Goal: Task Accomplishment & Management: Manage account settings

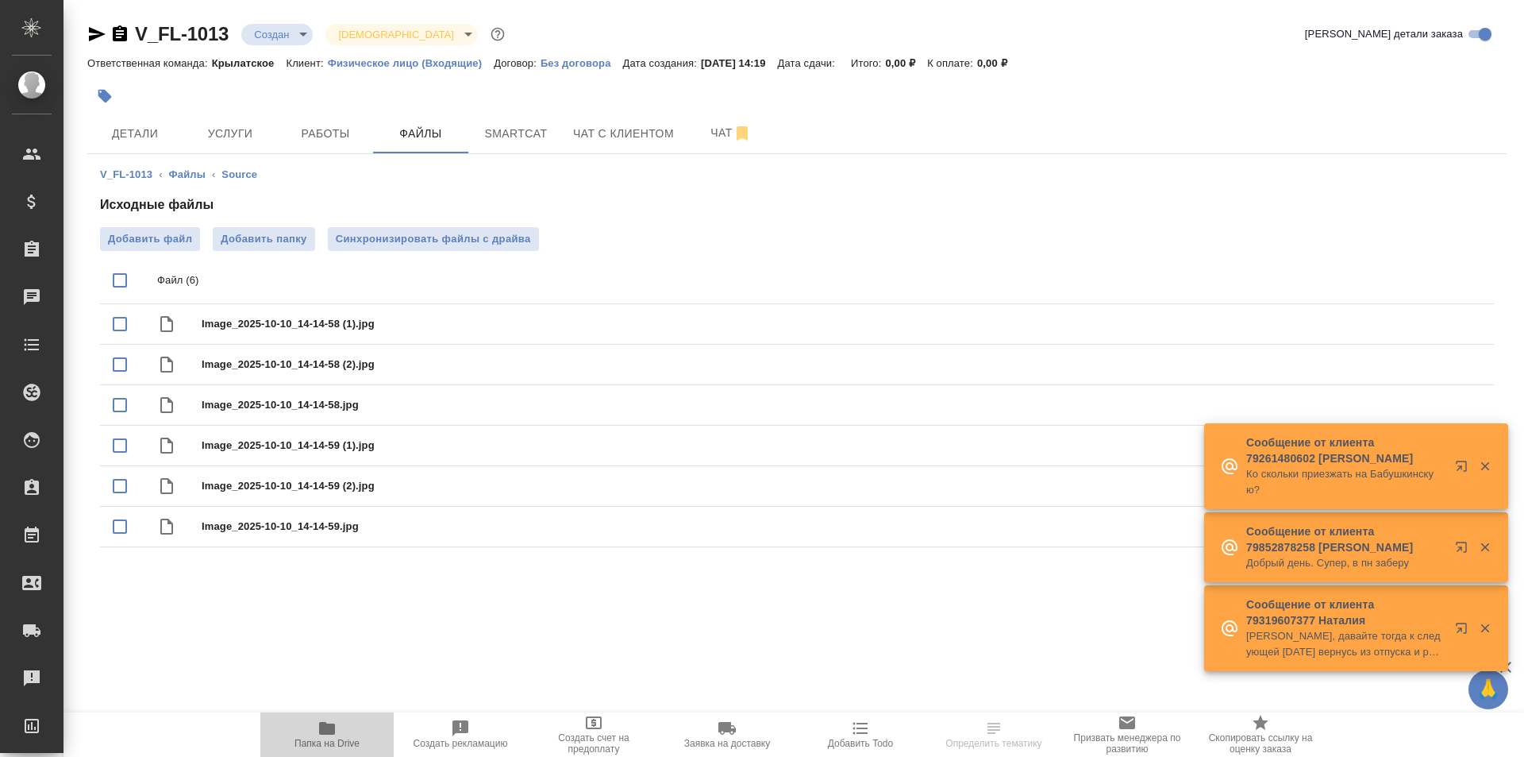
click at [311, 747] on span "Папка на Drive" at bounding box center [327, 743] width 65 height 11
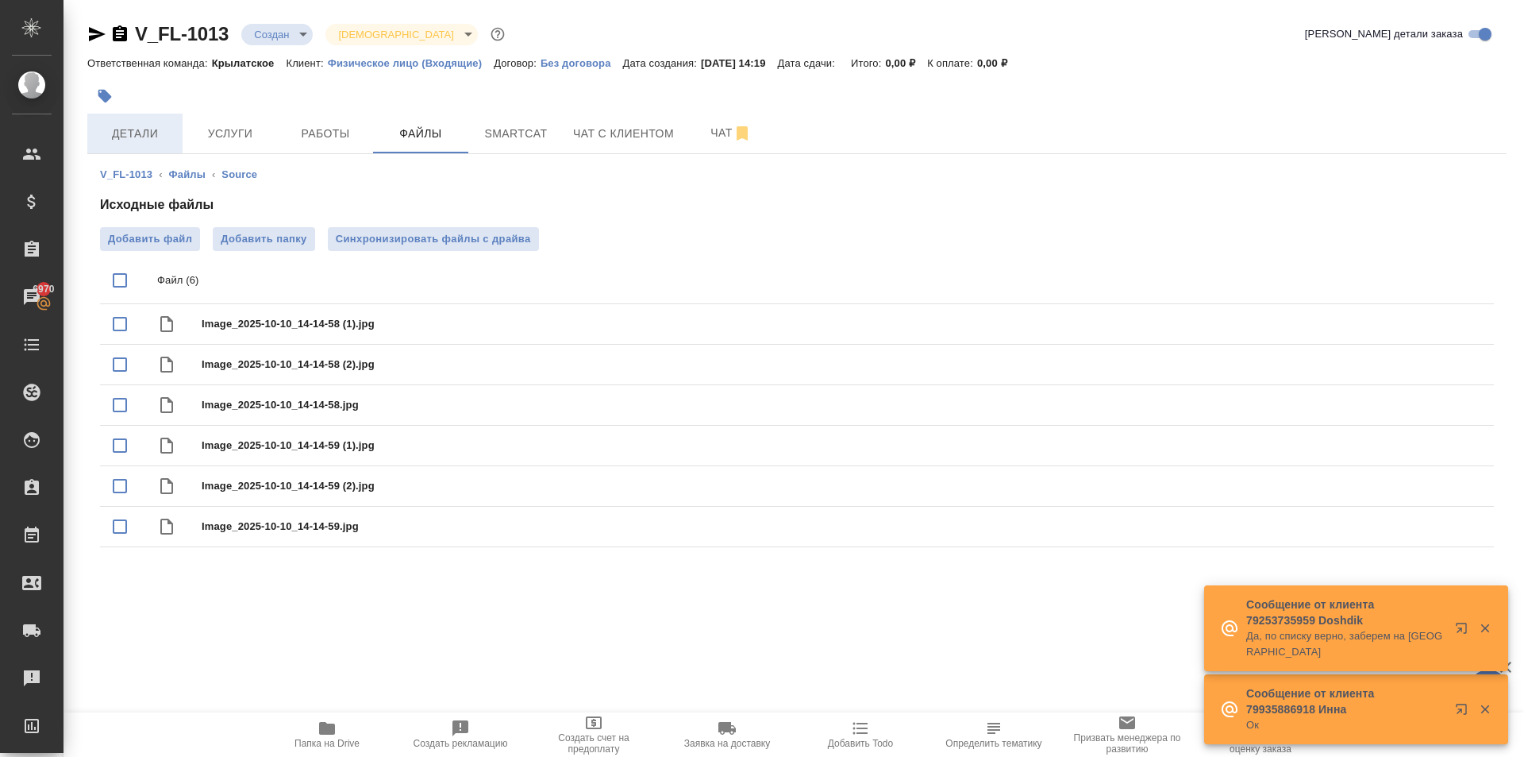
drag, startPoint x: 239, startPoint y: 121, endPoint x: 141, endPoint y: 136, distance: 98.7
click at [148, 142] on div "Детали Услуги Работы Файлы Smartcat Чат с клиентом Чат" at bounding box center [797, 134] width 1420 height 40
click at [140, 135] on span "Детали" at bounding box center [135, 134] width 76 height 20
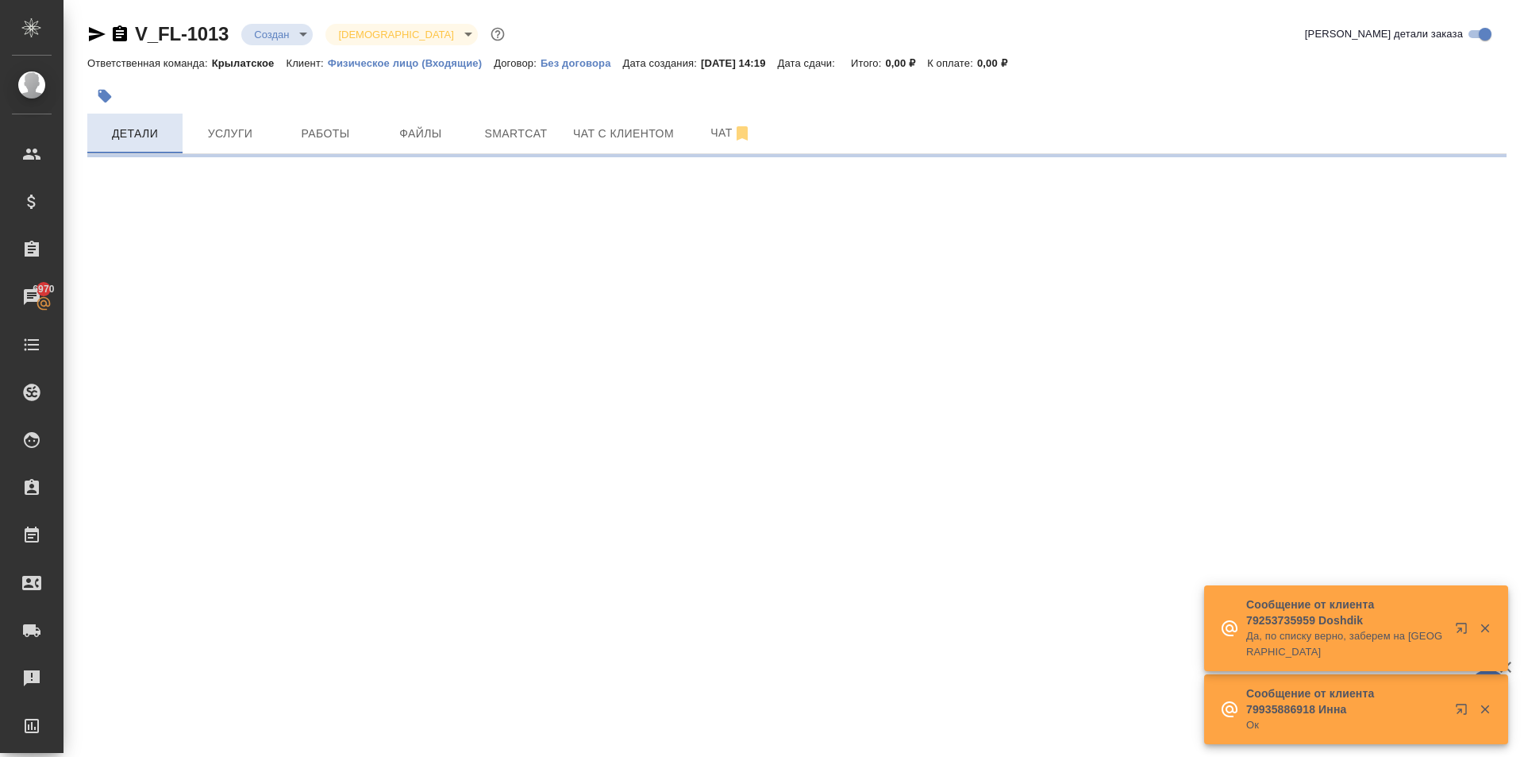
select select "RU"
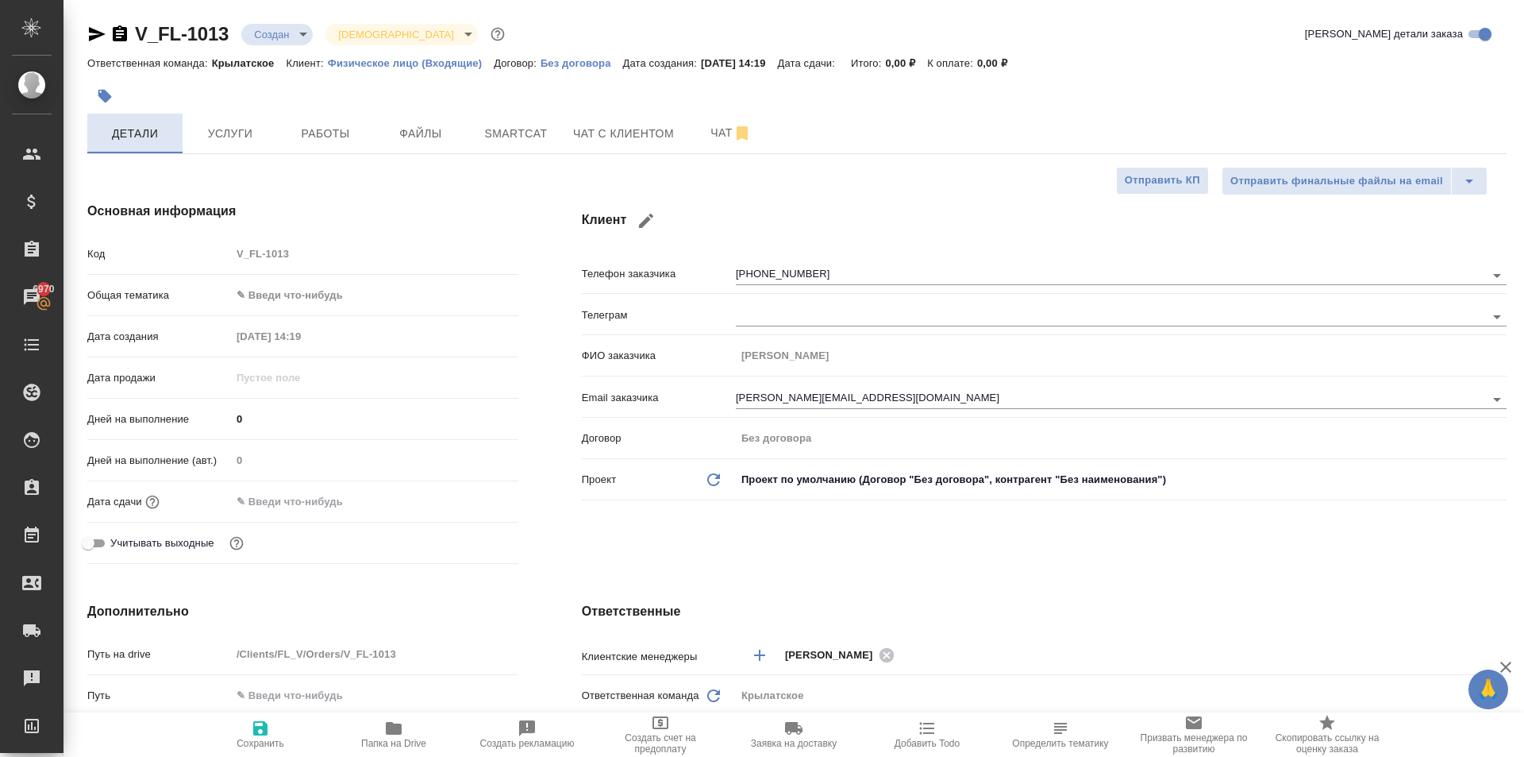
type textarea "x"
click at [108, 101] on icon "button" at bounding box center [105, 96] width 16 height 16
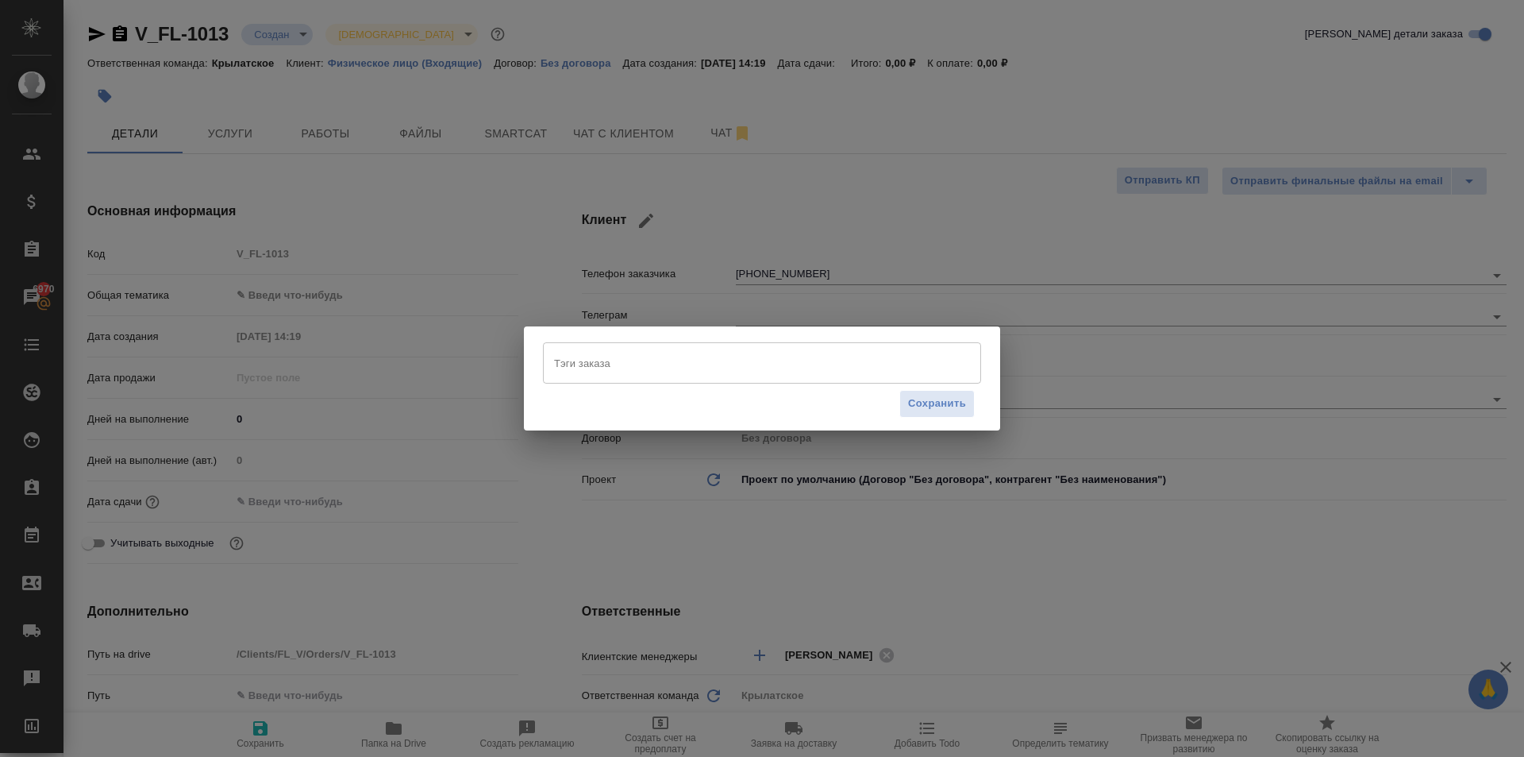
click at [599, 359] on input "Тэги заказа" at bounding box center [747, 362] width 394 height 27
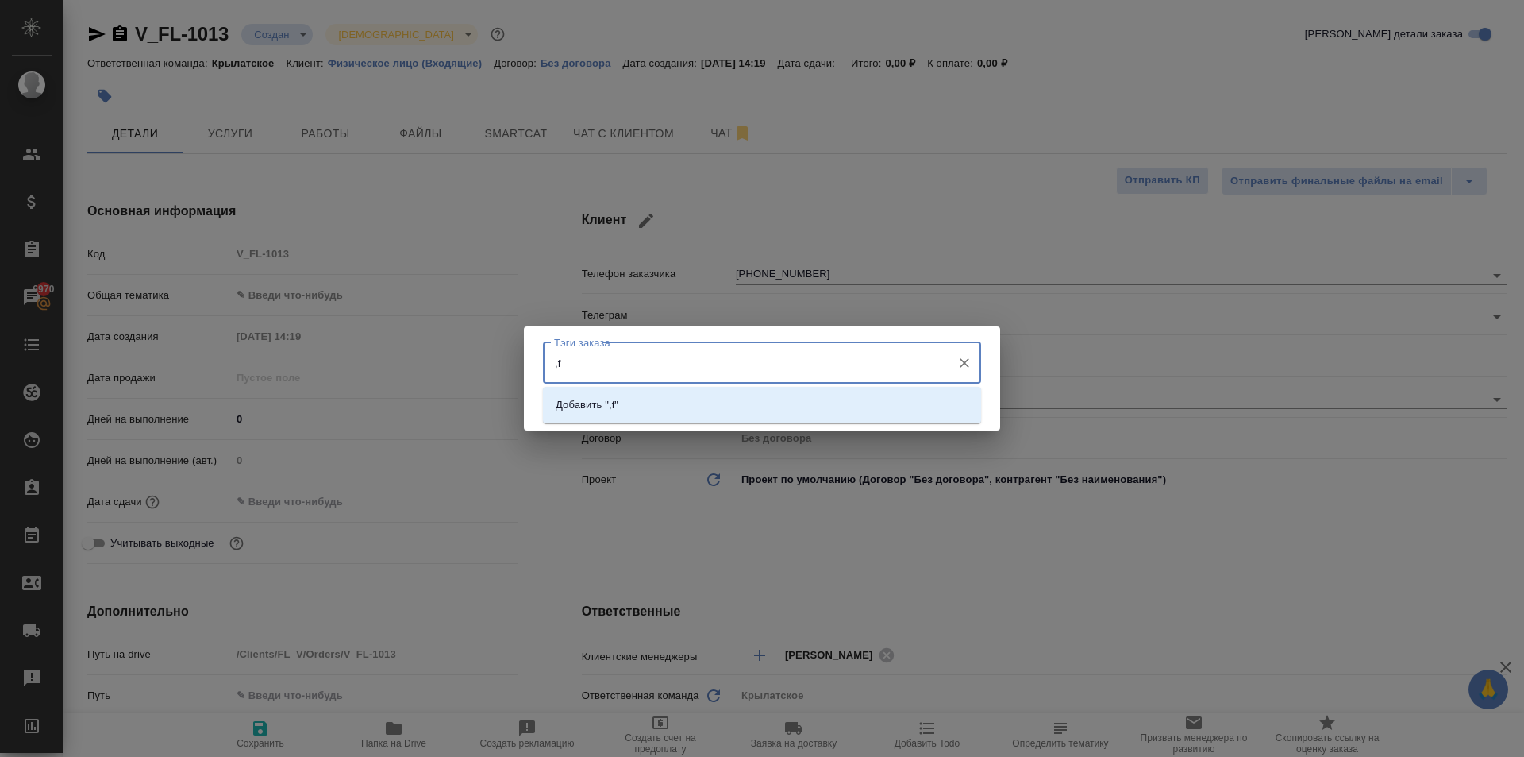
type input ","
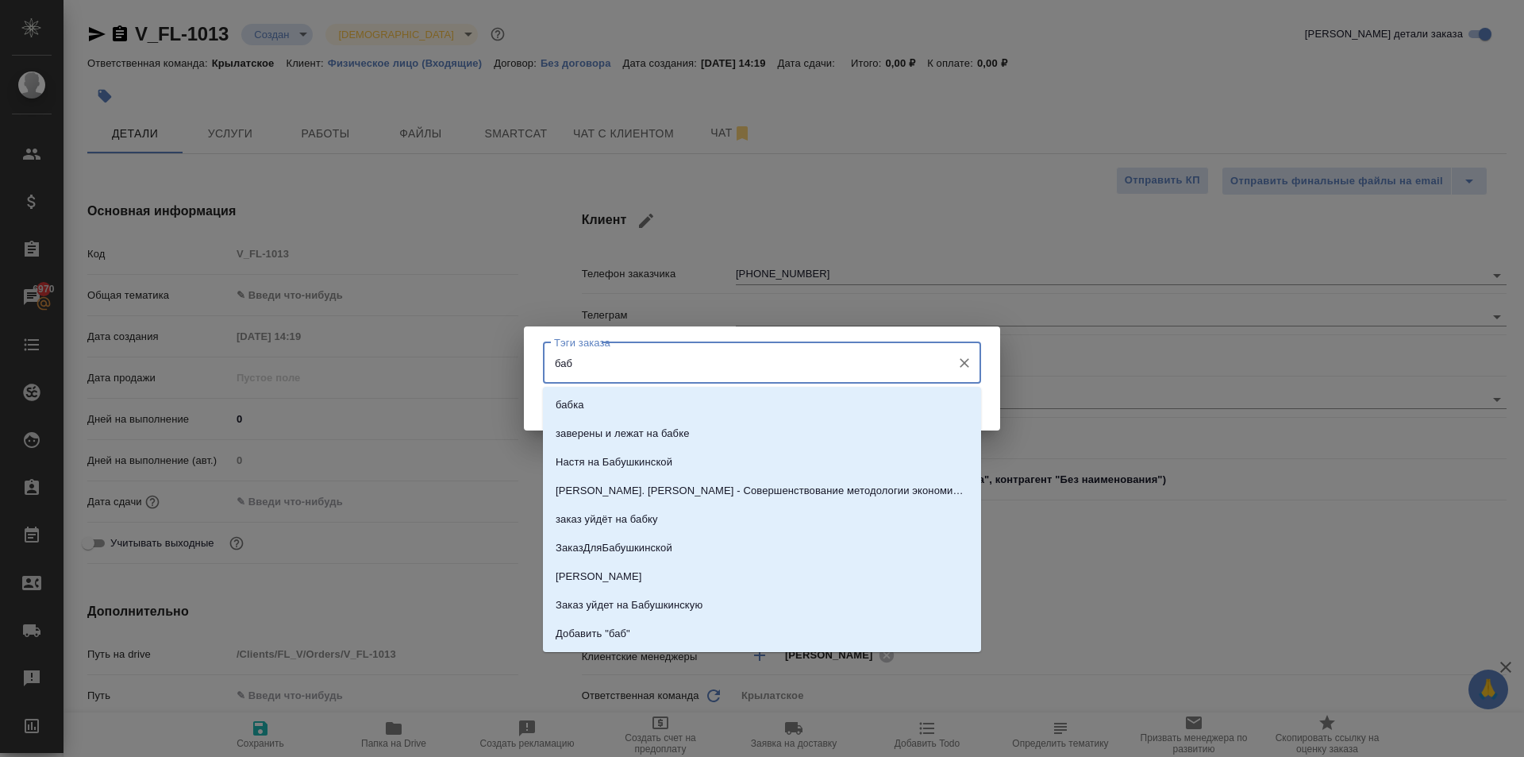
type input "бабк"
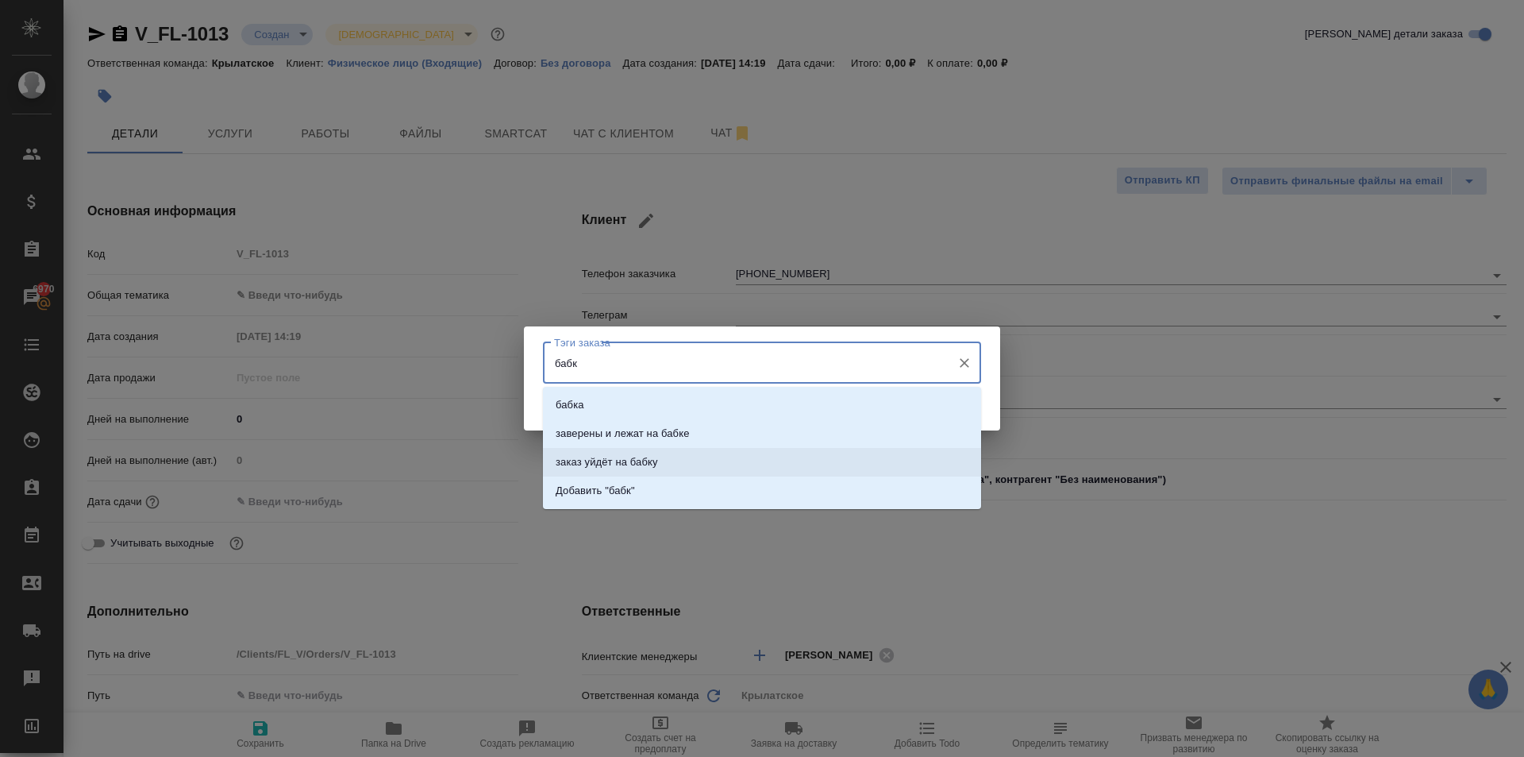
click at [680, 466] on li "заказ уйдёт на бабку" at bounding box center [762, 462] width 438 height 29
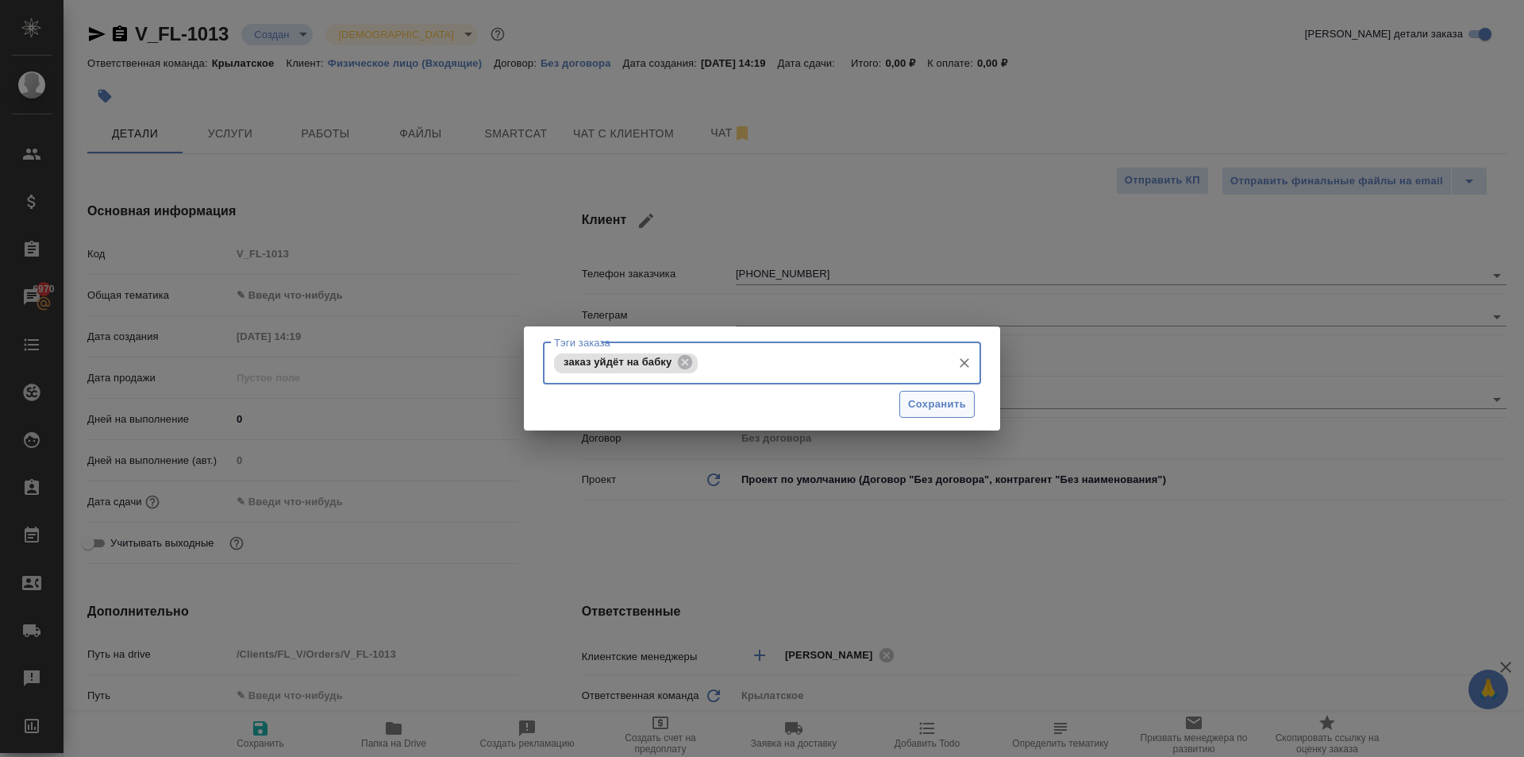
click at [920, 408] on span "Сохранить" at bounding box center [937, 404] width 58 height 18
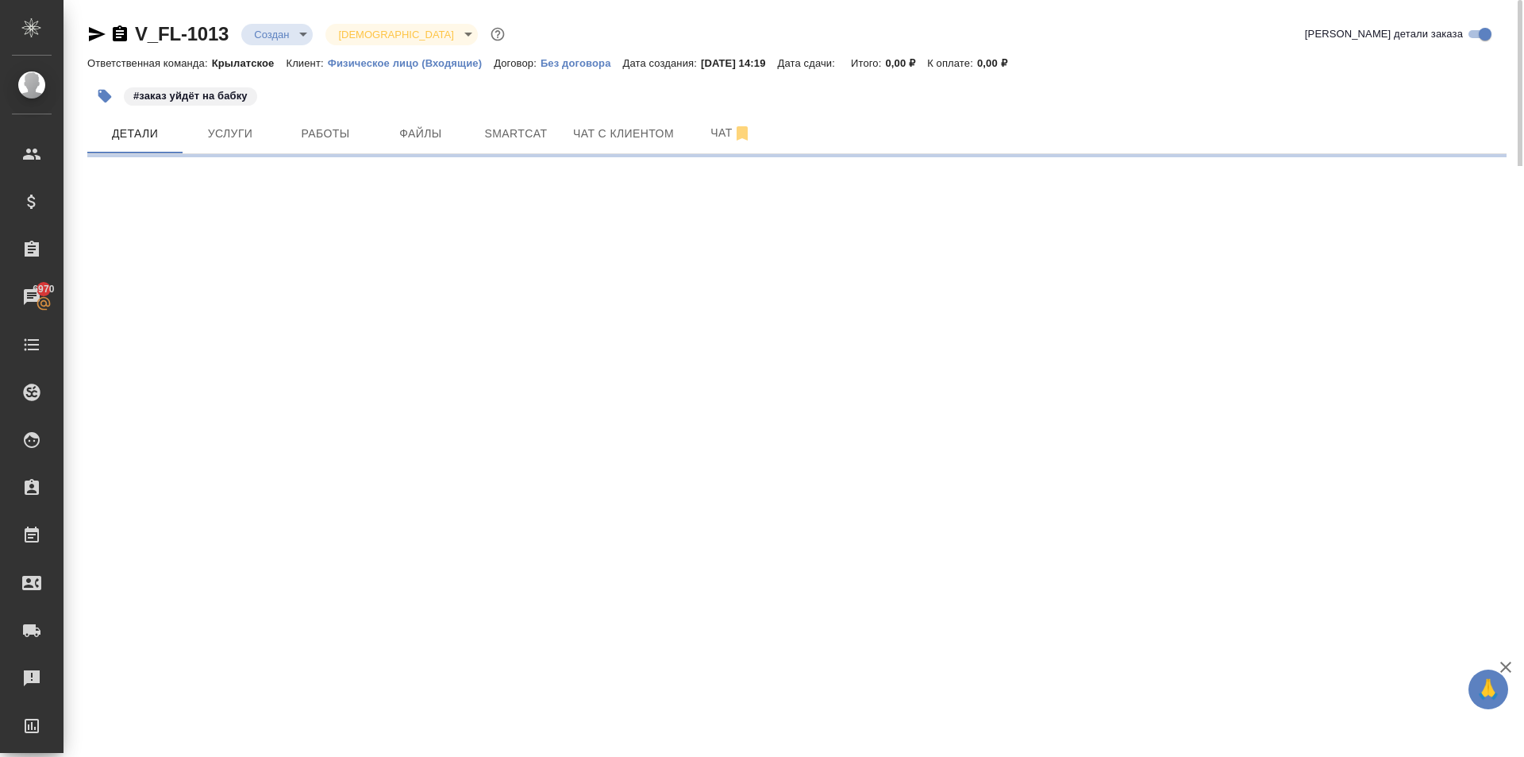
select select "RU"
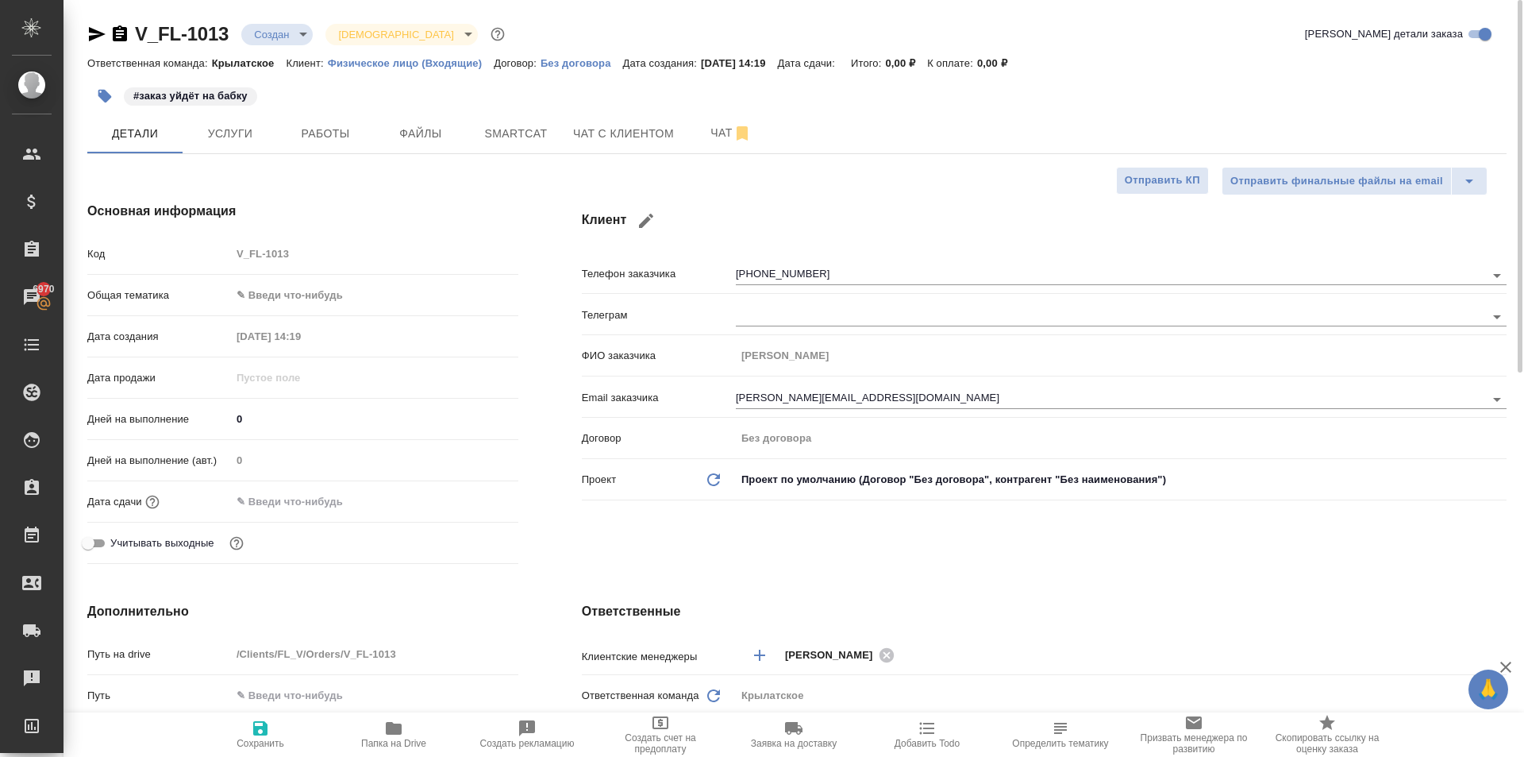
type textarea "x"
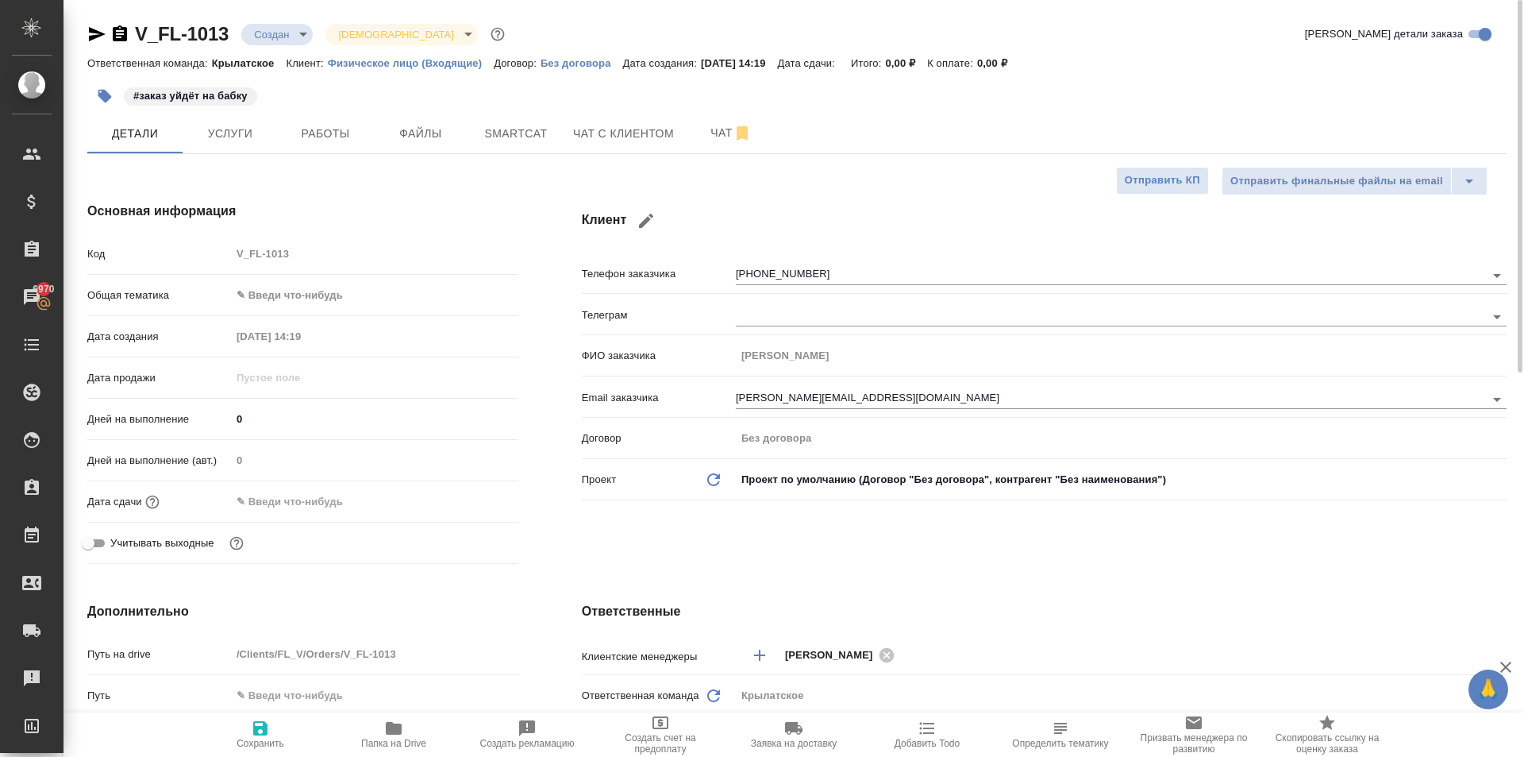
type textarea "x"
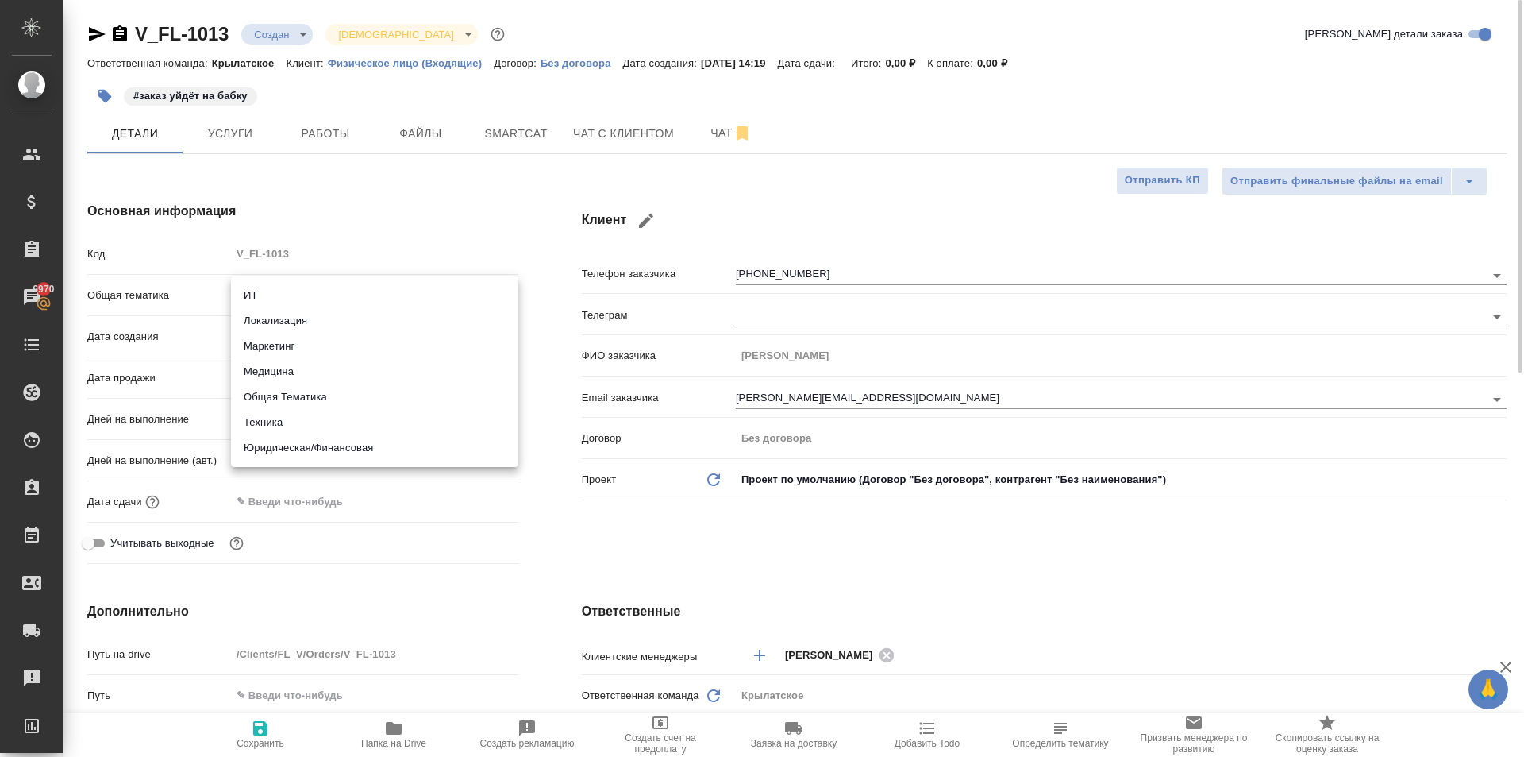
click at [358, 304] on body "🙏 .cls-1 fill:#fff; AWATERA Kasymov Timur Клиенты Спецификации Заказы 6970 Чаты…" at bounding box center [762, 378] width 1524 height 757
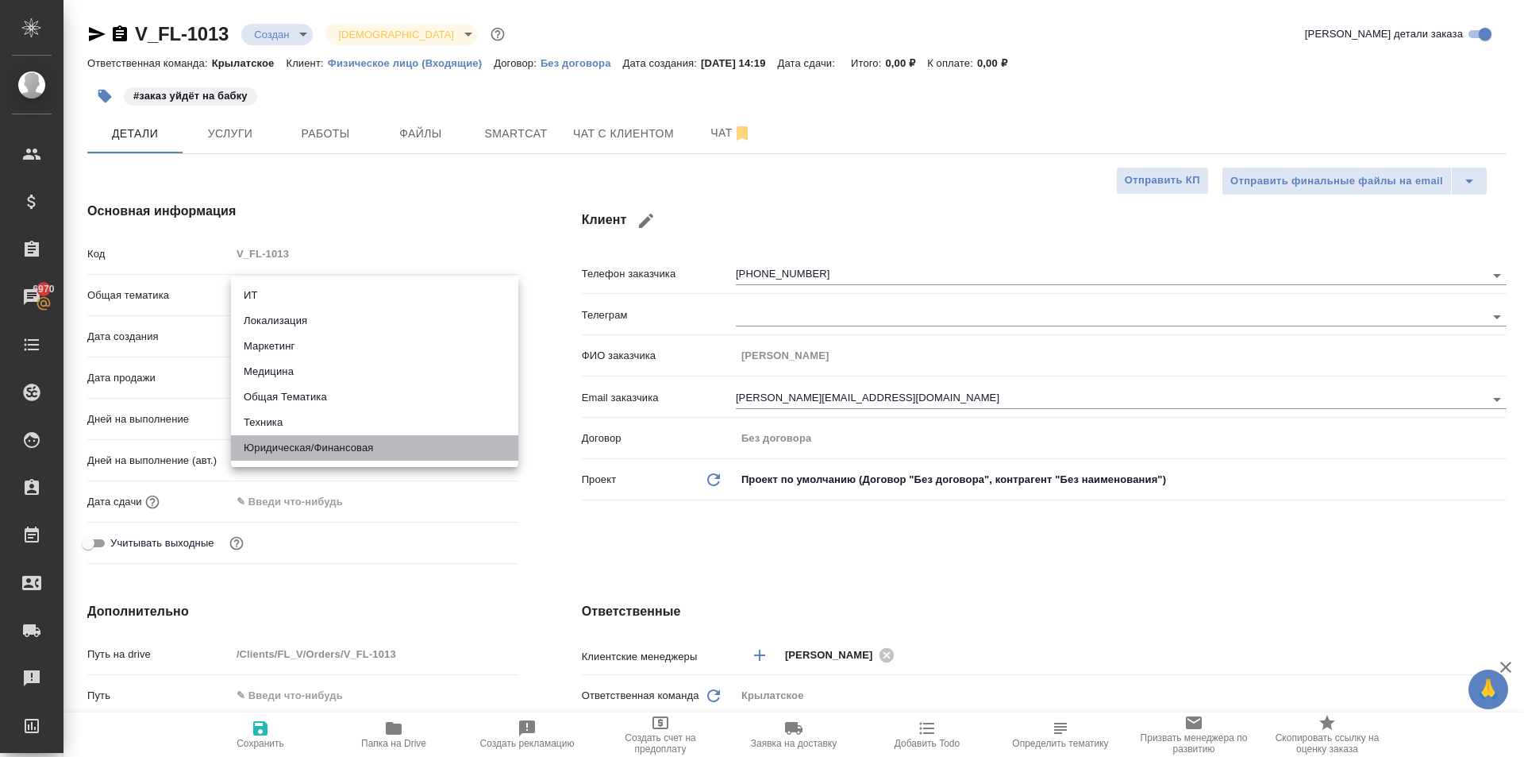
click at [354, 453] on li "Юридическая/Финансовая" at bounding box center [374, 447] width 287 height 25
type input "yr-fn"
type textarea "x"
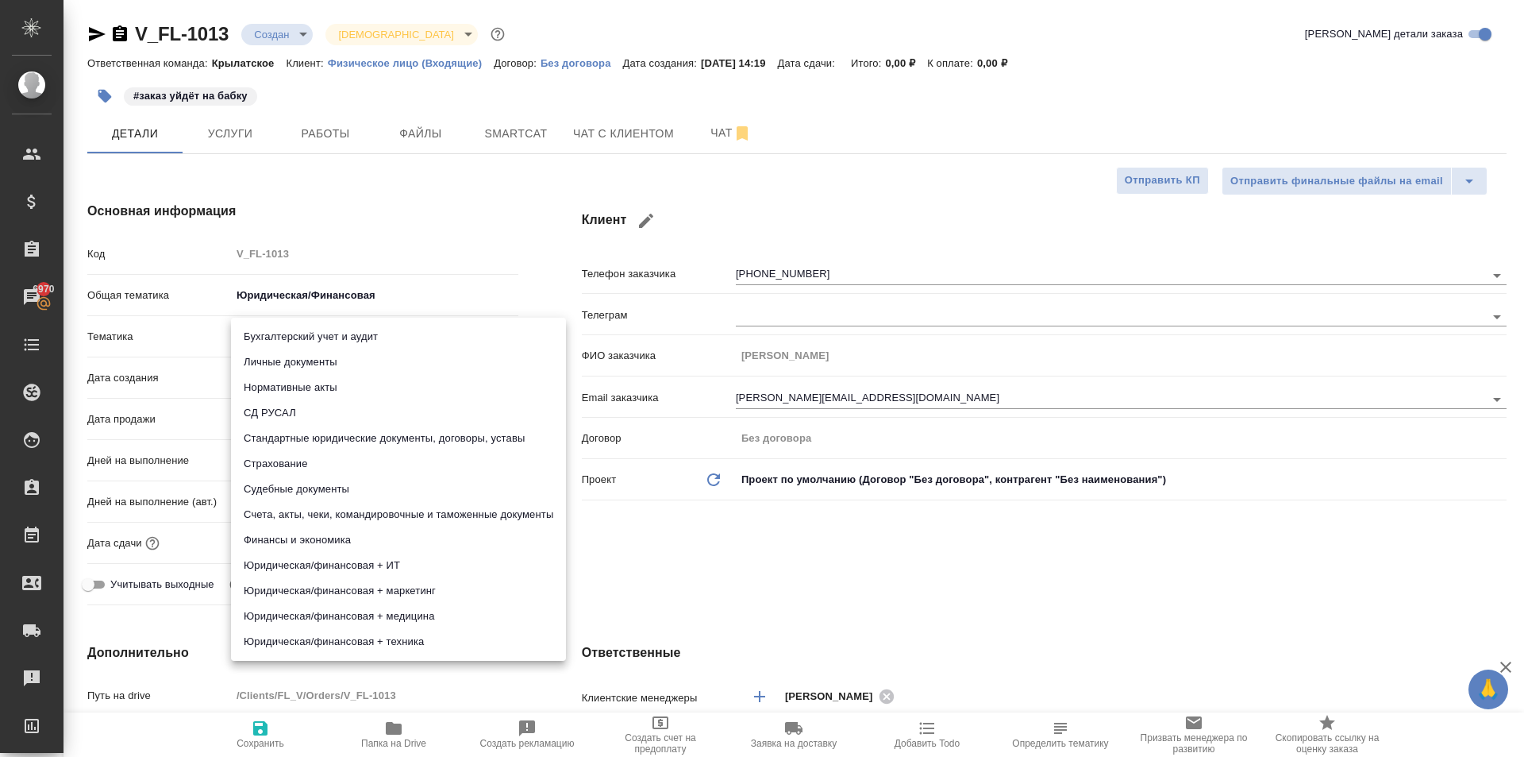
click at [304, 337] on body "🙏 .cls-1 fill:#fff; AWATERA Kasymov Timur Клиенты Спецификации Заказы 6970 Чаты…" at bounding box center [762, 378] width 1524 height 757
click at [311, 365] on li "Личные документы" at bounding box center [398, 361] width 335 height 25
type textarea "x"
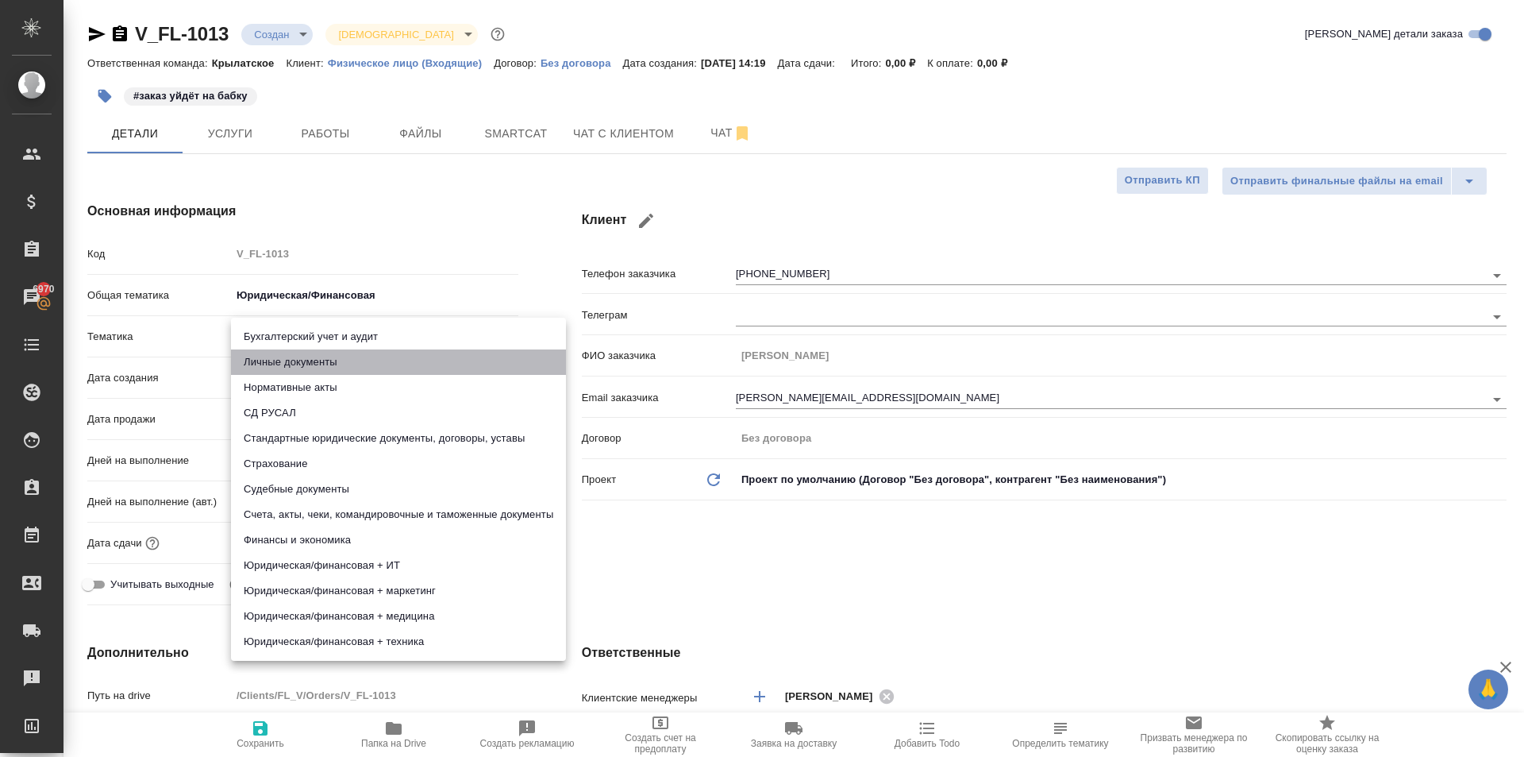
type input "5a8b8b956a9677013d343cfe"
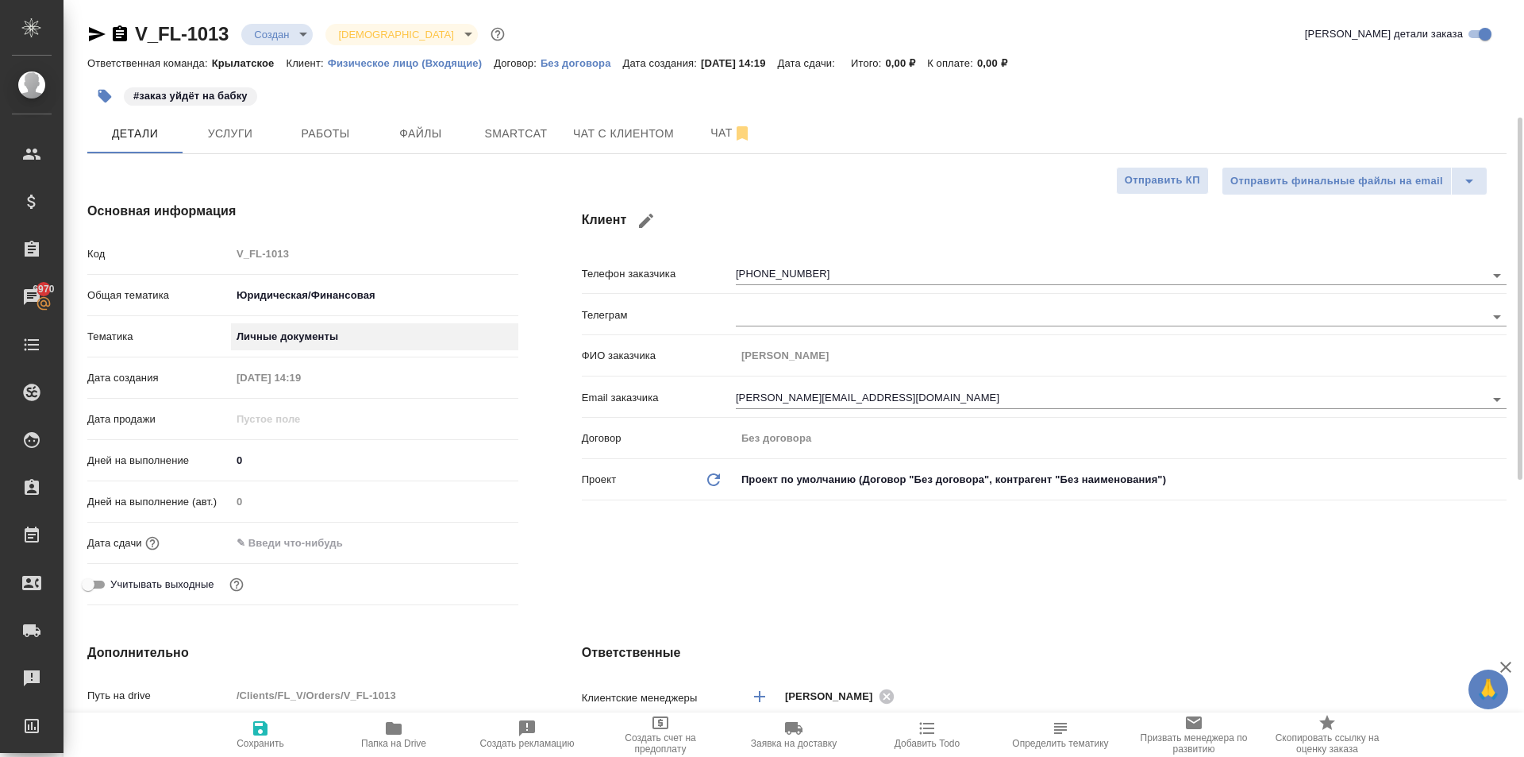
scroll to position [159, 0]
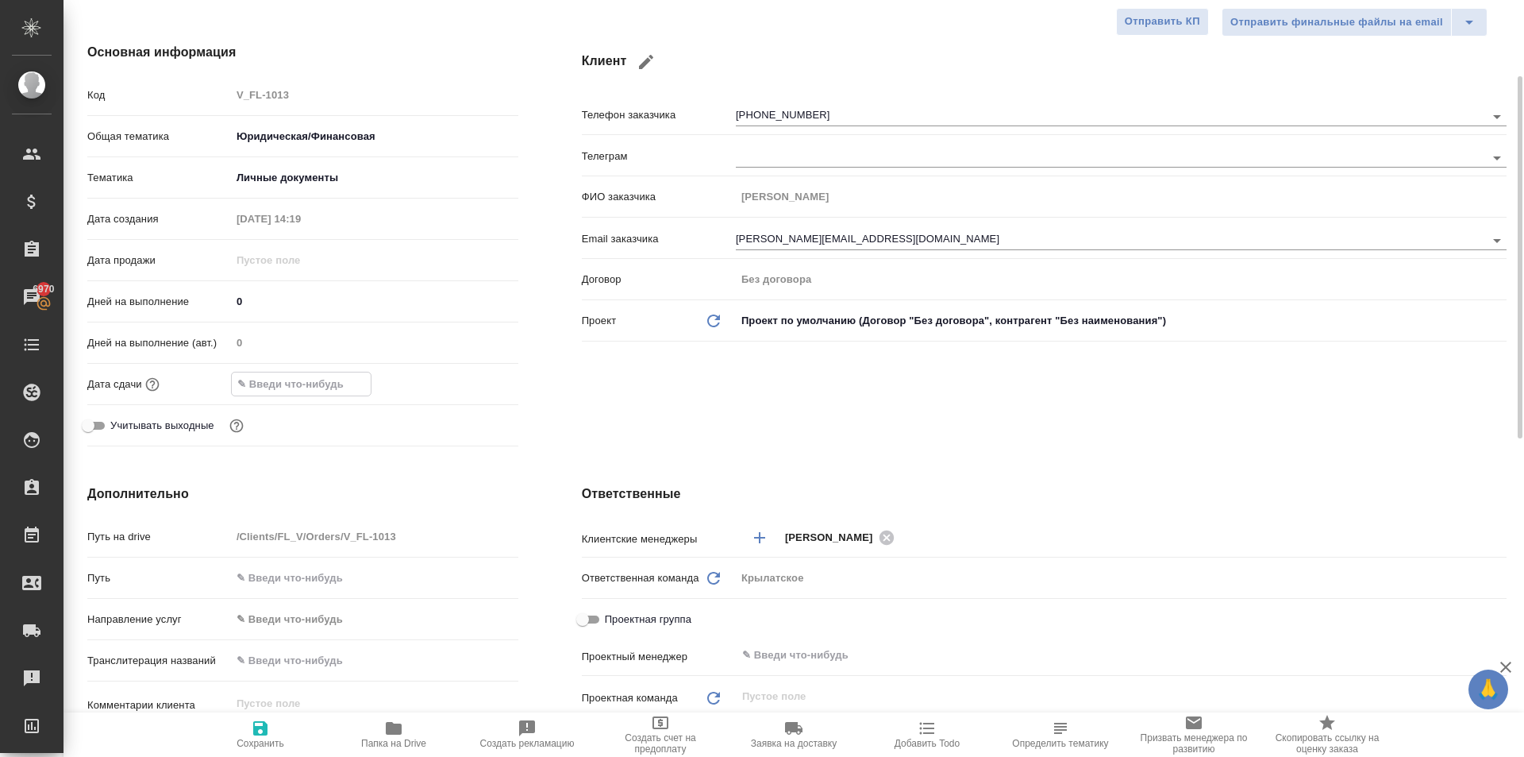
click at [282, 377] on input "text" at bounding box center [301, 383] width 139 height 23
click at [459, 378] on div at bounding box center [374, 384] width 287 height 25
click at [472, 387] on icon "button" at bounding box center [472, 383] width 19 height 19
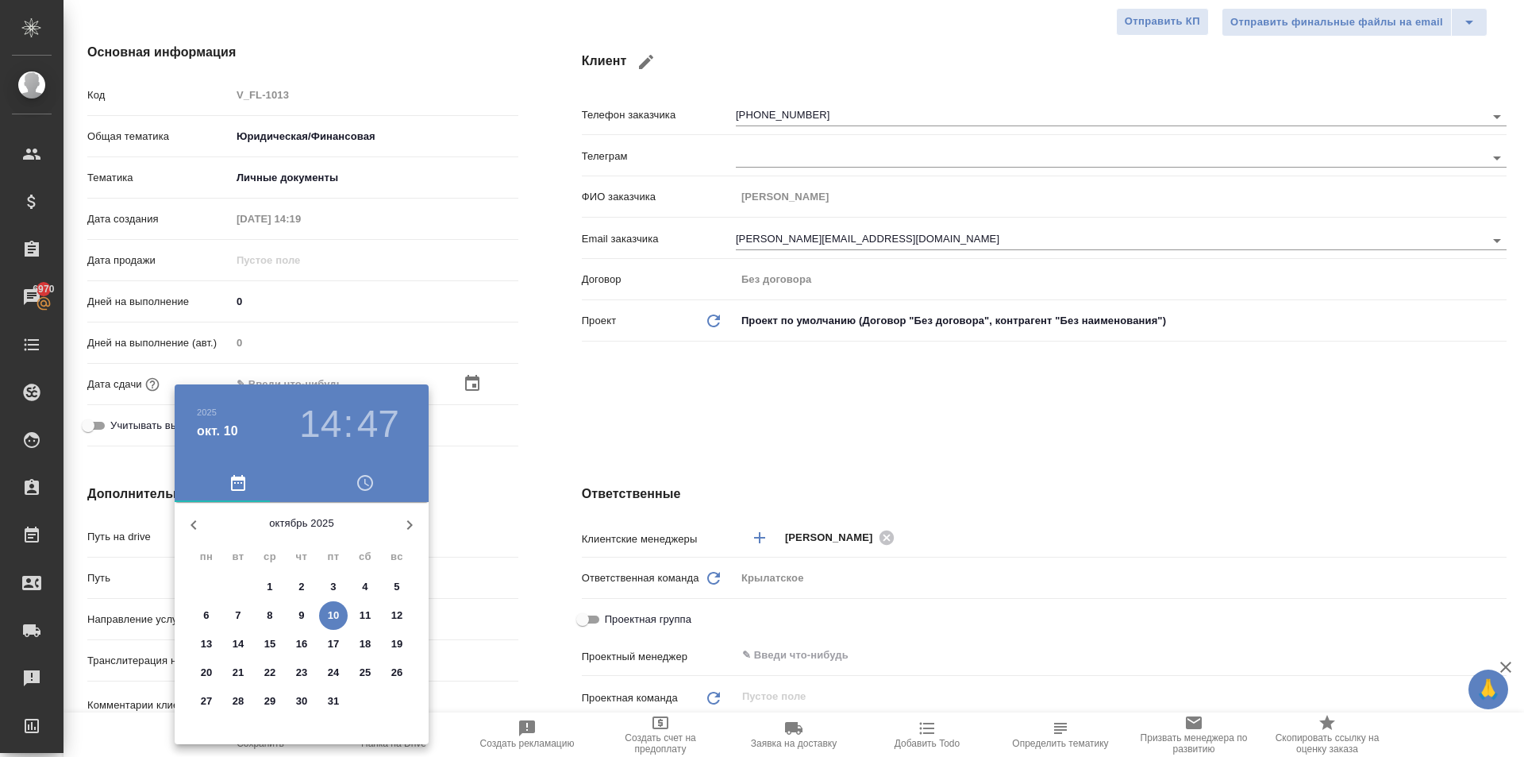
click at [201, 634] on button "13" at bounding box center [206, 644] width 29 height 29
type input "13.10.2025 14:47"
type textarea "x"
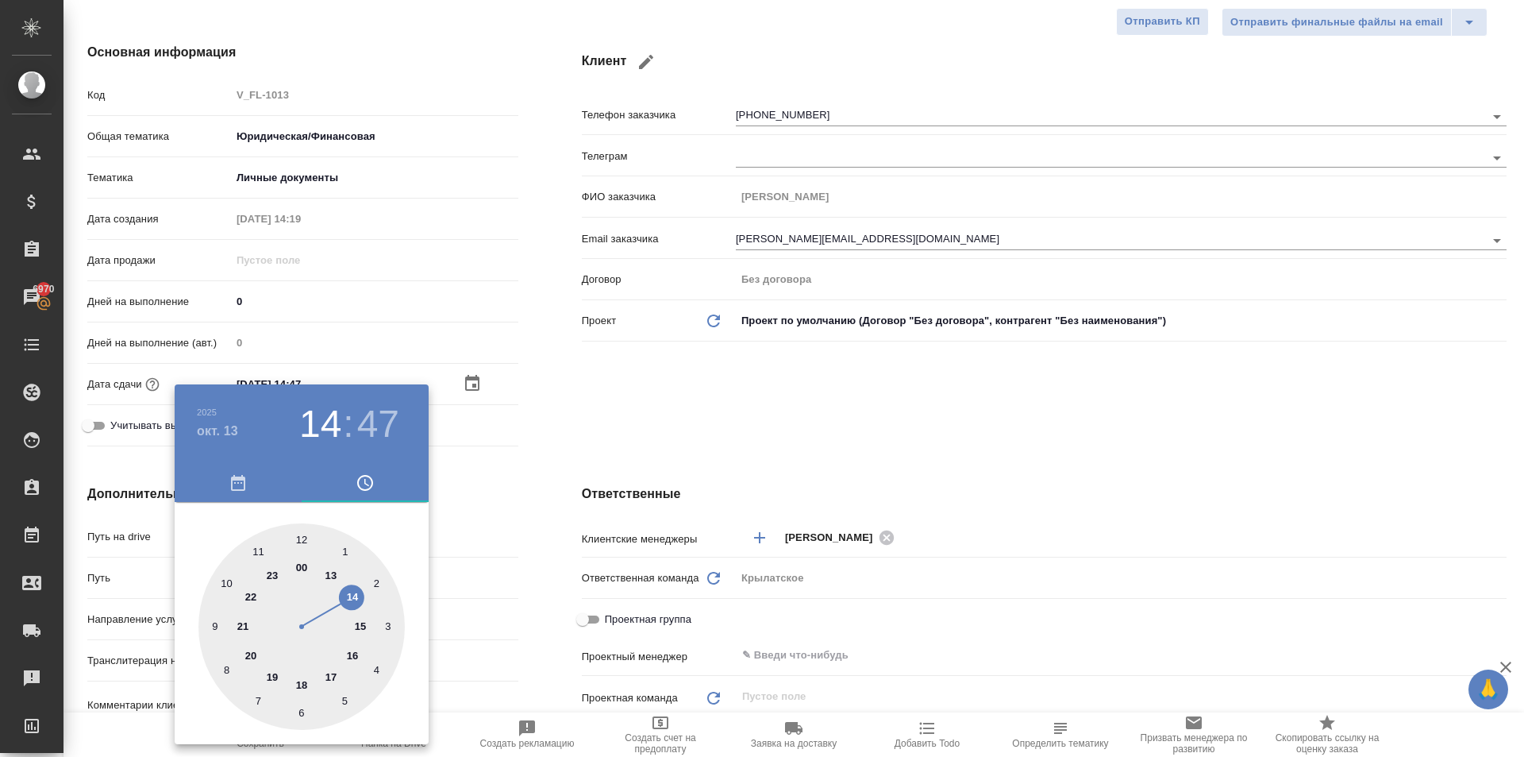
click at [306, 531] on div at bounding box center [301, 626] width 206 height 206
type input "13.10.2025 12:47"
type textarea "x"
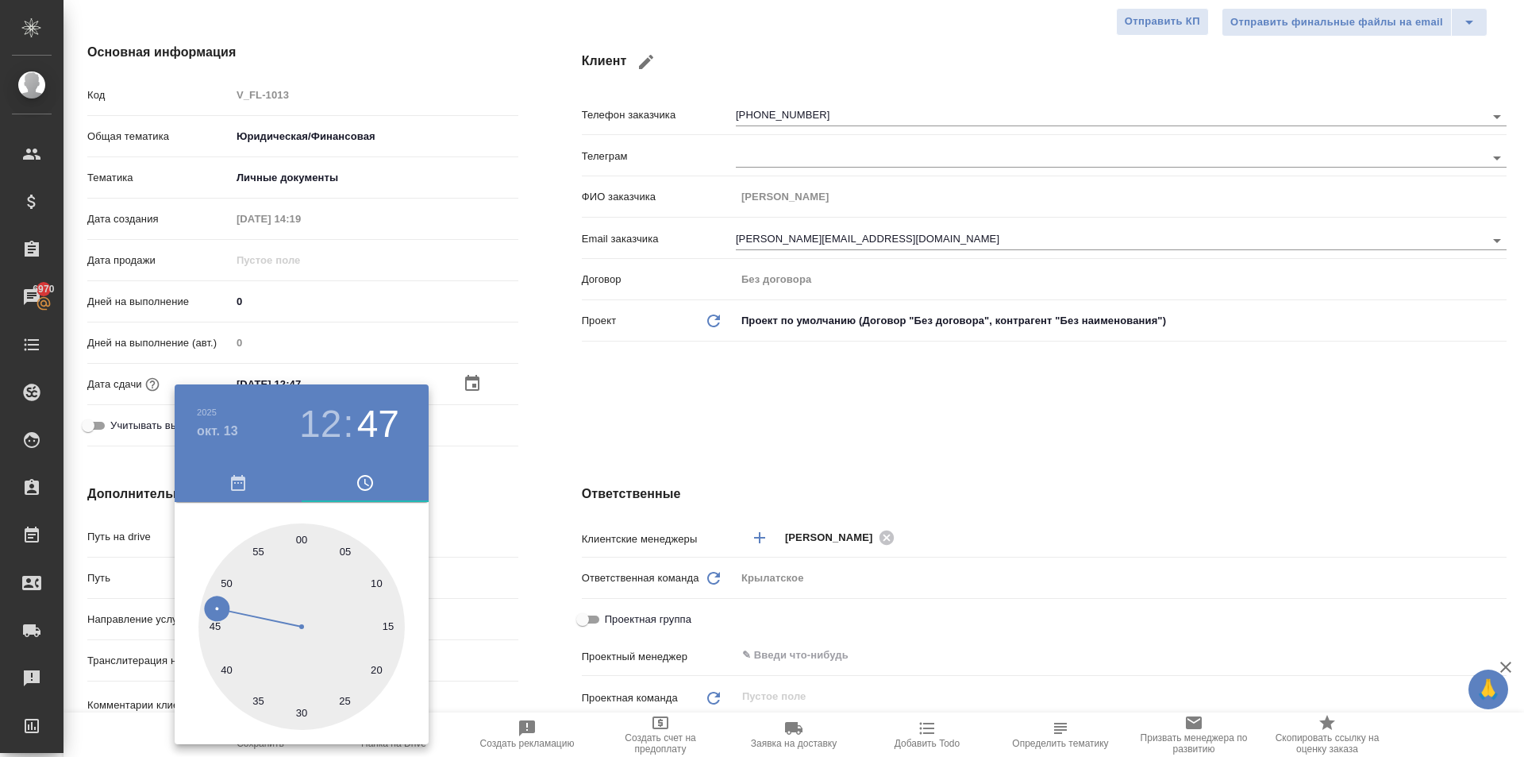
click at [306, 531] on div at bounding box center [301, 626] width 206 height 206
type input "13.10.2025 12:00"
type textarea "x"
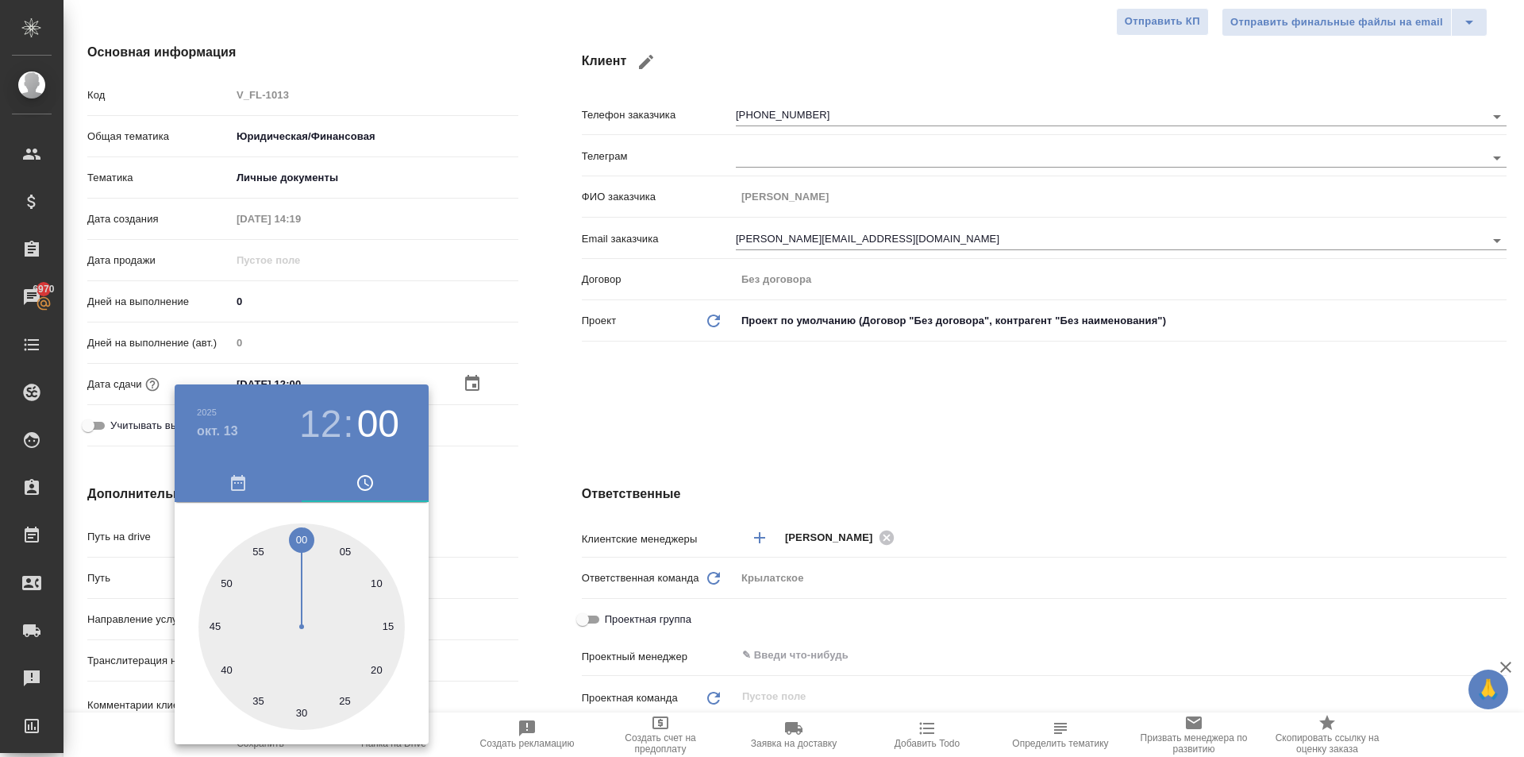
click at [305, 531] on div at bounding box center [301, 626] width 206 height 206
type textarea "x"
click at [535, 540] on div at bounding box center [762, 378] width 1524 height 757
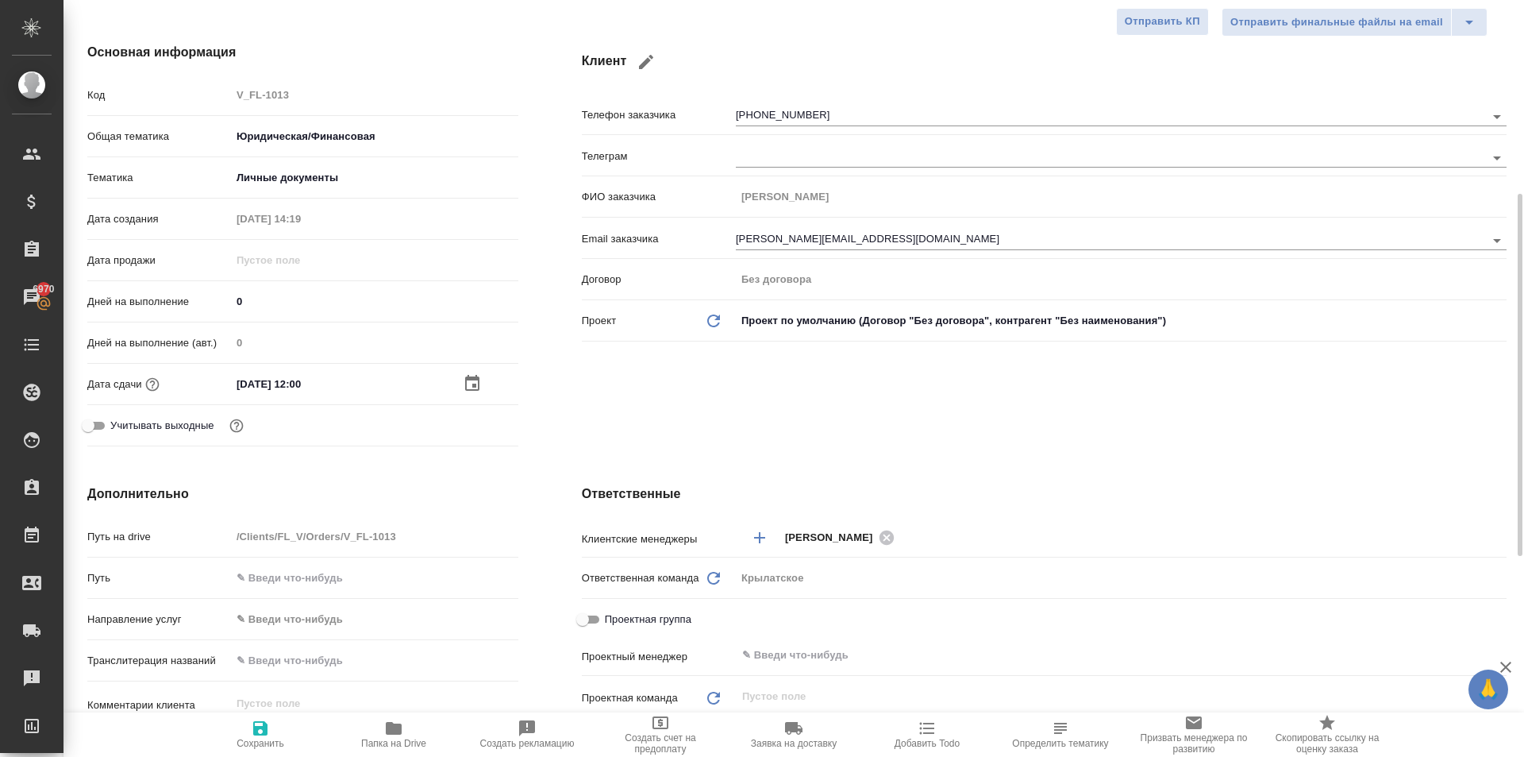
scroll to position [476, 0]
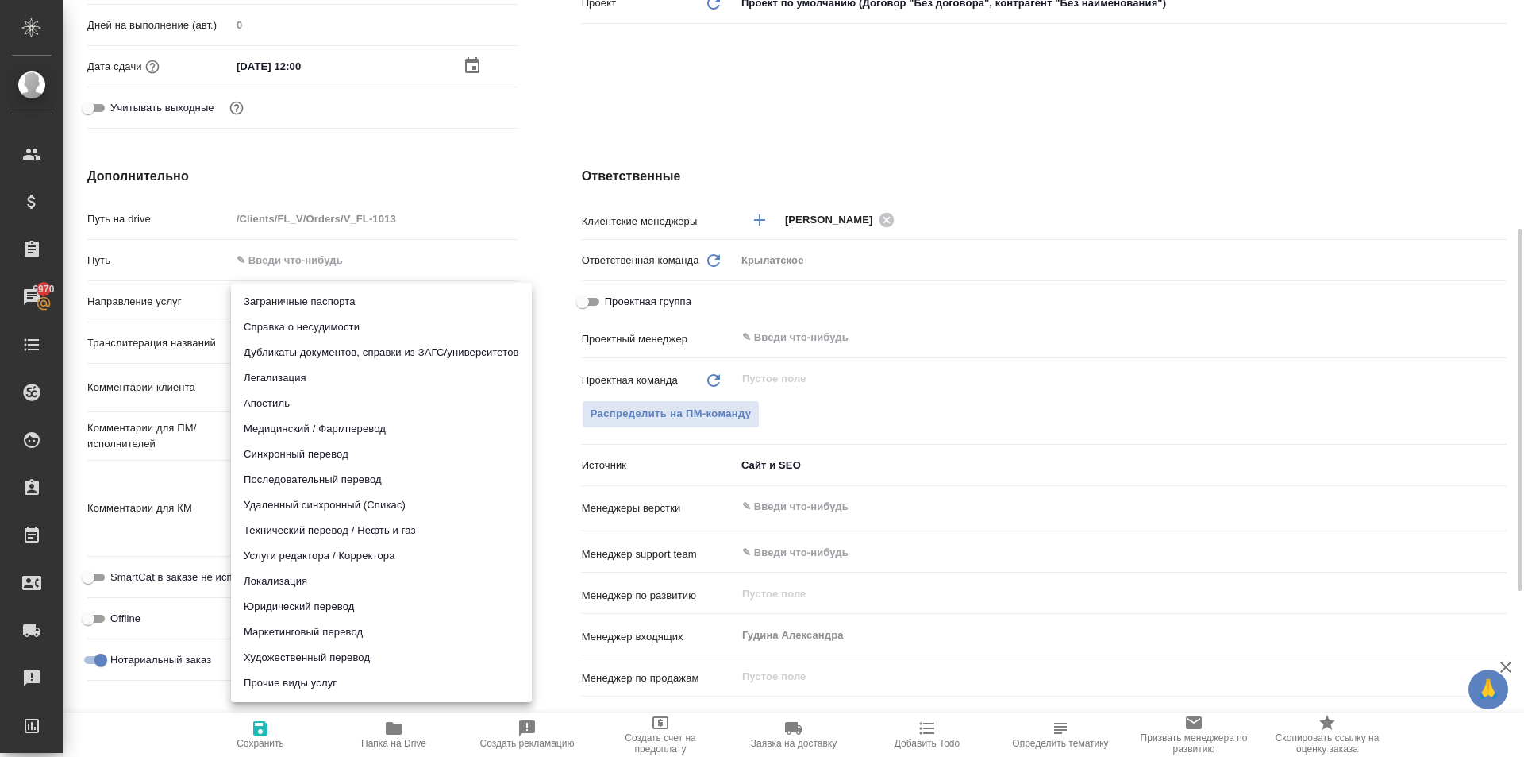
click at [273, 306] on body "🙏 .cls-1 fill:#fff; AWATERA Kasymov Timur Клиенты Спецификации Заказы 6970 Чаты…" at bounding box center [762, 378] width 1524 height 757
click at [337, 434] on li "Медицинский / Фармперевод" at bounding box center [381, 428] width 301 height 25
type input "medicalTranslation"
type textarea "x"
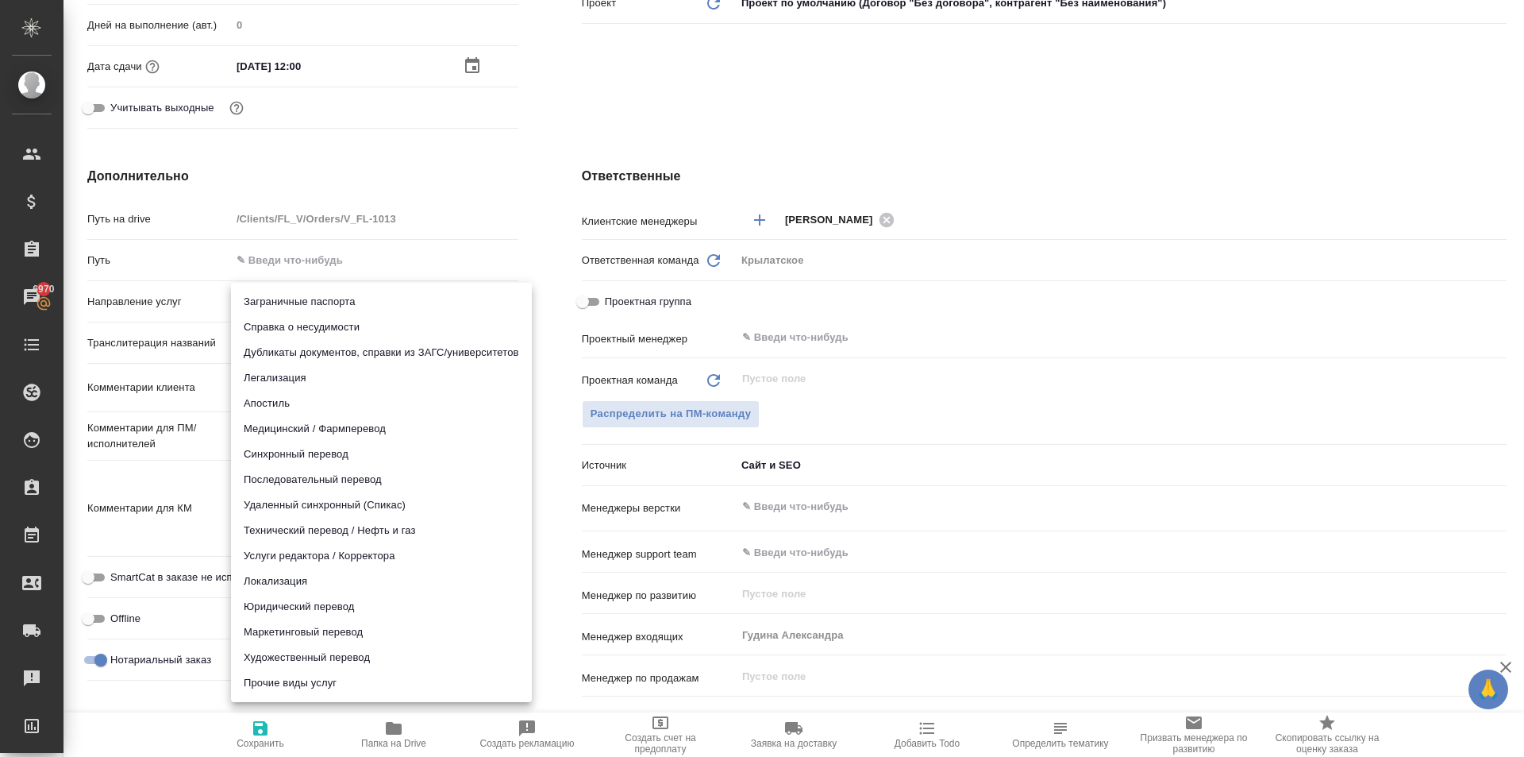
type textarea "x"
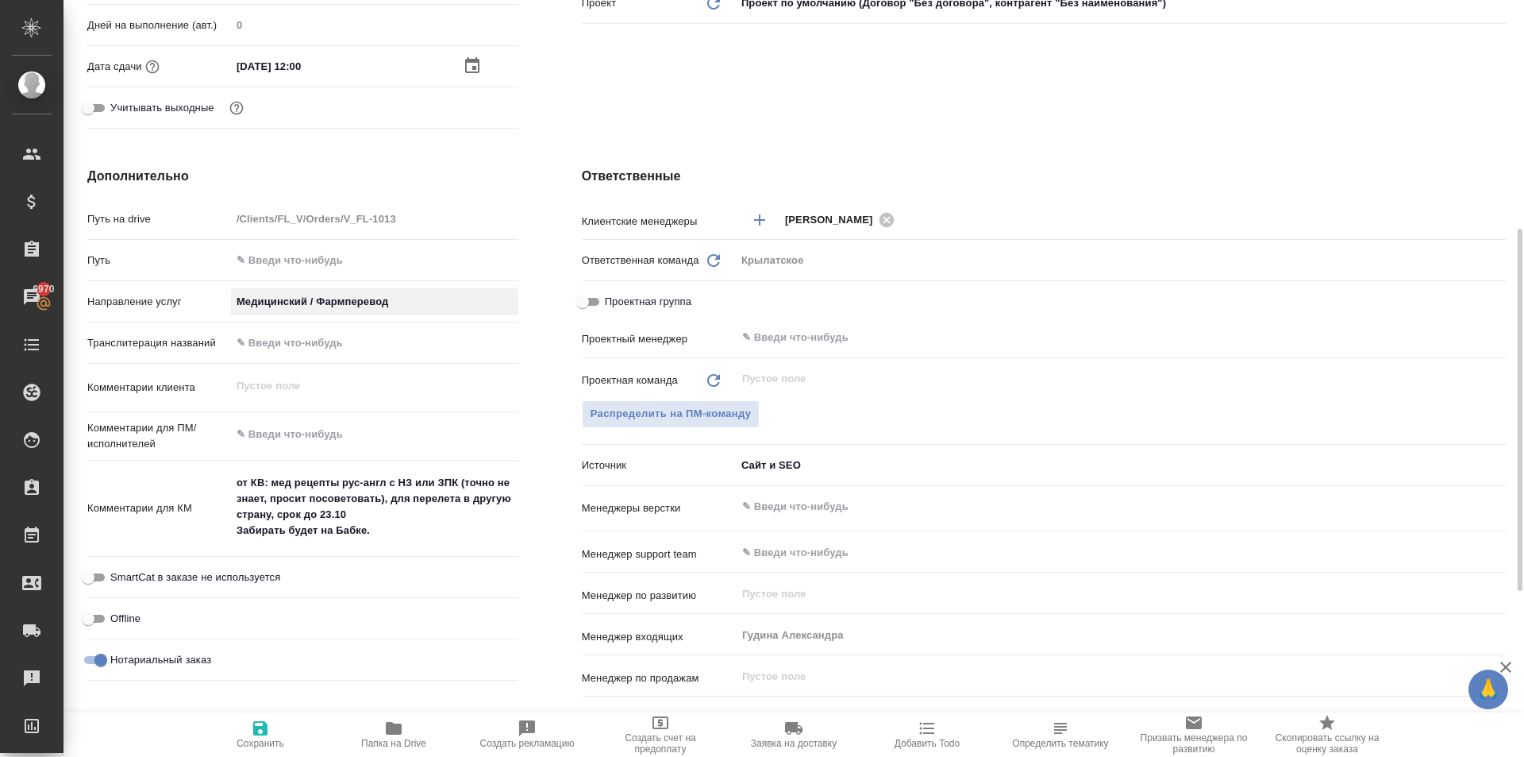
scroll to position [822, 0]
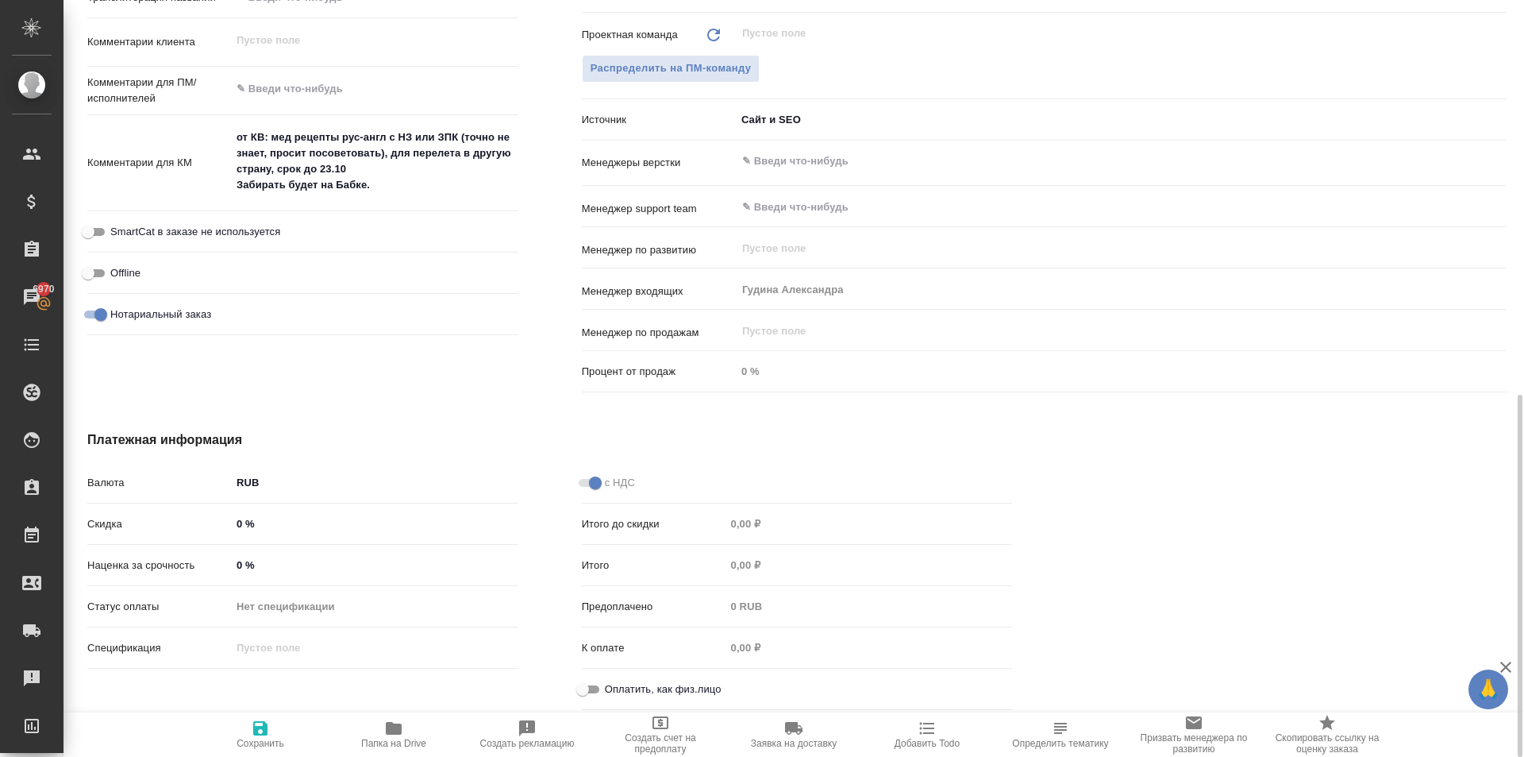
click at [583, 680] on input "Оплатить, как физ.лицо" at bounding box center [582, 689] width 57 height 19
checkbox input "true"
type textarea "x"
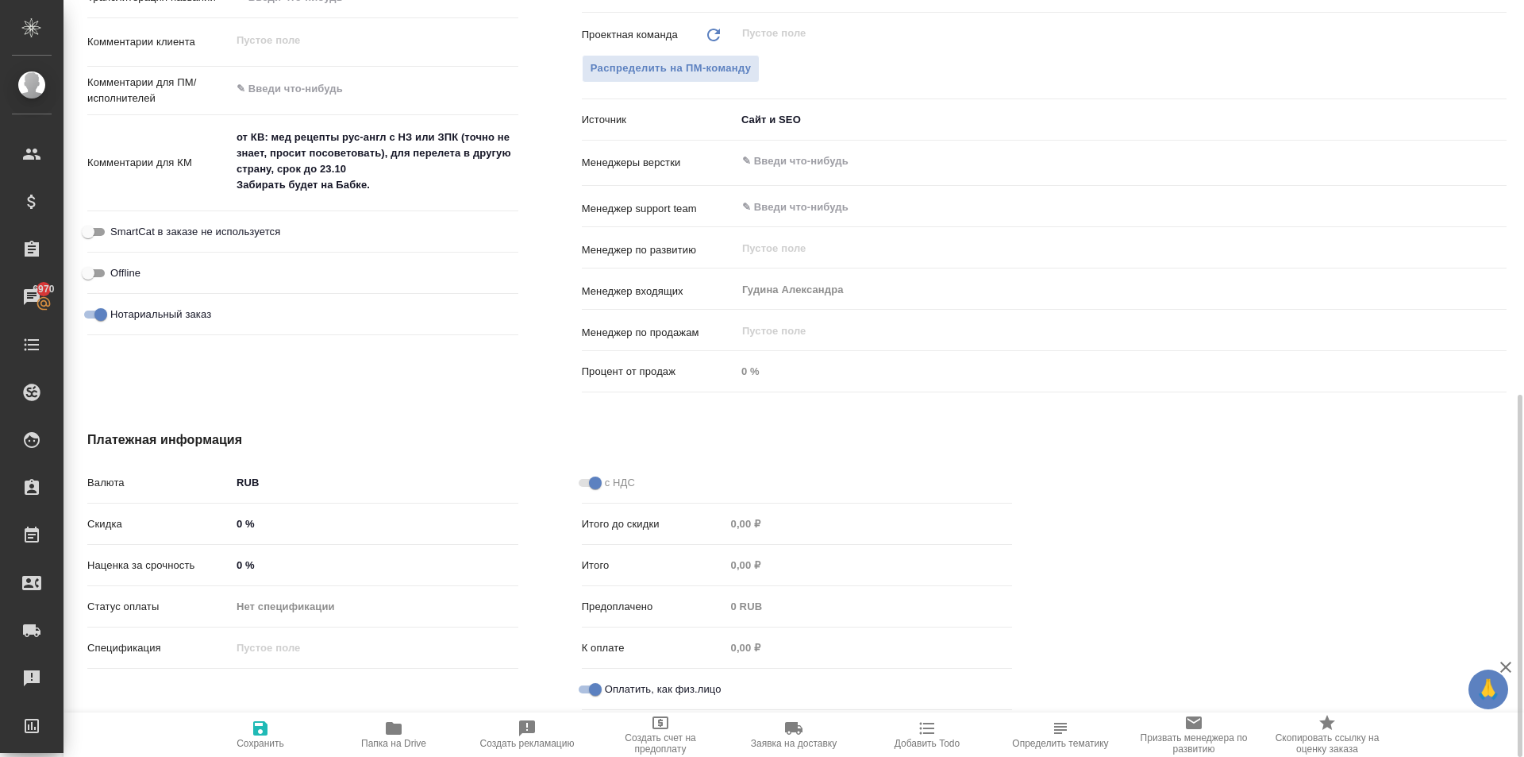
drag, startPoint x: 291, startPoint y: 729, endPoint x: 330, endPoint y: 710, distance: 43.3
click at [291, 728] on span "Сохранить" at bounding box center [260, 734] width 114 height 30
type textarea "x"
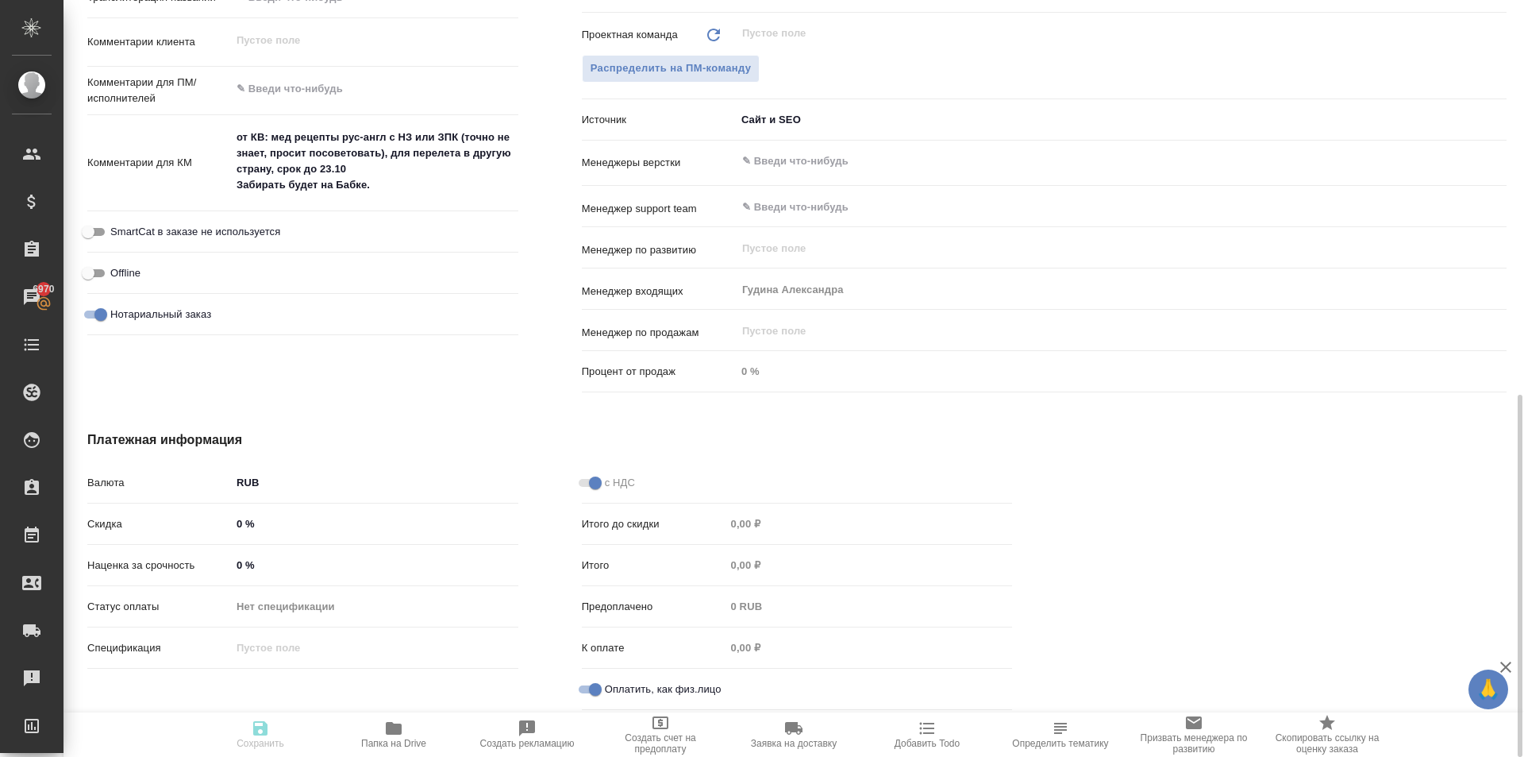
type textarea "x"
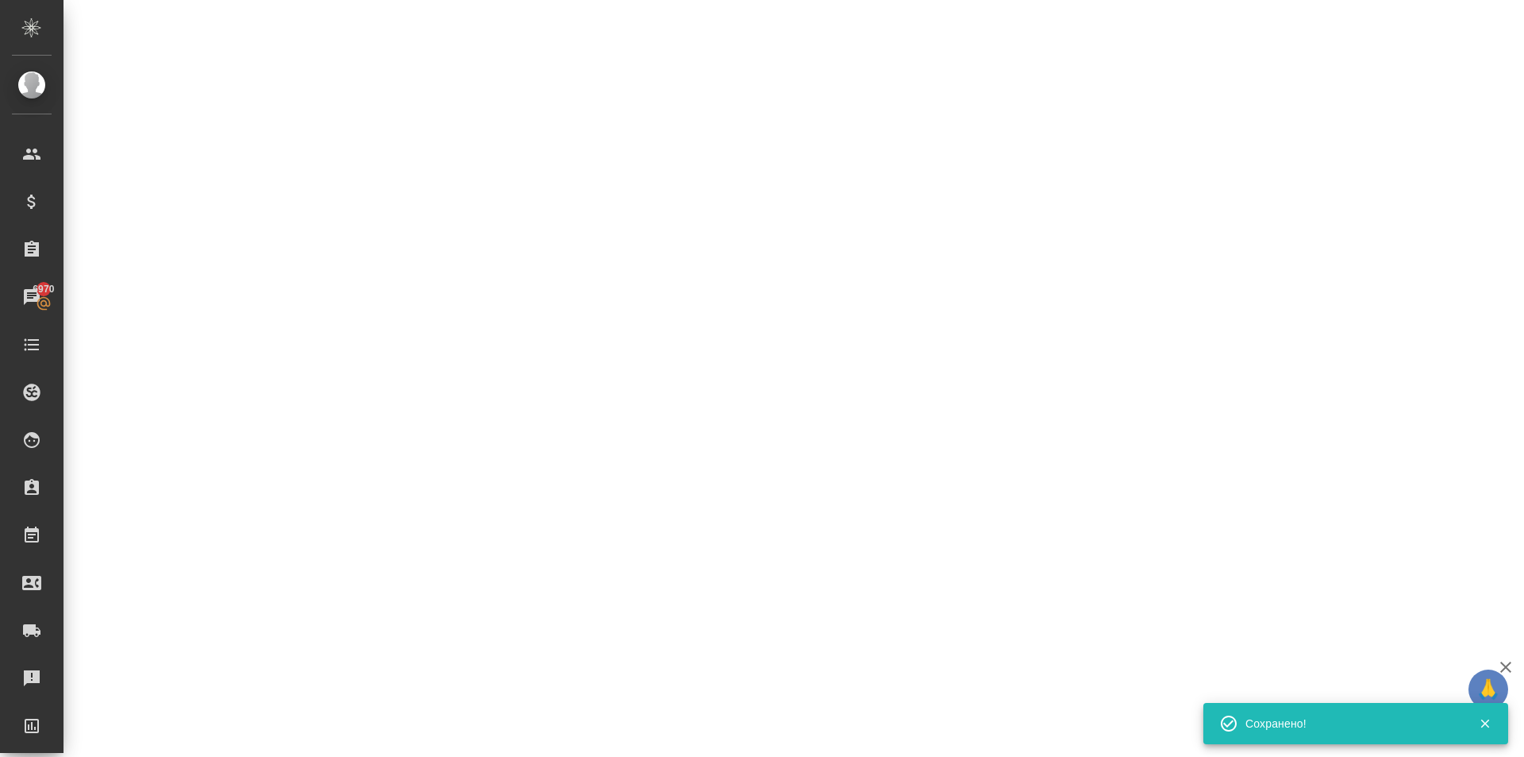
select select "RU"
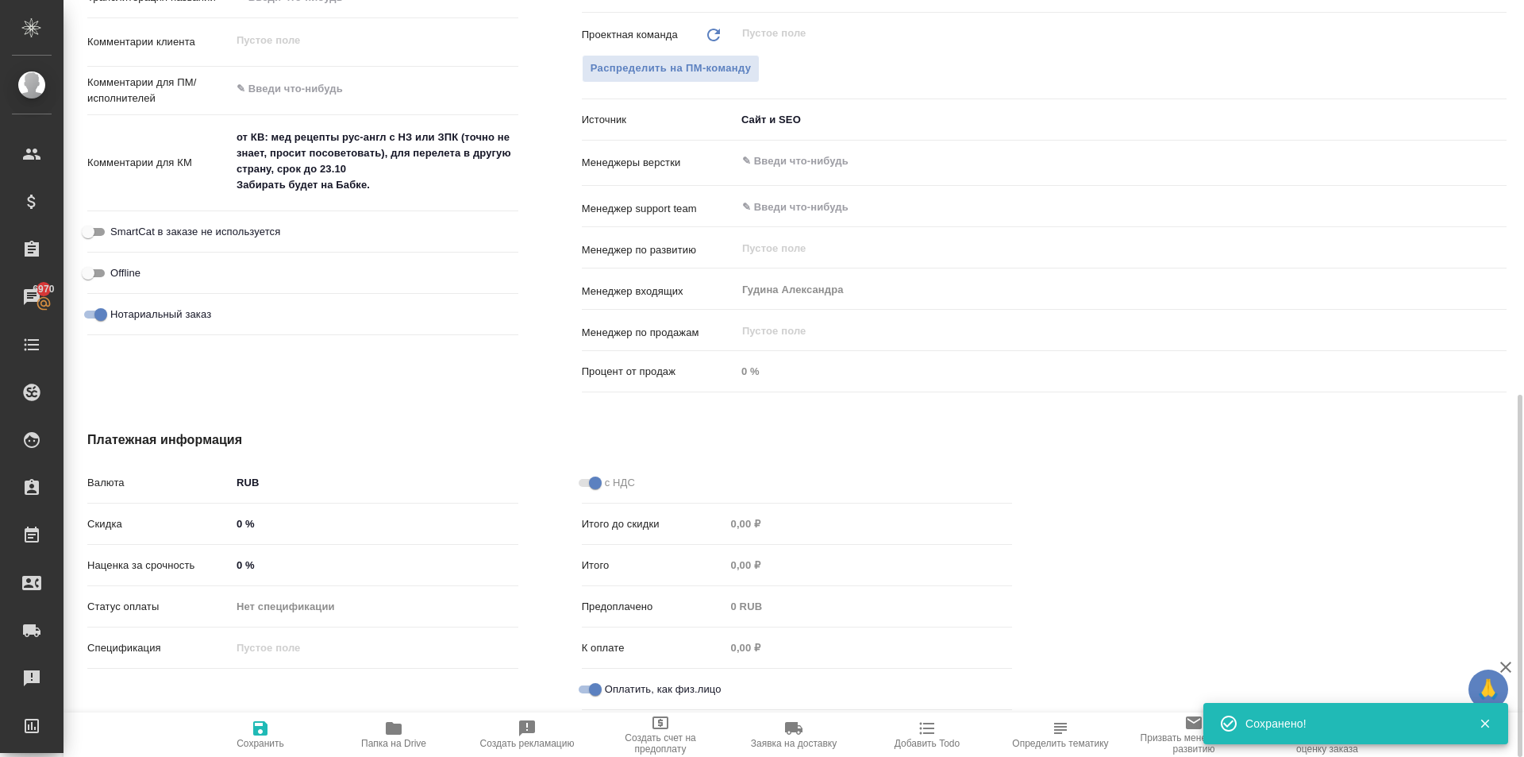
type textarea "x"
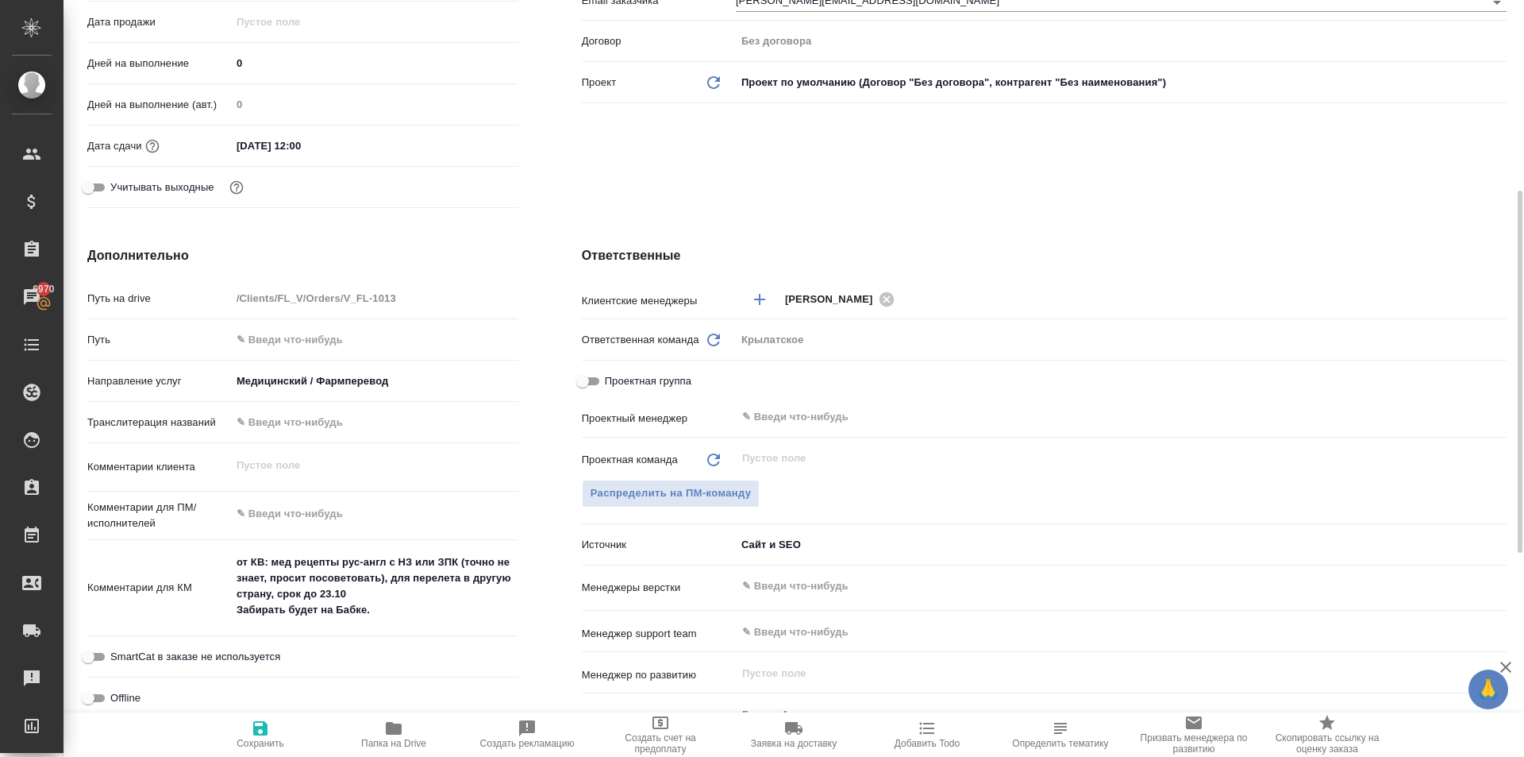
scroll to position [0, 0]
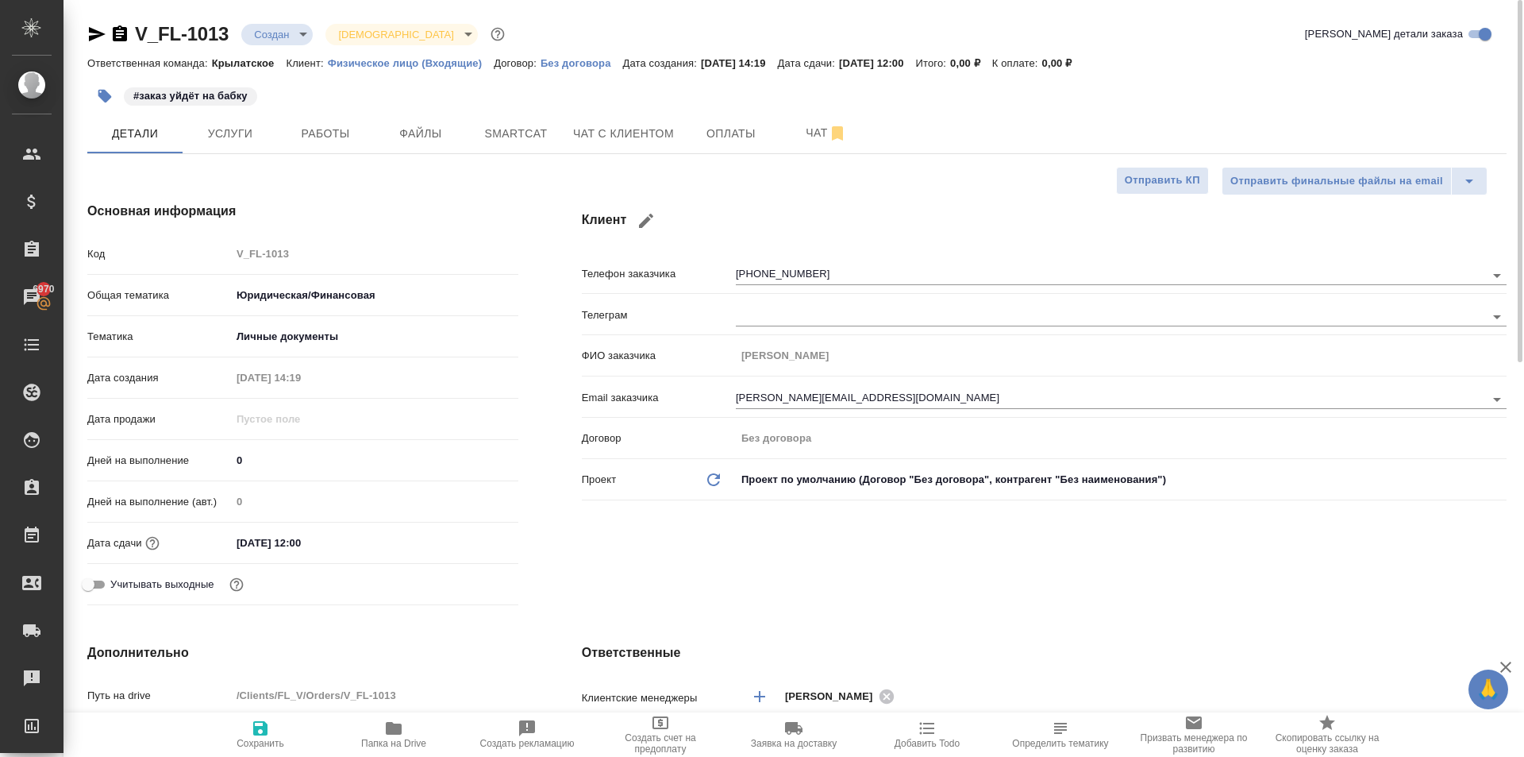
click at [225, 113] on div "#заказ уйдёт на бабку" at bounding box center [560, 96] width 946 height 35
click at [234, 128] on span "Услуги" at bounding box center [230, 134] width 76 height 20
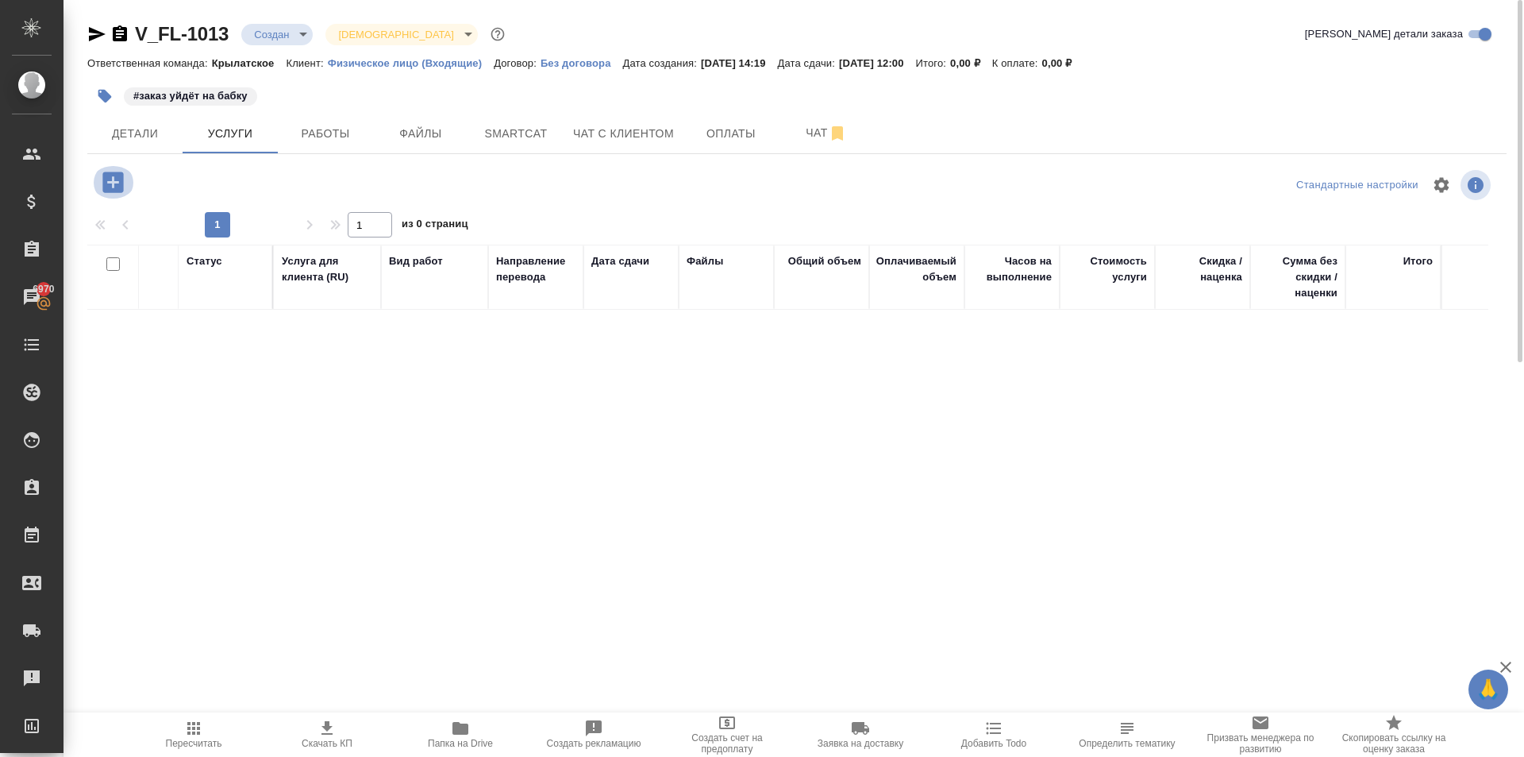
click at [119, 183] on icon "button" at bounding box center [112, 182] width 21 height 21
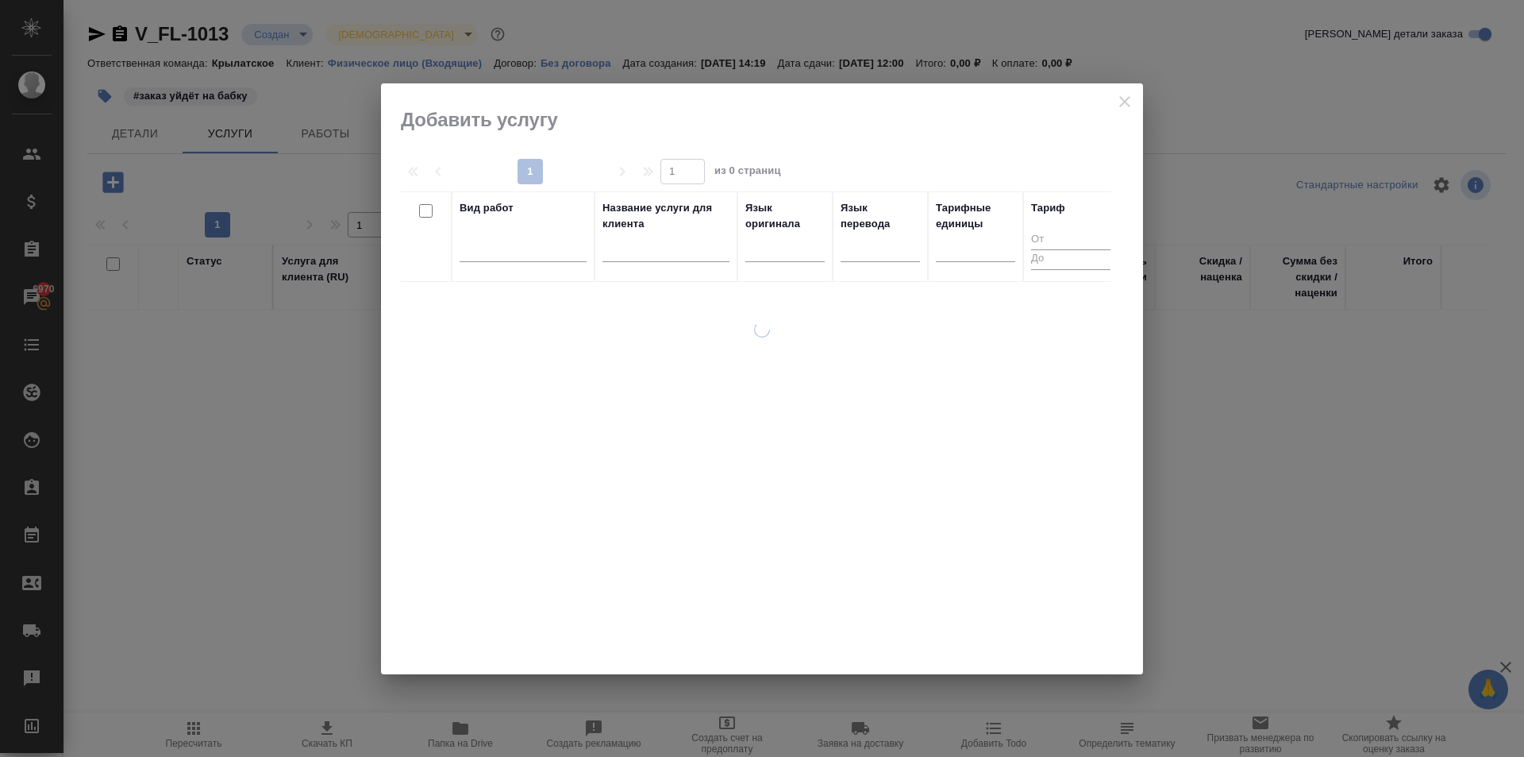
click at [744, 240] on th "Язык оригинала" at bounding box center [785, 236] width 95 height 91
click at [777, 240] on div at bounding box center [785, 245] width 79 height 23
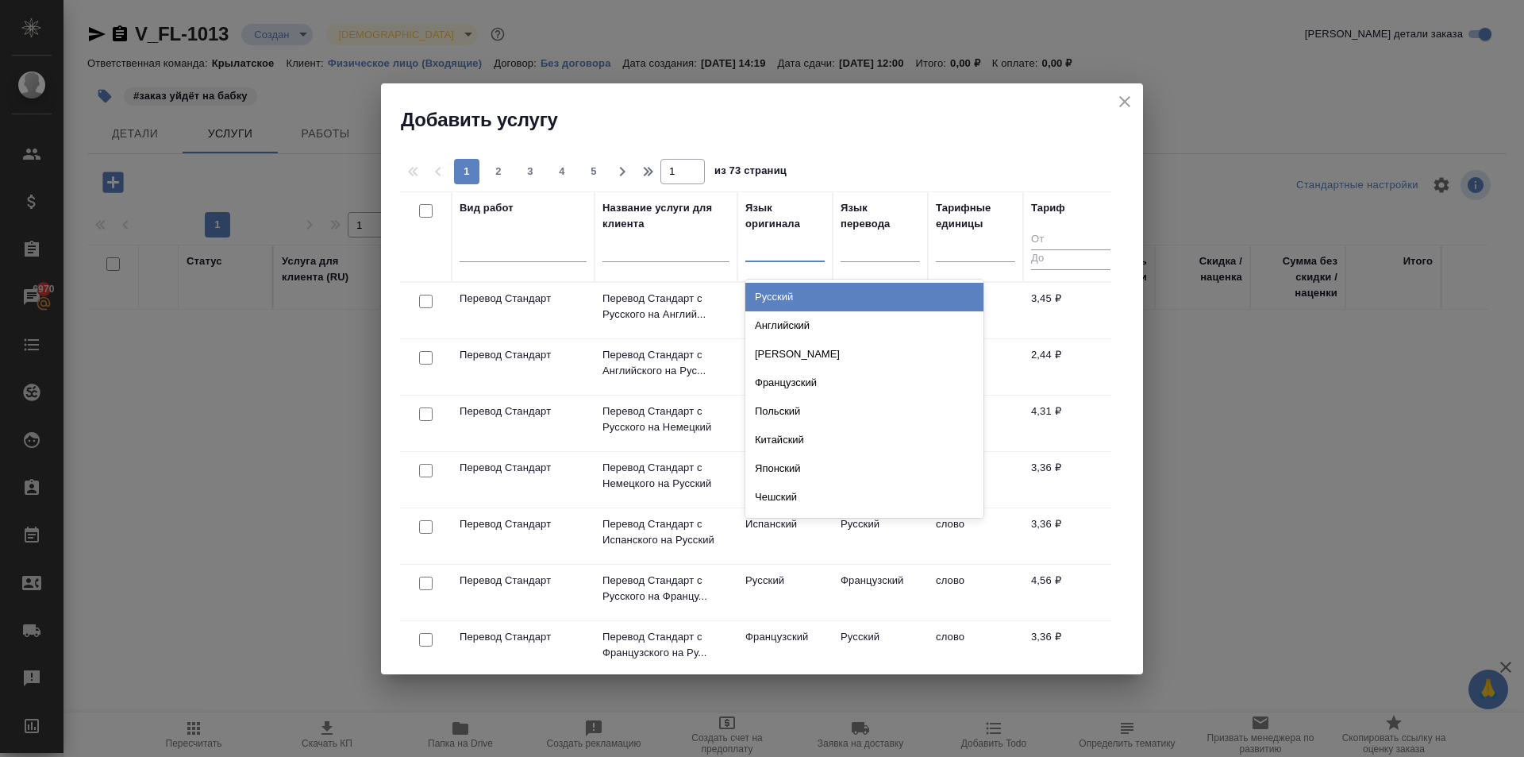
drag, startPoint x: 789, startPoint y: 291, endPoint x: 819, endPoint y: 307, distance: 34.5
click at [789, 291] on div "Русский" at bounding box center [865, 297] width 238 height 29
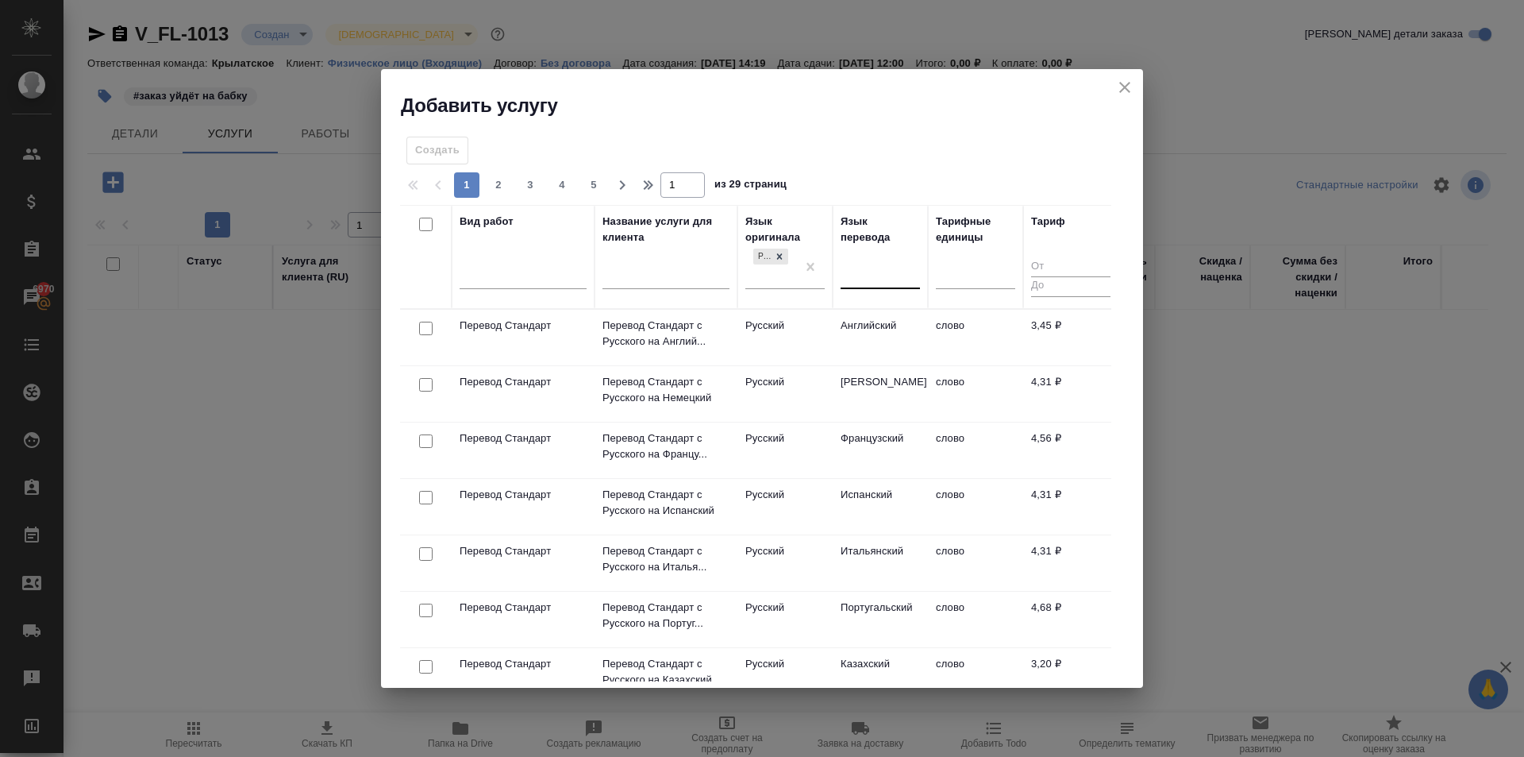
click at [853, 289] on div at bounding box center [880, 279] width 79 height 41
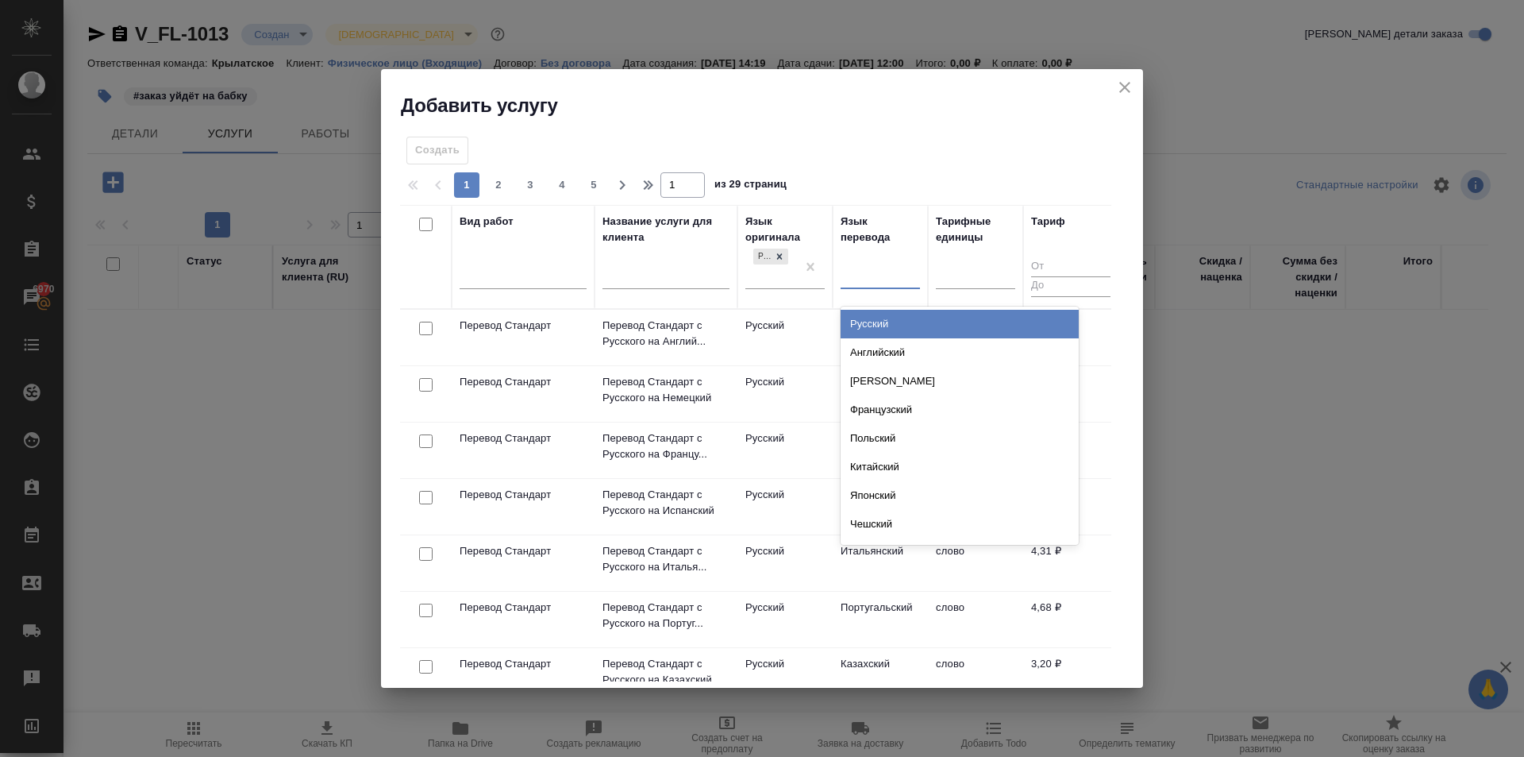
click at [853, 288] on div at bounding box center [880, 274] width 79 height 30
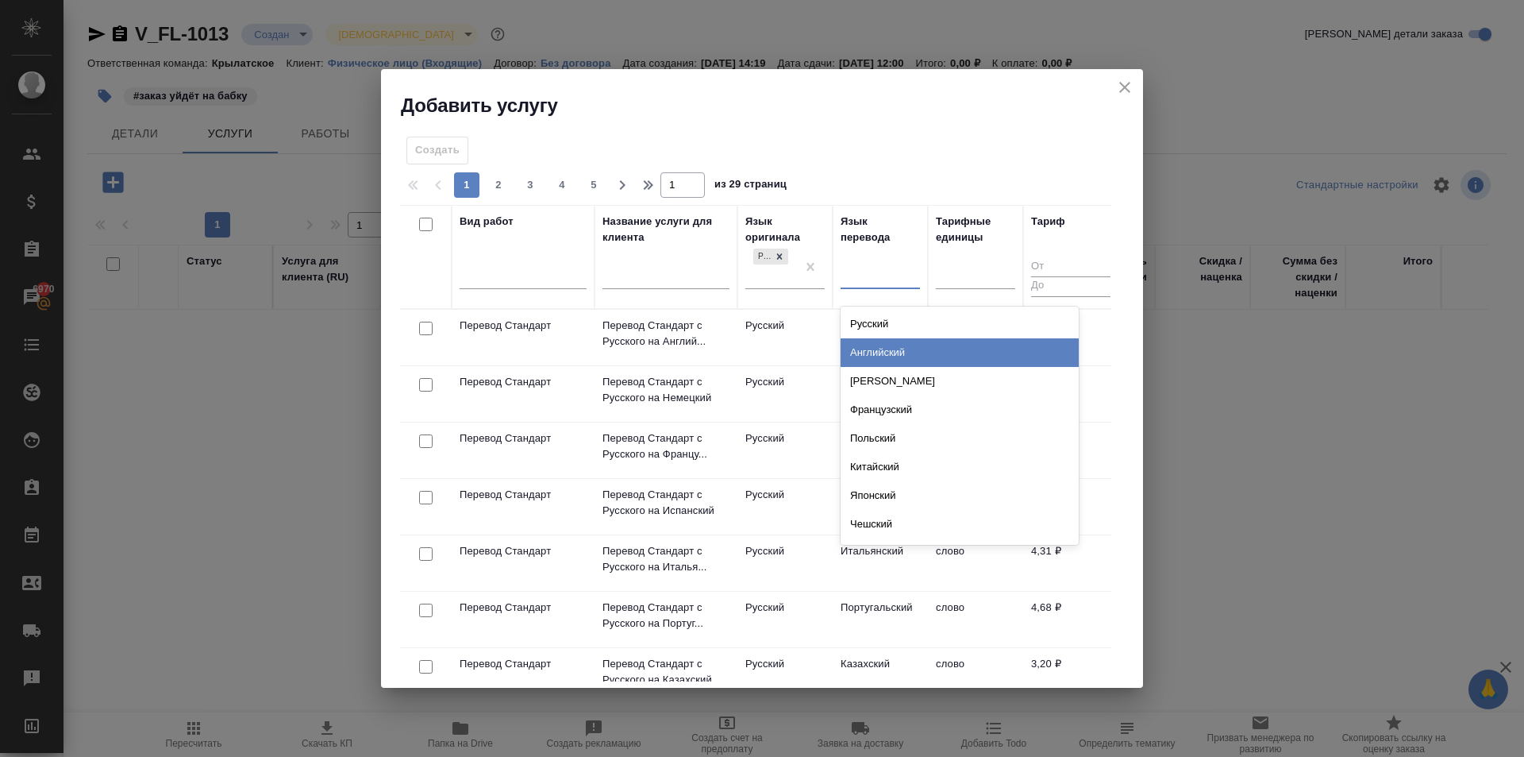
drag, startPoint x: 866, startPoint y: 333, endPoint x: 867, endPoint y: 354, distance: 20.7
click at [867, 354] on div "Русский Английский Немецкий Французский Польский Китайский Японский Чешский Сер…" at bounding box center [960, 425] width 238 height 238
click at [866, 353] on div "Английский" at bounding box center [960, 352] width 238 height 29
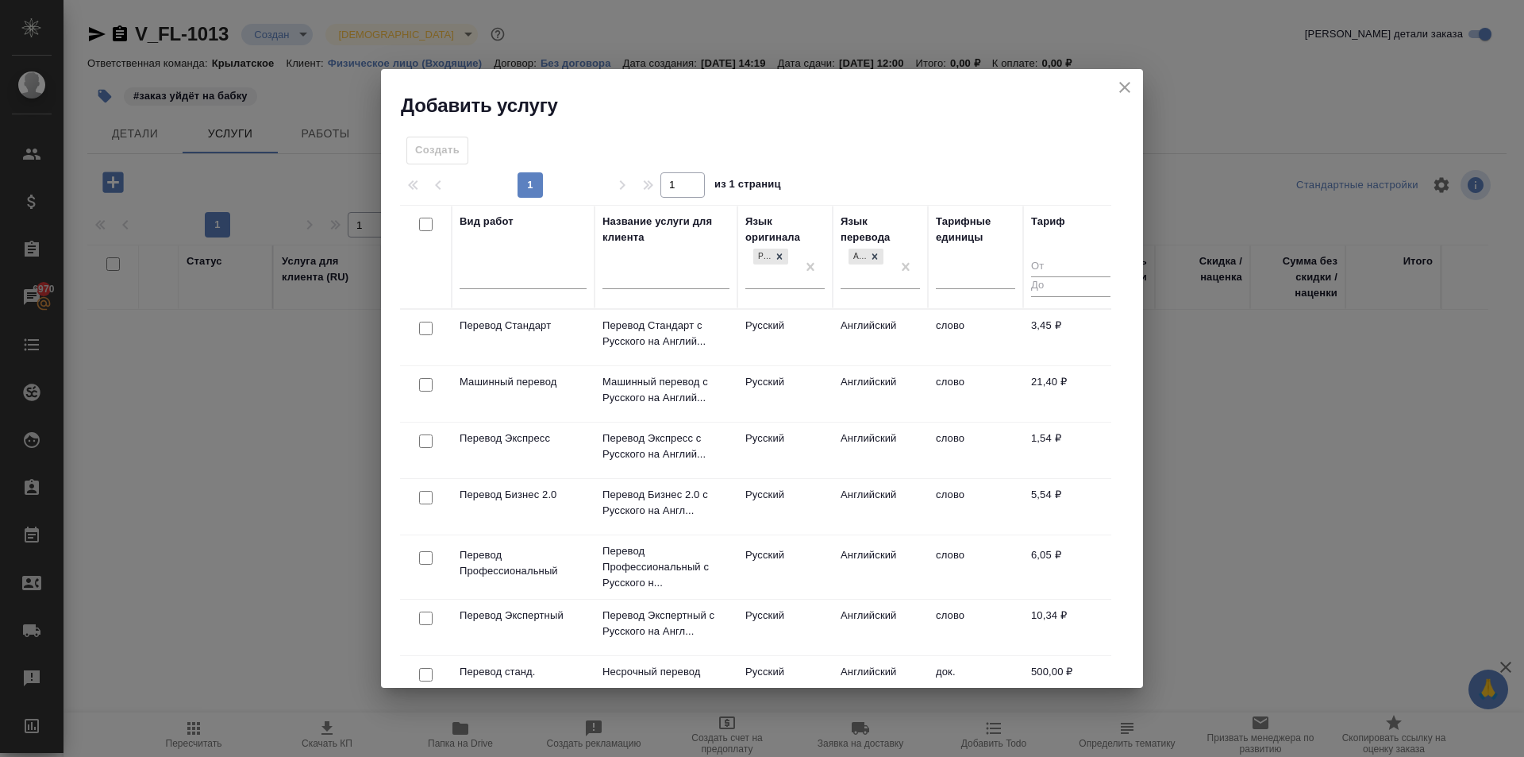
click at [803, 323] on td "Русский" at bounding box center [785, 338] width 95 height 56
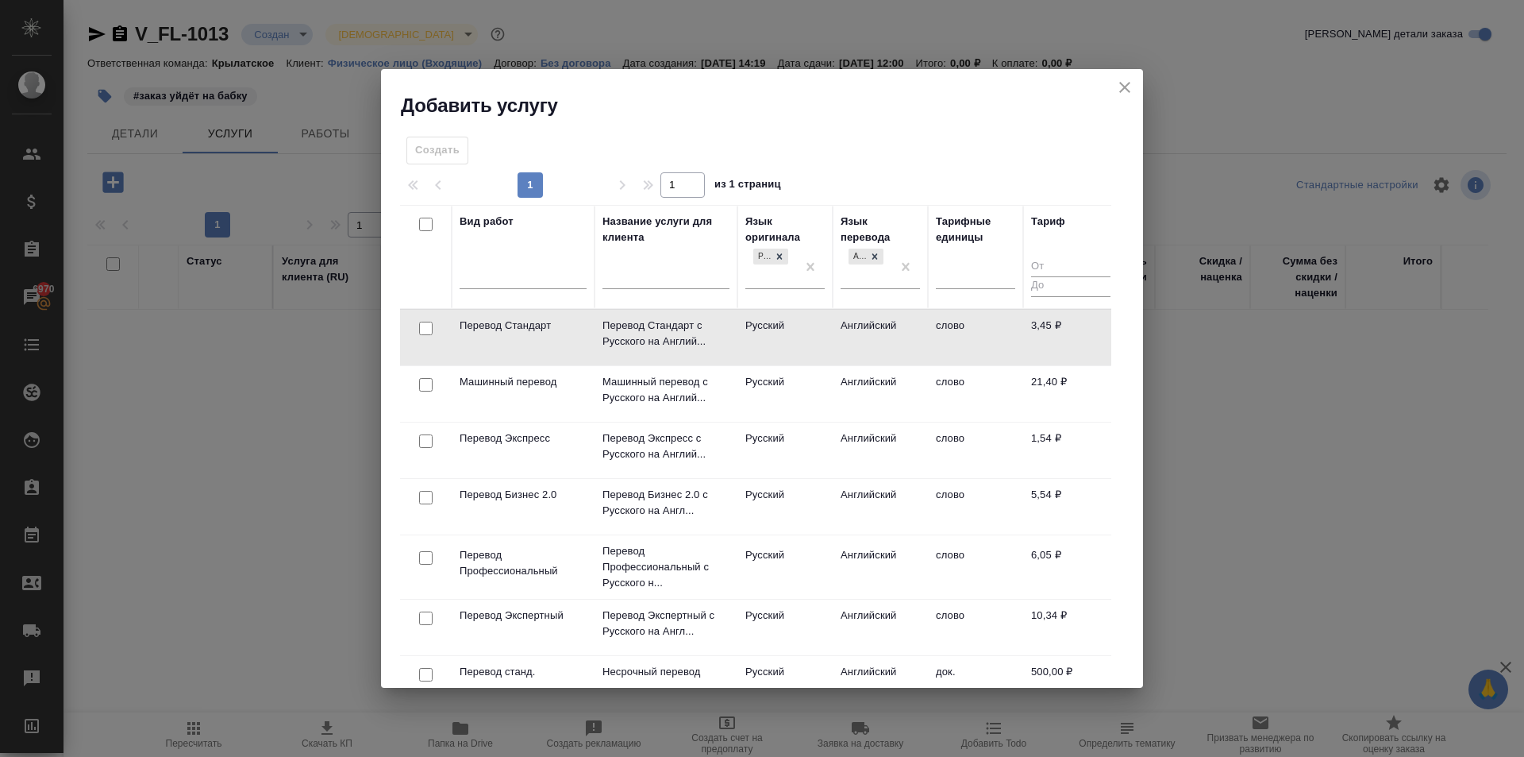
click at [804, 323] on td "Русский" at bounding box center [785, 338] width 95 height 56
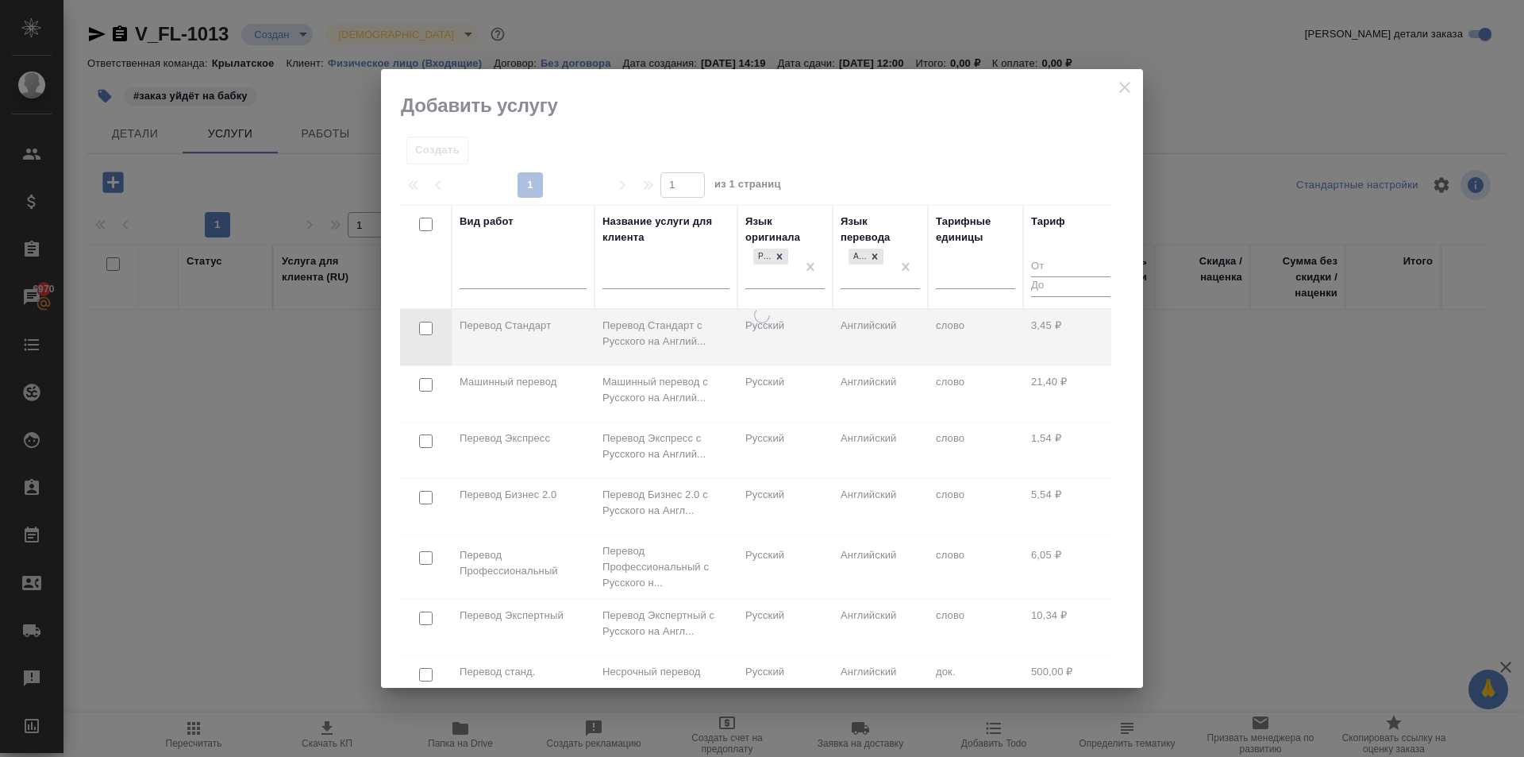
click at [804, 323] on div at bounding box center [762, 497] width 762 height 380
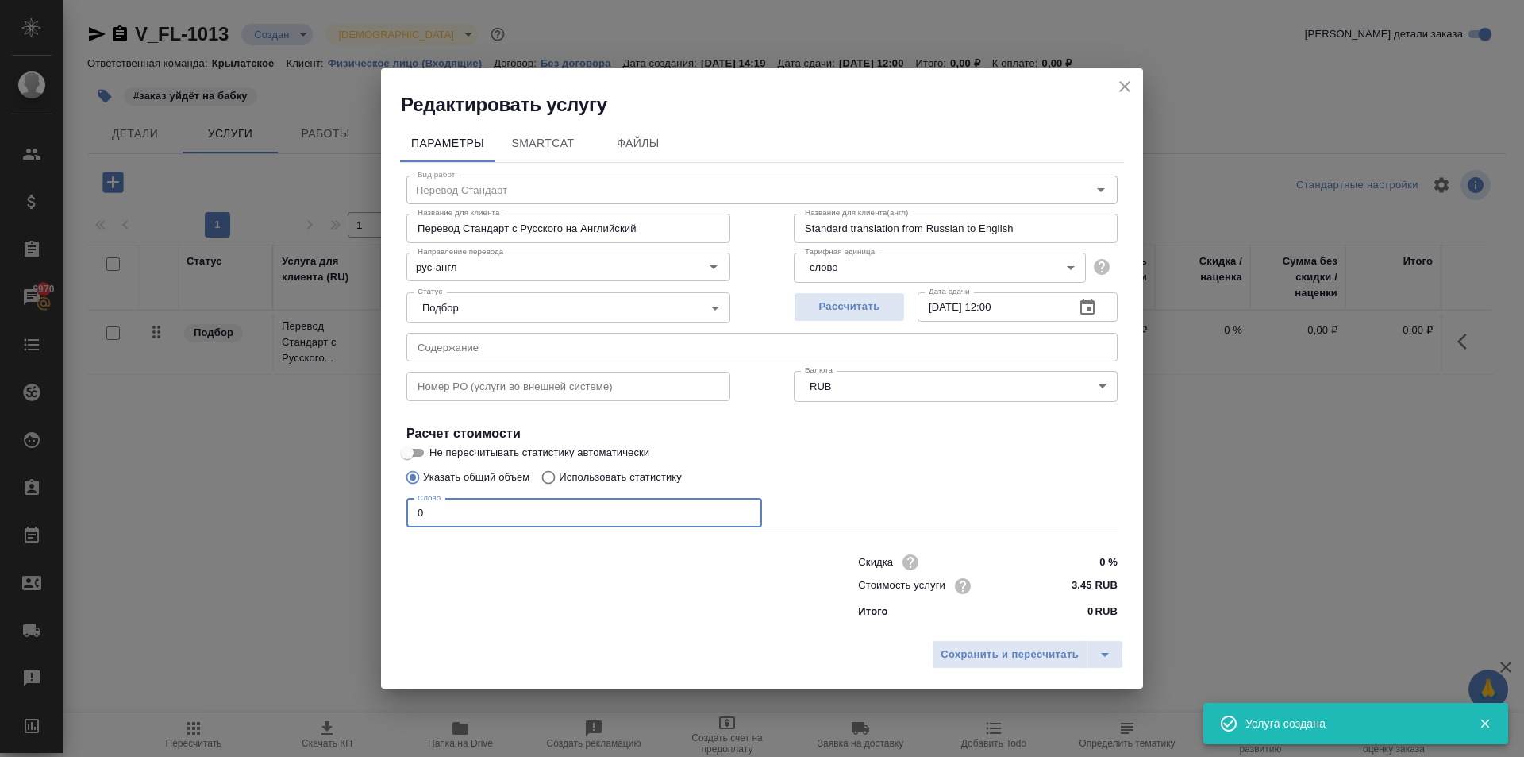
drag, startPoint x: 466, startPoint y: 519, endPoint x: 377, endPoint y: 522, distance: 89.0
click at [377, 522] on div "Редактировать услугу Параметры SmartCat Файлы Вид работ Перевод Стандарт Вид ра…" at bounding box center [762, 378] width 1524 height 757
type input "1"
click at [1059, 657] on span "Сохранить и пересчитать" at bounding box center [1010, 655] width 138 height 18
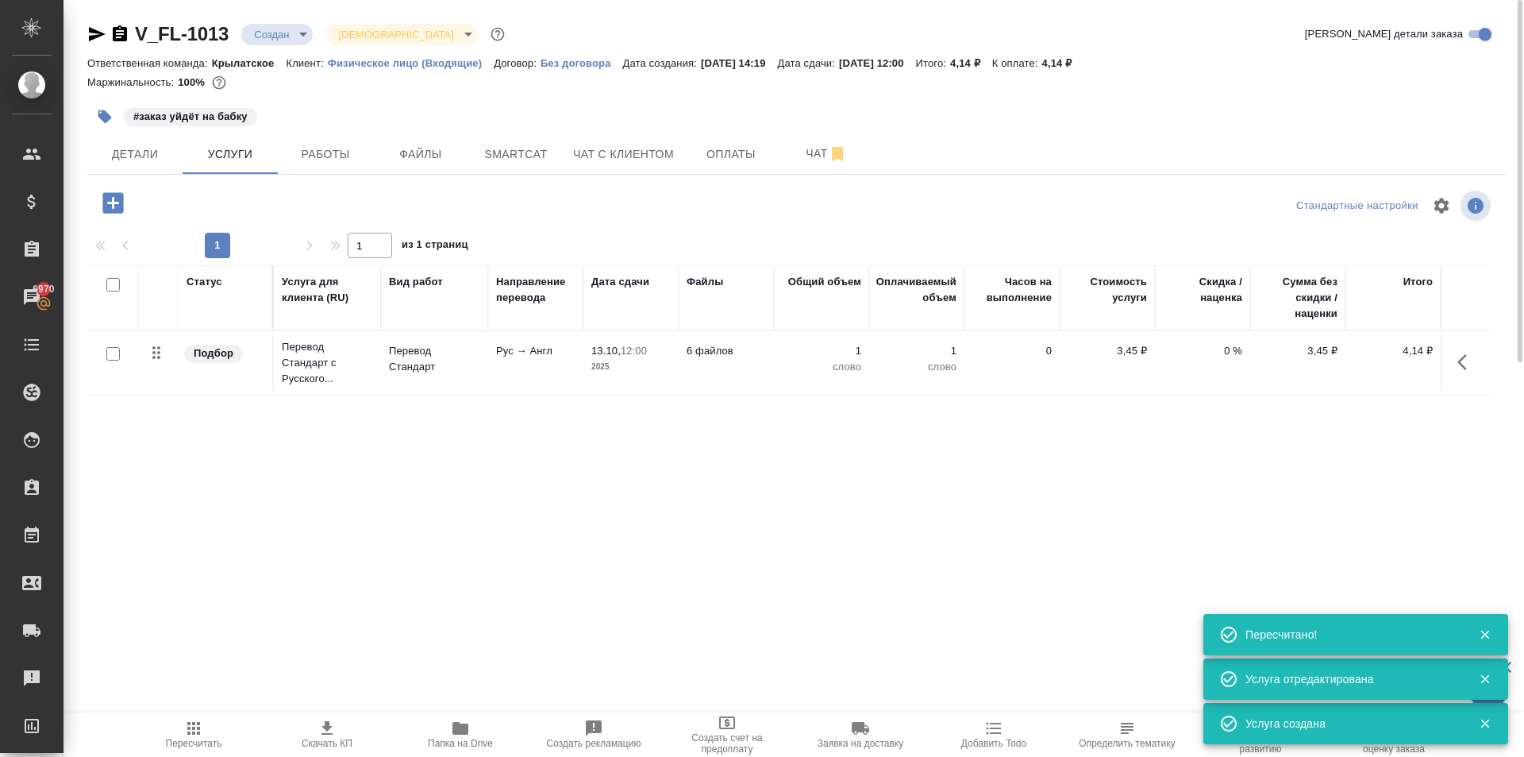
click at [122, 200] on icon "button" at bounding box center [112, 202] width 21 height 21
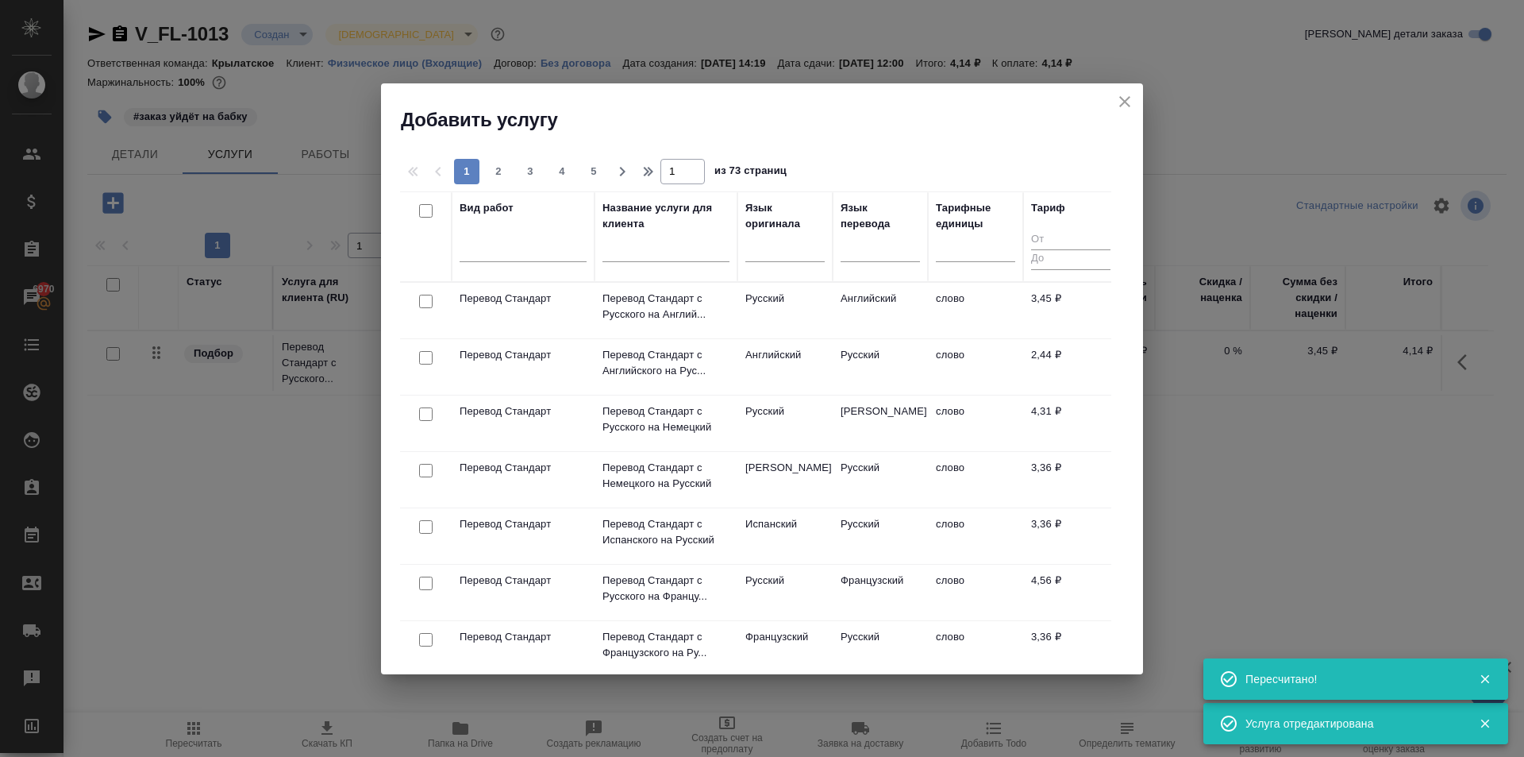
click at [1126, 101] on icon "close" at bounding box center [1125, 101] width 11 height 11
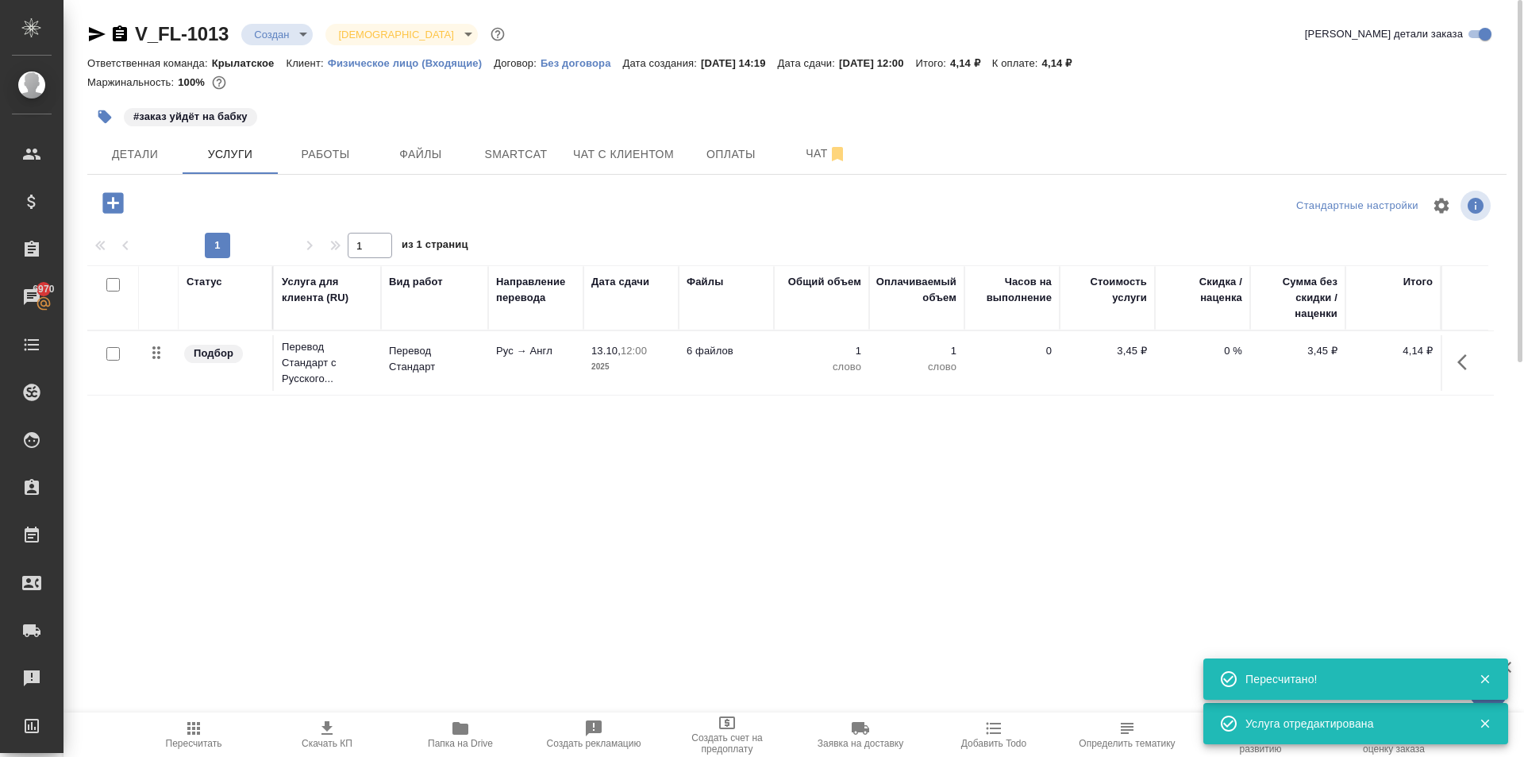
click at [297, 29] on body "🙏 .cls-1 fill:#fff; AWATERA Kasymov Timur Клиенты Спецификации Заказы 6970 Чаты…" at bounding box center [762, 378] width 1524 height 757
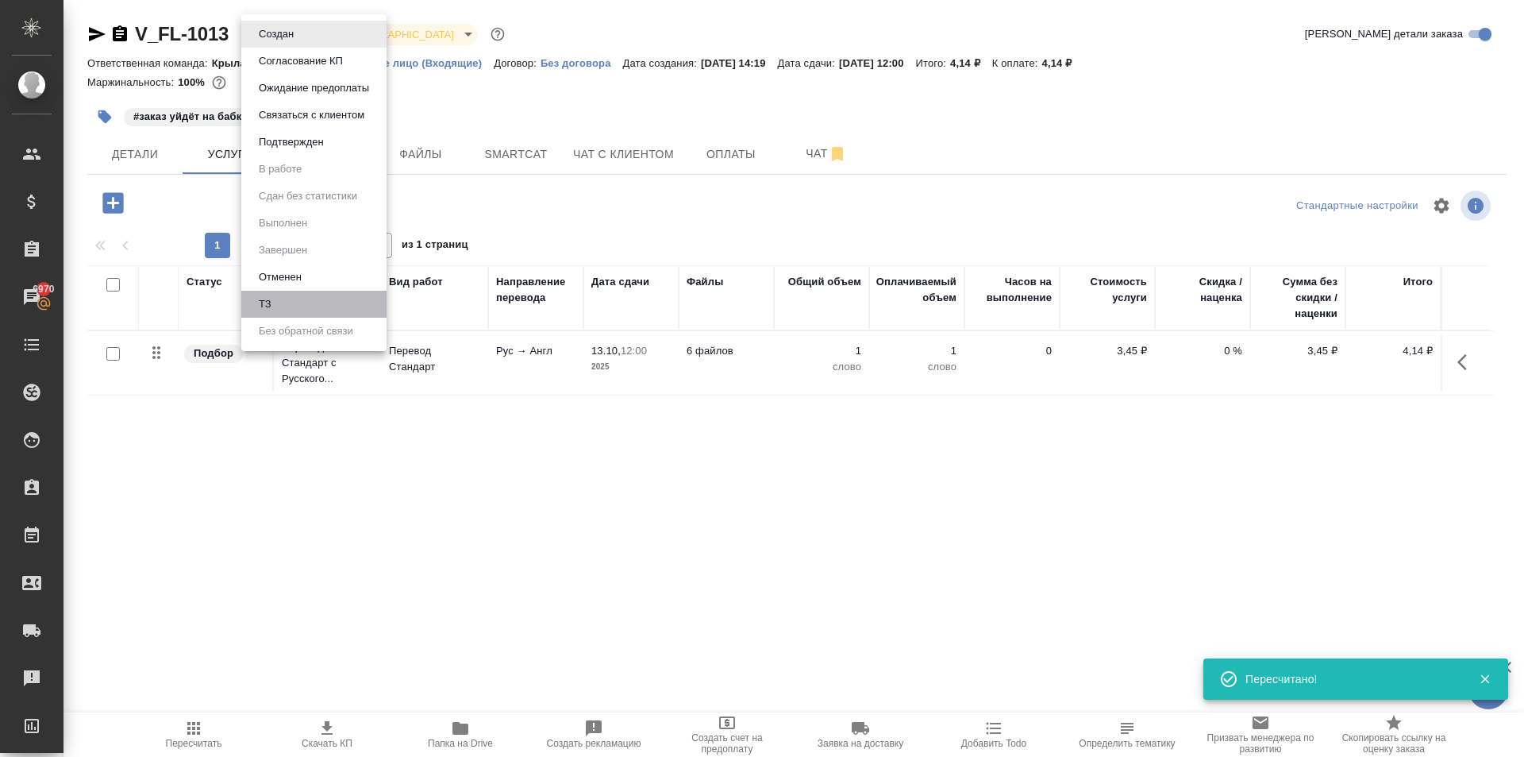
click at [291, 299] on li "ТЗ" at bounding box center [313, 304] width 145 height 27
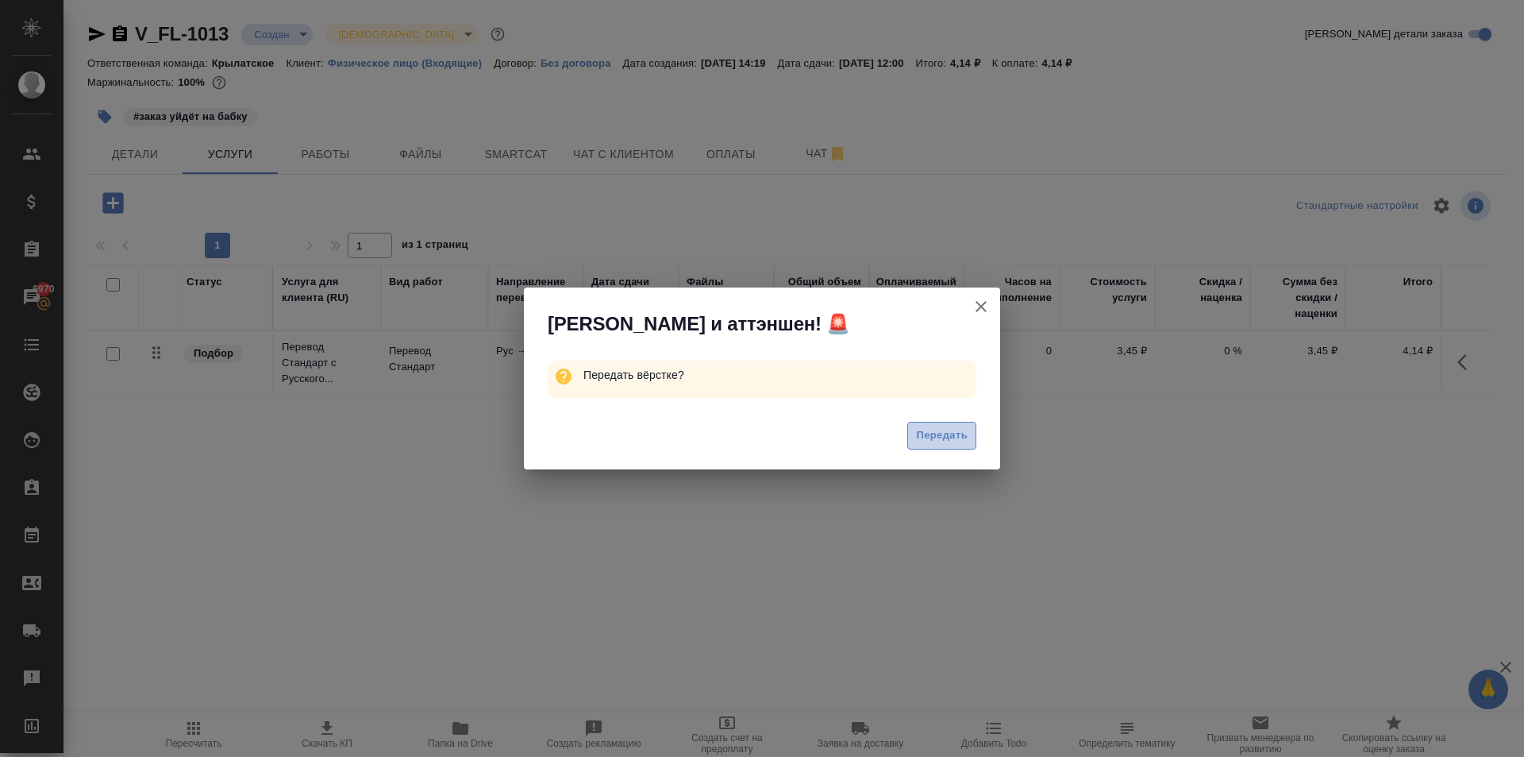
click at [963, 445] on button "Передать" at bounding box center [942, 436] width 69 height 28
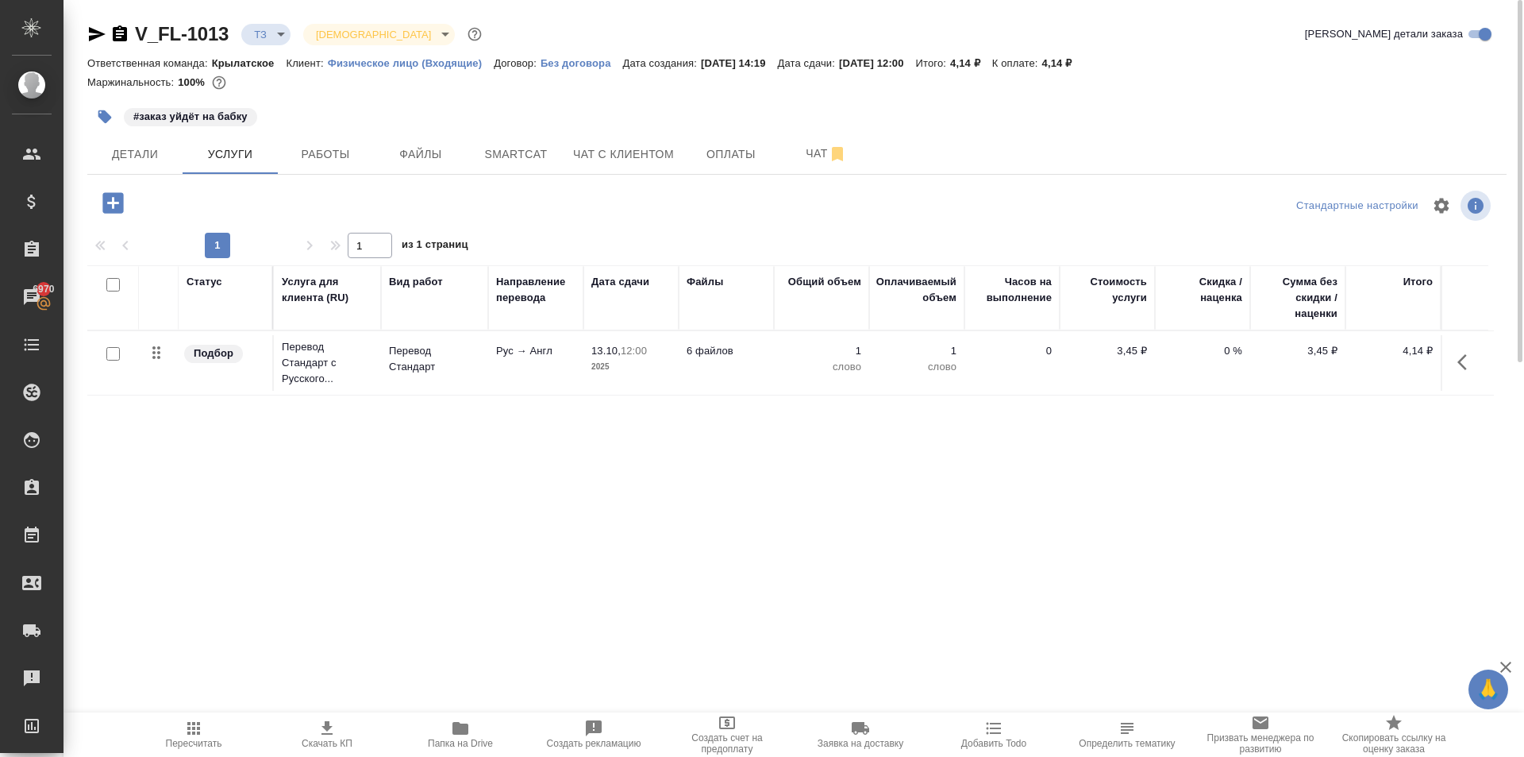
click at [121, 203] on icon "button" at bounding box center [112, 202] width 21 height 21
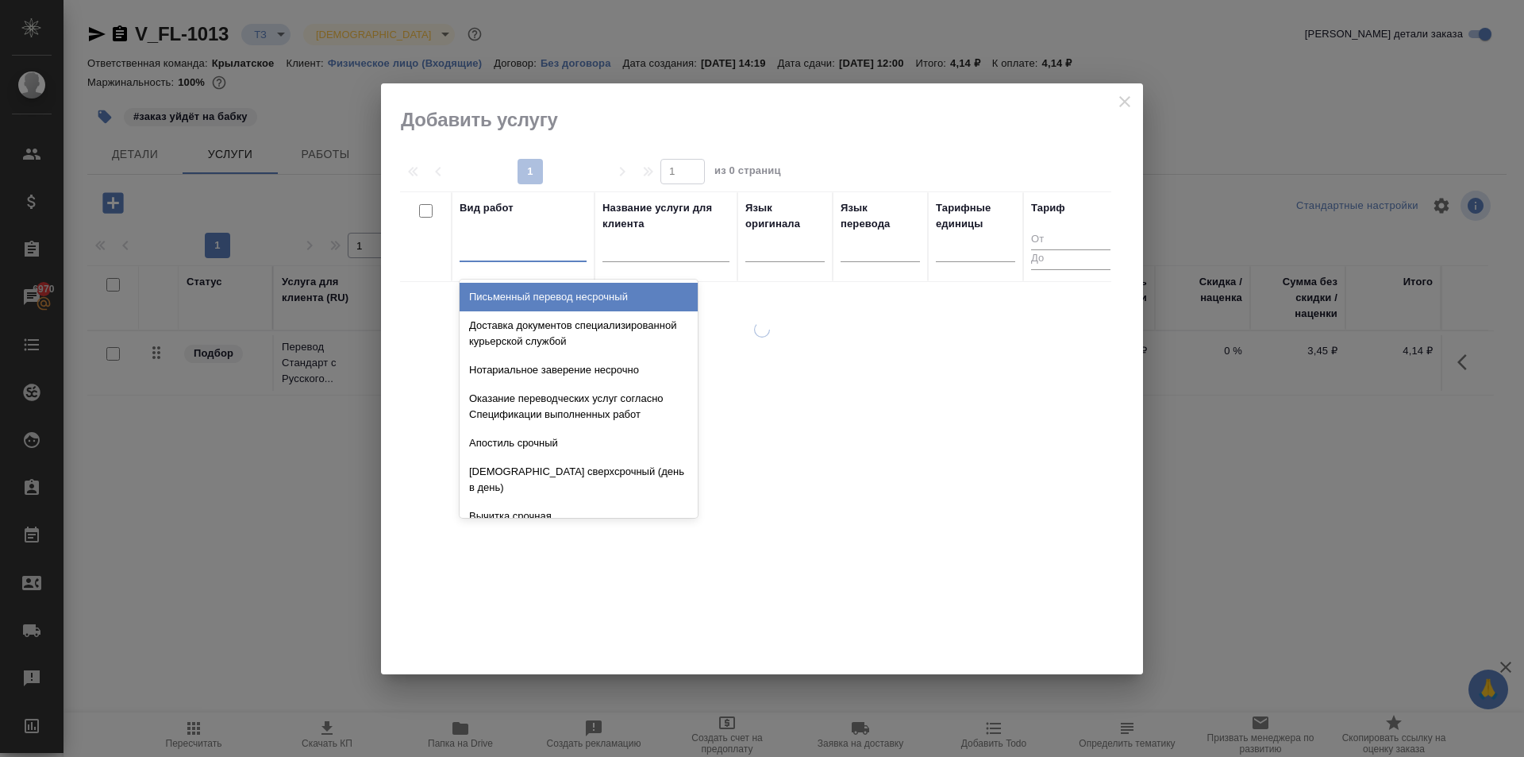
click at [568, 254] on div at bounding box center [523, 245] width 127 height 23
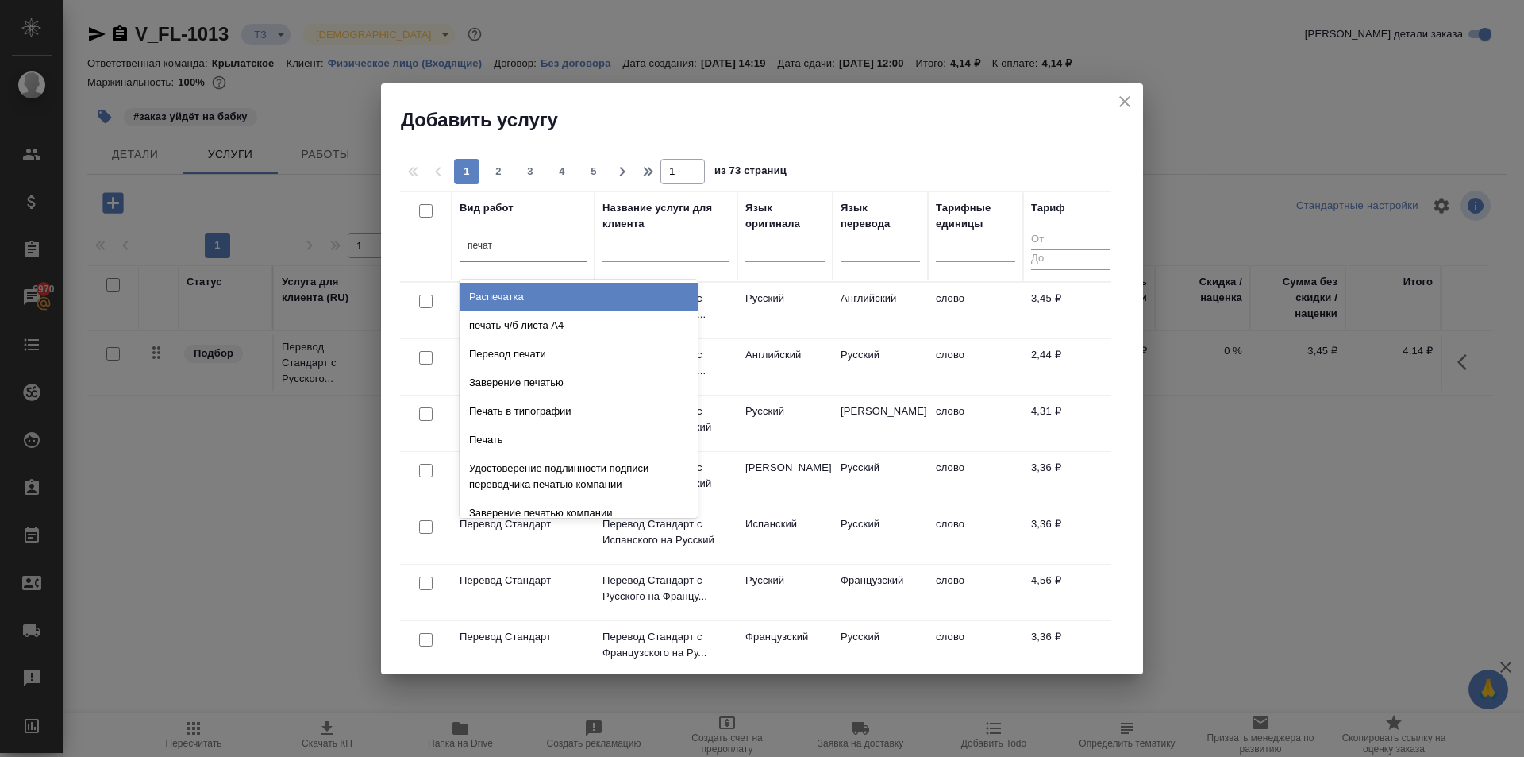
type input "печать"
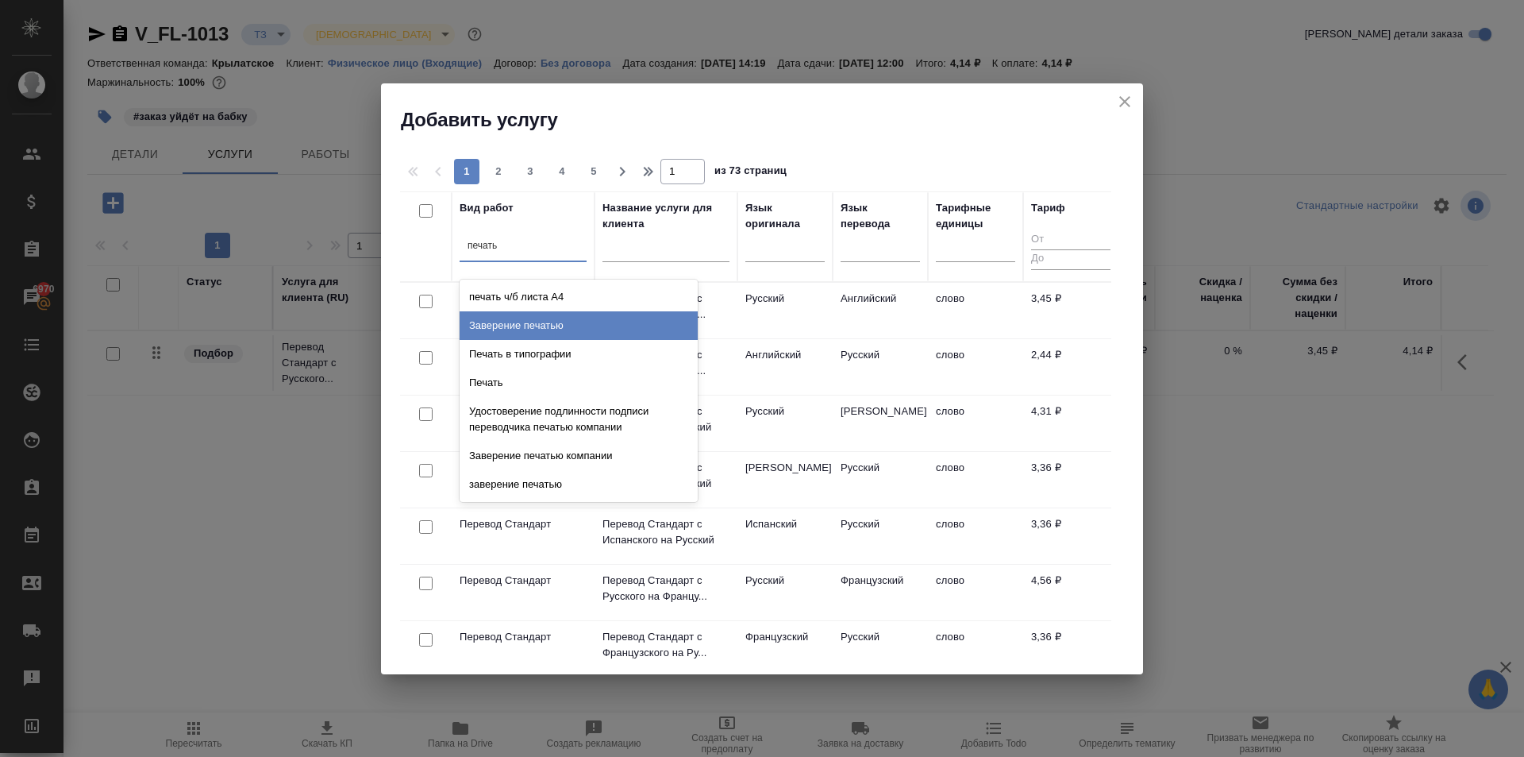
click at [567, 326] on div "Заверение печатью" at bounding box center [579, 325] width 238 height 29
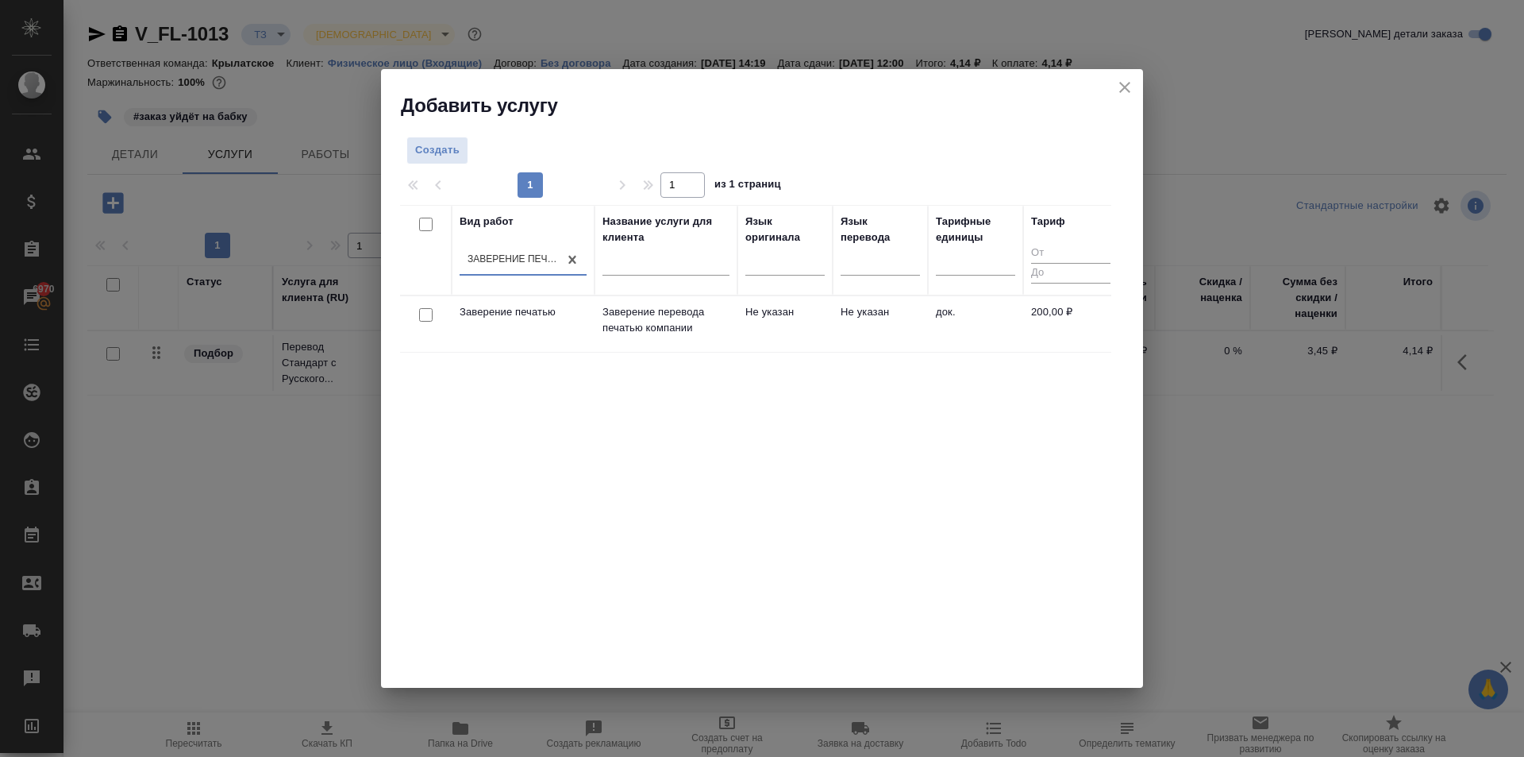
click at [696, 288] on th "Название услуги для клиента" at bounding box center [666, 250] width 143 height 91
click at [707, 309] on p "Заверение перевода печатью компании" at bounding box center [666, 320] width 127 height 32
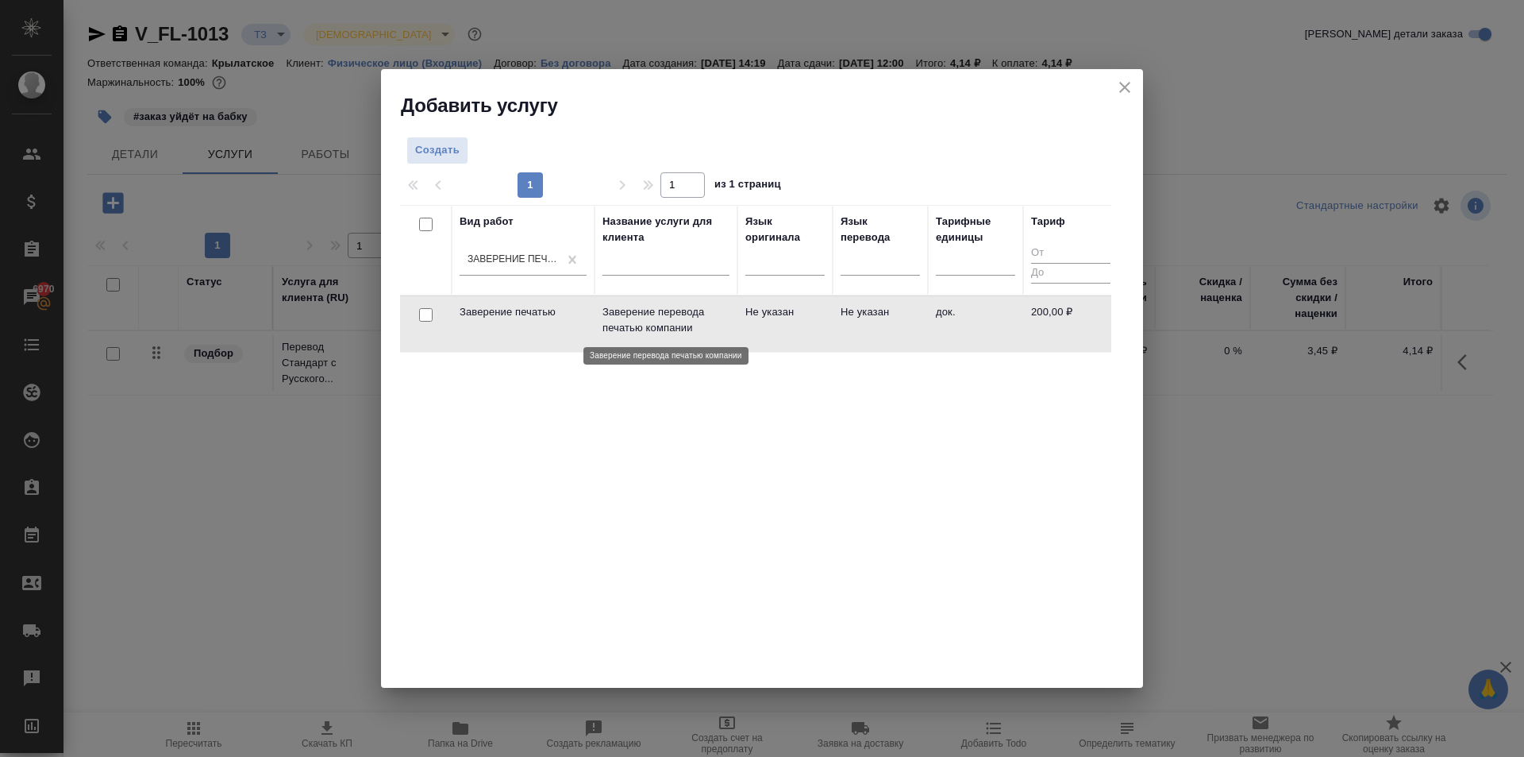
click at [707, 309] on p "Заверение перевода печатью компании" at bounding box center [666, 320] width 127 height 32
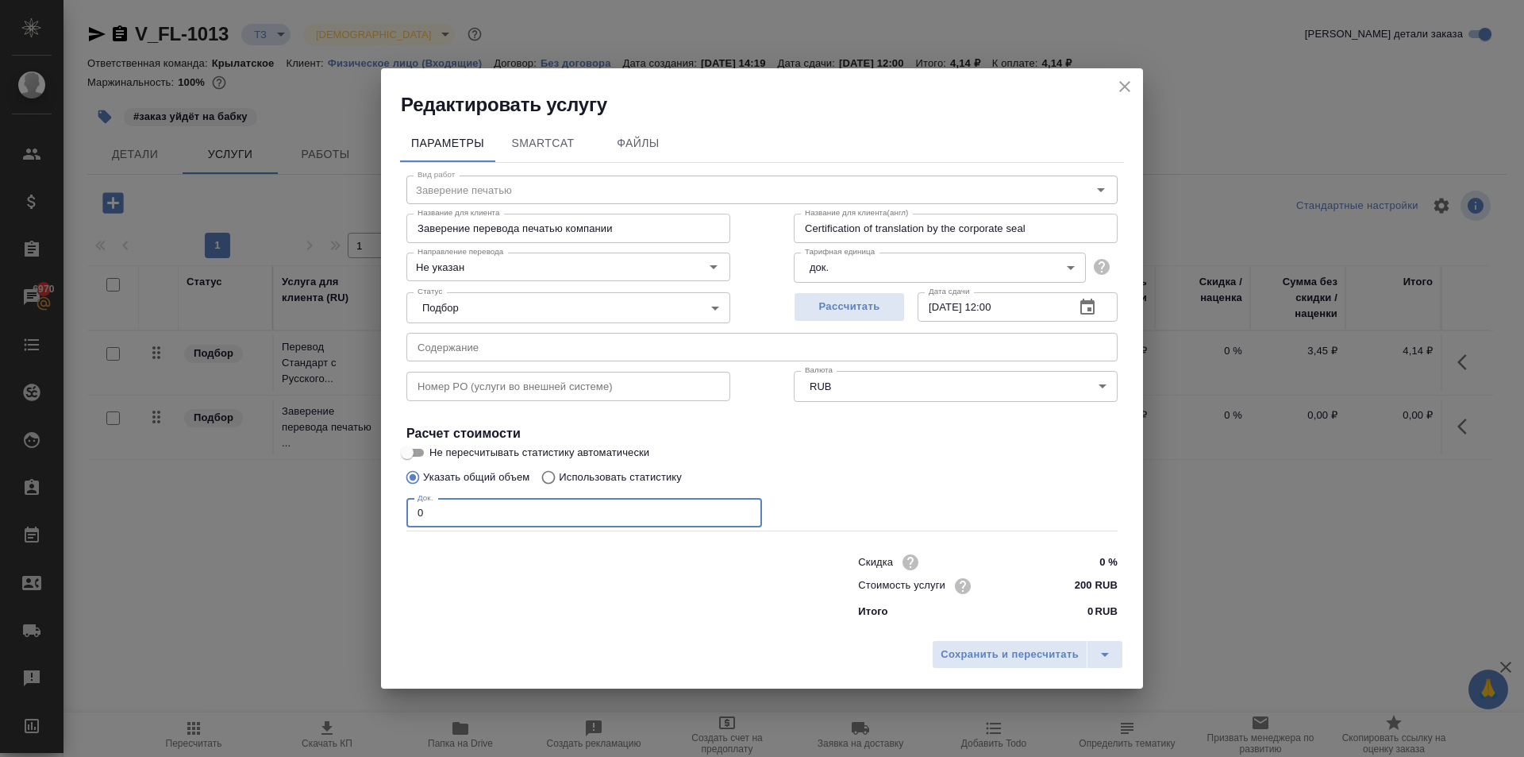
drag, startPoint x: 453, startPoint y: 512, endPoint x: 220, endPoint y: 511, distance: 232.6
click at [220, 511] on div "Редактировать услугу Параметры SmartCat Файлы Вид работ Заверение печатью Вид р…" at bounding box center [762, 378] width 1524 height 757
type input "1"
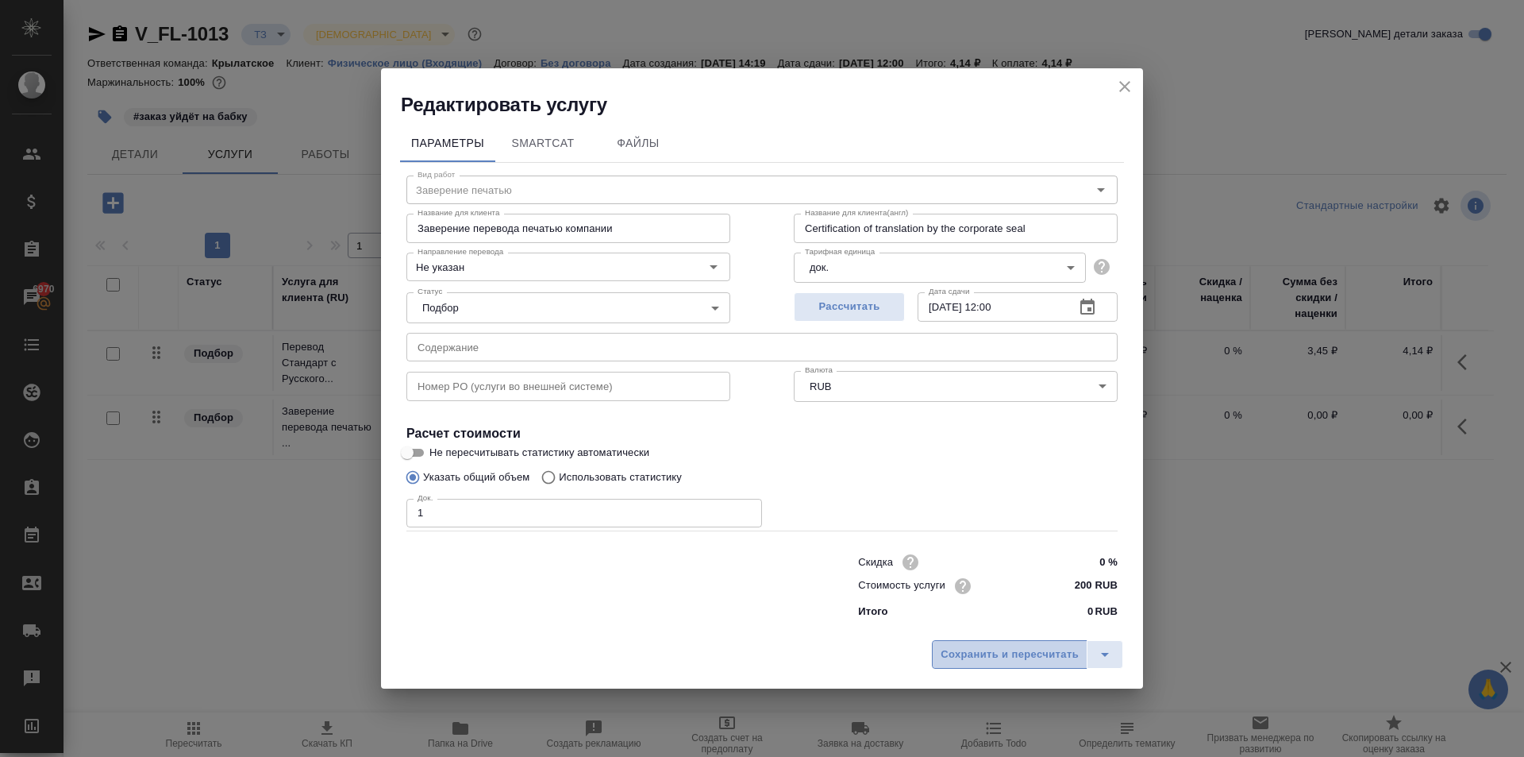
click at [1046, 663] on span "Сохранить и пересчитать" at bounding box center [1010, 655] width 138 height 18
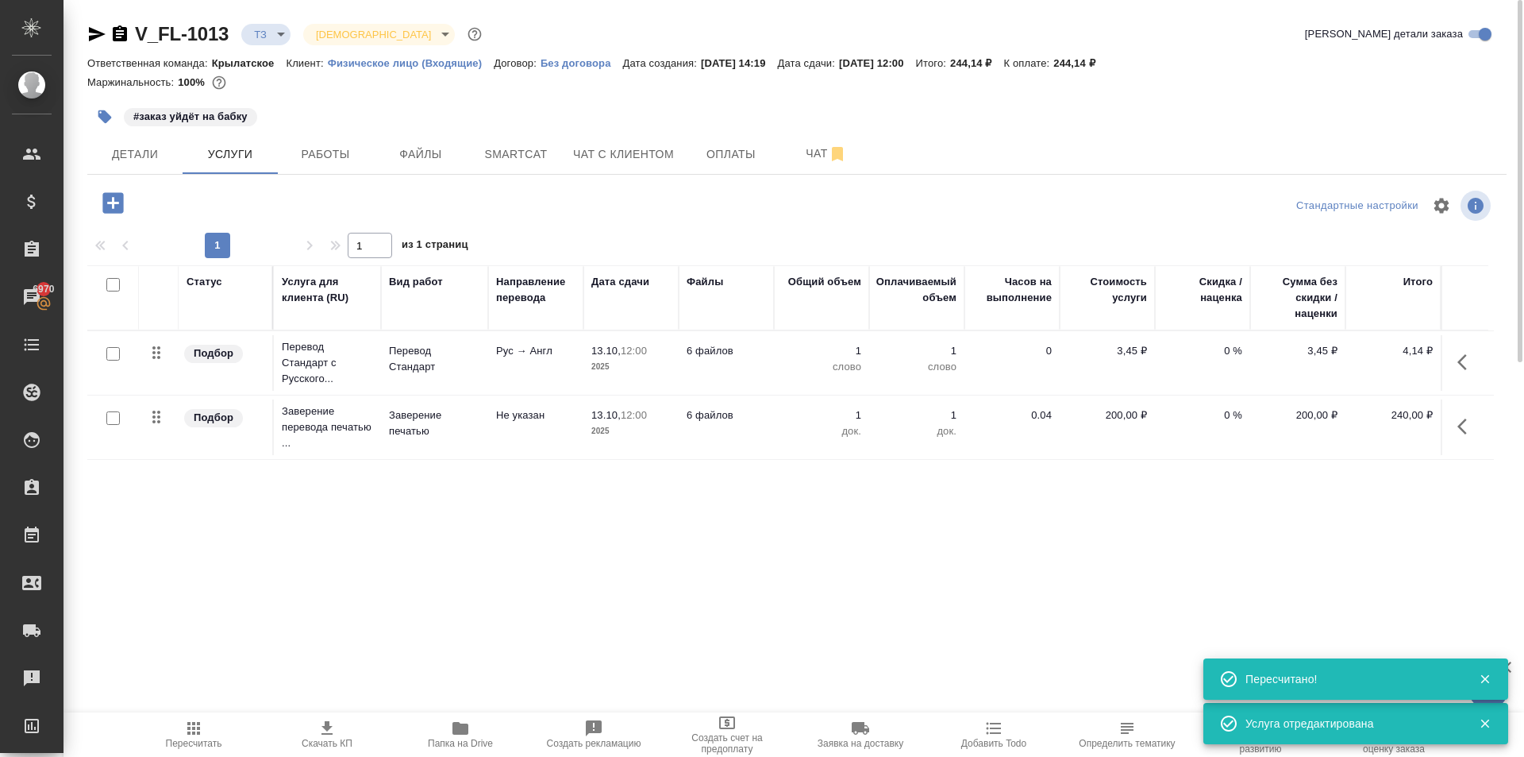
drag, startPoint x: 111, startPoint y: 223, endPoint x: 119, endPoint y: 210, distance: 15.7
click at [113, 222] on div at bounding box center [323, 206] width 473 height 38
click at [119, 208] on icon "button" at bounding box center [112, 202] width 21 height 21
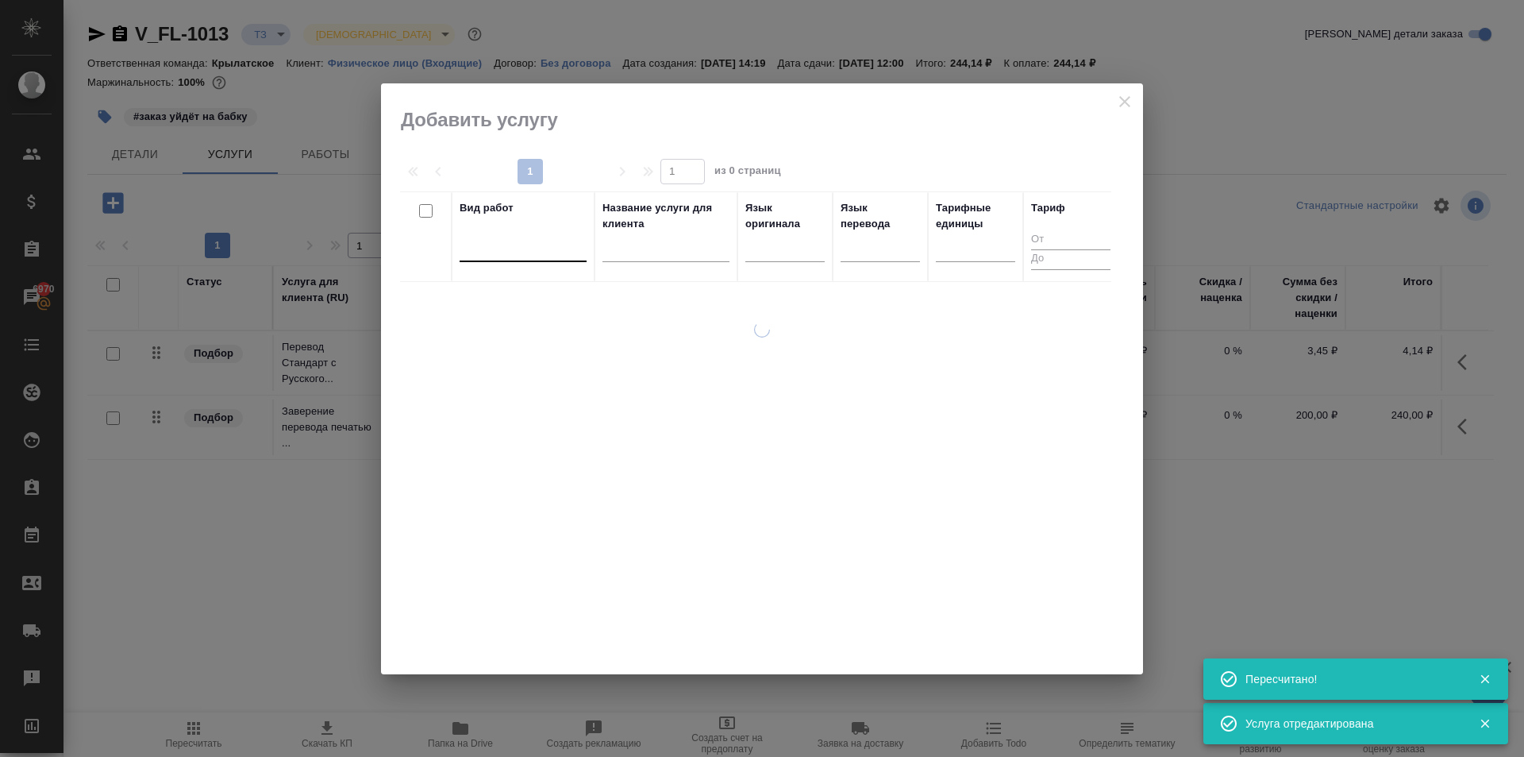
click at [494, 258] on div at bounding box center [523, 247] width 127 height 30
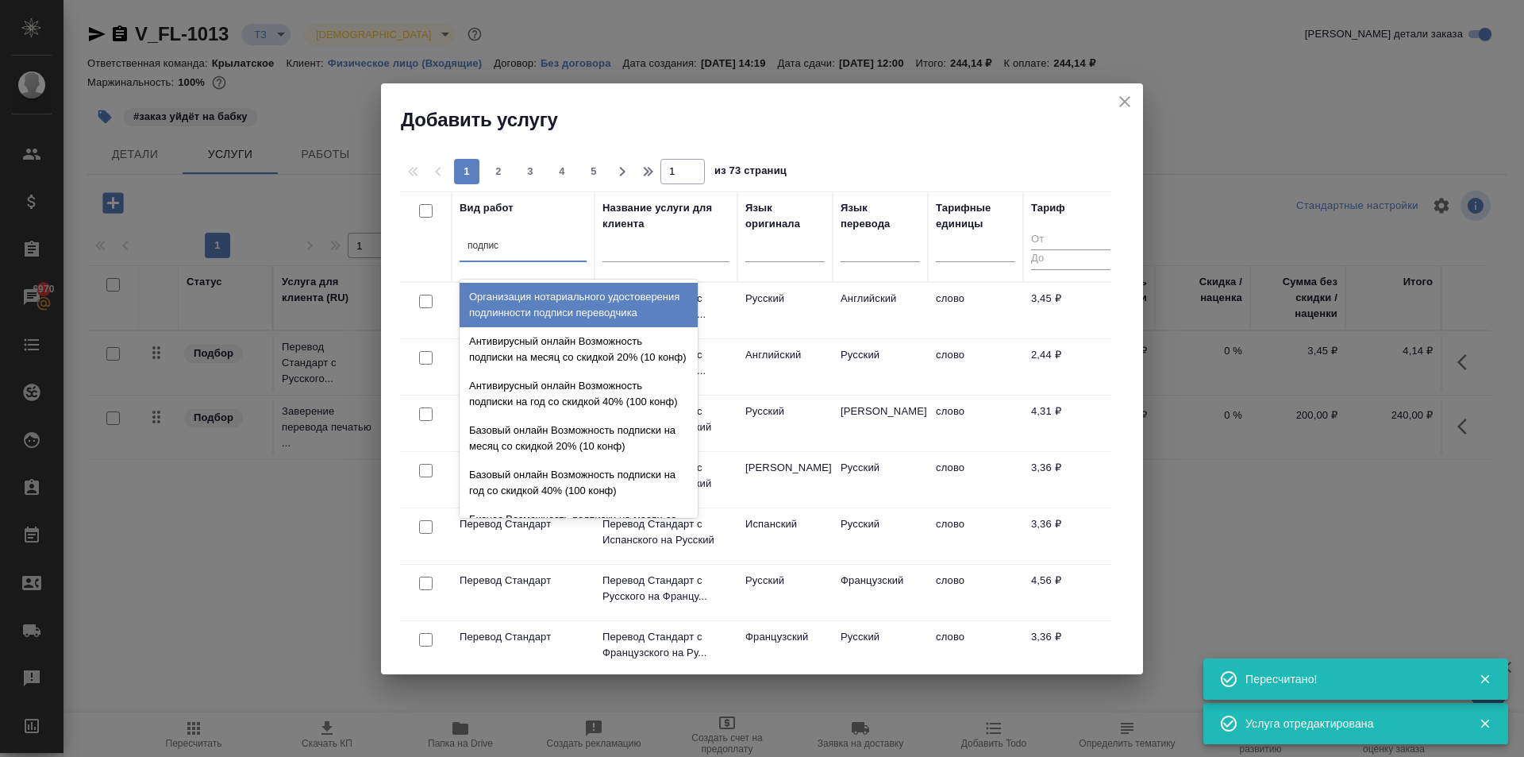
type input "подписи"
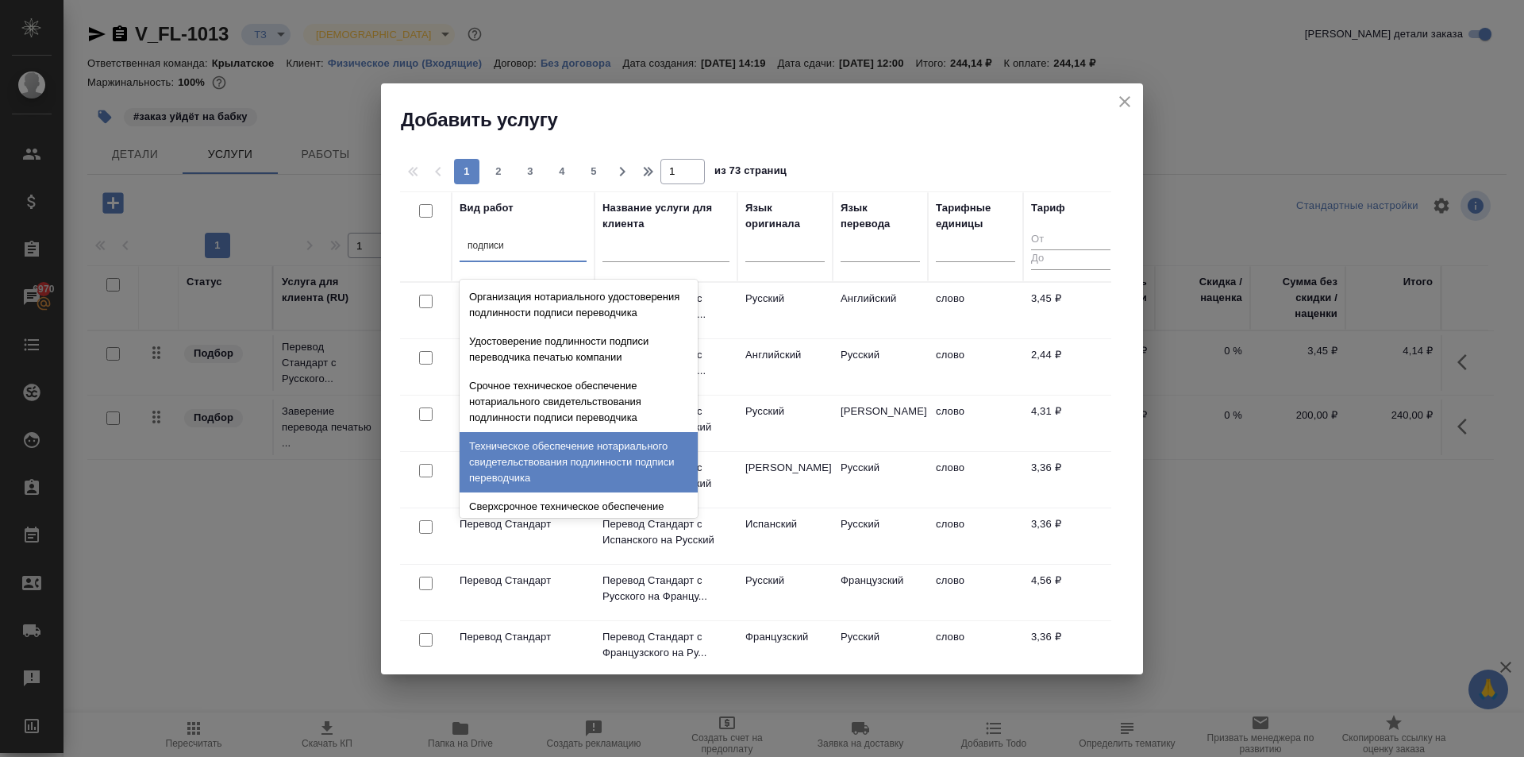
click at [642, 482] on div "Техническое обеспечение нотариального свидетельствования подлинности подписи пе…" at bounding box center [579, 462] width 238 height 60
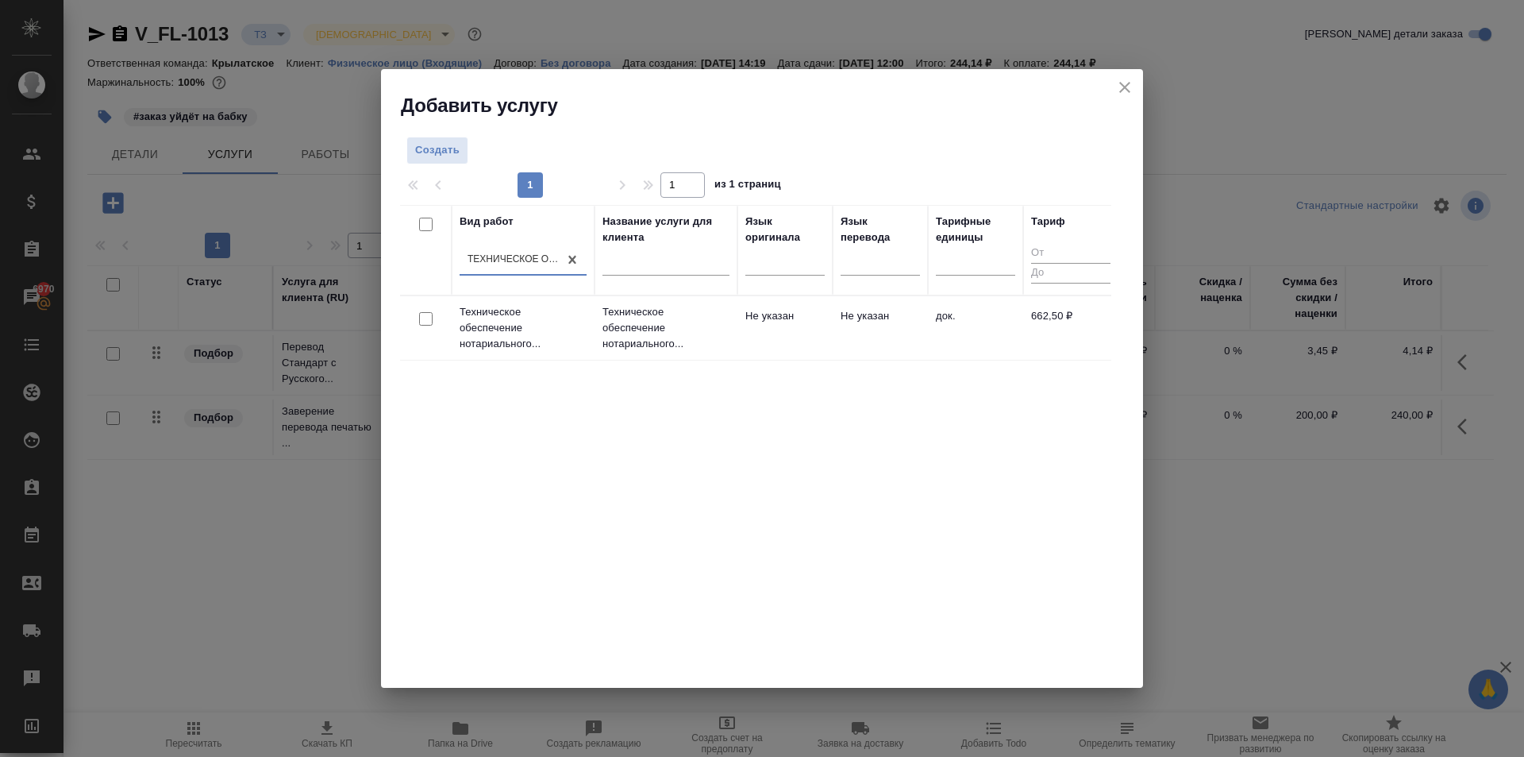
click at [815, 332] on td "Не указан" at bounding box center [785, 328] width 95 height 56
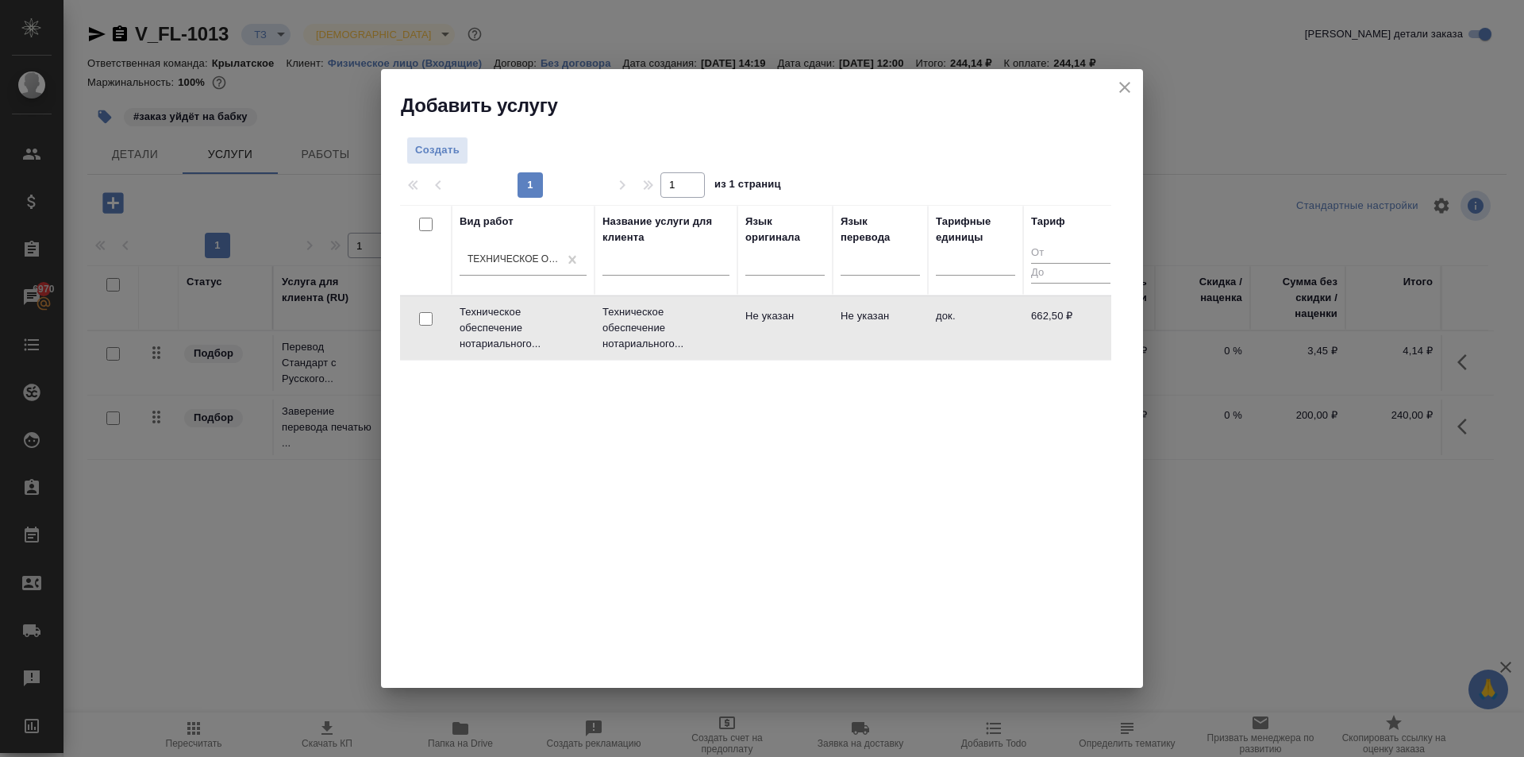
click at [815, 332] on td "Не указан" at bounding box center [785, 328] width 95 height 56
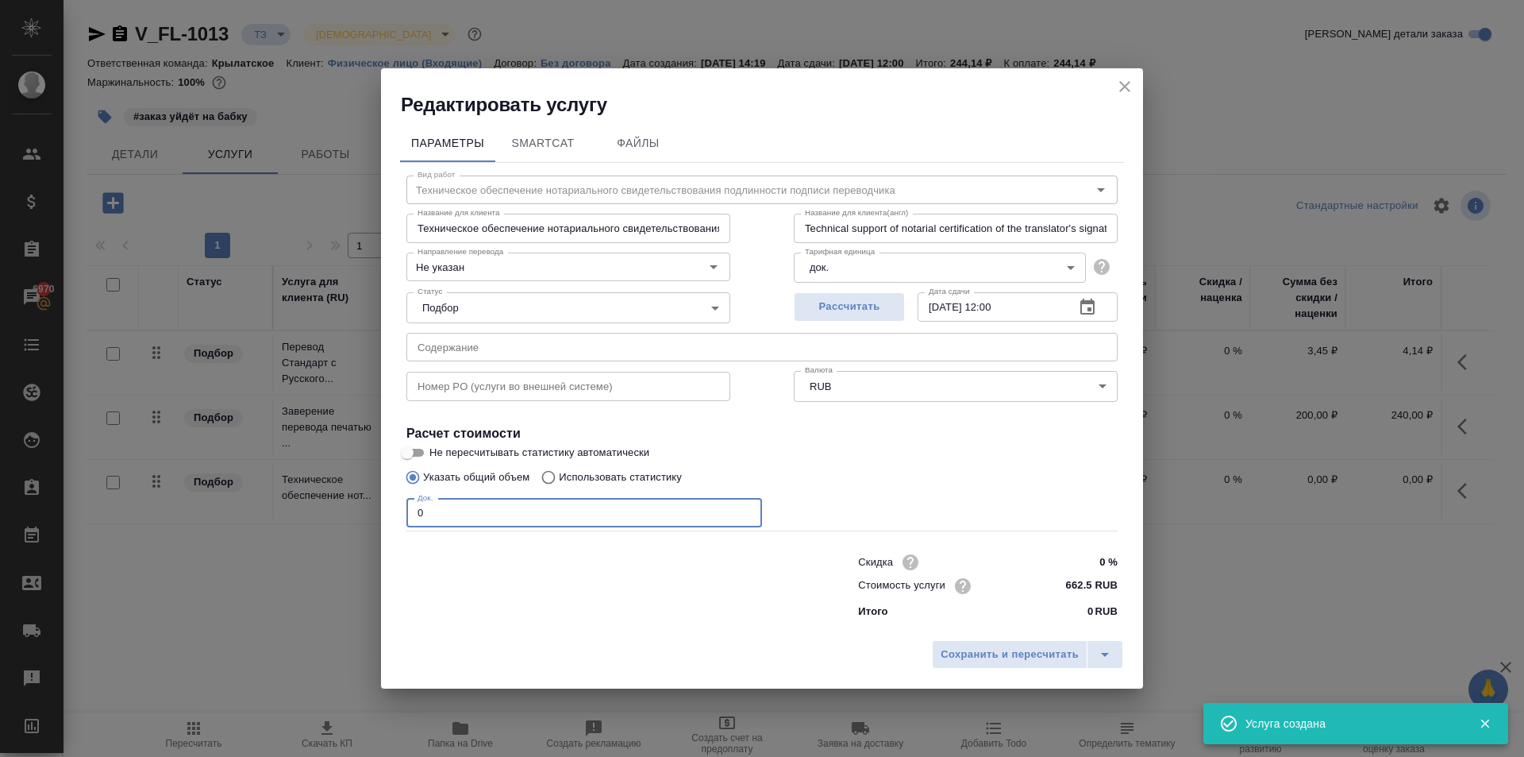
drag, startPoint x: 815, startPoint y: 332, endPoint x: 393, endPoint y: 501, distance: 455.0
click at [393, 501] on div "Параметры SmartCat Файлы Вид работ Техническое обеспечение нотариального свидет…" at bounding box center [762, 375] width 762 height 515
drag, startPoint x: 519, startPoint y: 495, endPoint x: 422, endPoint y: 517, distance: 100.0
click at [511, 502] on div "Док. 1 Док." at bounding box center [585, 511] width 356 height 38
drag, startPoint x: 422, startPoint y: 517, endPoint x: 395, endPoint y: 511, distance: 27.6
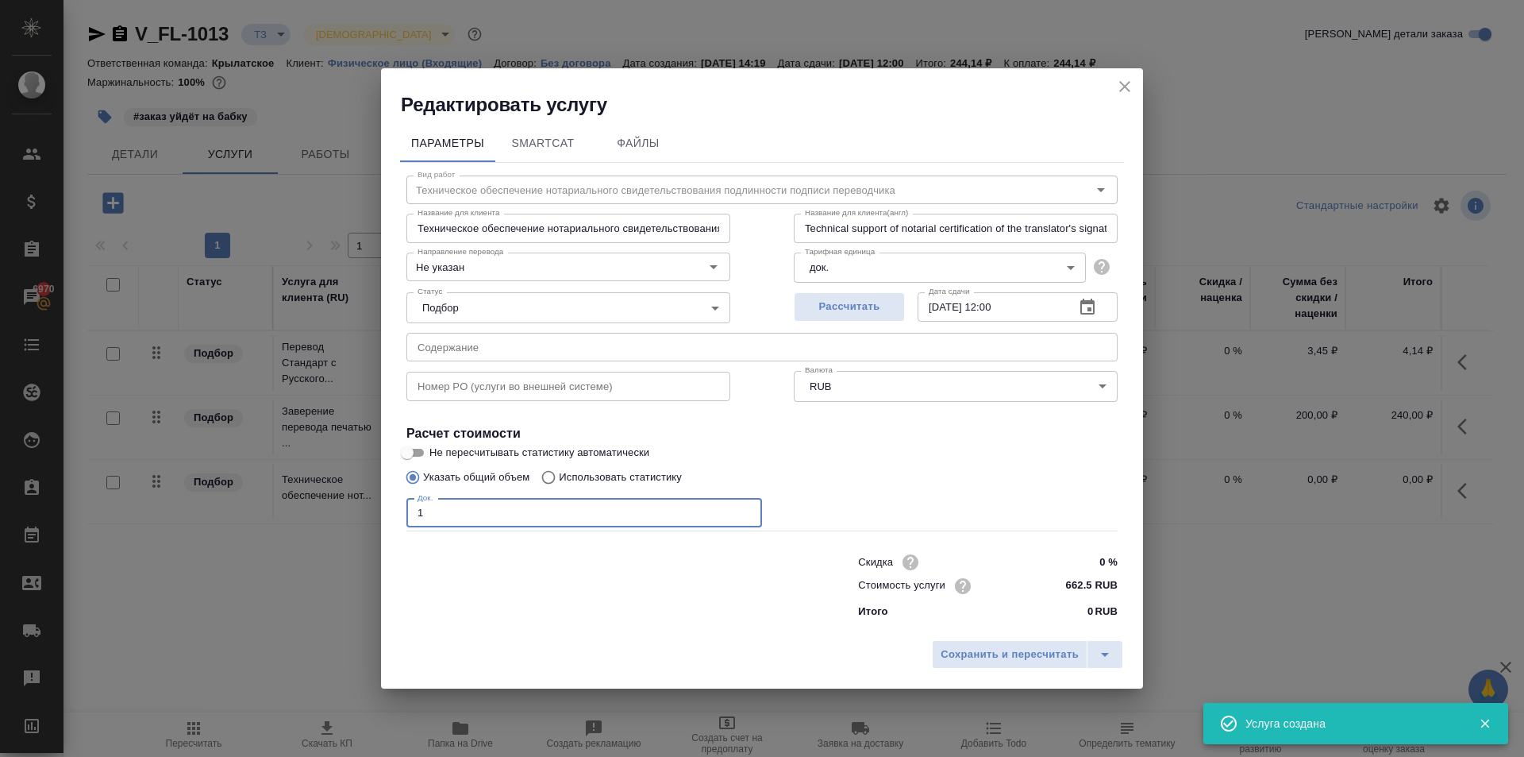
click at [395, 511] on div "Параметры SmartCat Файлы Вид работ Техническое обеспечение нотариального свидет…" at bounding box center [762, 375] width 762 height 515
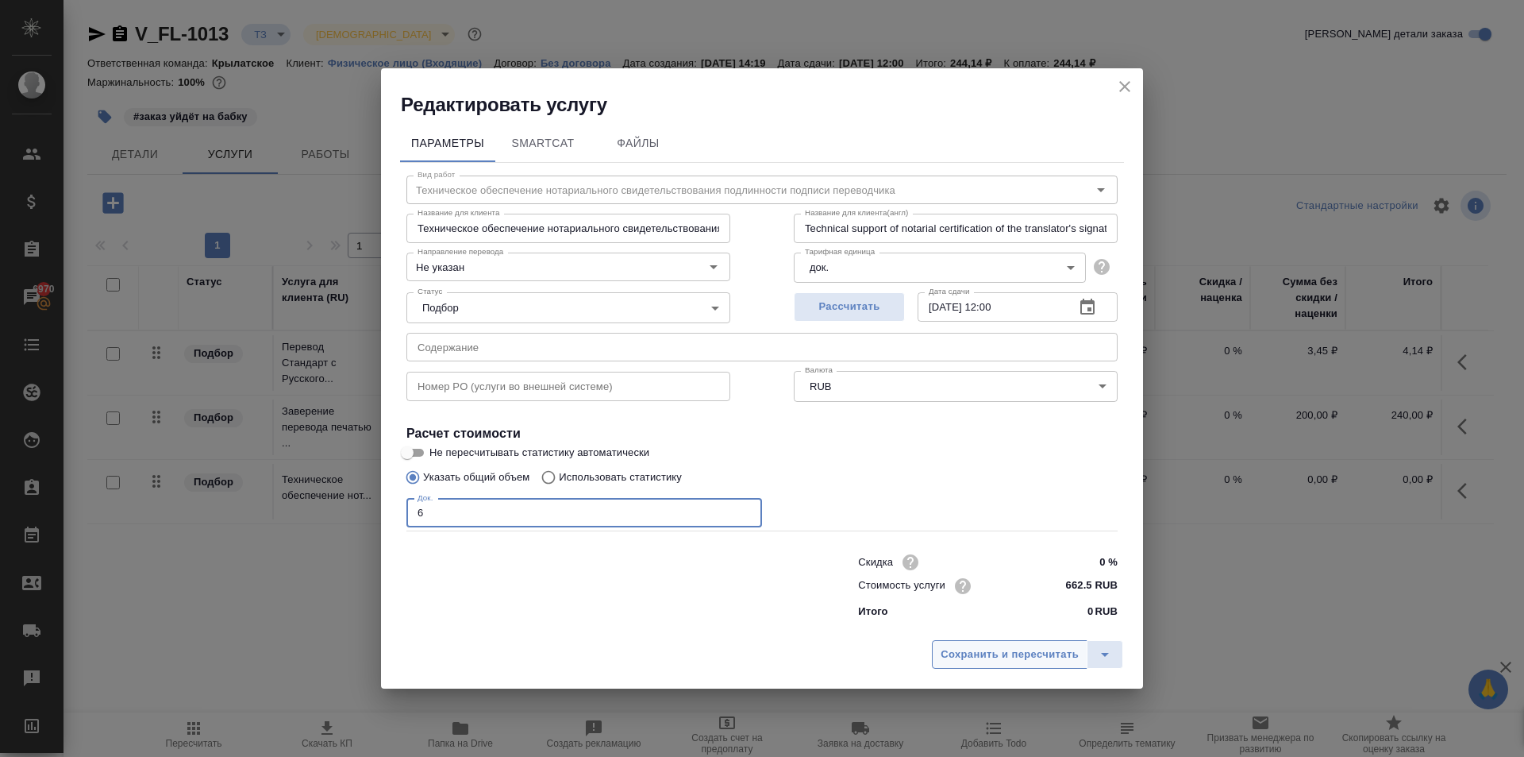
type input "6"
click at [1012, 658] on span "Сохранить и пересчитать" at bounding box center [1010, 655] width 138 height 18
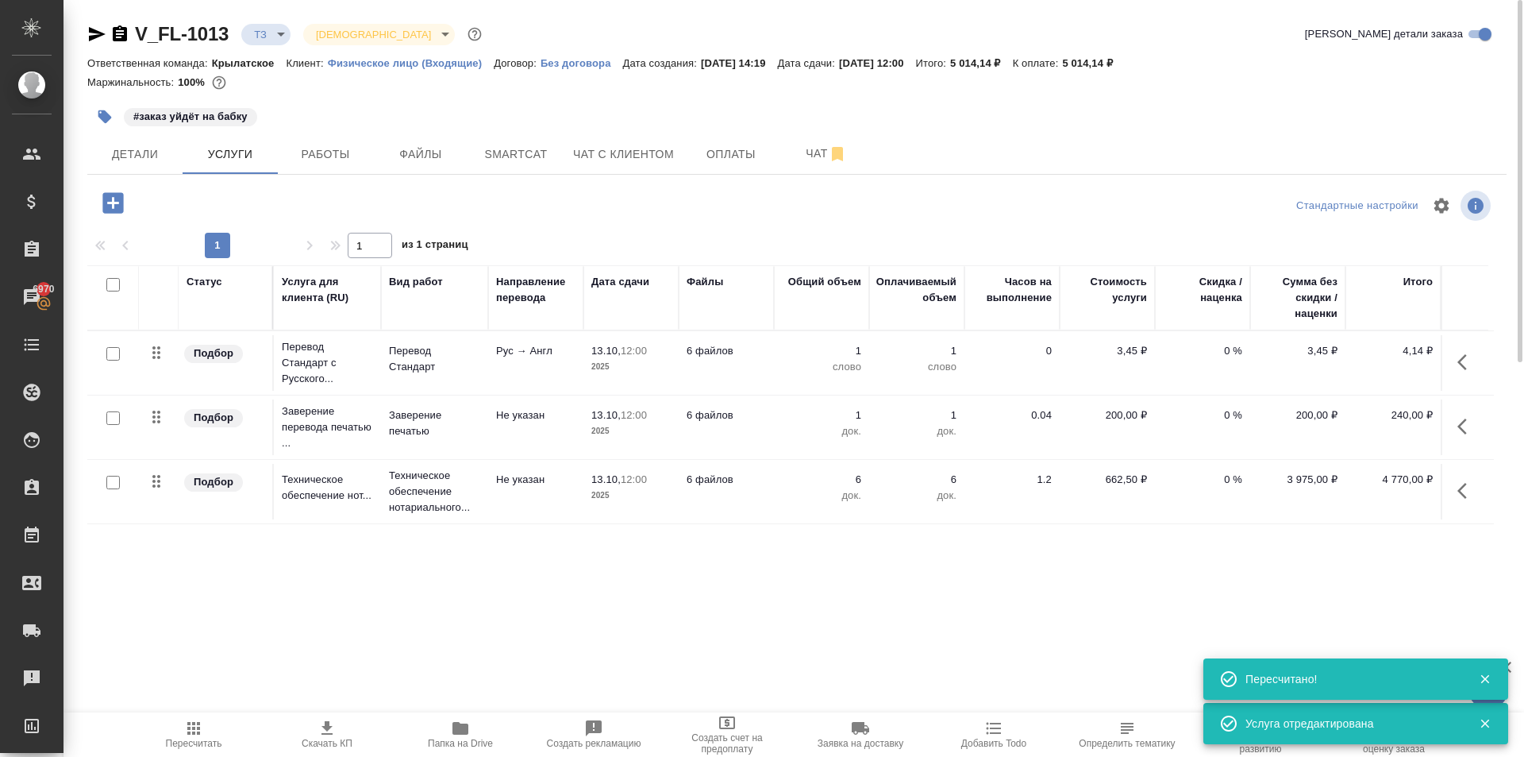
click at [1459, 438] on button "button" at bounding box center [1467, 426] width 38 height 38
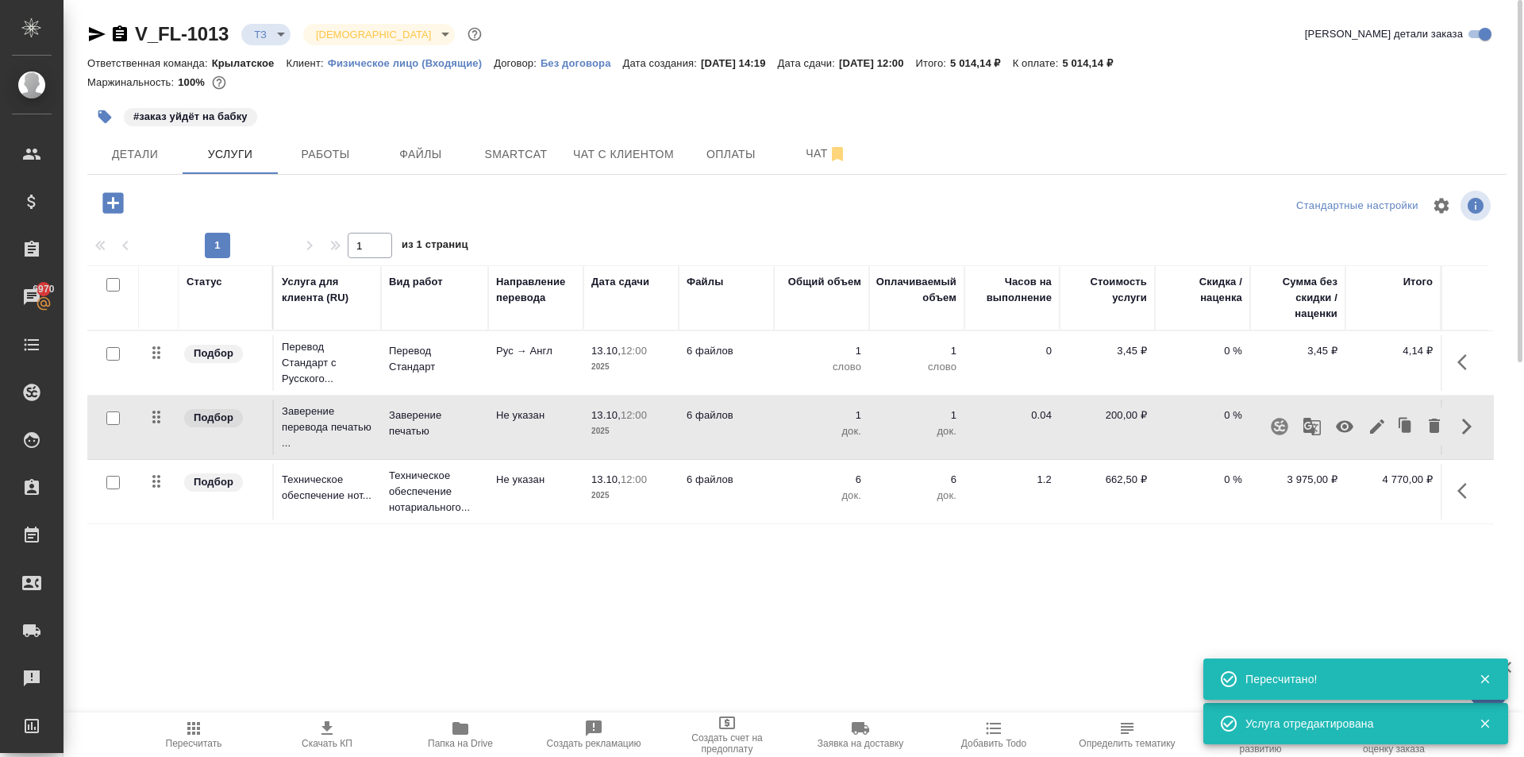
click at [1376, 431] on icon "button" at bounding box center [1377, 426] width 19 height 19
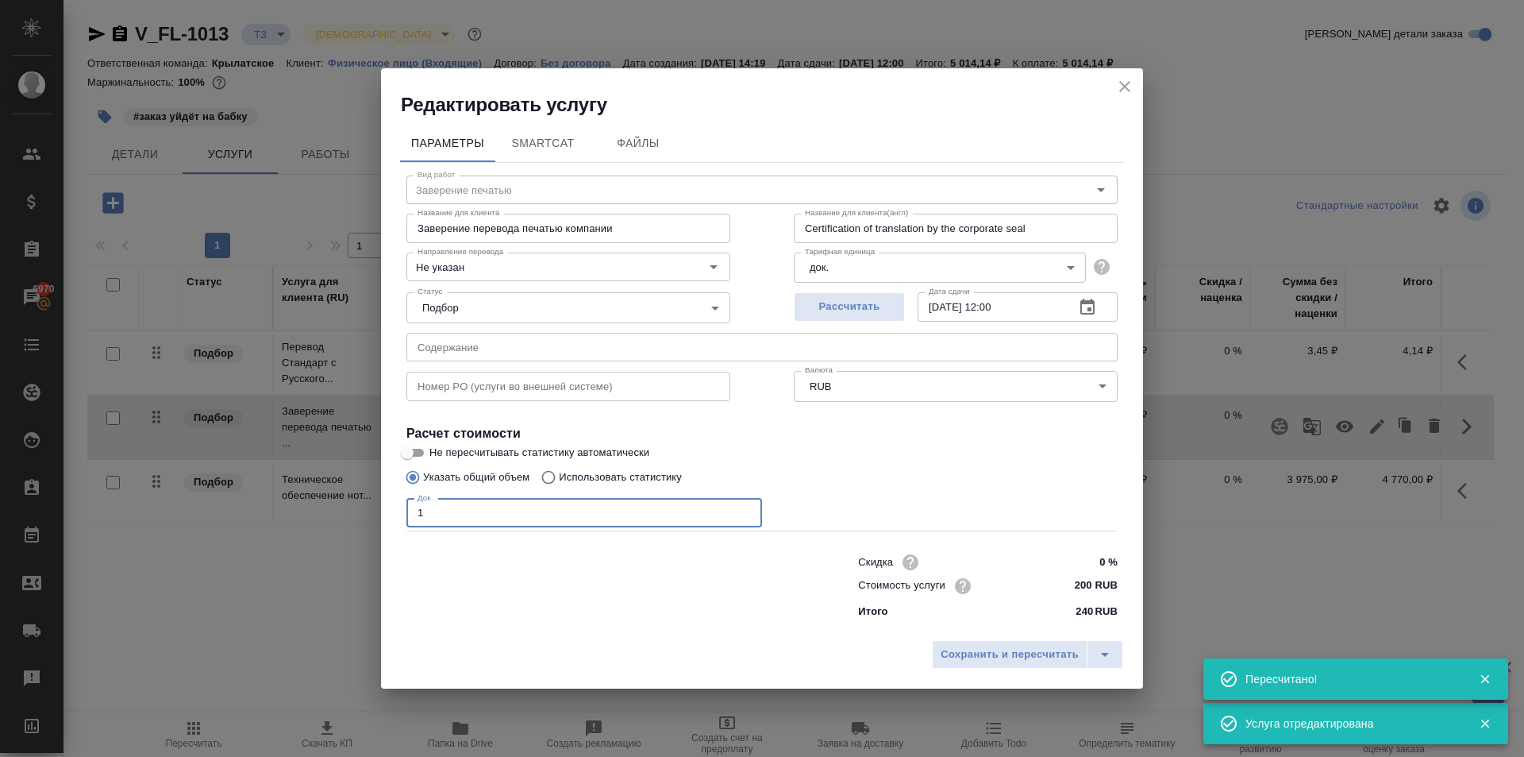
drag, startPoint x: 443, startPoint y: 514, endPoint x: 408, endPoint y: 521, distance: 35.7
click at [408, 521] on input "1" at bounding box center [585, 513] width 356 height 29
type input "6"
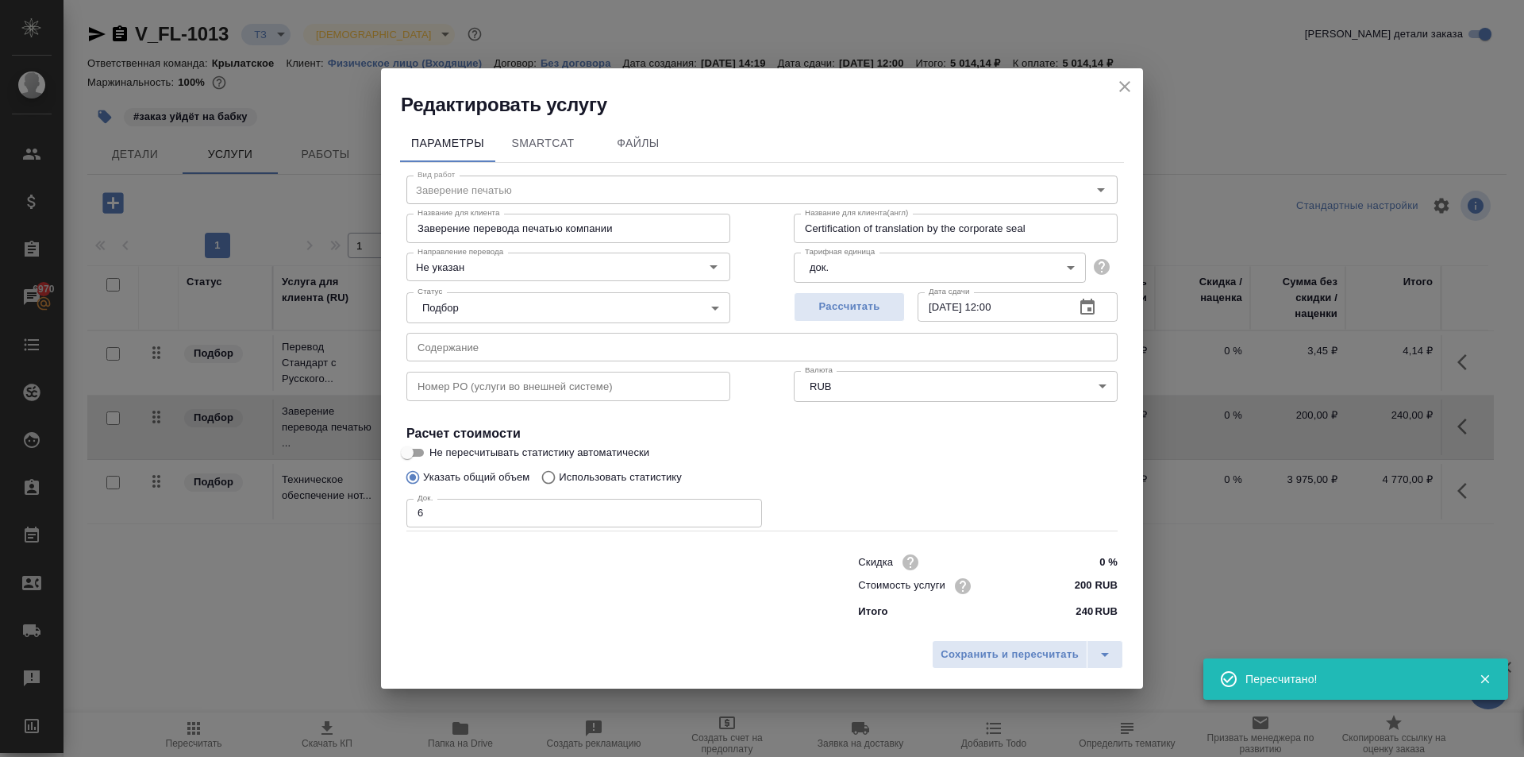
click at [983, 670] on div "Сохранить и пересчитать" at bounding box center [762, 660] width 762 height 56
click at [966, 657] on span "Сохранить и пересчитать" at bounding box center [1010, 655] width 138 height 18
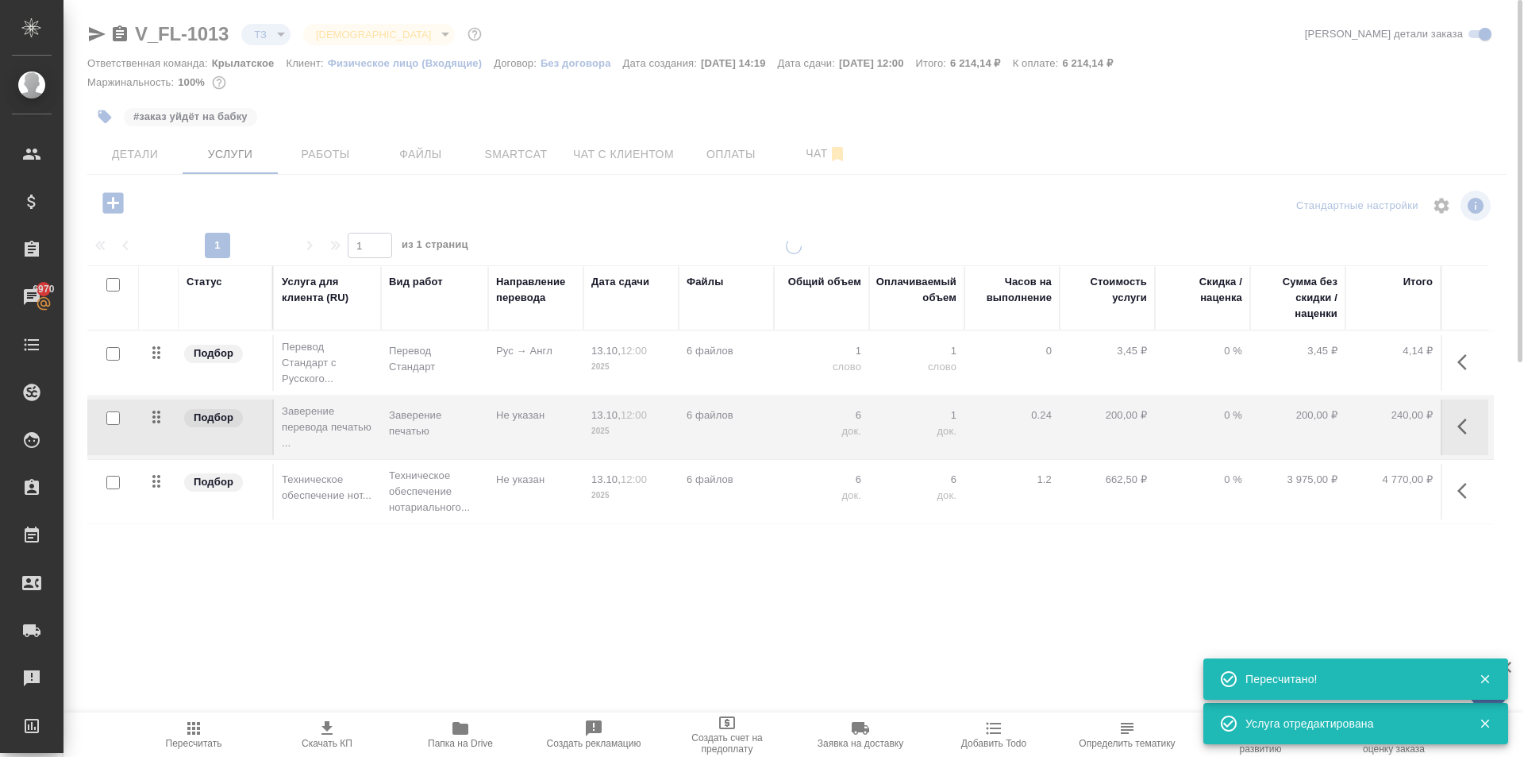
click at [193, 738] on span "Пересчитать" at bounding box center [194, 743] width 56 height 11
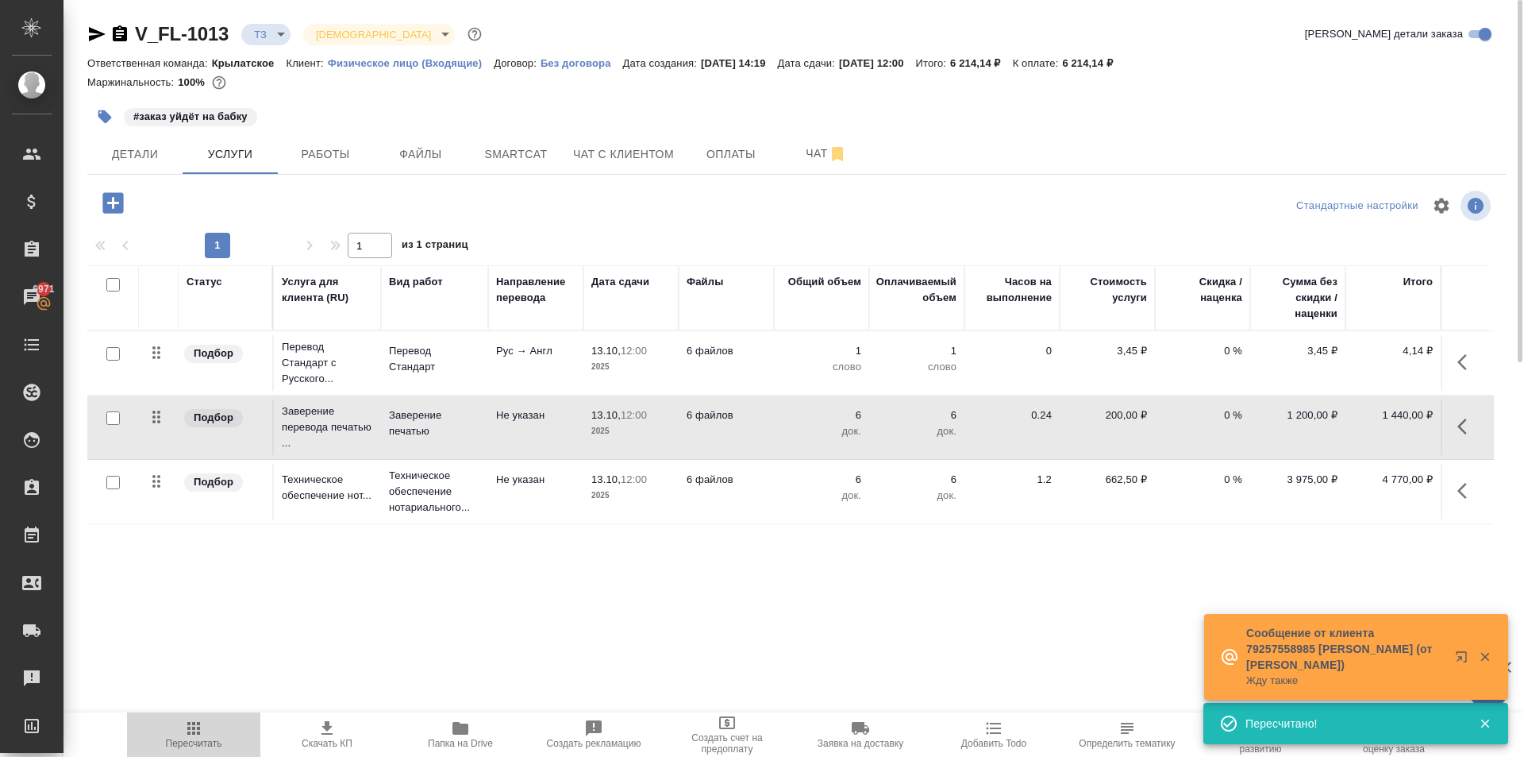
click at [199, 723] on icon "button" at bounding box center [193, 728] width 13 height 13
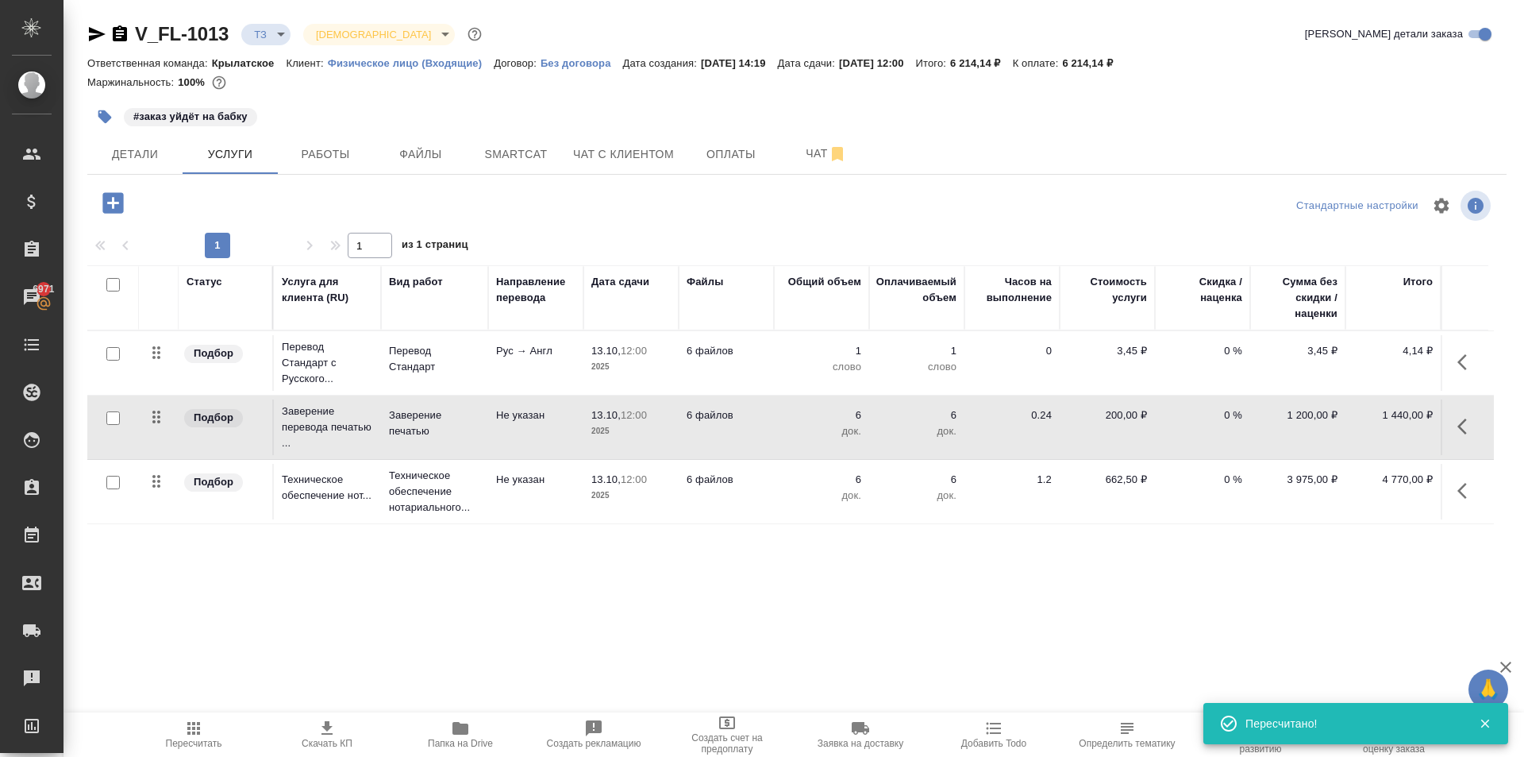
click at [114, 356] on input "checkbox" at bounding box center [112, 353] width 13 height 13
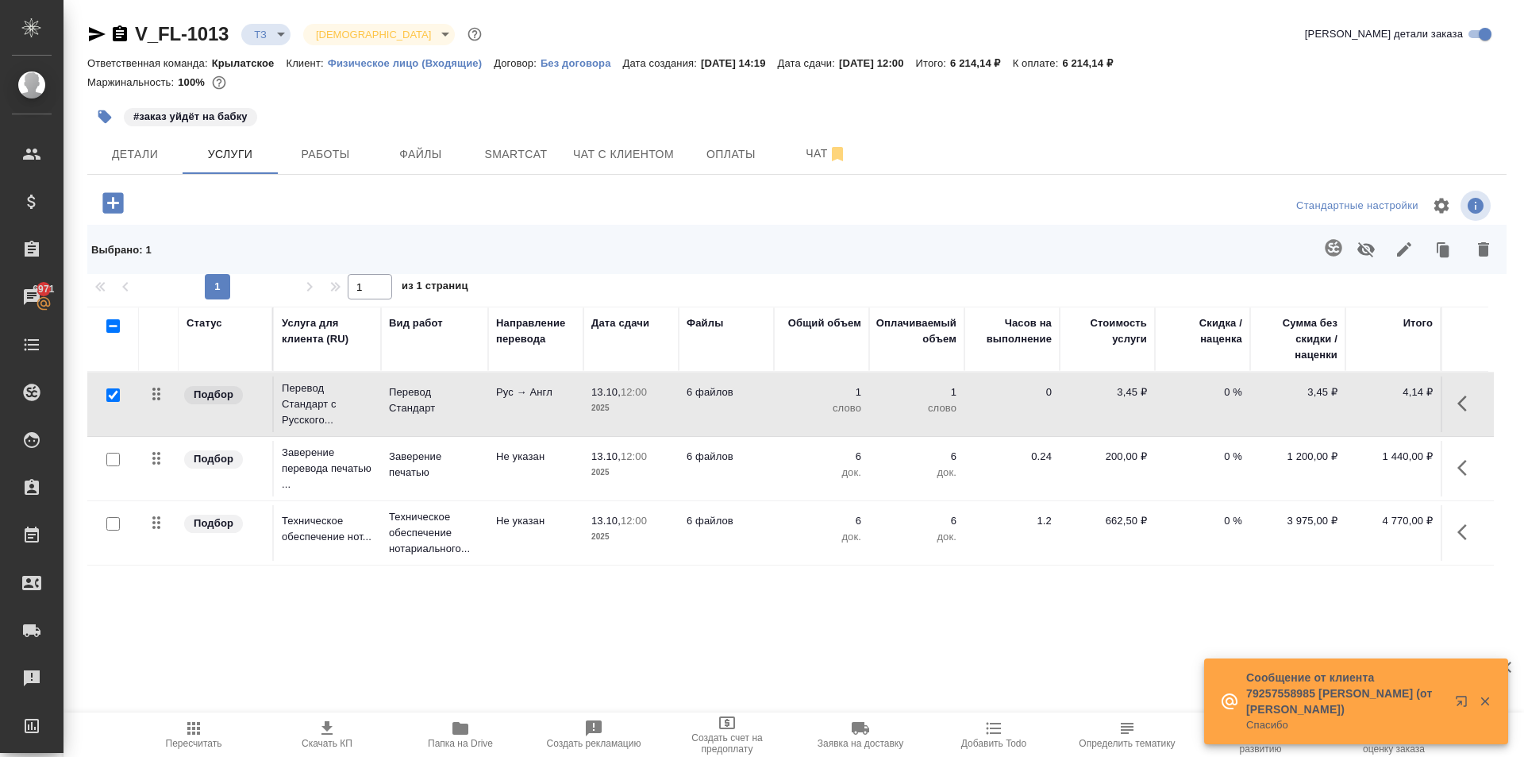
click at [116, 396] on input "checkbox" at bounding box center [112, 394] width 13 height 13
checkbox input "false"
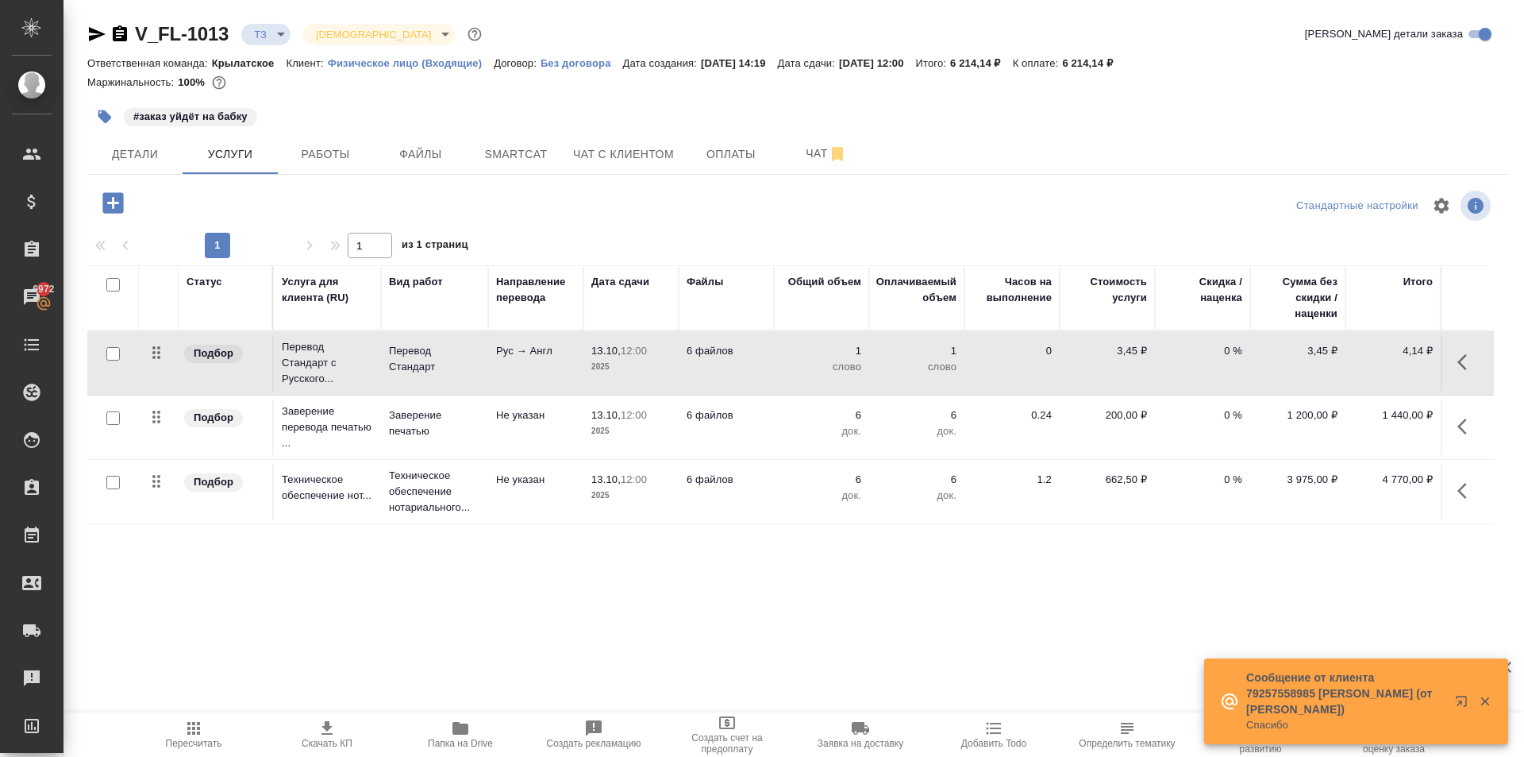
click at [1470, 364] on icon "button" at bounding box center [1467, 362] width 19 height 19
click at [1384, 372] on button "button" at bounding box center [1377, 362] width 27 height 38
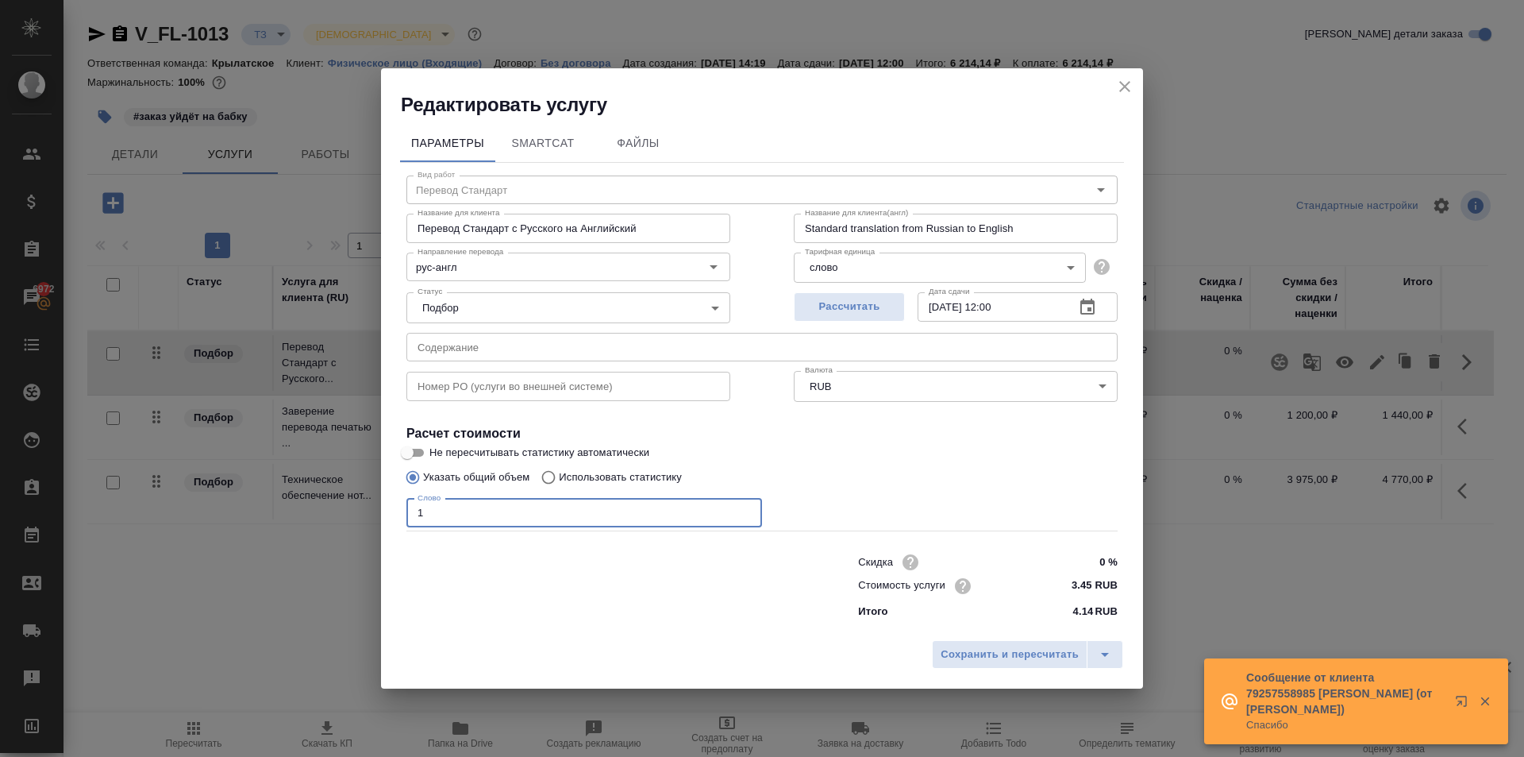
drag, startPoint x: 459, startPoint y: 511, endPoint x: 417, endPoint y: 519, distance: 43.0
click at [417, 519] on input "1" at bounding box center [585, 513] width 356 height 29
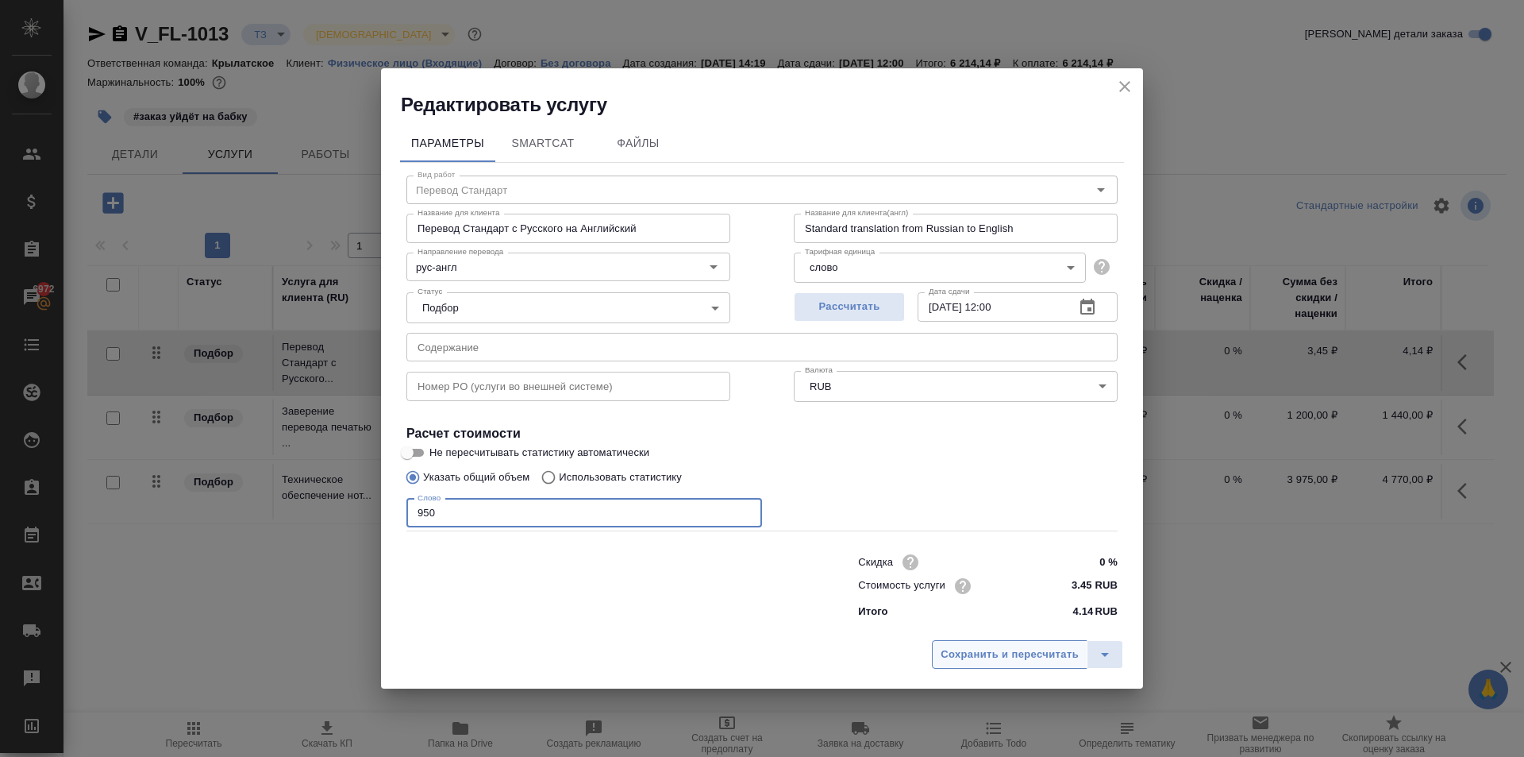
type input "950"
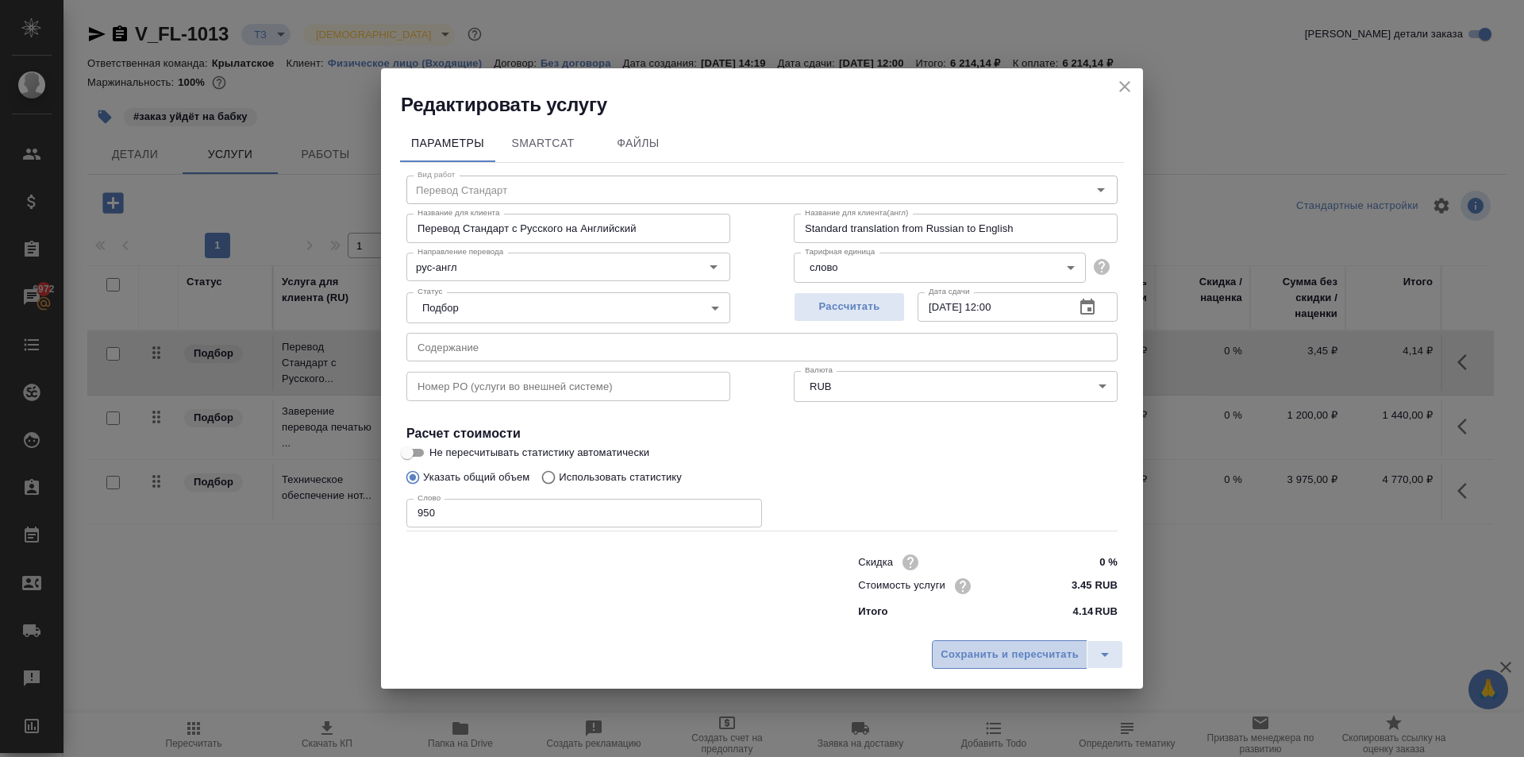
click at [940, 658] on button "Сохранить и пересчитать" at bounding box center [1010, 654] width 156 height 29
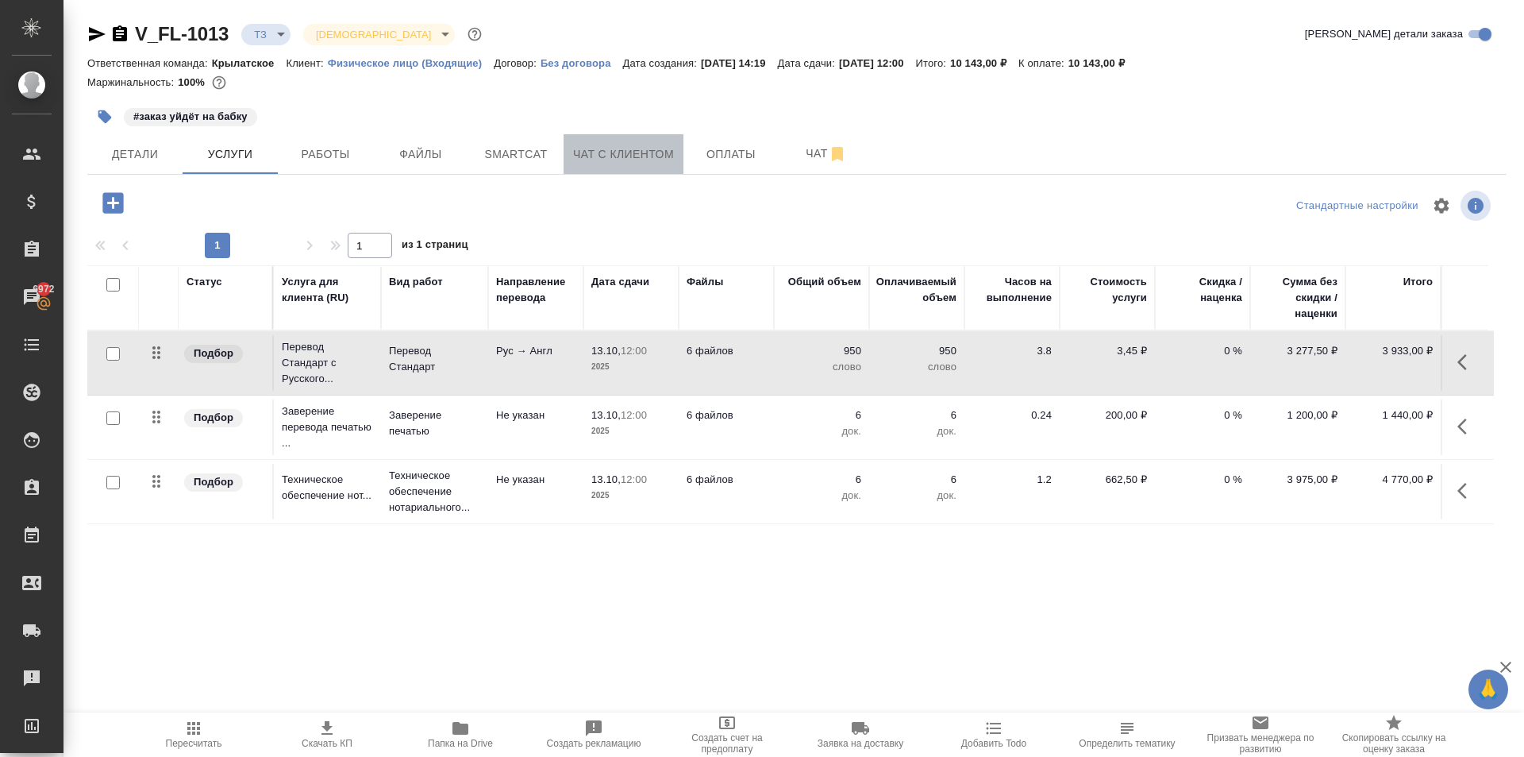
click at [608, 145] on span "Чат с клиентом" at bounding box center [623, 155] width 101 height 20
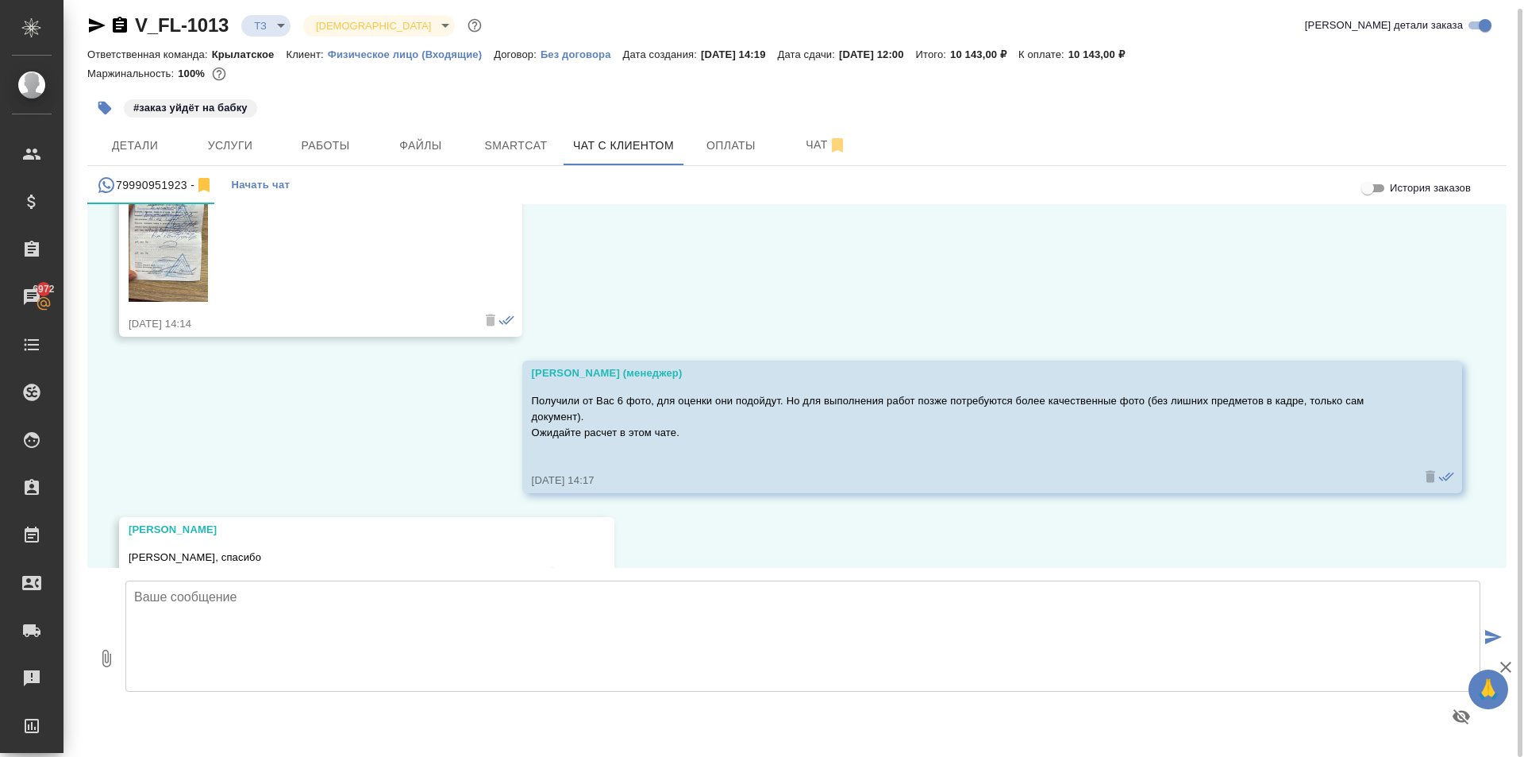
scroll to position [1532, 0]
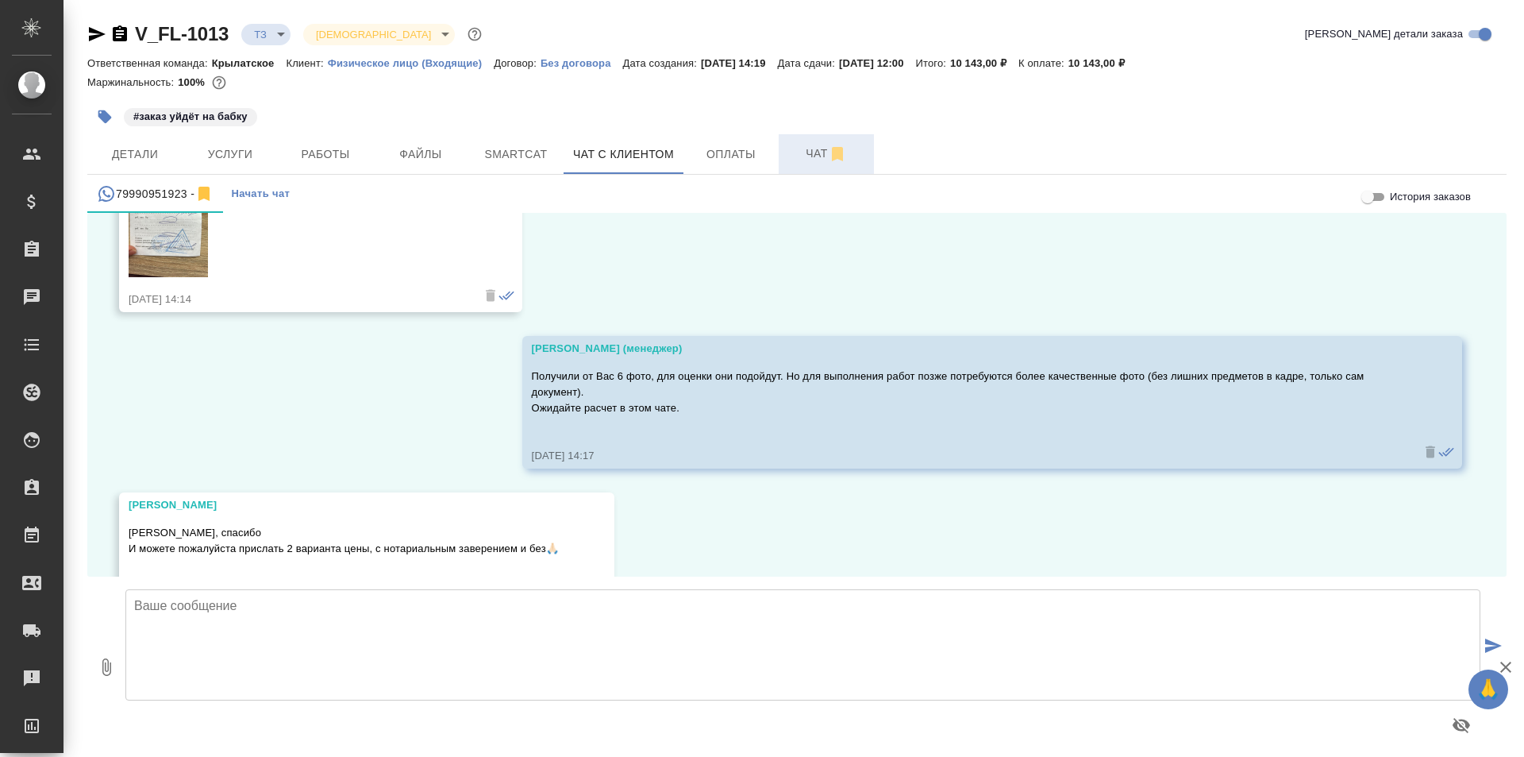
scroll to position [1532, 0]
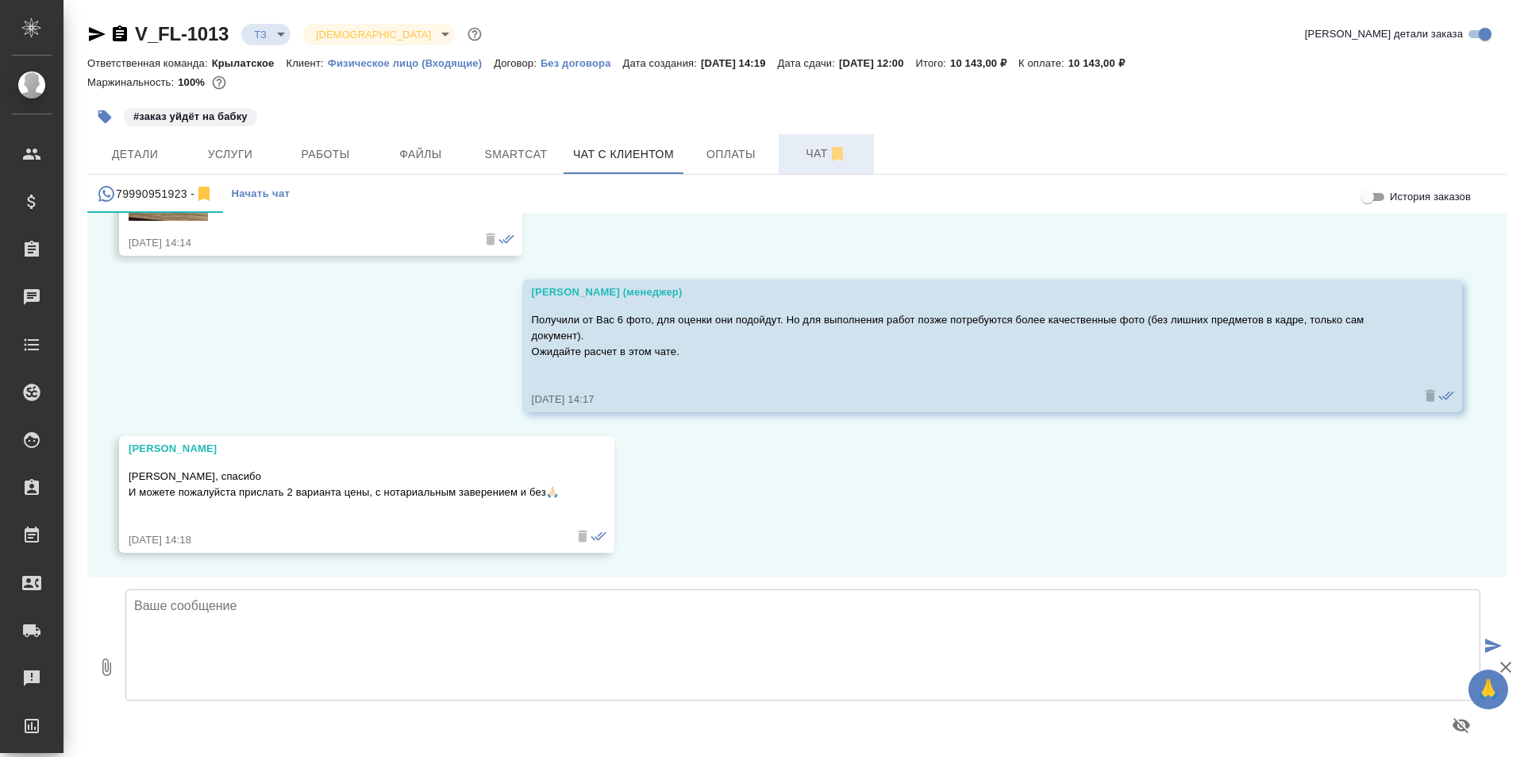
click at [803, 157] on span "Чат" at bounding box center [826, 154] width 76 height 20
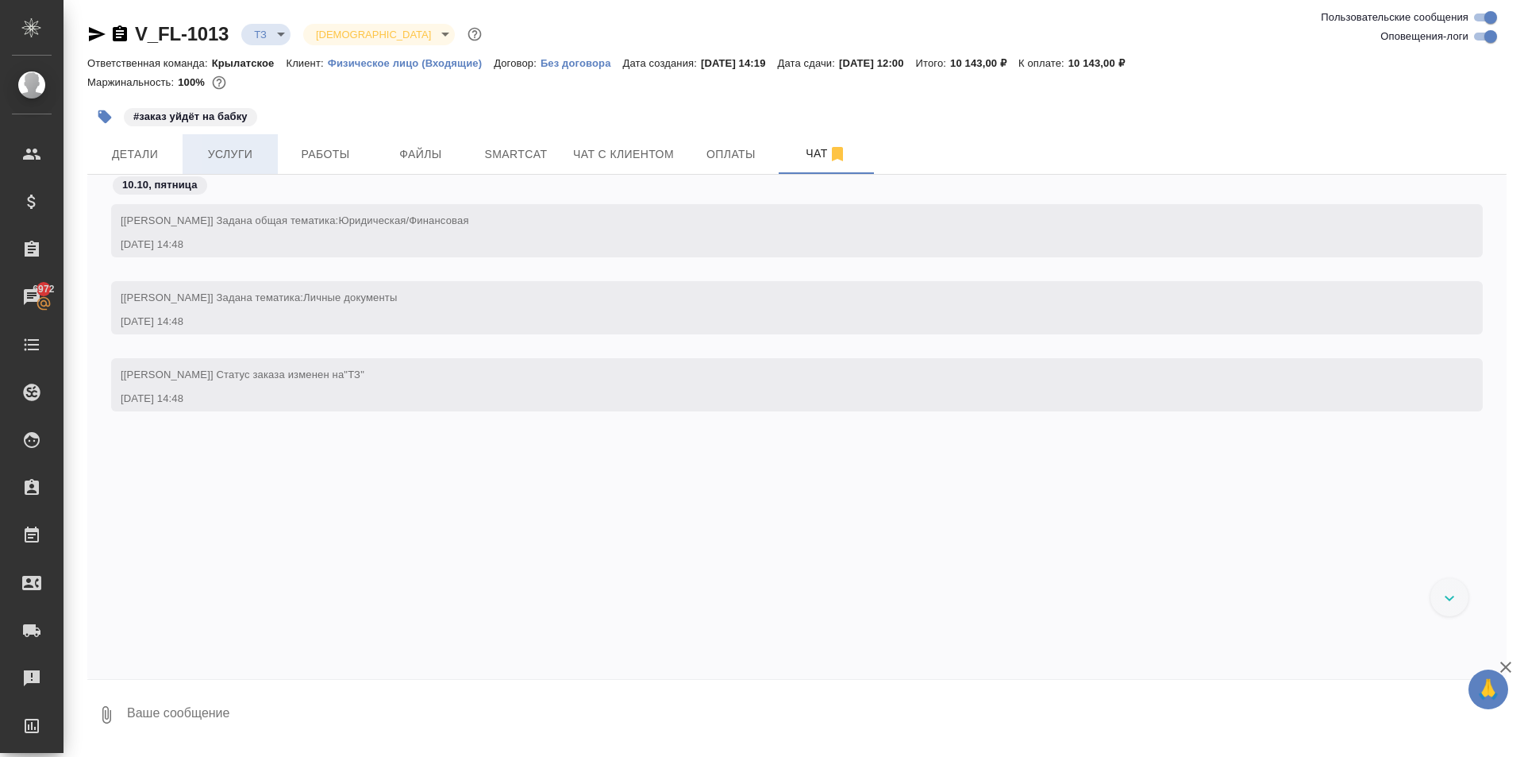
click at [256, 147] on span "Услуги" at bounding box center [230, 155] width 76 height 20
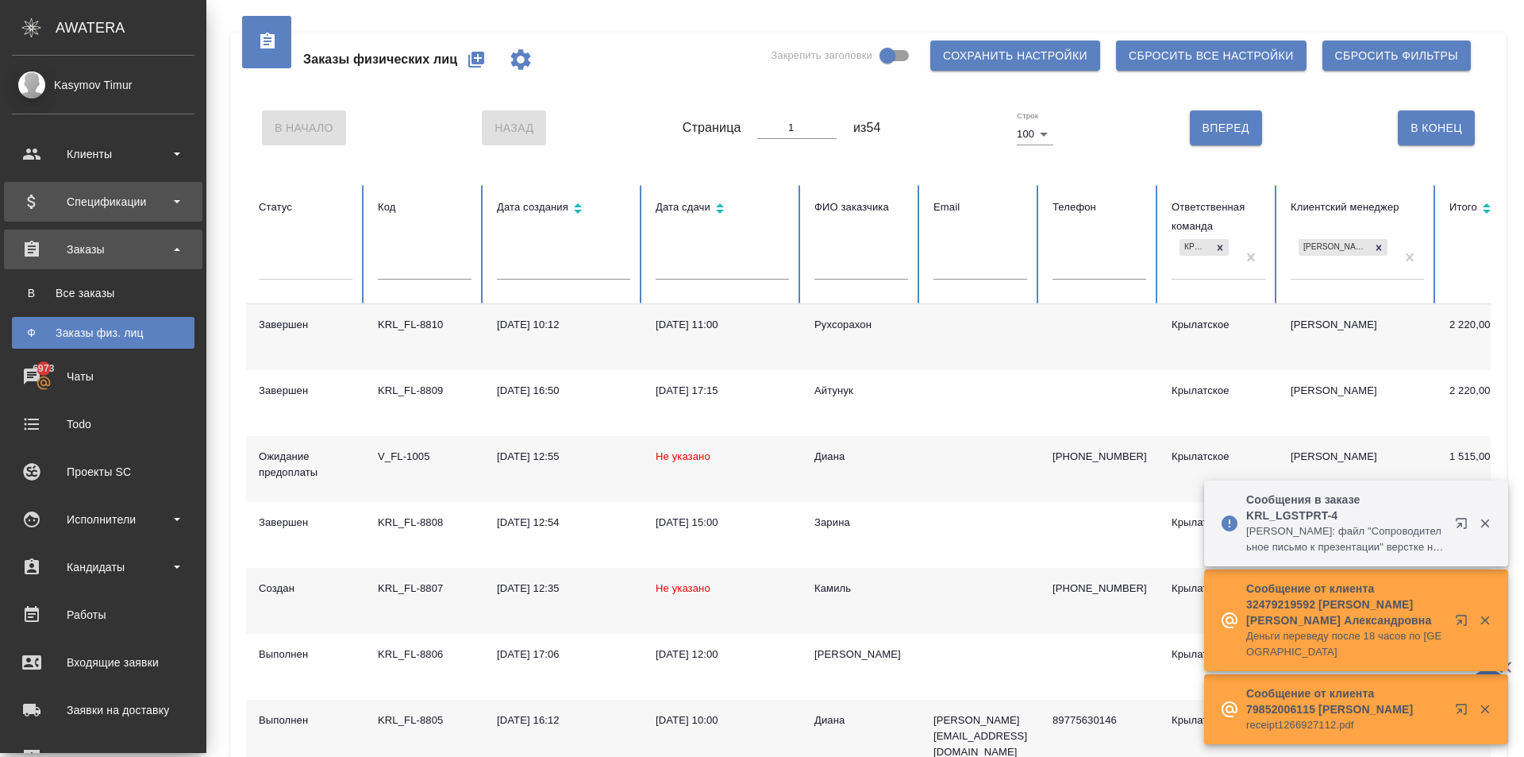
click at [97, 218] on div "Спецификации" at bounding box center [103, 202] width 198 height 40
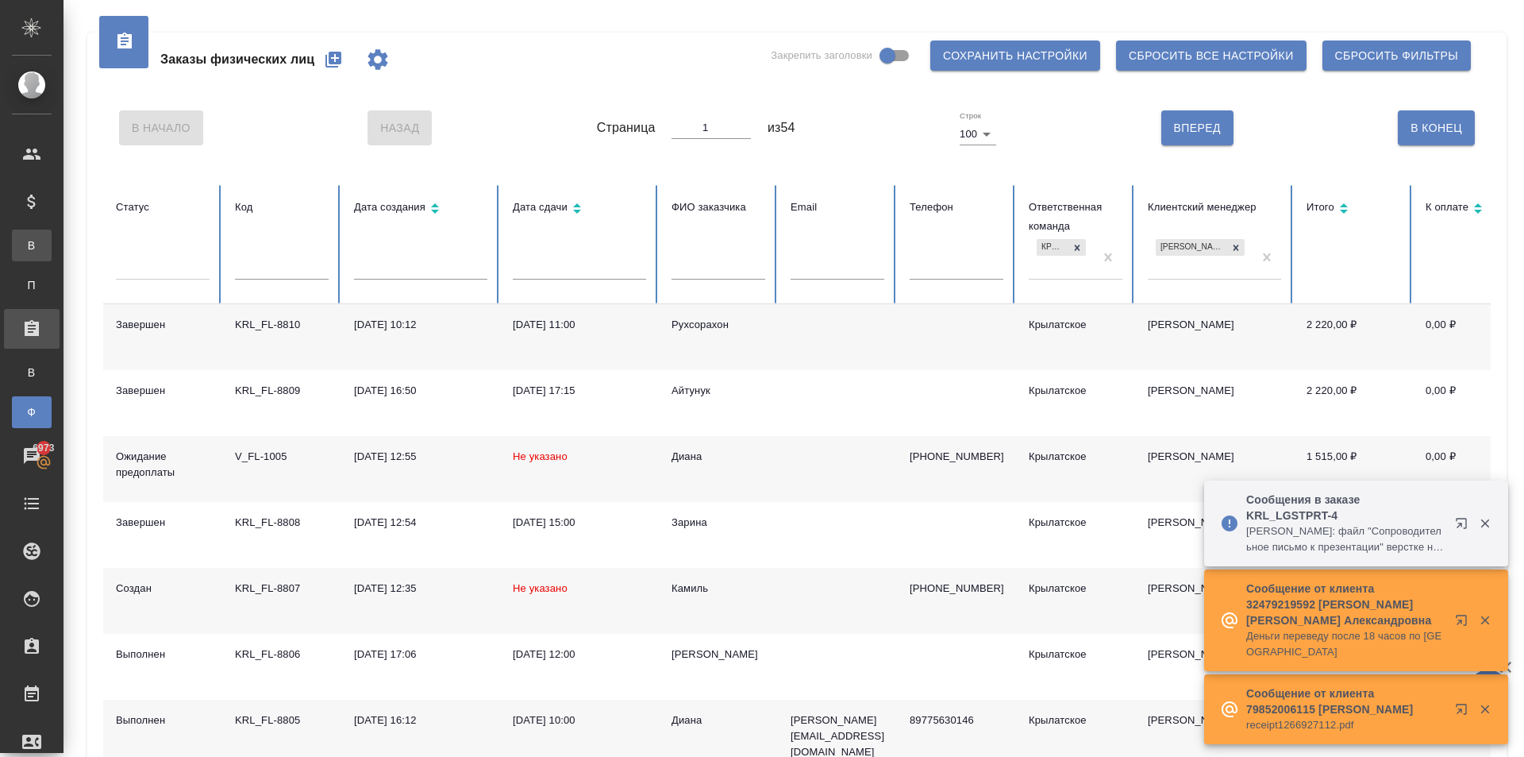
click at [24, 245] on div "Все спецификации" at bounding box center [12, 245] width 24 height 16
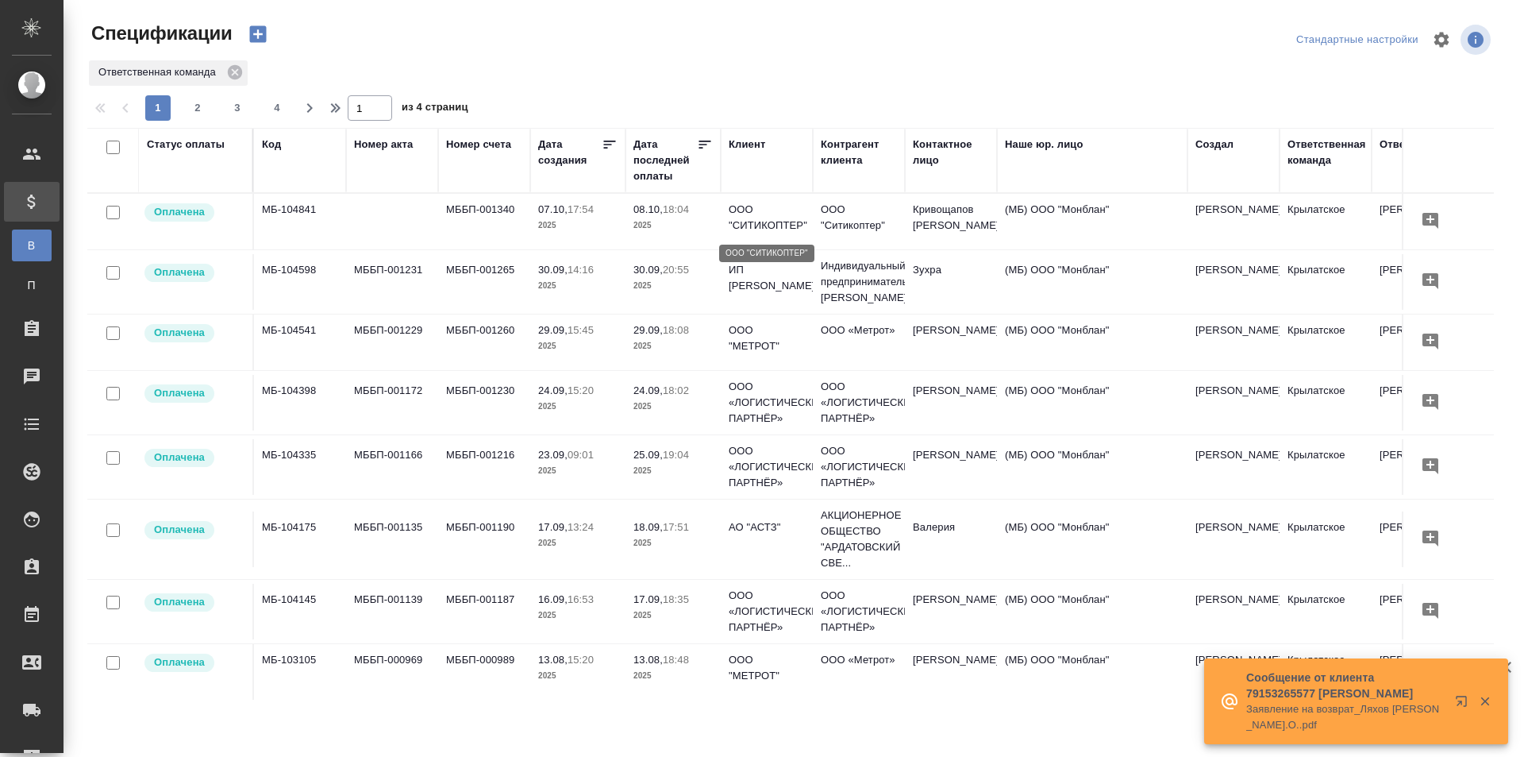
click at [773, 219] on p "ООО "СИТИКОПТЕР"" at bounding box center [767, 218] width 76 height 32
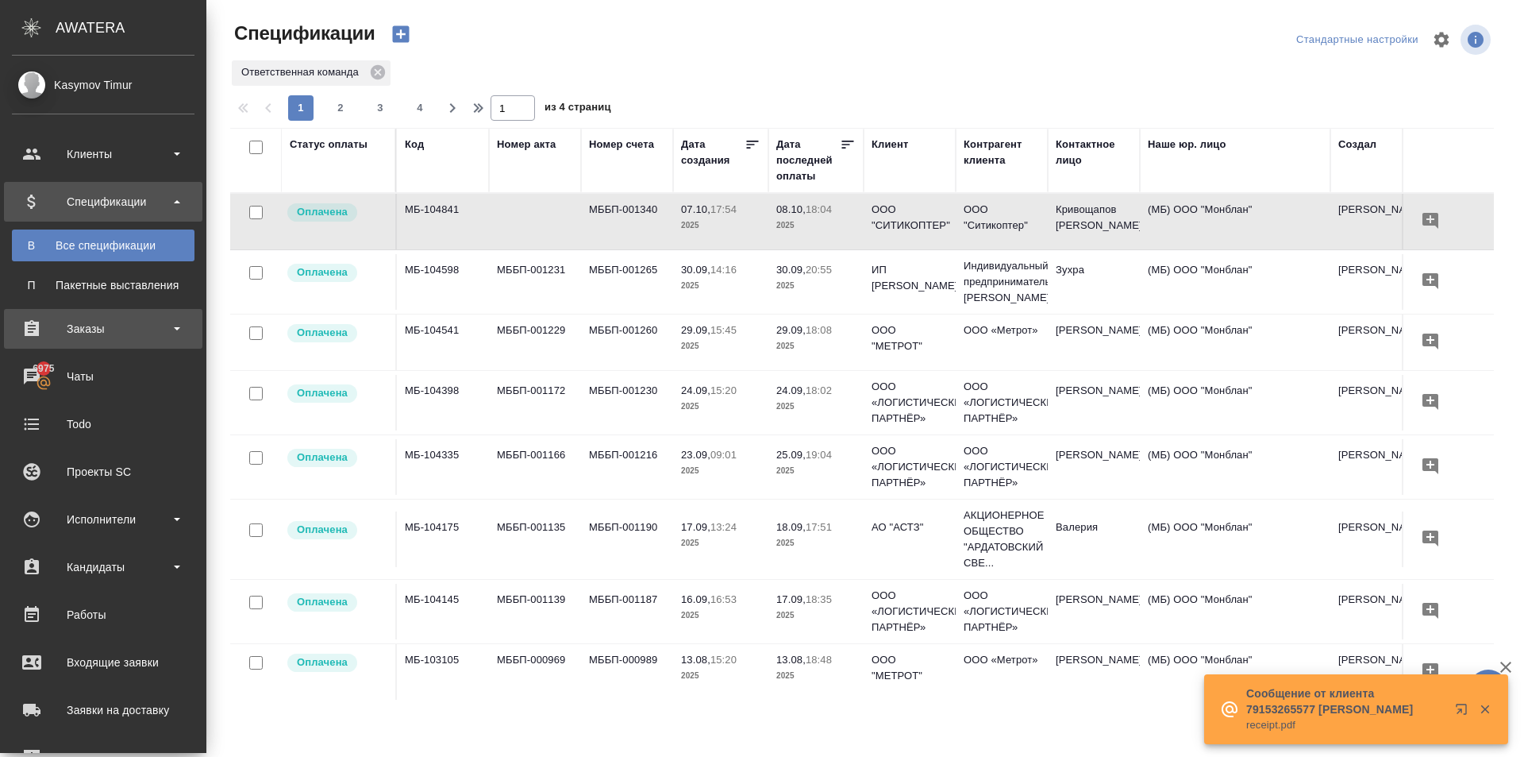
click at [115, 334] on div "Заказы" at bounding box center [103, 329] width 183 height 24
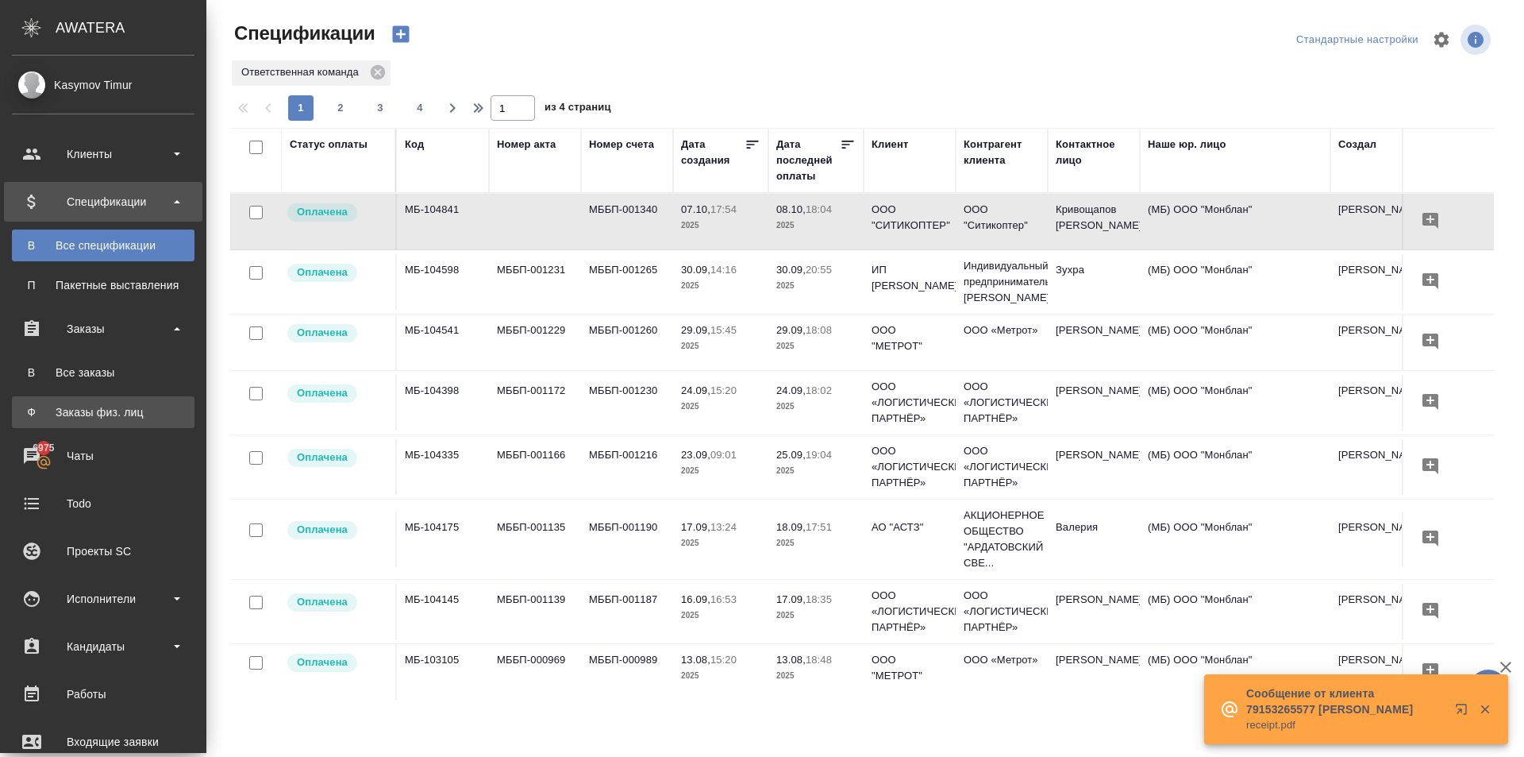
click at [95, 412] on div "Заказы физ. лиц" at bounding box center [103, 412] width 167 height 16
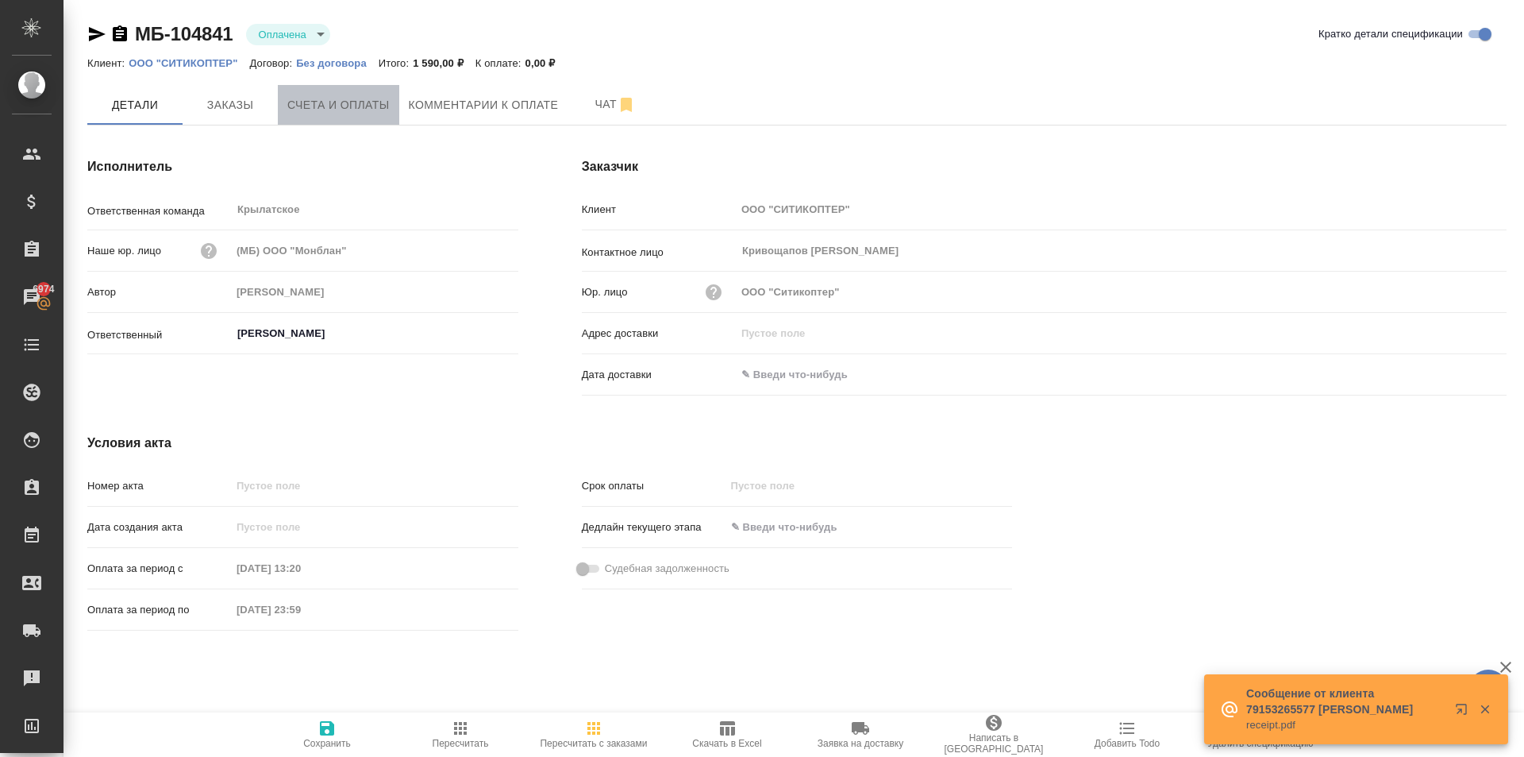
click at [316, 106] on span "Счета и оплаты" at bounding box center [338, 105] width 102 height 20
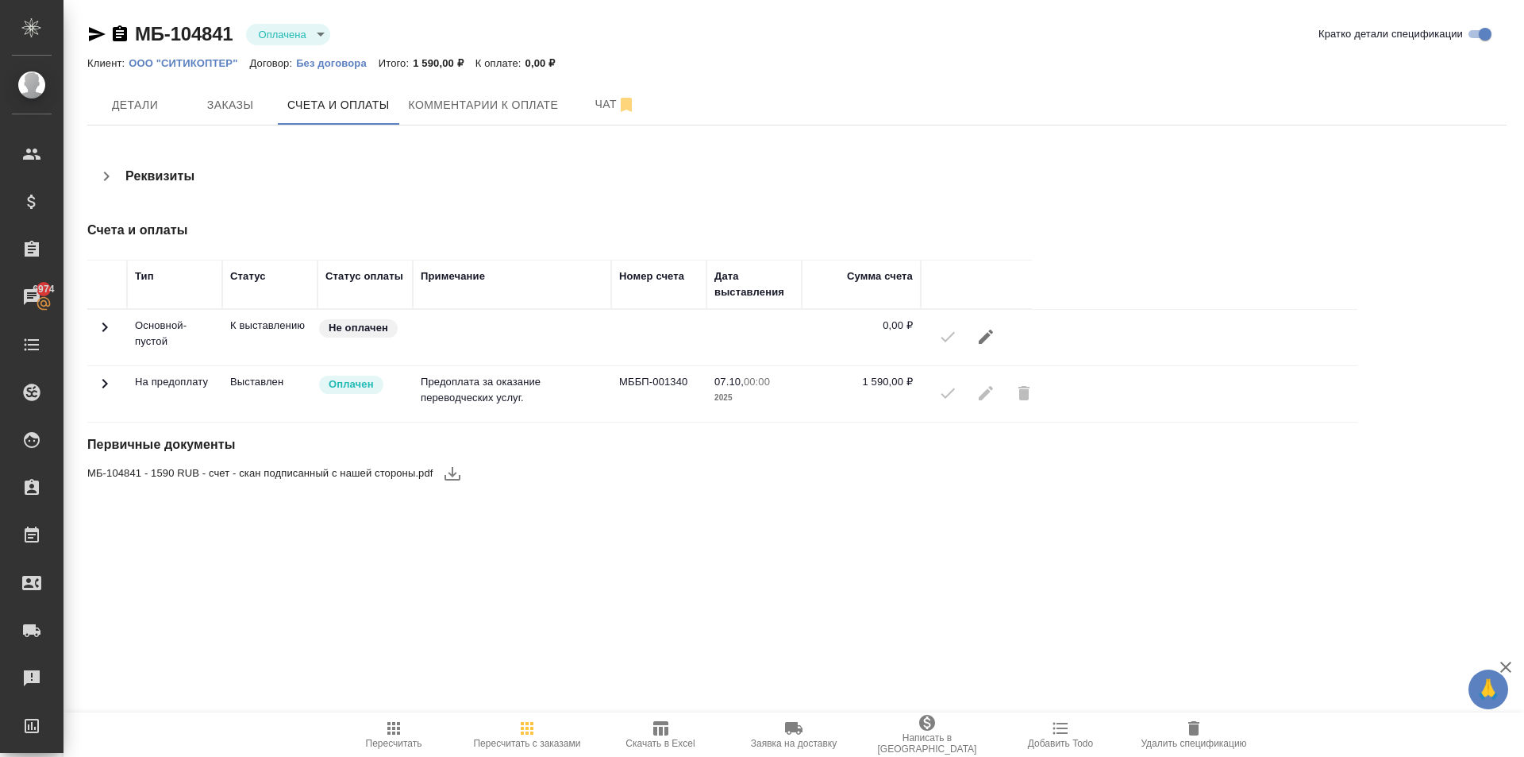
click at [925, 730] on icon "button" at bounding box center [927, 723] width 16 height 16
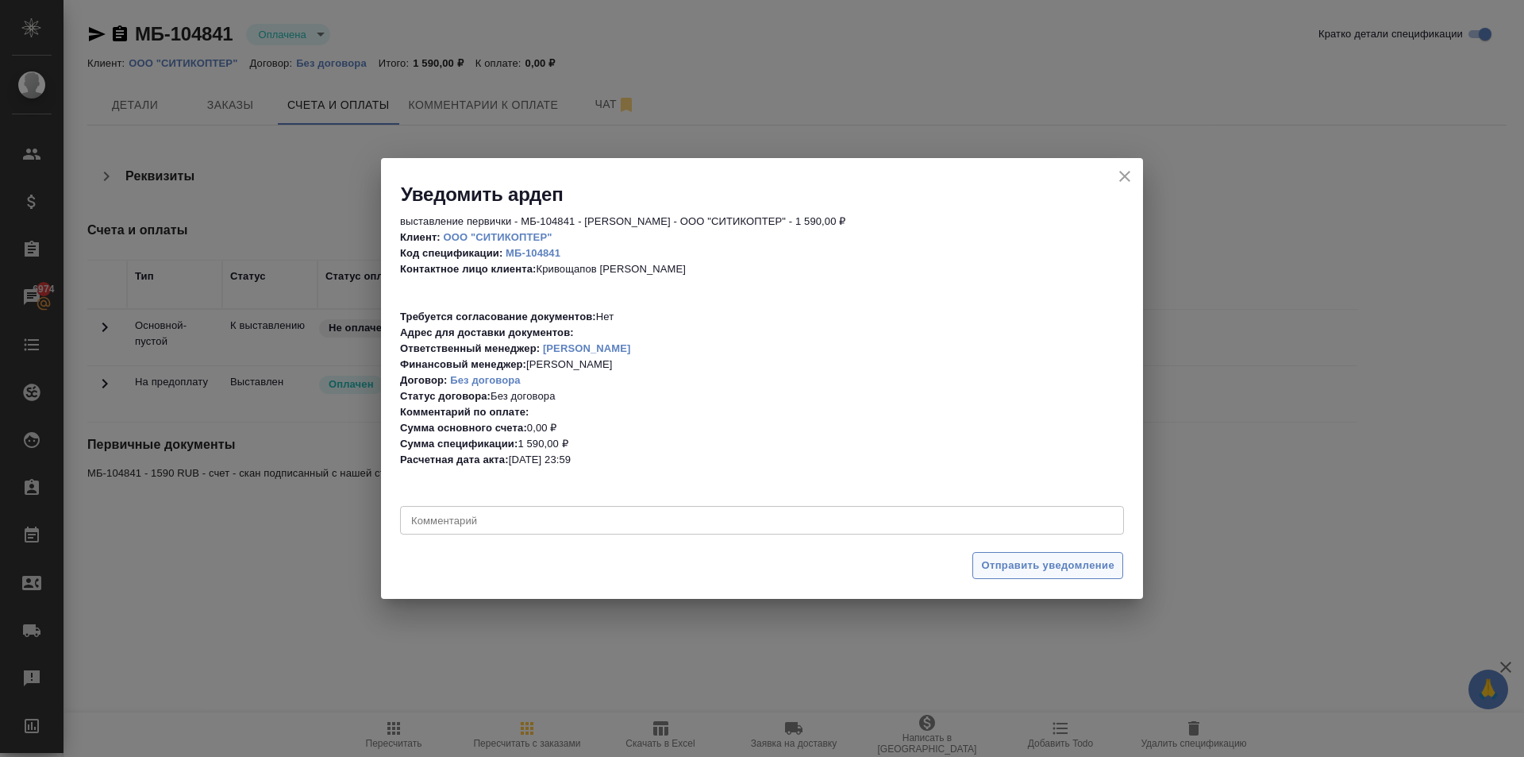
click at [1041, 565] on span "Отправить уведомление" at bounding box center [1047, 566] width 133 height 18
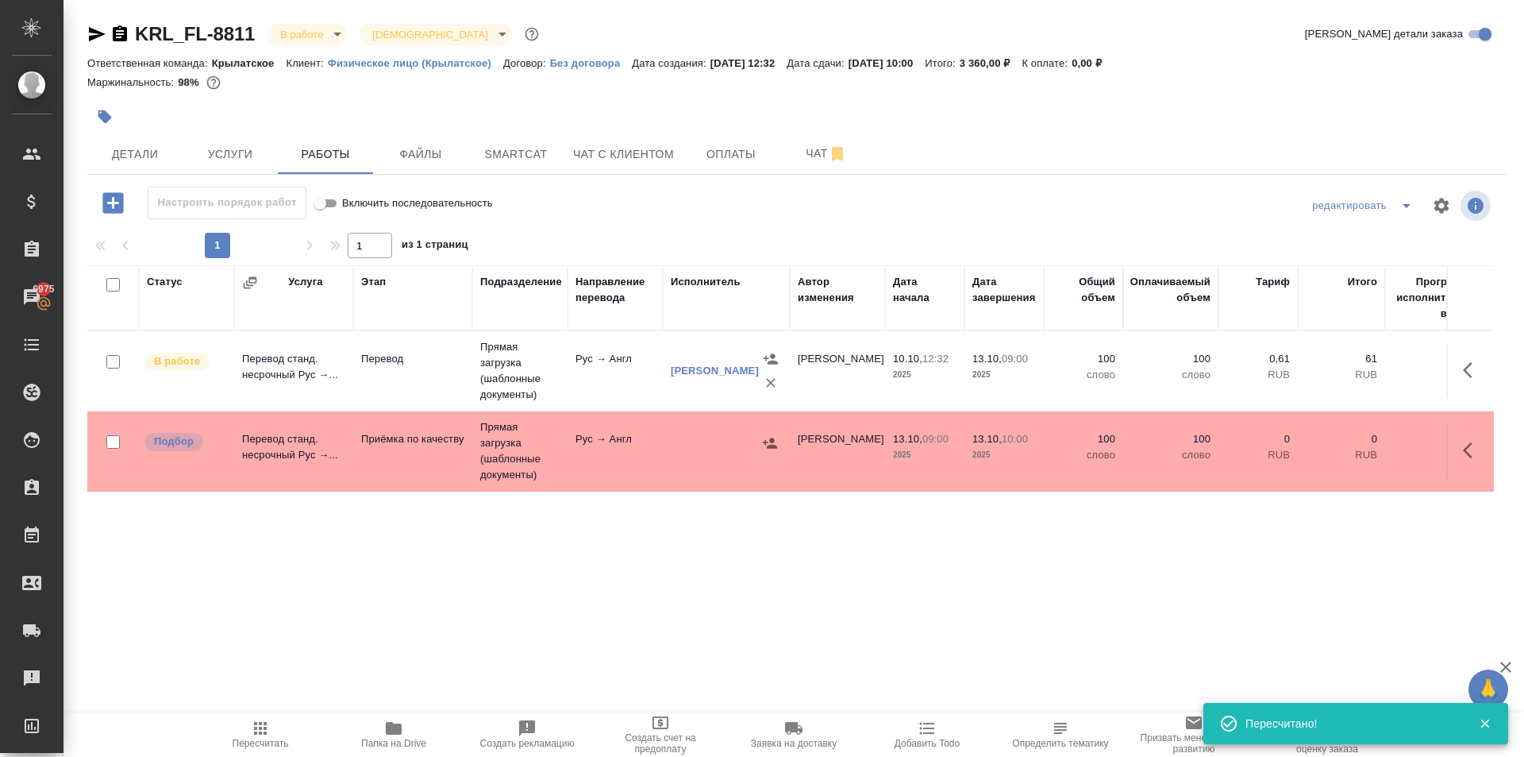
scroll to position [112, 0]
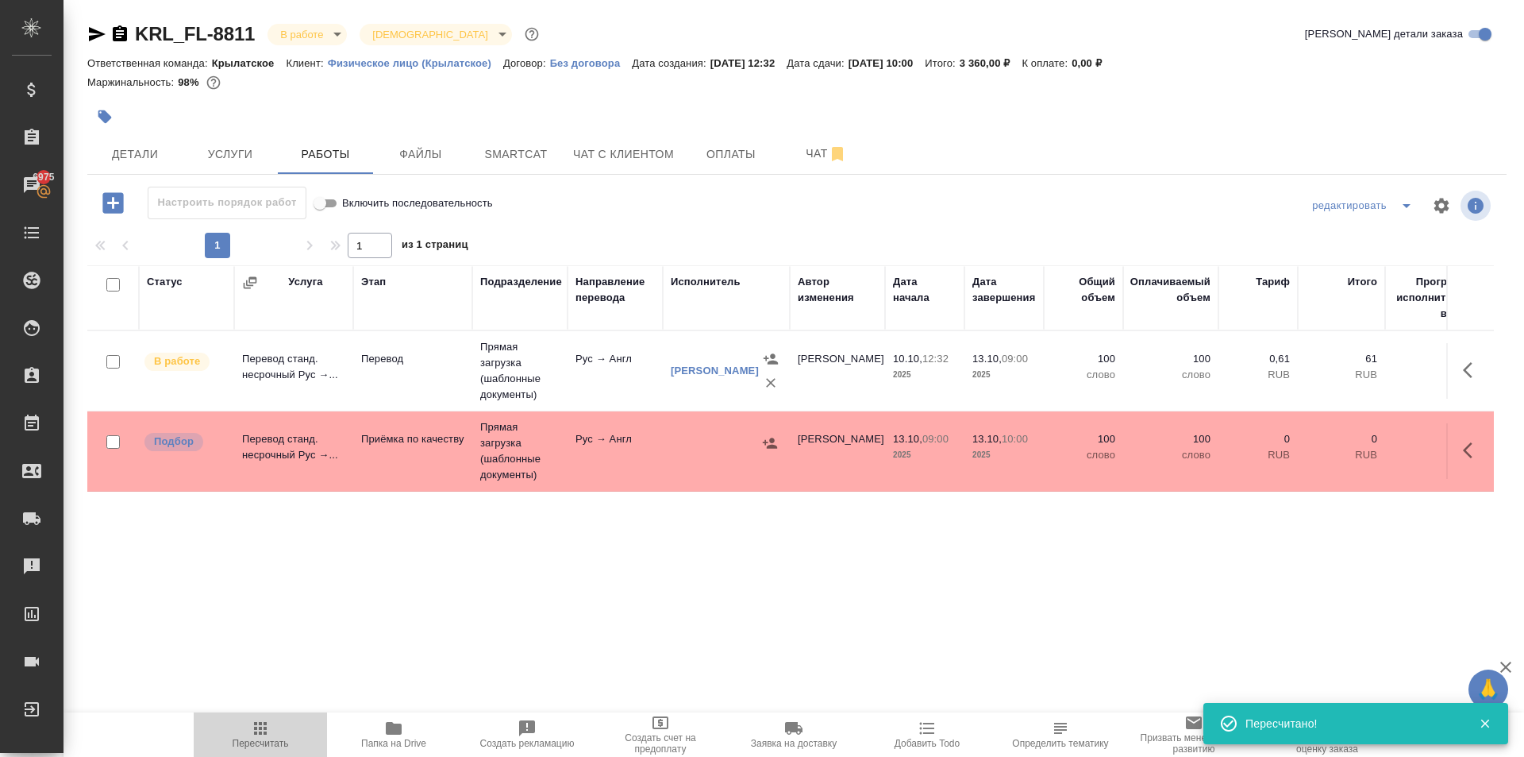
click at [299, 726] on span "Пересчитать" at bounding box center [260, 734] width 114 height 30
click at [273, 741] on span "Пересчитать" at bounding box center [261, 743] width 56 height 11
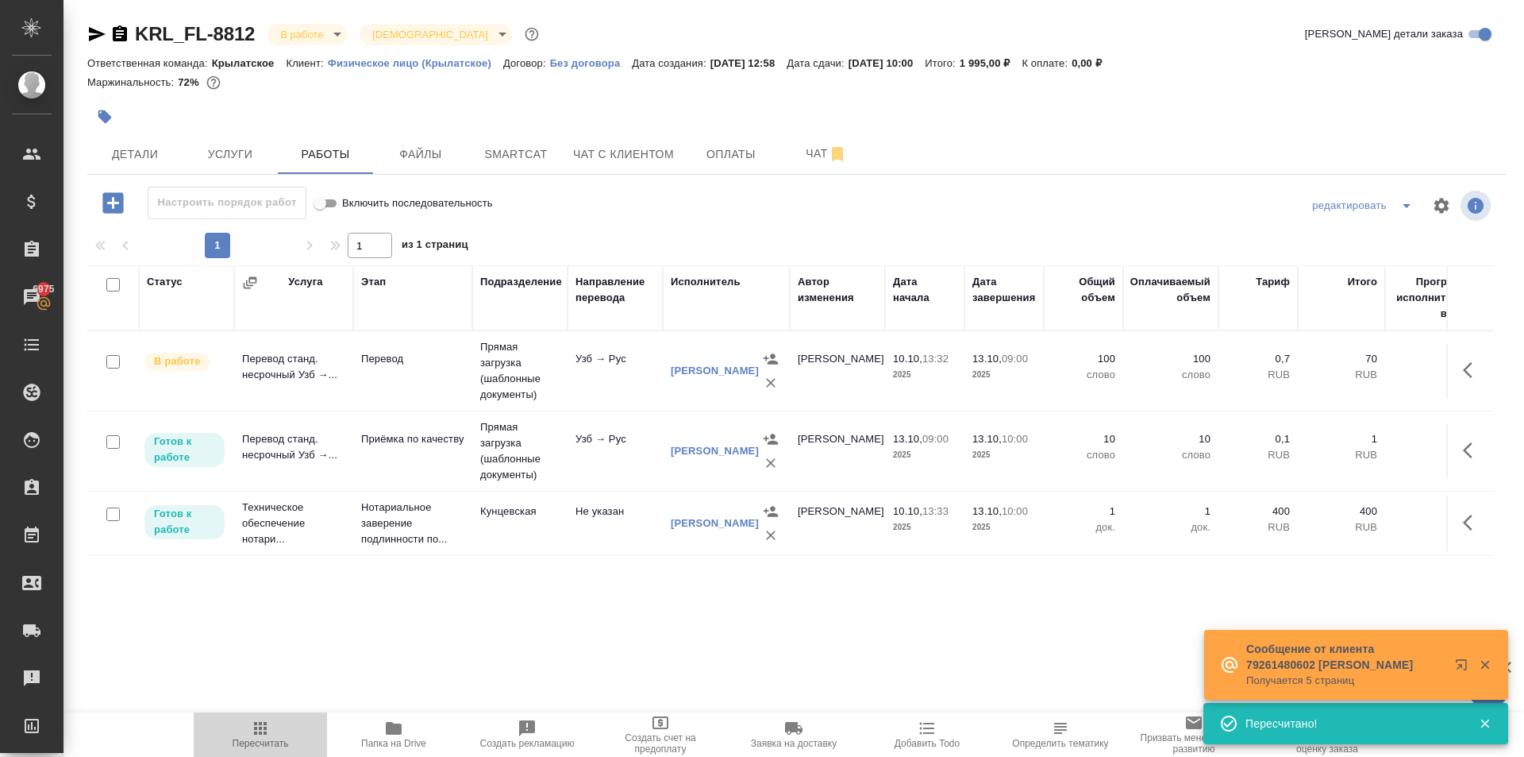
drag, startPoint x: 248, startPoint y: 714, endPoint x: 259, endPoint y: 707, distance: 12.8
click at [249, 714] on button "Пересчитать" at bounding box center [260, 734] width 133 height 44
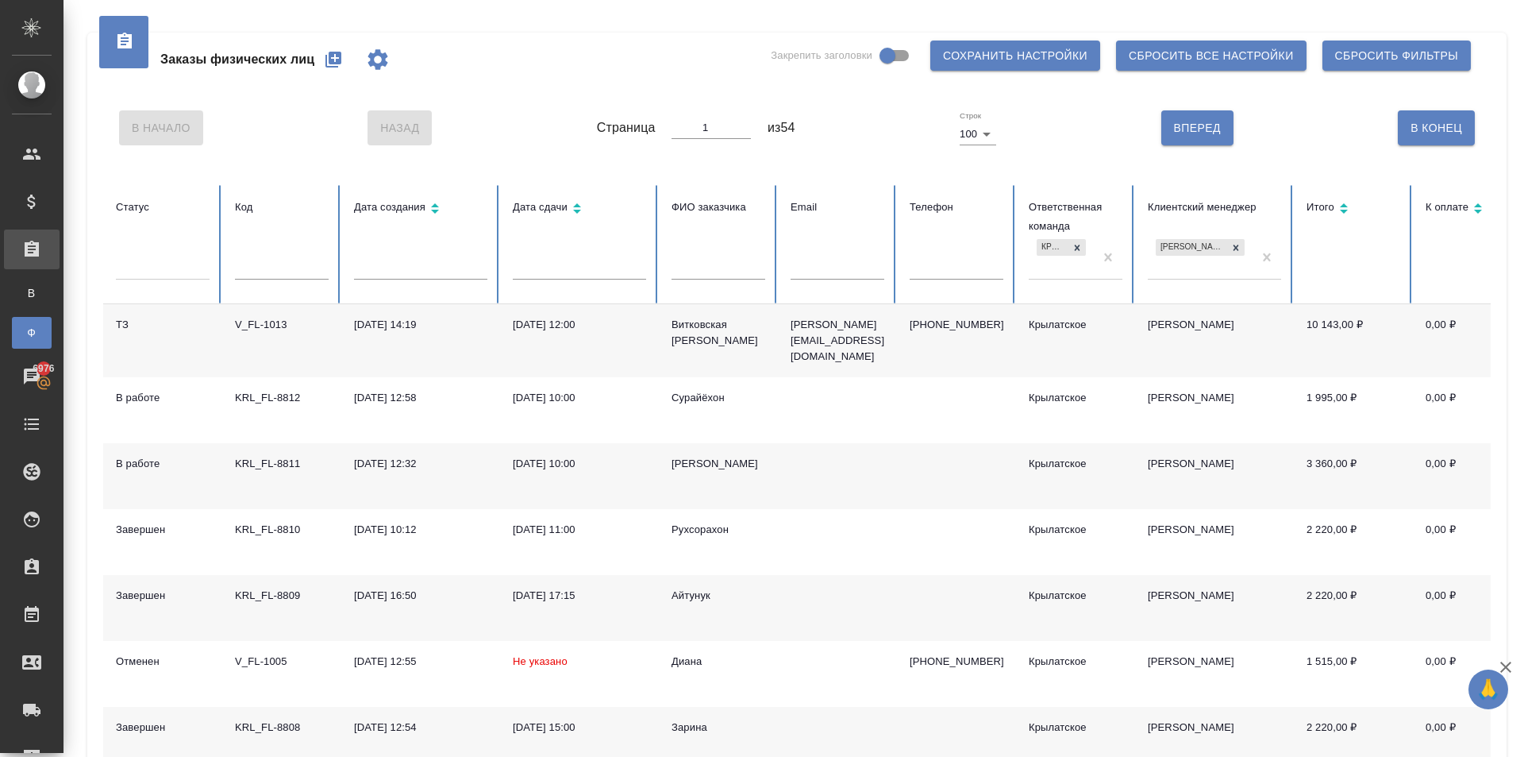
click at [333, 62] on icon "button" at bounding box center [334, 60] width 16 height 16
click at [738, 278] on input "text" at bounding box center [719, 268] width 94 height 22
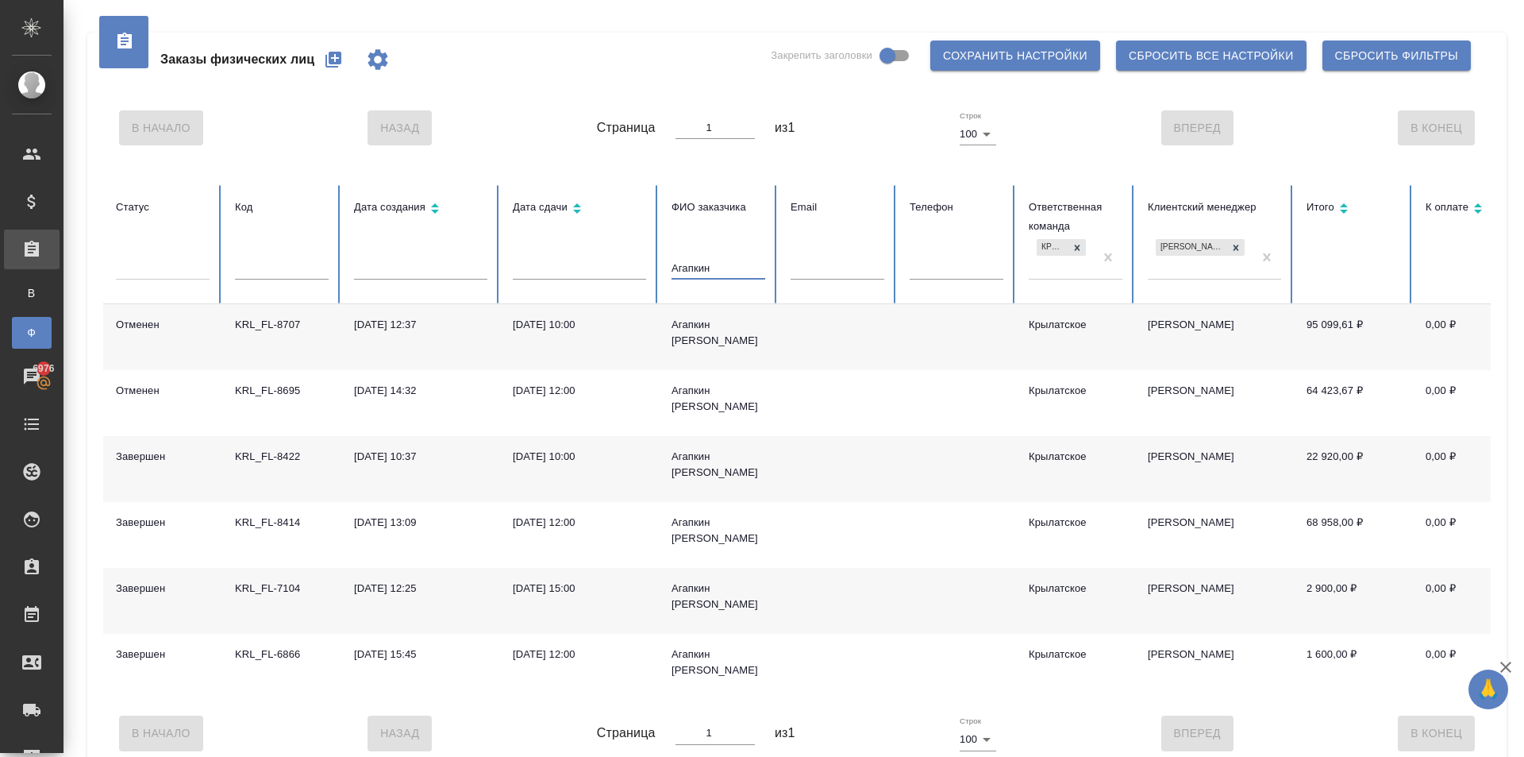
type input "Агапкин"
click at [698, 453] on div "Агапкин Сергей" at bounding box center [719, 465] width 94 height 32
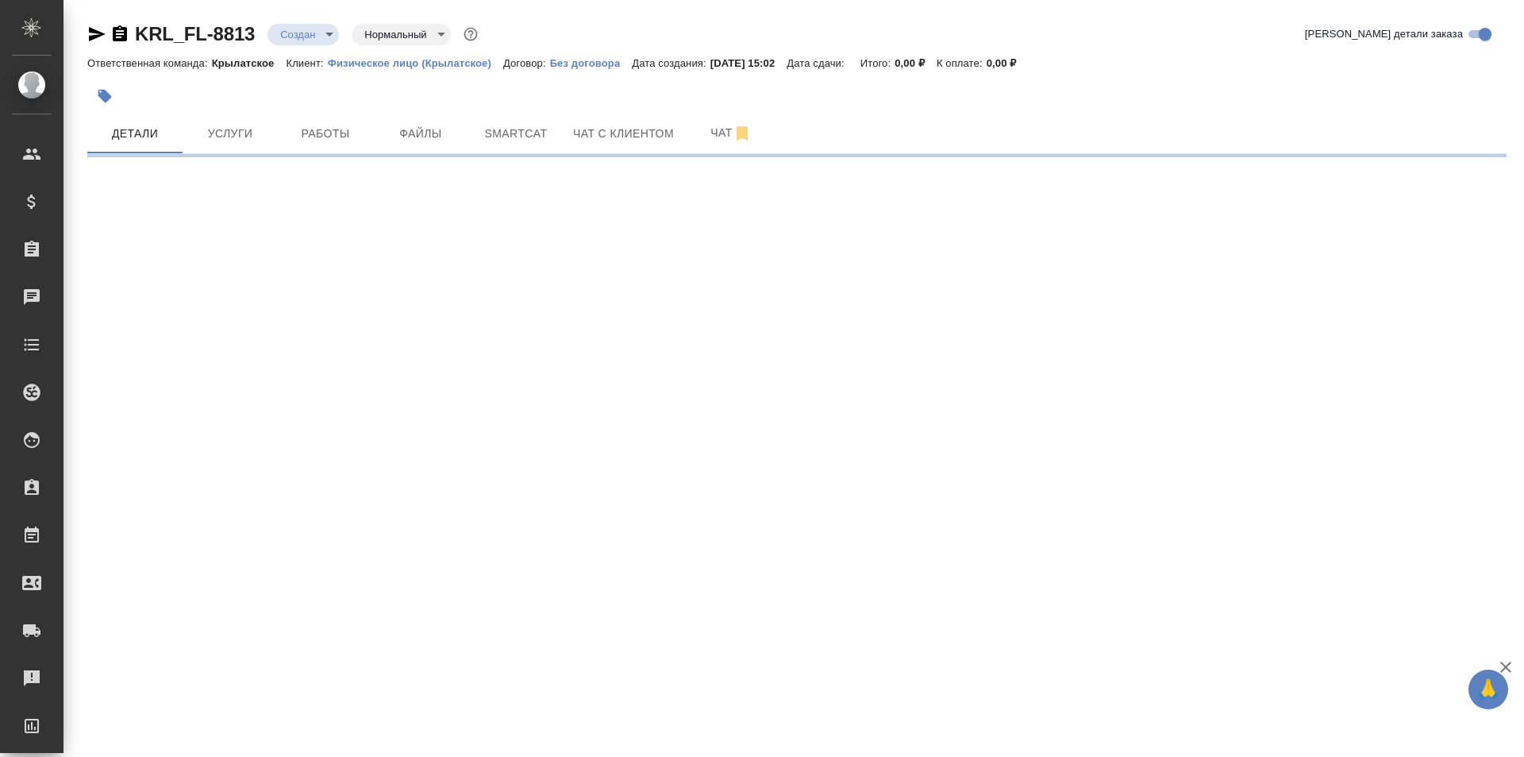
select select "RU"
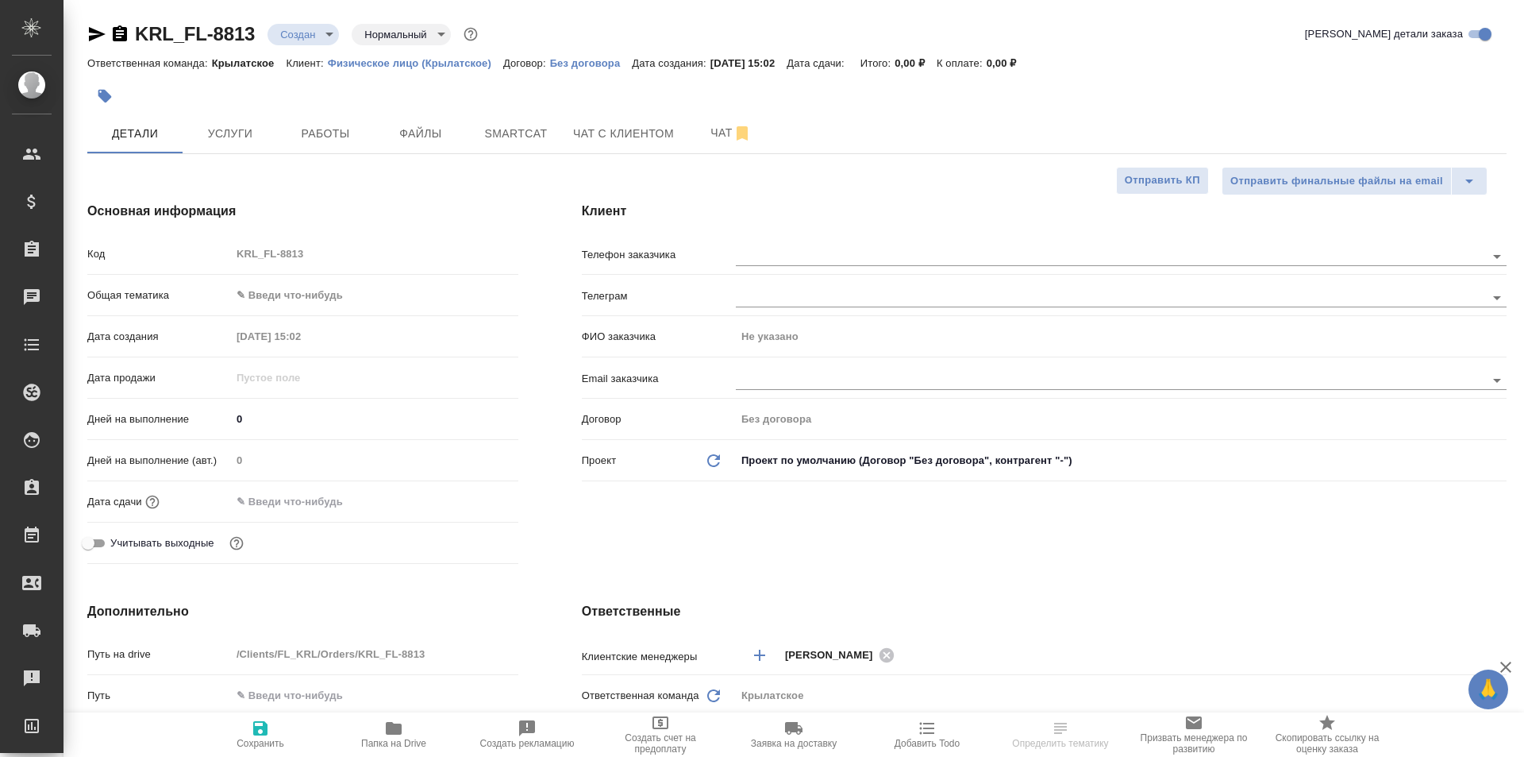
type textarea "x"
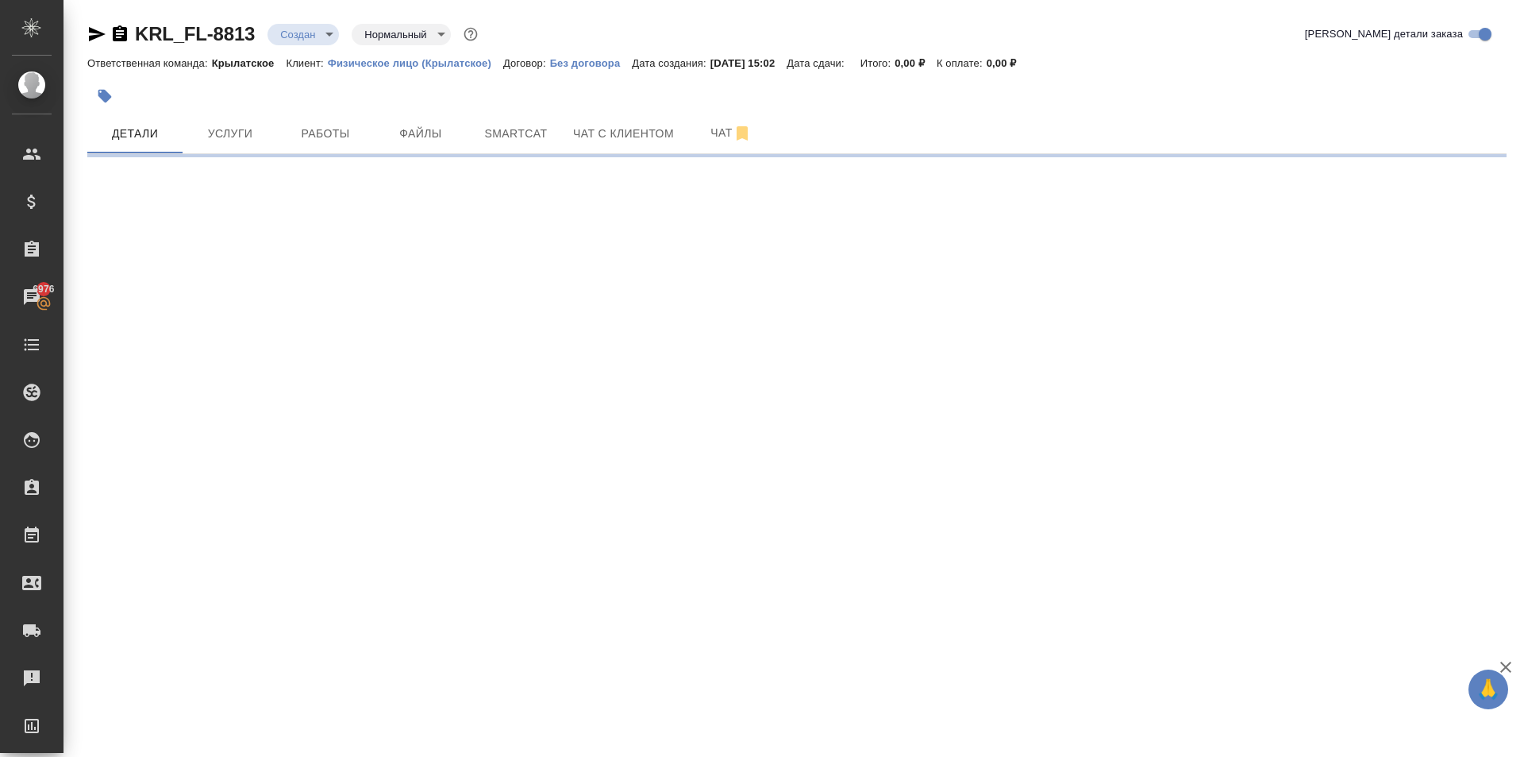
select select "RU"
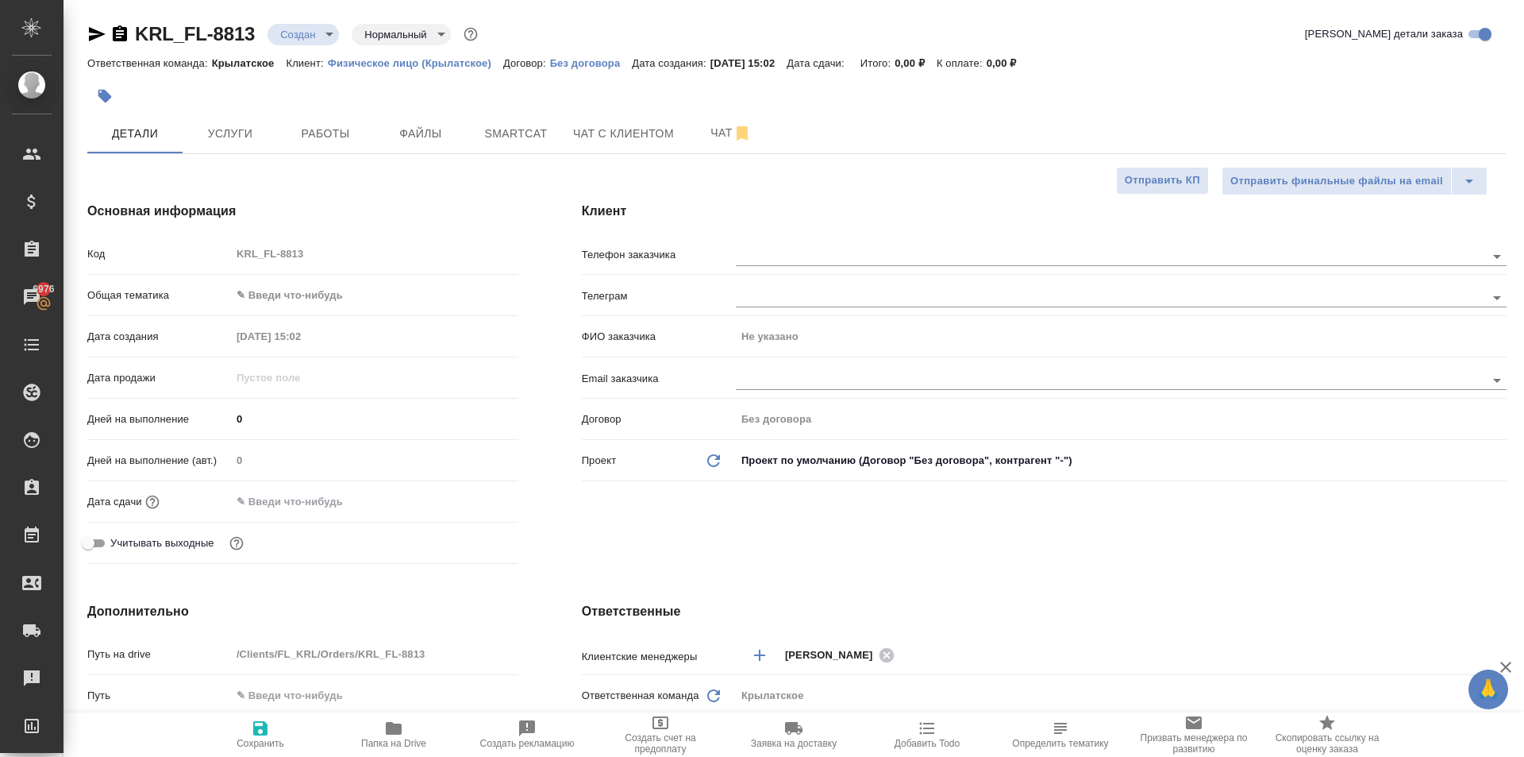
type textarea "x"
click at [330, 306] on div "Общая тематика ✎ Введи что-нибудь" at bounding box center [302, 301] width 431 height 41
click at [331, 303] on body "🙏 .cls-1 fill:#fff; AWATERA Kasymov Timur Клиенты Спецификации Заказы 6976 Чаты…" at bounding box center [762, 378] width 1524 height 757
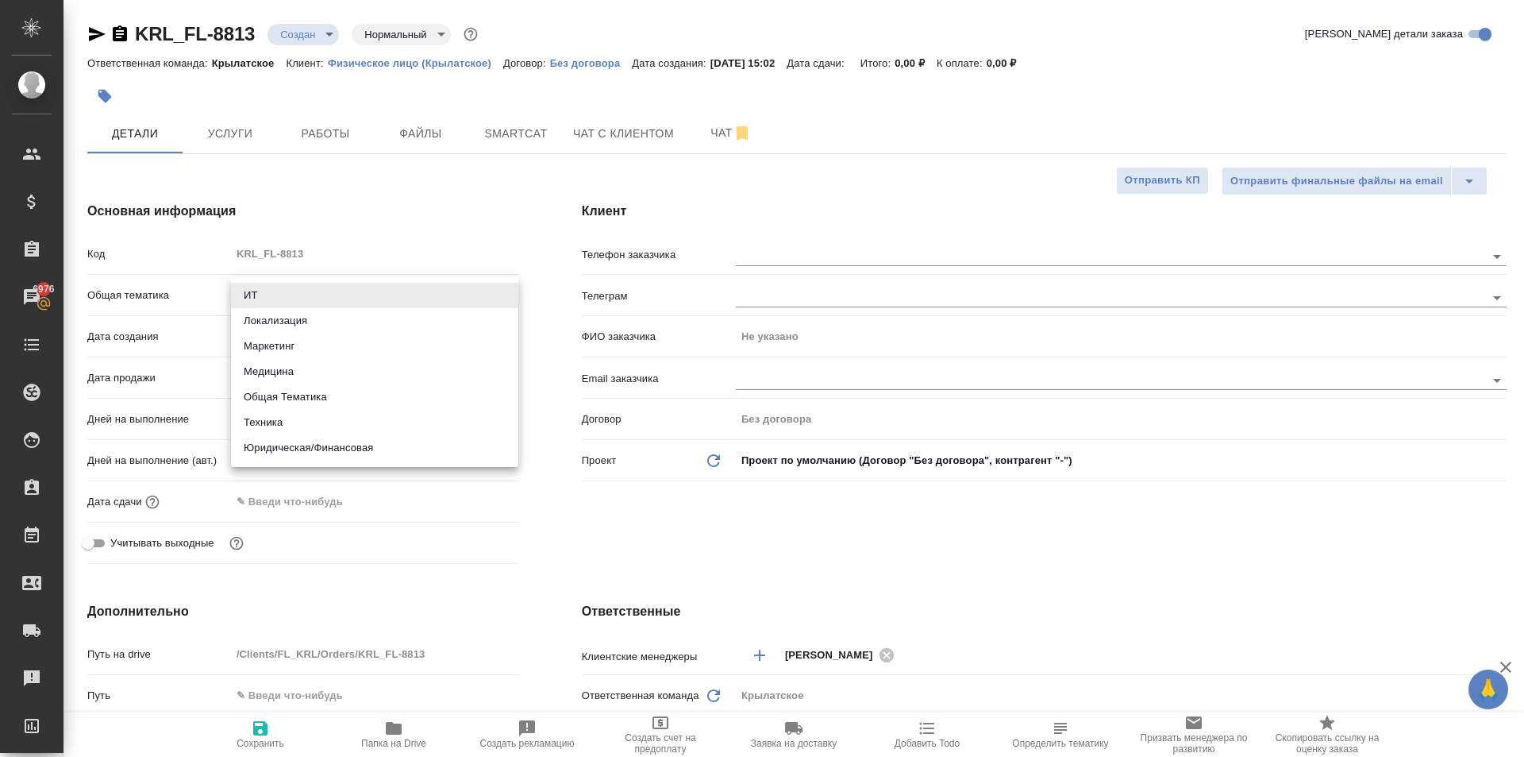
click at [285, 450] on li "Юридическая/Финансовая" at bounding box center [374, 447] width 287 height 25
type input "yr-fn"
type textarea "x"
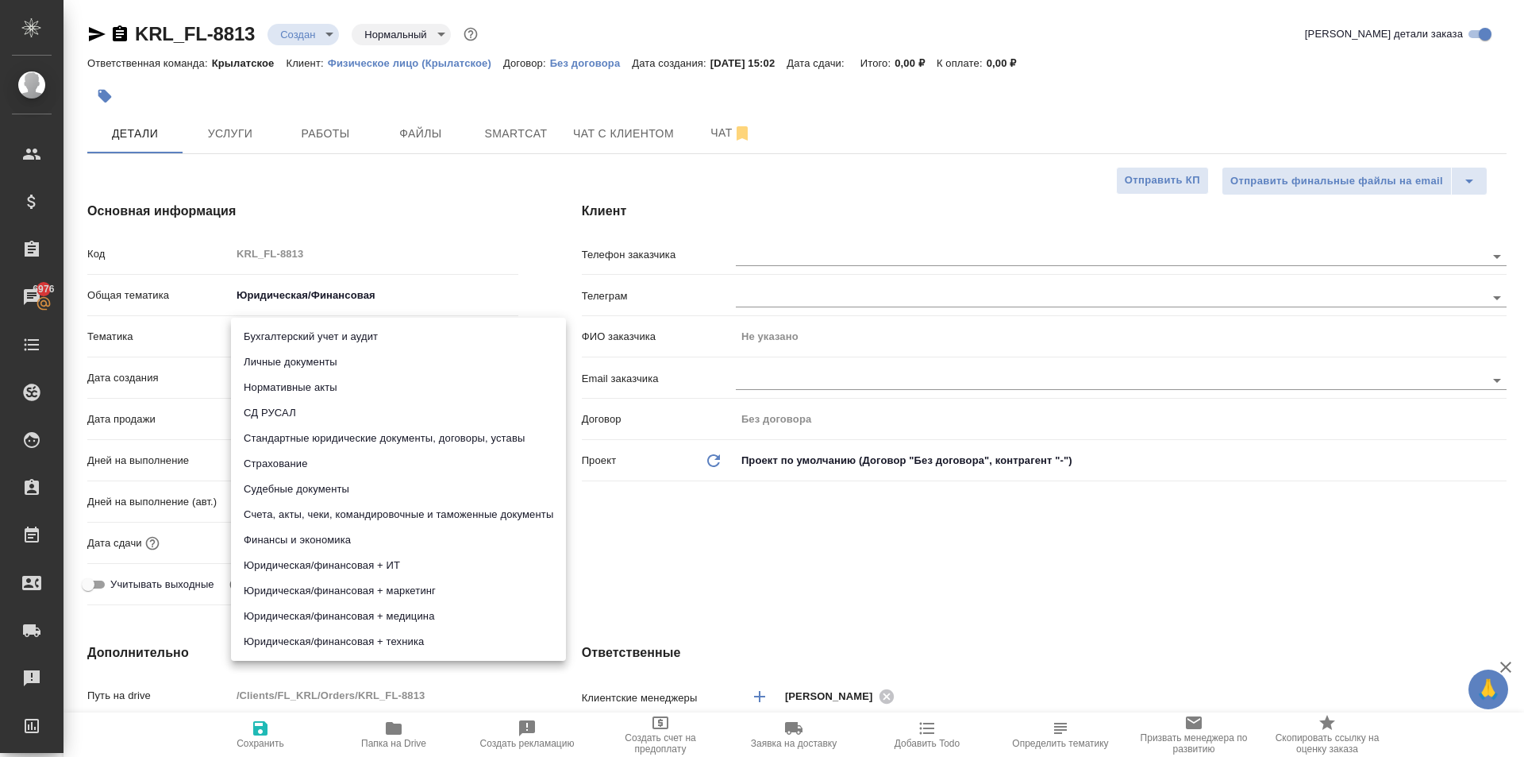
click at [306, 334] on body "🙏 .cls-1 fill:#fff; AWATERA Kasymov Timur Клиенты Спецификации Заказы 6976 Чаты…" at bounding box center [762, 378] width 1524 height 757
click at [295, 362] on li "Личные документы" at bounding box center [398, 361] width 335 height 25
type textarea "x"
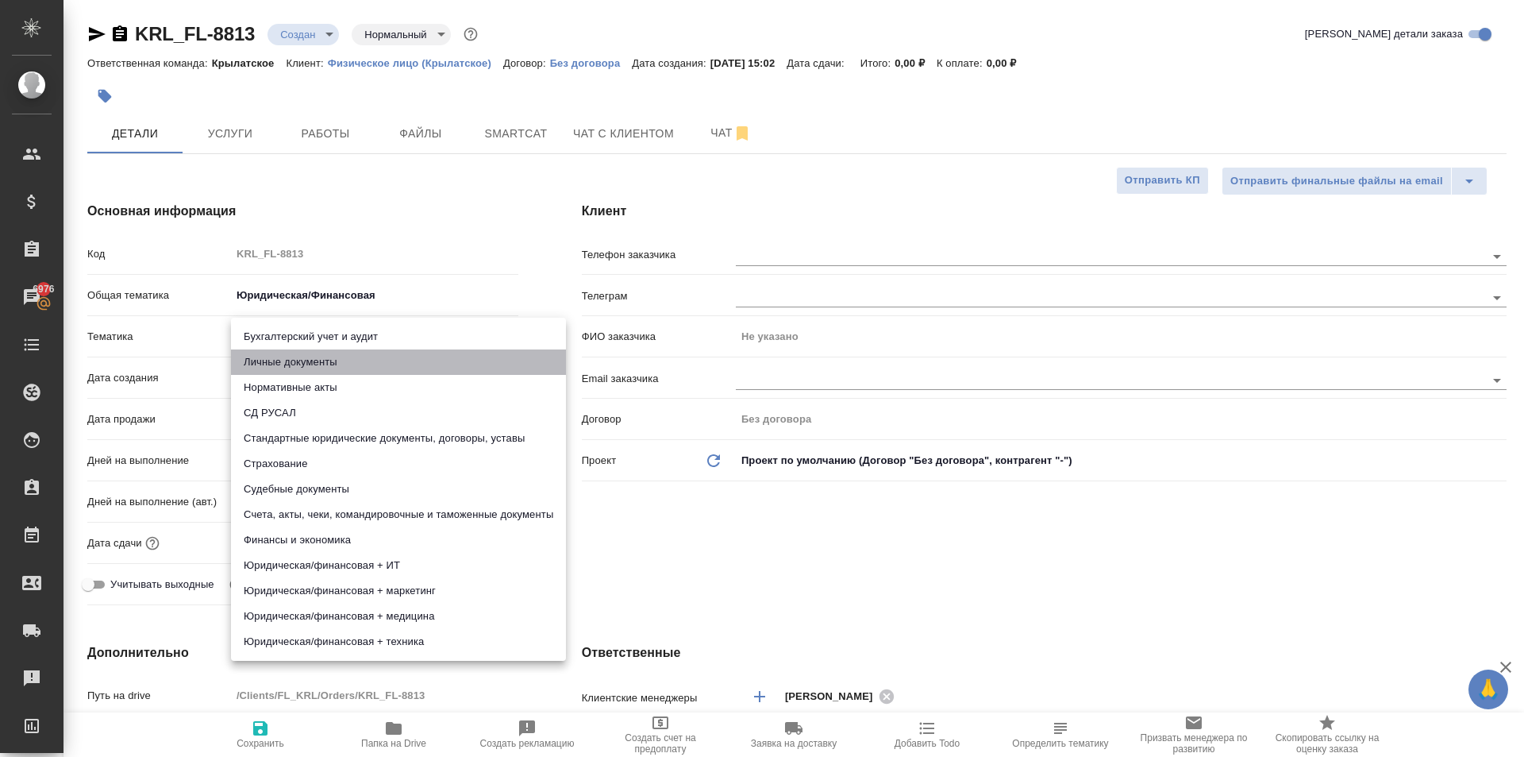
type input "5a8b8b956a9677013d343cfe"
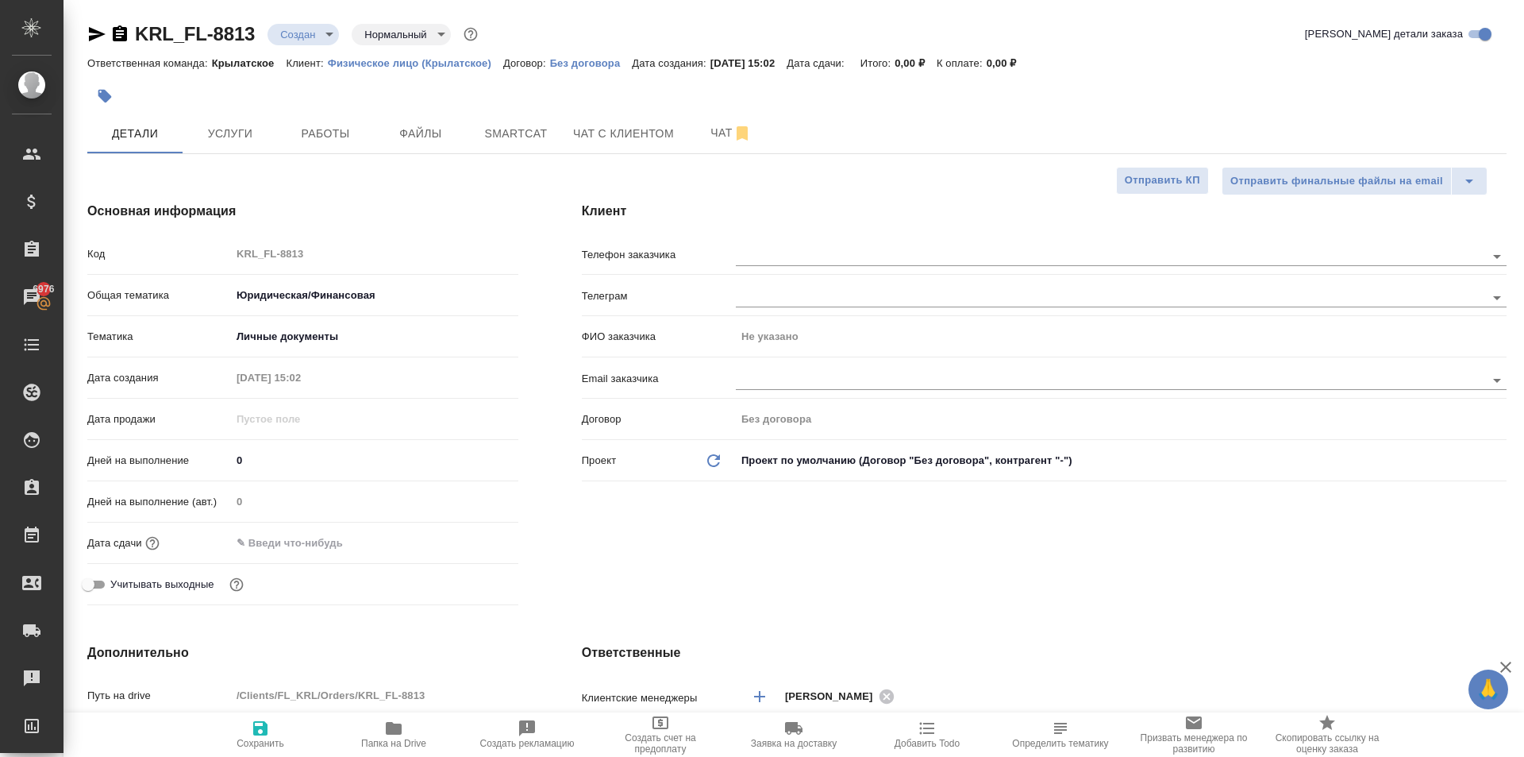
type textarea "x"
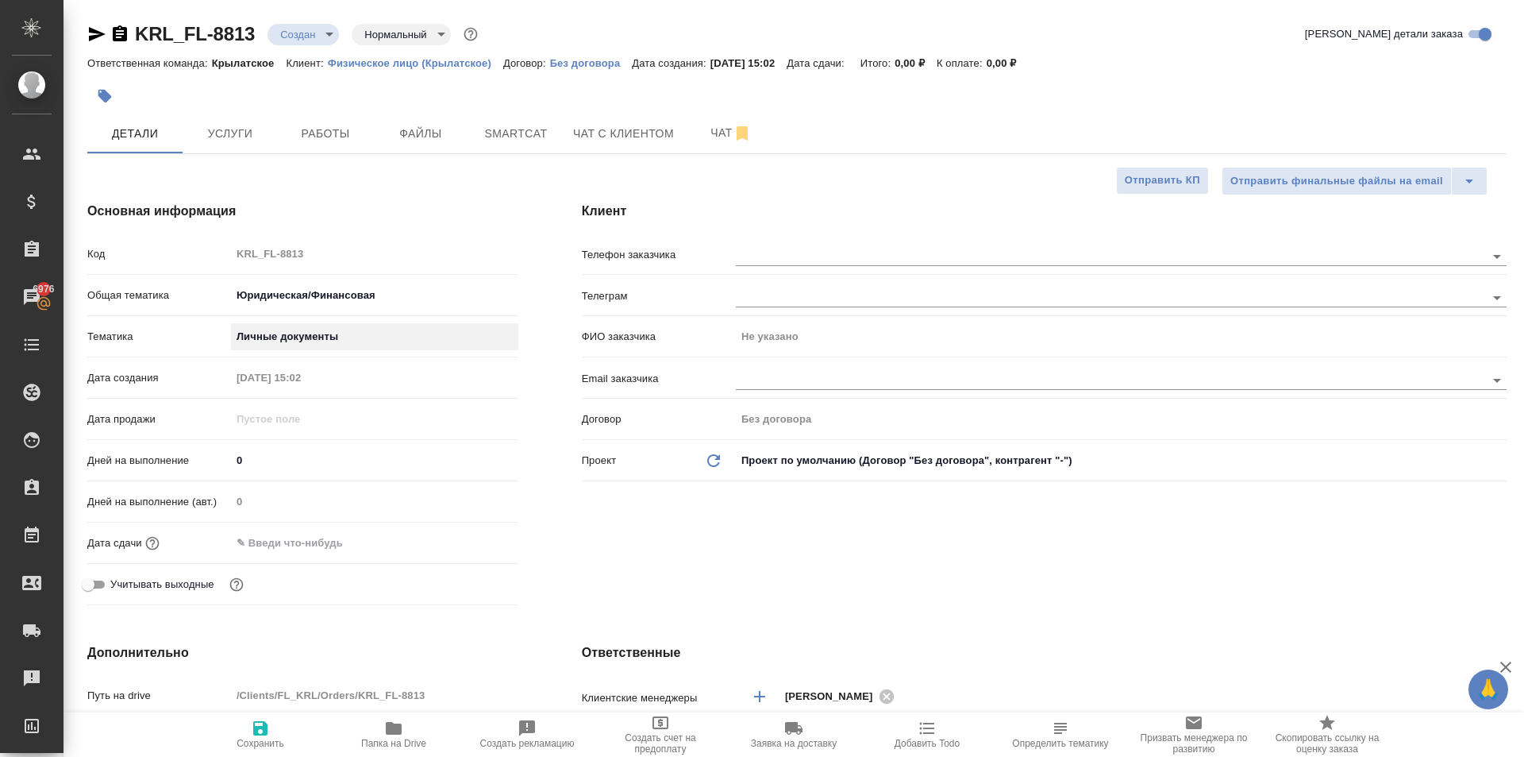
type textarea "x"
drag, startPoint x: 295, startPoint y: 532, endPoint x: 303, endPoint y: 535, distance: 8.6
click at [295, 533] on input "text" at bounding box center [301, 542] width 139 height 23
click at [472, 543] on icon "button" at bounding box center [472, 541] width 19 height 19
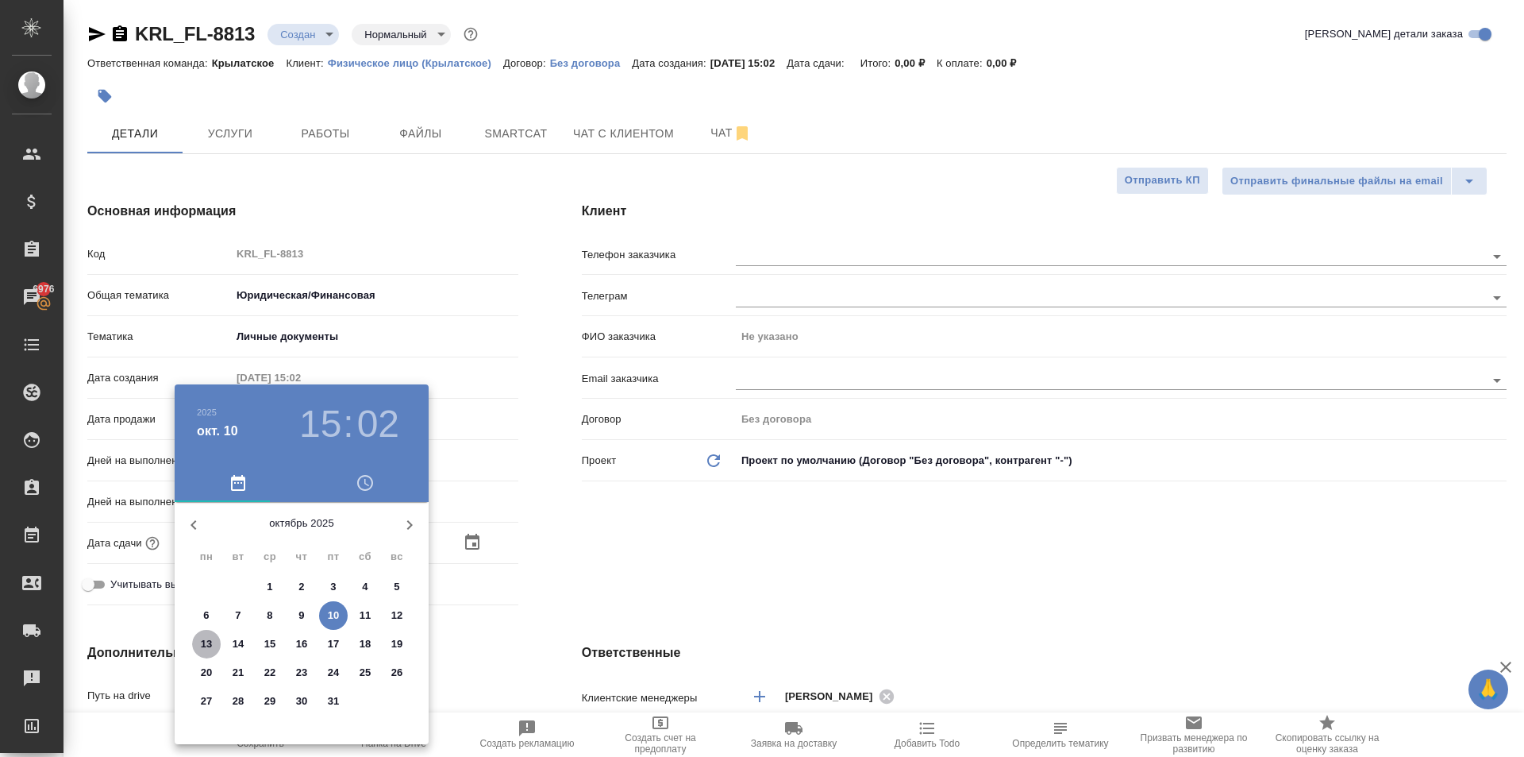
click at [209, 643] on p "13" at bounding box center [207, 644] width 12 height 16
type input "13.10.2025 15:02"
type textarea "x"
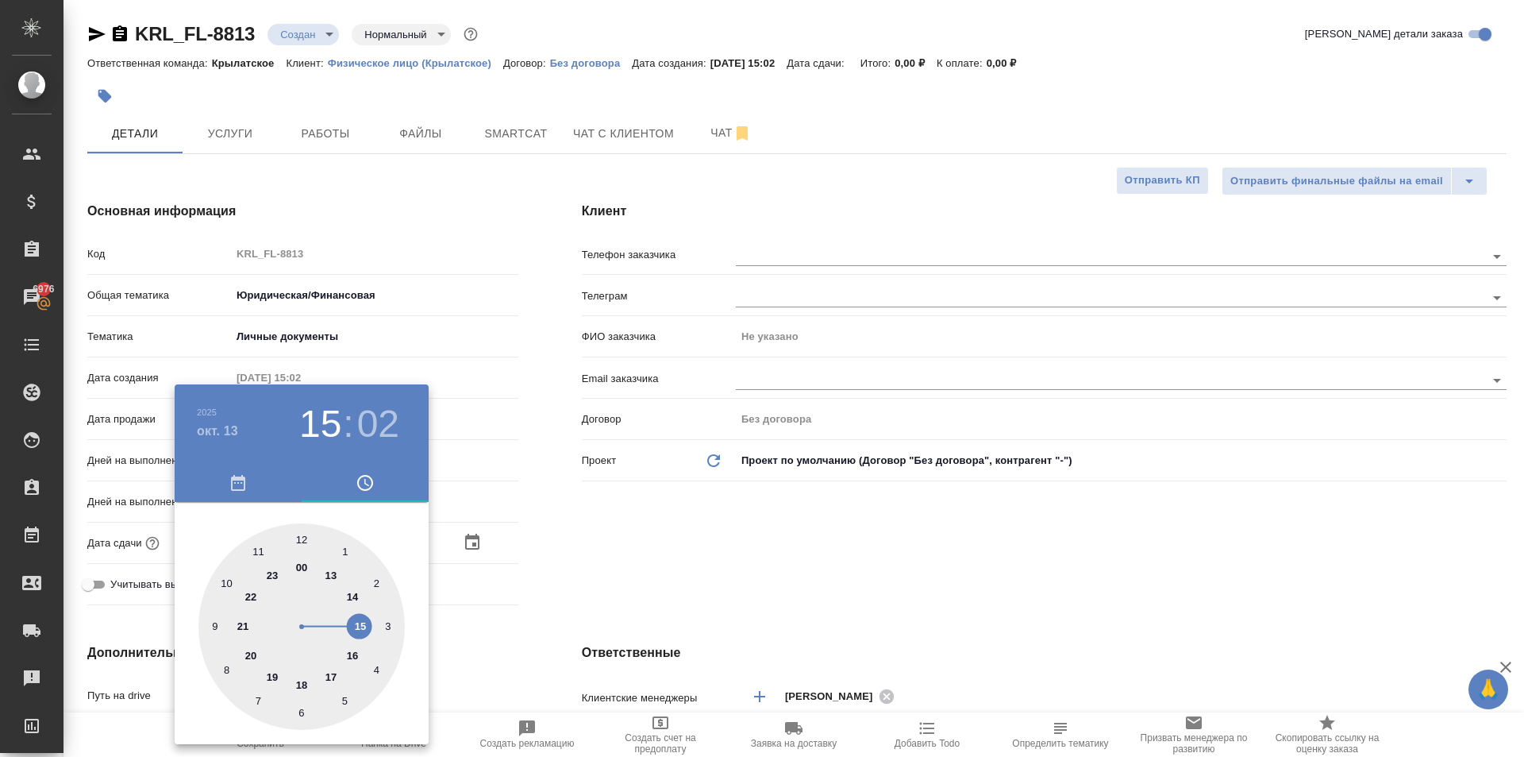
click at [227, 583] on div at bounding box center [301, 626] width 206 height 206
type input "13.10.2025 10:02"
type textarea "x"
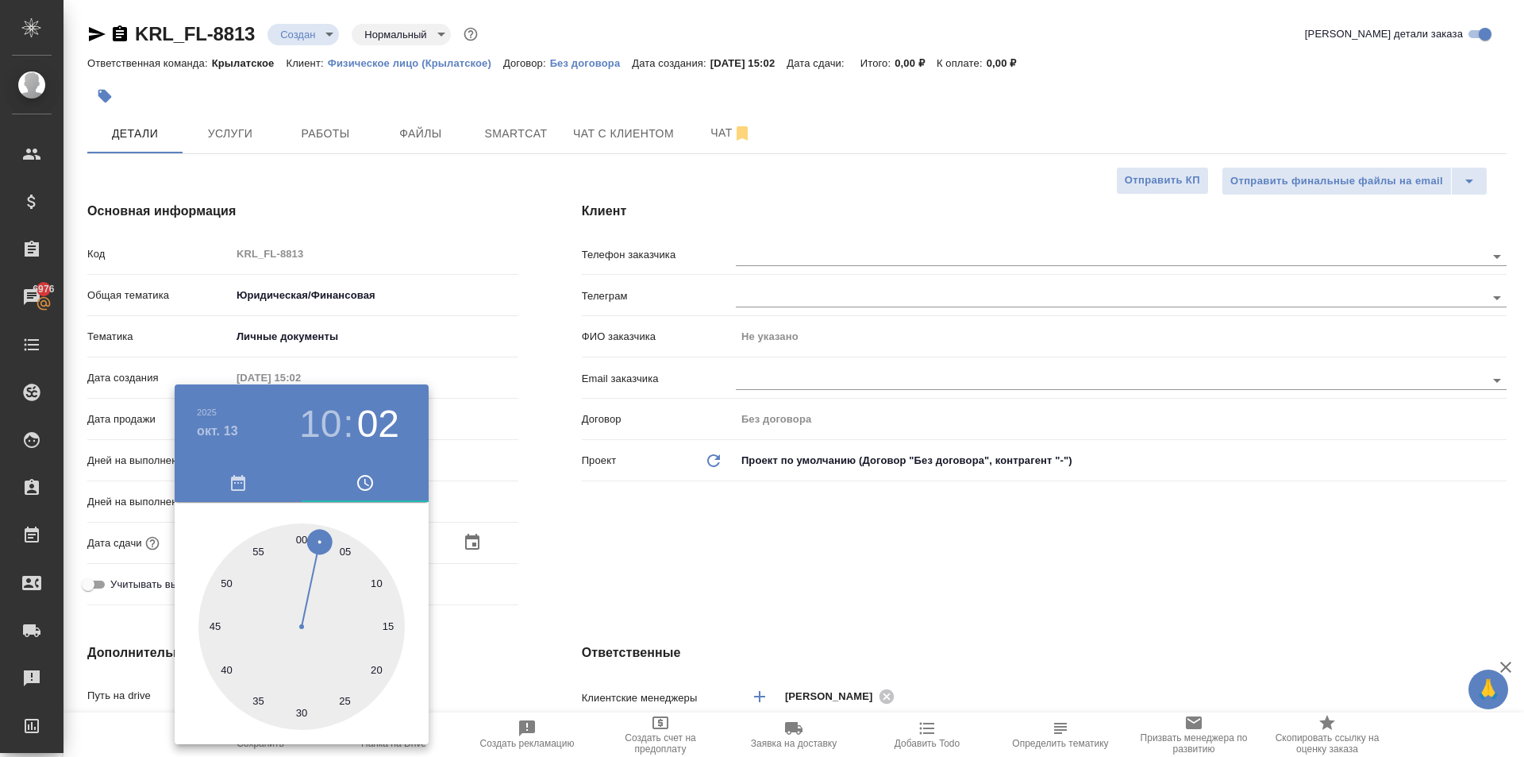
type input "13.10.2025 10:59"
type textarea "x"
type input "13.10.2025 10:00"
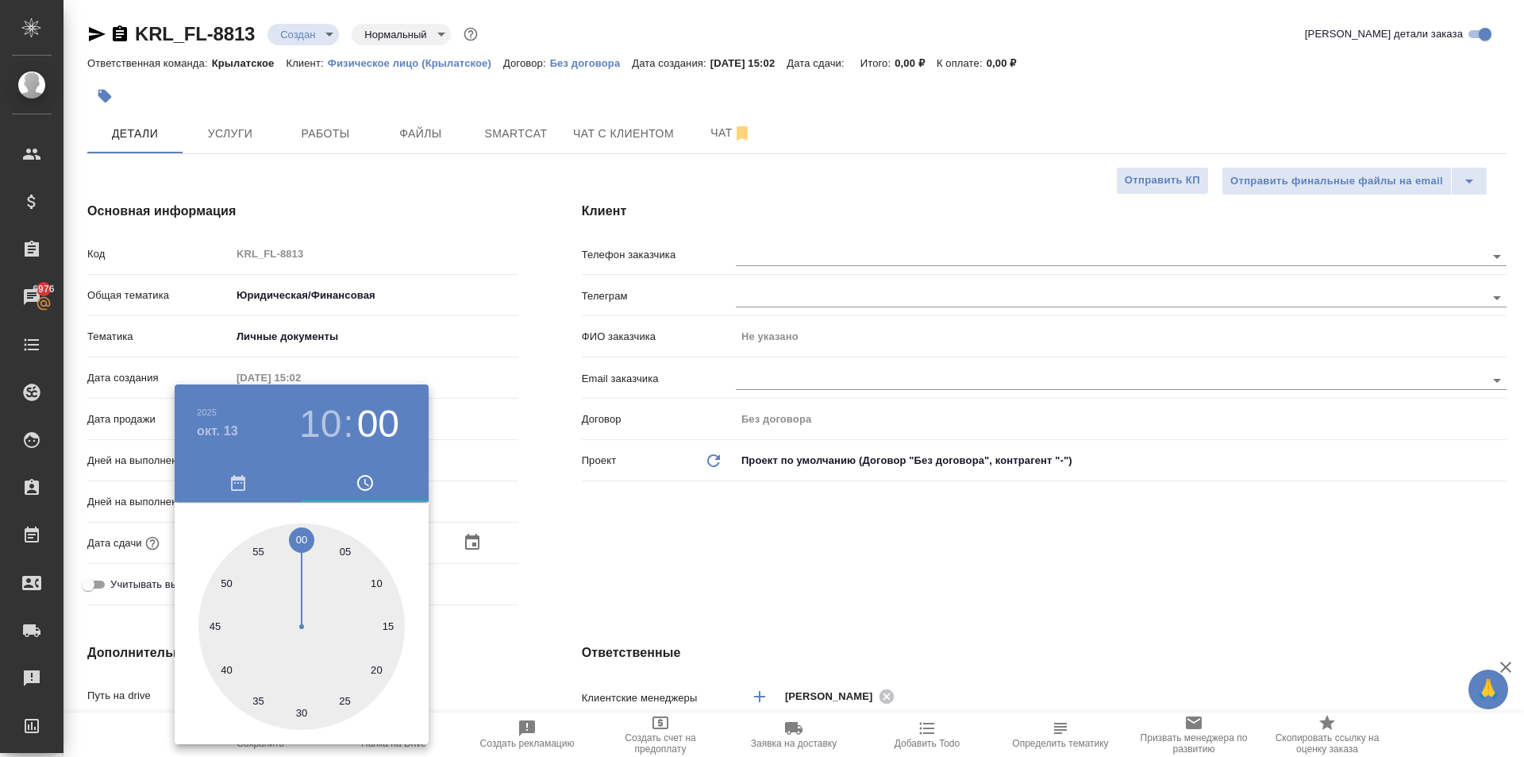
type textarea "x"
drag, startPoint x: 297, startPoint y: 533, endPoint x: 639, endPoint y: 561, distance: 343.4
click at [299, 532] on div at bounding box center [301, 626] width 206 height 206
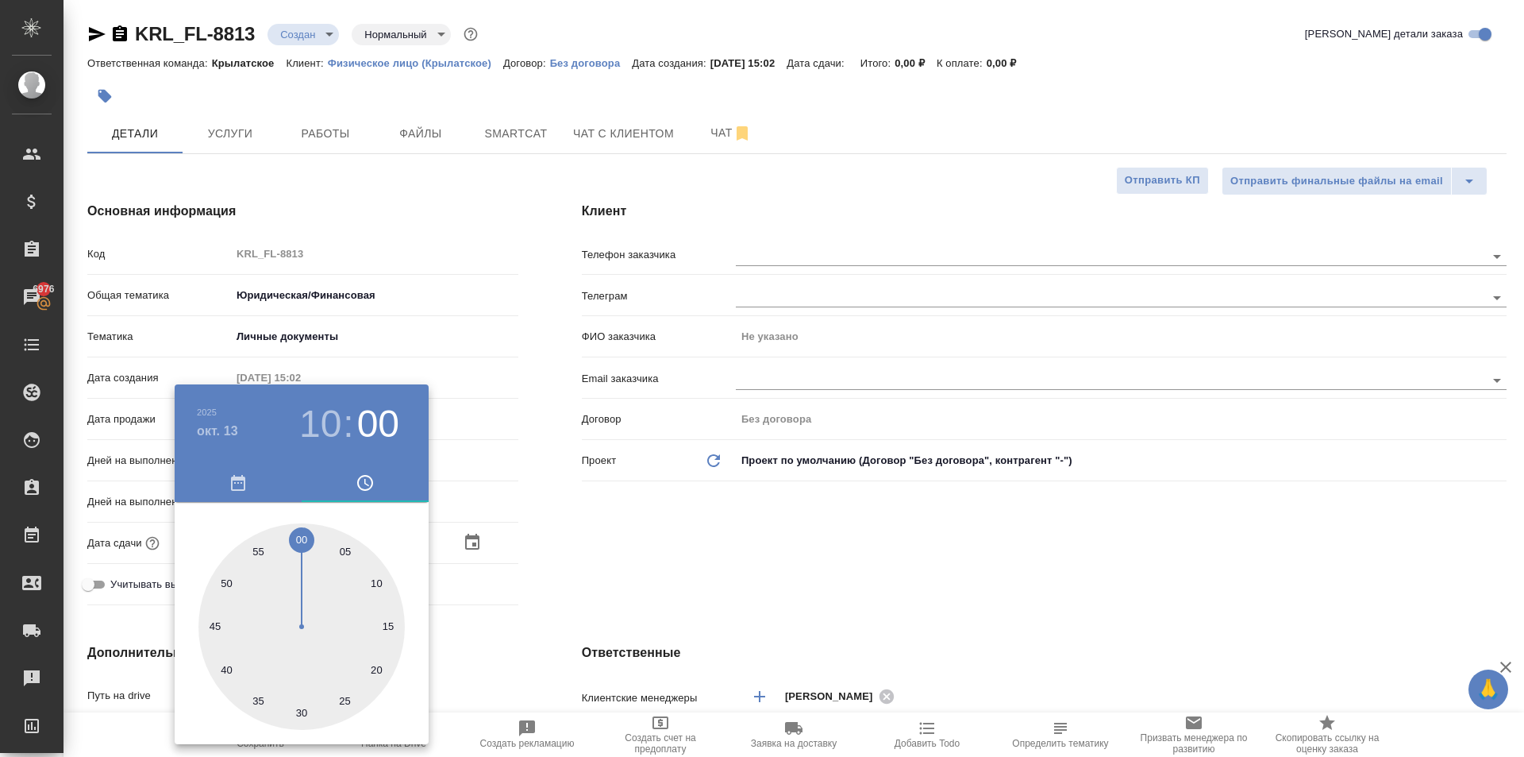
type textarea "x"
drag, startPoint x: 639, startPoint y: 561, endPoint x: 562, endPoint y: 561, distance: 77.0
click at [634, 561] on div at bounding box center [762, 378] width 1524 height 757
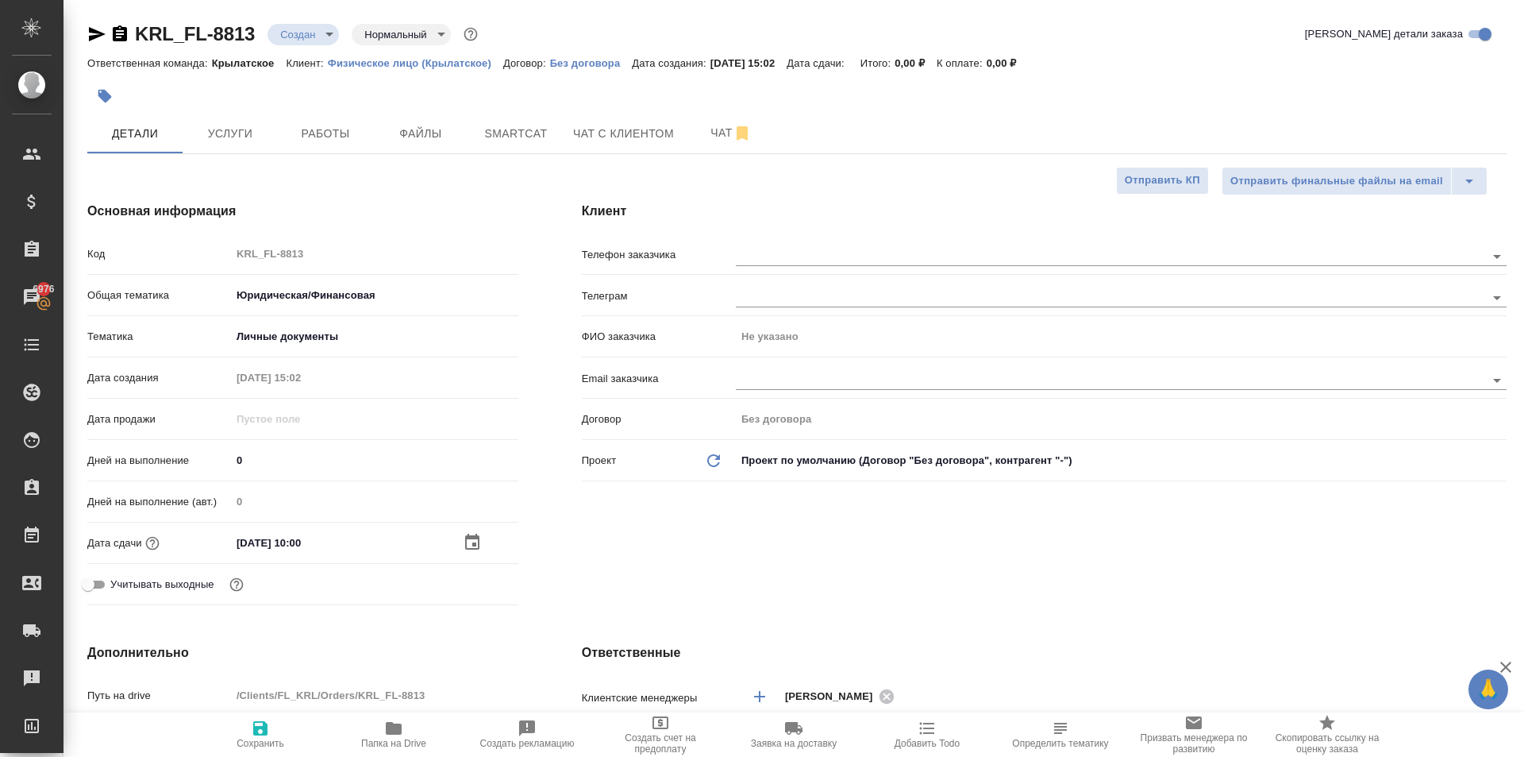
scroll to position [397, 0]
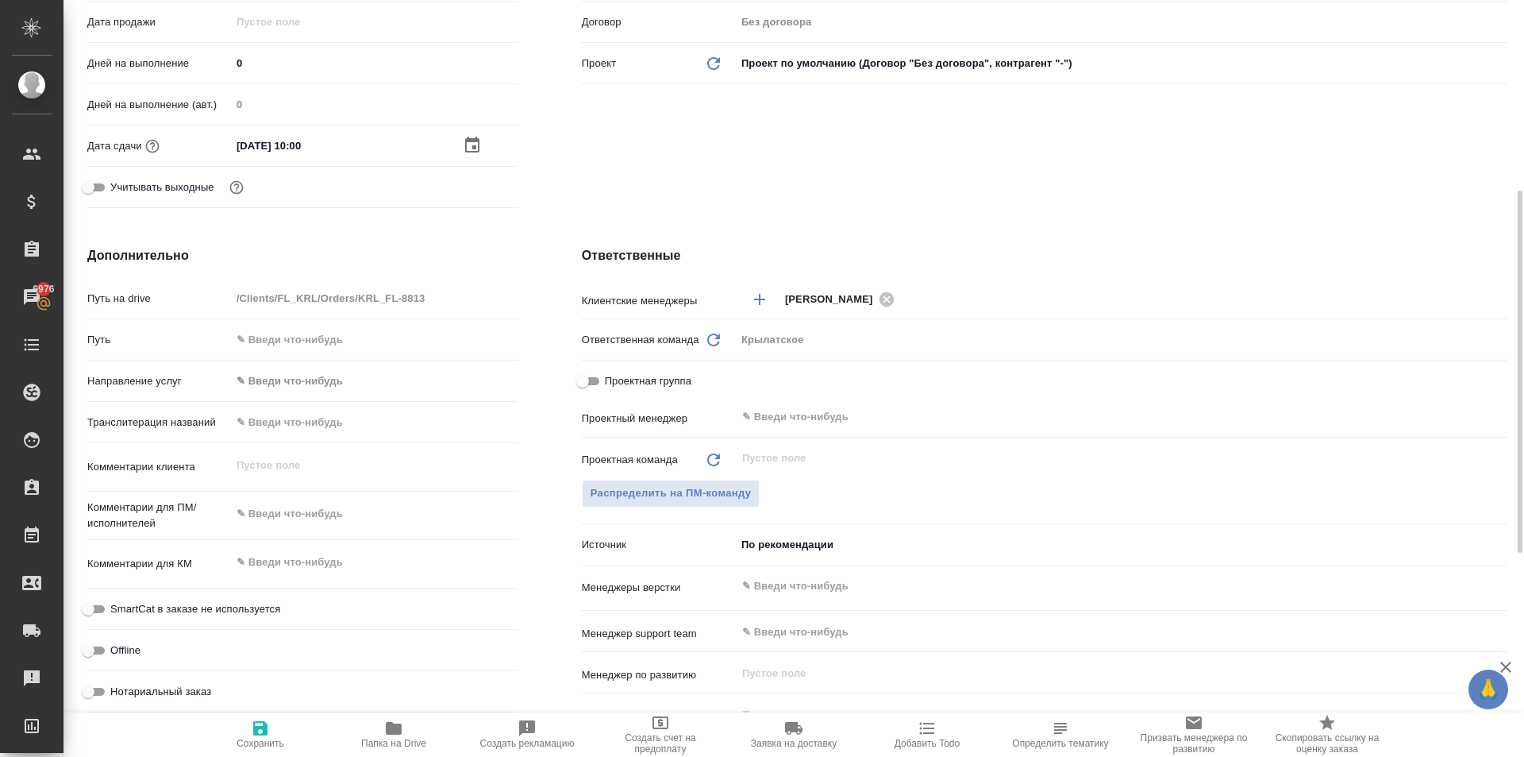
click at [290, 377] on body "🙏 .cls-1 fill:#fff; AWATERA Kasymov Timur Клиенты Спецификации Заказы 6976 Чаты…" at bounding box center [762, 378] width 1524 height 757
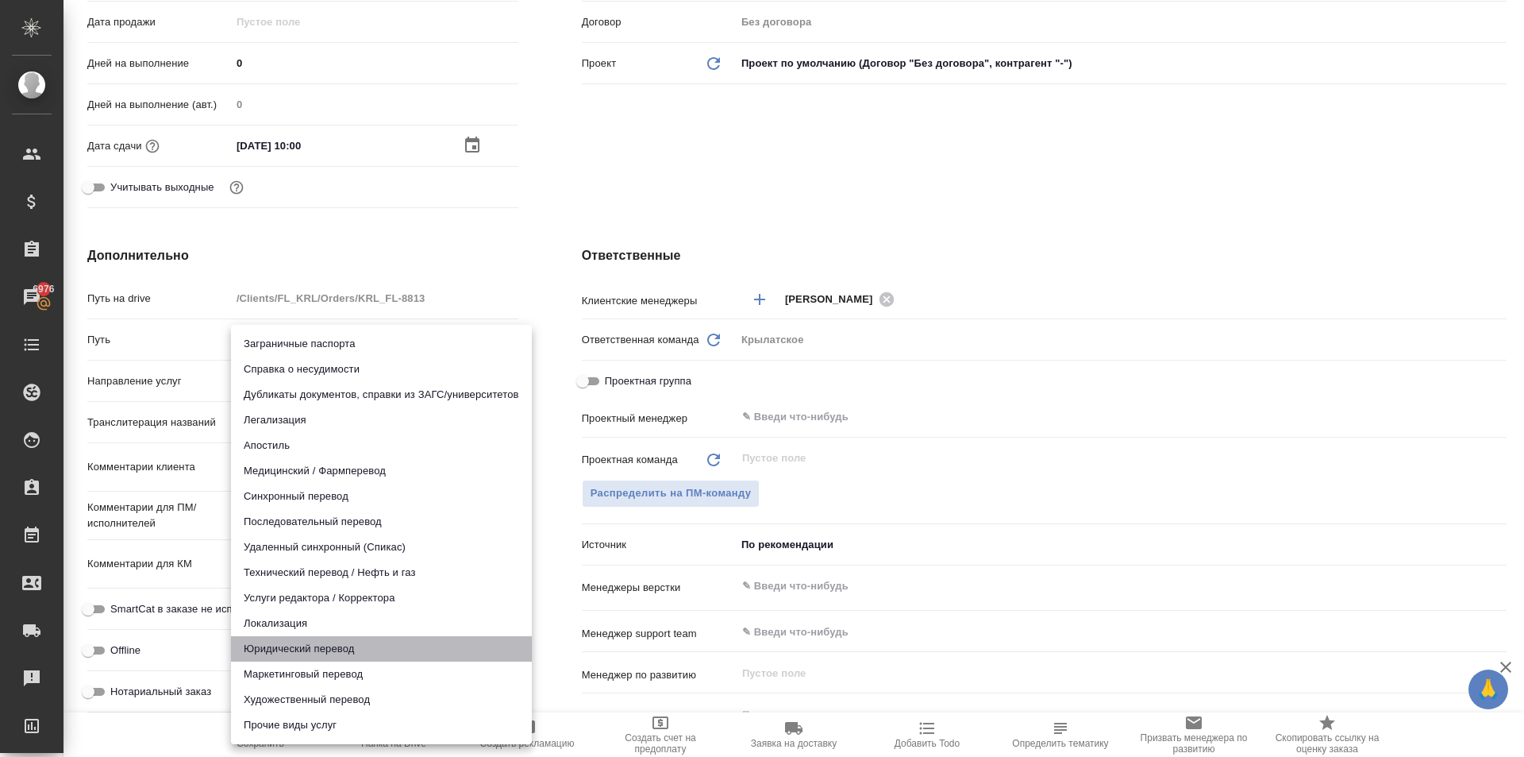
click at [279, 656] on li "Юридический перевод" at bounding box center [381, 648] width 301 height 25
type input "legalTranslation"
type textarea "x"
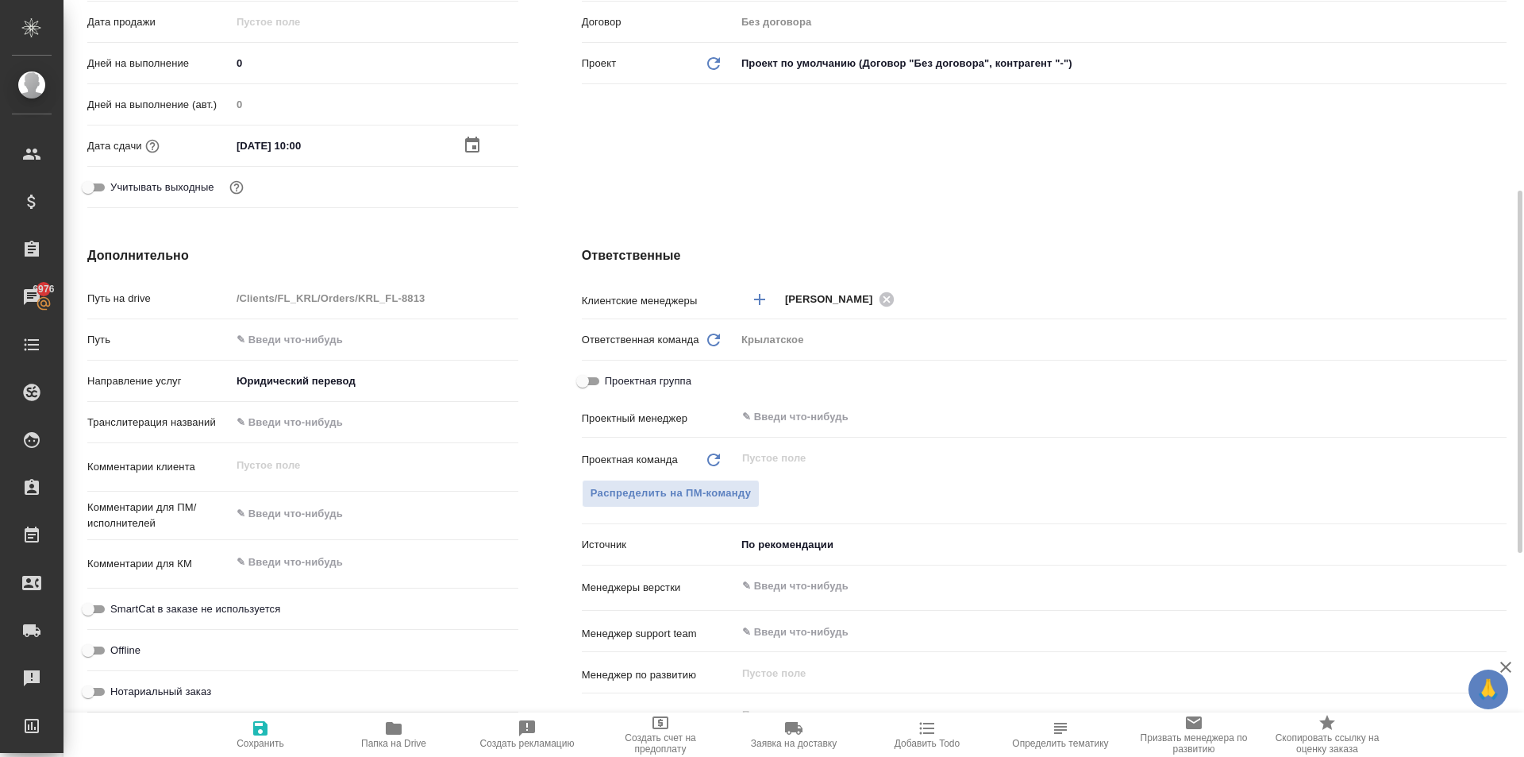
click at [183, 688] on span "Нотариальный заказ" at bounding box center [160, 692] width 101 height 16
click at [117, 688] on input "Нотариальный заказ" at bounding box center [88, 691] width 57 height 19
checkbox input "true"
type textarea "x"
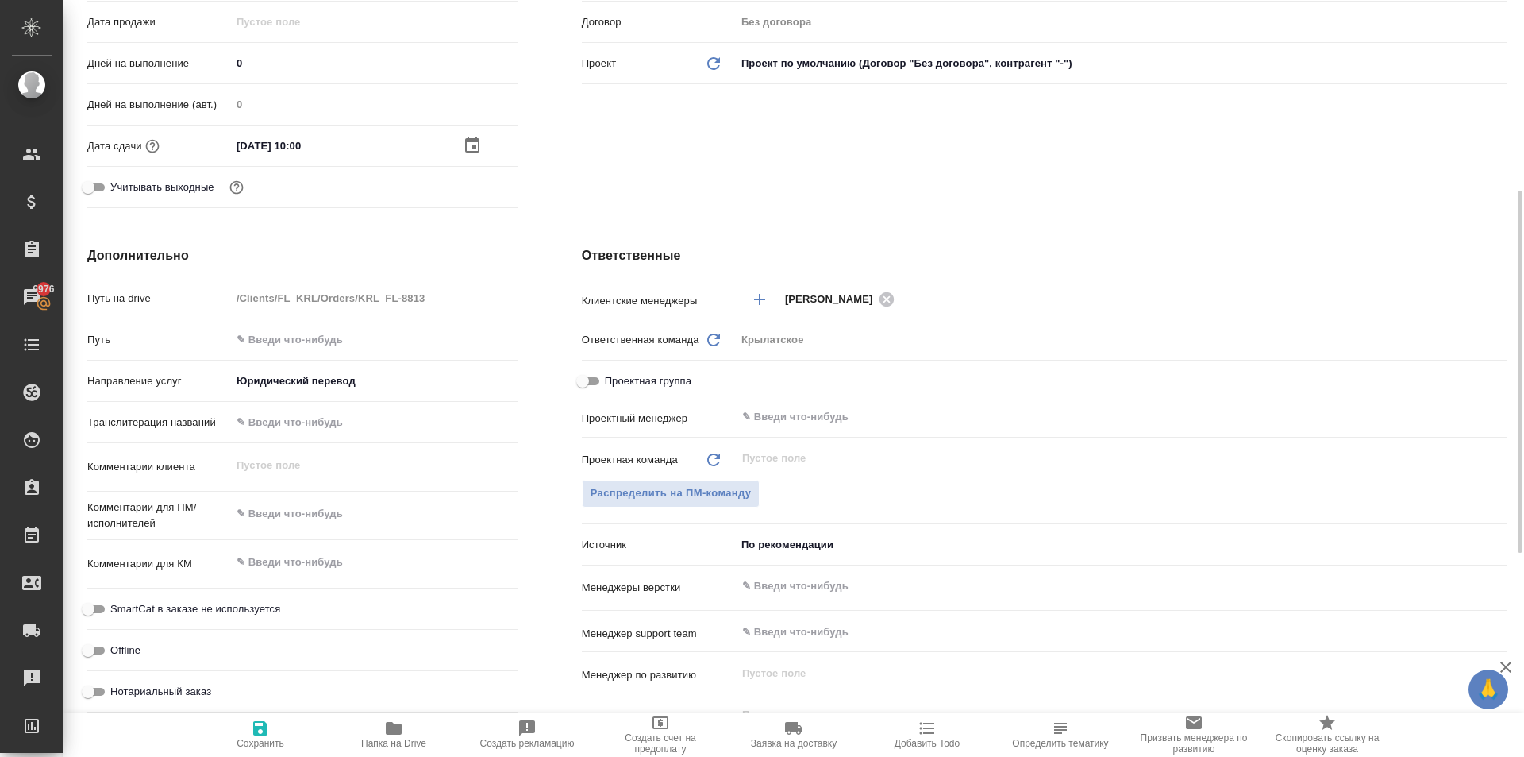
type textarea "x"
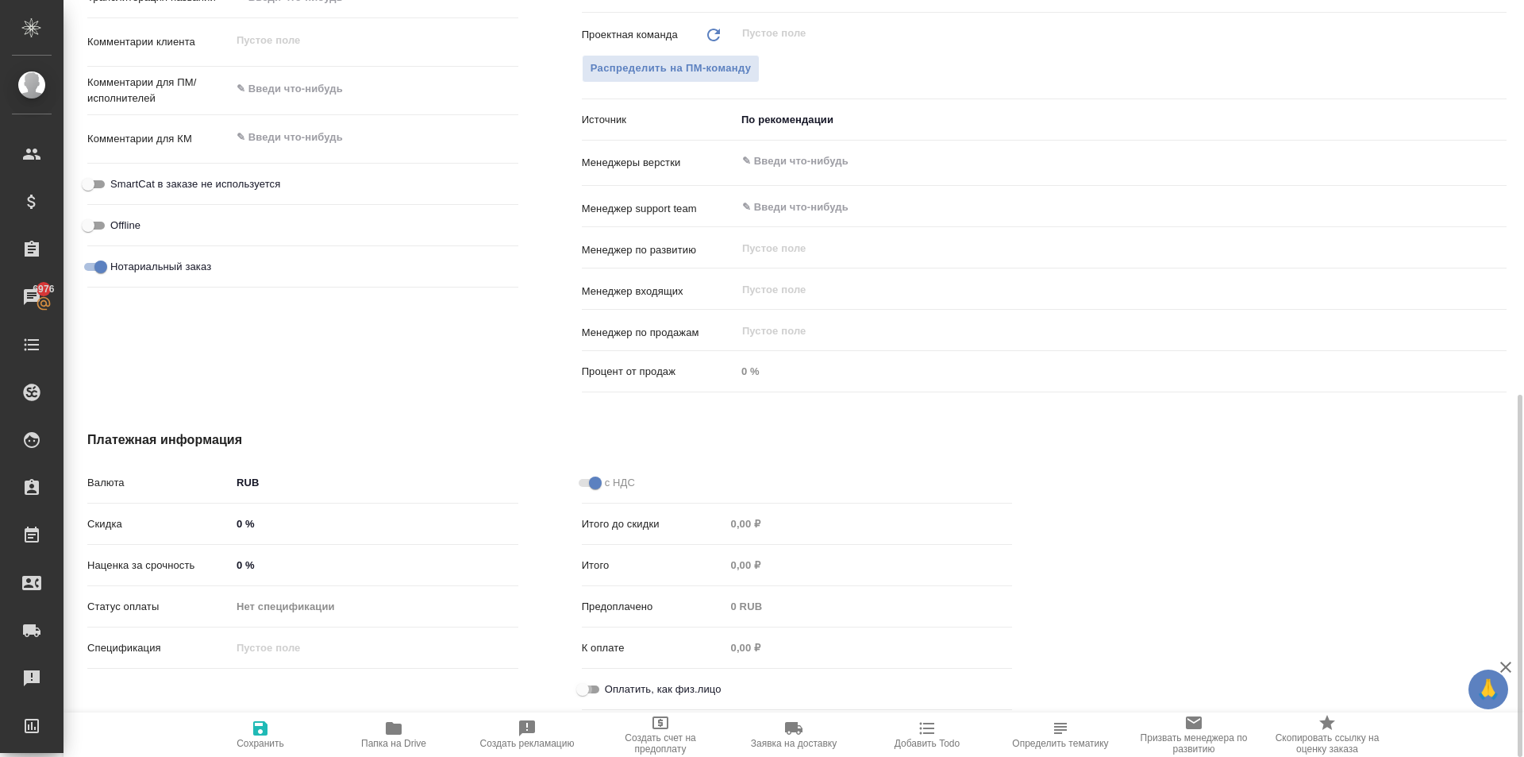
click at [589, 690] on input "Оплатить, как физ.лицо" at bounding box center [582, 689] width 57 height 19
checkbox input "true"
type textarea "x"
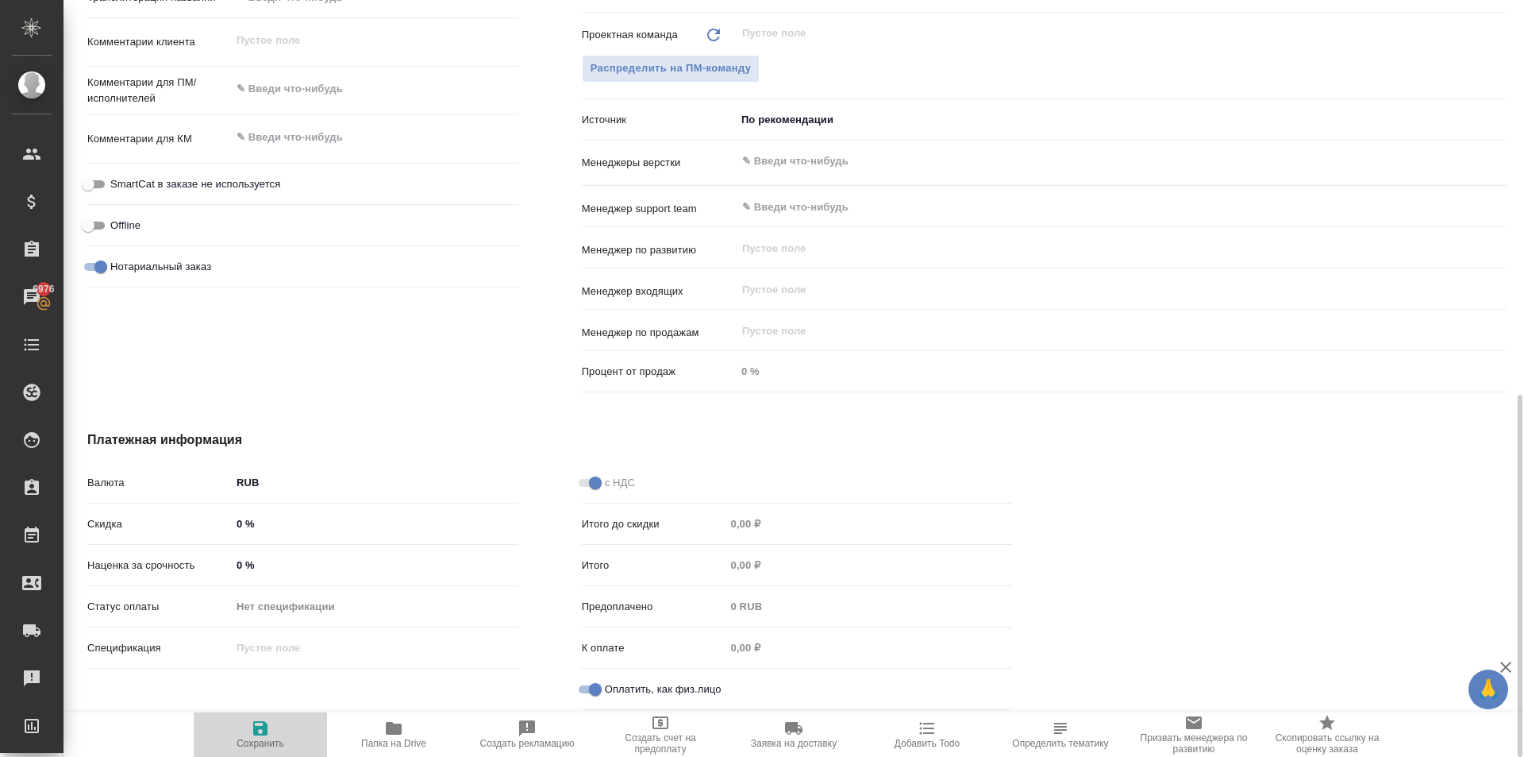
drag, startPoint x: 252, startPoint y: 734, endPoint x: 647, endPoint y: 619, distance: 411.1
click at [254, 733] on icon "button" at bounding box center [260, 728] width 19 height 19
type textarea "x"
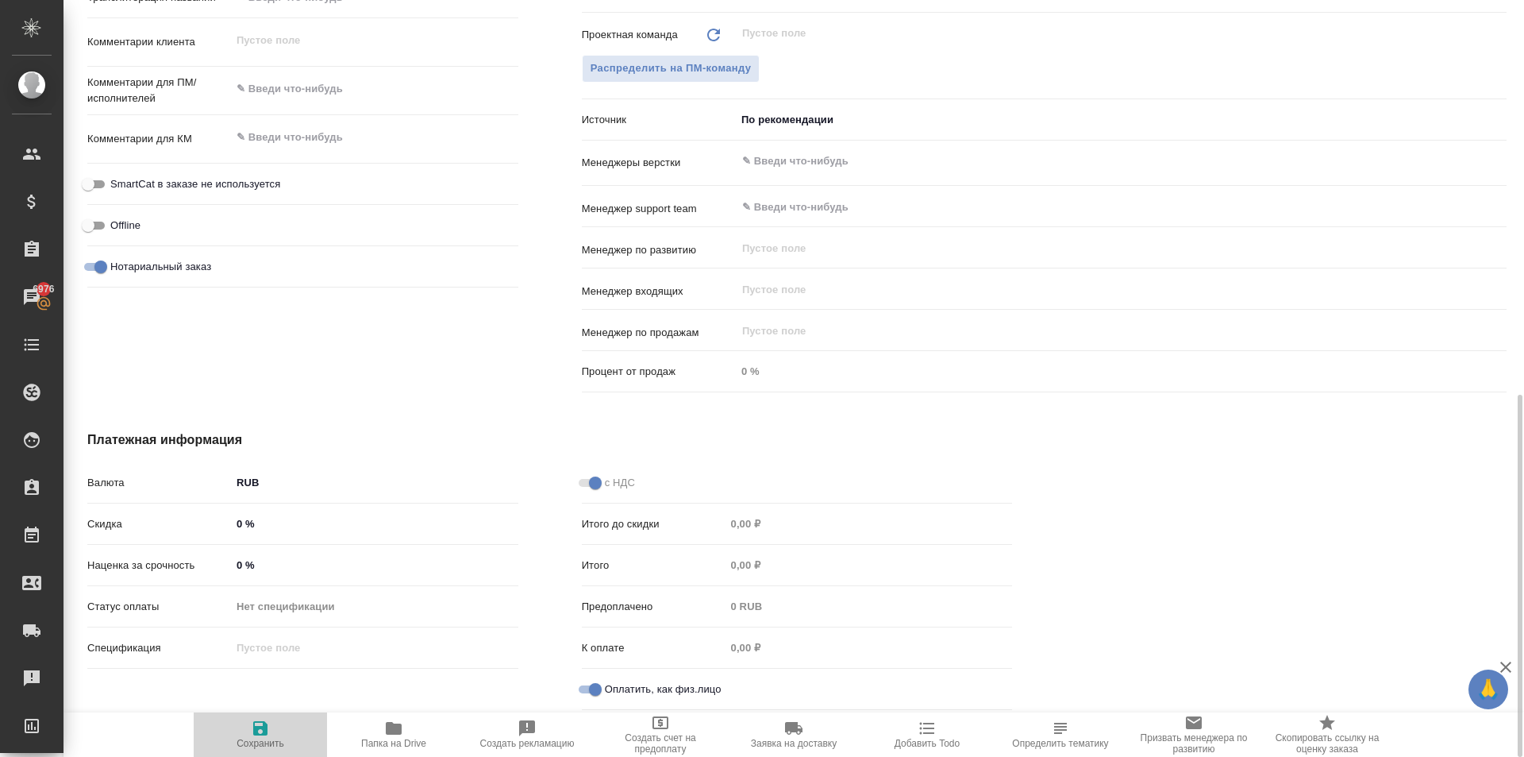
type textarea "x"
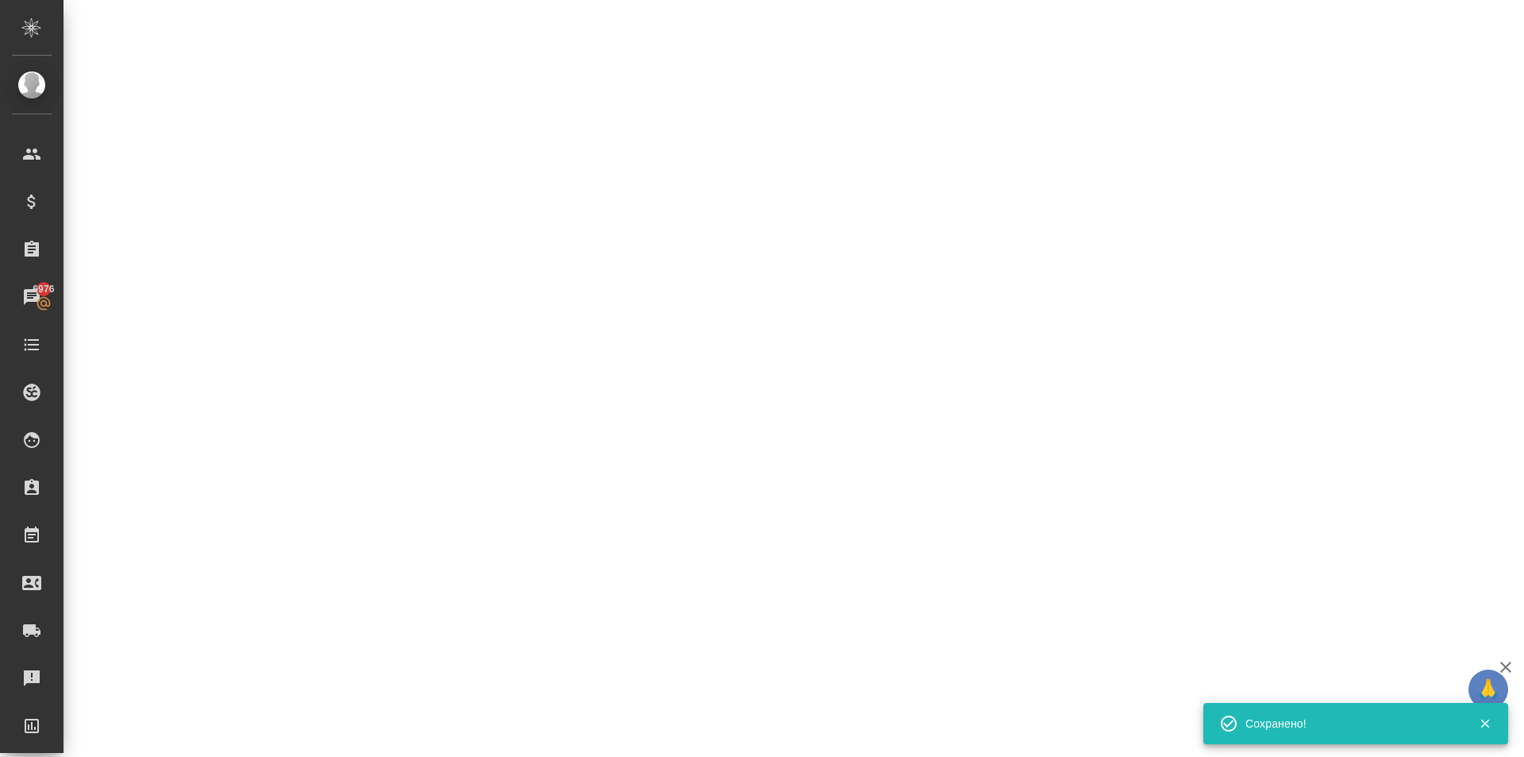
select select "RU"
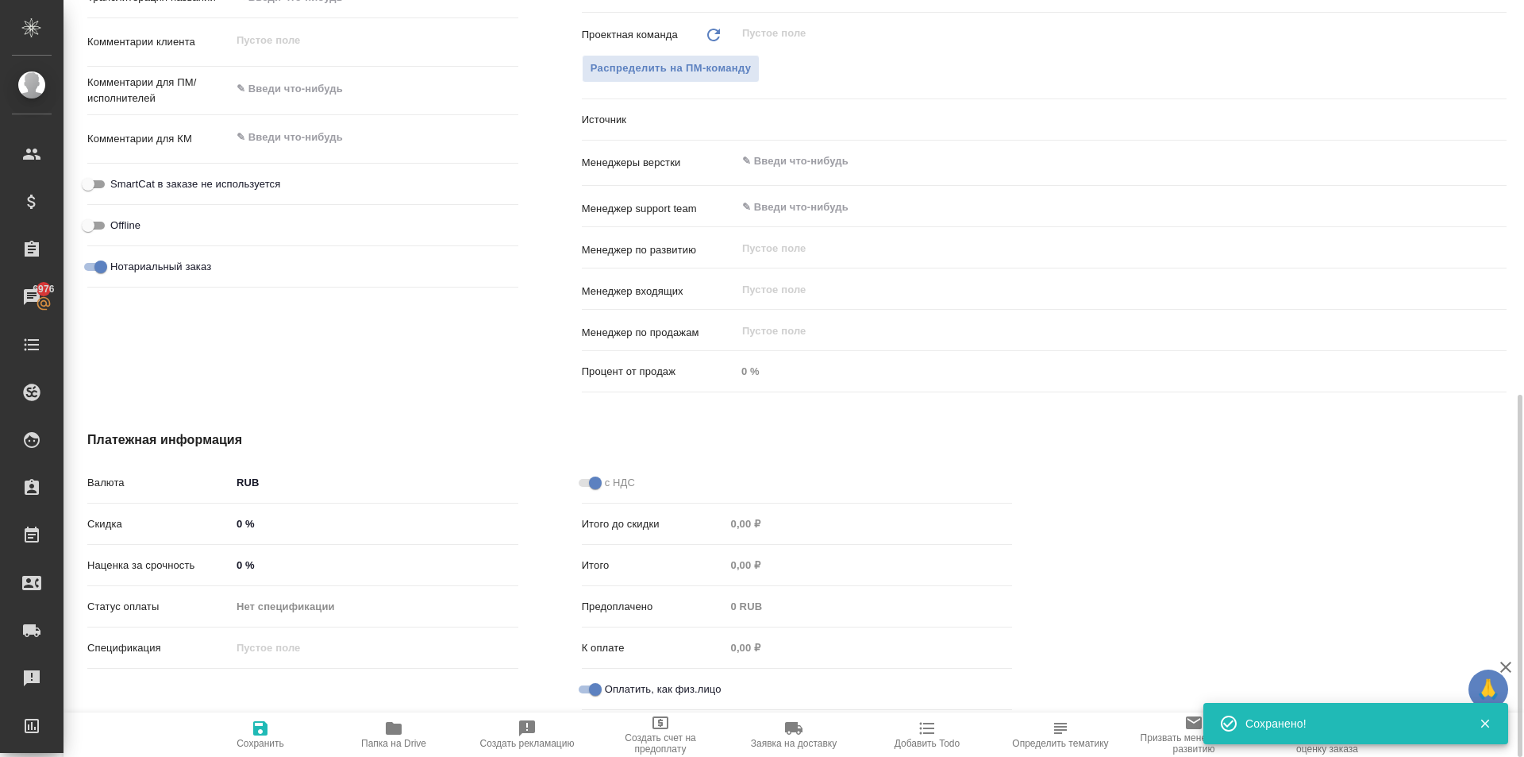
type textarea "x"
click at [751, 131] on body "🙏 .cls-1 fill:#fff; AWATERA Kasymov Timur Клиенты Спецификации Заказы 6976 Чаты…" at bounding box center [762, 378] width 1524 height 757
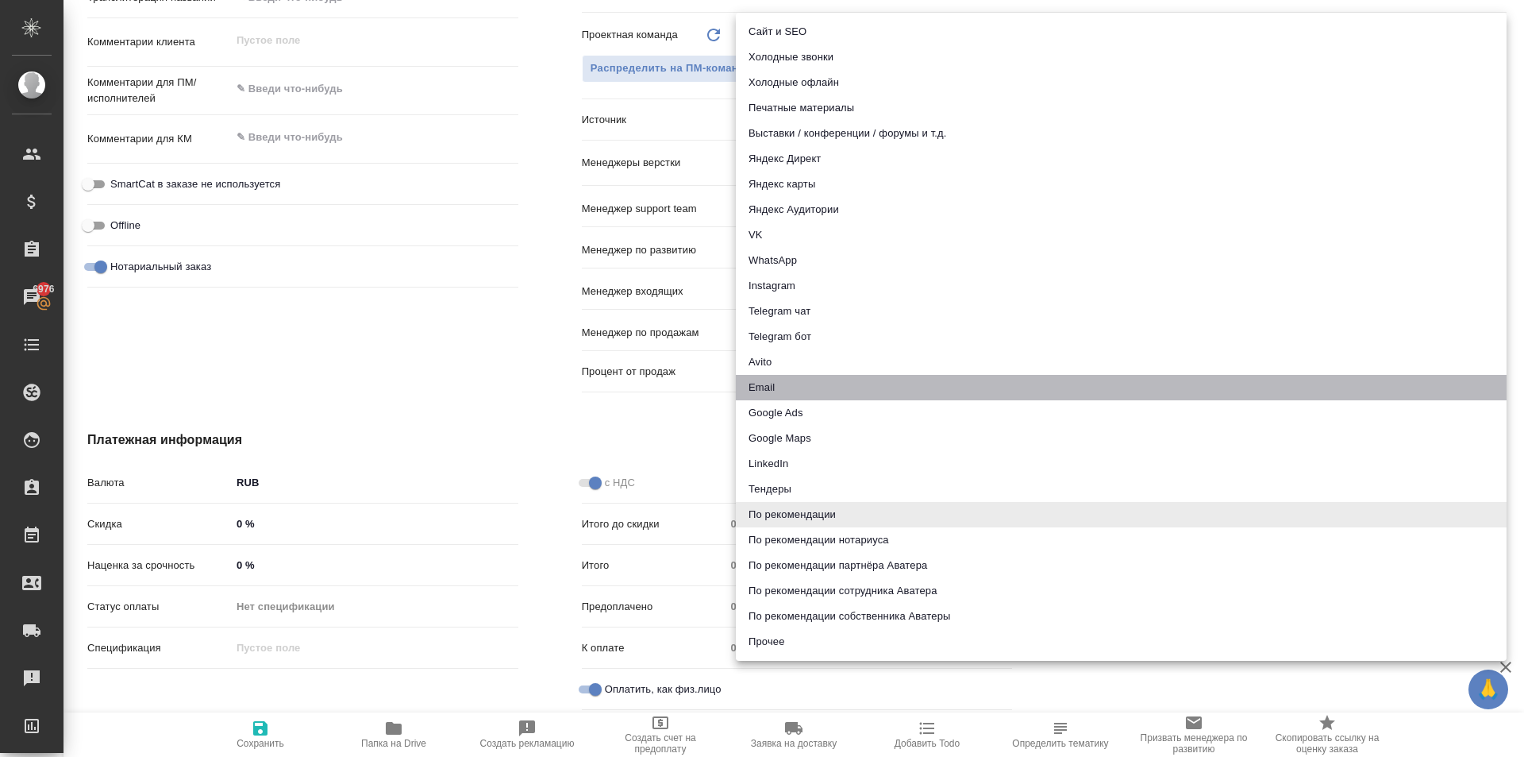
click at [796, 379] on li "Email" at bounding box center [1121, 387] width 771 height 25
type textarea "x"
type input "emailAds"
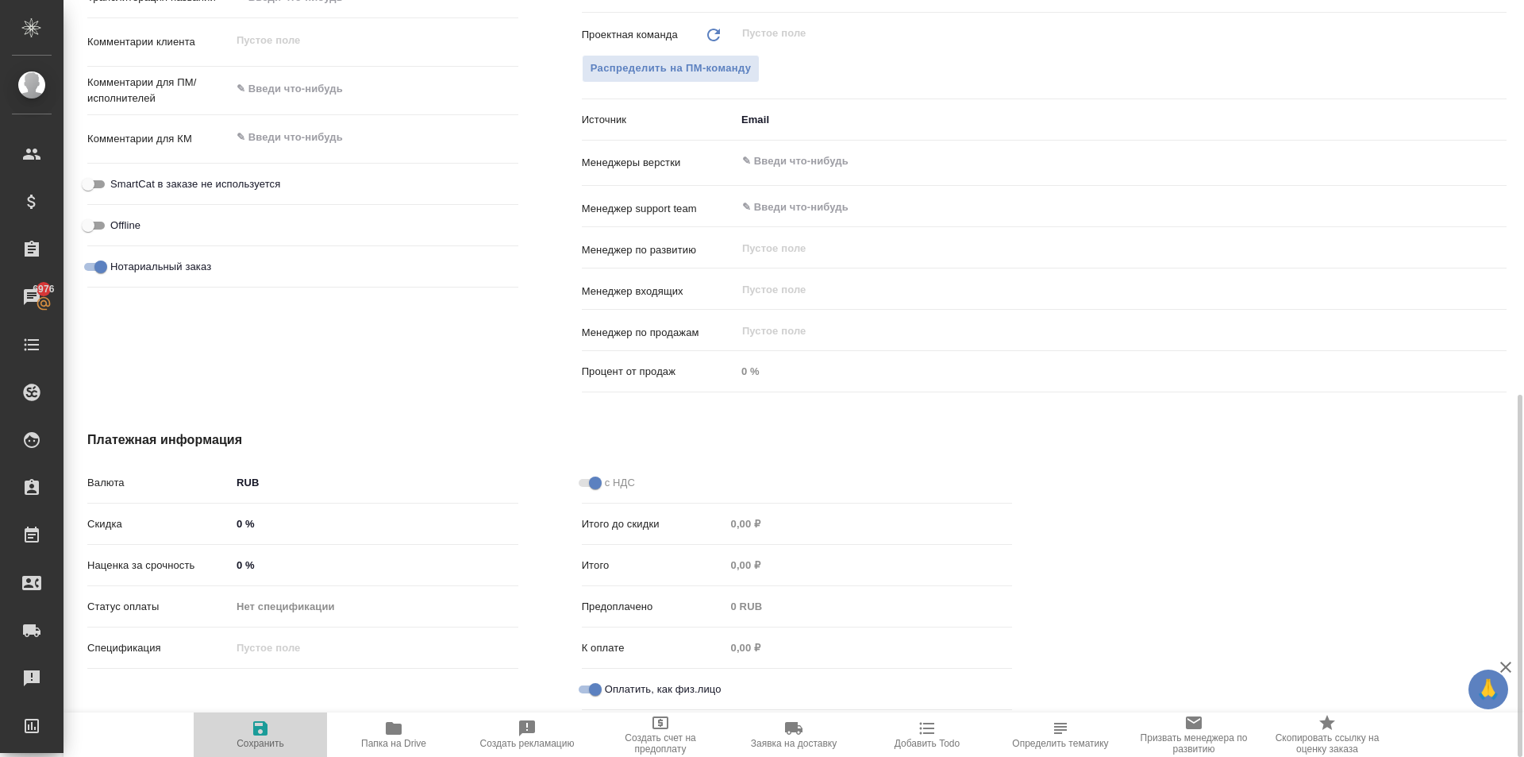
click at [282, 715] on button "Сохранить" at bounding box center [260, 734] width 133 height 44
type textarea "x"
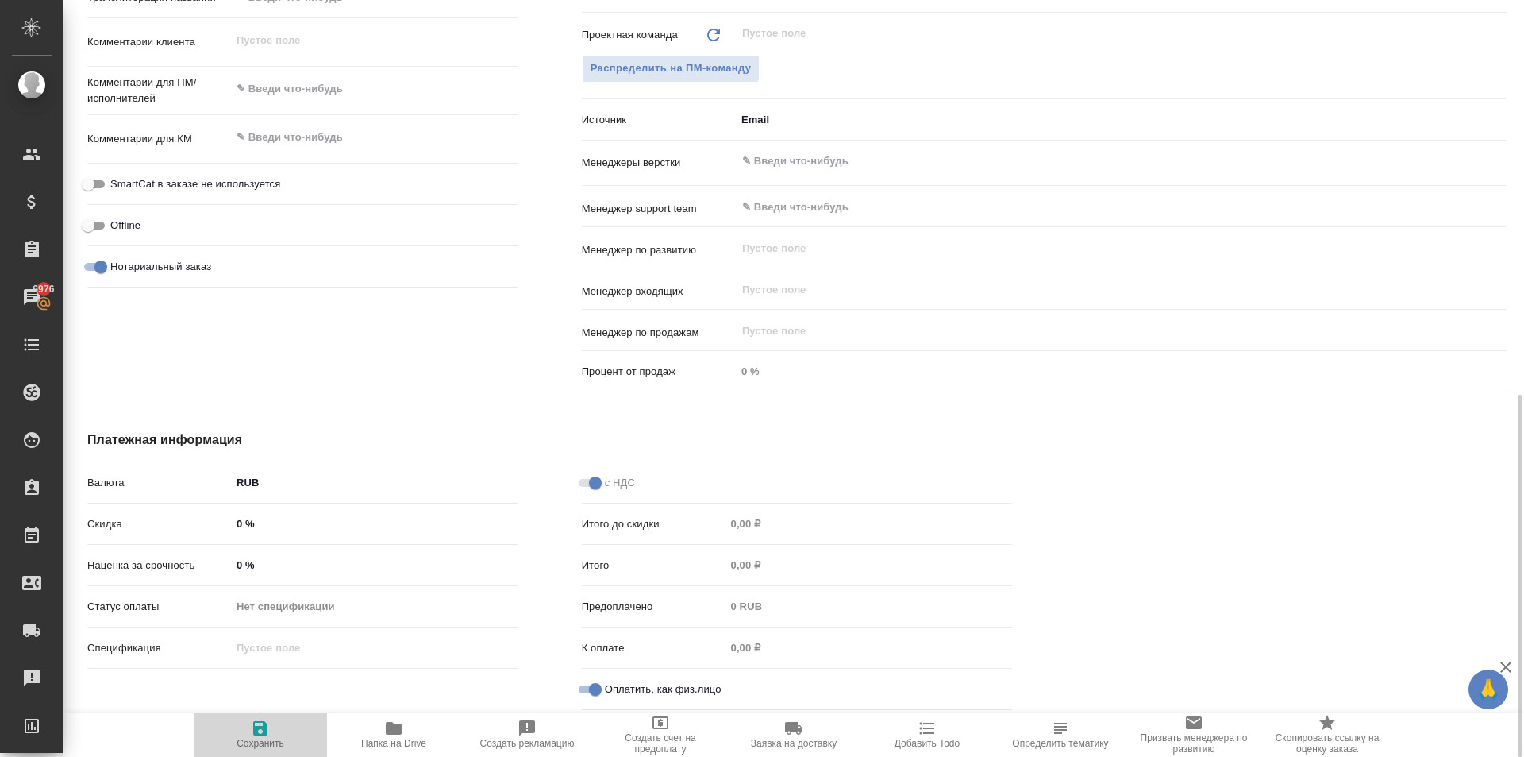
type textarea "x"
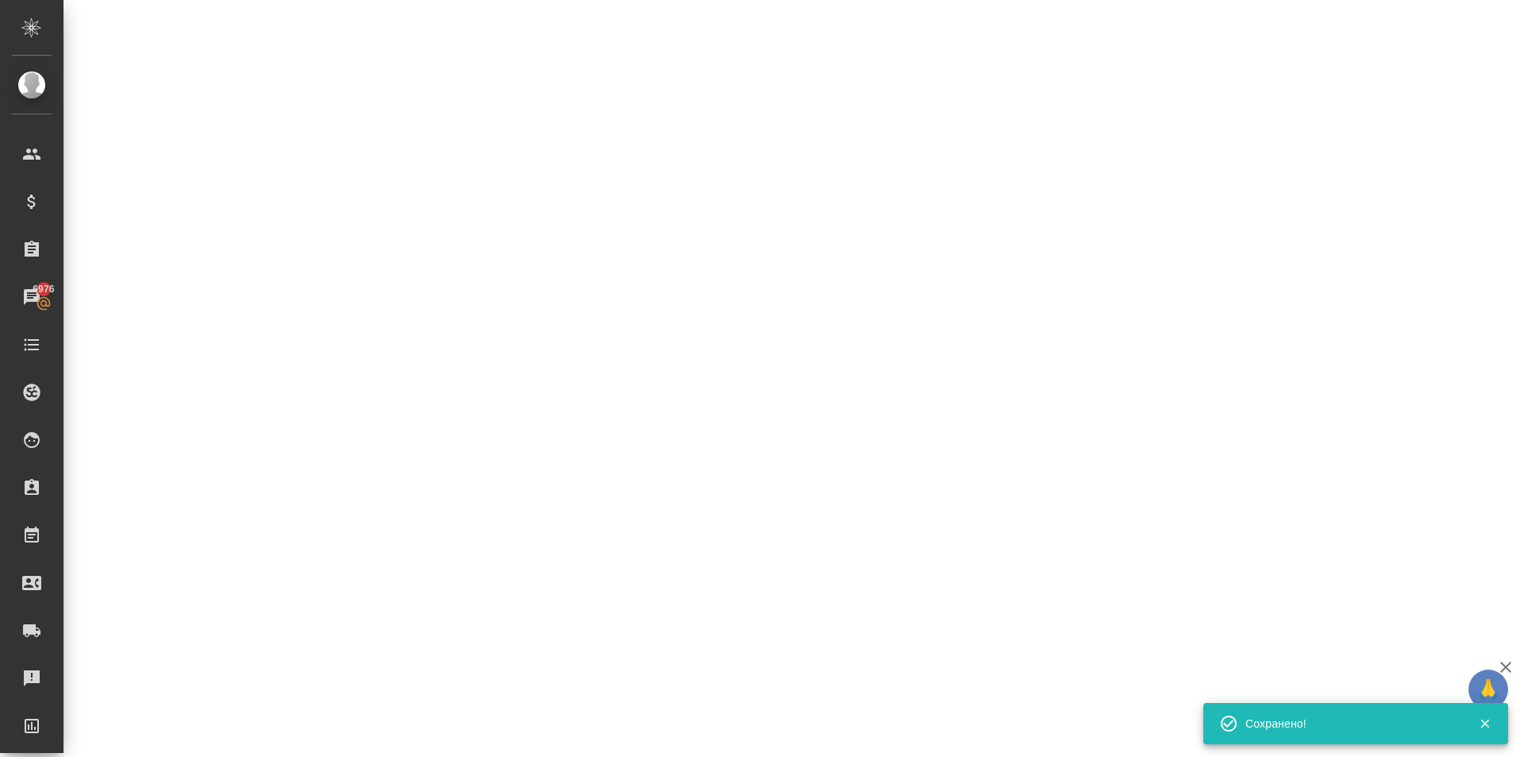
select select "RU"
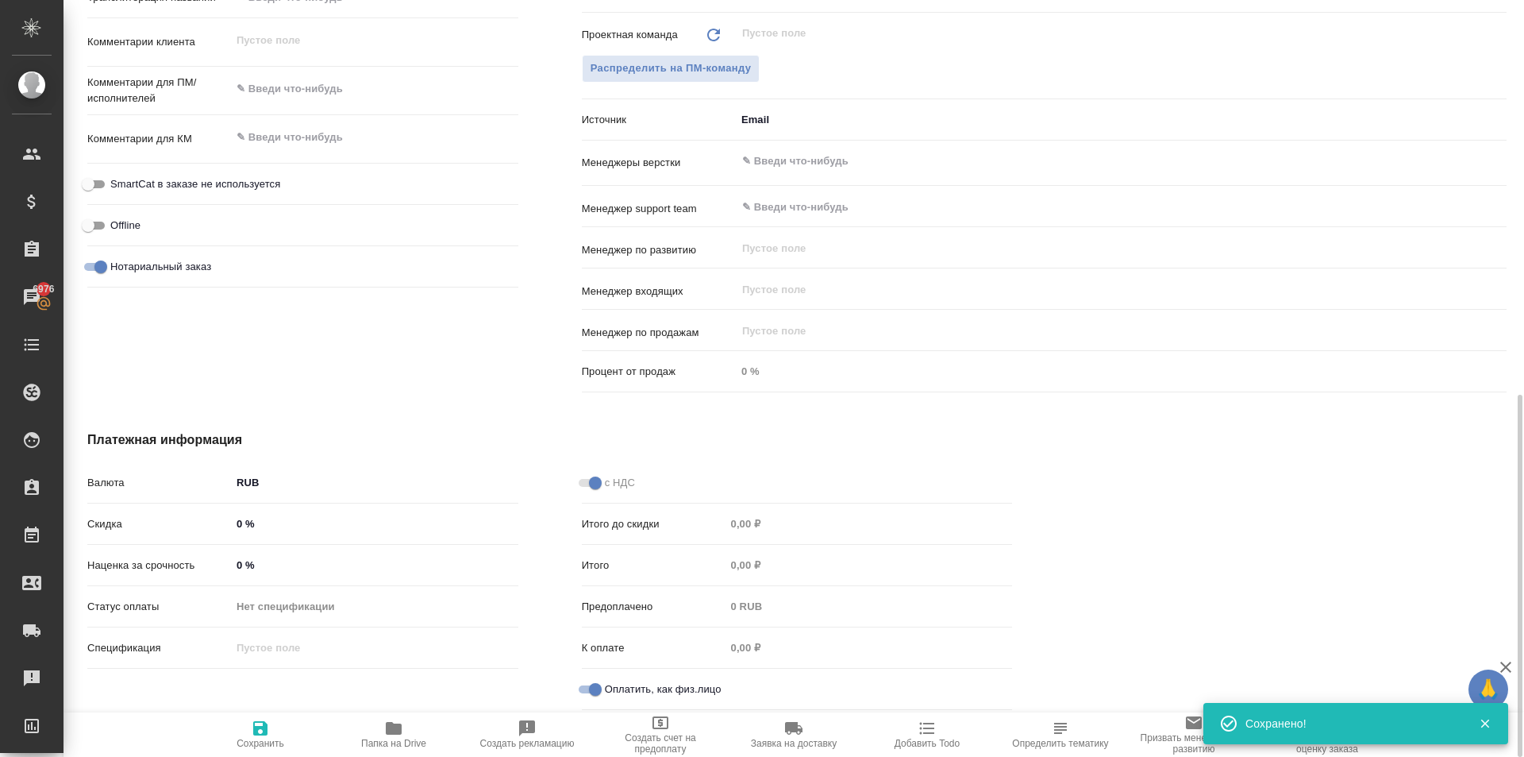
type textarea "x"
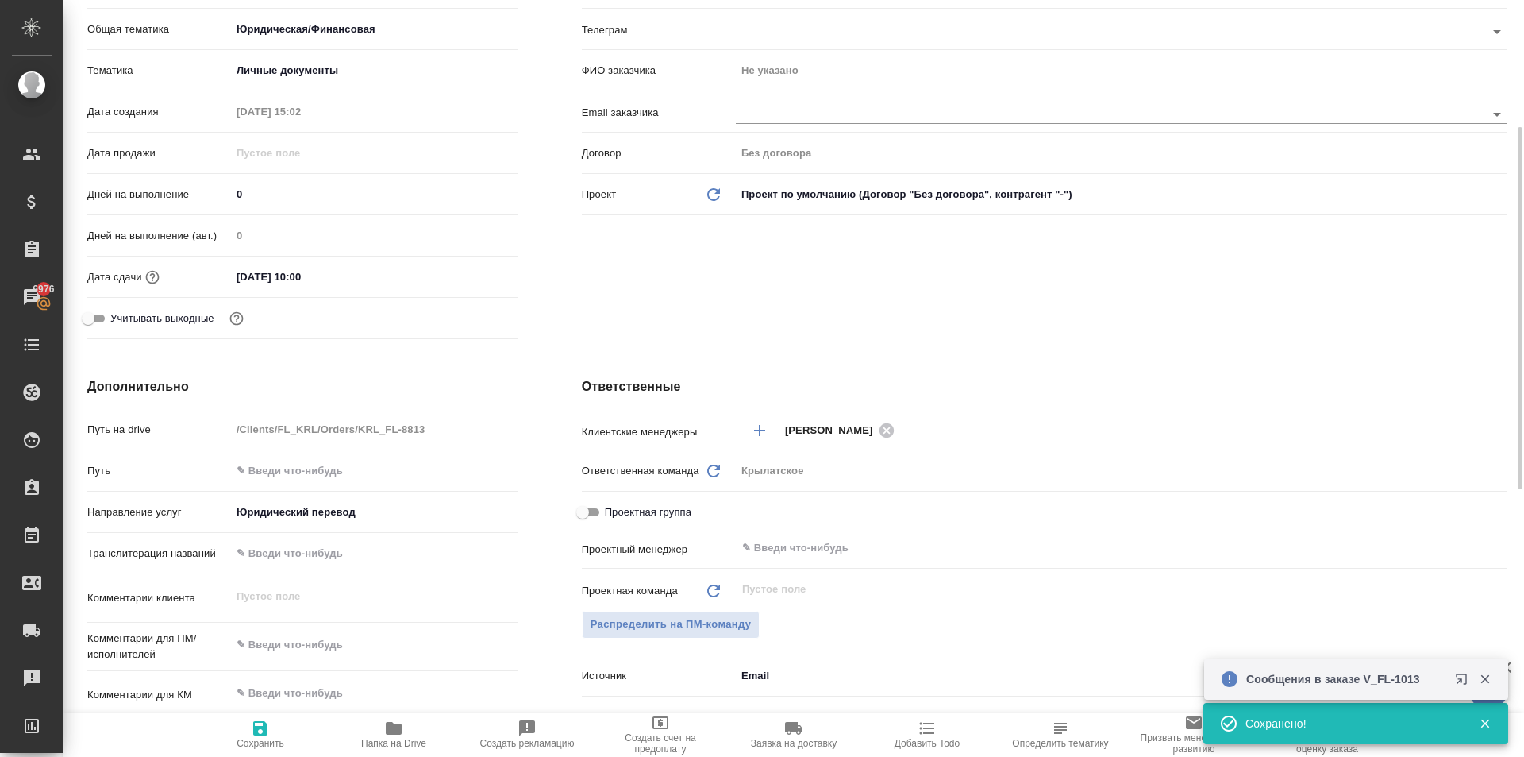
scroll to position [0, 0]
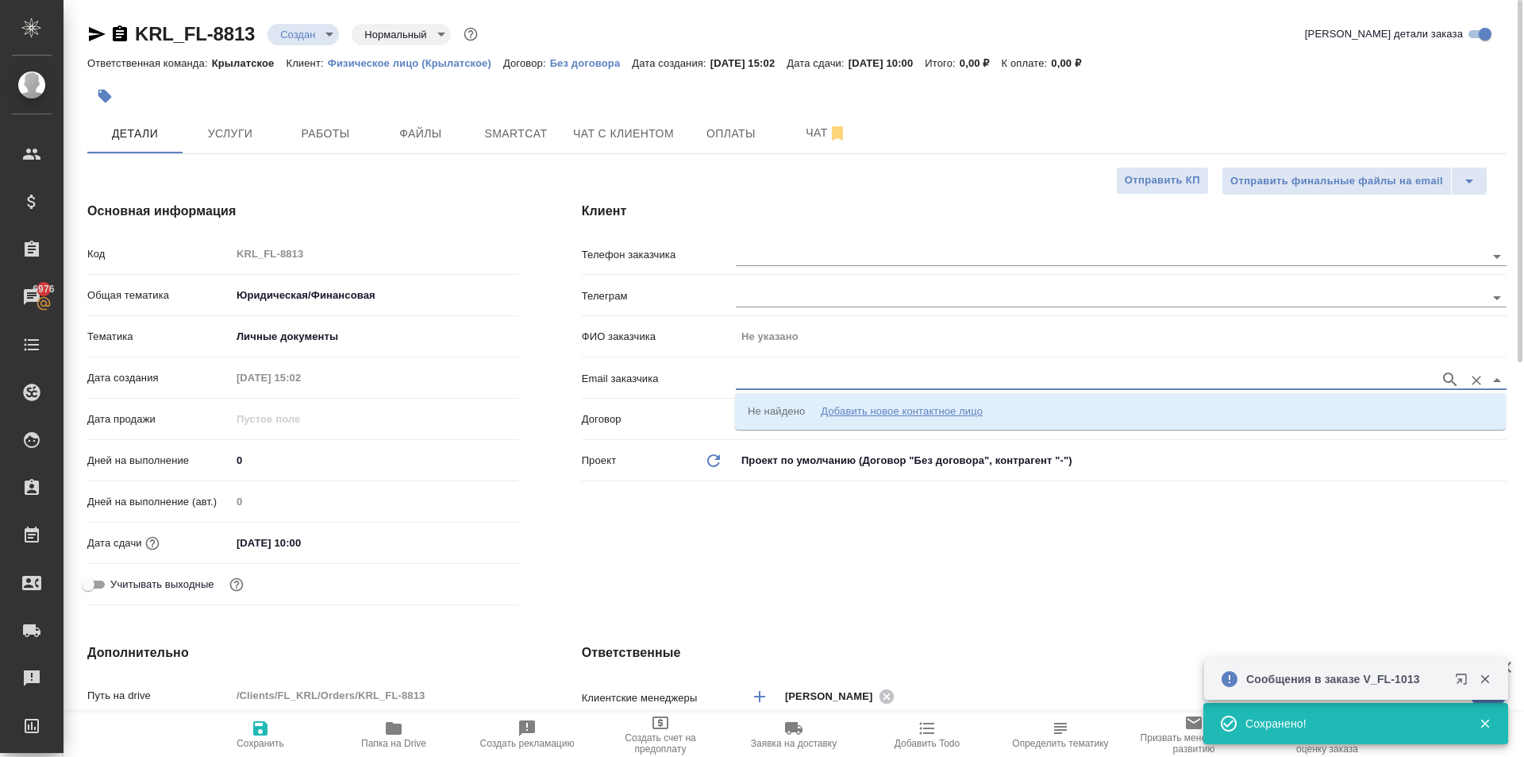
click at [800, 383] on input "text" at bounding box center [1084, 379] width 696 height 19
paste input "[PERSON_NAME][EMAIL_ADDRESS][DOMAIN_NAME]"
type input "[PERSON_NAME][EMAIL_ADDRESS][DOMAIN_NAME]"
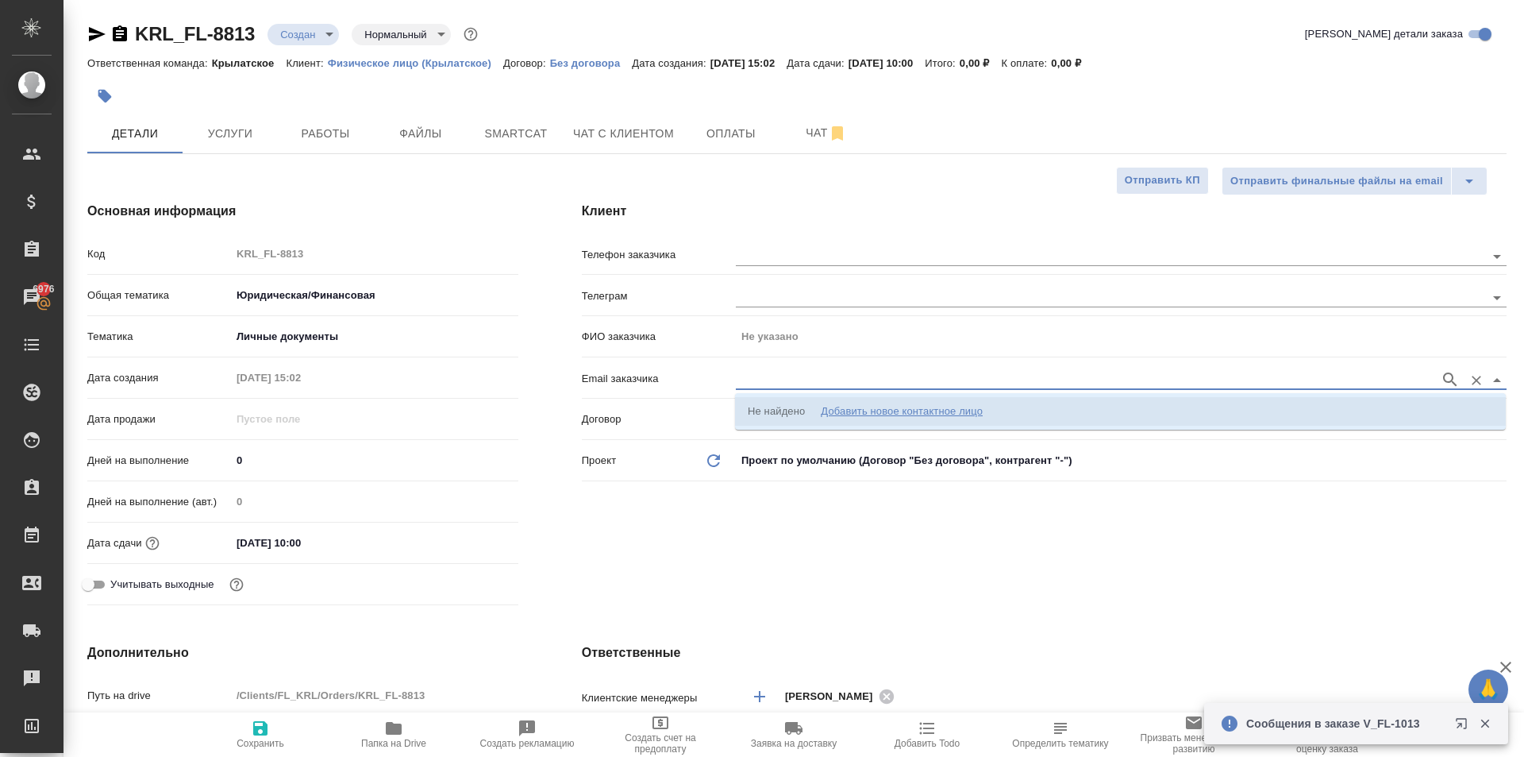
click at [887, 407] on div "Добавить новое контактное лицо" at bounding box center [902, 411] width 162 height 16
type input "[PERSON_NAME][EMAIL_ADDRESS][DOMAIN_NAME]"
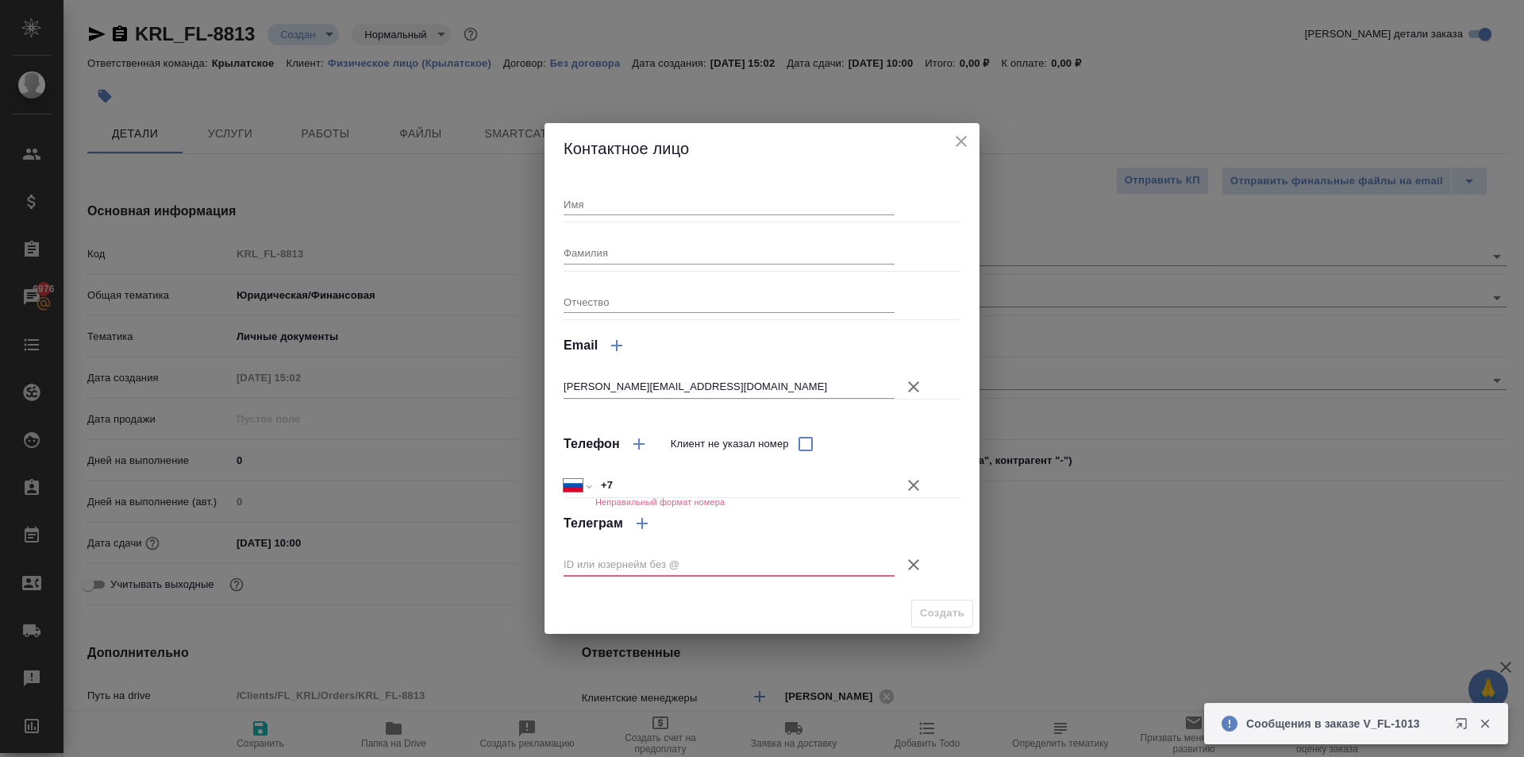
click at [911, 488] on icon "button" at bounding box center [913, 485] width 11 height 11
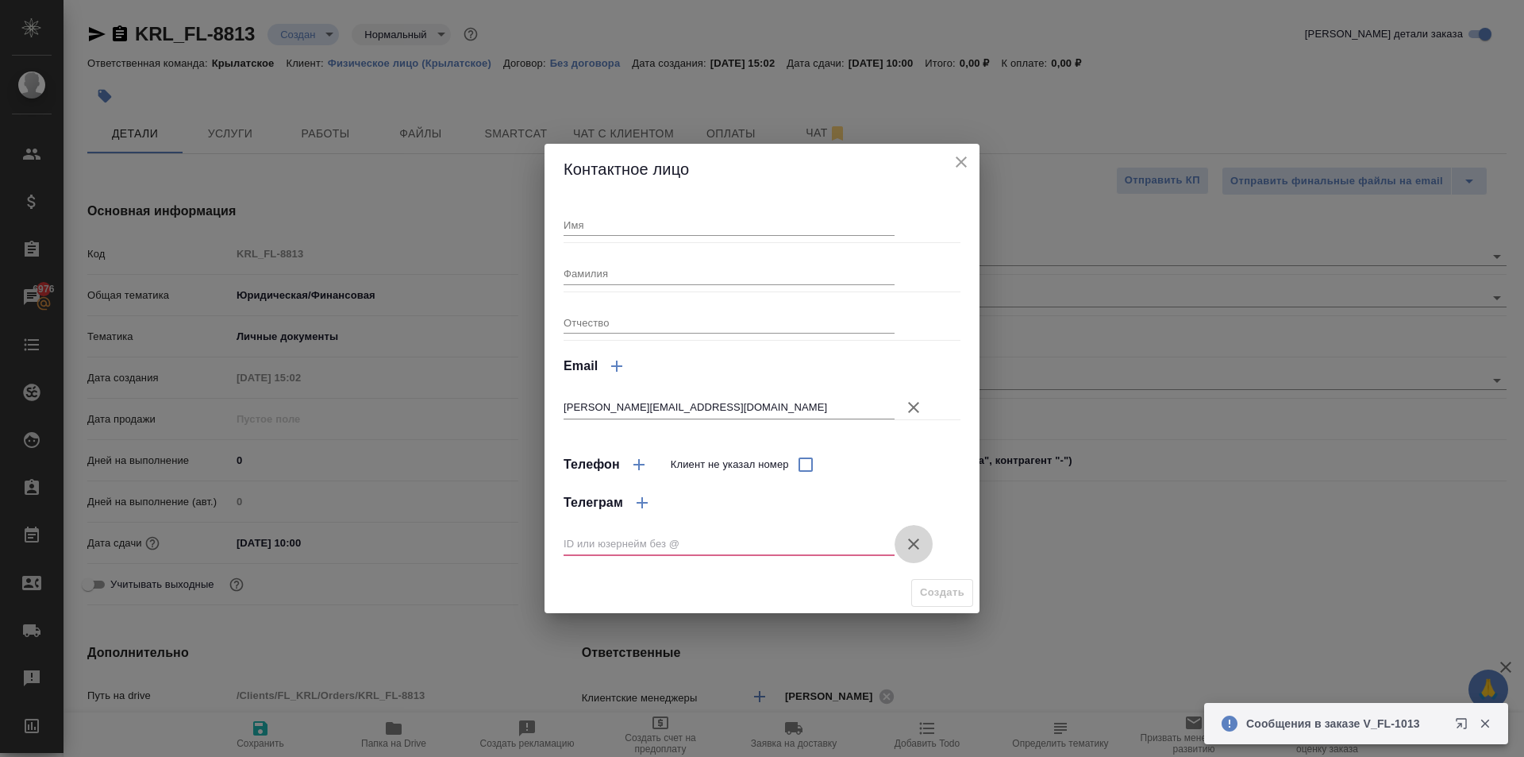
click at [915, 535] on icon "button" at bounding box center [913, 543] width 19 height 19
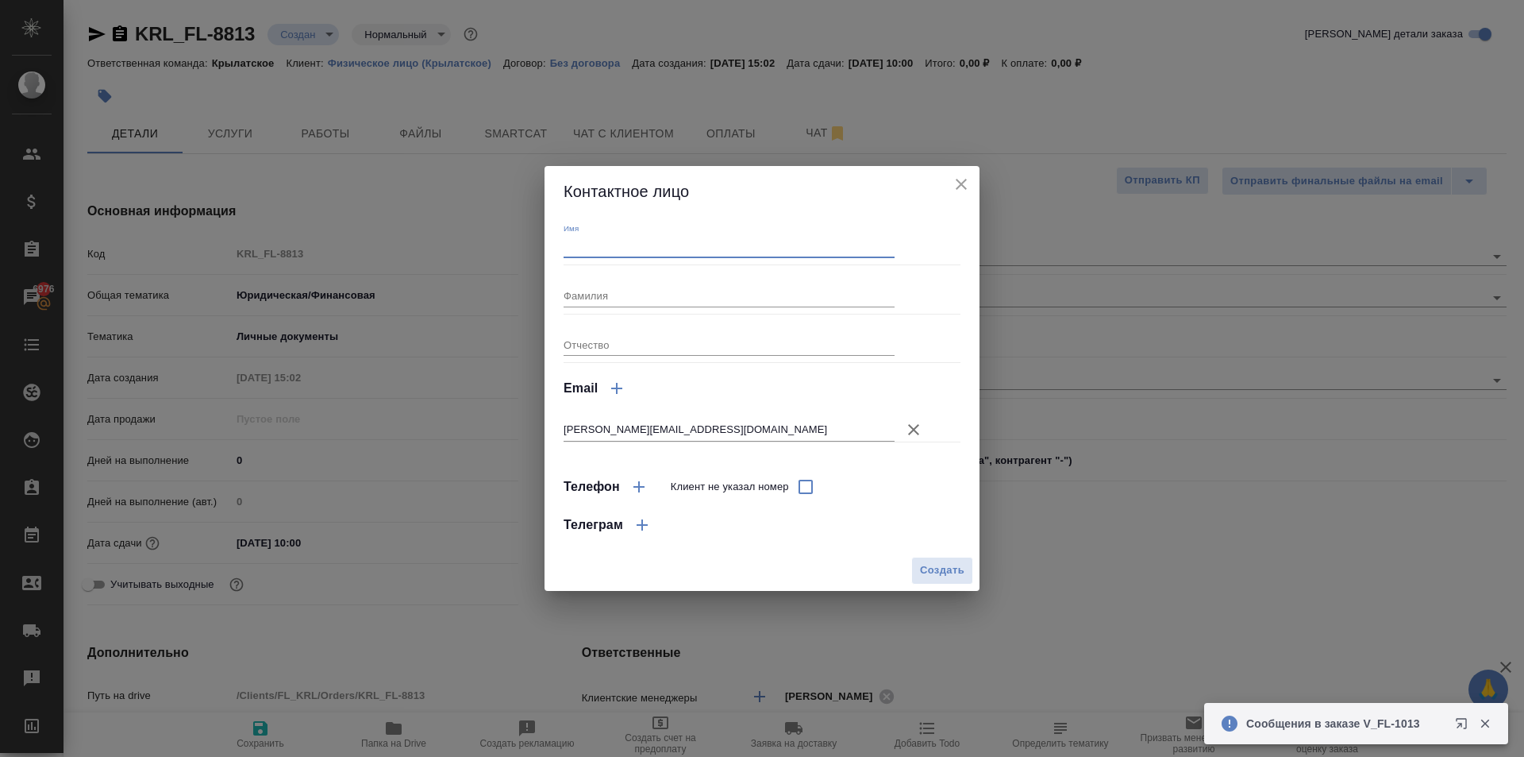
click at [622, 254] on input "Имя" at bounding box center [729, 247] width 331 height 22
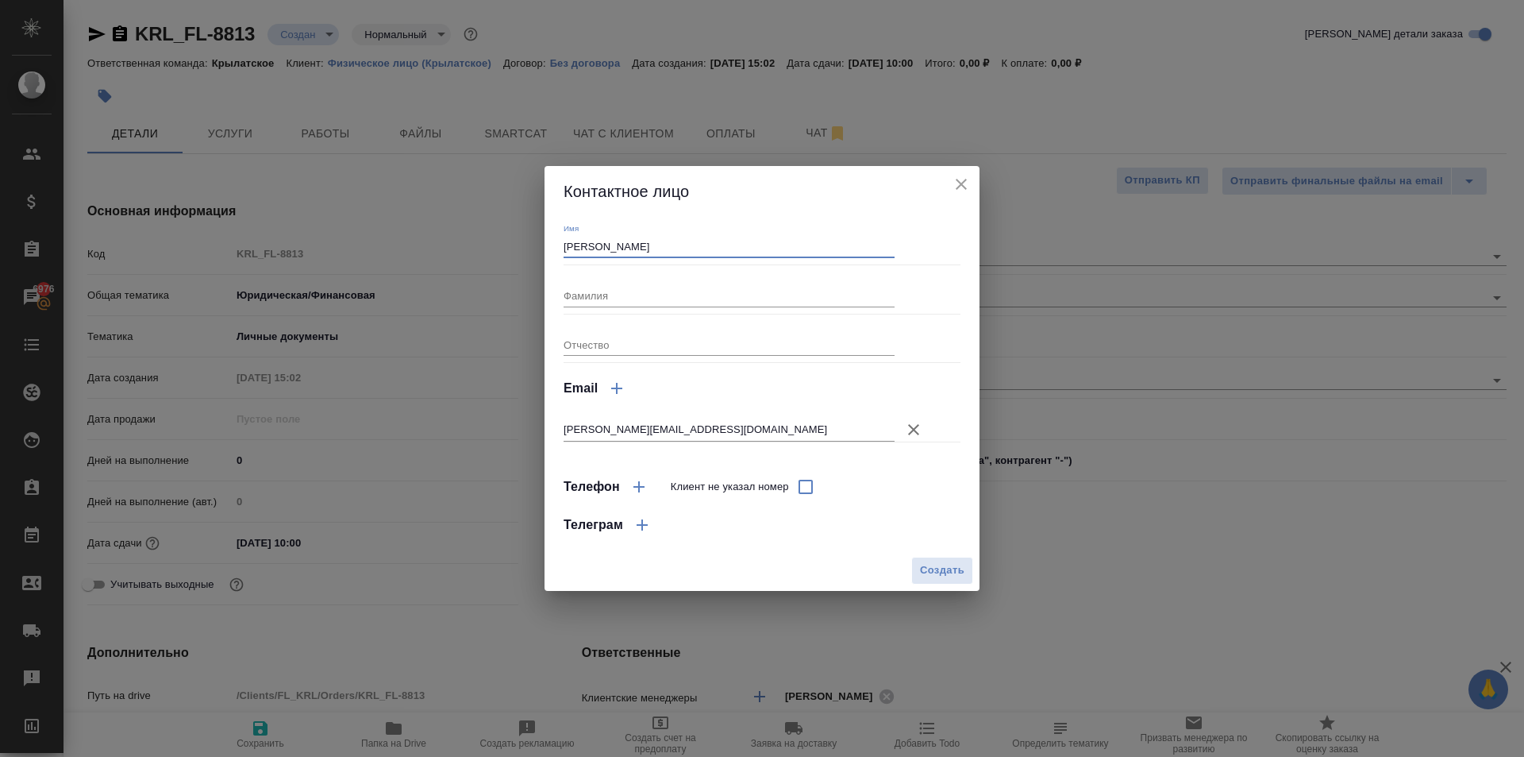
type input "[PERSON_NAME]"
click at [611, 299] on input "Фамилия" at bounding box center [729, 295] width 331 height 22
type textarea "x"
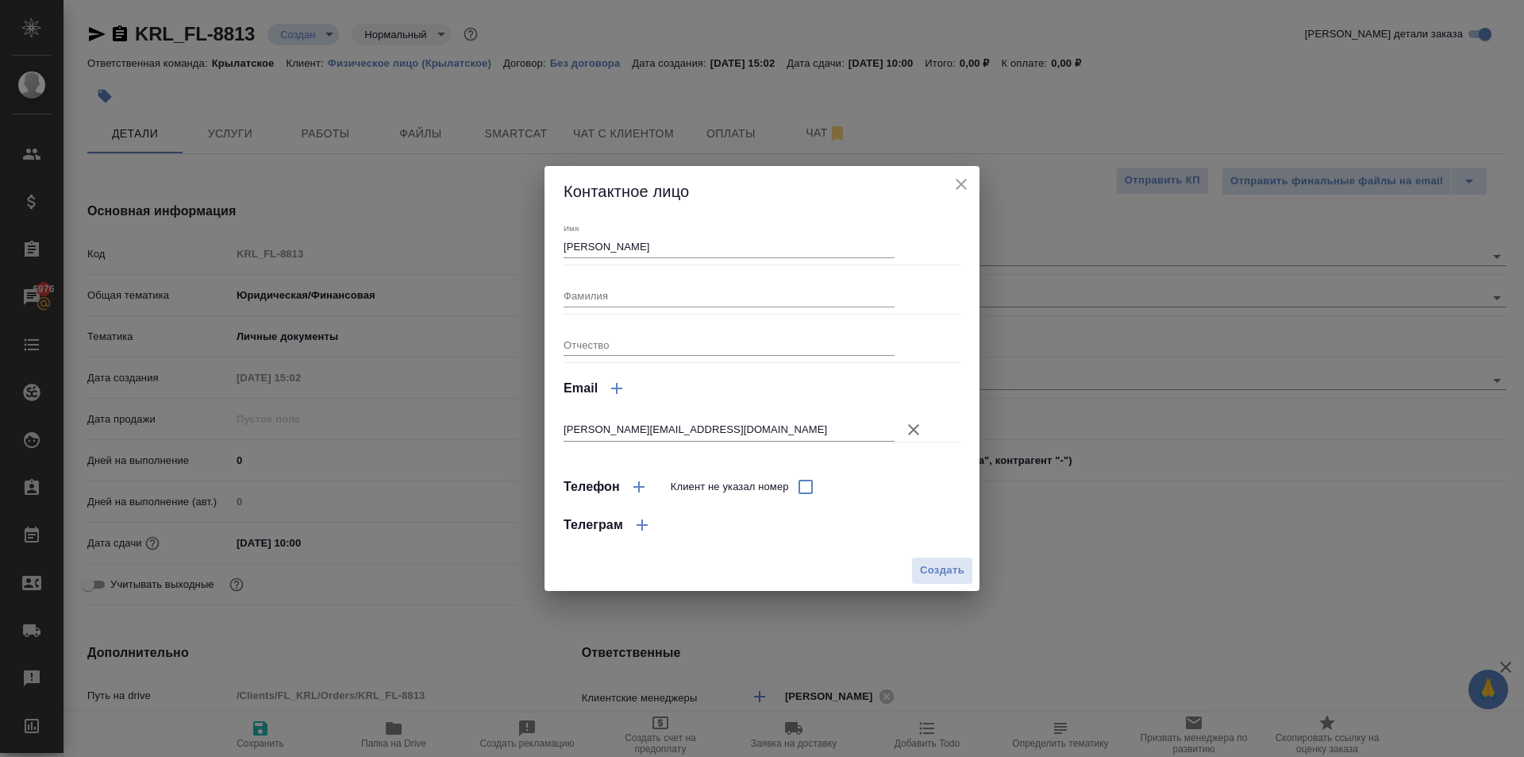
type textarea "x"
click at [960, 559] on button "Создать" at bounding box center [942, 571] width 62 height 28
type input "[PERSON_NAME]"
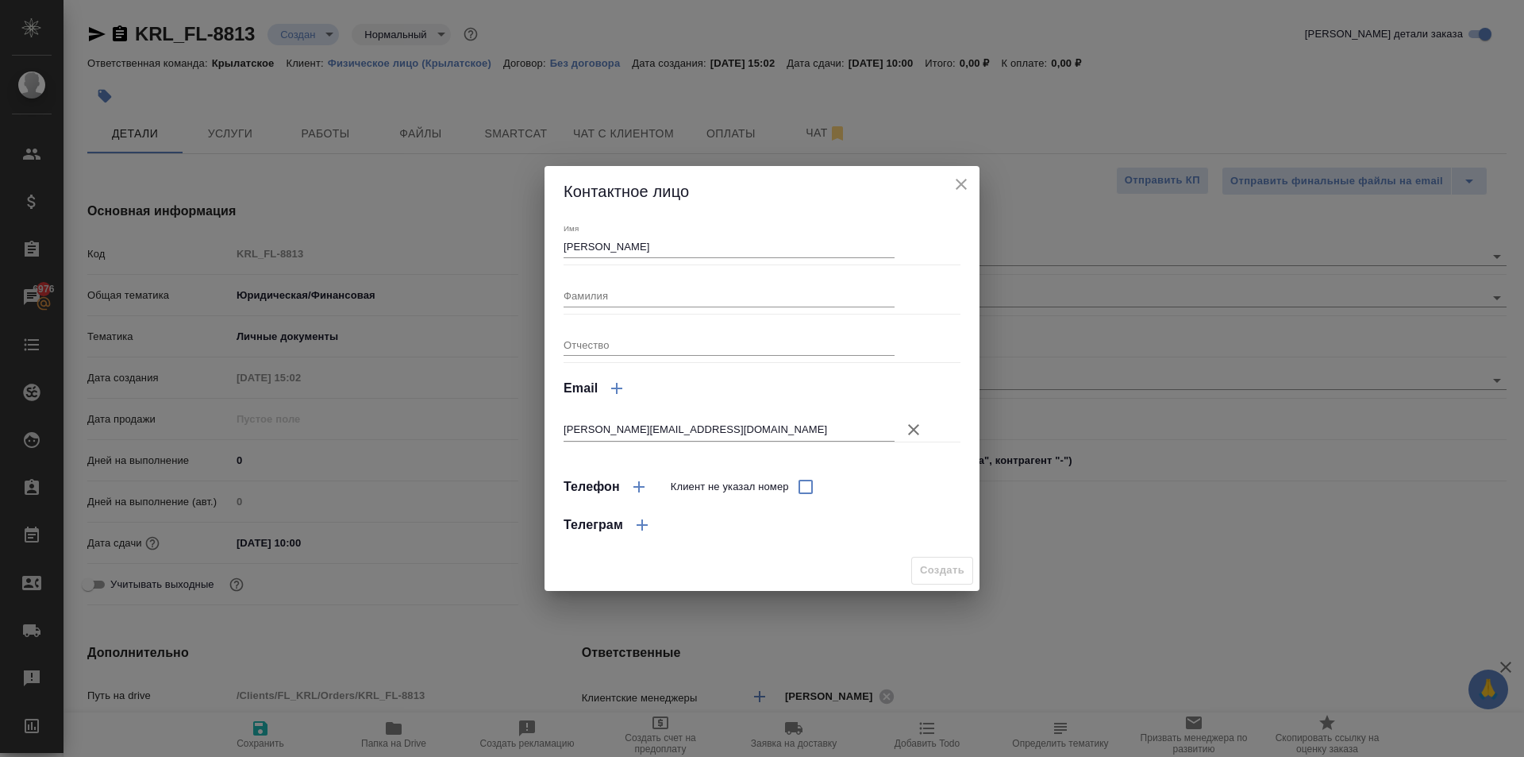
type textarea "x"
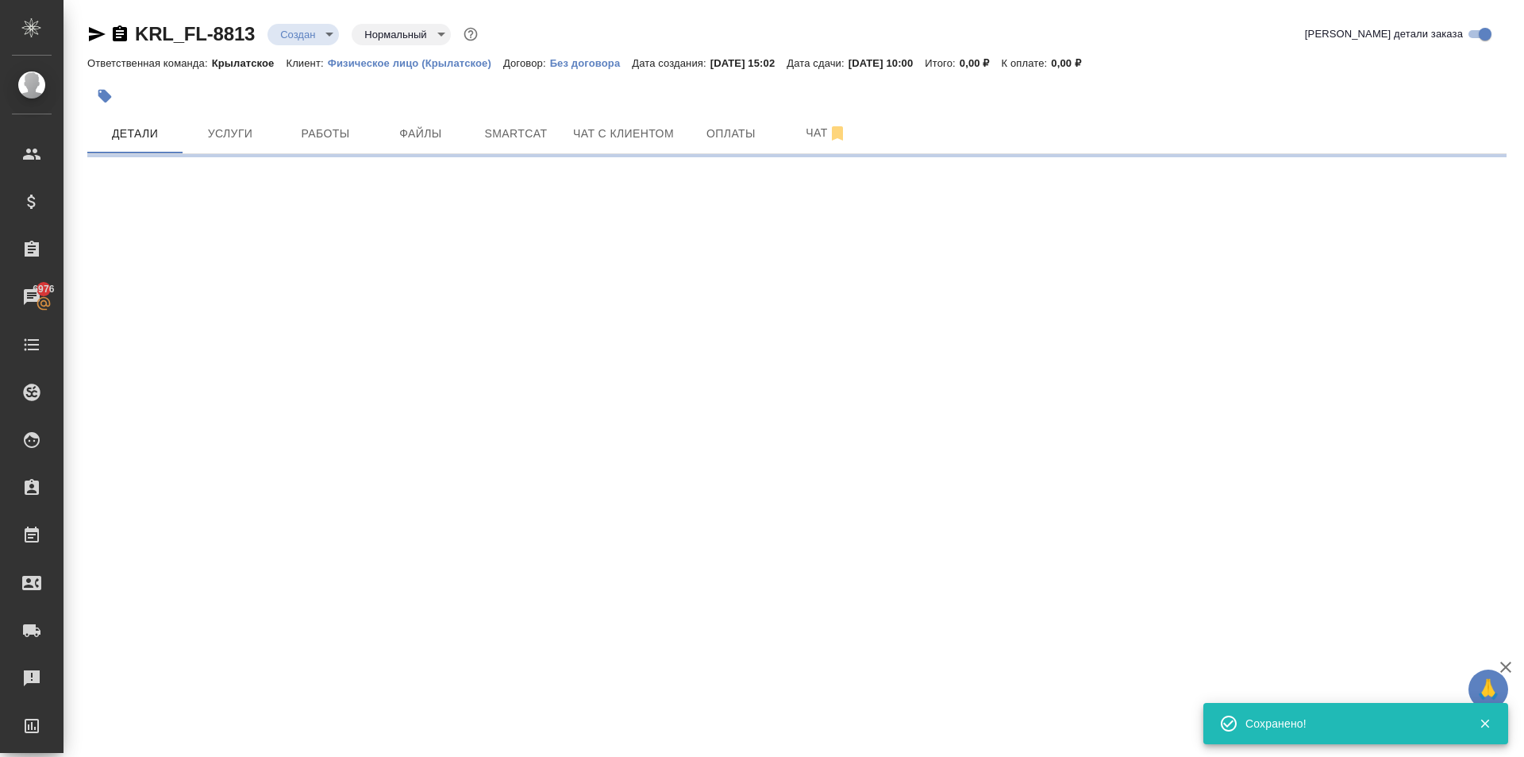
type input "holyTrinity"
select select "RU"
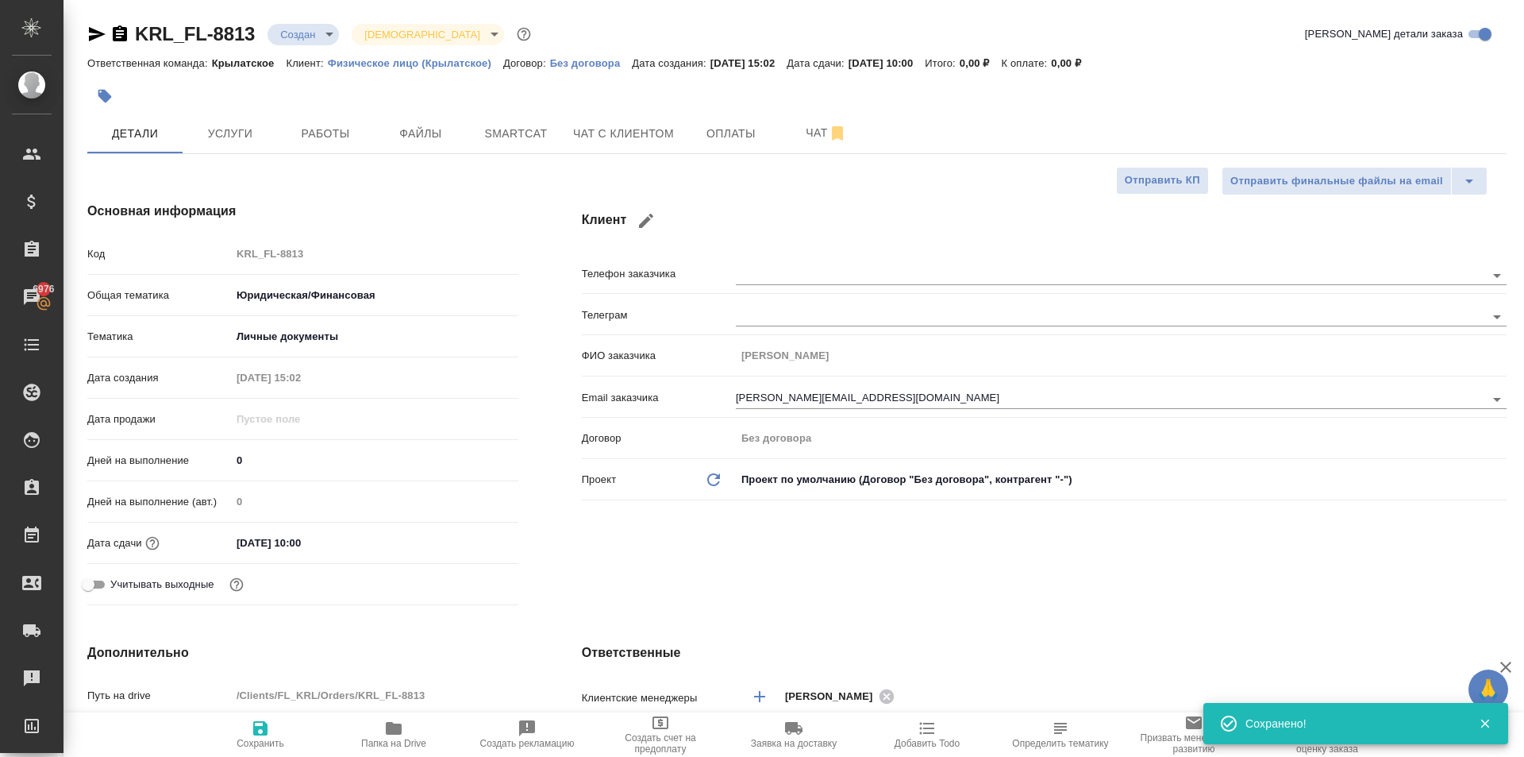
type textarea "x"
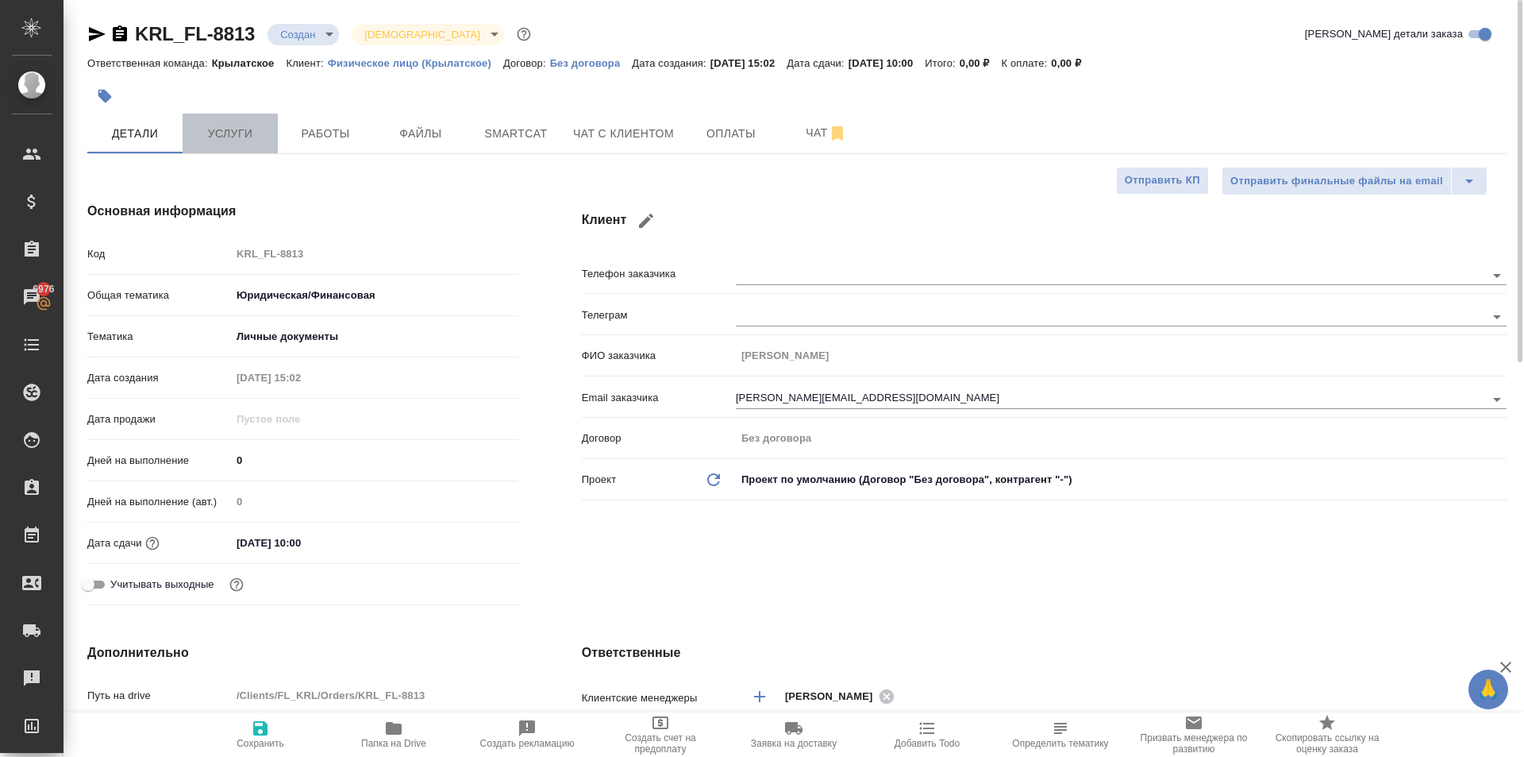
click at [255, 148] on button "Услуги" at bounding box center [230, 134] width 95 height 40
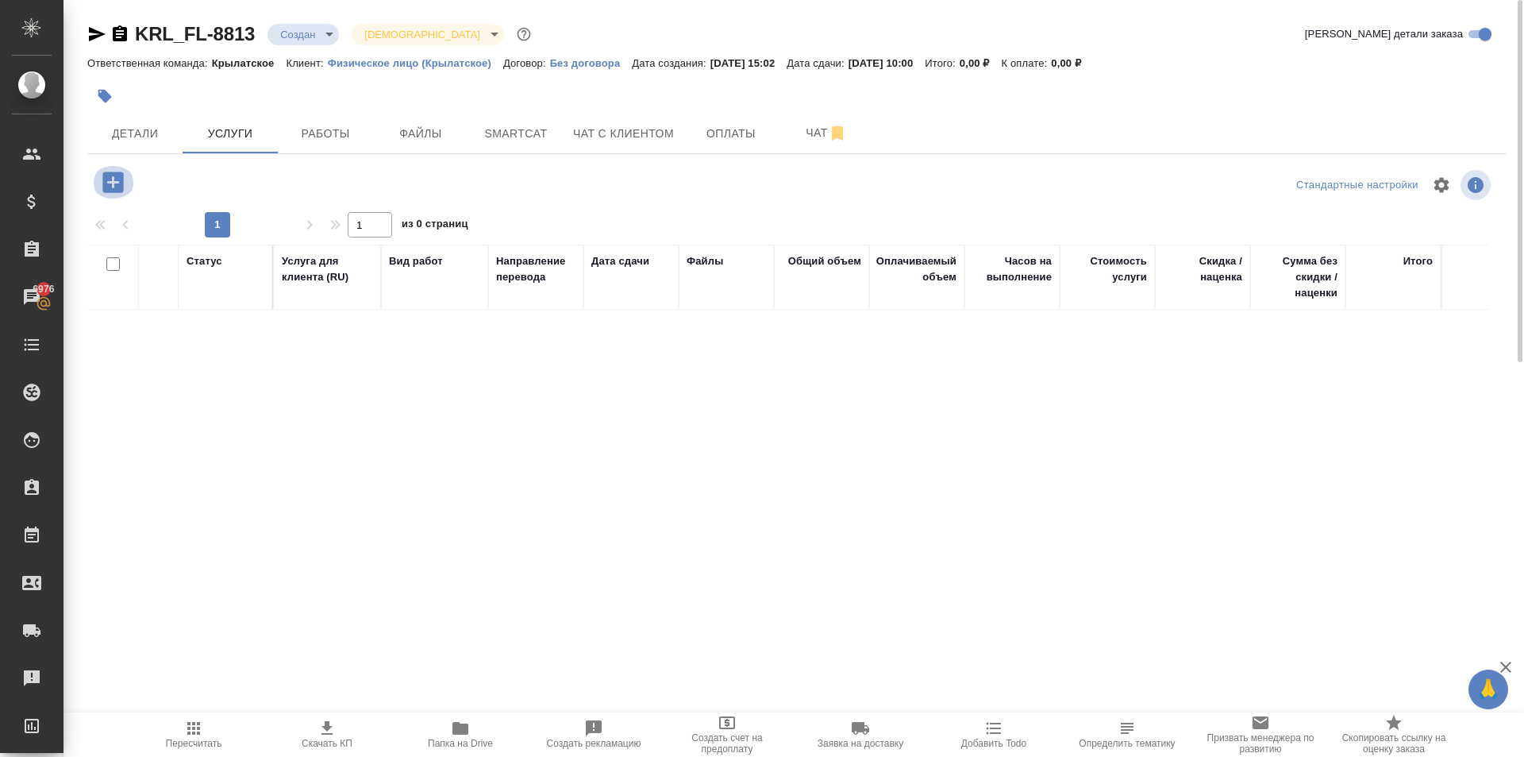
click at [120, 188] on icon "button" at bounding box center [112, 182] width 21 height 21
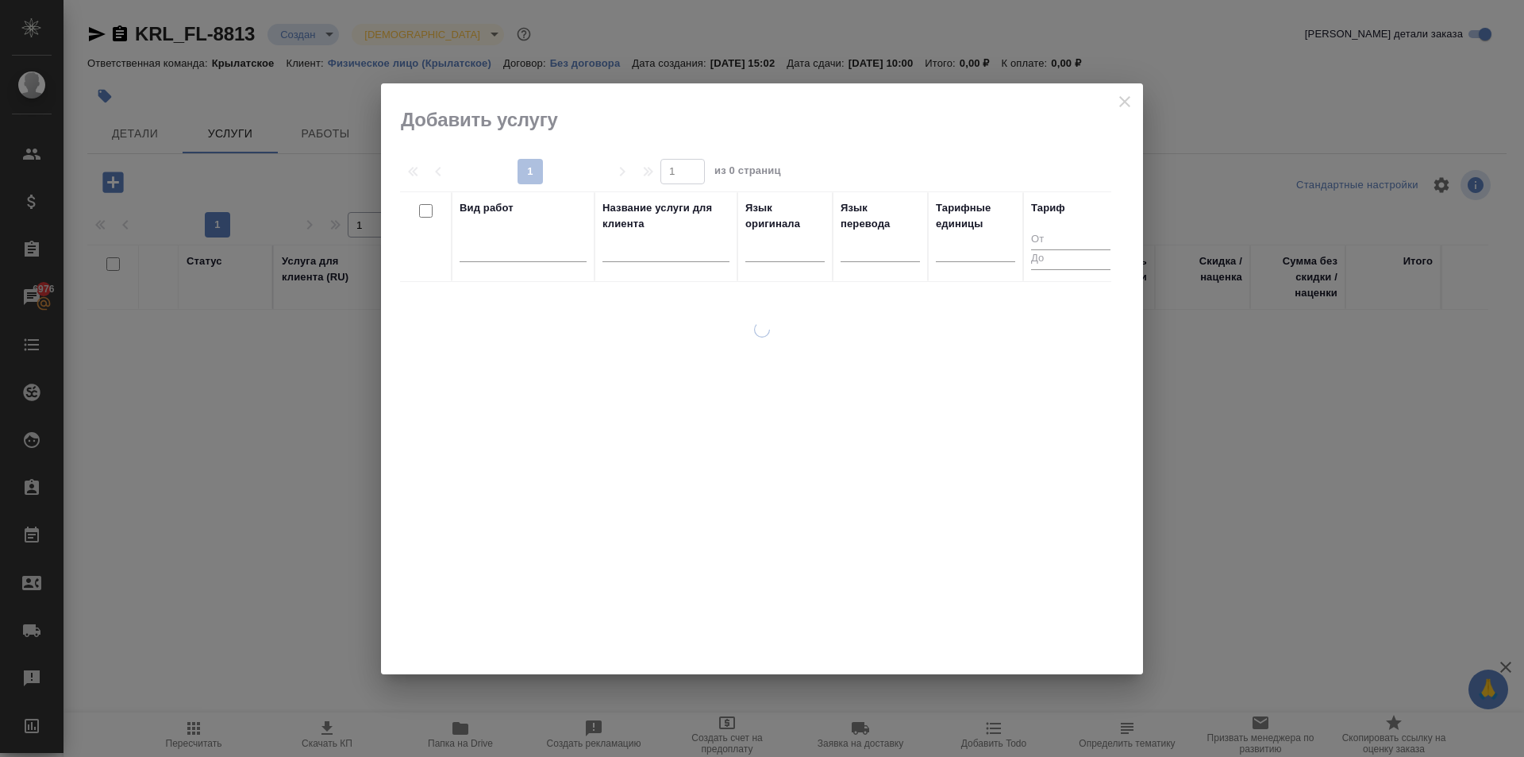
click at [785, 263] on div at bounding box center [785, 252] width 79 height 41
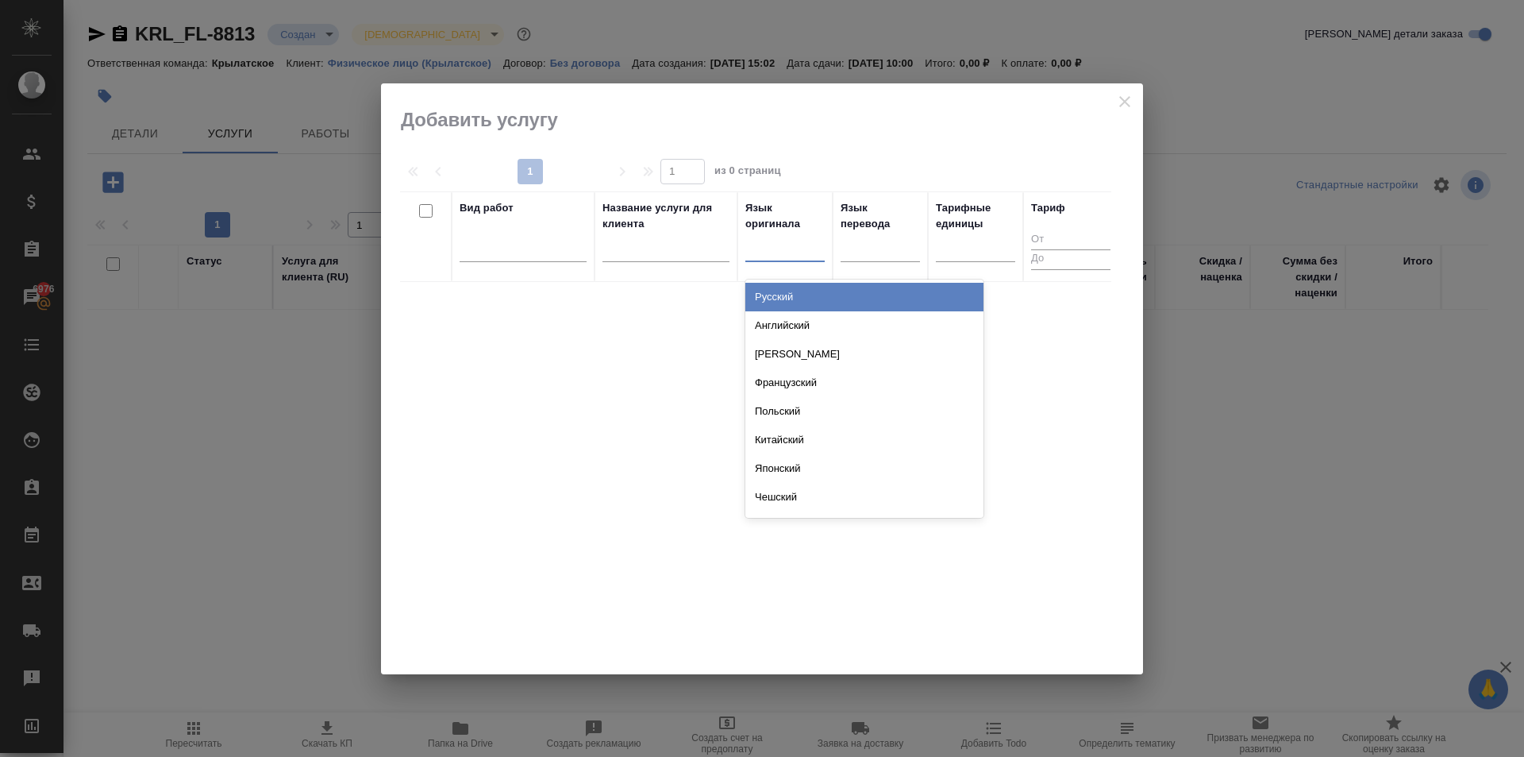
drag, startPoint x: 777, startPoint y: 245, endPoint x: 398, endPoint y: 544, distance: 482.7
click at [775, 245] on div at bounding box center [785, 245] width 79 height 23
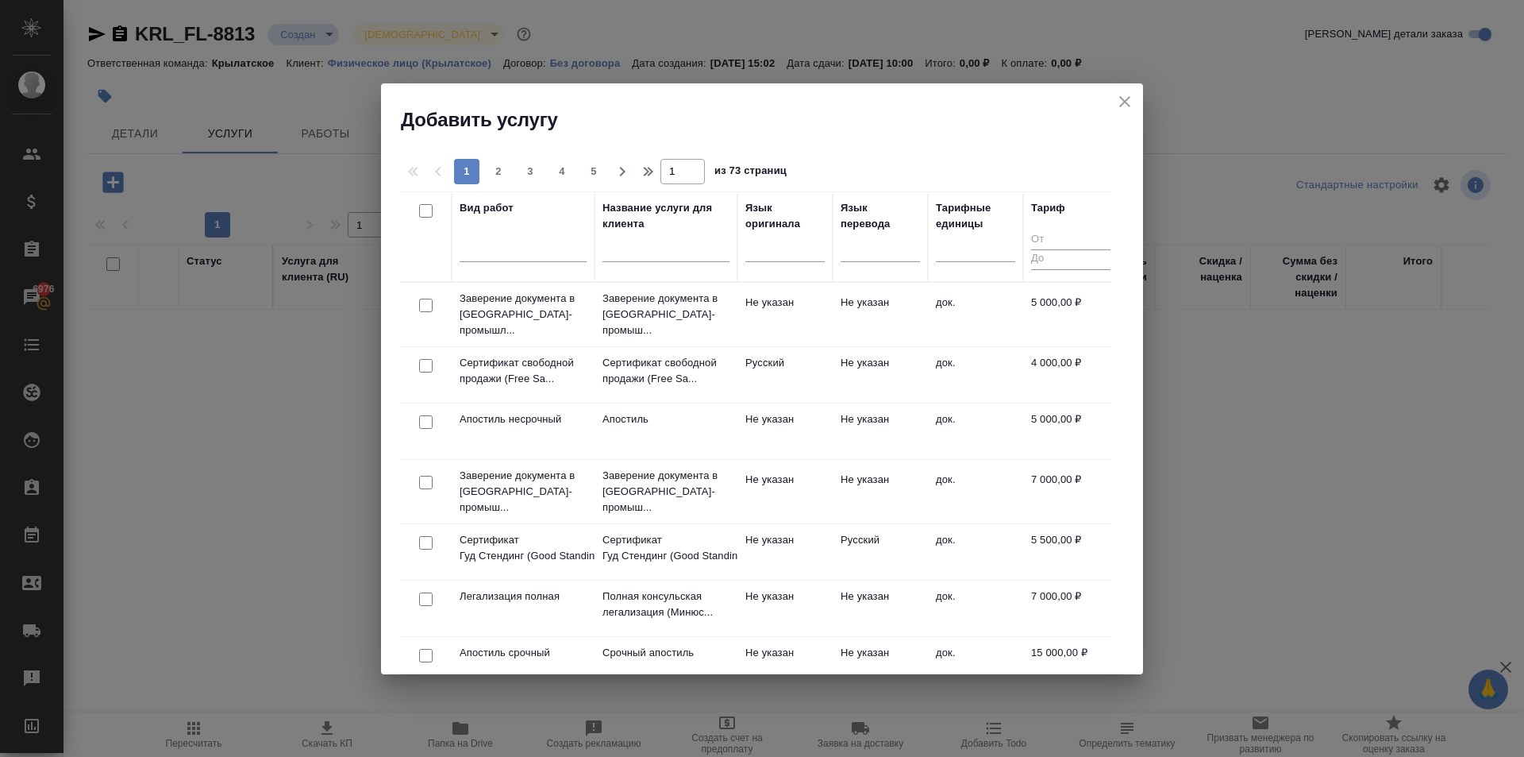
click at [707, 111] on h2 "Добавить услугу" at bounding box center [772, 119] width 742 height 25
click at [761, 254] on div at bounding box center [785, 245] width 79 height 23
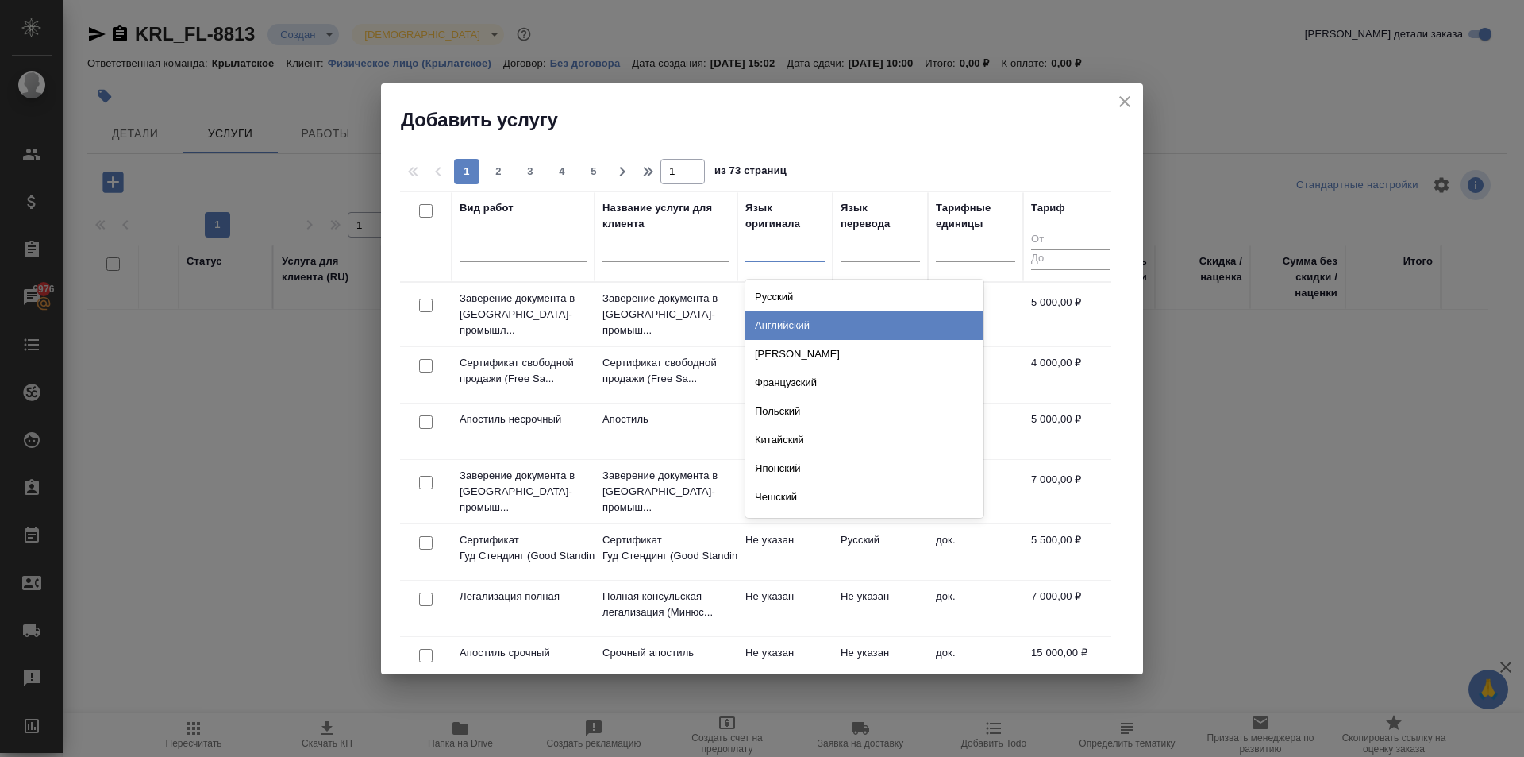
click at [777, 336] on div "Английский" at bounding box center [865, 325] width 238 height 29
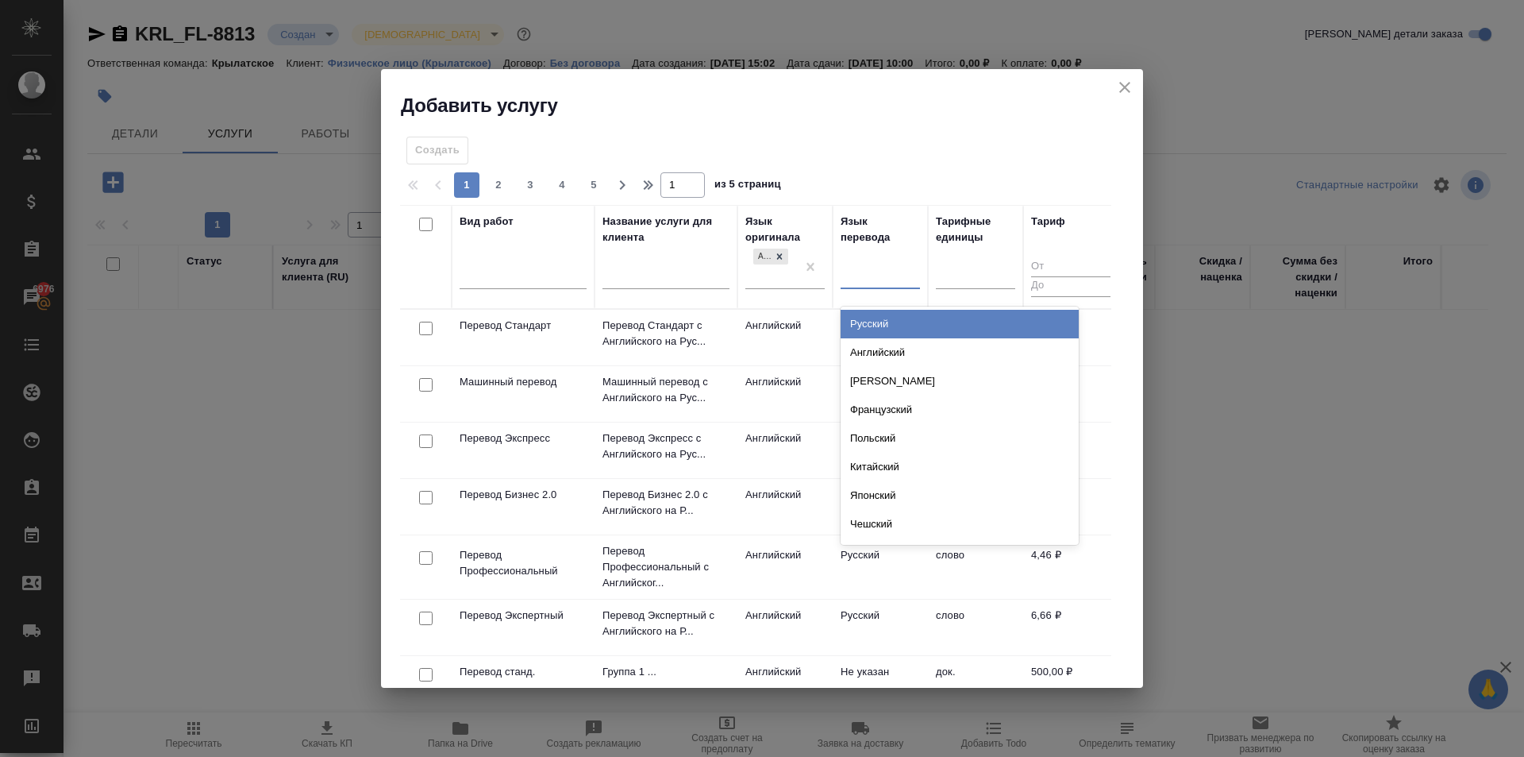
drag, startPoint x: 869, startPoint y: 281, endPoint x: 859, endPoint y: 320, distance: 40.3
click at [866, 287] on div at bounding box center [880, 274] width 79 height 30
click at [858, 329] on div "Русский" at bounding box center [960, 324] width 238 height 29
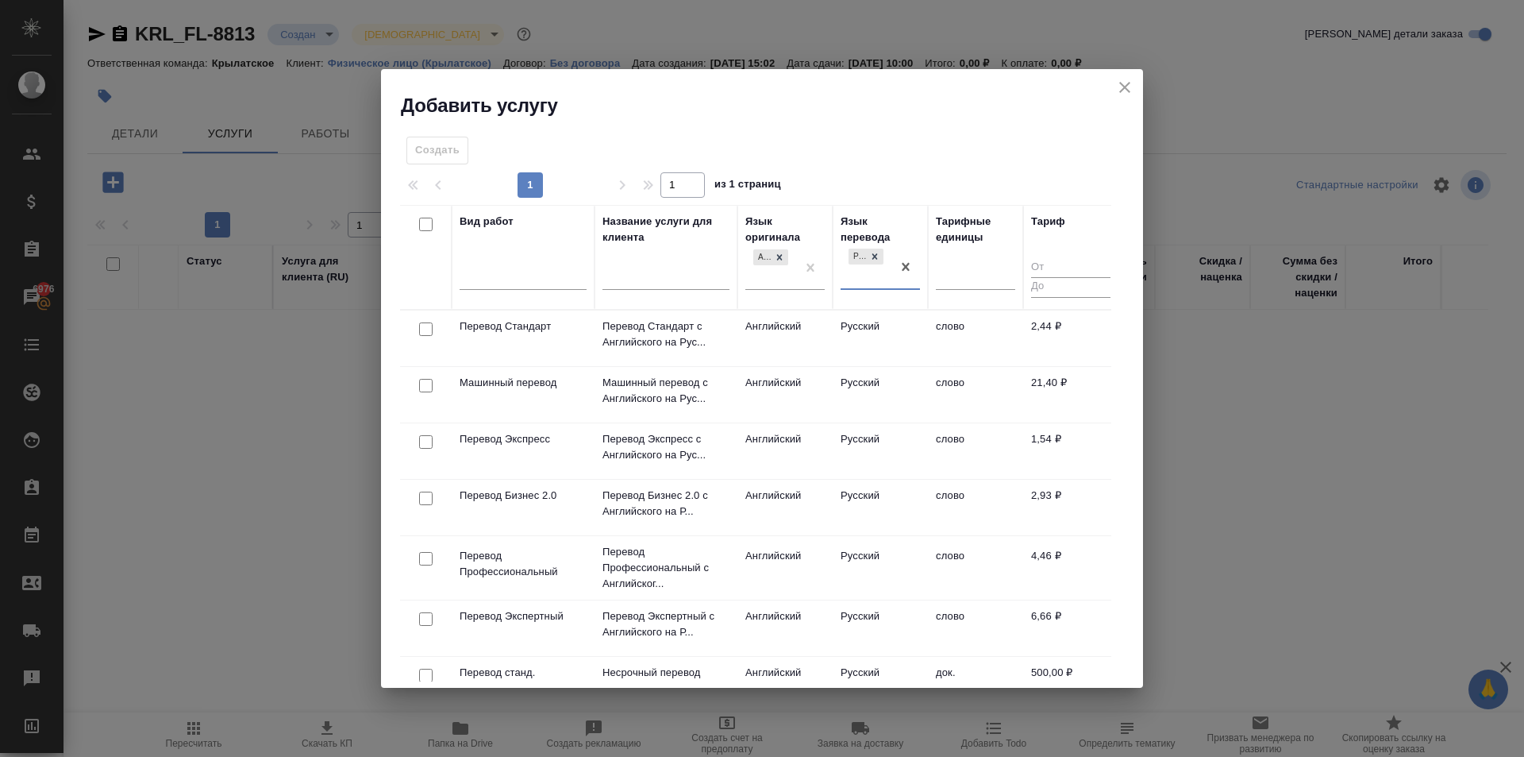
click at [788, 328] on td "Английский" at bounding box center [785, 338] width 95 height 56
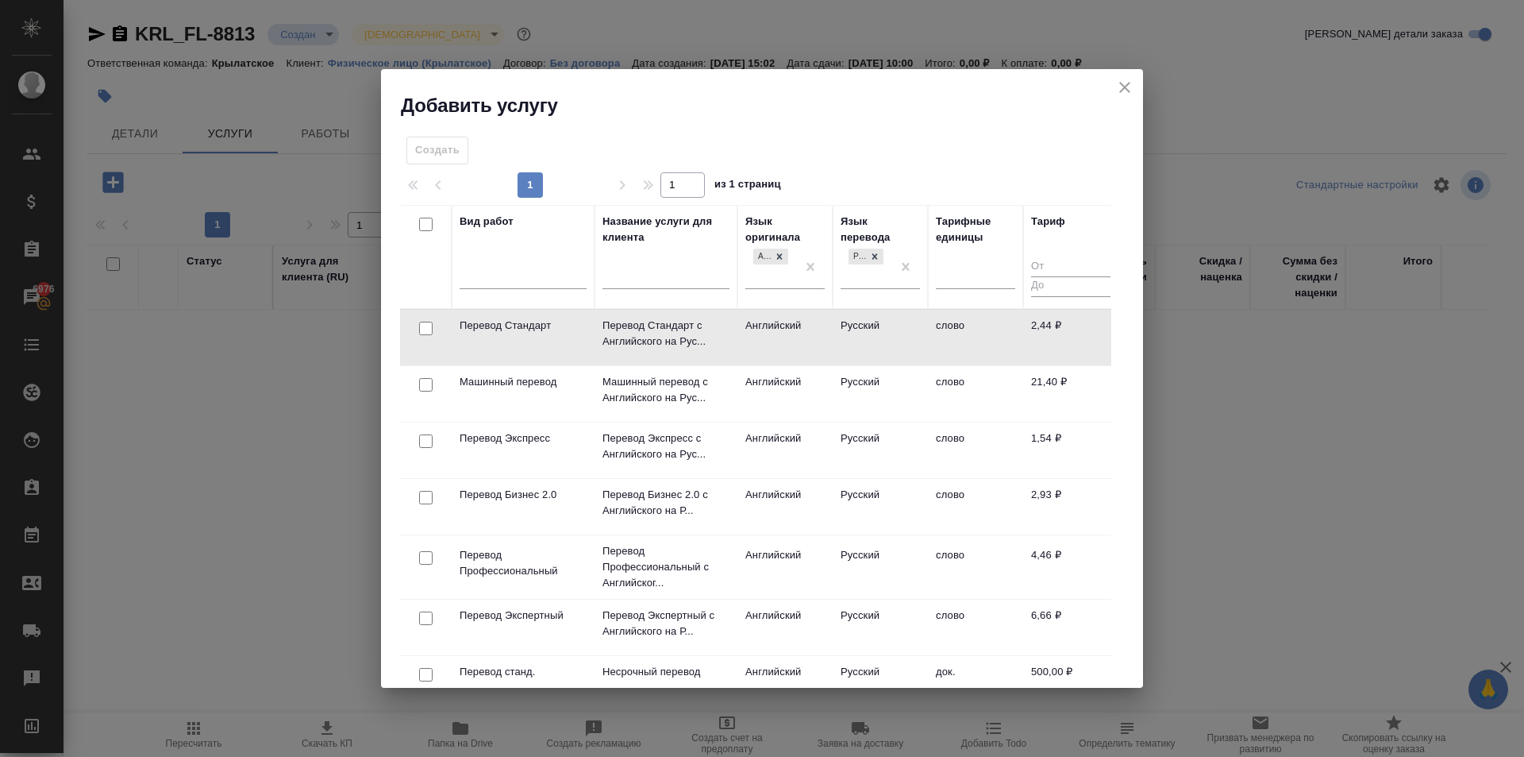
click at [788, 328] on td "Английский" at bounding box center [785, 338] width 95 height 56
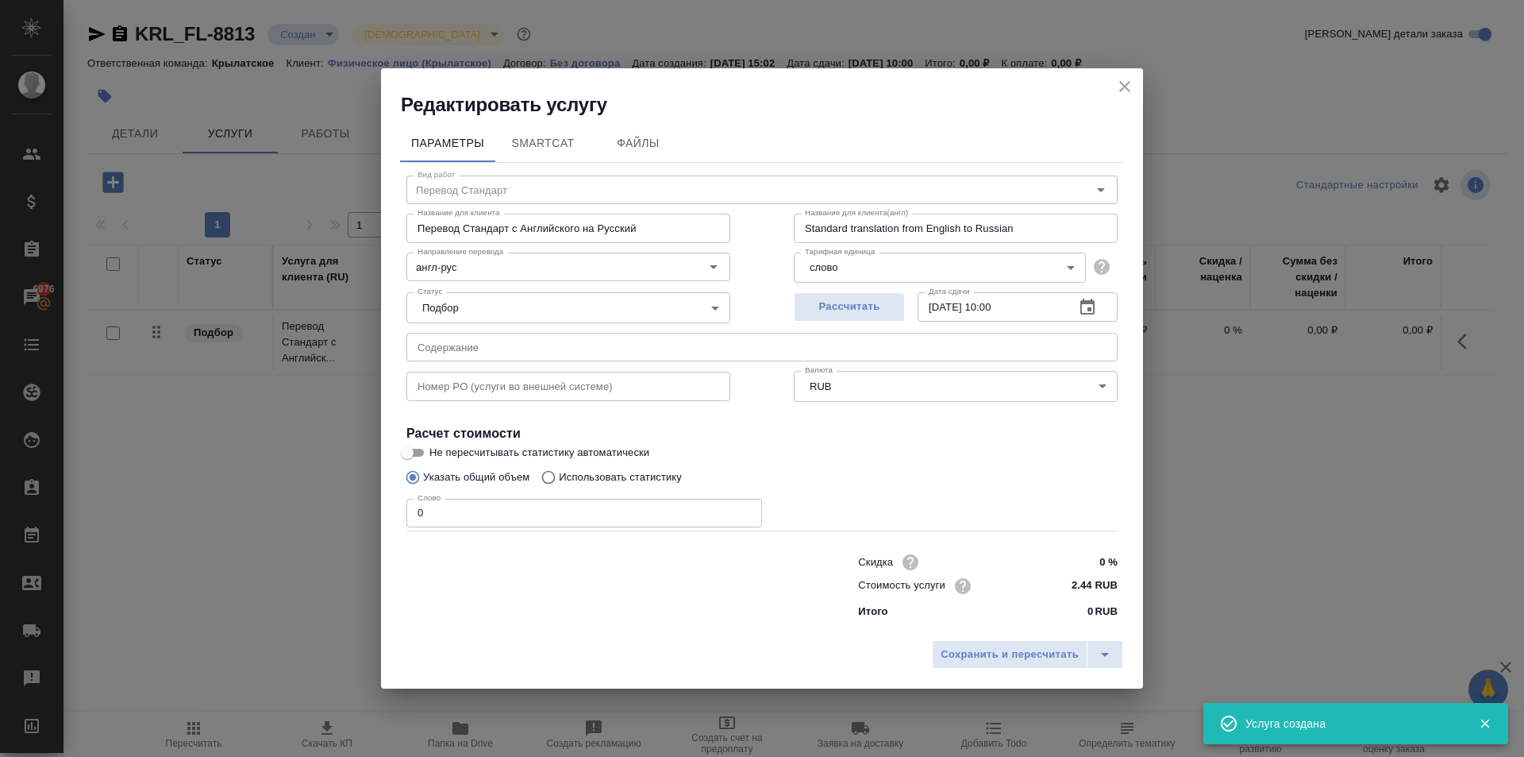
drag, startPoint x: 445, startPoint y: 513, endPoint x: 401, endPoint y: 495, distance: 47.0
click at [402, 495] on div "Вид работ Перевод Стандарт Вид работ Название для клиента Перевод Стандарт с Ан…" at bounding box center [762, 394] width 724 height 463
type input "300"
click at [973, 659] on span "Сохранить и пересчитать" at bounding box center [1010, 655] width 138 height 18
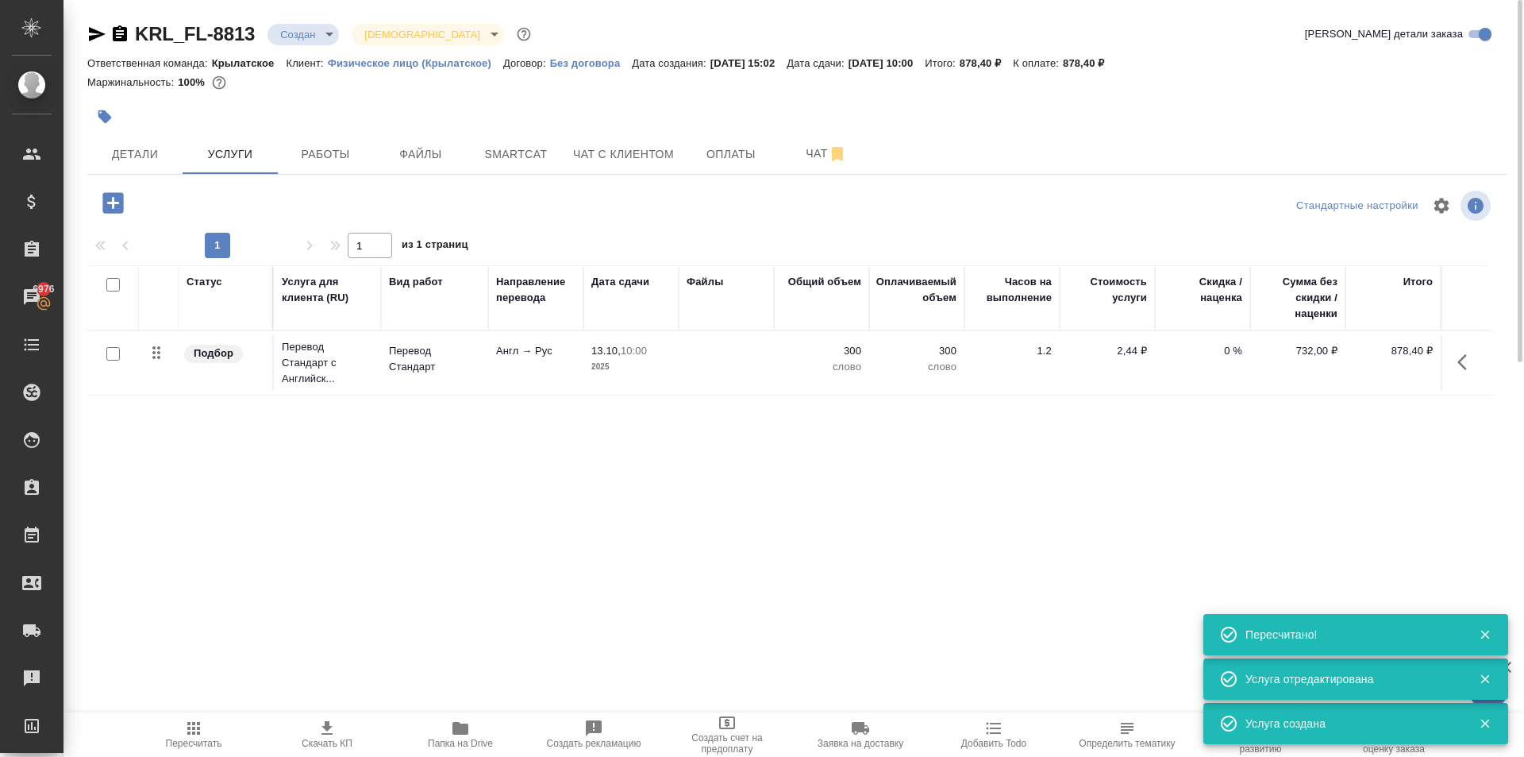
click at [1401, 432] on div "Статус Услуга для клиента (RU) Вид работ Направление перевода Дата сдачи Файлы …" at bounding box center [790, 435] width 1407 height 341
drag, startPoint x: 1459, startPoint y: 363, endPoint x: 1450, endPoint y: 361, distance: 9.7
click at [1459, 363] on icon "button" at bounding box center [1463, 362] width 10 height 16
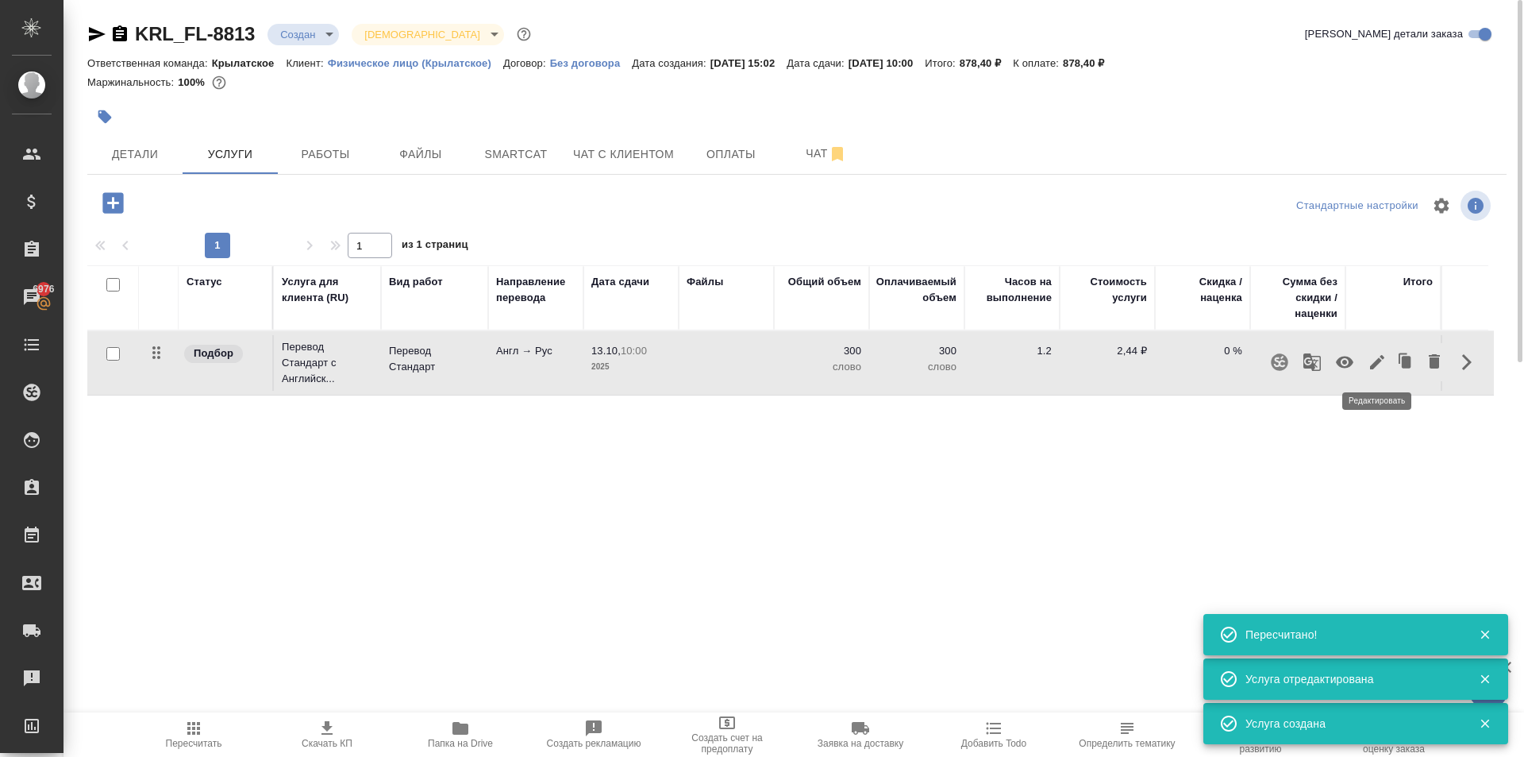
click at [1382, 369] on icon "button" at bounding box center [1377, 362] width 19 height 19
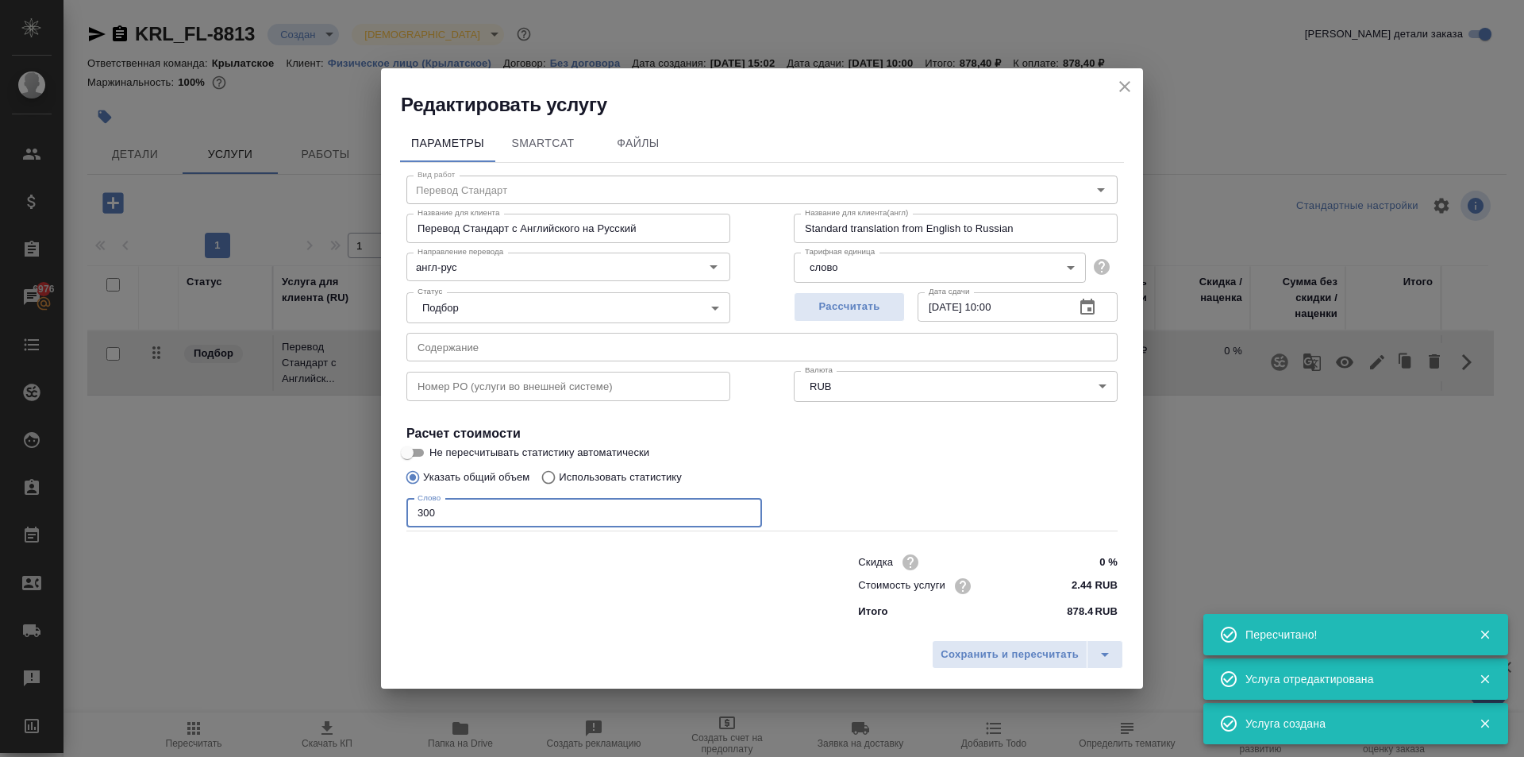
drag, startPoint x: 490, startPoint y: 492, endPoint x: 333, endPoint y: 502, distance: 156.7
click at [333, 502] on div "Редактировать услугу Параметры SmartCat Файлы Вид работ Перевод Стандарт Вид ра…" at bounding box center [762, 378] width 1524 height 757
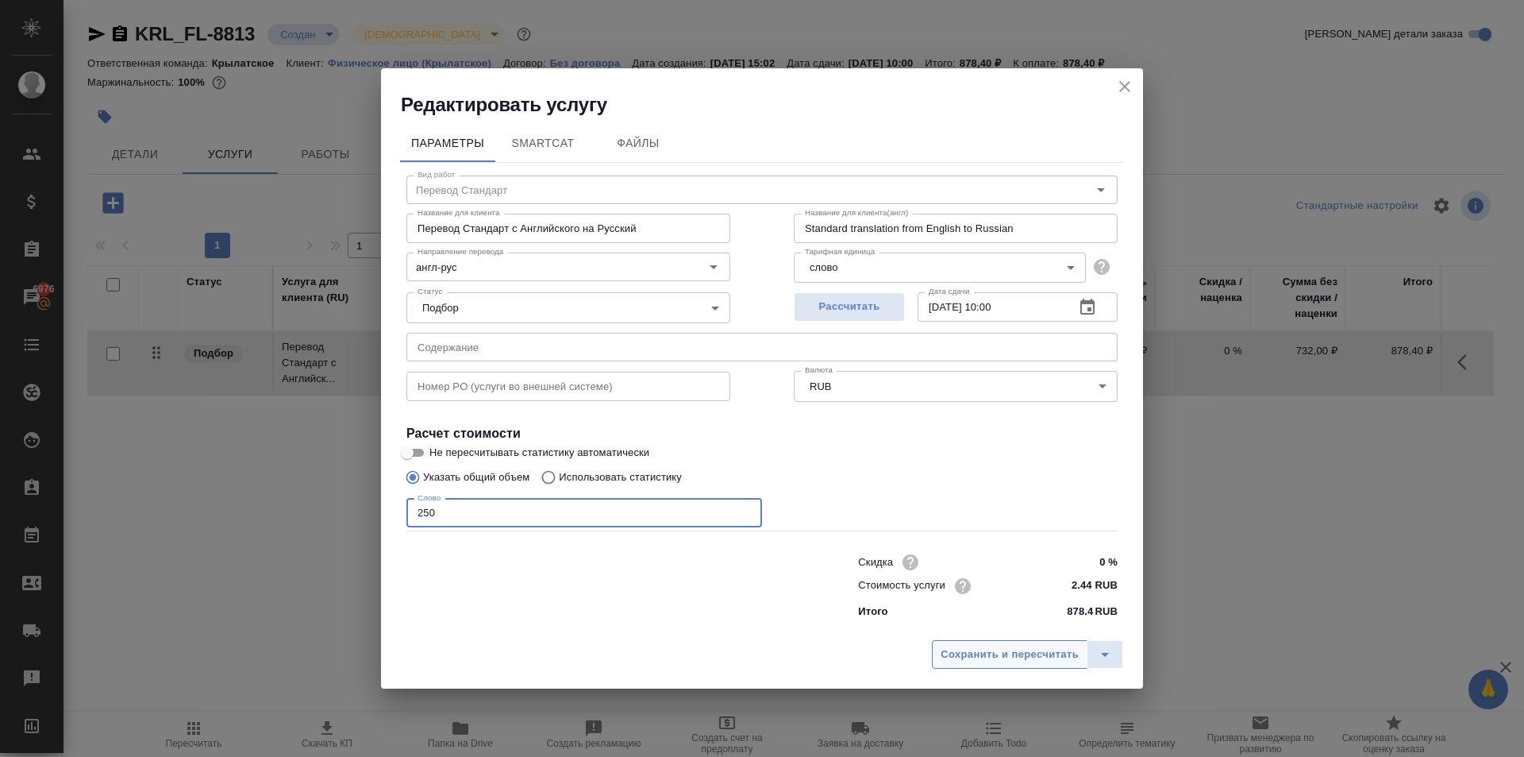
type input "250"
click at [950, 659] on span "Сохранить и пересчитать" at bounding box center [1010, 655] width 138 height 18
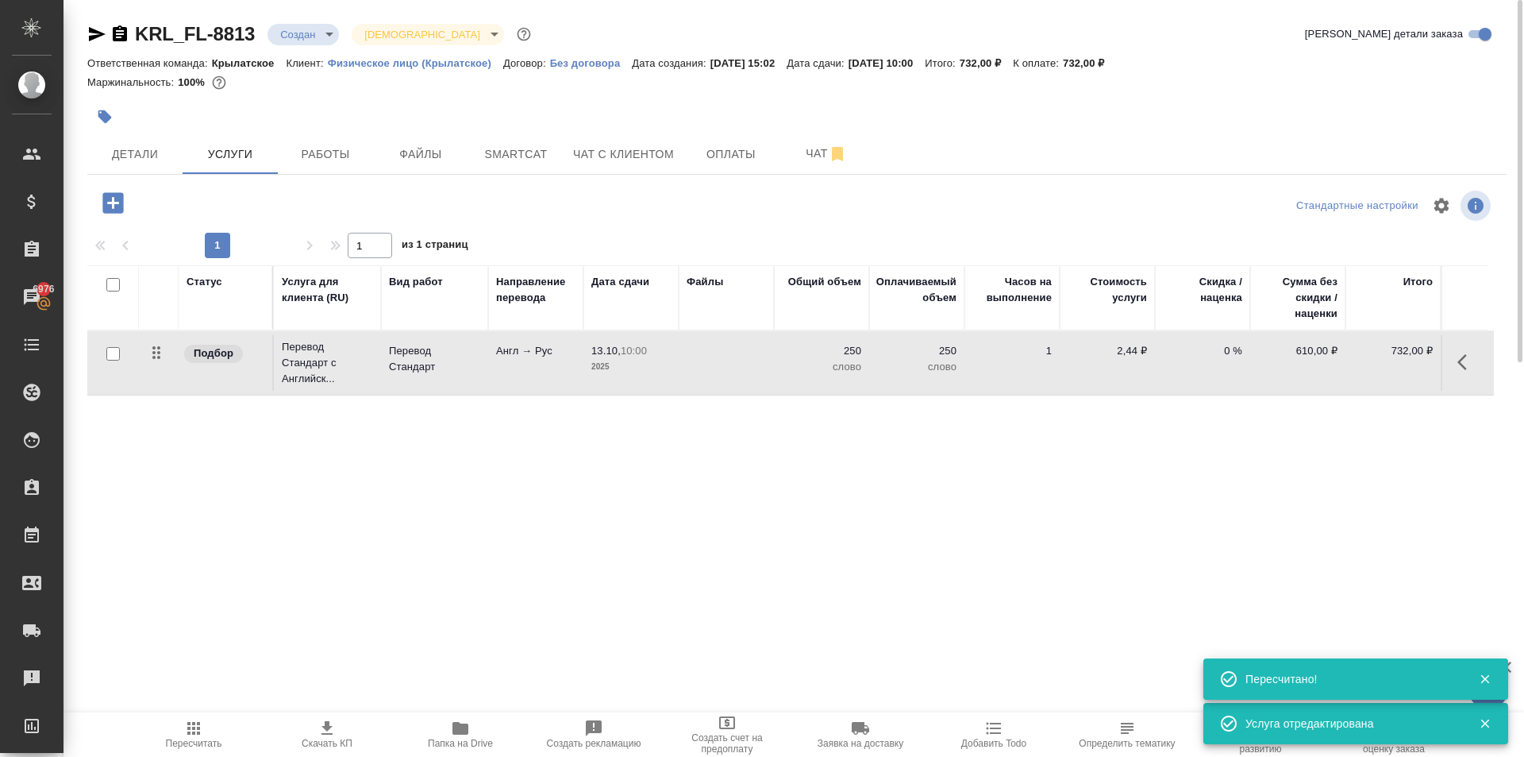
click at [120, 213] on icon "button" at bounding box center [112, 202] width 21 height 21
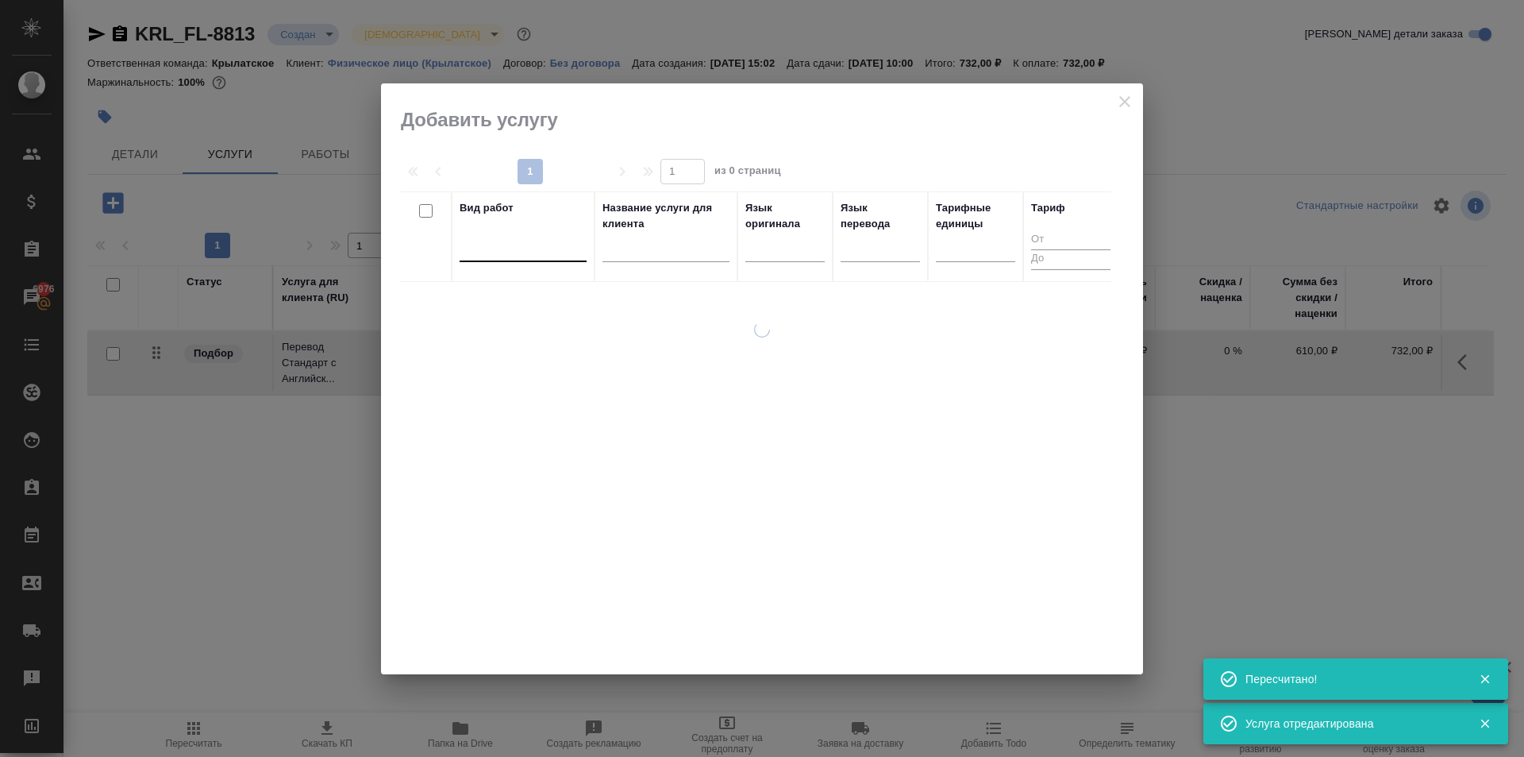
click at [538, 245] on div at bounding box center [523, 245] width 127 height 23
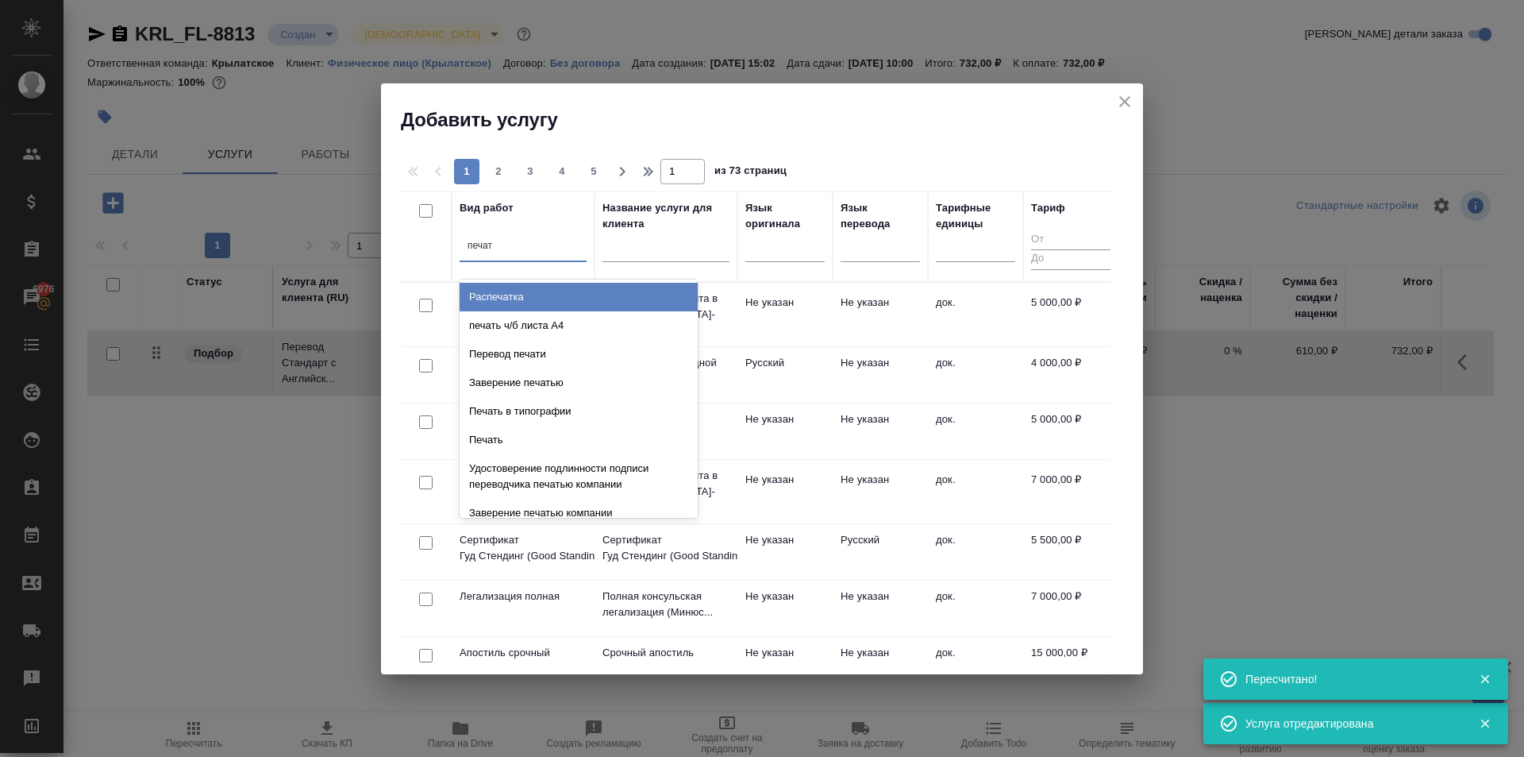
type input "печати"
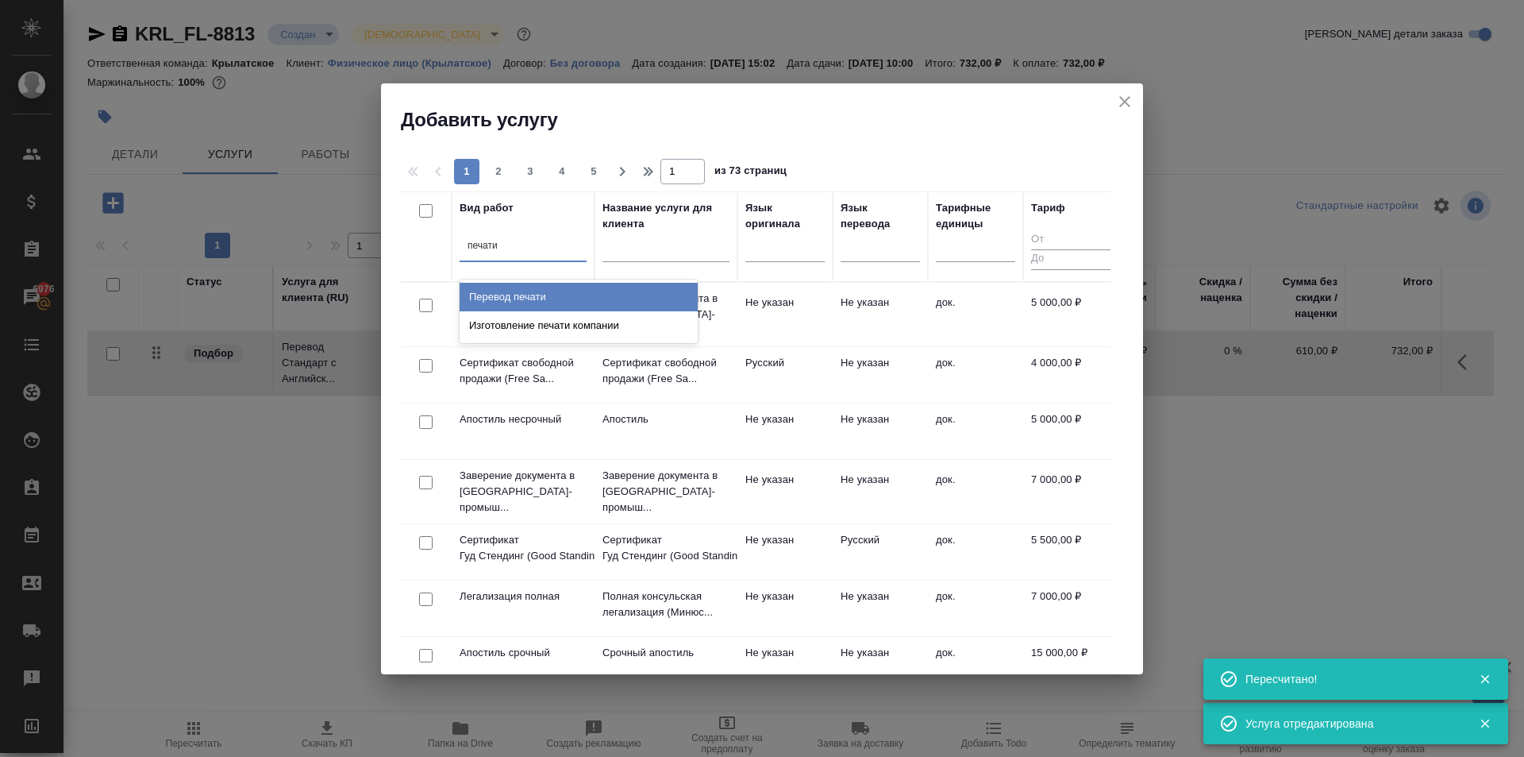
click at [560, 289] on div "Перевод печати" at bounding box center [579, 297] width 238 height 29
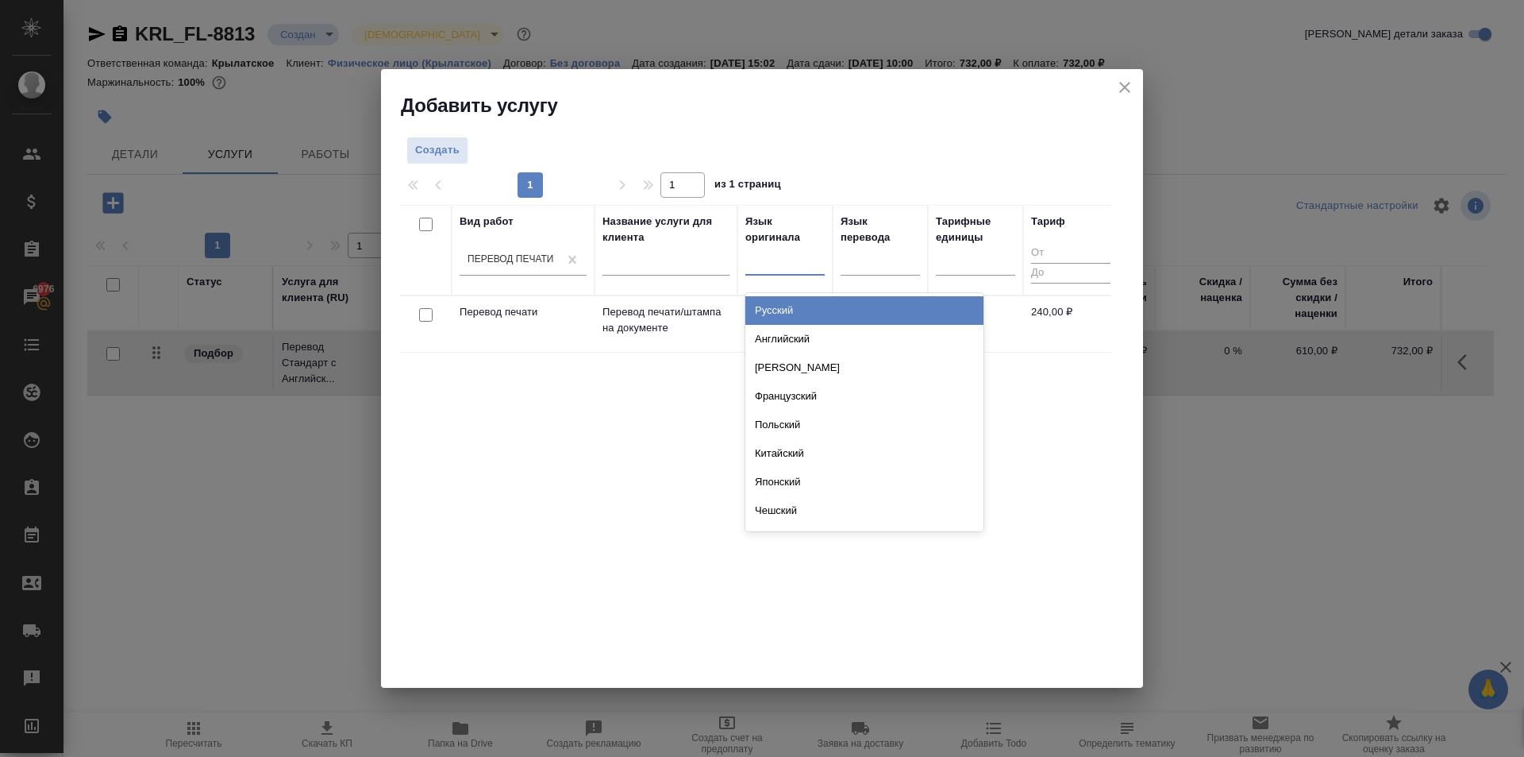
click at [773, 260] on div at bounding box center [785, 259] width 79 height 23
type input "исп"
click at [797, 308] on div "Испанский" at bounding box center [865, 310] width 238 height 29
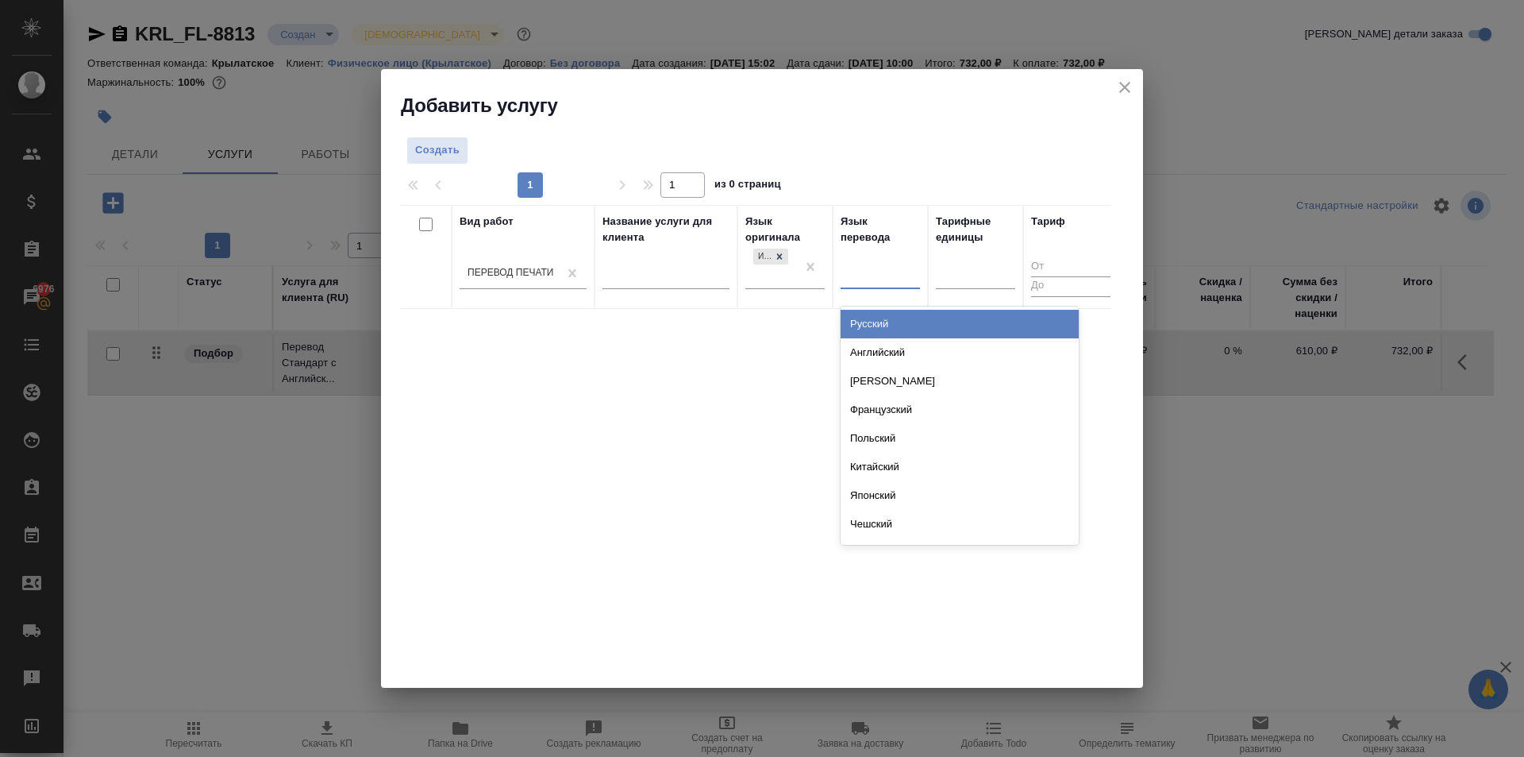
click at [863, 284] on div at bounding box center [880, 272] width 79 height 23
click at [867, 313] on div "Русский" at bounding box center [960, 324] width 238 height 29
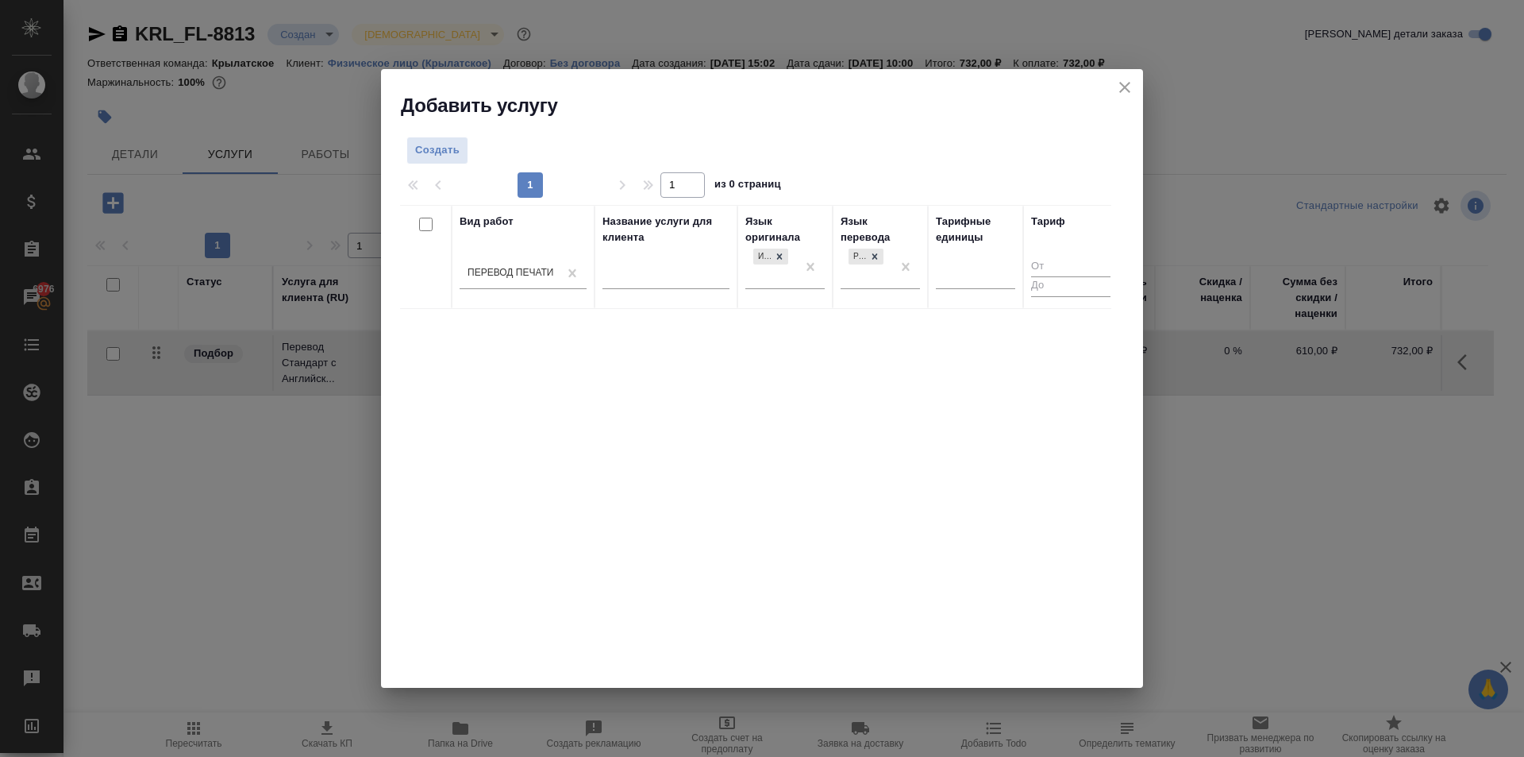
click at [934, 271] on th "Тарифные единицы" at bounding box center [975, 257] width 95 height 104
click at [956, 259] on div at bounding box center [975, 274] width 79 height 30
type input "шт"
click at [983, 326] on div "шт" at bounding box center [1055, 324] width 238 height 29
click at [457, 148] on span "Создать" at bounding box center [437, 150] width 44 height 18
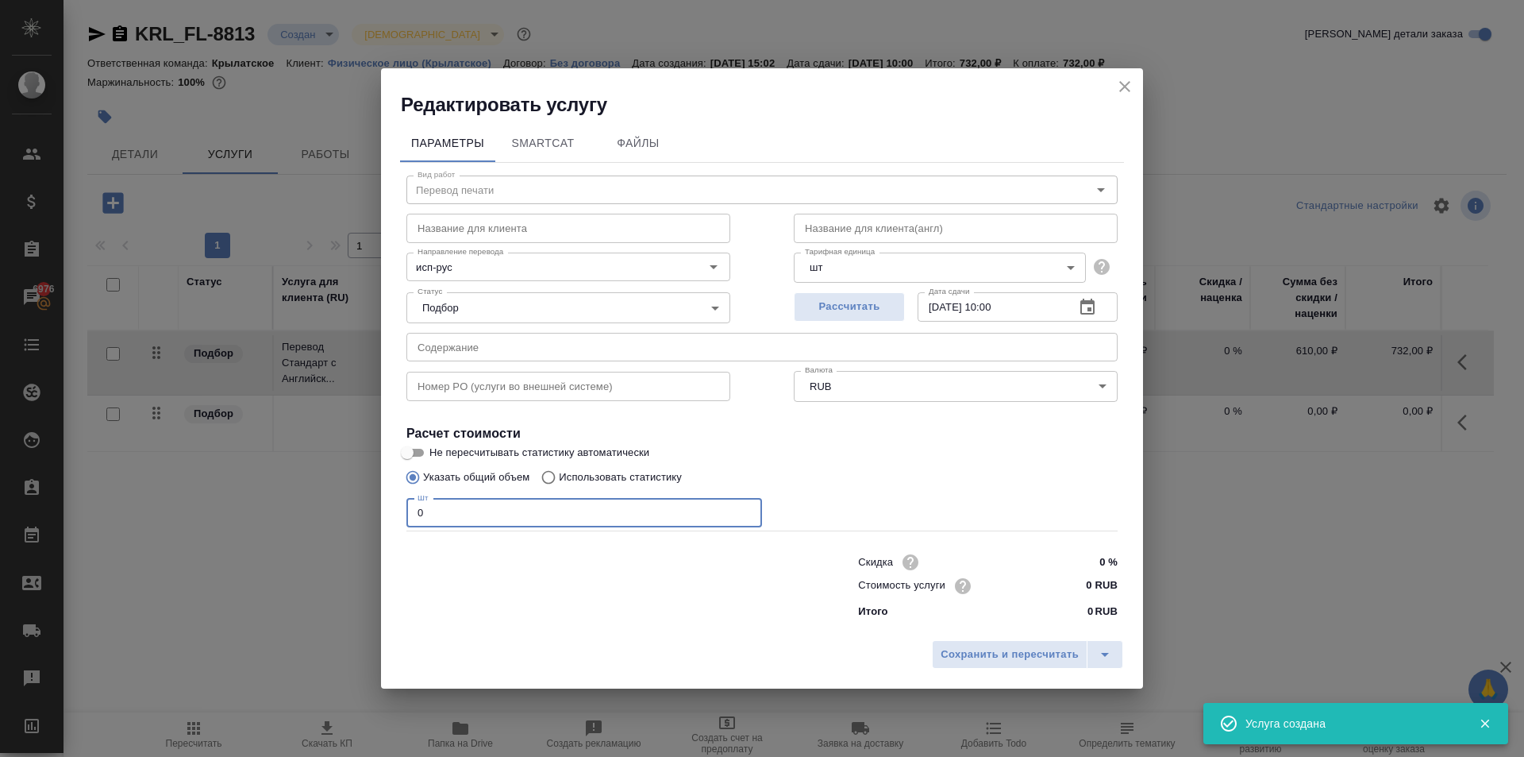
drag, startPoint x: 440, startPoint y: 506, endPoint x: 399, endPoint y: 509, distance: 41.4
click at [397, 509] on div "Параметры SmartCat Файлы Вид работ Перевод печати Вид работ Название для клиент…" at bounding box center [762, 375] width 762 height 515
type input "1"
click at [1078, 588] on input "0 RUB" at bounding box center [1088, 585] width 60 height 23
type input "240 RUB"
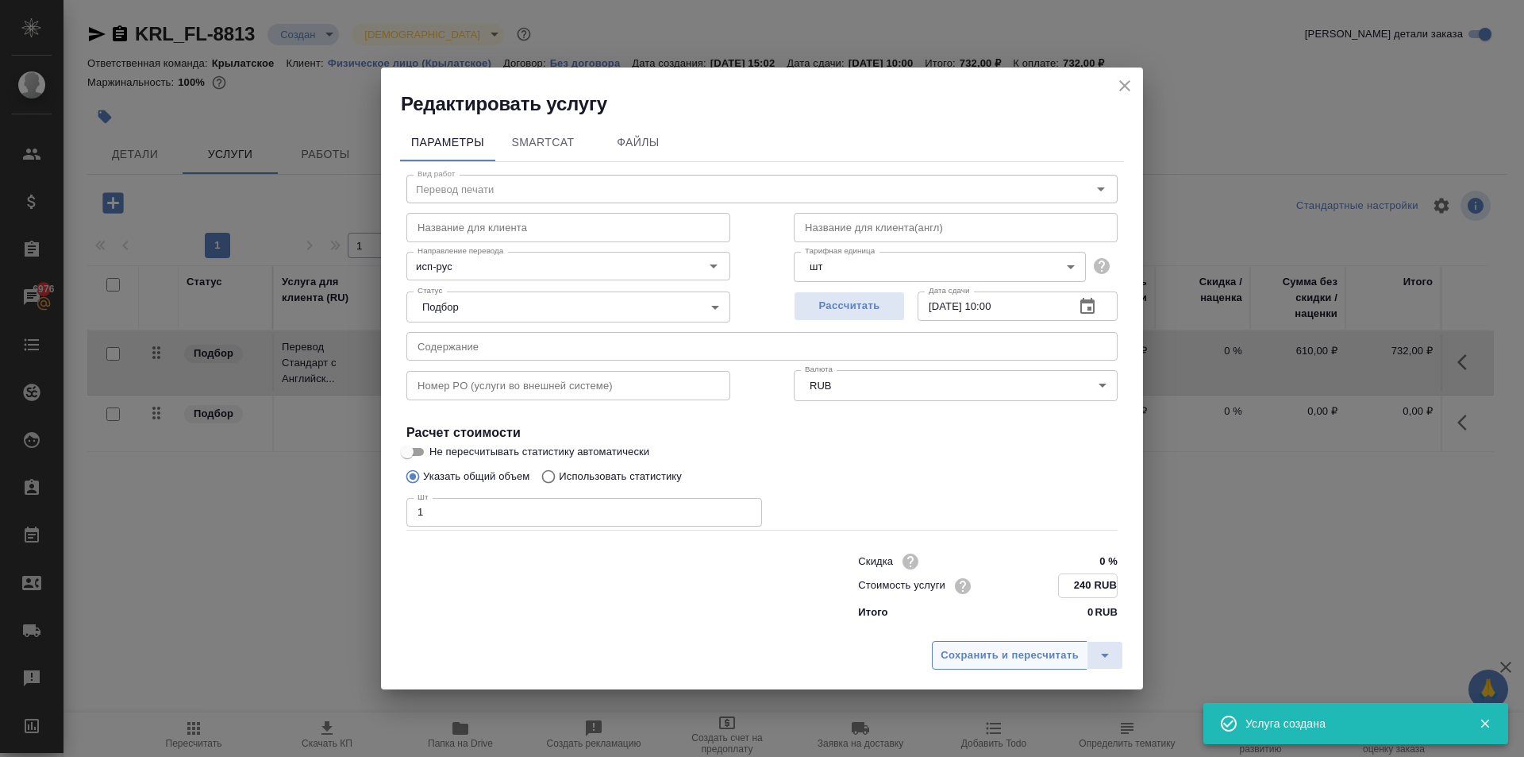
click at [1013, 657] on span "Сохранить и пересчитать" at bounding box center [1010, 655] width 138 height 18
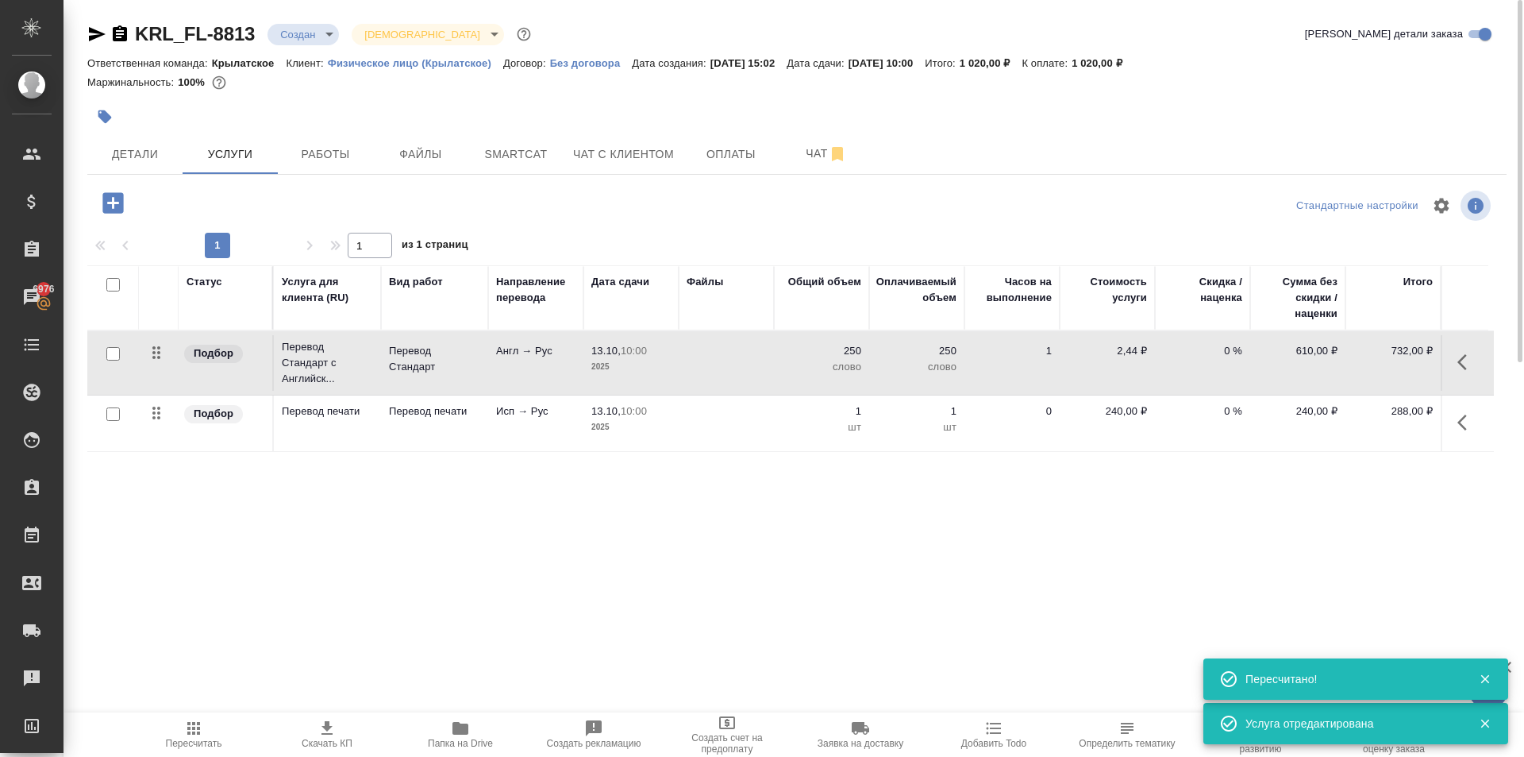
click at [127, 193] on button "button" at bounding box center [113, 203] width 44 height 33
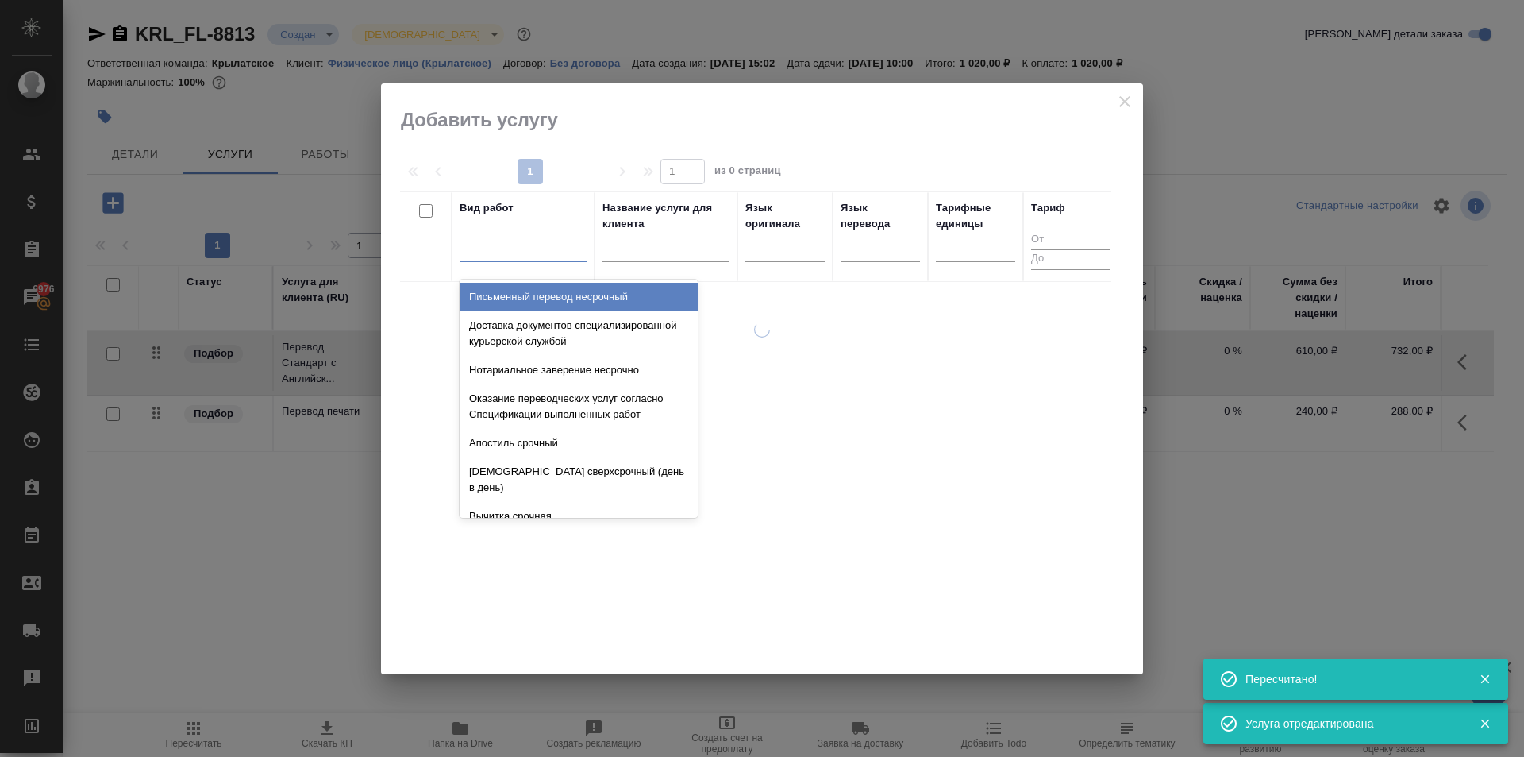
click at [482, 232] on div at bounding box center [523, 247] width 127 height 30
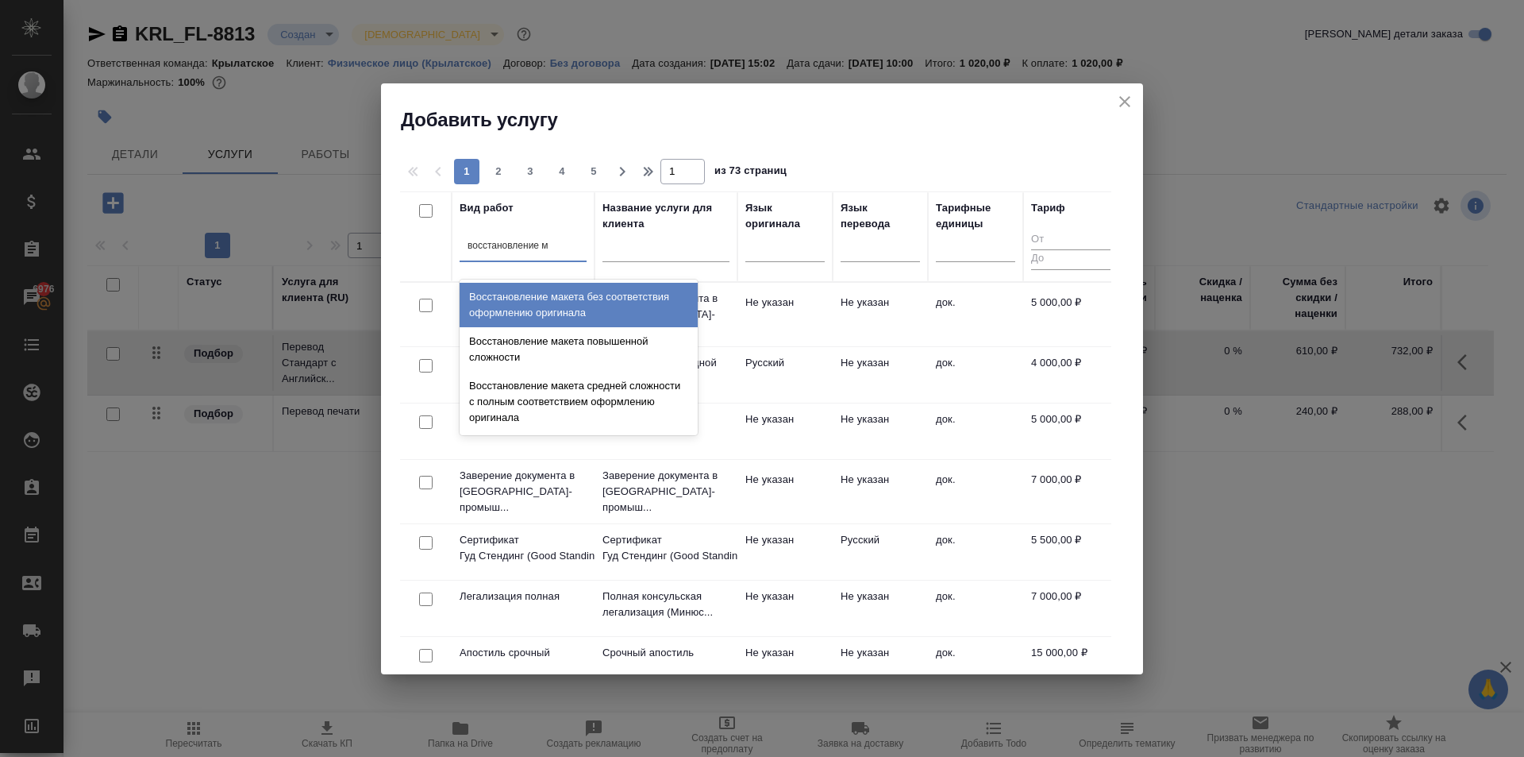
type input "восстановление ма"
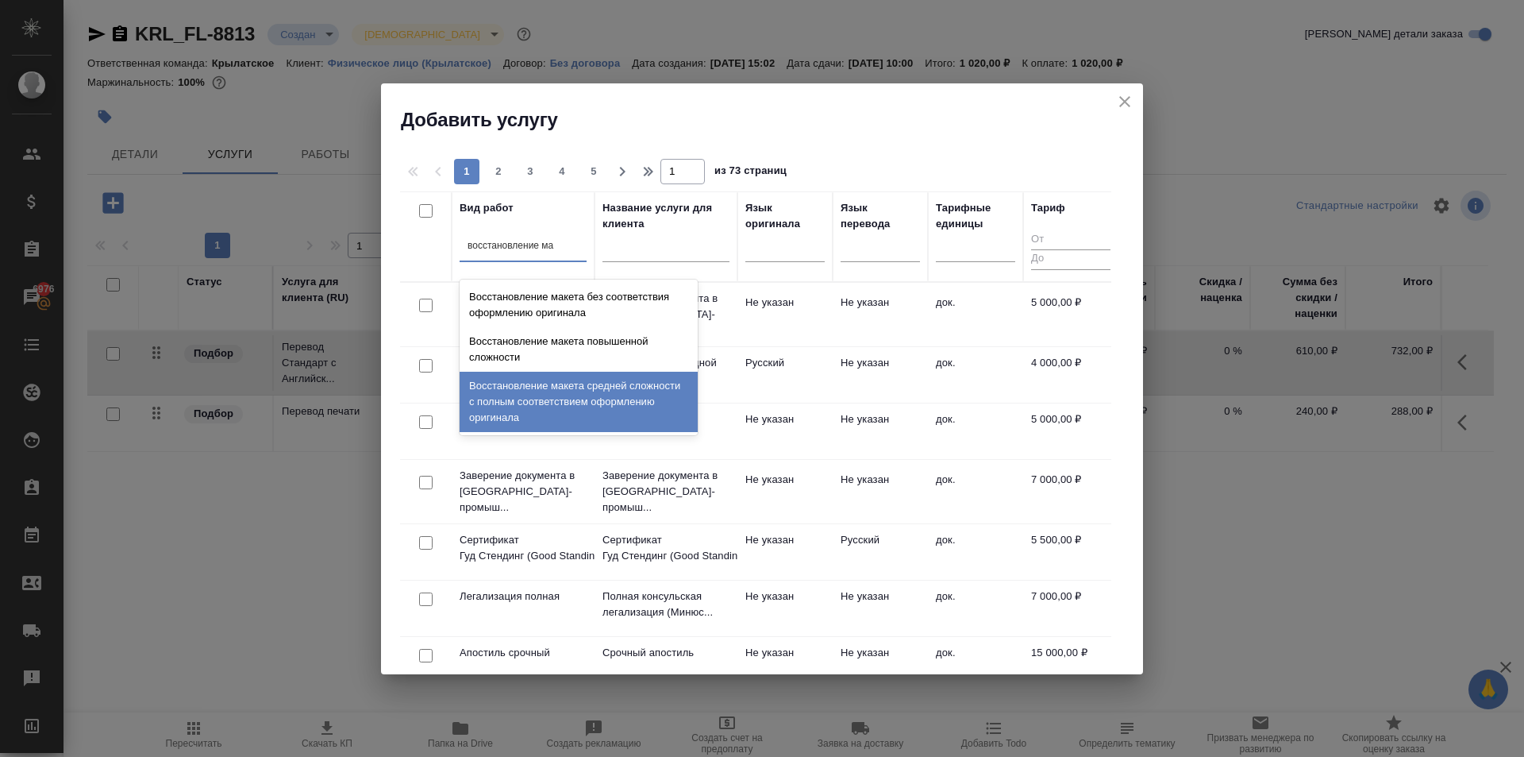
click at [639, 395] on div "Восстановление макета средней сложности с полным соответствием оформлению ориги…" at bounding box center [579, 402] width 238 height 60
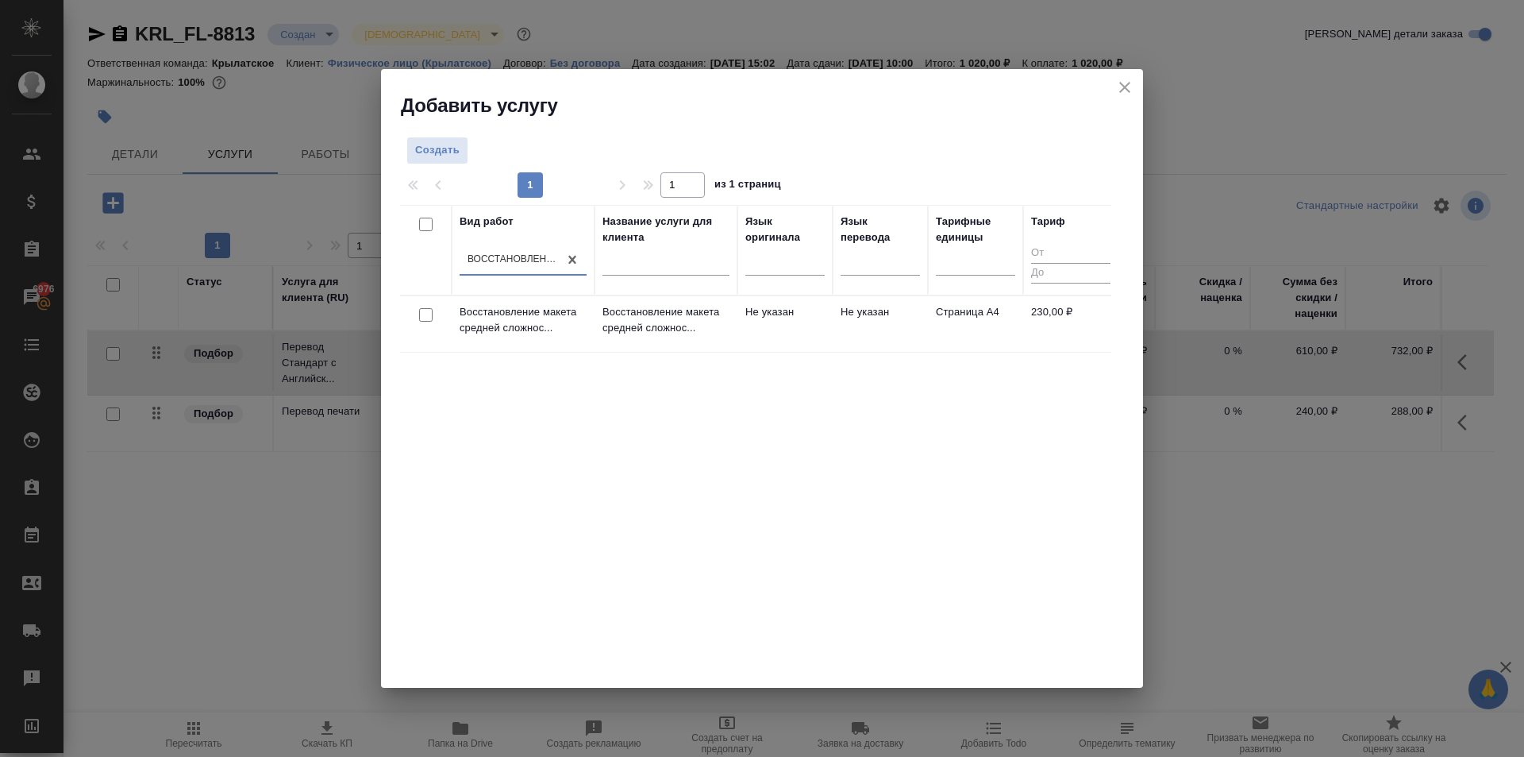
click at [638, 299] on td "Восстановление макета средней сложнос..." at bounding box center [666, 324] width 143 height 56
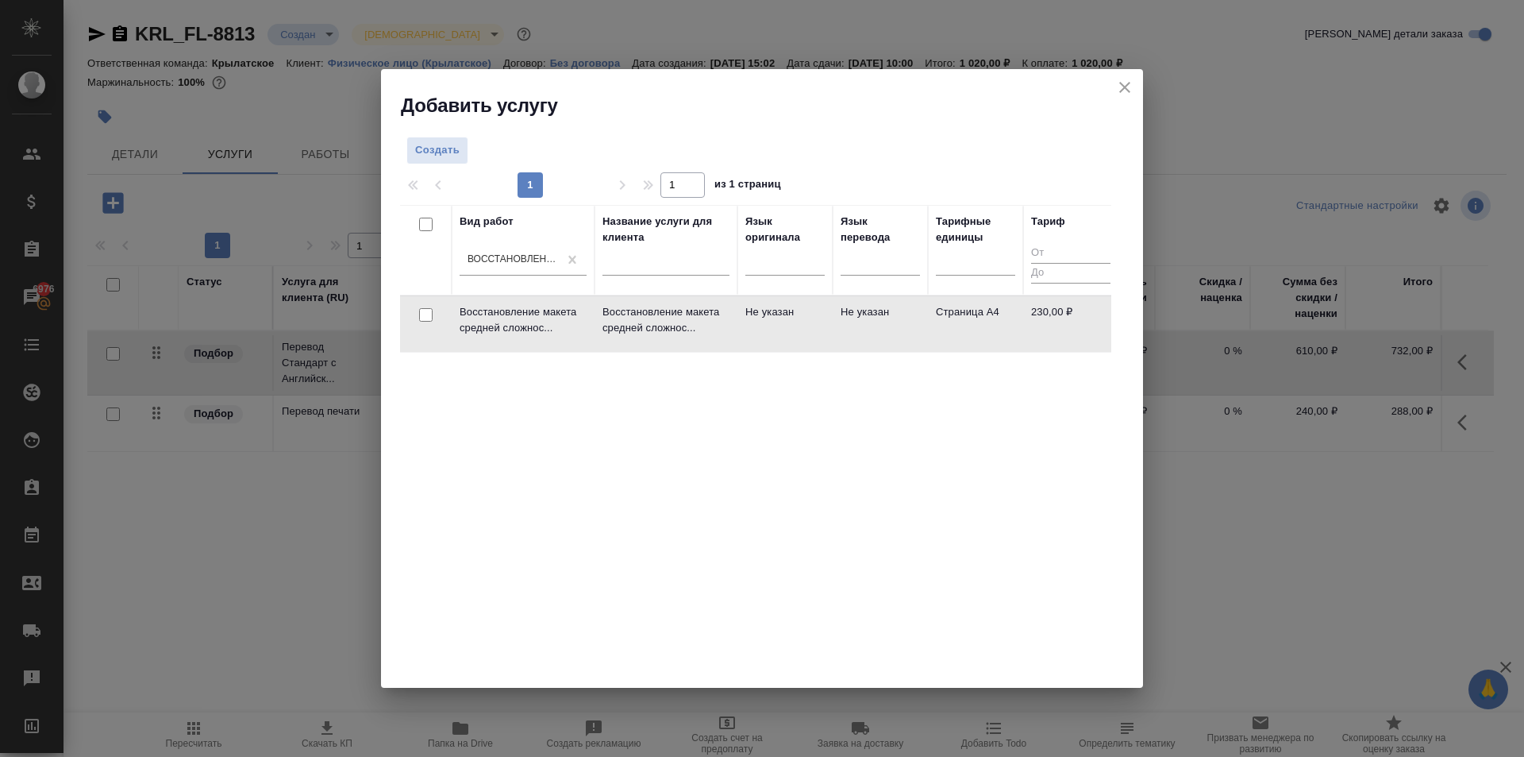
click at [638, 299] on td "Восстановление макета средней сложнос..." at bounding box center [666, 324] width 143 height 56
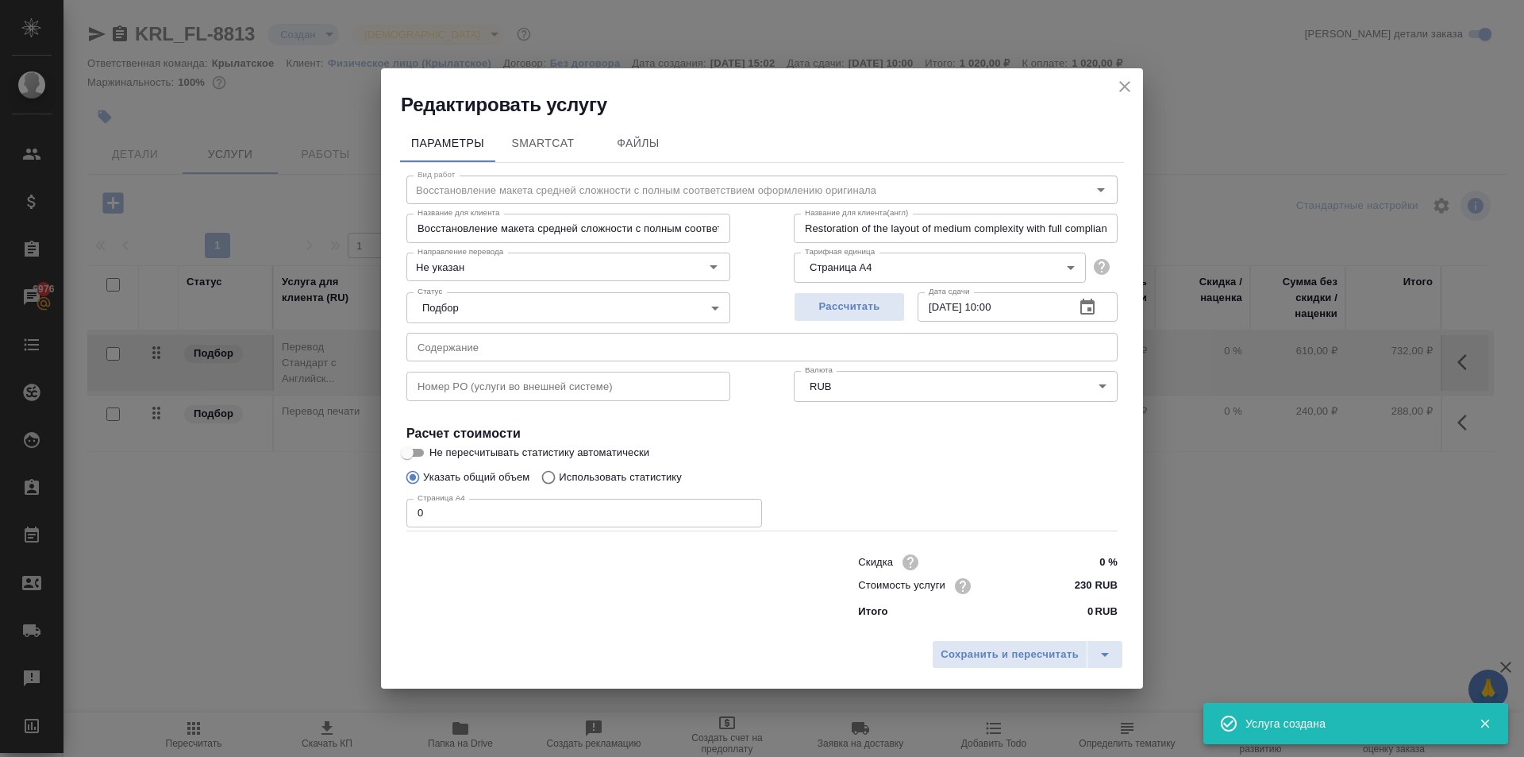
click at [403, 507] on div "Вид работ Восстановление макета средней сложности с полным соответствием оформл…" at bounding box center [762, 394] width 724 height 463
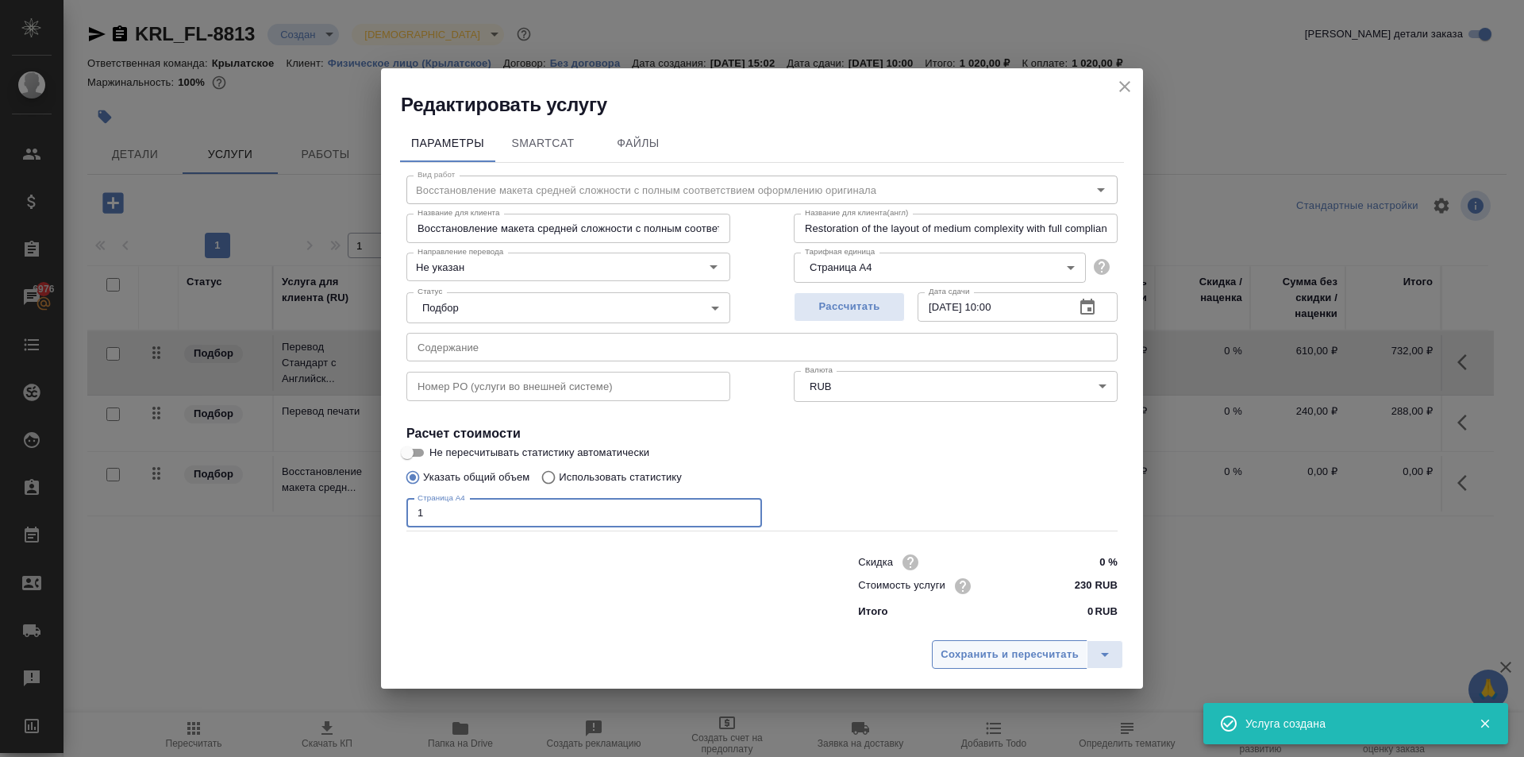
type input "1"
click at [936, 643] on button "Сохранить и пересчитать" at bounding box center [1010, 654] width 156 height 29
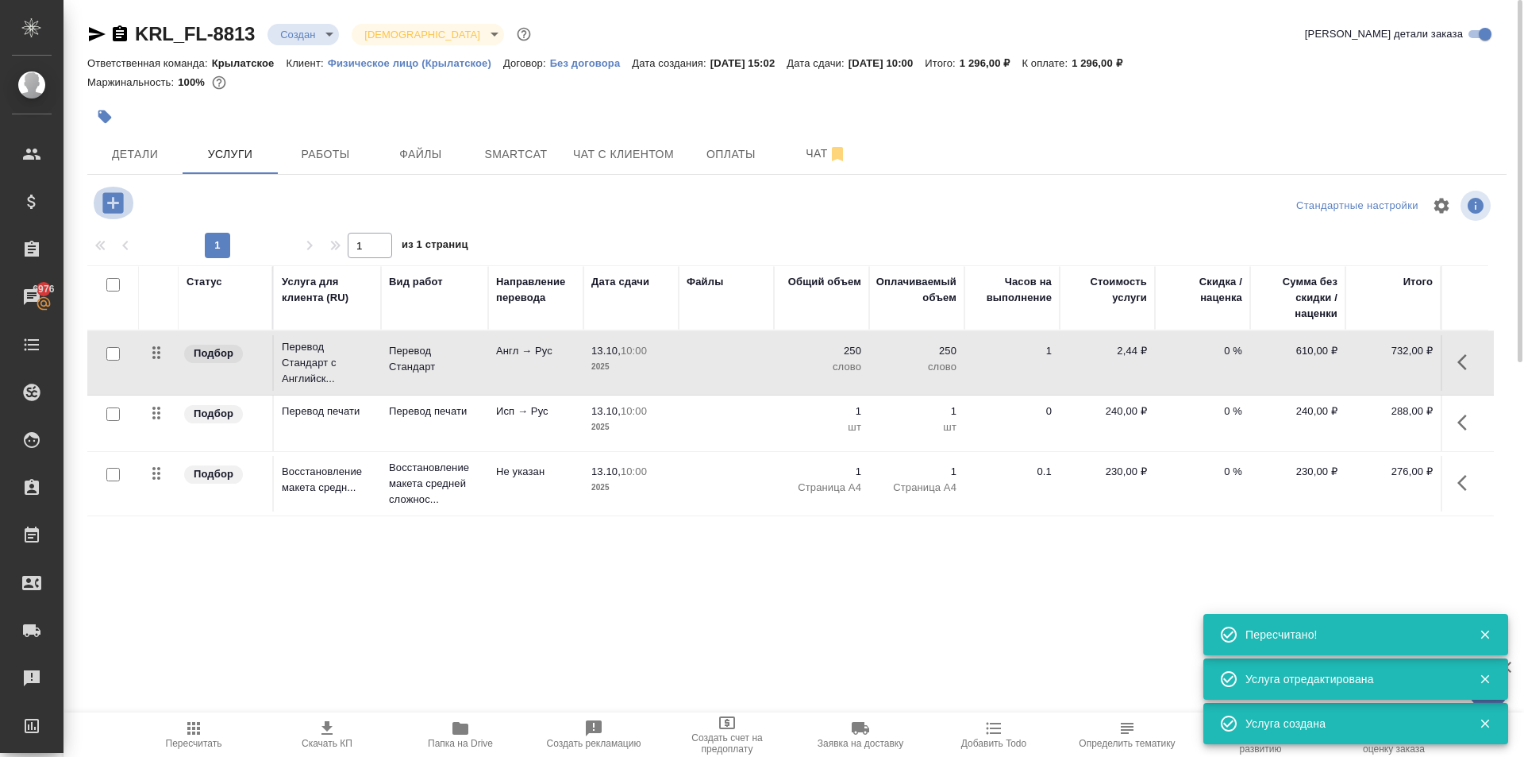
click at [114, 208] on icon "button" at bounding box center [113, 203] width 28 height 28
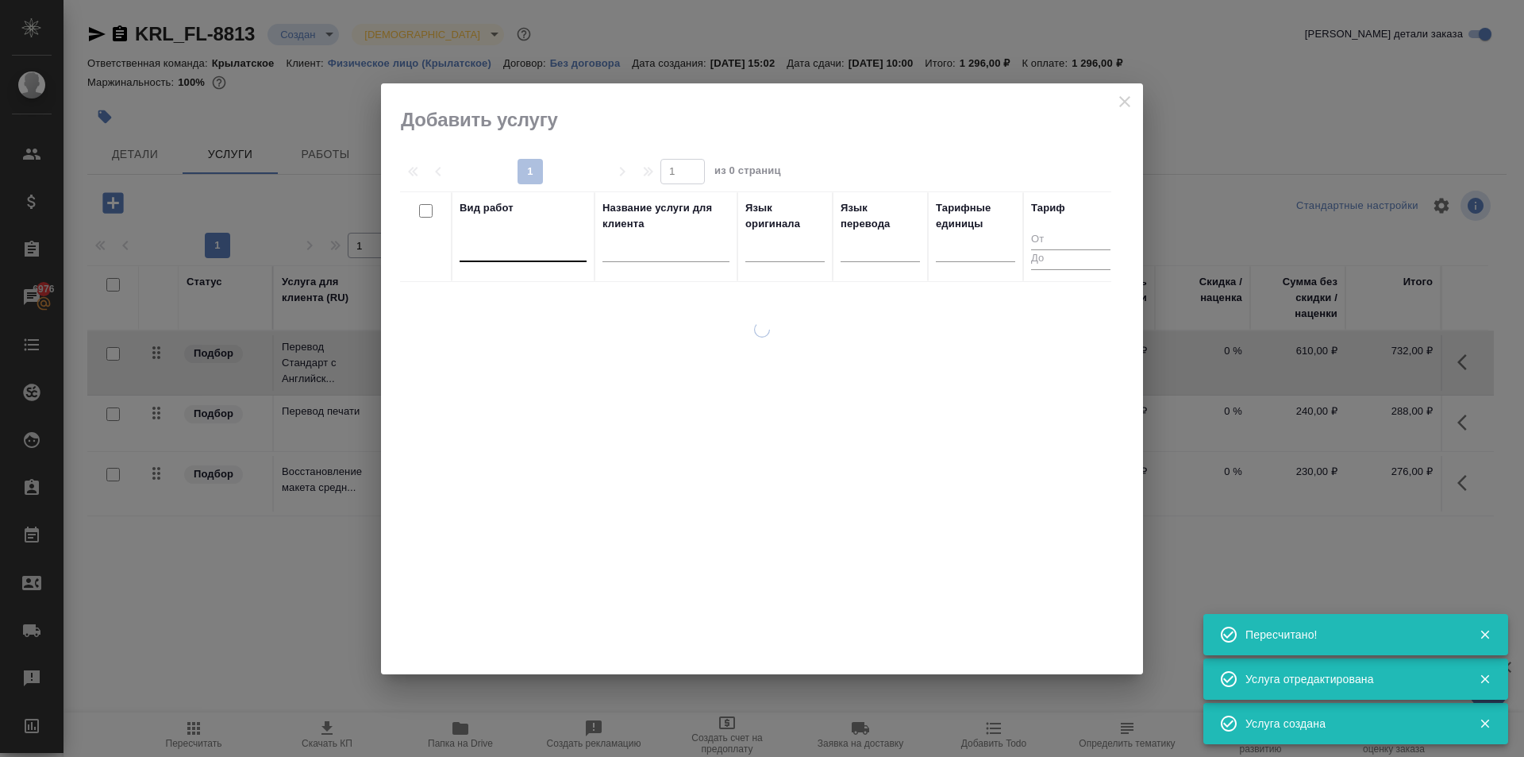
click at [507, 244] on div at bounding box center [523, 245] width 127 height 23
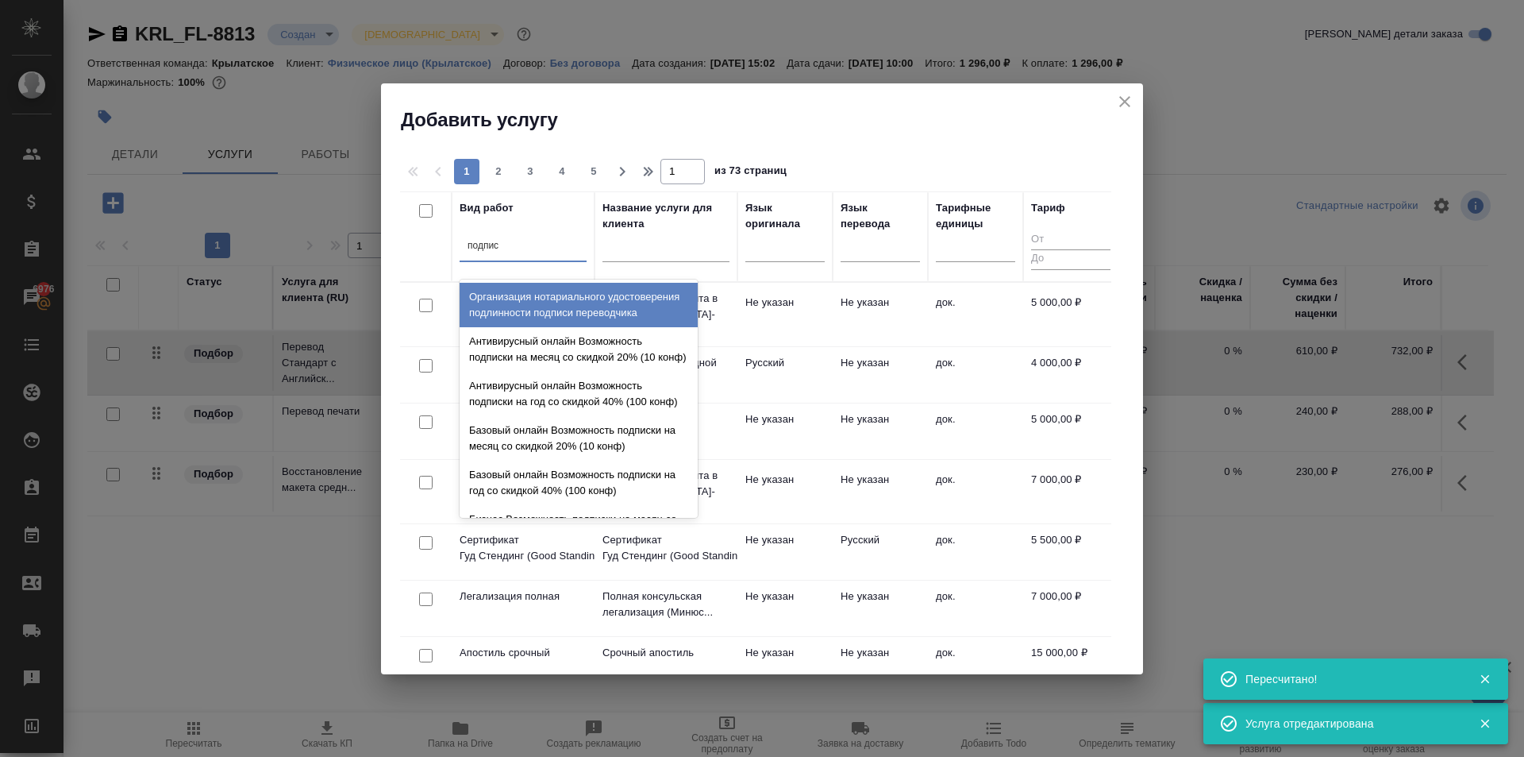
type input "подписи"
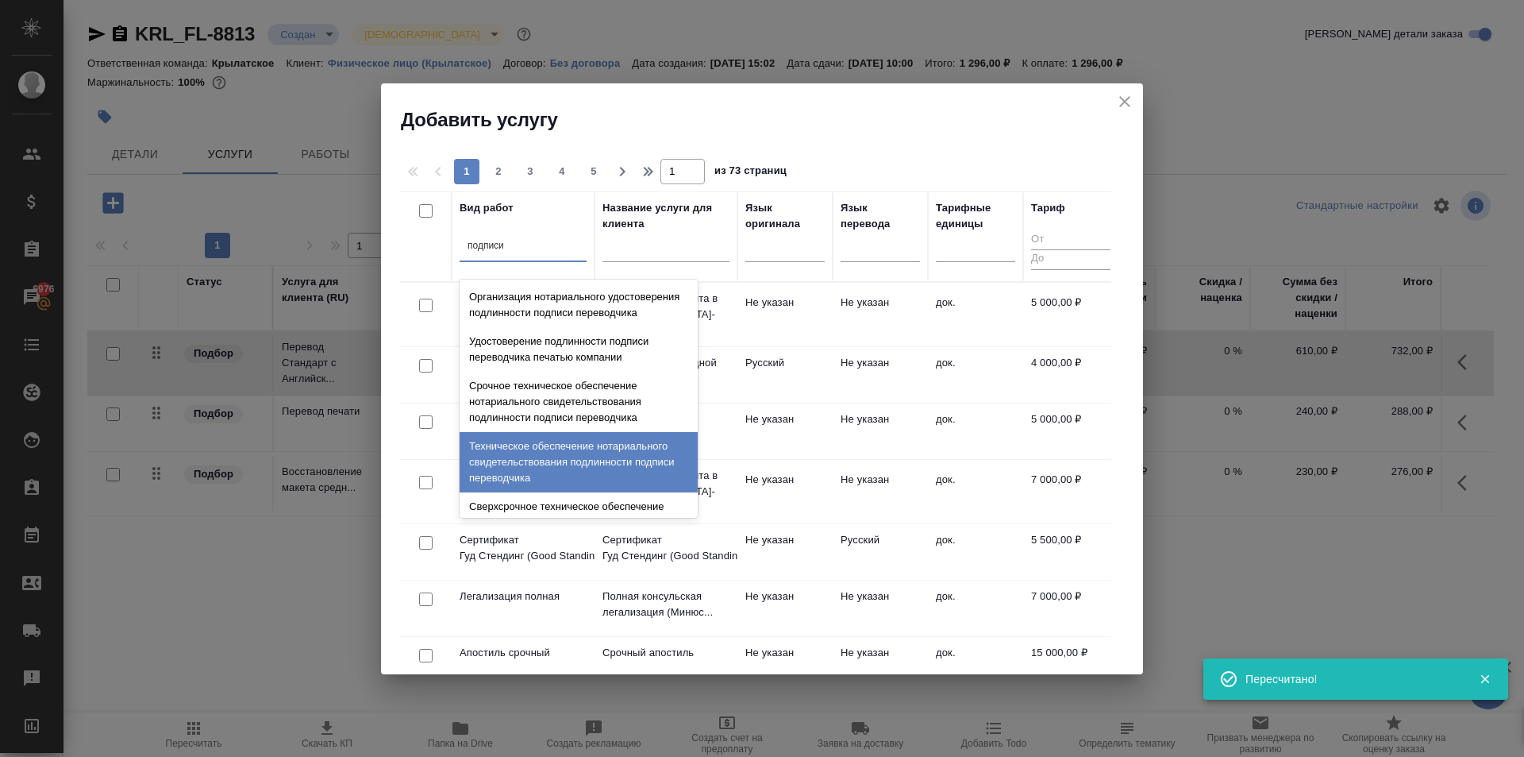
drag, startPoint x: 552, startPoint y: 477, endPoint x: 580, endPoint y: 454, distance: 36.7
click at [556, 470] on div "Техническое обеспечение нотариального свидетельствования подлинности подписи пе…" at bounding box center [579, 462] width 238 height 60
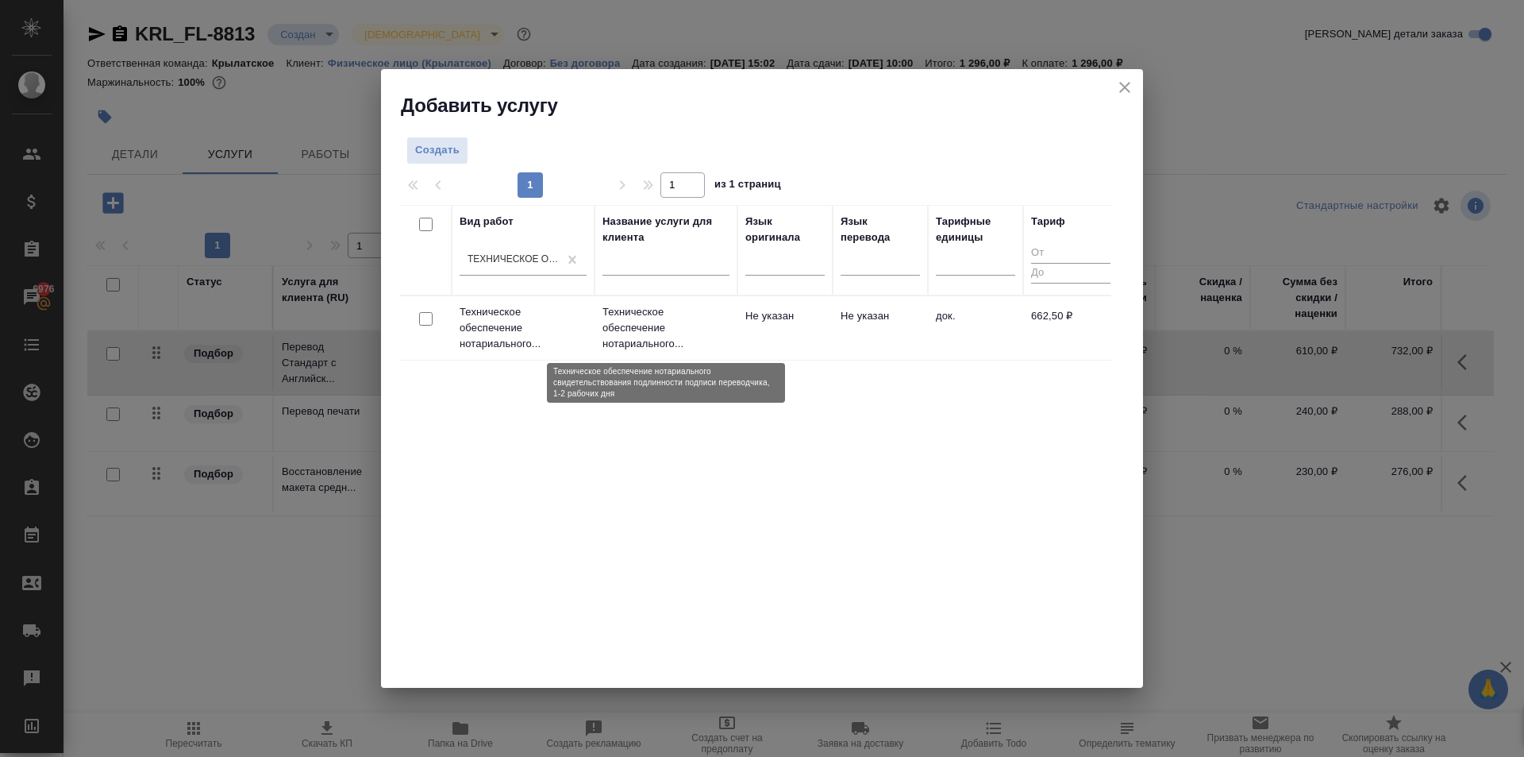
click at [661, 337] on p "Техническое обеспечение нотариального..." at bounding box center [666, 328] width 127 height 48
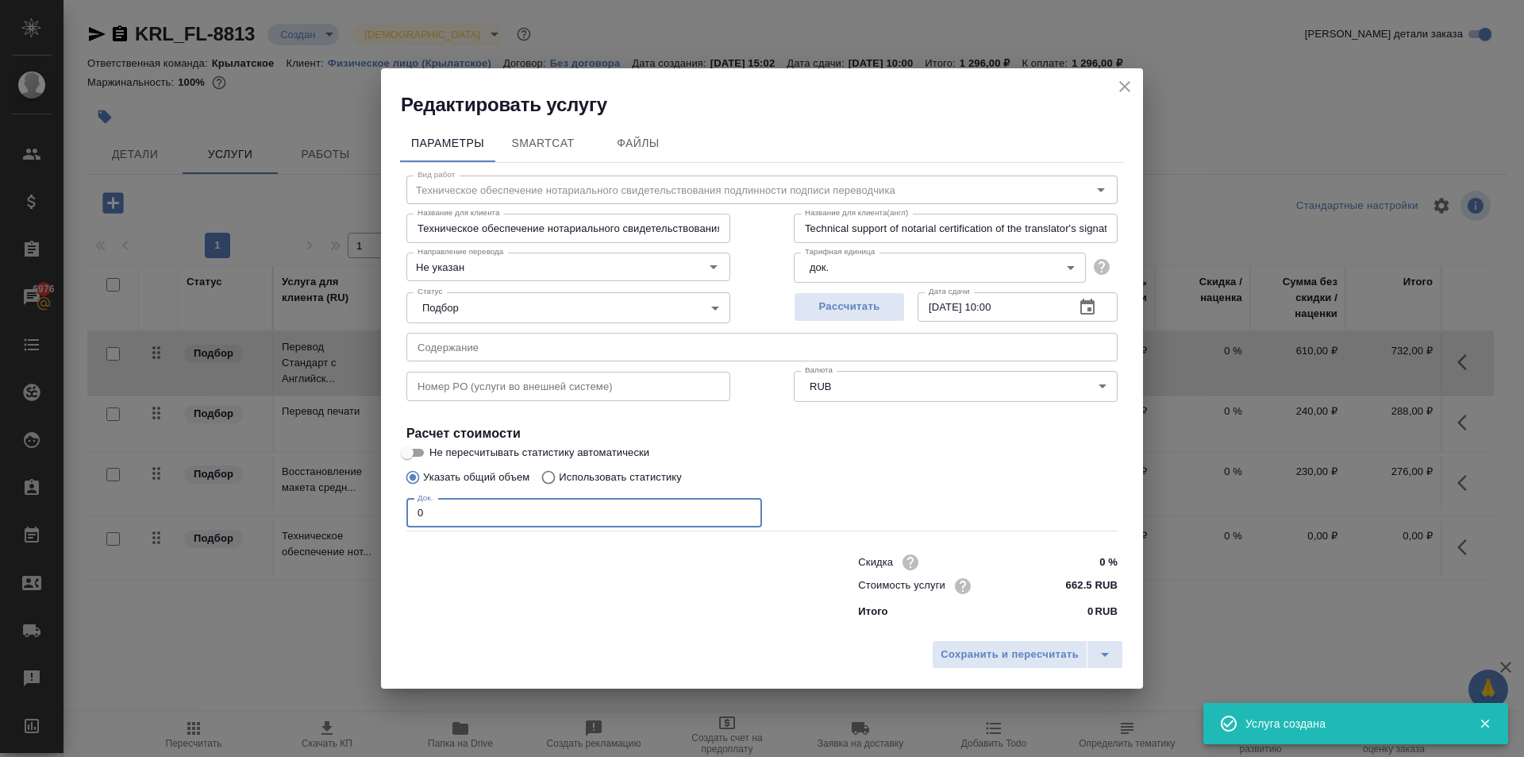
drag, startPoint x: 440, startPoint y: 519, endPoint x: 378, endPoint y: 521, distance: 62.0
click at [378, 521] on div "Редактировать услугу Параметры SmartCat Файлы Вид работ Техническое обеспечение…" at bounding box center [762, 378] width 1524 height 757
type input "1"
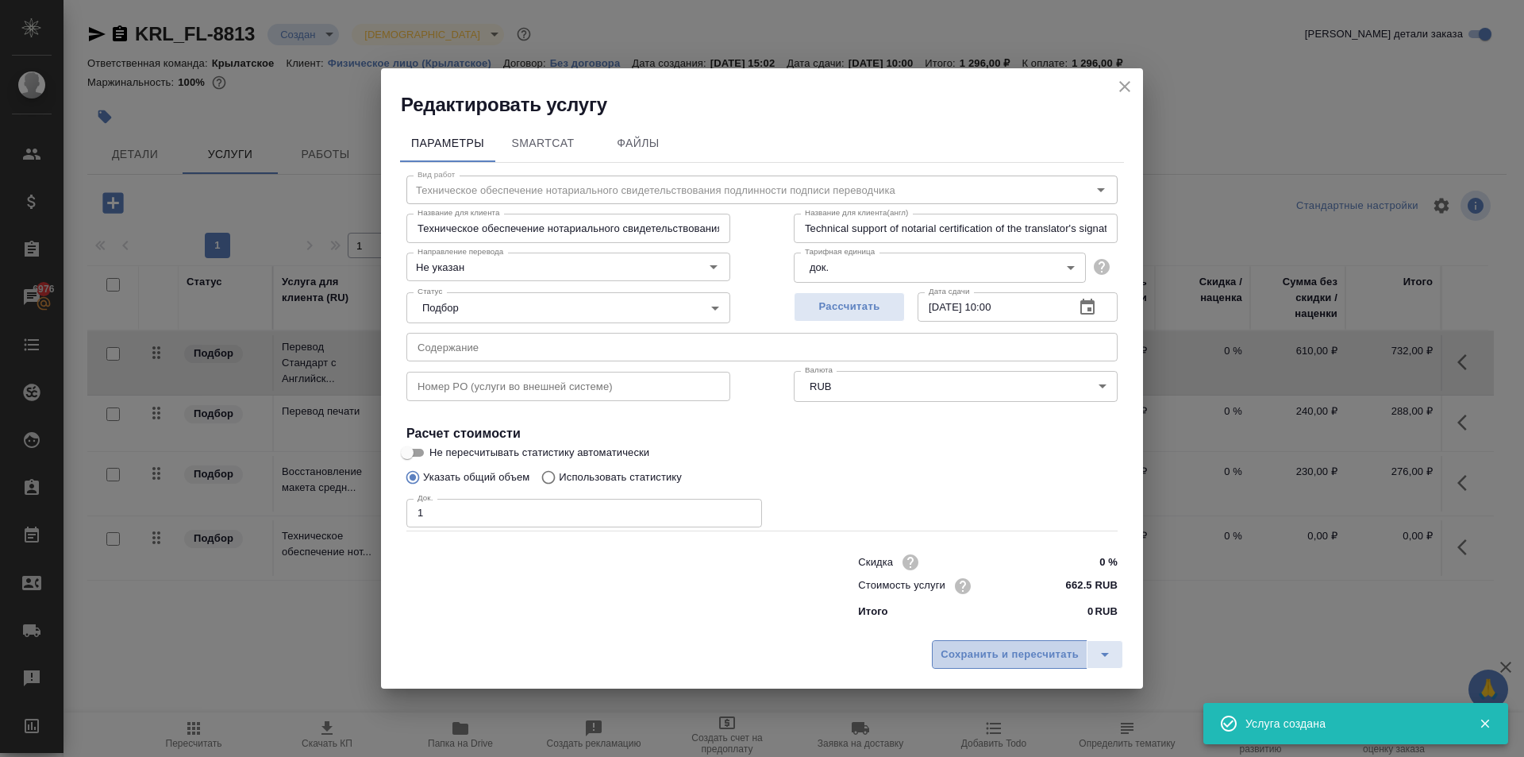
click at [1033, 645] on button "Сохранить и пересчитать" at bounding box center [1010, 654] width 156 height 29
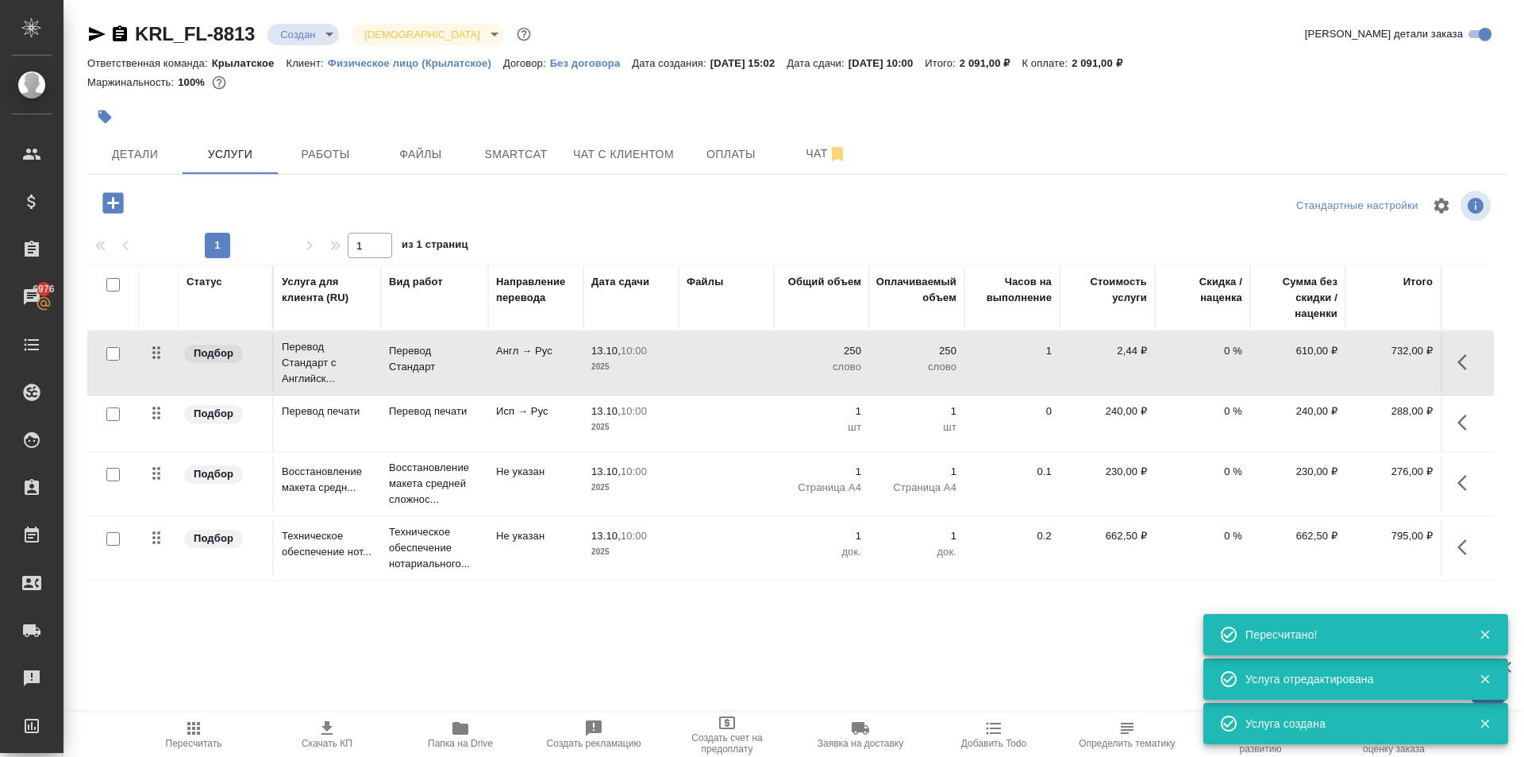
click at [219, 711] on div ".cls-1 fill:#fff; AWATERA Kasymov Timur Клиенты Спецификации Заказы 6976 Чаты T…" at bounding box center [762, 378] width 1524 height 757
click at [215, 717] on button "Пересчитать" at bounding box center [193, 734] width 133 height 44
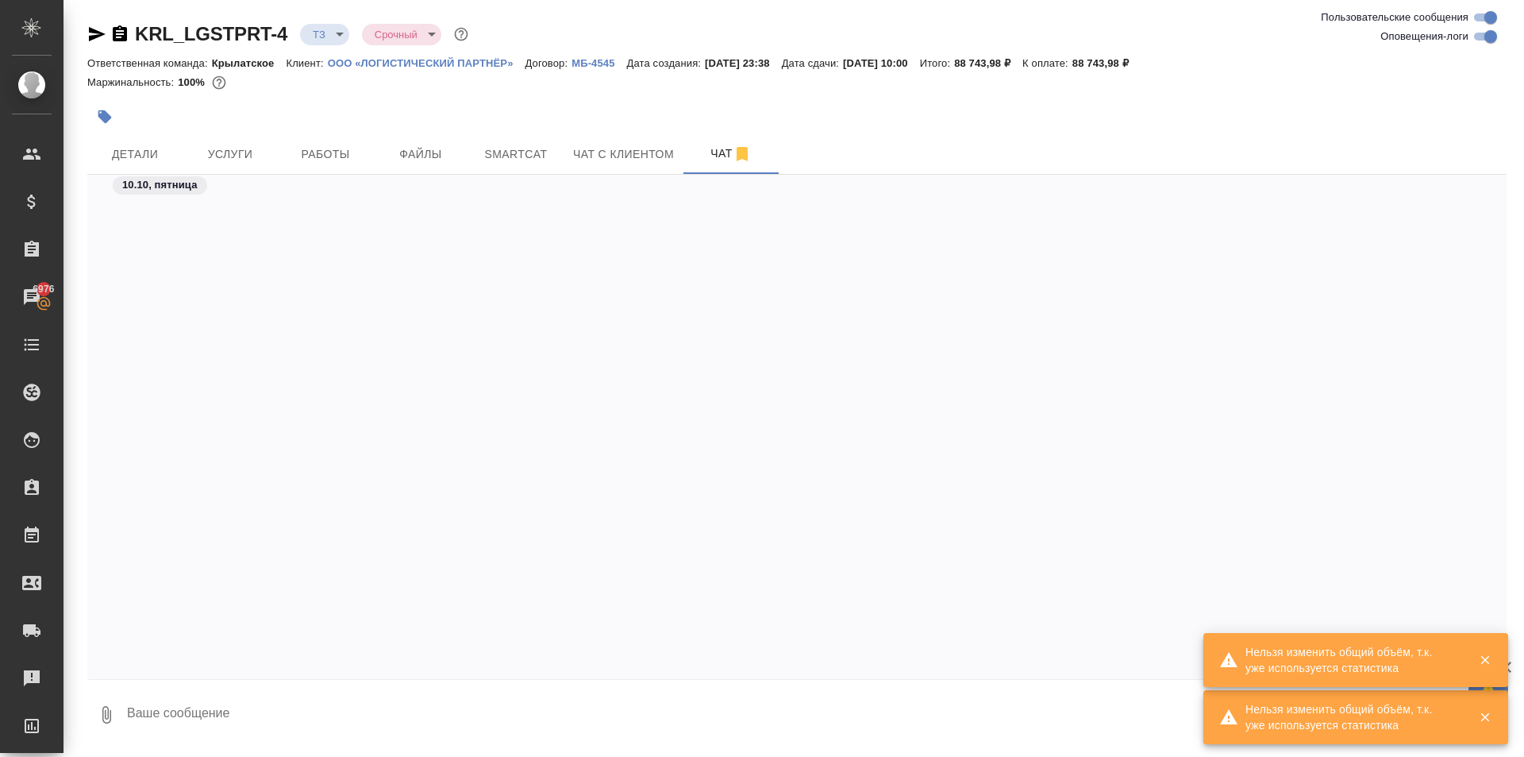
scroll to position [1235, 0]
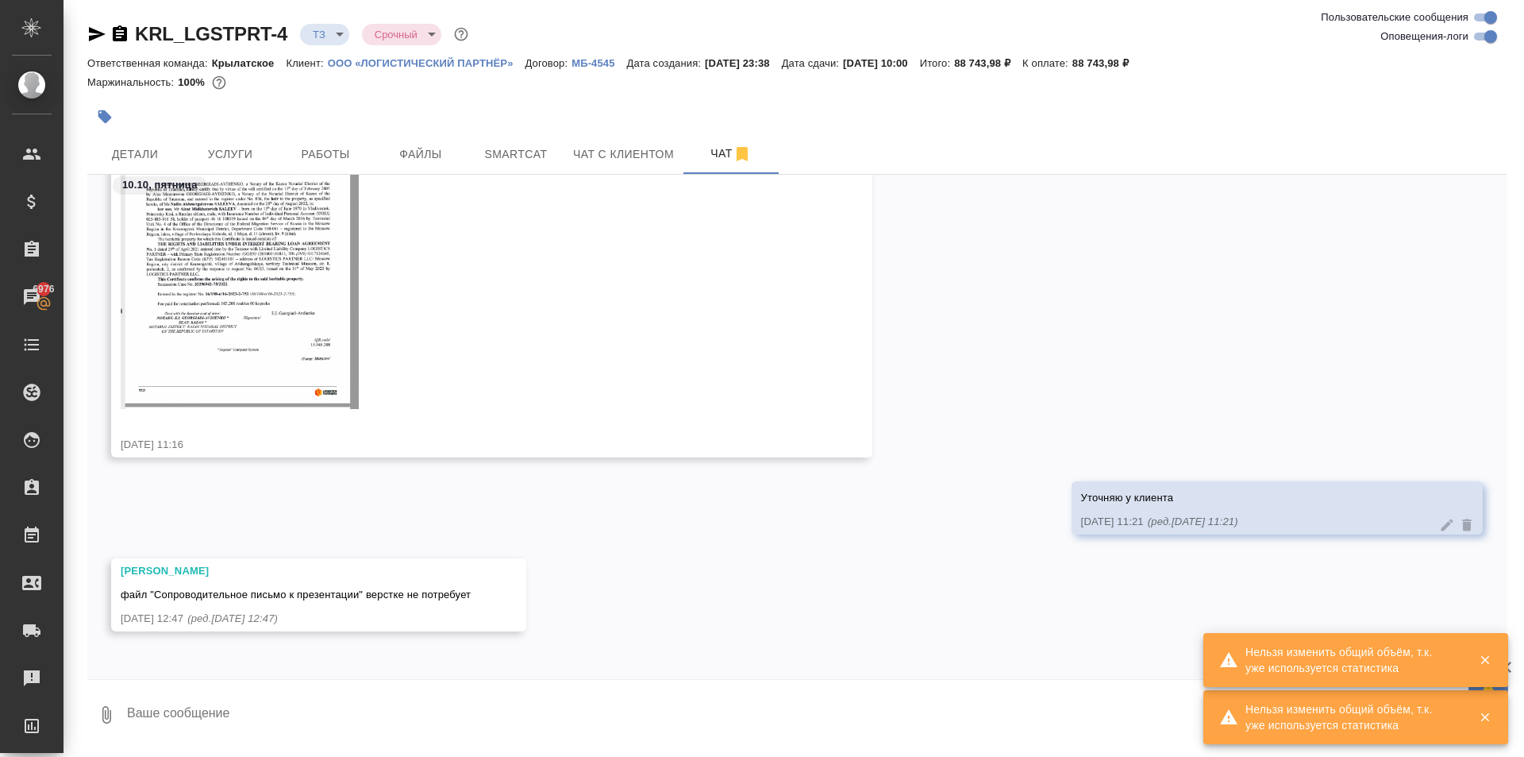
click at [309, 715] on textarea at bounding box center [816, 715] width 1382 height 54
paste textarea "Тексты на английском языке НЕ переводим, а пишем только о наличии перевода на а…"
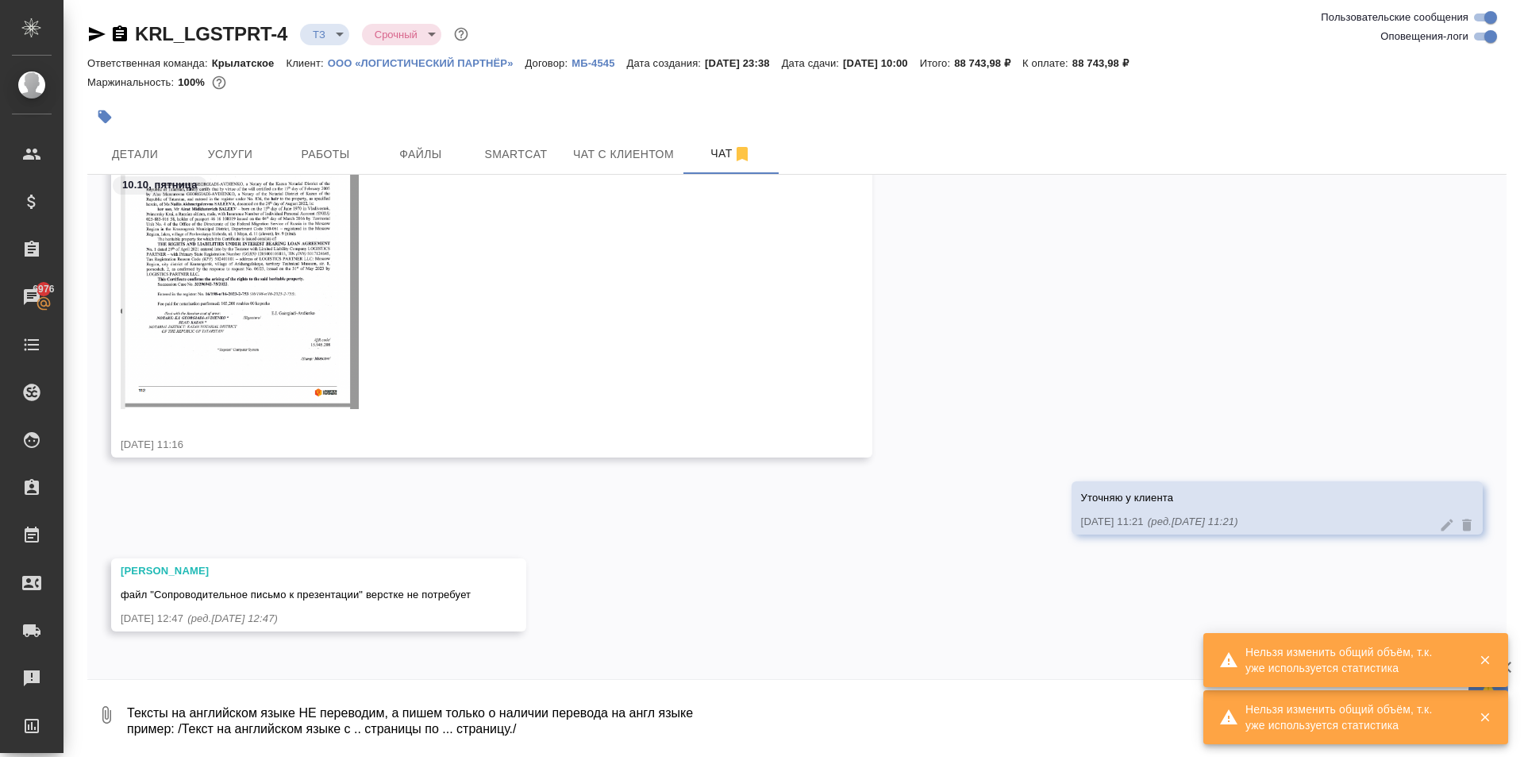
click at [131, 709] on textarea "Тексты на английском языке НЕ переводим, а пишем только о наличии перевода на а…" at bounding box center [802, 715] width 1355 height 54
click at [129, 710] on textarea "Тексты на английском языке НЕ переводим, а пишем только о наличии перевода на а…" at bounding box center [802, 715] width 1355 height 54
drag, startPoint x: 140, startPoint y: 712, endPoint x: 111, endPoint y: 710, distance: 28.7
click at [111, 710] on div "0 (!) Тексты на английском языке НЕ переводим, а пишем только о наличии перевод…" at bounding box center [797, 715] width 1420 height 54
click at [145, 712] on textarea "(!) Тексты на английском языке НЕ переводим, а пишем только о наличии перевода …" at bounding box center [802, 715] width 1355 height 54
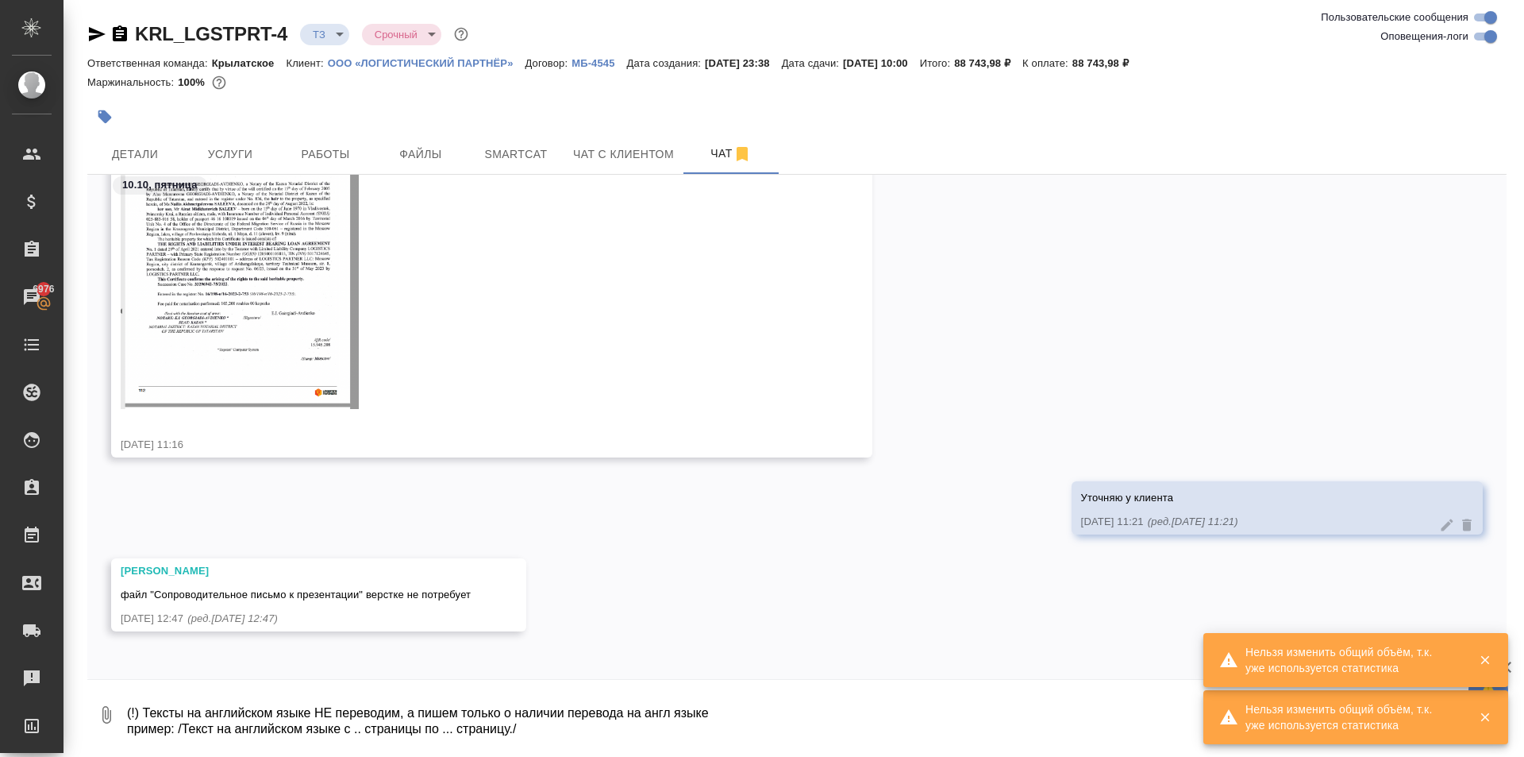
paste textarea "(!)"
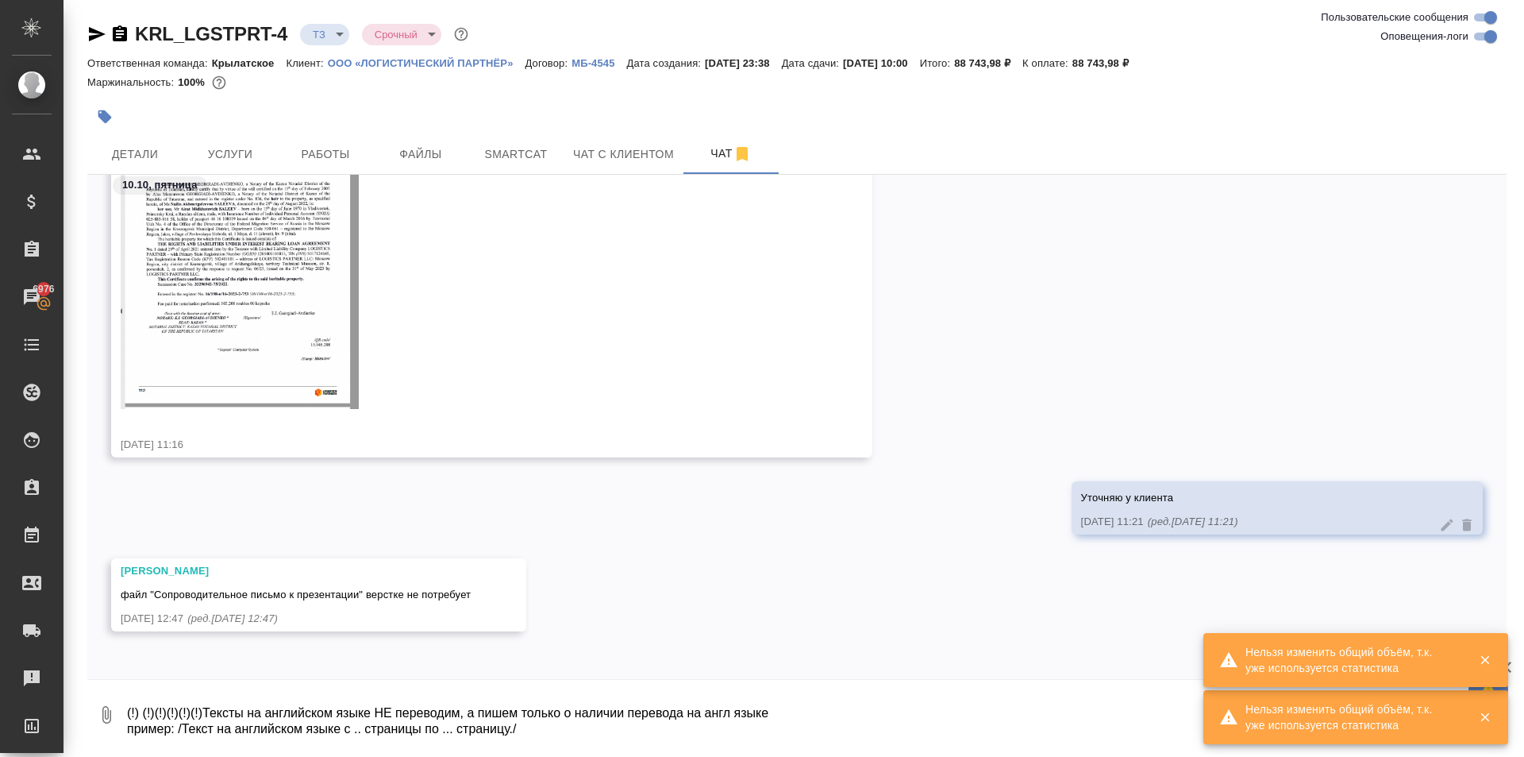
paste textarea "(!)"
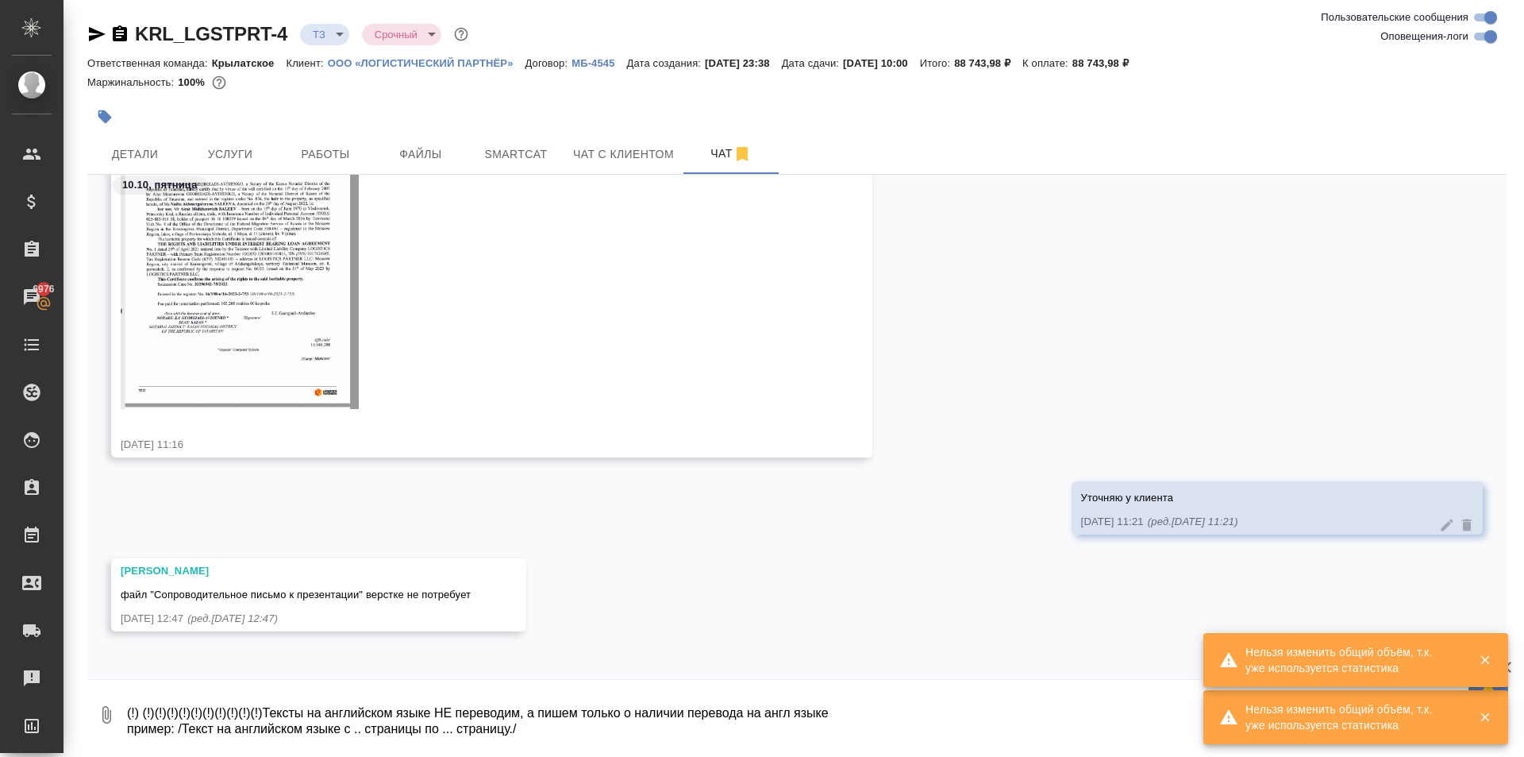
paste textarea "(!)"
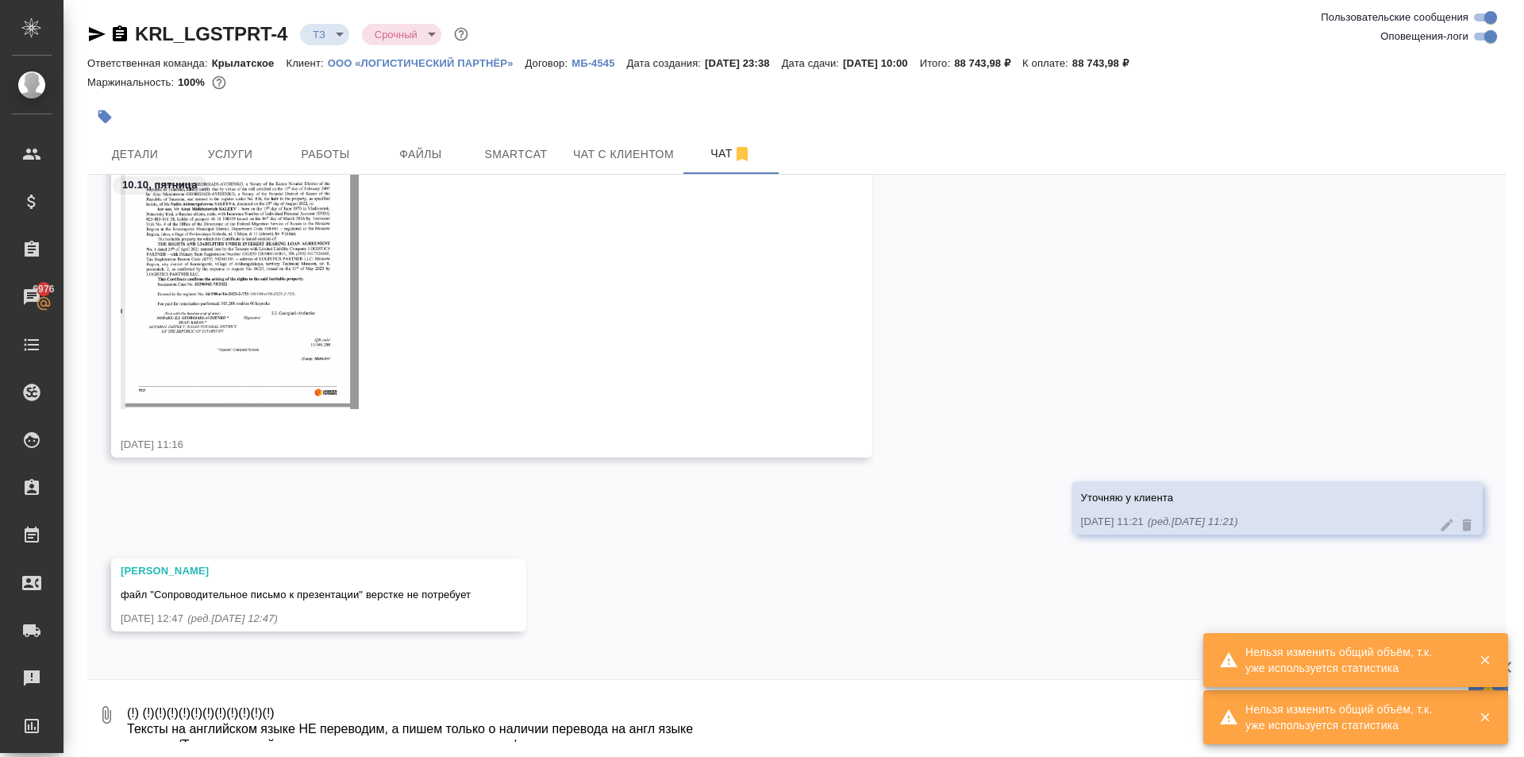
type textarea "(!) (!)(!)(!)(!)(!)(!)(!)(!)(!)(!)(!) Тексты на английском языке НЕ переводим, …"
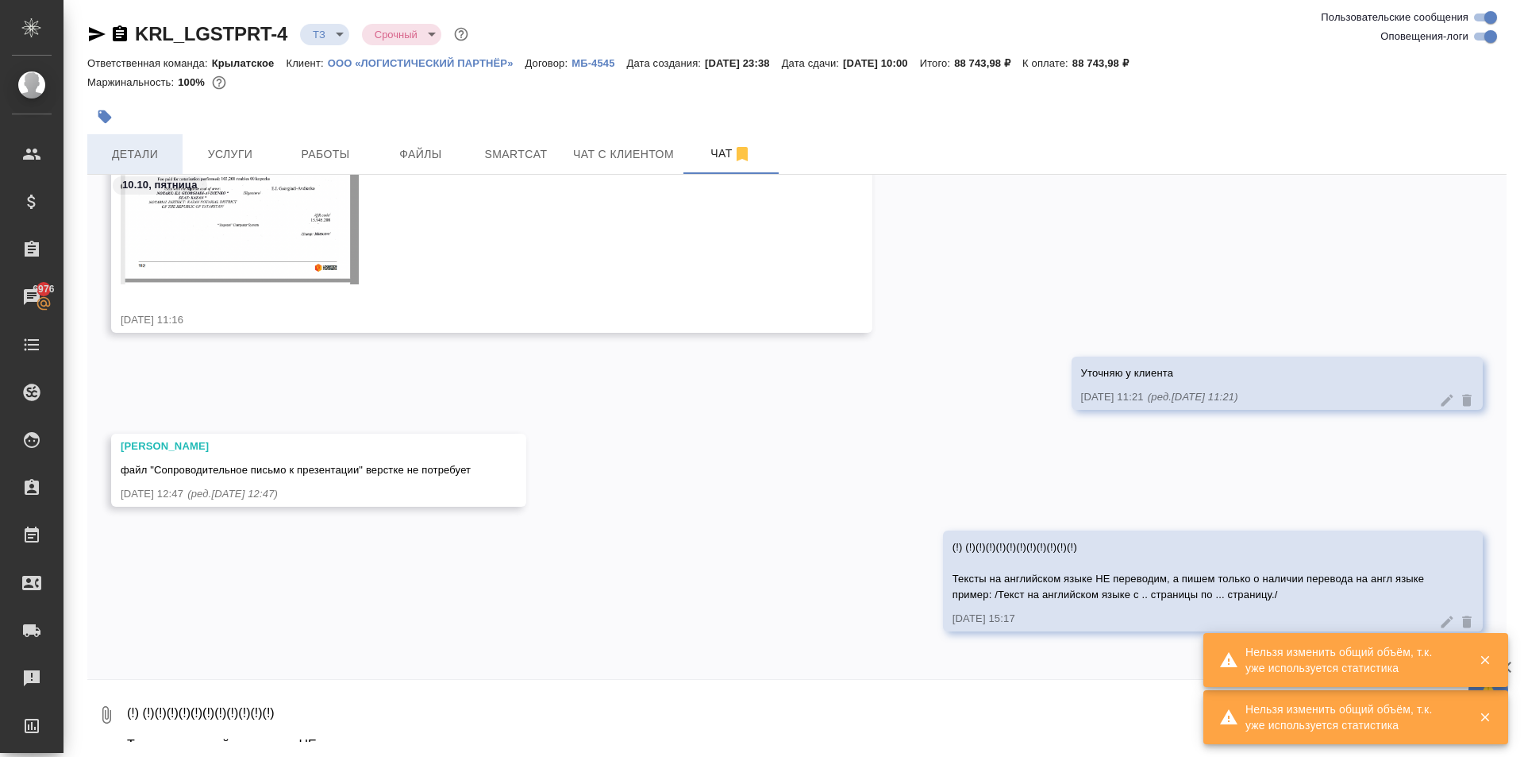
click at [137, 153] on span "Детали" at bounding box center [135, 155] width 76 height 20
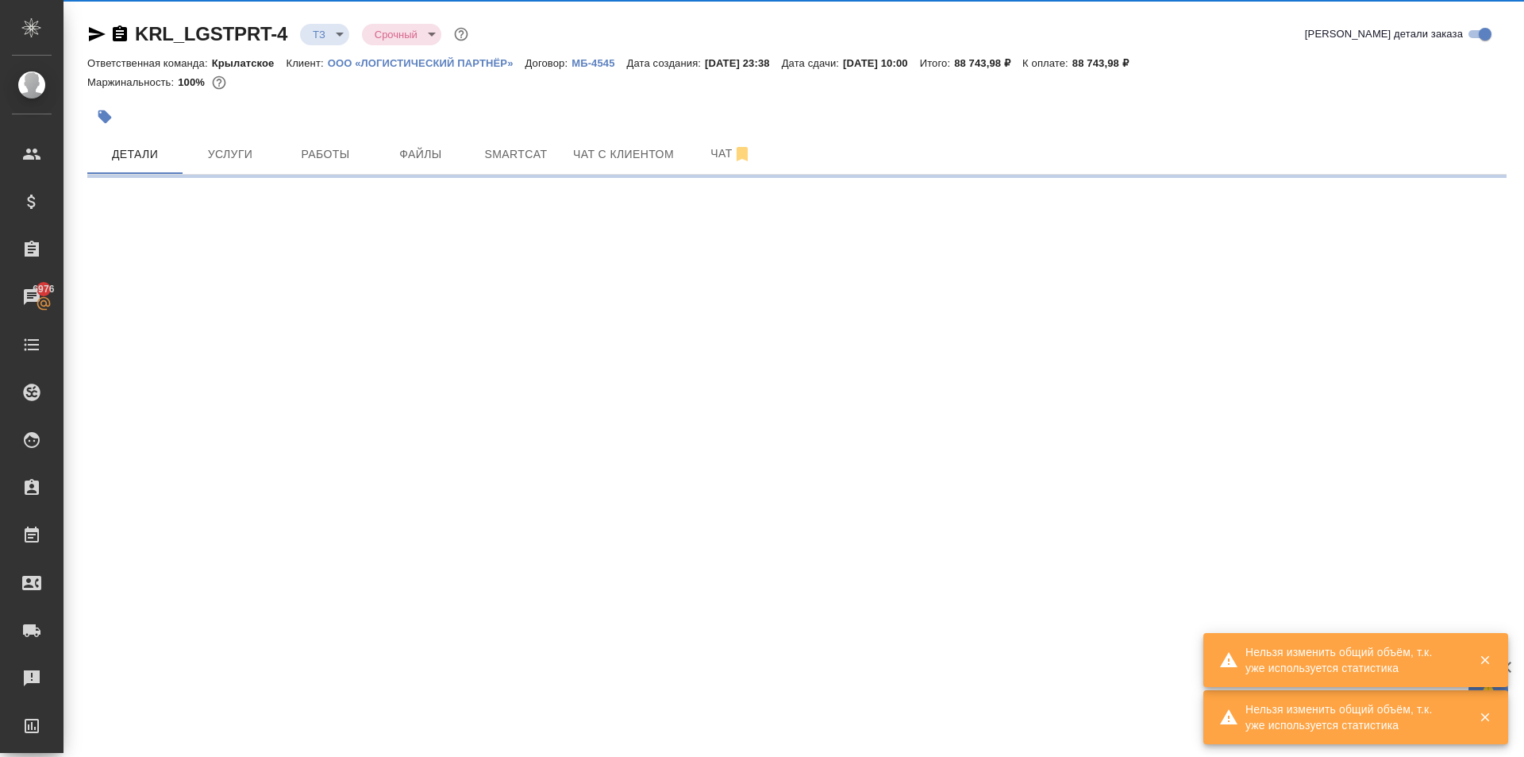
select select "RU"
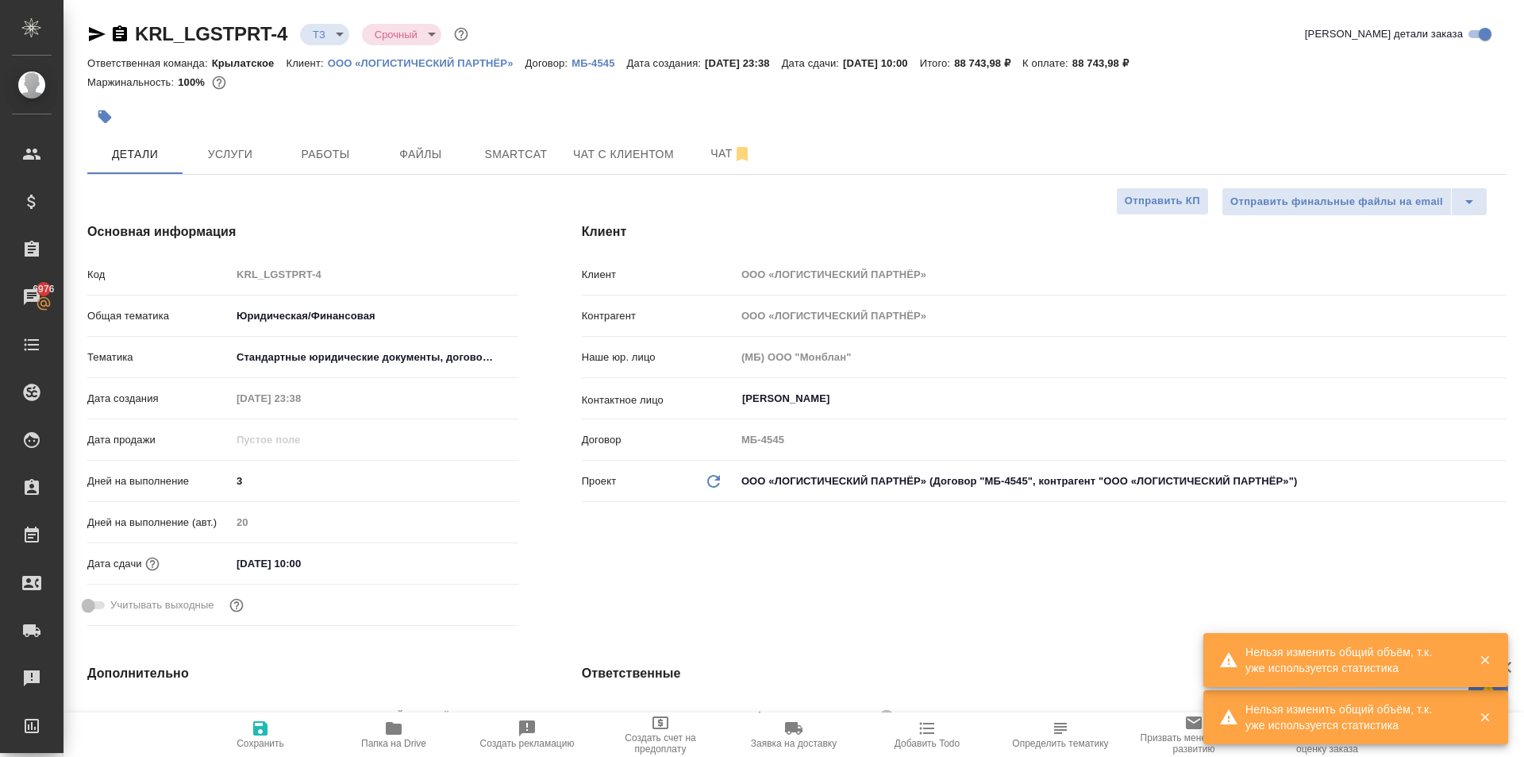
type textarea "x"
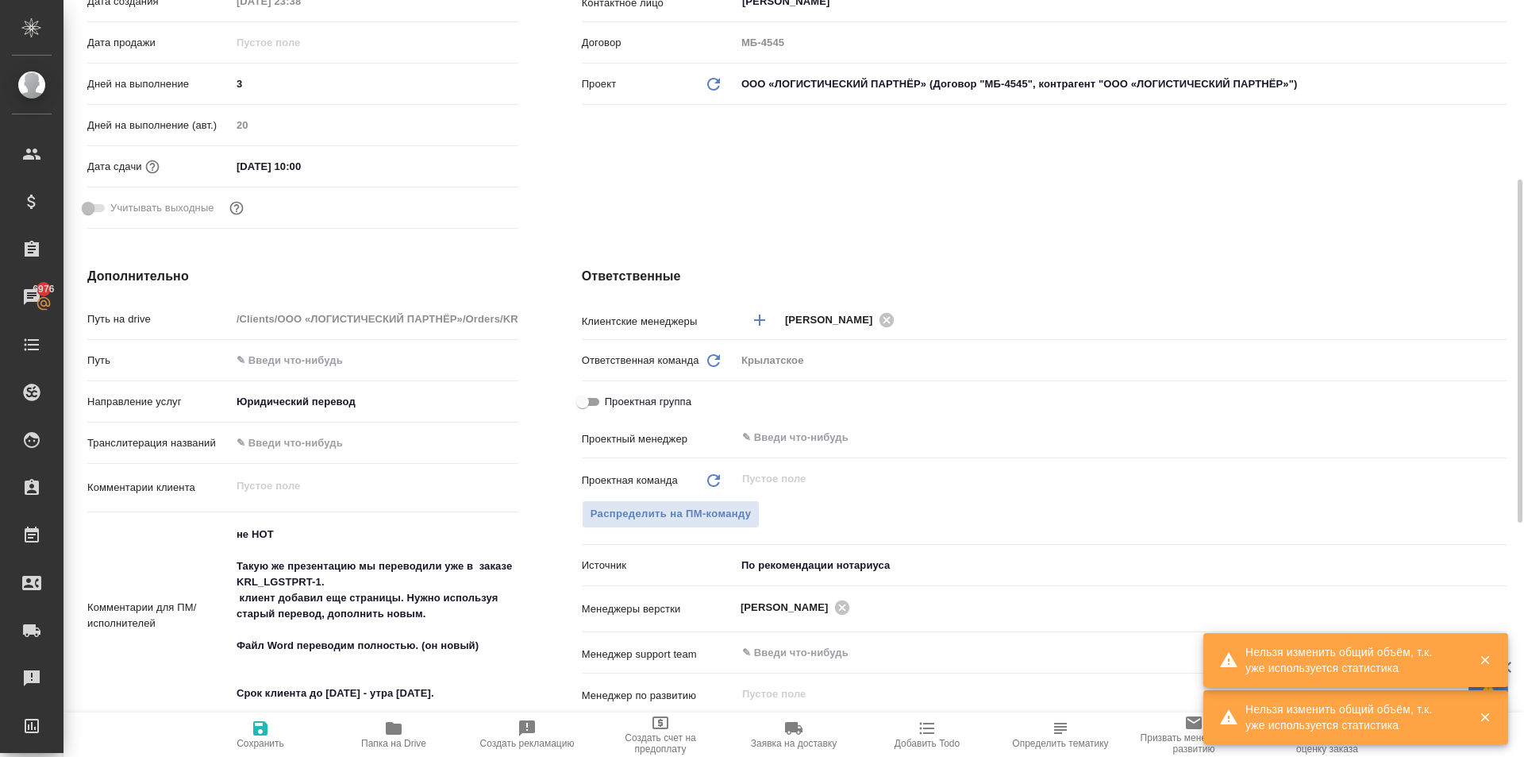
scroll to position [715, 0]
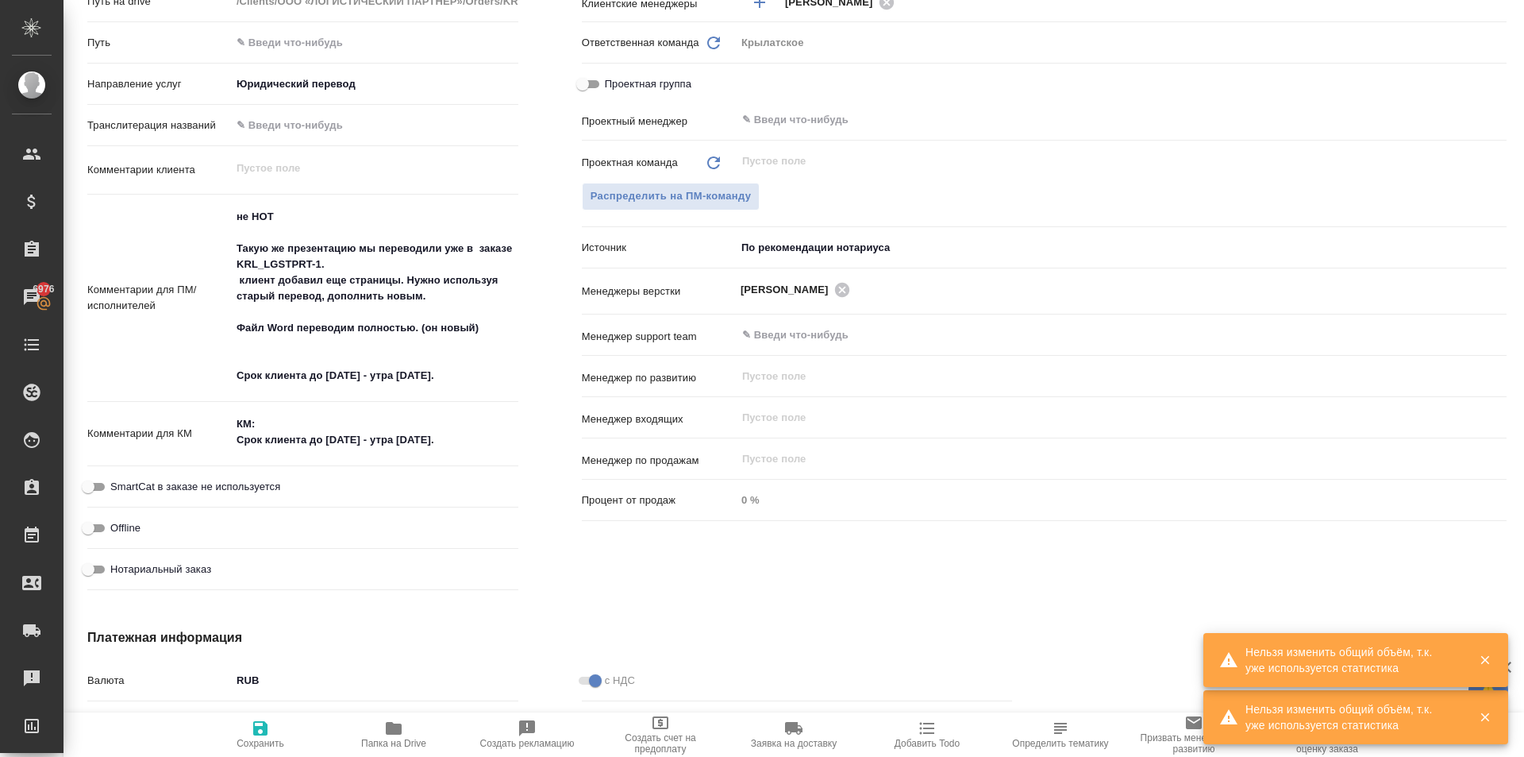
type textarea "x"
click at [478, 370] on textarea "не НОТ Такую же презентацию мы переводили уже в заказе KRL_LGSTPRT-1. клиент до…" at bounding box center [375, 297] width 286 height 186
click at [496, 340] on textarea "не НОТ Такую же презентацию мы переводили уже в заказе KRL_LGSTPRT-1. клиент до…" at bounding box center [375, 297] width 286 height 186
click at [493, 326] on textarea "не НОТ Такую же презентацию мы переводили уже в заказе KRL_LGSTPRT-1. клиент до…" at bounding box center [375, 297] width 286 height 186
type textarea "x"
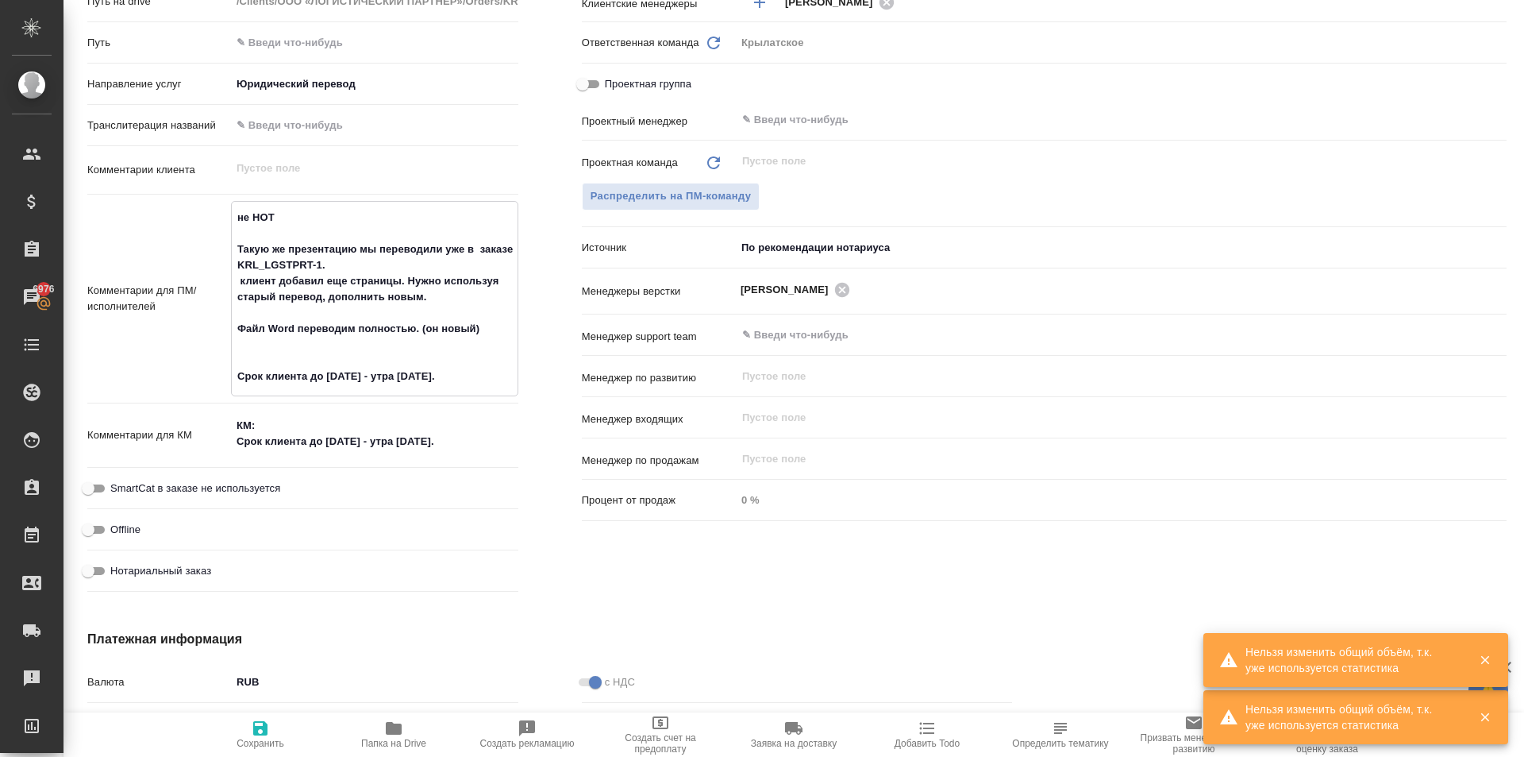
type textarea "не НОТ Такую же презентацию мы переводили уже в заказе KRL_LGSTPRT-1. клиент до…"
type textarea "x"
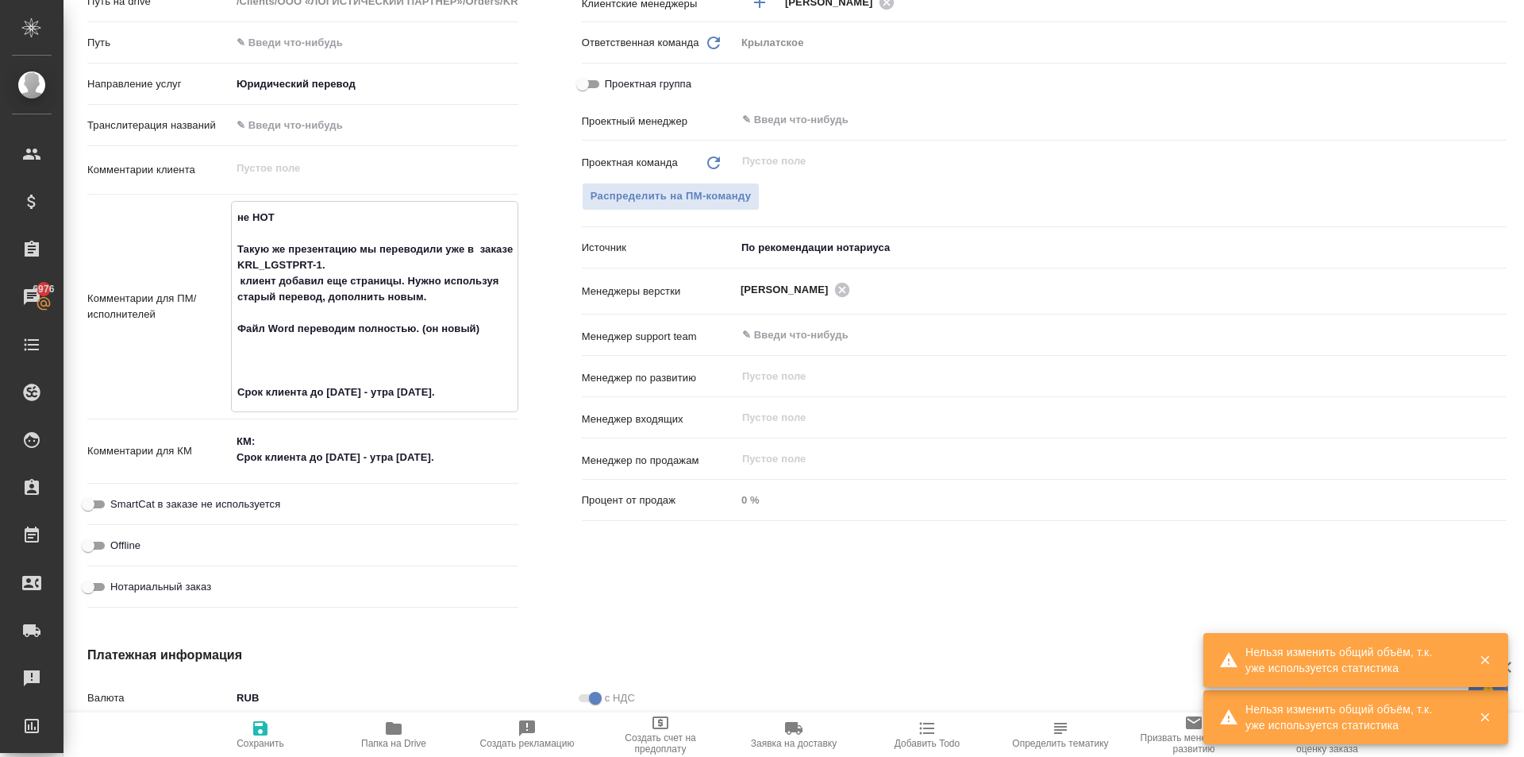
paste textarea "(!)"
type textarea "x"
type textarea "не НОТ Такую же презентацию мы переводили уже в заказе KRL_LGSTPRT-1. клиент до…"
type textarea "x"
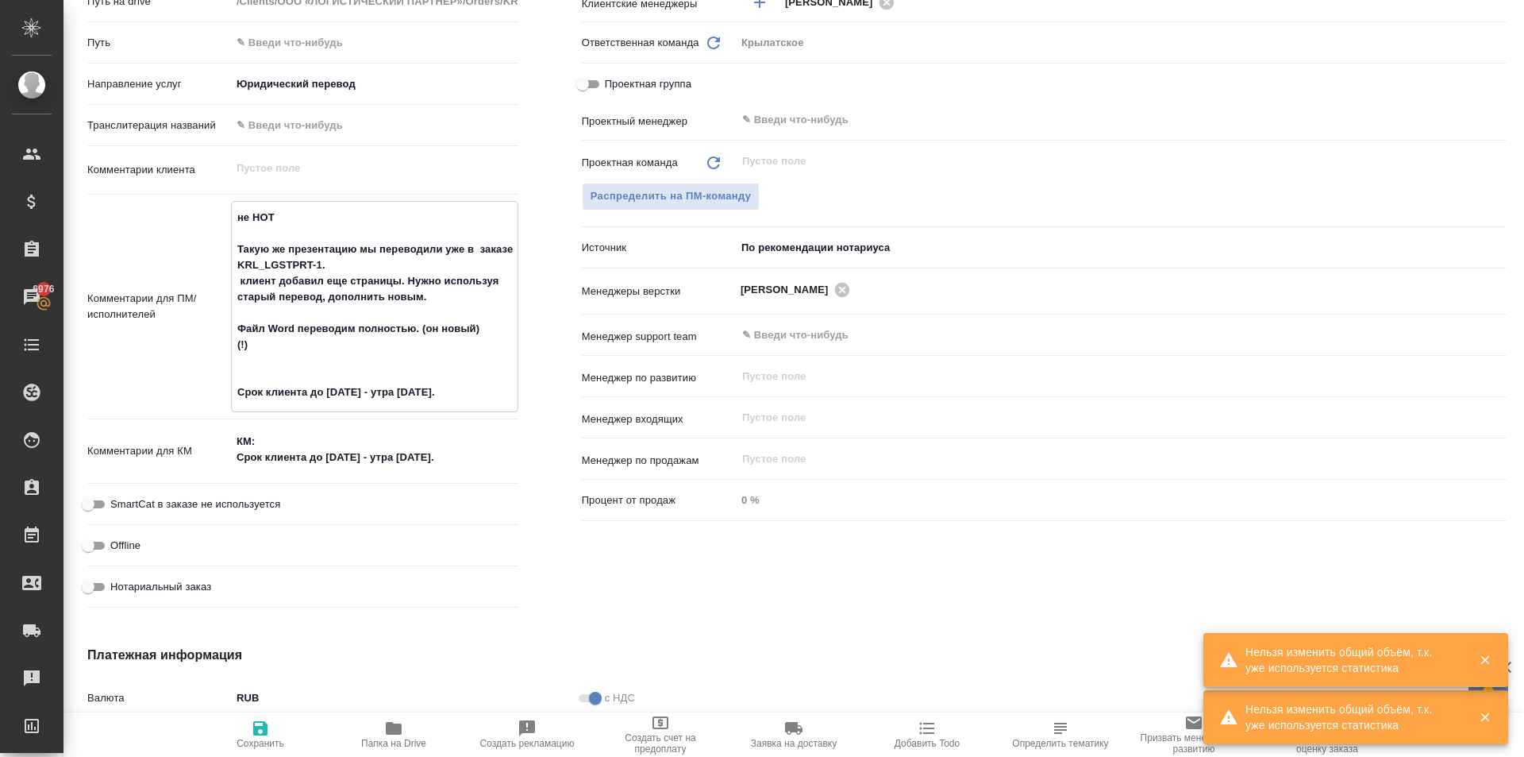
type textarea "x"
type textarea "не НОТ Такую же презентацию мы переводили уже в заказе KRL_LGSTPRT-1. клиент до…"
type textarea "x"
type textarea "не НОТ Такую же презентацию мы переводили уже в заказе KRL_LGSTPRT-1. клиент до…"
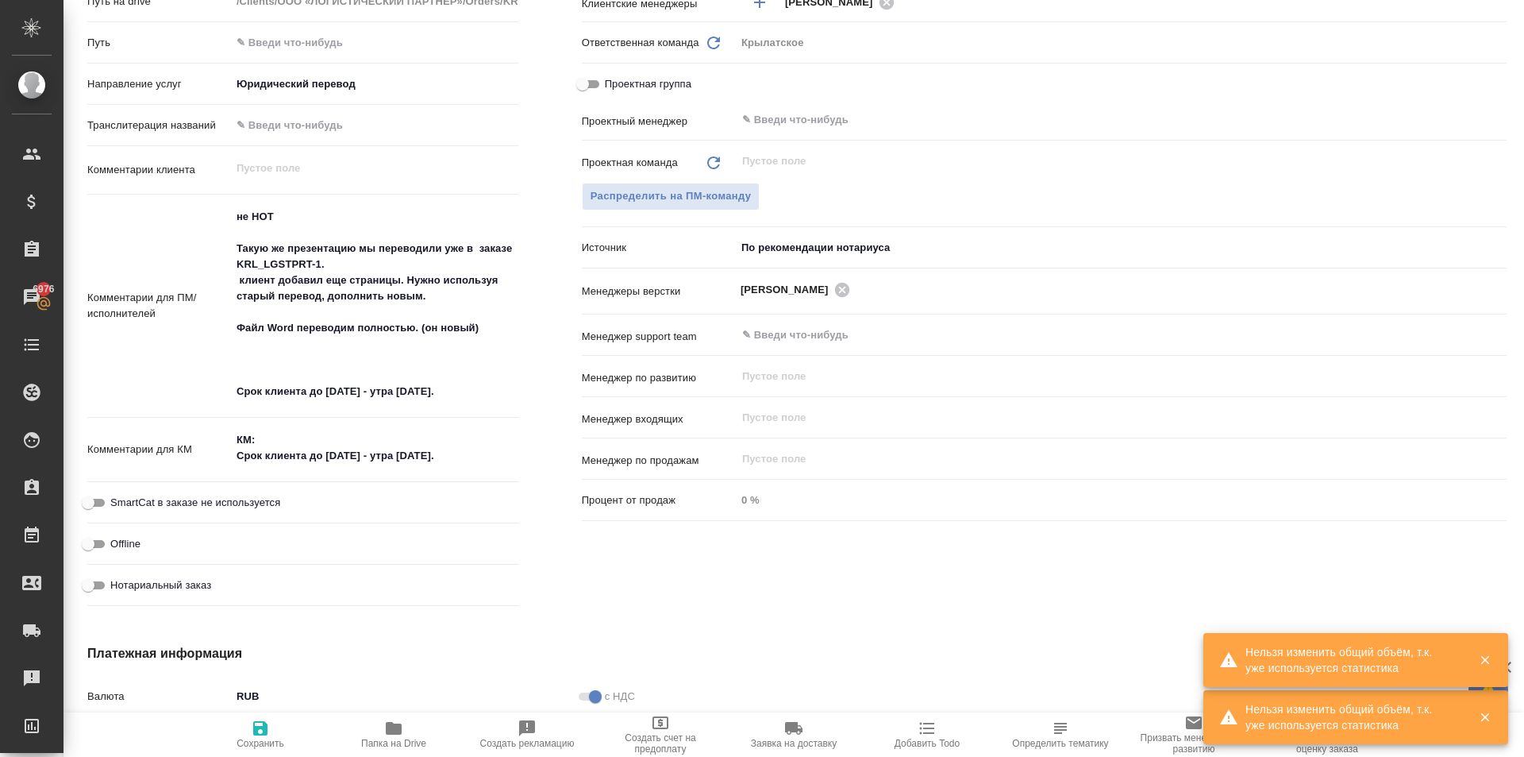
type textarea "x"
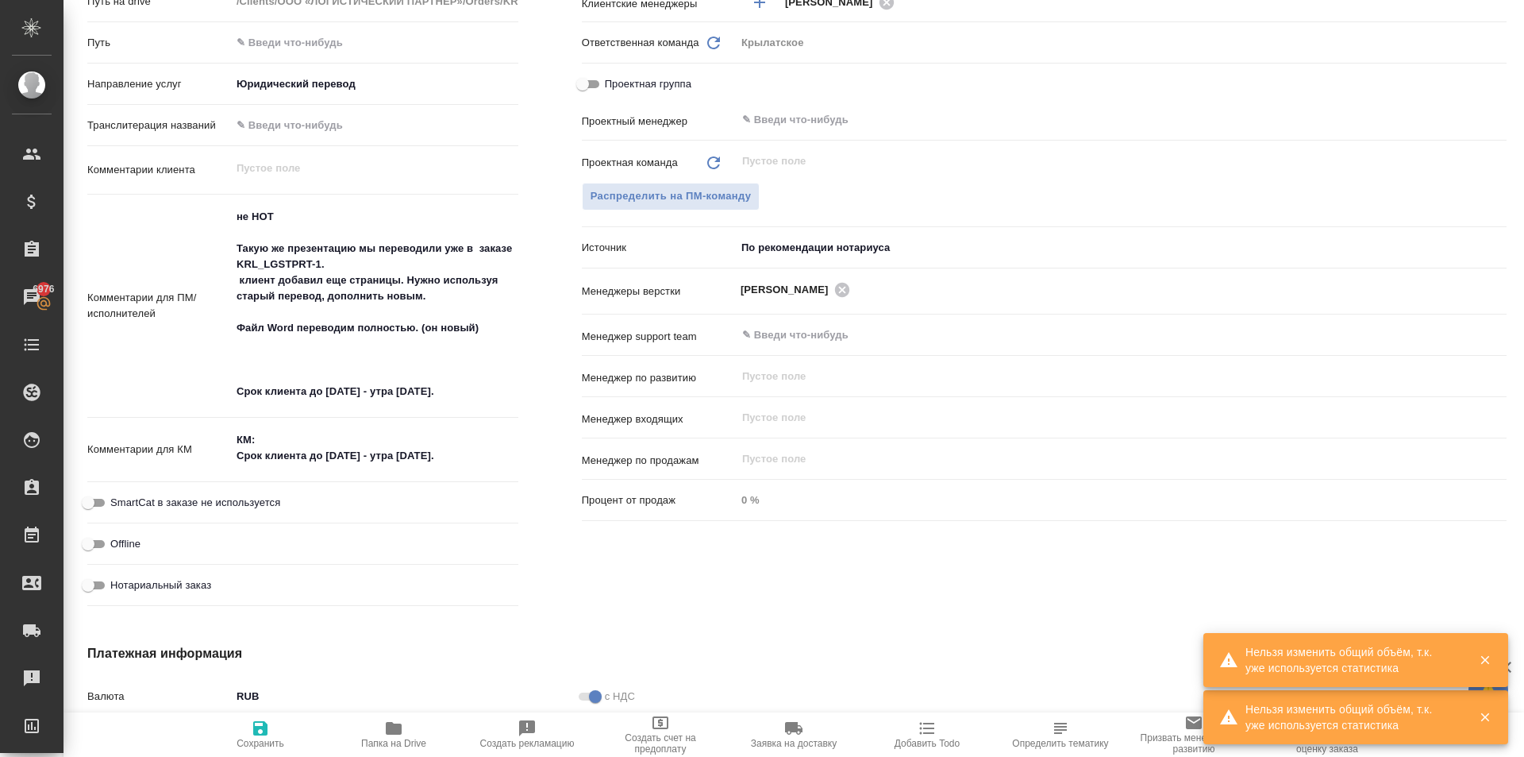
type textarea "x"
paste textarea "Тексты на английском языке НЕ переводим, а пишем только о наличии перевода на а…"
type textarea "x"
type textarea "не НОТ Такую же презентацию мы переводили уже в заказе KRL_LGSTPRT-1. клиент до…"
type textarea "x"
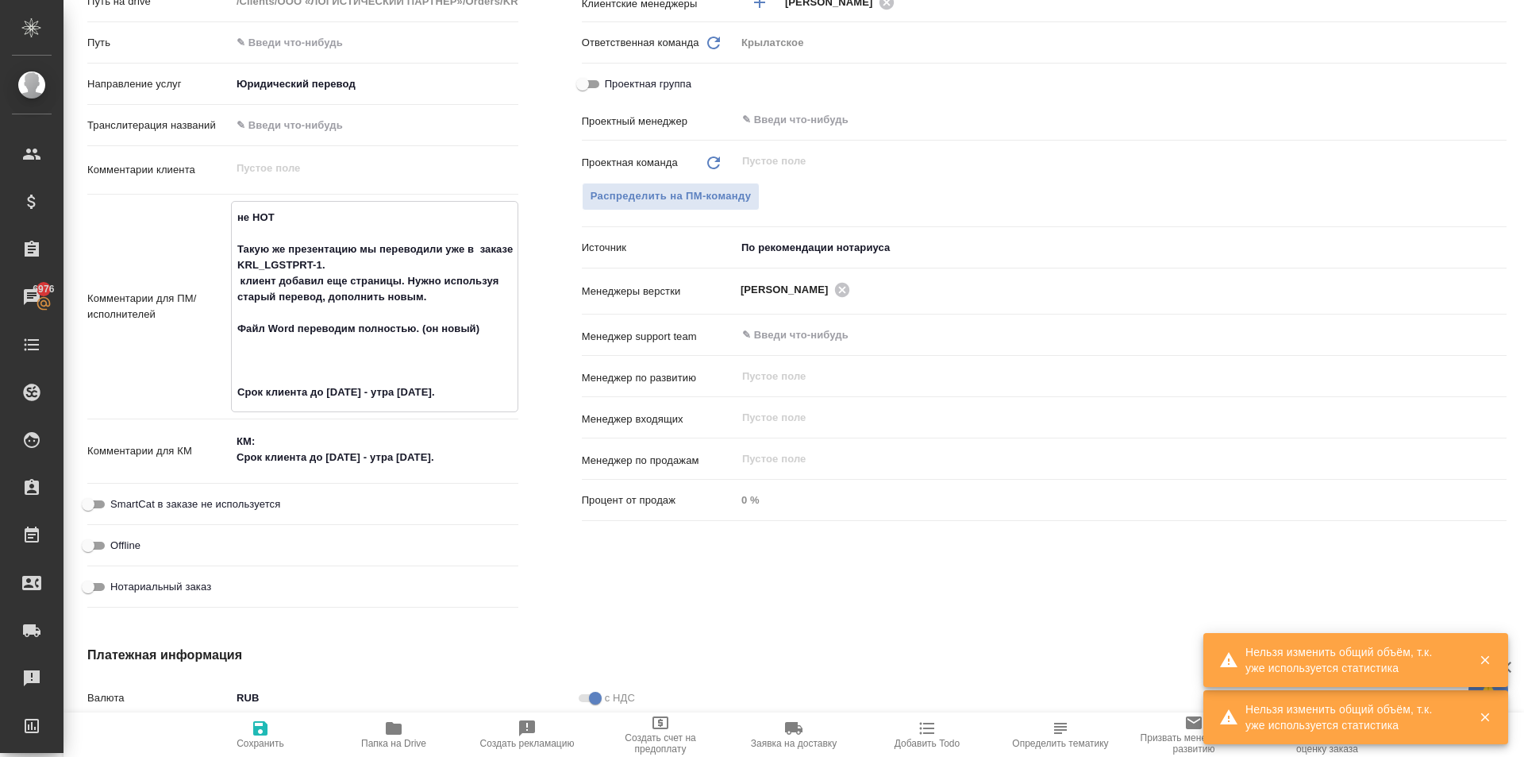
type textarea "x"
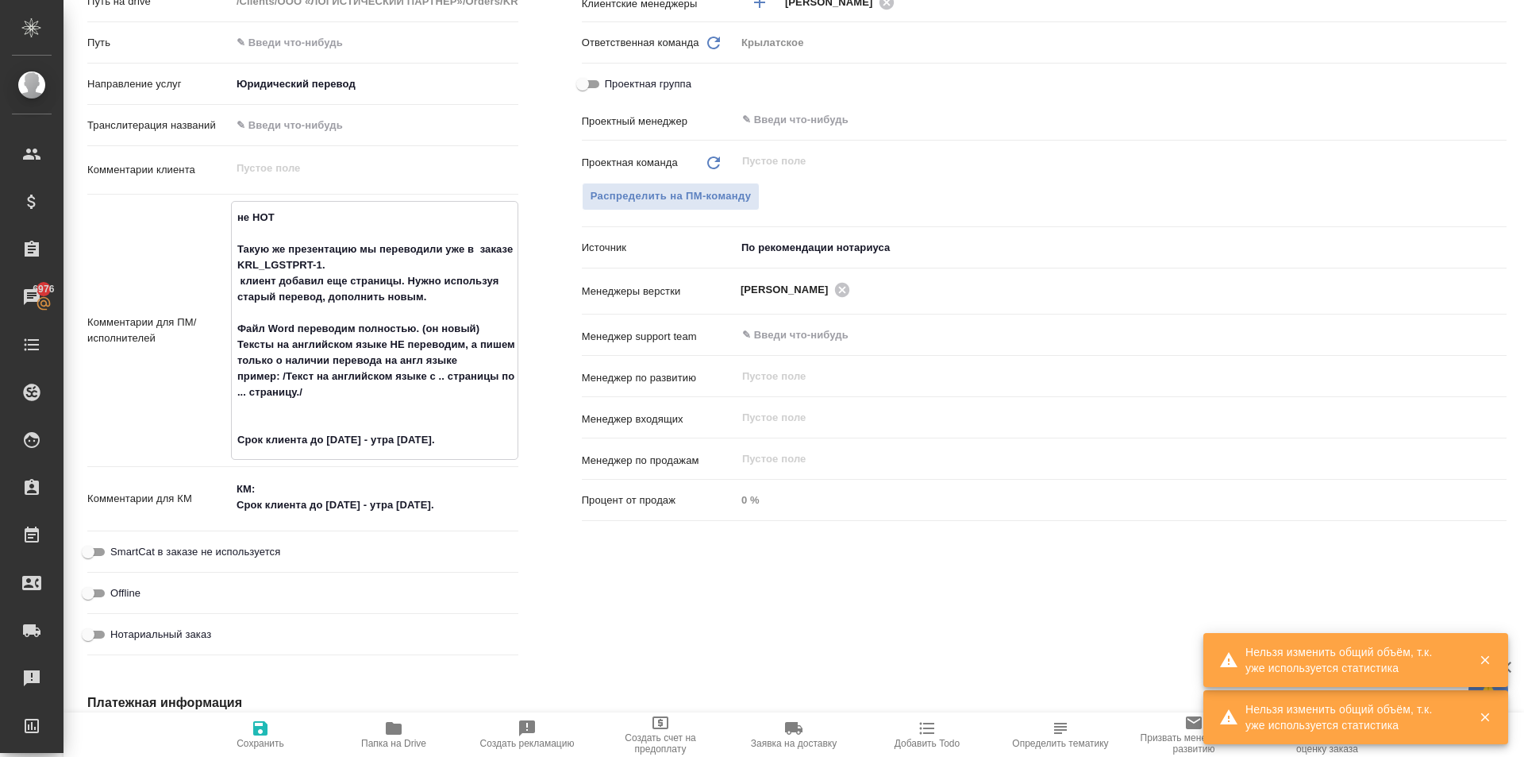
click at [503, 322] on textarea "не НОТ Такую же презентацию мы переводили уже в заказе KRL_LGSTPRT-1. клиент до…" at bounding box center [375, 328] width 286 height 249
type textarea "x"
type textarea "не НОТ Такую же презентацию мы переводили уже в заказе KRL_LGSTPRT-1. клиент до…"
type textarea "x"
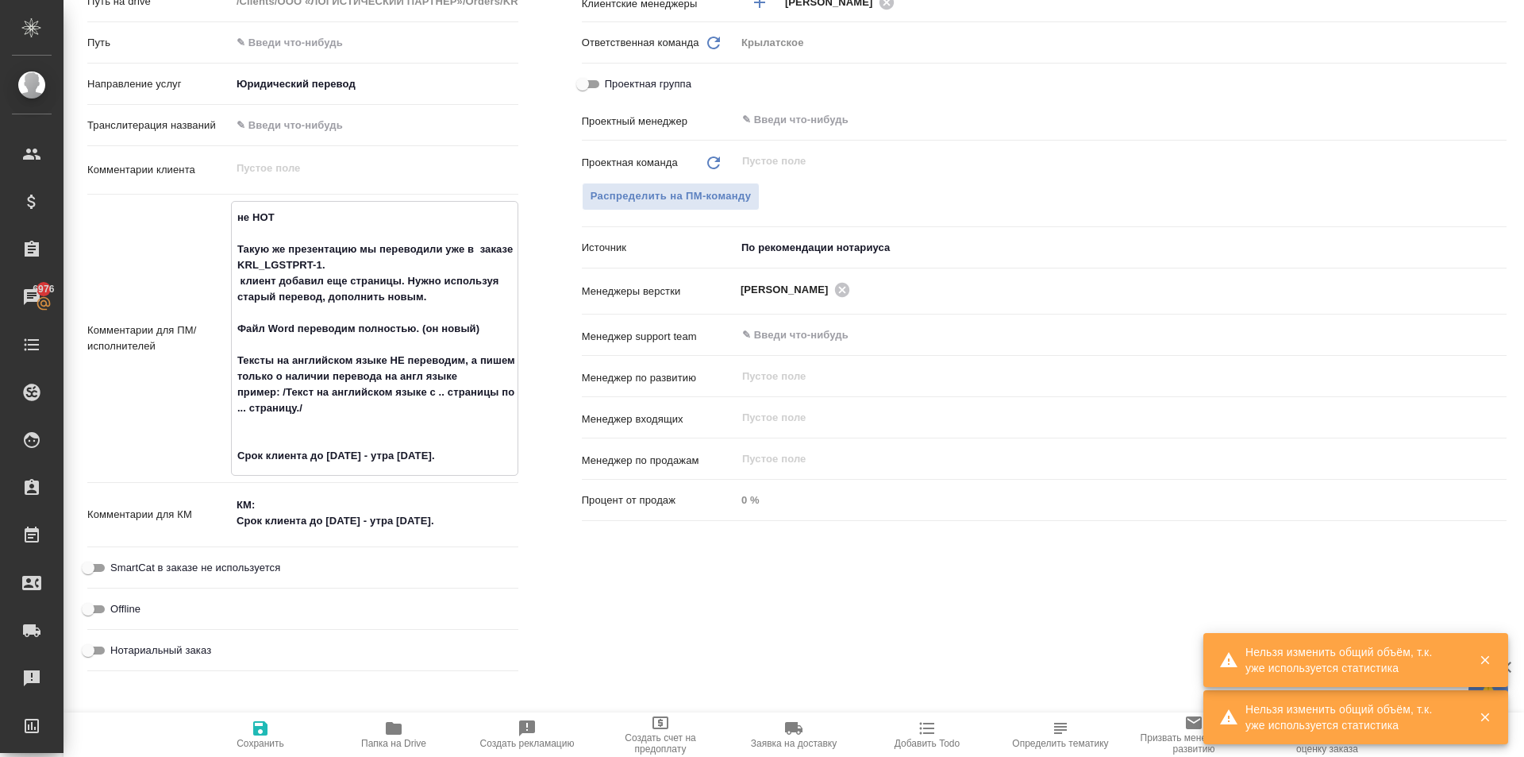
type textarea "не НОТ Такую же презентацию мы переводили уже в заказе KRL_LGSTPRT-1. клиент до…"
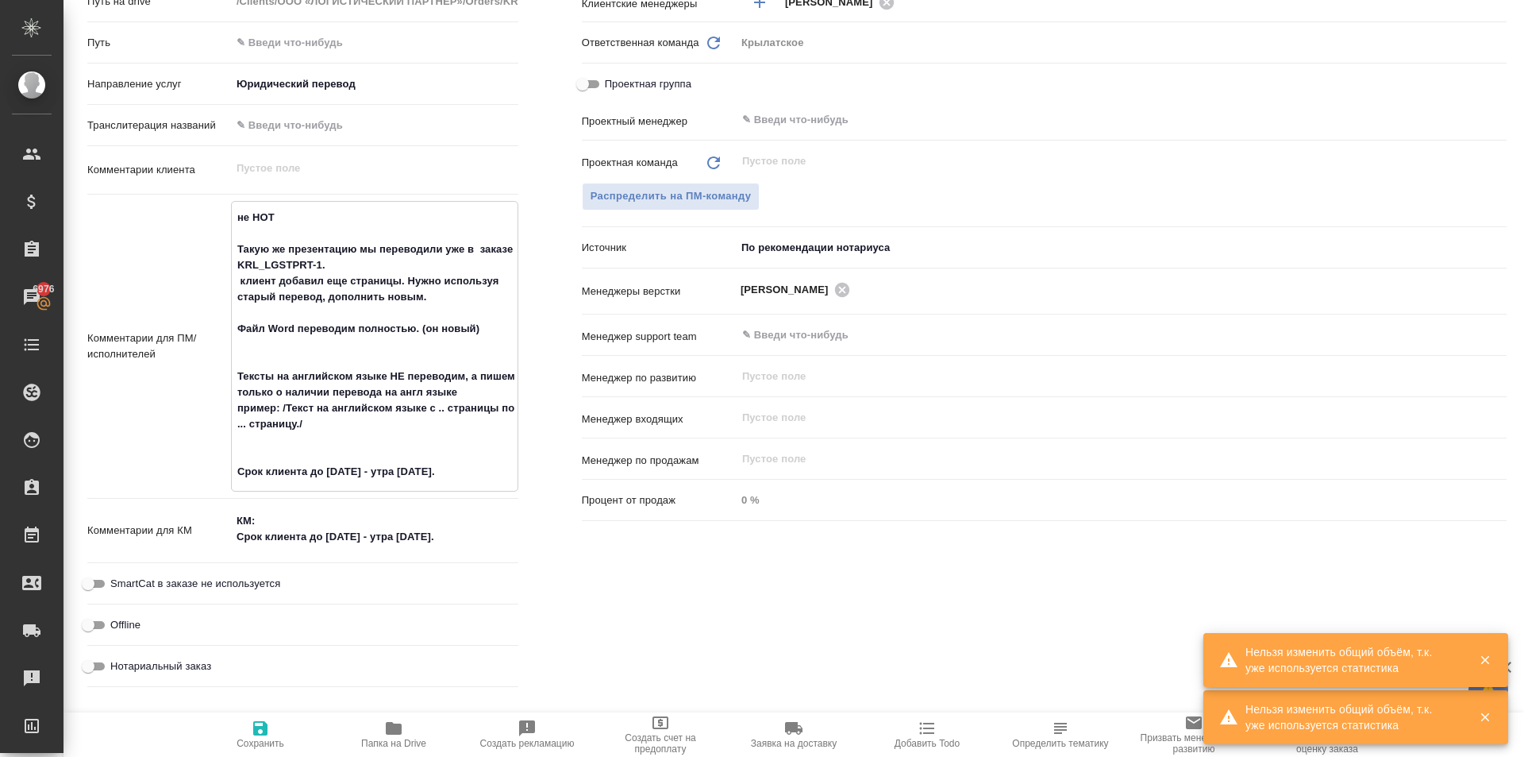
type textarea "x"
type textarea "не НОТ Такую же презентацию мы переводили уже в заказе KRL_LGSTPRT-1. клиент до…"
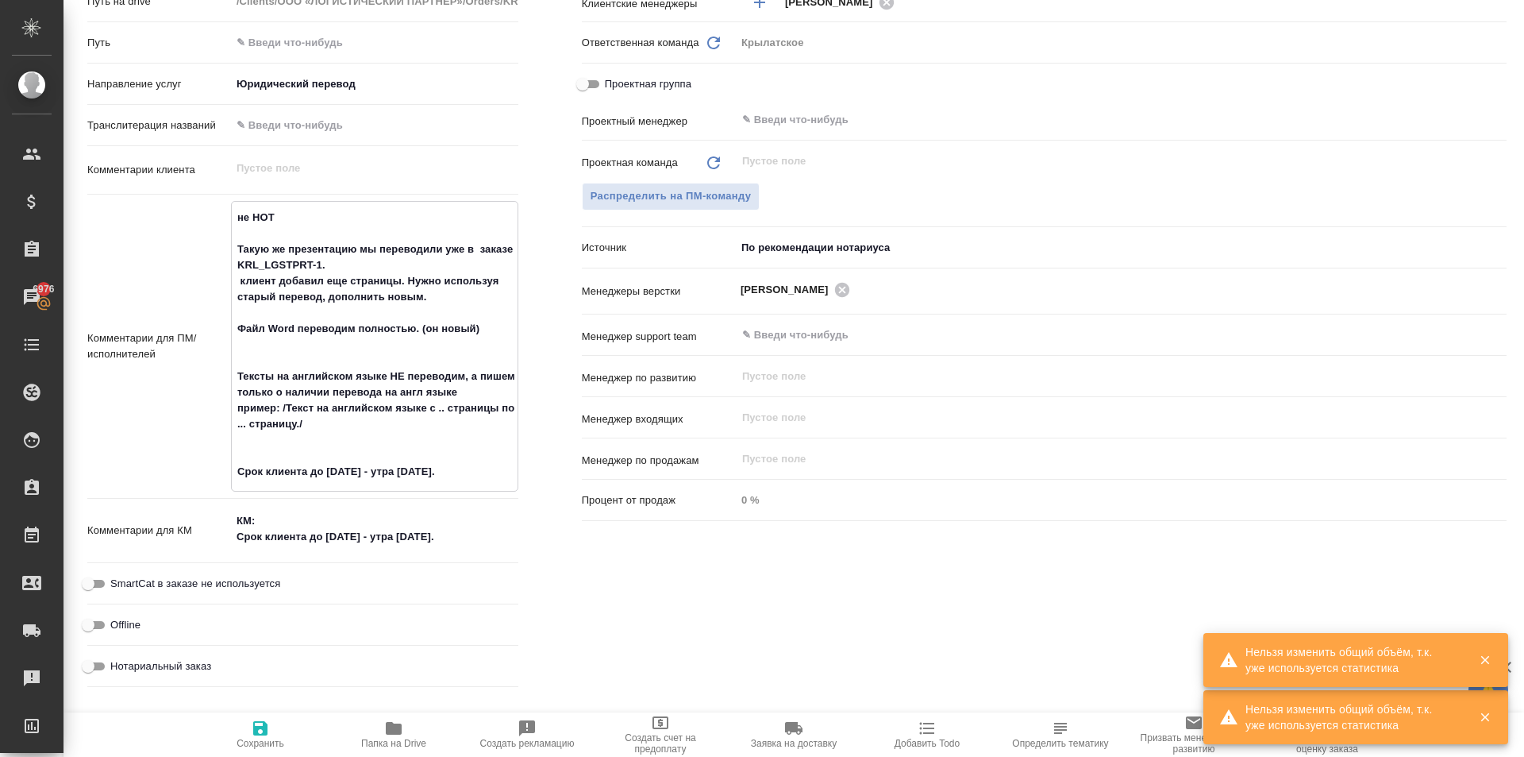
type textarea "x"
type textarea "не НОТ Такую же презентацию мы переводили уже в заказе KRL_LGSTPRT-1. клиент до…"
type textarea "x"
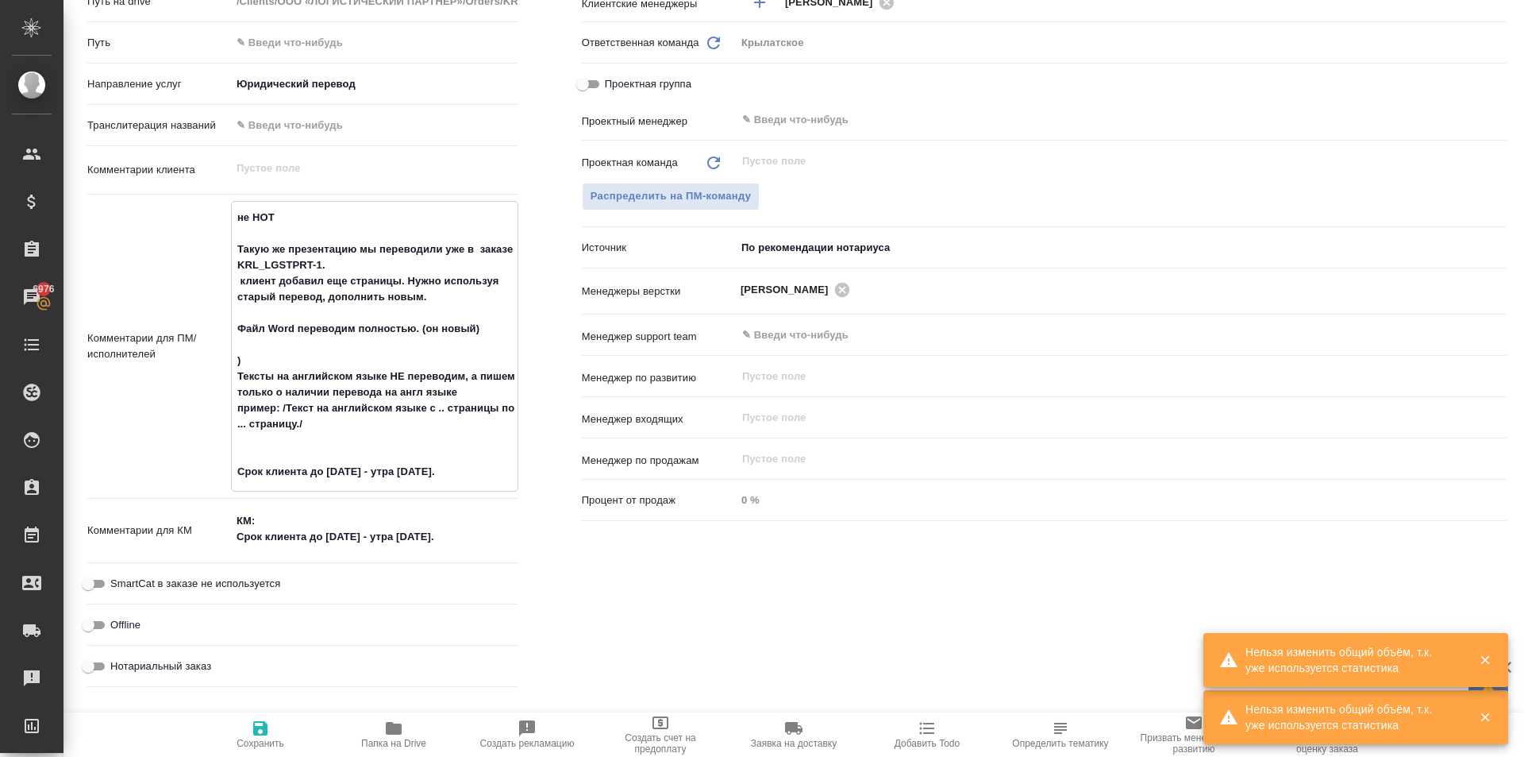
type textarea "x"
type textarea "не НОТ Такую же презентацию мы переводили уже в заказе KRL_LGSTPRT-1. клиент до…"
type textarea "x"
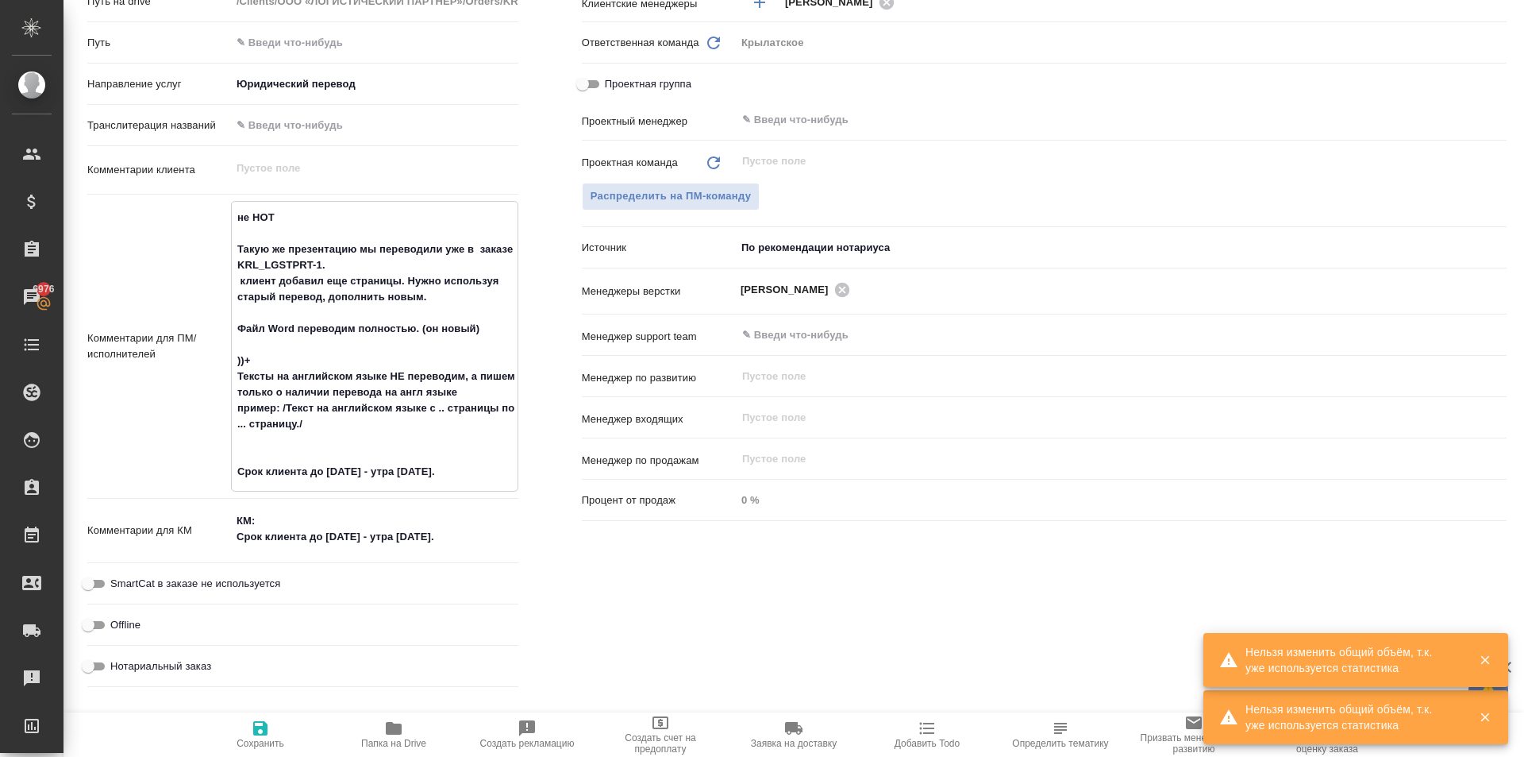
type textarea "не НОТ Такую же презентацию мы переводили уже в заказе KRL_LGSTPRT-1. клиент до…"
type textarea "x"
type textarea "не НОТ Такую же презентацию мы переводили уже в заказе KRL_LGSTPRT-1. клиент до…"
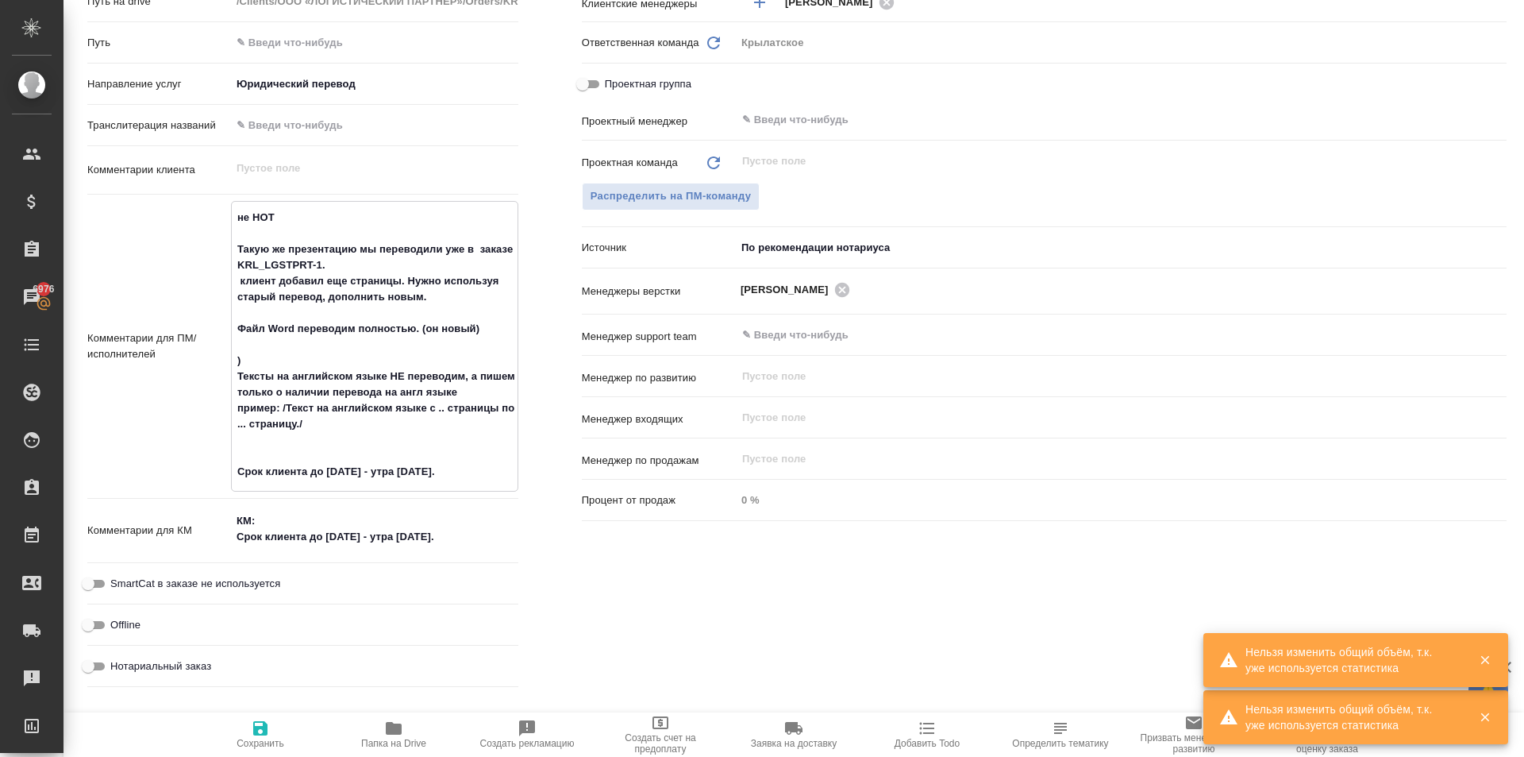
type textarea "x"
type textarea "не НОТ Такую же презентацию мы переводили уже в заказе KRL_LGSTPRT-1. клиент до…"
type textarea "x"
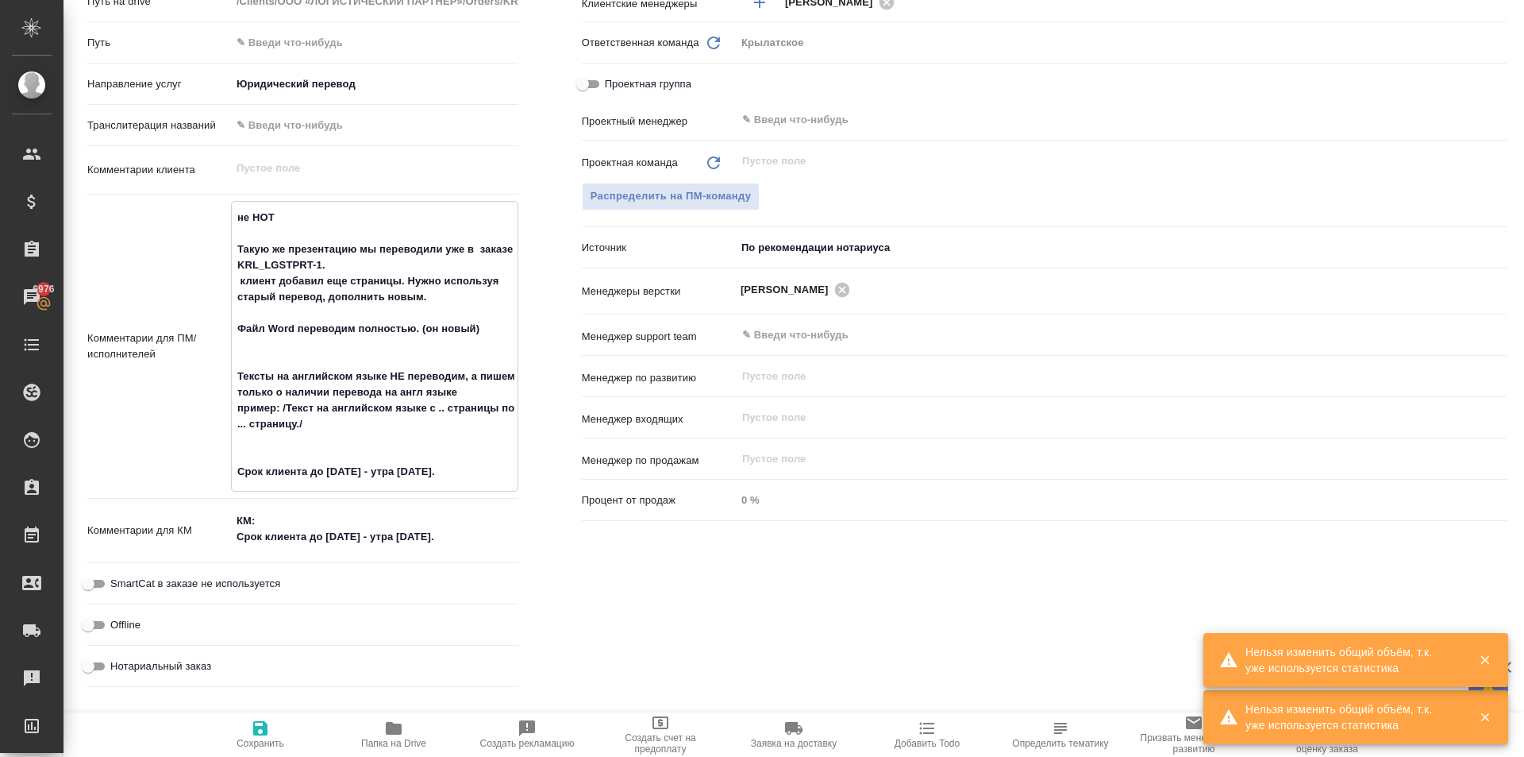
type textarea "x"
type textarea "не НОТ Такую же презентацию мы переводили уже в заказе KRL_LGSTPRT-1. клиент до…"
type textarea "x"
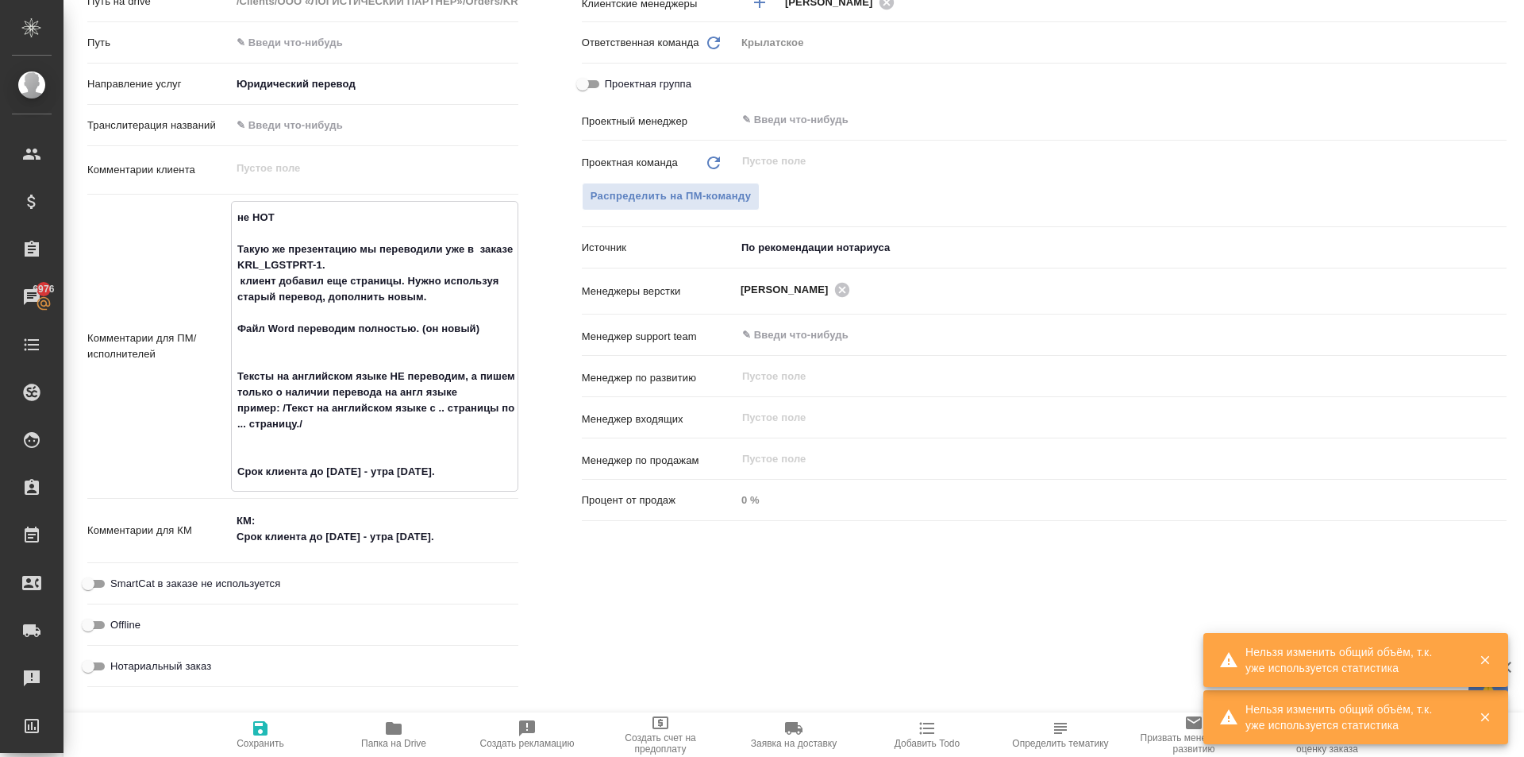
type textarea "x"
type textarea "не НОТ Такую же презентацию мы переводили уже в заказе KRL_LGSTPRT-1. клиент до…"
type textarea "x"
type textarea "не НОТ Такую же презентацию мы переводили уже в заказе KRL_LGSTPRT-1. клиент до…"
type textarea "x"
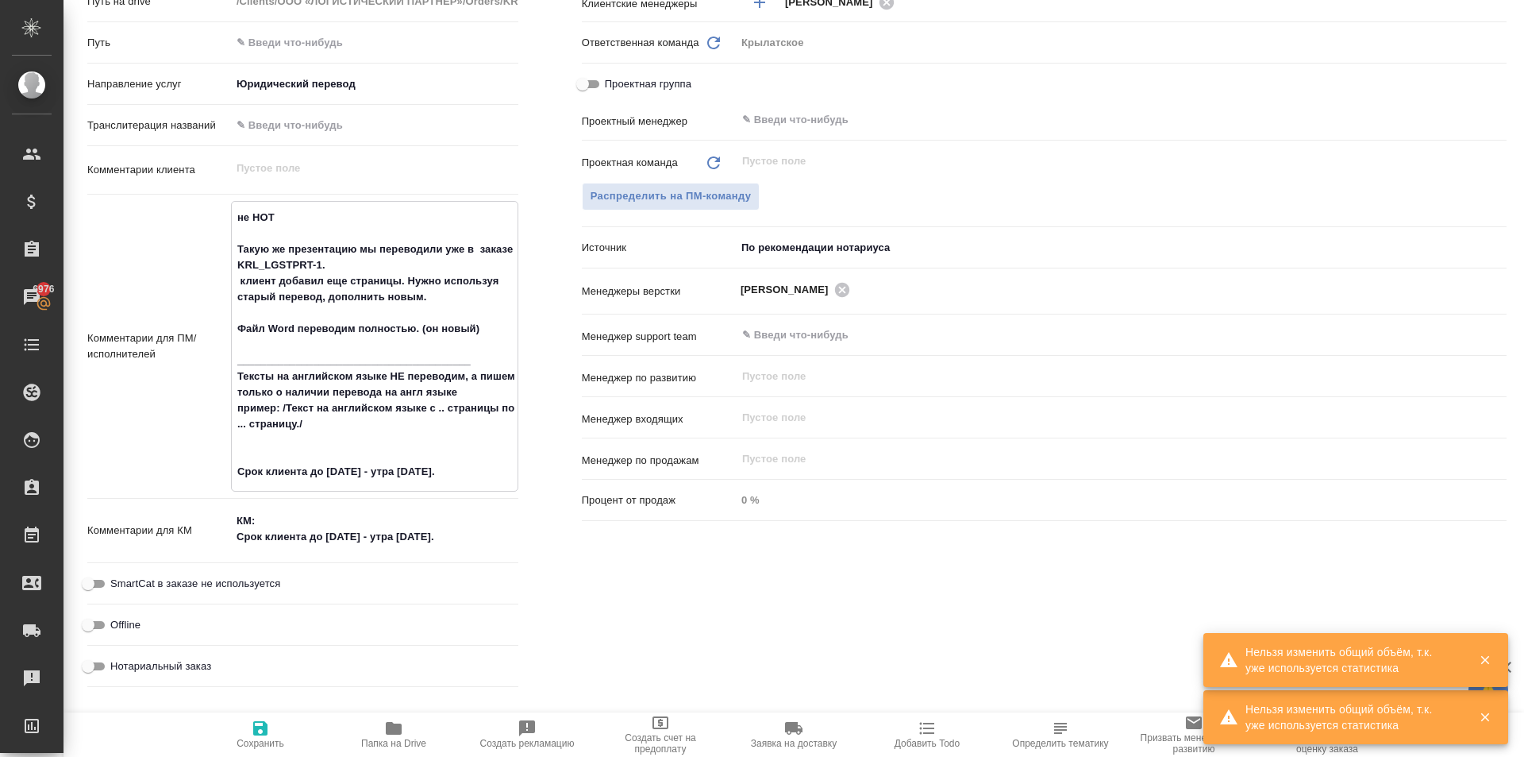
type textarea "x"
type textarea "не НОТ Такую же презентацию мы переводили уже в заказе KRL_LGSTPRT-1. клиент до…"
type textarea "x"
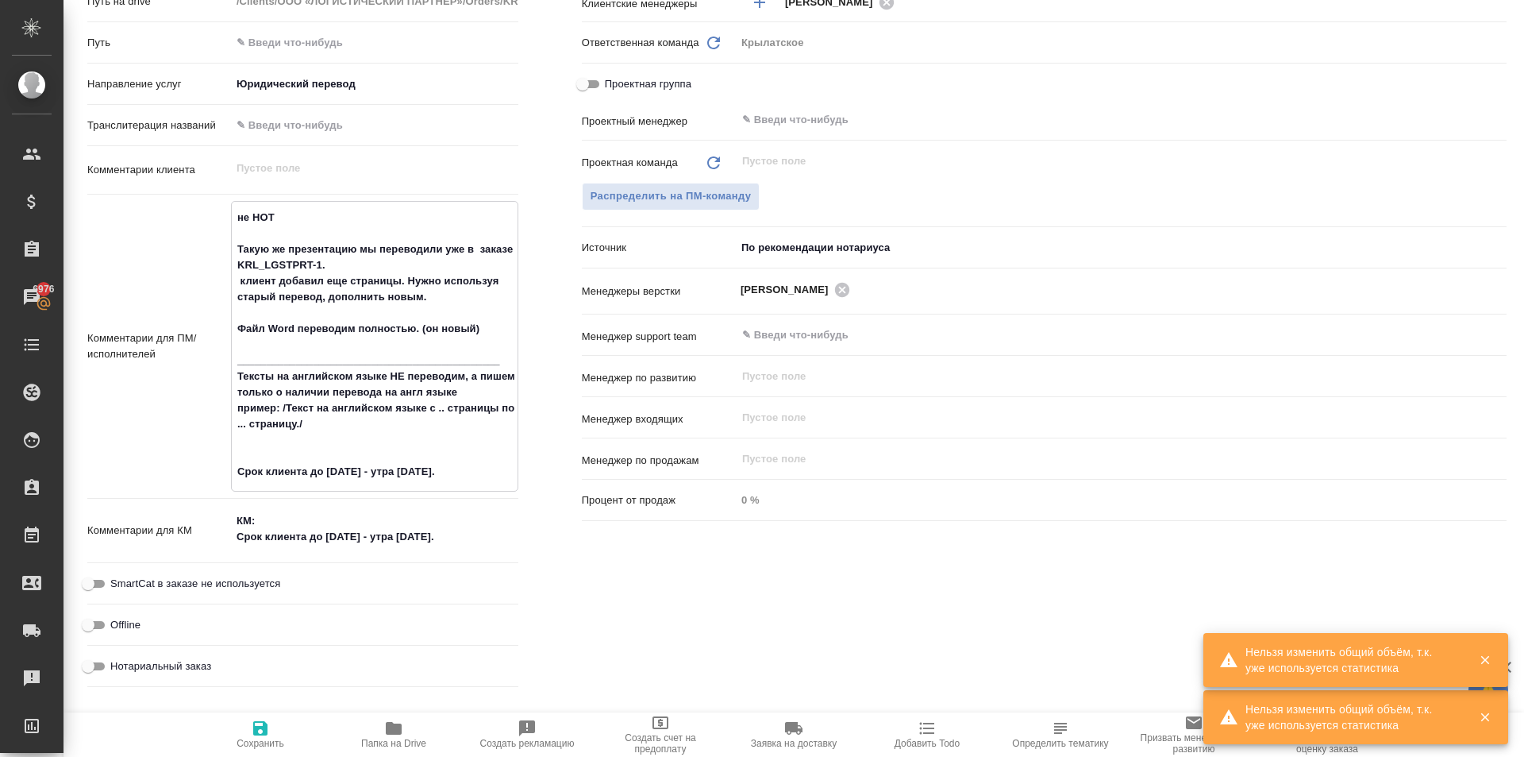
drag, startPoint x: 456, startPoint y: 474, endPoint x: 225, endPoint y: 464, distance: 231.3
click at [225, 464] on div "Комментарии для ПМ/исполнителей не НОТ Такую же презентацию мы переводили уже в…" at bounding box center [302, 346] width 431 height 291
type textarea "x"
type textarea "не НОТ Такую же презентацию мы переводили уже в заказе KRL_LGSTPRT-1. клиент до…"
type textarea "x"
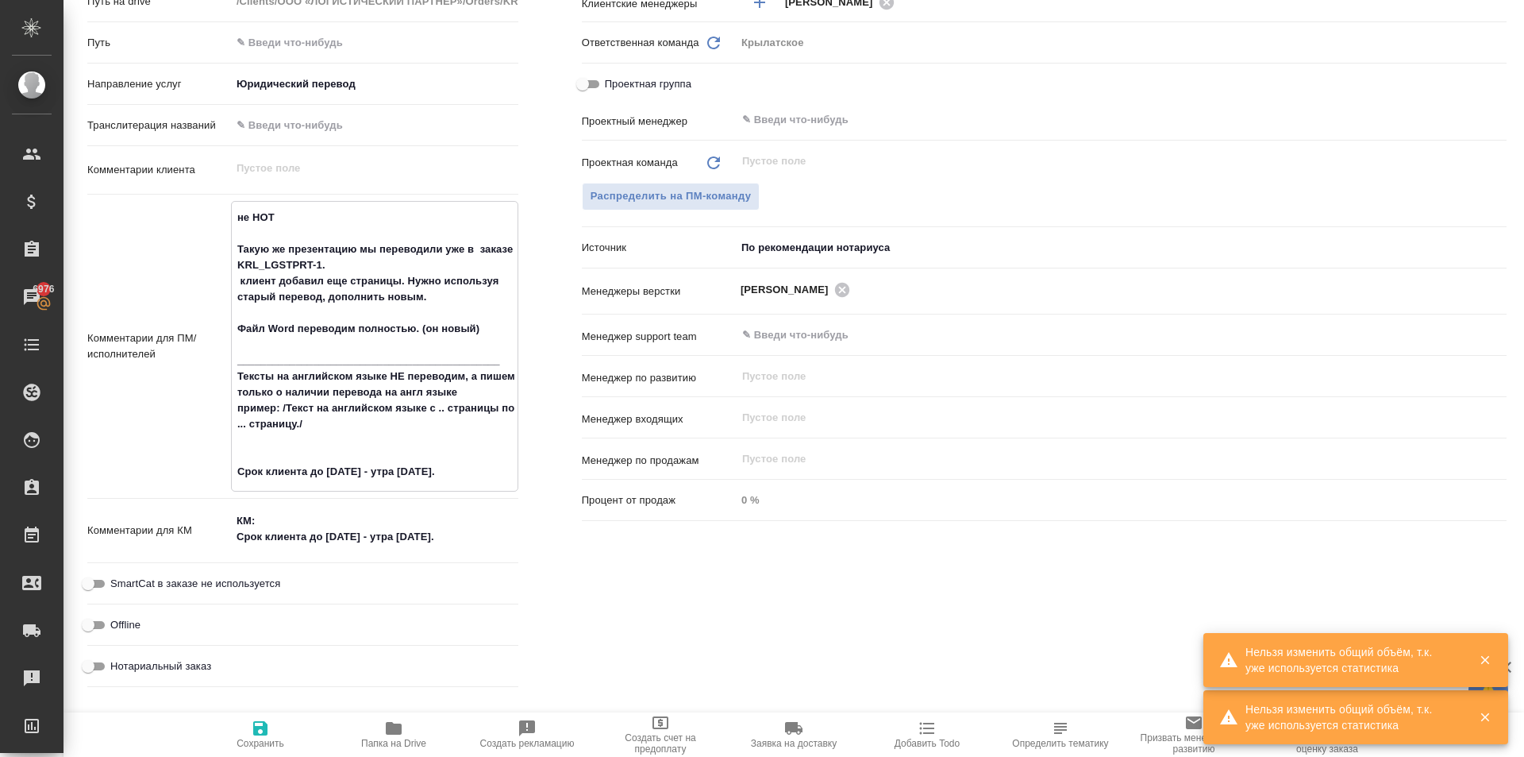
type textarea "x"
type textarea "не НОТ Такую же презентацию мы переводили уже в заказе KRL_LGSTPRT-1. клиент до…"
type textarea "x"
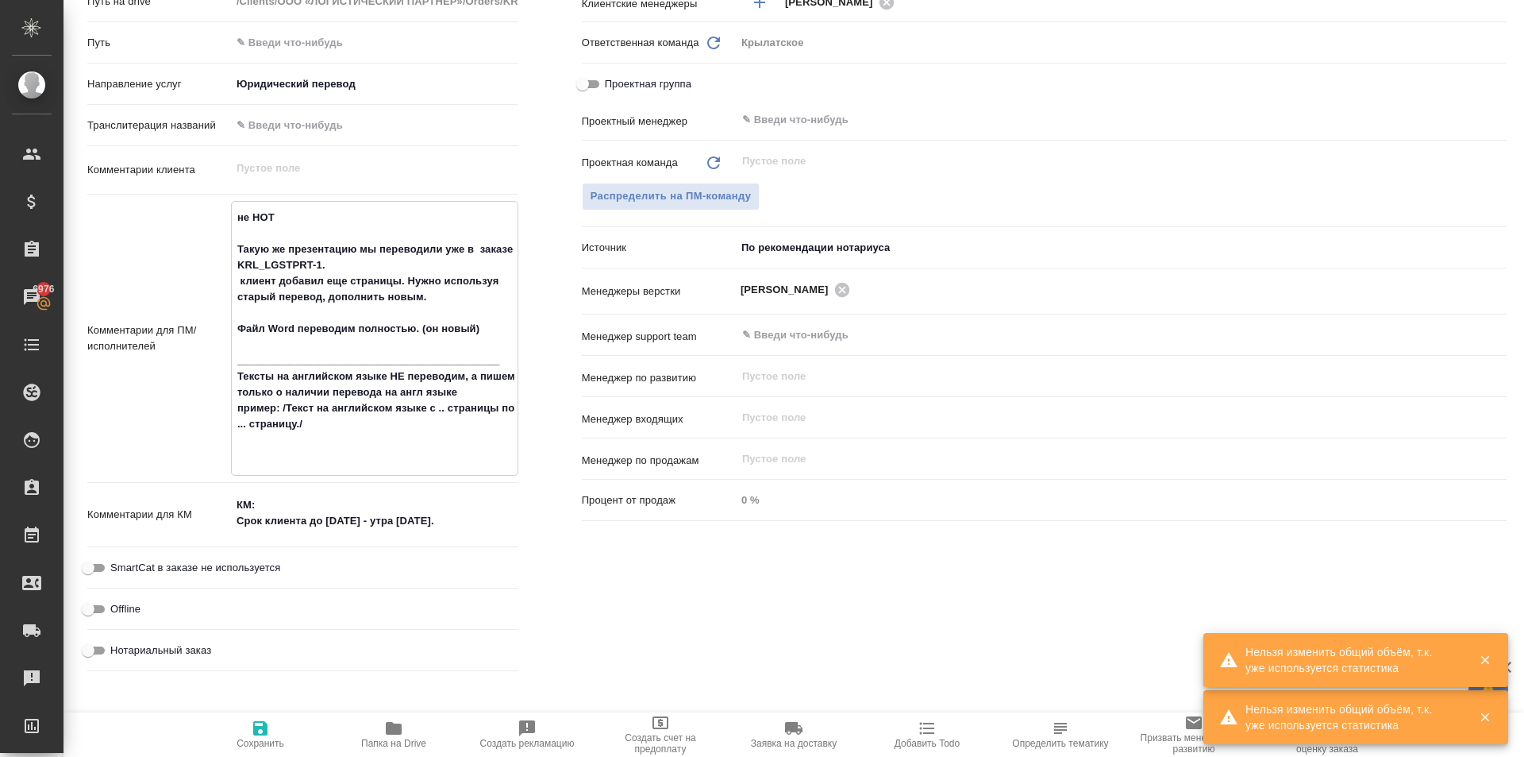
type textarea "x"
type textarea "не НОТ Такую же презентацию мы переводили уже в заказе KRL_LGSTPRT-1. клиент до…"
type textarea "x"
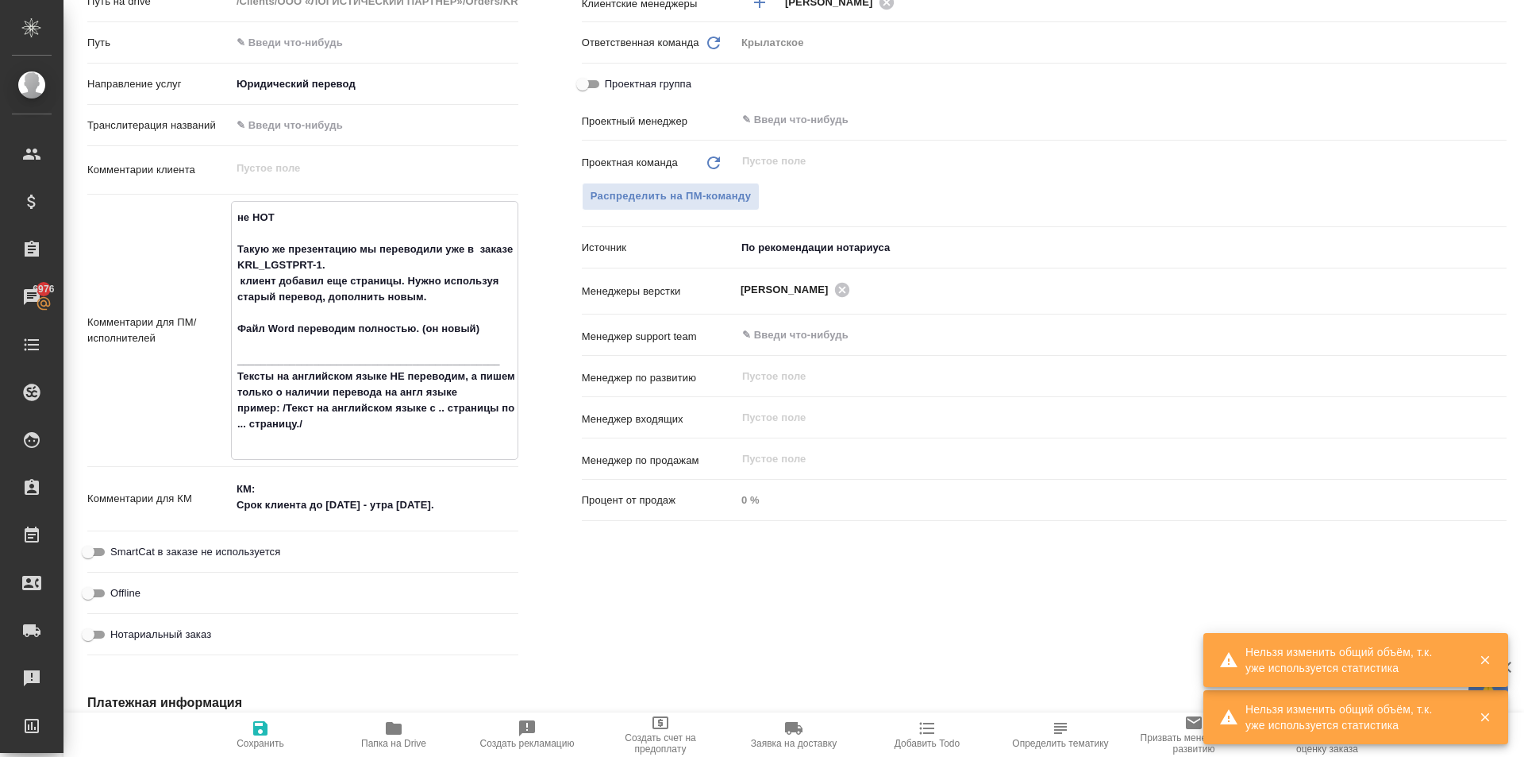
type textarea "не НОТ Такую же презентацию мы переводили уже в заказе KRL_LGSTPRT-1. клиент до…"
type textarea "x"
drag, startPoint x: 278, startPoint y: 715, endPoint x: 291, endPoint y: 707, distance: 15.3
click at [277, 715] on button "Сохранить" at bounding box center [260, 734] width 133 height 44
type textarea "x"
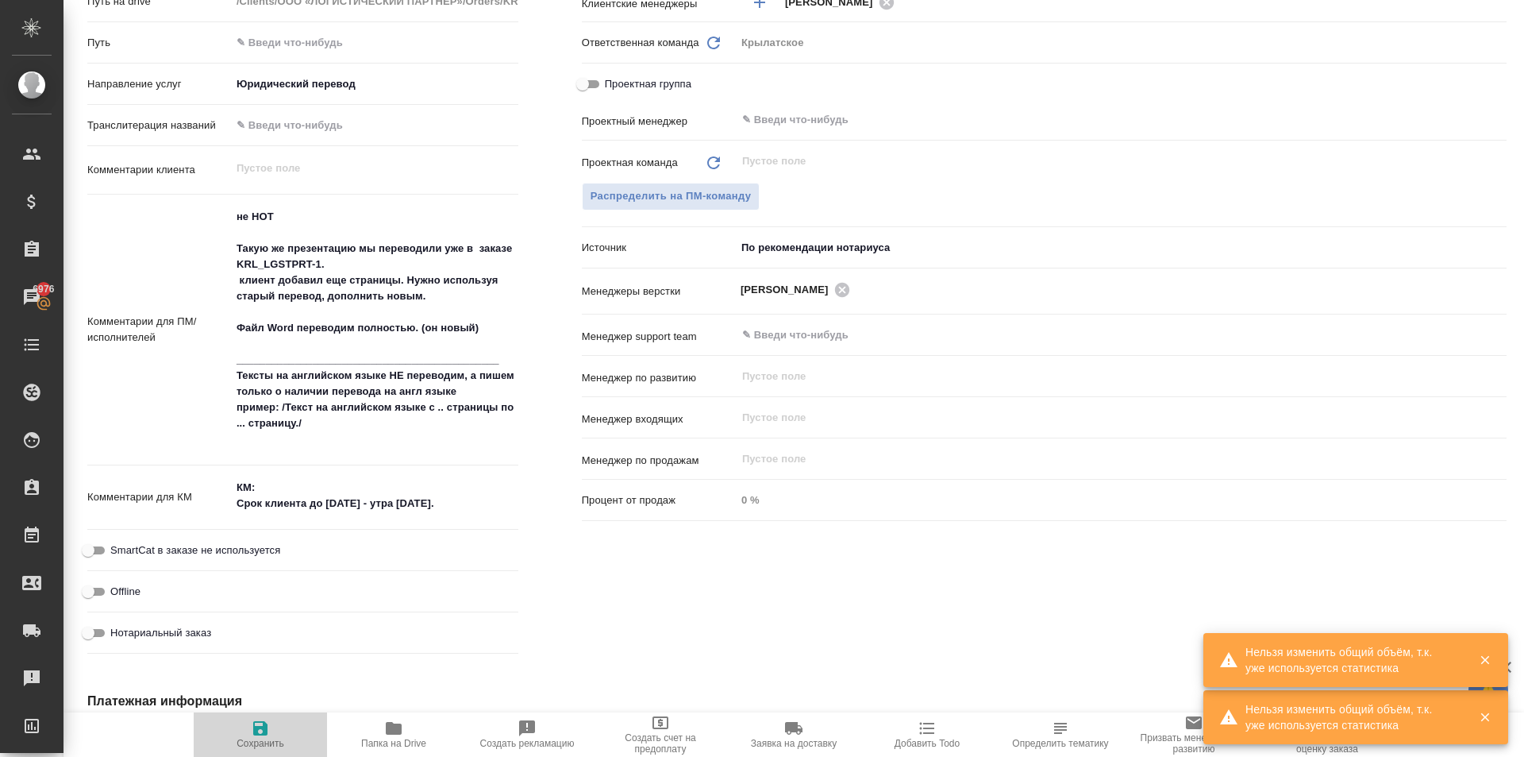
type textarea "x"
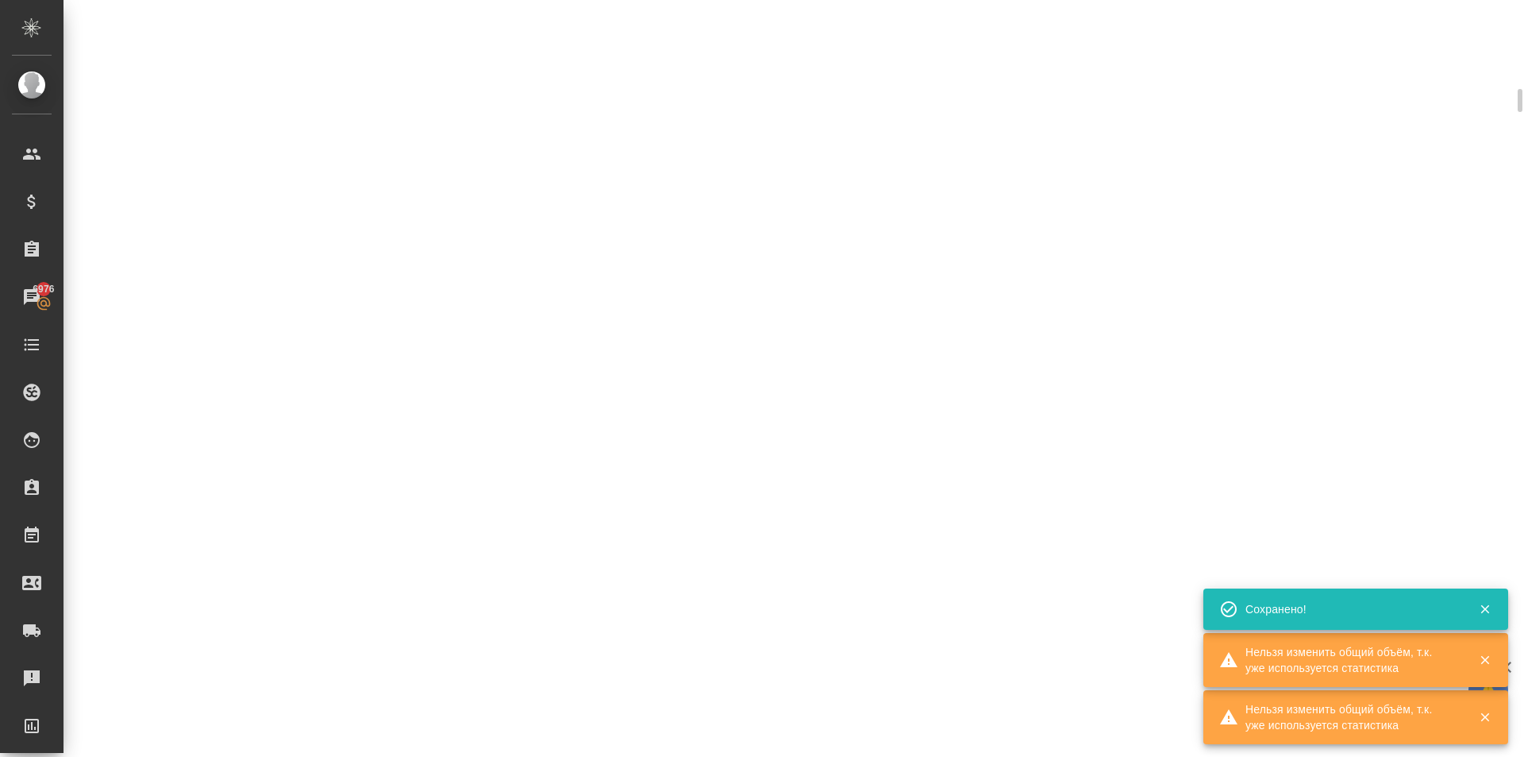
select select "RU"
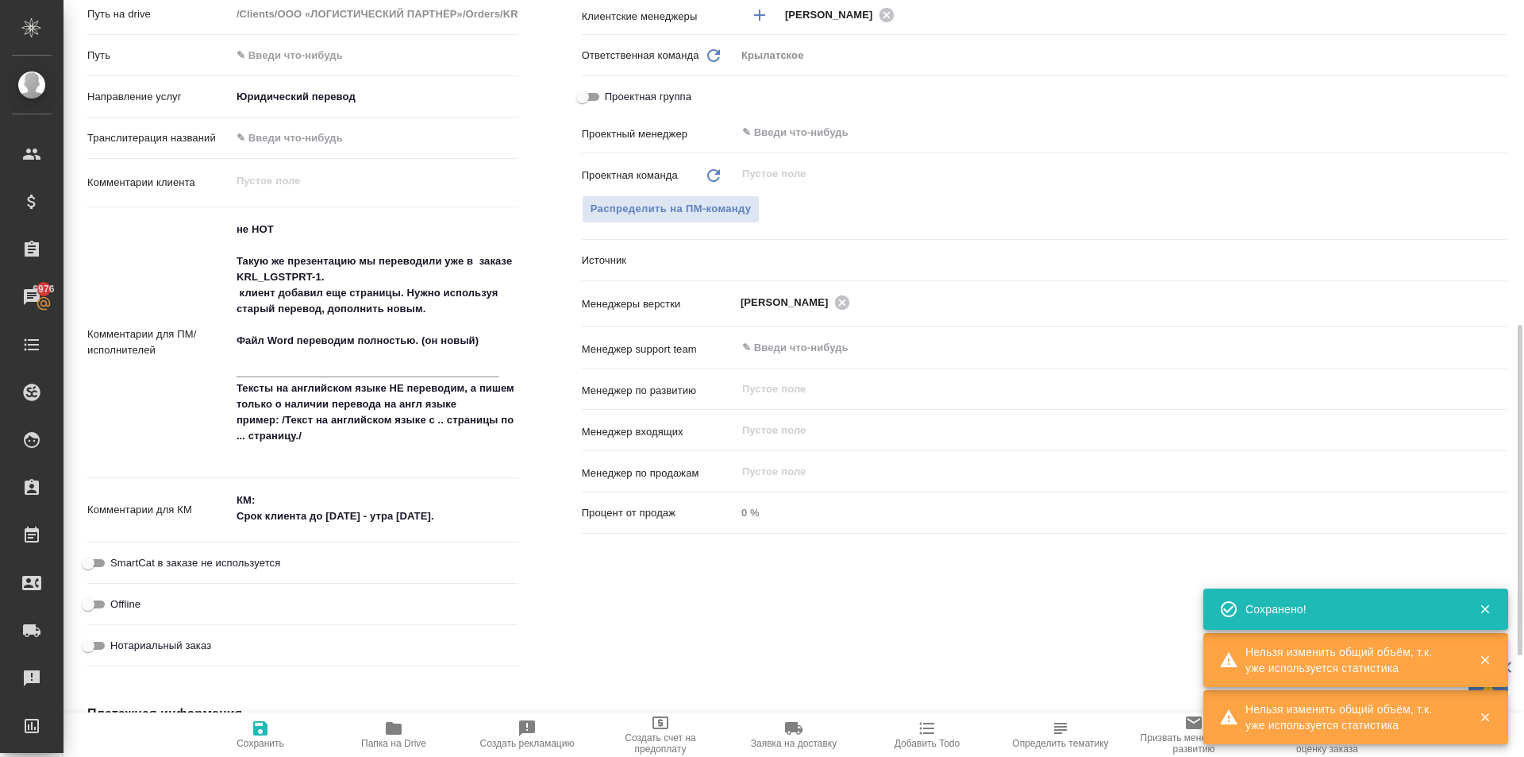
type textarea "x"
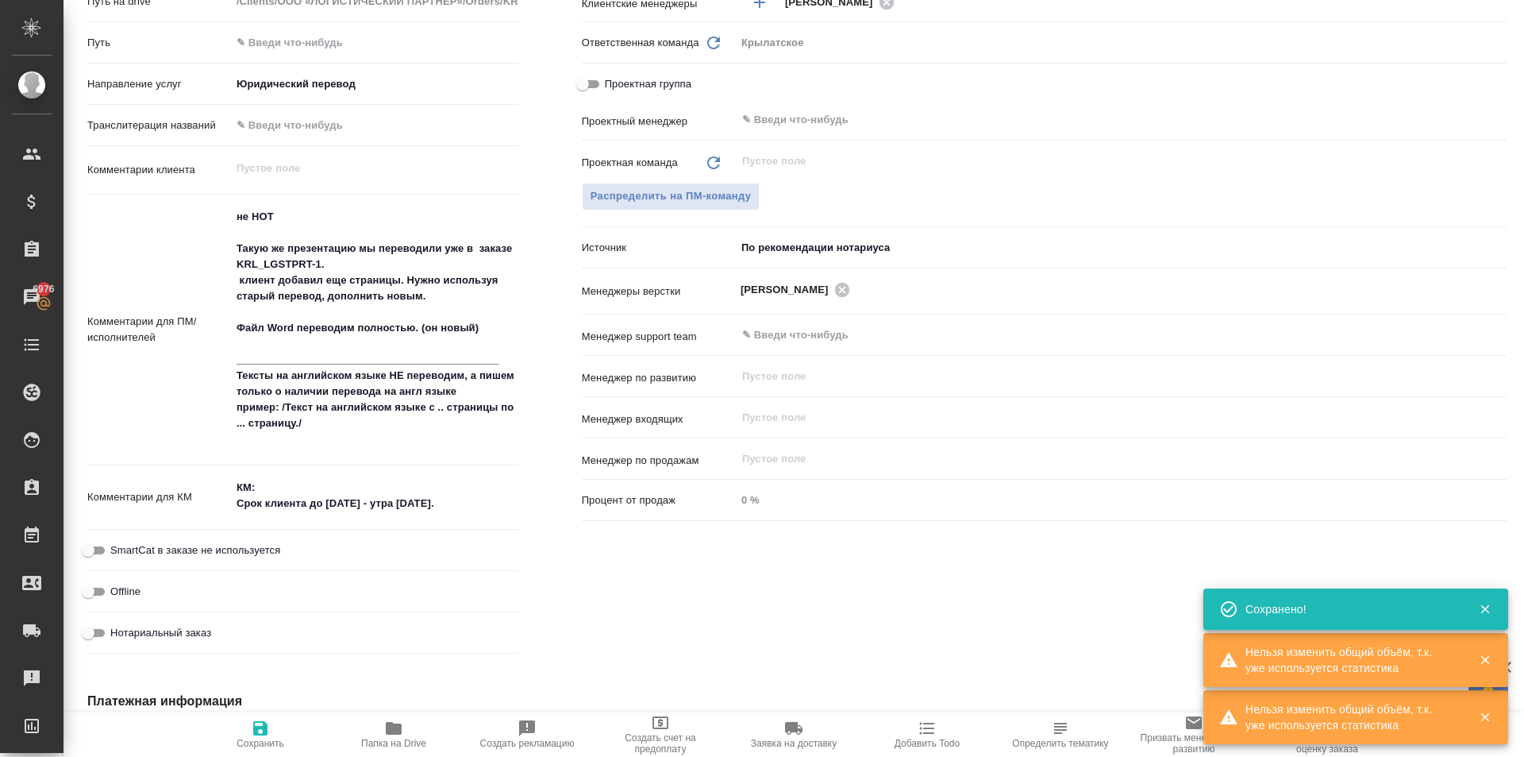
click at [264, 716] on button "Сохранить" at bounding box center [260, 734] width 133 height 44
type textarea "x"
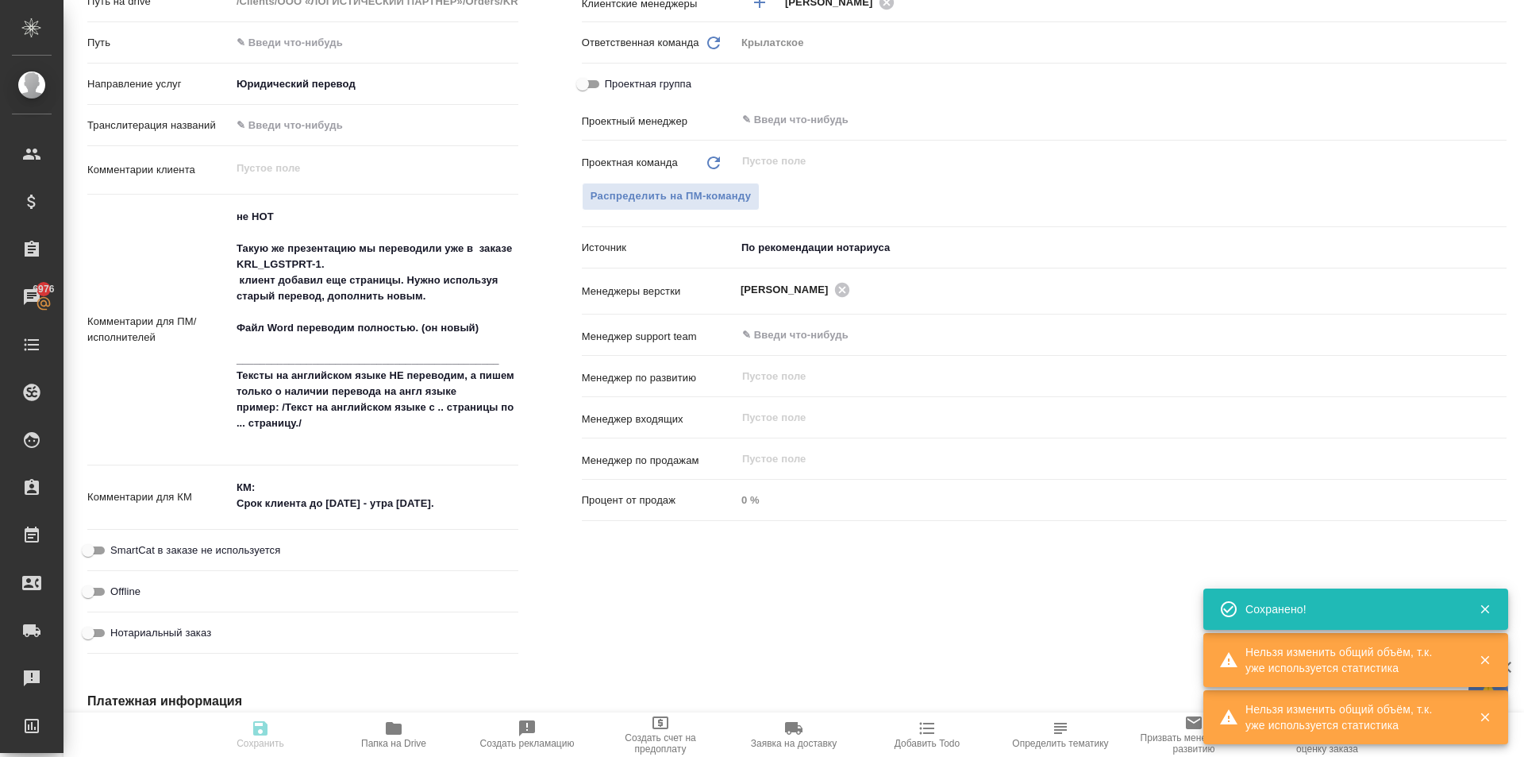
type textarea "x"
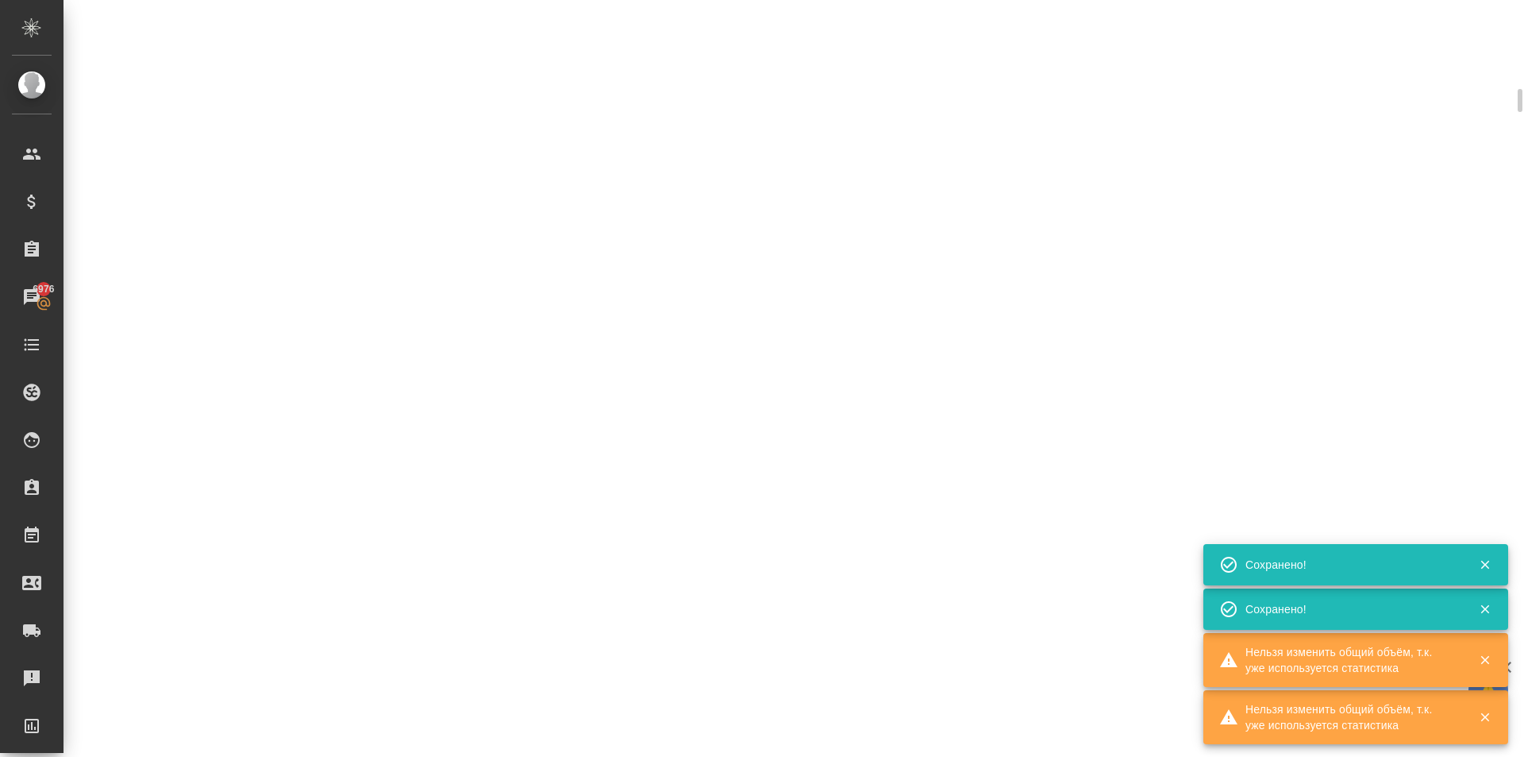
select select "RU"
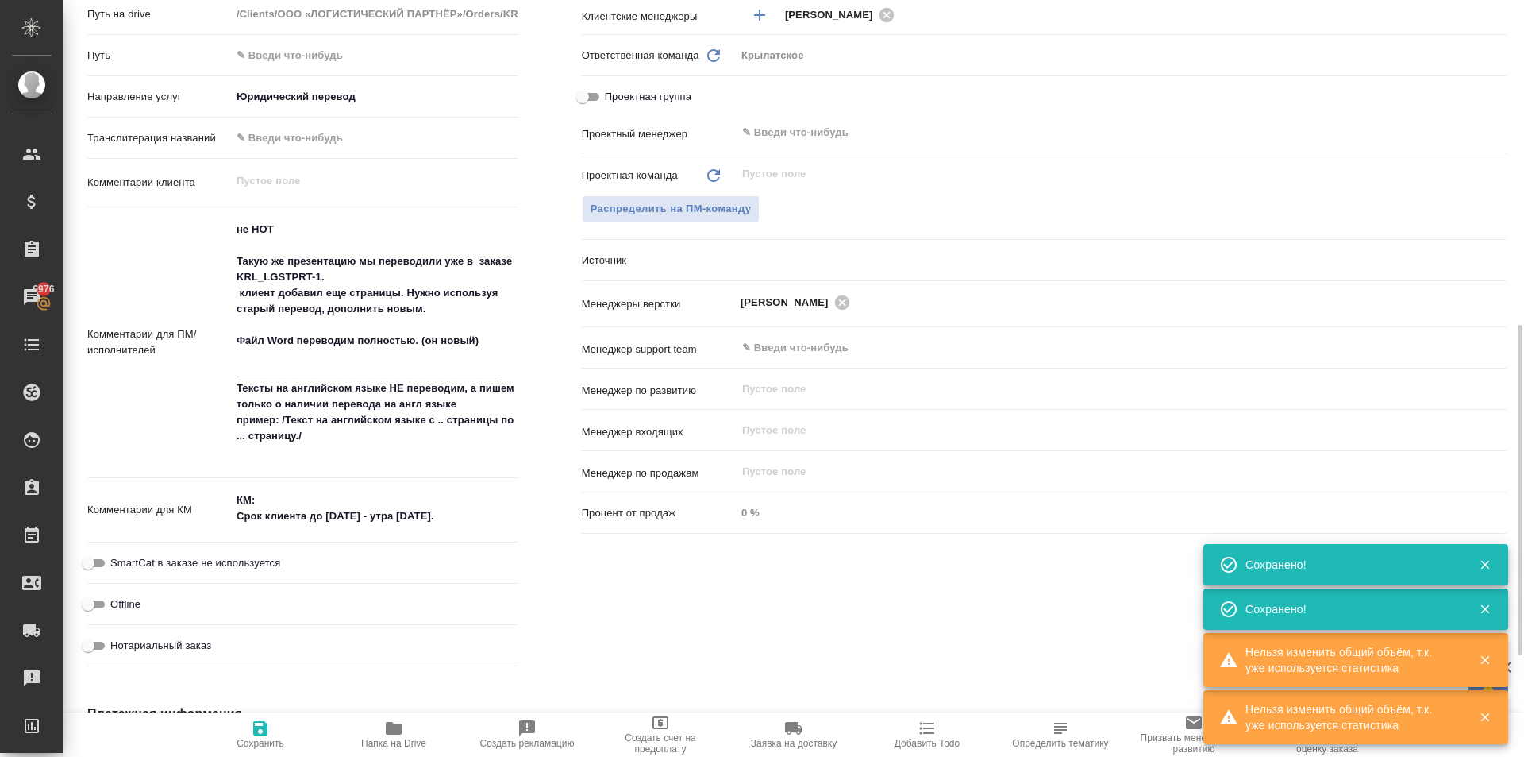
type textarea "x"
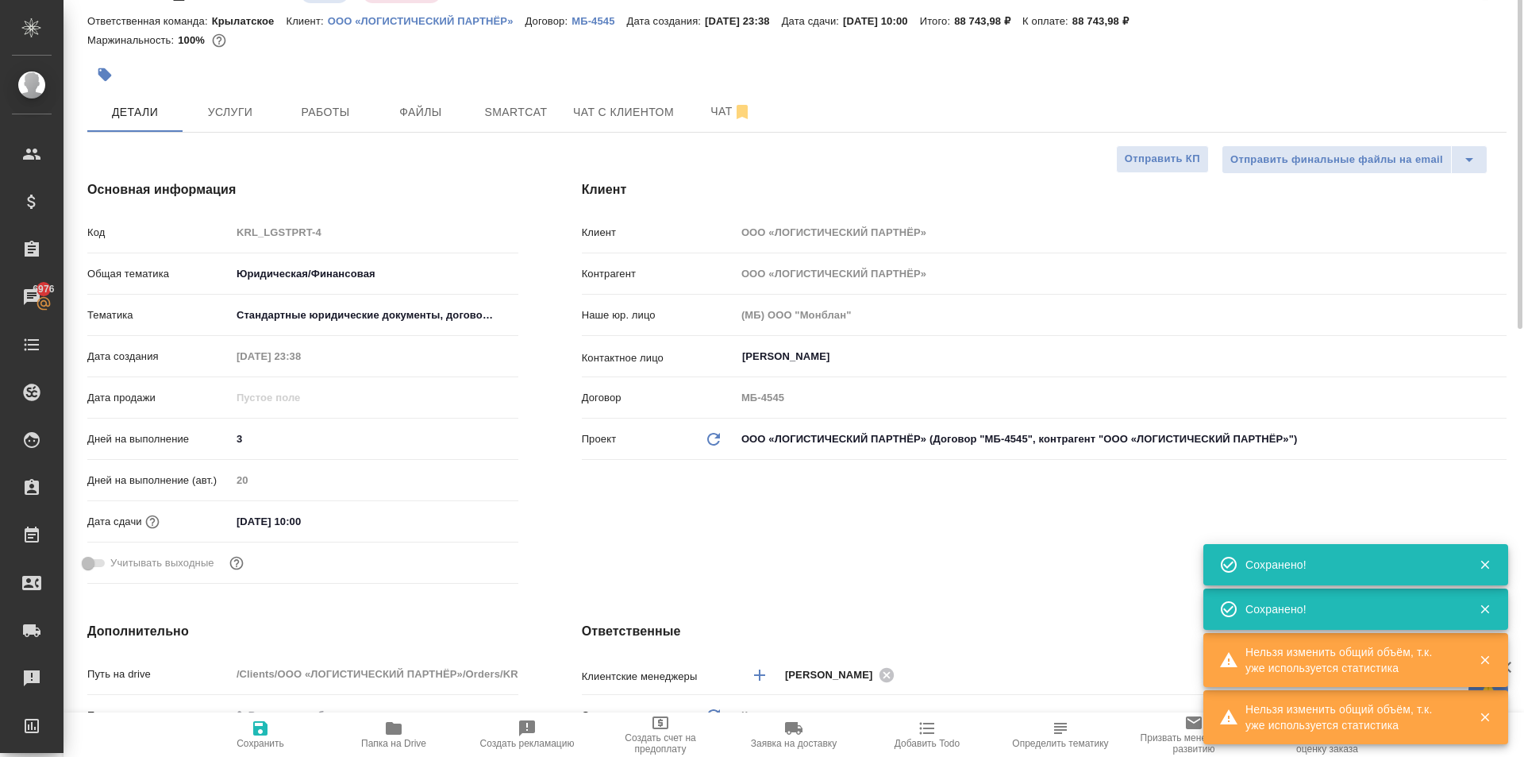
scroll to position [0, 0]
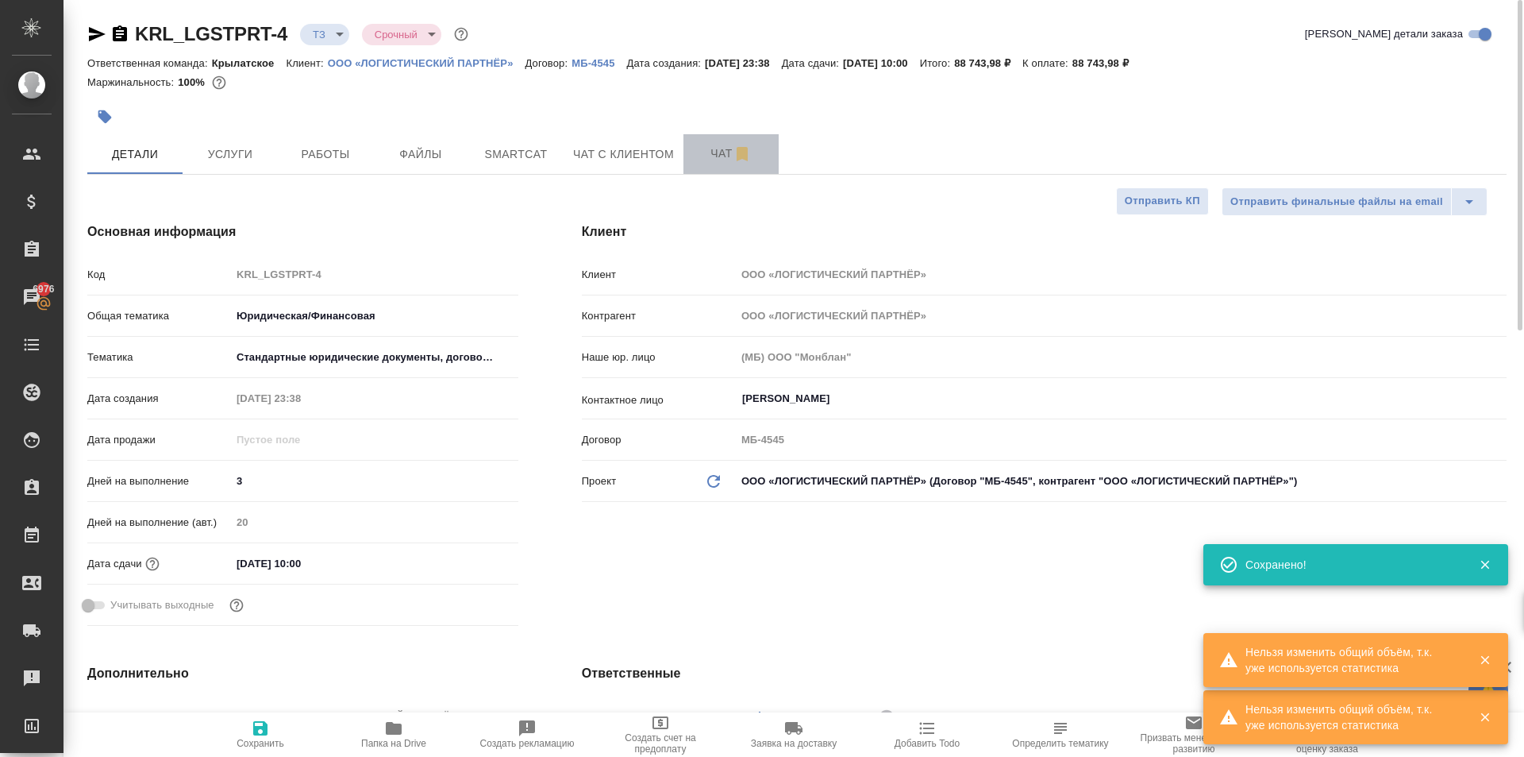
click at [711, 156] on span "Чат" at bounding box center [731, 154] width 76 height 20
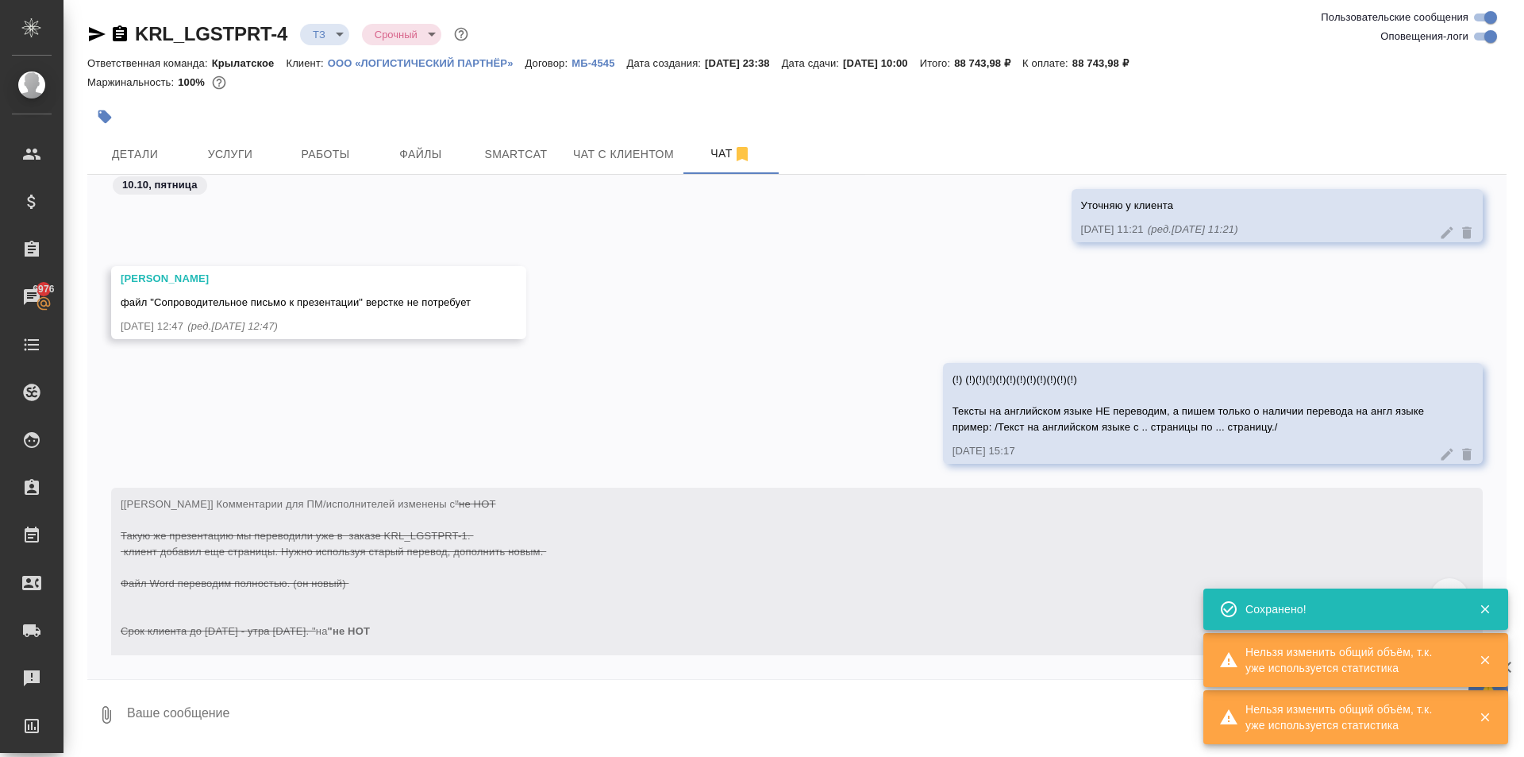
scroll to position [1476, 0]
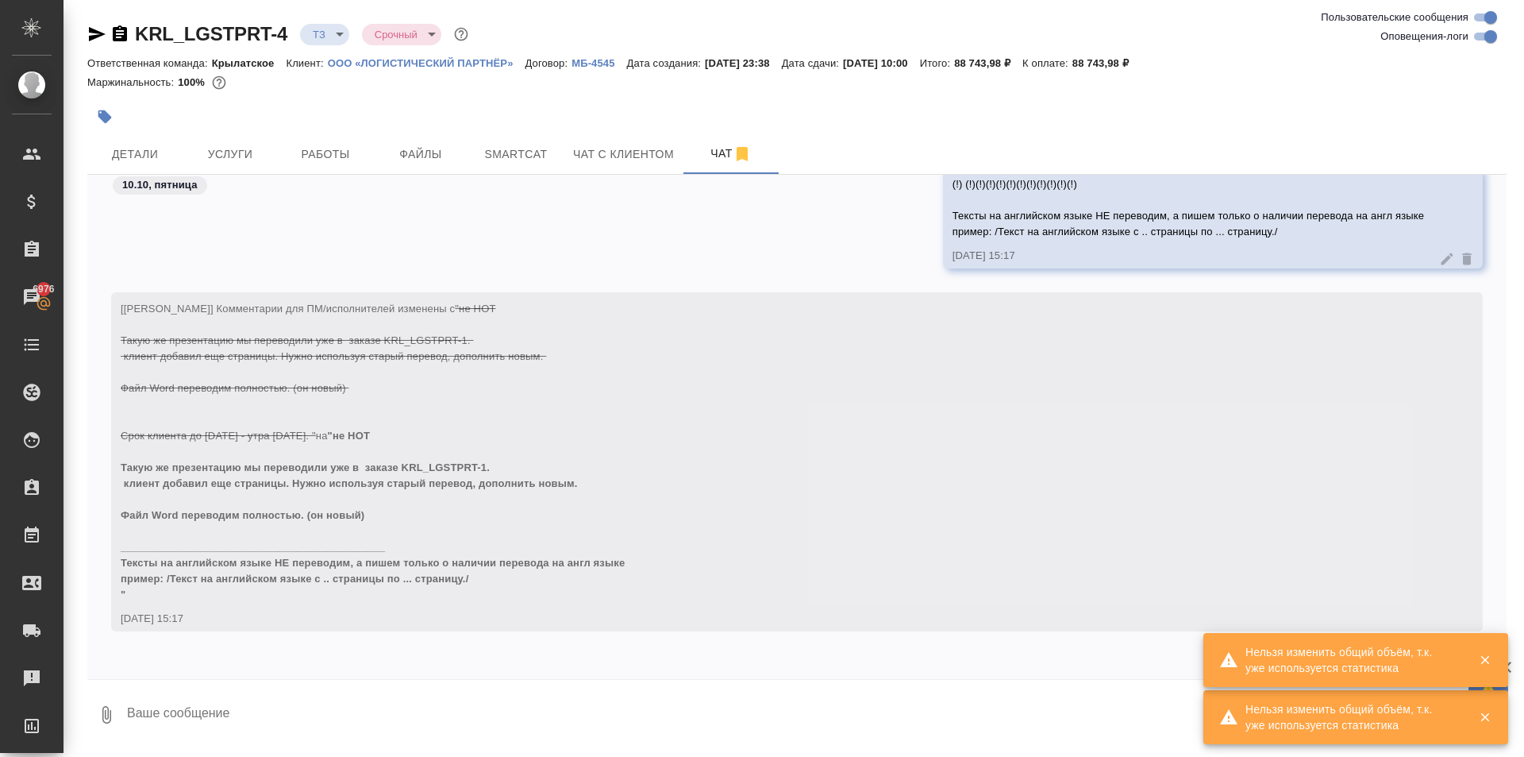
click at [349, 703] on textarea at bounding box center [816, 715] width 1382 height 54
click at [901, 250] on div "(!) (!)(!)(!)(!)(!)(!)(!)(!)(!)(!)(!) Тексты на английском языке НЕ переводим, …" at bounding box center [797, 230] width 1420 height 125
click at [1249, 216] on span "(!) (!)(!)(!)(!)(!)(!)(!)(!)(!)(!)(!) Тексты на английском языке НЕ переводим, …" at bounding box center [1190, 208] width 475 height 60
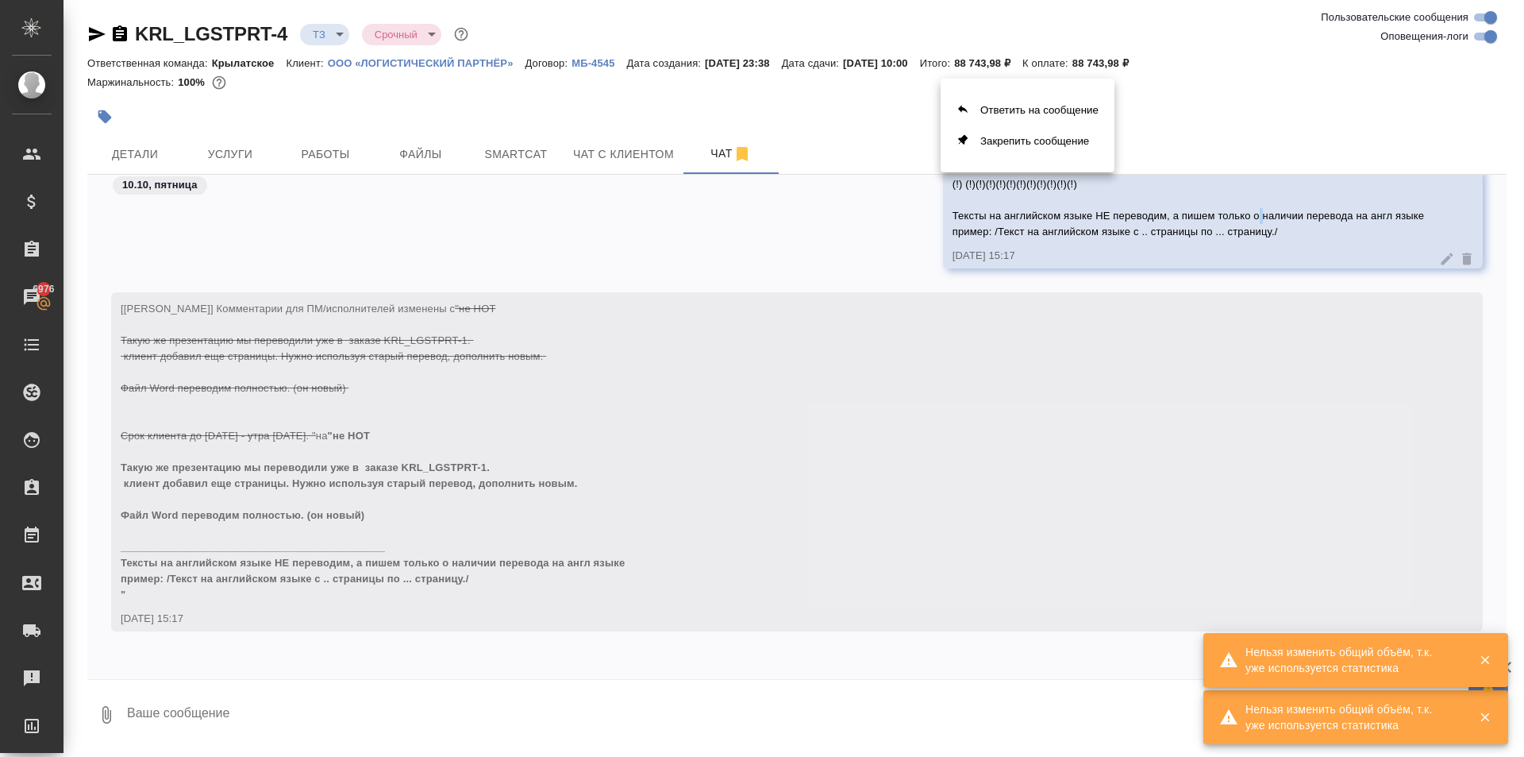
drag, startPoint x: 1009, startPoint y: 111, endPoint x: 766, endPoint y: 229, distance: 269.9
click at [766, 229] on div "Ответить на сообщение Закрепить сообщение" at bounding box center [762, 378] width 1524 height 757
click at [766, 229] on div at bounding box center [762, 378] width 1524 height 757
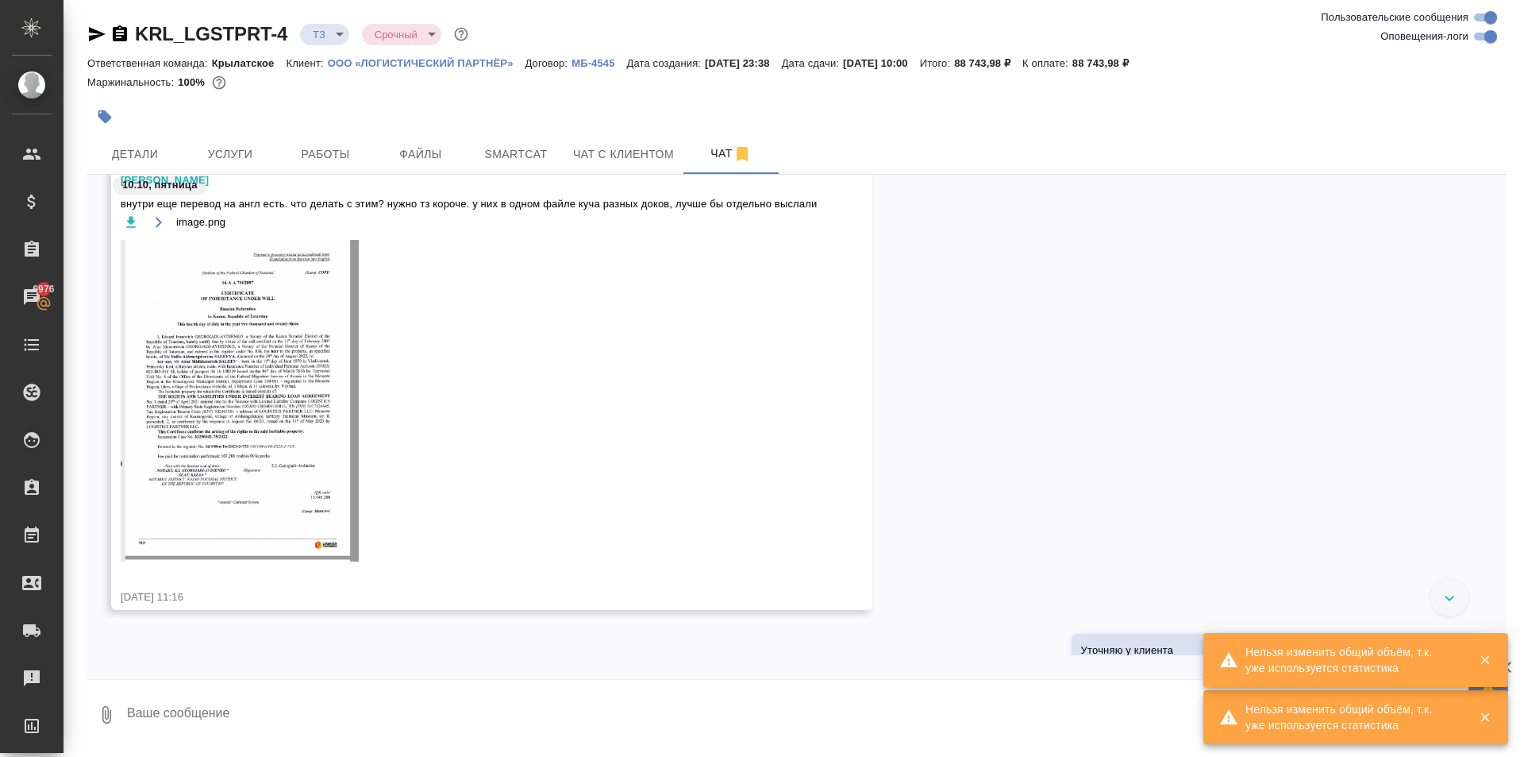
scroll to position [642, 0]
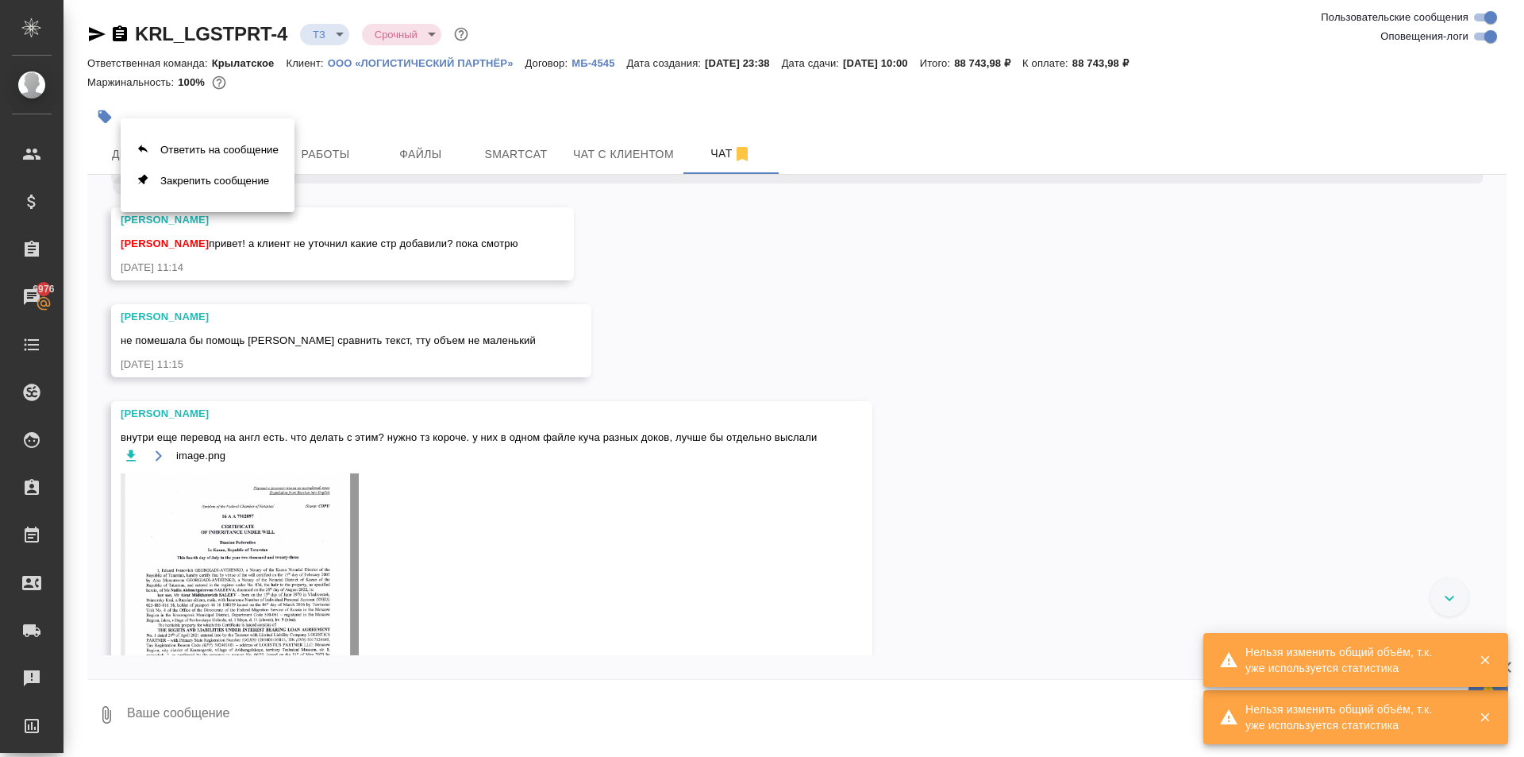
click at [449, 262] on div at bounding box center [762, 378] width 1524 height 757
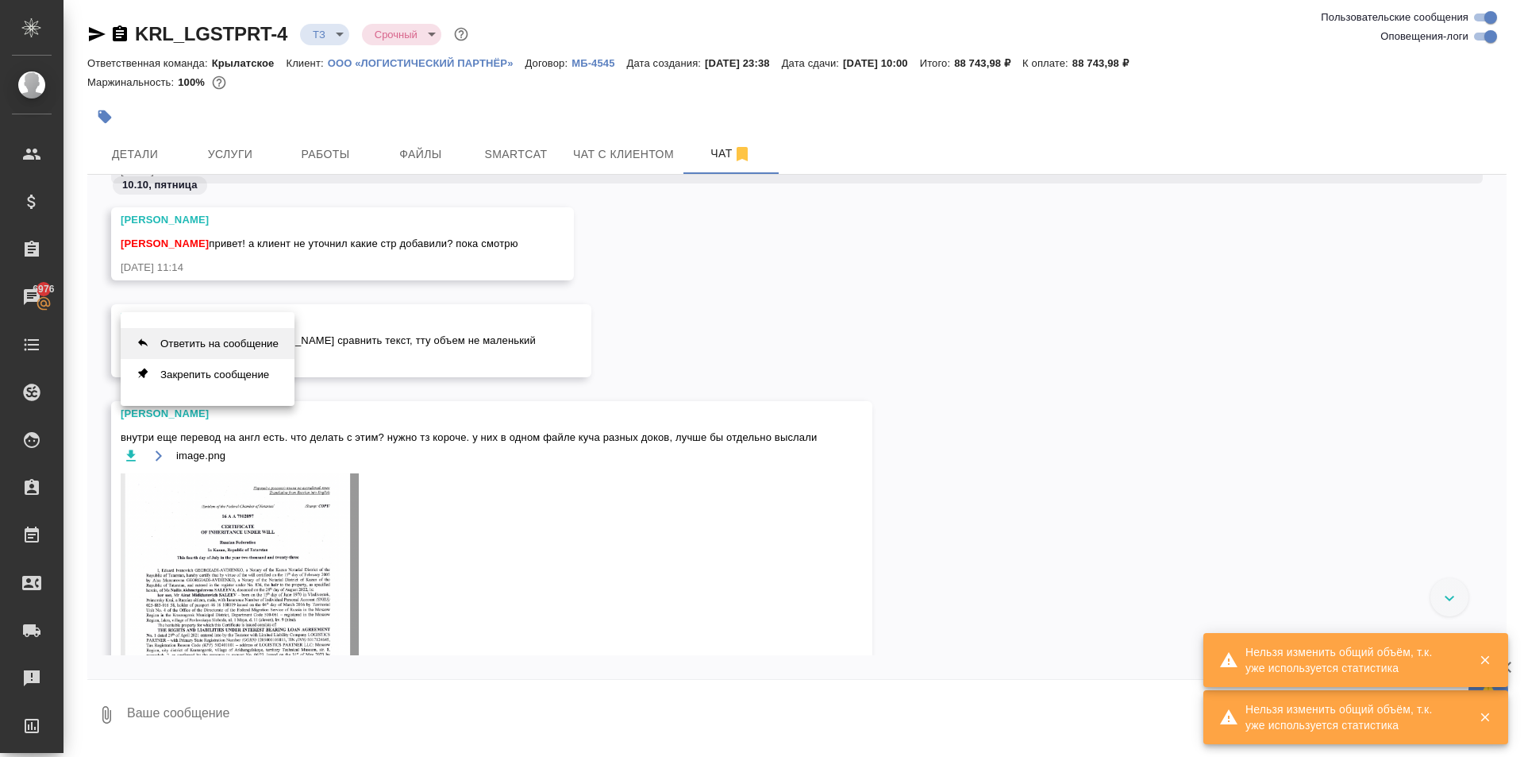
click at [249, 350] on button "Ответить на сообщение" at bounding box center [208, 343] width 174 height 31
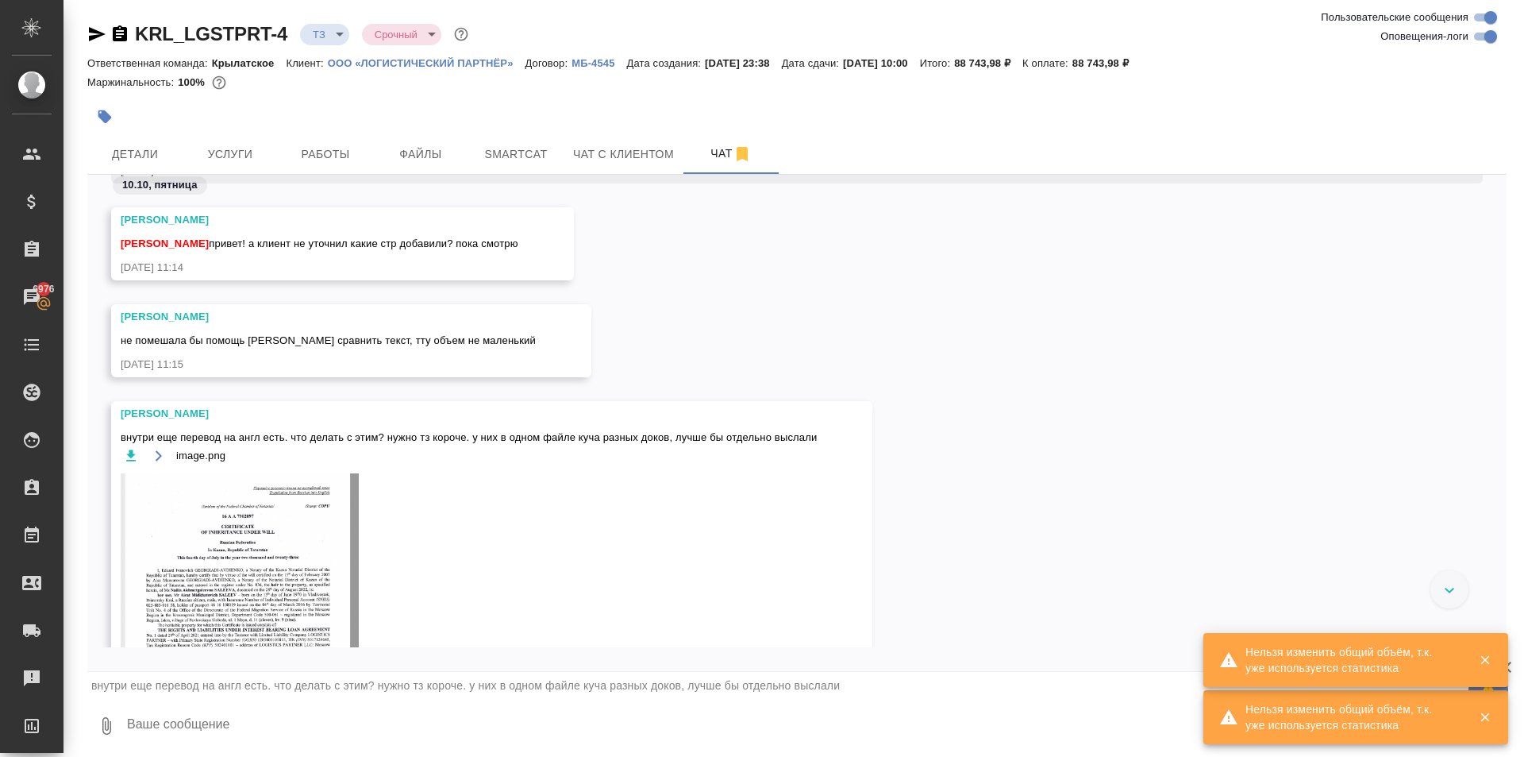
click at [158, 734] on textarea at bounding box center [816, 726] width 1382 height 54
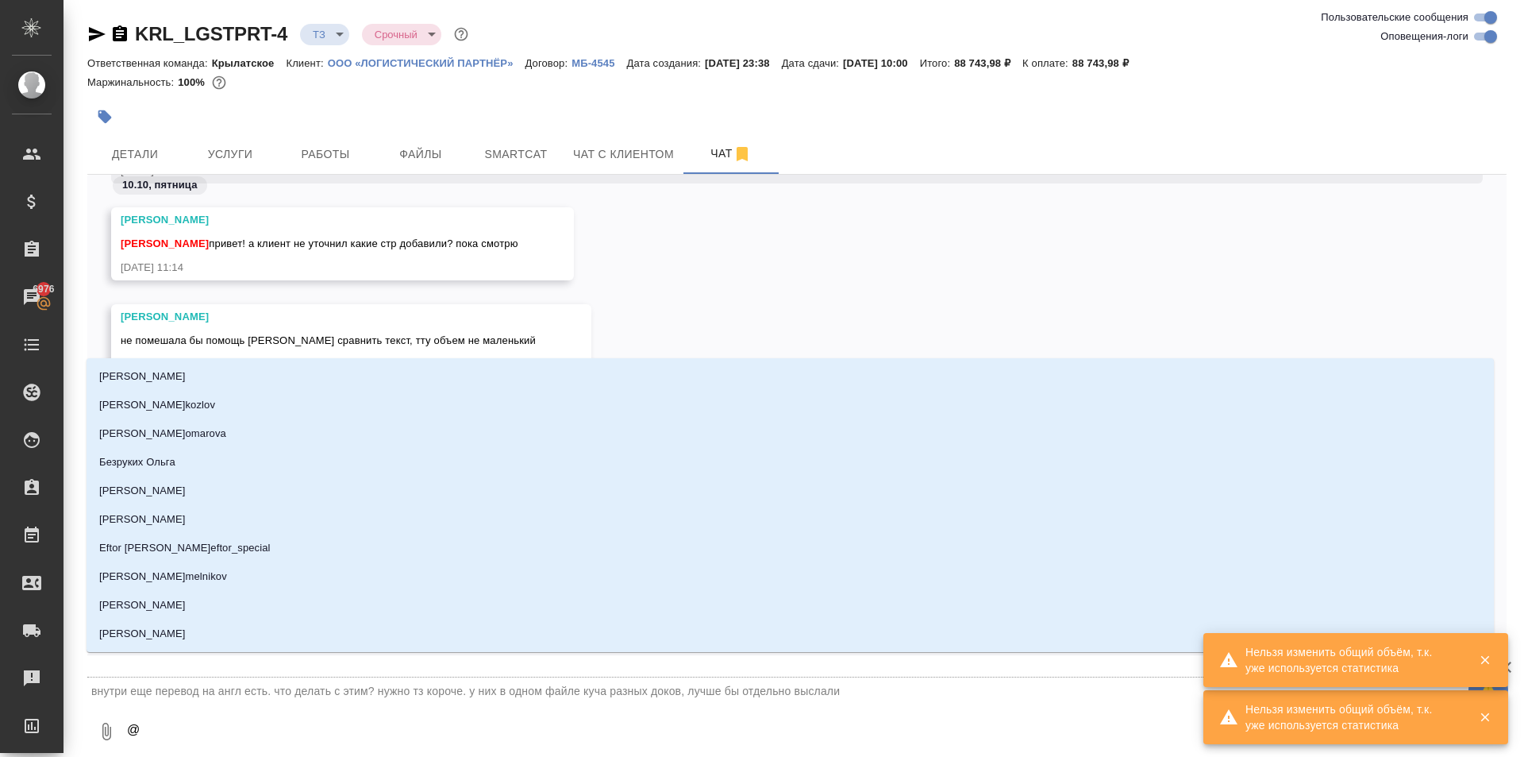
type textarea "@З"
type input "З"
type textarea "@За"
type input "За"
type textarea "@Заб"
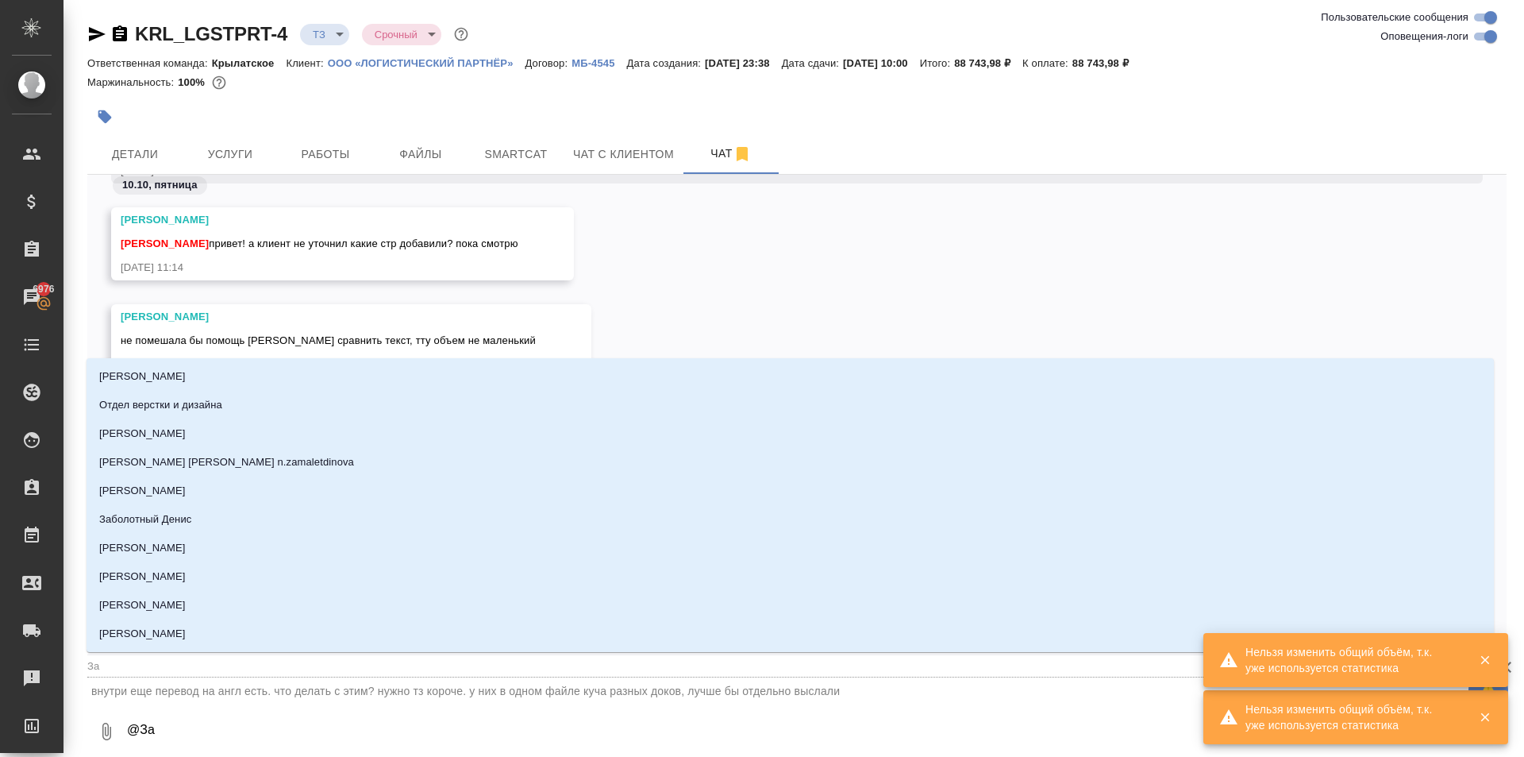
type input "Заб"
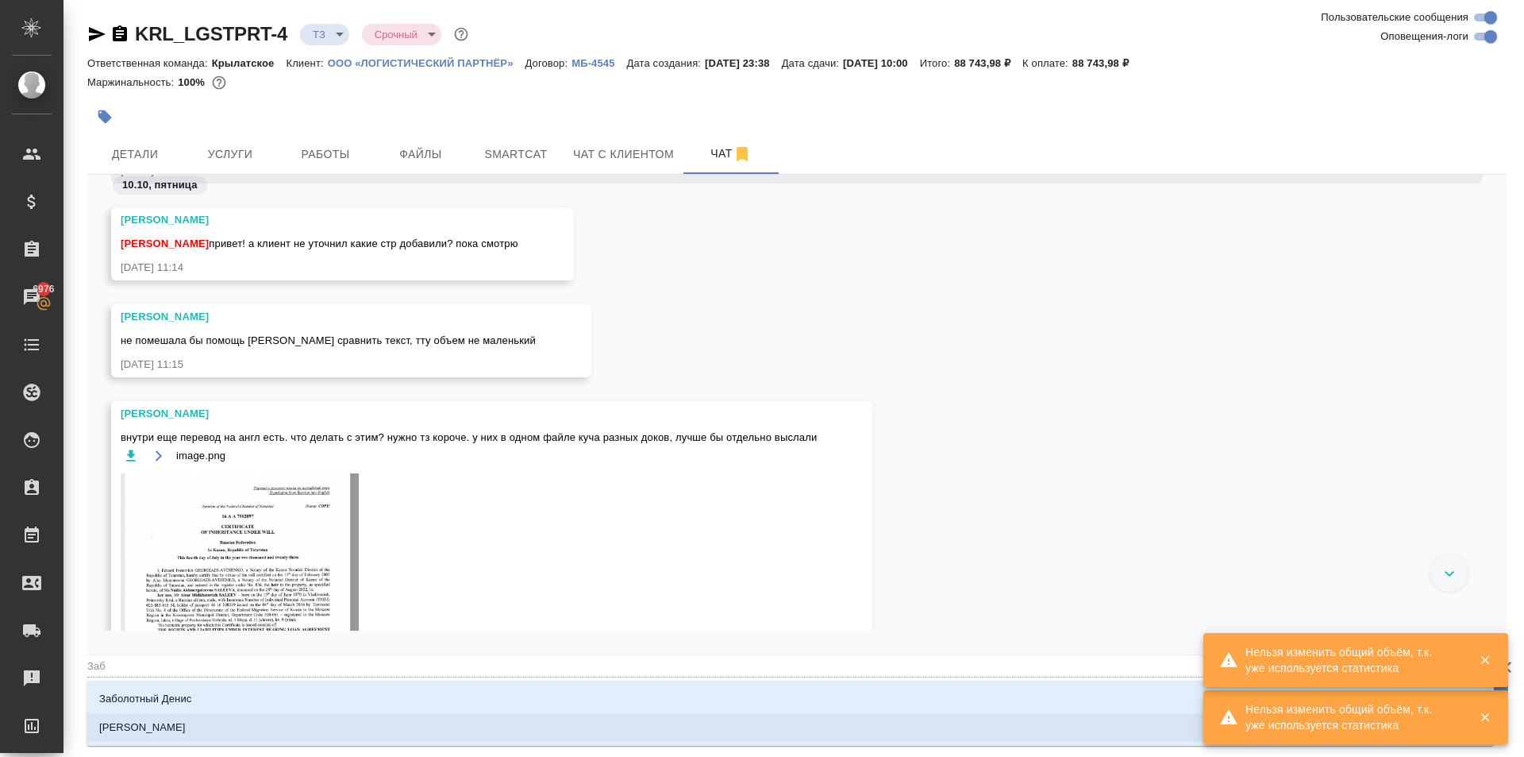
click at [186, 730] on p "Заборова Александра" at bounding box center [142, 727] width 87 height 16
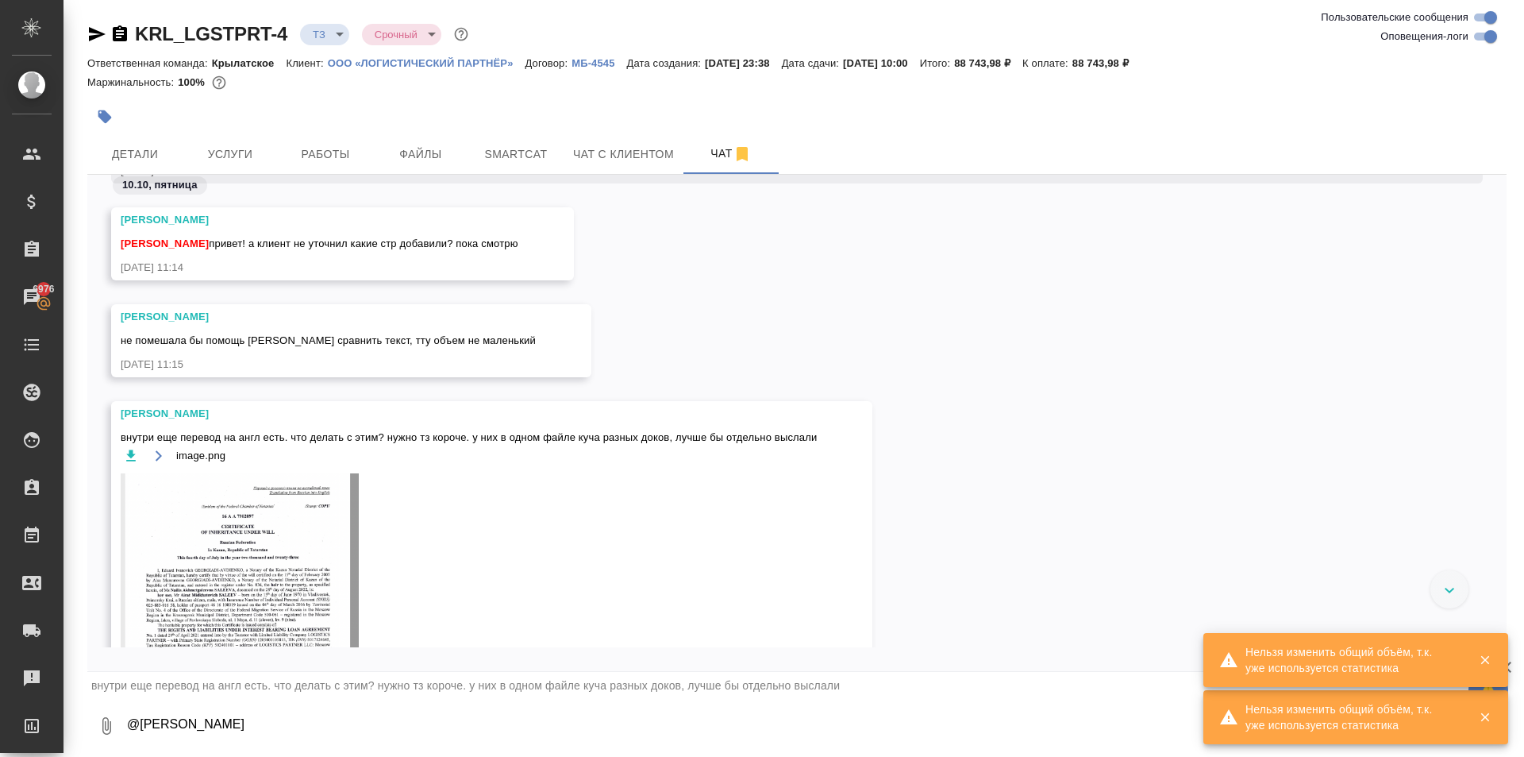
type textarea "@Заборова Александра"
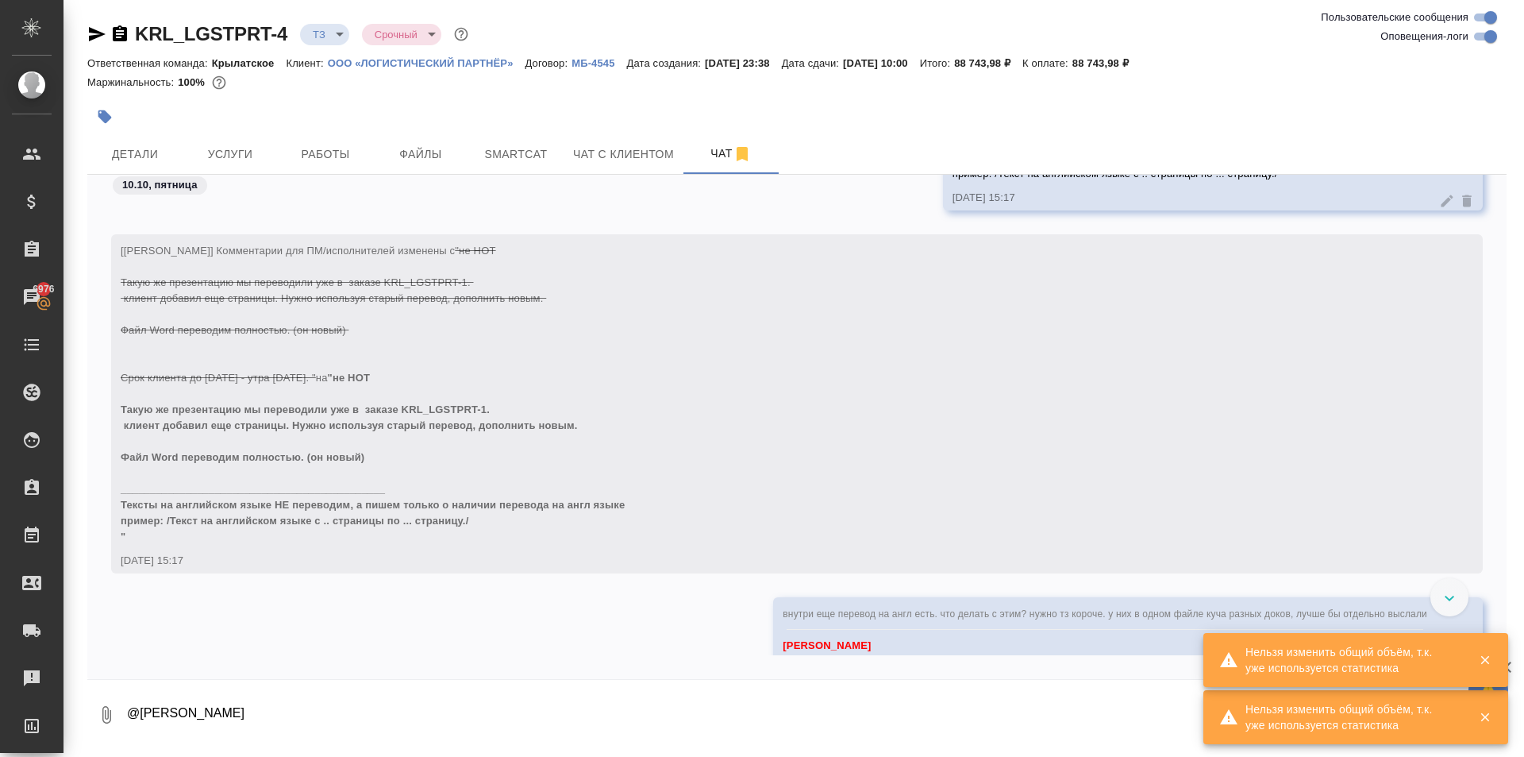
scroll to position [1624, 0]
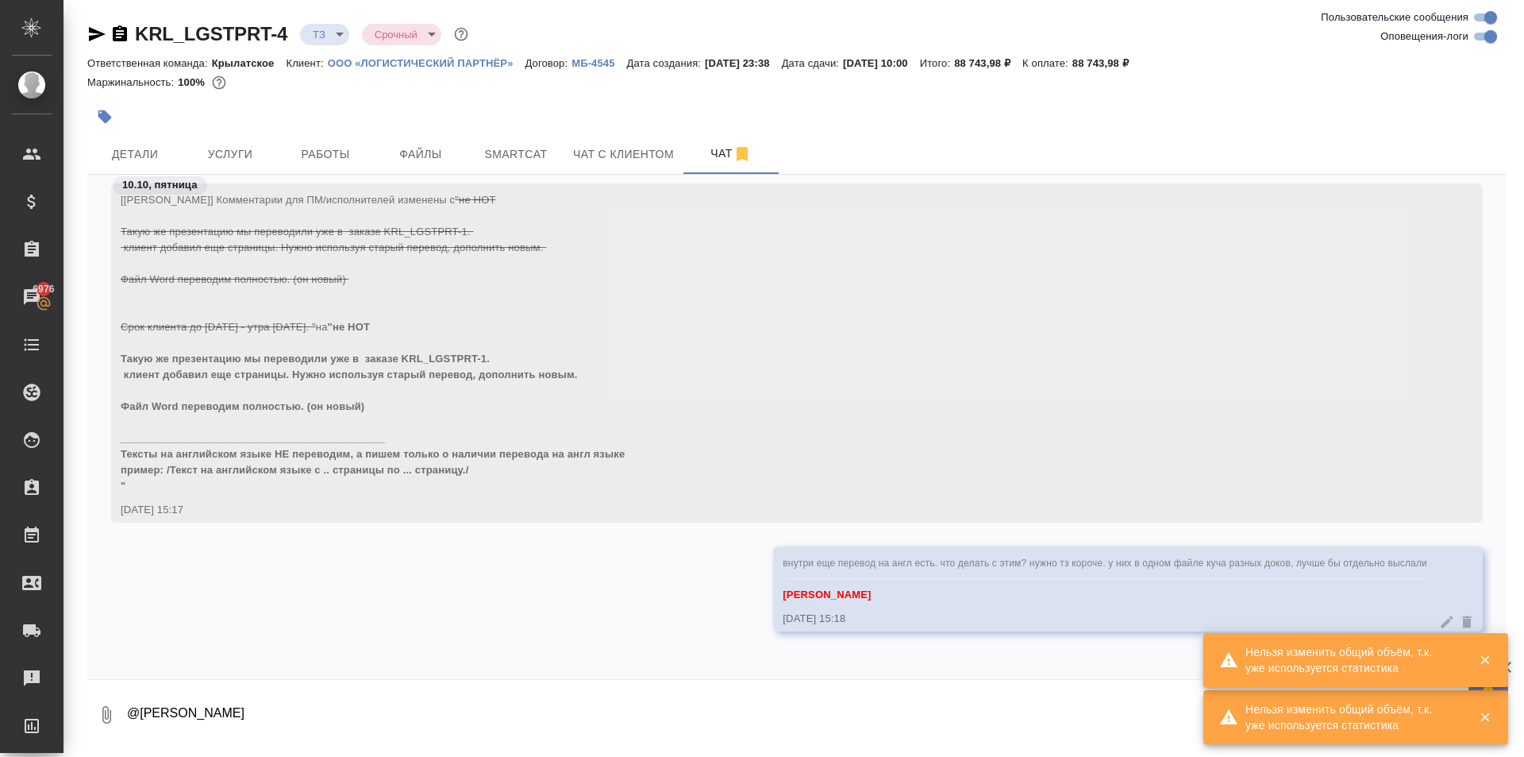
click at [260, 714] on textarea "@Заборова Александра" at bounding box center [816, 715] width 1382 height 54
click at [439, 151] on span "Файлы" at bounding box center [421, 155] width 76 height 20
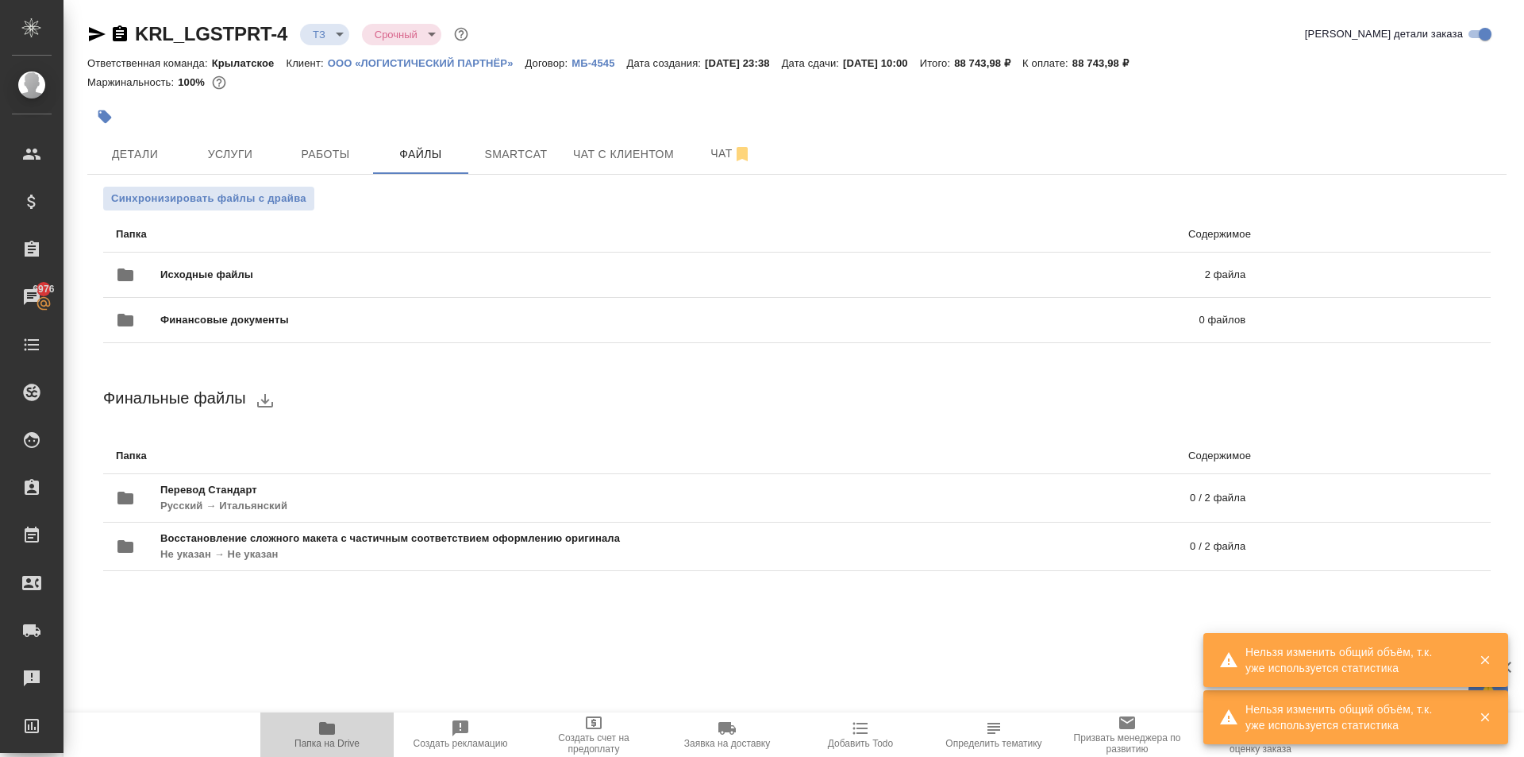
click at [348, 732] on span "Папка на Drive" at bounding box center [327, 734] width 114 height 30
drag, startPoint x: 627, startPoint y: 164, endPoint x: 708, endPoint y: 172, distance: 81.5
click at [697, 197] on div "KRL_LGSTPRT-4 ТЗ tz Срочный urgent Кратко детали заказа Ответственная команда: …" at bounding box center [797, 315] width 1437 height 630
click at [708, 171] on button "Чат" at bounding box center [731, 154] width 95 height 40
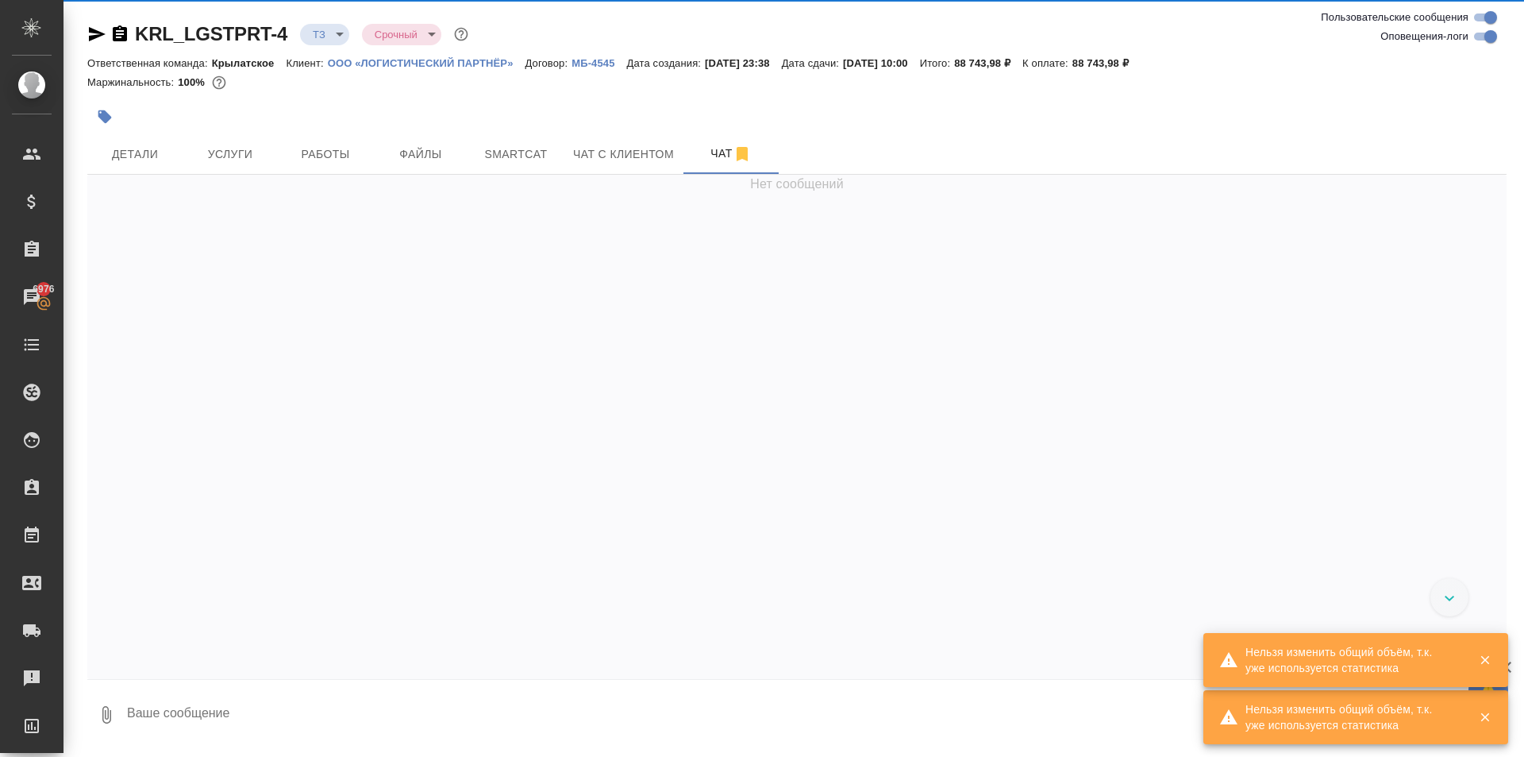
scroll to position [1196, 0]
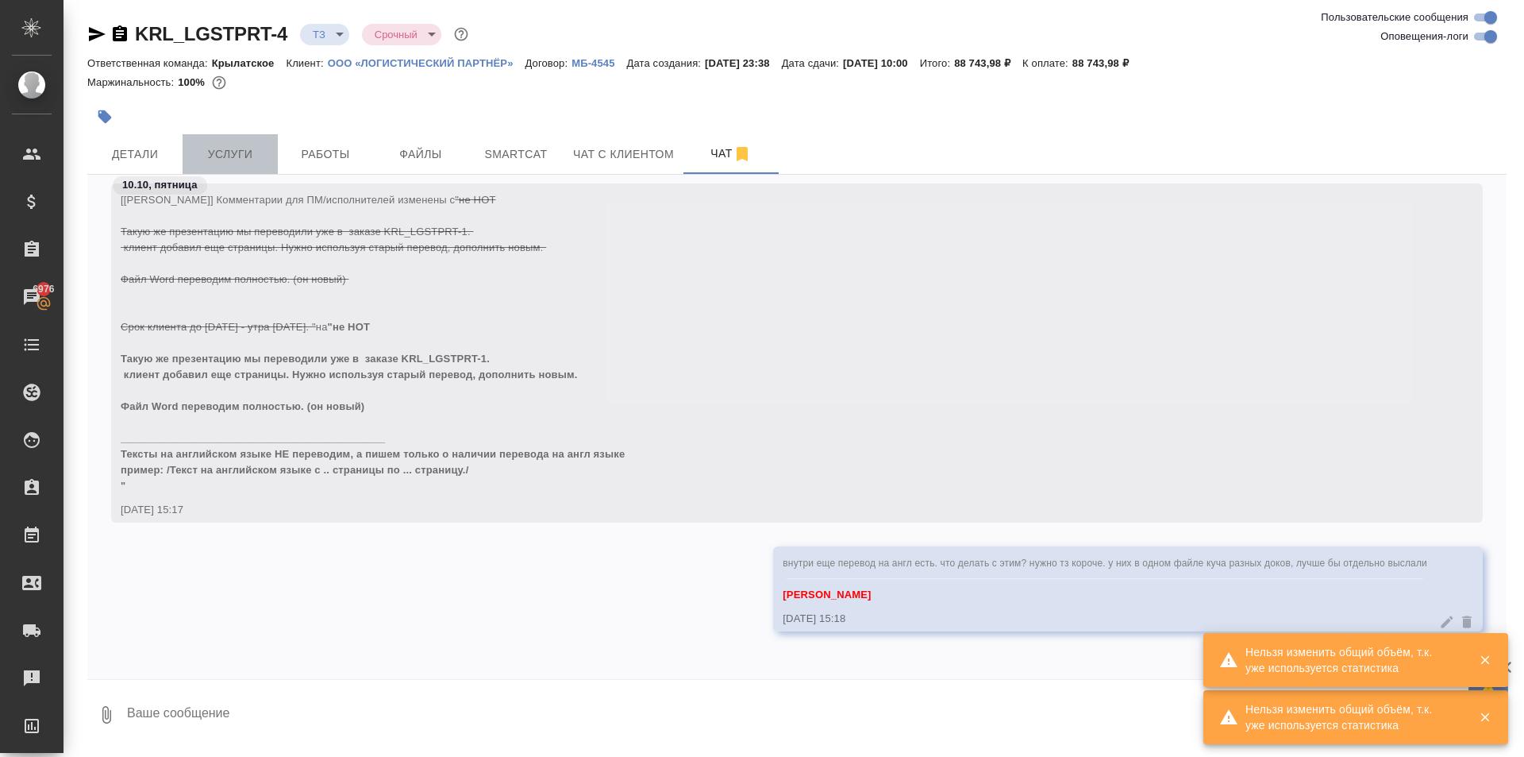
click at [231, 156] on span "Услуги" at bounding box center [230, 155] width 76 height 20
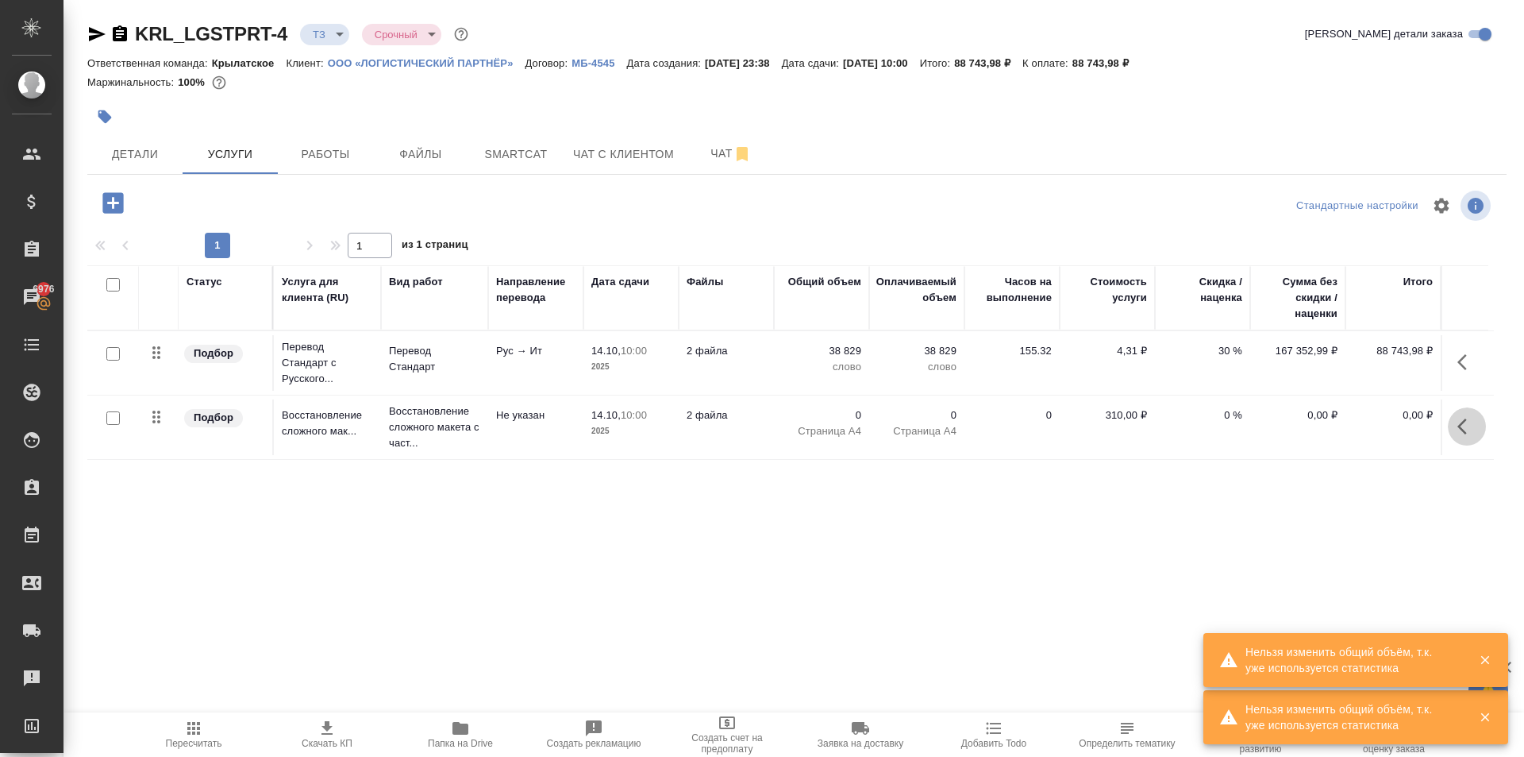
click at [1465, 428] on icon "button" at bounding box center [1467, 426] width 19 height 19
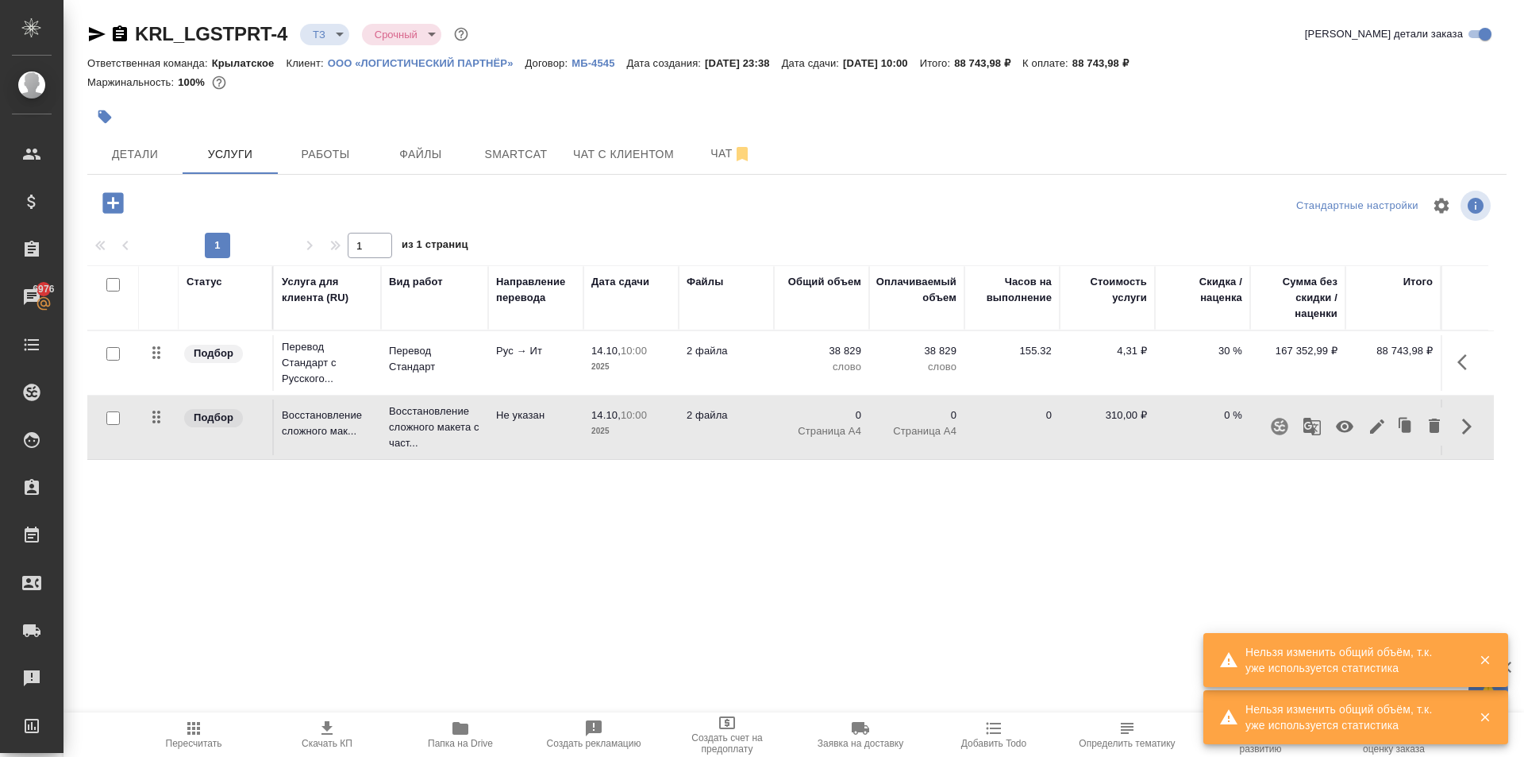
click at [1378, 428] on icon "button" at bounding box center [1377, 426] width 19 height 19
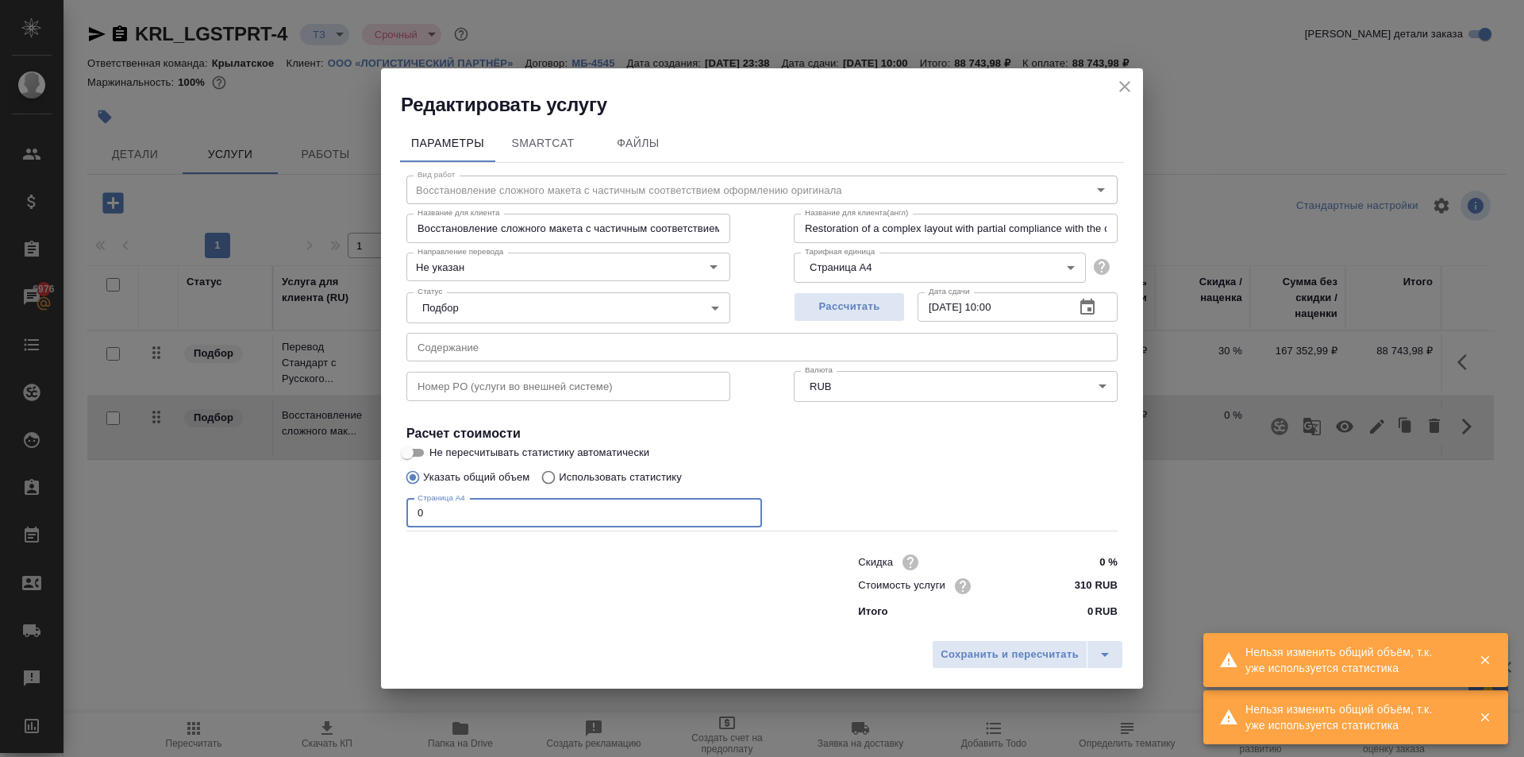
drag, startPoint x: 435, startPoint y: 511, endPoint x: 371, endPoint y: 498, distance: 65.7
click at [372, 499] on div "Редактировать услугу Параметры SmartCat Файлы Вид работ Восстановление сложного…" at bounding box center [762, 378] width 1524 height 757
type input "188"
click at [1073, 580] on input "310 RUB" at bounding box center [1088, 585] width 58 height 23
click at [1072, 580] on input "310 RUB" at bounding box center [1088, 585] width 58 height 23
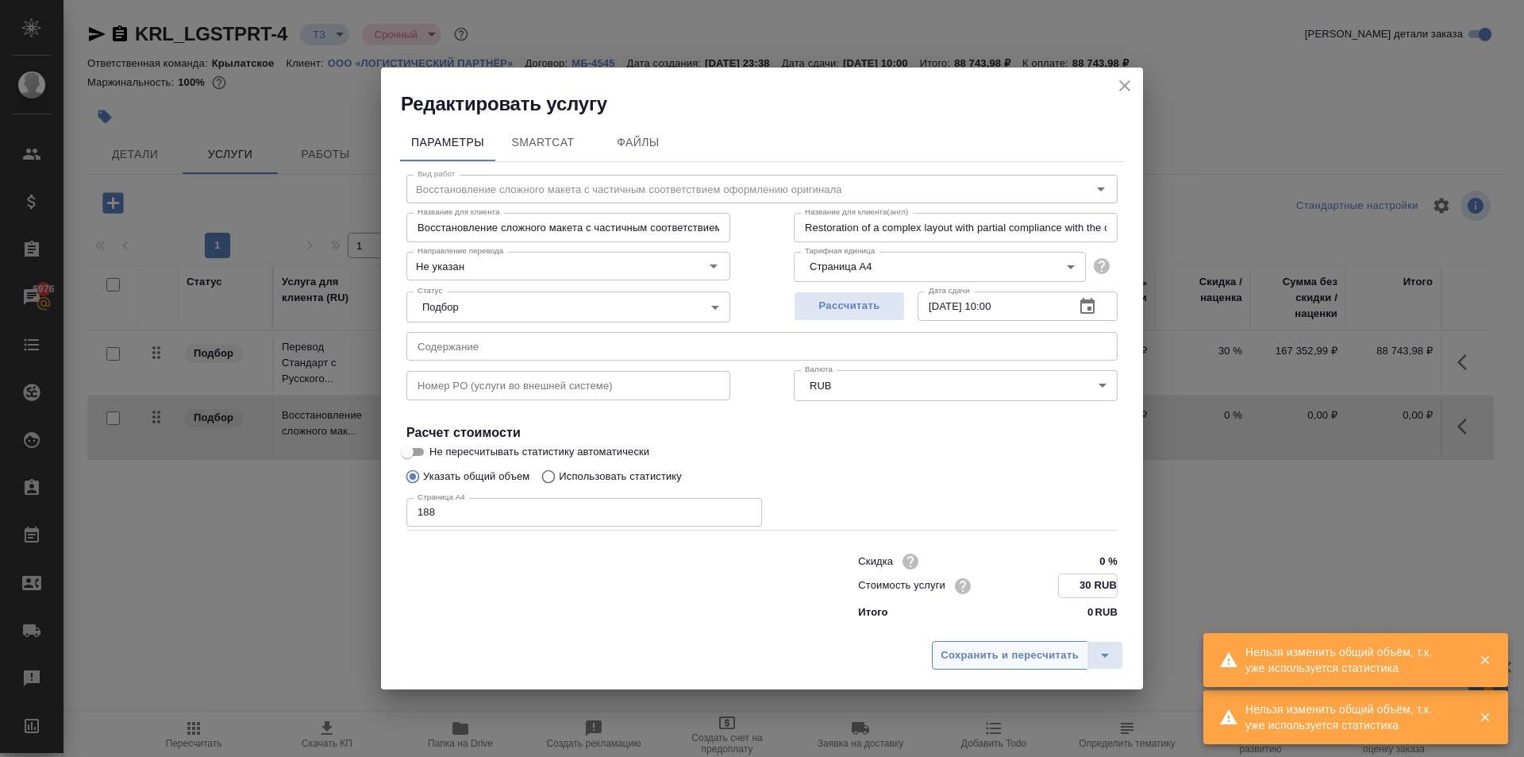
type input "30 RUB"
click at [1010, 643] on button "Сохранить и пересчитать" at bounding box center [1010, 654] width 156 height 29
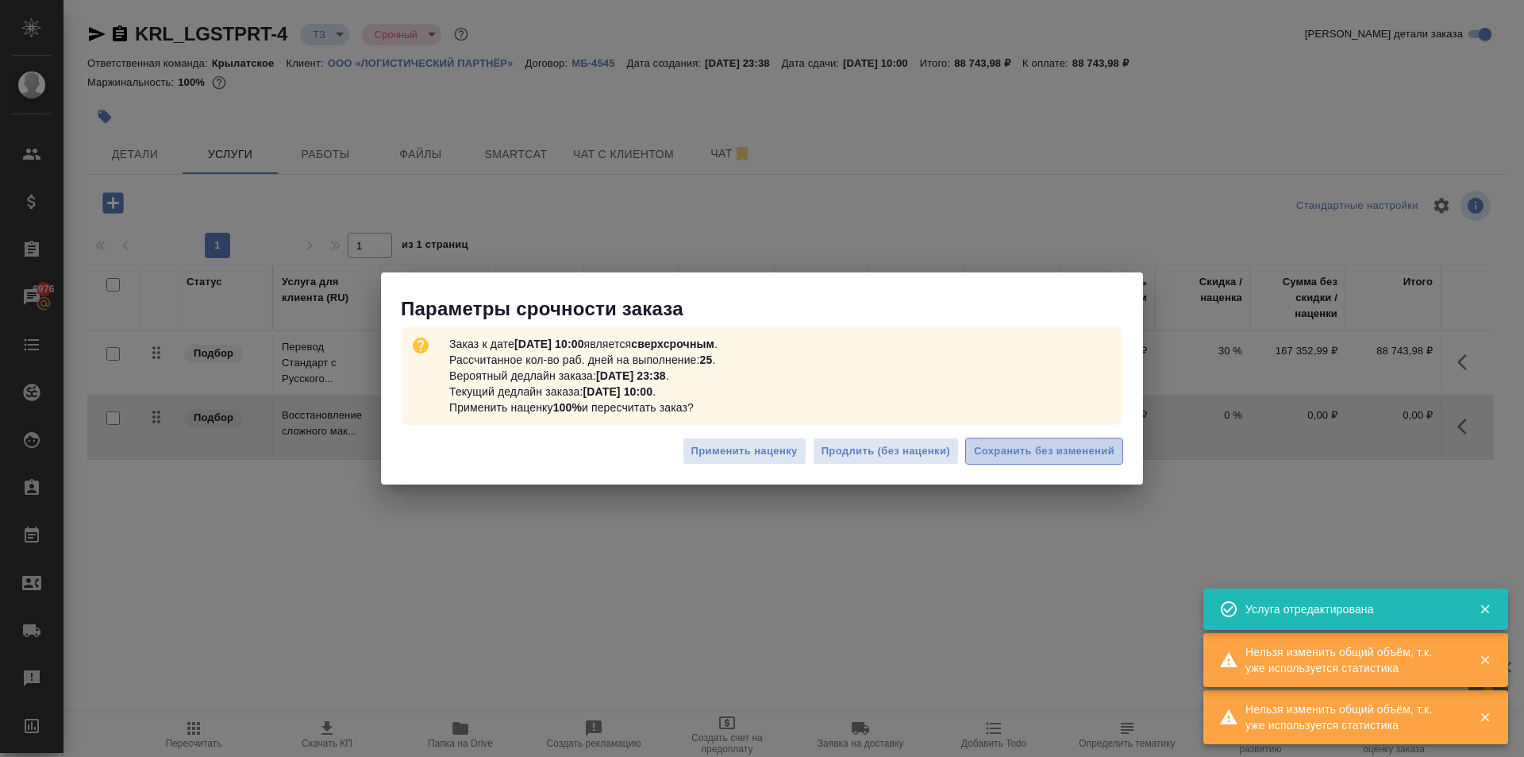
click at [1054, 452] on span "Сохранить без изменений" at bounding box center [1044, 451] width 141 height 18
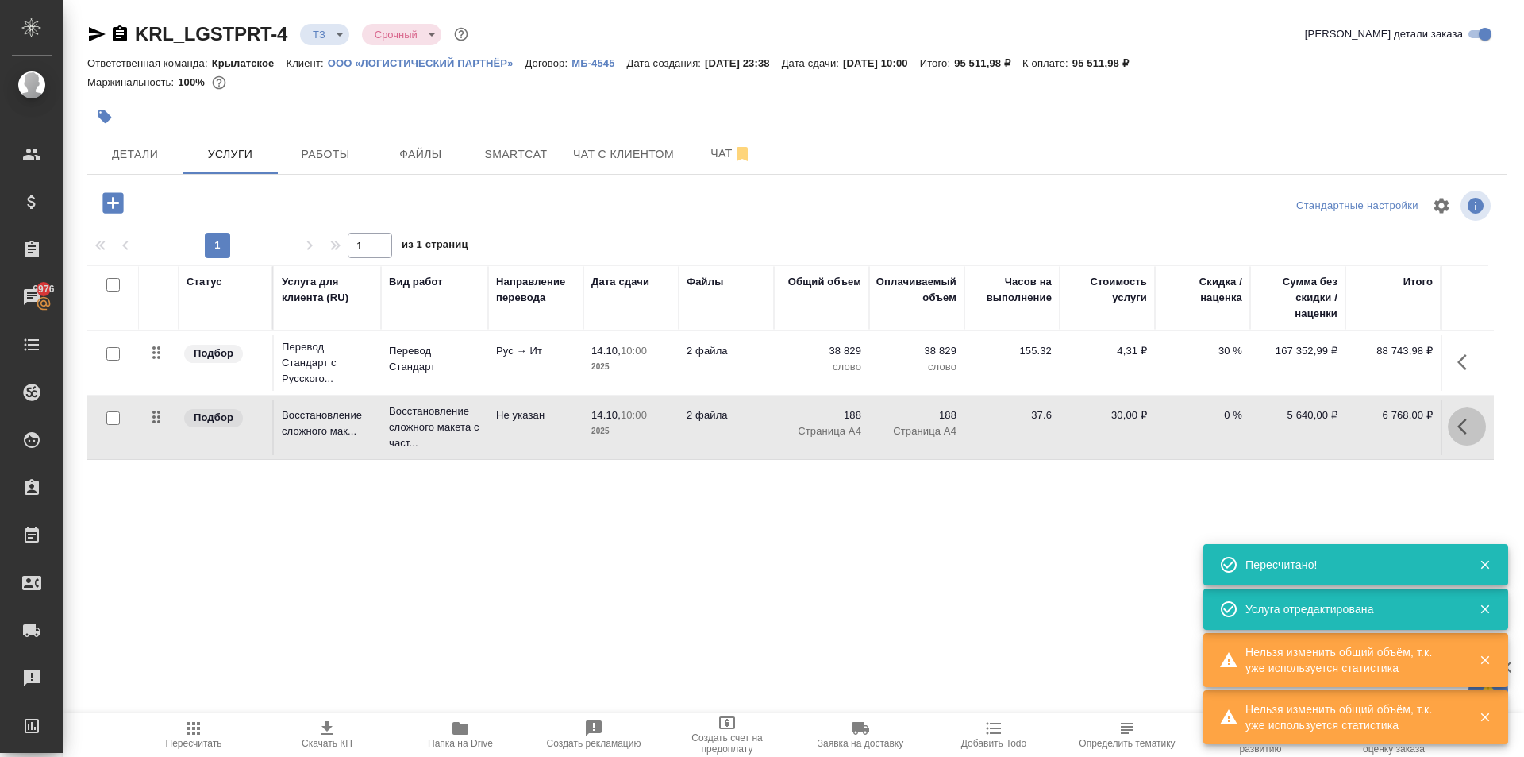
click at [1467, 436] on button "button" at bounding box center [1467, 426] width 38 height 38
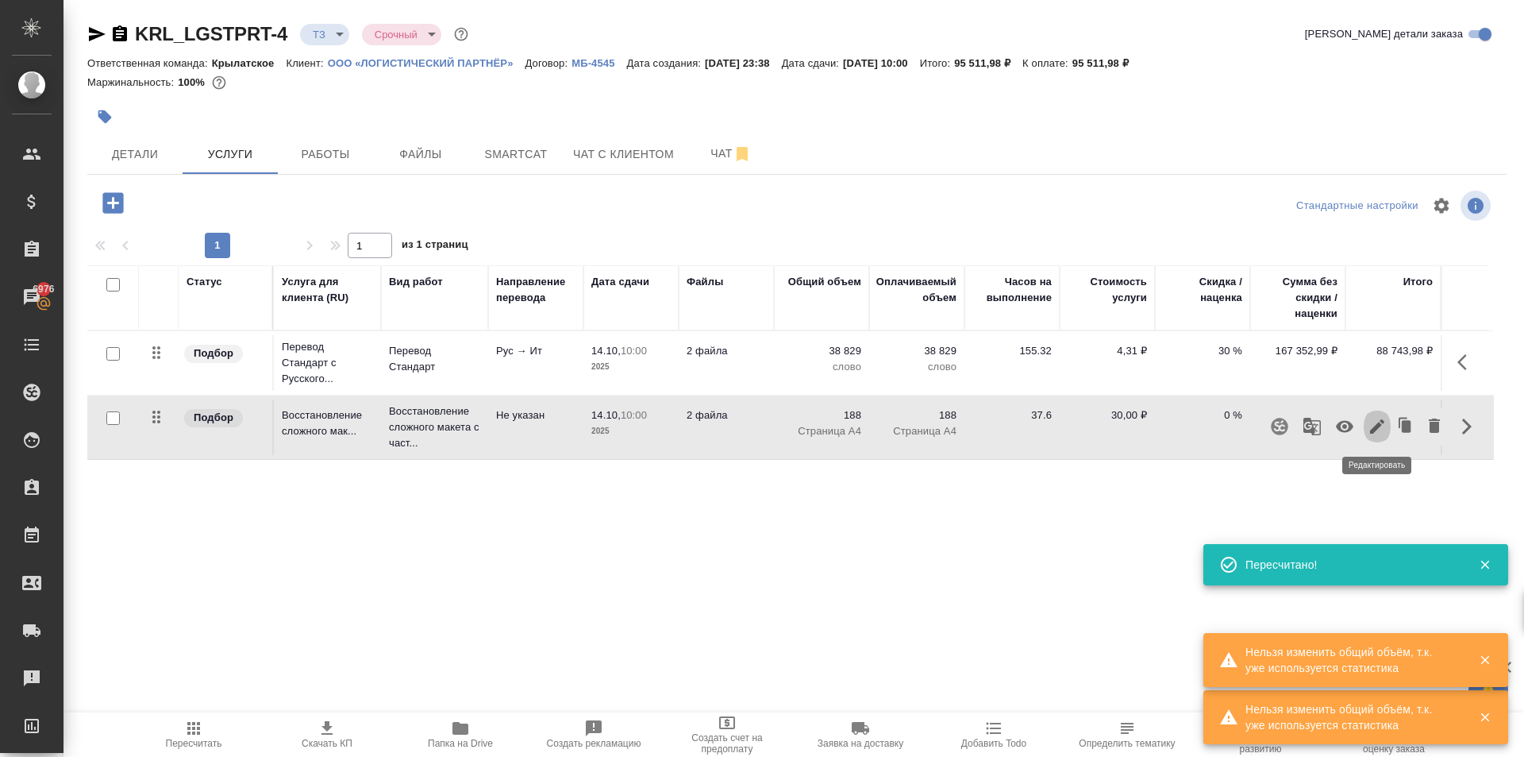
click at [1373, 427] on icon "button" at bounding box center [1377, 426] width 19 height 19
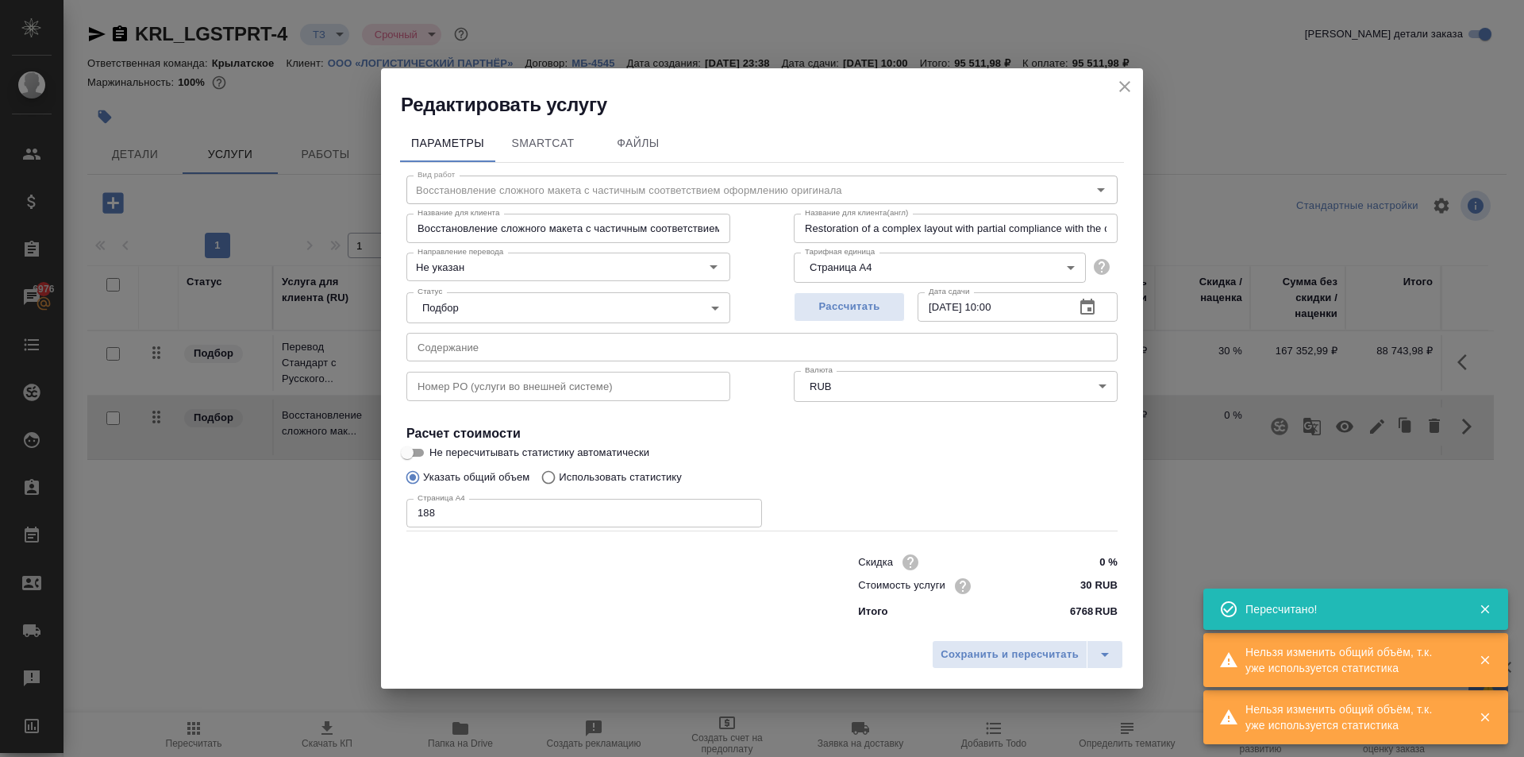
click at [1089, 583] on input "30 RUB" at bounding box center [1088, 585] width 60 height 23
click at [1089, 583] on input "30 RUB" at bounding box center [1088, 585] width 58 height 23
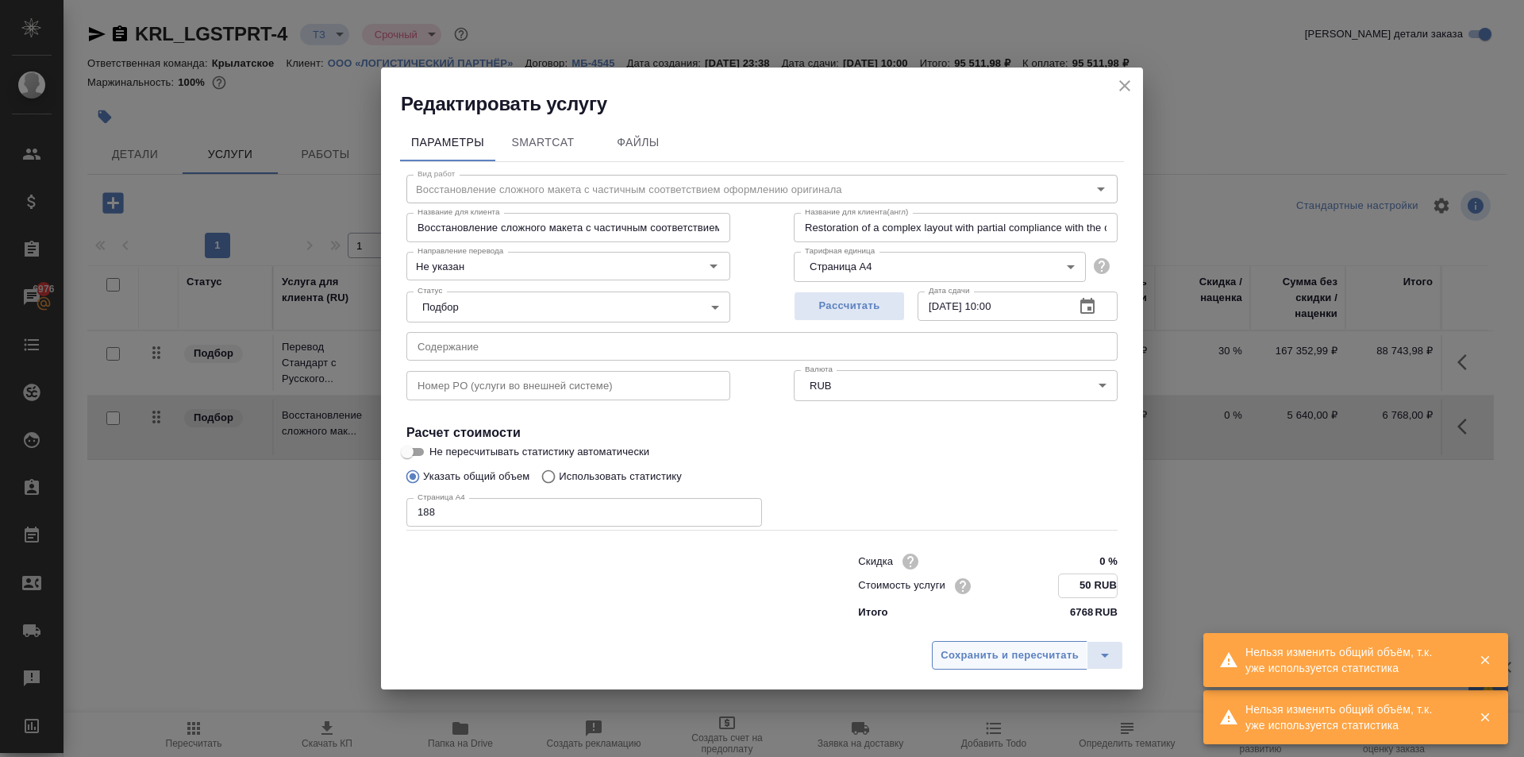
type input "50 RUB"
click at [958, 653] on span "Сохранить и пересчитать" at bounding box center [1010, 655] width 138 height 18
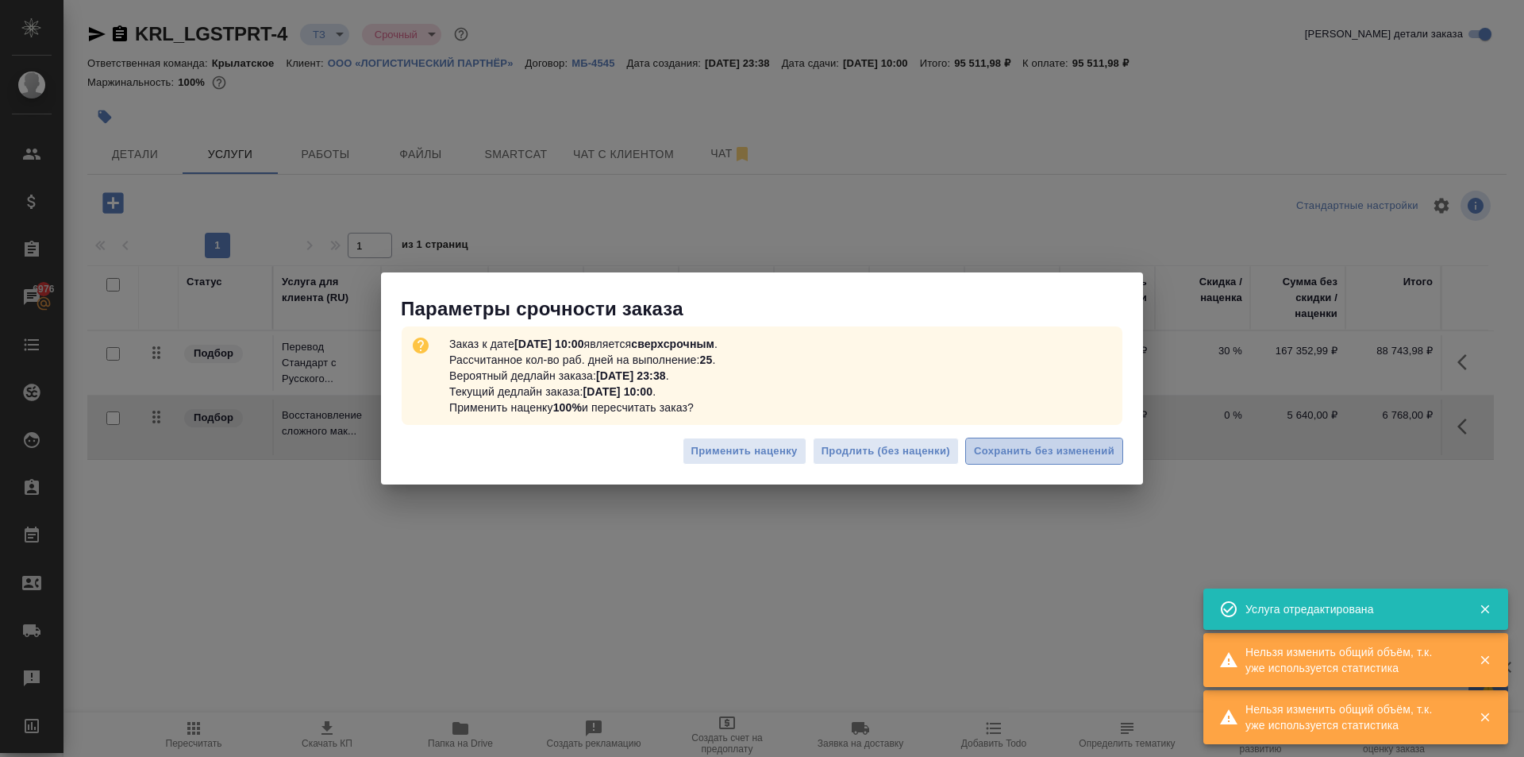
click at [1054, 451] on span "Сохранить без изменений" at bounding box center [1044, 451] width 141 height 18
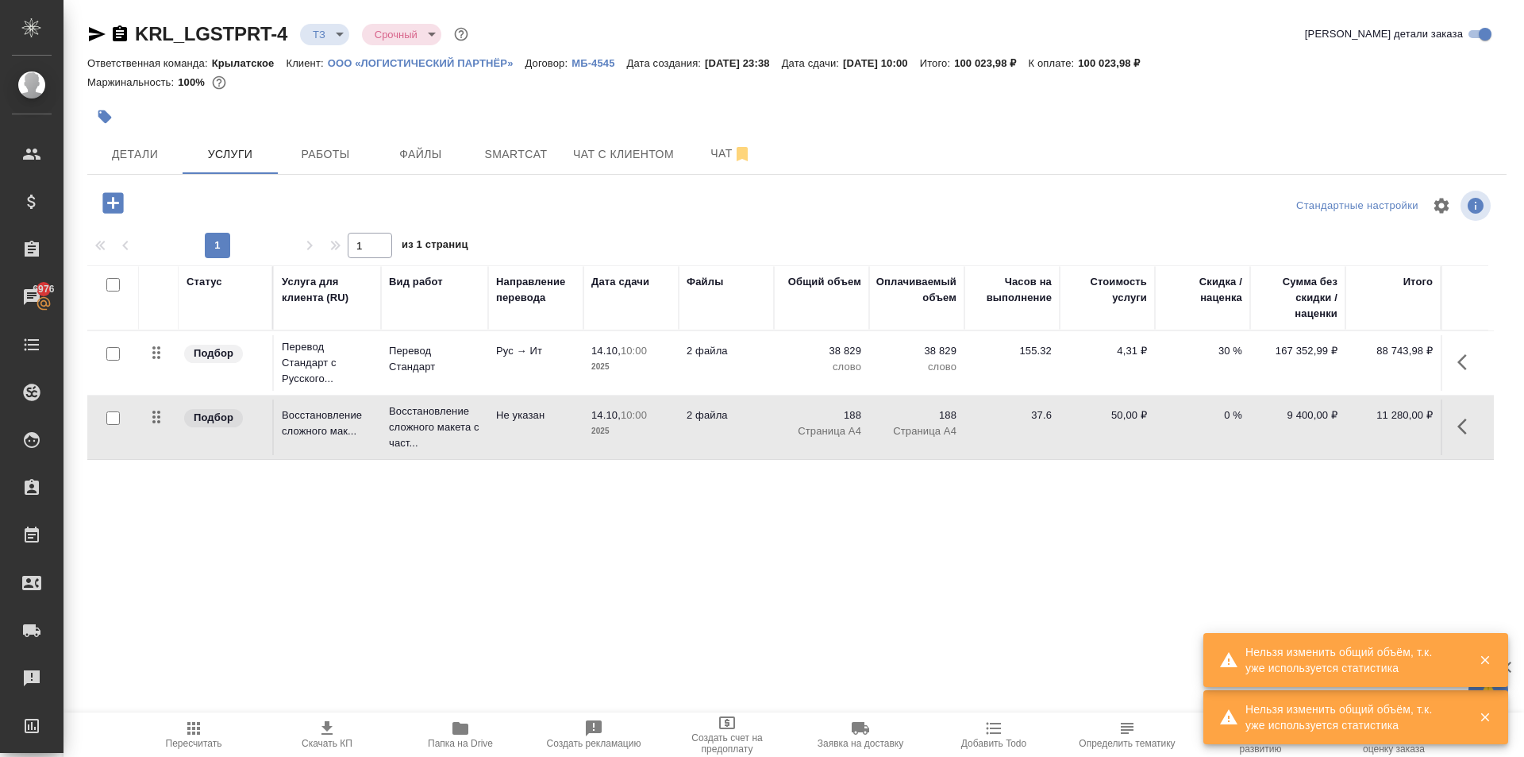
click at [1463, 416] on button "button" at bounding box center [1467, 426] width 38 height 38
click at [1374, 424] on icon "button" at bounding box center [1377, 426] width 19 height 19
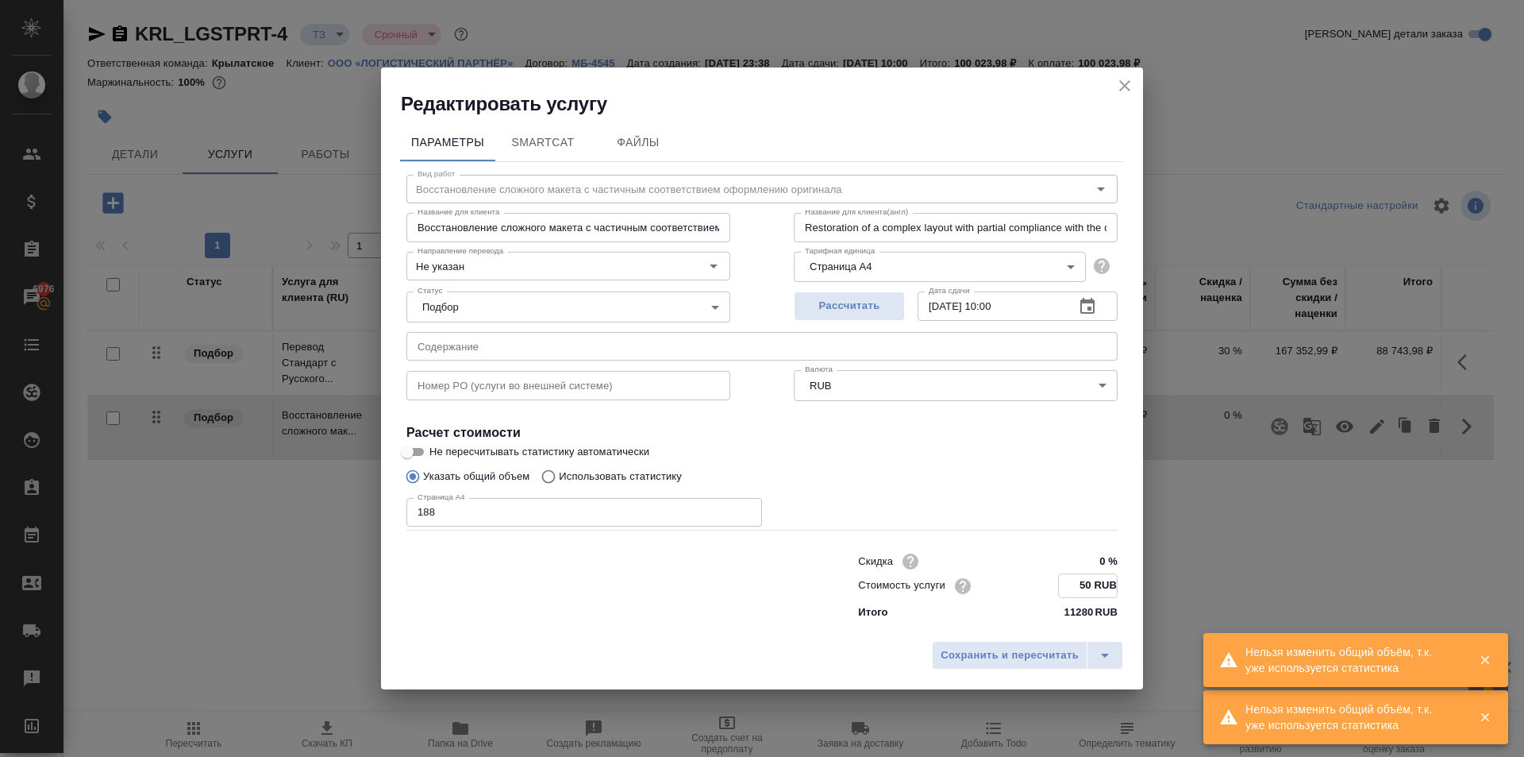
click at [1082, 581] on input "50 RUB" at bounding box center [1088, 585] width 58 height 23
type input "55 RUB"
drag, startPoint x: 1011, startPoint y: 670, endPoint x: 1012, endPoint y: 657, distance: 13.6
click at [1010, 670] on div "Сохранить и пересчитать" at bounding box center [762, 660] width 762 height 56
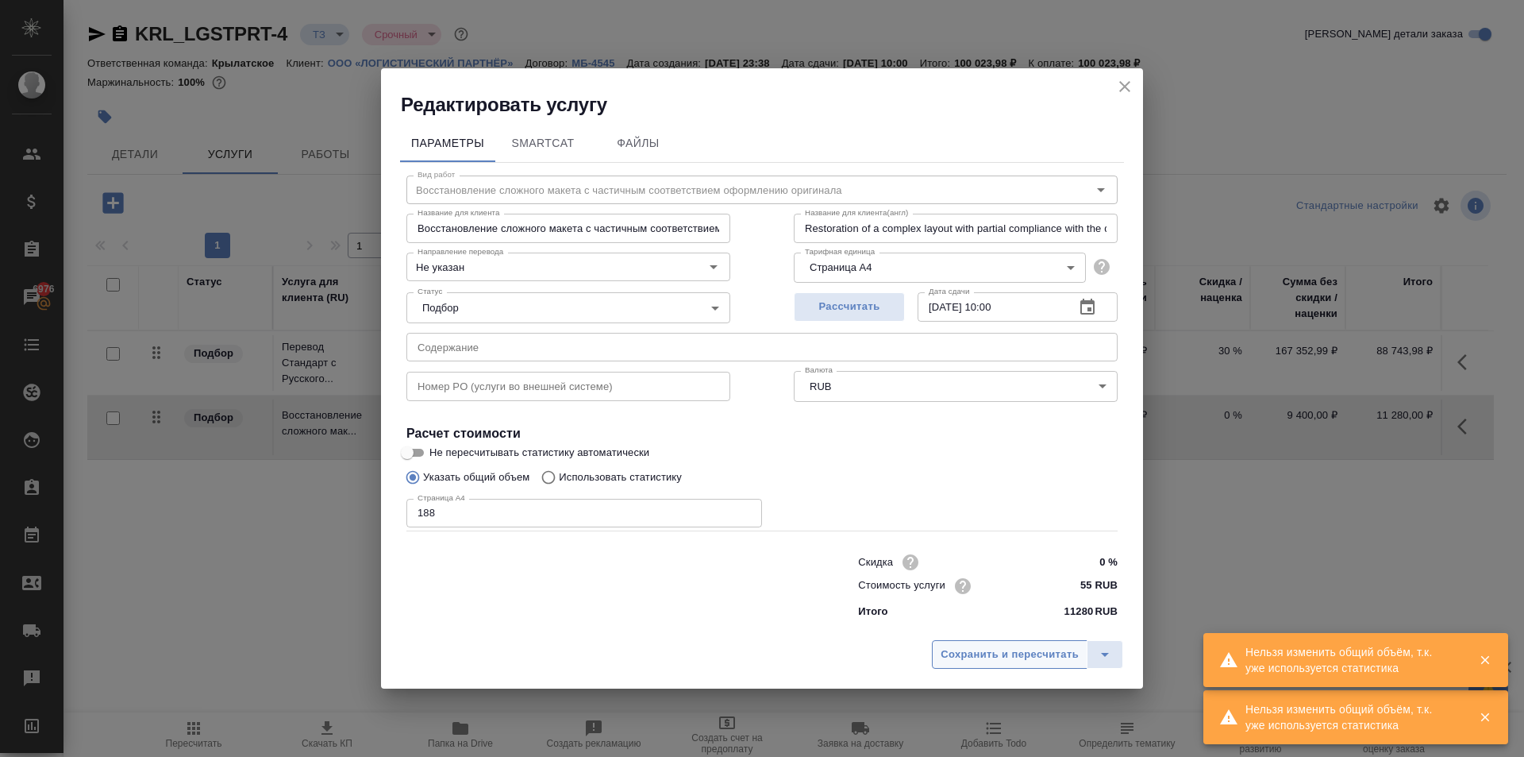
click at [1016, 647] on span "Сохранить и пересчитать" at bounding box center [1010, 655] width 138 height 18
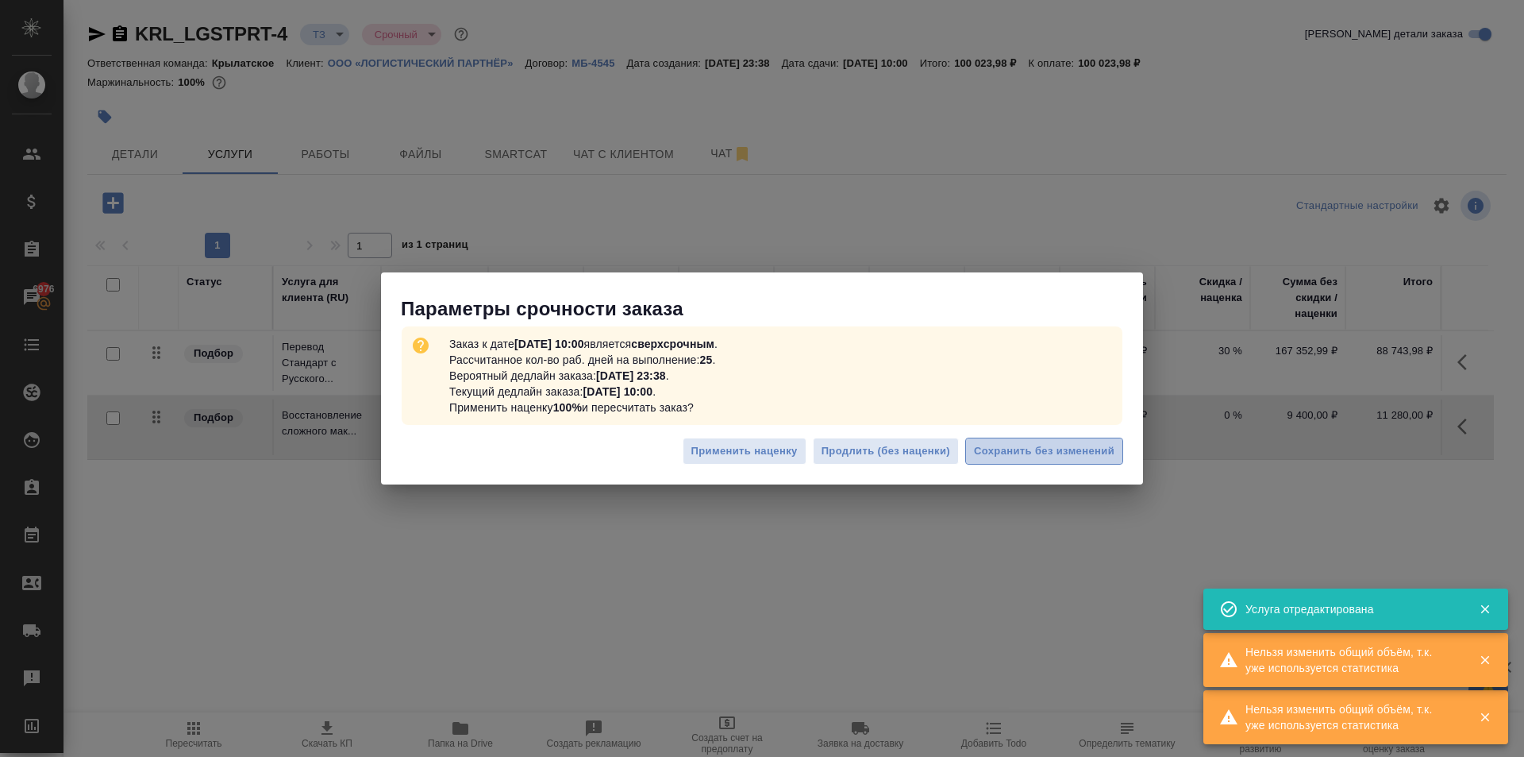
click at [1069, 449] on span "Сохранить без изменений" at bounding box center [1044, 451] width 141 height 18
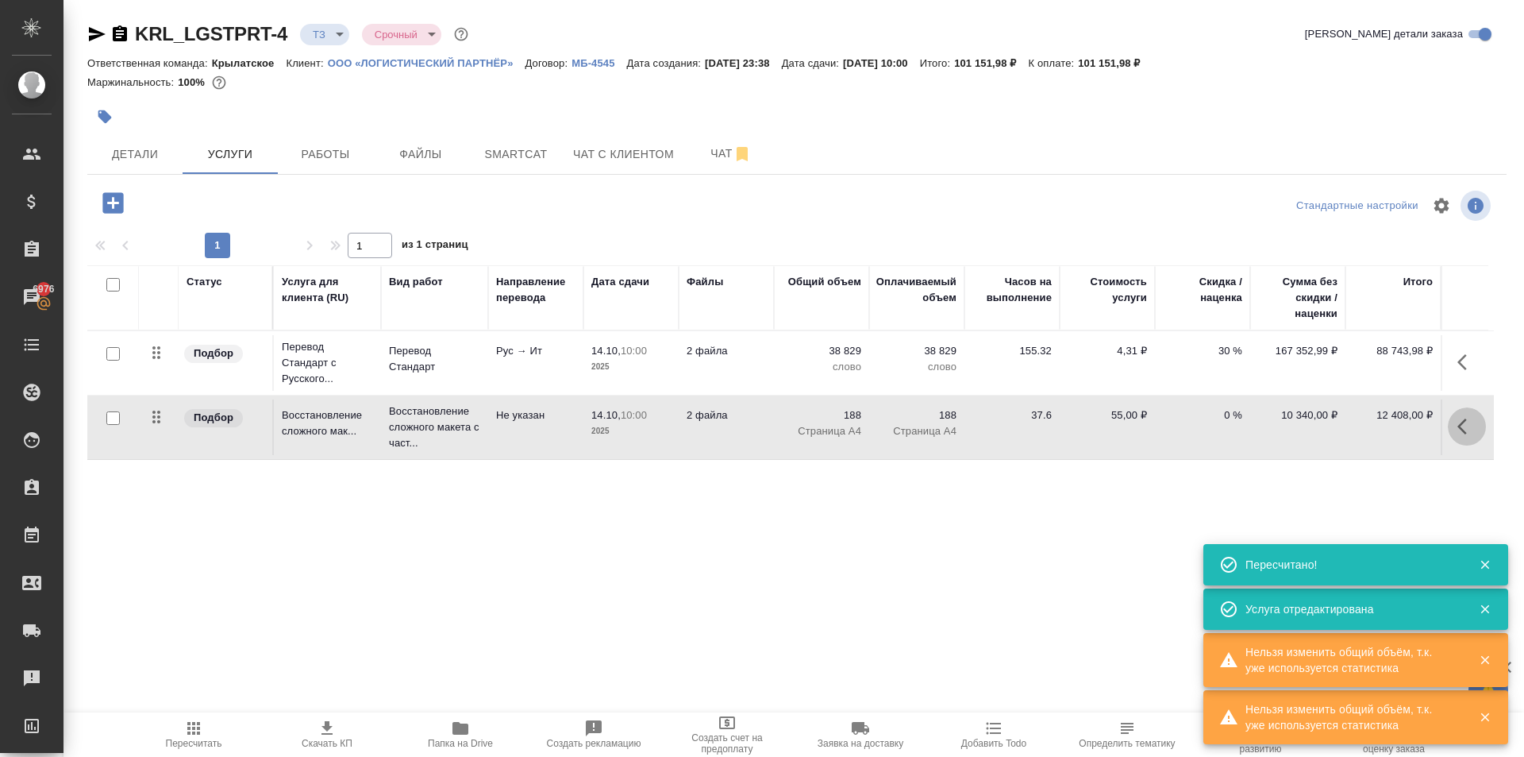
click at [1467, 438] on button "button" at bounding box center [1467, 426] width 38 height 38
click at [1384, 429] on icon "button" at bounding box center [1377, 426] width 19 height 19
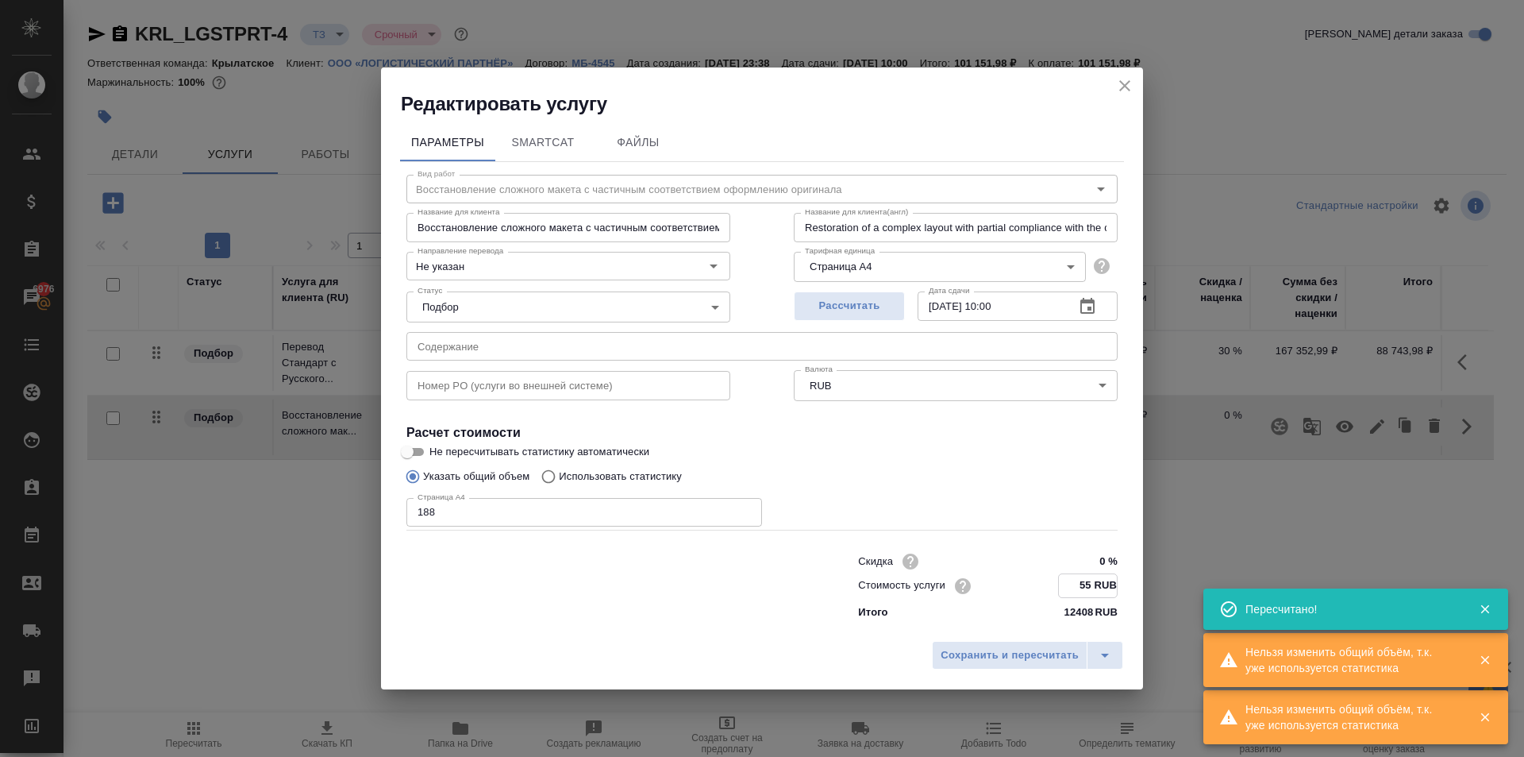
click at [1089, 580] on input "55 RUB" at bounding box center [1088, 585] width 58 height 23
drag, startPoint x: 1075, startPoint y: 581, endPoint x: 1100, endPoint y: 581, distance: 25.4
click at [1100, 581] on input "55 RUB" at bounding box center [1088, 585] width 58 height 23
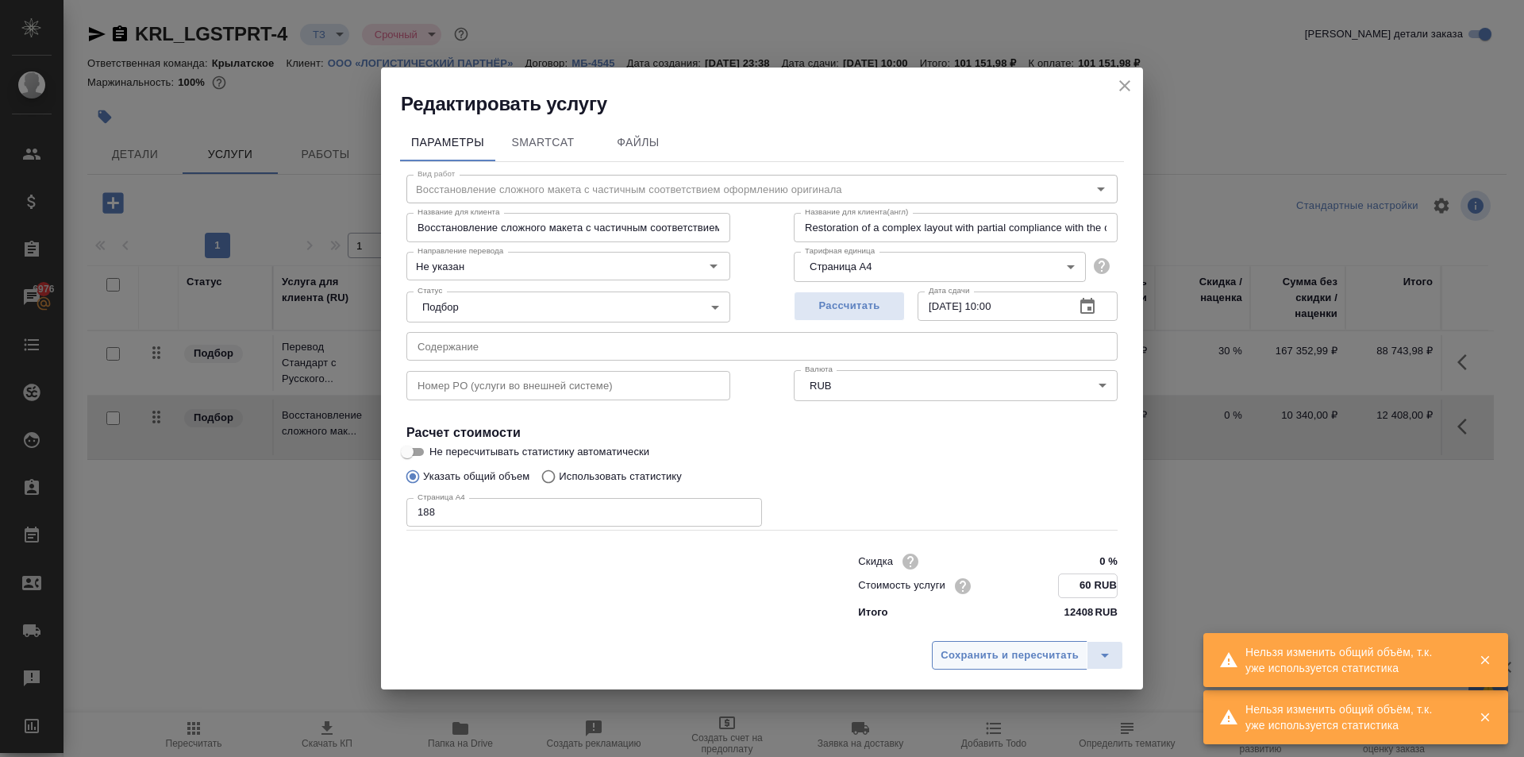
type input "60 RUB"
click at [996, 661] on span "Сохранить и пересчитать" at bounding box center [1010, 655] width 138 height 18
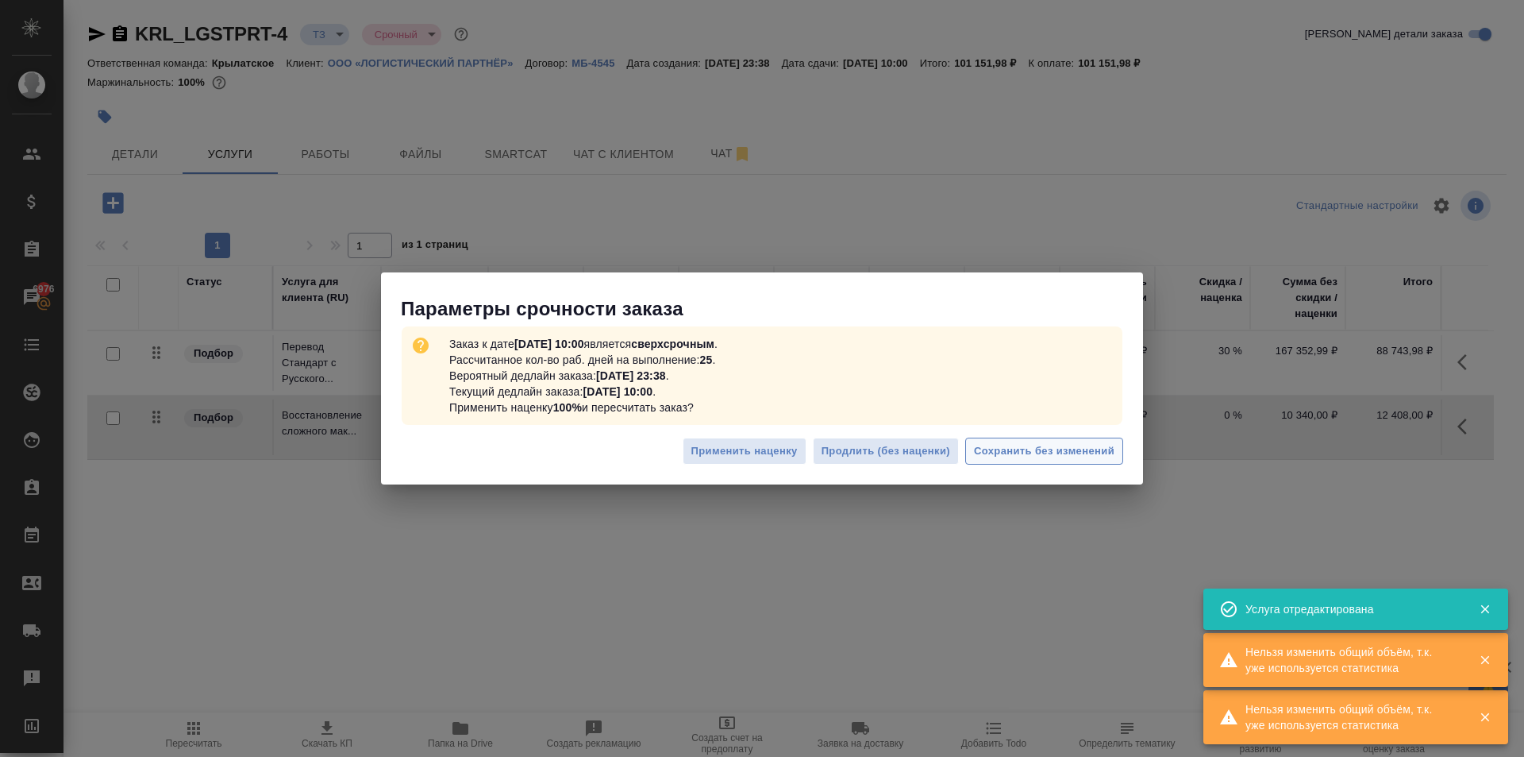
click at [1039, 448] on span "Сохранить без изменений" at bounding box center [1044, 451] width 141 height 18
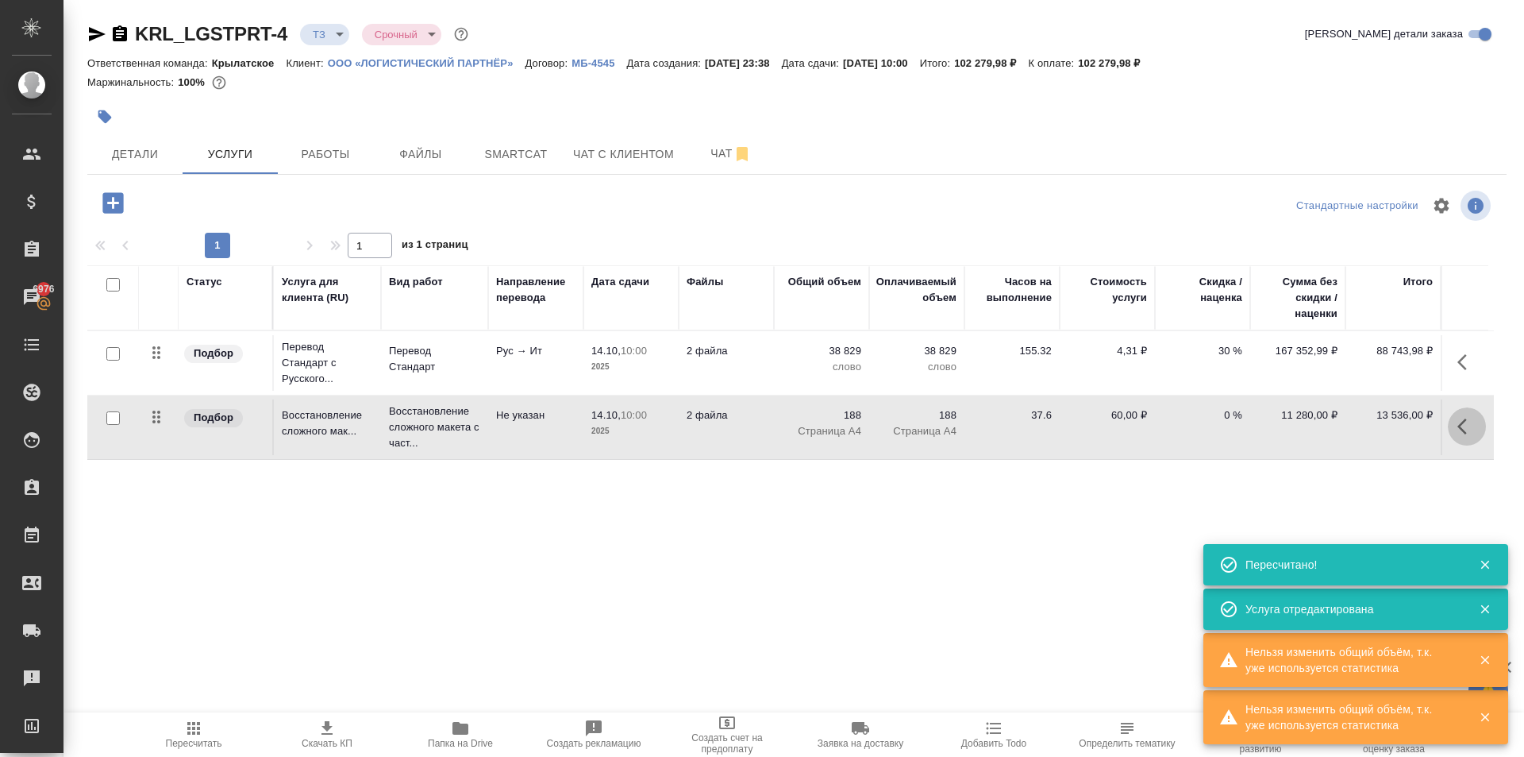
drag, startPoint x: 1452, startPoint y: 415, endPoint x: 1463, endPoint y: 426, distance: 15.2
click at [1463, 426] on button "button" at bounding box center [1467, 426] width 38 height 38
click at [1374, 426] on icon "button" at bounding box center [1377, 426] width 19 height 19
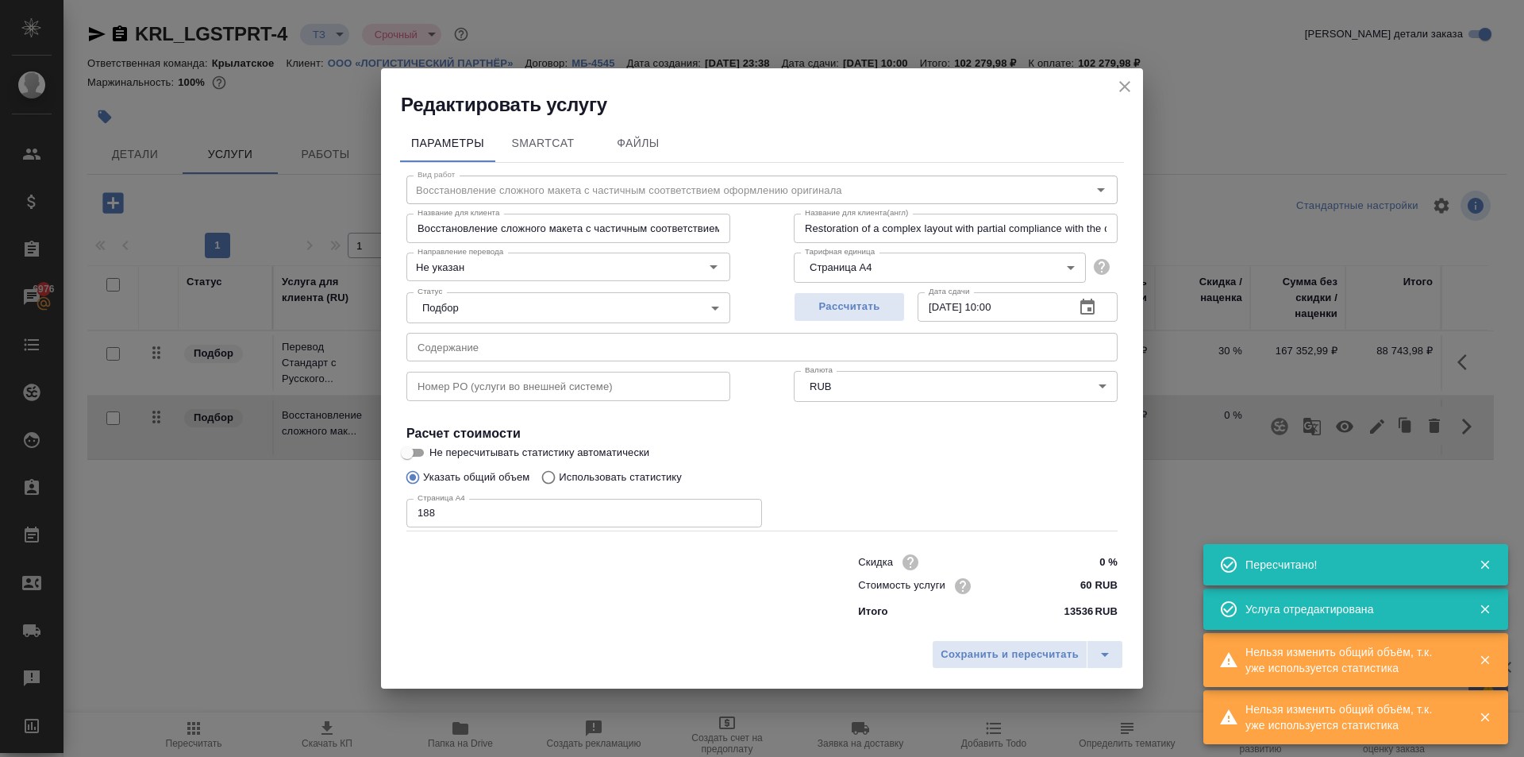
click at [1085, 584] on input "60 RUB" at bounding box center [1088, 585] width 60 height 23
click at [1085, 584] on input "60 RUB" at bounding box center [1088, 585] width 58 height 23
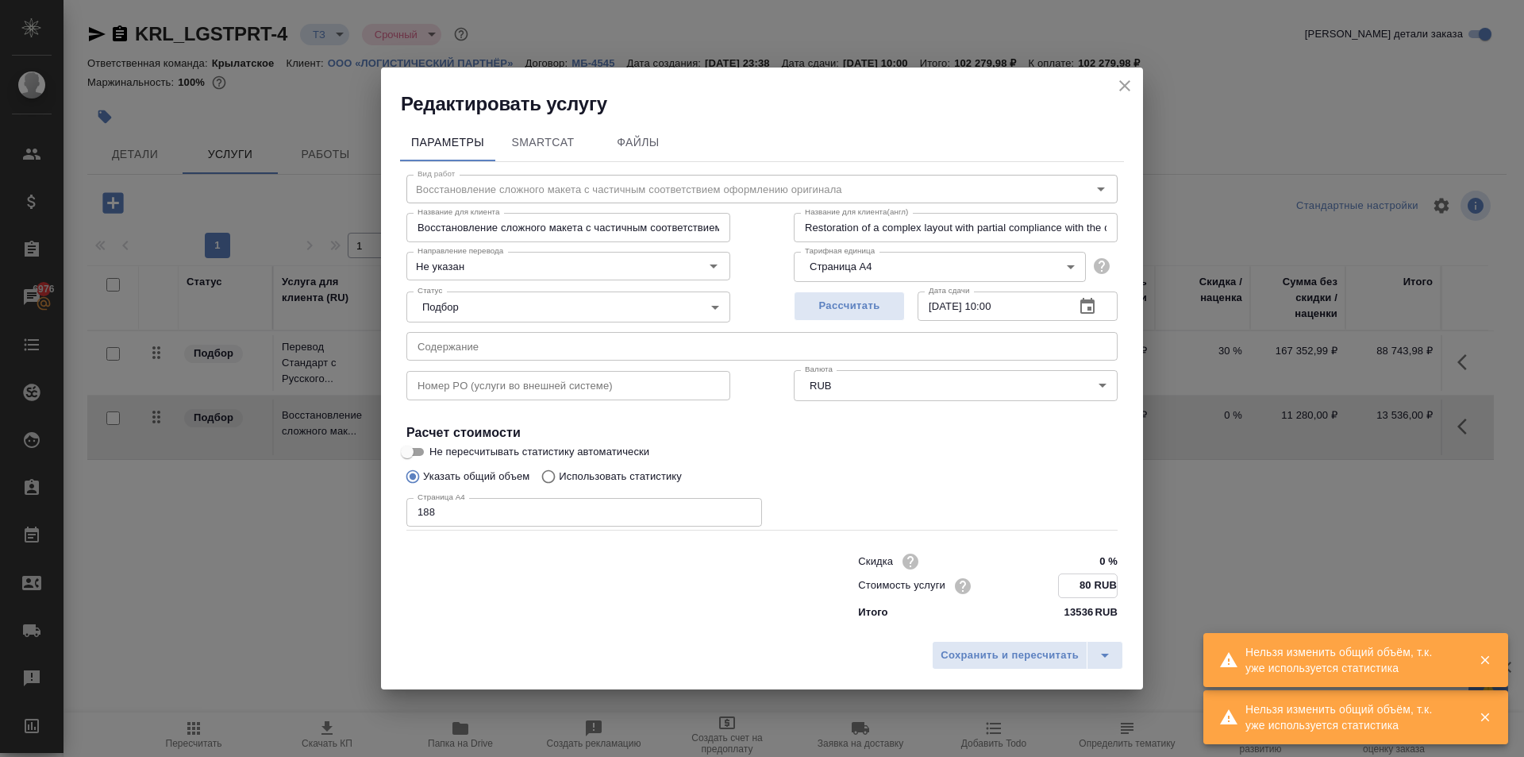
type input "80 RUB"
click at [998, 672] on div "Сохранить и пересчитать" at bounding box center [762, 661] width 762 height 56
click at [998, 661] on span "Сохранить и пересчитать" at bounding box center [1010, 655] width 138 height 18
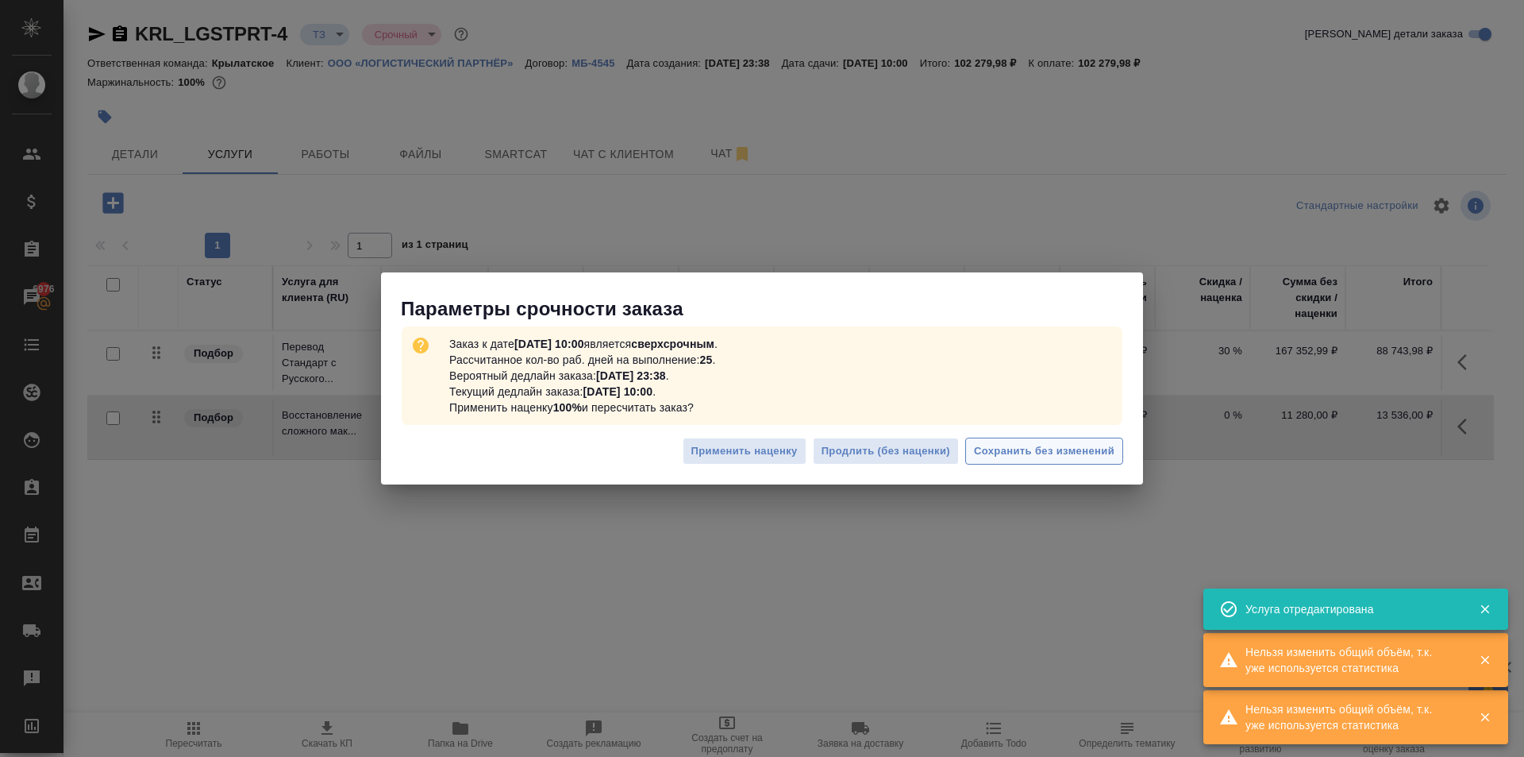
click at [1085, 453] on span "Сохранить без изменений" at bounding box center [1044, 451] width 141 height 18
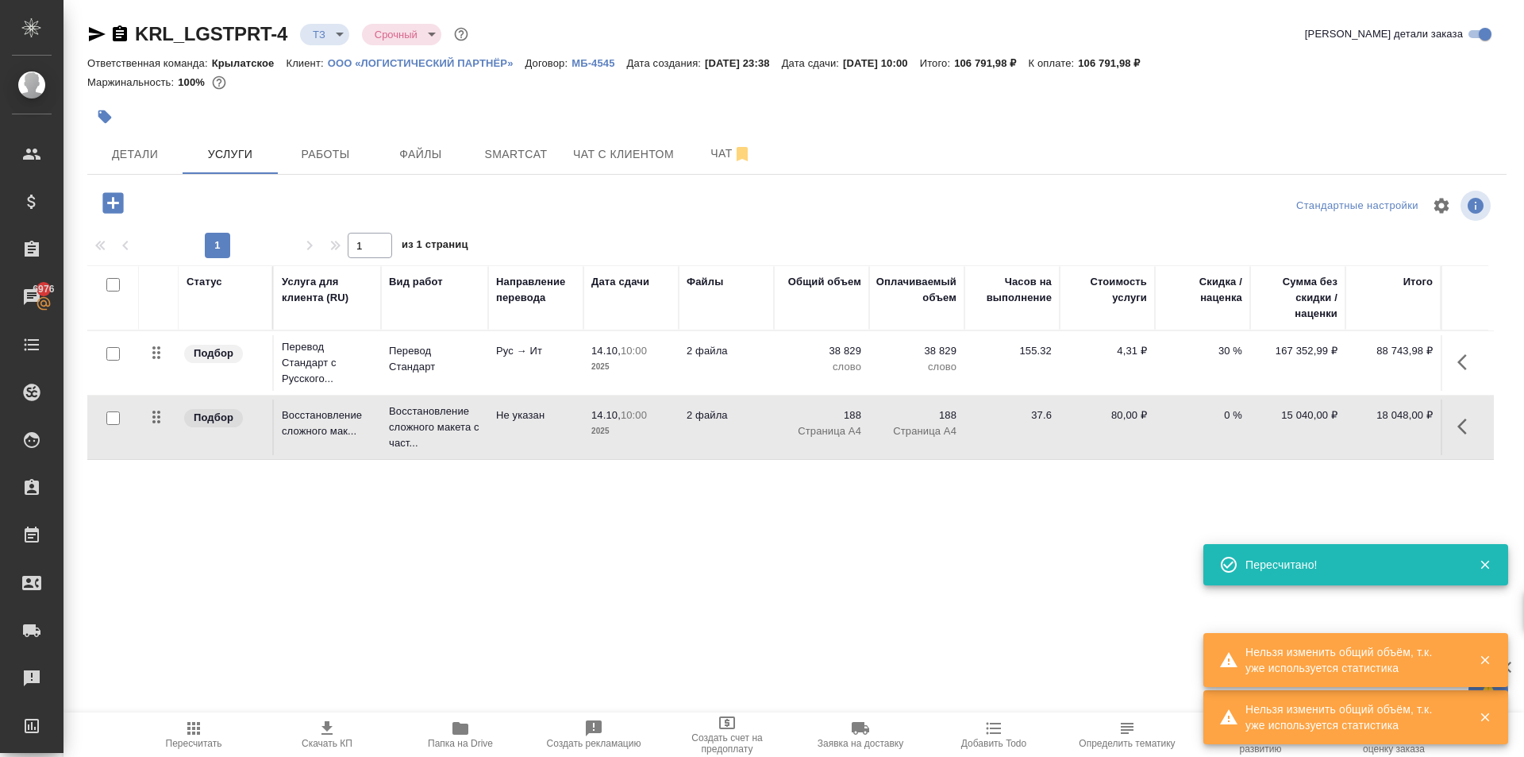
click at [1470, 442] on button "button" at bounding box center [1467, 426] width 38 height 38
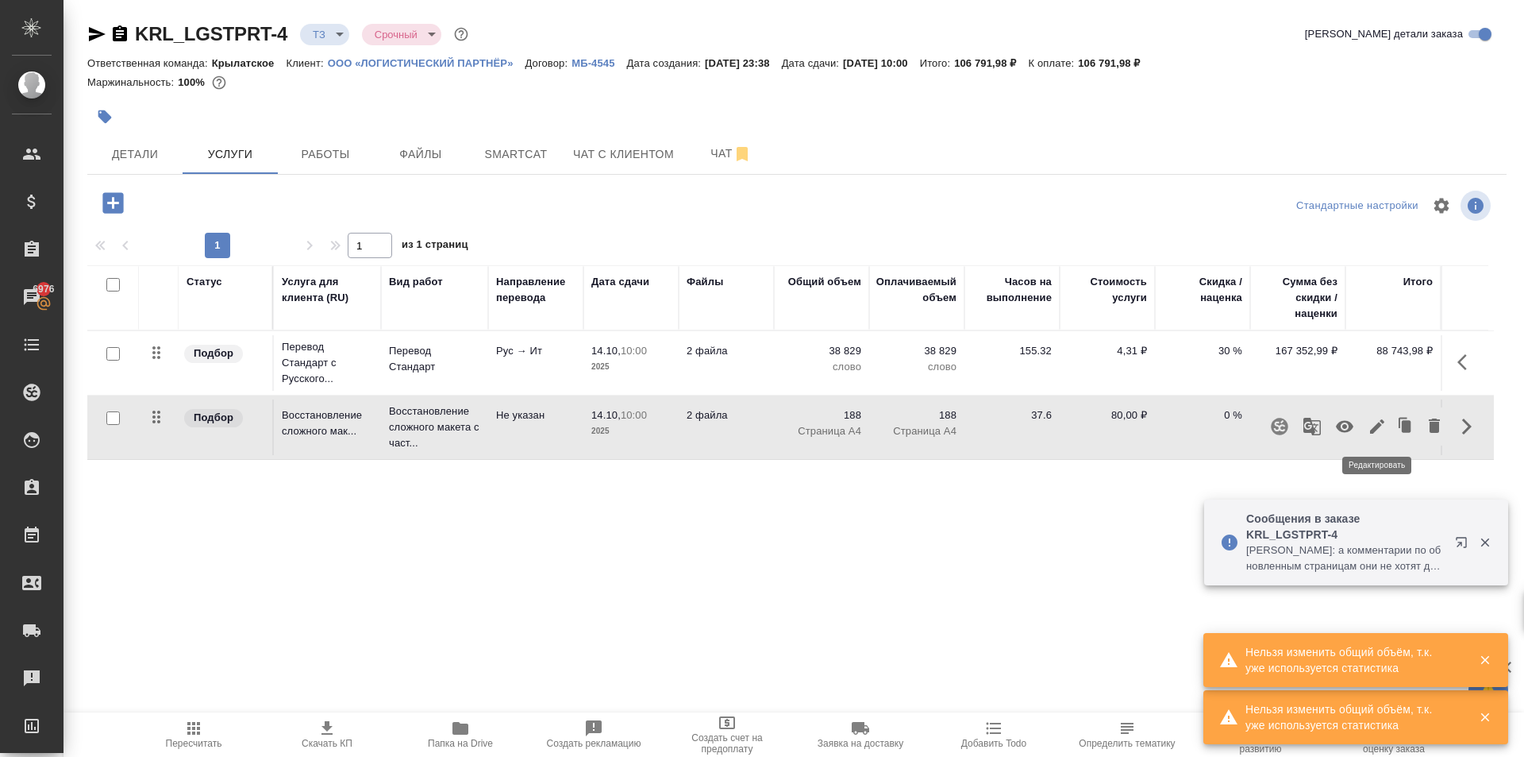
click at [1377, 422] on icon "button" at bounding box center [1377, 426] width 19 height 19
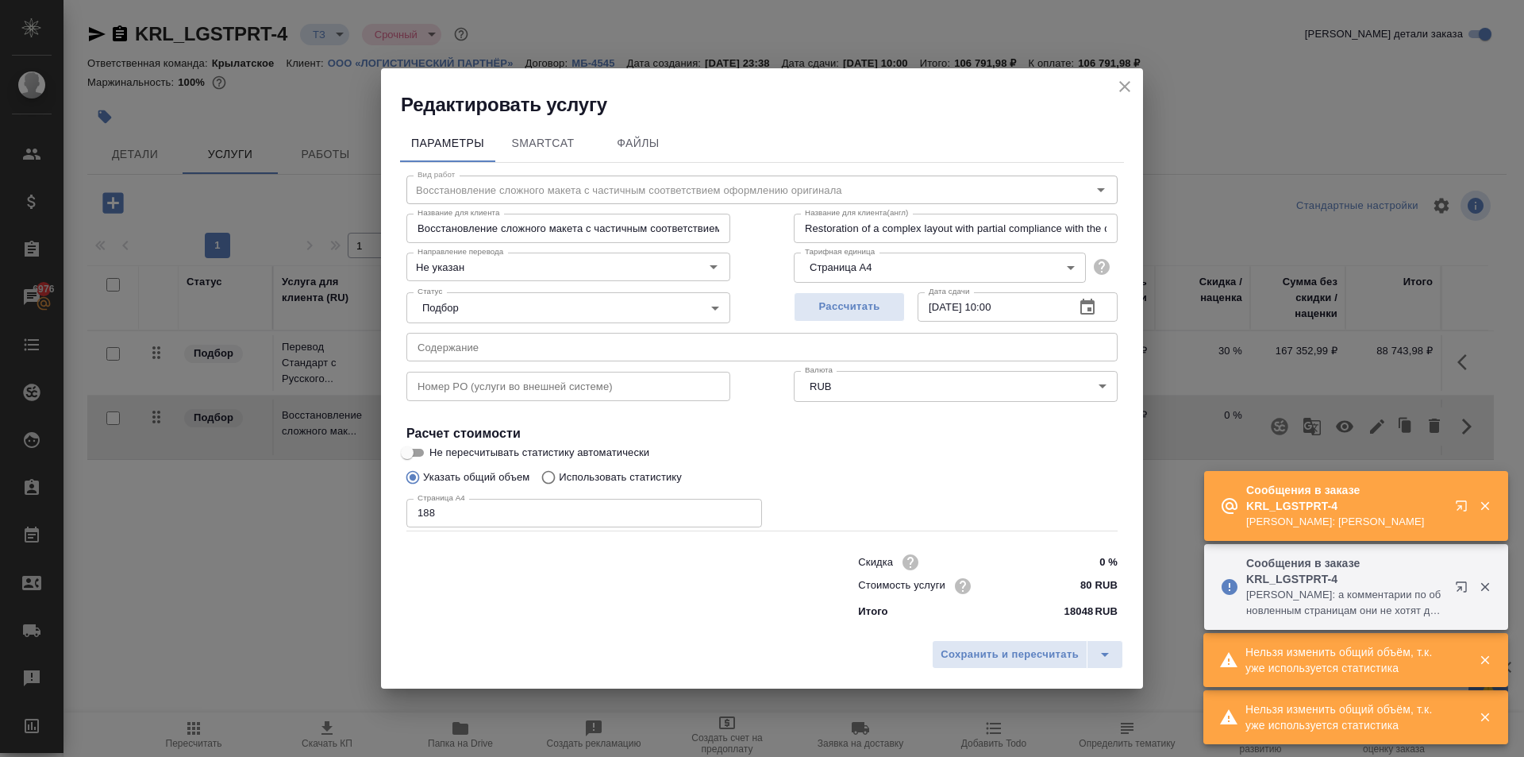
click at [1083, 582] on input "80 RUB" at bounding box center [1088, 585] width 60 height 23
click at [1083, 582] on input "80 RUB" at bounding box center [1088, 585] width 58 height 23
type input "75 RUB"
click at [1013, 658] on span "Сохранить и пересчитать" at bounding box center [1010, 655] width 138 height 18
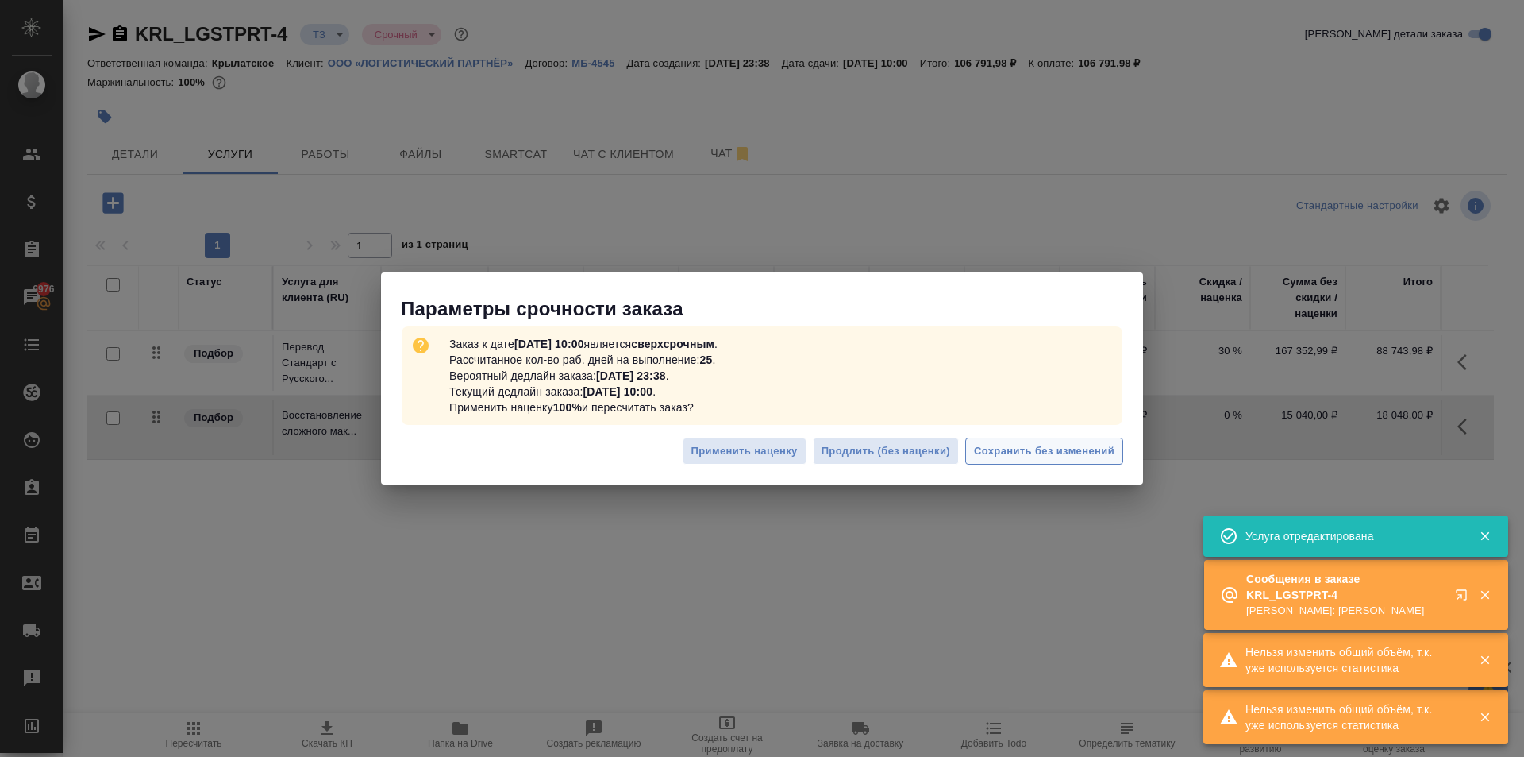
click at [1012, 455] on span "Сохранить без изменений" at bounding box center [1044, 451] width 141 height 18
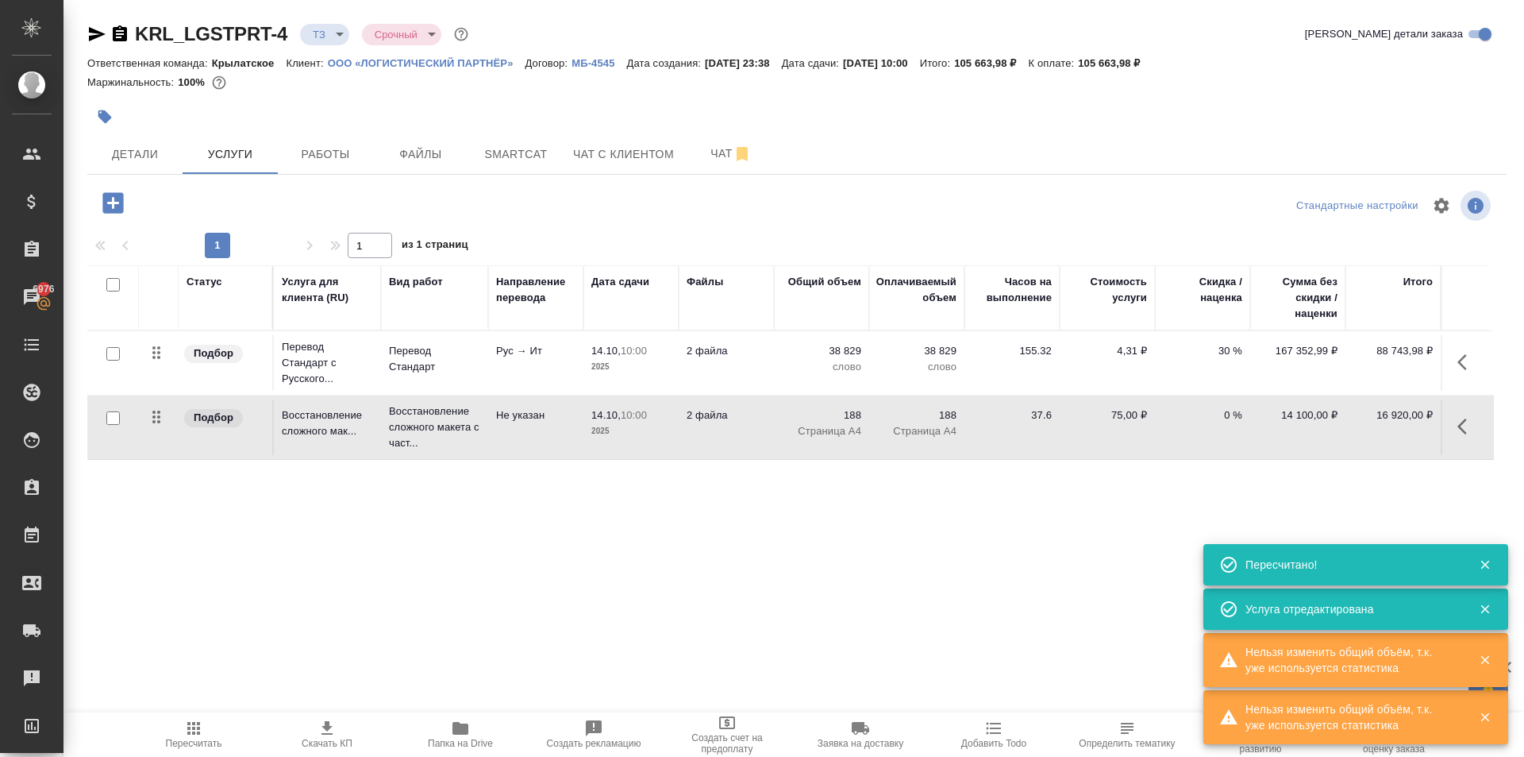
click at [1131, 167] on div "Детали Услуги Работы Файлы Smartcat Чат с клиентом Чат" at bounding box center [797, 154] width 1420 height 40
drag, startPoint x: 208, startPoint y: 734, endPoint x: 327, endPoint y: 669, distance: 135.4
click at [209, 733] on span "Пересчитать" at bounding box center [194, 734] width 114 height 30
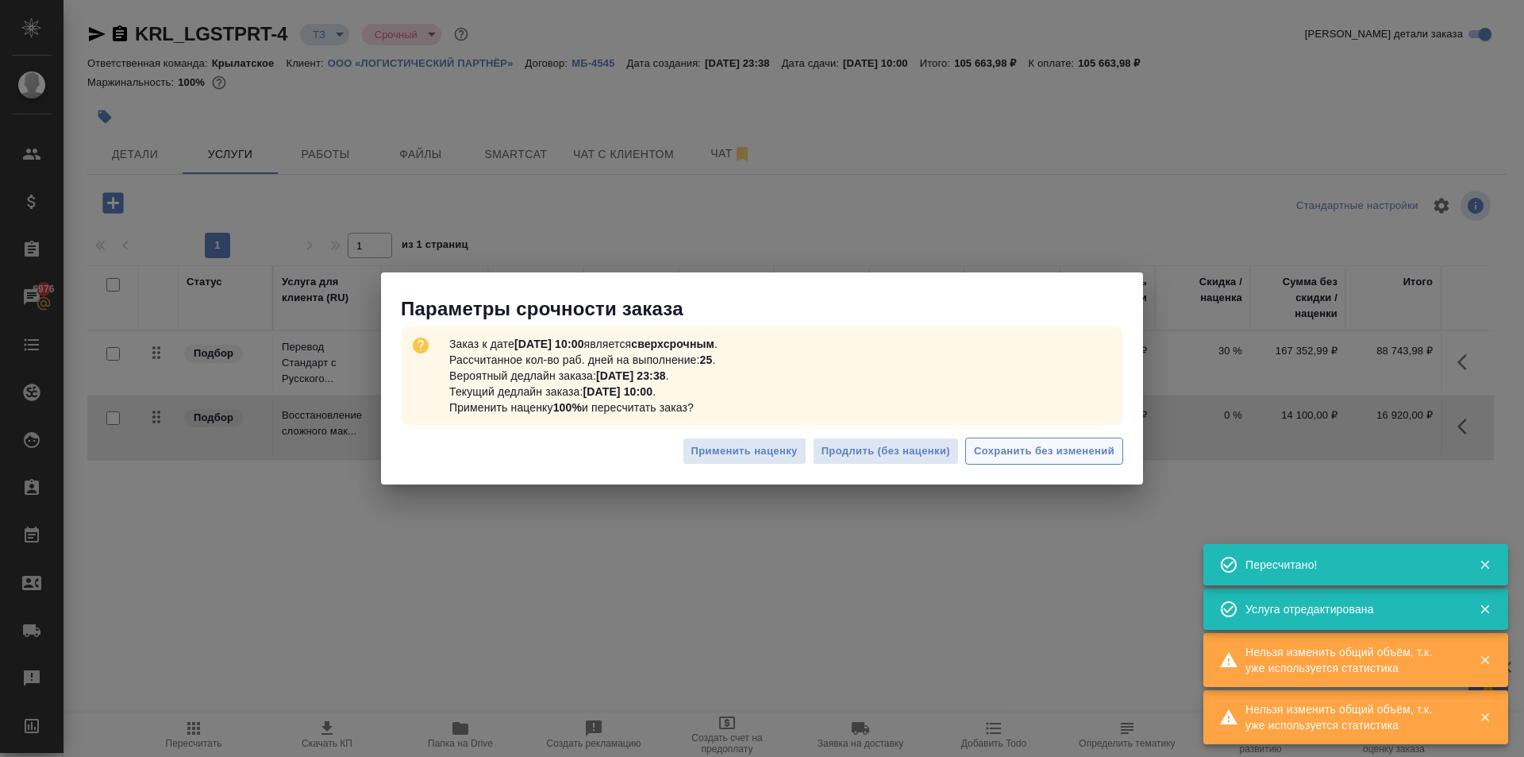
click at [1032, 450] on span "Сохранить без изменений" at bounding box center [1044, 451] width 141 height 18
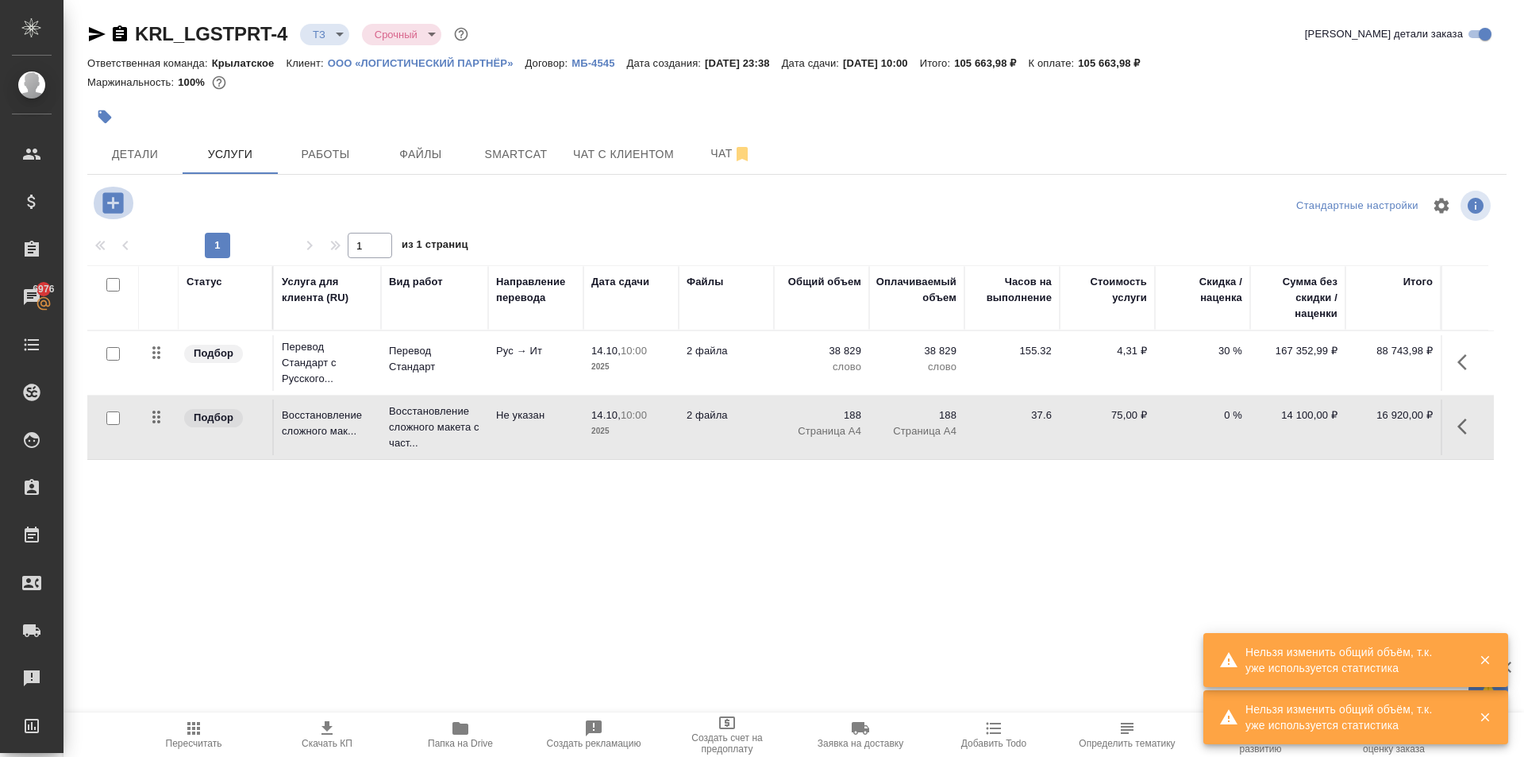
click at [114, 206] on icon "button" at bounding box center [112, 202] width 21 height 21
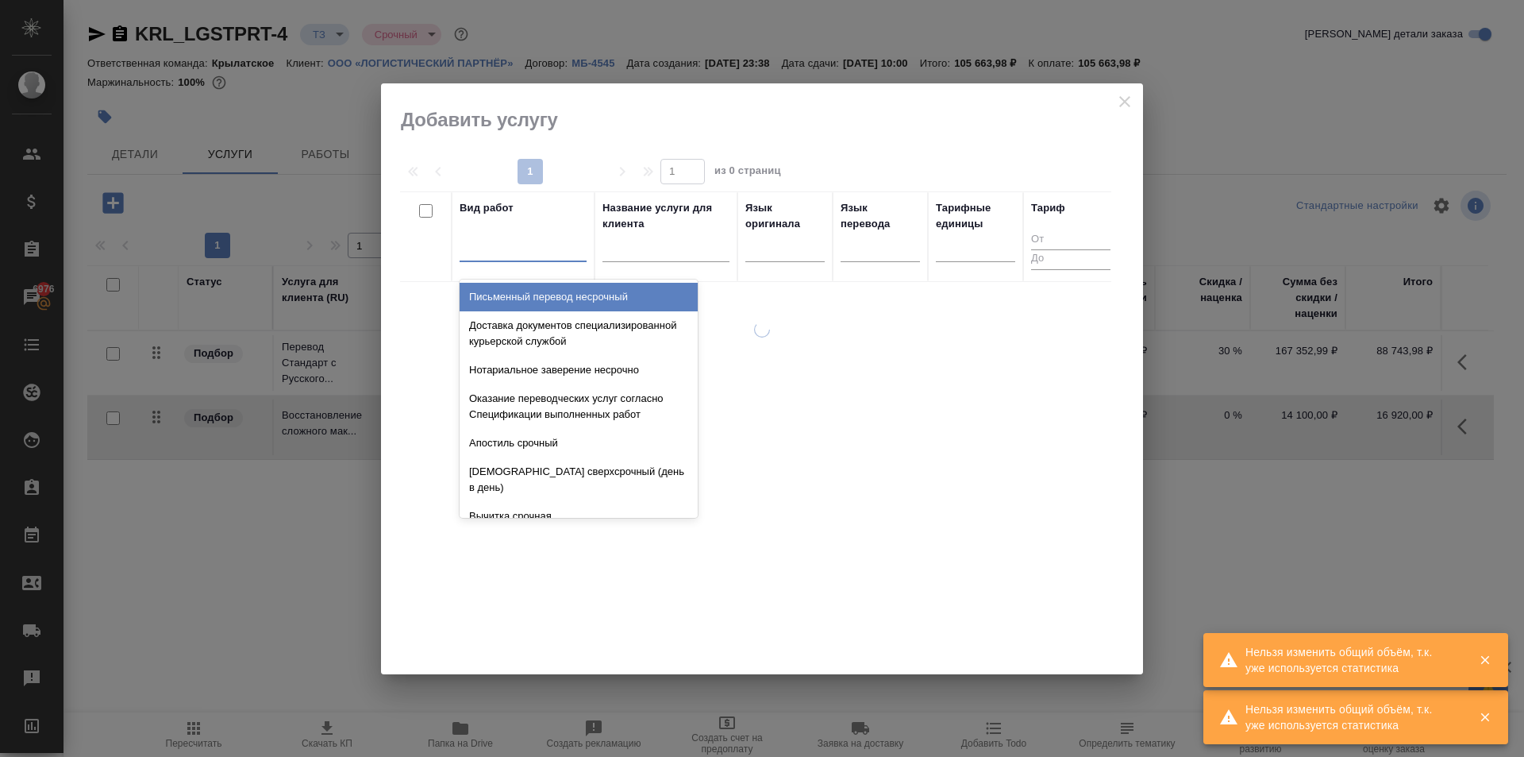
click at [550, 252] on div at bounding box center [523, 245] width 127 height 23
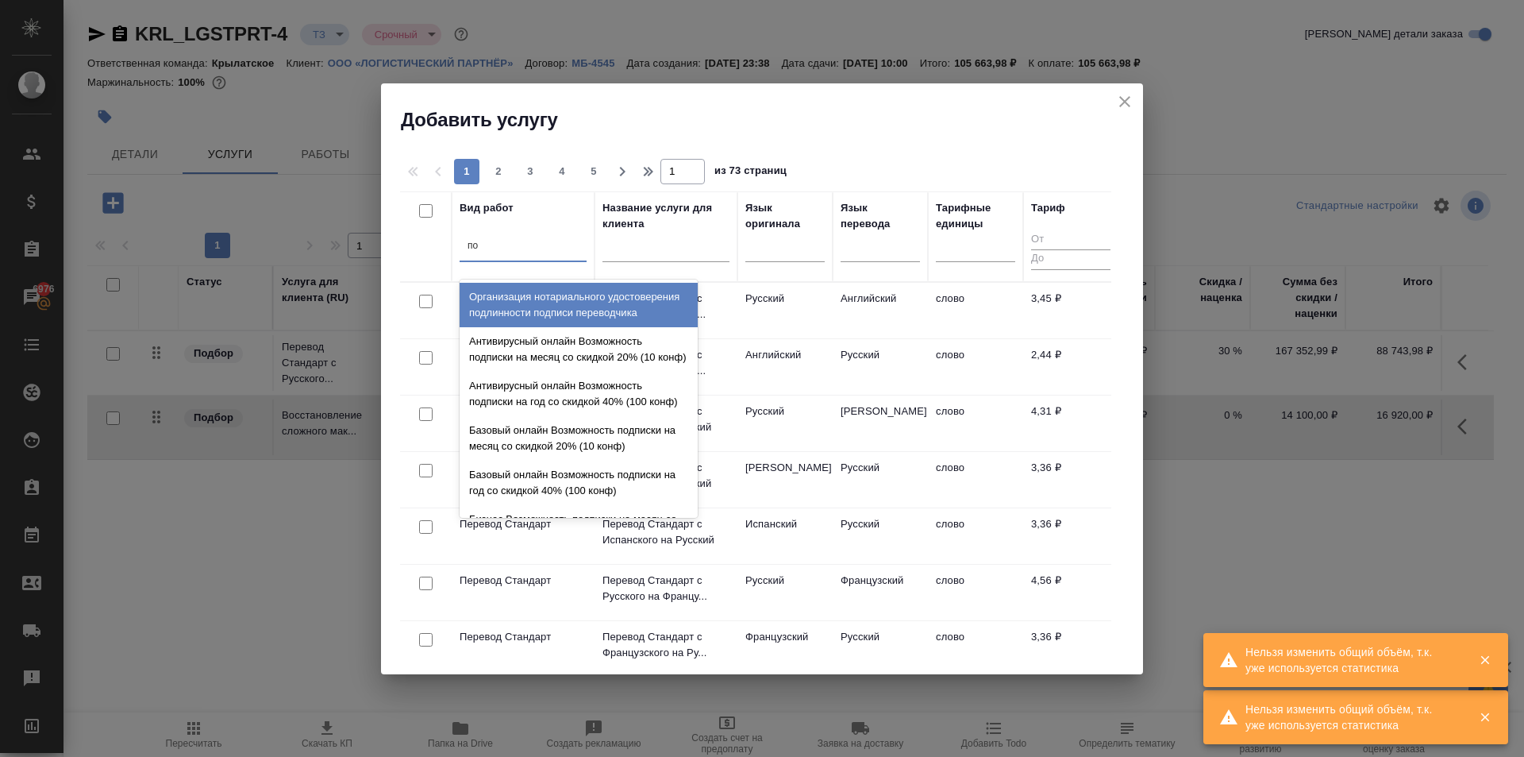
type input "п"
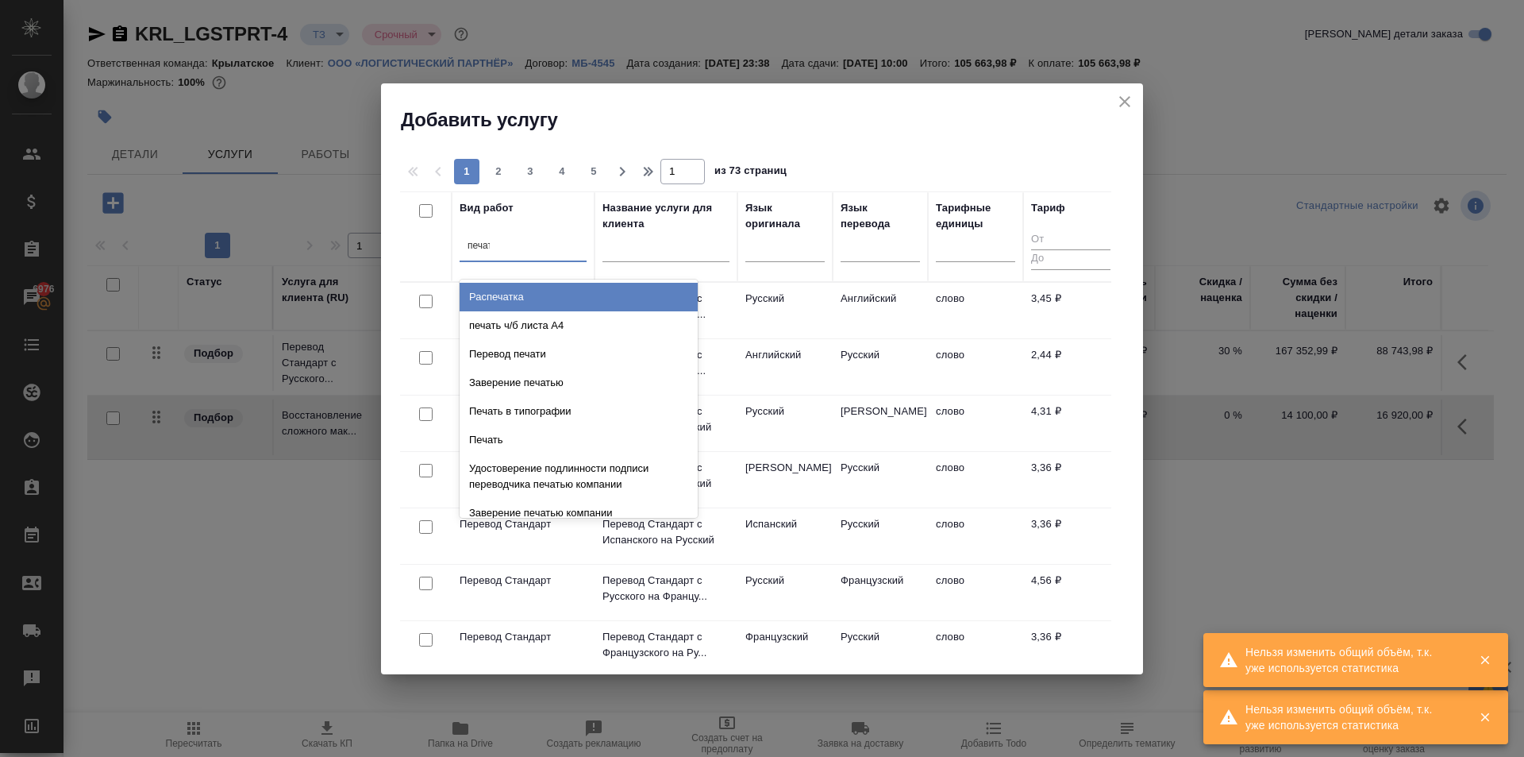
type input "печать"
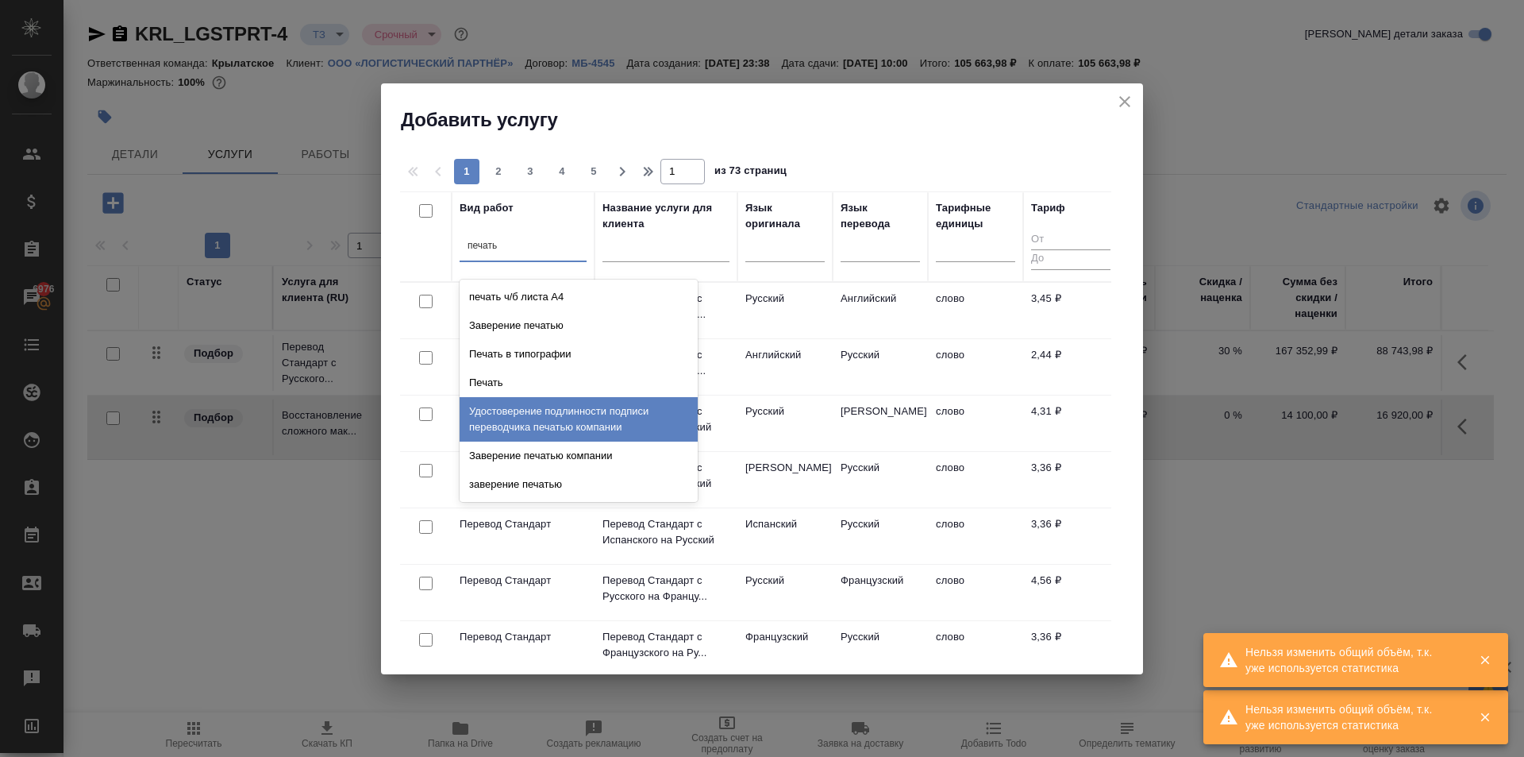
drag, startPoint x: 564, startPoint y: 320, endPoint x: 602, endPoint y: 410, distance: 98.2
click at [602, 410] on div "печать ч/б листа A4 Заверение печатью Печать в типографии Печать Удостоверение …" at bounding box center [579, 390] width 238 height 222
click at [602, 411] on div "Удостоверение подлинности подписи переводчика печатью компании" at bounding box center [579, 419] width 238 height 44
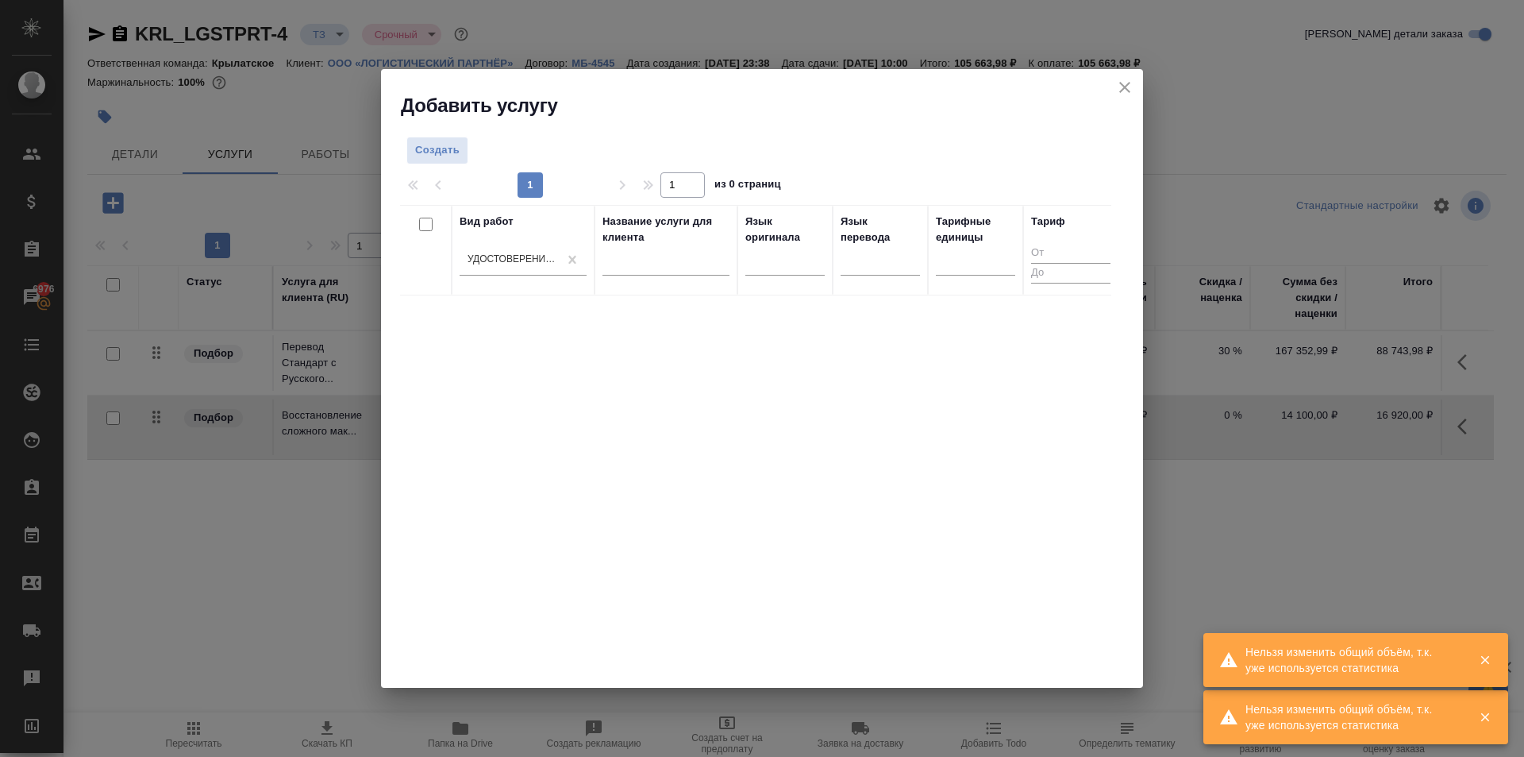
click at [997, 279] on div at bounding box center [975, 265] width 79 height 41
click at [991, 268] on div at bounding box center [975, 259] width 79 height 23
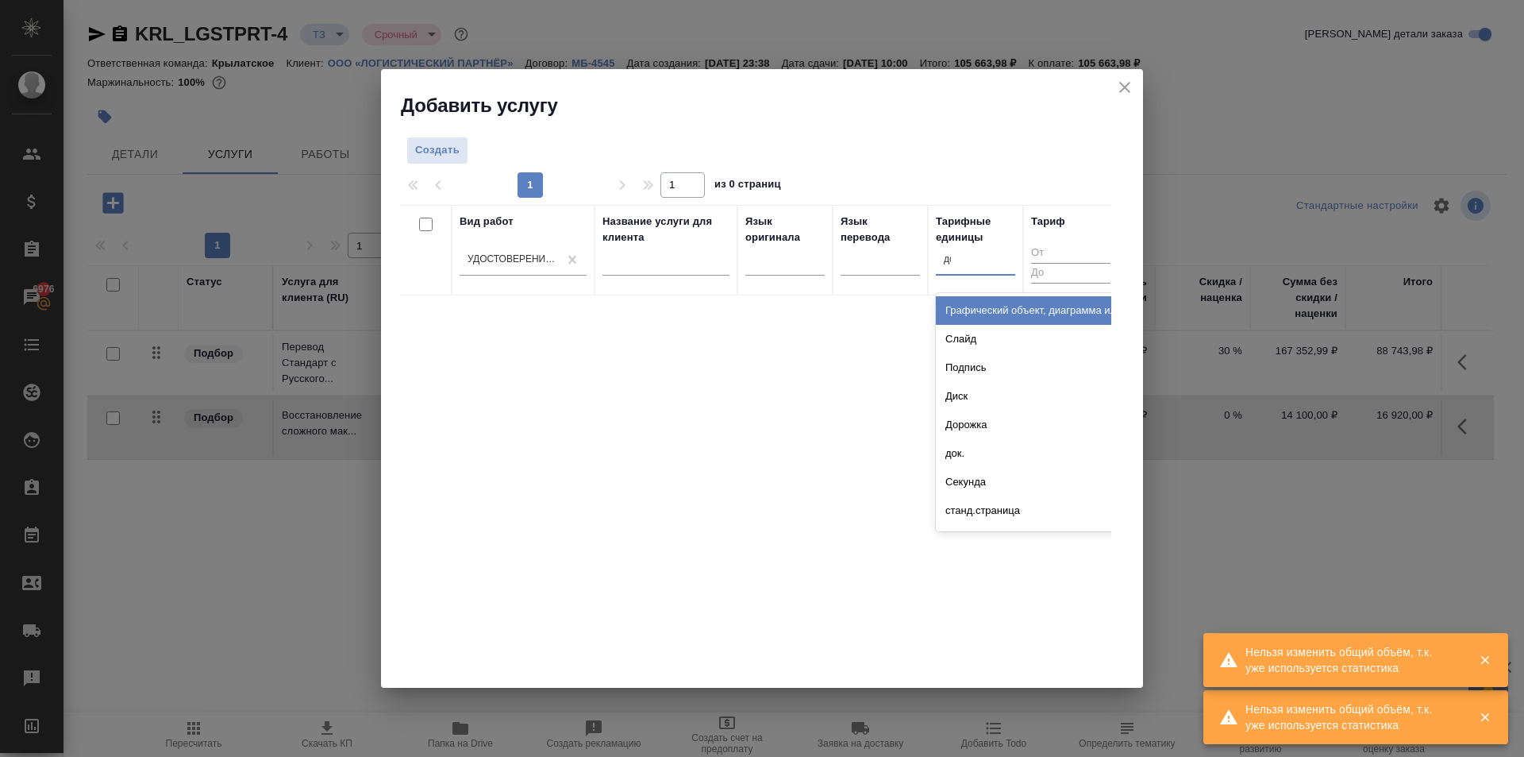
type input "док"
drag, startPoint x: 1008, startPoint y: 306, endPoint x: 690, endPoint y: 249, distance: 322.6
click at [1006, 306] on div "док." at bounding box center [1055, 310] width 238 height 29
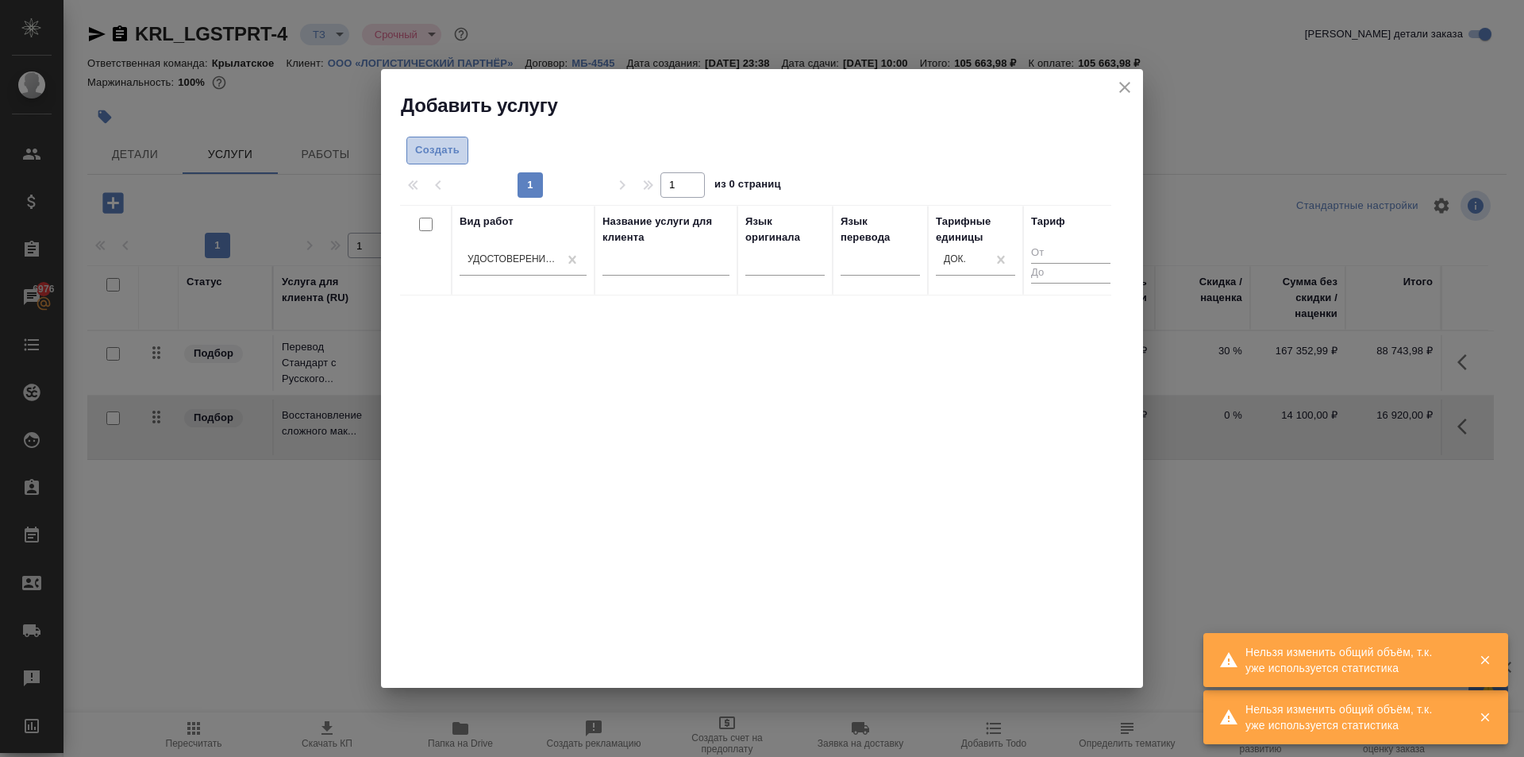
click at [448, 148] on span "Создать" at bounding box center [437, 150] width 44 height 18
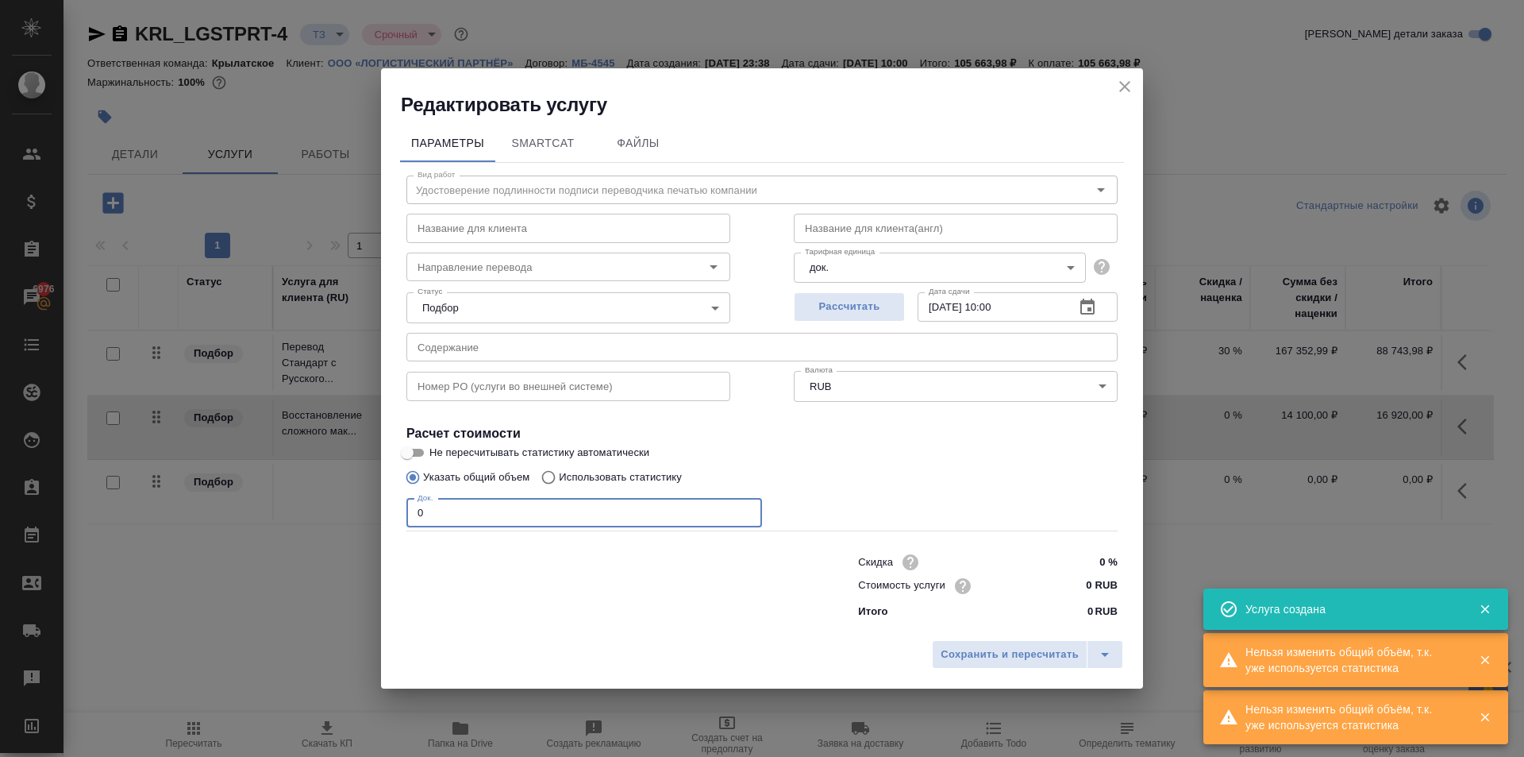
drag, startPoint x: 429, startPoint y: 511, endPoint x: 396, endPoint y: 512, distance: 32.6
click at [396, 512] on div "Параметры SmartCat Файлы Вид работ Удостоверение подлинности подписи переводчик…" at bounding box center [762, 375] width 762 height 515
type input "1"
click at [1074, 577] on input "0 RUB" at bounding box center [1088, 585] width 58 height 23
type input "10 RUB"
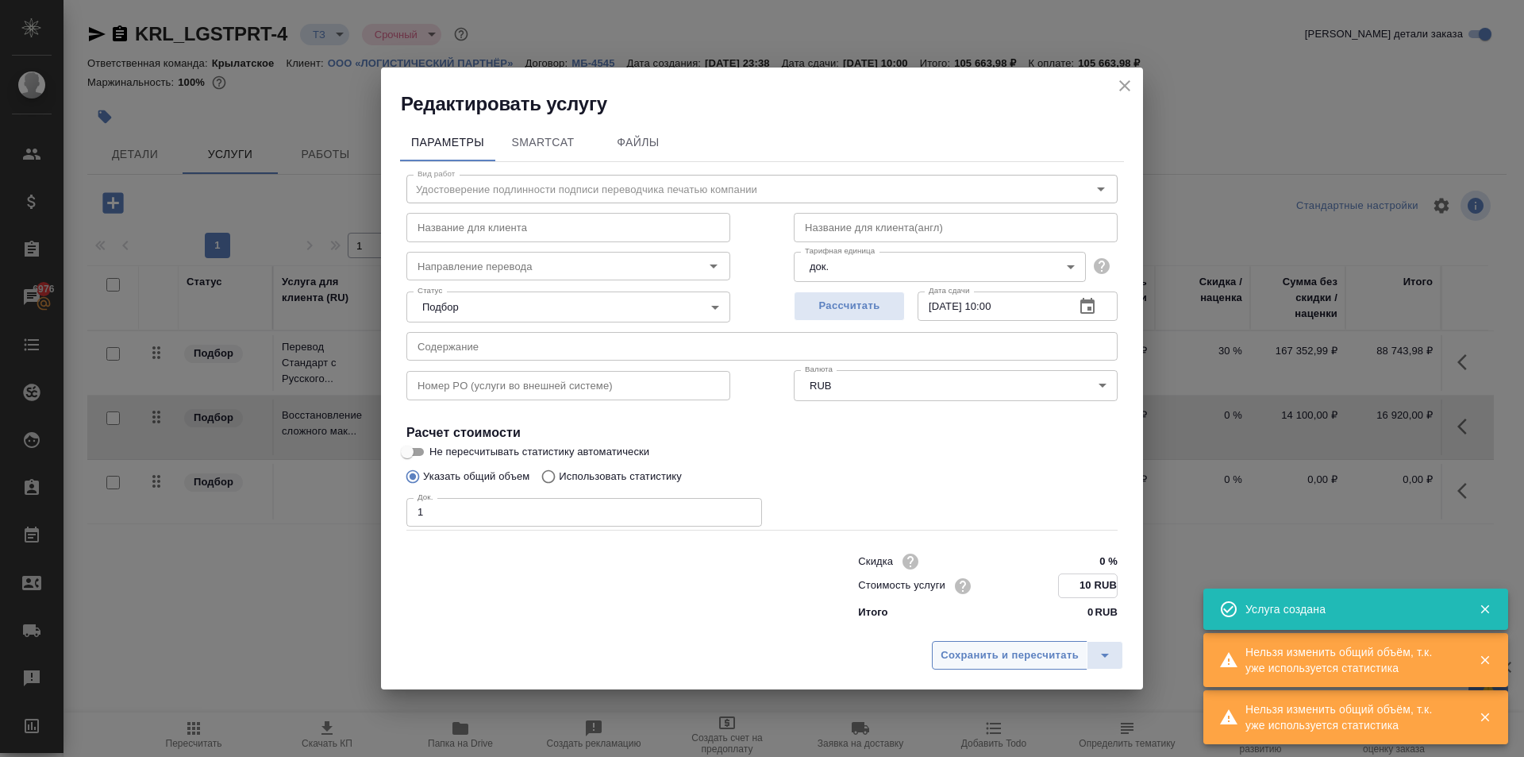
click at [1062, 641] on button "Сохранить и пересчитать" at bounding box center [1010, 655] width 156 height 29
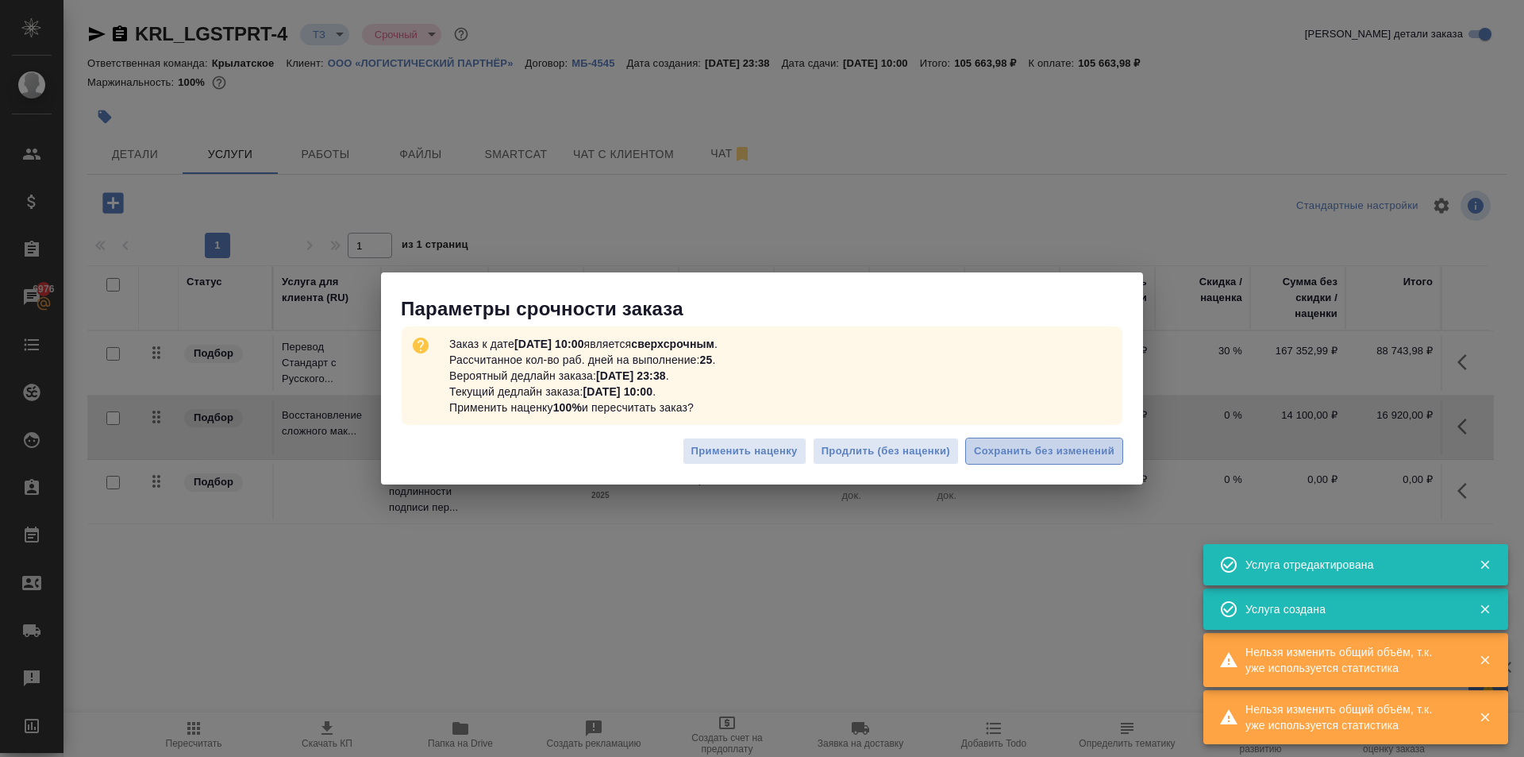
click at [1006, 443] on span "Сохранить без изменений" at bounding box center [1044, 451] width 141 height 18
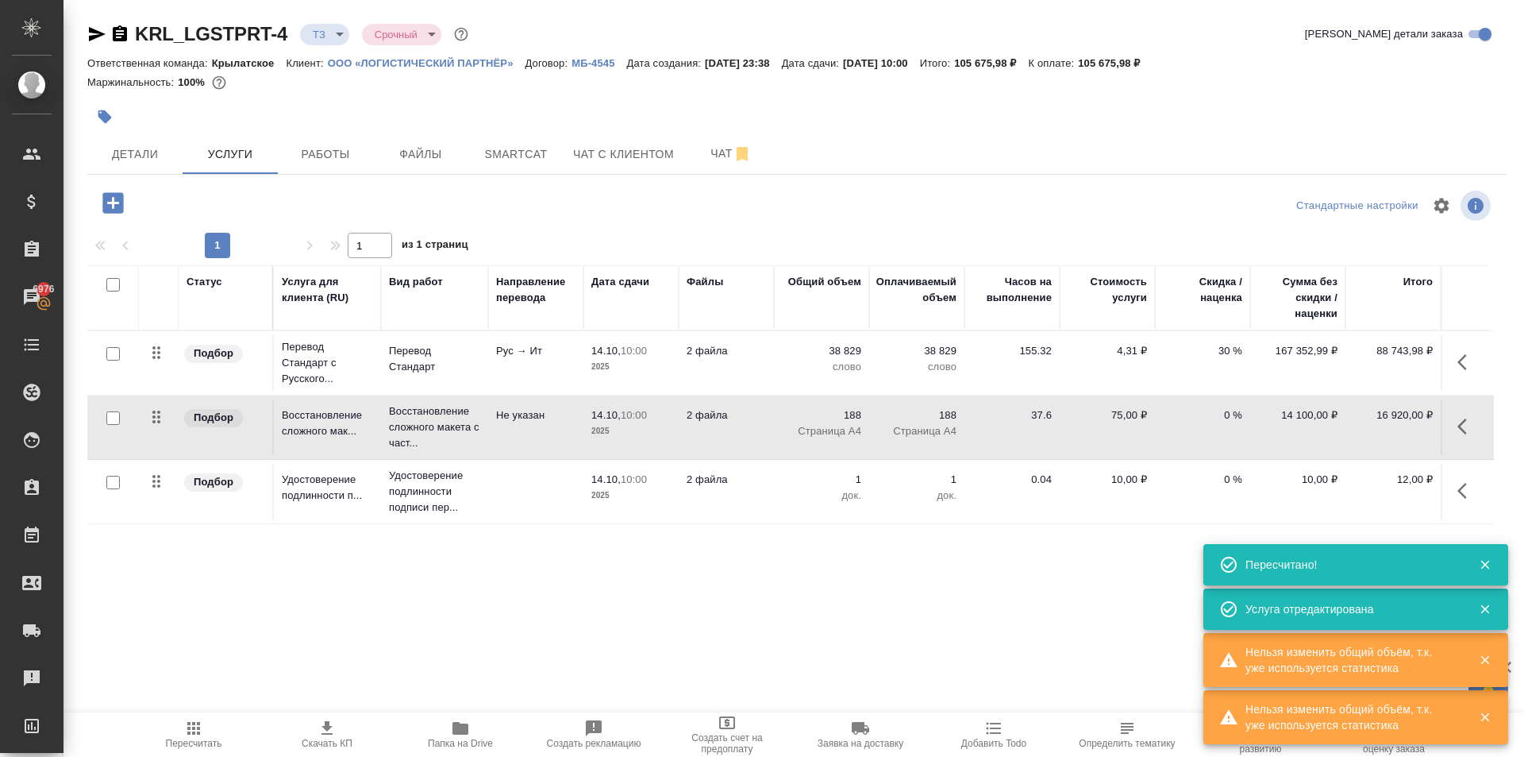
click at [207, 702] on div ".cls-1 fill:#fff; AWATERA Kasymov Timur Клиенты Спецификации Заказы 6976 Чаты T…" at bounding box center [762, 378] width 1524 height 757
drag, startPoint x: 187, startPoint y: 740, endPoint x: 198, endPoint y: 734, distance: 12.1
click at [188, 739] on span "Пересчитать" at bounding box center [194, 743] width 56 height 11
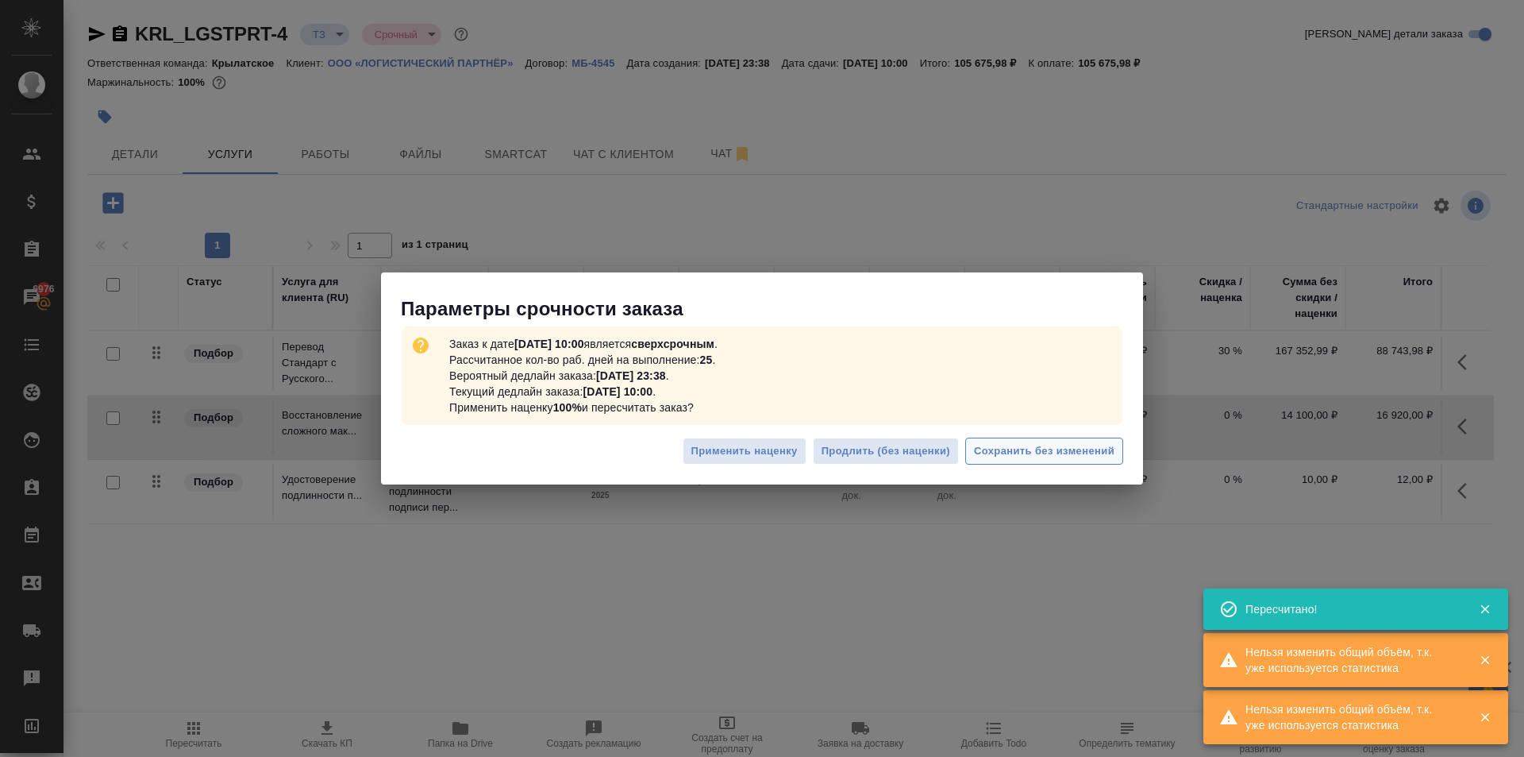
click at [1041, 446] on span "Сохранить без изменений" at bounding box center [1044, 451] width 141 height 18
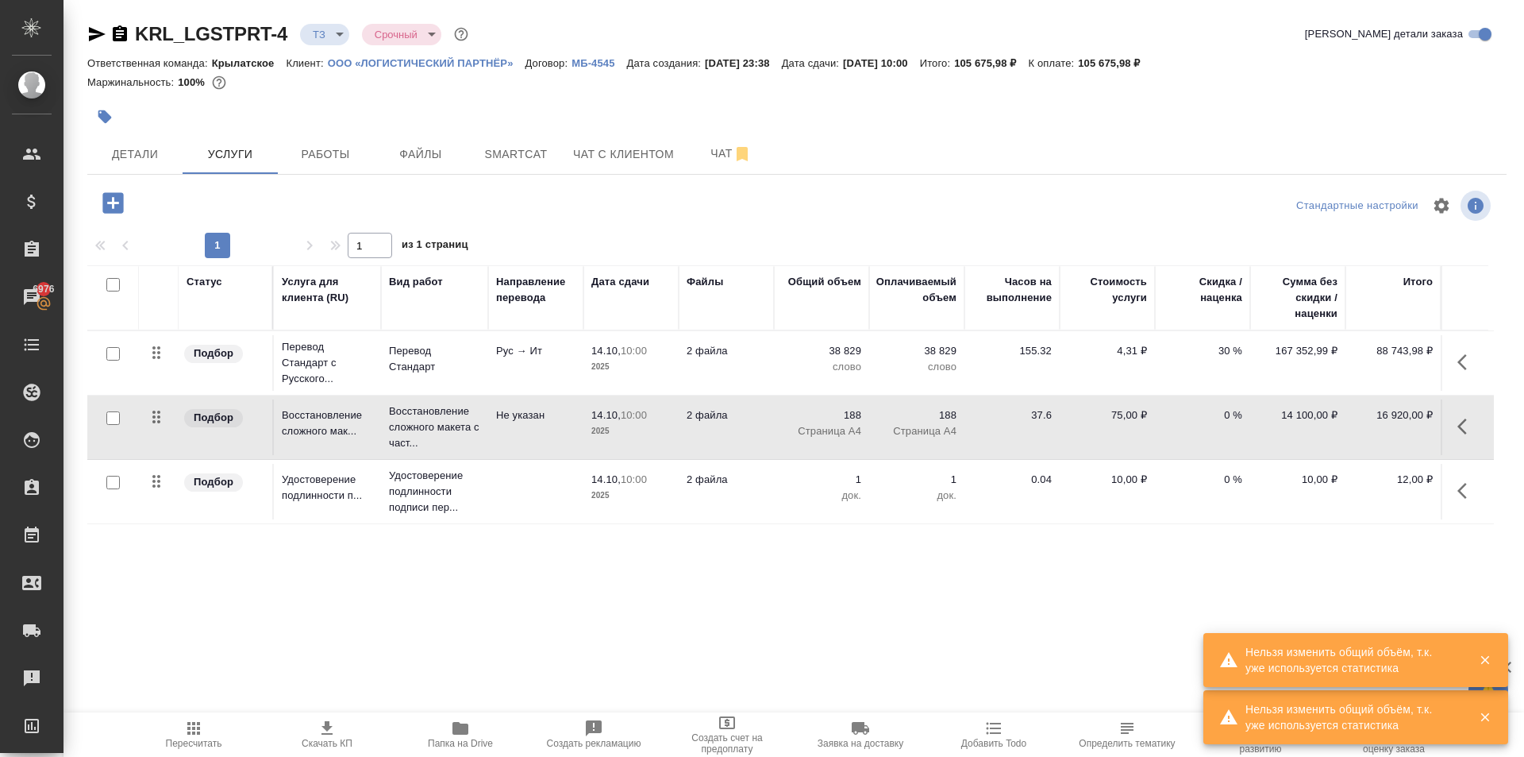
drag, startPoint x: 1470, startPoint y: 488, endPoint x: 1453, endPoint y: 489, distance: 16.7
click at [1469, 488] on icon "button" at bounding box center [1467, 490] width 19 height 19
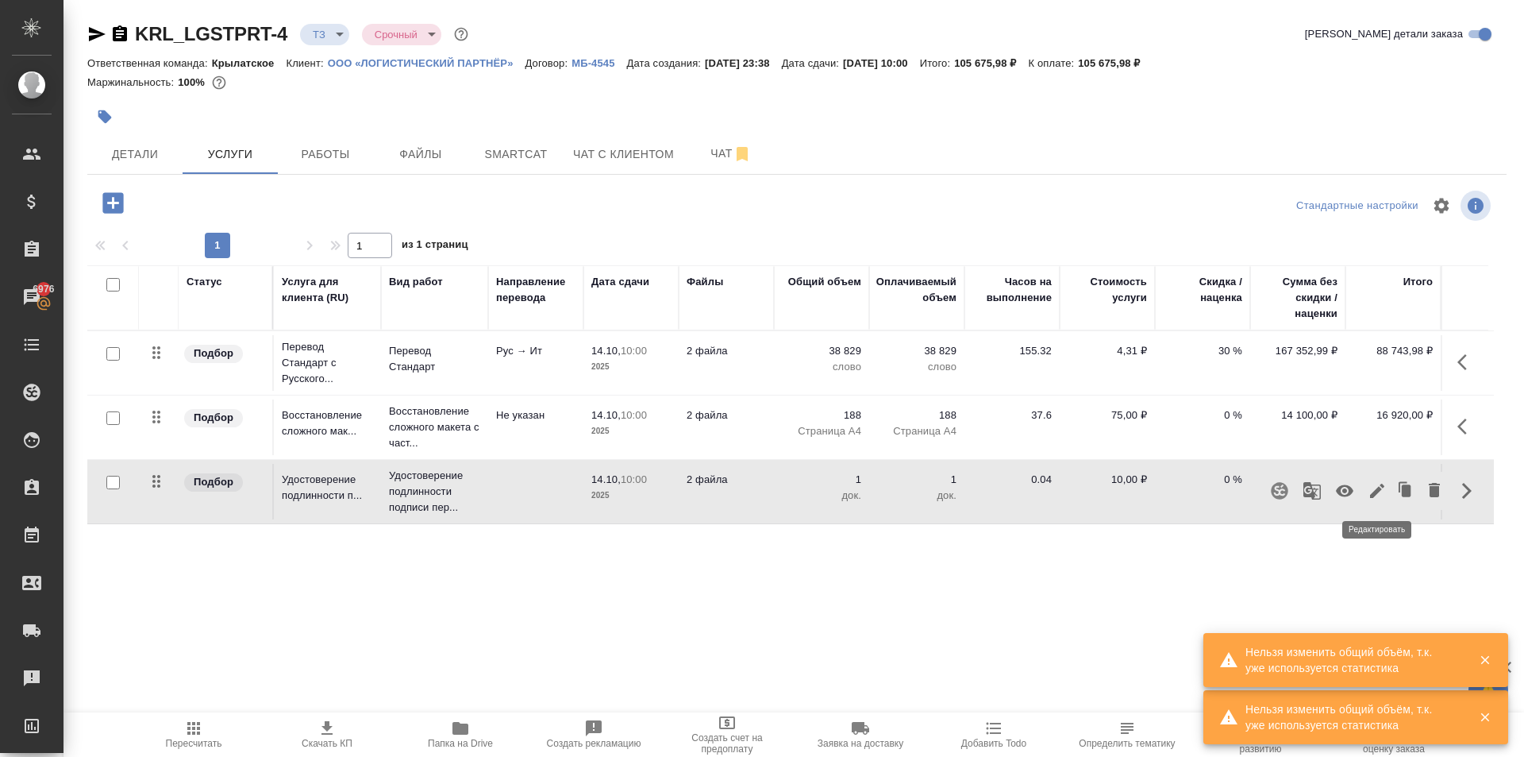
click at [1380, 490] on icon "button" at bounding box center [1377, 491] width 14 height 14
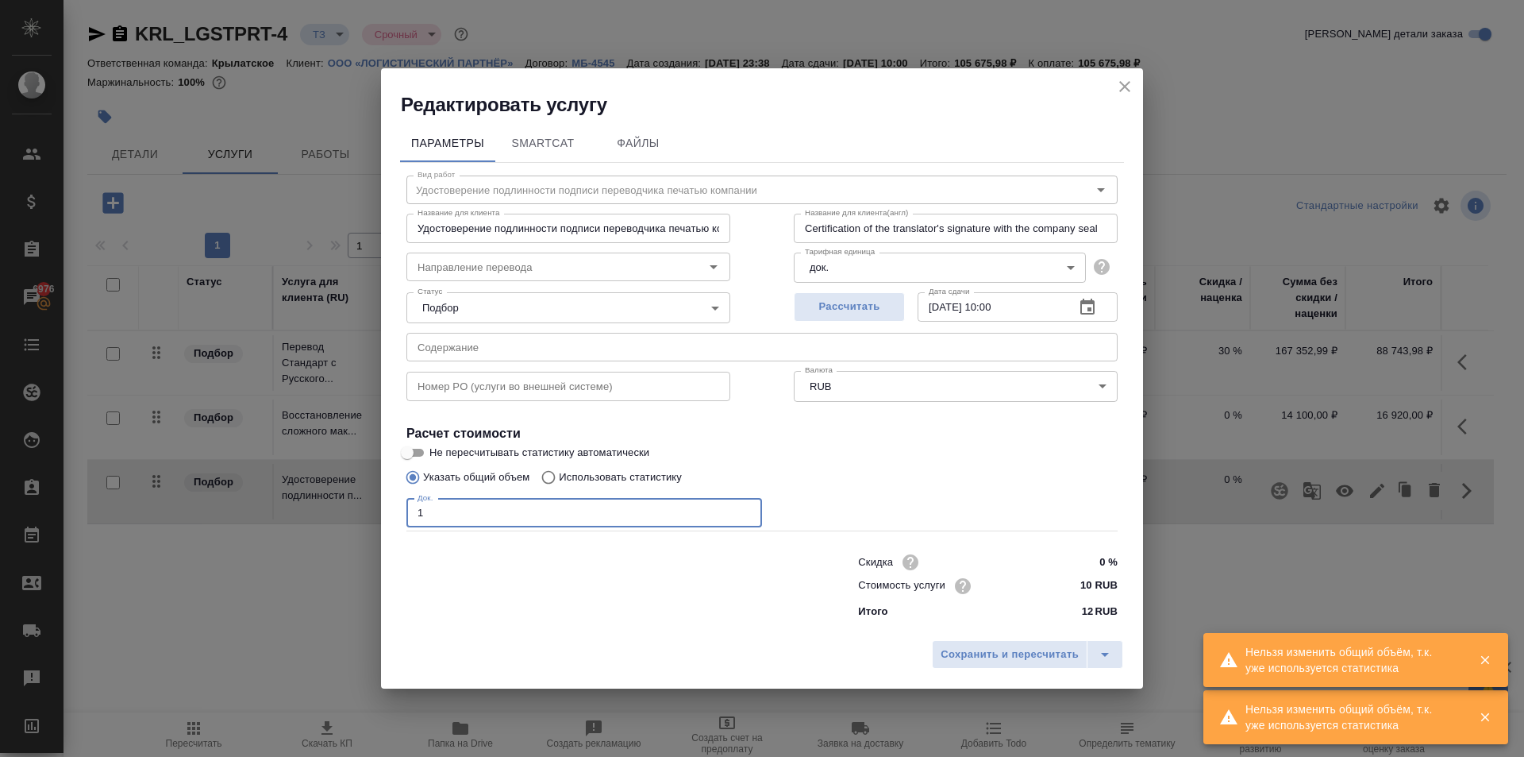
drag, startPoint x: 449, startPoint y: 510, endPoint x: 345, endPoint y: 525, distance: 105.9
click at [345, 525] on div "Редактировать услугу Параметры SmartCat Файлы Вид работ Удостоверение подлиннос…" at bounding box center [762, 378] width 1524 height 757
type input "2"
drag, startPoint x: 996, startPoint y: 669, endPoint x: 1002, endPoint y: 657, distance: 12.4
click at [996, 666] on div "Сохранить и пересчитать" at bounding box center [762, 660] width 762 height 56
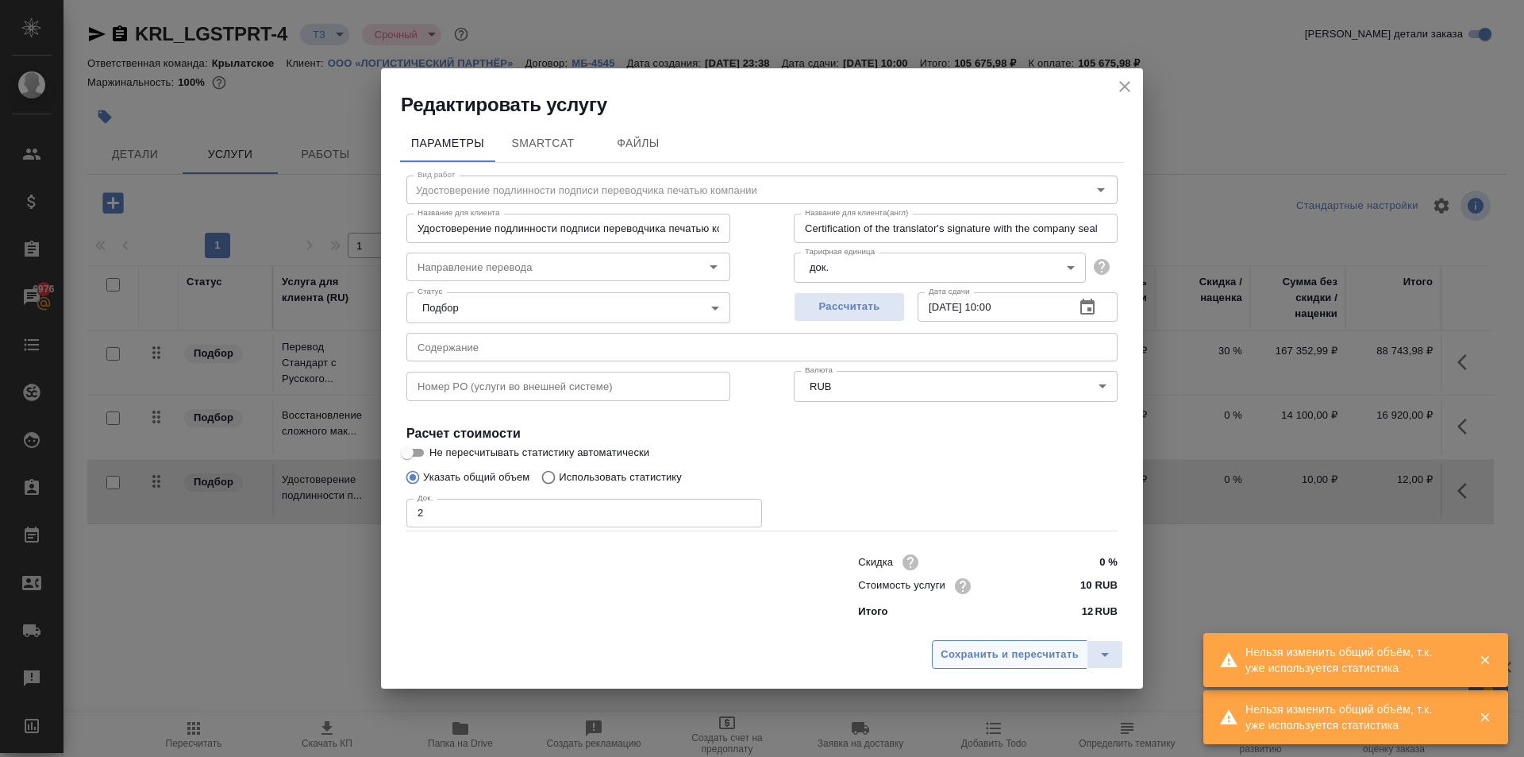
click at [1002, 657] on span "Сохранить и пересчитать" at bounding box center [1010, 655] width 138 height 18
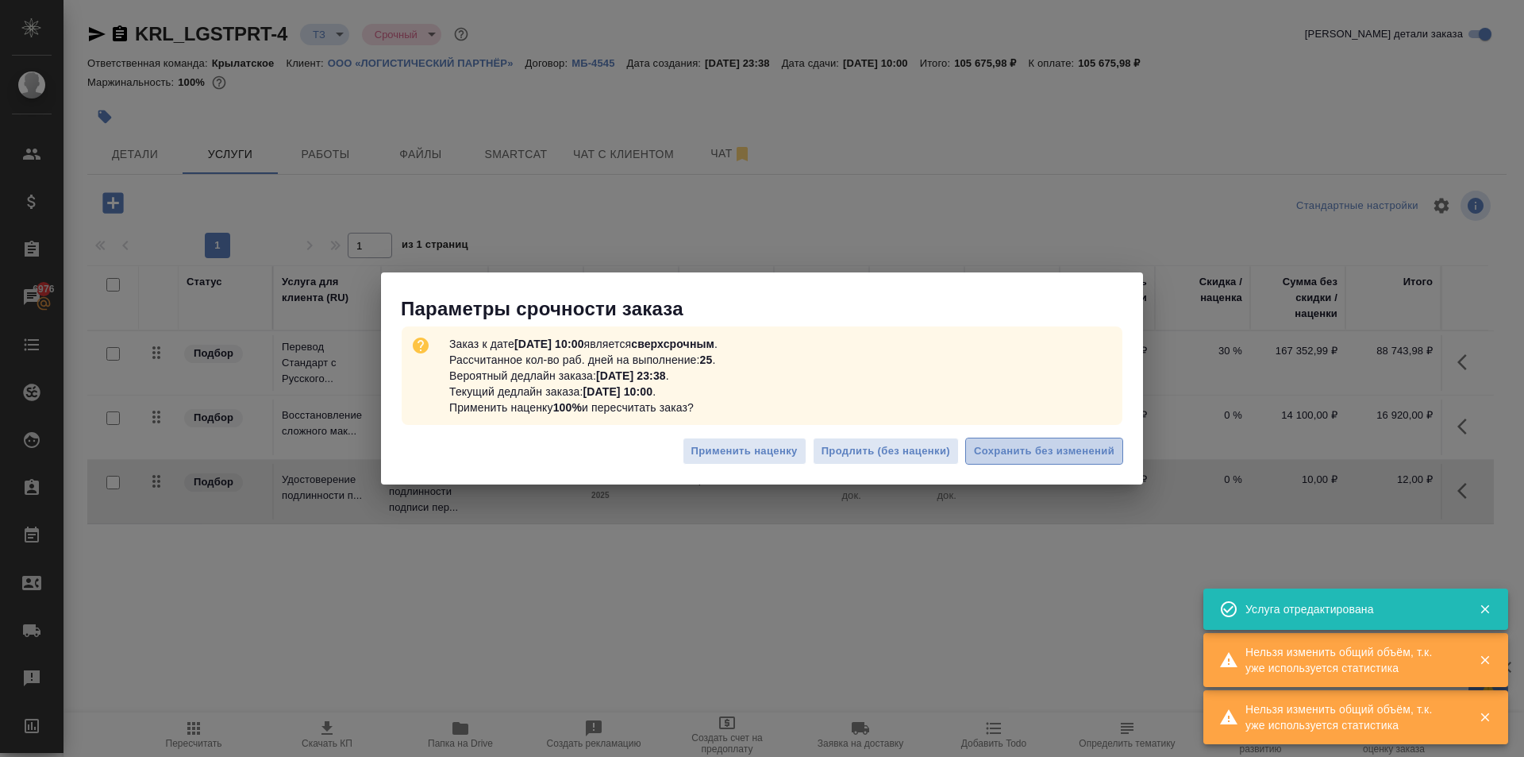
click at [1094, 445] on span "Сохранить без изменений" at bounding box center [1044, 451] width 141 height 18
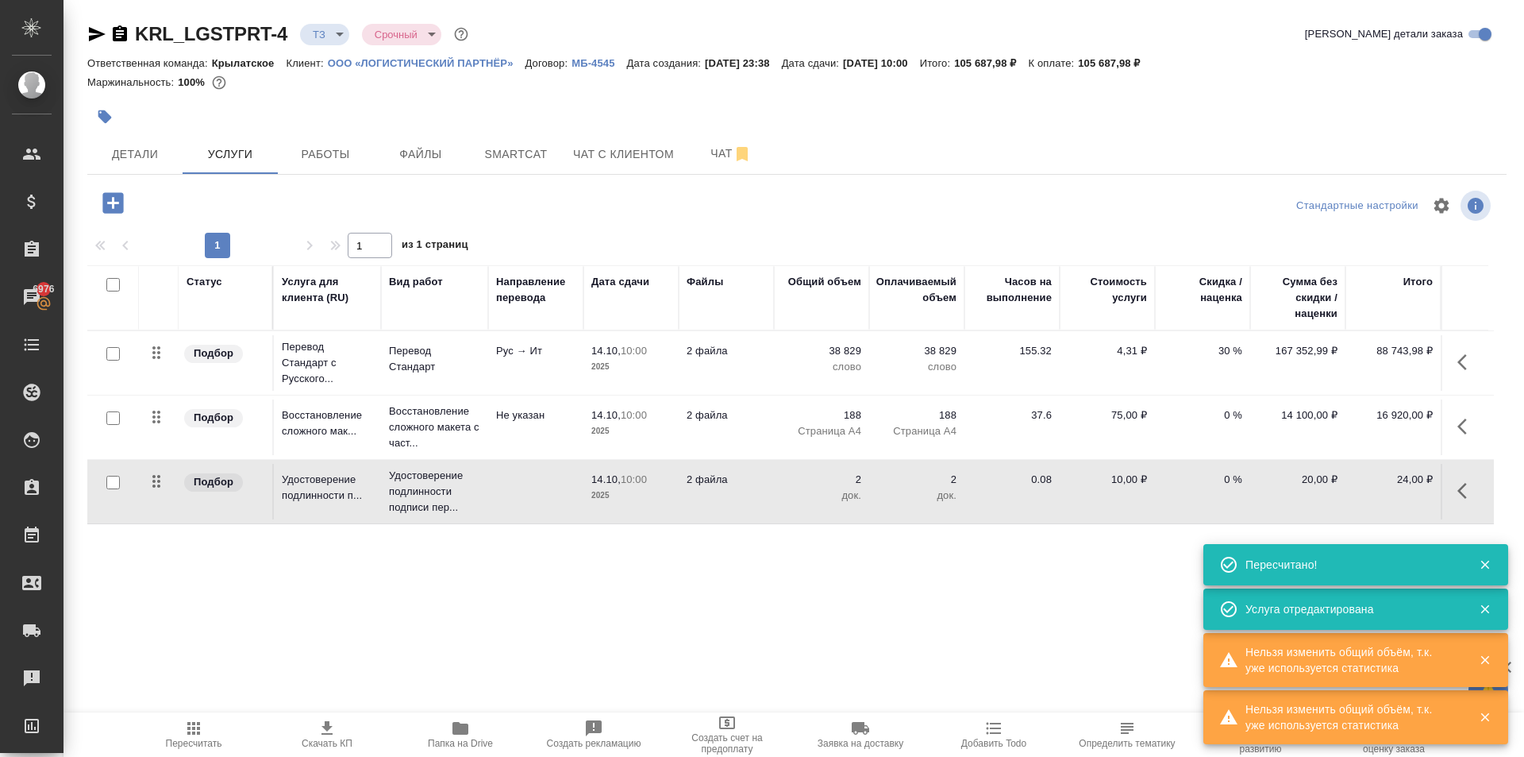
click at [1466, 424] on icon "button" at bounding box center [1467, 426] width 19 height 19
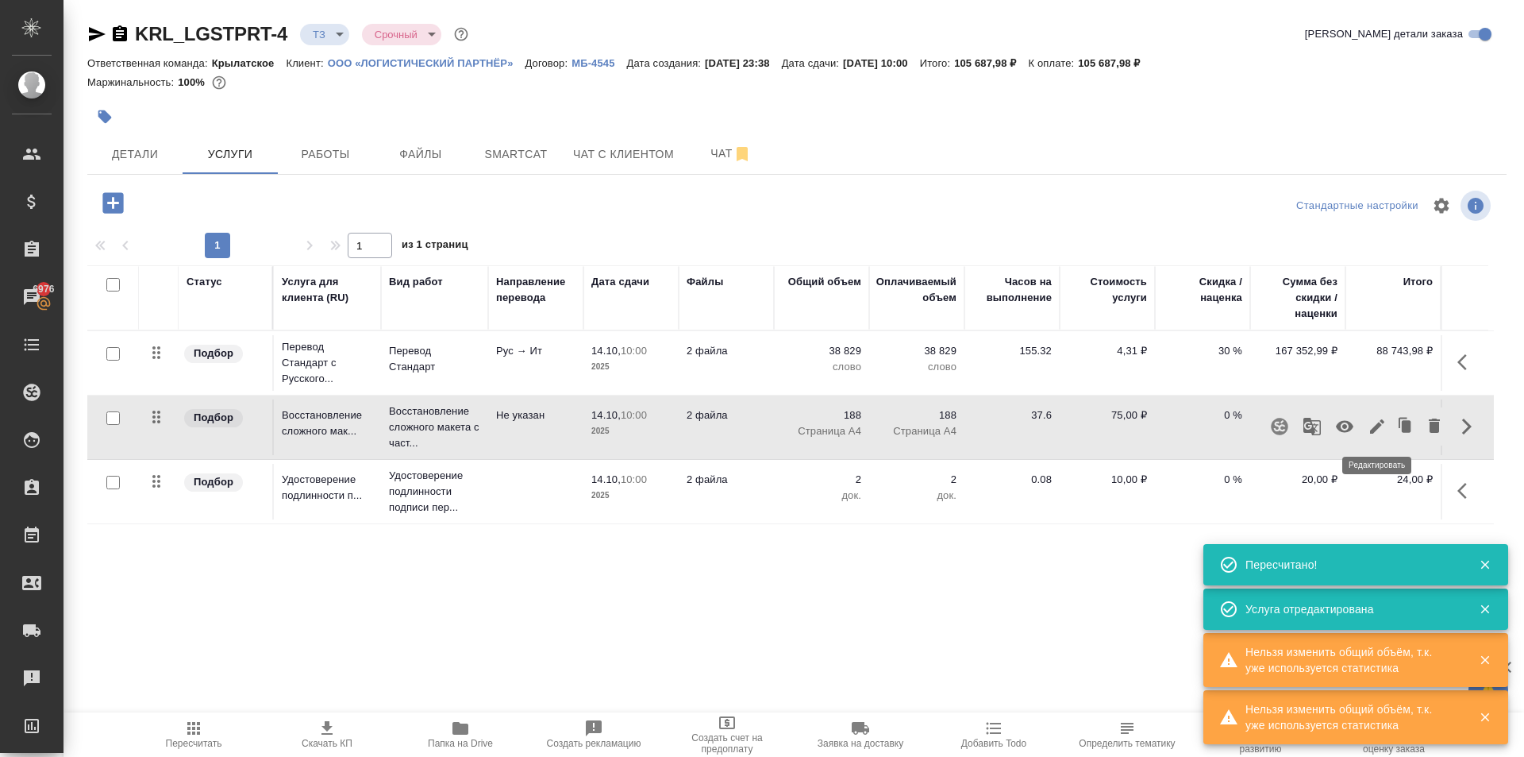
click at [1377, 432] on icon "button" at bounding box center [1377, 426] width 19 height 19
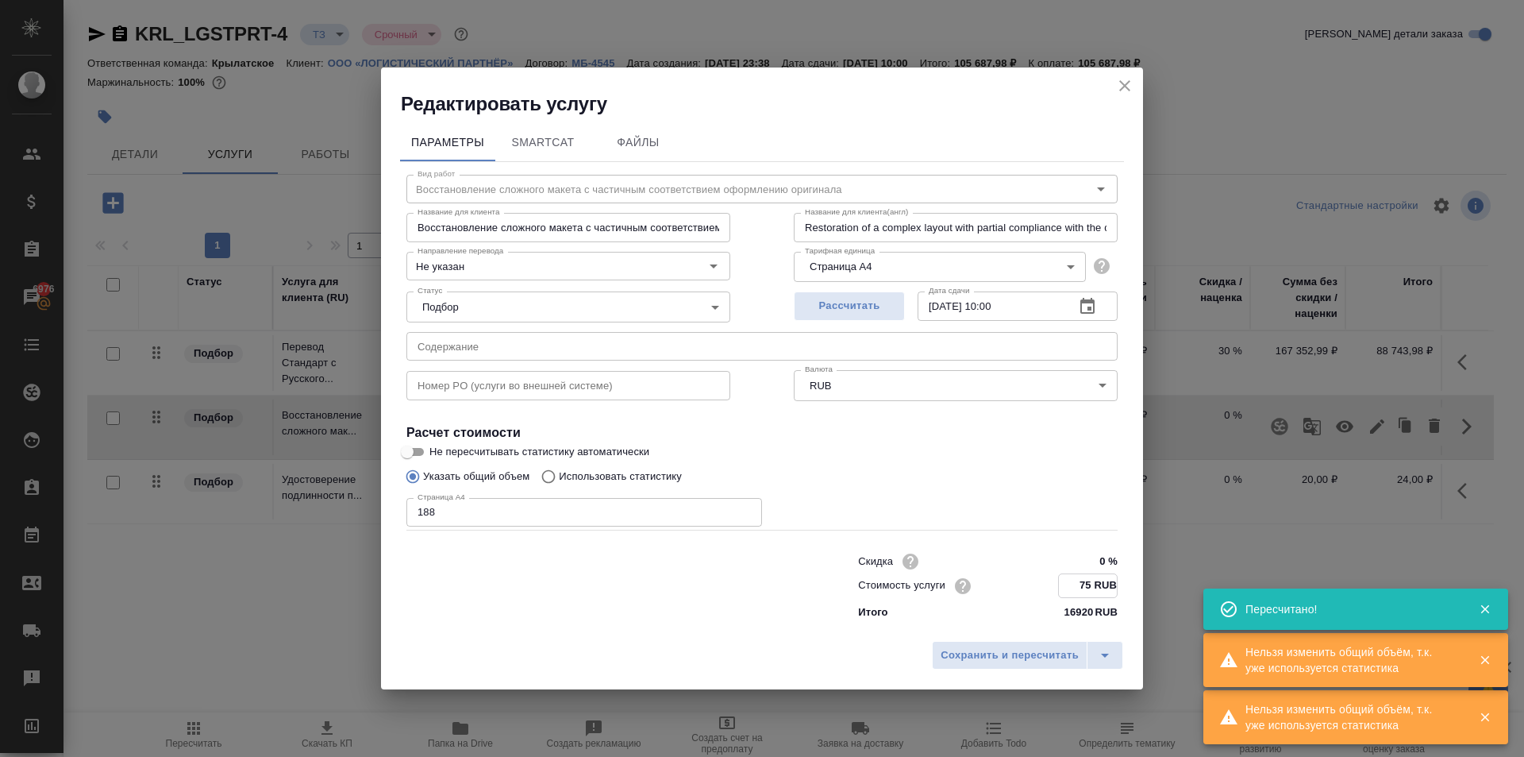
click at [1085, 592] on input "75 RUB" at bounding box center [1088, 585] width 58 height 23
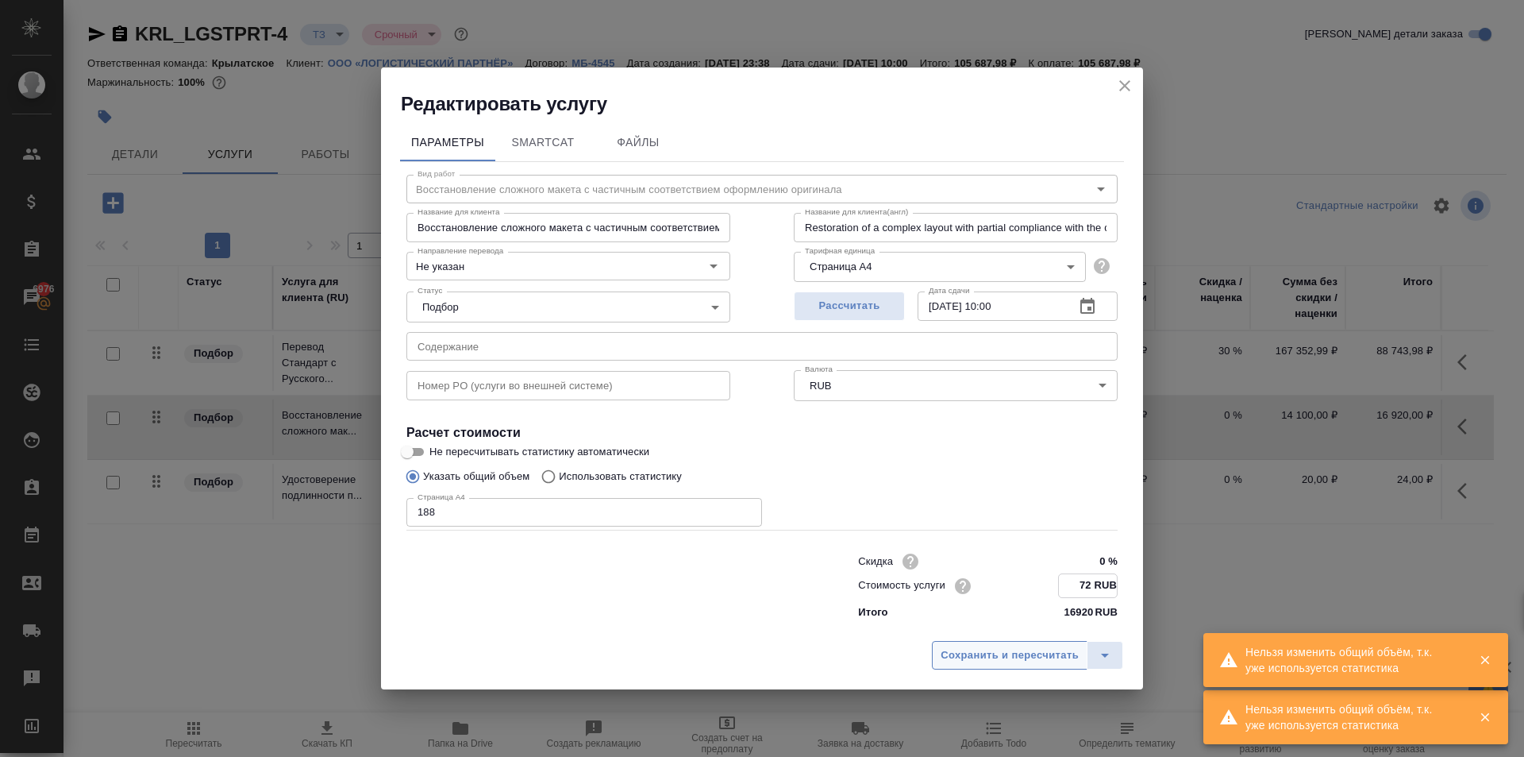
type input "72 RUB"
click at [1003, 649] on span "Сохранить и пересчитать" at bounding box center [1010, 655] width 138 height 18
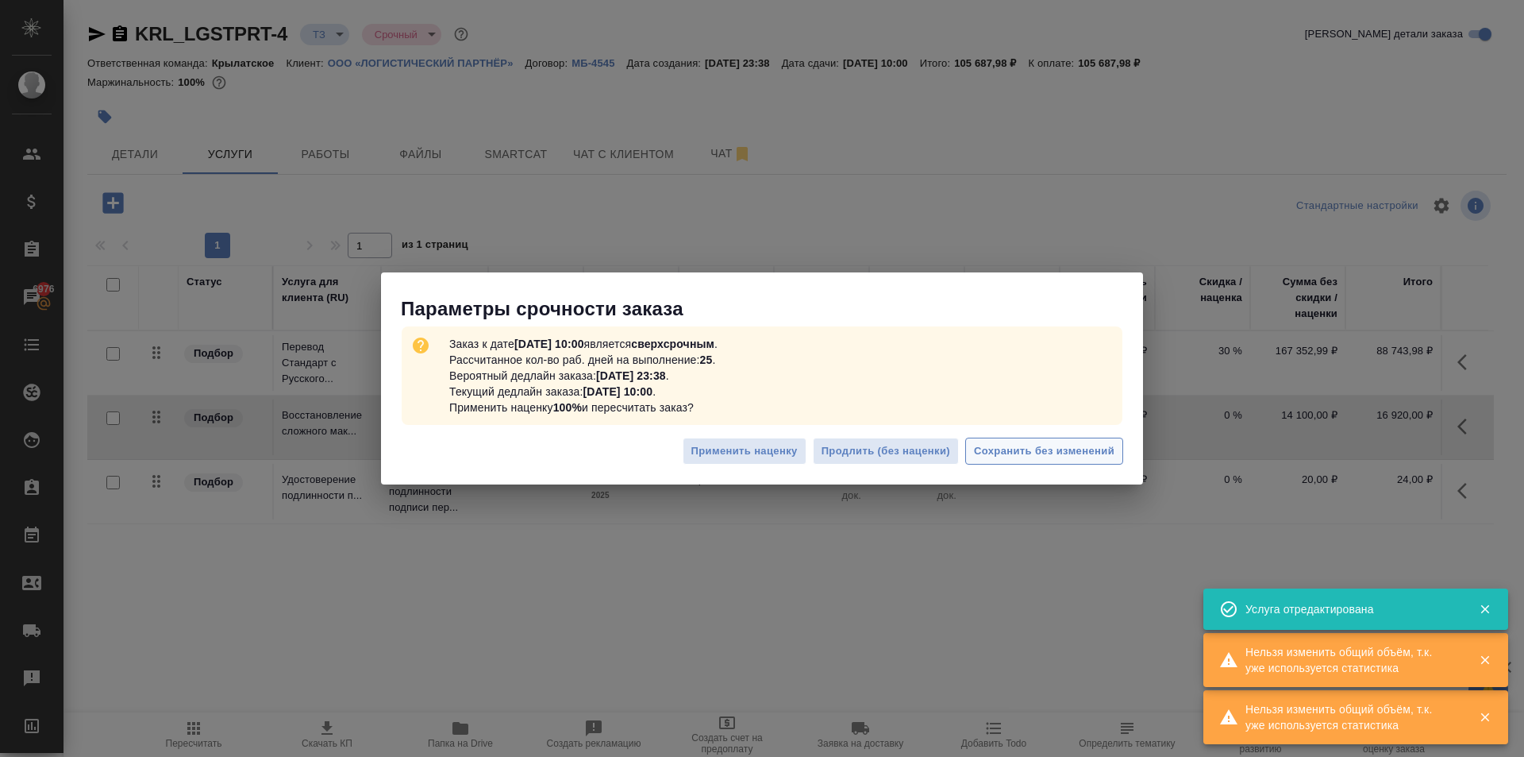
click at [1037, 463] on button "Сохранить без изменений" at bounding box center [1044, 451] width 158 height 28
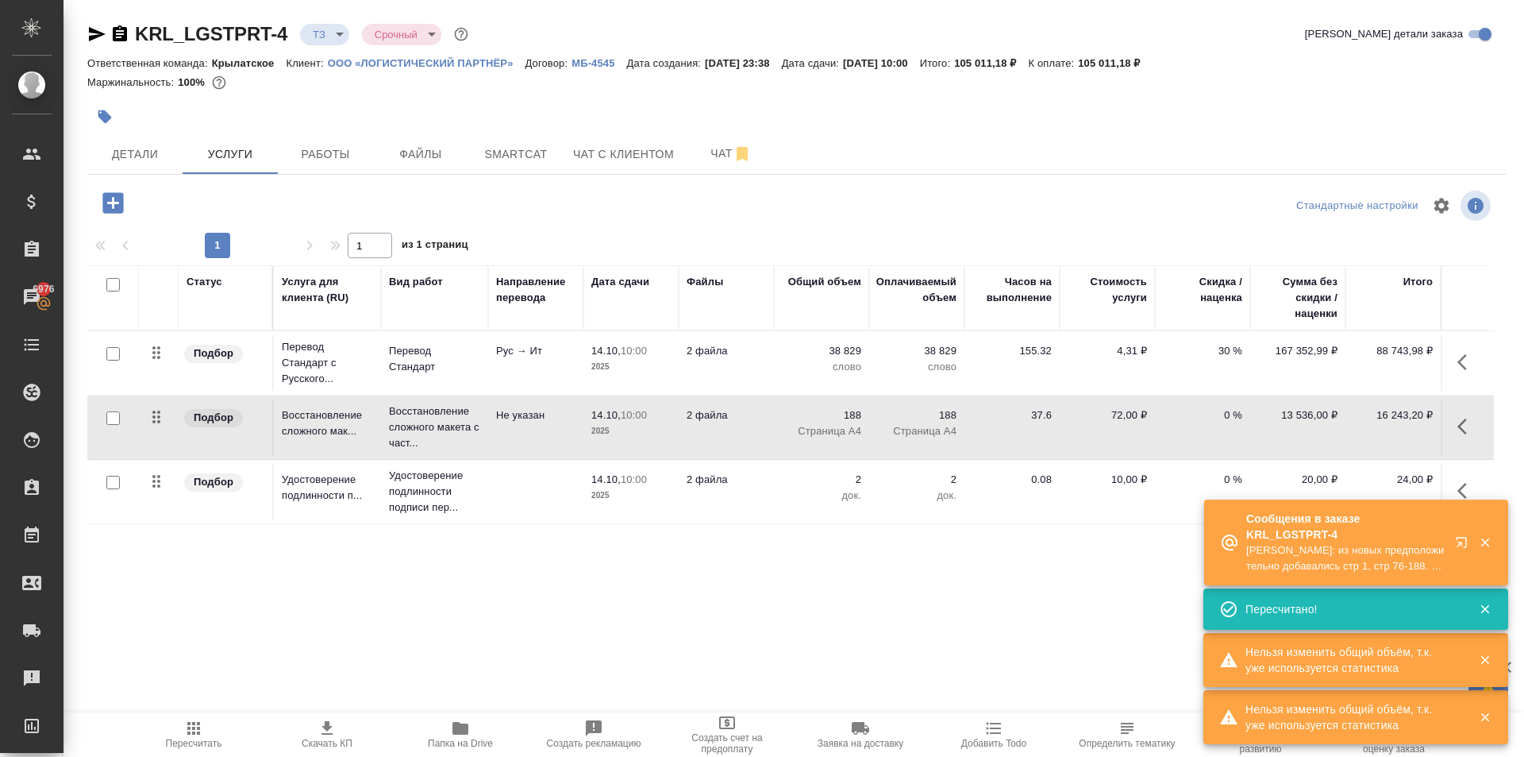
click at [1470, 423] on icon "button" at bounding box center [1467, 426] width 19 height 19
click at [1374, 430] on icon "button" at bounding box center [1377, 426] width 14 height 14
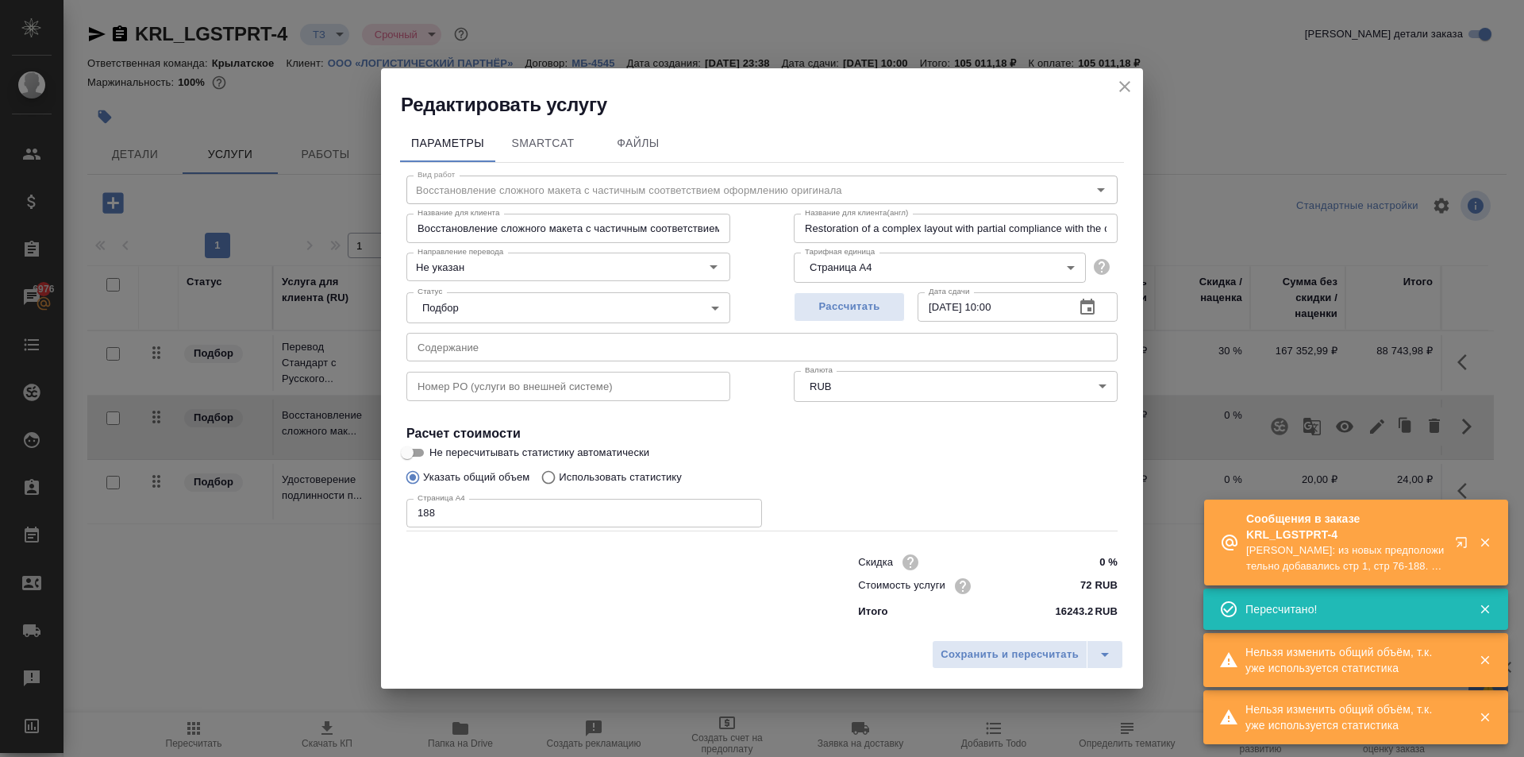
click at [1084, 589] on input "72 RUB" at bounding box center [1088, 585] width 60 height 23
click at [1084, 589] on input "72 RUB" at bounding box center [1088, 585] width 58 height 23
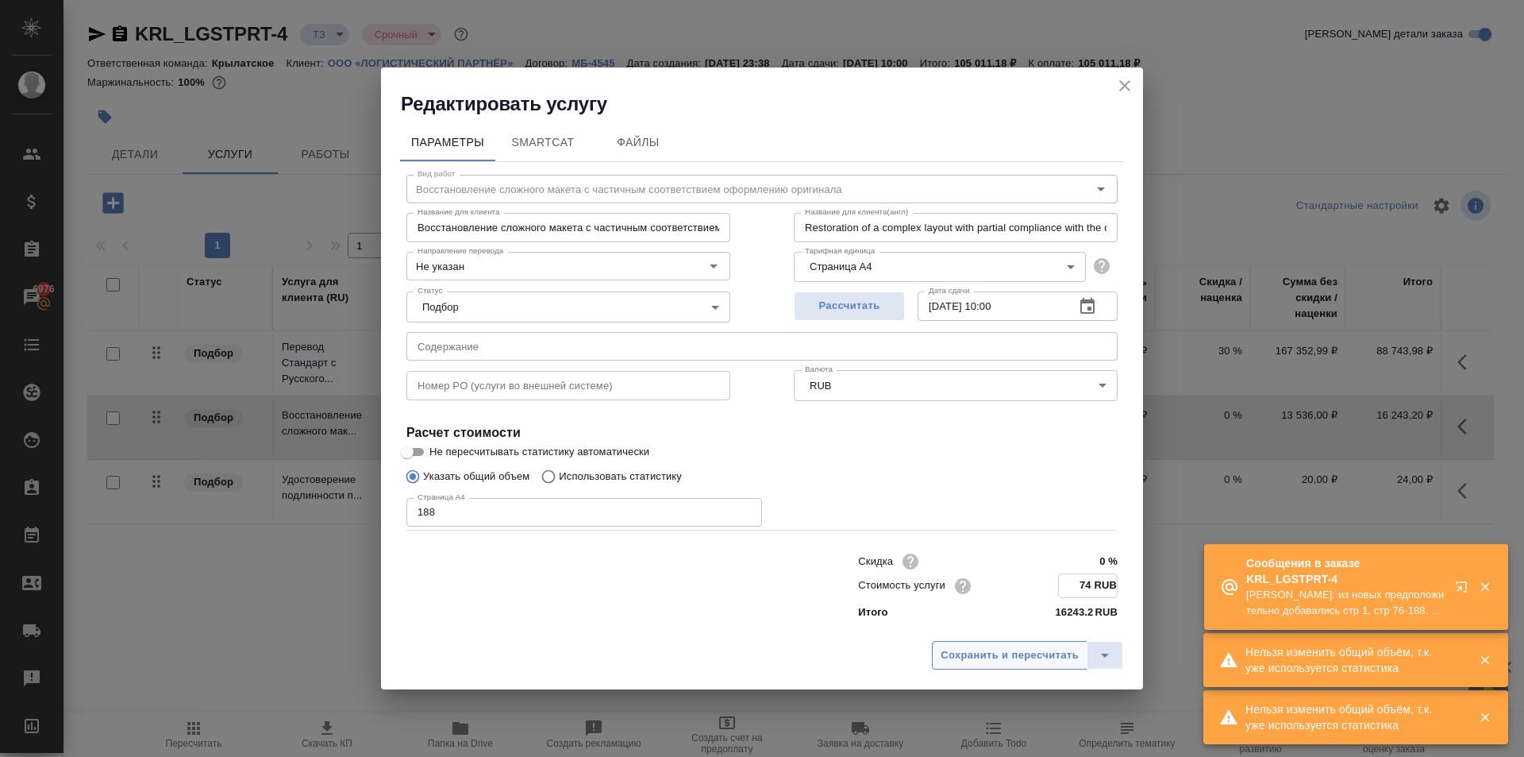
type input "74 RUB"
click at [950, 648] on span "Сохранить и пересчитать" at bounding box center [1010, 655] width 138 height 18
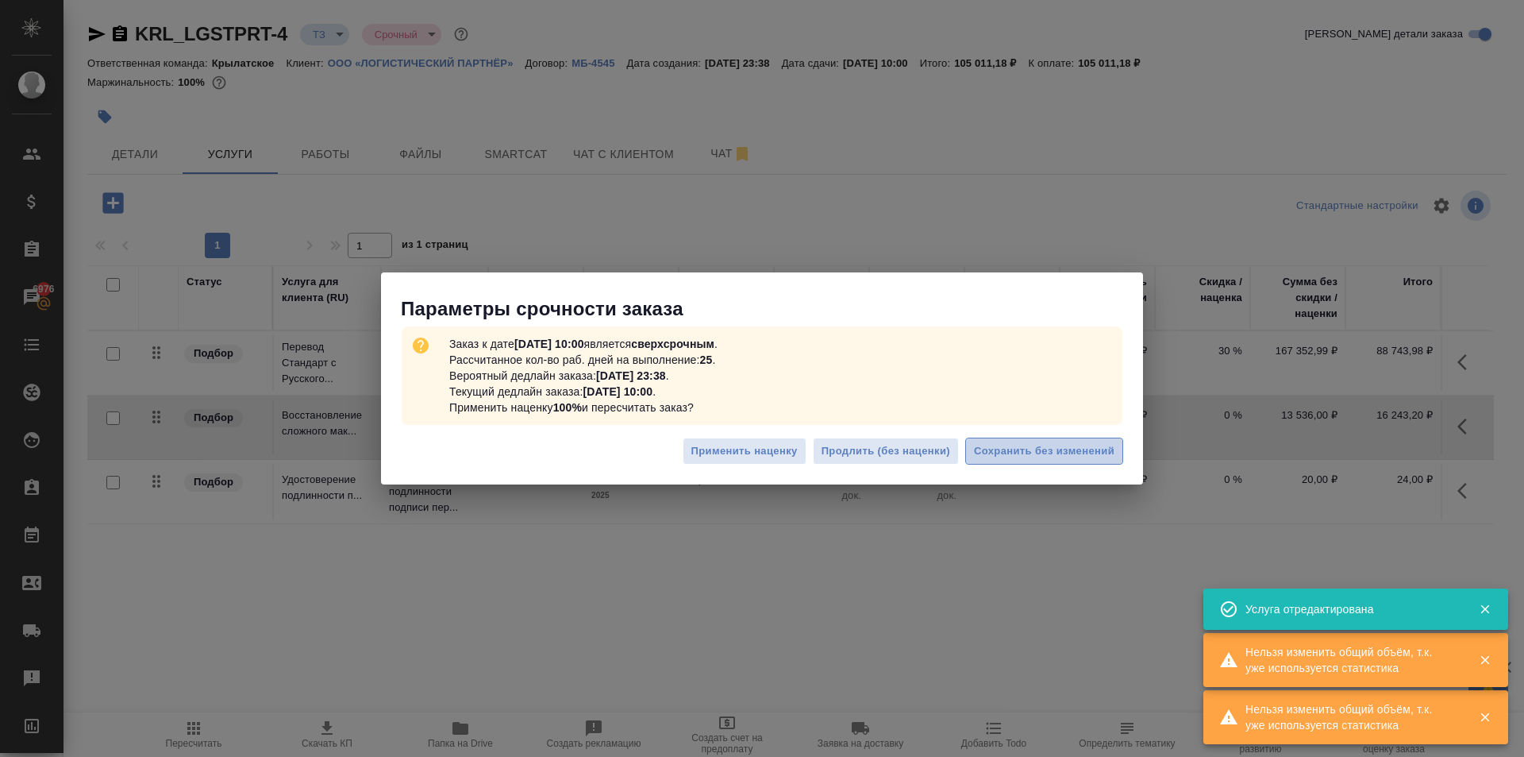
click at [1084, 457] on span "Сохранить без изменений" at bounding box center [1044, 451] width 141 height 18
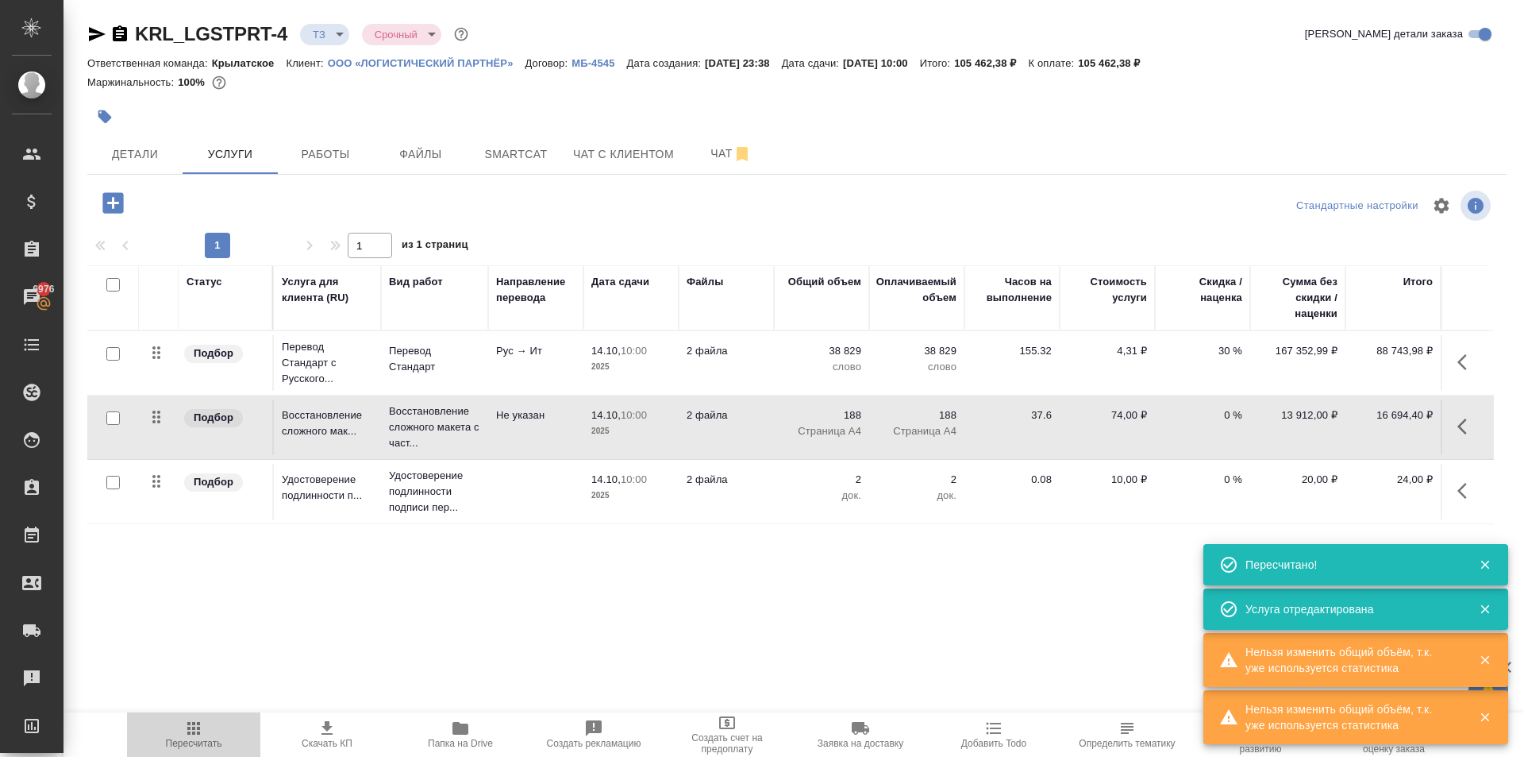
click at [213, 738] on span "Пересчитать" at bounding box center [194, 743] width 56 height 11
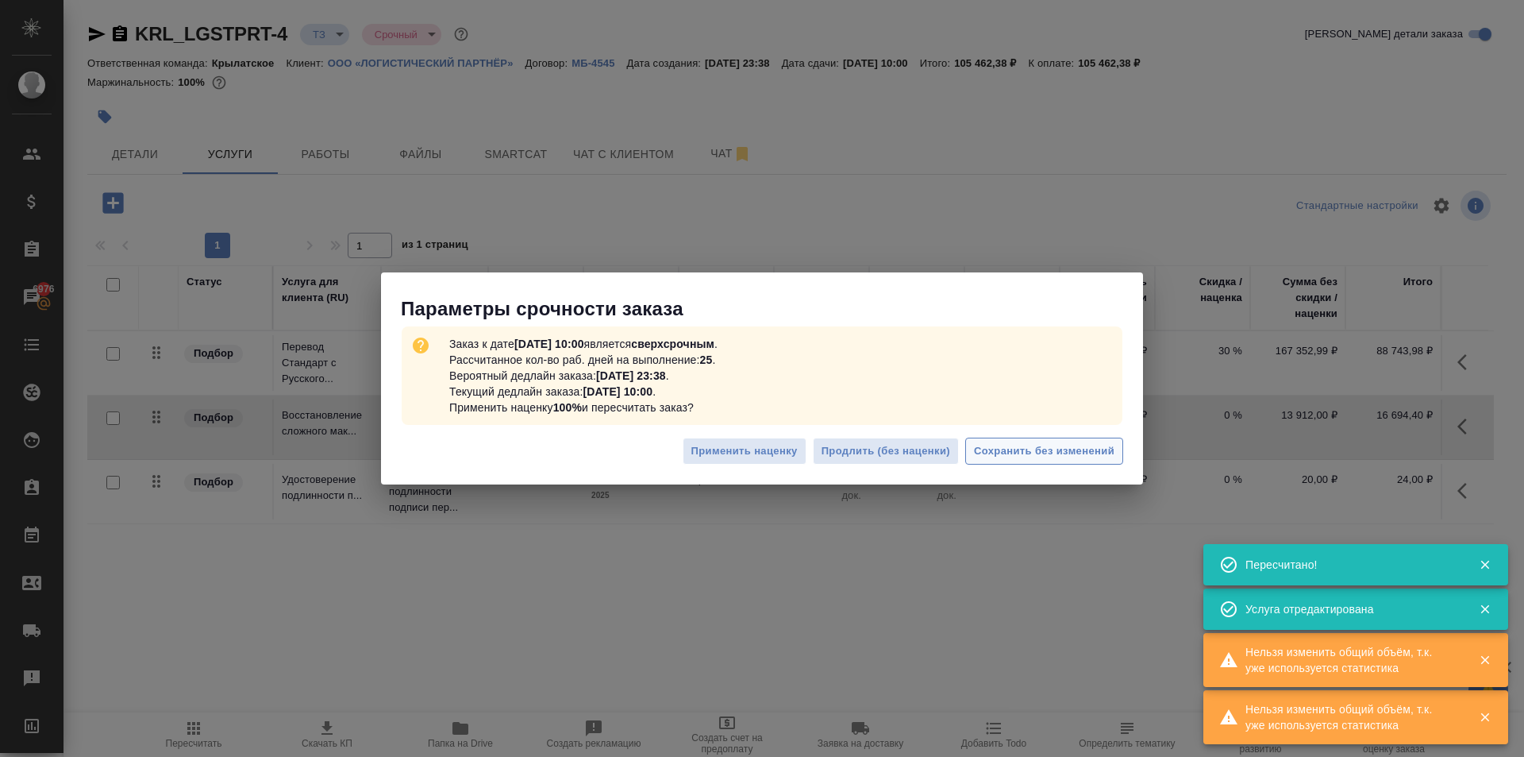
click at [1094, 440] on button "Сохранить без изменений" at bounding box center [1044, 451] width 158 height 28
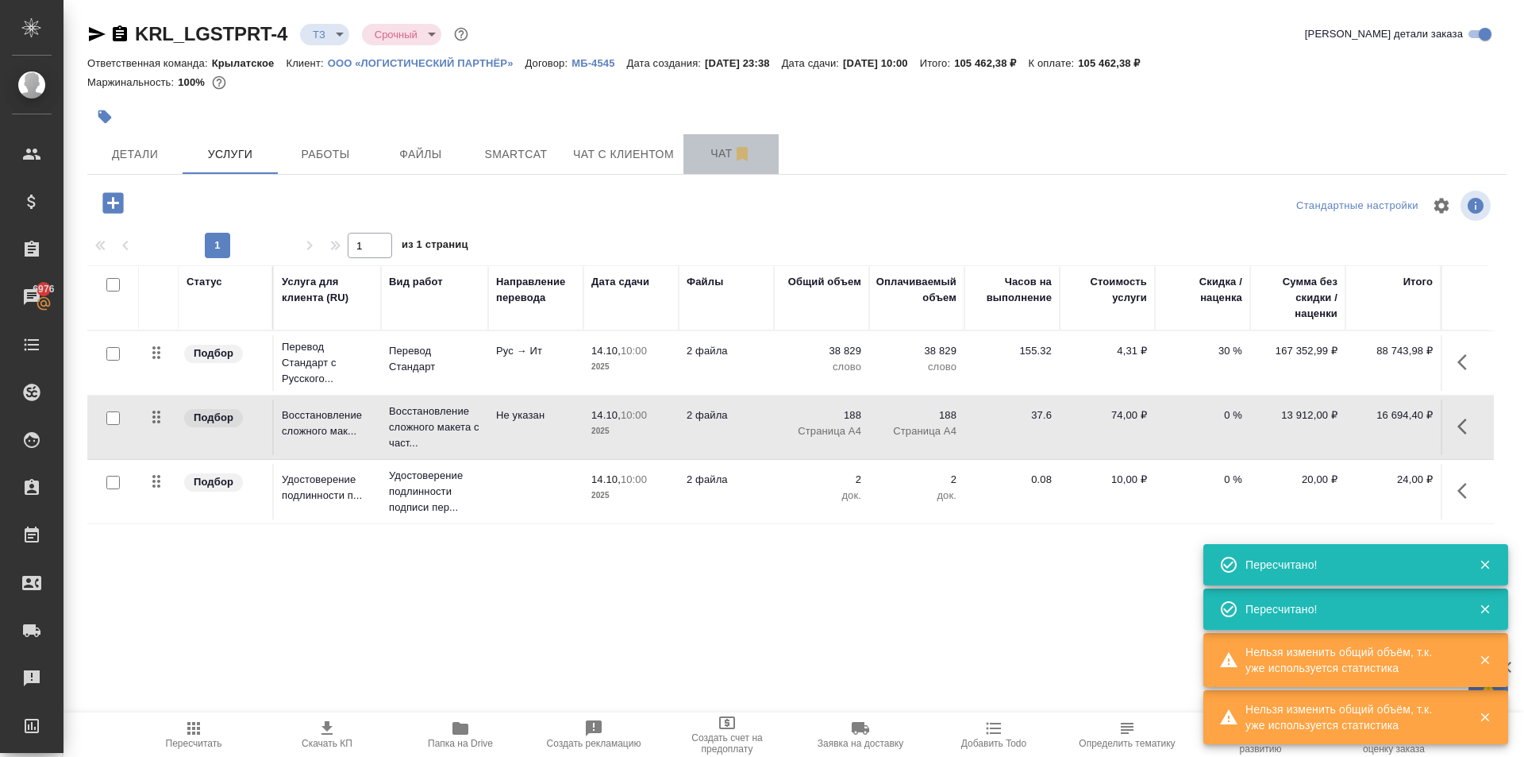
click at [703, 154] on span "Чат" at bounding box center [731, 154] width 76 height 20
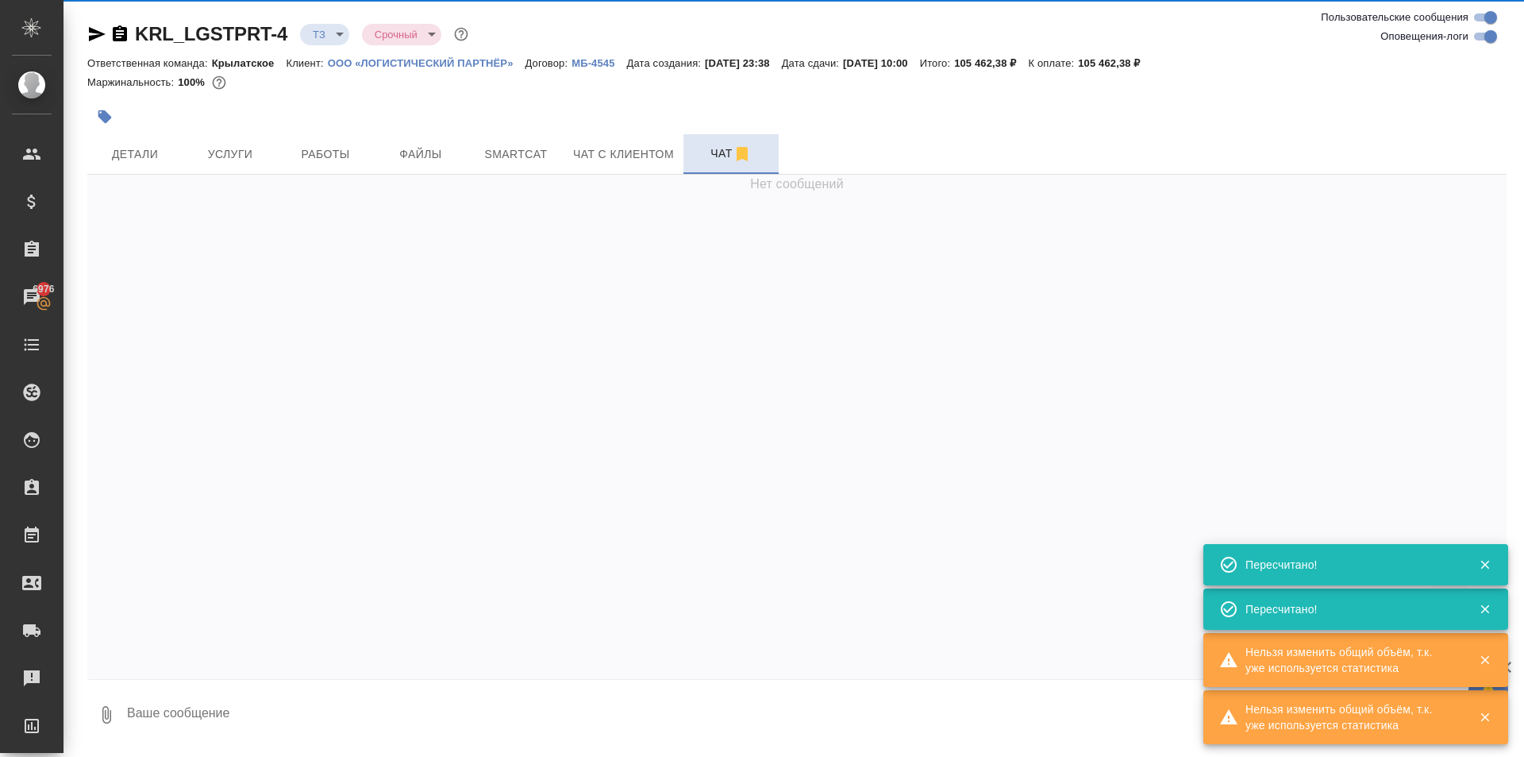
scroll to position [1419, 0]
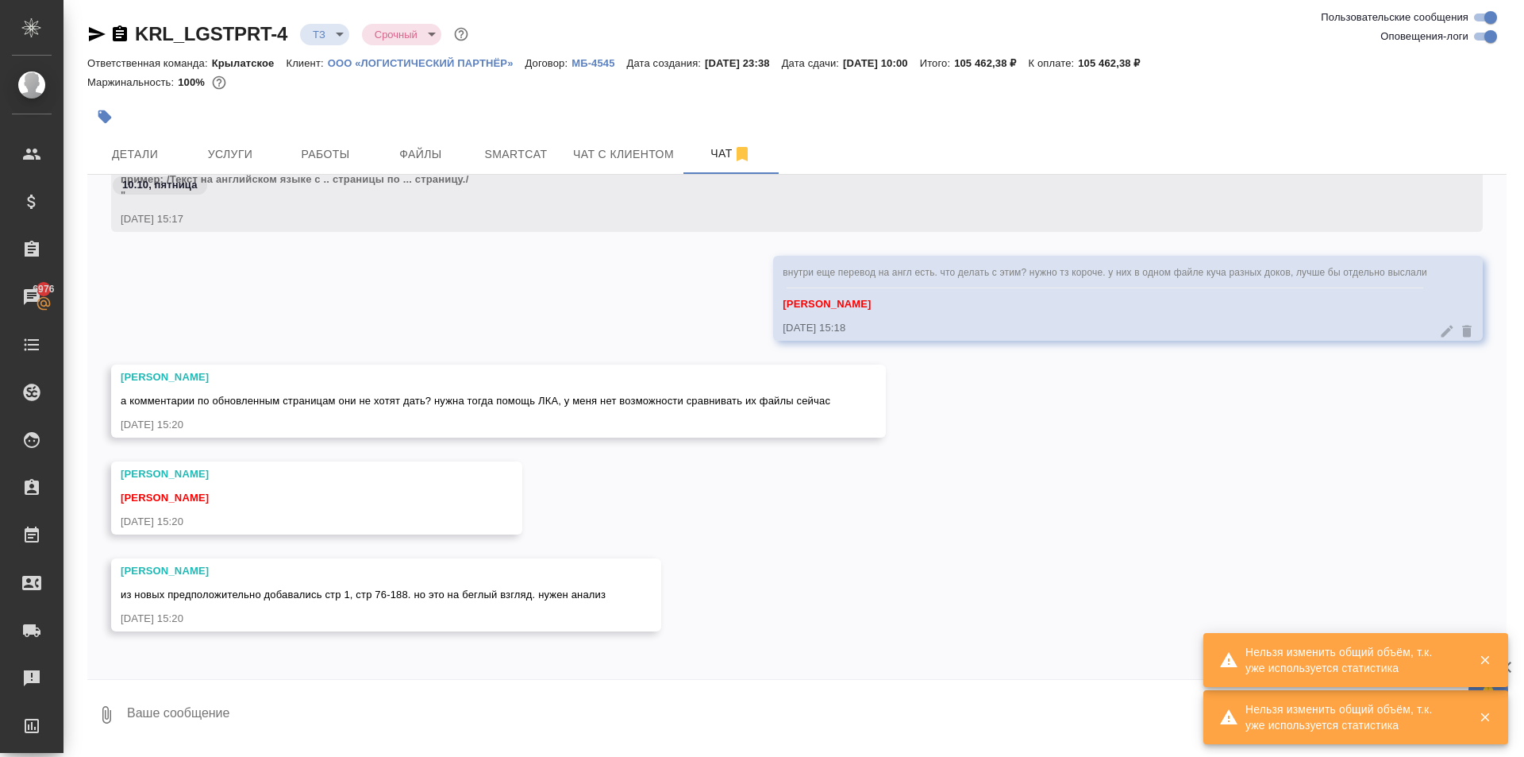
click at [256, 706] on textarea at bounding box center [816, 715] width 1382 height 54
drag, startPoint x: 256, startPoint y: 706, endPoint x: 160, endPoint y: 722, distance: 97.4
click at [160, 722] on textarea at bounding box center [816, 715] width 1382 height 54
type textarea "З"
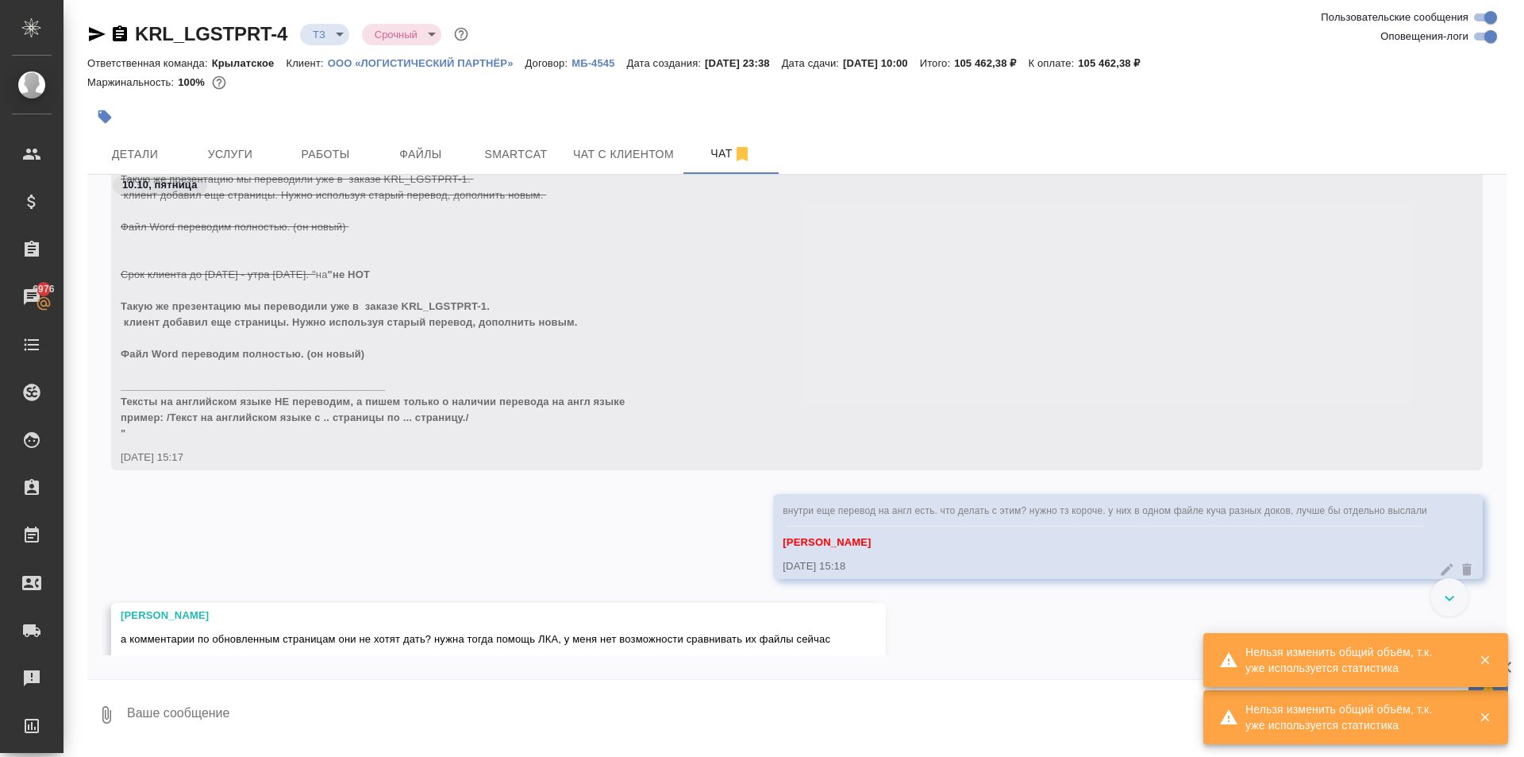
scroll to position [2122, 0]
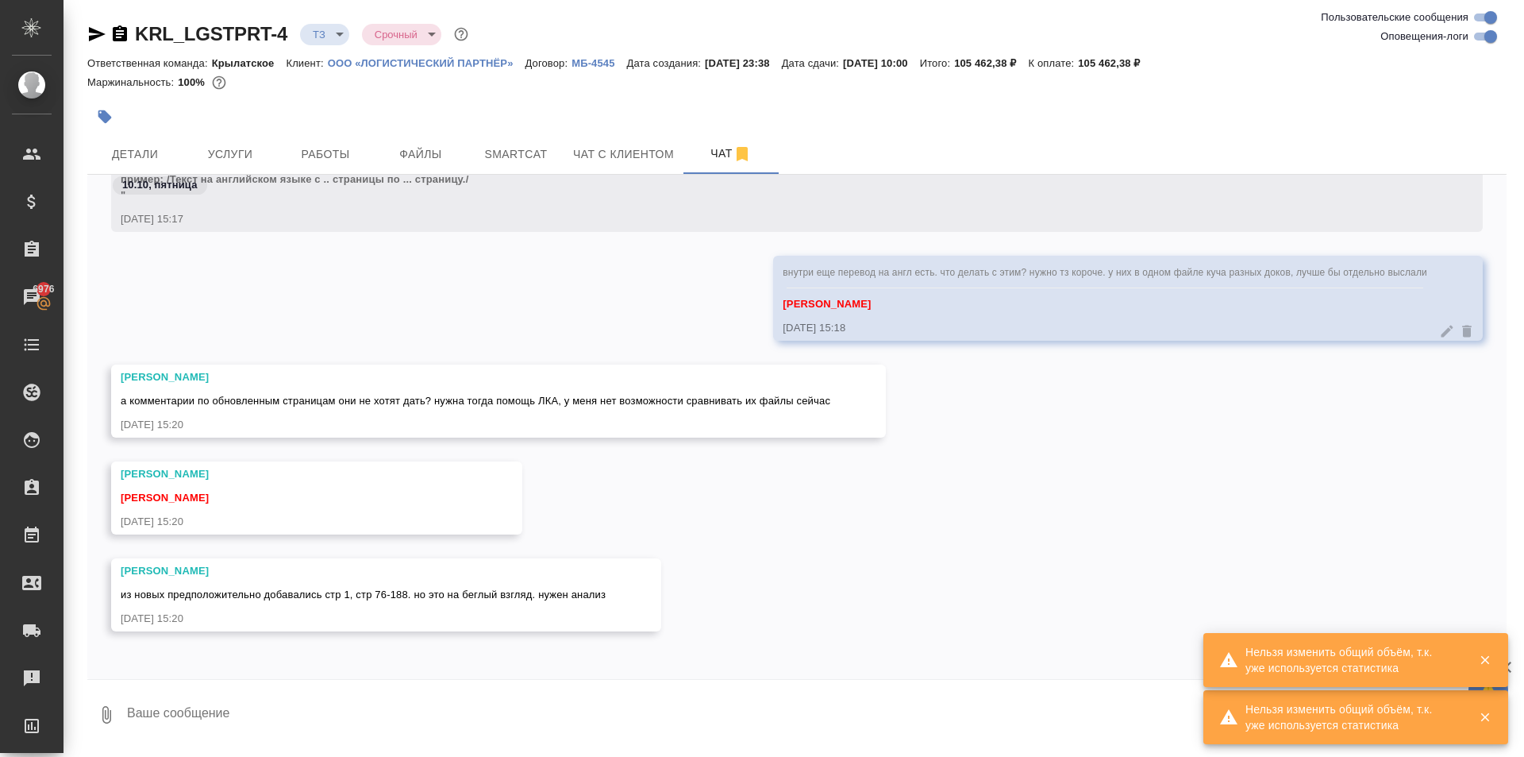
click at [261, 697] on textarea at bounding box center [816, 715] width 1382 height 54
type textarea "Тексты переводов наши"
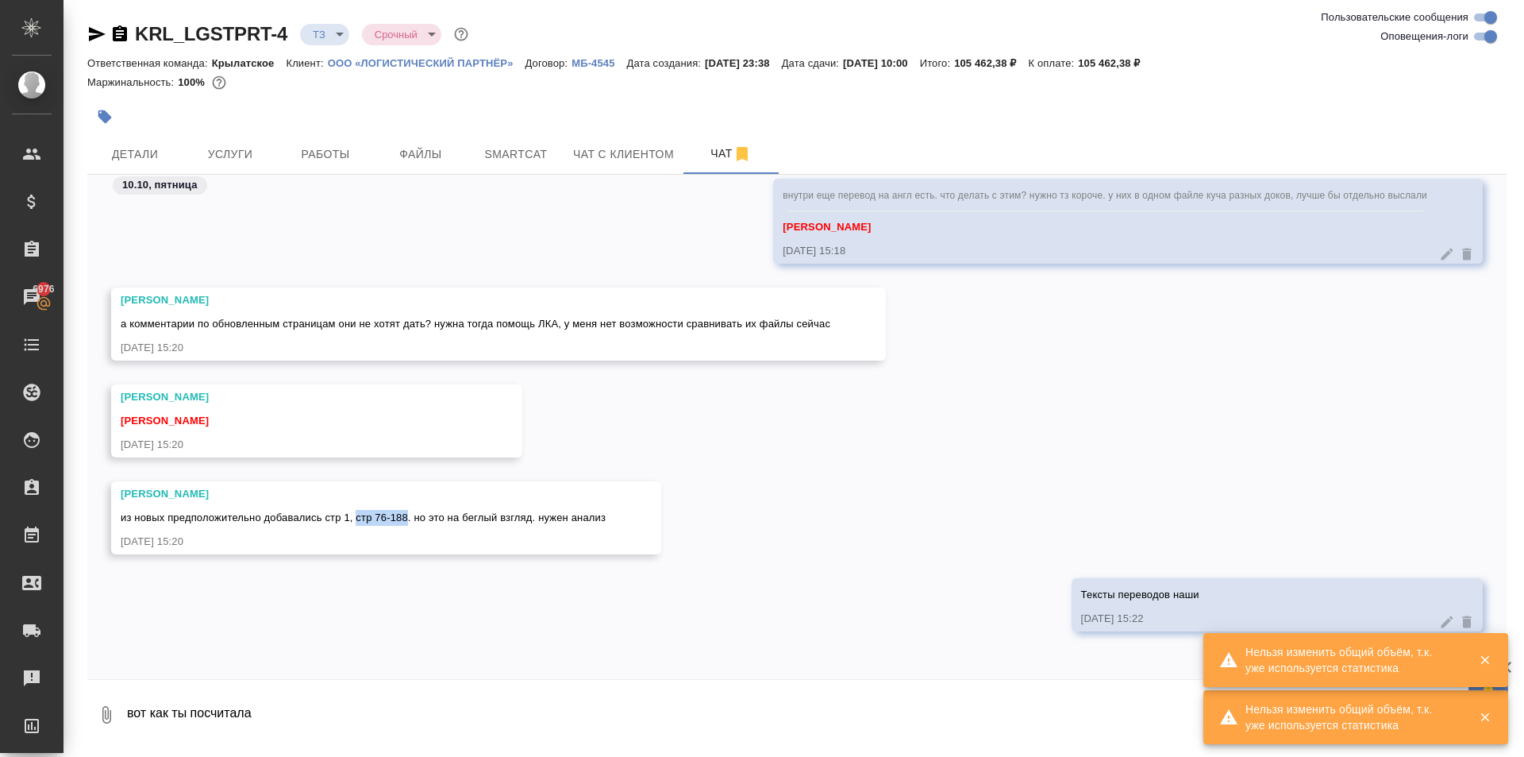
drag, startPoint x: 356, startPoint y: 517, endPoint x: 409, endPoint y: 520, distance: 52.5
click at [409, 520] on span "из новых предположительно добавались стр 1, стр 76-188. но это на беглый взгляд…" at bounding box center [363, 517] width 485 height 12
copy span "стр 76-188"
click at [366, 708] on textarea "вот как ты посчитала" at bounding box center [802, 715] width 1355 height 54
paste textarea "стр 76-188"
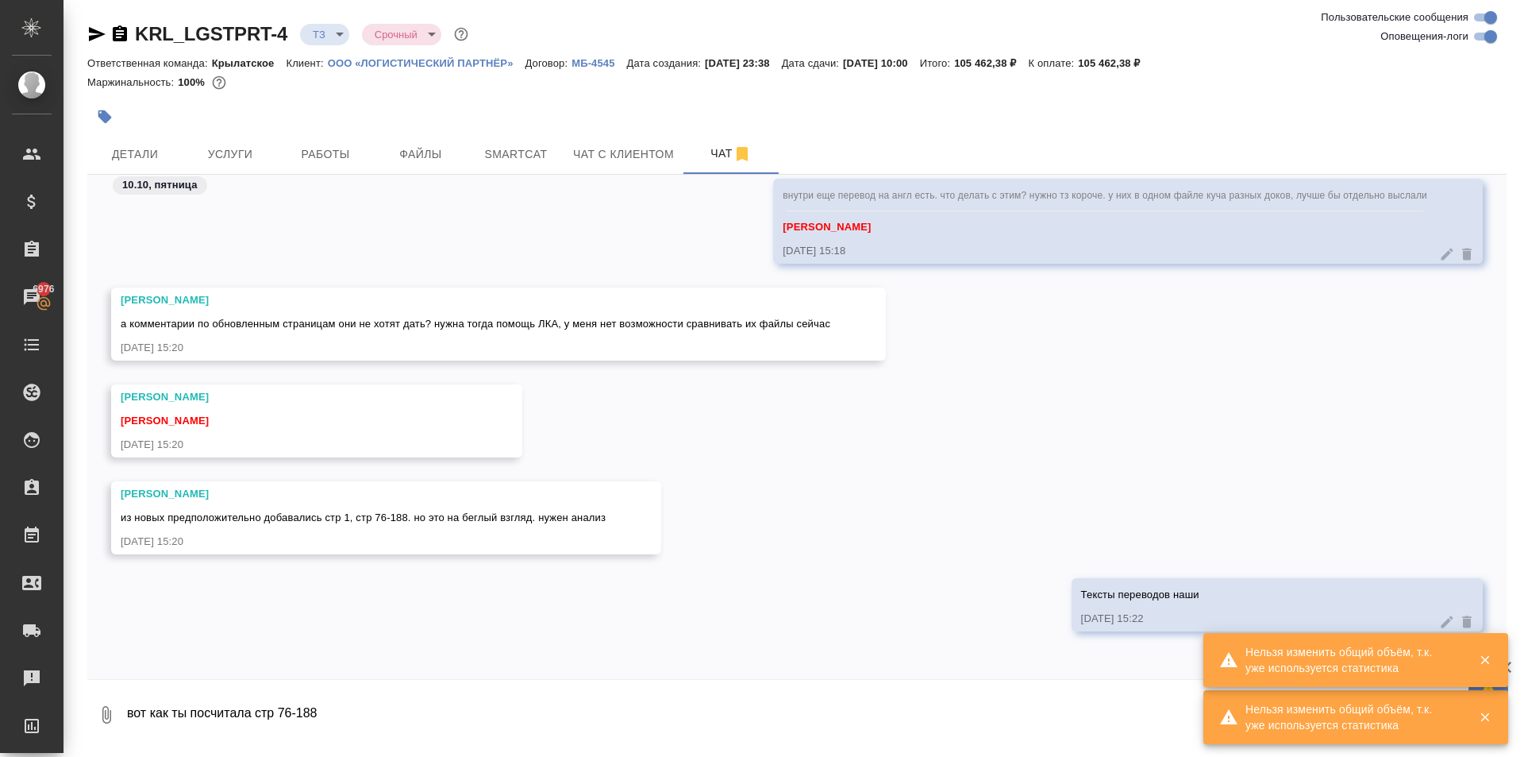
drag, startPoint x: 249, startPoint y: 712, endPoint x: 259, endPoint y: 715, distance: 10.8
click at [249, 712] on textarea "вот как ты посчитала стр 76-188" at bounding box center [802, 715] width 1355 height 54
click at [344, 701] on textarea "вот как ты посчитала - стр 76-188" at bounding box center [802, 715] width 1355 height 54
type textarea "вот как ты посчитала - стр 76-188"
click at [378, 719] on textarea "вот как ты посчитала - стр 76-188" at bounding box center [802, 715] width 1355 height 54
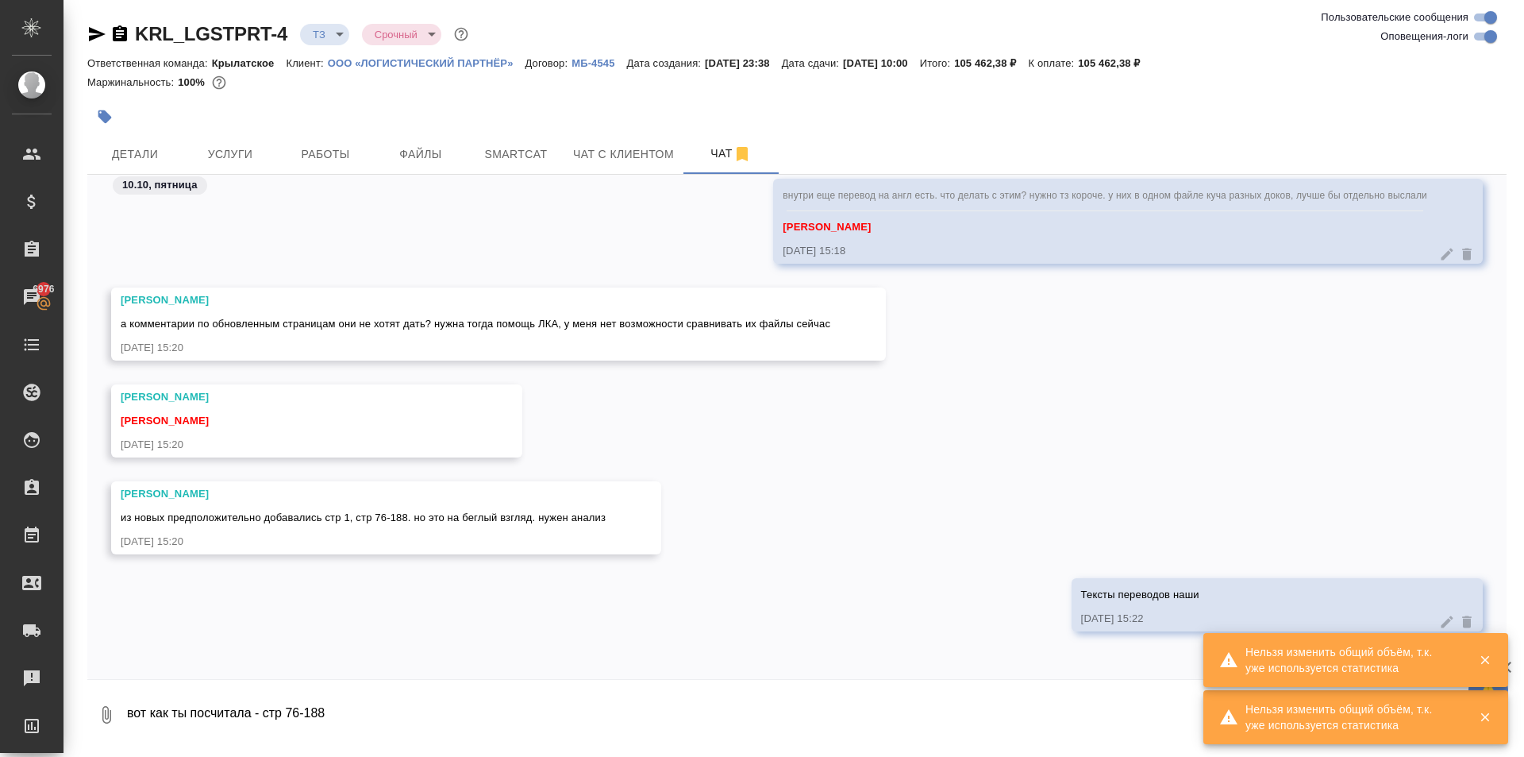
click at [353, 726] on textarea "вот как ты посчитала - стр 76-188" at bounding box center [802, 715] width 1355 height 54
drag, startPoint x: 364, startPoint y: 716, endPoint x: 88, endPoint y: 711, distance: 276.4
click at [88, 711] on div "0 вот как ты посчитала - стр 76-188" at bounding box center [797, 715] width 1420 height 54
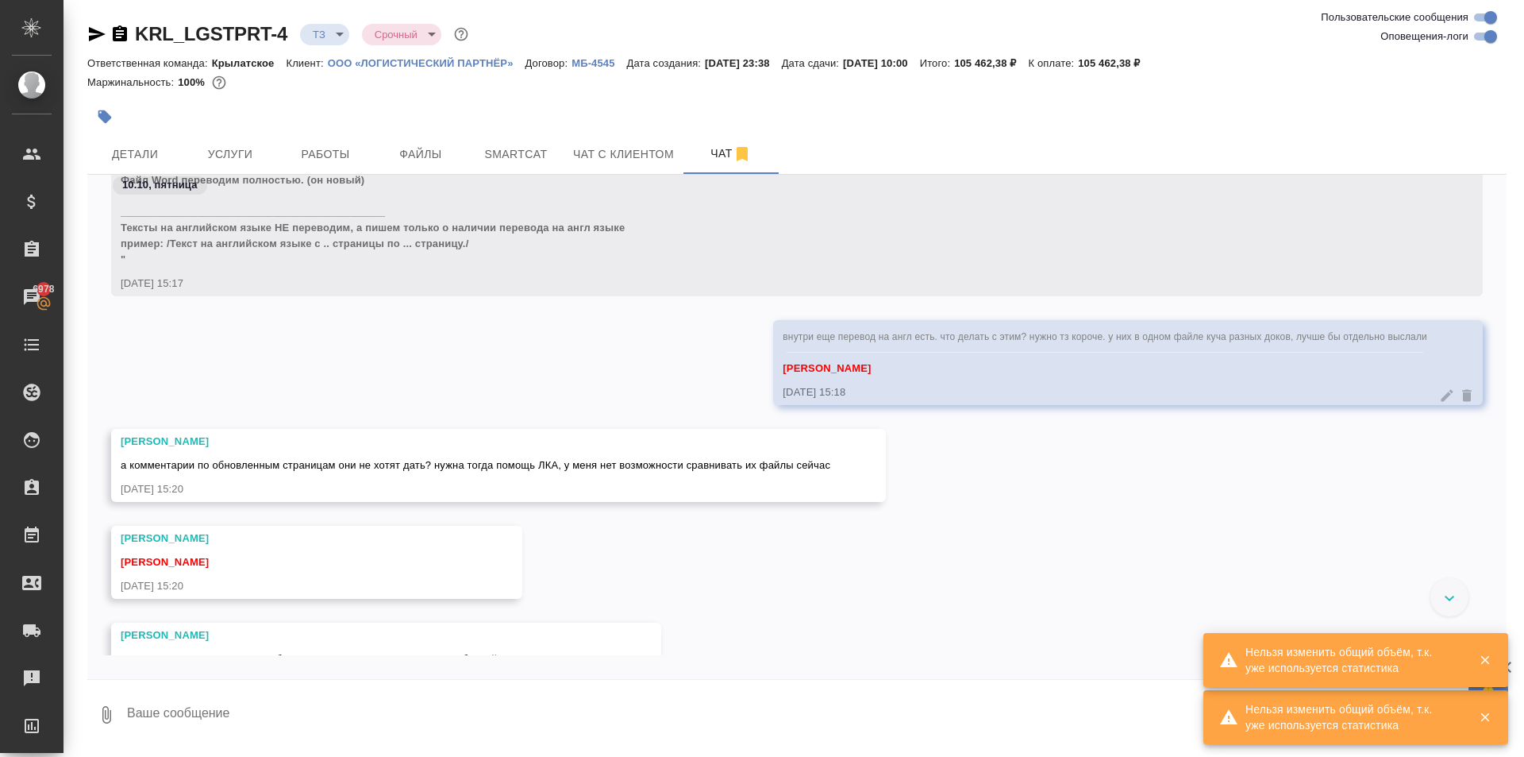
scroll to position [2234, 0]
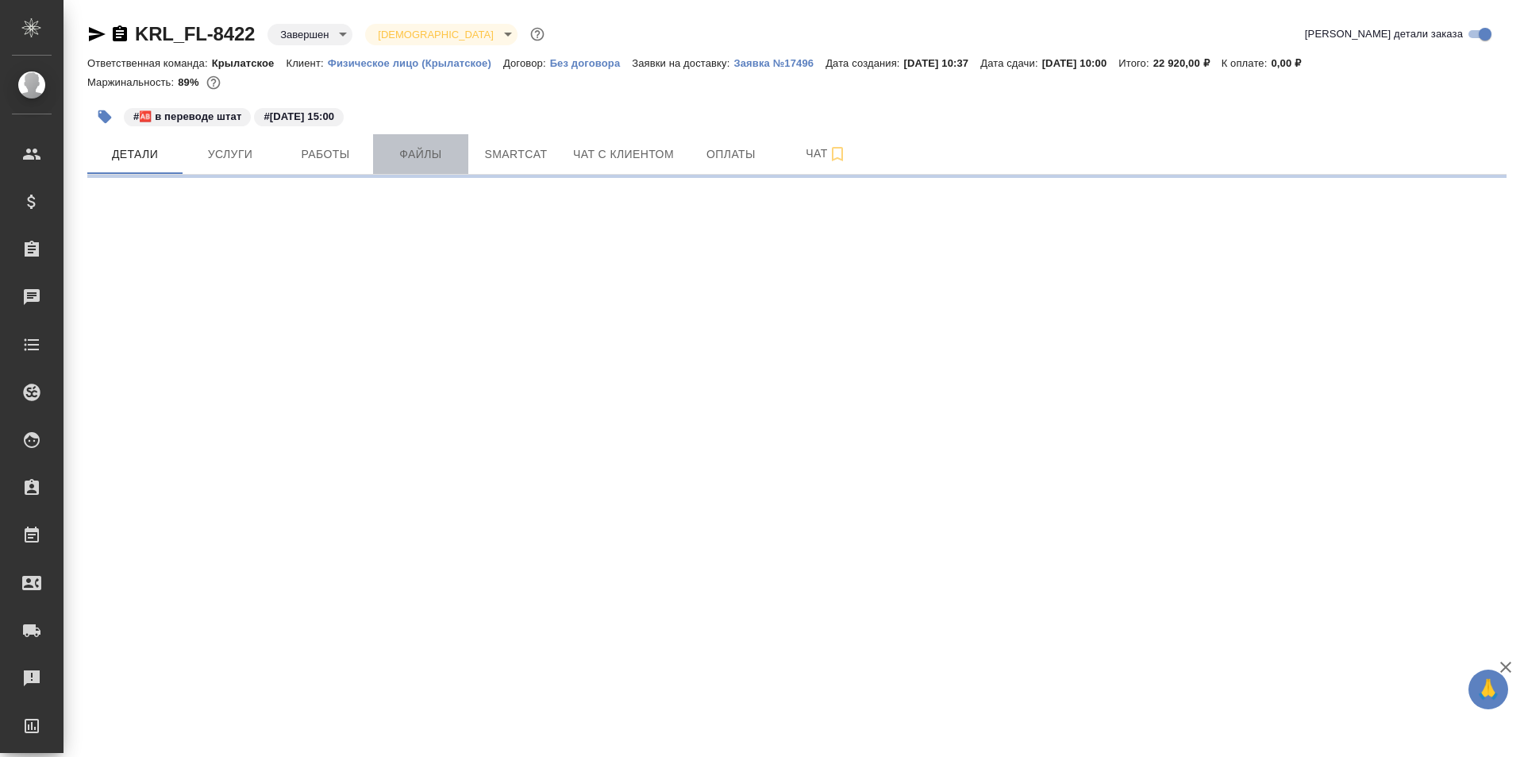
click at [417, 160] on span "Файлы" at bounding box center [421, 155] width 76 height 20
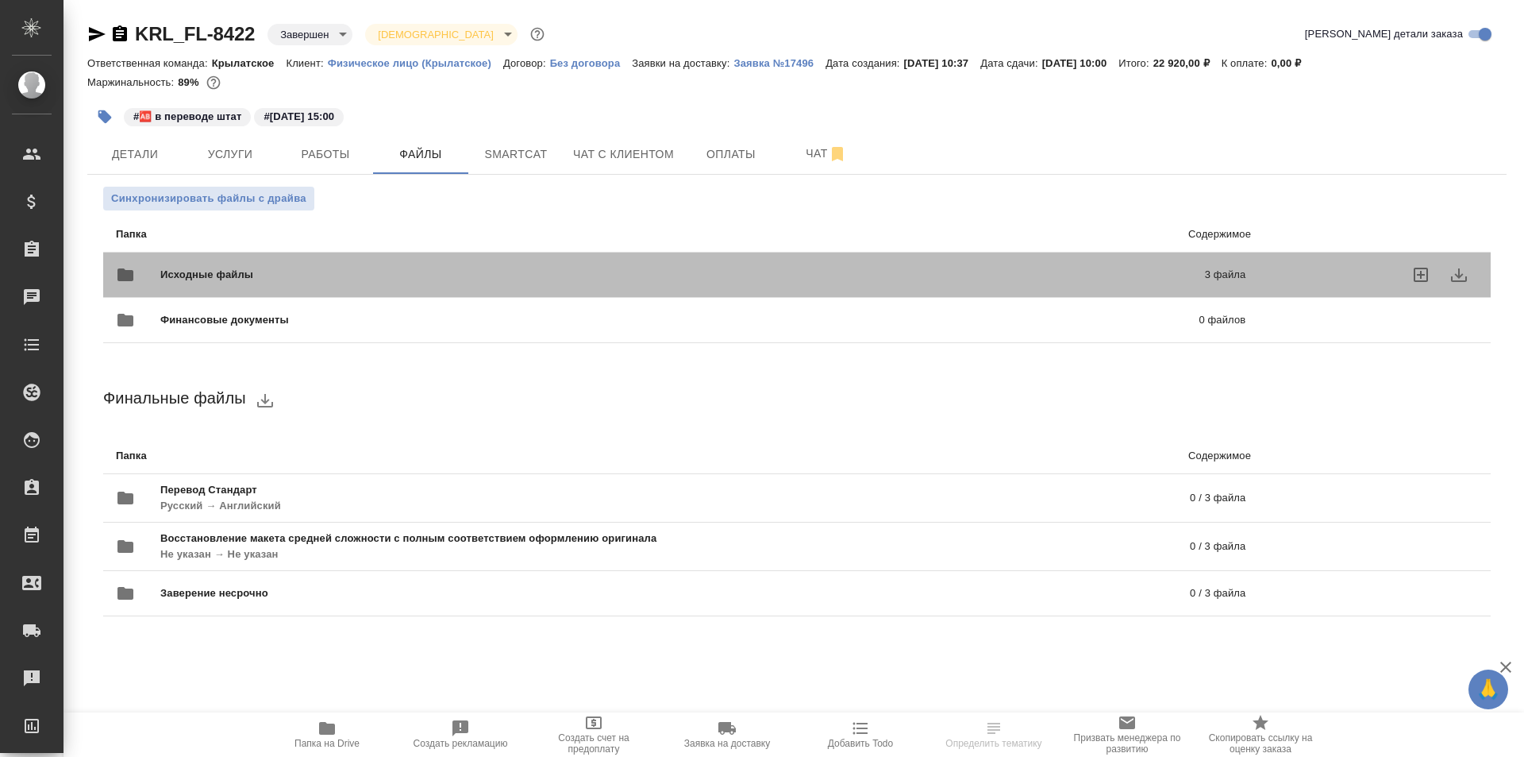
click at [284, 261] on div "Исходные файлы 3 файла" at bounding box center [681, 275] width 1130 height 38
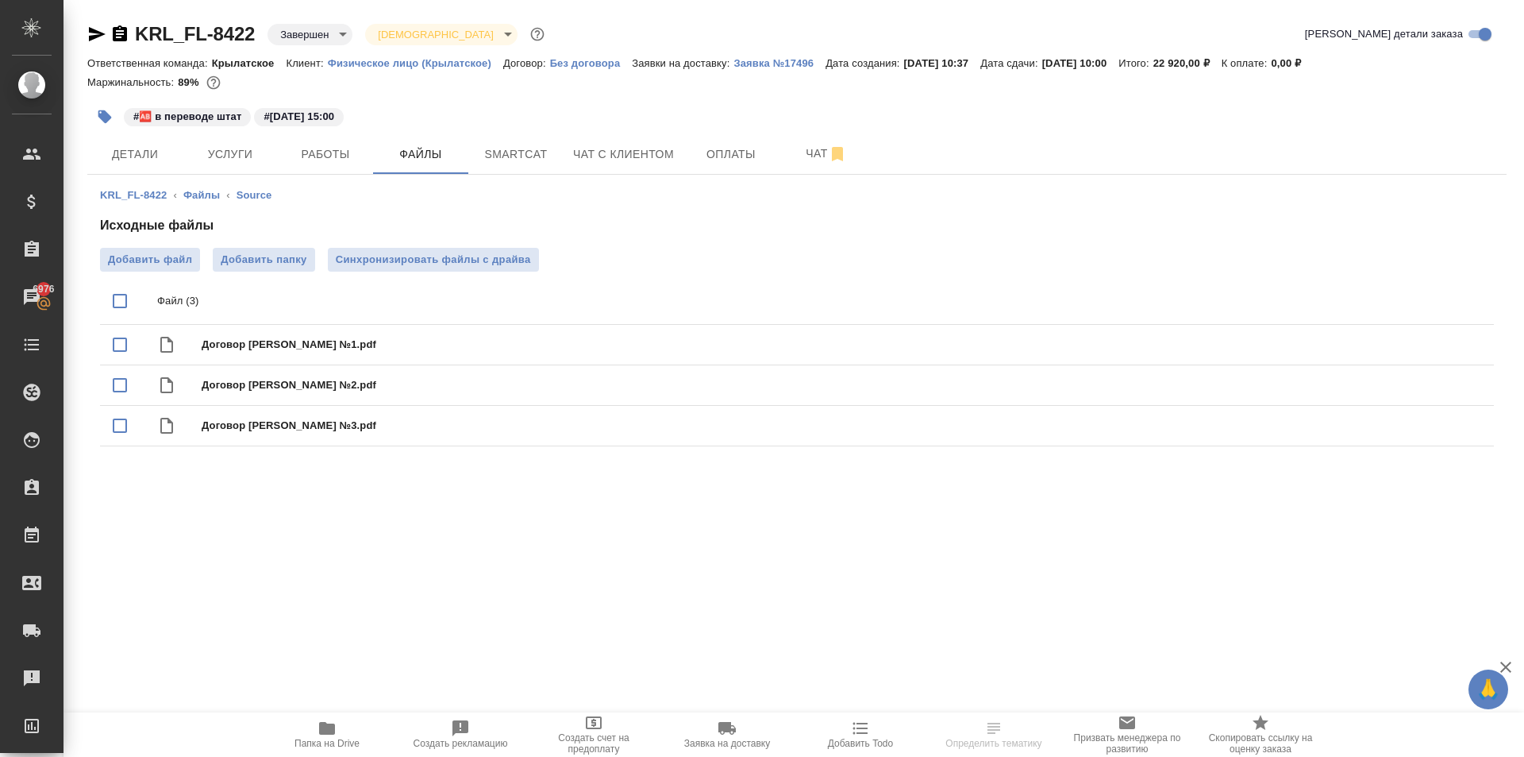
click at [339, 745] on span "Папка на Drive" at bounding box center [327, 743] width 65 height 11
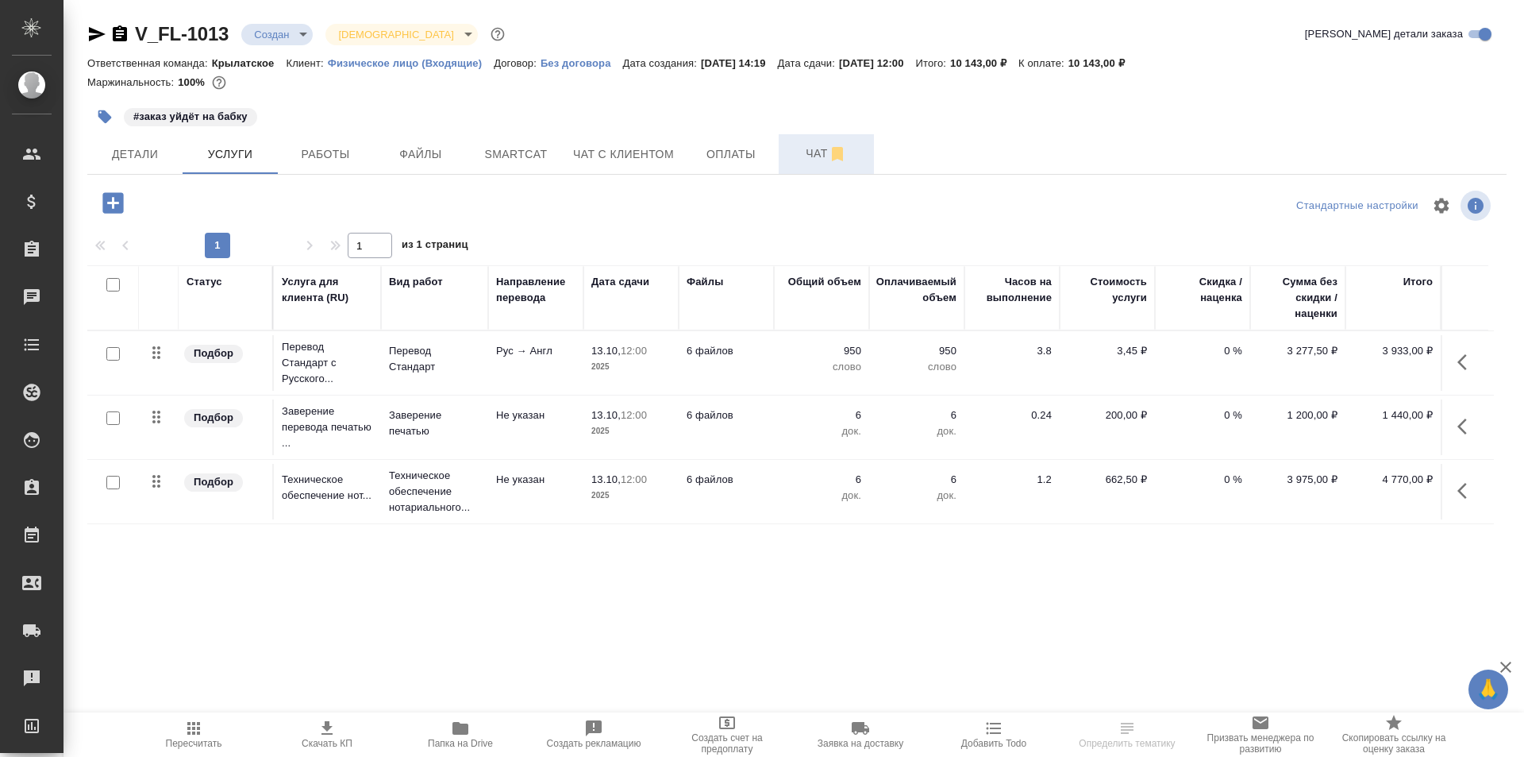
click at [790, 158] on span "Чат" at bounding box center [826, 154] width 76 height 20
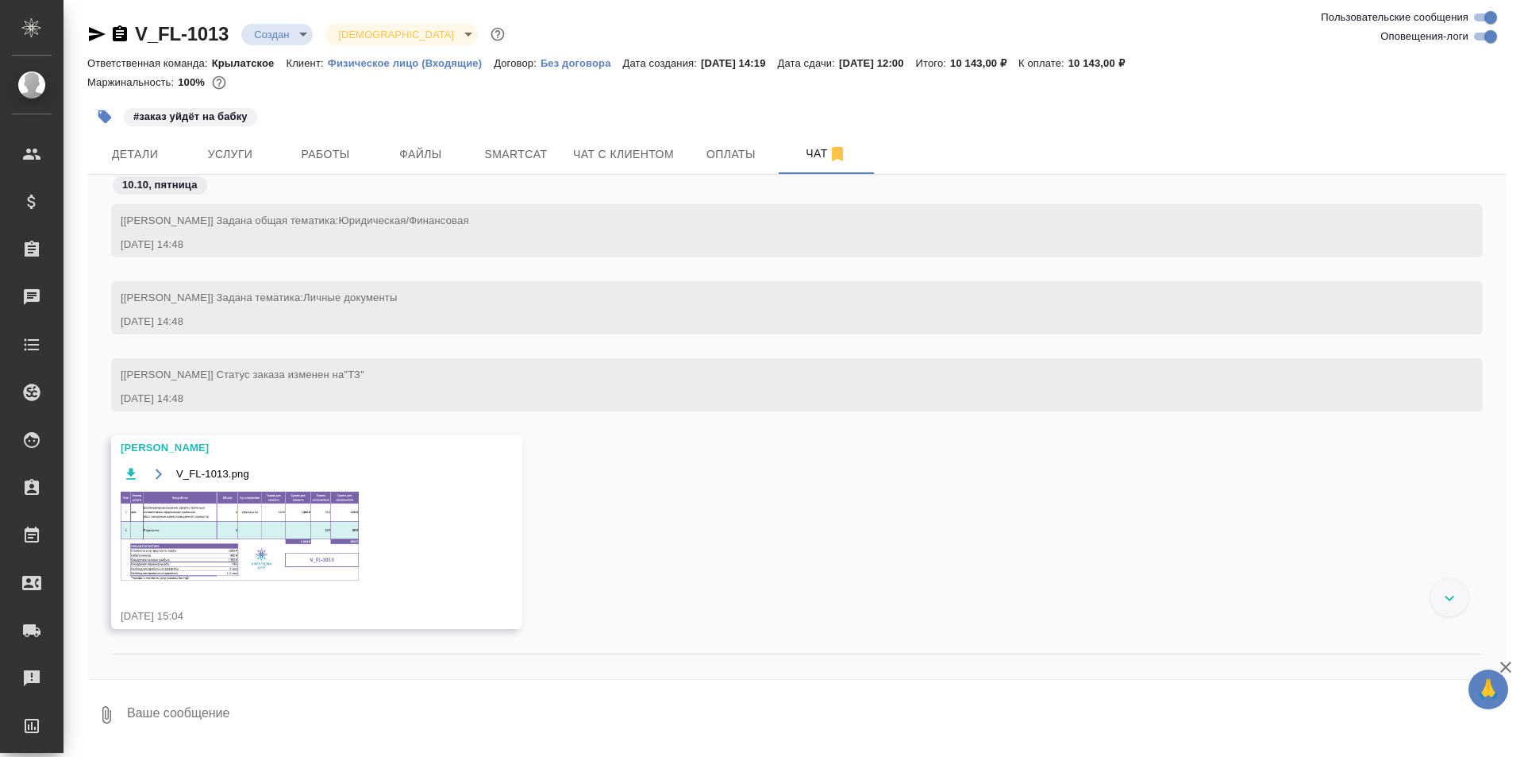
click at [241, 502] on img at bounding box center [240, 535] width 238 height 89
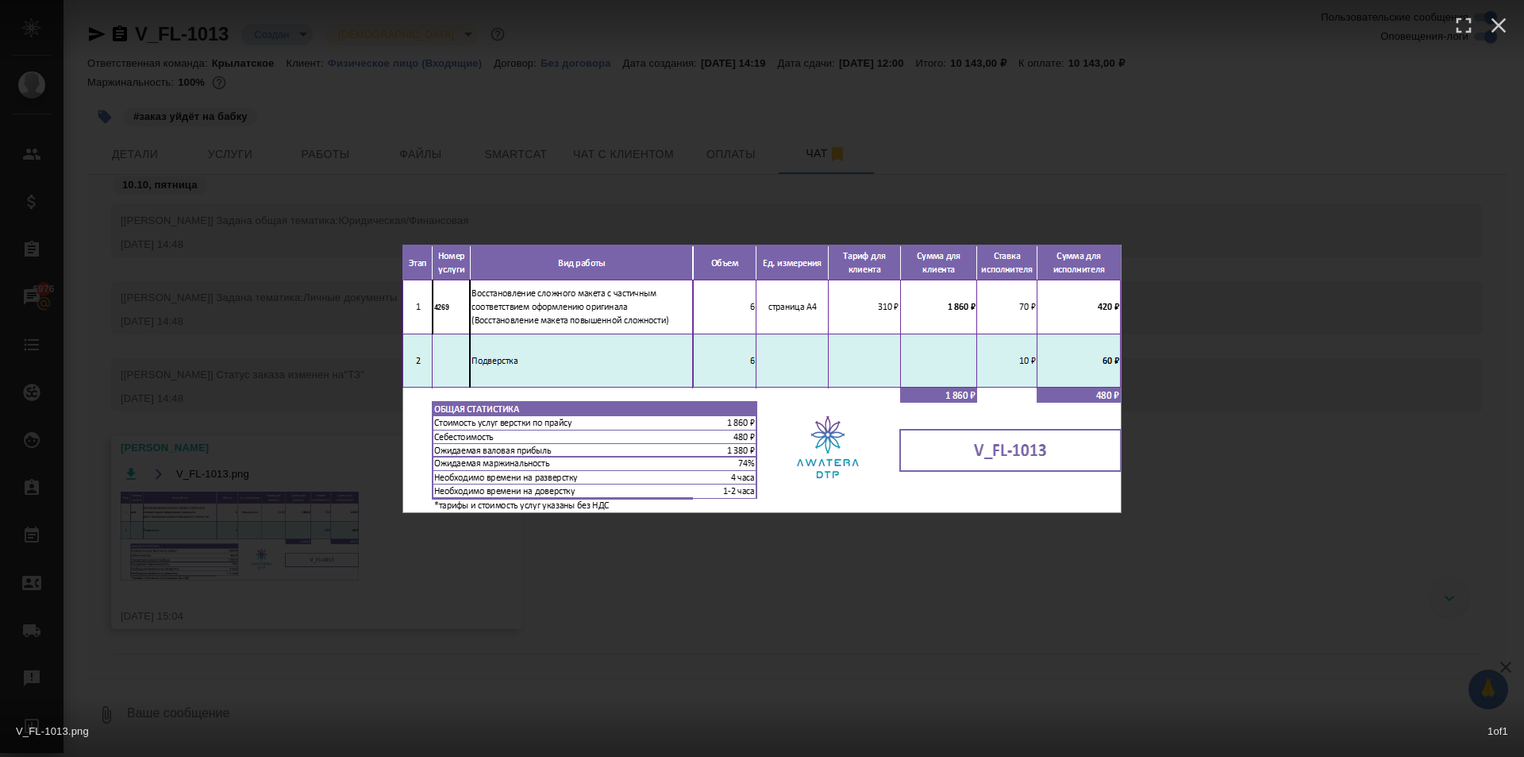
click at [762, 562] on div "V_FL-1013.png 1 of 1" at bounding box center [762, 378] width 1524 height 757
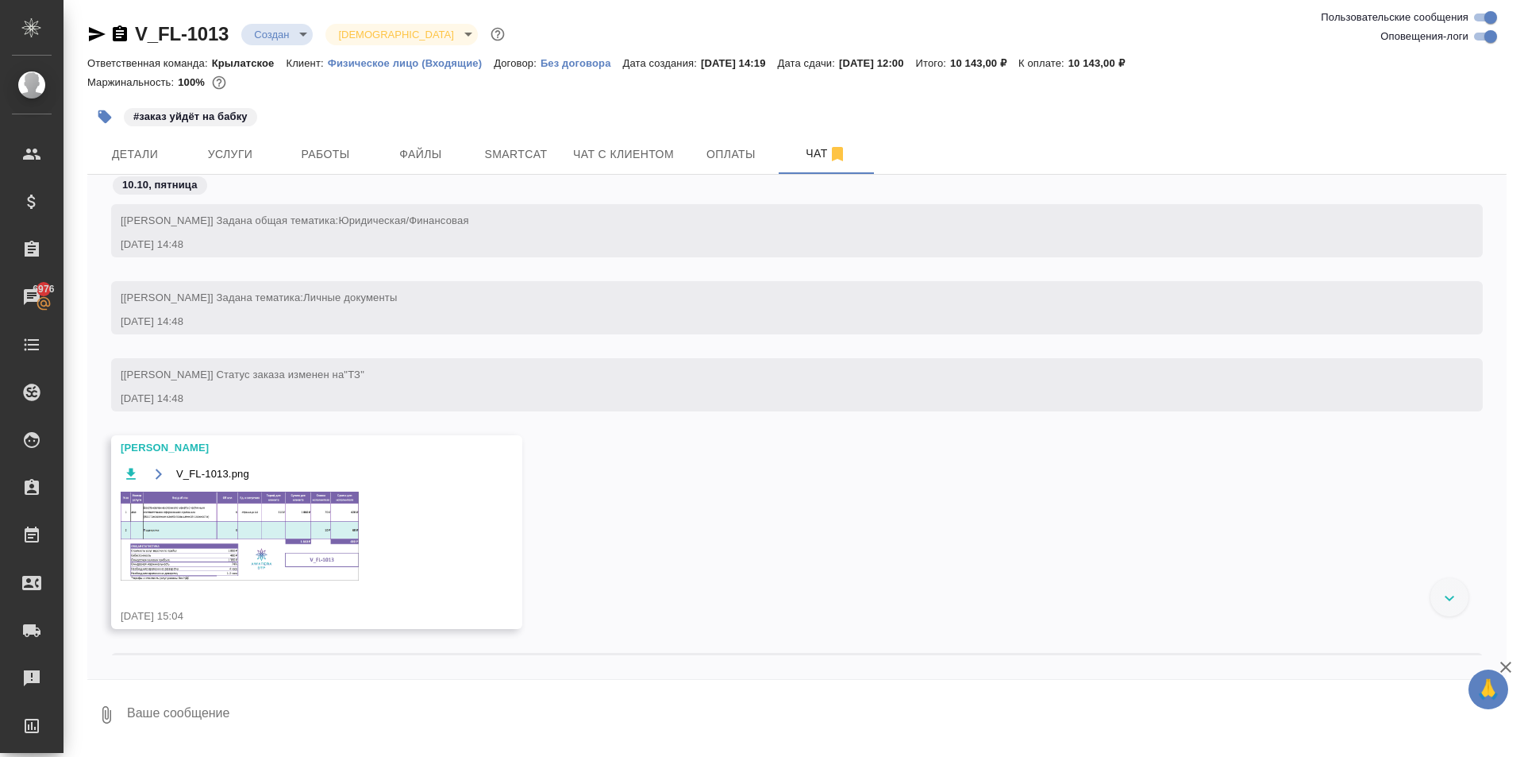
click at [227, 175] on div "10.10, пятница" at bounding box center [797, 189] width 1420 height 29
drag, startPoint x: 228, startPoint y: 162, endPoint x: 299, endPoint y: 201, distance: 80.7
click at [230, 161] on span "Услуги" at bounding box center [230, 155] width 76 height 20
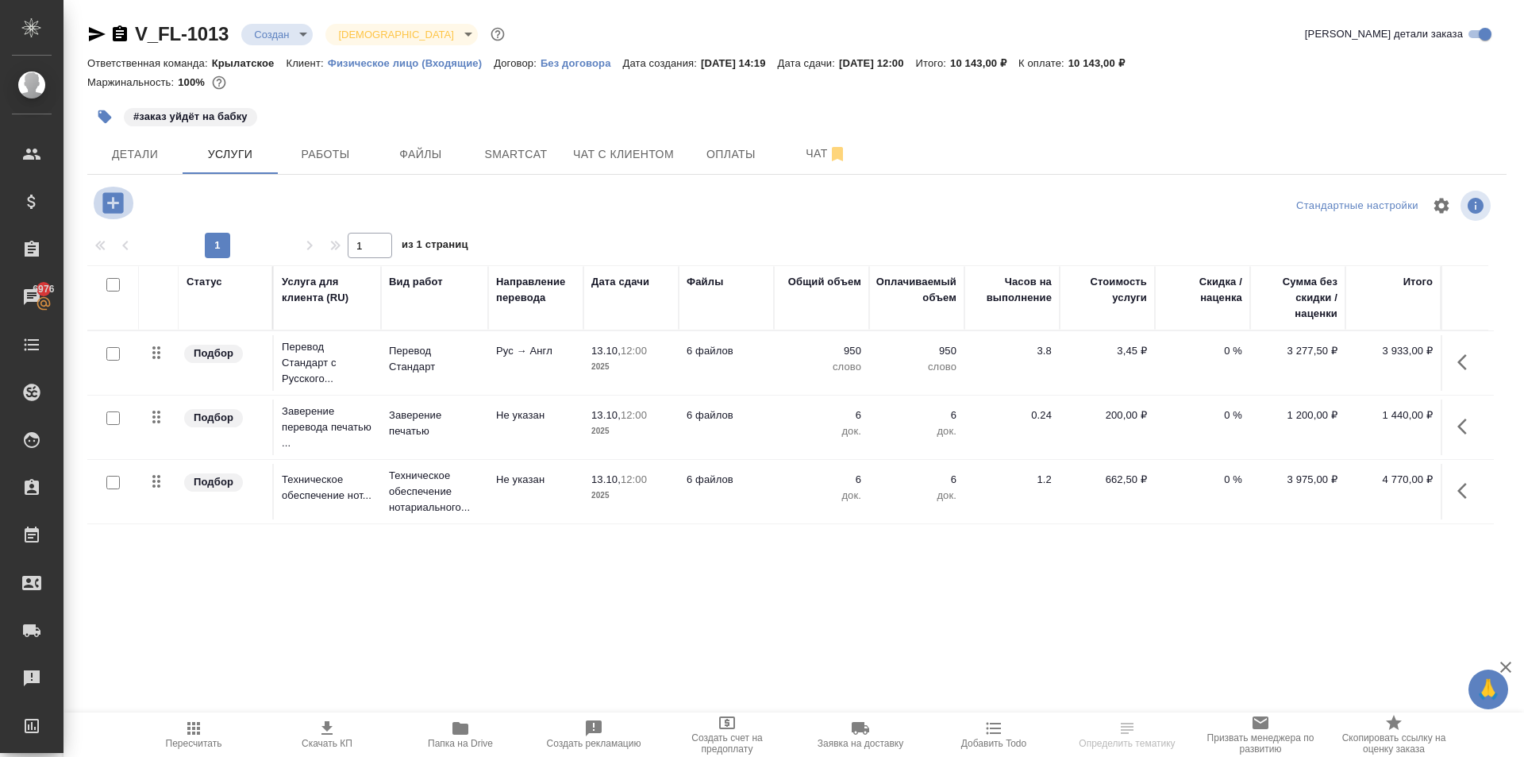
click at [130, 209] on button "button" at bounding box center [113, 203] width 44 height 33
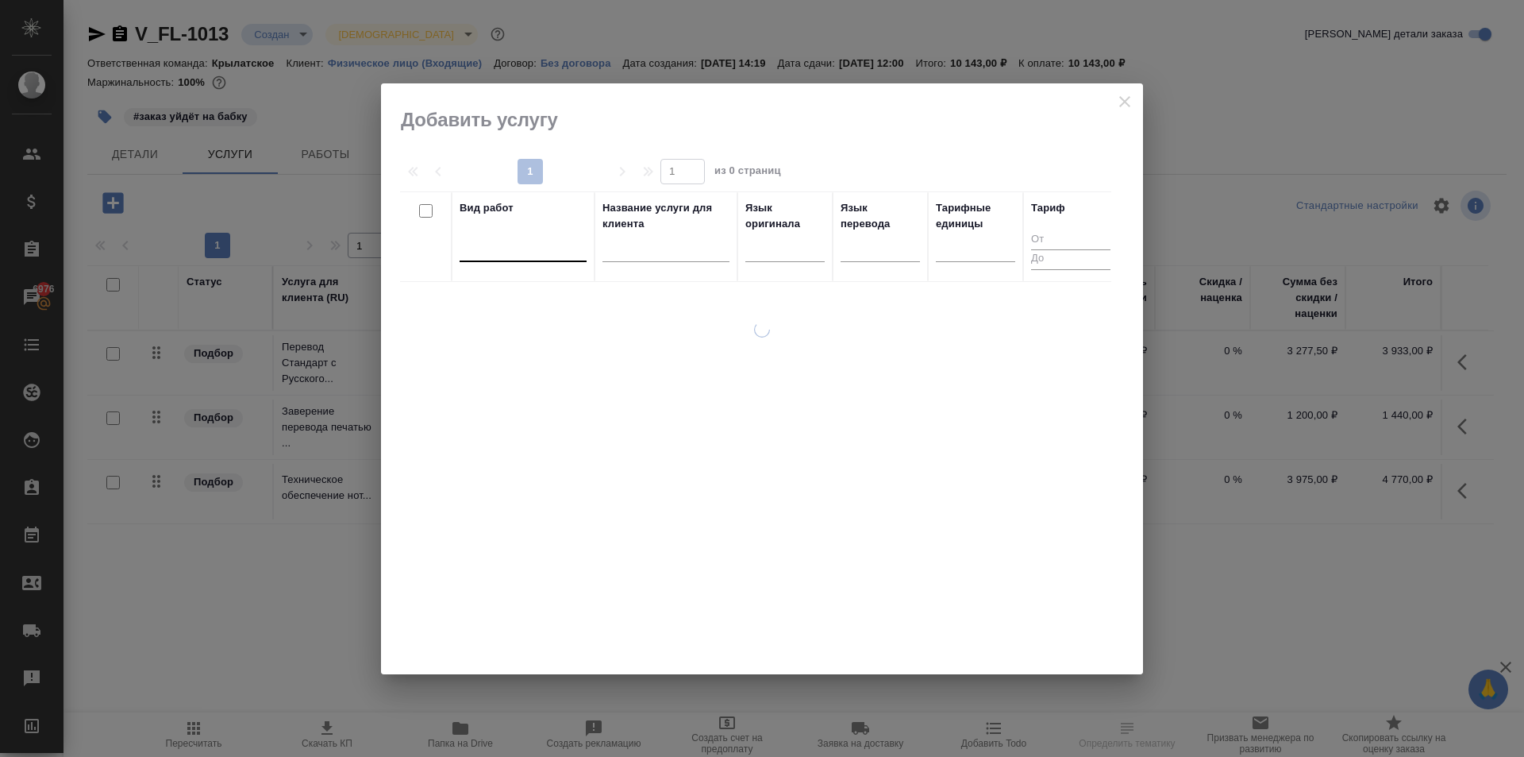
click at [509, 245] on div at bounding box center [523, 245] width 127 height 23
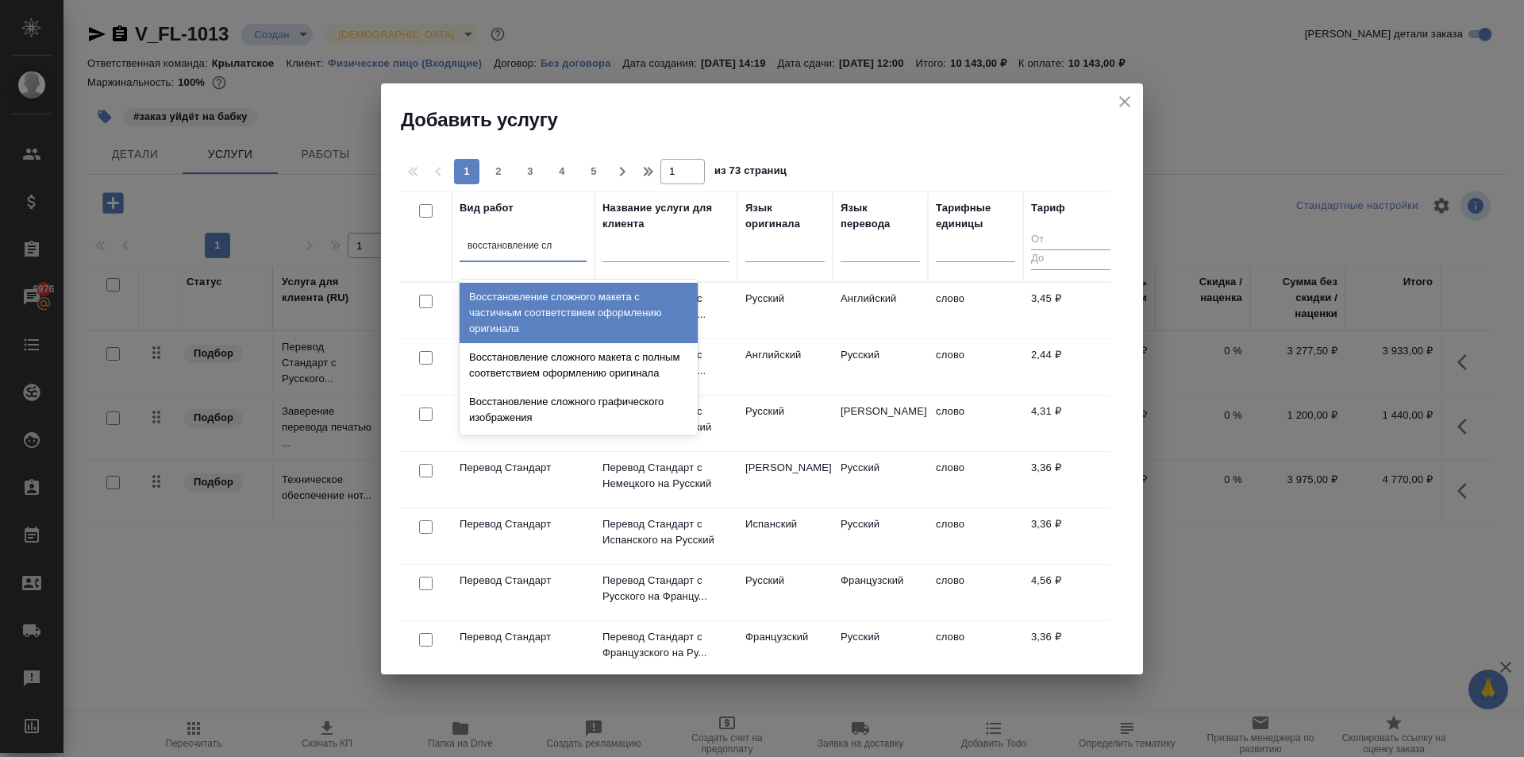
type input "восстановление сло"
click at [580, 301] on div "Восстановление сложного макета с частичным соответствием оформлению оригинала" at bounding box center [579, 313] width 238 height 60
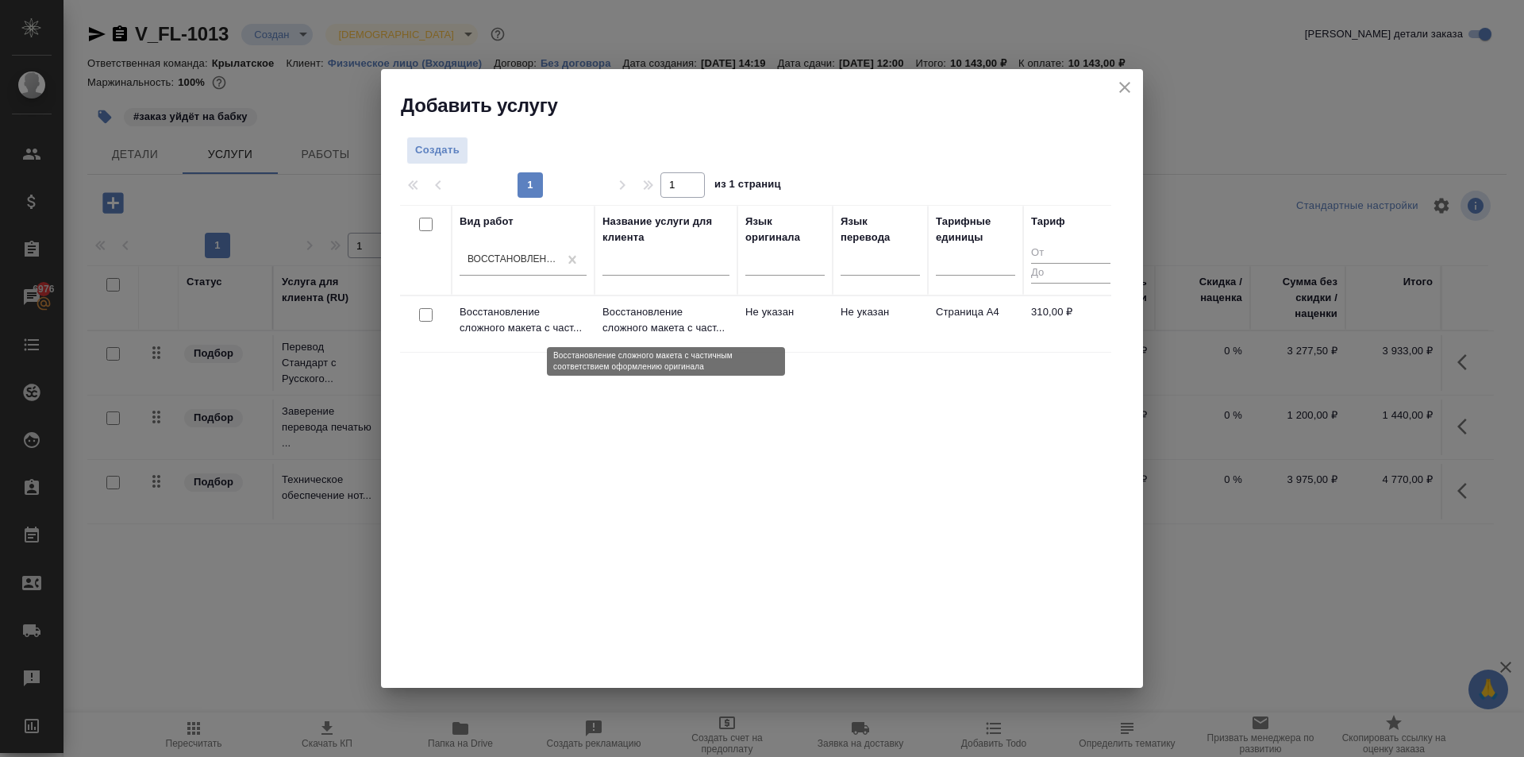
click at [616, 326] on p "Восстановление сложного макета с част..." at bounding box center [666, 320] width 127 height 32
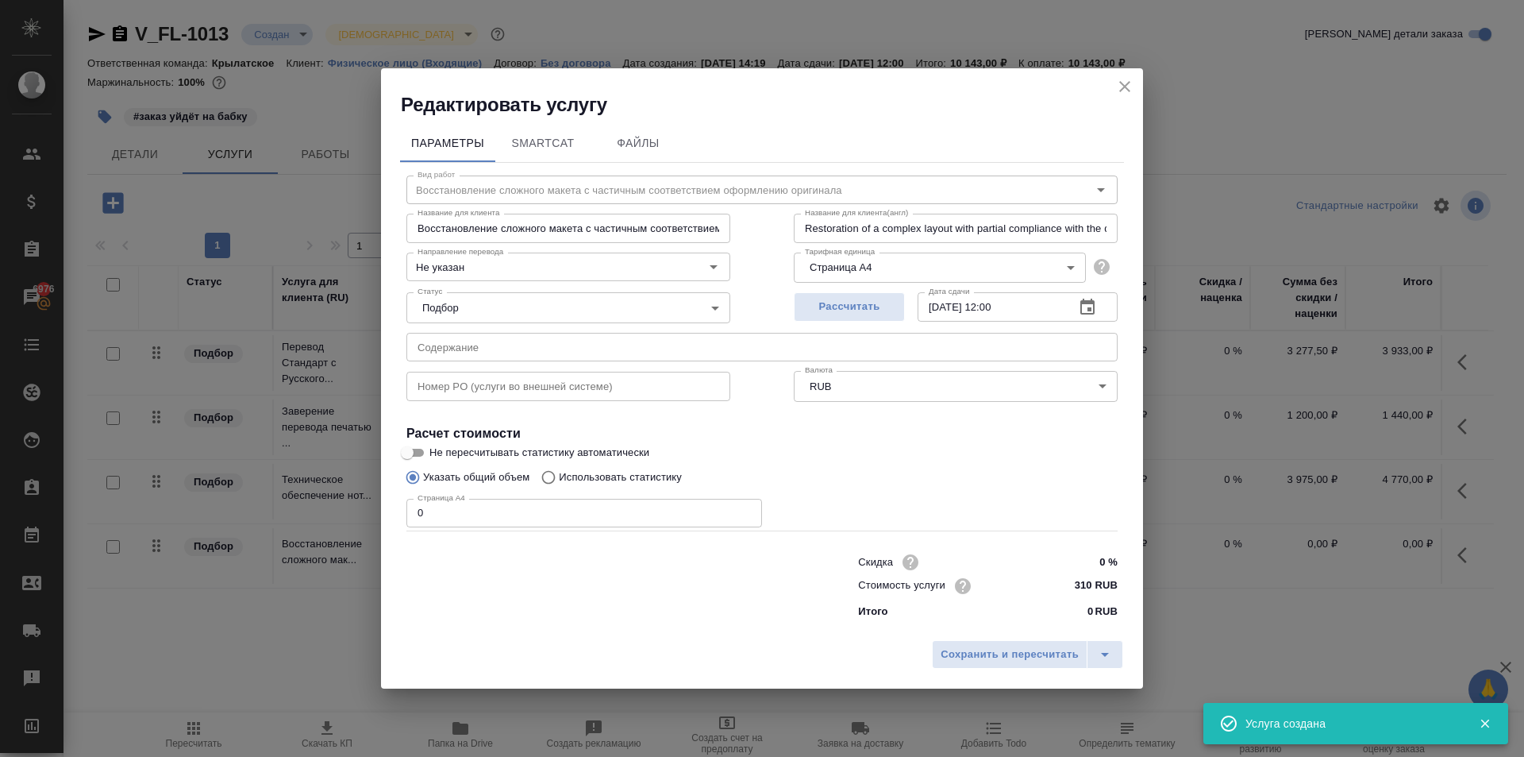
drag, startPoint x: 453, startPoint y: 518, endPoint x: 381, endPoint y: 526, distance: 71.8
click at [381, 526] on div "Параметры SmartCat Файлы Вид работ Восстановление сложного макета с частичным с…" at bounding box center [762, 375] width 762 height 515
type input "6"
click at [1039, 647] on span "Сохранить и пересчитать" at bounding box center [1010, 655] width 138 height 18
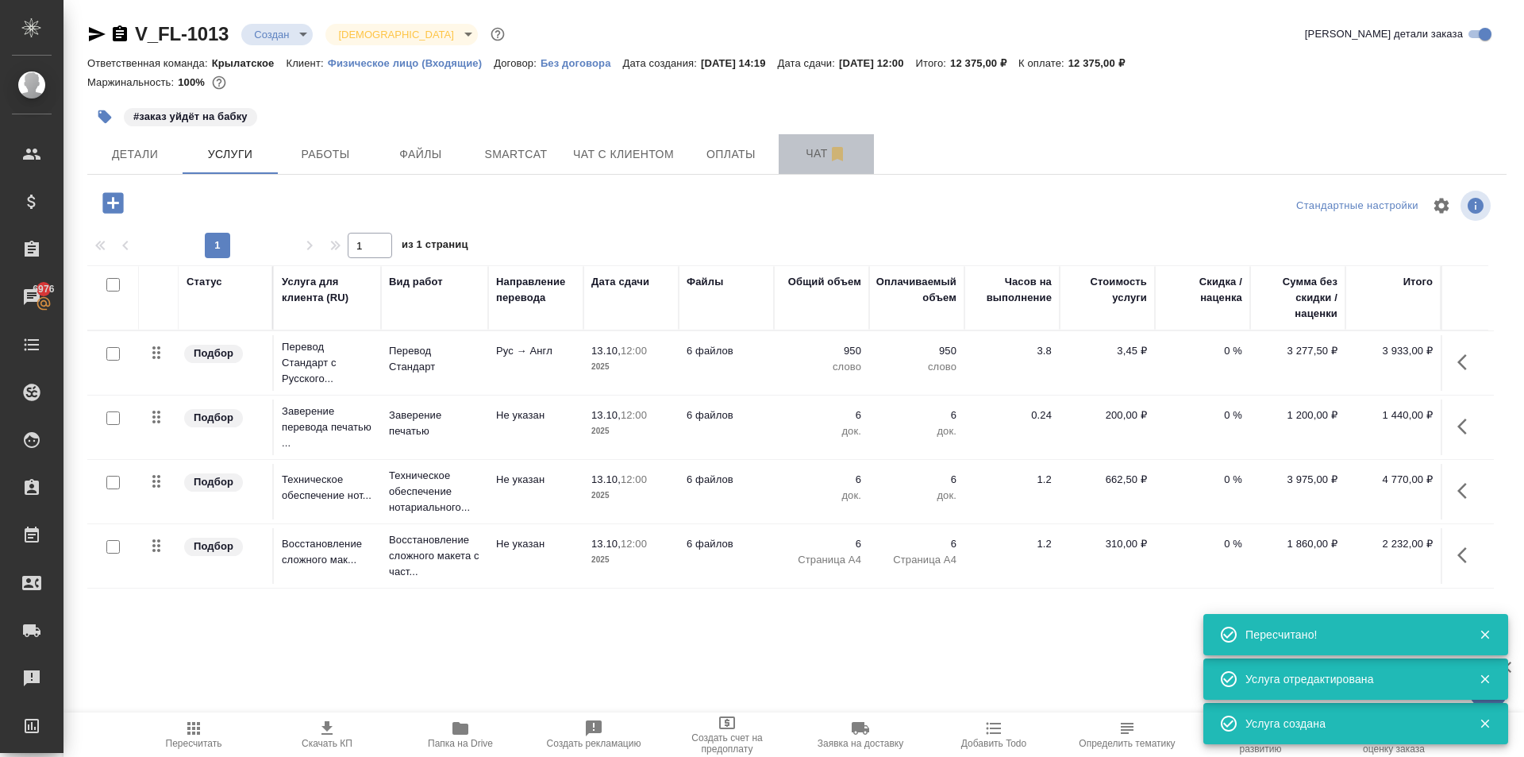
click at [813, 157] on span "Чат" at bounding box center [826, 154] width 76 height 20
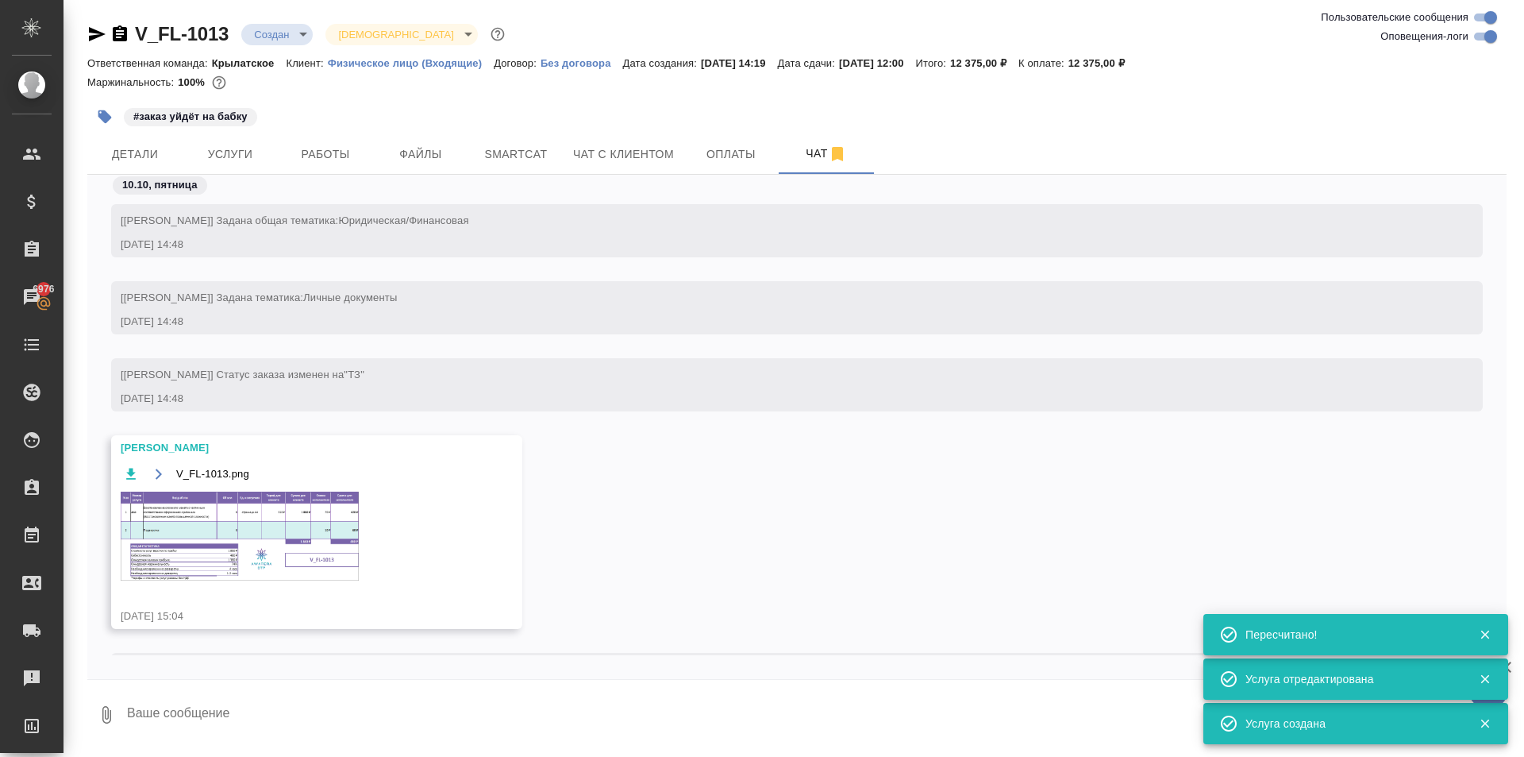
scroll to position [75, 0]
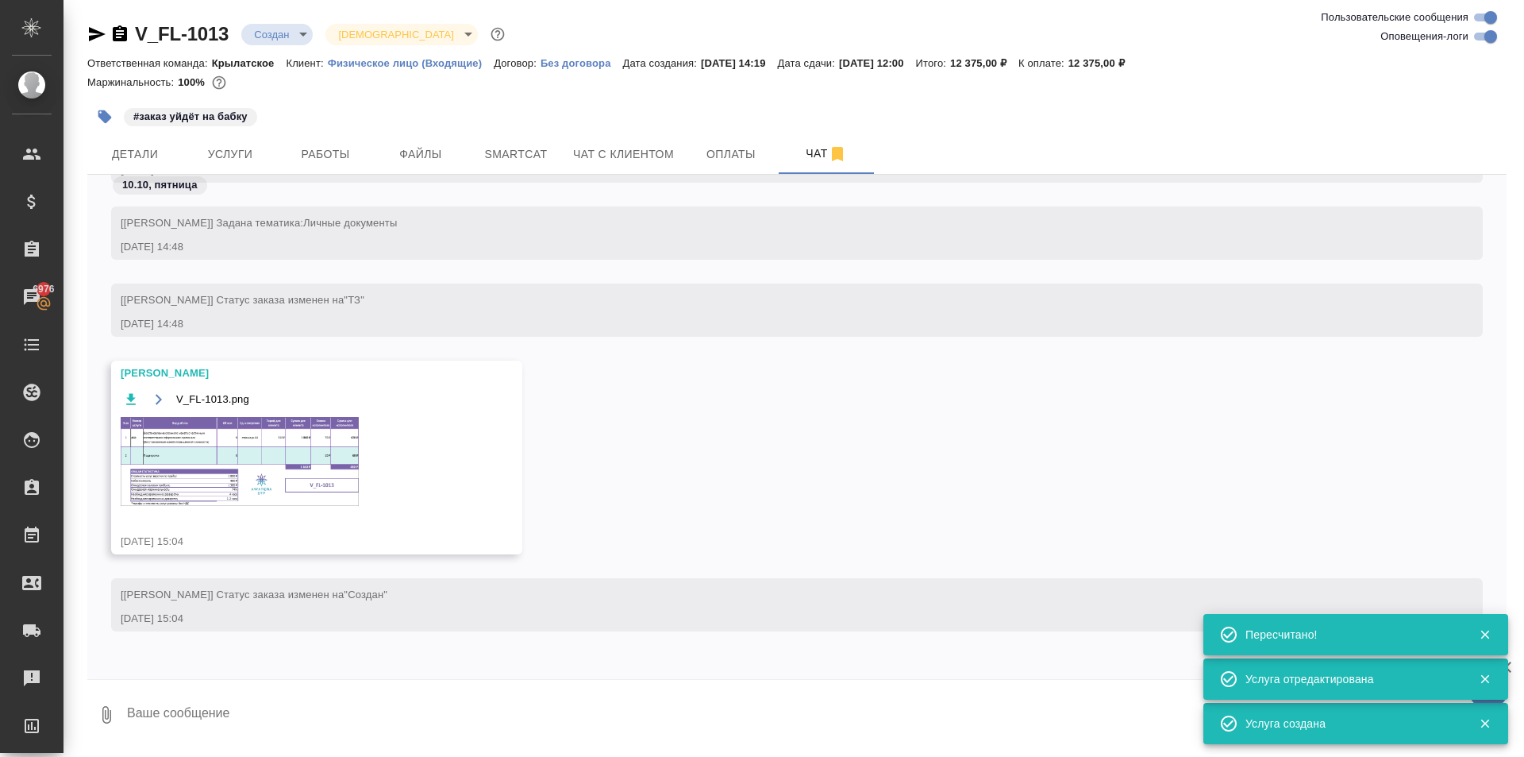
click at [283, 461] on img at bounding box center [240, 461] width 238 height 89
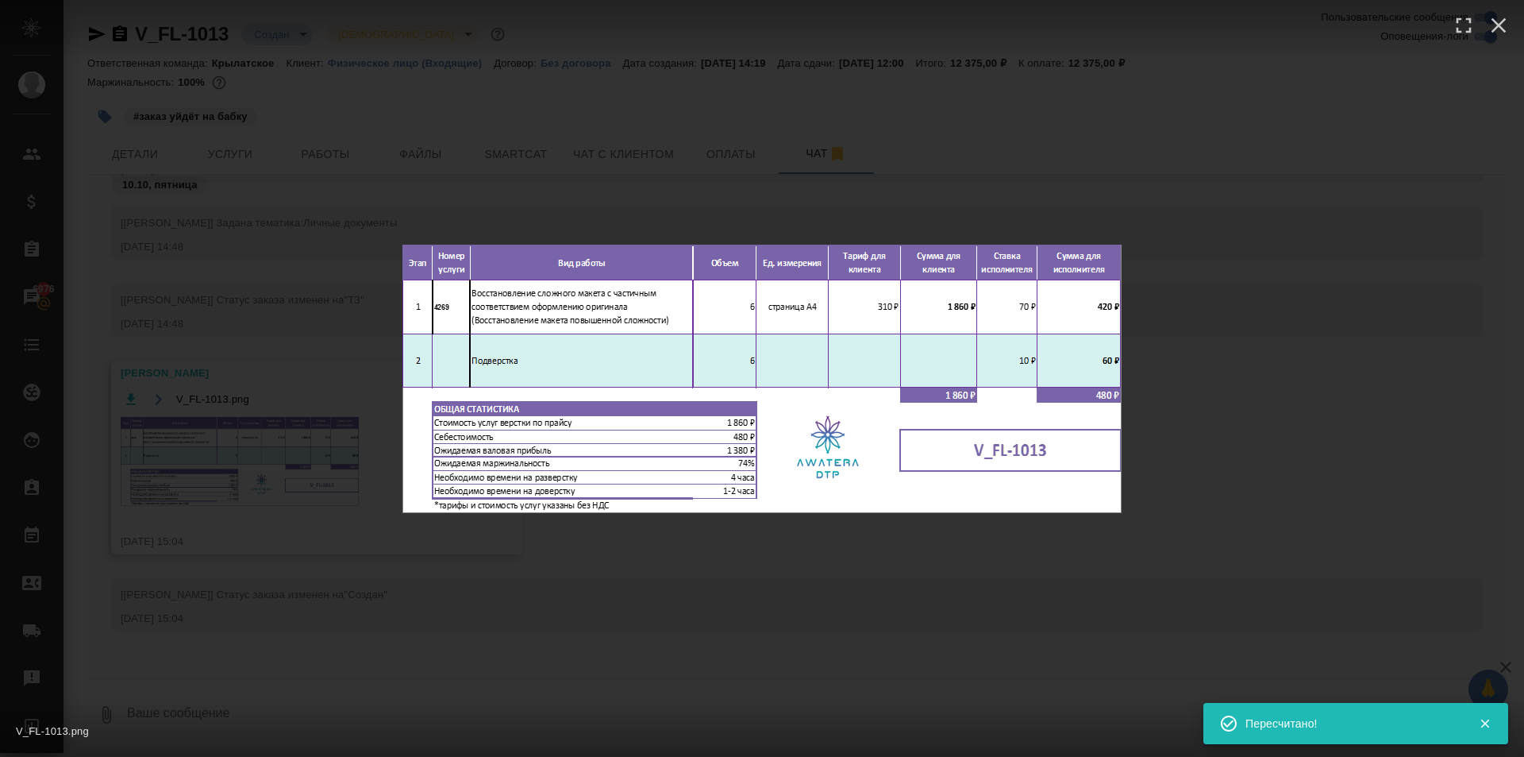
drag, startPoint x: 1308, startPoint y: 518, endPoint x: 1301, endPoint y: 514, distance: 8.2
click at [1301, 514] on div "V_FL-1013.png 1 of 1" at bounding box center [762, 378] width 1524 height 757
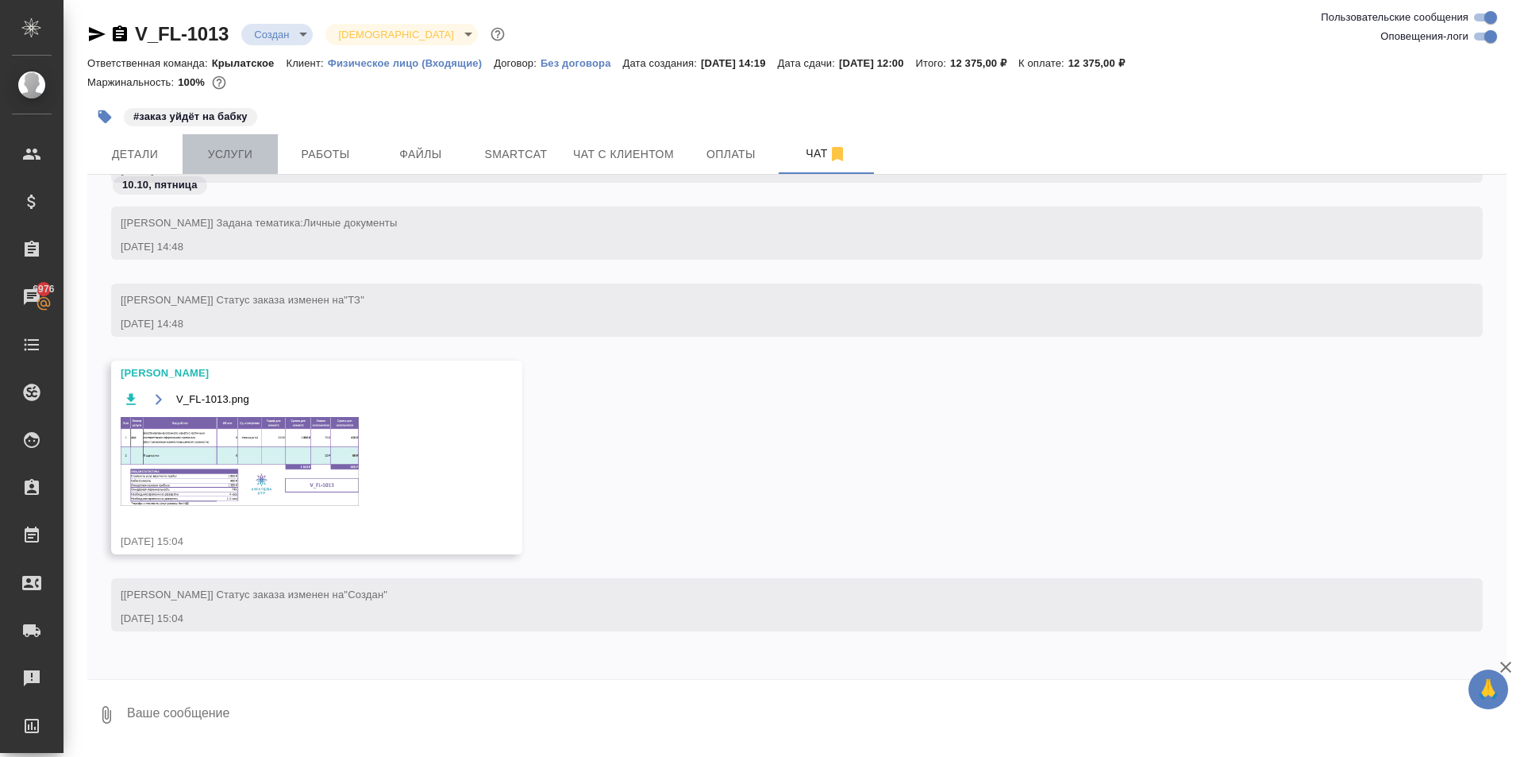
click at [241, 145] on span "Услуги" at bounding box center [230, 155] width 76 height 20
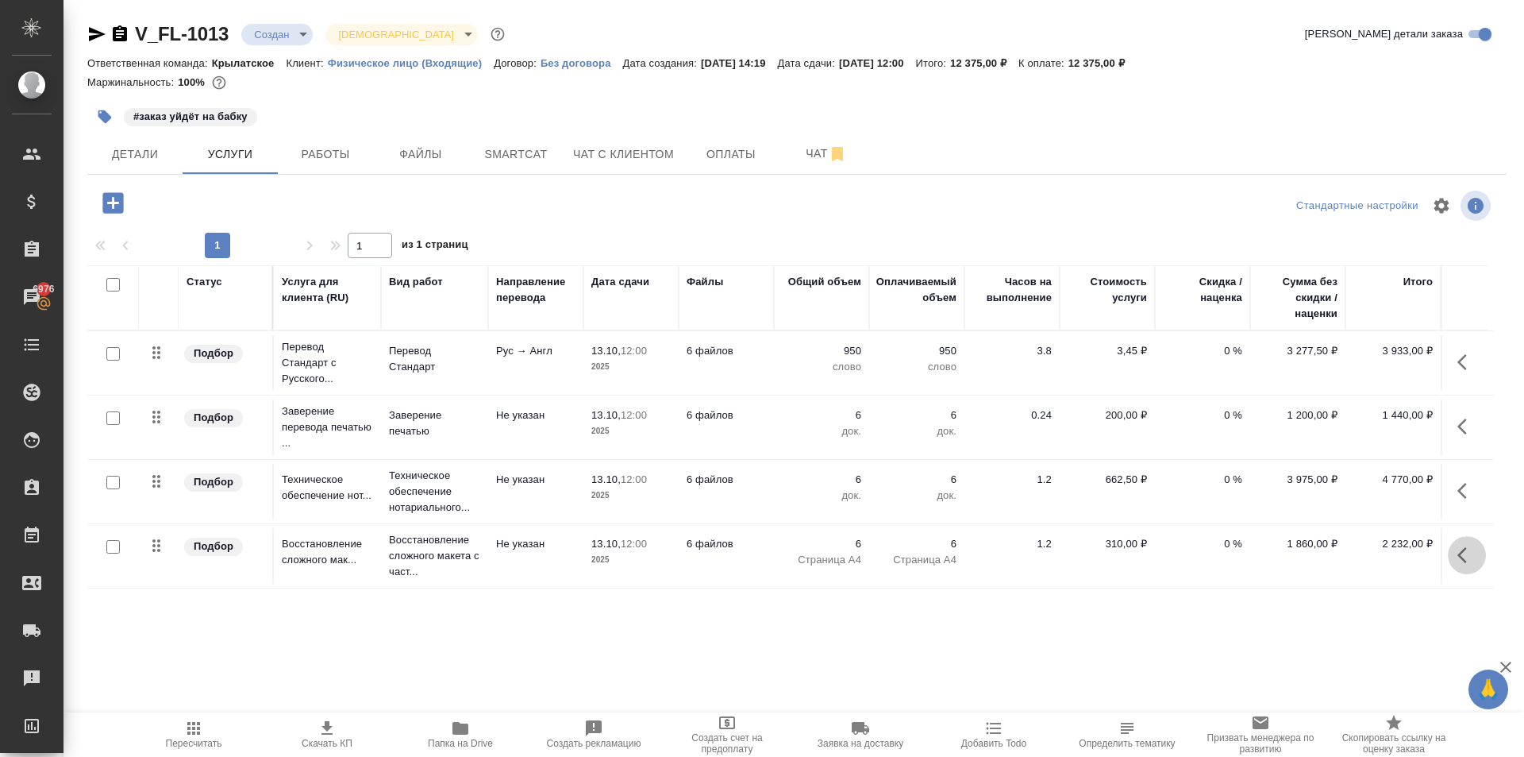
click at [1459, 567] on button "button" at bounding box center [1467, 555] width 38 height 38
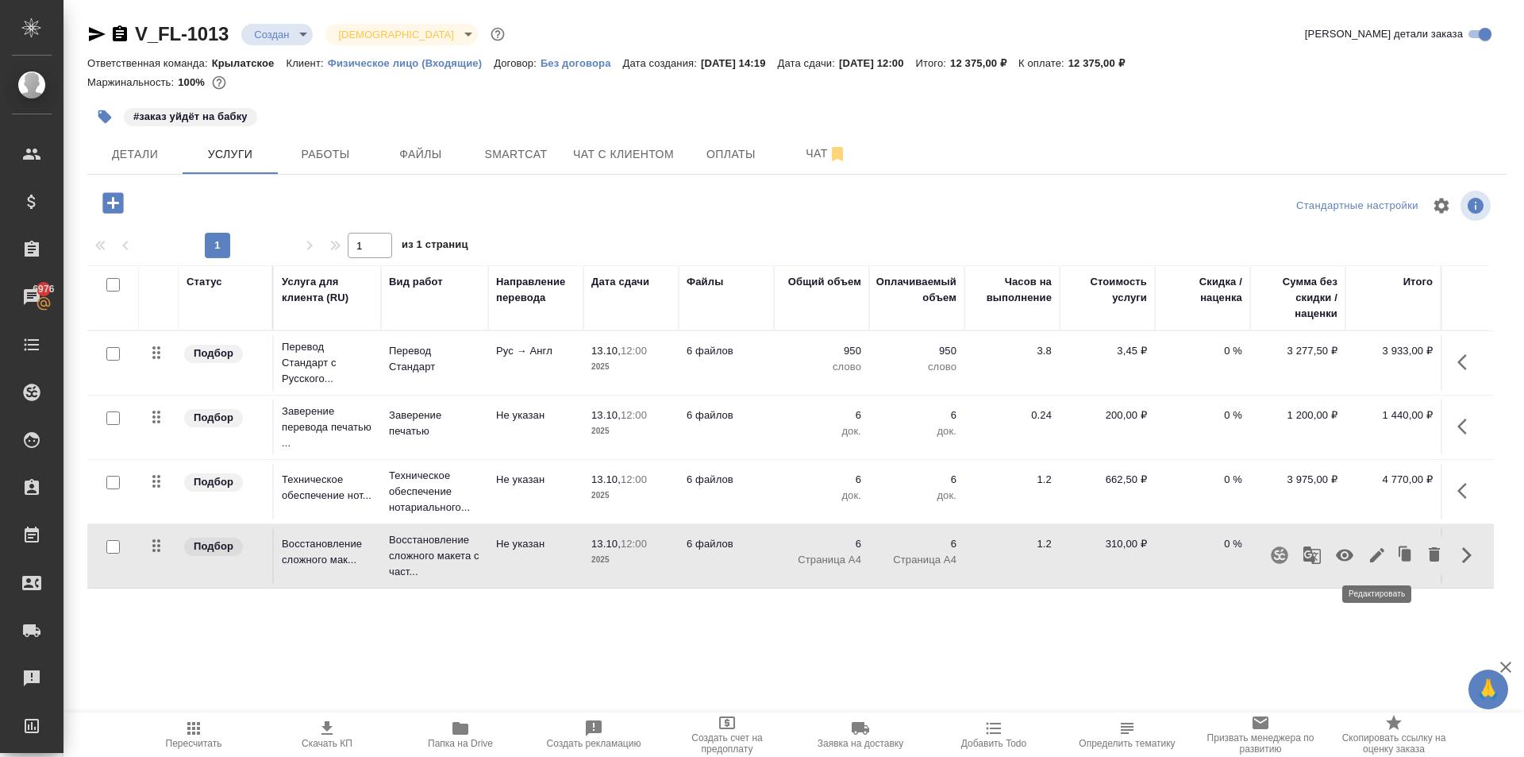
click at [1387, 565] on button "button" at bounding box center [1377, 555] width 27 height 38
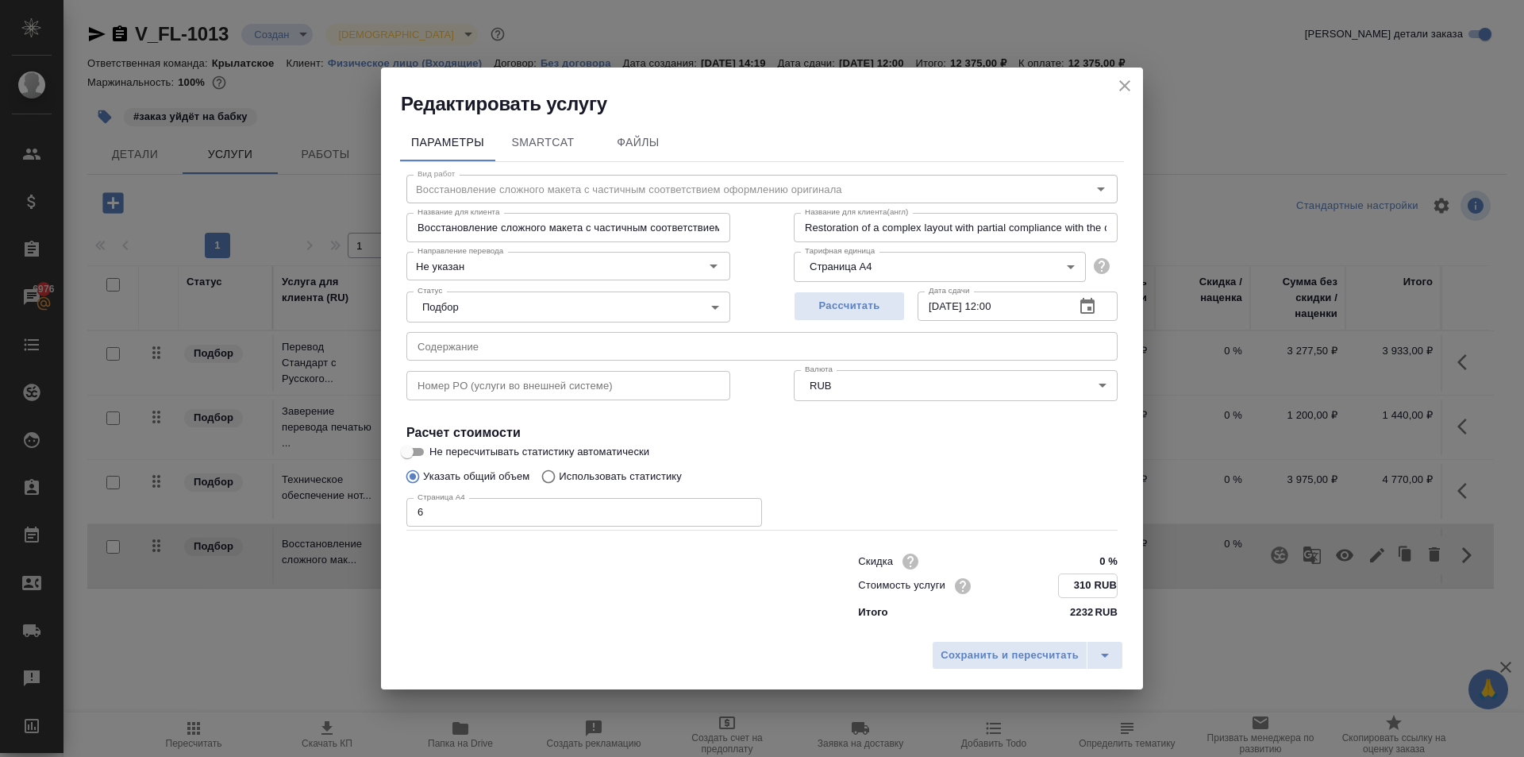
click at [1073, 585] on input "310 RUB" at bounding box center [1088, 585] width 58 height 23
type input "80 RUB"
click at [1035, 642] on button "Сохранить и пересчитать" at bounding box center [1010, 655] width 156 height 29
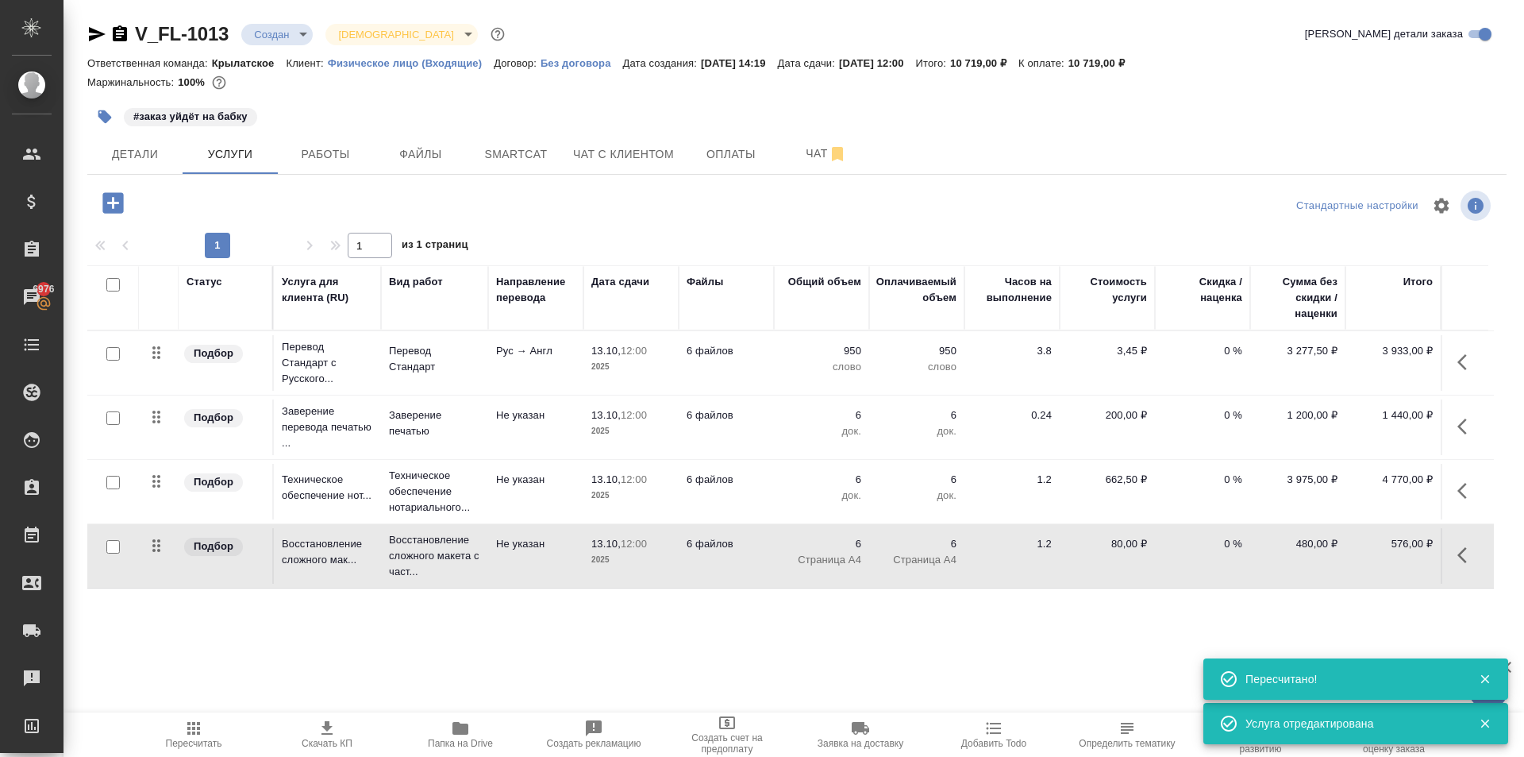
click at [1465, 562] on icon "button" at bounding box center [1467, 554] width 19 height 19
click at [1382, 554] on icon "button" at bounding box center [1377, 554] width 19 height 19
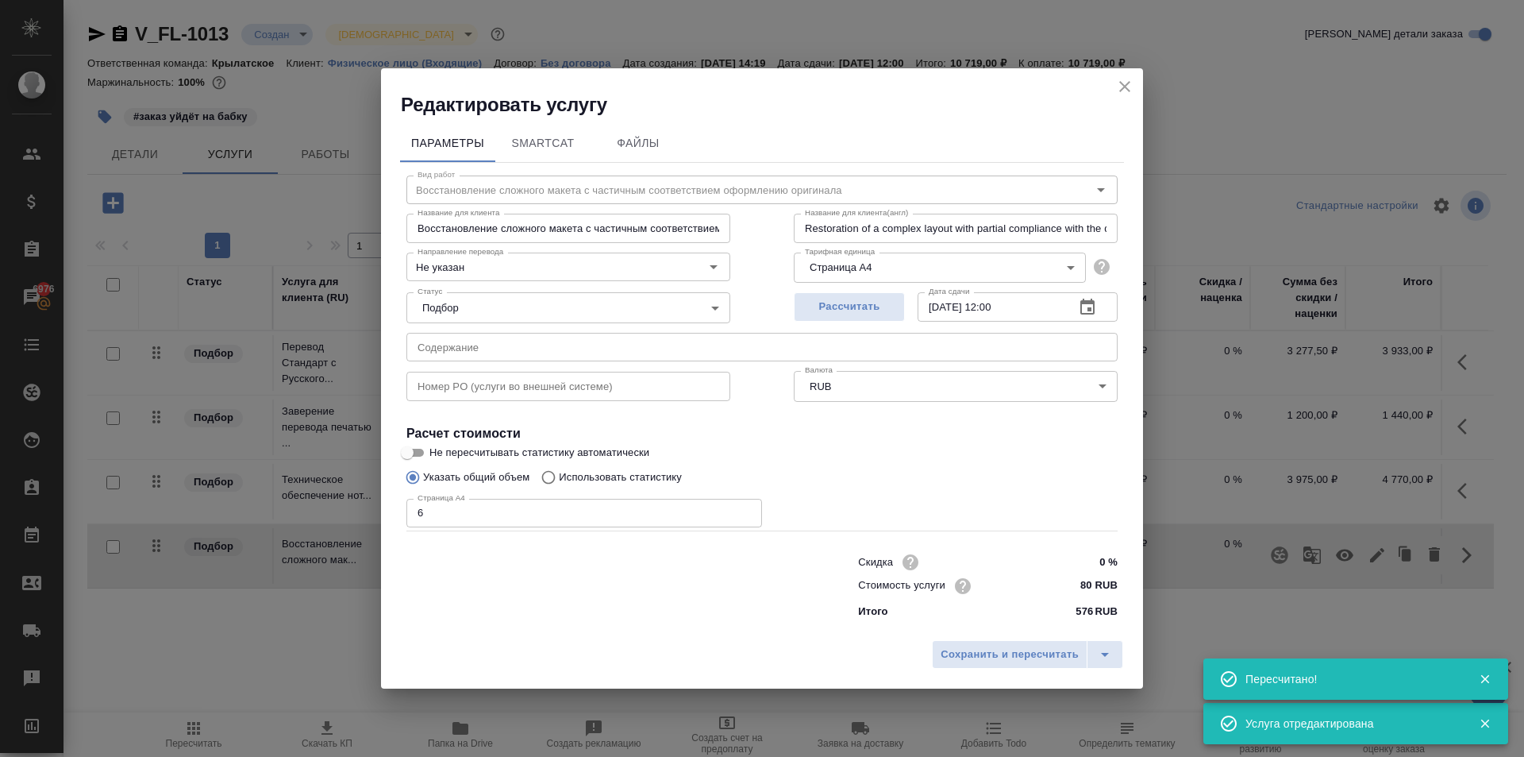
click at [1093, 584] on input "80 RUB" at bounding box center [1088, 585] width 60 height 23
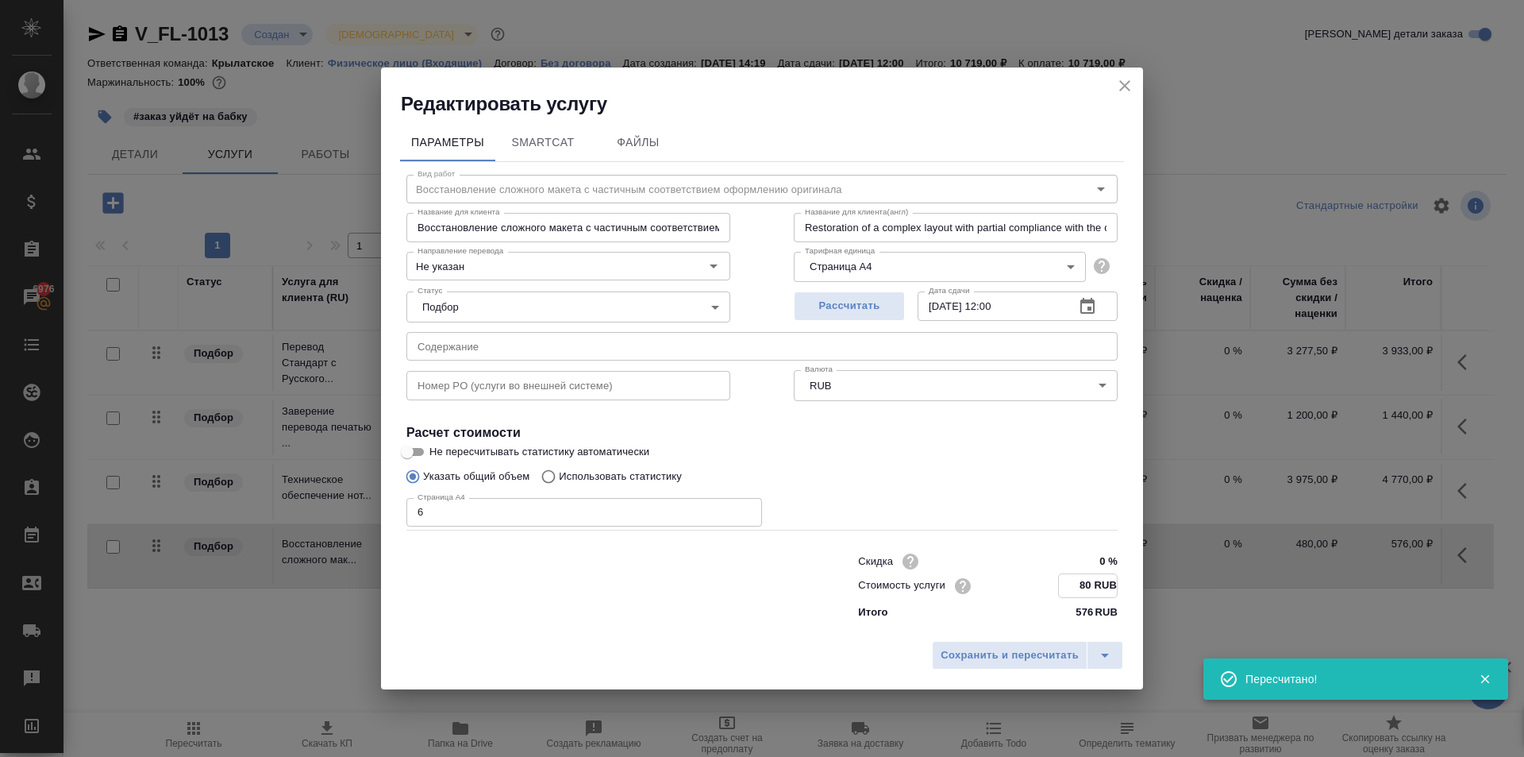
click at [1093, 584] on input "80 RUB" at bounding box center [1088, 585] width 58 height 23
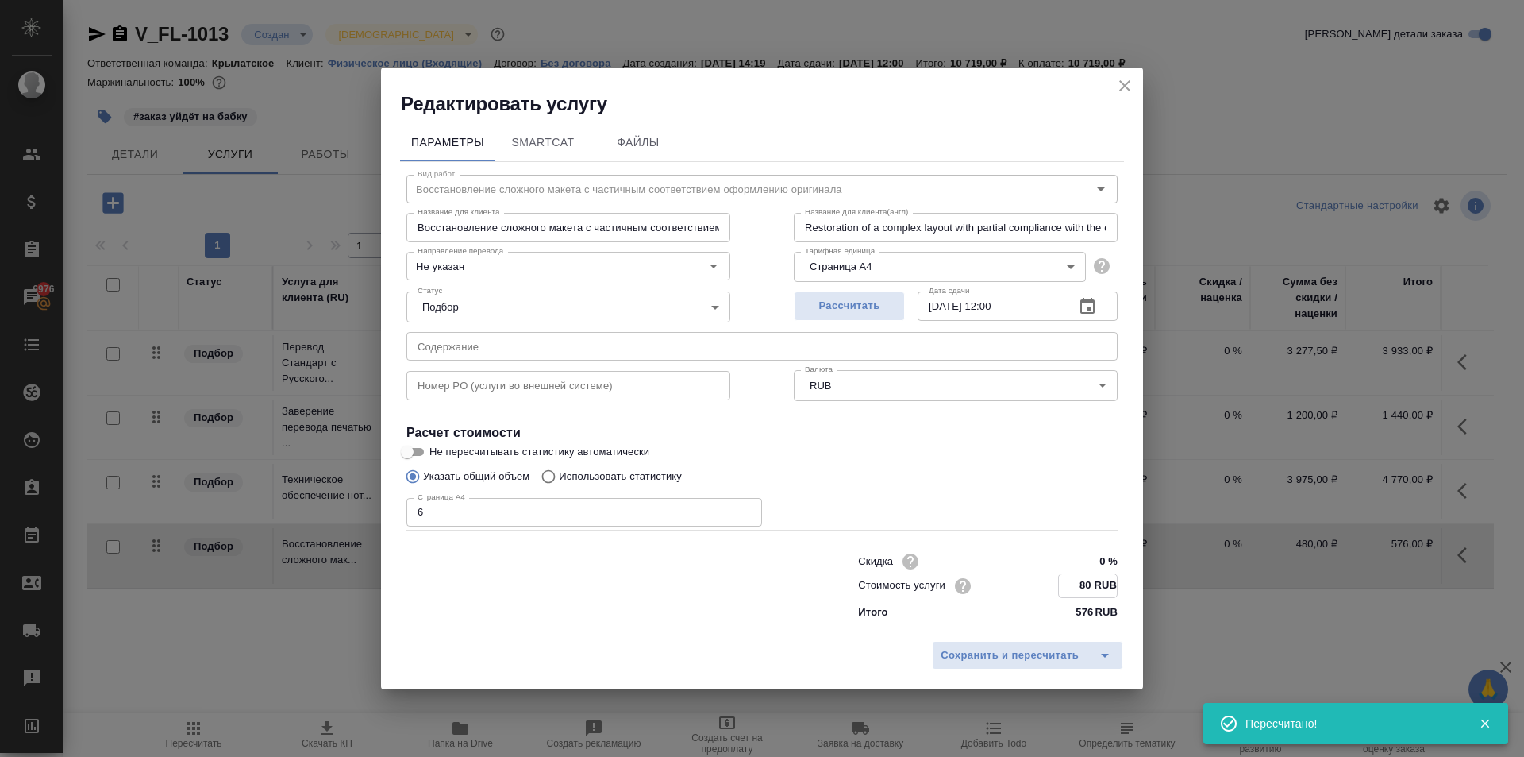
drag, startPoint x: 1093, startPoint y: 584, endPoint x: 1060, endPoint y: 591, distance: 34.1
click at [1060, 591] on input "80 RUB" at bounding box center [1088, 585] width 58 height 23
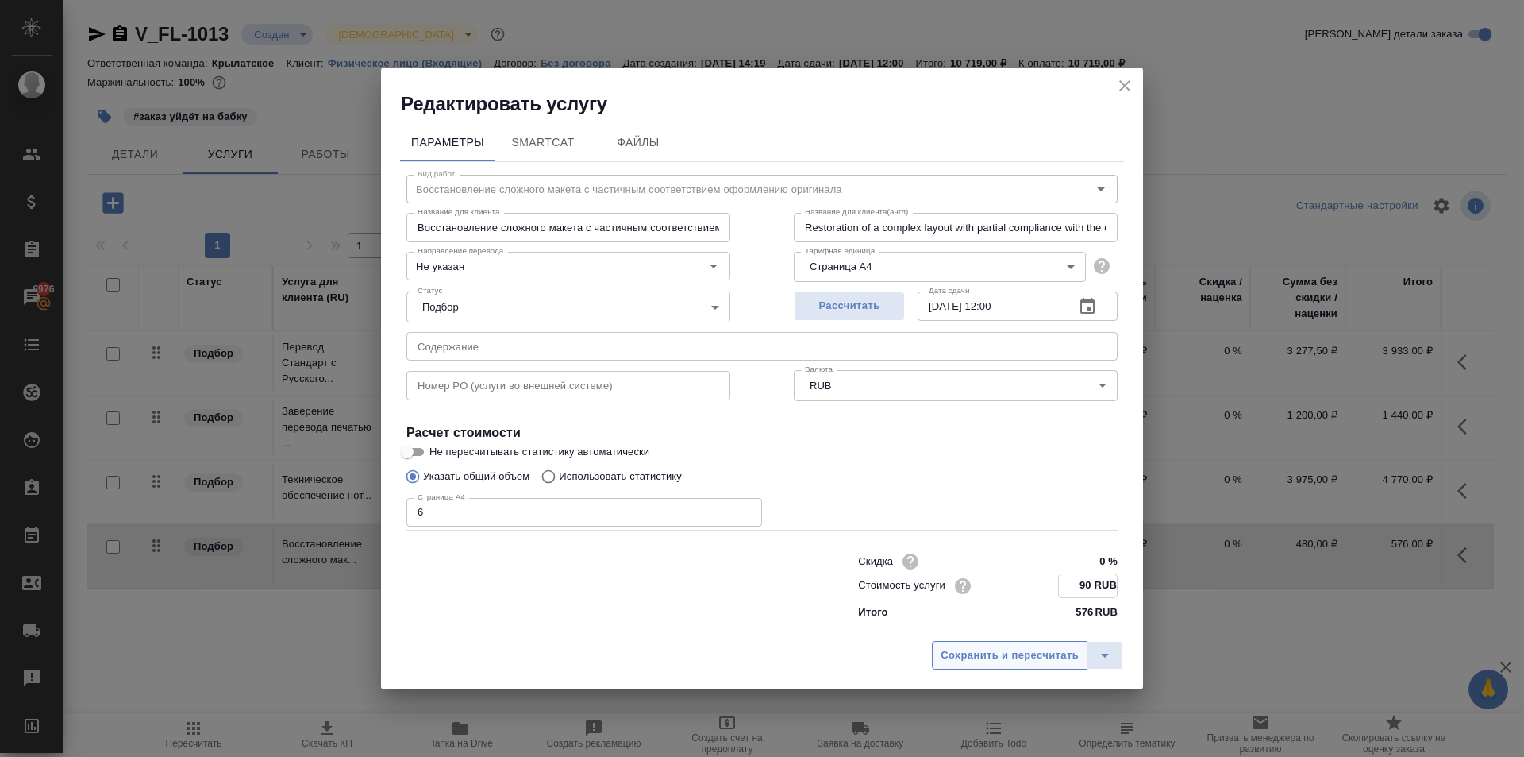
type input "90 RUB"
click at [1042, 657] on span "Сохранить и пересчитать" at bounding box center [1010, 655] width 138 height 18
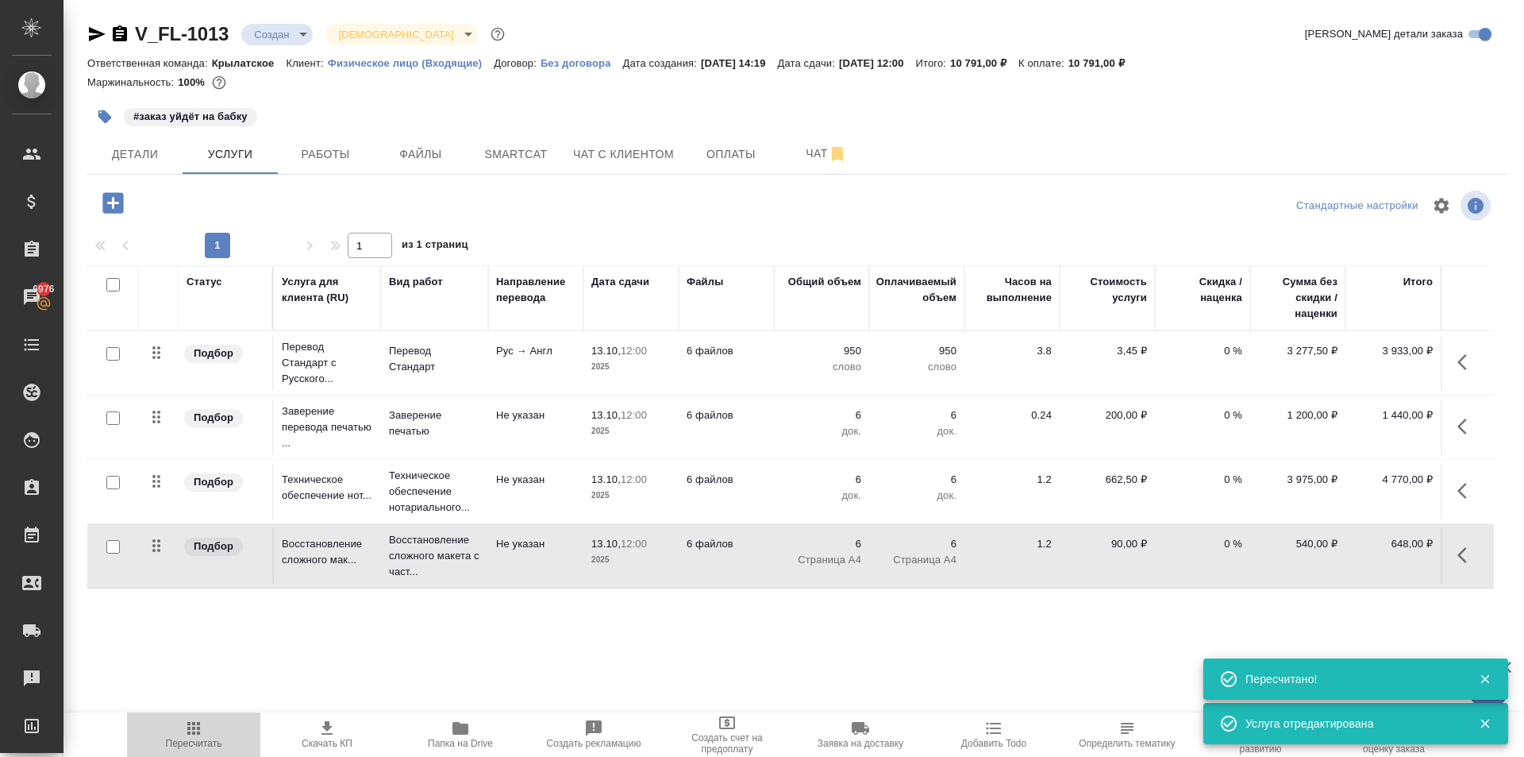
click at [185, 738] on span "Пересчитать" at bounding box center [194, 743] width 56 height 11
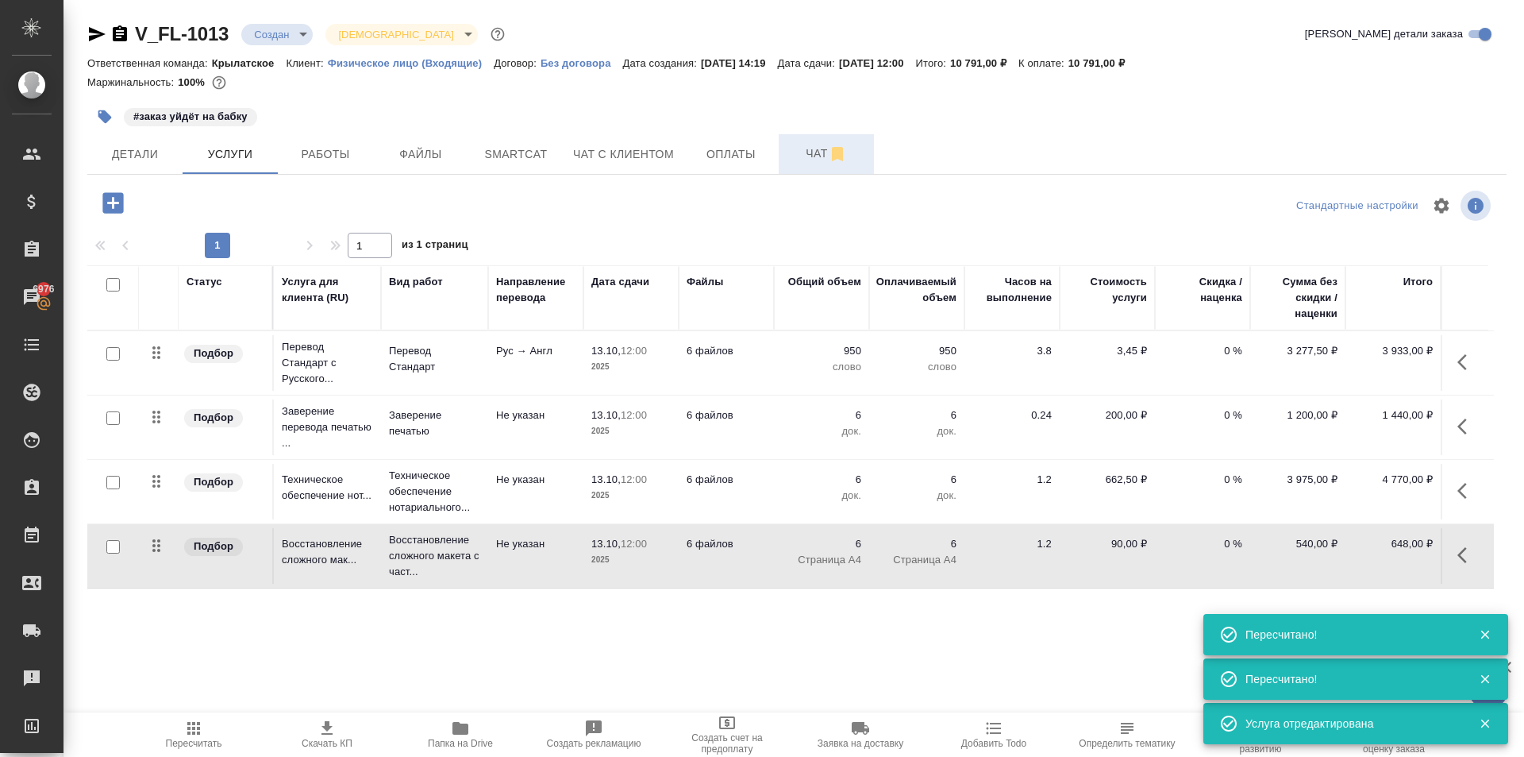
click at [791, 145] on span "Чат" at bounding box center [826, 154] width 76 height 20
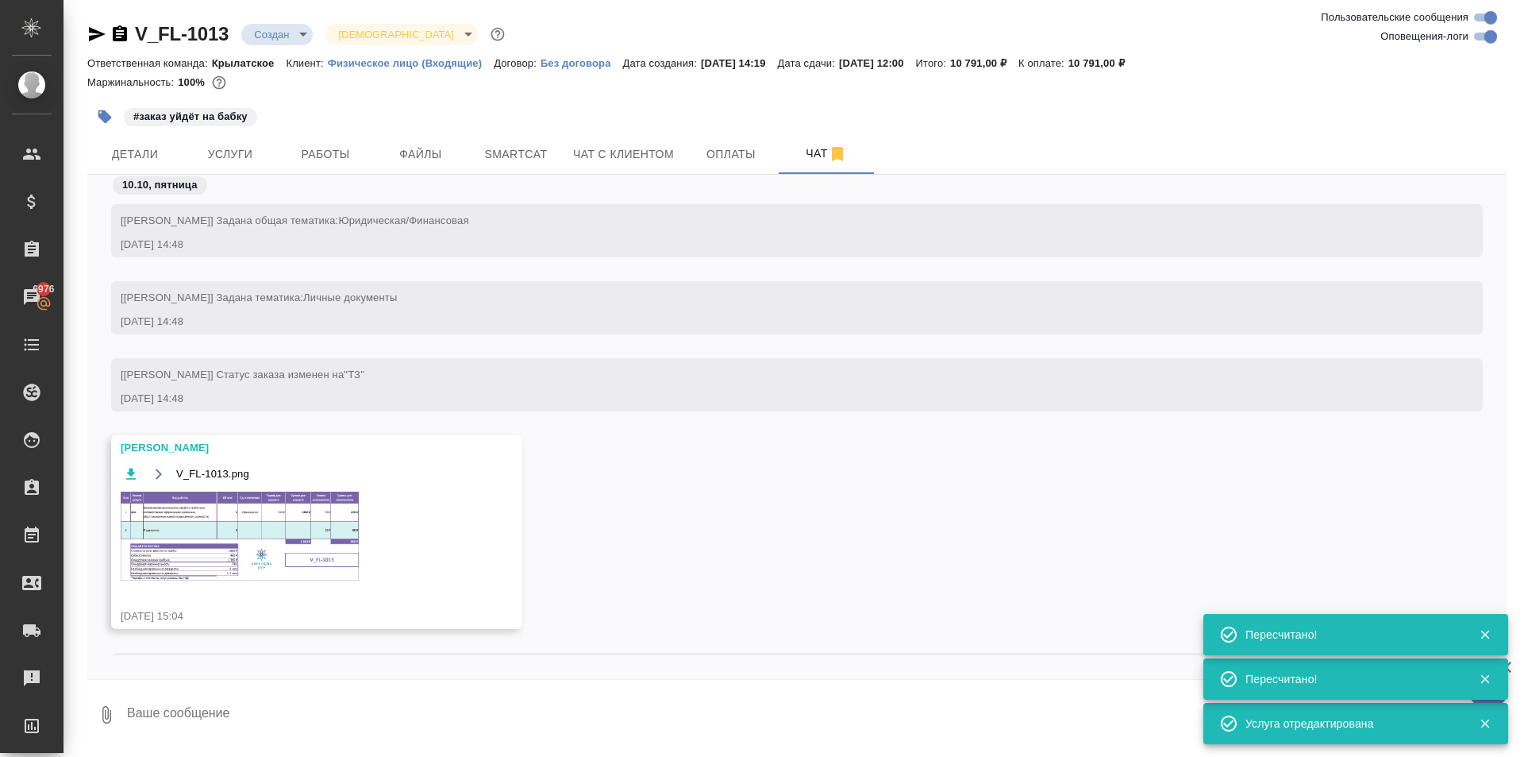
scroll to position [75, 0]
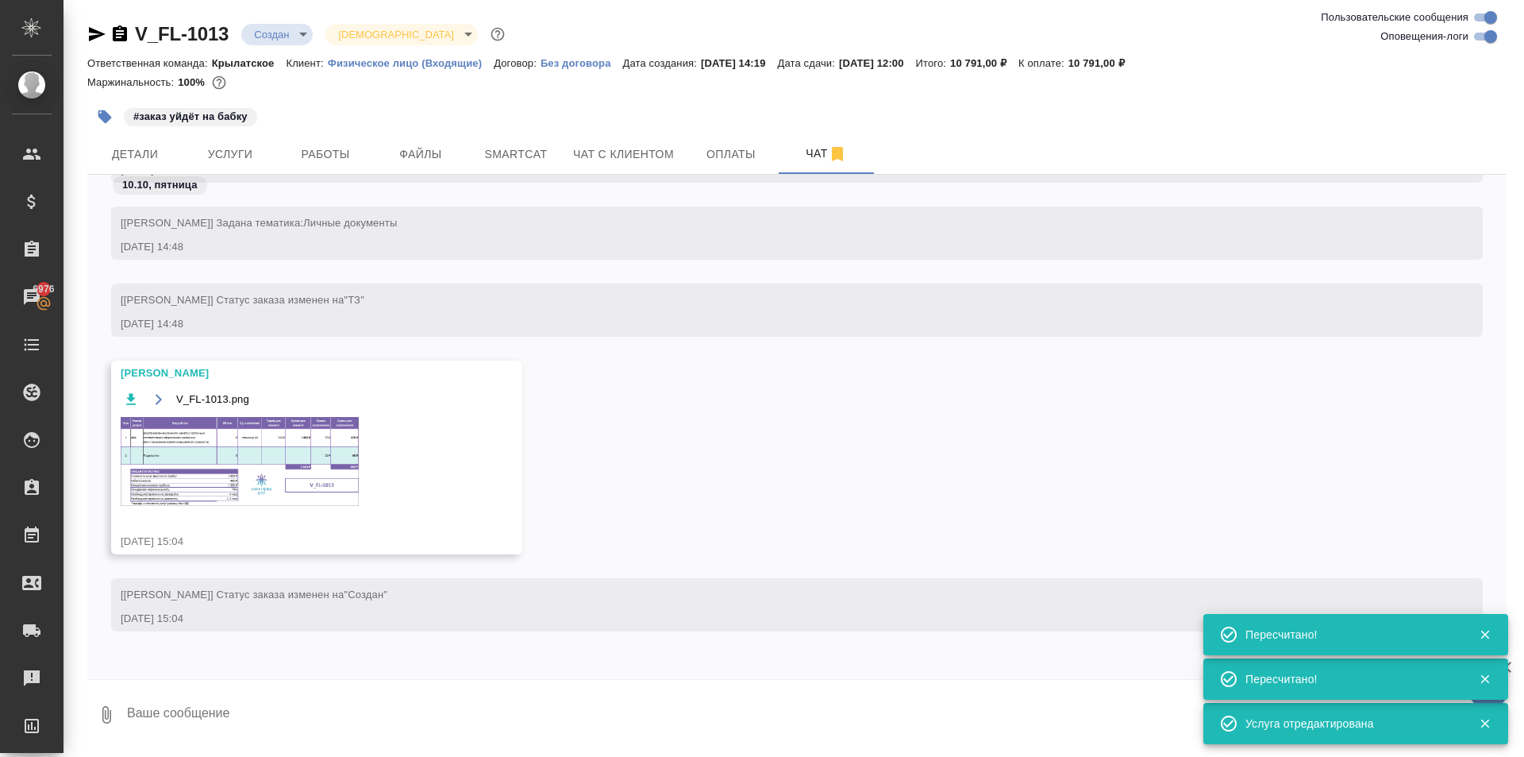
click at [349, 452] on img at bounding box center [240, 461] width 238 height 89
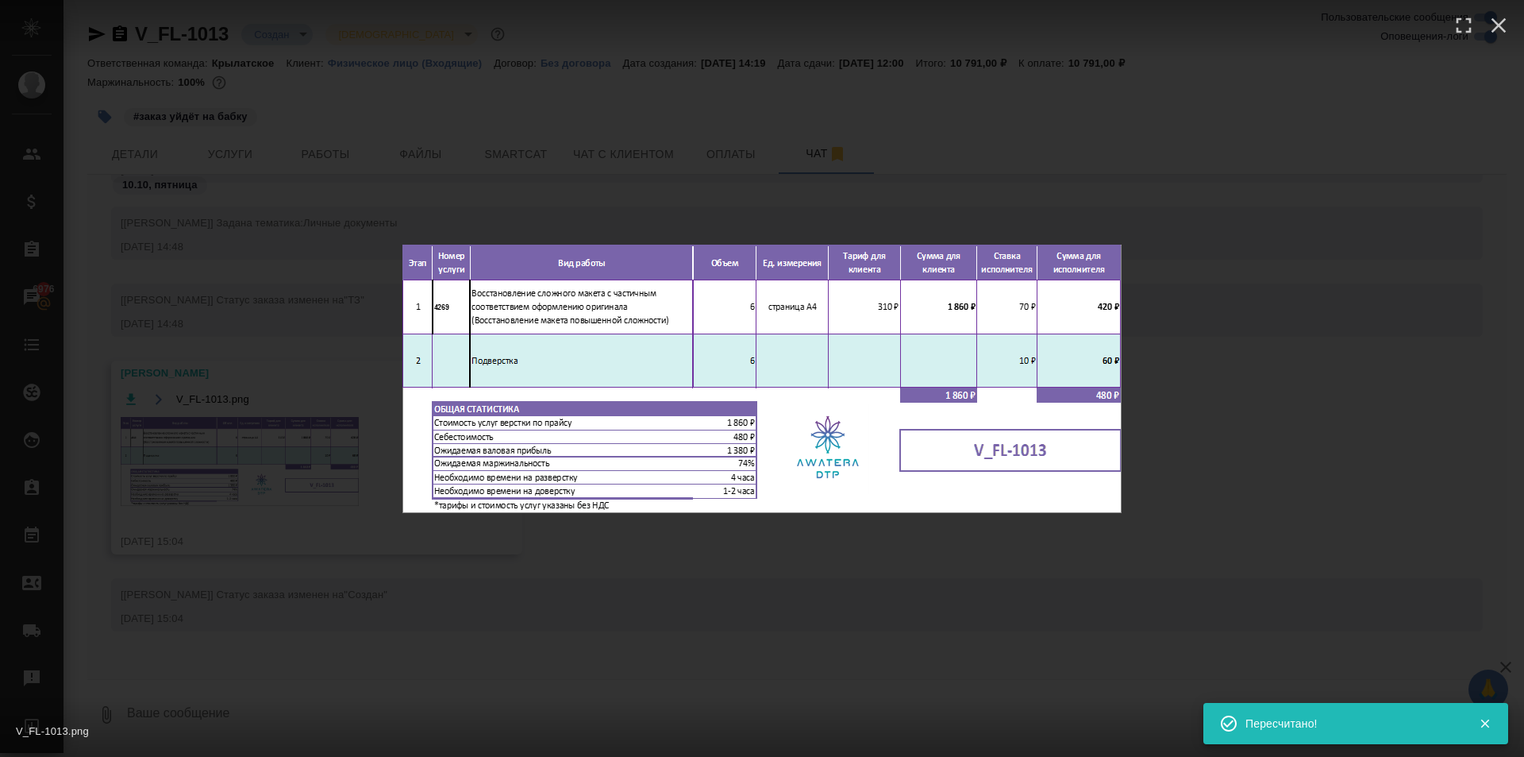
drag, startPoint x: 1035, startPoint y: 604, endPoint x: 1025, endPoint y: 597, distance: 12.6
click at [1035, 604] on div "V_FL-1013.png 1 of 1" at bounding box center [762, 378] width 1524 height 757
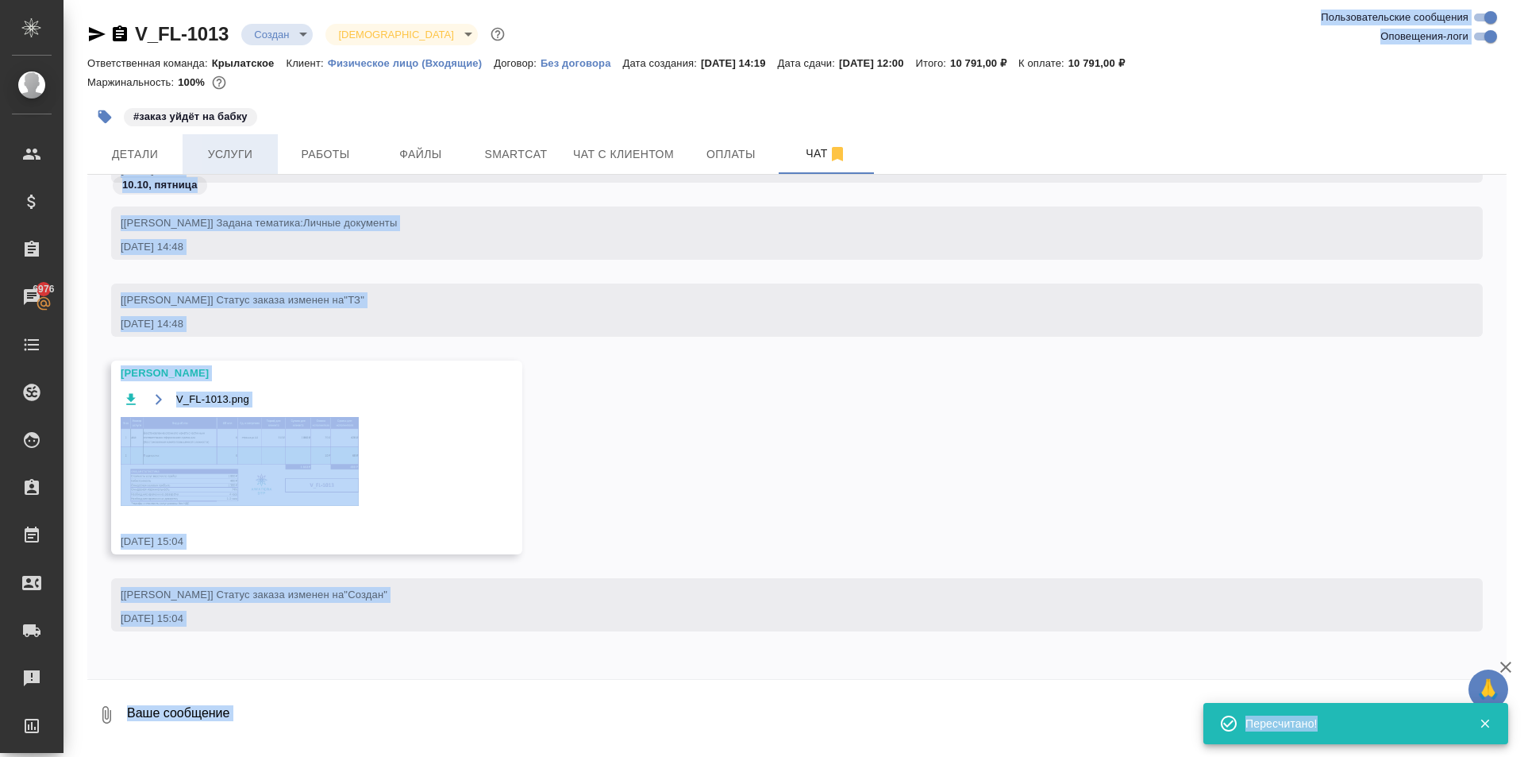
click at [243, 152] on span "Услуги" at bounding box center [230, 155] width 76 height 20
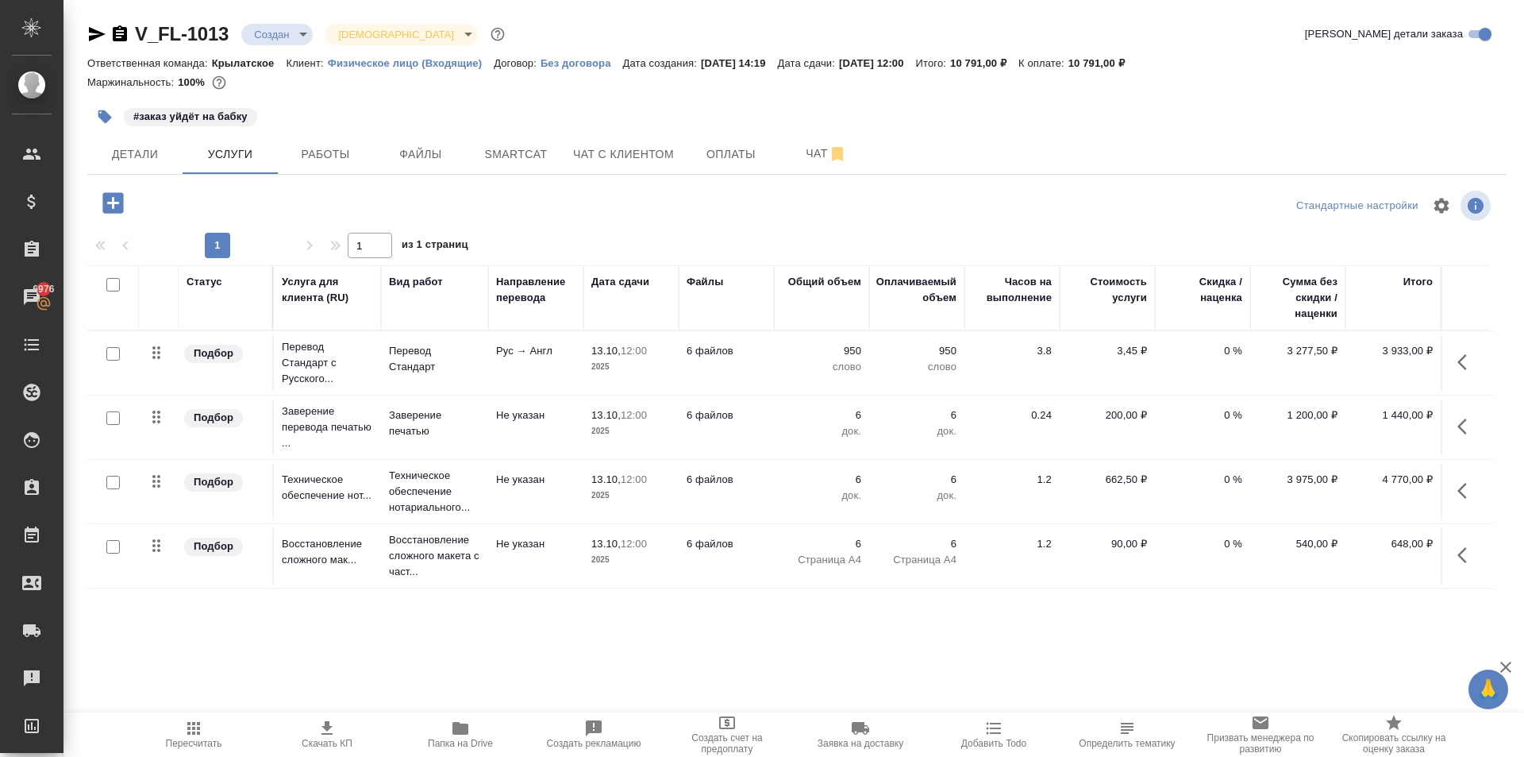
click at [627, 195] on div at bounding box center [797, 206] width 473 height 38
drag, startPoint x: 1464, startPoint y: 485, endPoint x: 1451, endPoint y: 493, distance: 15.0
click at [1463, 485] on icon "button" at bounding box center [1463, 491] width 10 height 16
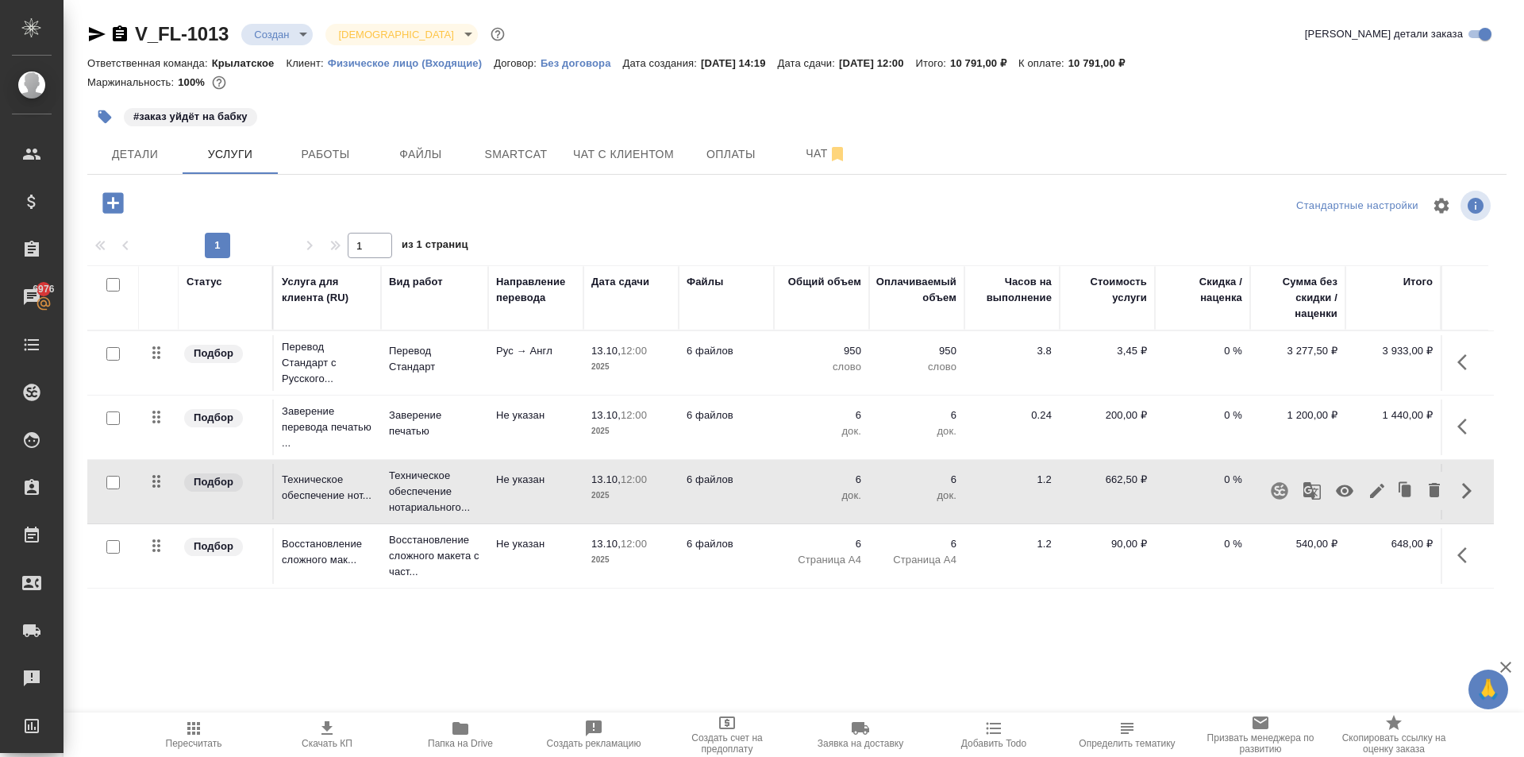
click at [1344, 491] on icon "button" at bounding box center [1344, 491] width 17 height 12
click at [176, 738] on span "Пересчитать" at bounding box center [194, 743] width 56 height 11
drag, startPoint x: 159, startPoint y: 731, endPoint x: 183, endPoint y: 730, distance: 24.6
click at [162, 730] on span "Пересчитать" at bounding box center [194, 734] width 114 height 30
drag, startPoint x: 1345, startPoint y: 110, endPoint x: 1343, endPoint y: 122, distance: 12.0
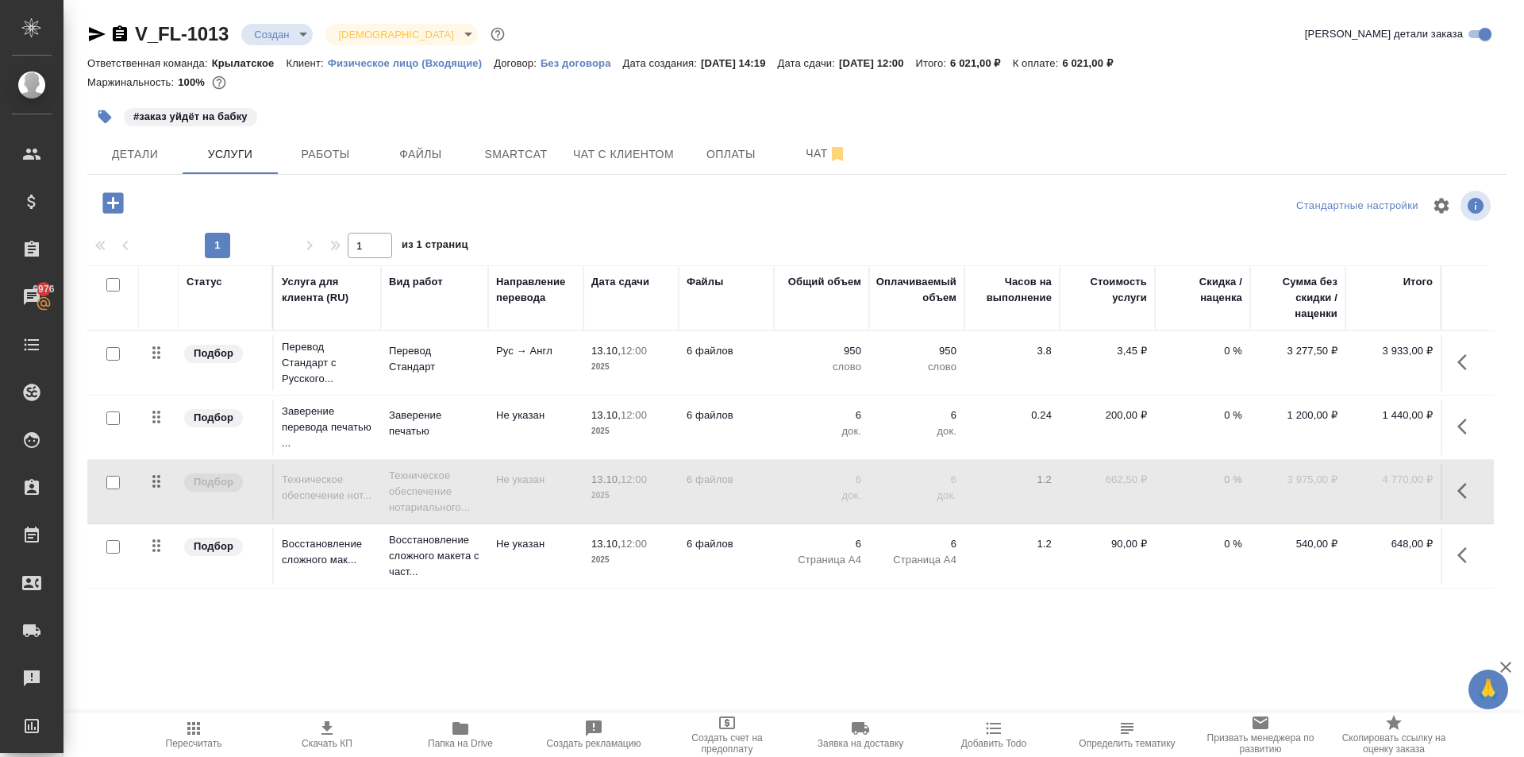
click at [1343, 110] on div "#заказ уйдёт на бабку" at bounding box center [797, 116] width 1420 height 35
click at [1467, 429] on icon "button" at bounding box center [1467, 426] width 19 height 19
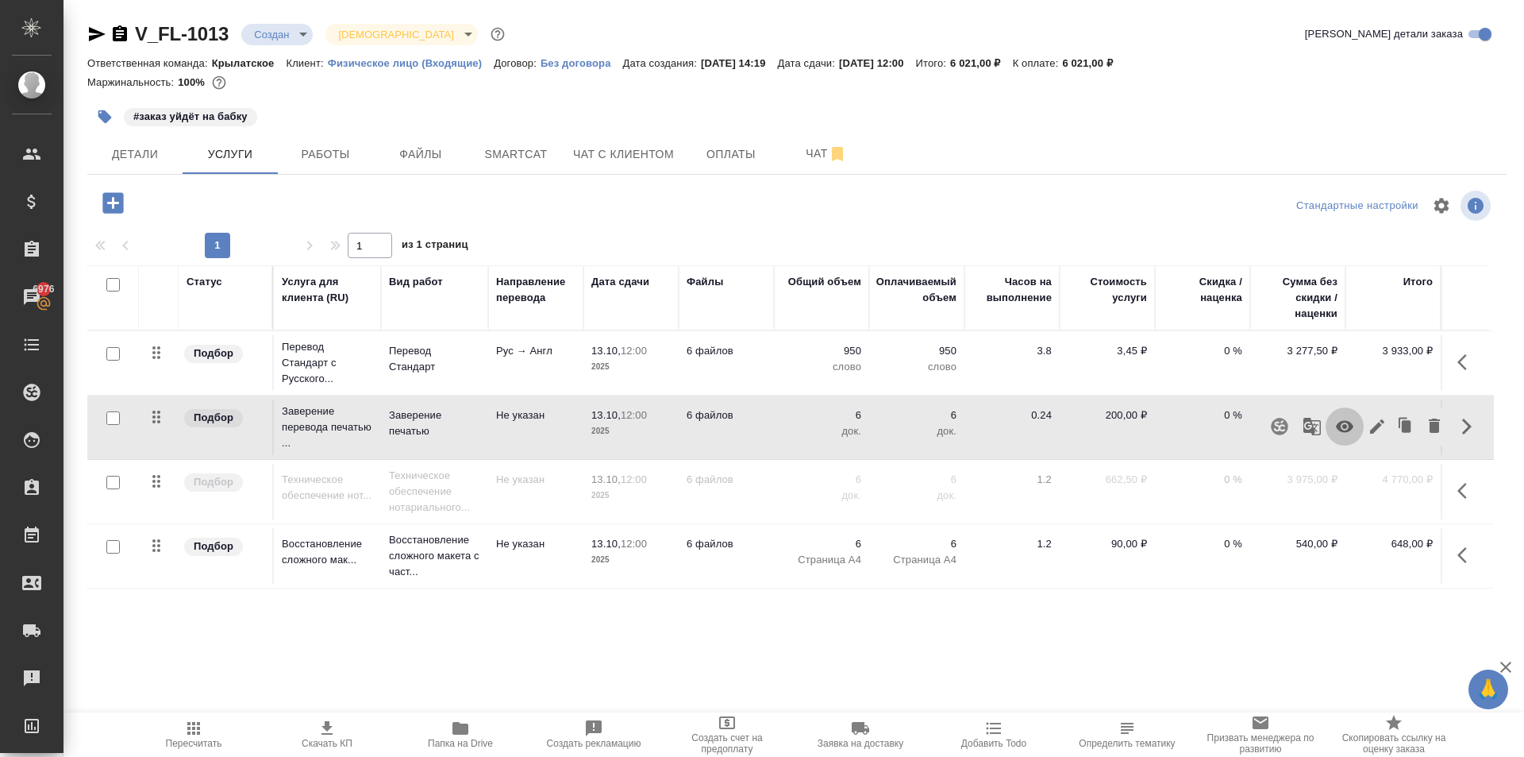
click at [1337, 428] on icon "button" at bounding box center [1344, 426] width 19 height 19
click at [1335, 607] on div "V_FL-1013 Создан new Святая троица holyTrinity Кратко детали заказа Ответственн…" at bounding box center [797, 323] width 1437 height 647
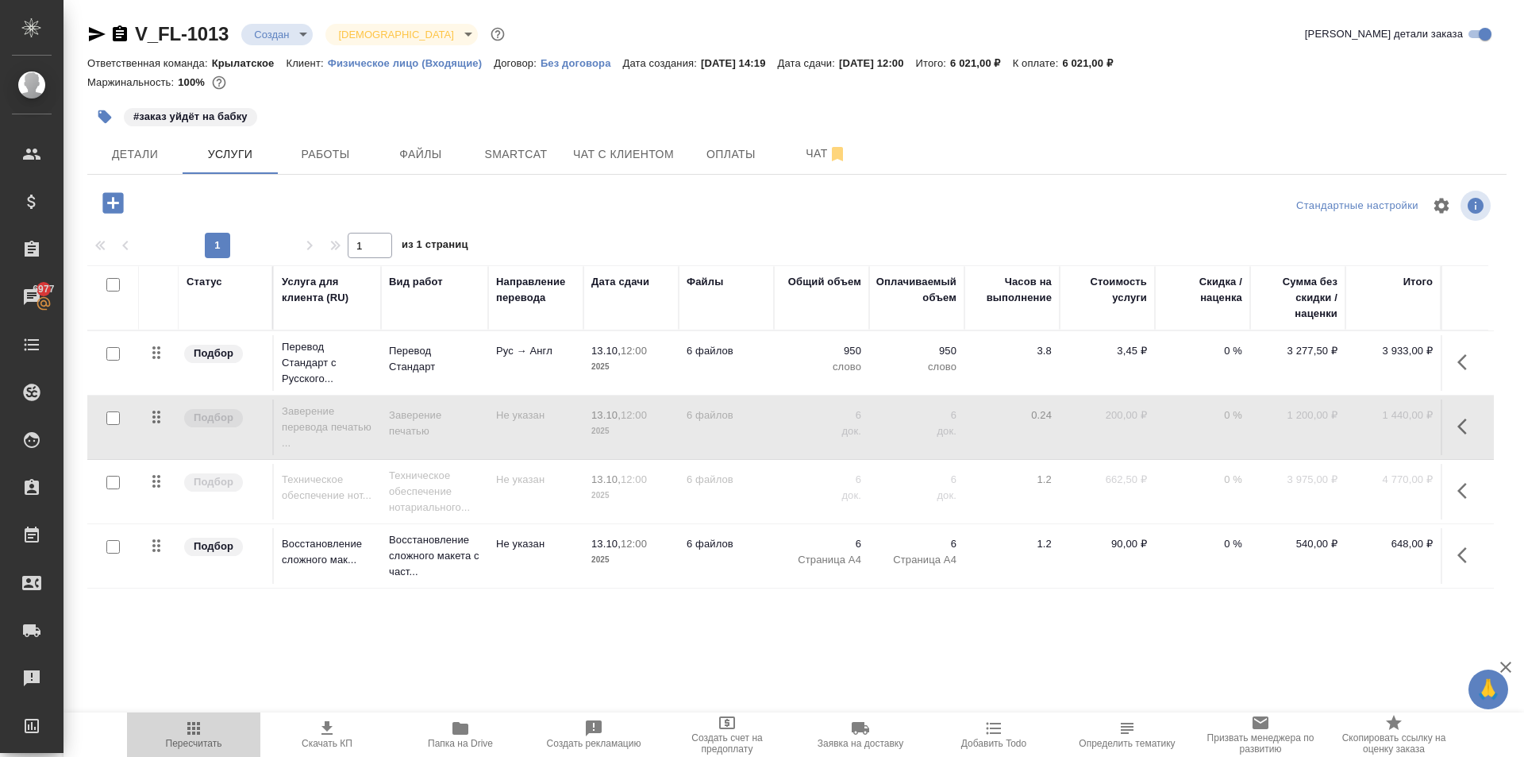
click at [229, 730] on span "Пересчитать" at bounding box center [194, 734] width 114 height 30
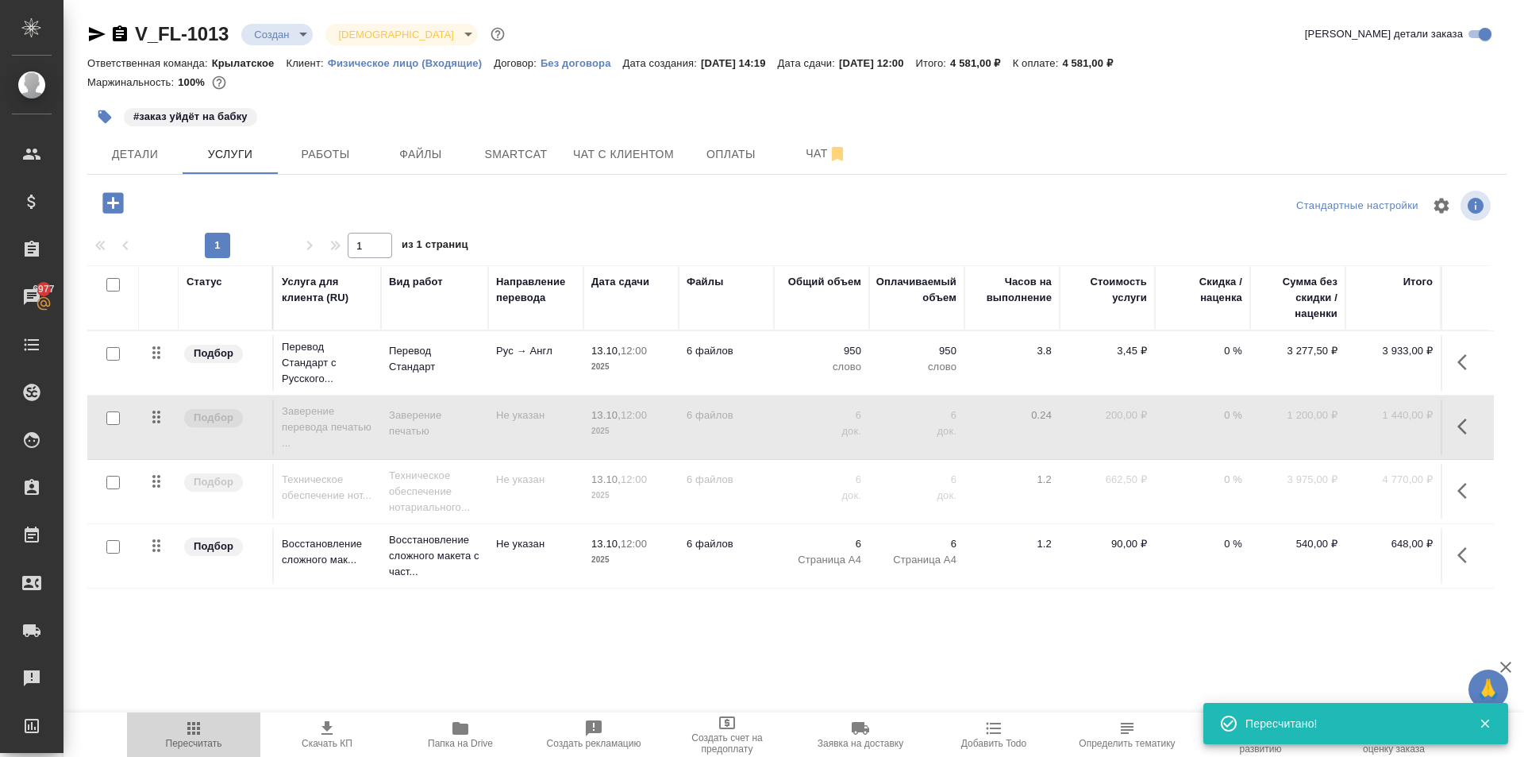
click at [200, 729] on icon "button" at bounding box center [193, 728] width 13 height 13
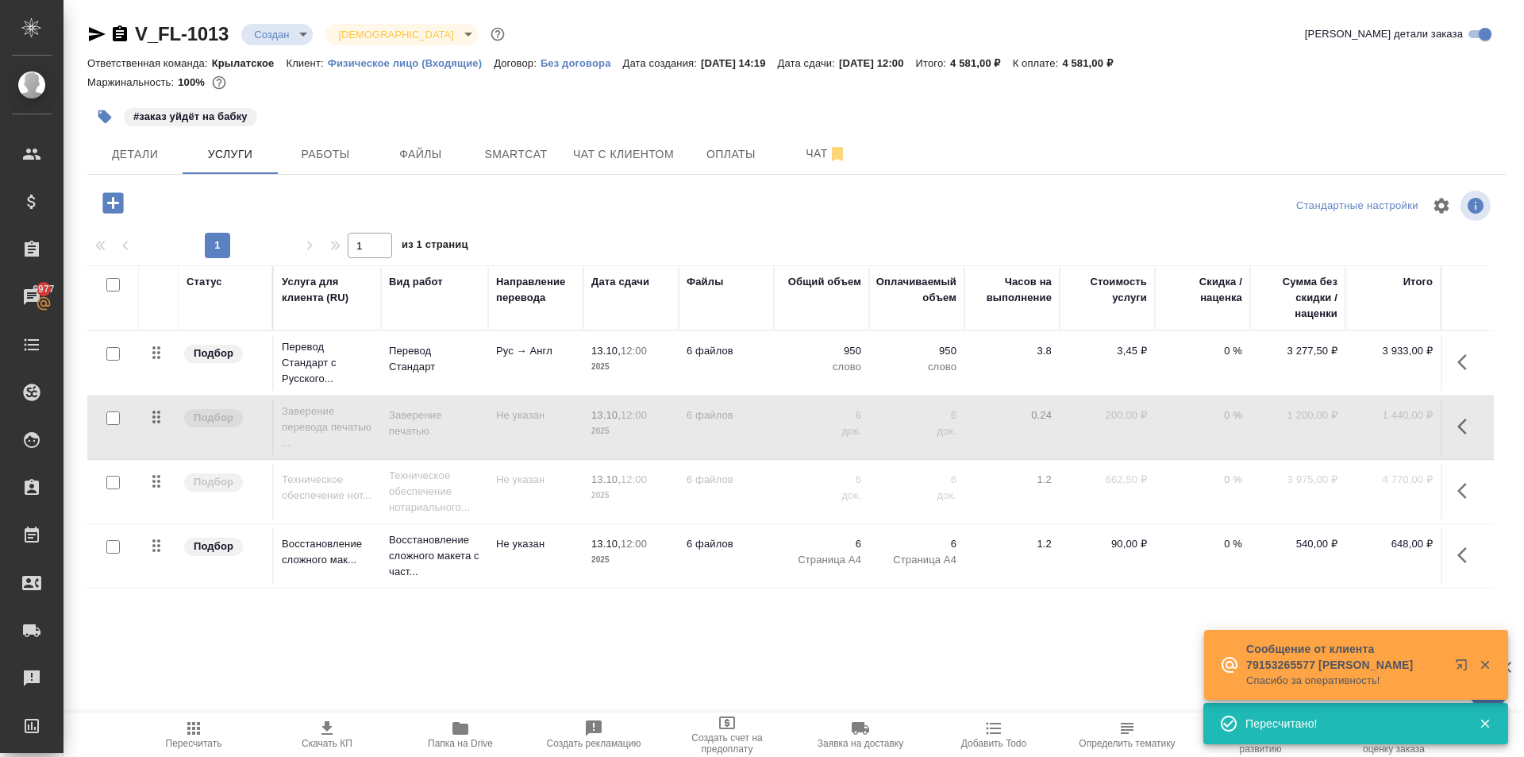
click at [422, 91] on div "Маржинальность: 100%" at bounding box center [797, 82] width 1420 height 21
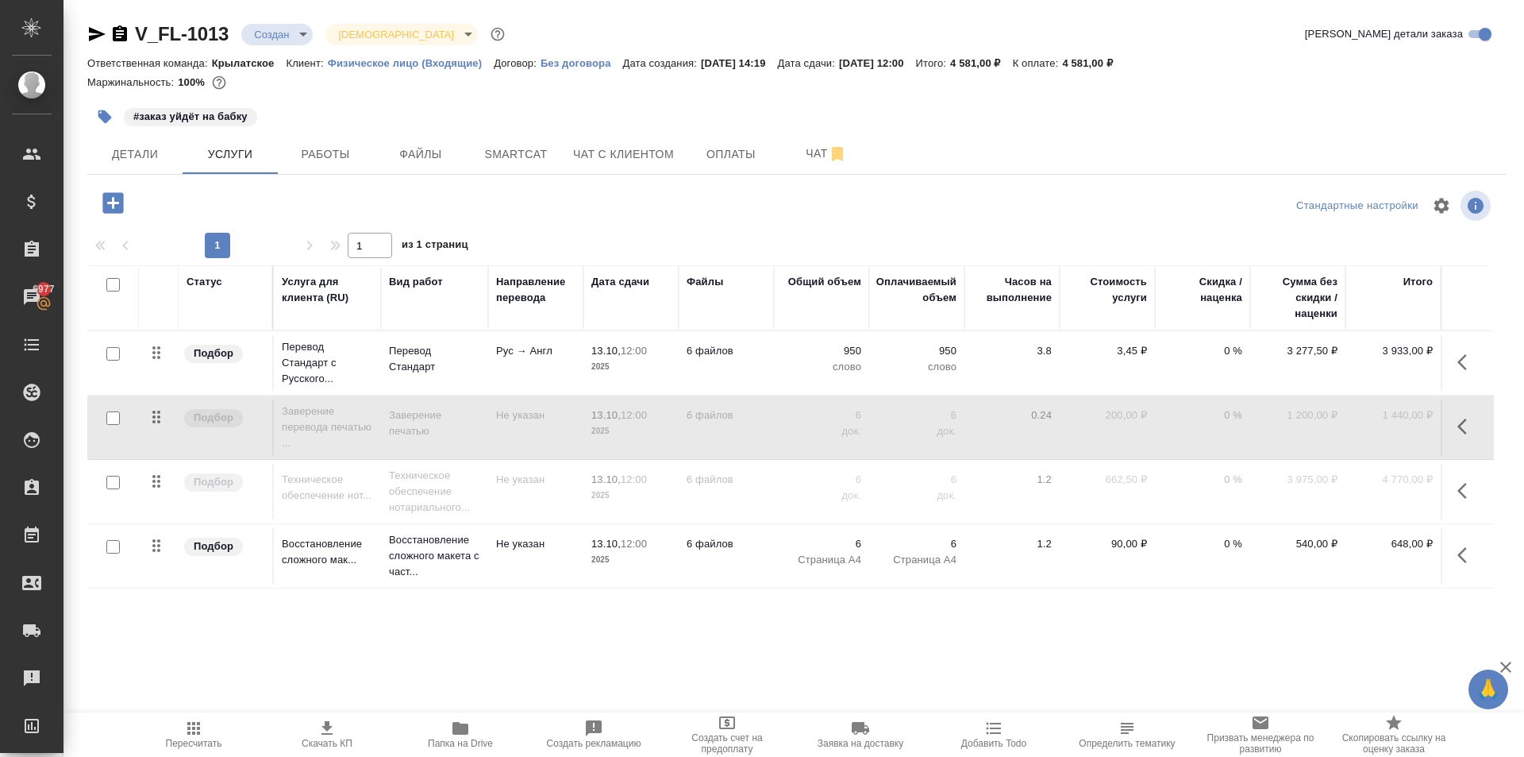
click at [440, 113] on div "#заказ уйдёт на бабку" at bounding box center [560, 116] width 946 height 35
click at [578, 94] on div at bounding box center [797, 94] width 1420 height 3
click at [814, 152] on span "Чат" at bounding box center [826, 154] width 76 height 20
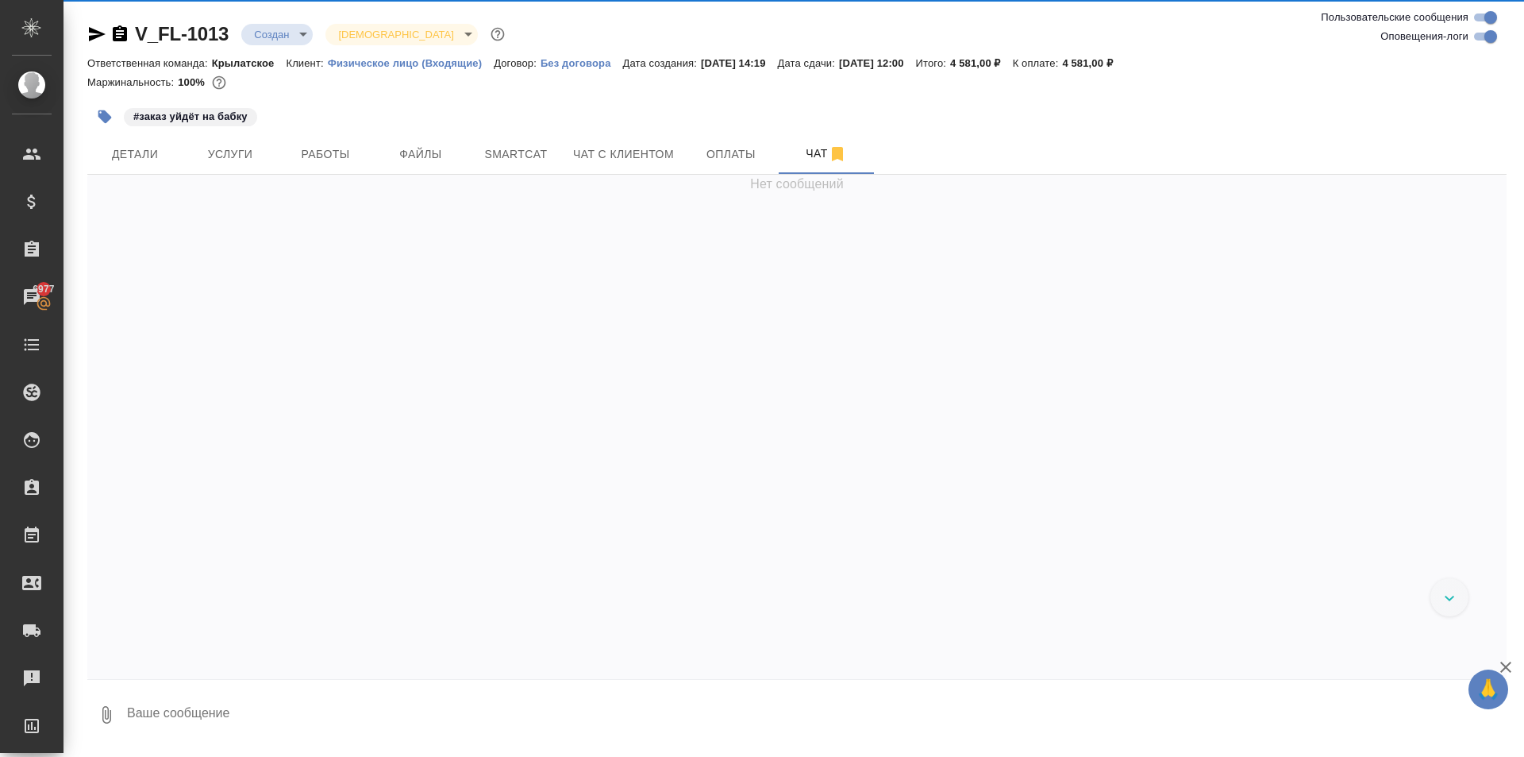
scroll to position [75, 0]
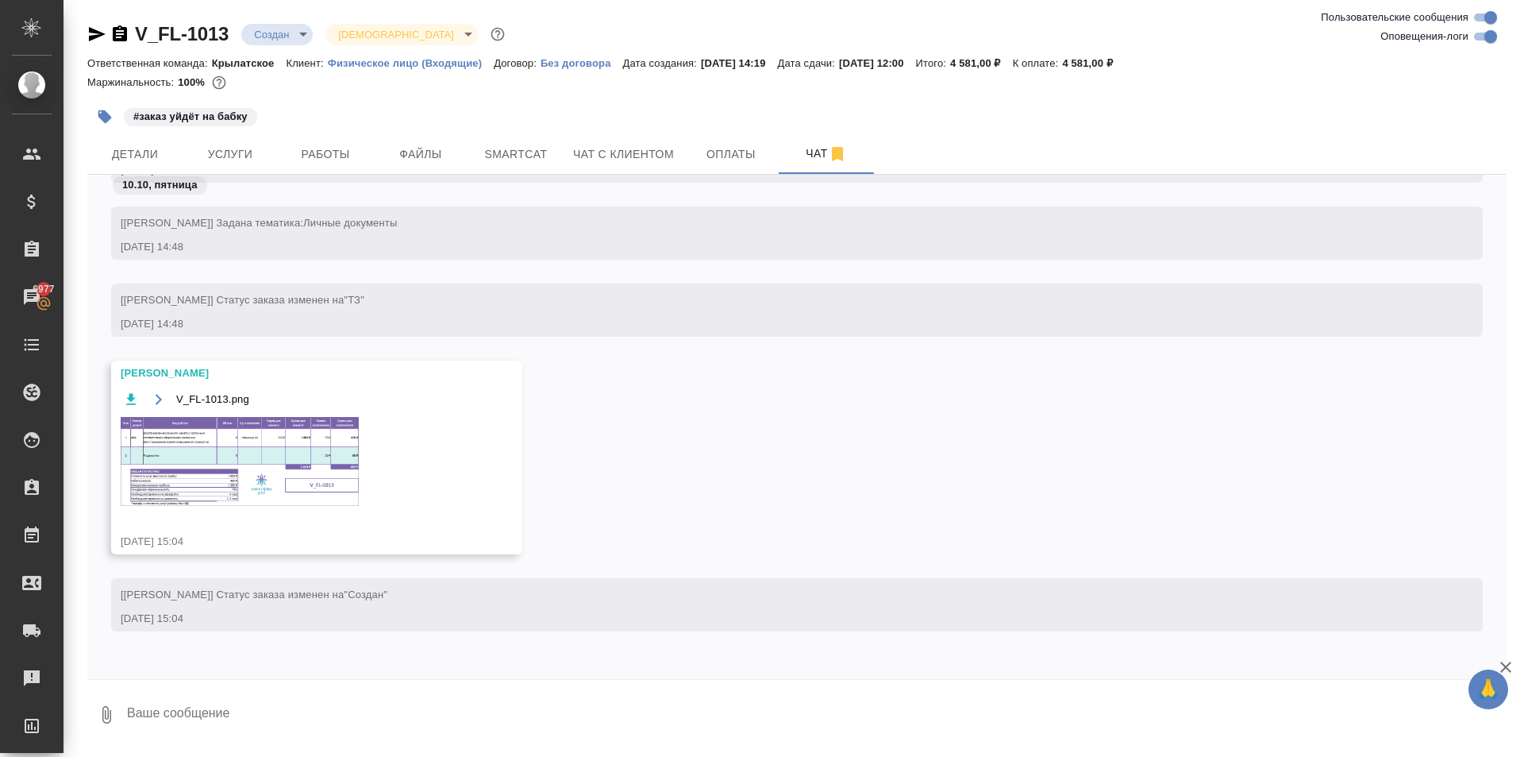
click at [261, 426] on img at bounding box center [240, 461] width 238 height 89
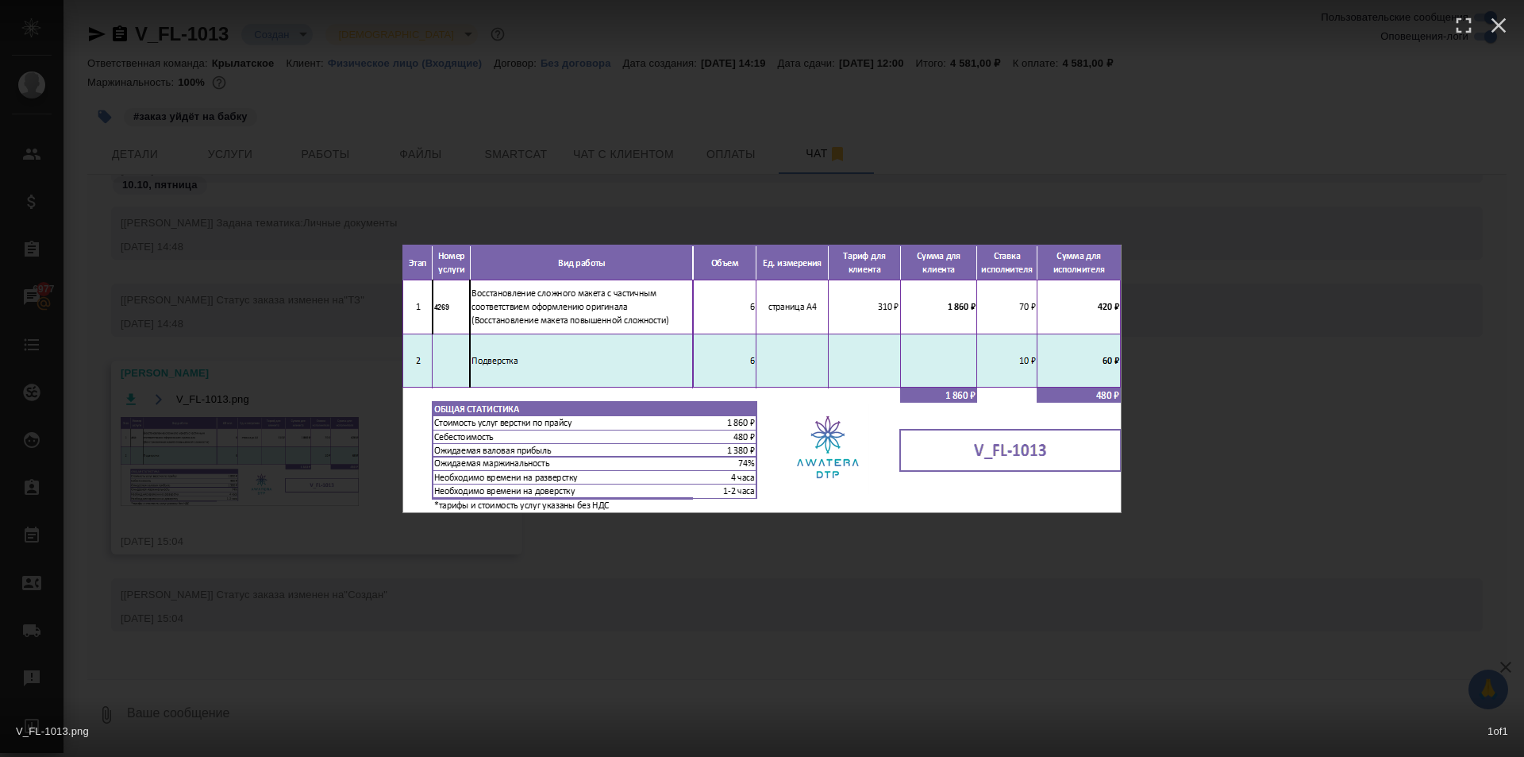
drag, startPoint x: 778, startPoint y: 549, endPoint x: 776, endPoint y: 558, distance: 9.1
click at [779, 550] on div "V_FL-1013.png 1 of 1" at bounding box center [762, 378] width 1524 height 757
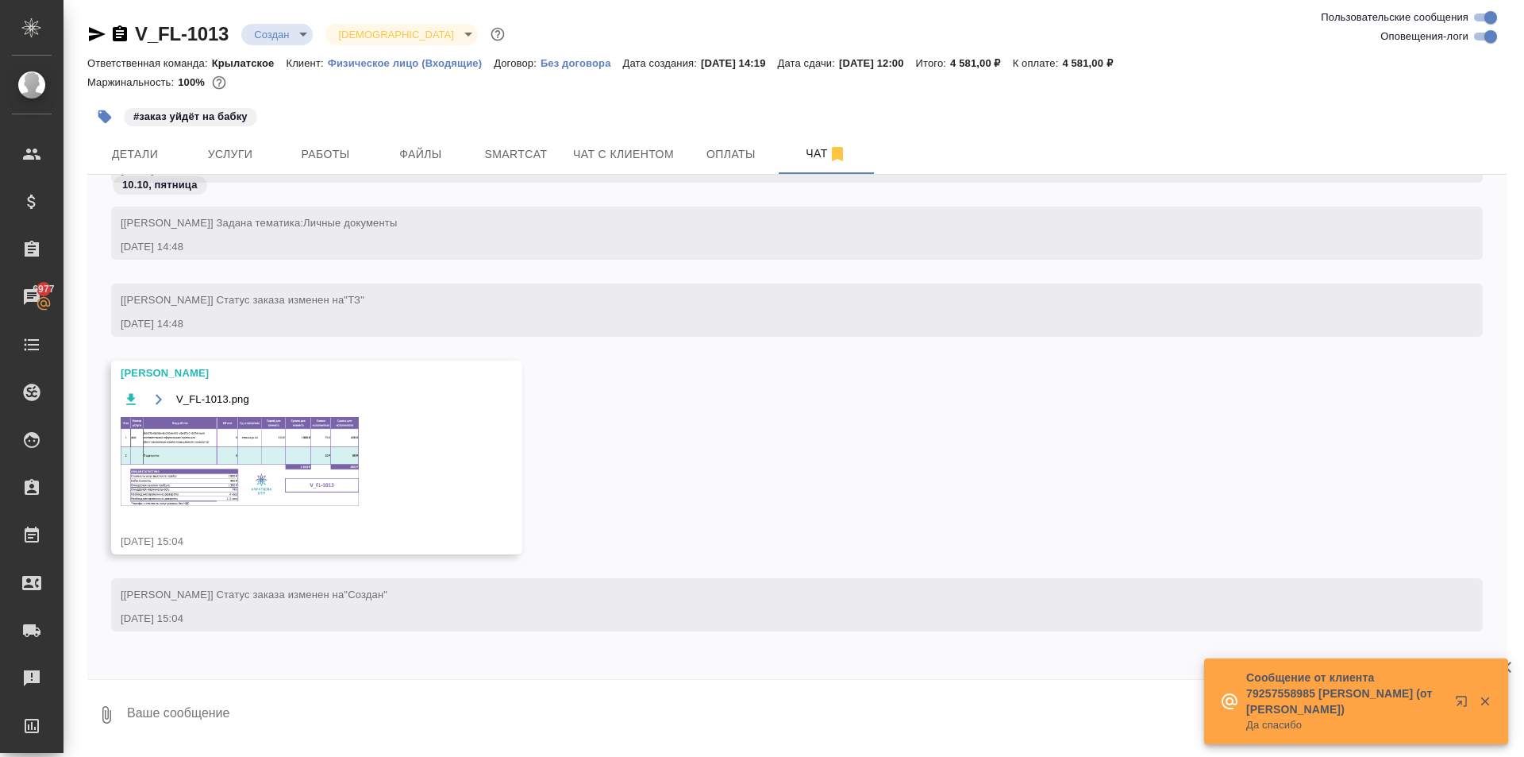
click at [649, 108] on div "#заказ уйдёт на бабку" at bounding box center [560, 116] width 946 height 35
click at [630, 157] on span "Чат с клиентом" at bounding box center [623, 155] width 101 height 20
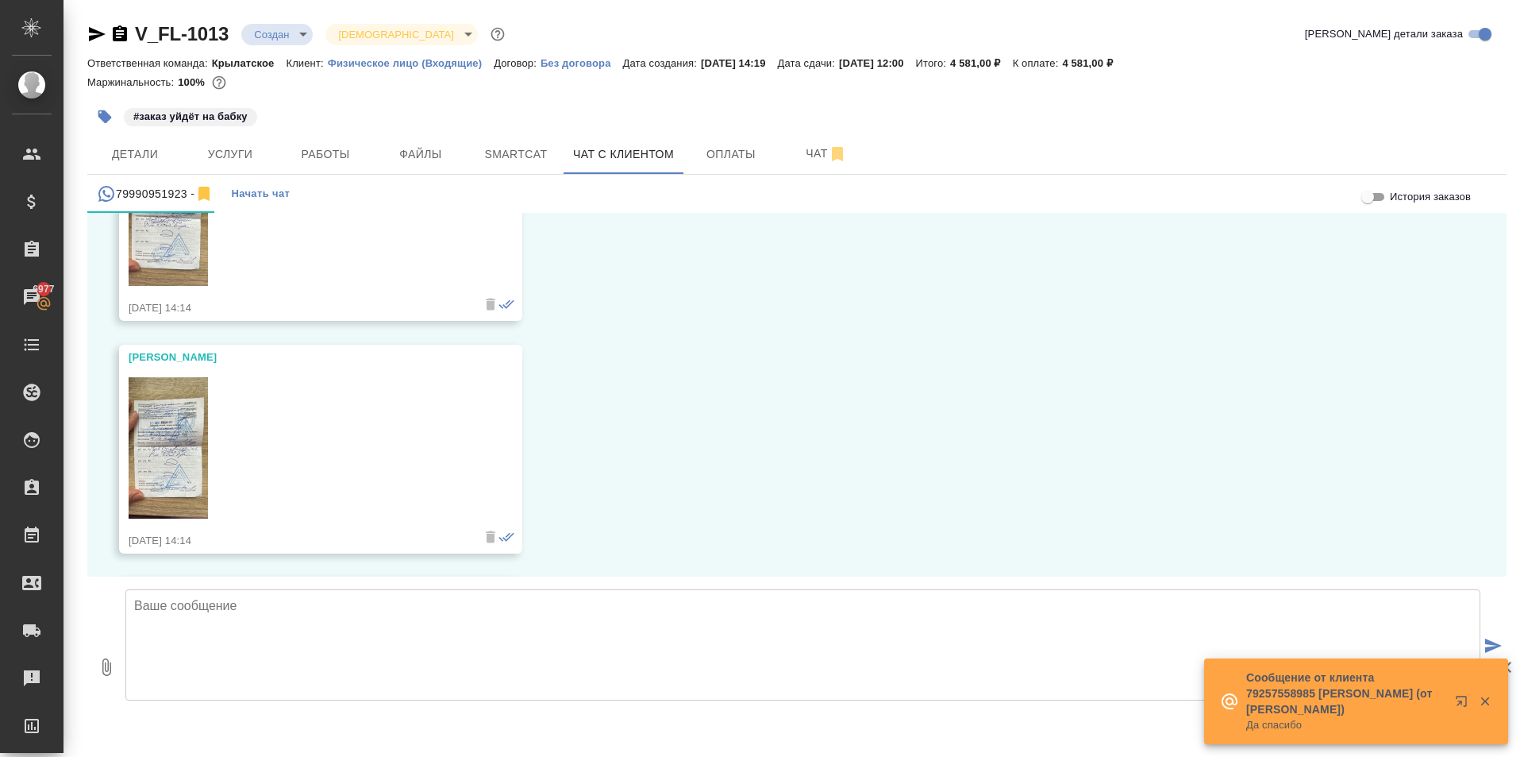
scroll to position [772, 0]
click at [283, 626] on textarea at bounding box center [802, 644] width 1355 height 111
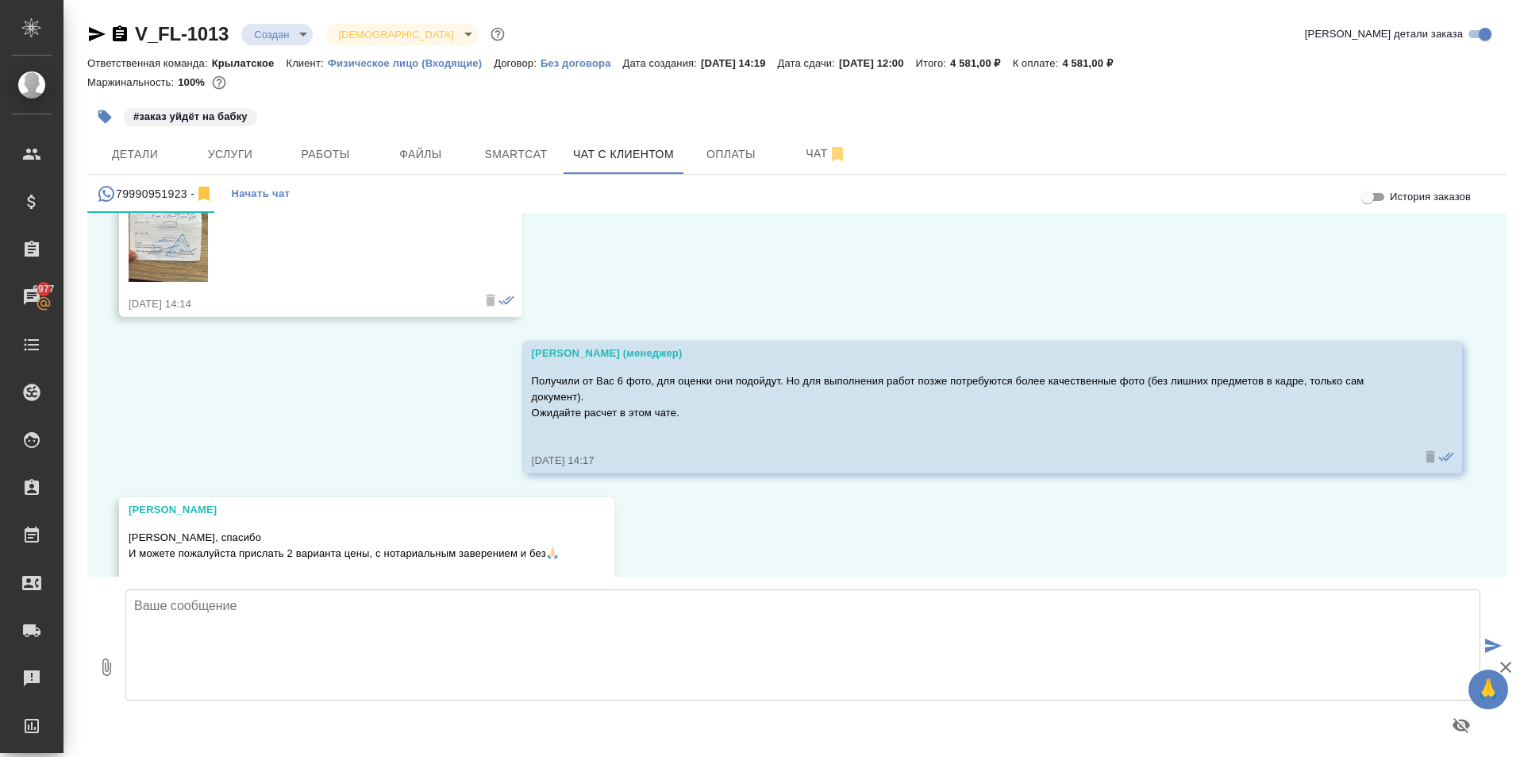
scroll to position [1532, 0]
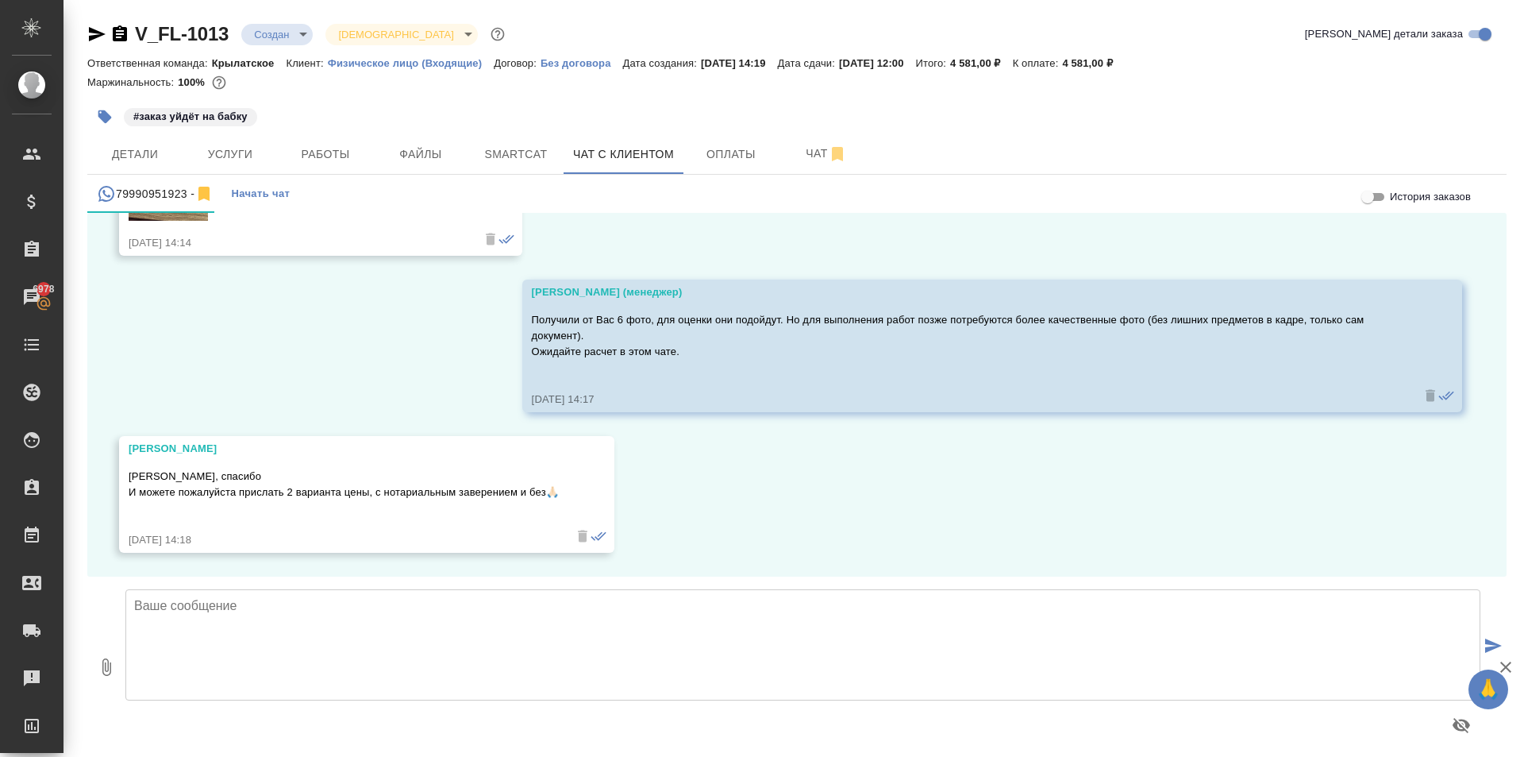
click at [306, 642] on textarea at bounding box center [802, 644] width 1355 height 111
paste textarea "Направляем расчёт стоимости по Вашему запросу. Стоимость перевода с русского яз…"
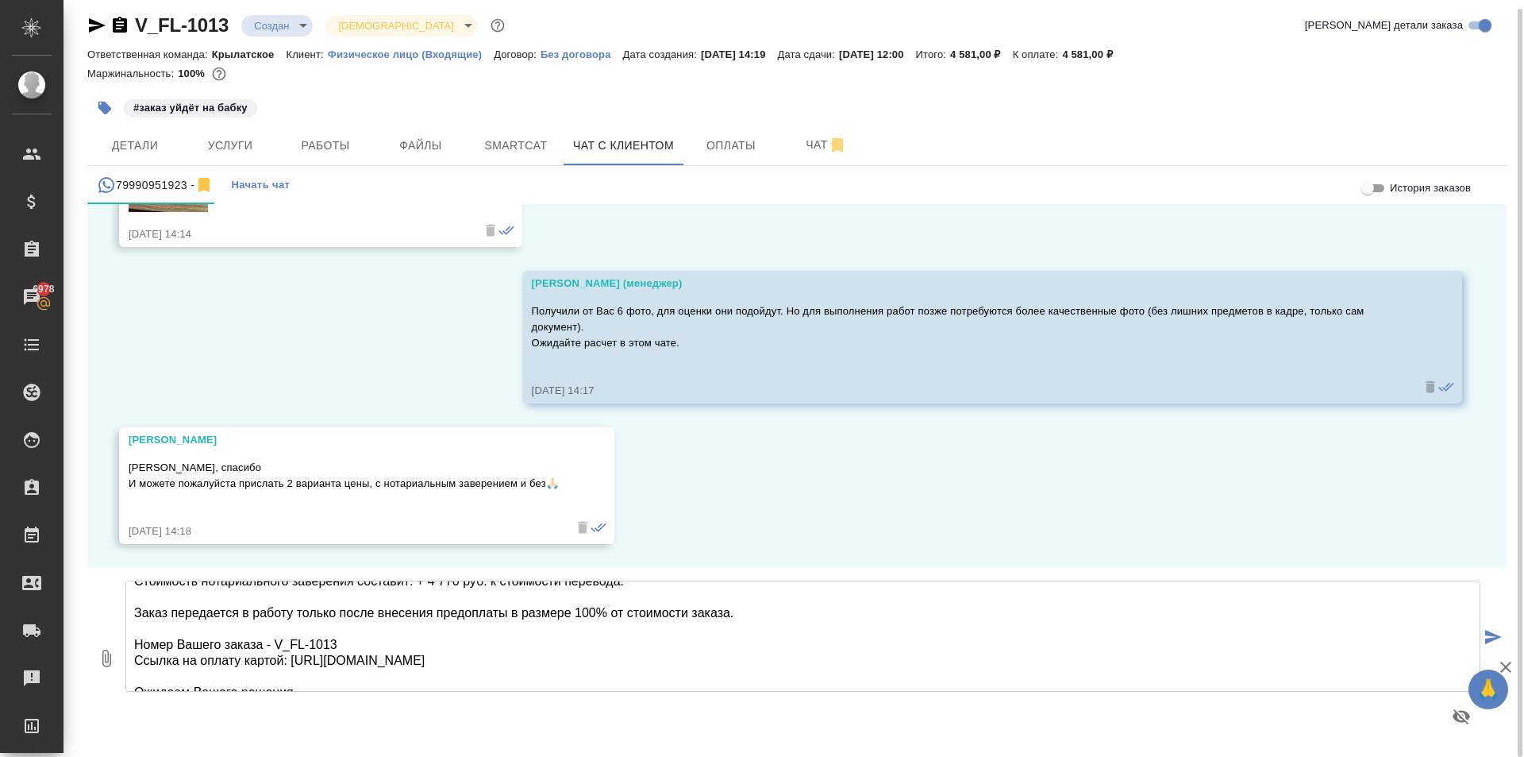
scroll to position [129, 0]
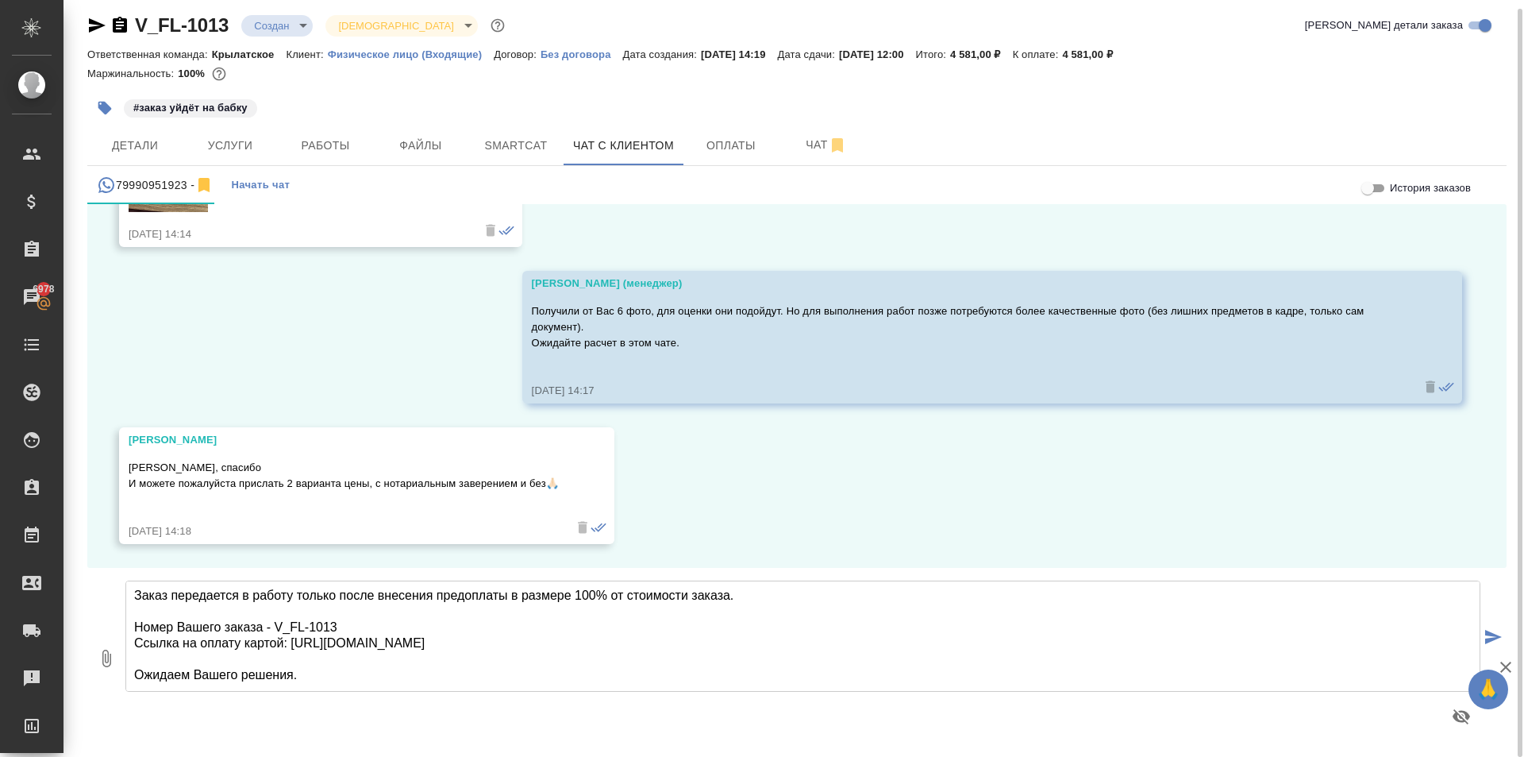
type textarea "Направляем расчёт стоимости по Вашему запросу. Стоимость перевода с русского яз…"
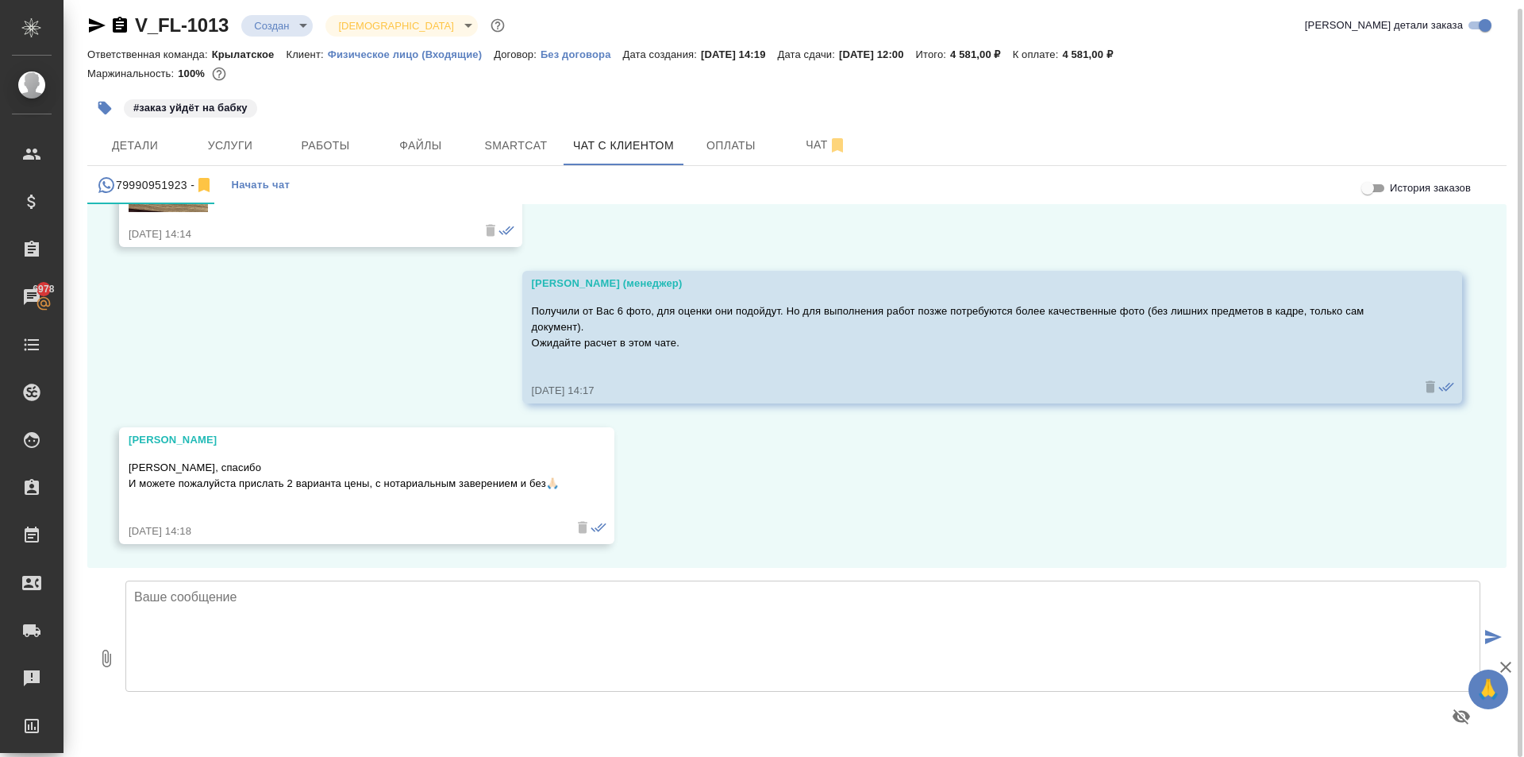
scroll to position [0, 0]
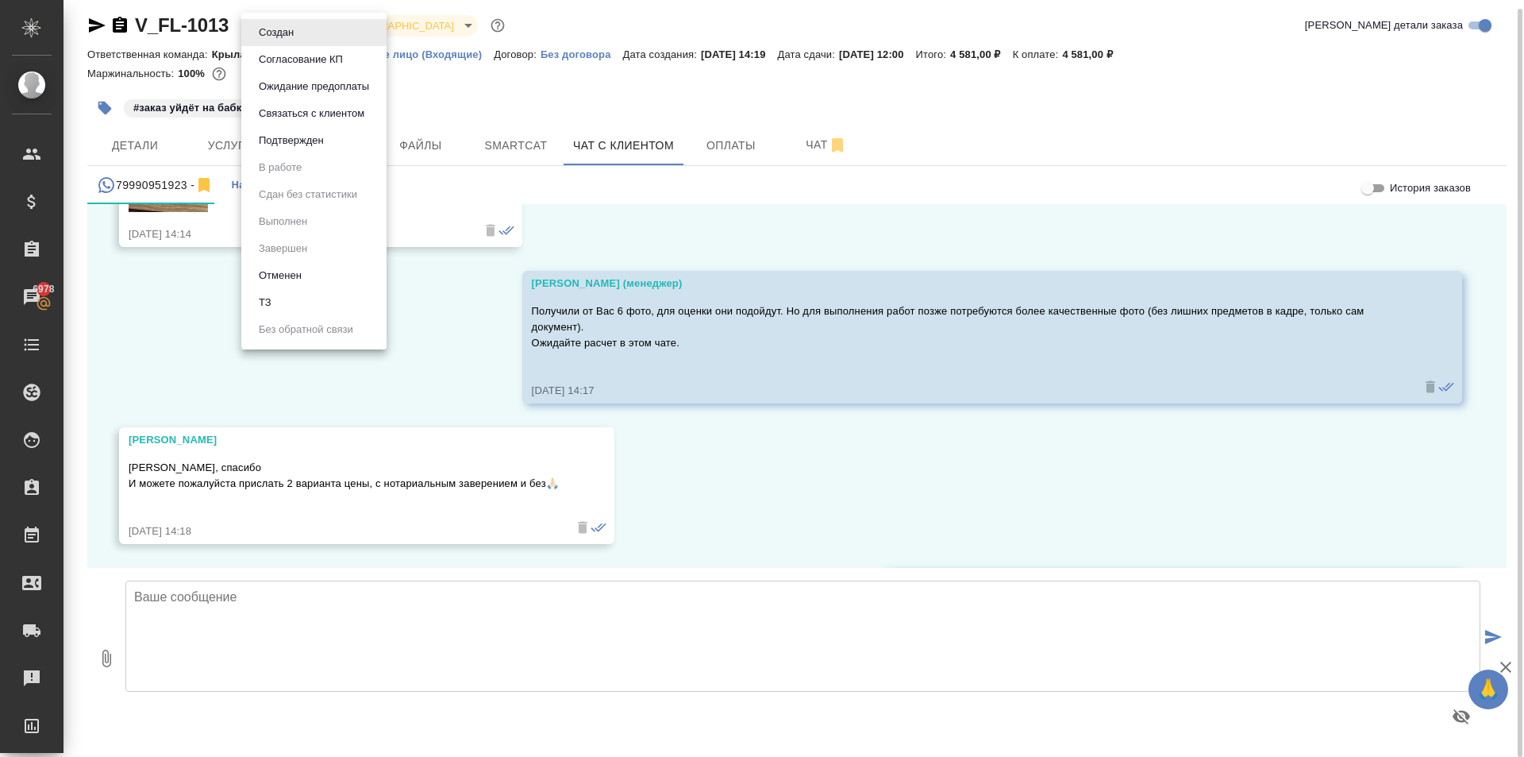
click at [303, 26] on body "🙏 .cls-1 fill:#fff; AWATERA Kasymov Timur Клиенты Спецификации Заказы 6978 Чаты…" at bounding box center [762, 378] width 1524 height 757
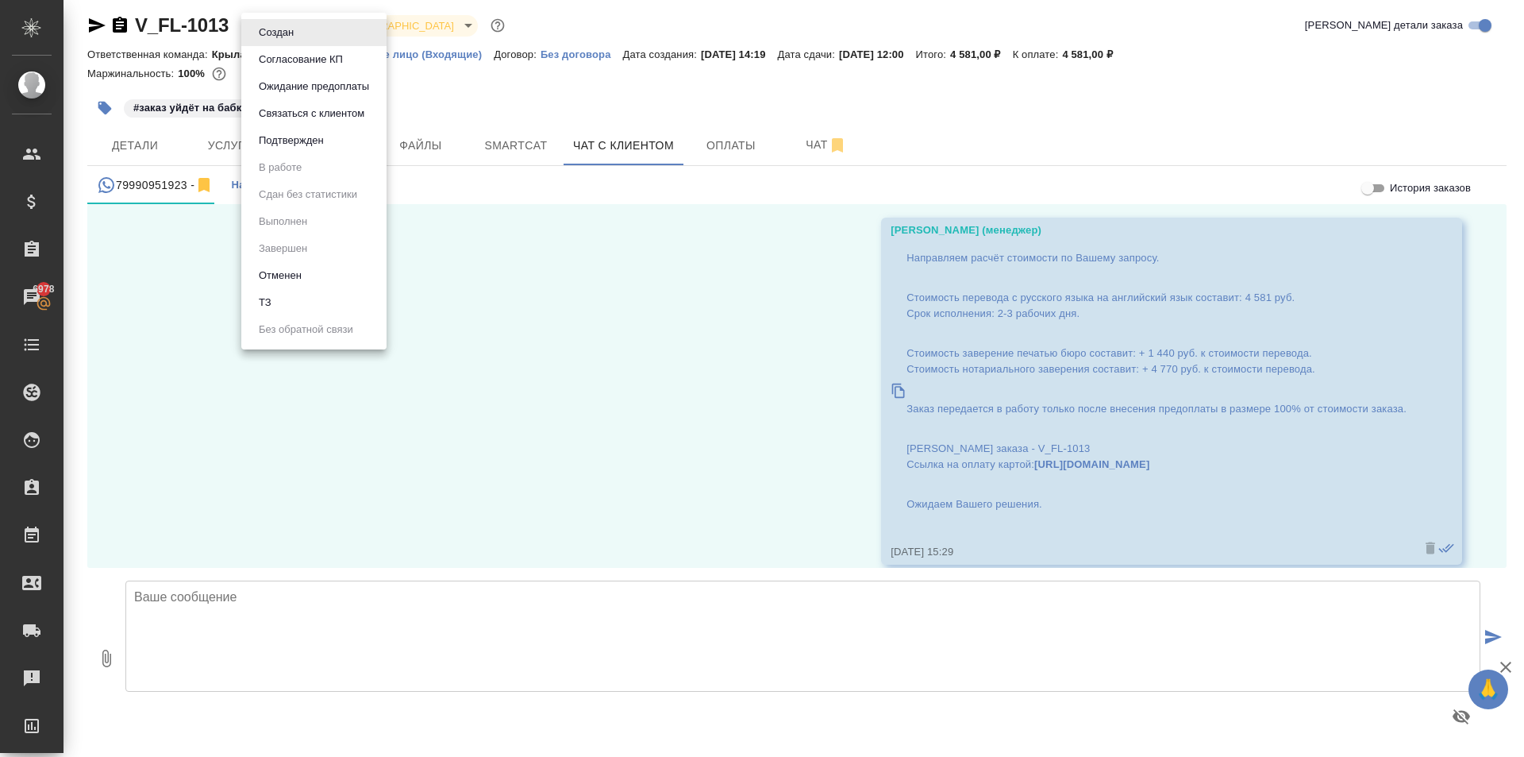
scroll to position [1902, 0]
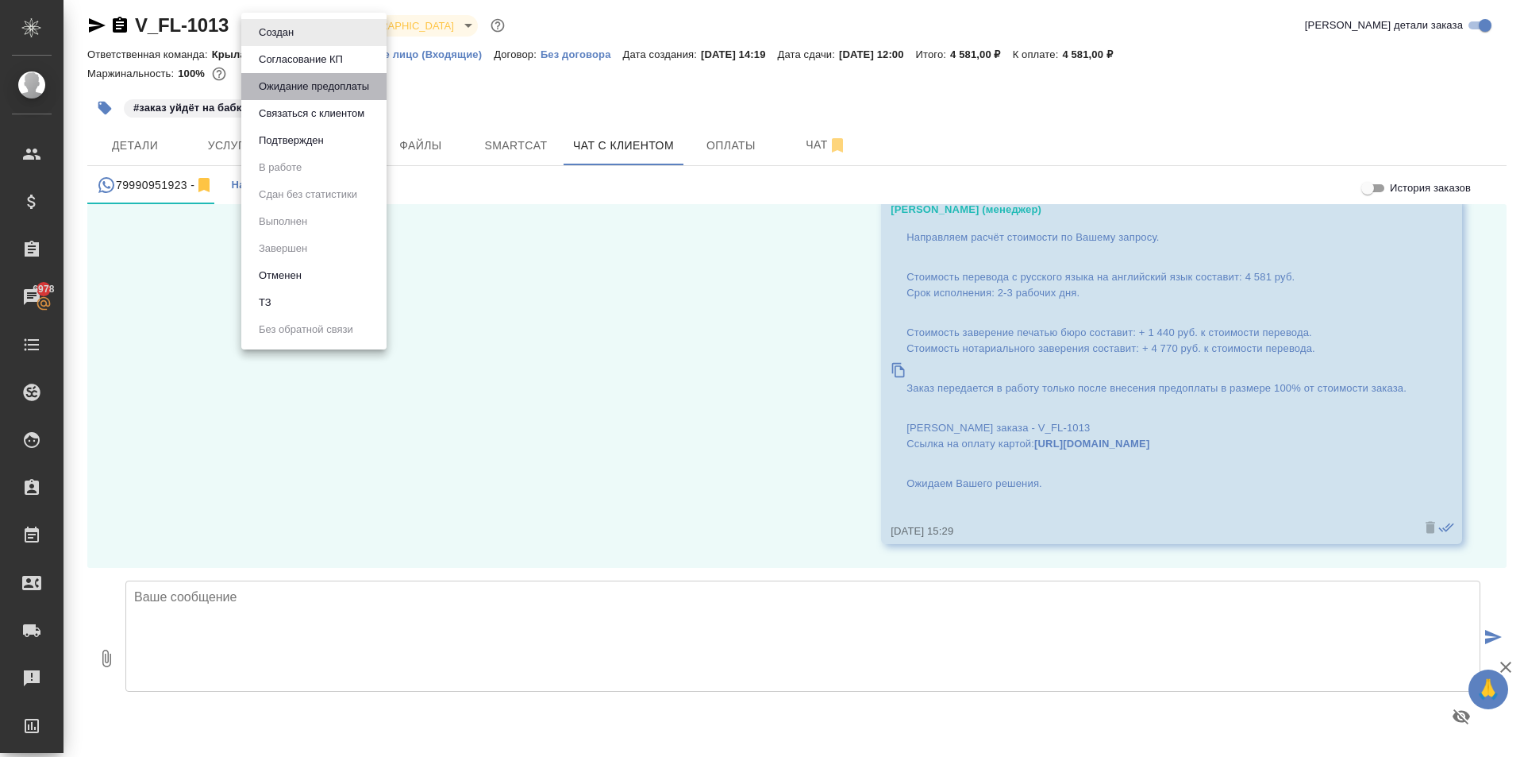
click at [326, 86] on button "Ожидание предоплаты" at bounding box center [314, 86] width 120 height 17
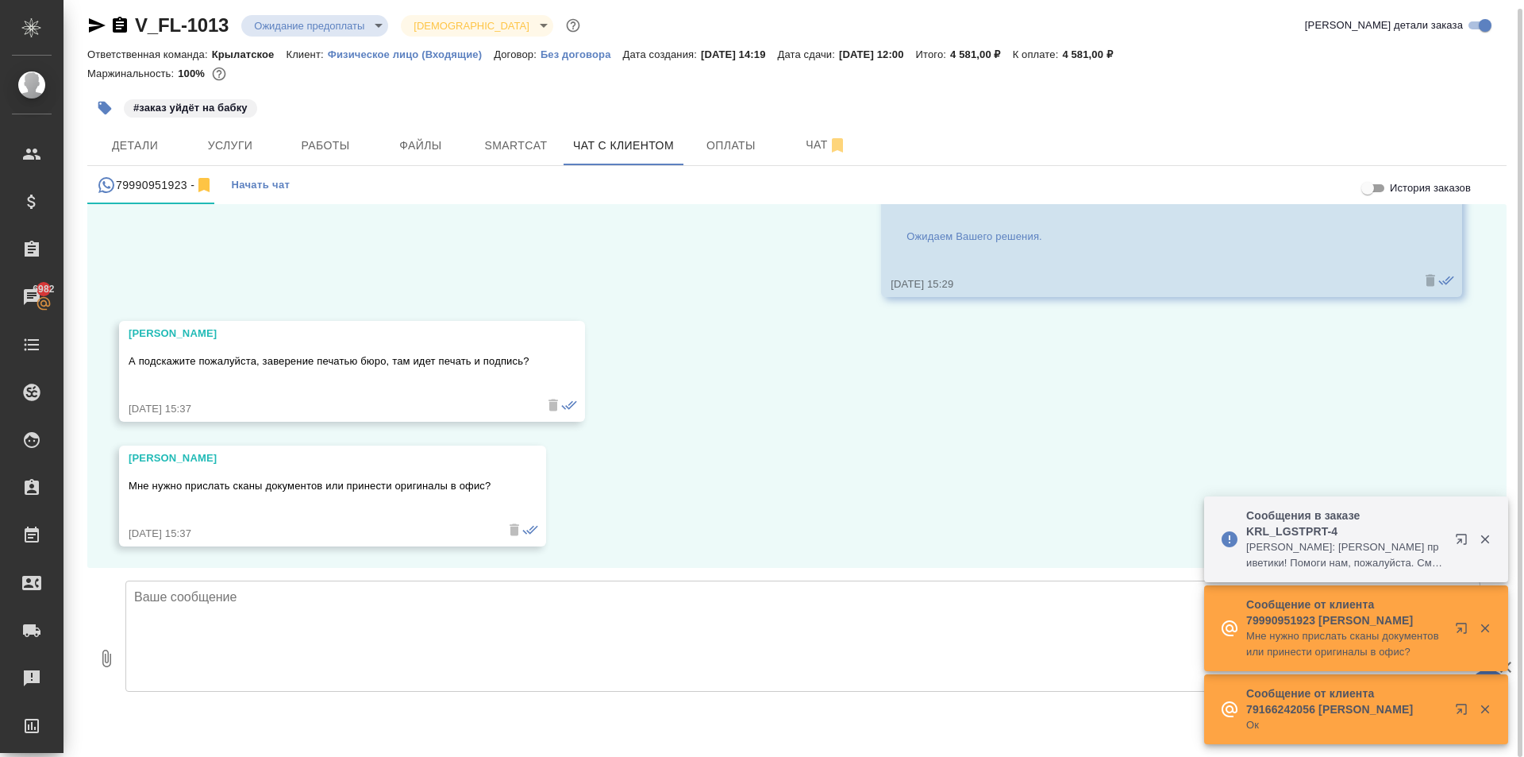
scroll to position [2152, 0]
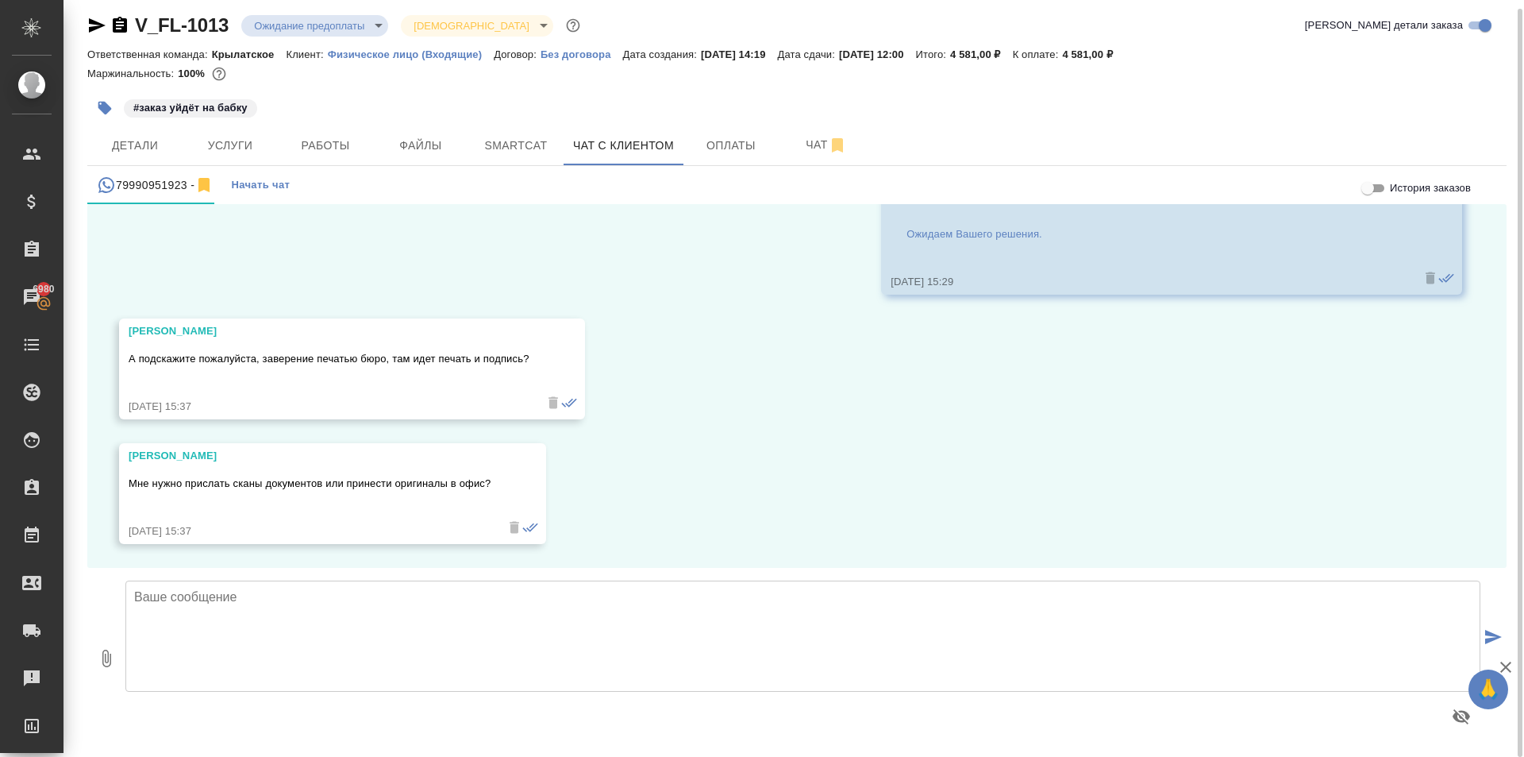
click at [383, 597] on textarea at bounding box center [802, 635] width 1355 height 111
paste textarea
click at [220, 615] on textarea at bounding box center [802, 635] width 1355 height 111
click at [262, 640] on textarea at bounding box center [802, 635] width 1355 height 111
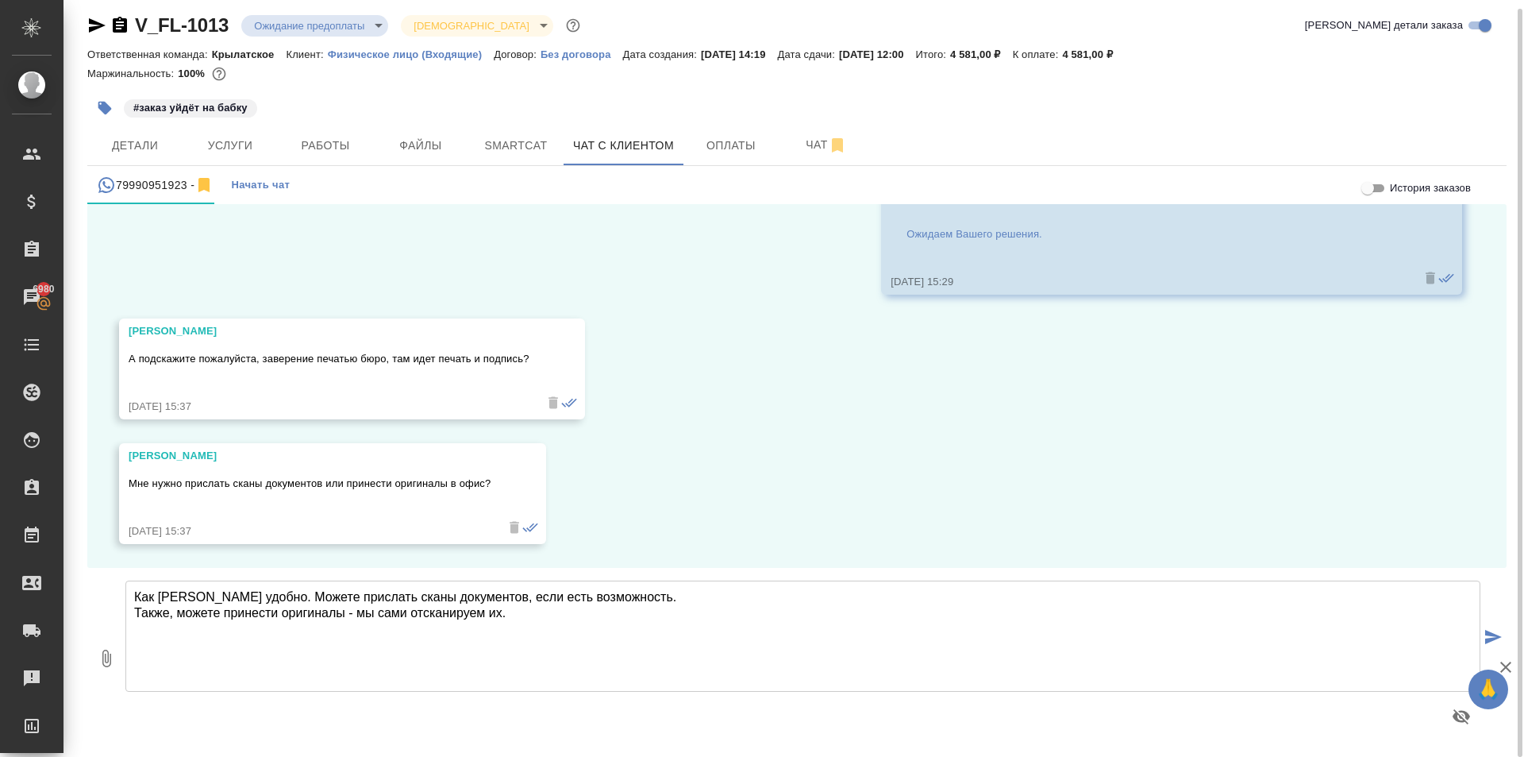
type textarea "Как Вам удобно. Можете прислать сканы документов, если есть возможность. Также,…"
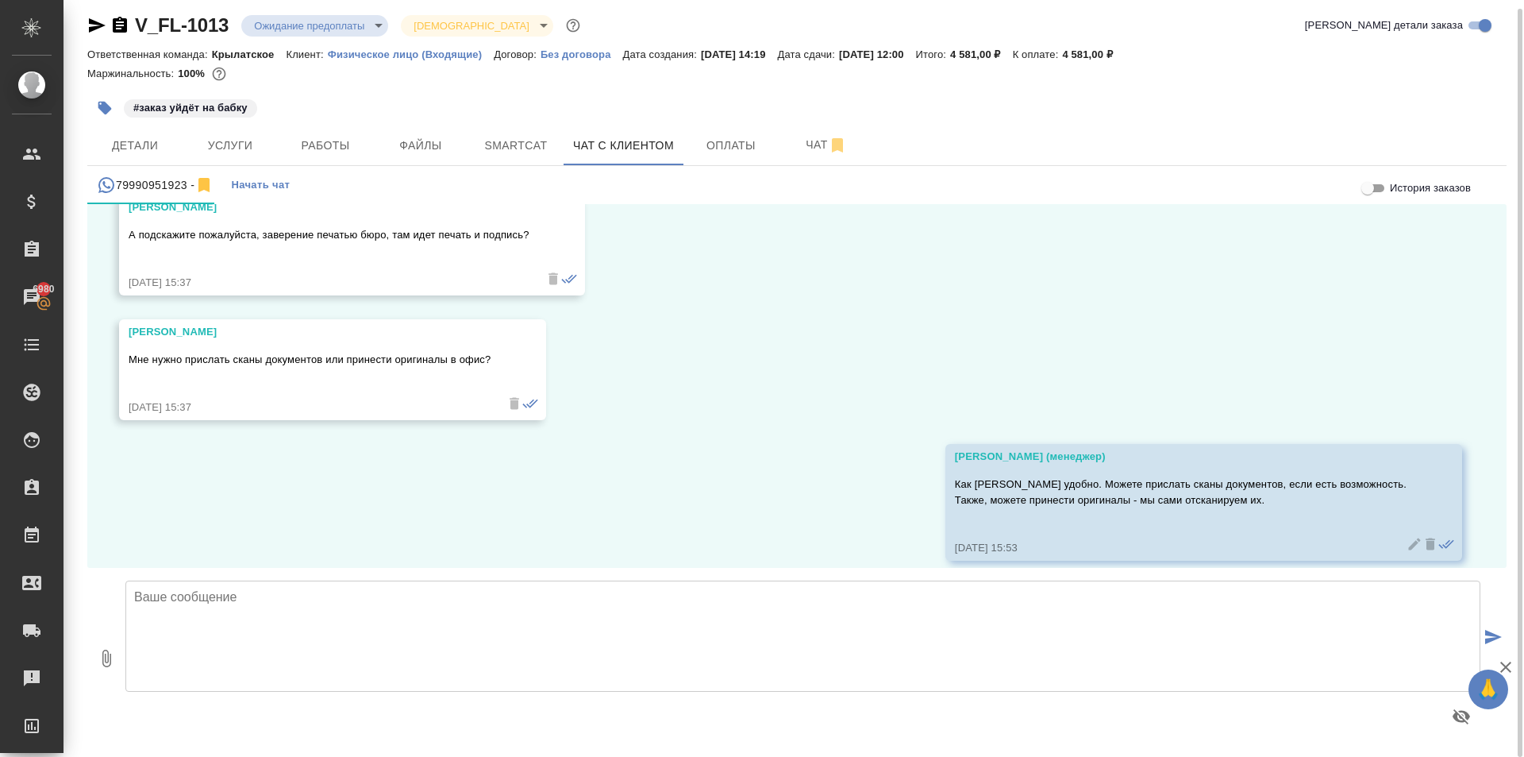
scroll to position [2292, 0]
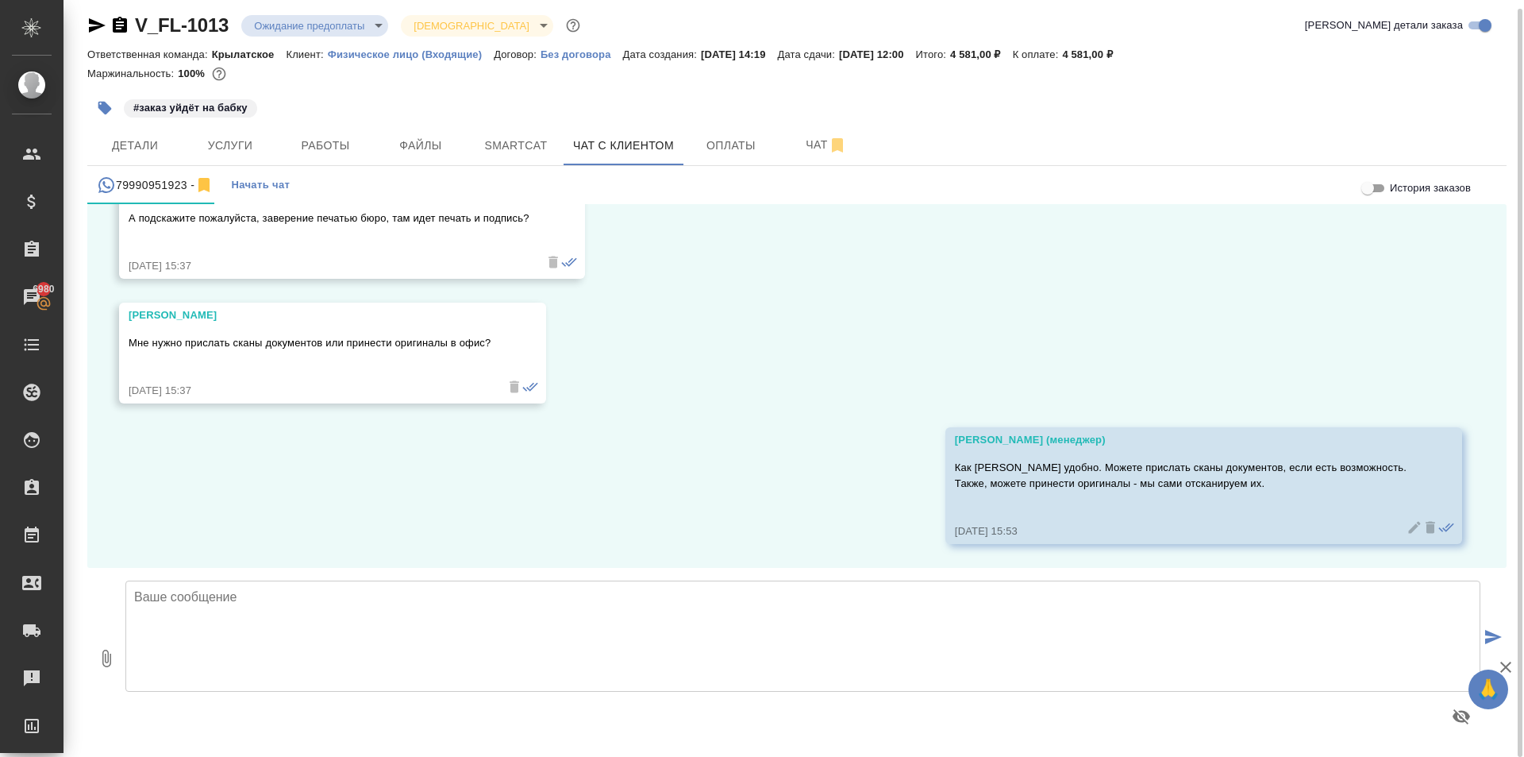
click at [472, 493] on div "10.10, пятница Гудина Александра (менеджер) Ульяна, добрый день! Направьте, пож…" at bounding box center [797, 386] width 1420 height 364
click at [299, 635] on textarea at bounding box center [802, 635] width 1355 height 111
type textarea "Н"
click at [113, 664] on icon "button" at bounding box center [106, 658] width 19 height 19
type input "C:\fakepath\2025.pdf"
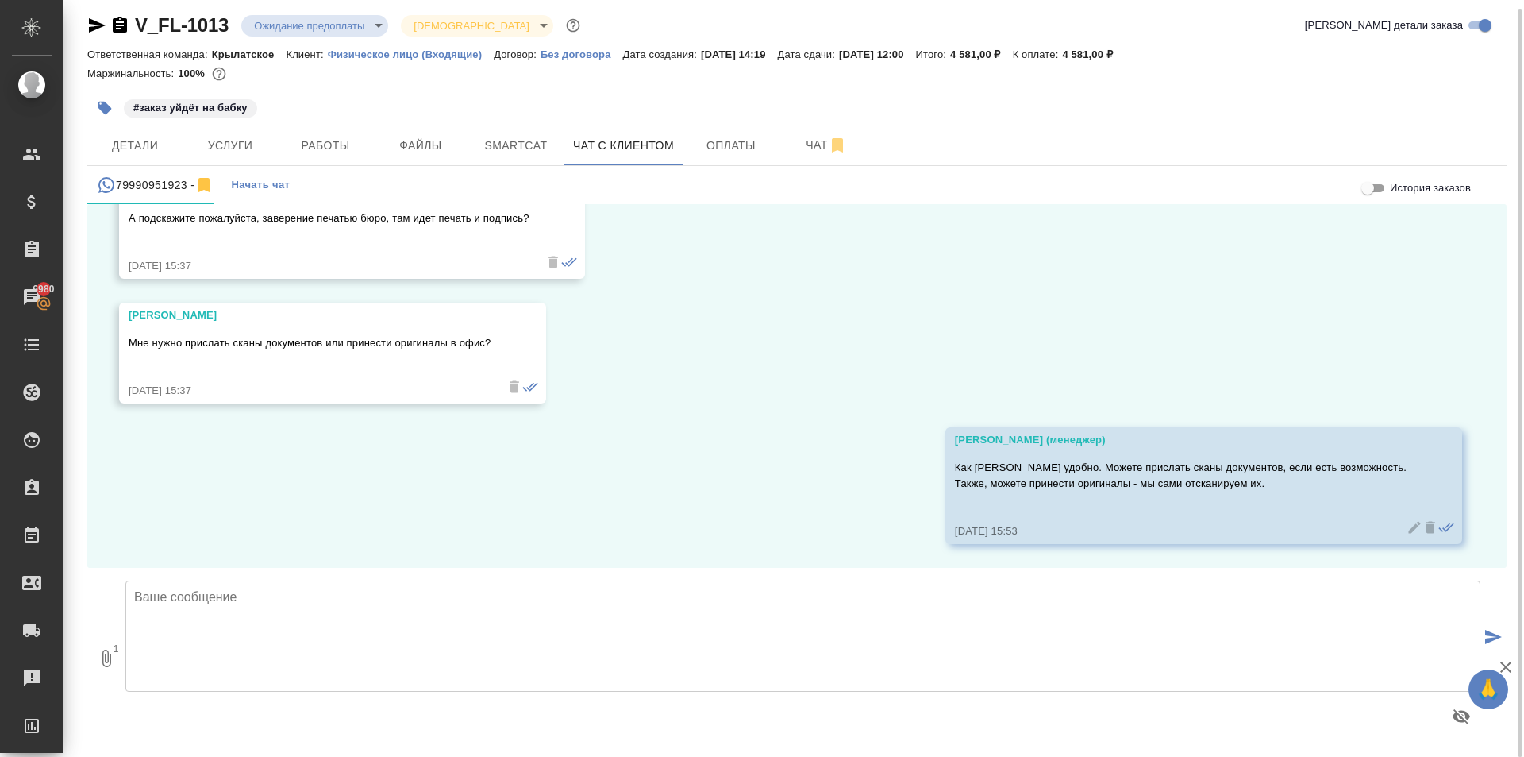
click at [305, 630] on textarea at bounding box center [802, 635] width 1355 height 111
type textarea "Вот пример заверения печатью бюро."
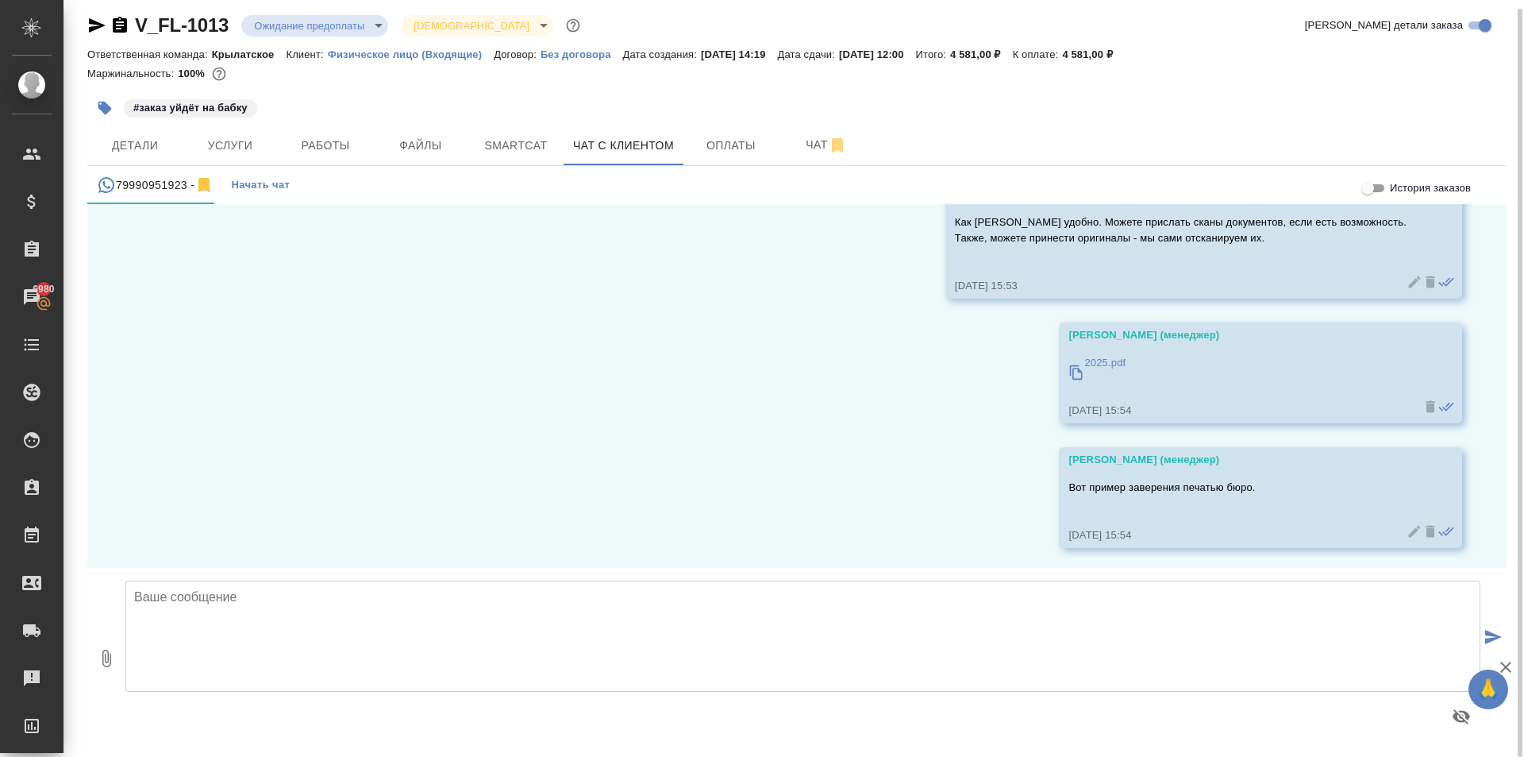
scroll to position [2542, 0]
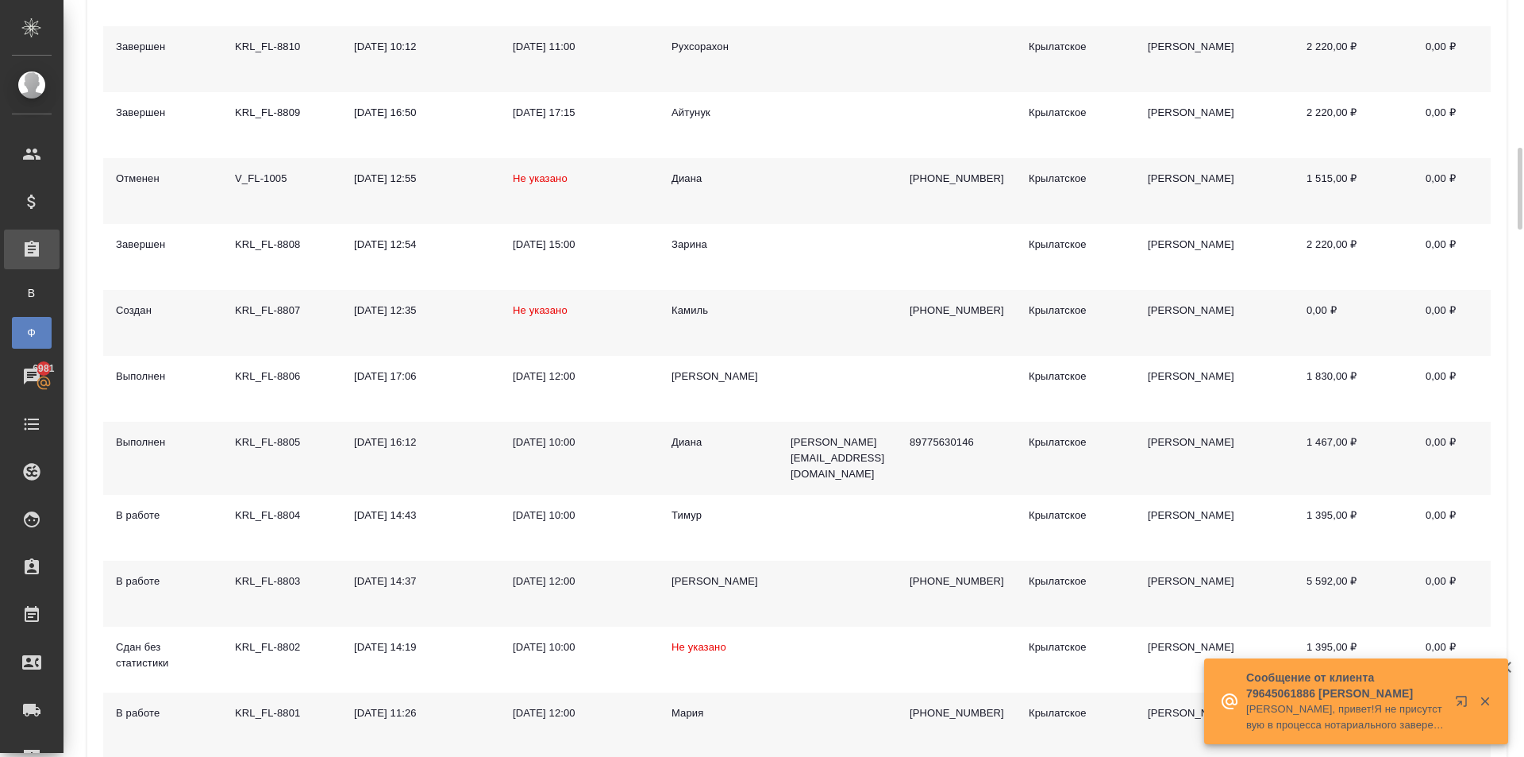
scroll to position [715, 0]
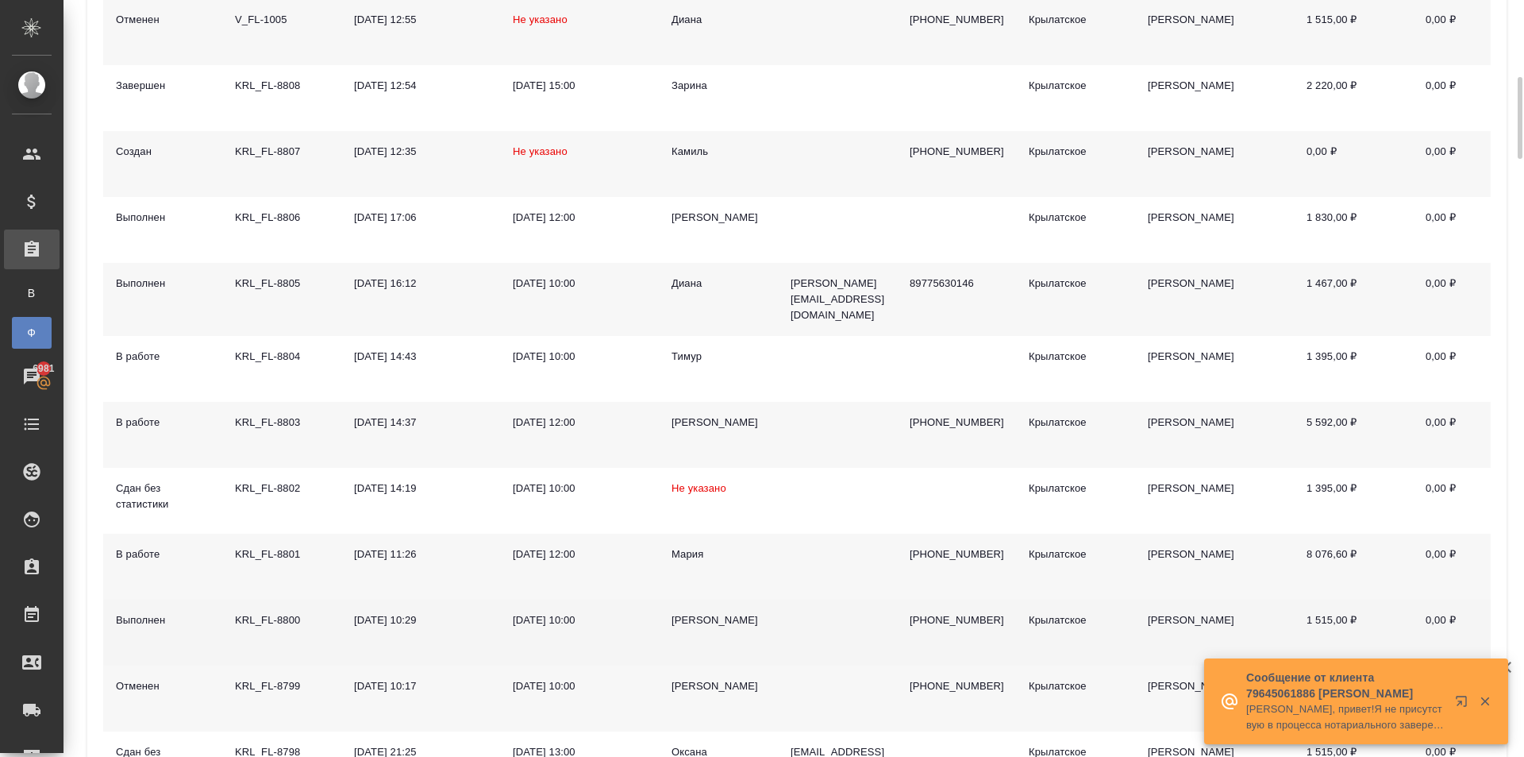
click at [673, 612] on div "[PERSON_NAME]" at bounding box center [719, 620] width 94 height 16
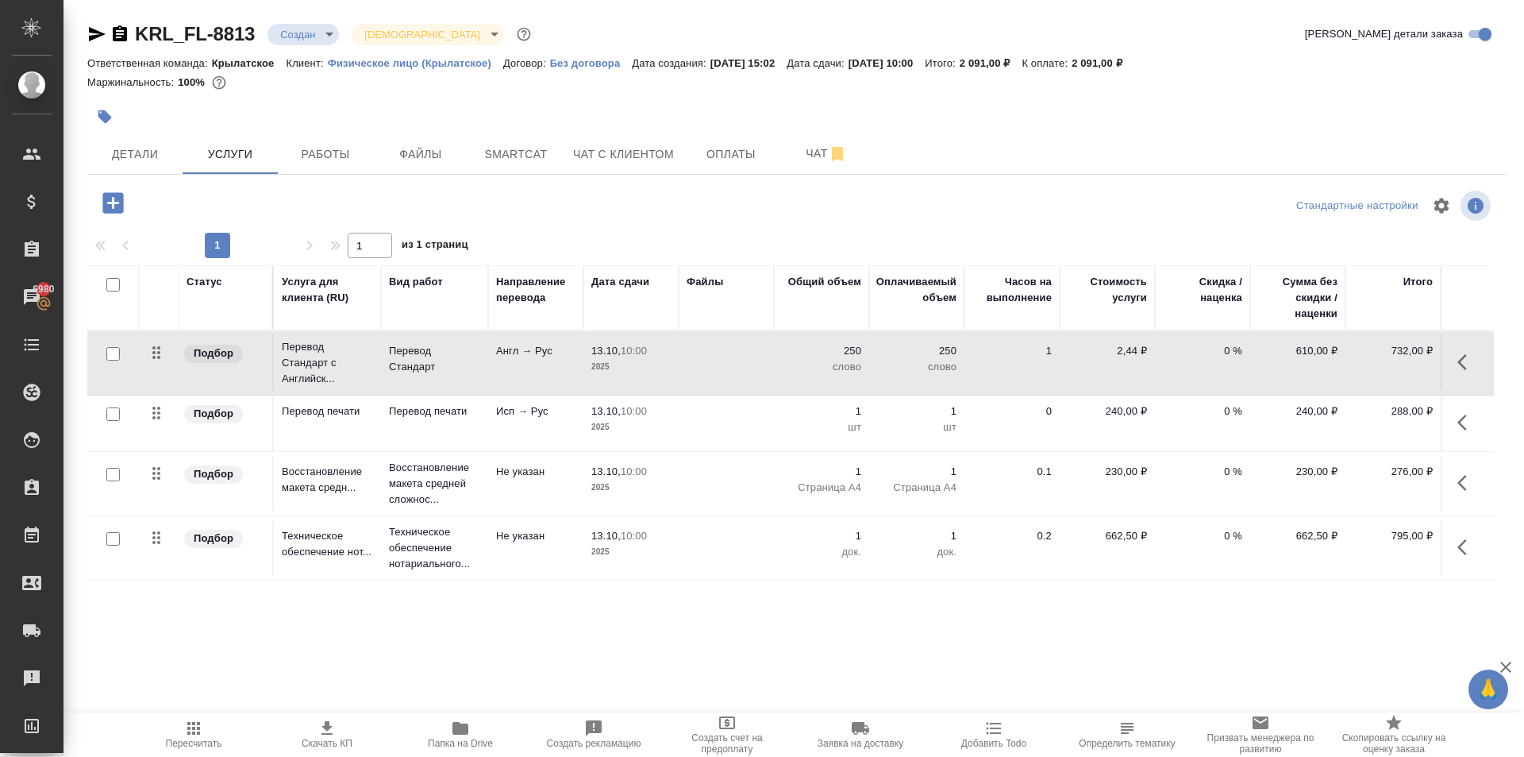
click at [218, 728] on span "Пересчитать" at bounding box center [194, 734] width 114 height 30
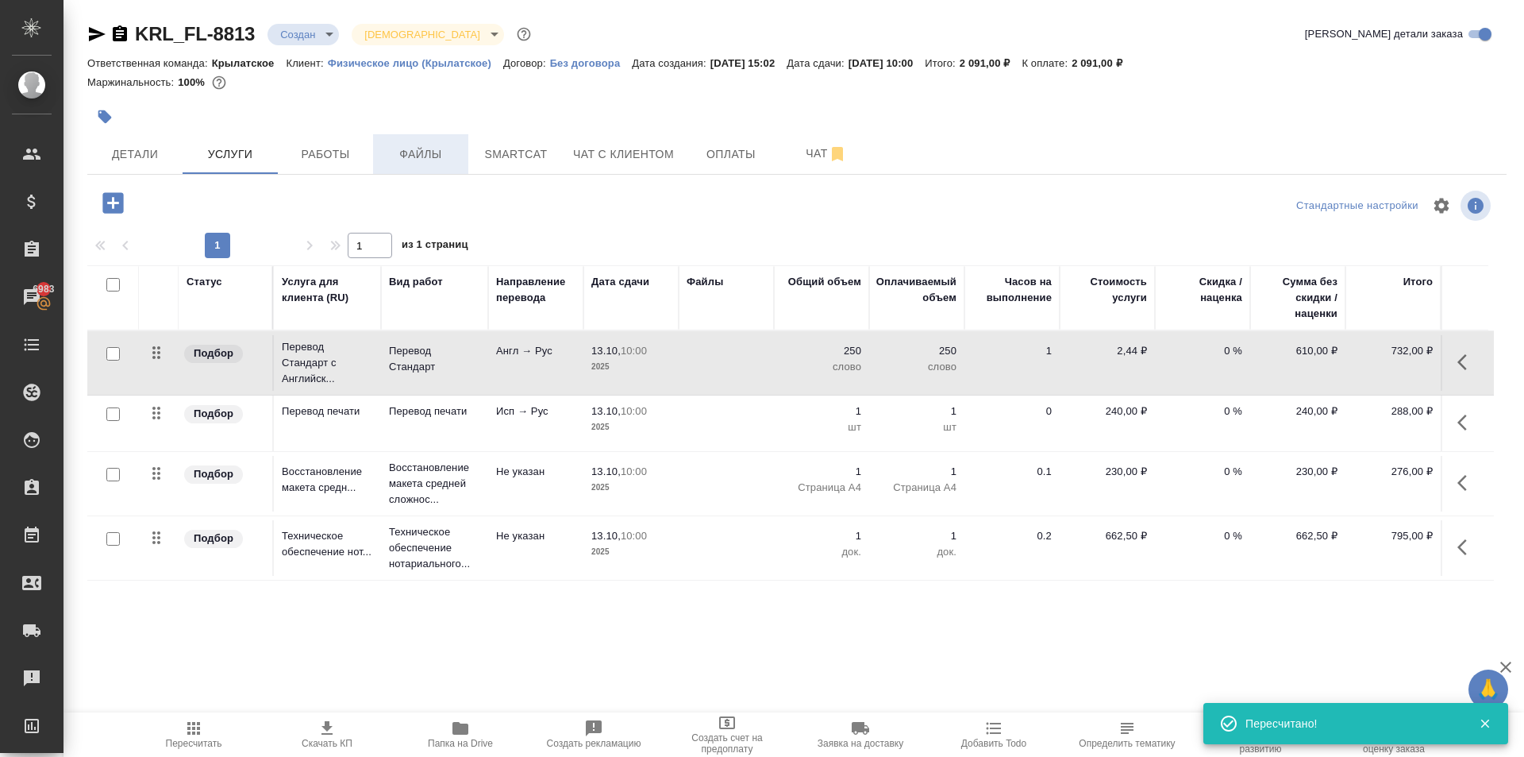
click at [429, 145] on span "Файлы" at bounding box center [421, 155] width 76 height 20
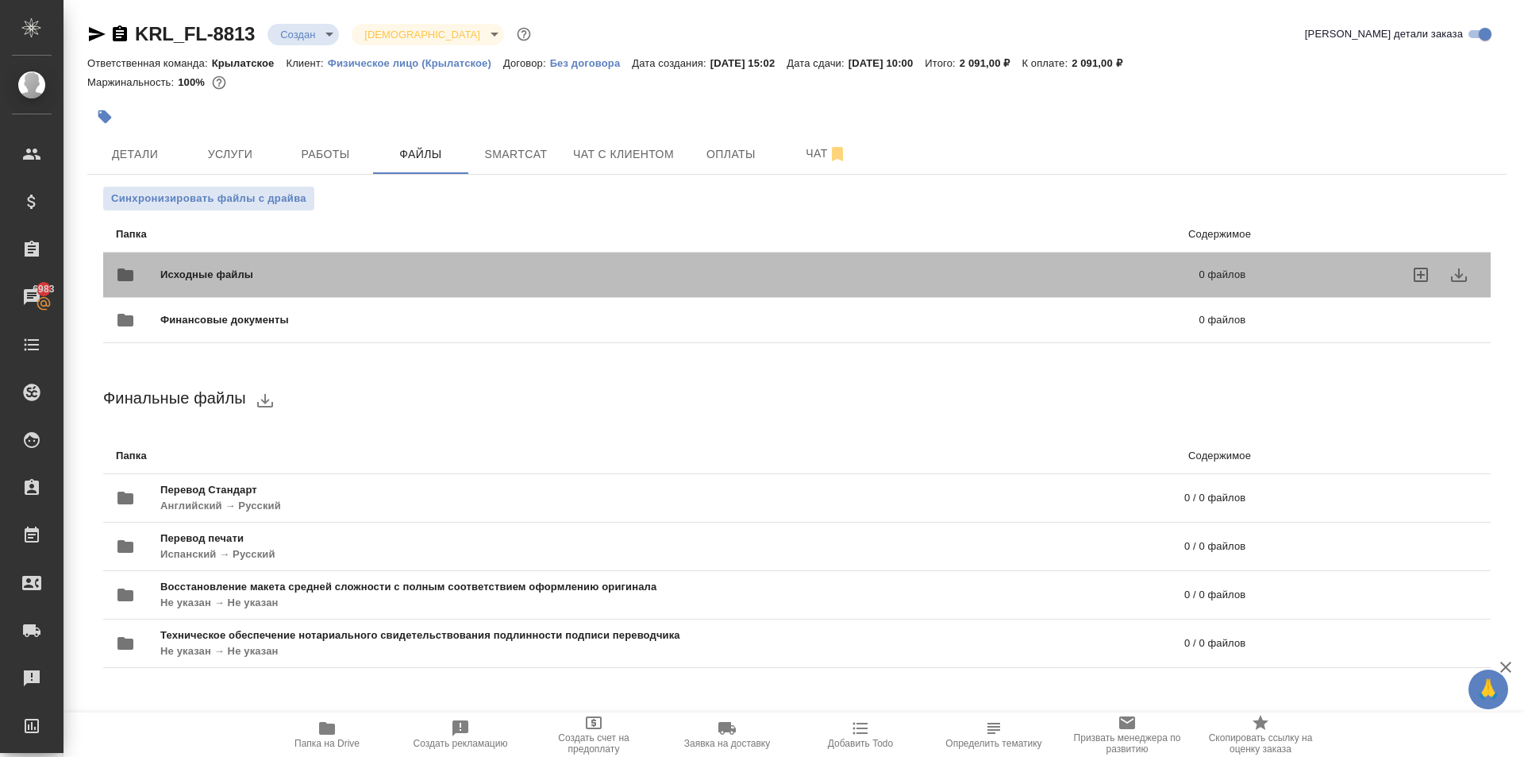
click at [270, 264] on div "Исходные файлы 0 файлов" at bounding box center [681, 275] width 1130 height 38
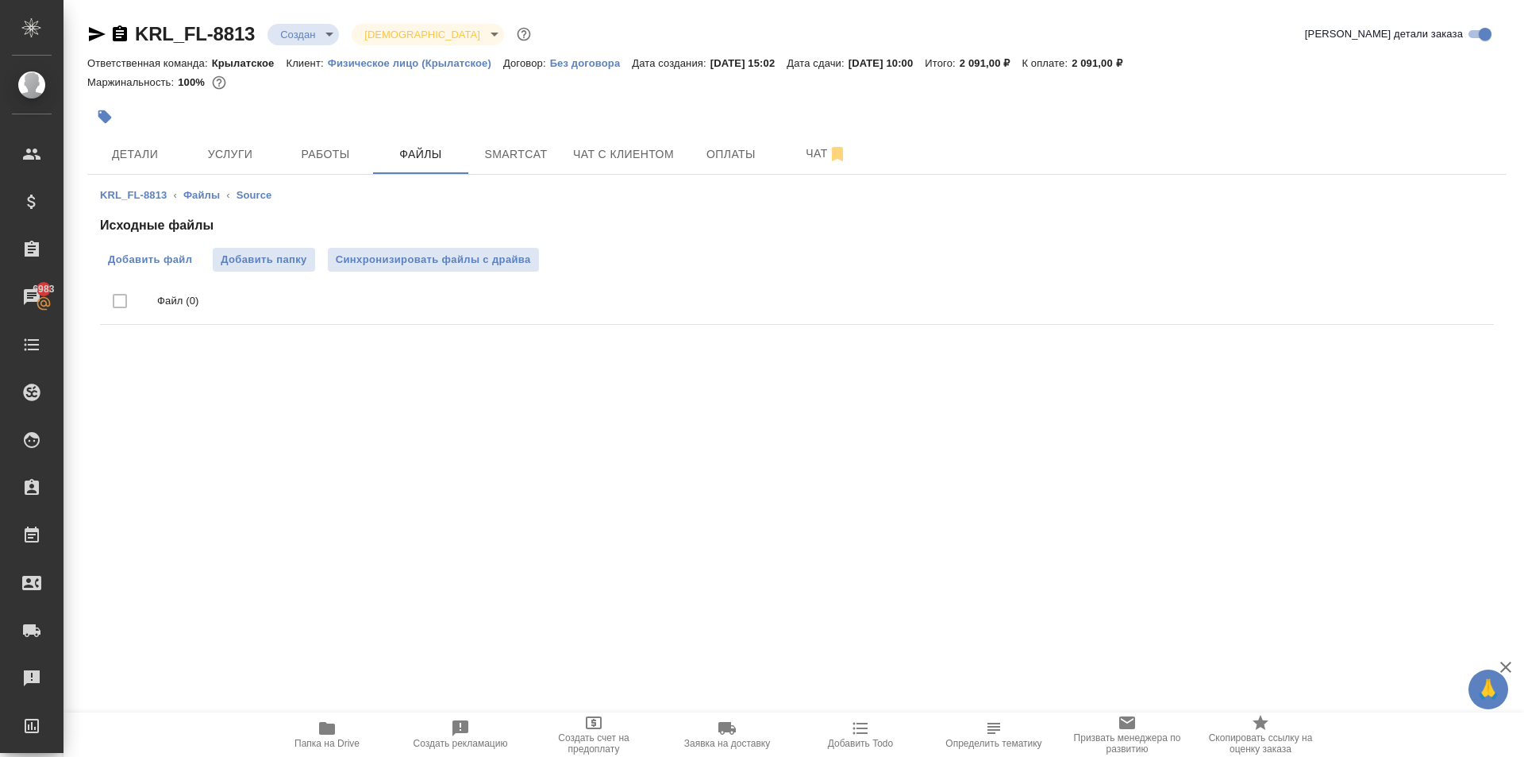
click at [195, 253] on label "Добавить файл" at bounding box center [150, 260] width 100 height 24
click at [0, 0] on input "Добавить файл" at bounding box center [0, 0] width 0 height 0
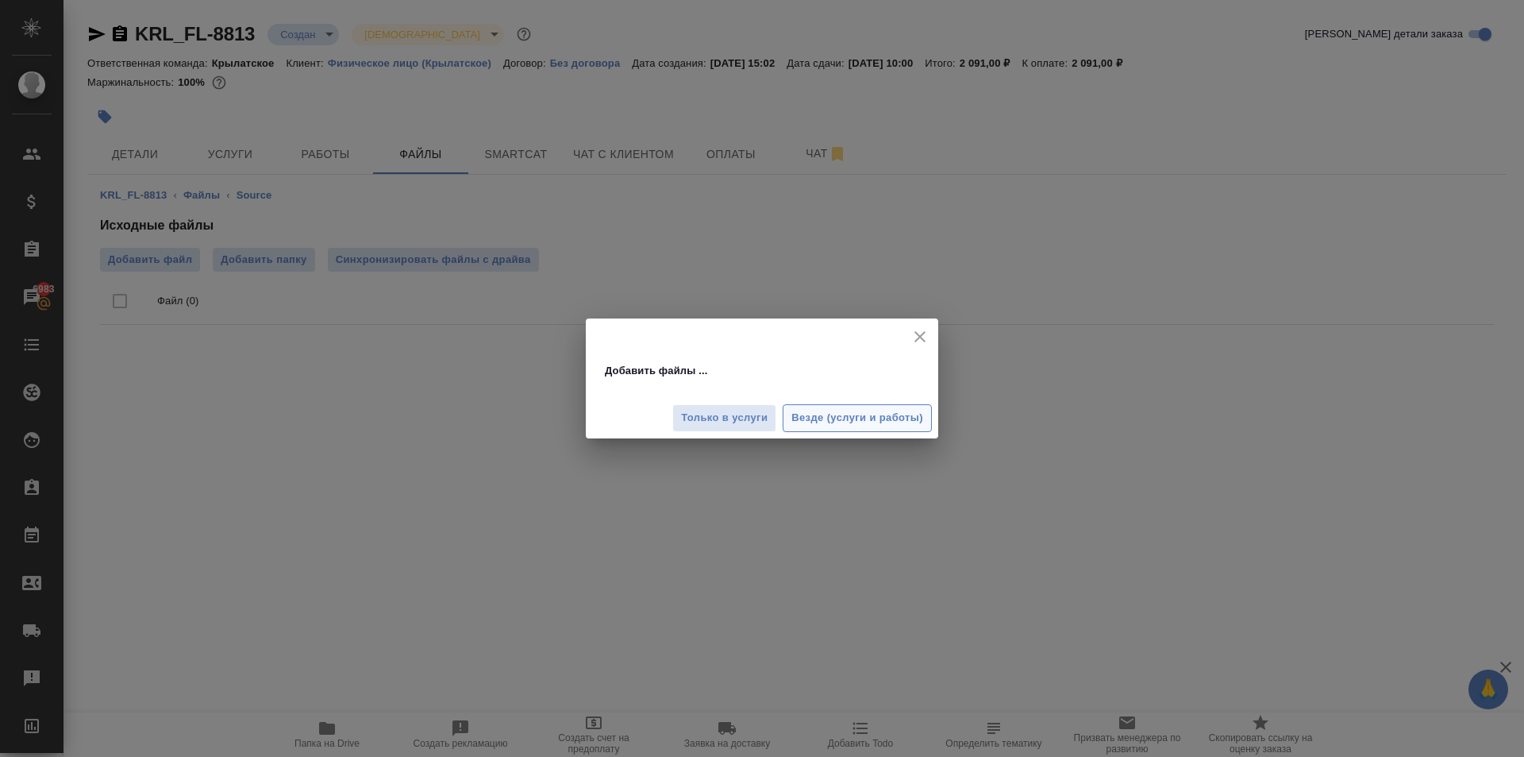
click at [834, 407] on button "Везде (услуги и работы)" at bounding box center [857, 418] width 149 height 28
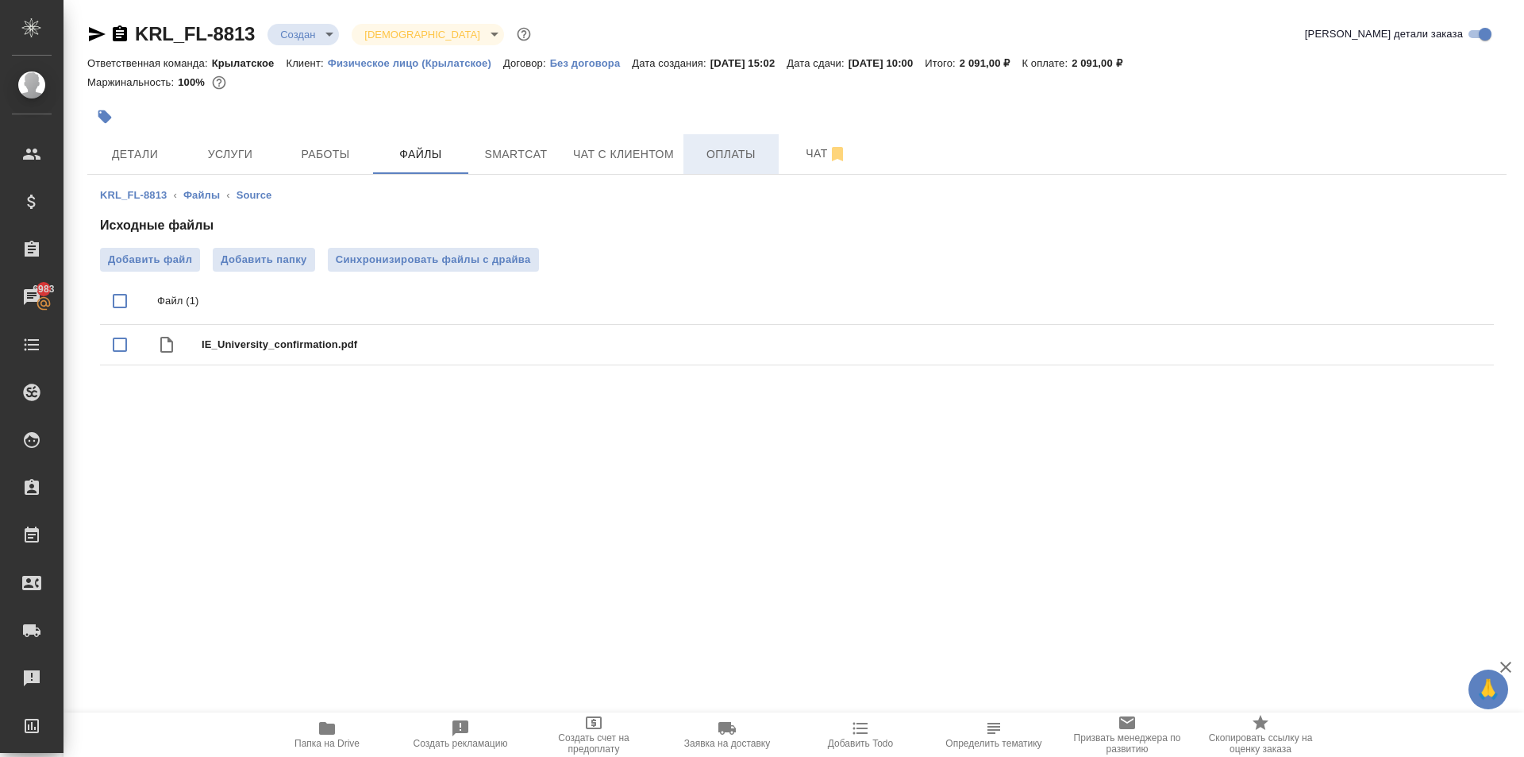
click at [750, 145] on span "Оплаты" at bounding box center [731, 155] width 76 height 20
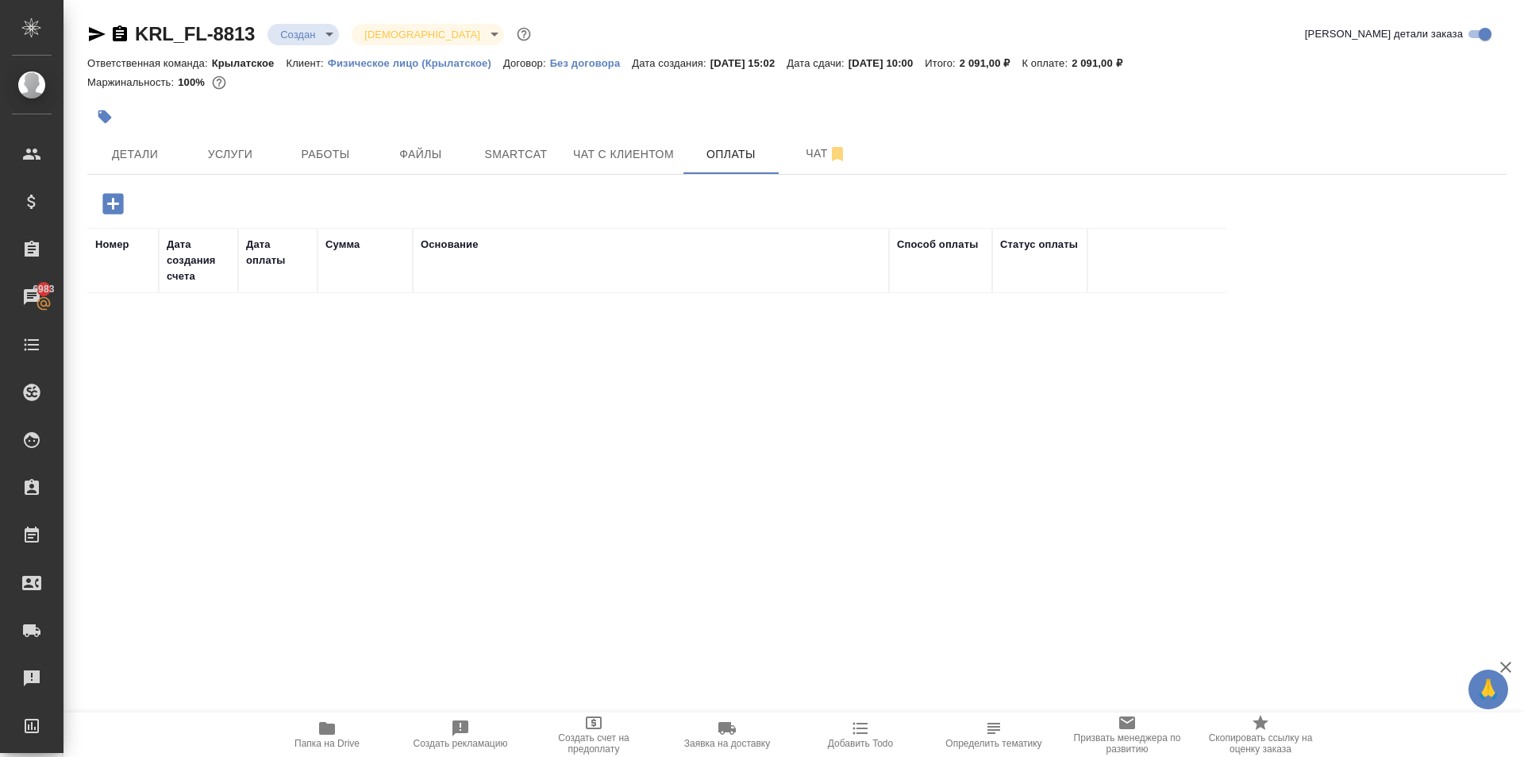
click at [121, 197] on icon "button" at bounding box center [112, 203] width 21 height 21
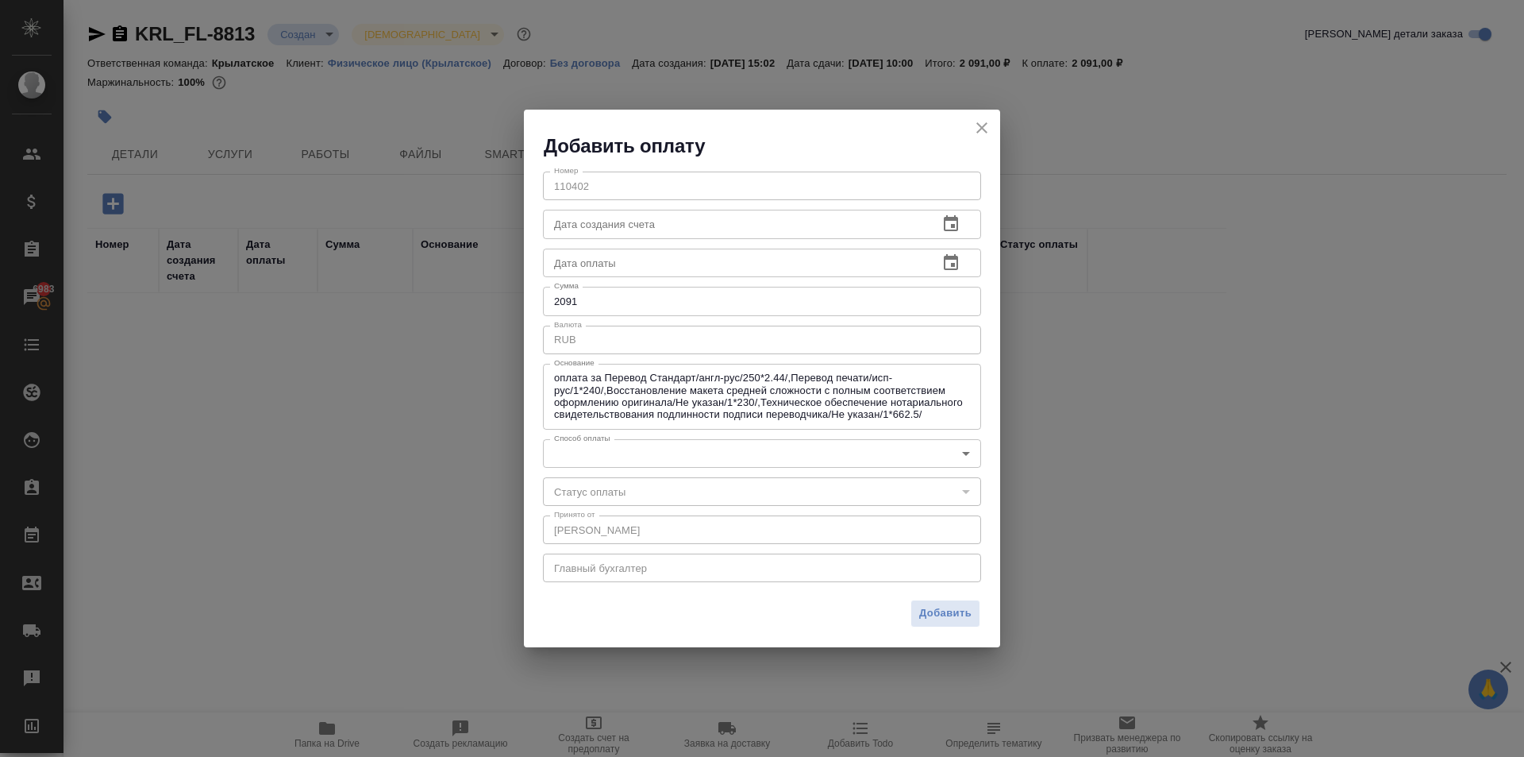
click at [633, 472] on div "Номер 110402 Номер Дата создания счета Дата создания счета Дата оплаты Дата опл…" at bounding box center [762, 376] width 476 height 434
click at [597, 438] on body "🙏 .cls-1 fill:#fff; AWATERA [PERSON_NAME] Клиенты Спецификации Заказы 6983 Чаты…" at bounding box center [762, 378] width 1524 height 757
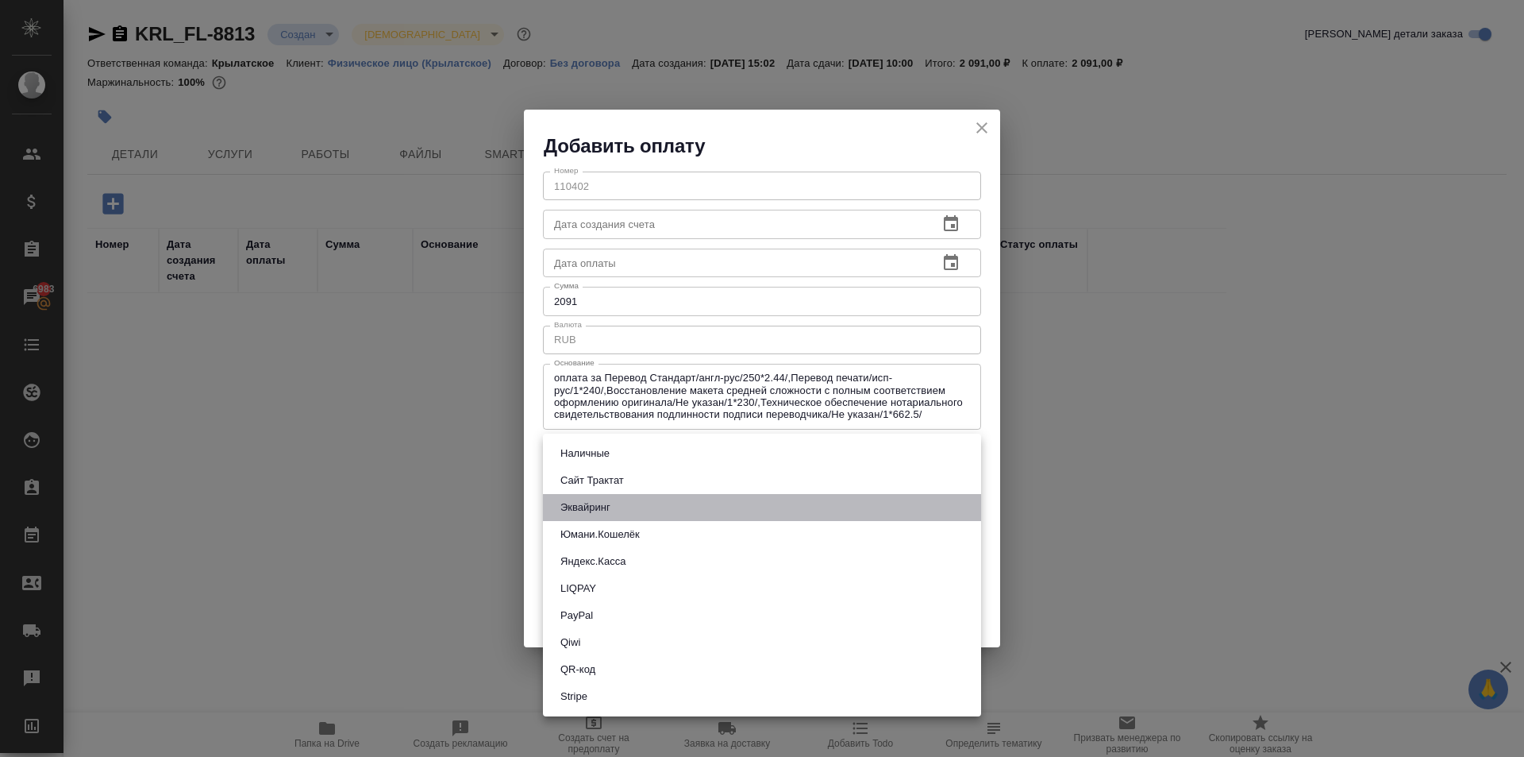
click at [580, 499] on button "Эквайринг" at bounding box center [586, 507] width 60 height 17
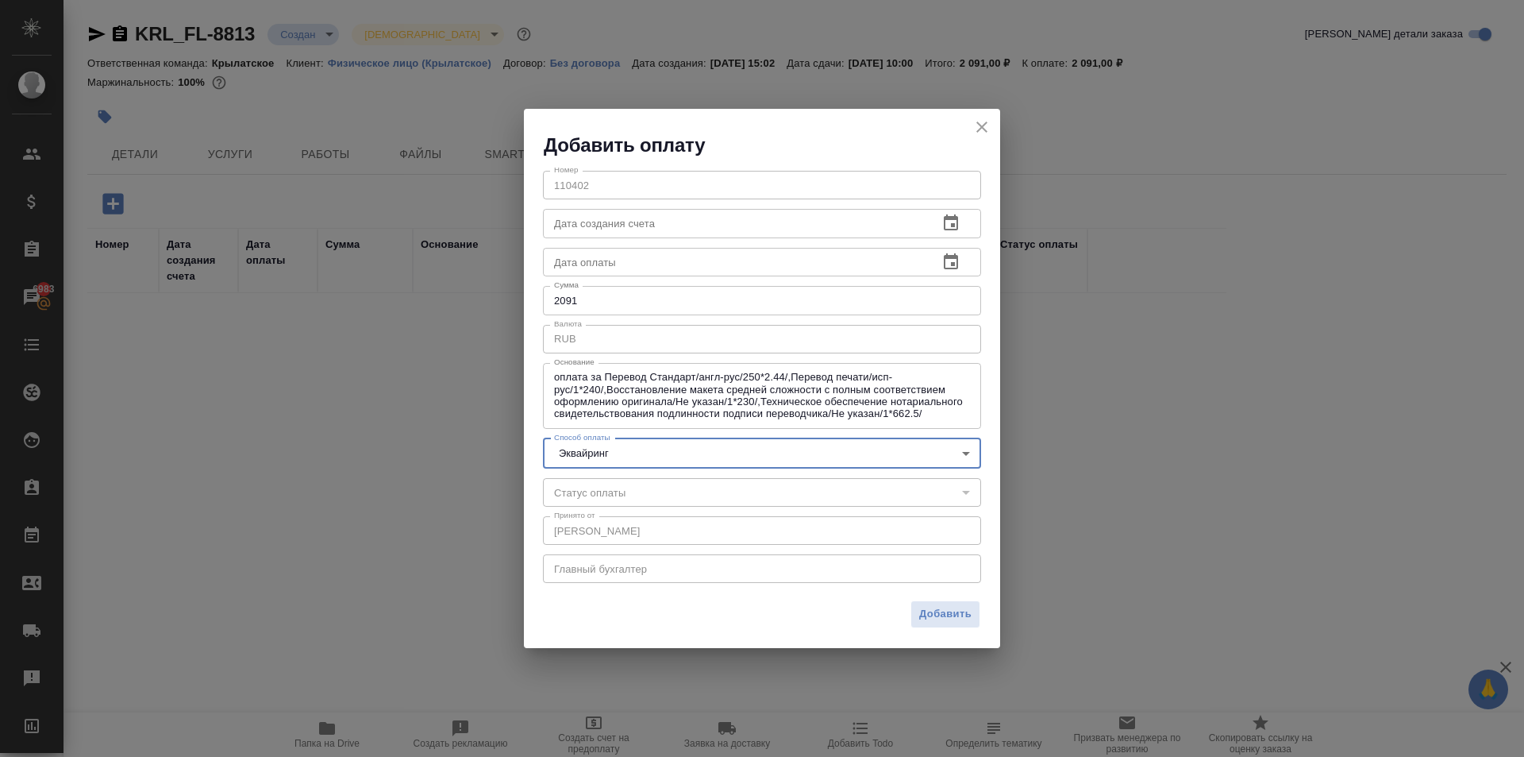
click at [575, 445] on body "🙏 .cls-1 fill:#fff; AWATERA [PERSON_NAME] Клиенты Спецификации Заказы 6983 Чаты…" at bounding box center [762, 378] width 1524 height 757
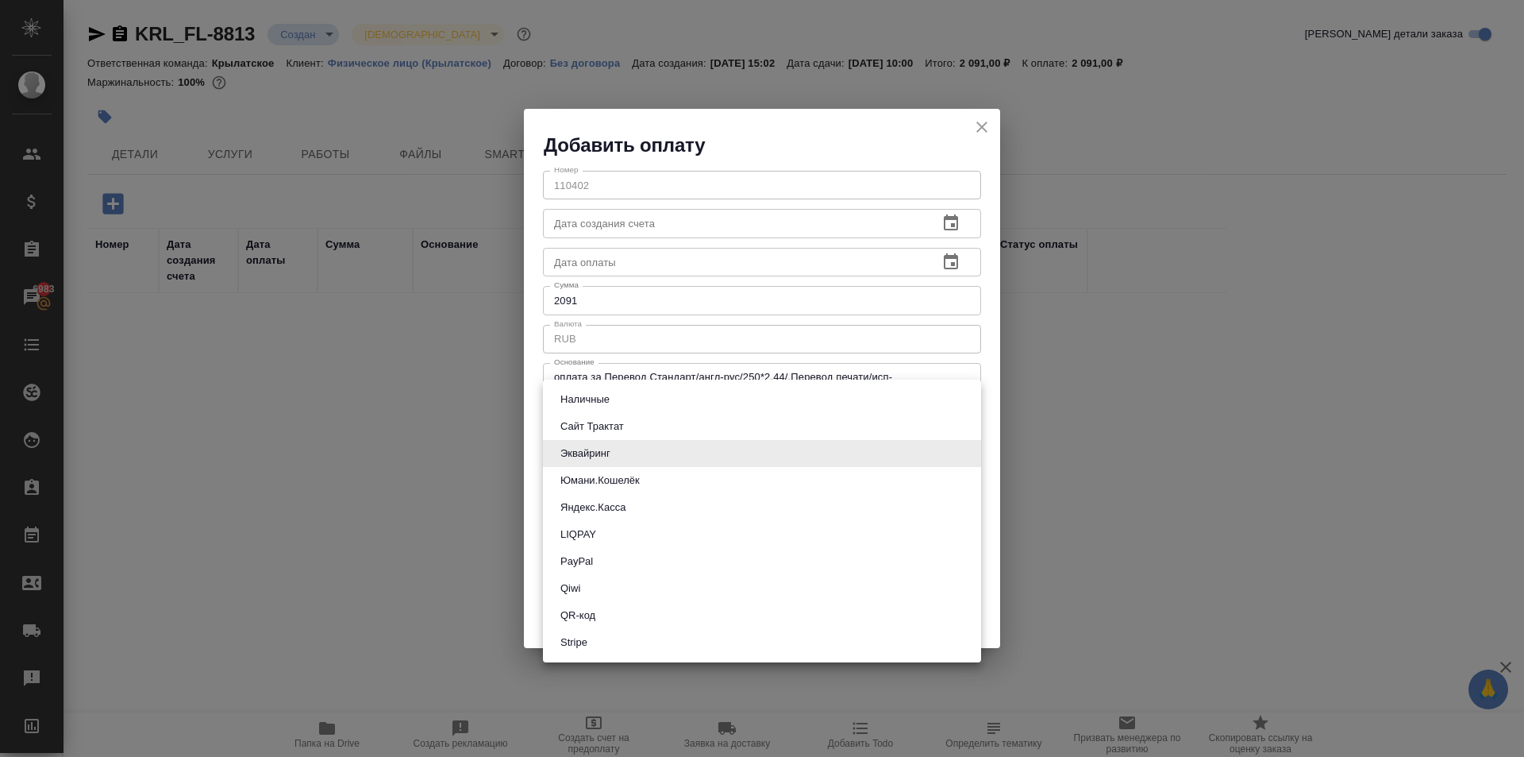
drag, startPoint x: 602, startPoint y: 429, endPoint x: 780, endPoint y: 495, distance: 189.9
click at [603, 428] on button "Сайт Трактат" at bounding box center [592, 426] width 73 height 17
type input "site-traktat"
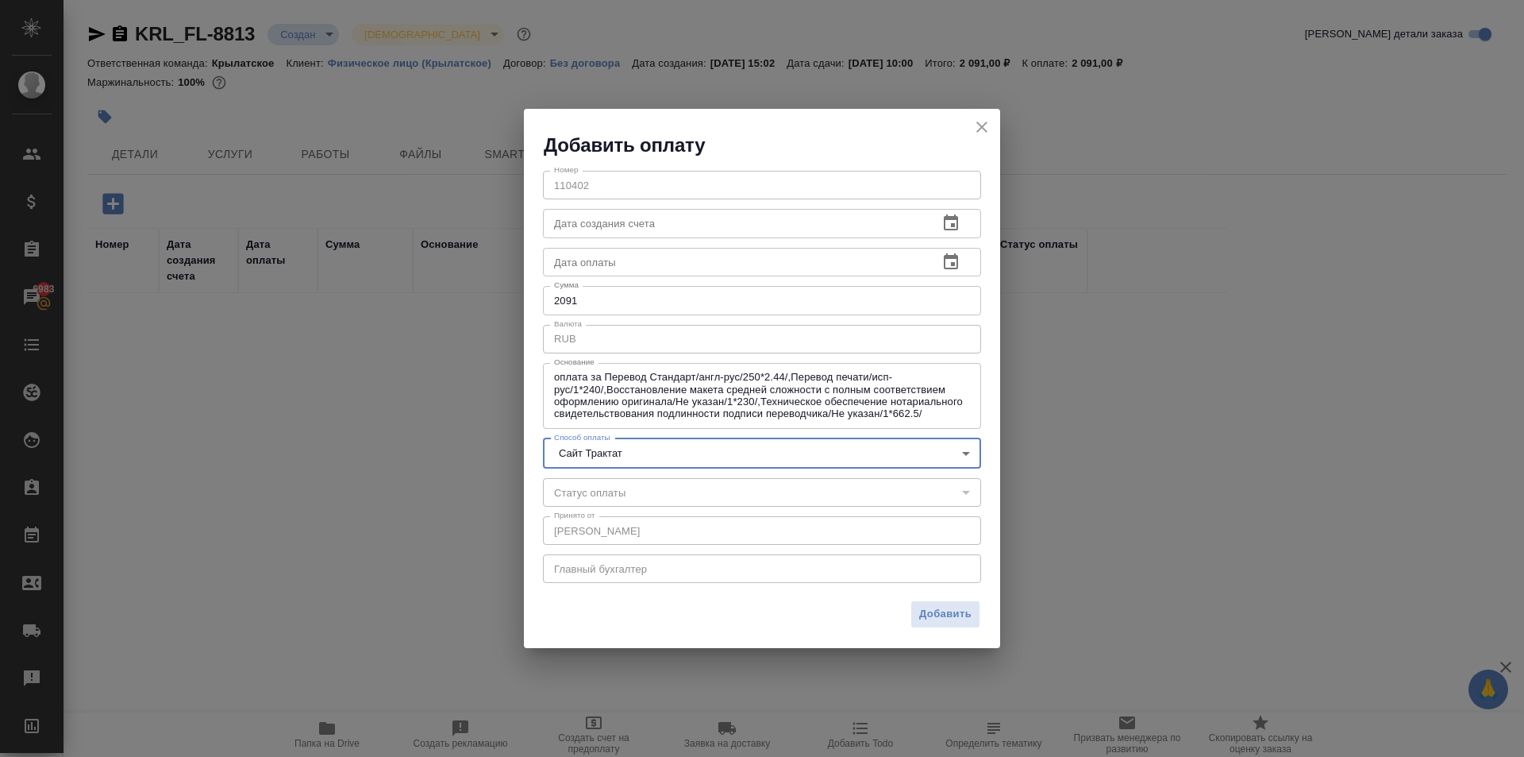
click at [930, 604] on button "Добавить" at bounding box center [946, 614] width 70 height 28
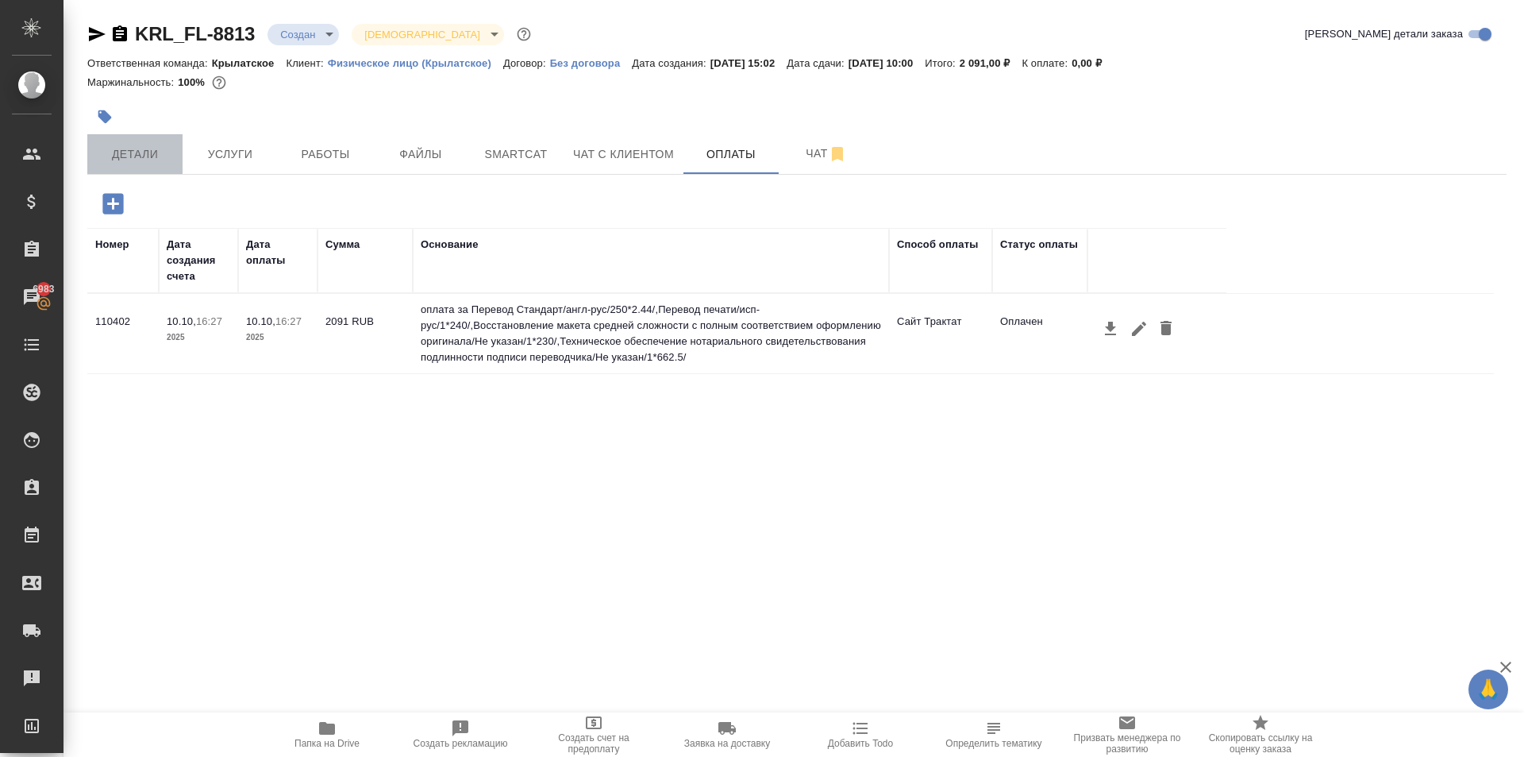
click at [133, 148] on span "Детали" at bounding box center [135, 155] width 76 height 20
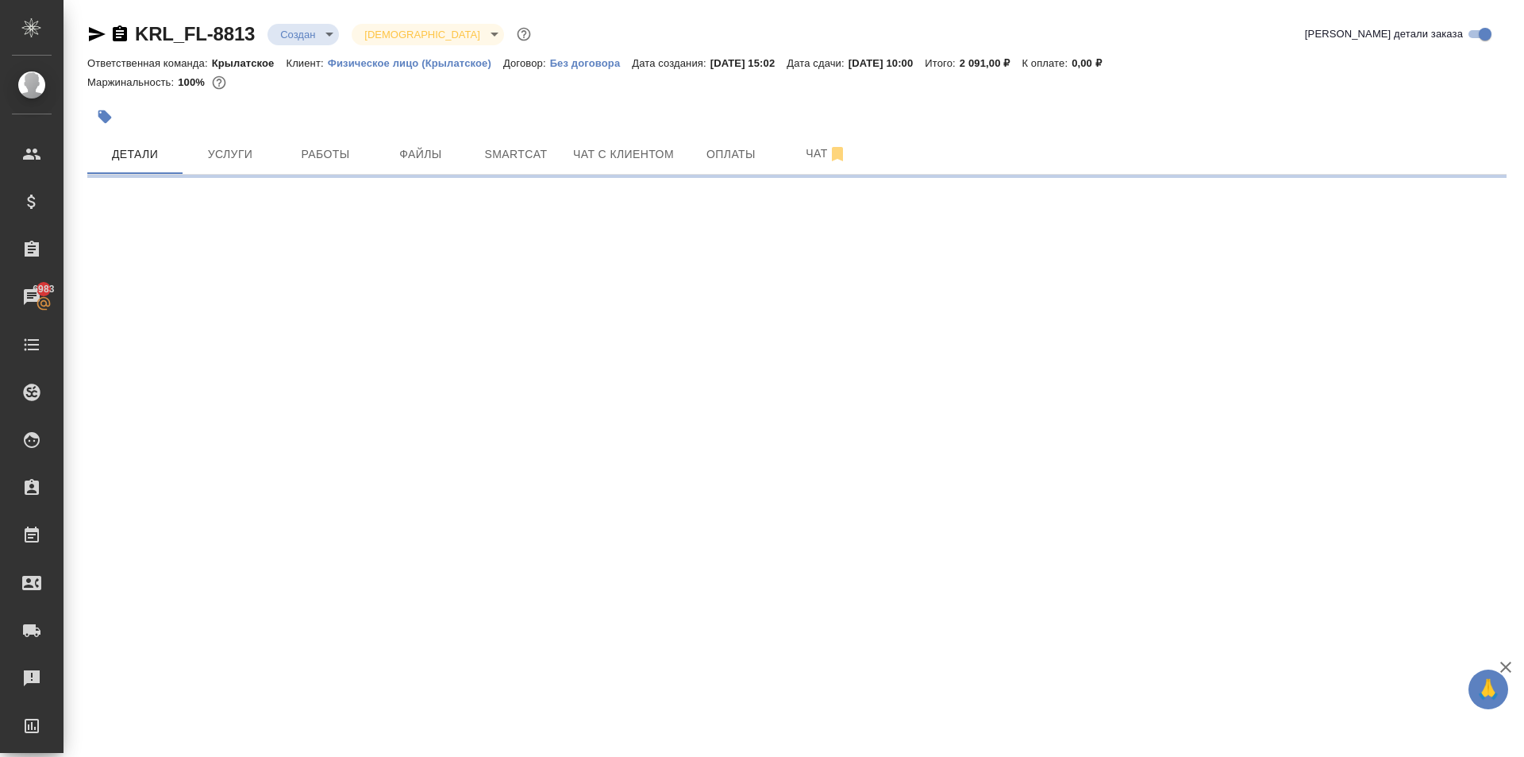
select select "RU"
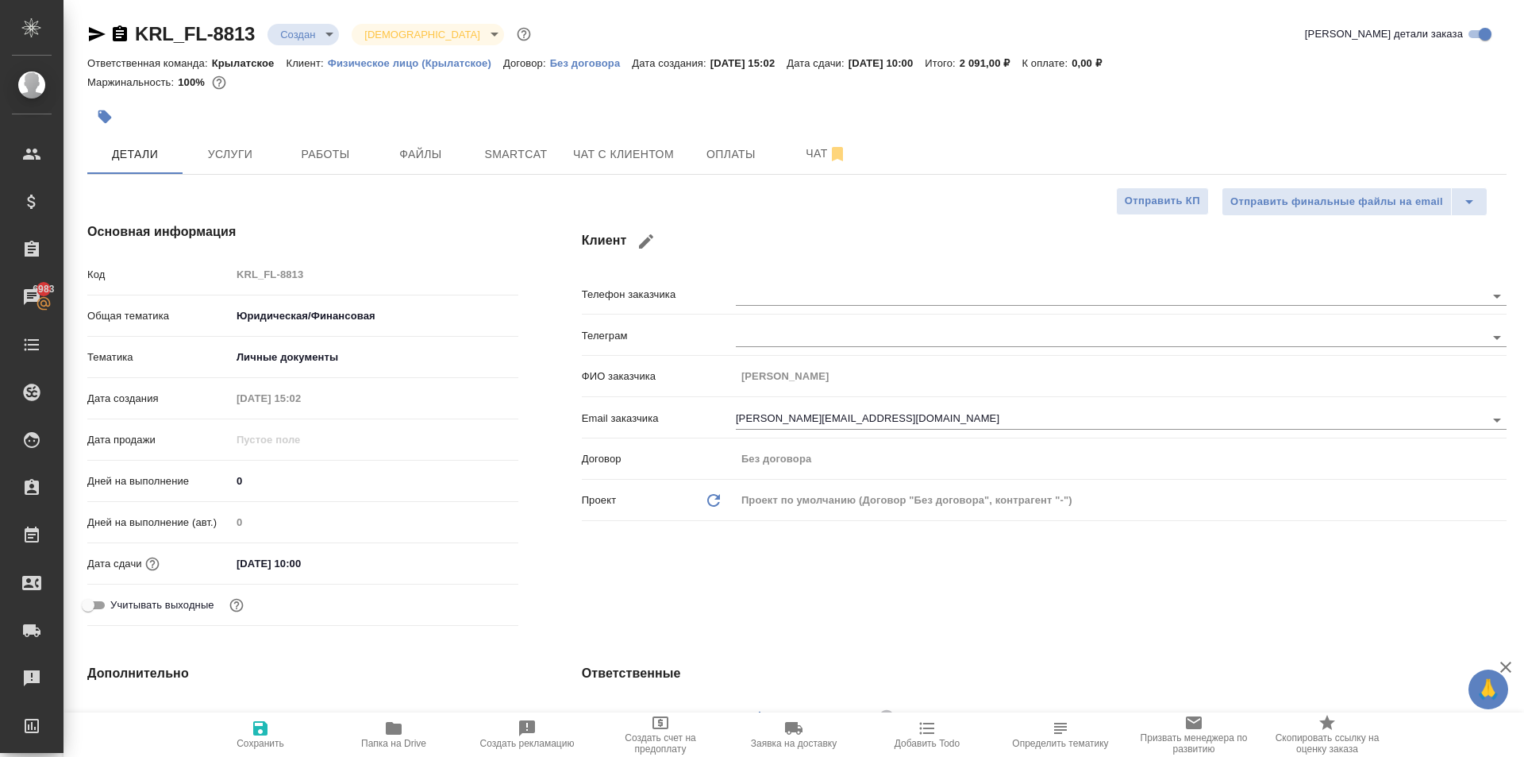
type textarea "x"
drag, startPoint x: 300, startPoint y: 116, endPoint x: 320, endPoint y: 148, distance: 38.1
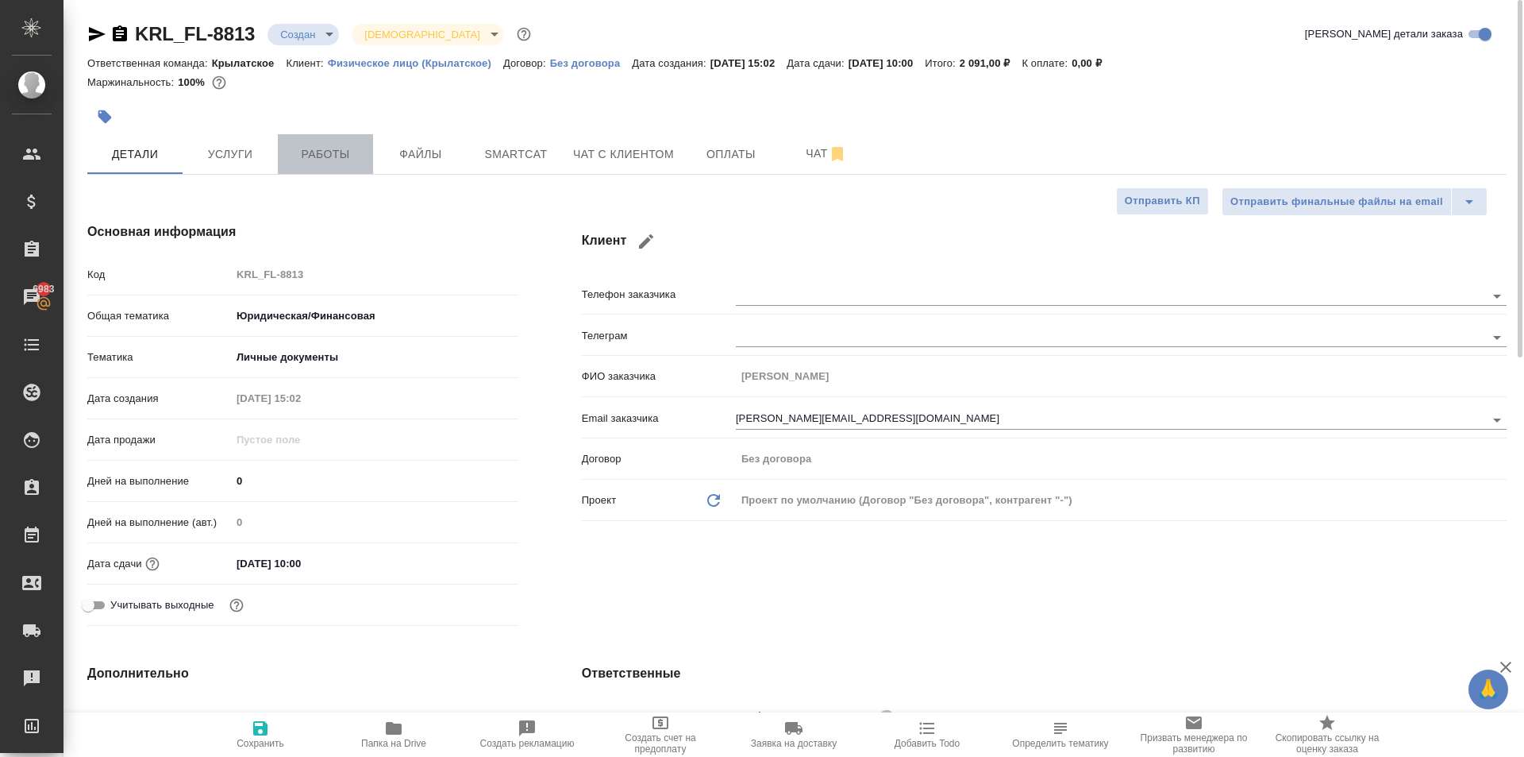
drag, startPoint x: 320, startPoint y: 148, endPoint x: 364, endPoint y: 168, distance: 48.4
click at [321, 148] on span "Работы" at bounding box center [325, 155] width 76 height 20
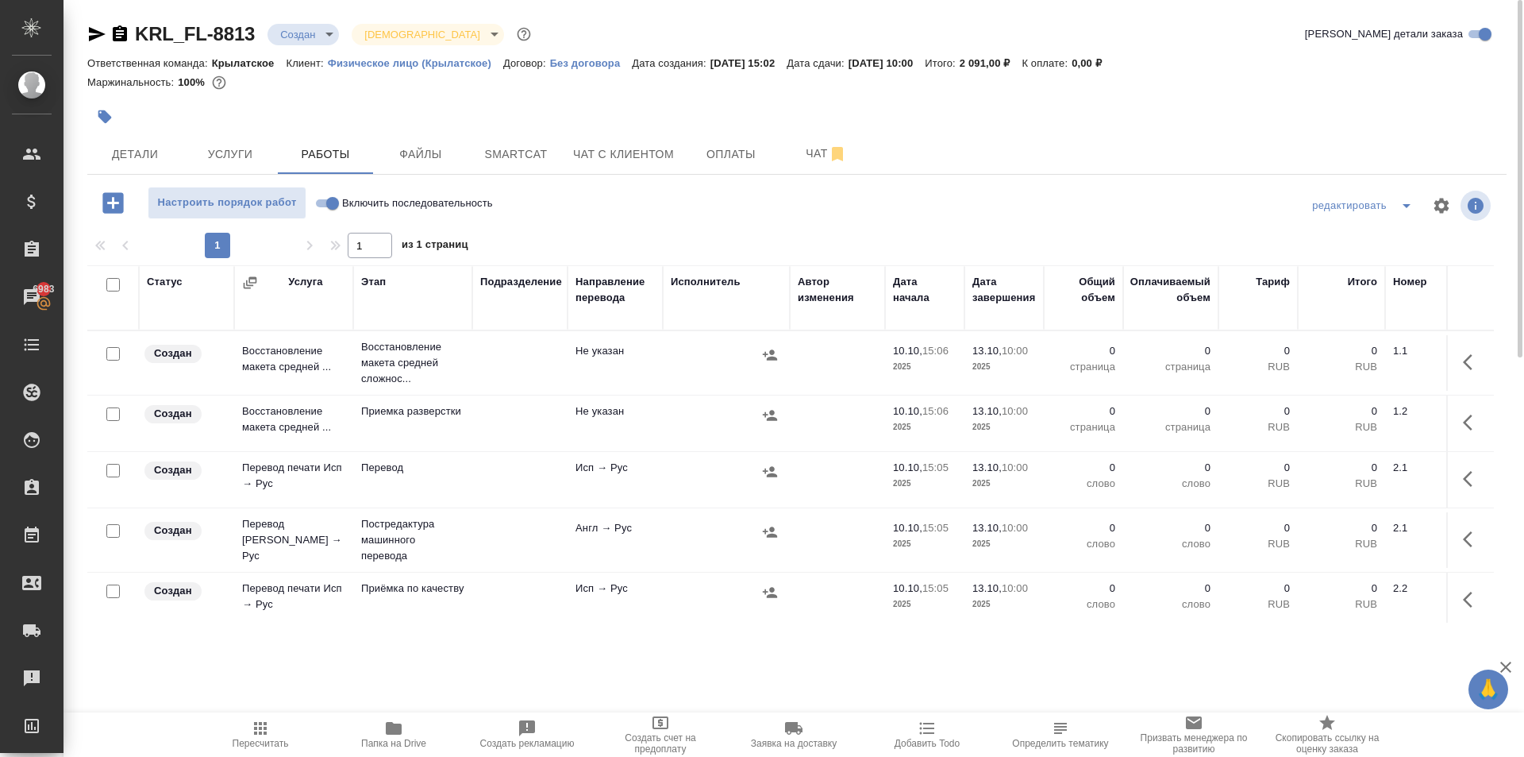
click at [331, 202] on input "Включить последовательность" at bounding box center [332, 203] width 57 height 19
checkbox input "true"
click at [112, 284] on input "checkbox" at bounding box center [112, 284] width 13 height 13
checkbox input "true"
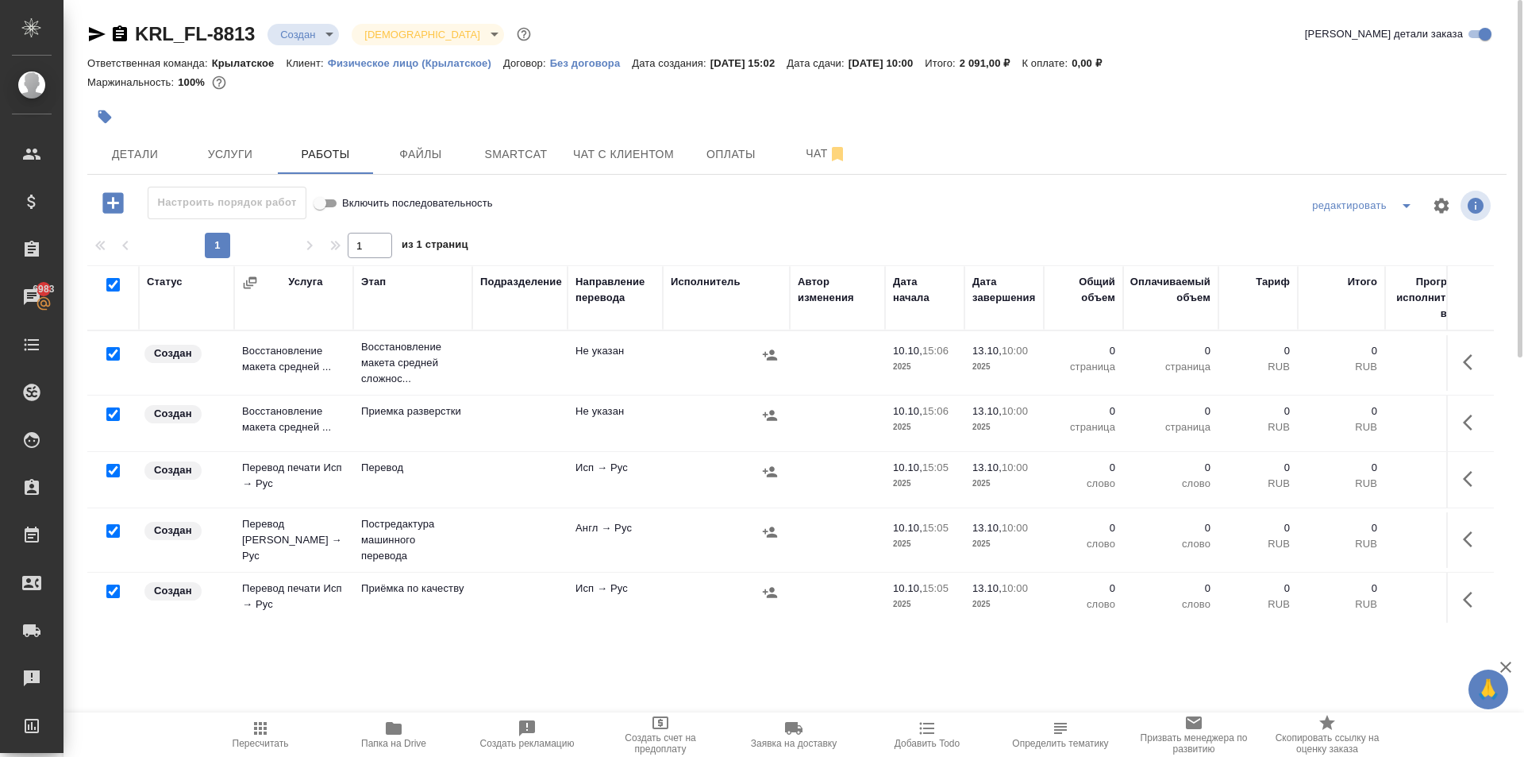
checkbox input "true"
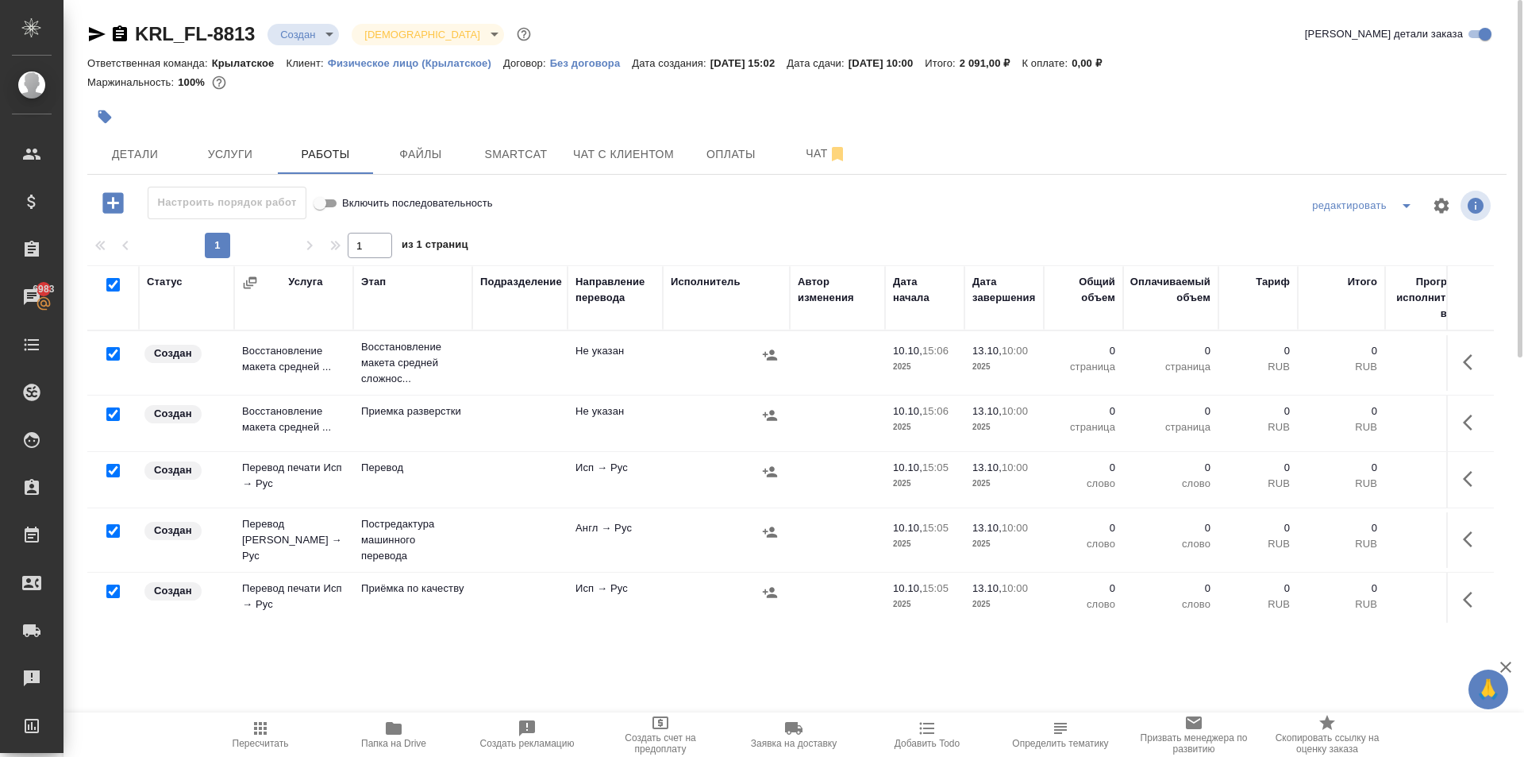
checkbox input "true"
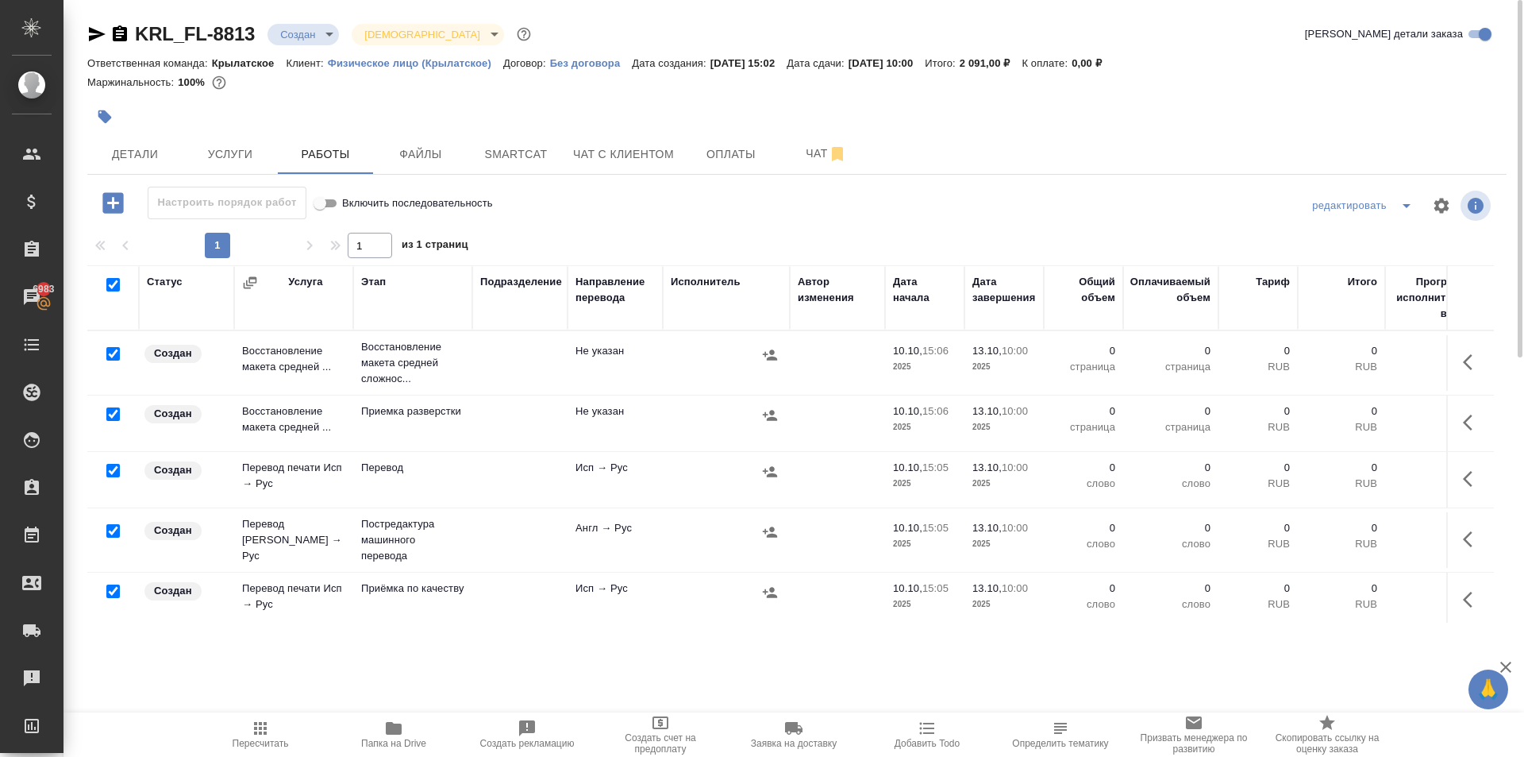
checkbox input "true"
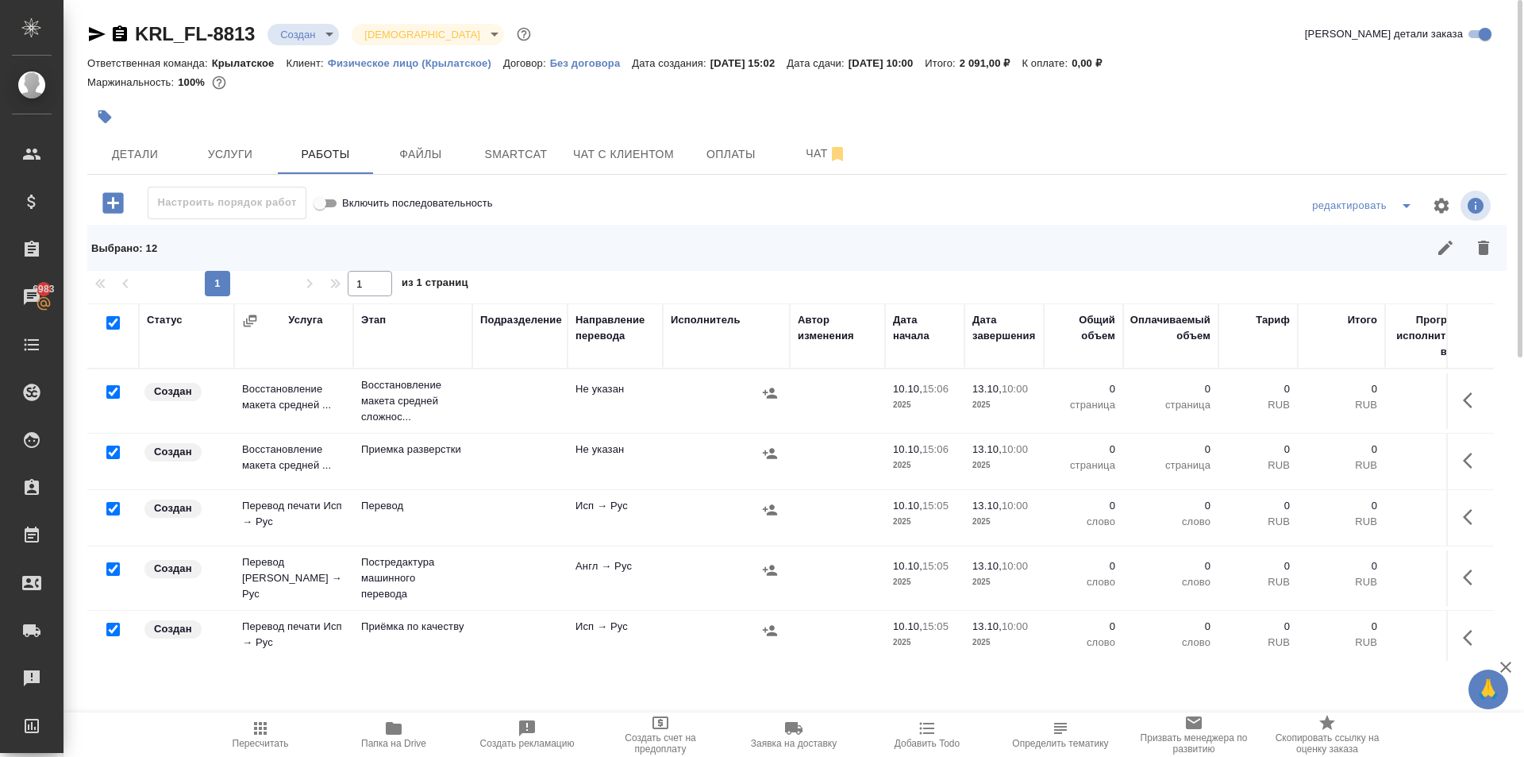
click at [110, 391] on input "checkbox" at bounding box center [112, 391] width 13 height 13
checkbox input "false"
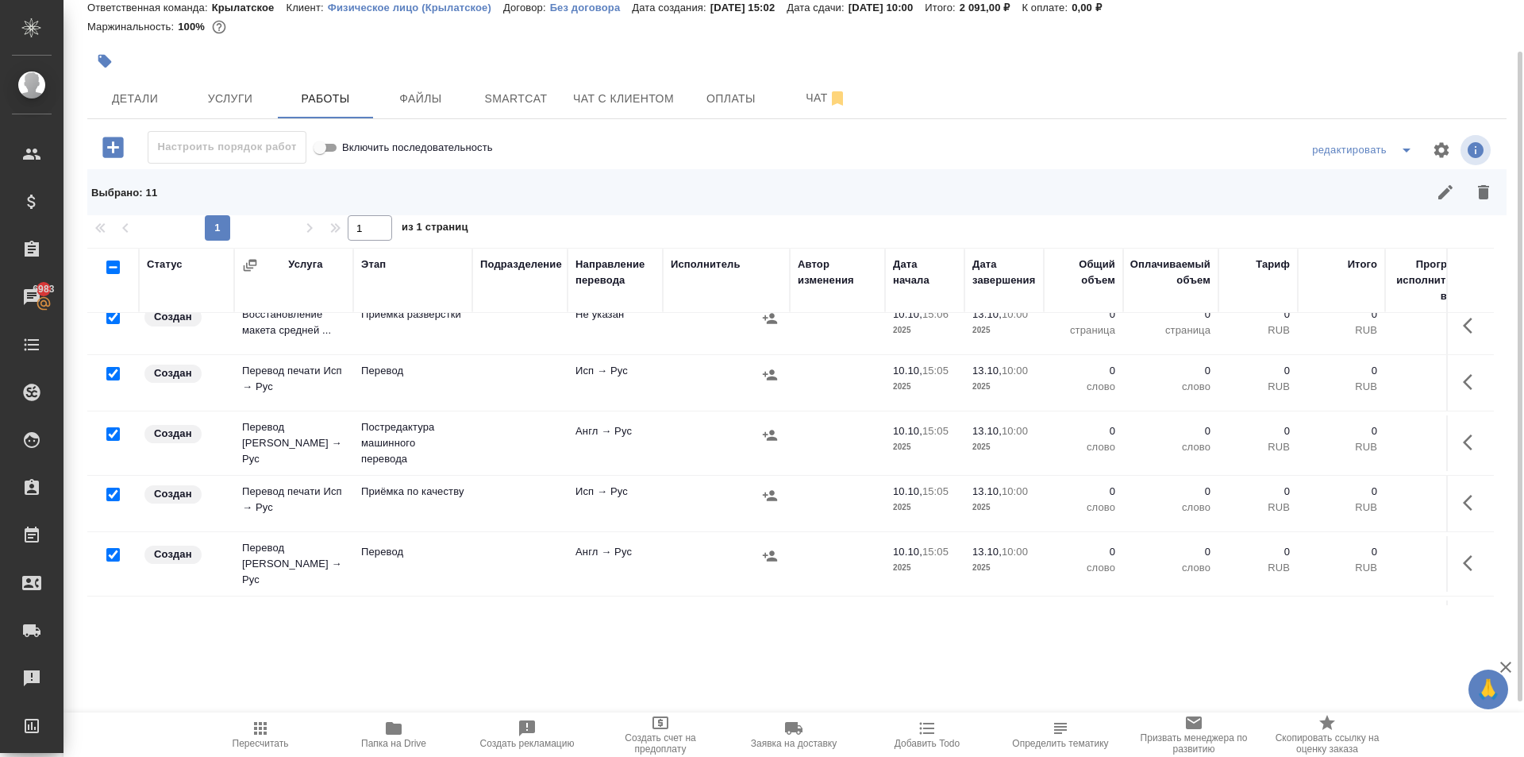
scroll to position [159, 0]
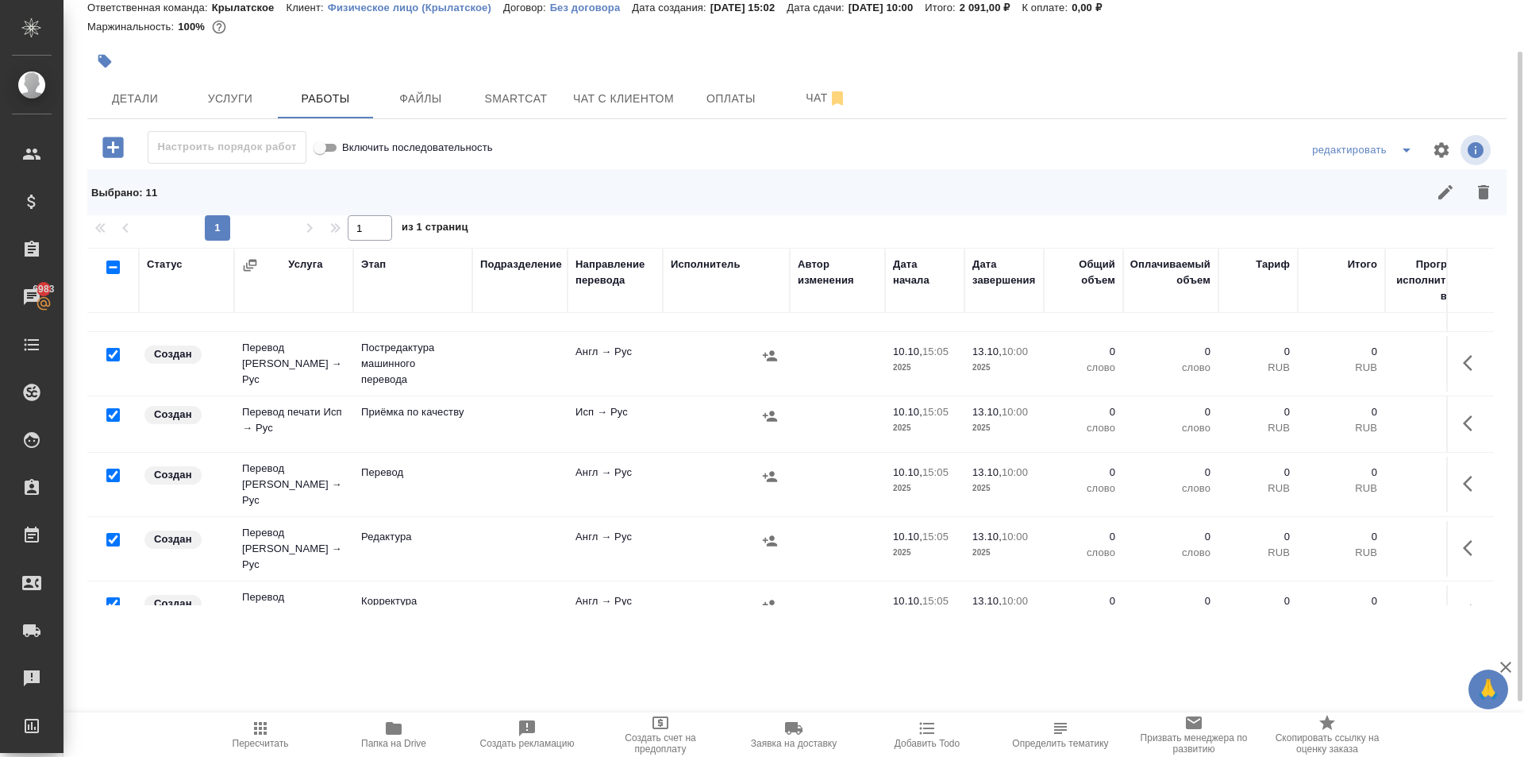
click at [112, 470] on input "checkbox" at bounding box center [112, 474] width 13 height 13
checkbox input "false"
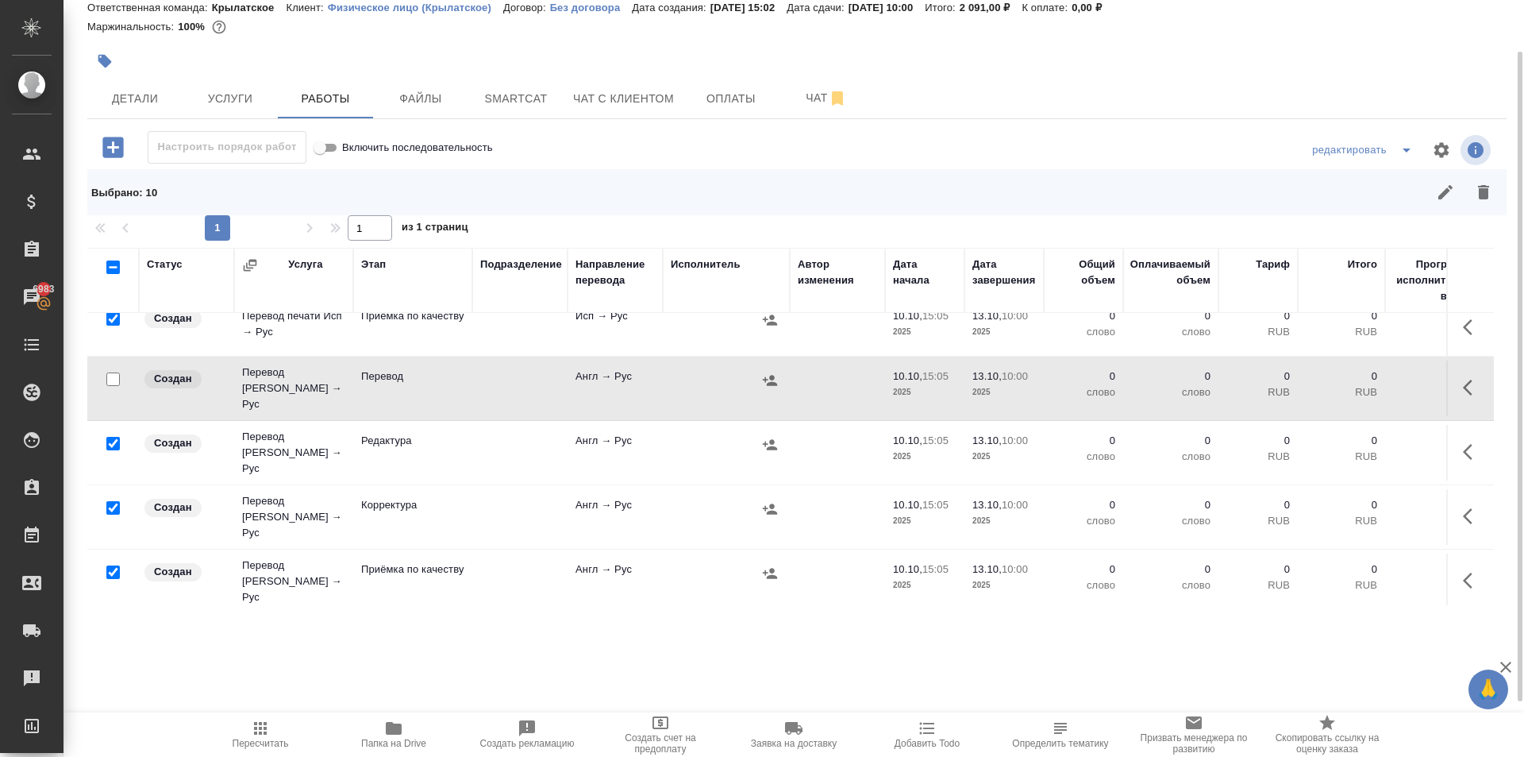
scroll to position [397, 0]
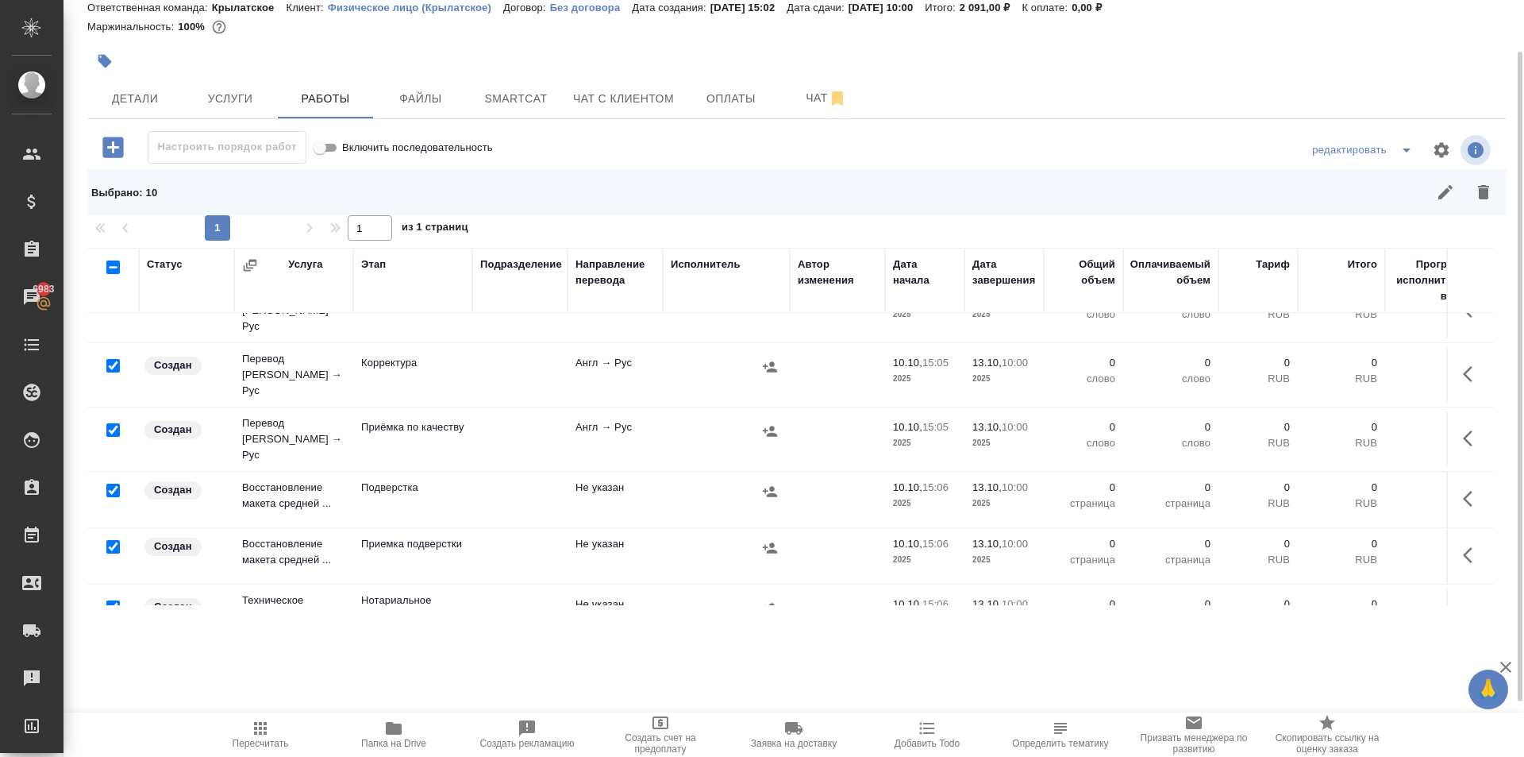
click at [114, 423] on input "checkbox" at bounding box center [112, 429] width 13 height 13
checkbox input "false"
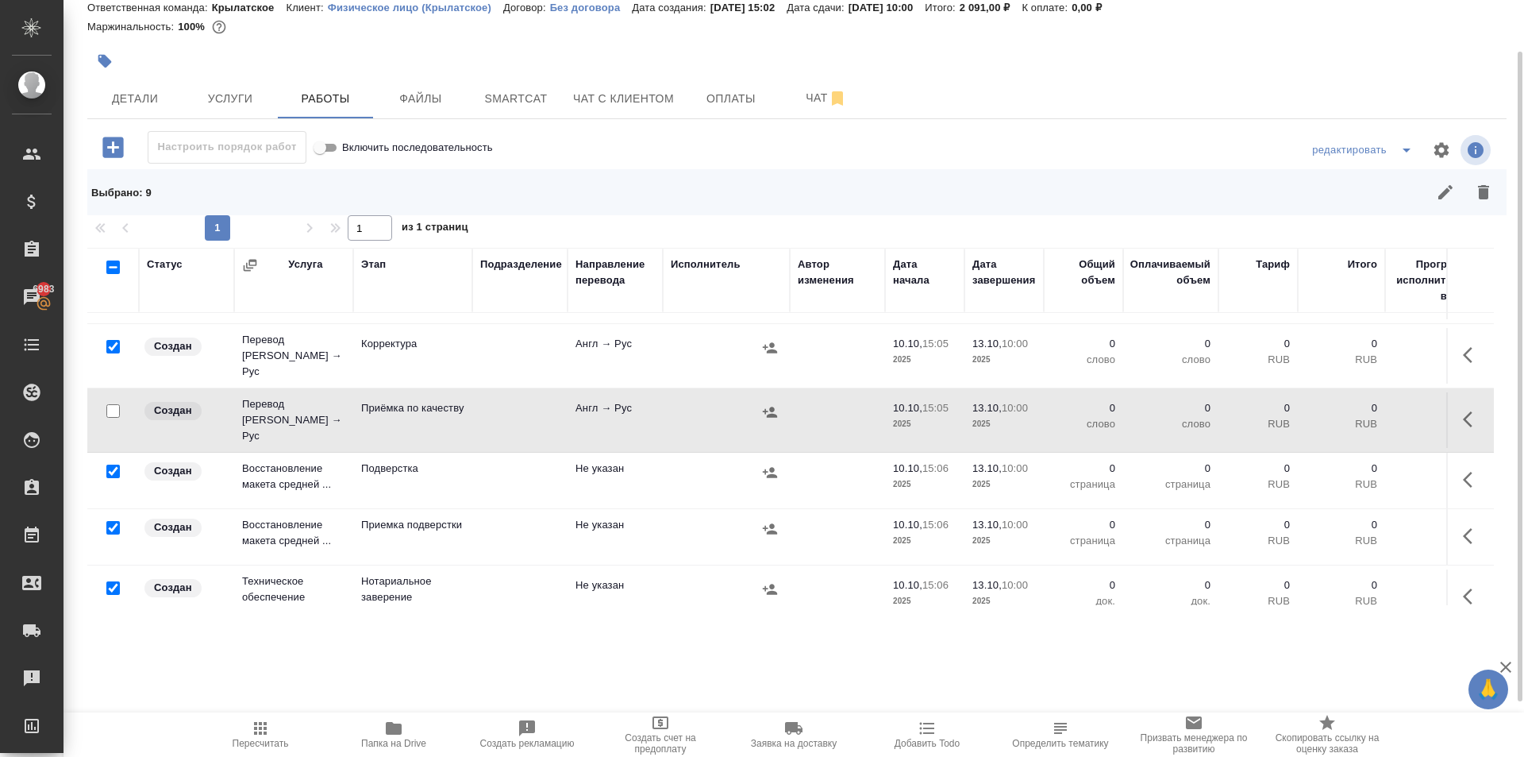
scroll to position [421, 0]
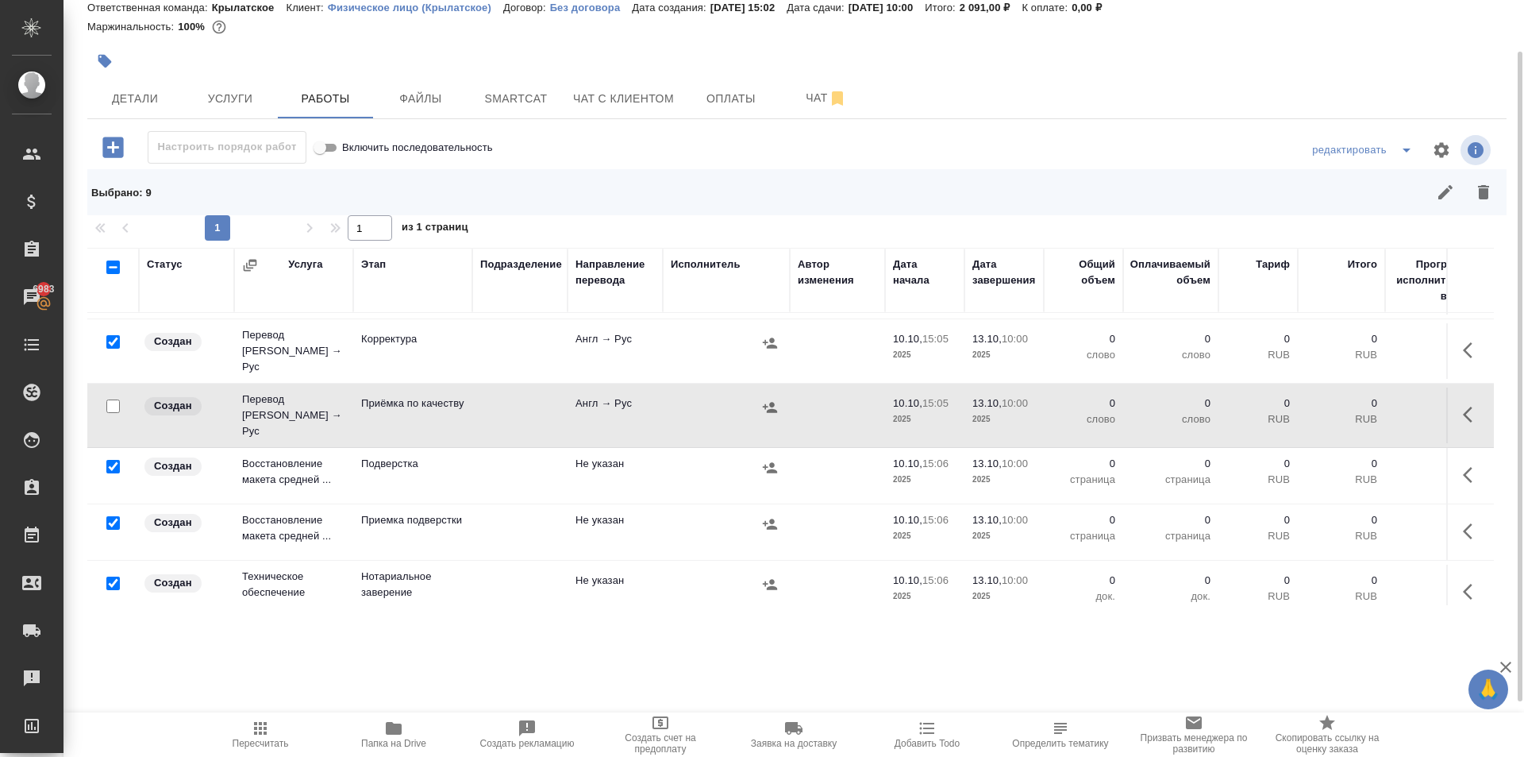
click at [111, 576] on input "checkbox" at bounding box center [112, 582] width 13 height 13
checkbox input "false"
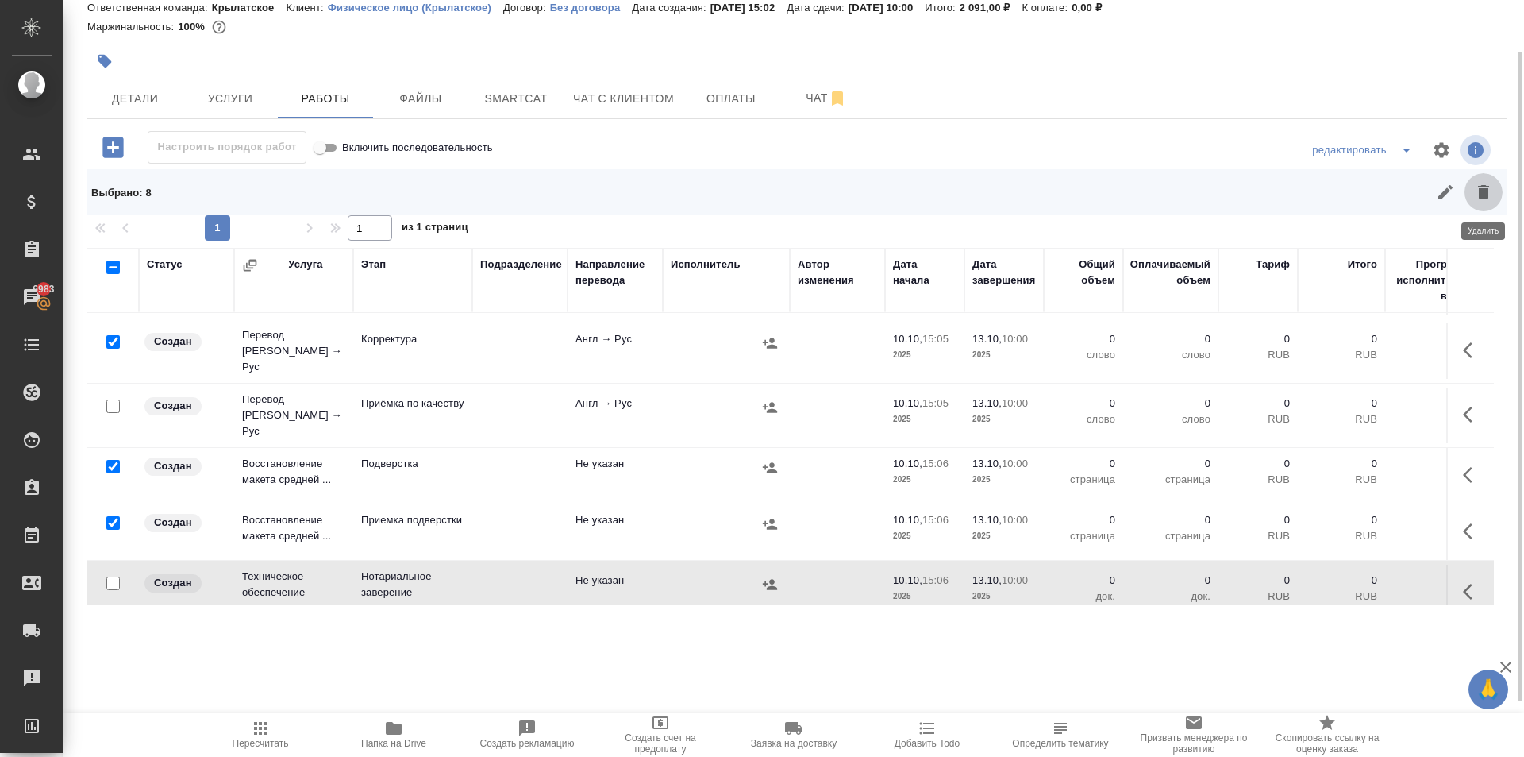
click at [1475, 197] on icon "button" at bounding box center [1483, 192] width 19 height 19
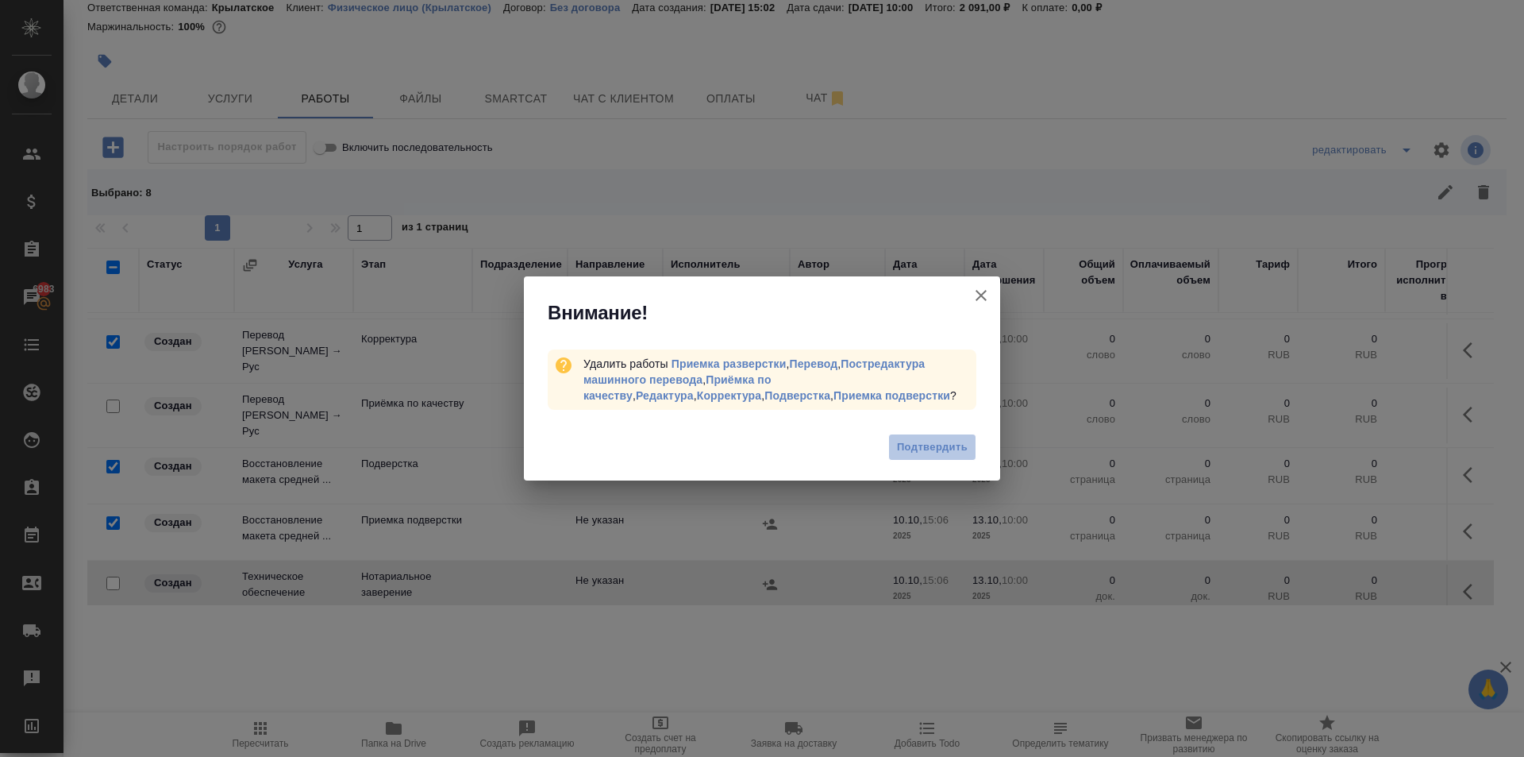
drag, startPoint x: 969, startPoint y: 453, endPoint x: 1024, endPoint y: 457, distance: 54.9
click at [966, 454] on button "Подтвердить" at bounding box center [932, 448] width 88 height 28
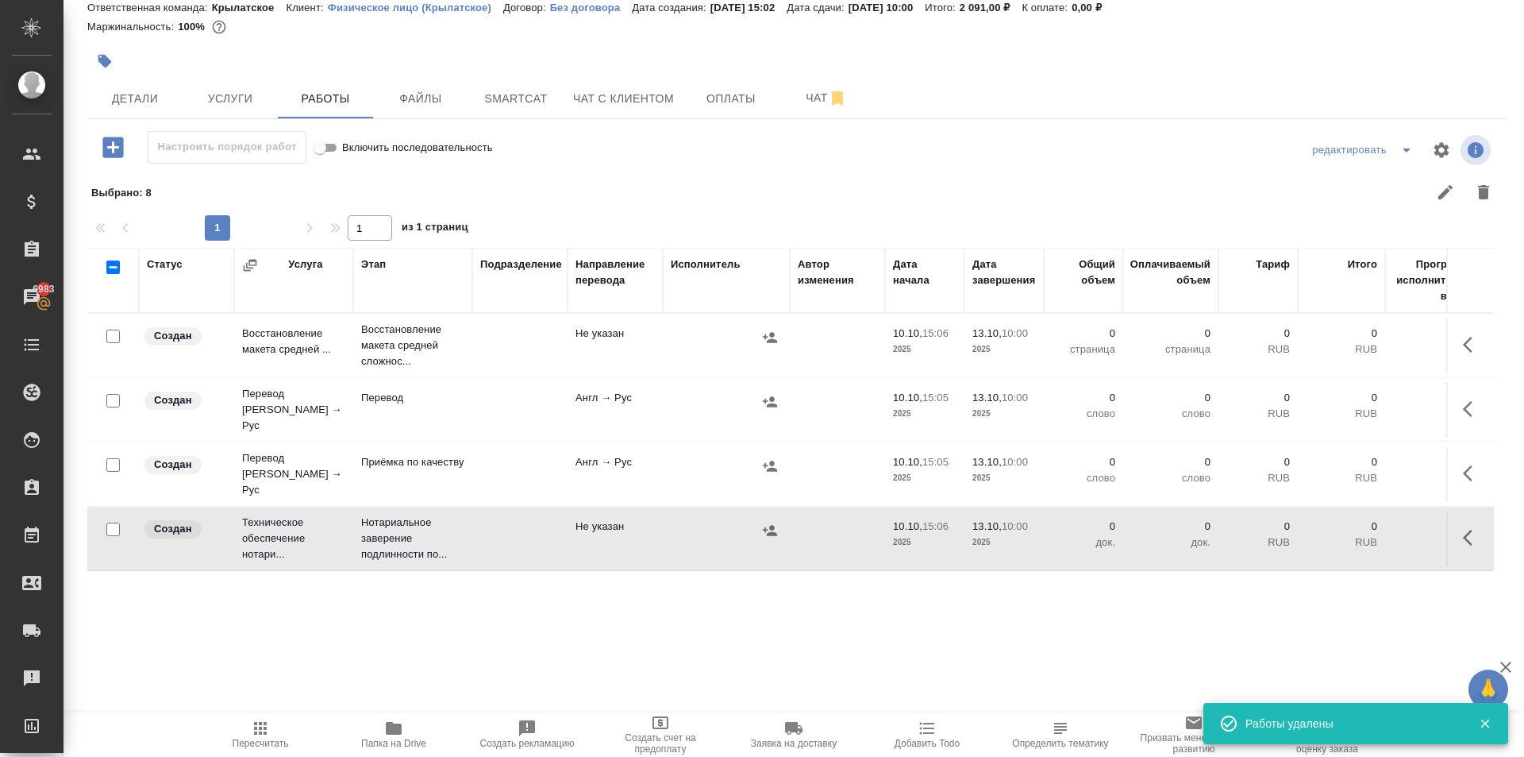
scroll to position [0, 0]
drag, startPoint x: 1469, startPoint y: 410, endPoint x: 1455, endPoint y: 408, distance: 13.7
click at [1455, 408] on button "button" at bounding box center [1473, 409] width 38 height 38
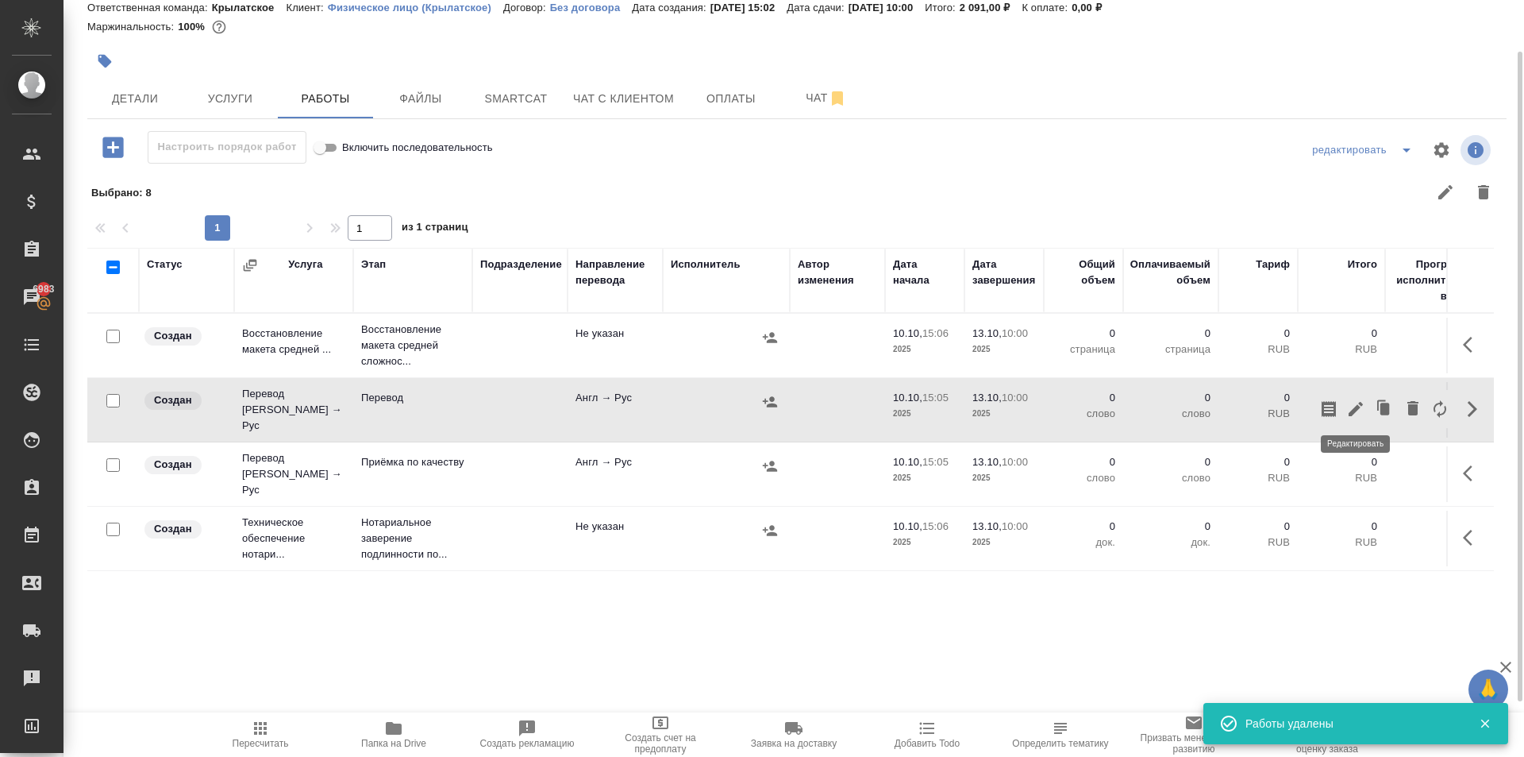
click at [1357, 401] on icon "button" at bounding box center [1356, 408] width 19 height 19
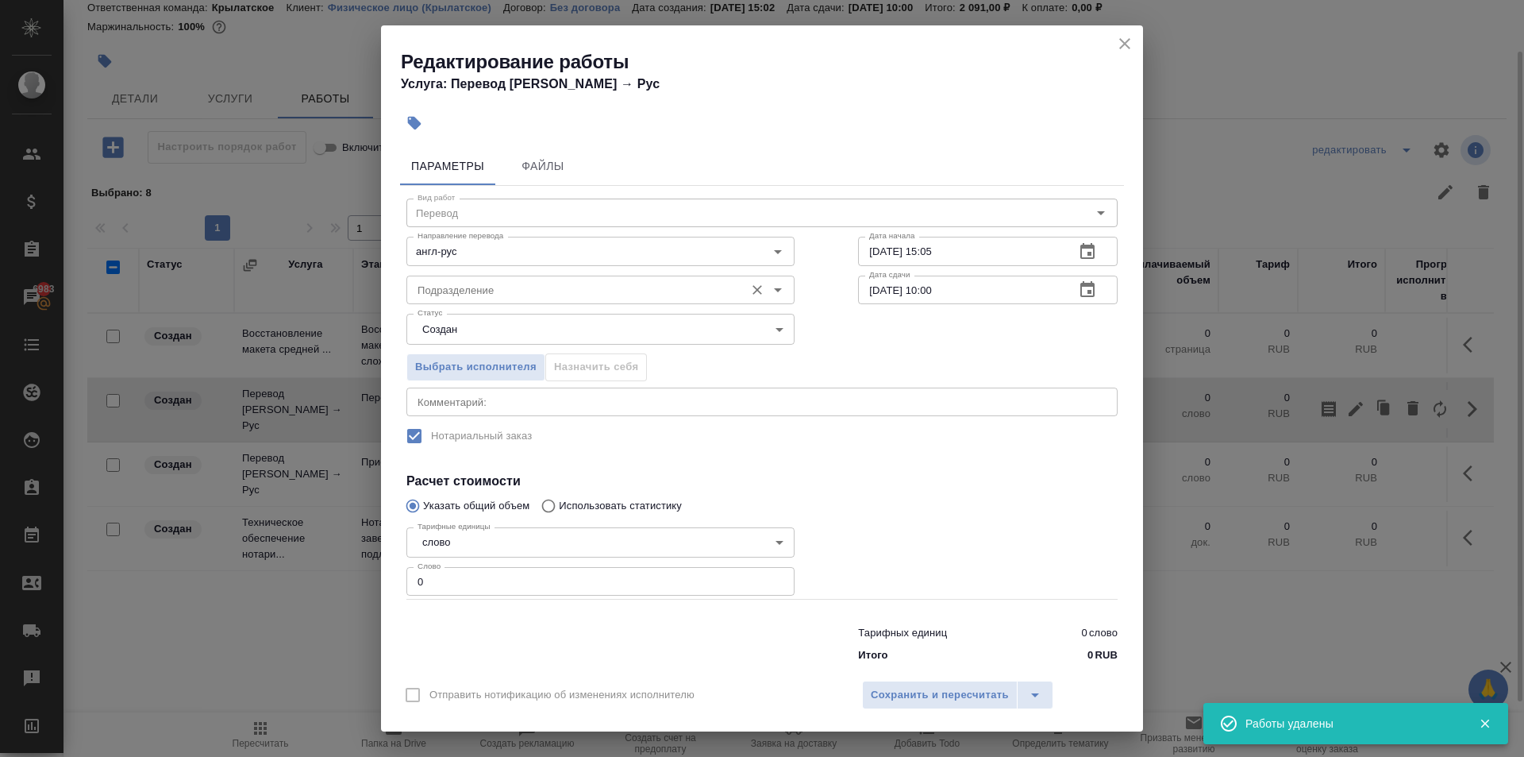
click at [580, 276] on div "Подразделение Подразделение" at bounding box center [601, 288] width 388 height 38
click at [582, 278] on div "Подразделение" at bounding box center [601, 290] width 388 height 29
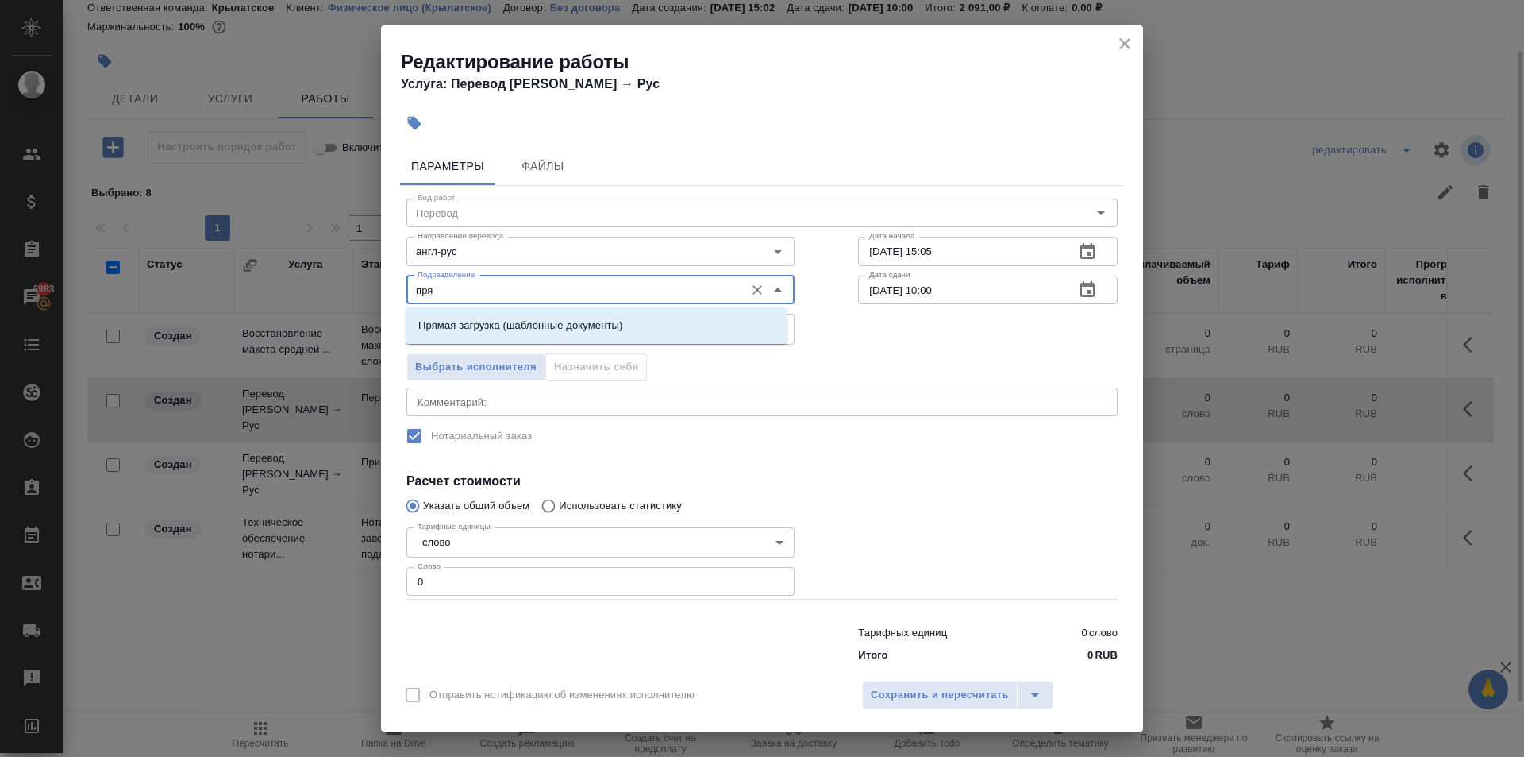
click at [573, 316] on li "Прямая загрузка (шаблонные документы)" at bounding box center [597, 325] width 382 height 29
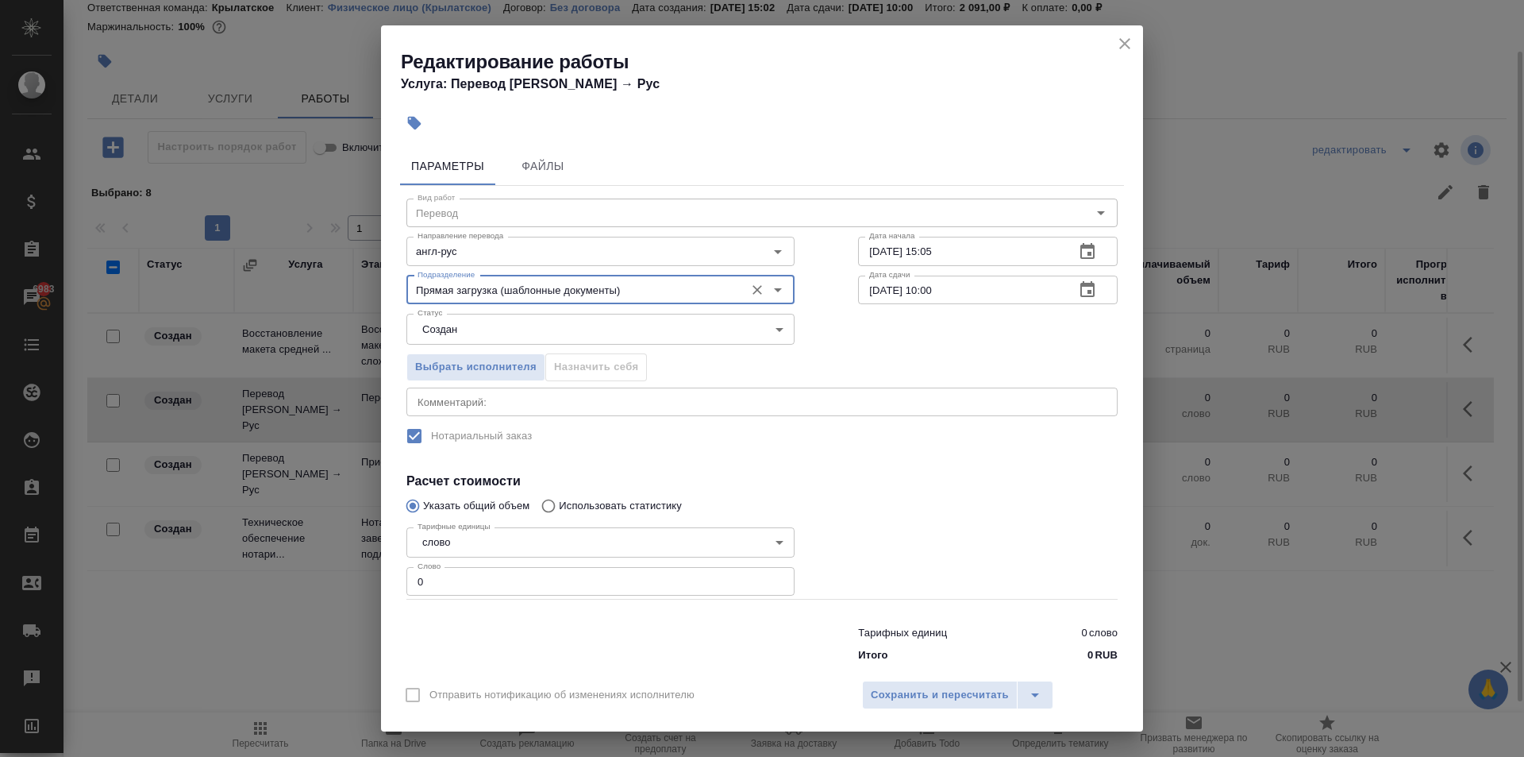
type input "Прямая загрузка (шаблонные документы)"
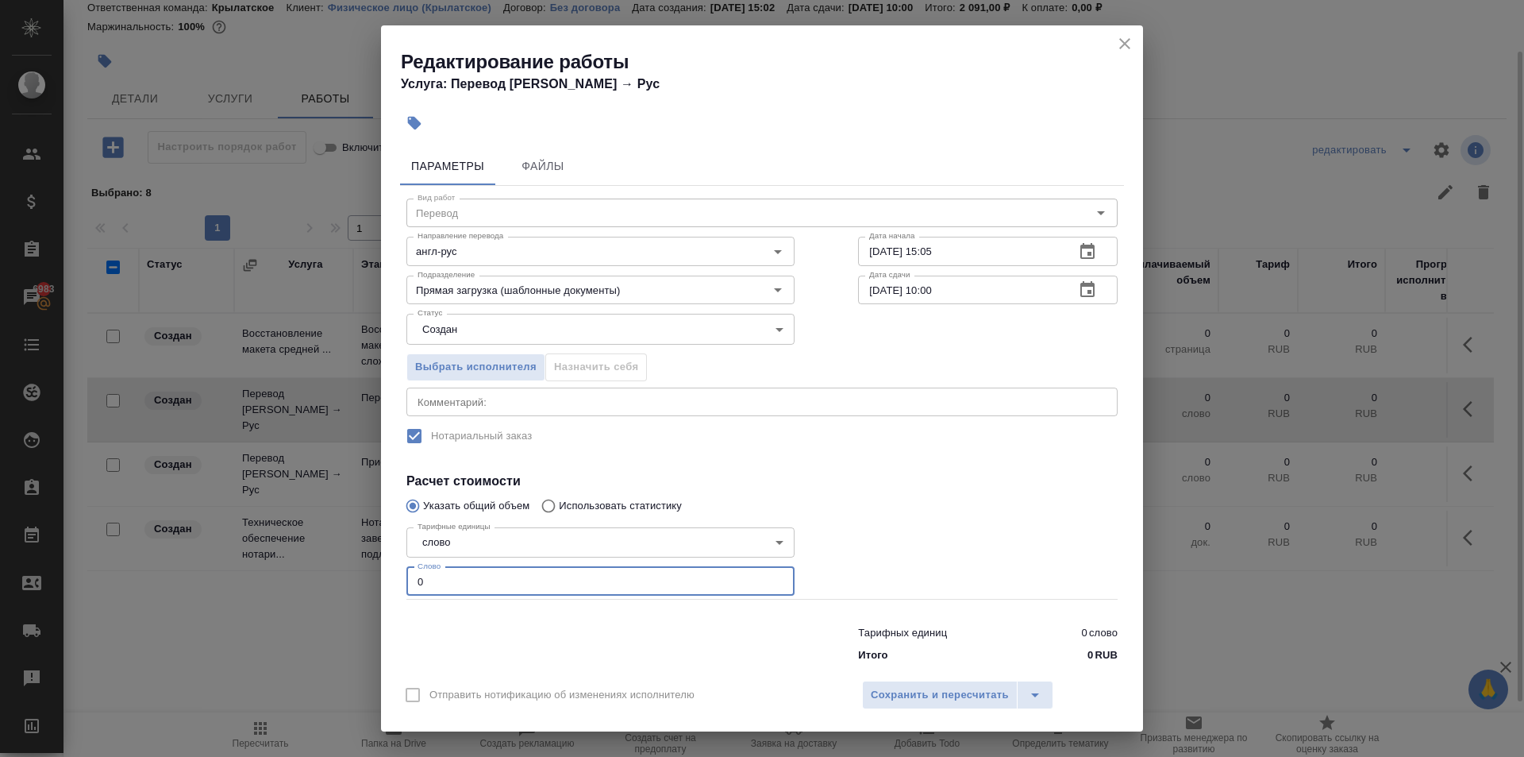
drag, startPoint x: 438, startPoint y: 583, endPoint x: 411, endPoint y: 586, distance: 27.2
click at [411, 586] on input "0" at bounding box center [601, 581] width 388 height 29
type input "10"
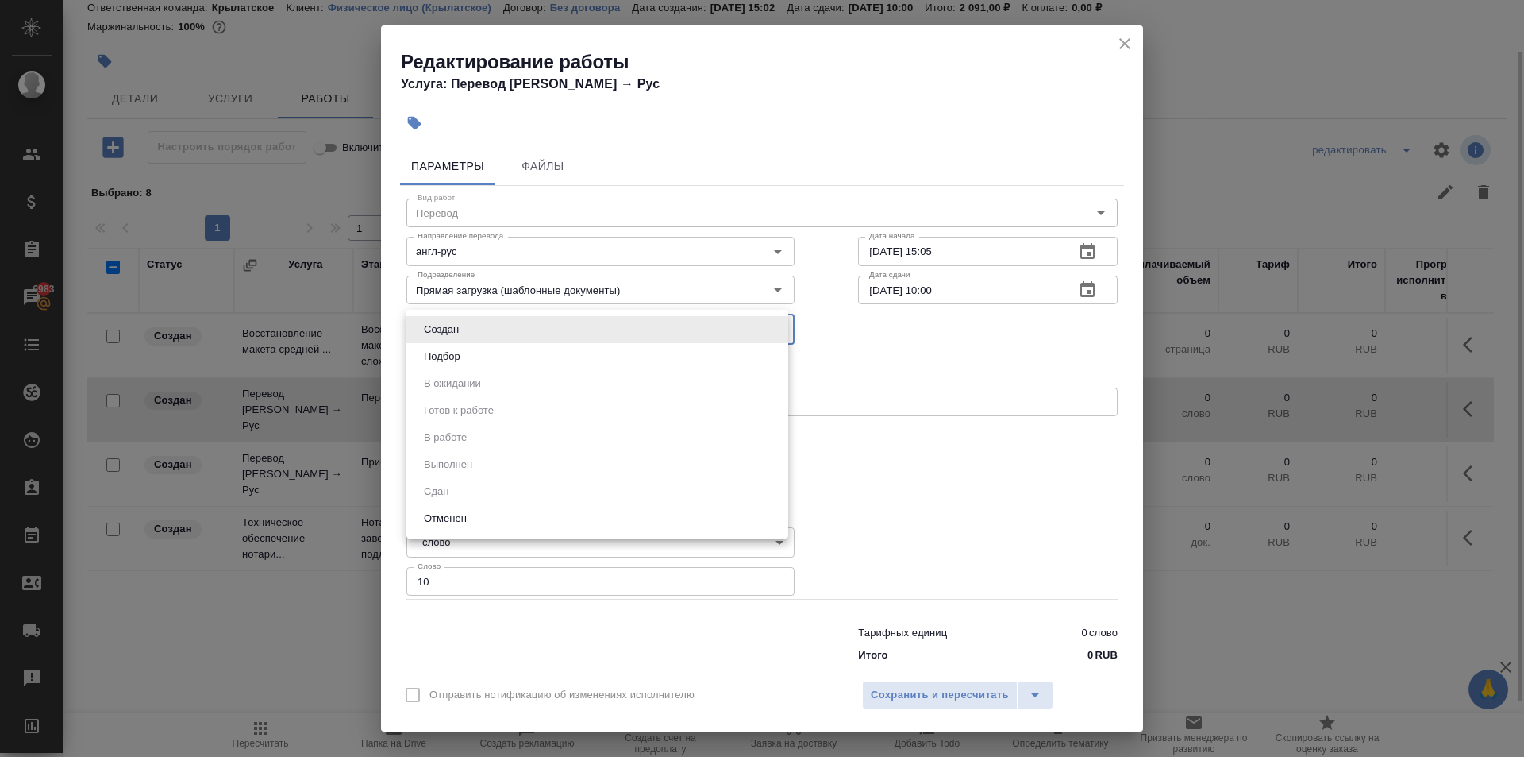
drag, startPoint x: 453, startPoint y: 325, endPoint x: 449, endPoint y: 348, distance: 23.4
click at [449, 348] on body "🙏 .cls-1 fill:#fff; AWATERA Kasymov Timur Клиенты Спецификации Заказы 6983 Чаты…" at bounding box center [762, 378] width 1524 height 757
click at [447, 353] on button "Подбор" at bounding box center [442, 356] width 46 height 17
type input "recruiting"
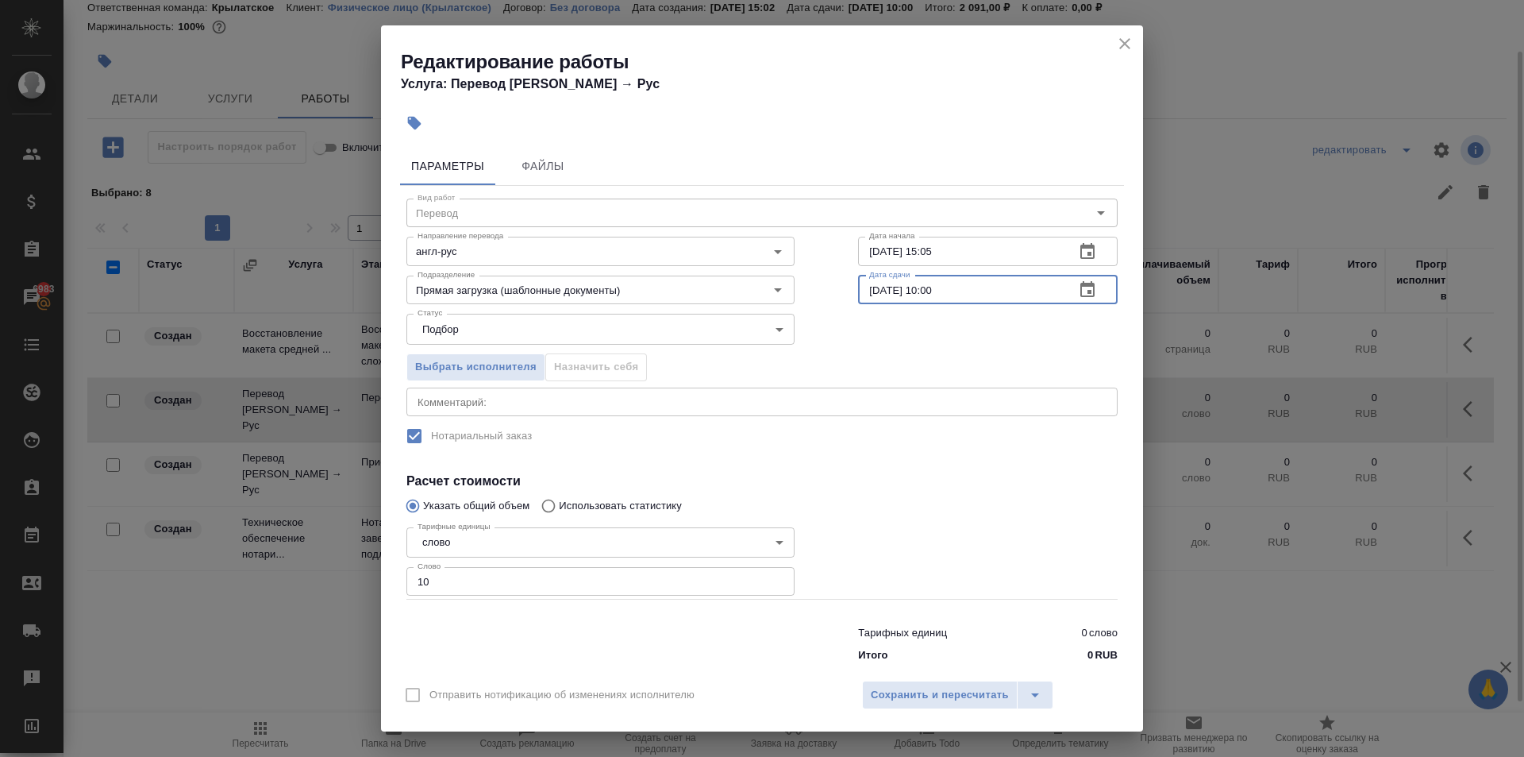
click at [981, 288] on input "13.10.2025 10:00" at bounding box center [960, 290] width 204 height 29
type input "13.10.2025 09:00"
click at [958, 690] on span "Сохранить и пересчитать" at bounding box center [940, 695] width 138 height 18
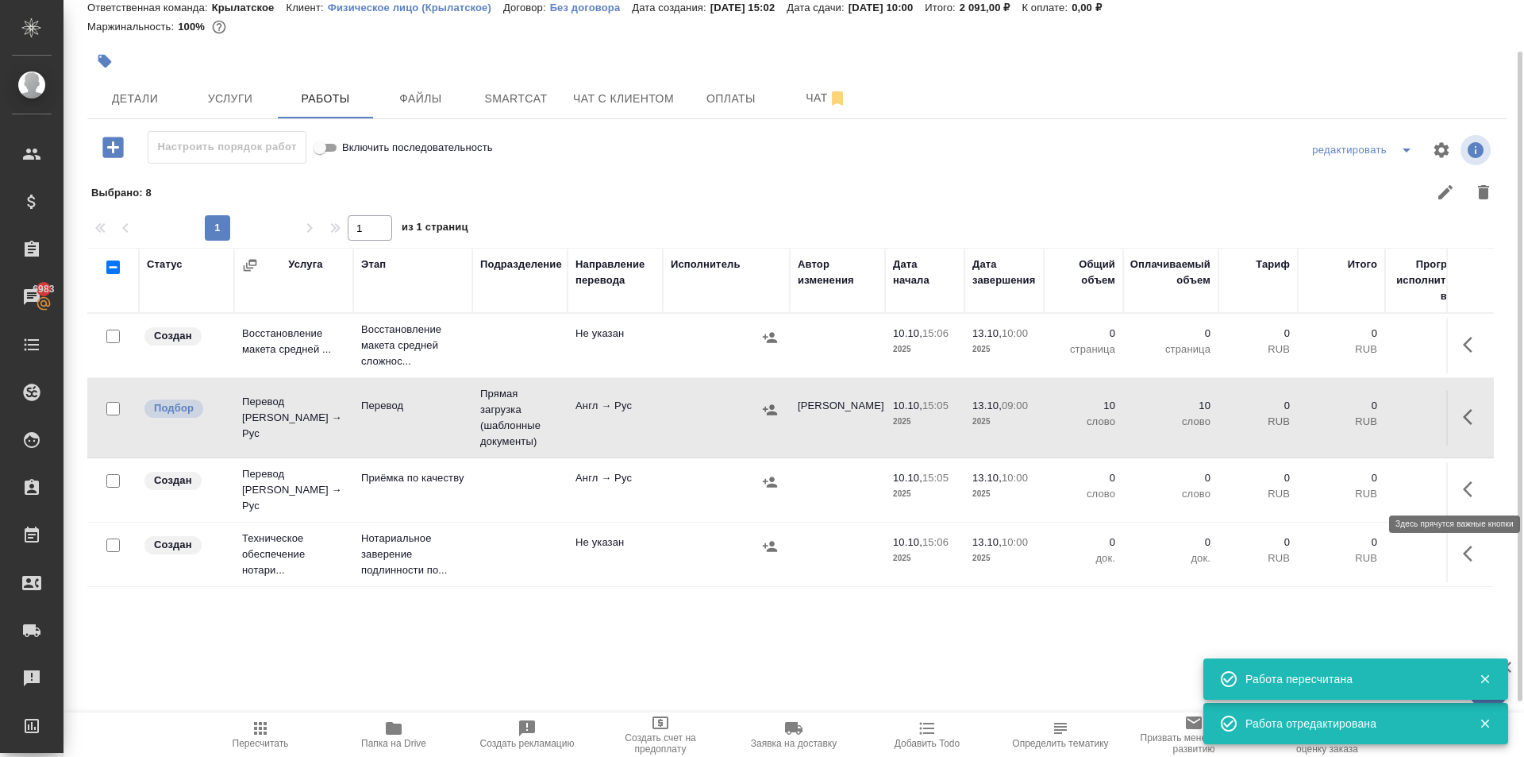
click at [1464, 484] on icon "button" at bounding box center [1472, 489] width 19 height 19
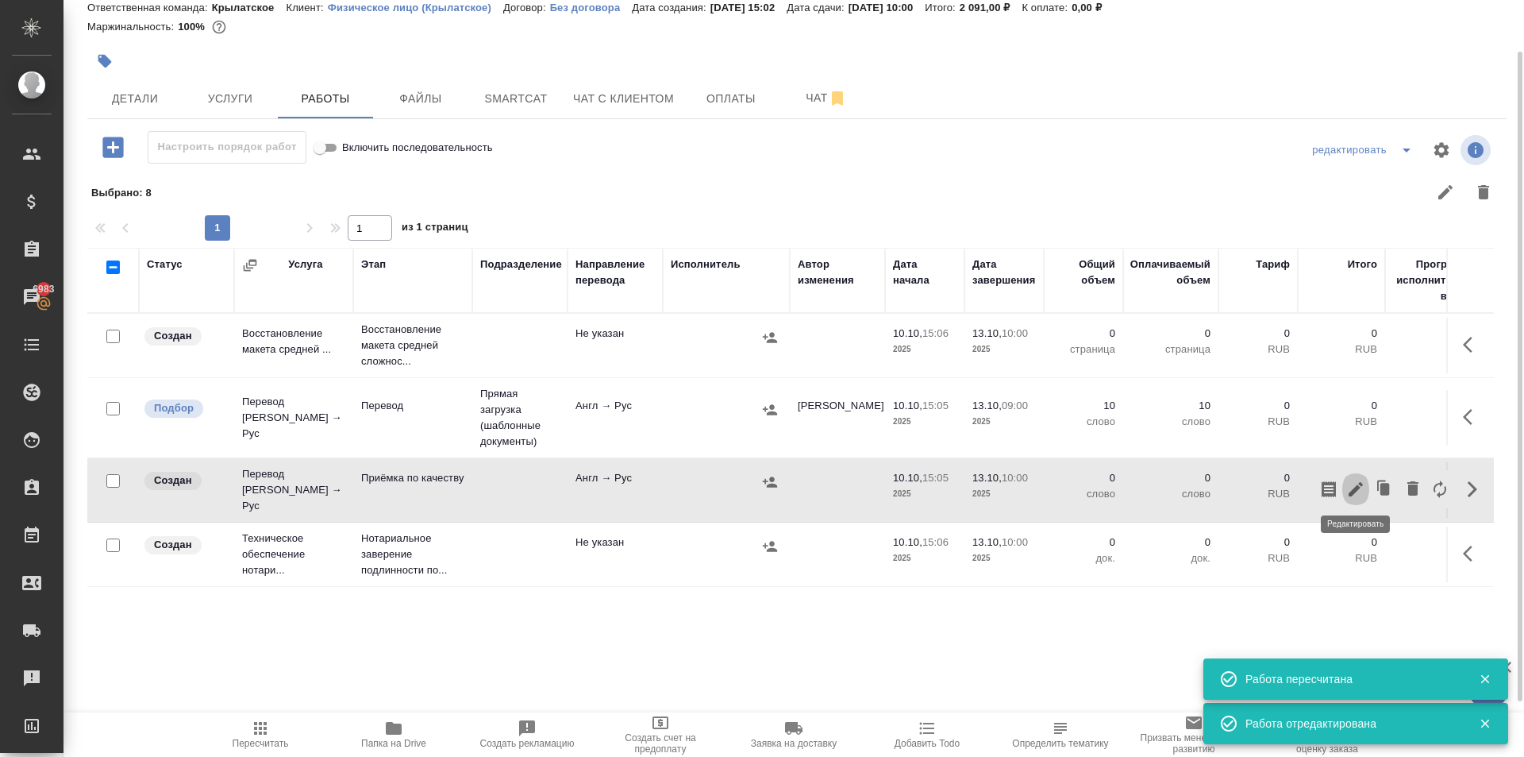
click at [1358, 483] on icon "button" at bounding box center [1356, 489] width 14 height 14
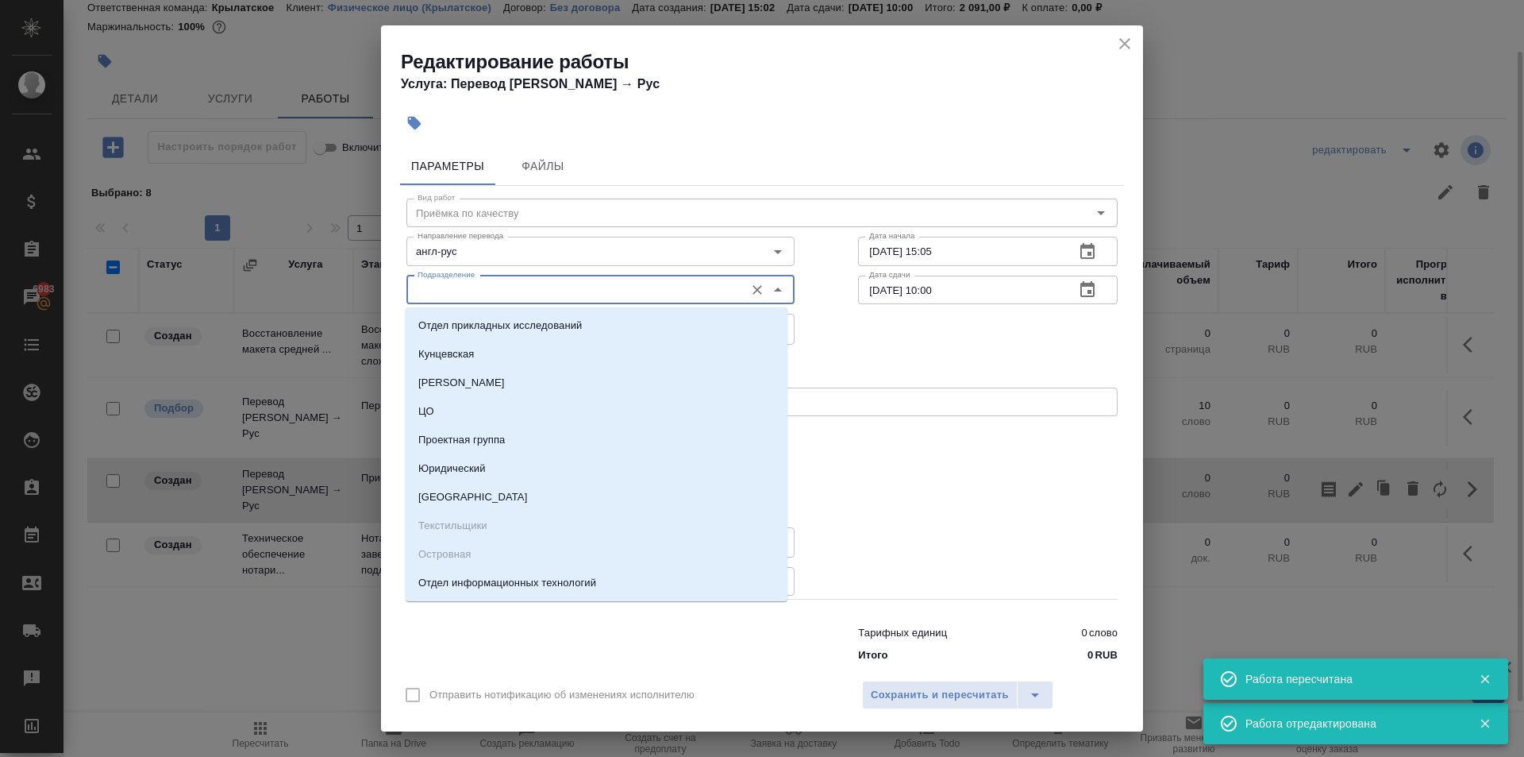
click at [504, 292] on input "Подразделение" at bounding box center [574, 289] width 326 height 19
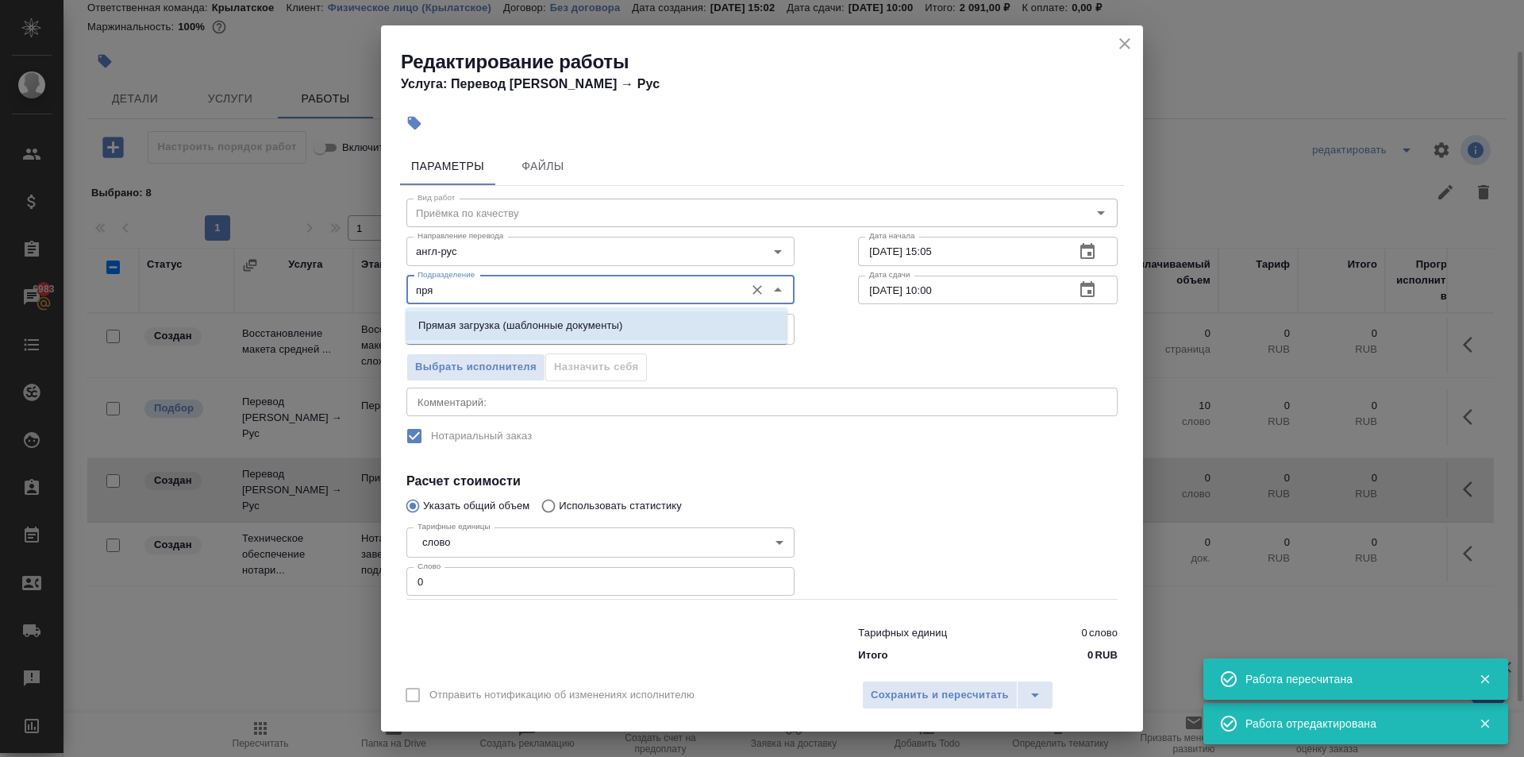
click at [516, 314] on li "Прямая загрузка (шаблонные документы)" at bounding box center [597, 325] width 382 height 29
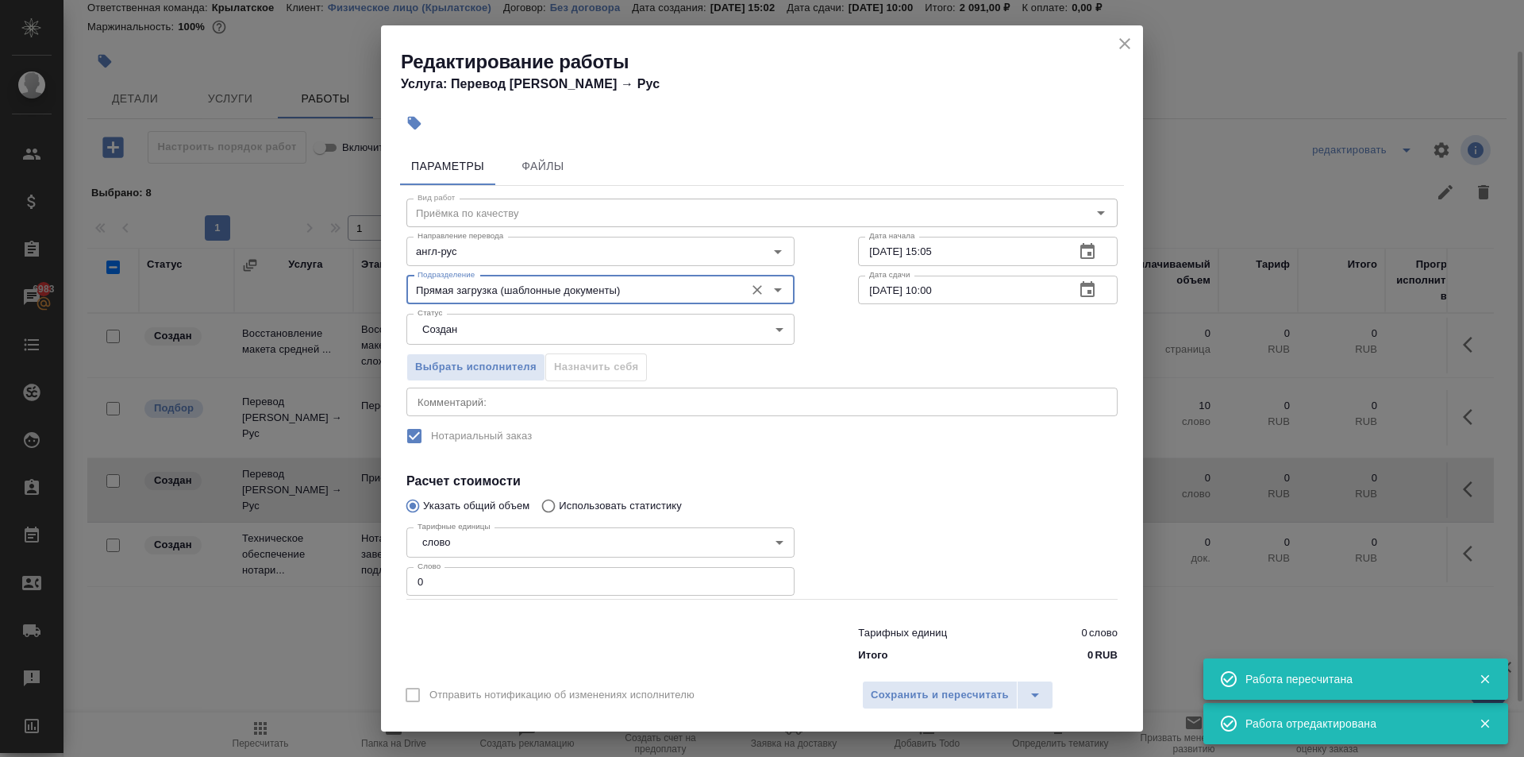
type input "Прямая загрузка (шаблонные документы)"
drag, startPoint x: 478, startPoint y: 579, endPoint x: 309, endPoint y: 563, distance: 169.9
click at [309, 563] on div "Редактирование работы Услуга: Перевод Стандарт Англ → Рус Параметры Файлы Вид р…" at bounding box center [762, 378] width 1524 height 757
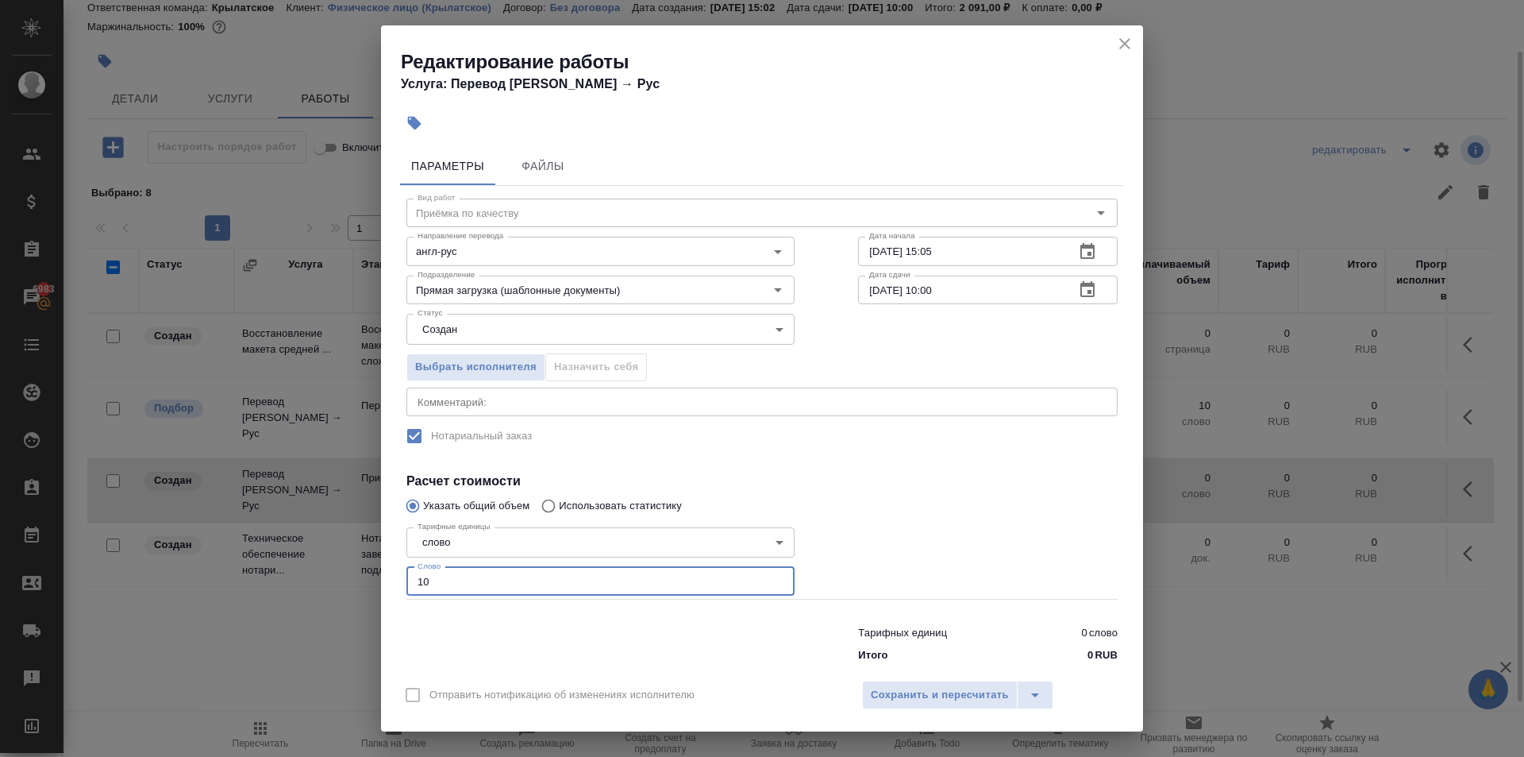
type input "10"
click at [476, 330] on body "🙏 .cls-1 fill:#fff; AWATERA Kasymov Timur Клиенты Спецификации Заказы 6983 Чаты…" at bounding box center [762, 378] width 1524 height 757
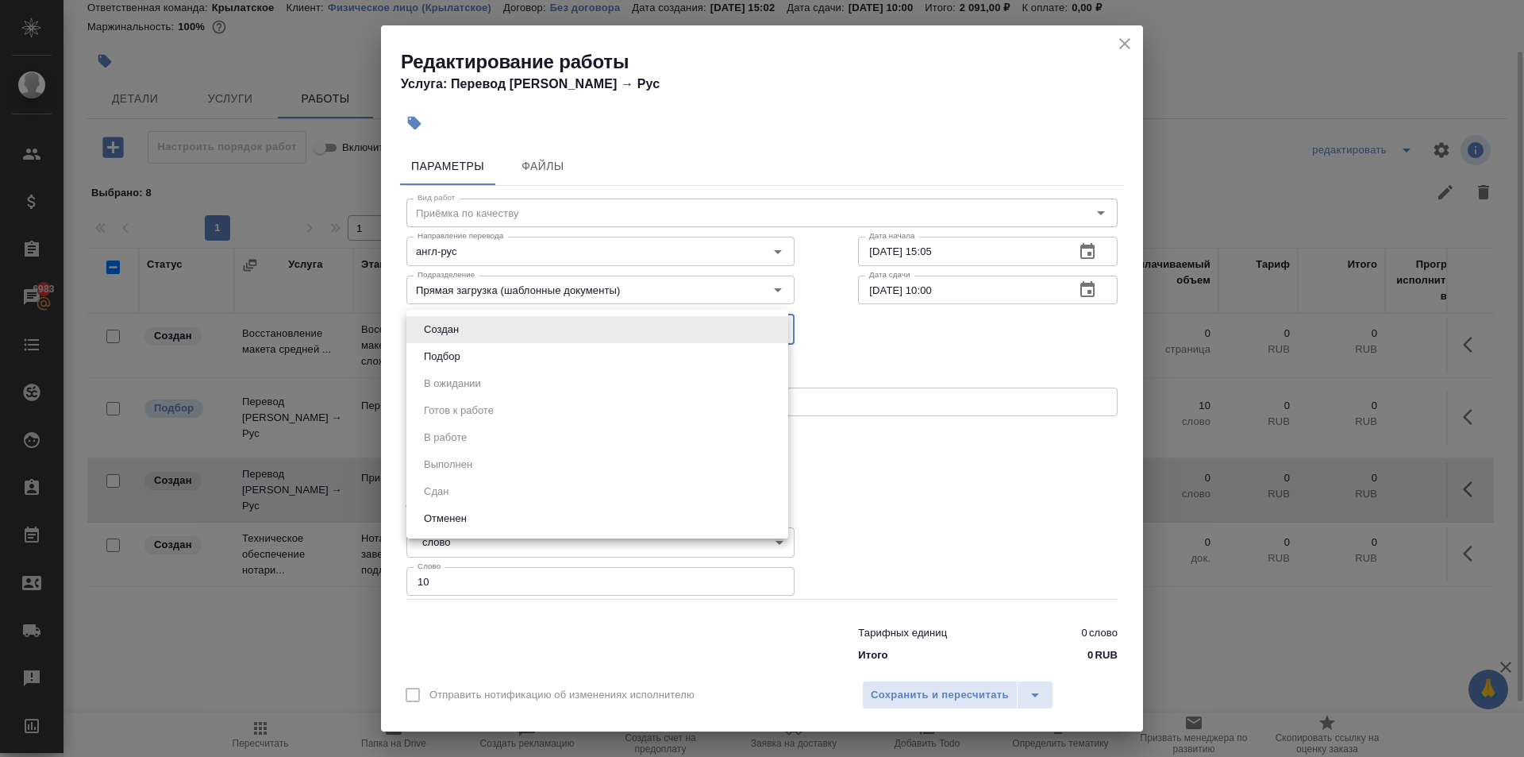
click at [464, 345] on li "Подбор" at bounding box center [598, 356] width 382 height 27
type input "recruiting"
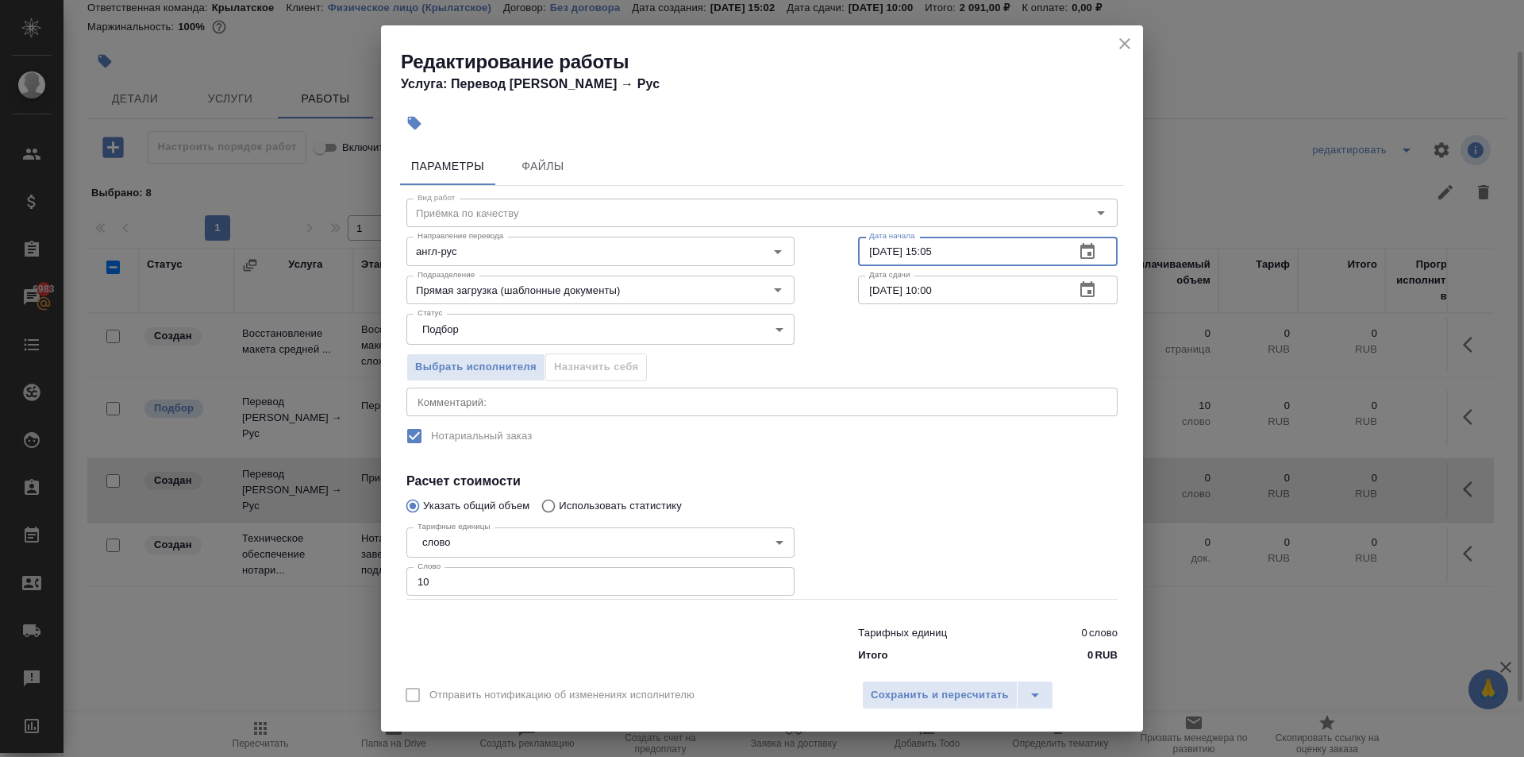
drag, startPoint x: 972, startPoint y: 245, endPoint x: 769, endPoint y: 210, distance: 206.2
click at [769, 210] on div "Направление перевода англ-рус Направление перевода Дата начала 10.10.2025 15:05…" at bounding box center [762, 249] width 775 height 102
type input "13.10.2025 09:00"
click at [936, 690] on span "Сохранить и пересчитать" at bounding box center [940, 695] width 138 height 18
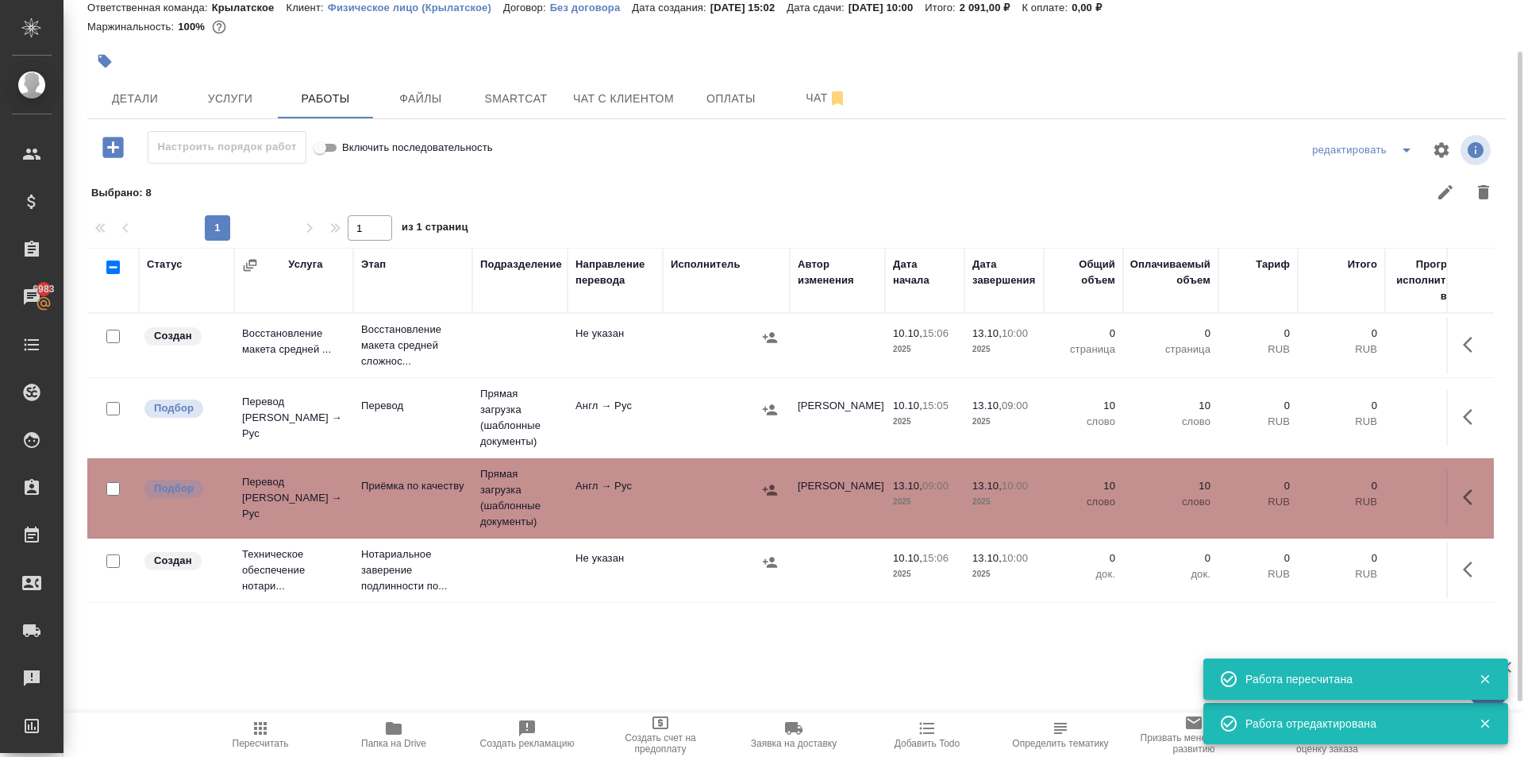
scroll to position [10, 0]
click at [1463, 561] on icon "button" at bounding box center [1472, 569] width 19 height 19
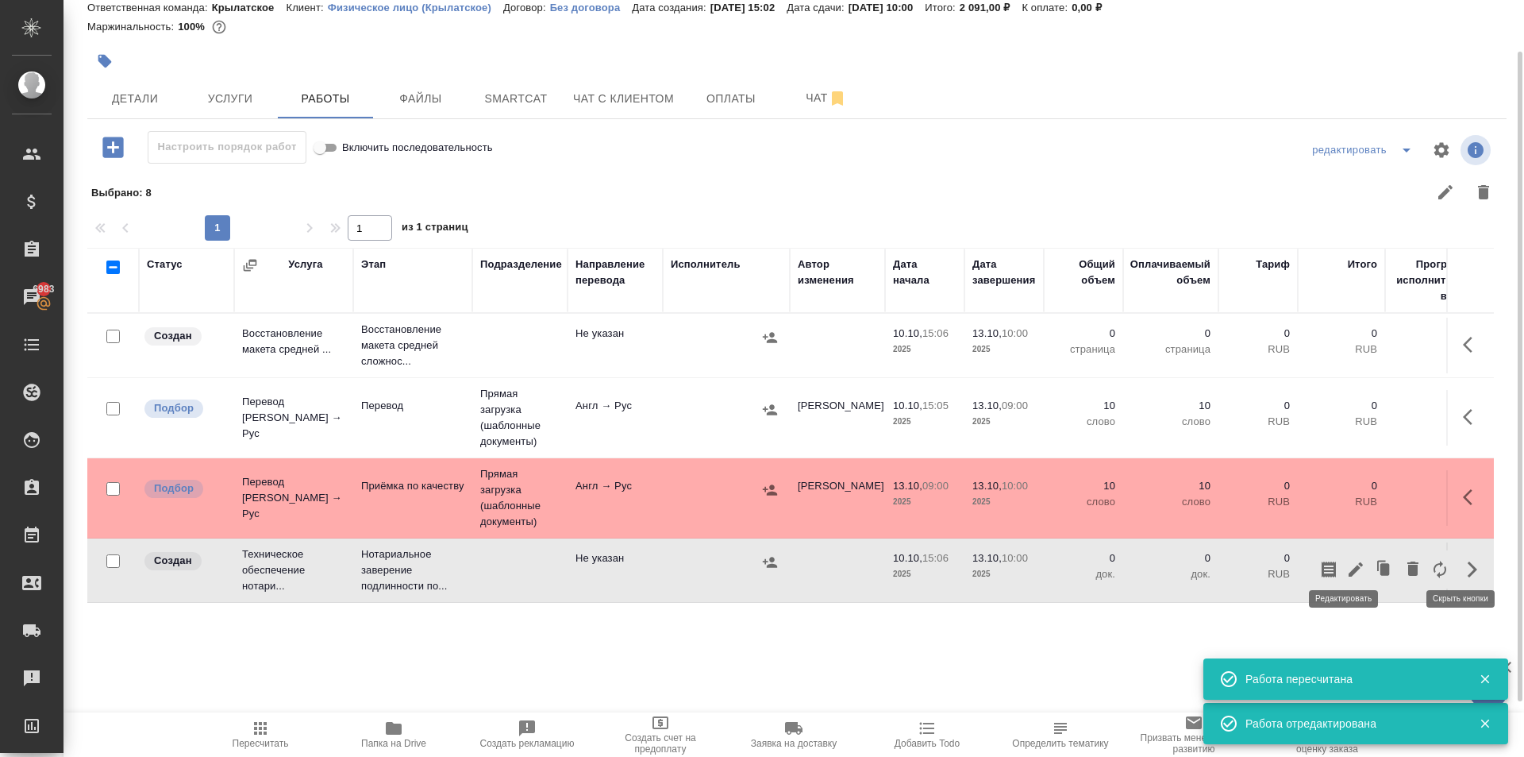
click at [1349, 562] on icon "button" at bounding box center [1356, 569] width 14 height 14
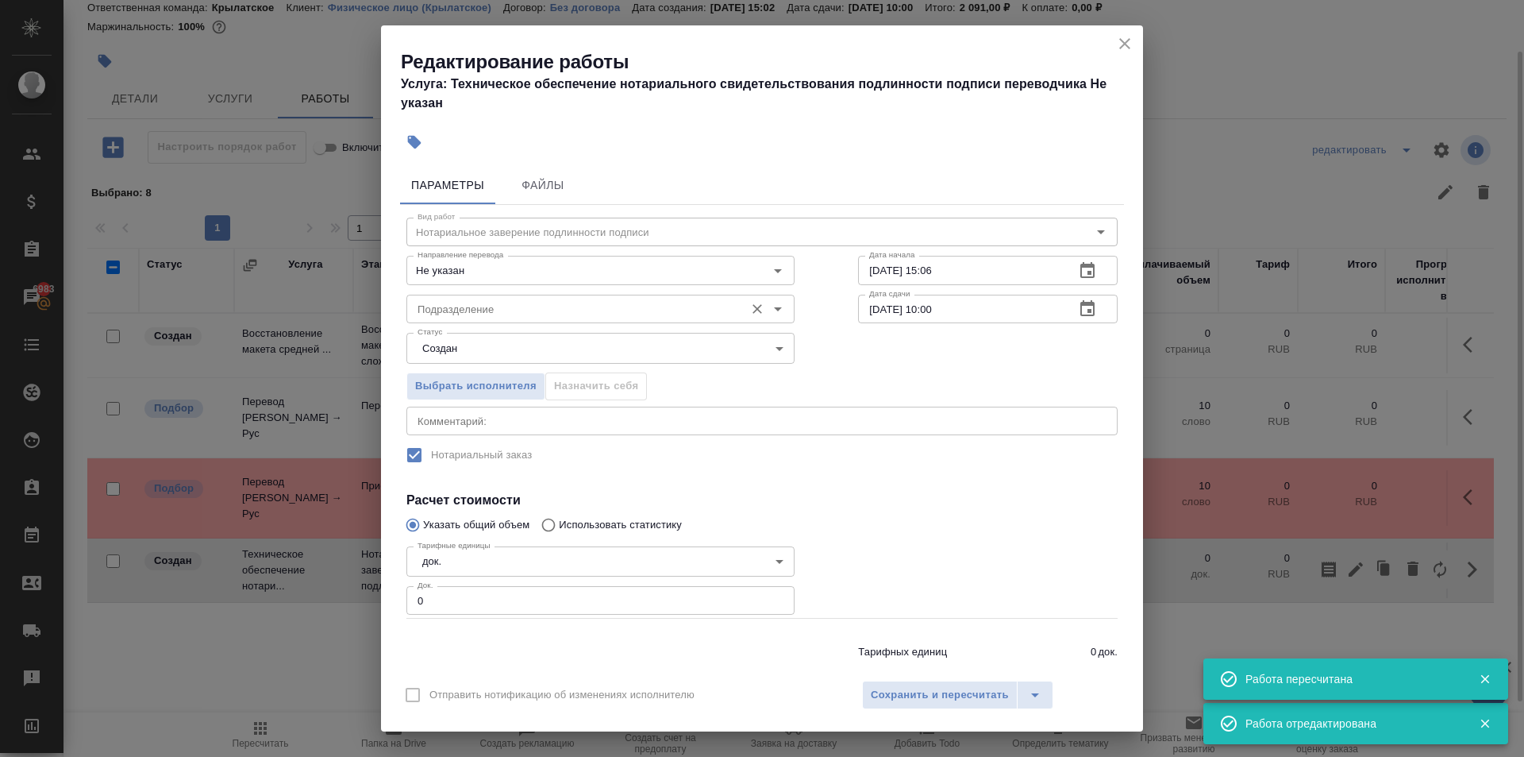
click at [429, 296] on div "Подразделение" at bounding box center [601, 309] width 388 height 29
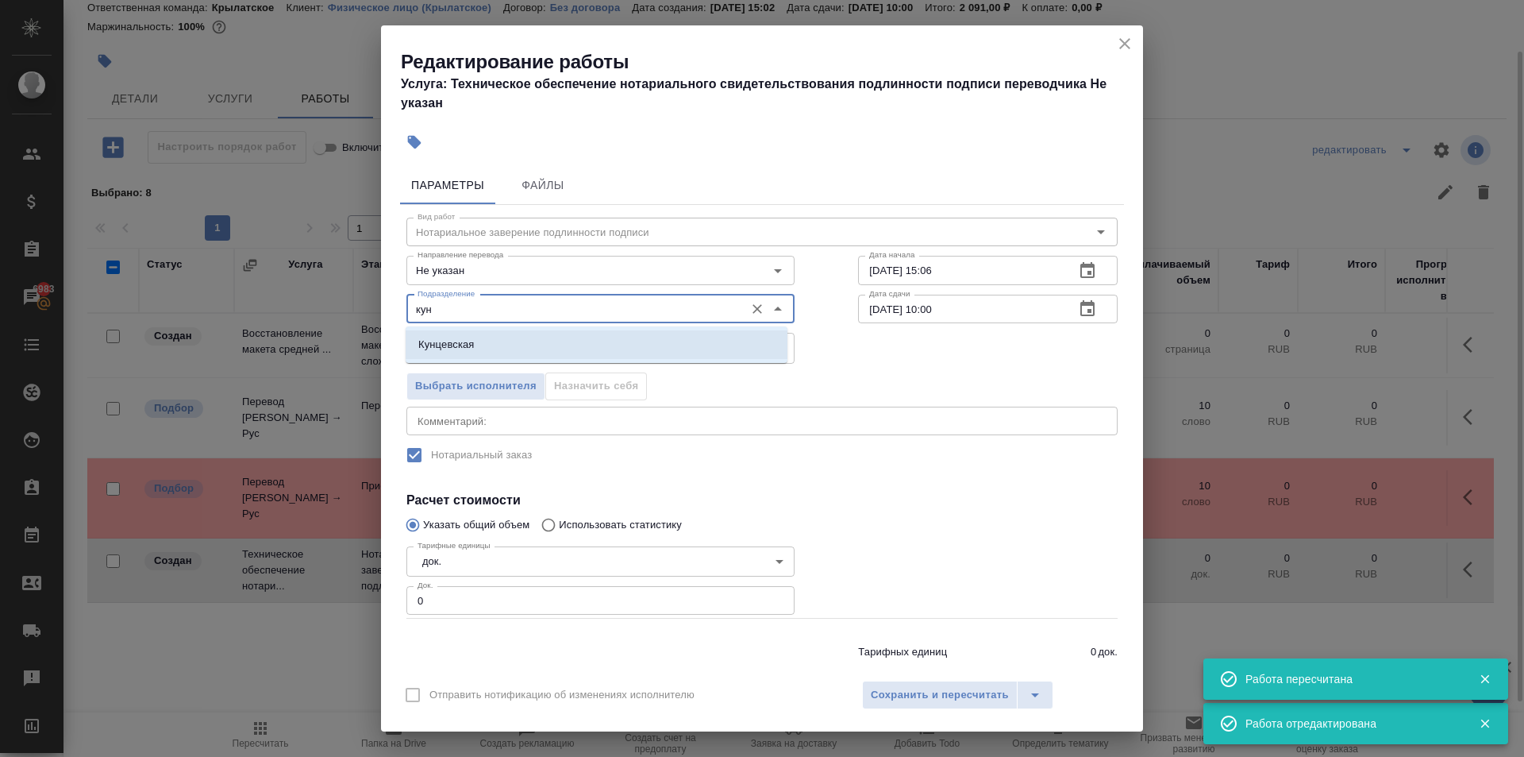
click at [495, 348] on li "Кунцевская" at bounding box center [597, 344] width 382 height 29
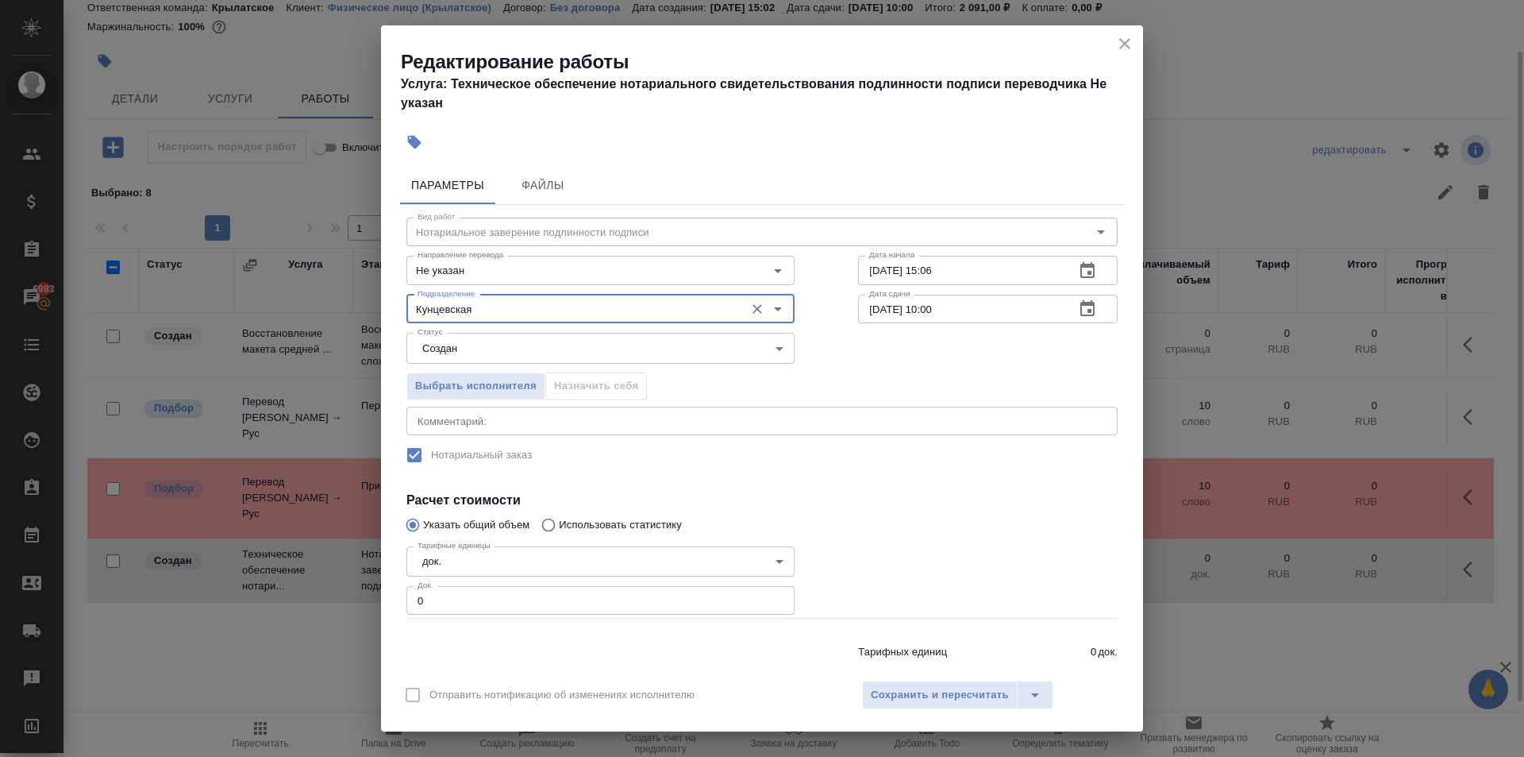
type input "Кунцевская"
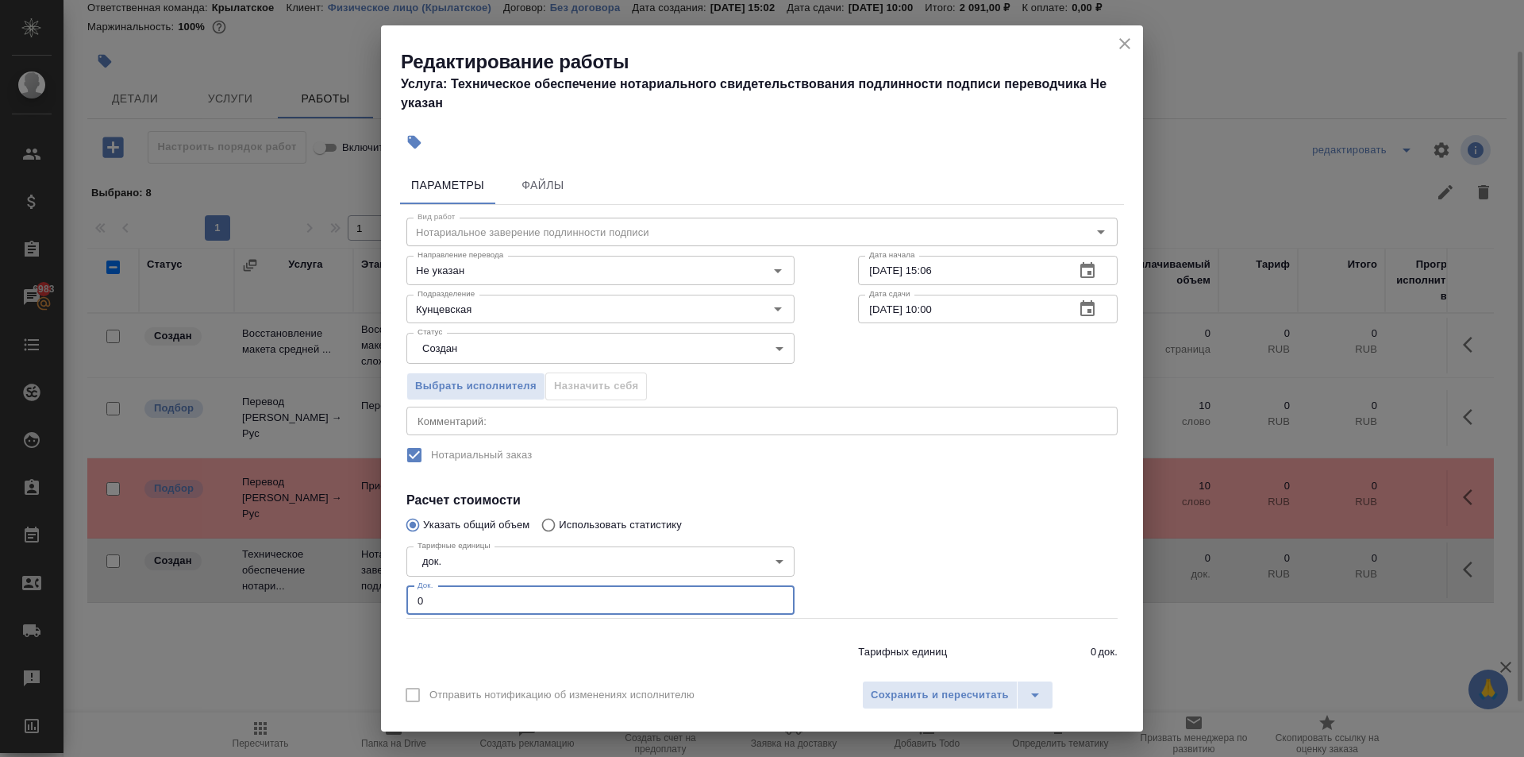
drag, startPoint x: 461, startPoint y: 595, endPoint x: 384, endPoint y: 592, distance: 77.1
click at [384, 592] on div "Параметры Файлы Вид работ Нотариальное заверение подлинности подписи Вид работ …" at bounding box center [762, 415] width 762 height 511
type input "1"
click at [940, 704] on button "Сохранить и пересчитать" at bounding box center [940, 694] width 156 height 29
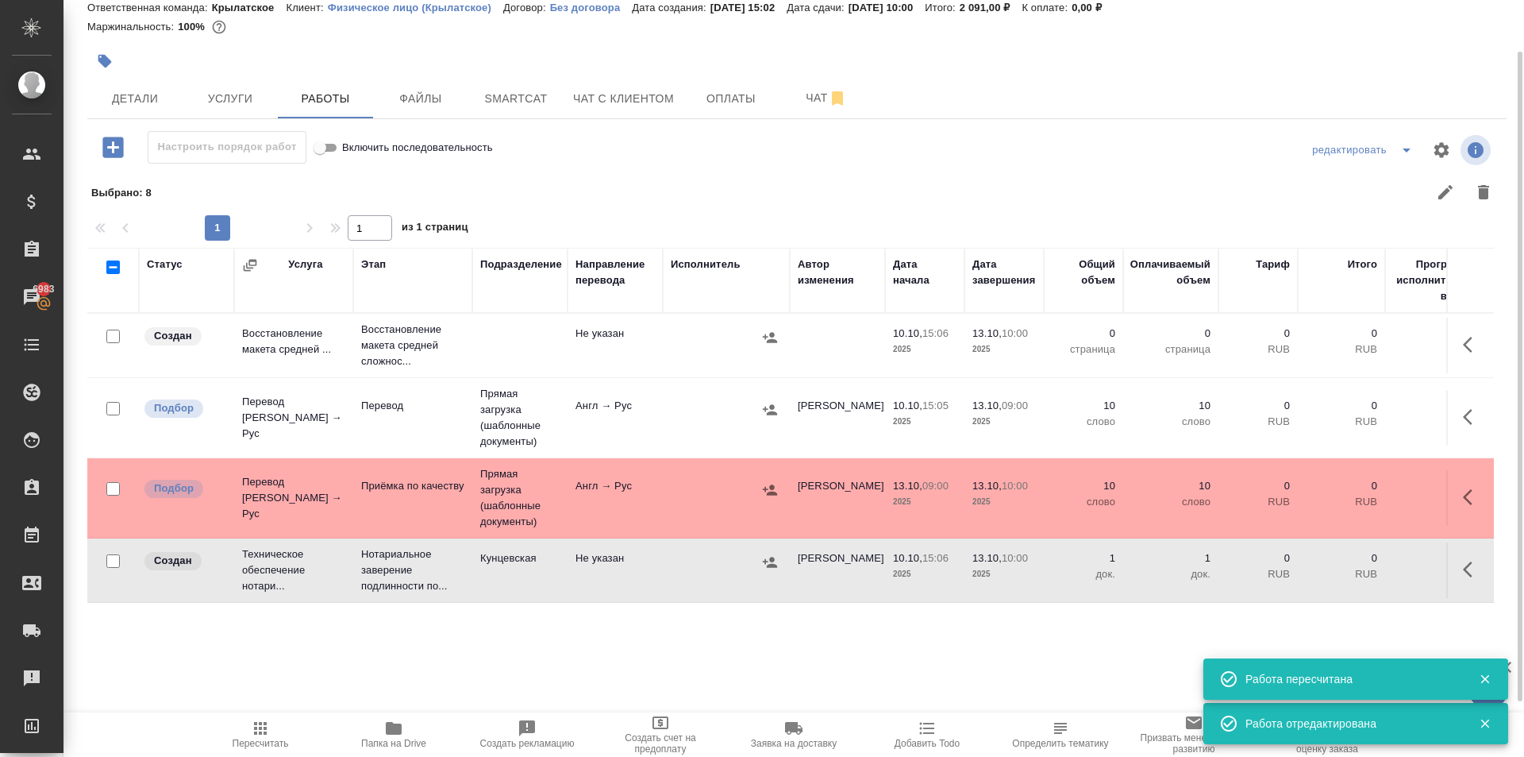
click at [772, 559] on icon "button" at bounding box center [770, 562] width 16 height 16
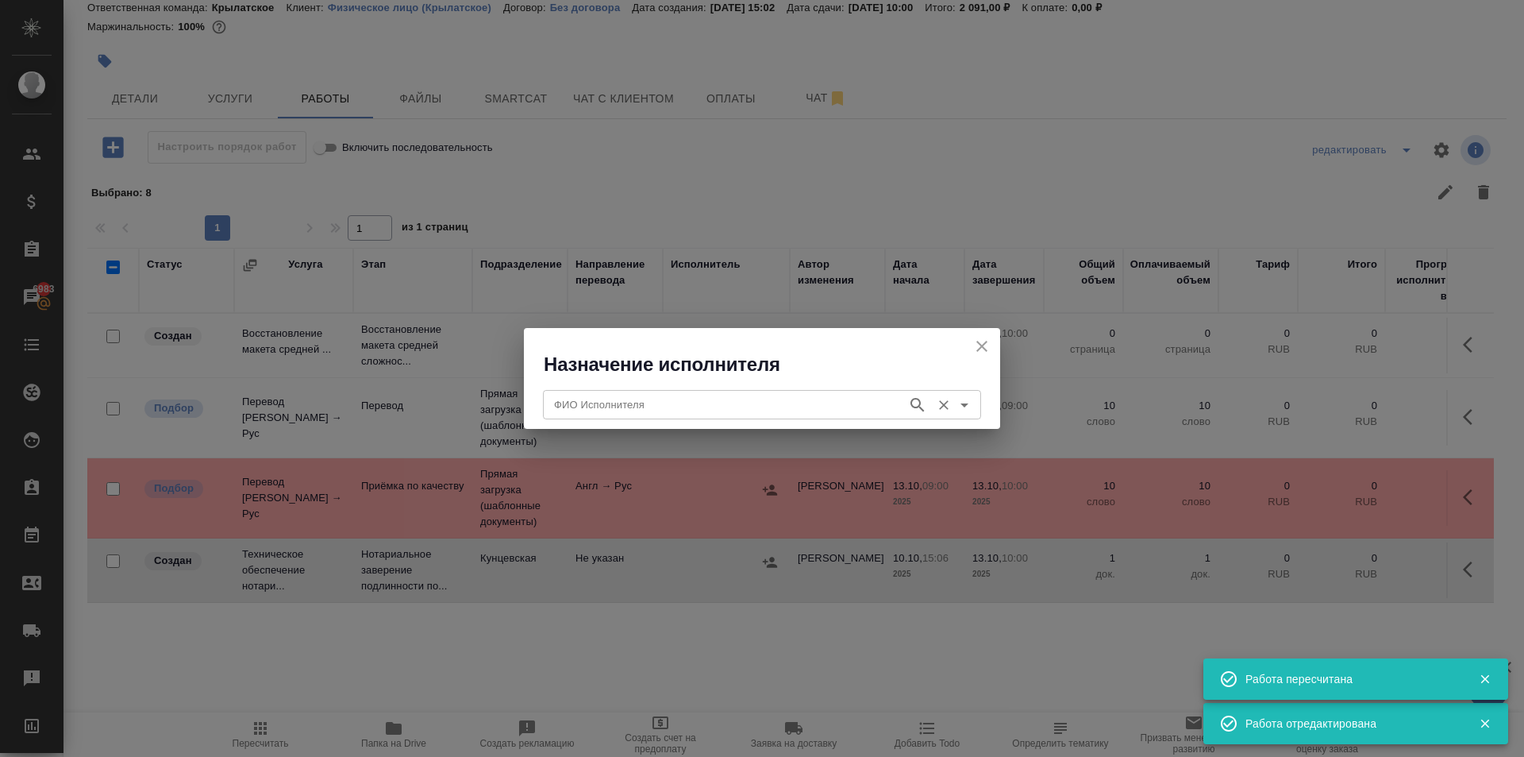
click at [624, 410] on input "ФИО Исполнителя" at bounding box center [724, 404] width 352 height 19
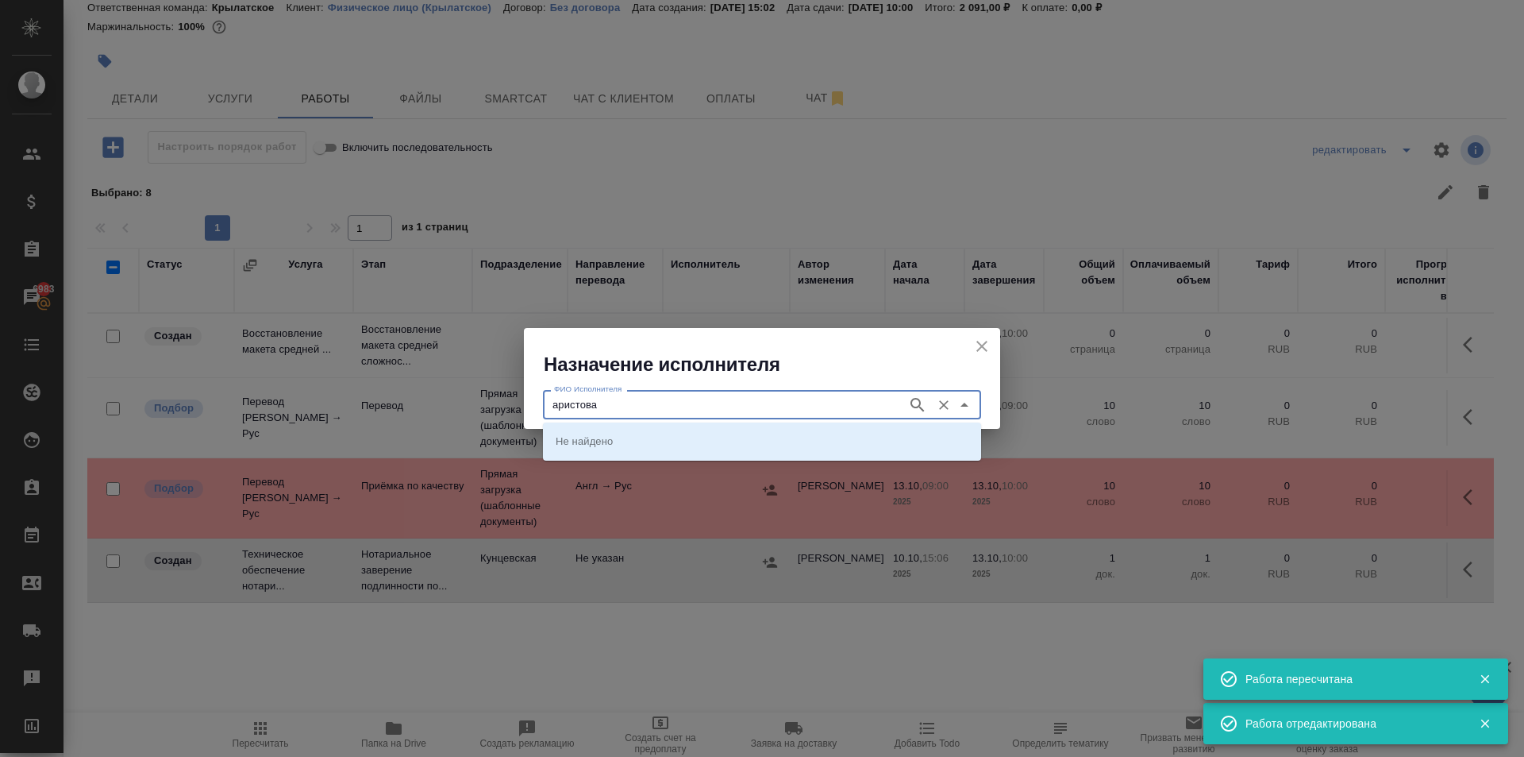
type input "аристова"
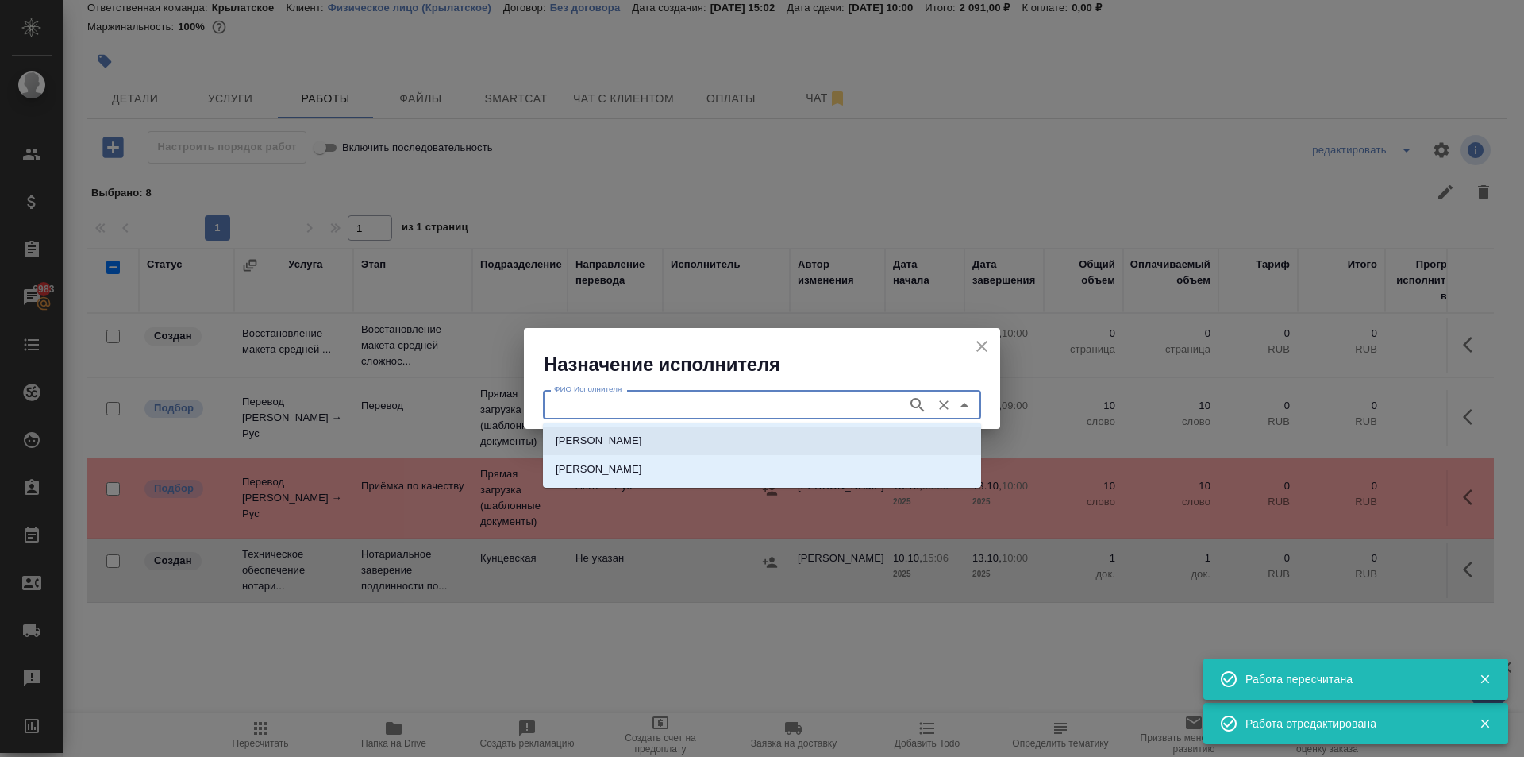
click at [642, 436] on p "НОТАРИУС Аристова Анна Дмитриевна" at bounding box center [599, 441] width 87 height 16
type input "НОТАРИУС Аристова Анна Дмитриевна"
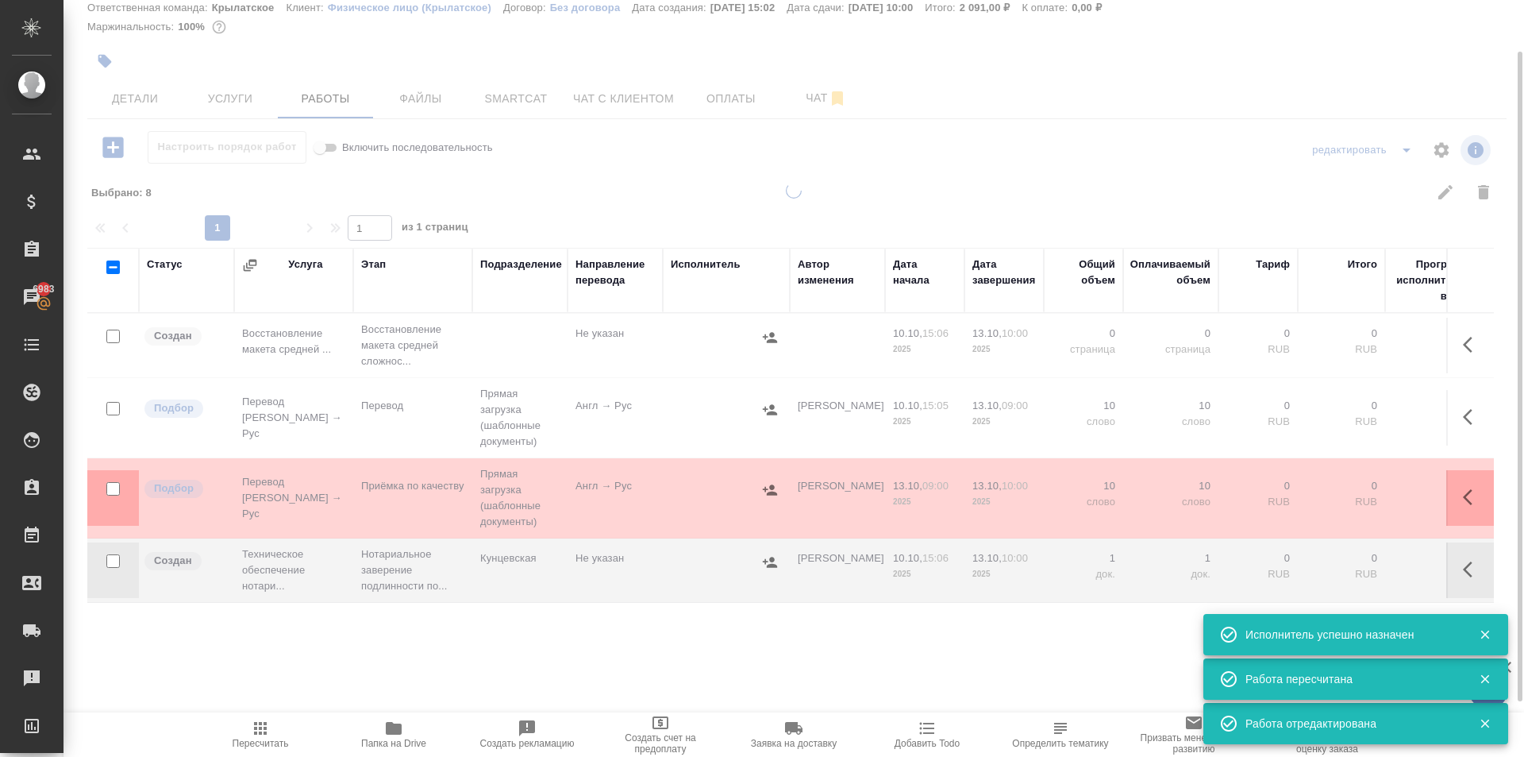
click at [262, 727] on icon "button" at bounding box center [260, 728] width 19 height 19
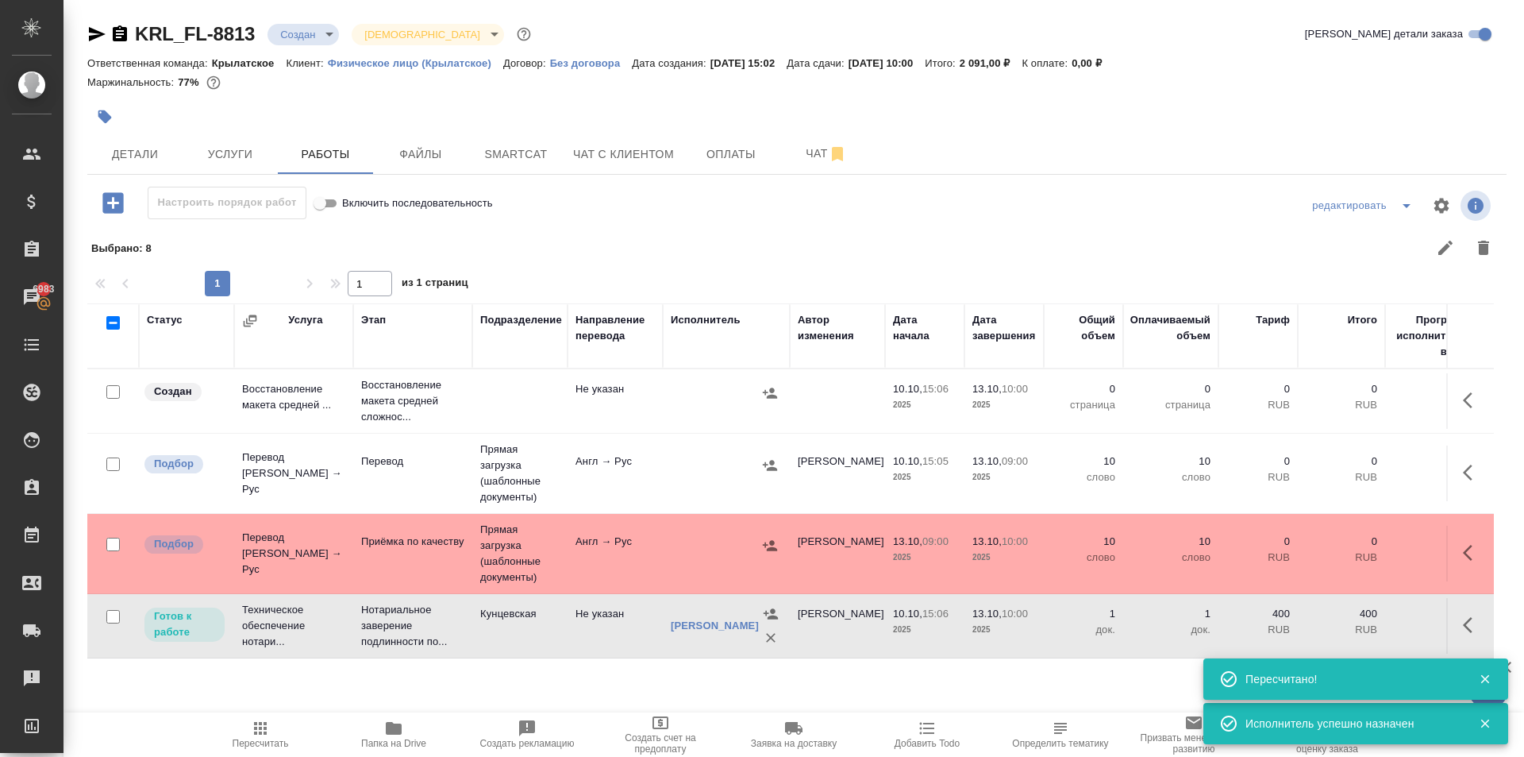
scroll to position [0, 0]
drag, startPoint x: 1457, startPoint y: 457, endPoint x: 1443, endPoint y: 466, distance: 16.1
click at [1456, 457] on button "button" at bounding box center [1473, 472] width 38 height 38
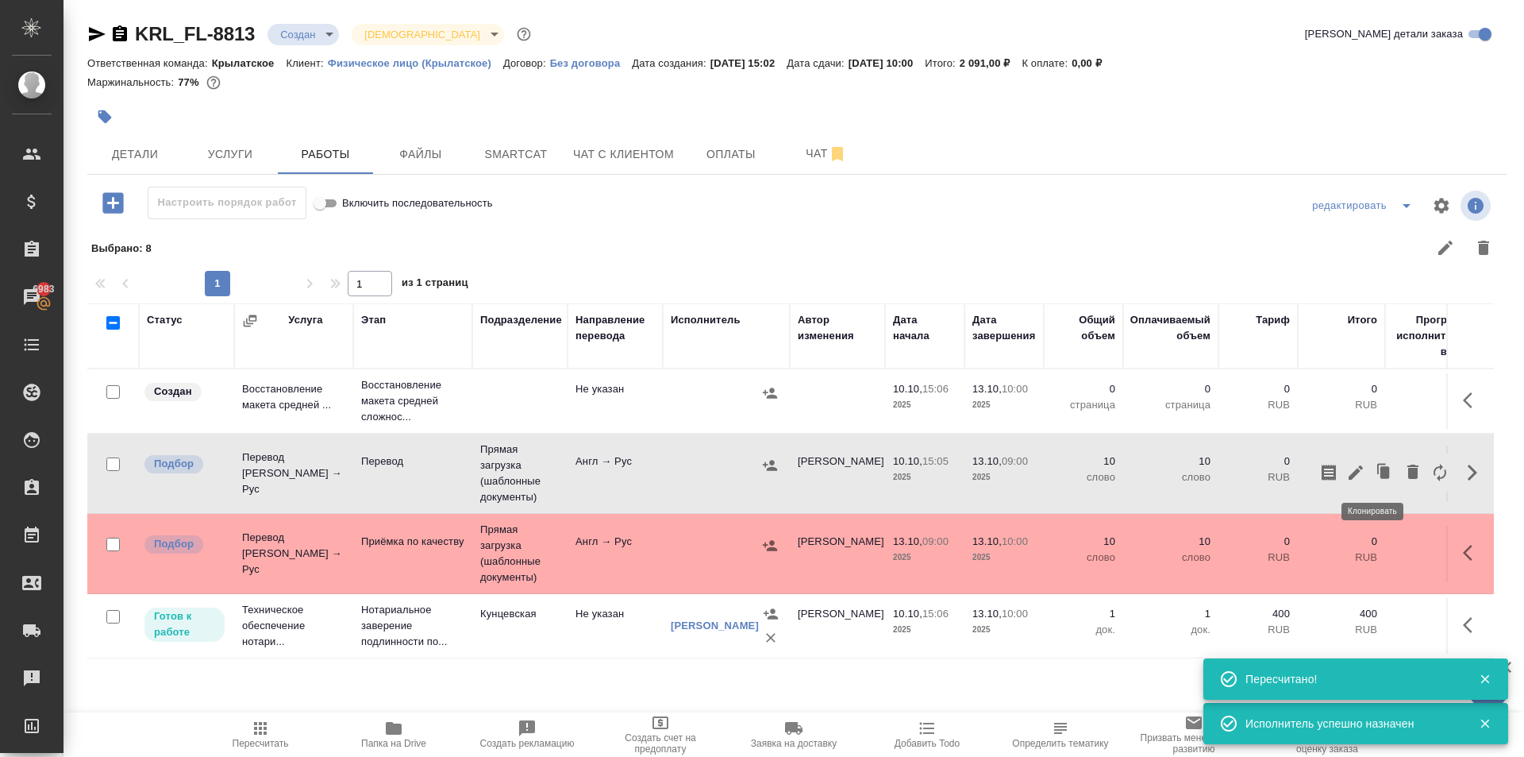
click at [1355, 467] on button "button" at bounding box center [1356, 472] width 27 height 38
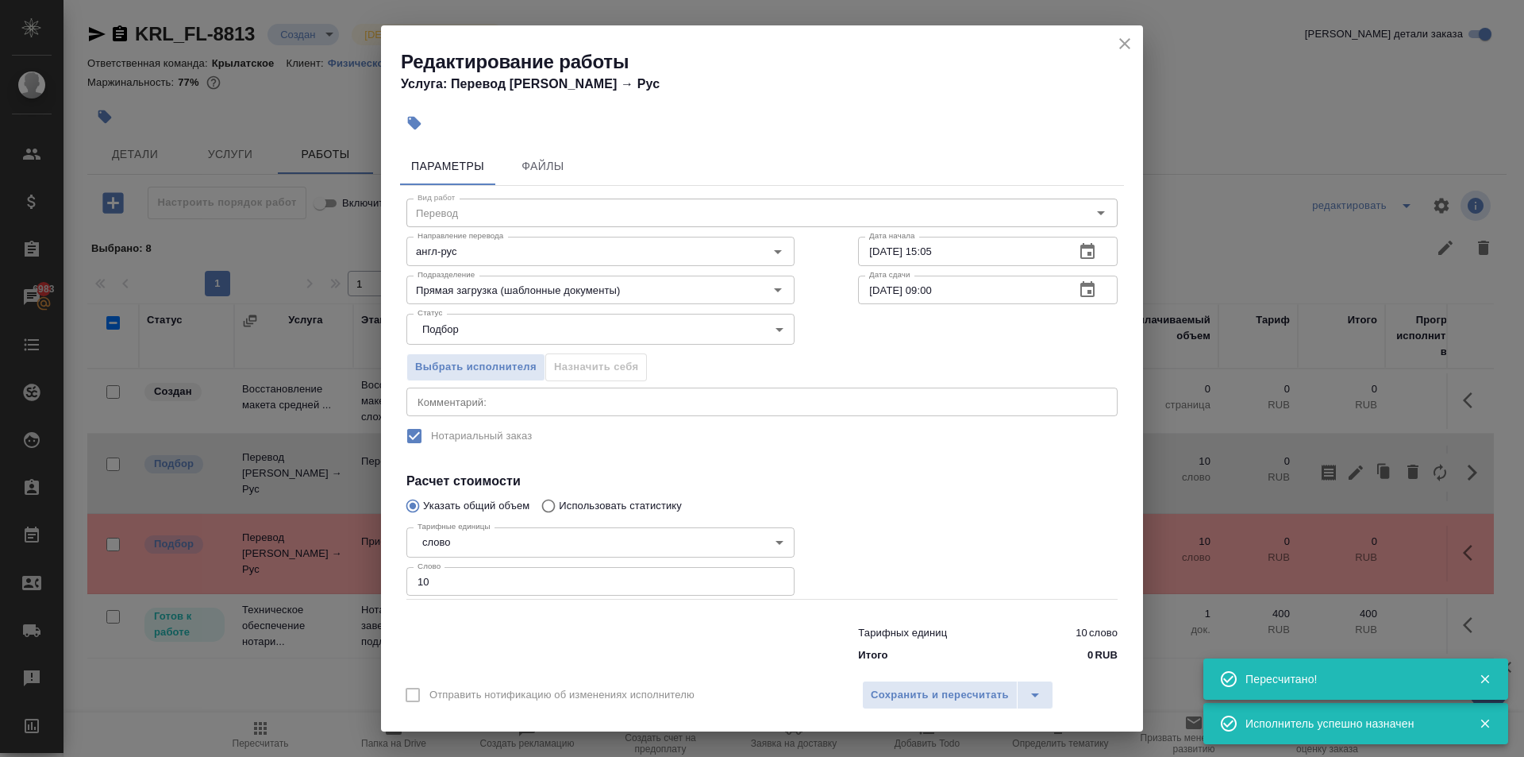
click at [1120, 48] on icon "close" at bounding box center [1125, 43] width 11 height 11
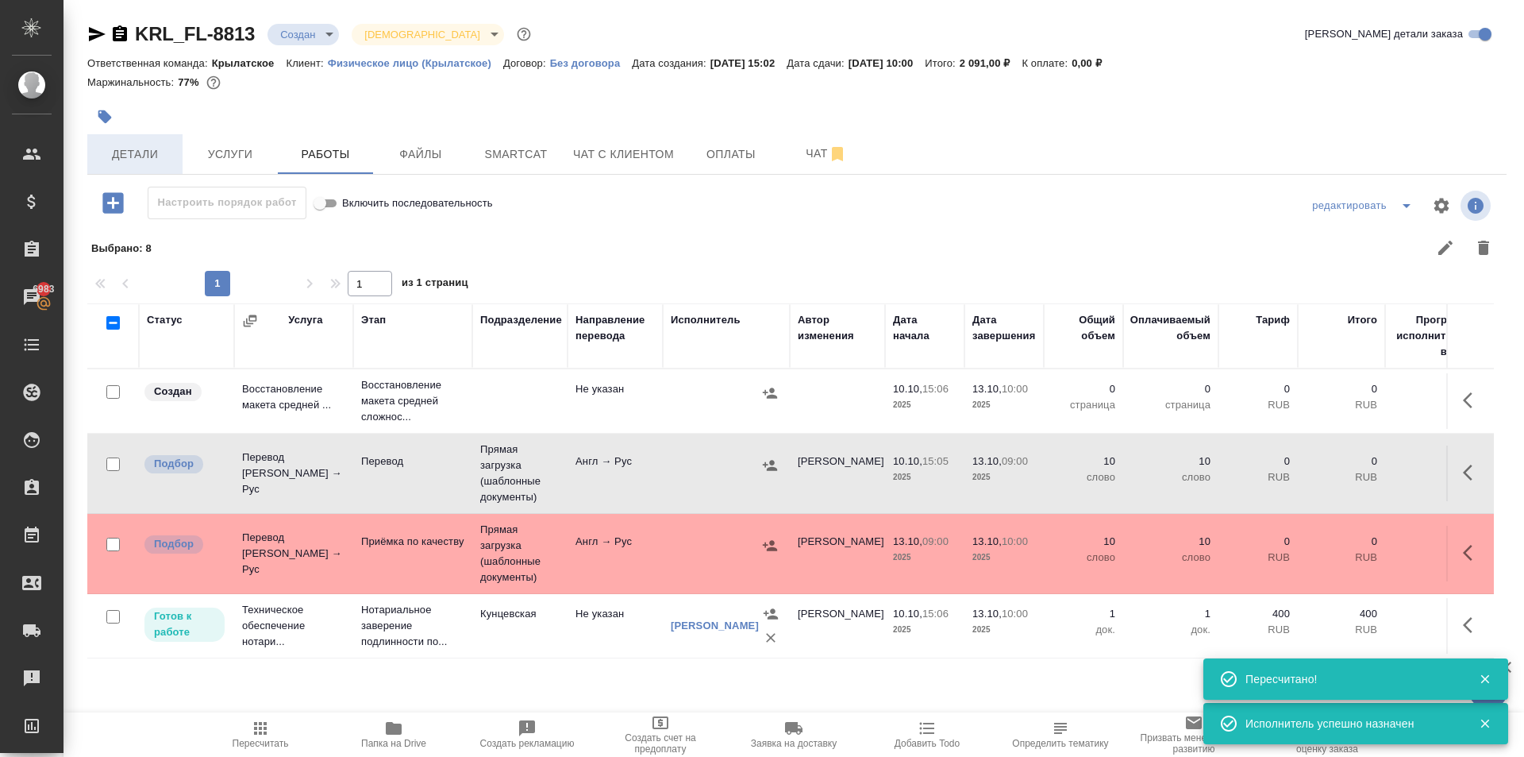
click at [148, 141] on button "Детали" at bounding box center [134, 154] width 95 height 40
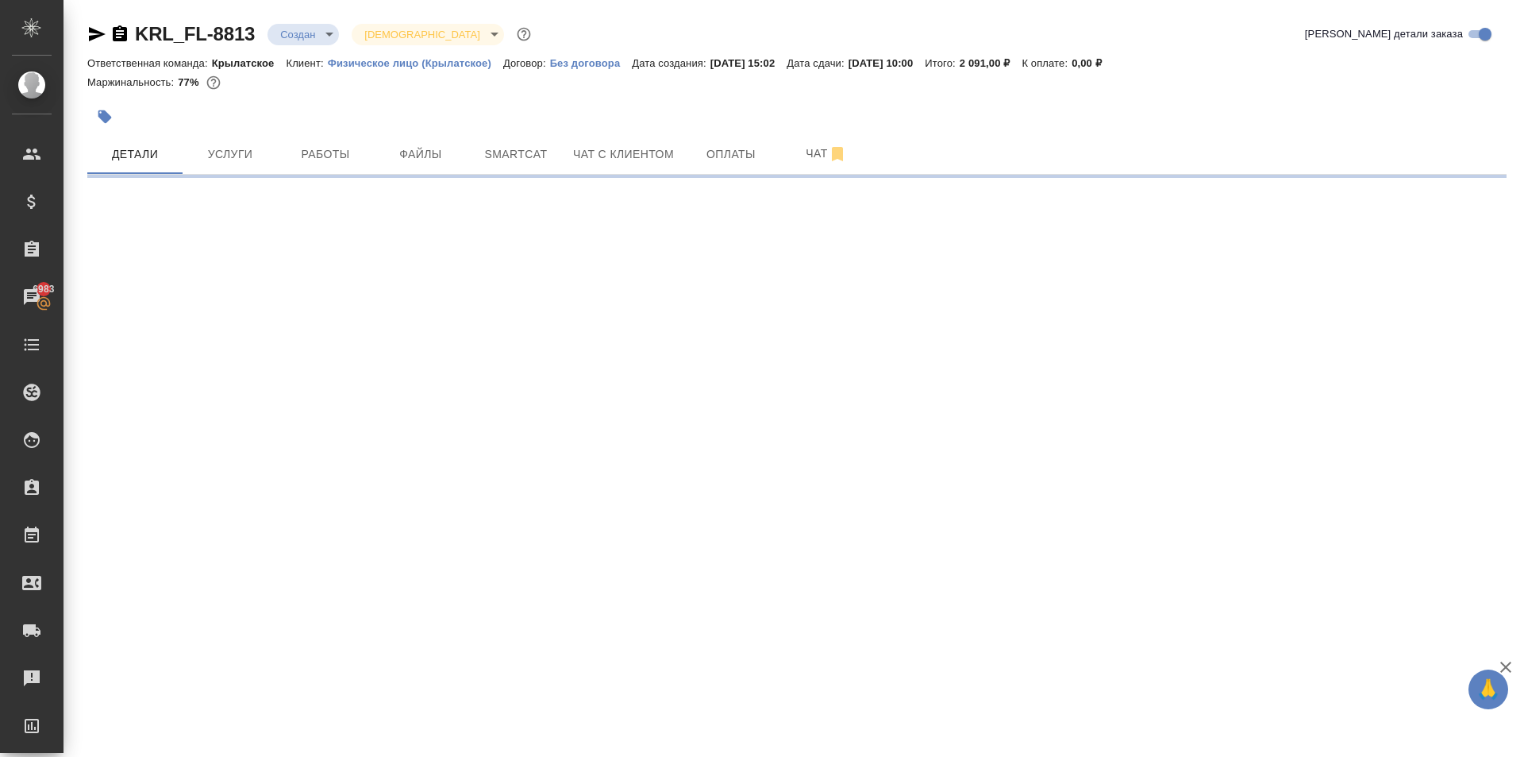
select select "RU"
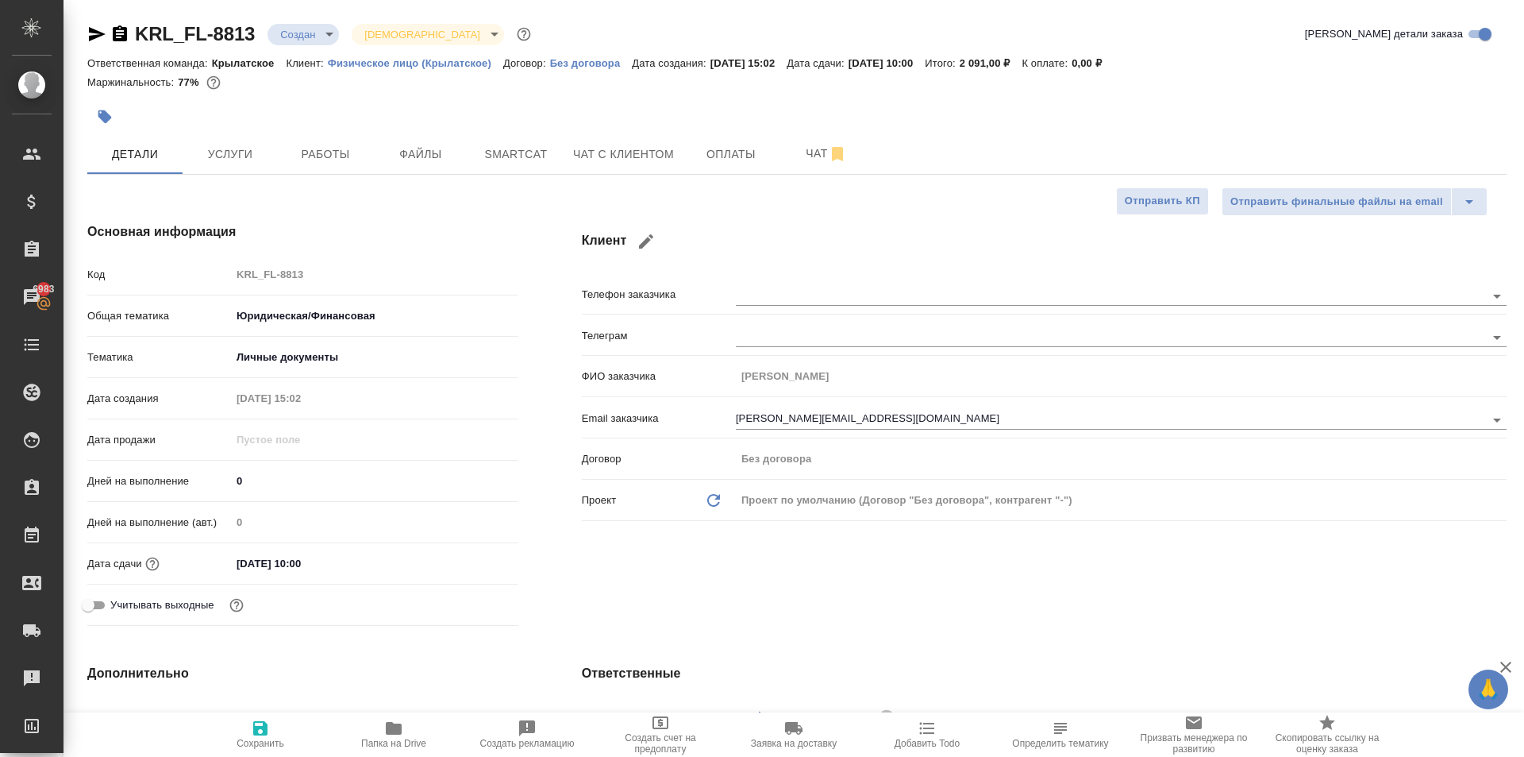
type textarea "x"
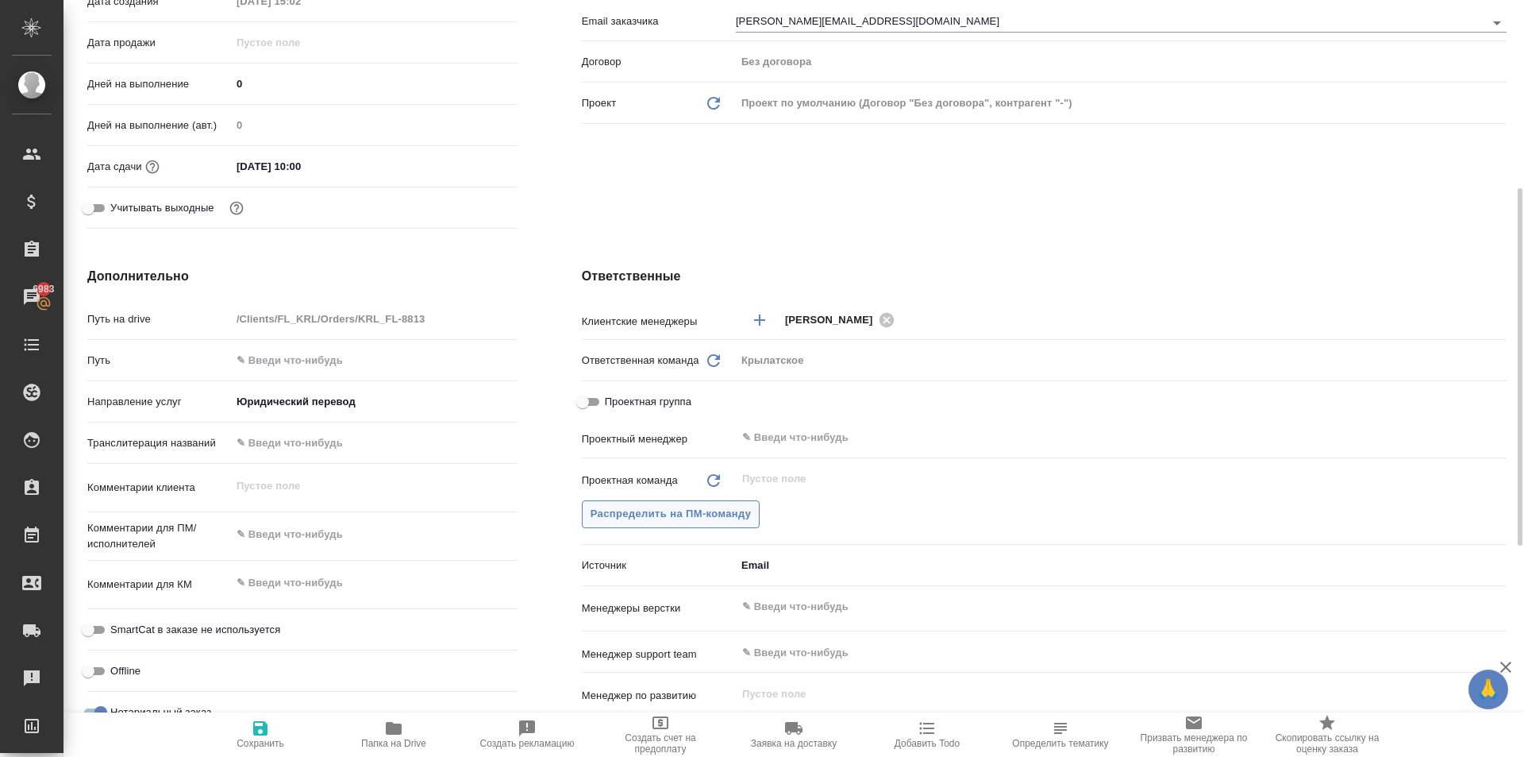
click at [710, 508] on span "Распределить на ПМ-команду" at bounding box center [671, 514] width 161 height 18
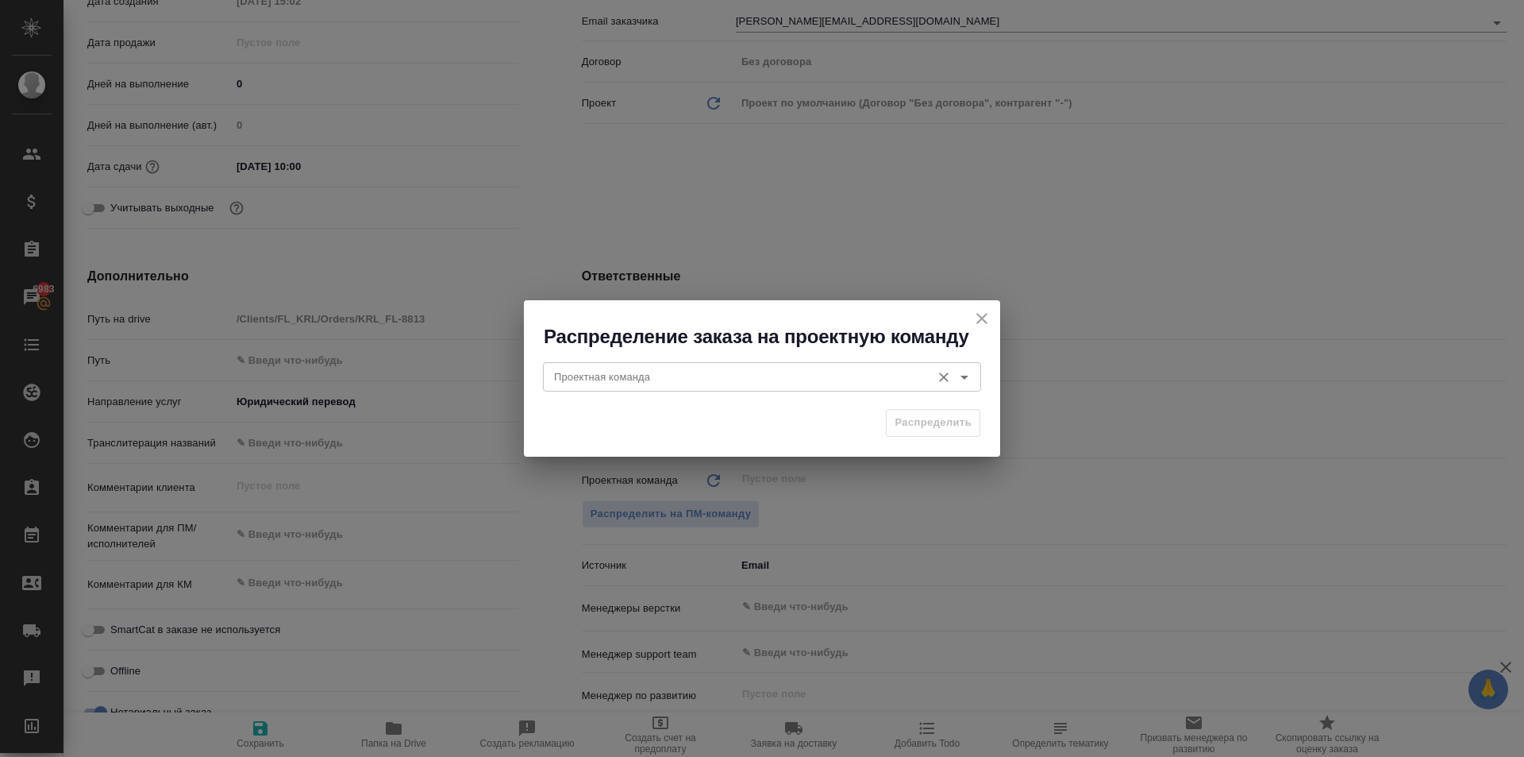
click at [624, 360] on div "Проектная команда Проектная команда" at bounding box center [762, 375] width 438 height 38
click at [626, 366] on div "Проектная команда" at bounding box center [762, 376] width 438 height 29
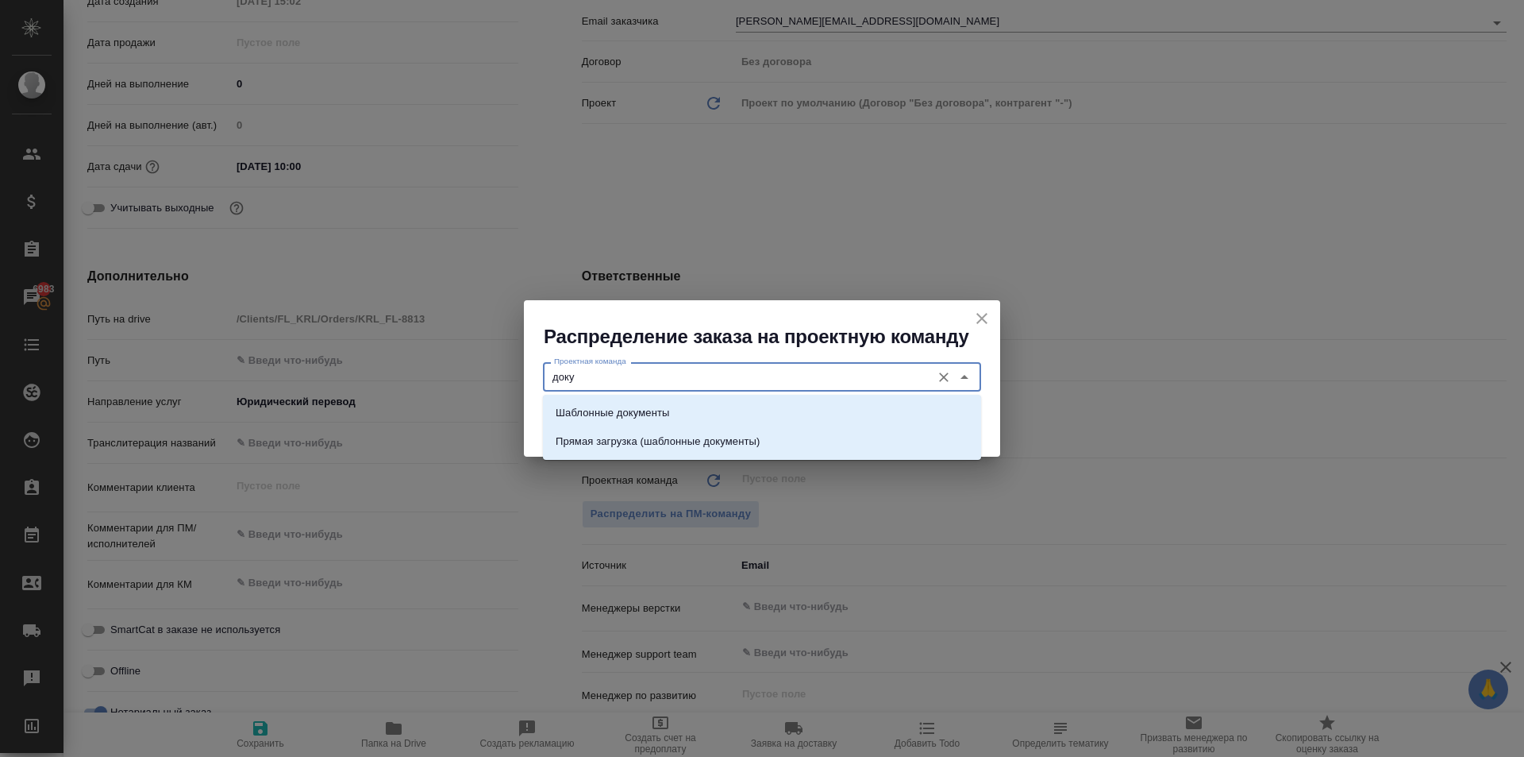
drag, startPoint x: 657, startPoint y: 410, endPoint x: 674, endPoint y: 411, distance: 16.7
click at [662, 410] on p "Шаблонные документы" at bounding box center [613, 413] width 114 height 16
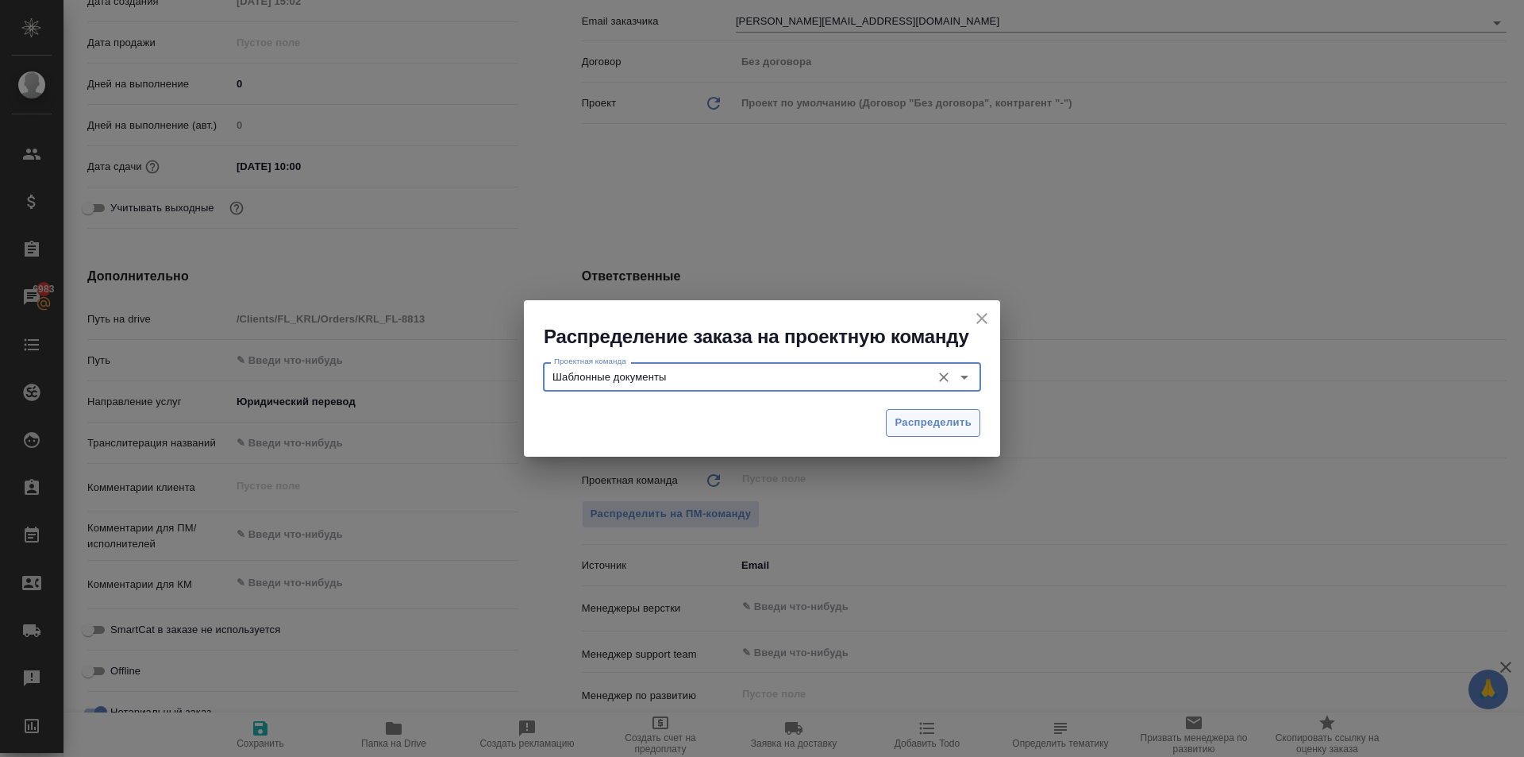
type input "Шаблонные документы"
drag, startPoint x: 916, startPoint y: 410, endPoint x: 307, endPoint y: 689, distance: 670.1
click at [915, 409] on button "Распределить" at bounding box center [933, 423] width 94 height 28
type textarea "x"
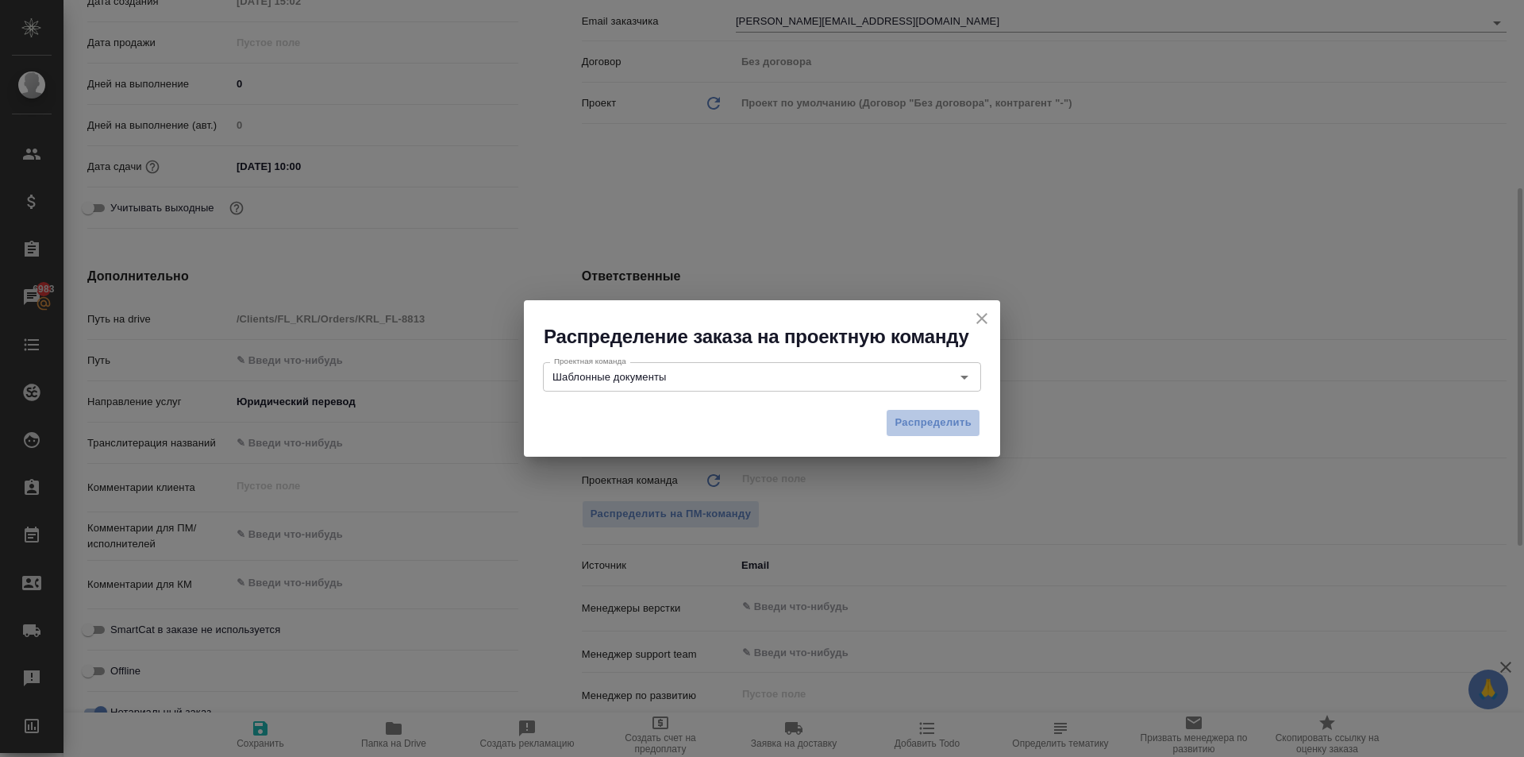
type textarea "x"
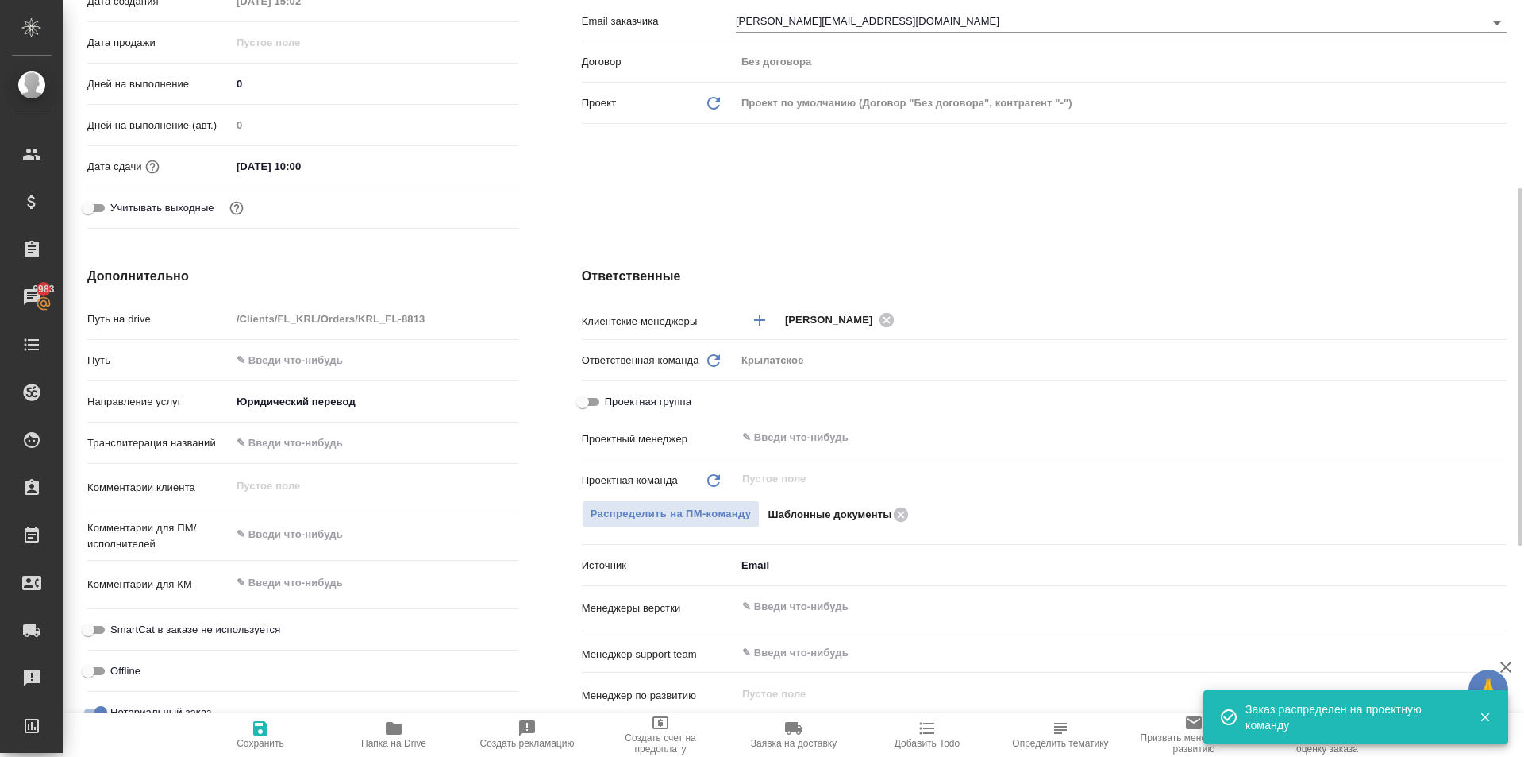
click at [261, 727] on icon "button" at bounding box center [260, 728] width 14 height 14
type textarea "x"
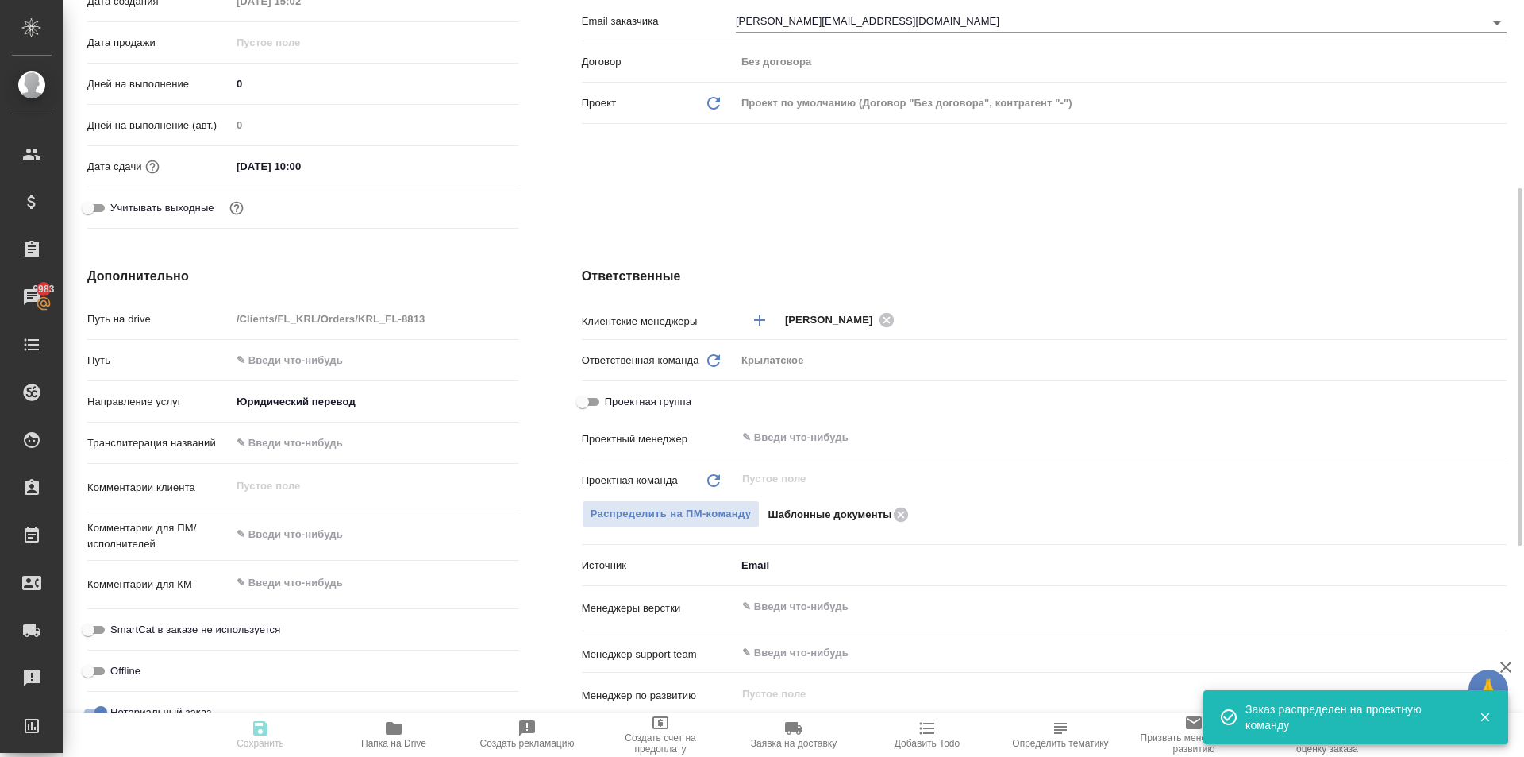
type textarea "x"
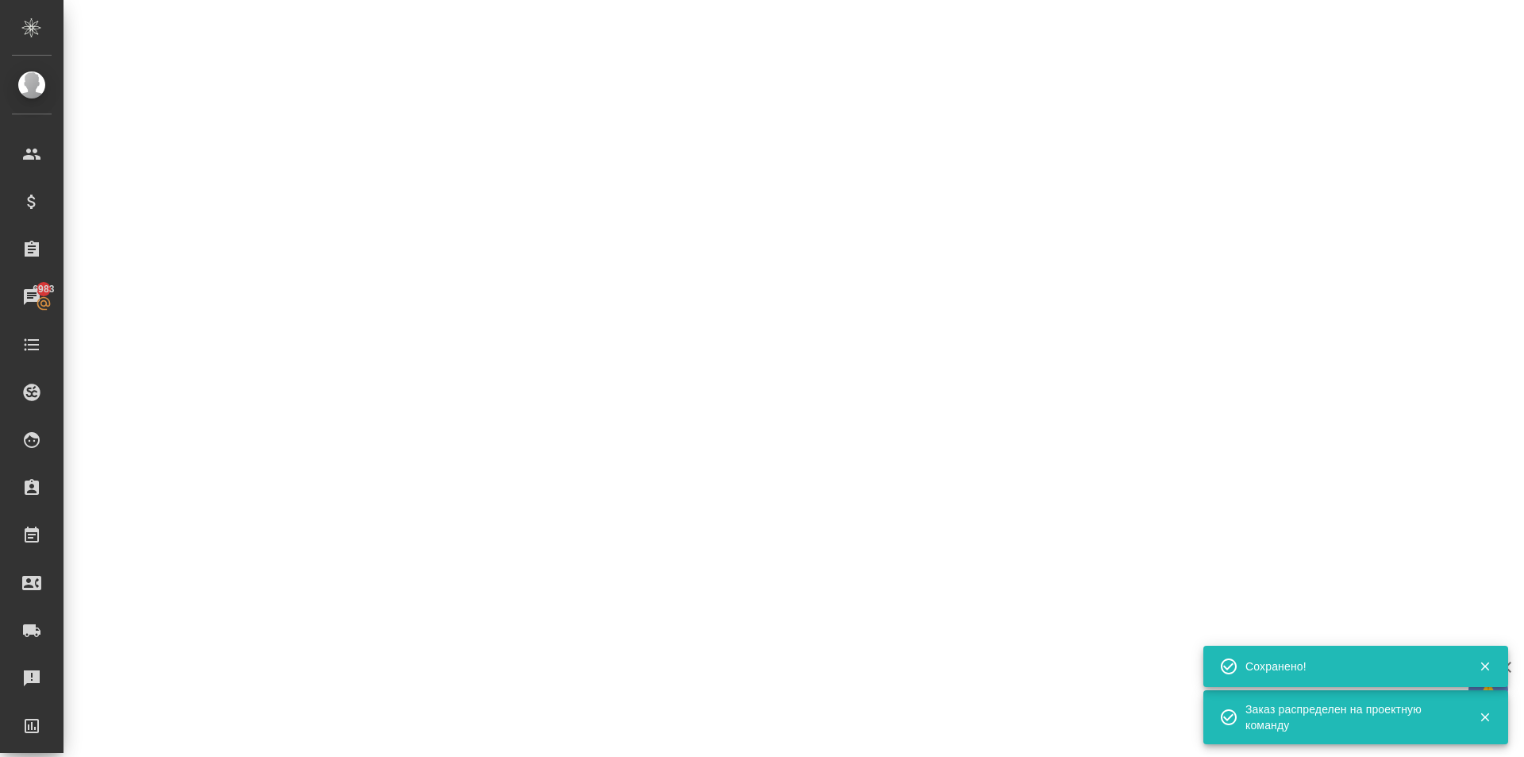
scroll to position [0, 0]
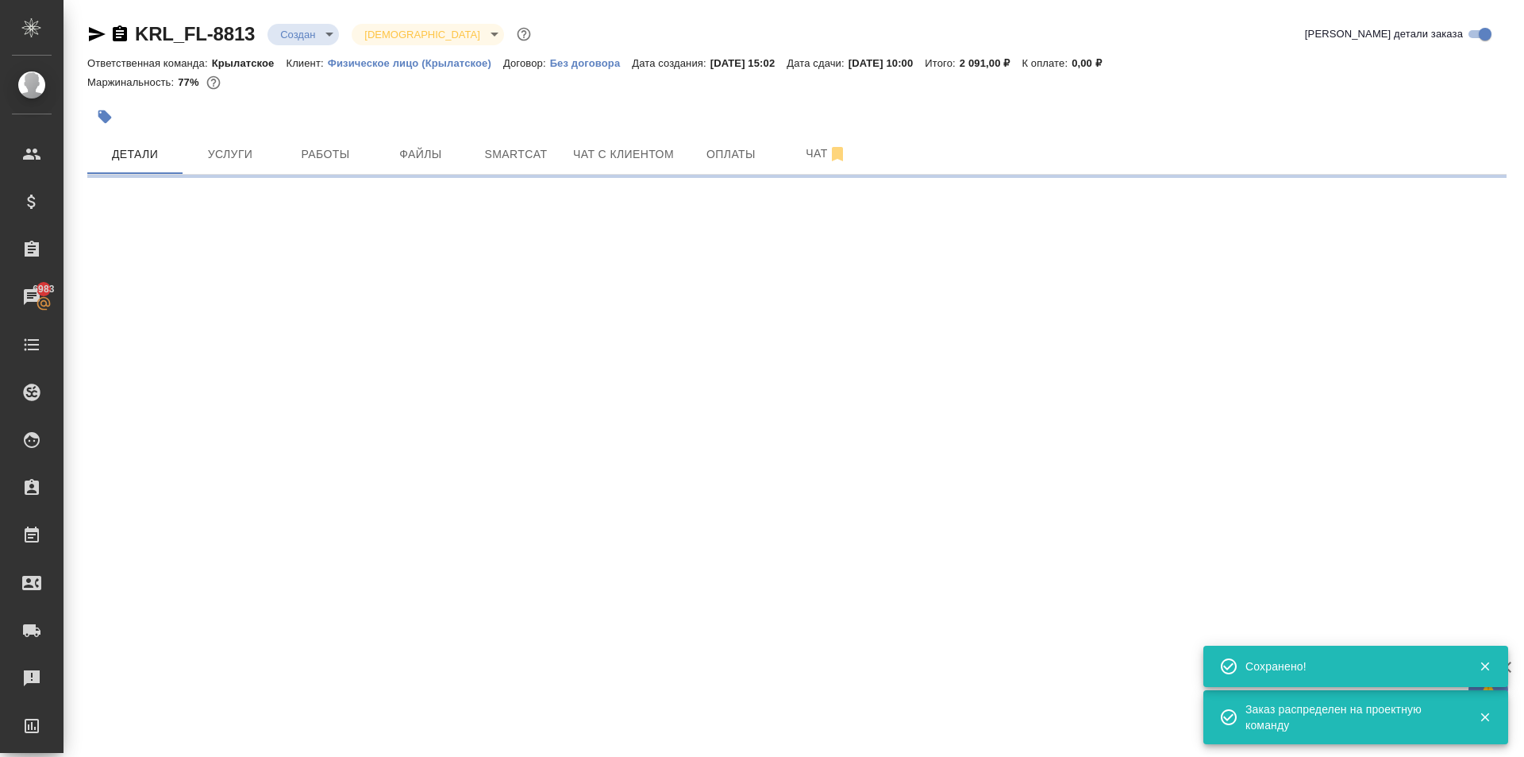
click at [326, 33] on body "🙏 .cls-1 fill:#fff; AWATERA Kasymov Timur Клиенты Спецификации Заказы 6983 Чаты…" at bounding box center [762, 378] width 1524 height 757
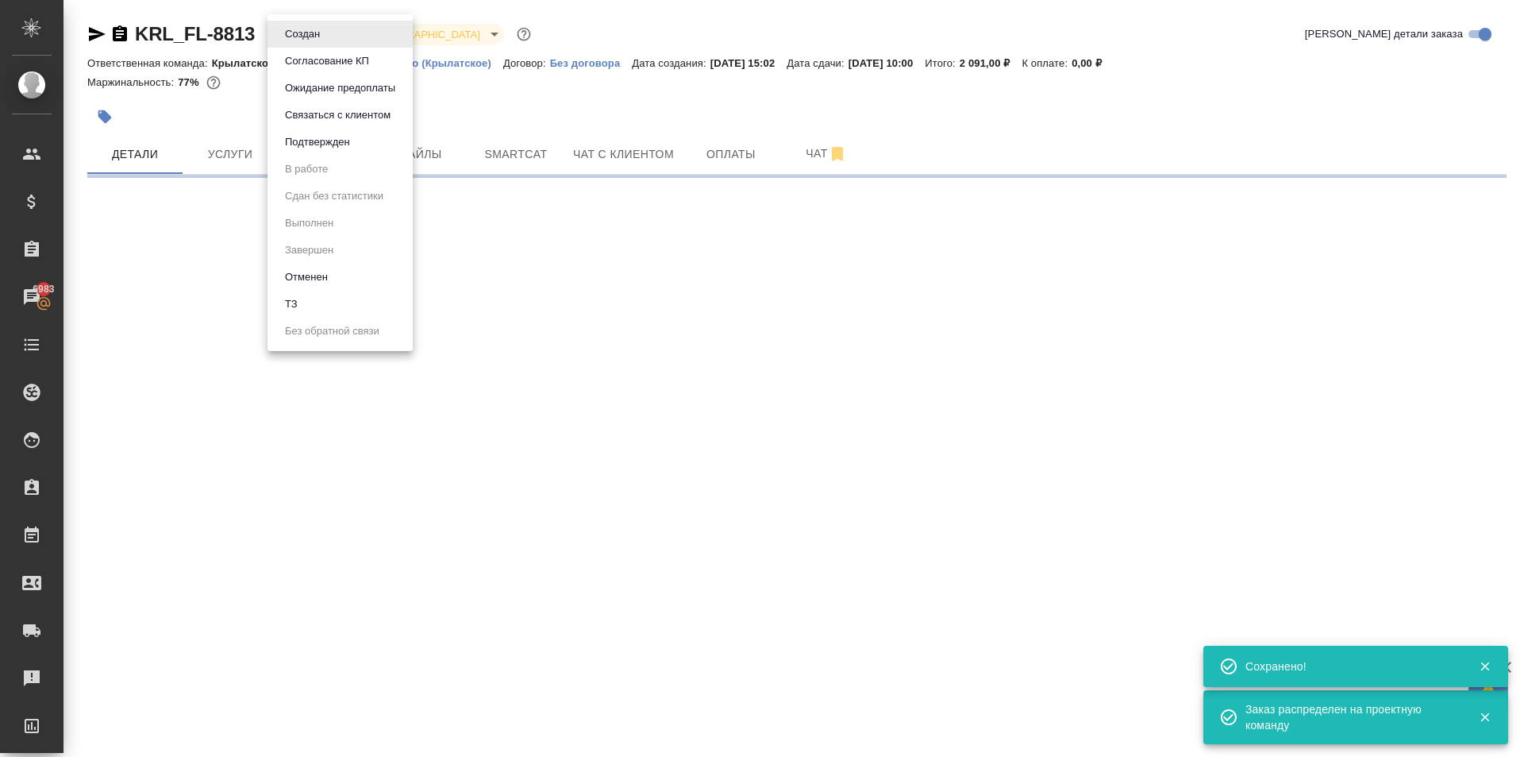
select select "RU"
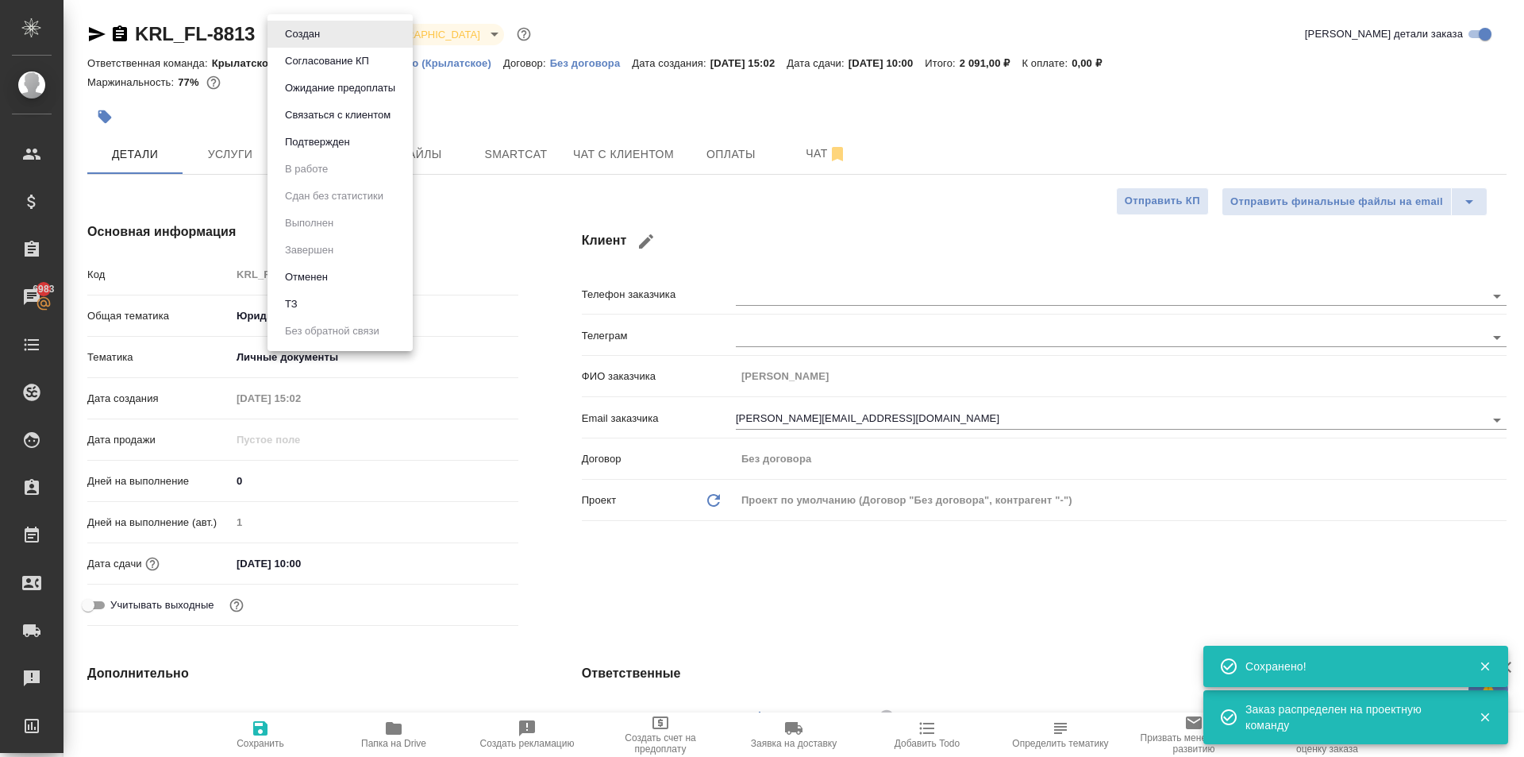
type textarea "x"
click at [370, 134] on li "Подтвержден" at bounding box center [340, 142] width 145 height 27
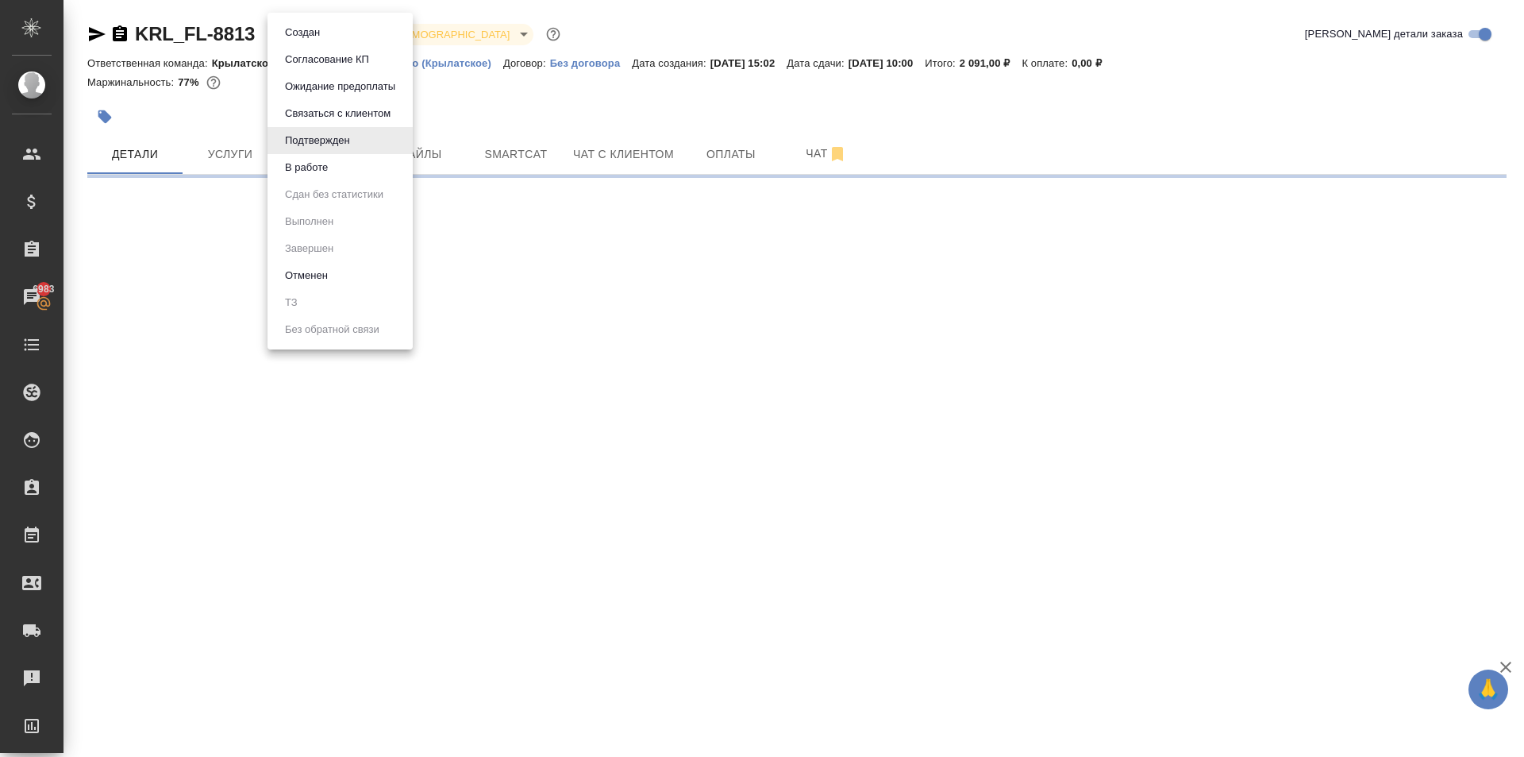
click at [302, 31] on body "🙏 .cls-1 fill:#fff; AWATERA Kasymov Timur Клиенты Спецификации Заказы 6983 Чаты…" at bounding box center [762, 378] width 1524 height 757
click at [499, 268] on div at bounding box center [762, 378] width 1524 height 757
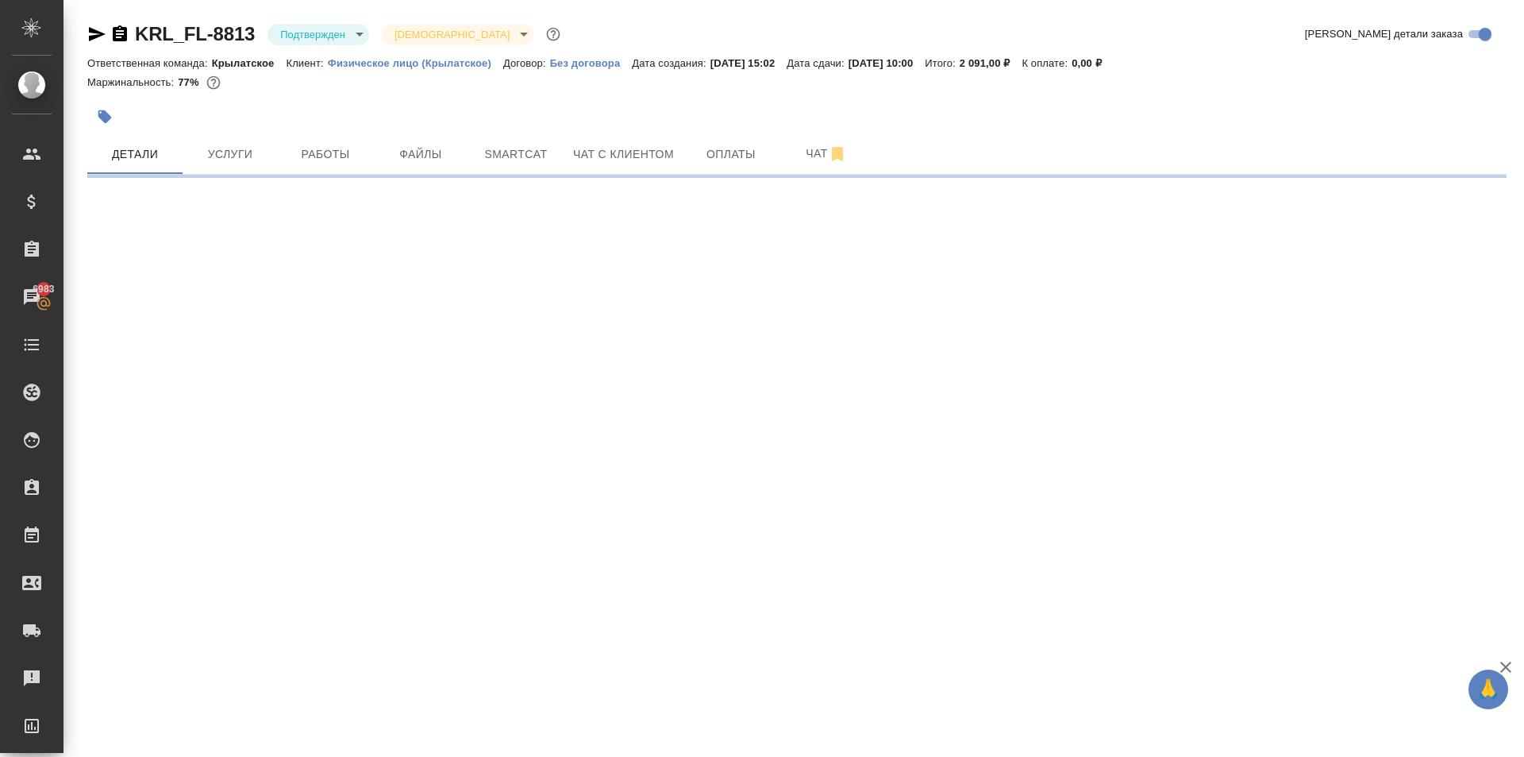
select select "RU"
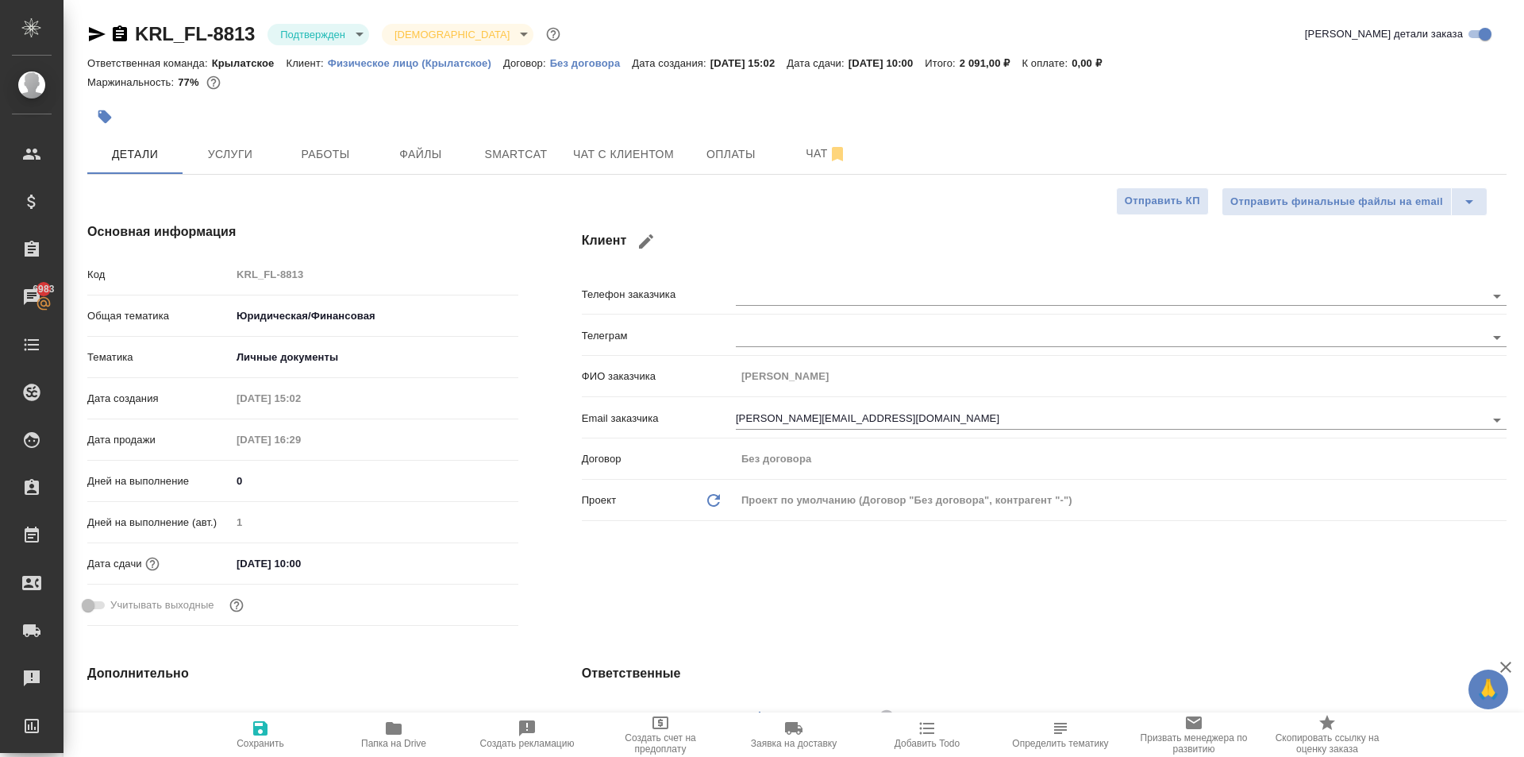
type textarea "x"
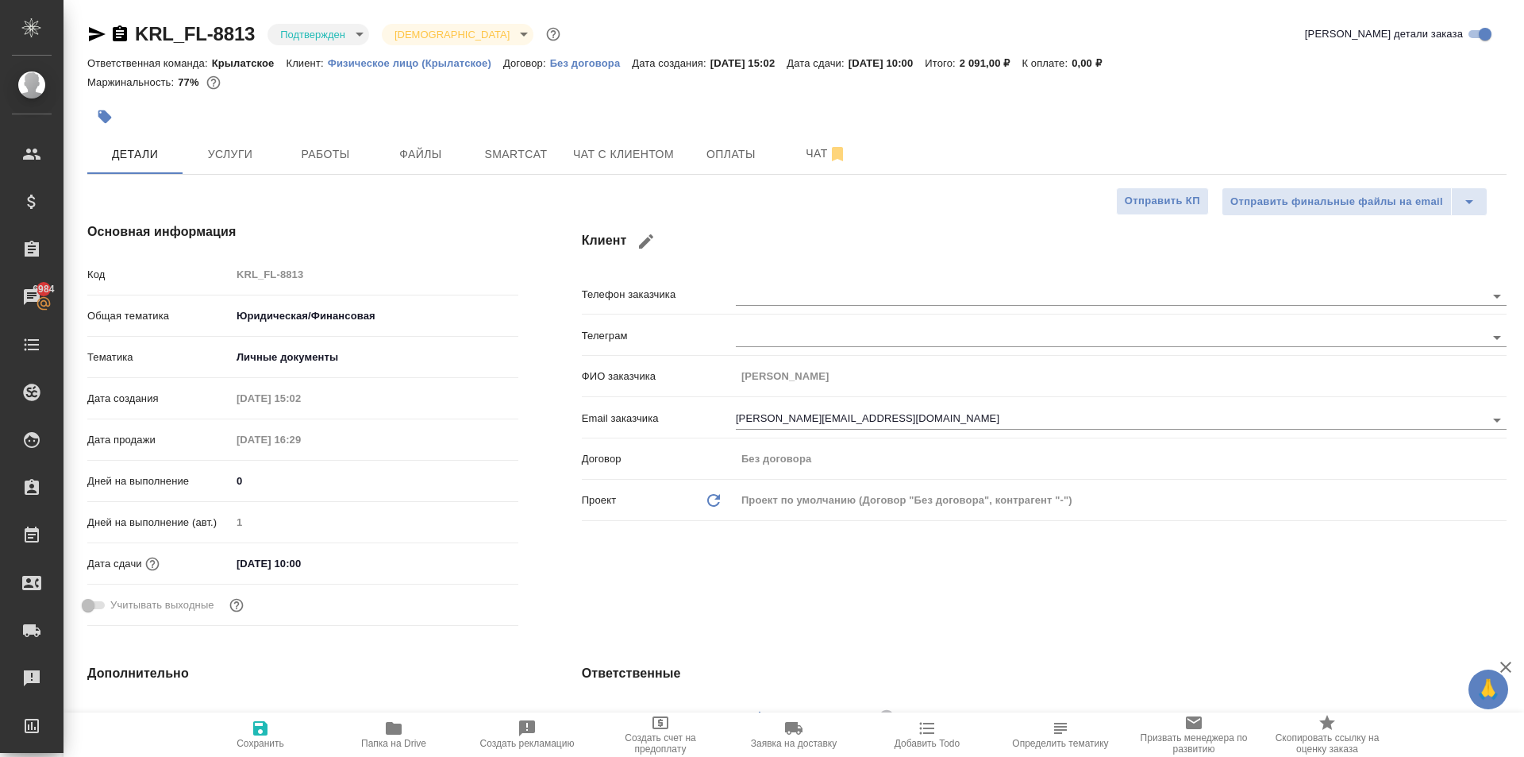
type textarea "x"
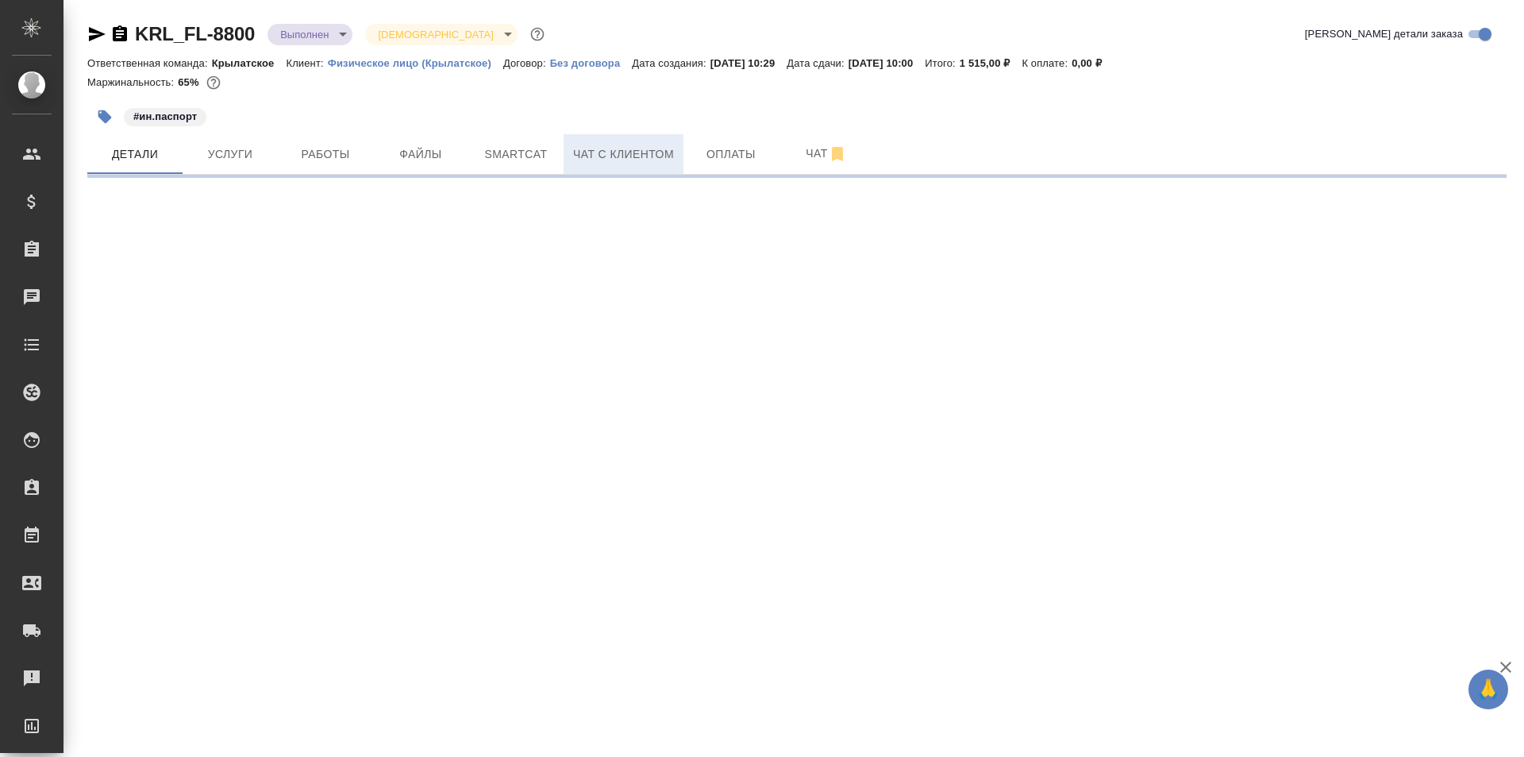
click at [613, 157] on span "Чат с клиентом" at bounding box center [623, 155] width 101 height 20
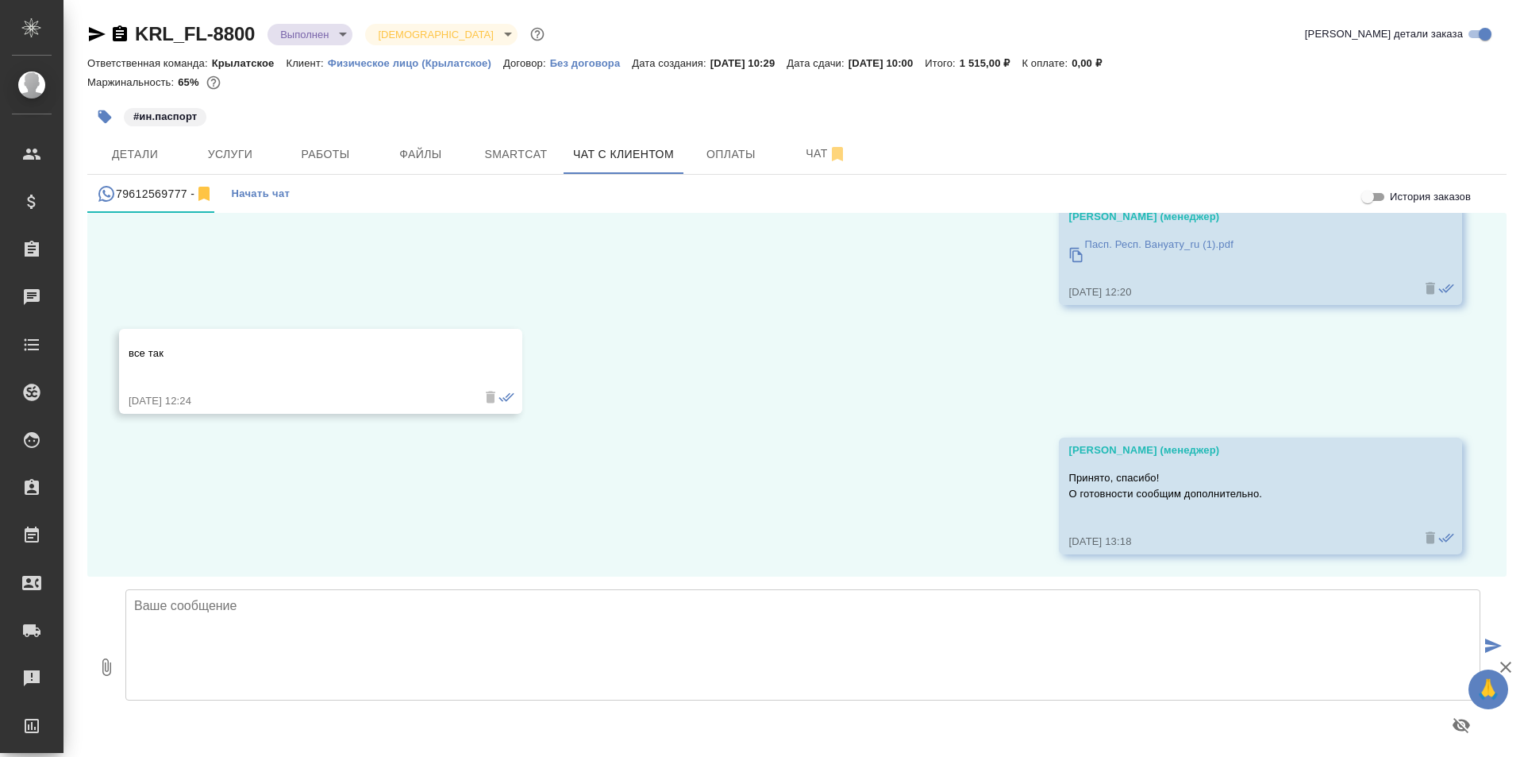
scroll to position [3303, 0]
click at [161, 638] on textarea at bounding box center [802, 644] width 1355 height 111
click at [341, 643] on textarea "Документ готов. В [DATE] с 10:00 можете приезжать забирать. Также, прикладываем…" at bounding box center [802, 644] width 1355 height 111
click at [407, 653] on textarea "Документ готов. В [DATE] с 10:00 можете приезжать забирать. Также, прикладываем…" at bounding box center [802, 644] width 1355 height 111
type textarea "Документ готов. В [DATE] с 10:00 можете приезжать забирать. Также, прикладываем…"
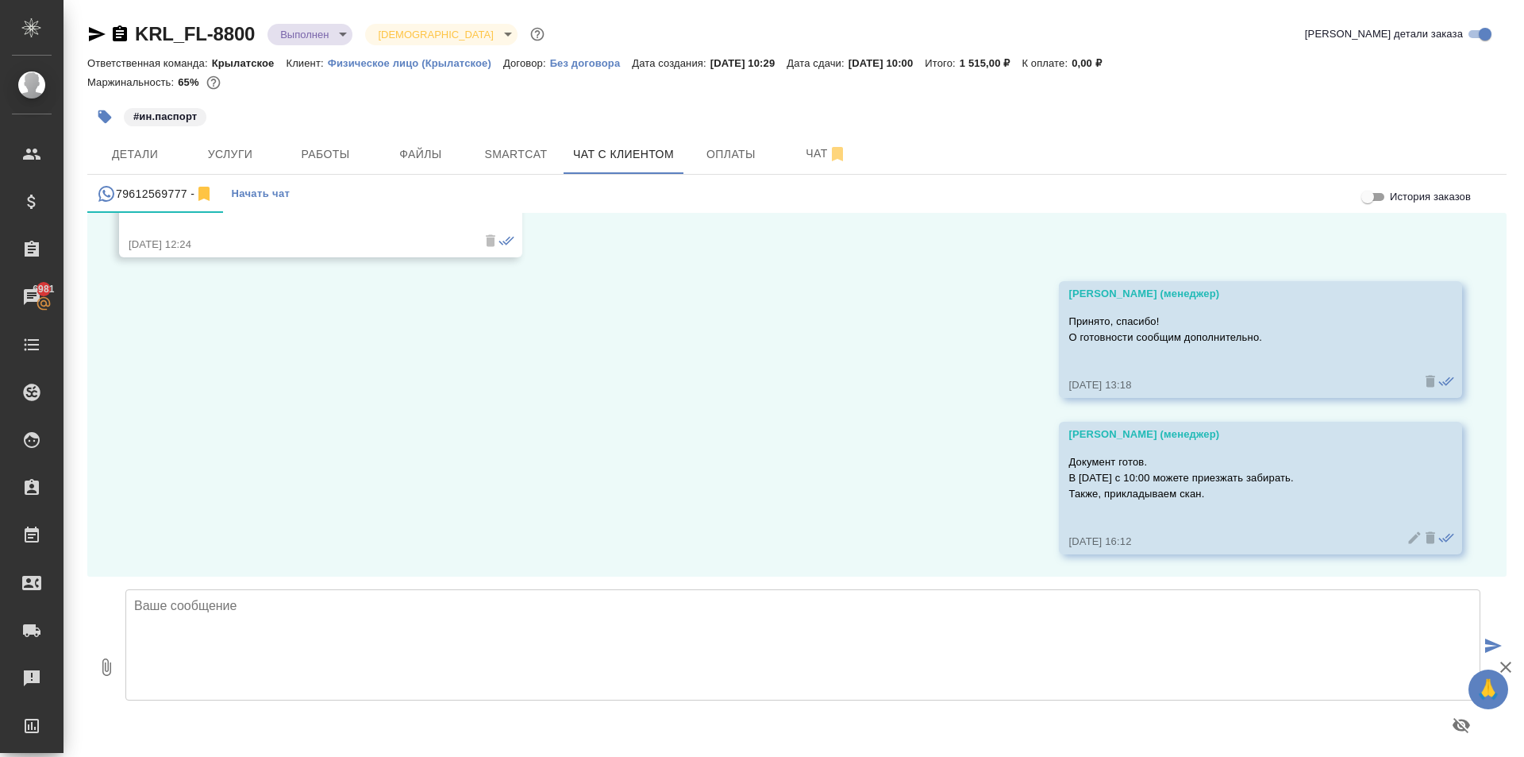
scroll to position [3459, 0]
click at [110, 665] on icon "button" at bounding box center [106, 666] width 9 height 17
click at [102, 679] on button "0" at bounding box center [106, 666] width 38 height 180
type input "C:\fakepath\doc04364420251010161418.pdf"
click at [248, 619] on textarea at bounding box center [802, 644] width 1355 height 111
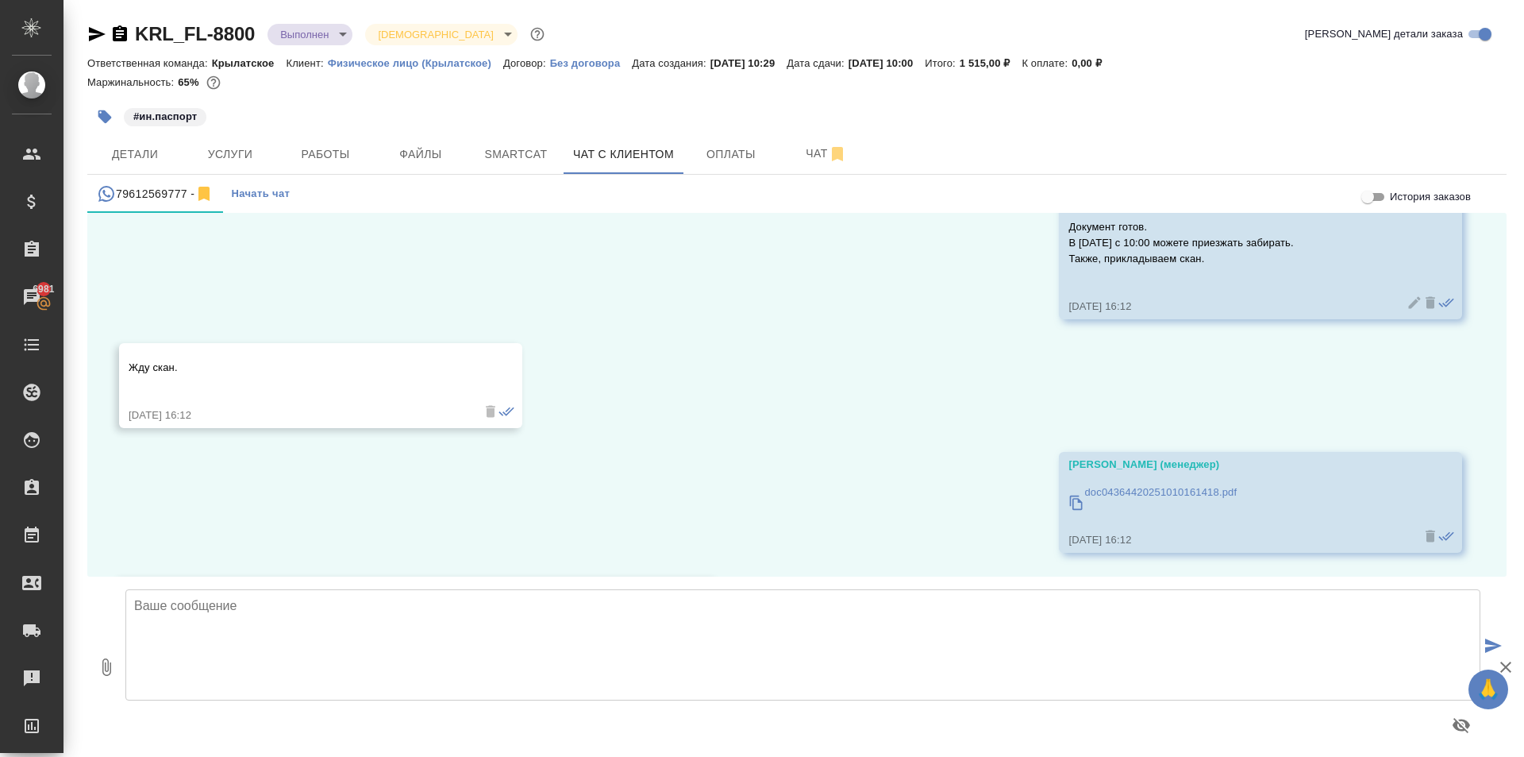
scroll to position [3802, 0]
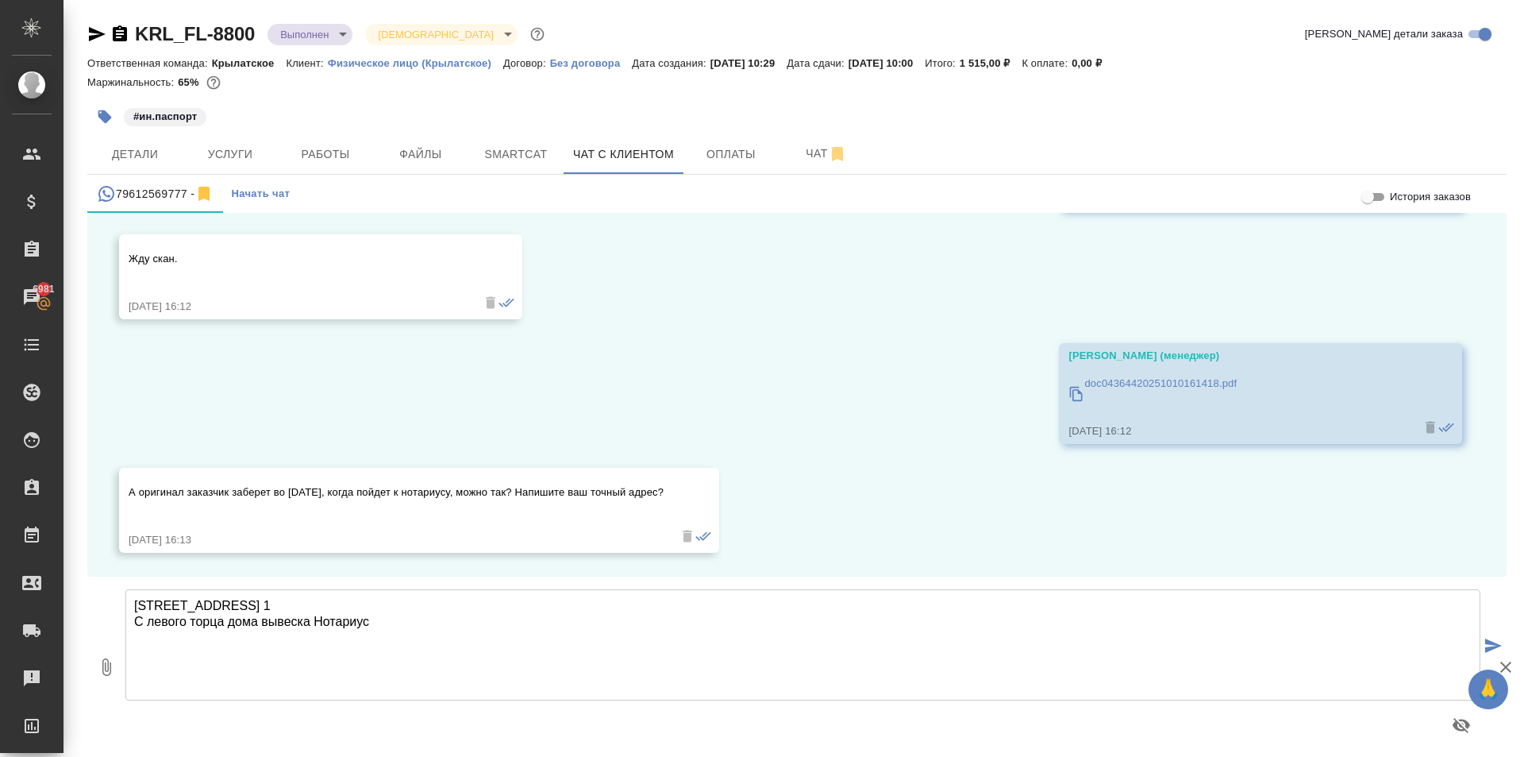
type textarea "[STREET_ADDRESS] 1 С левого торца дома вывеска Нотариус"
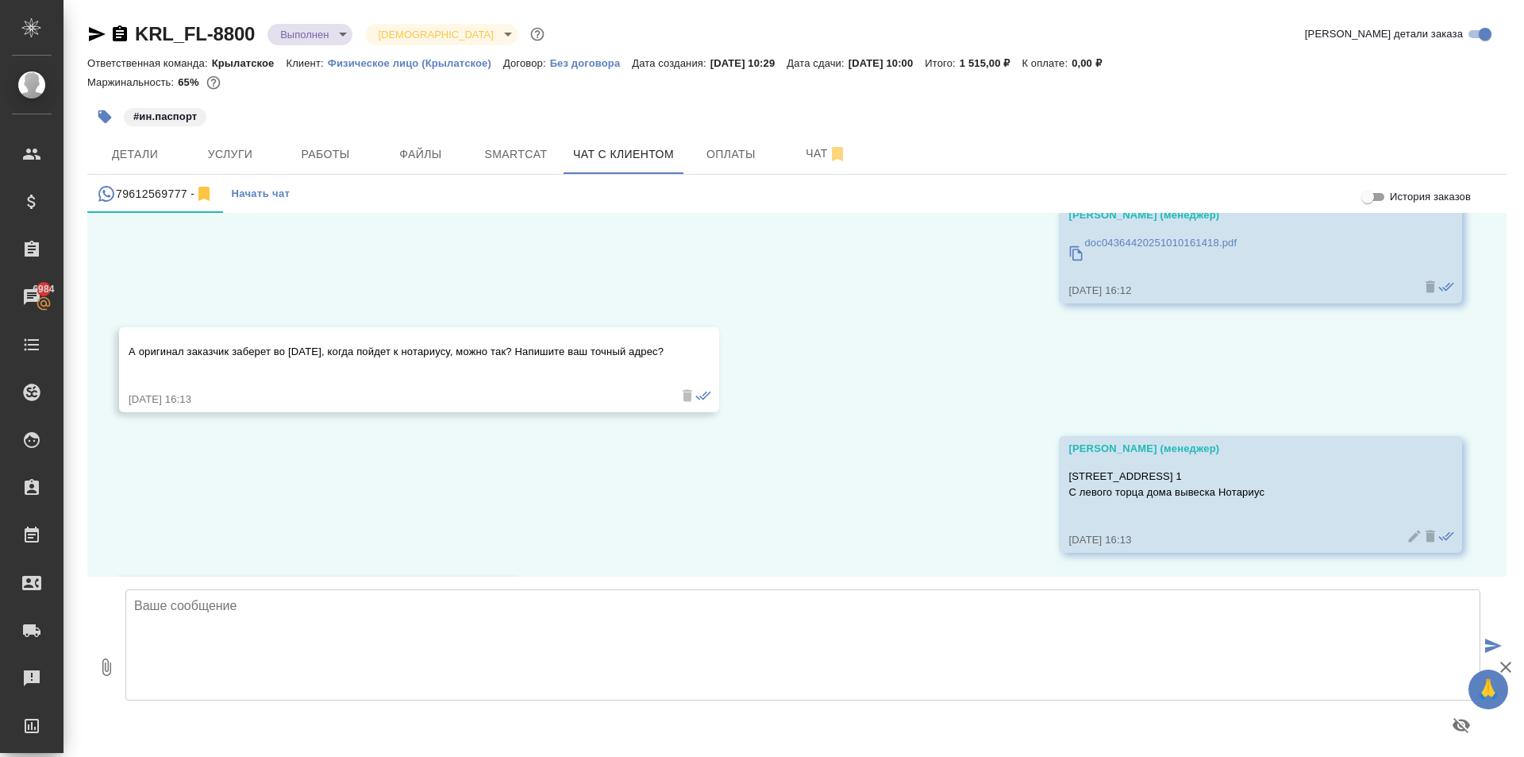
scroll to position [4051, 0]
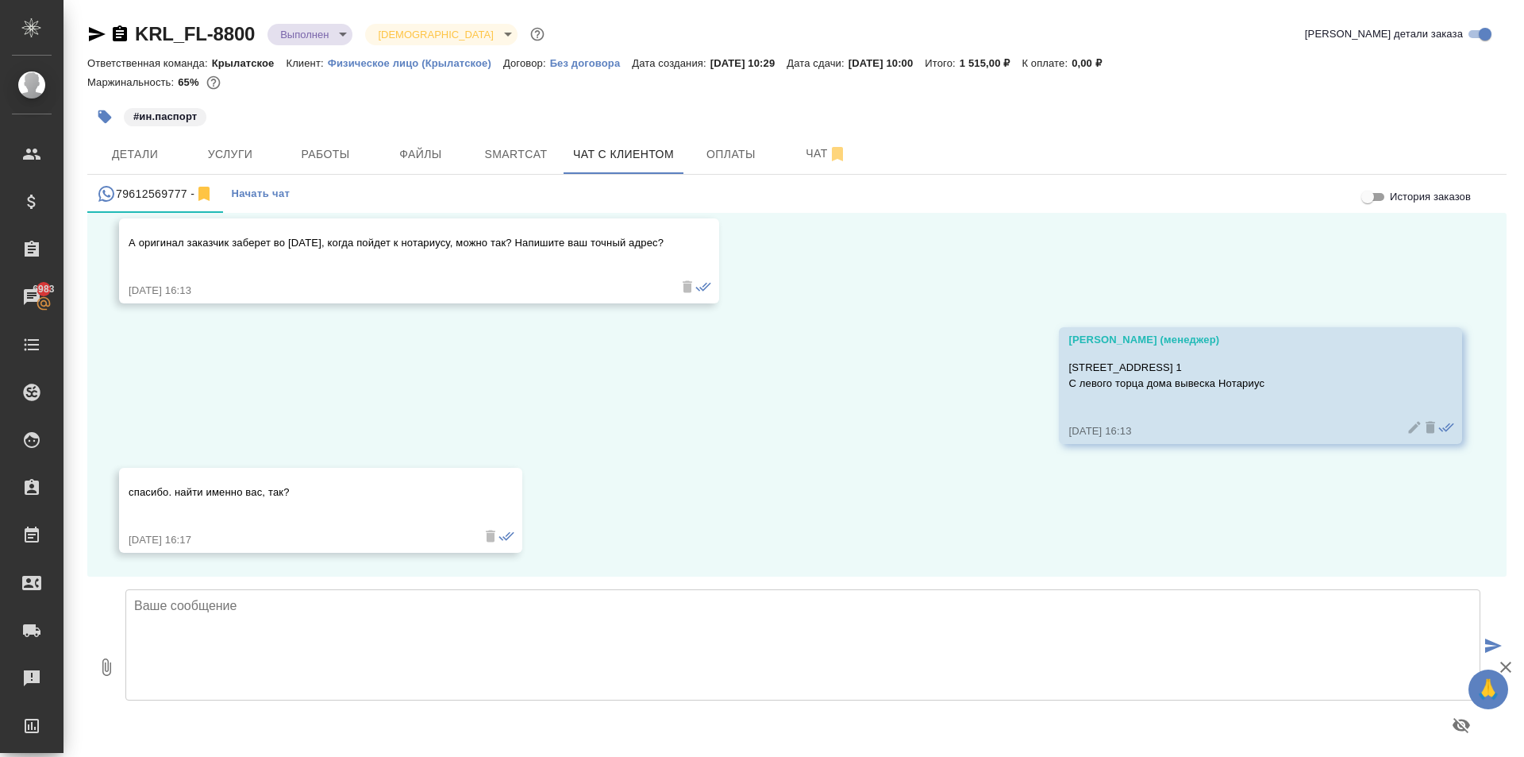
click at [234, 623] on textarea at bounding box center [802, 644] width 1355 height 111
type textarea "Да, меня зовут [PERSON_NAME]."
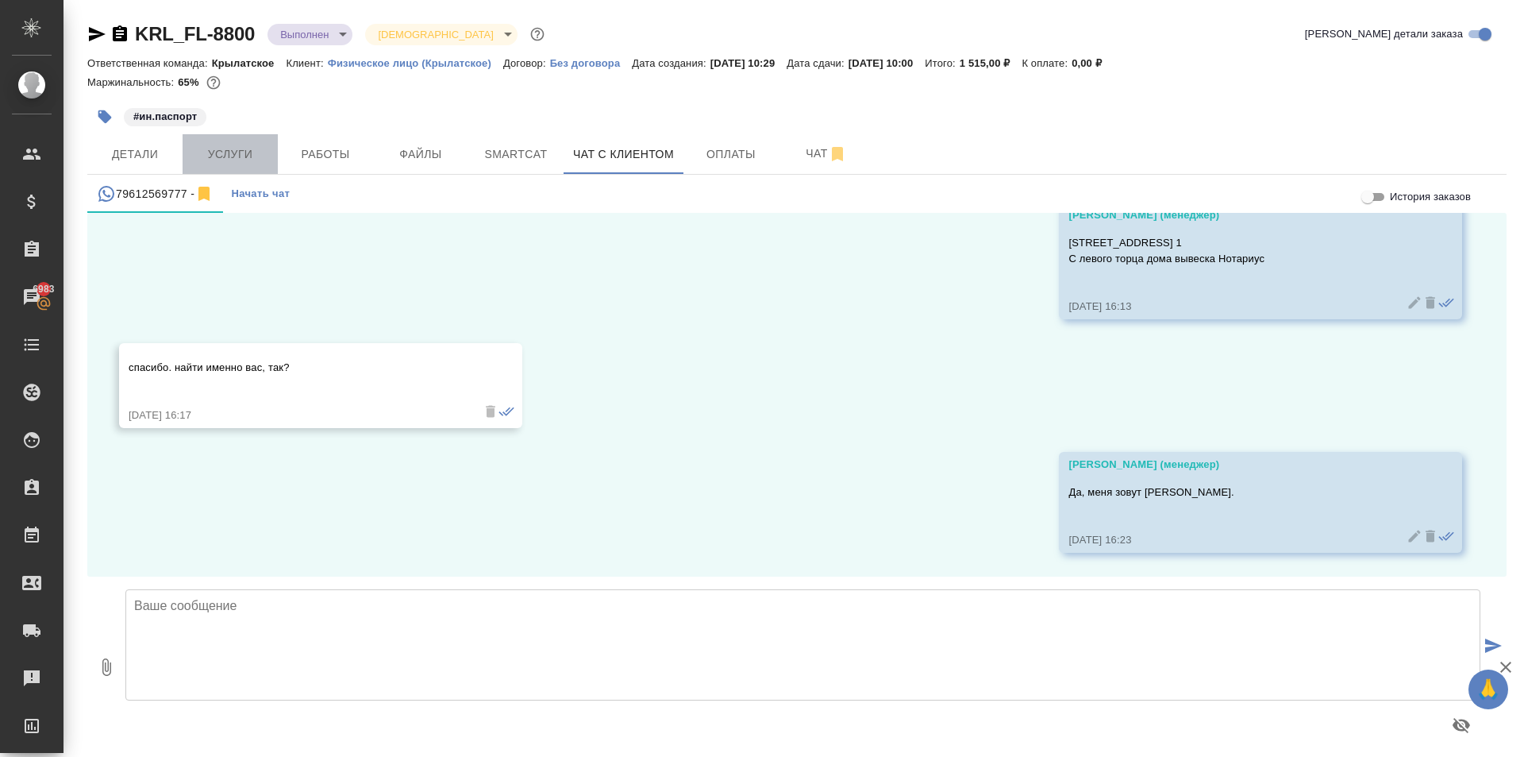
click at [223, 150] on span "Услуги" at bounding box center [230, 155] width 76 height 20
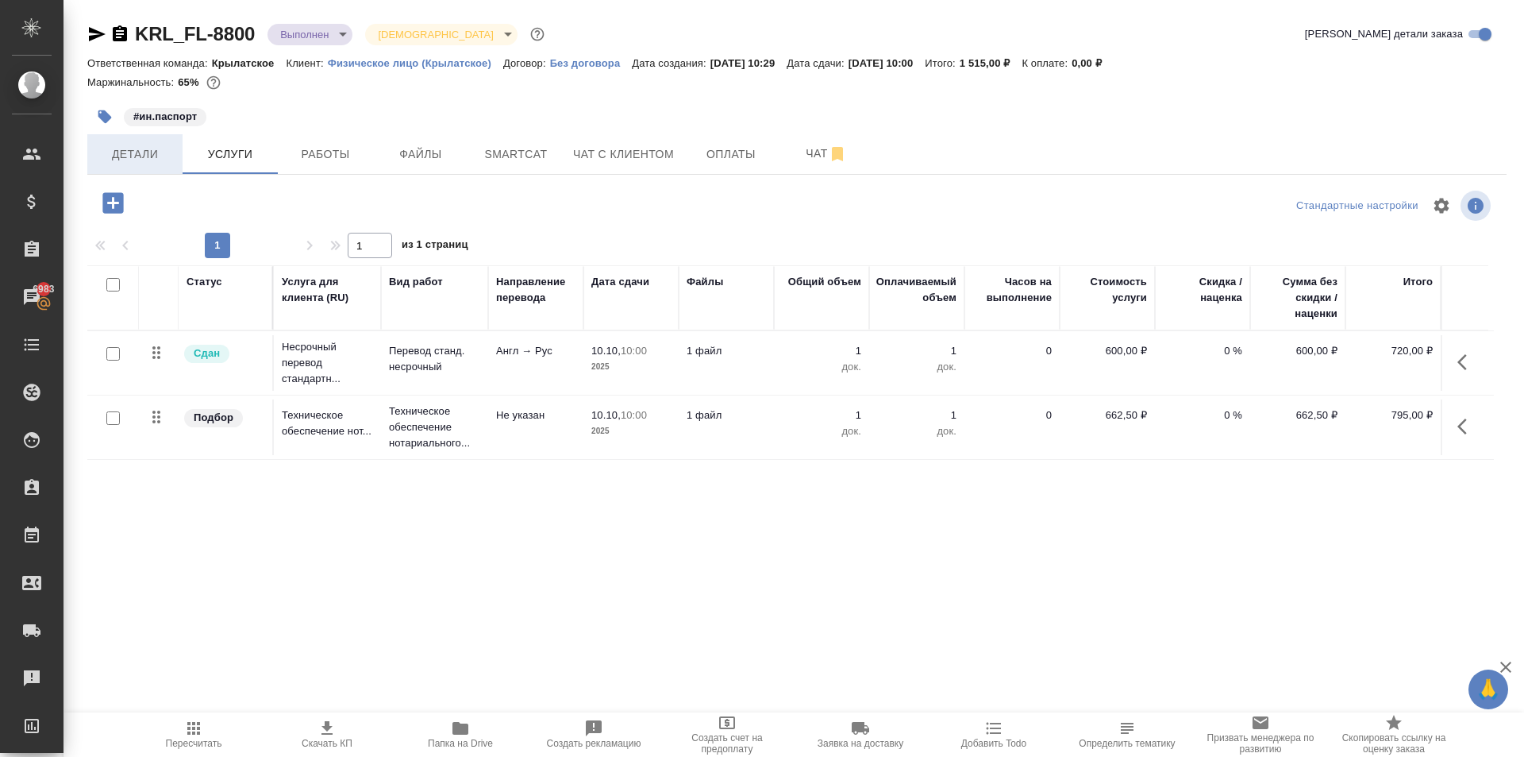
click at [138, 155] on span "Детали" at bounding box center [135, 155] width 76 height 20
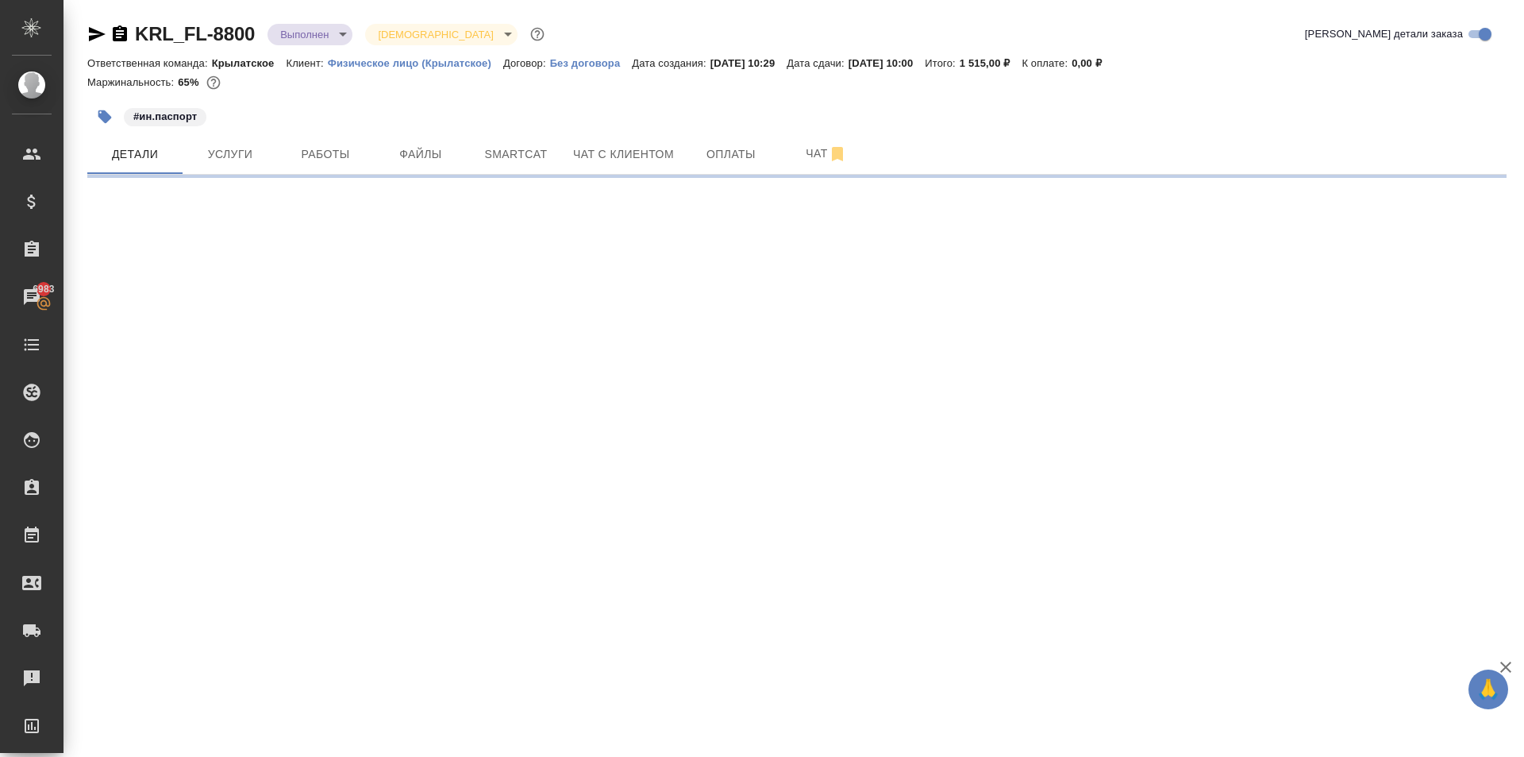
select select "RU"
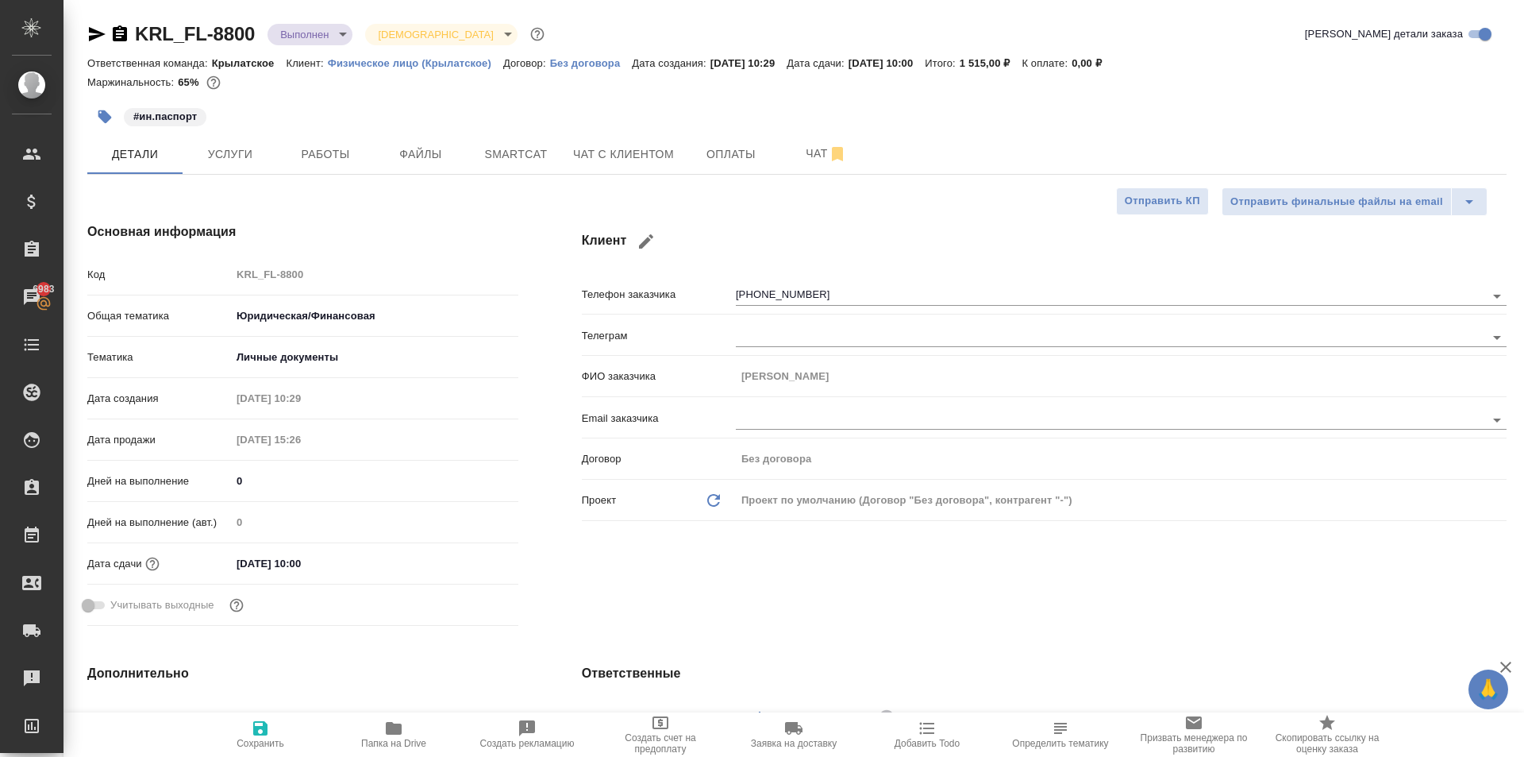
type textarea "x"
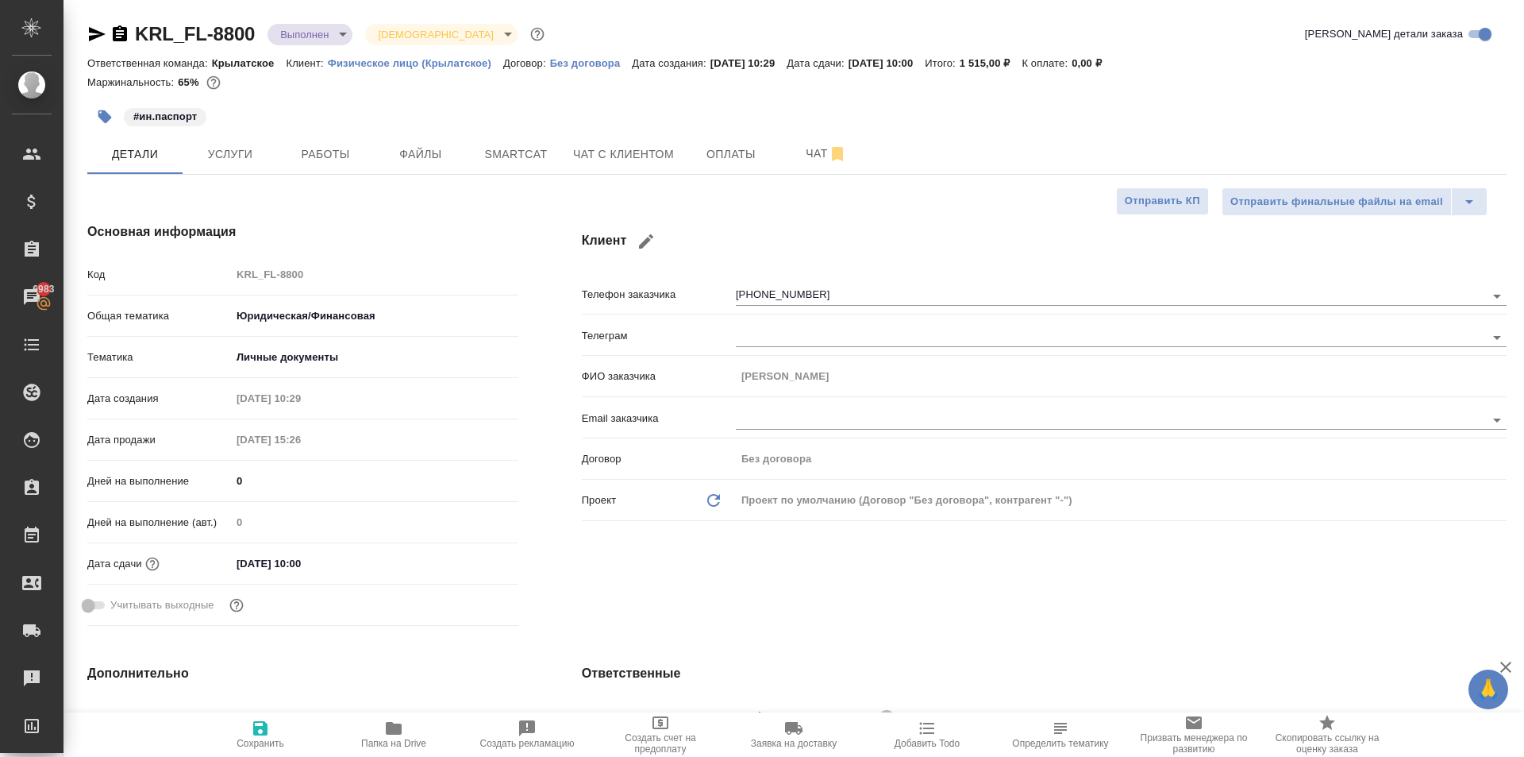
type textarea "x"
click at [607, 149] on span "Чат с клиентом" at bounding box center [623, 155] width 101 height 20
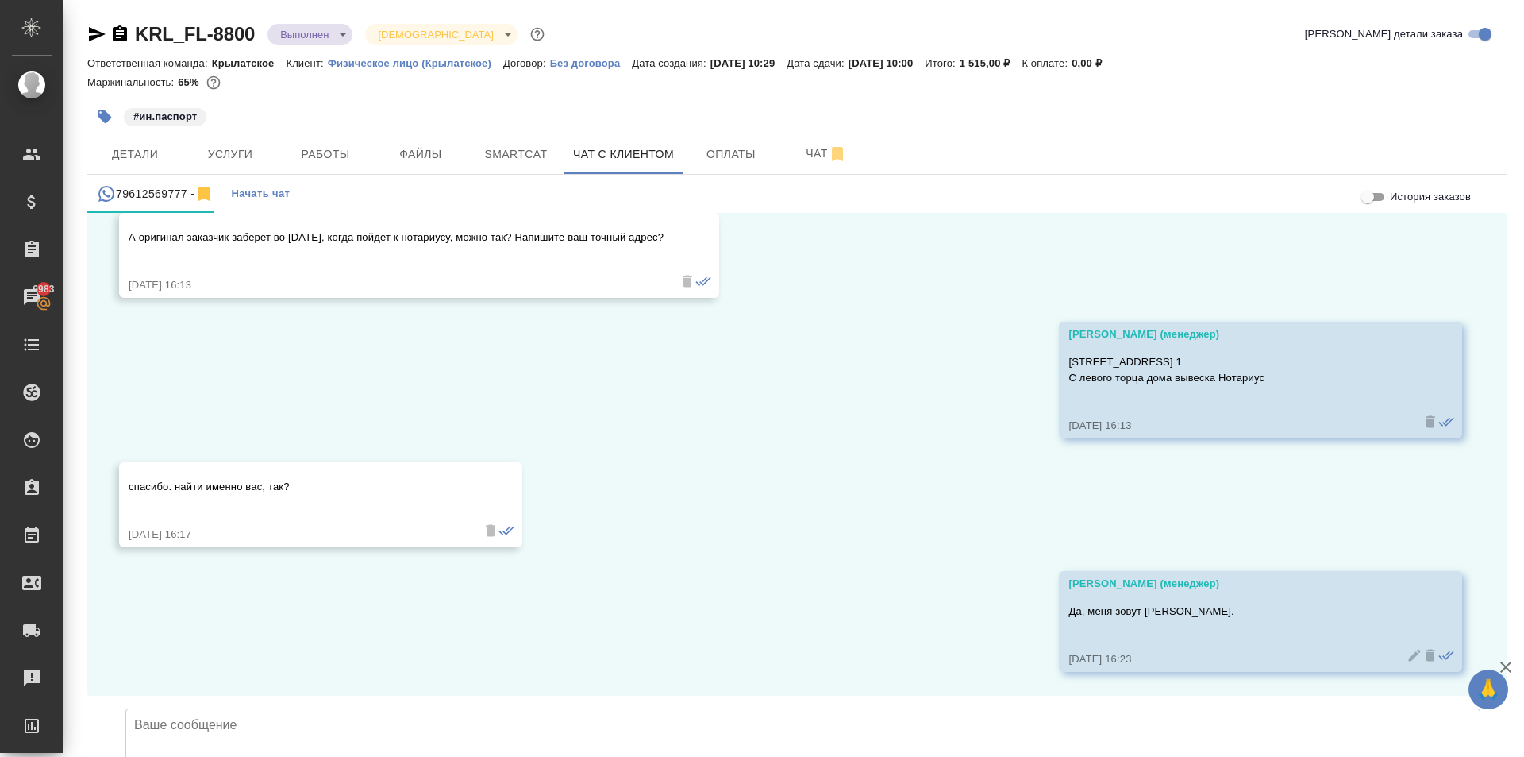
scroll to position [4176, 0]
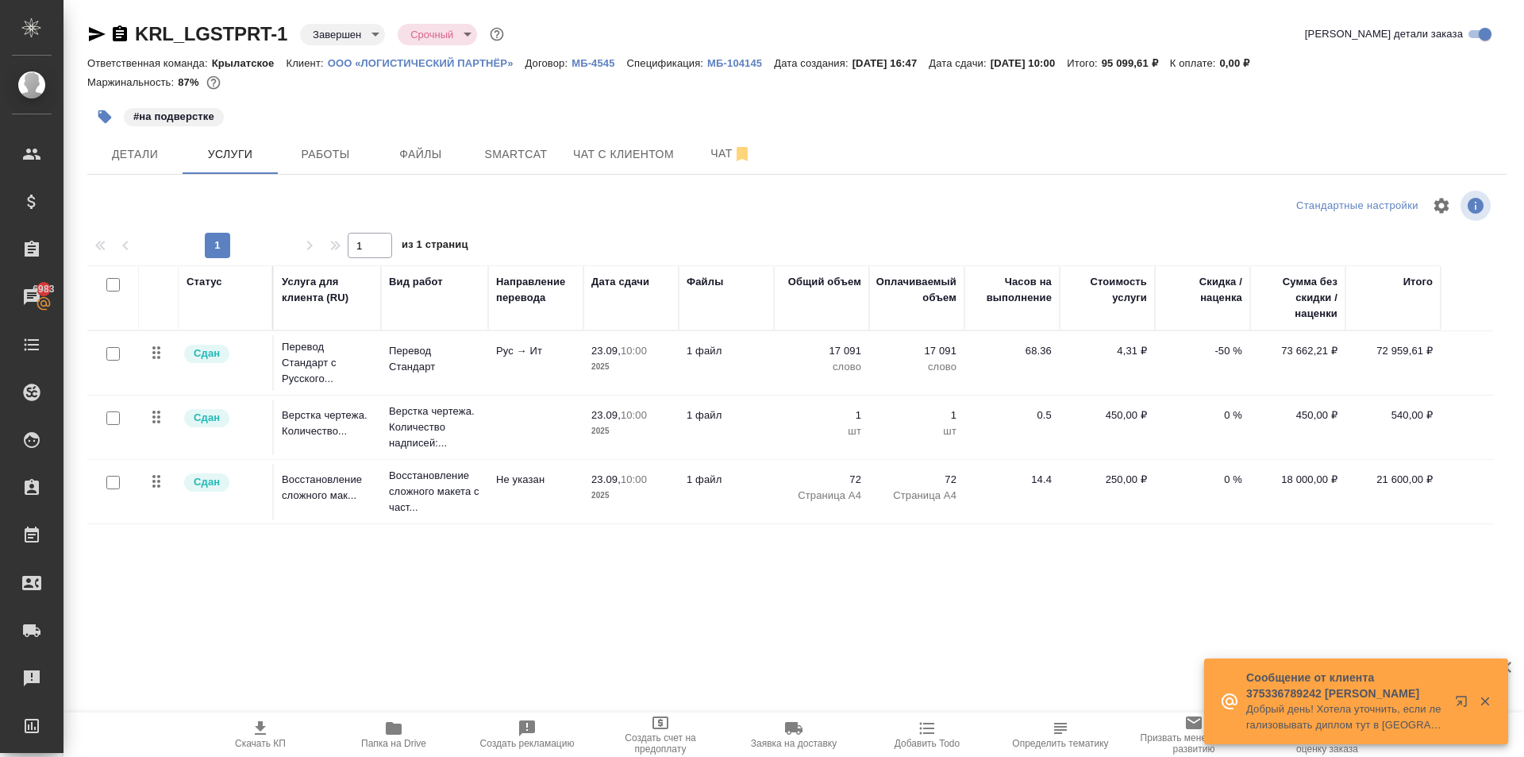
click at [88, 33] on icon "button" at bounding box center [96, 34] width 19 height 19
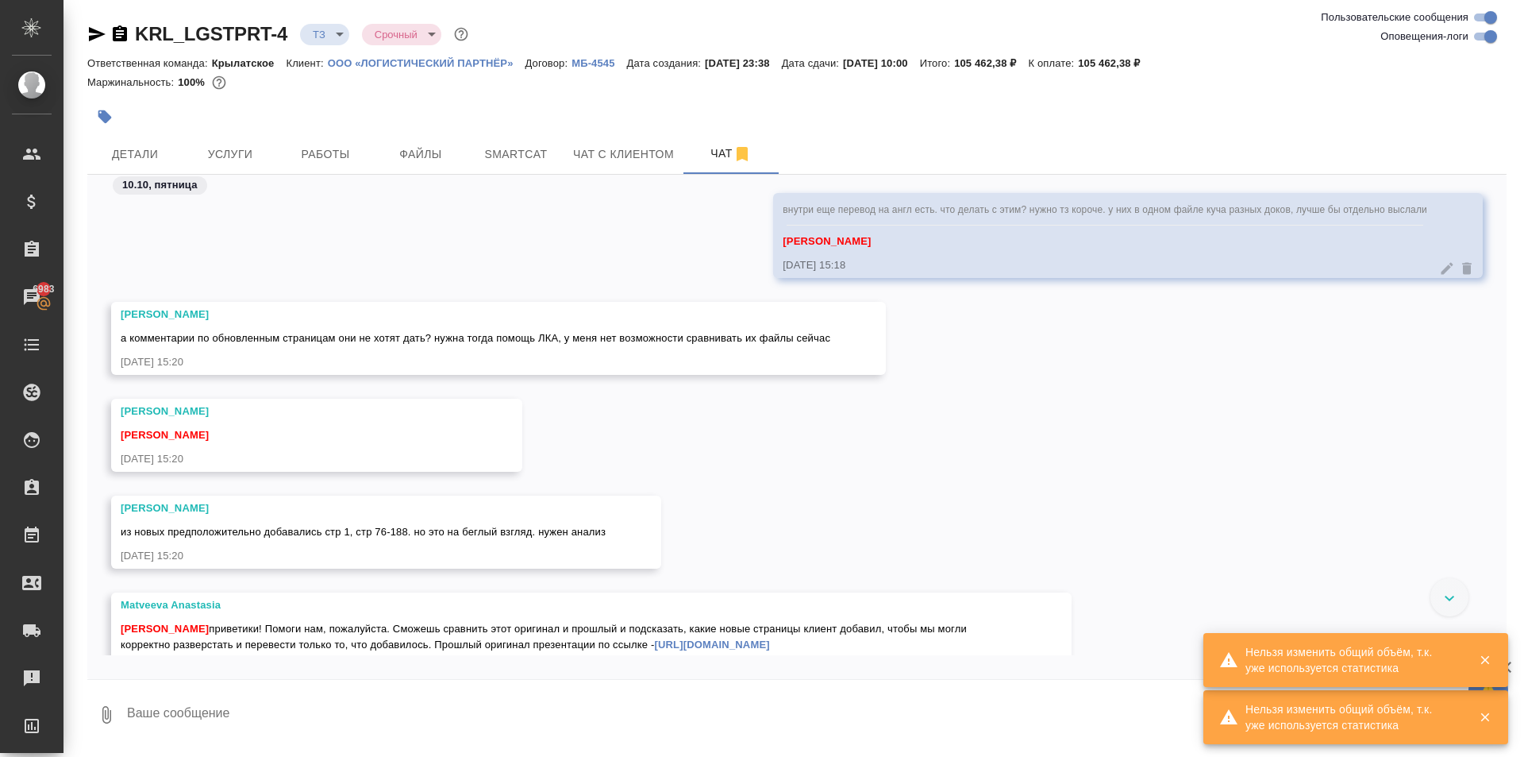
scroll to position [2234, 0]
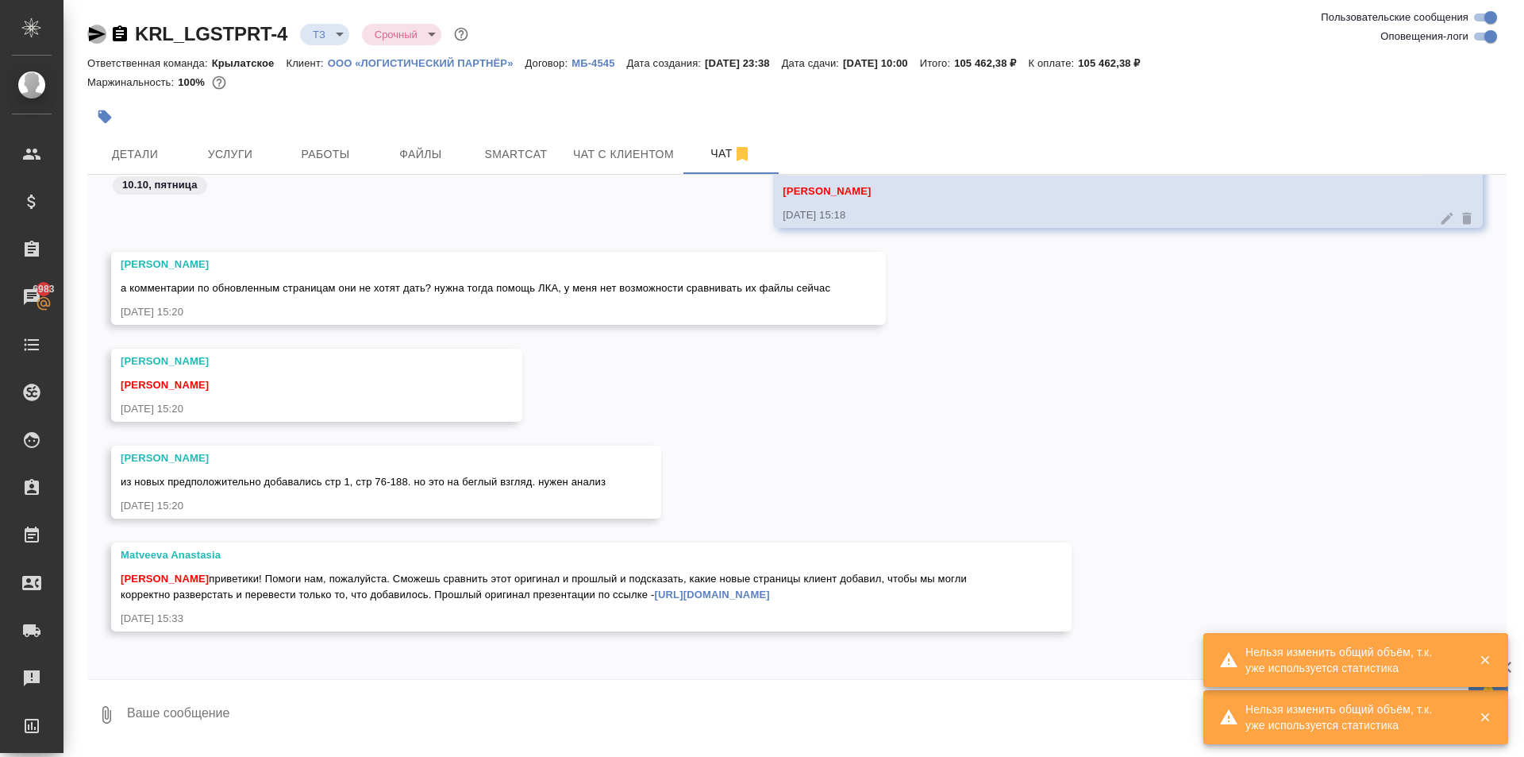
click at [102, 40] on icon "button" at bounding box center [96, 34] width 19 height 19
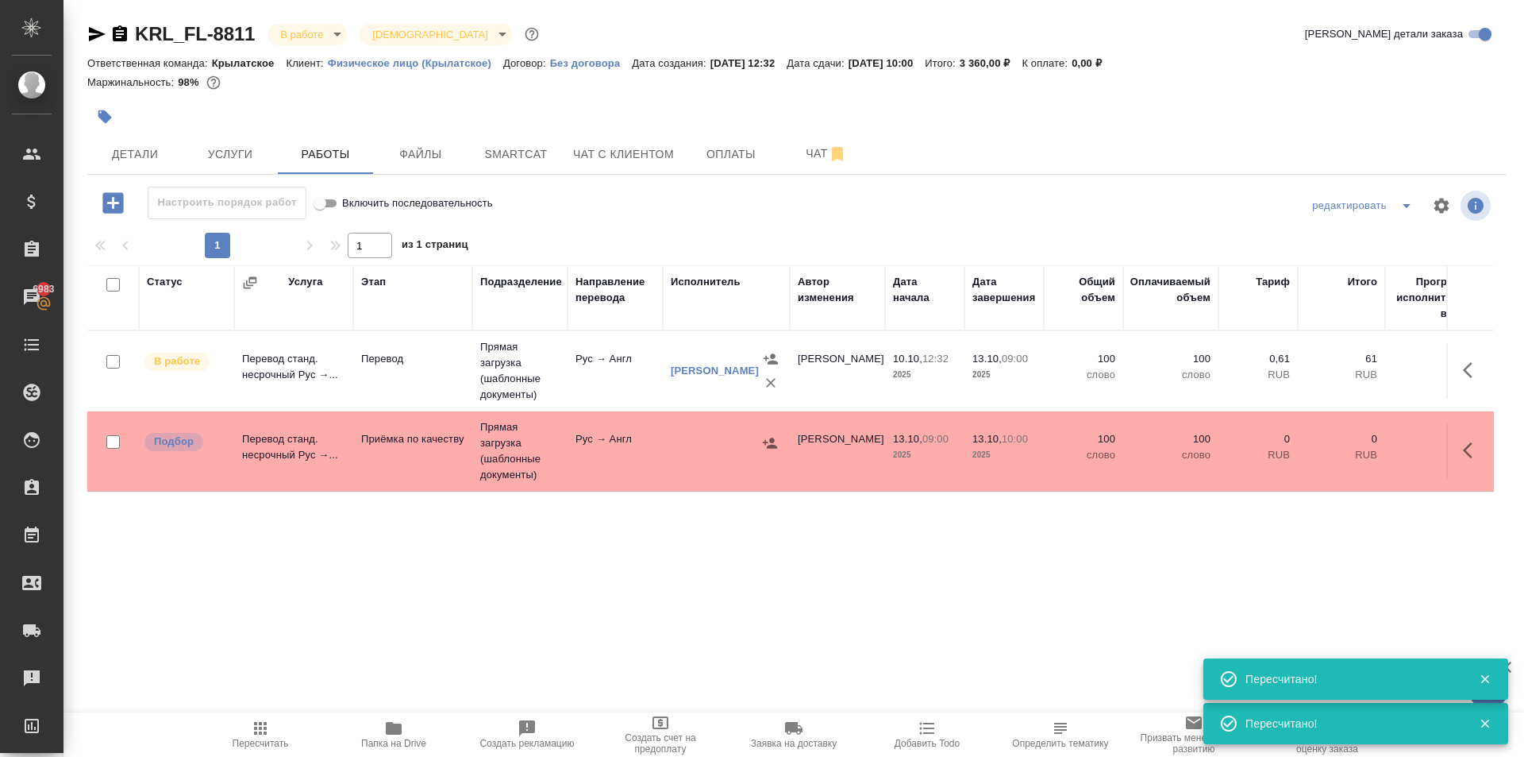
scroll to position [112, 0]
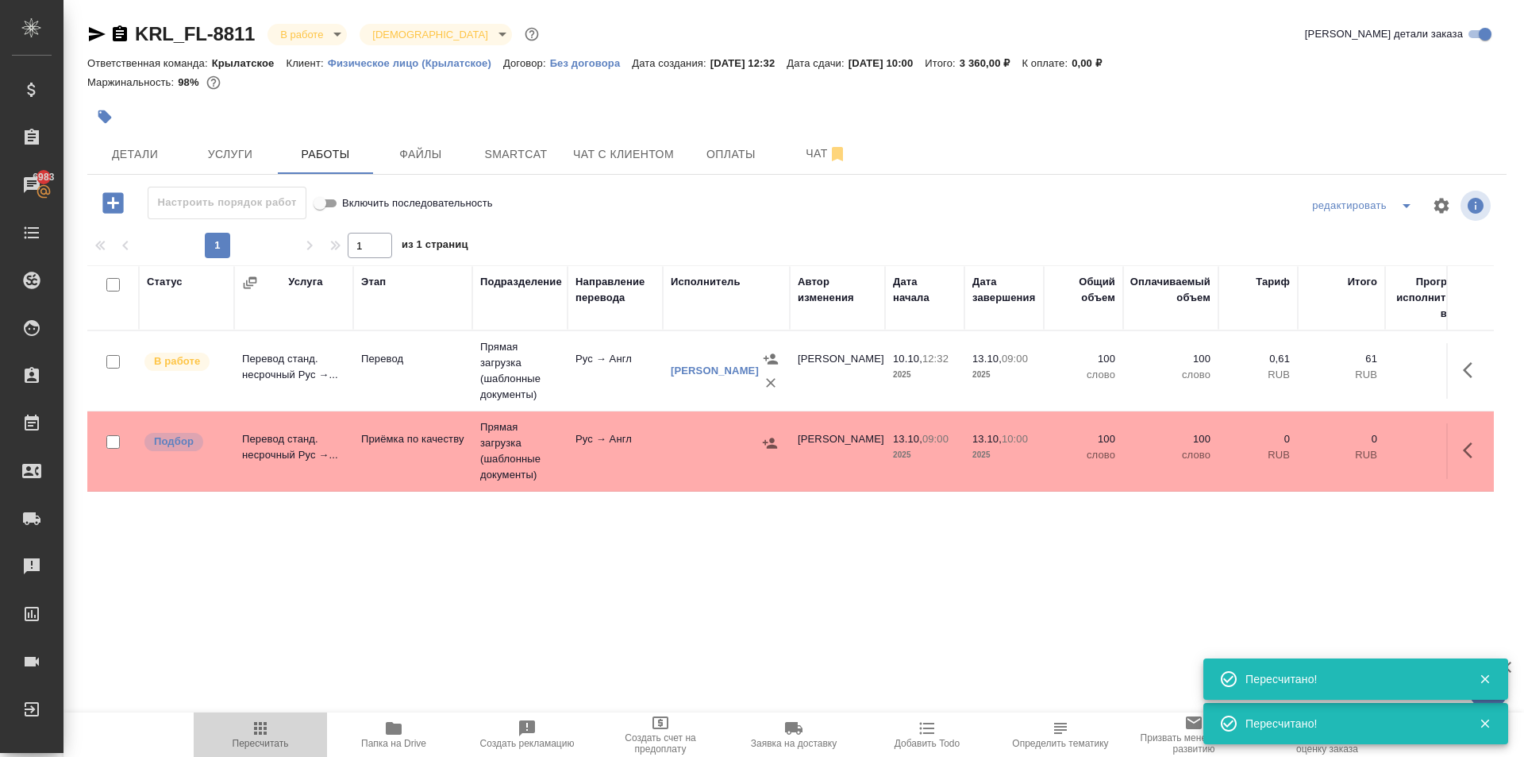
drag, startPoint x: 237, startPoint y: 738, endPoint x: 264, endPoint y: 702, distance: 45.4
click at [236, 738] on span "Пересчитать" at bounding box center [261, 743] width 56 height 11
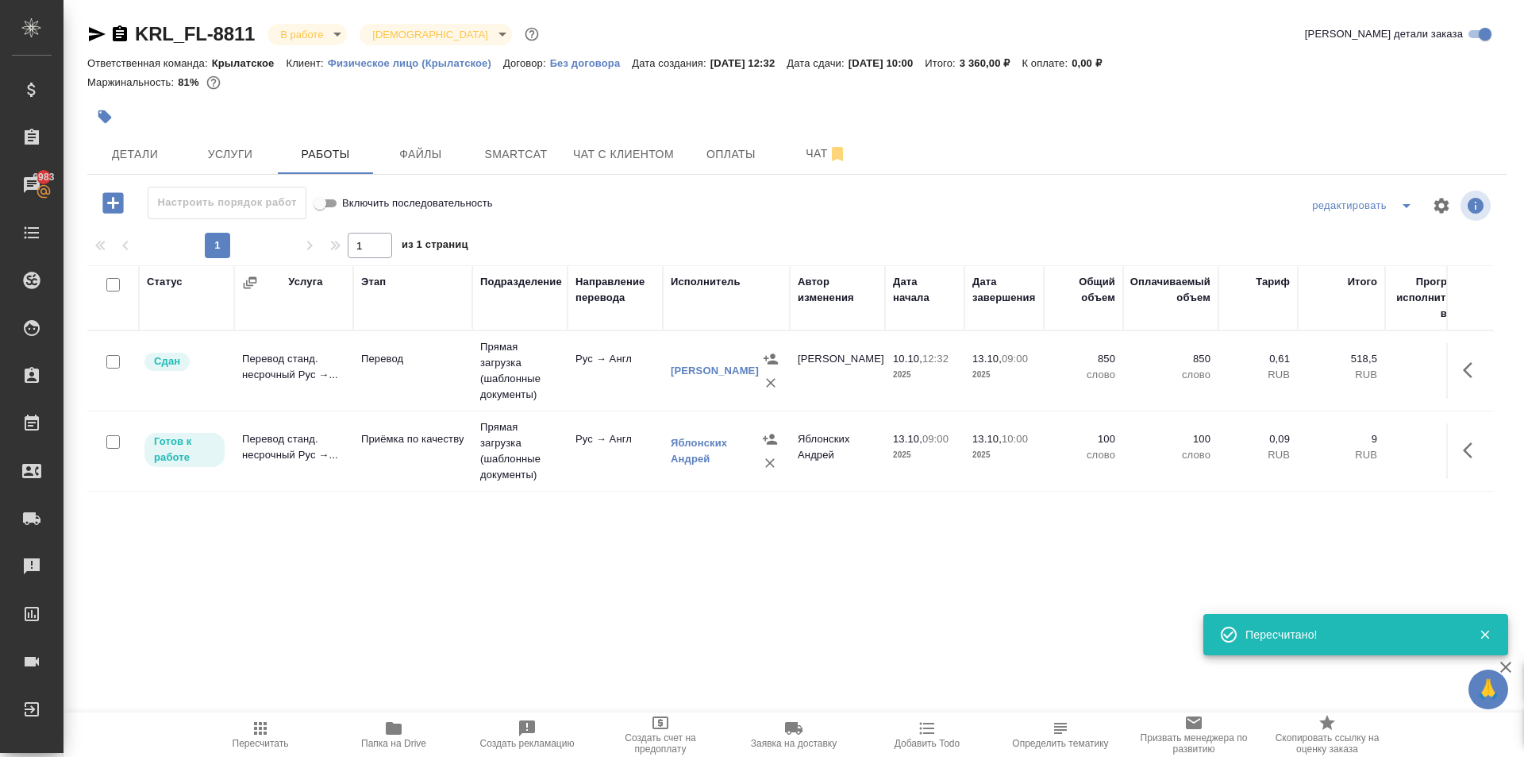
click at [313, 35] on body "🙏 .cls-1 fill:#fff; AWATERA Kasymov Timur Клиенты Спецификации Заказы 6983 Чаты…" at bounding box center [762, 378] width 1524 height 757
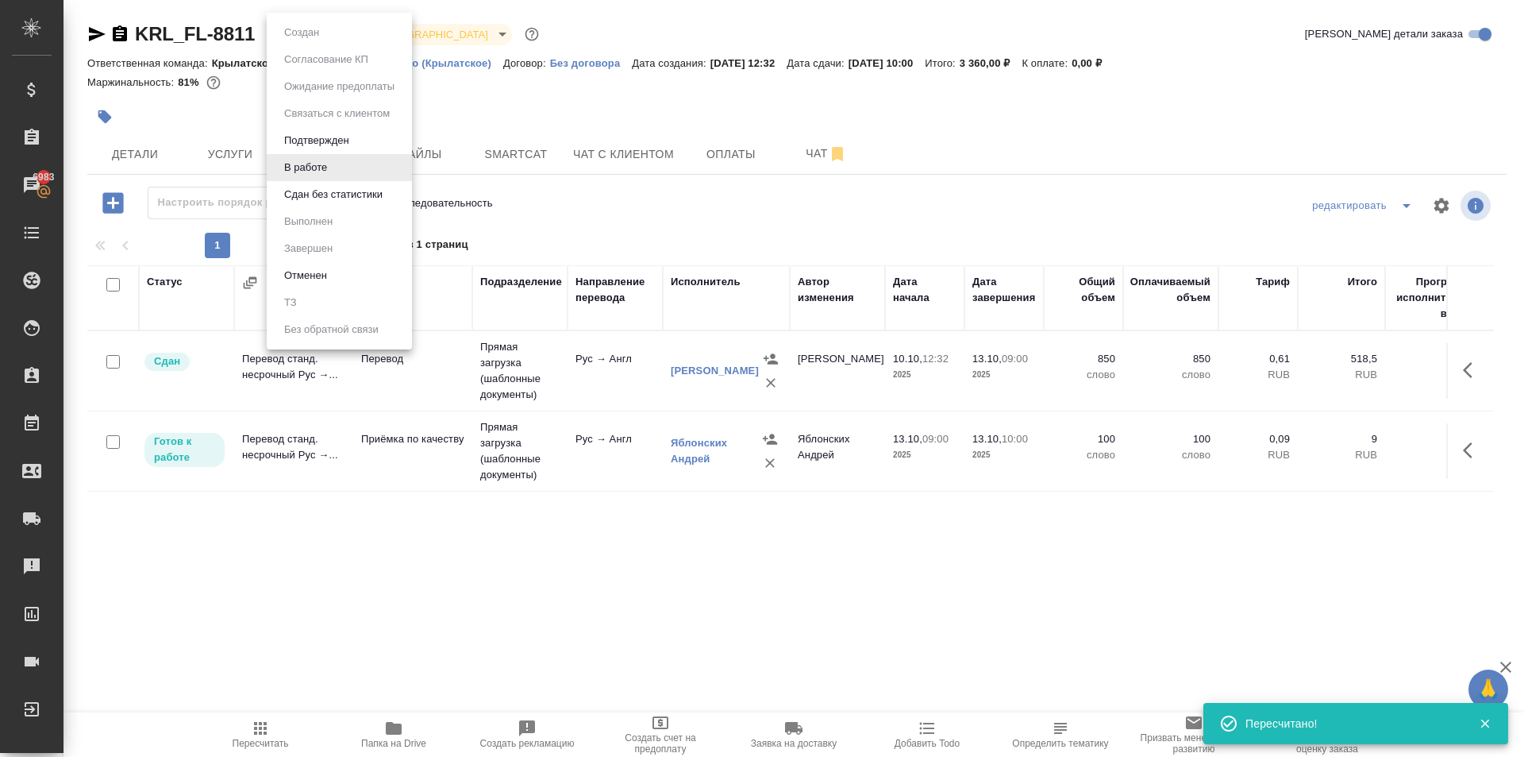
drag, startPoint x: 330, startPoint y: 200, endPoint x: 341, endPoint y: 195, distance: 12.4
click at [330, 199] on button "Сдан без статистики" at bounding box center [333, 194] width 108 height 17
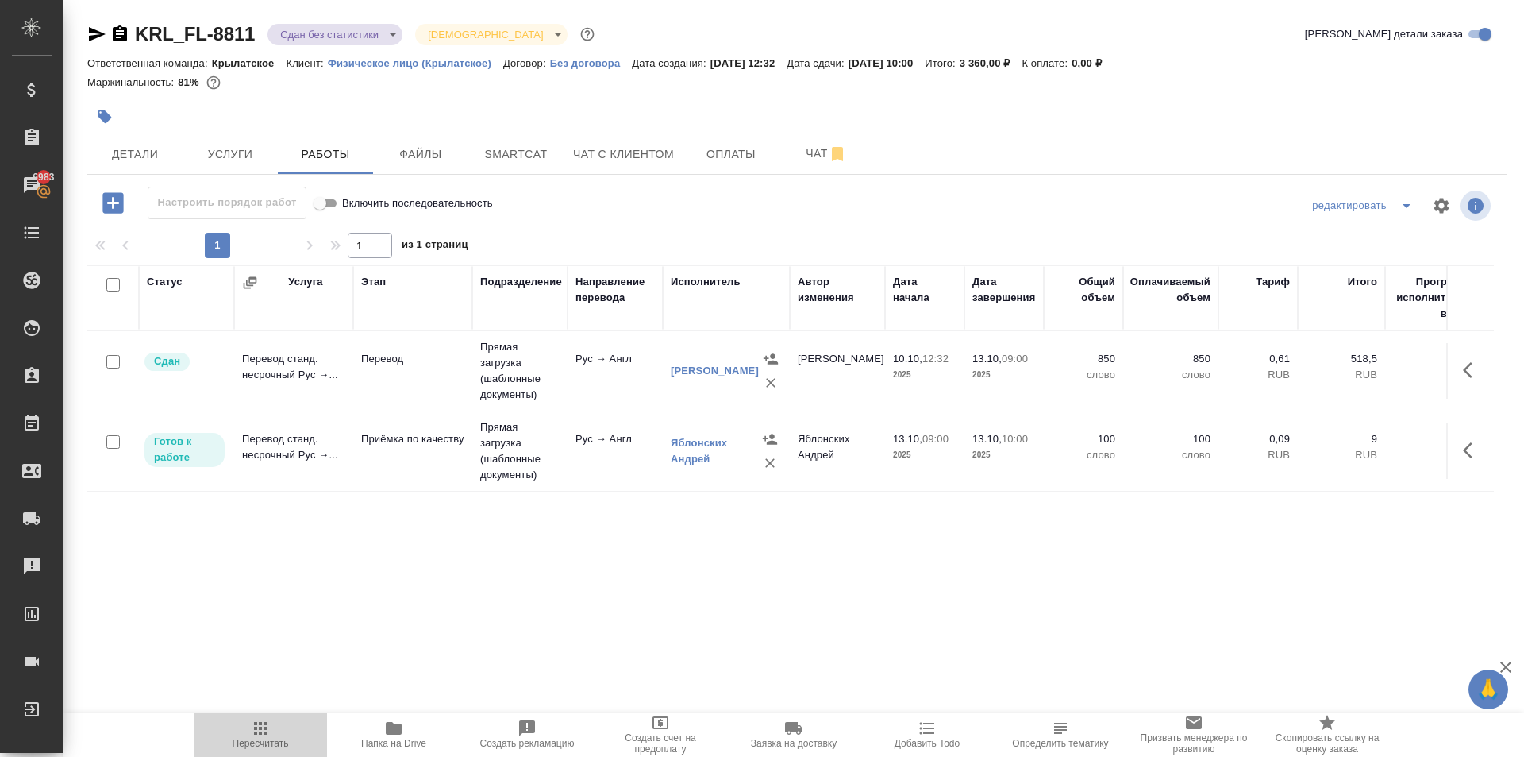
drag, startPoint x: 240, startPoint y: 736, endPoint x: 303, endPoint y: 691, distance: 77.3
click at [242, 733] on span "Пересчитать" at bounding box center [260, 734] width 114 height 30
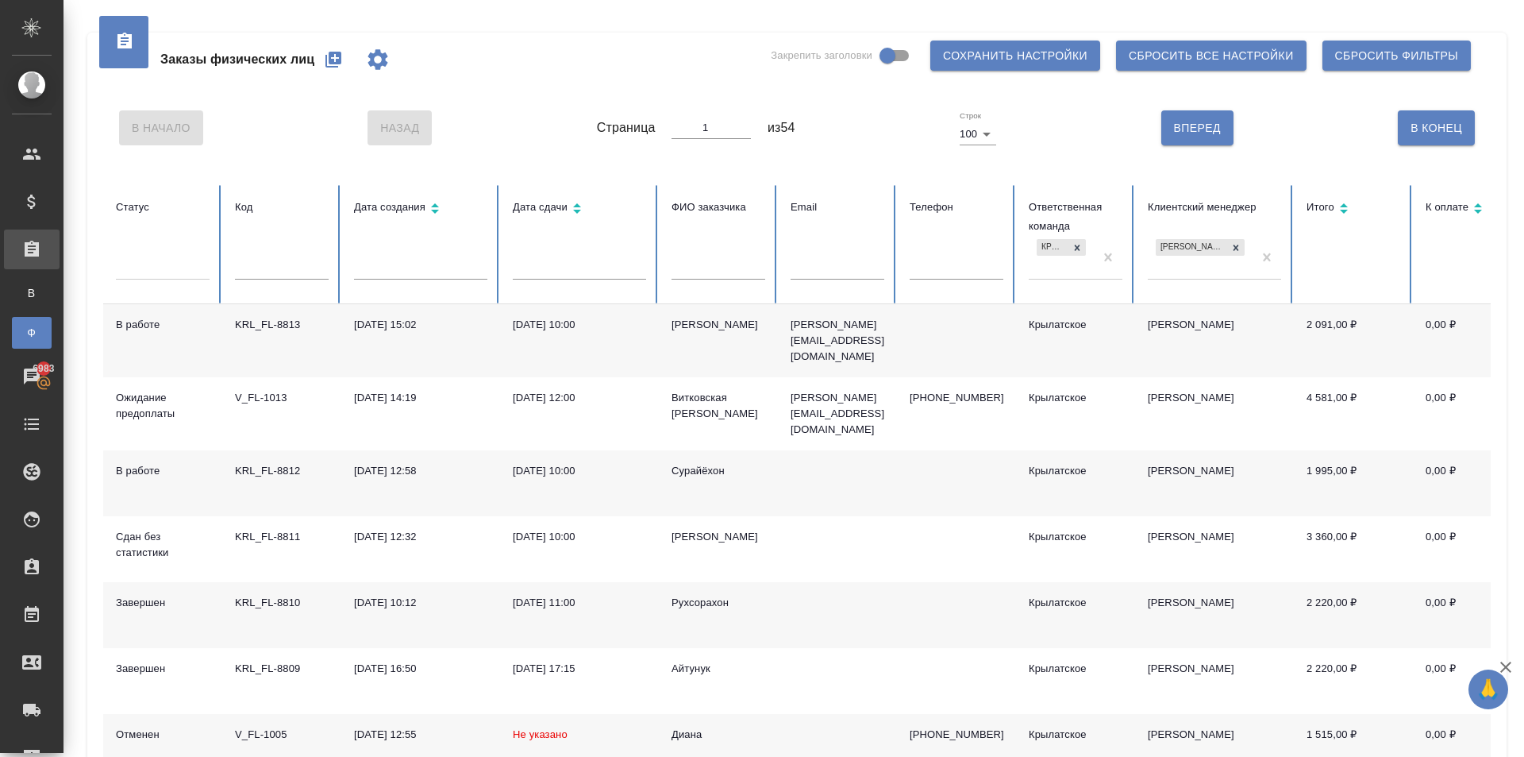
click at [177, 269] on div at bounding box center [163, 263] width 94 height 23
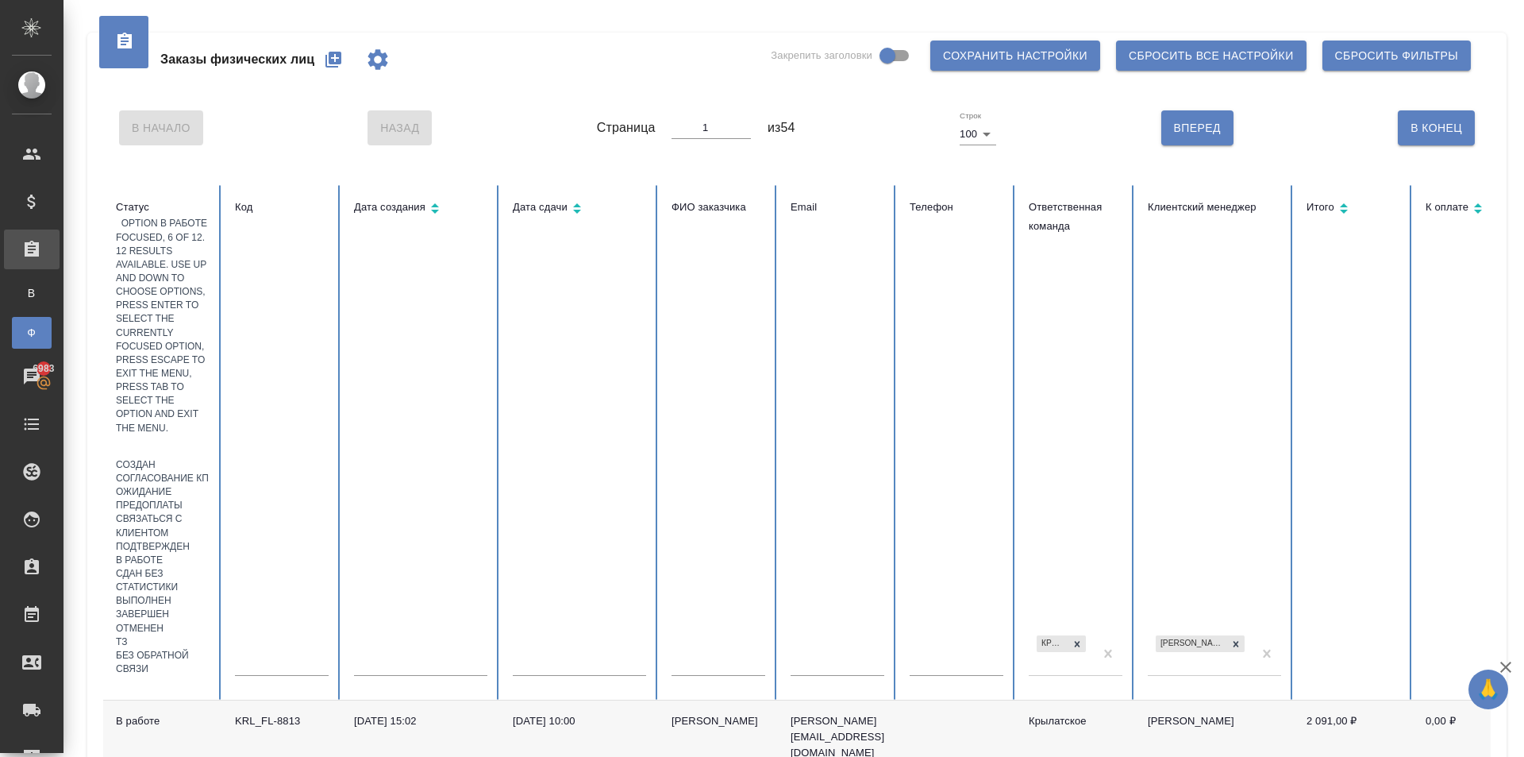
click at [148, 553] on div "В работе" at bounding box center [163, 559] width 94 height 13
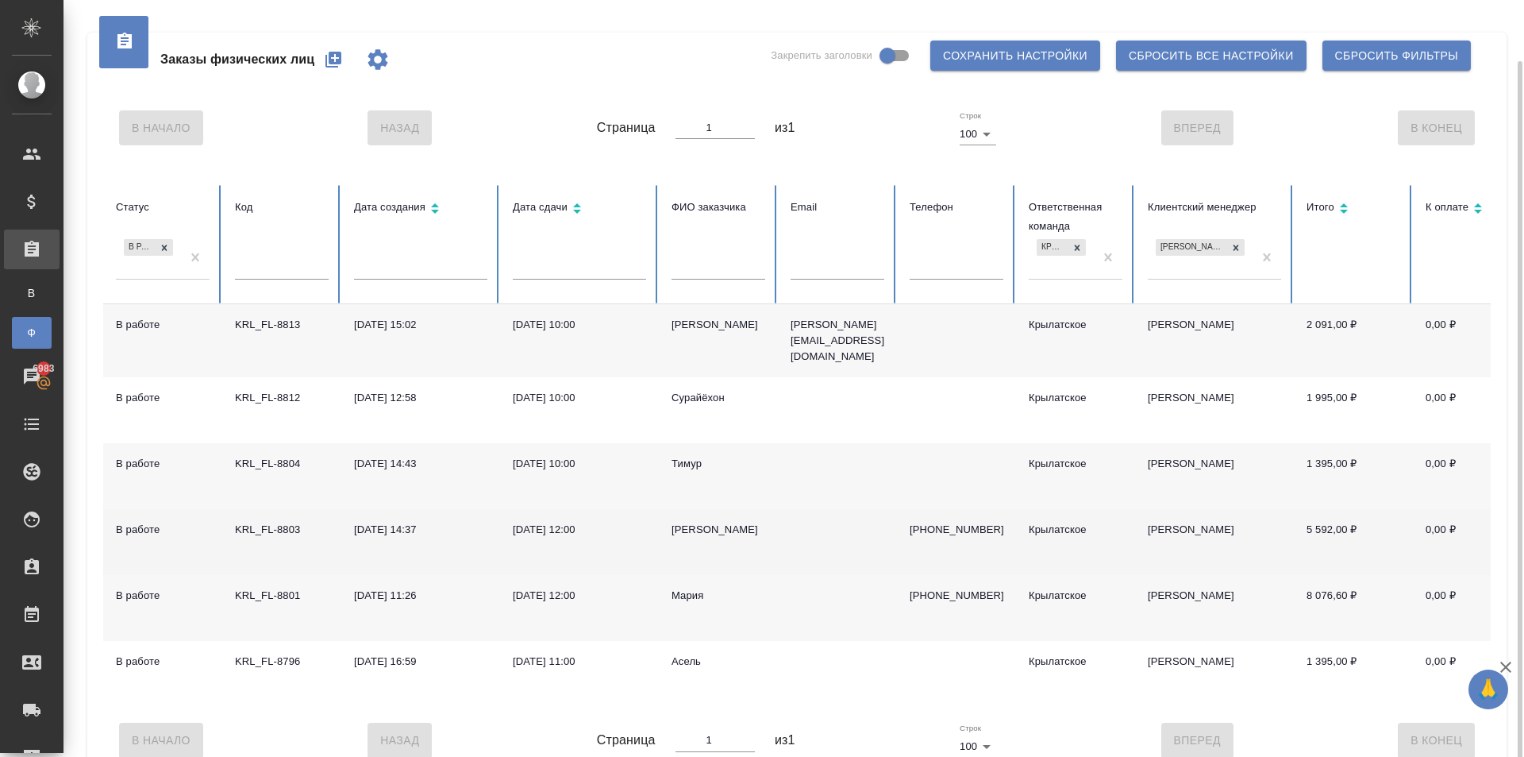
scroll to position [31, 0]
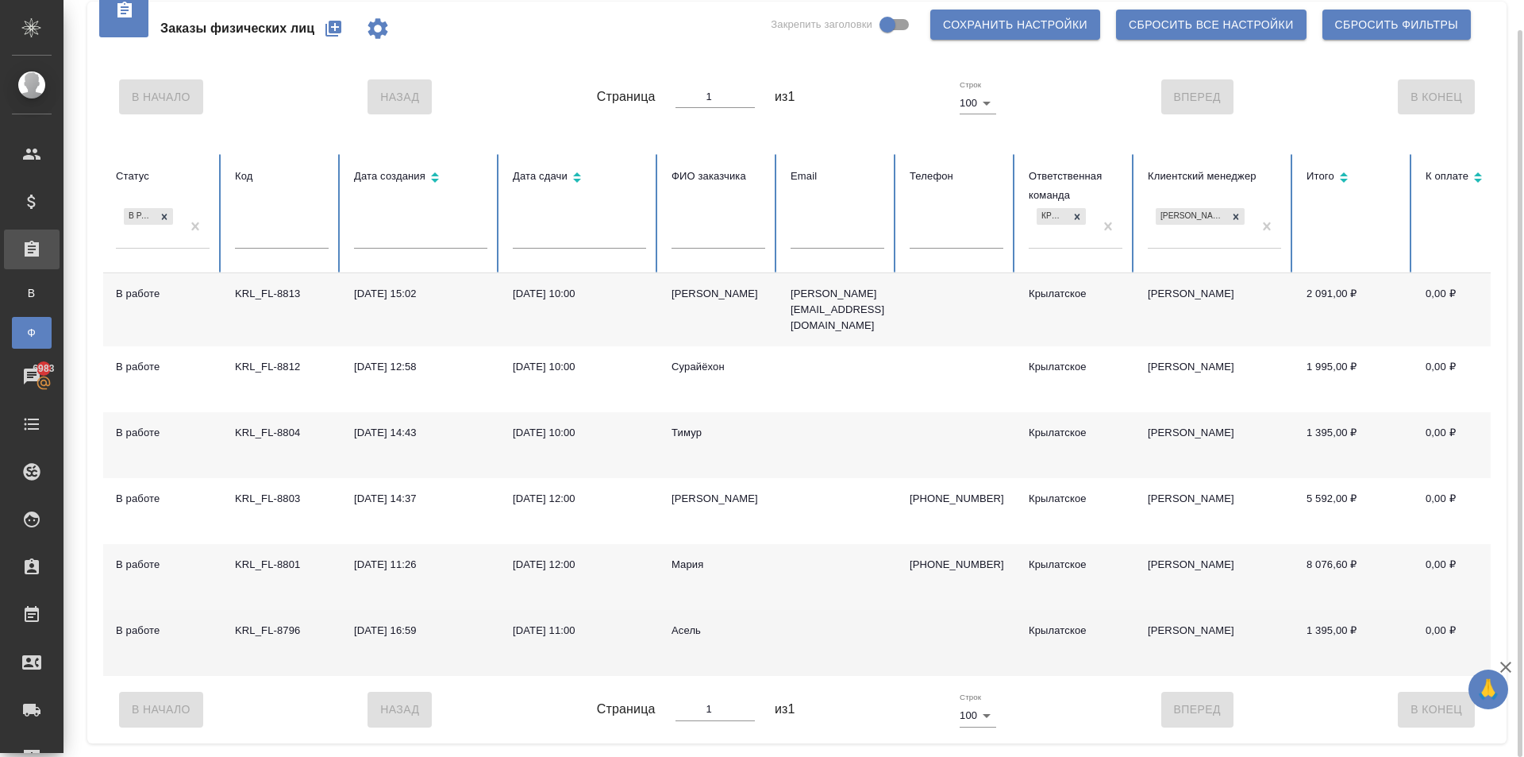
click at [682, 624] on div "Асель" at bounding box center [719, 630] width 94 height 16
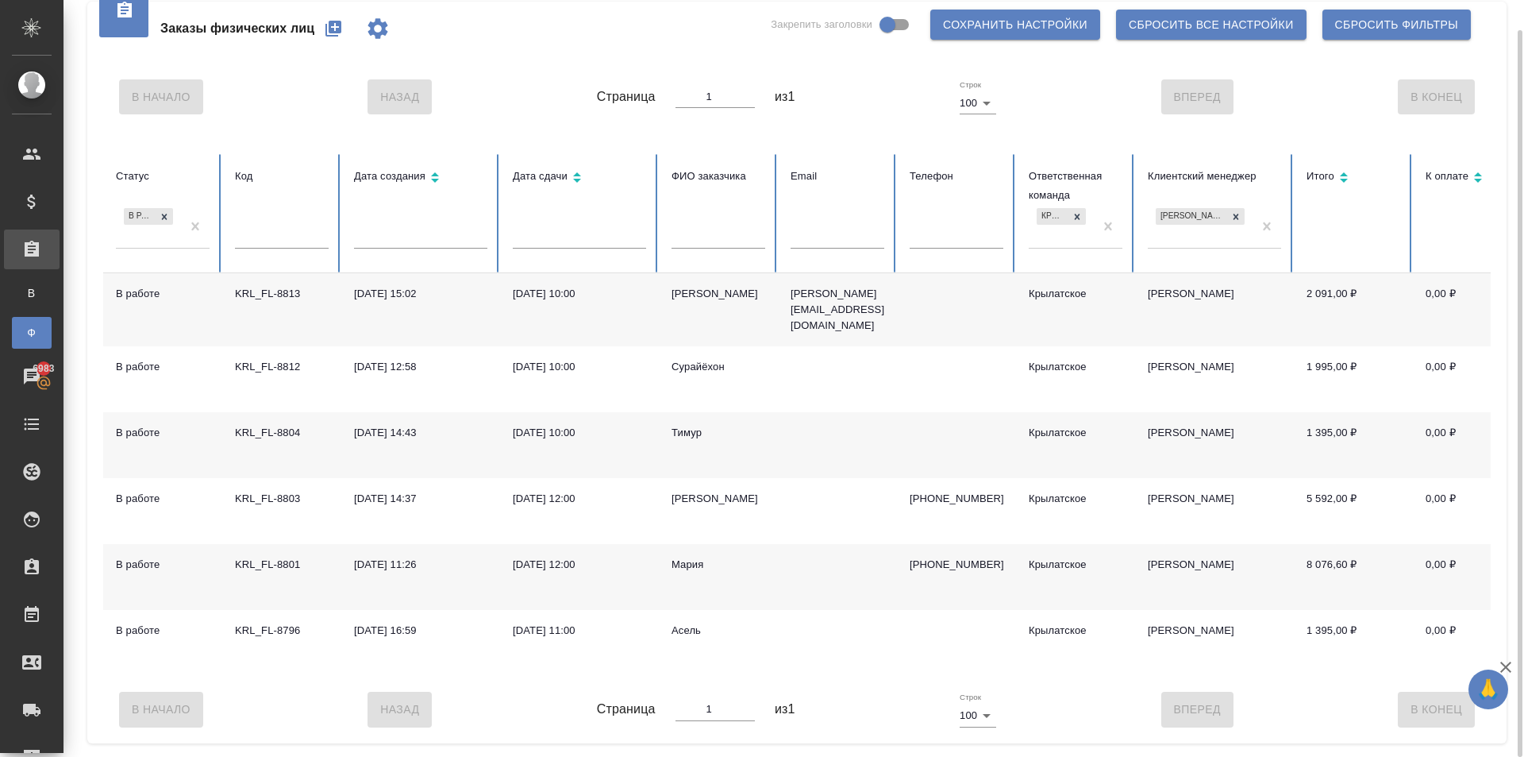
click at [699, 557] on div "Мария" at bounding box center [719, 565] width 94 height 16
click at [698, 557] on div "Мария" at bounding box center [719, 565] width 94 height 16
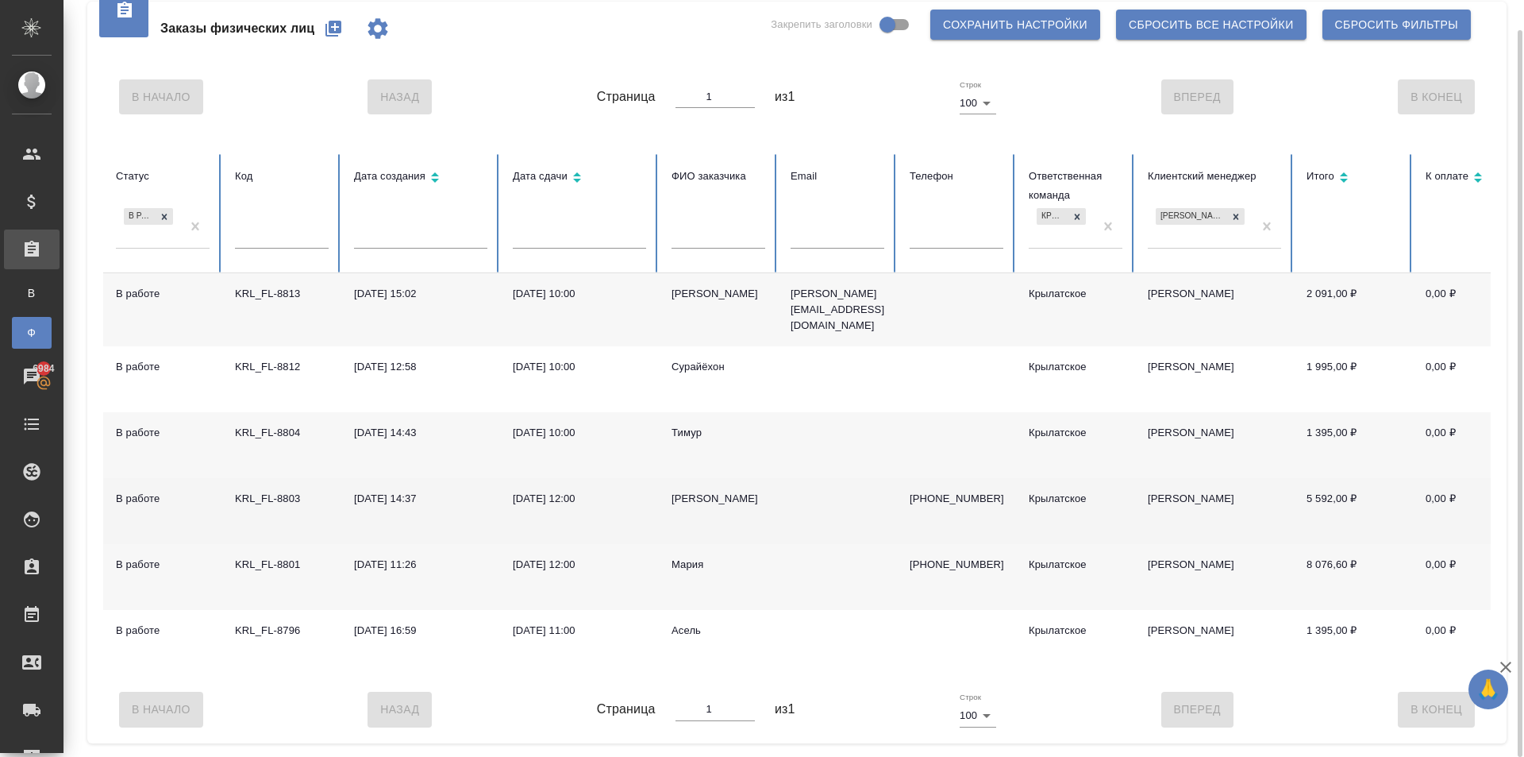
click at [685, 491] on div "Олег" at bounding box center [719, 499] width 94 height 16
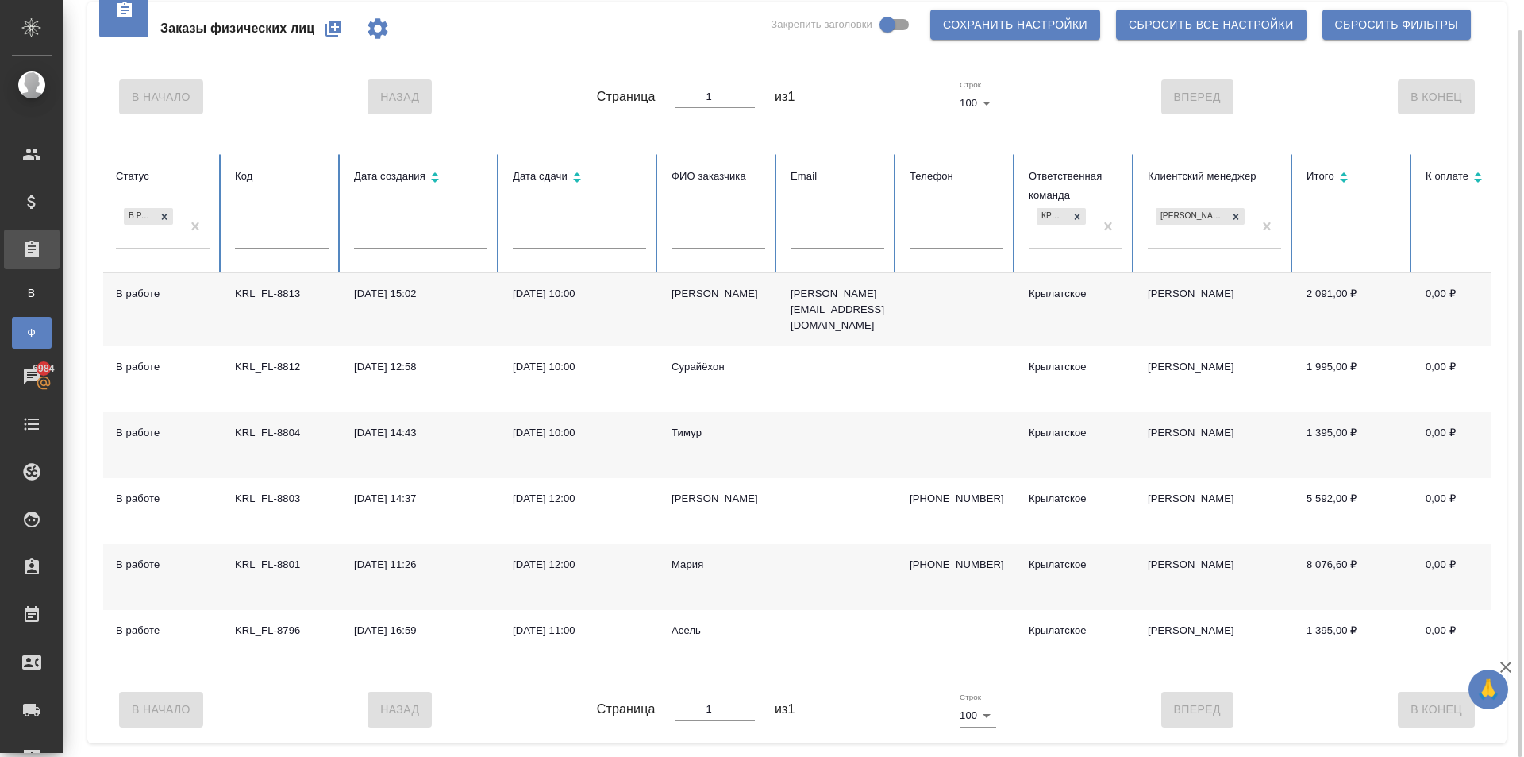
click at [676, 426] on div "Тимур" at bounding box center [719, 433] width 94 height 16
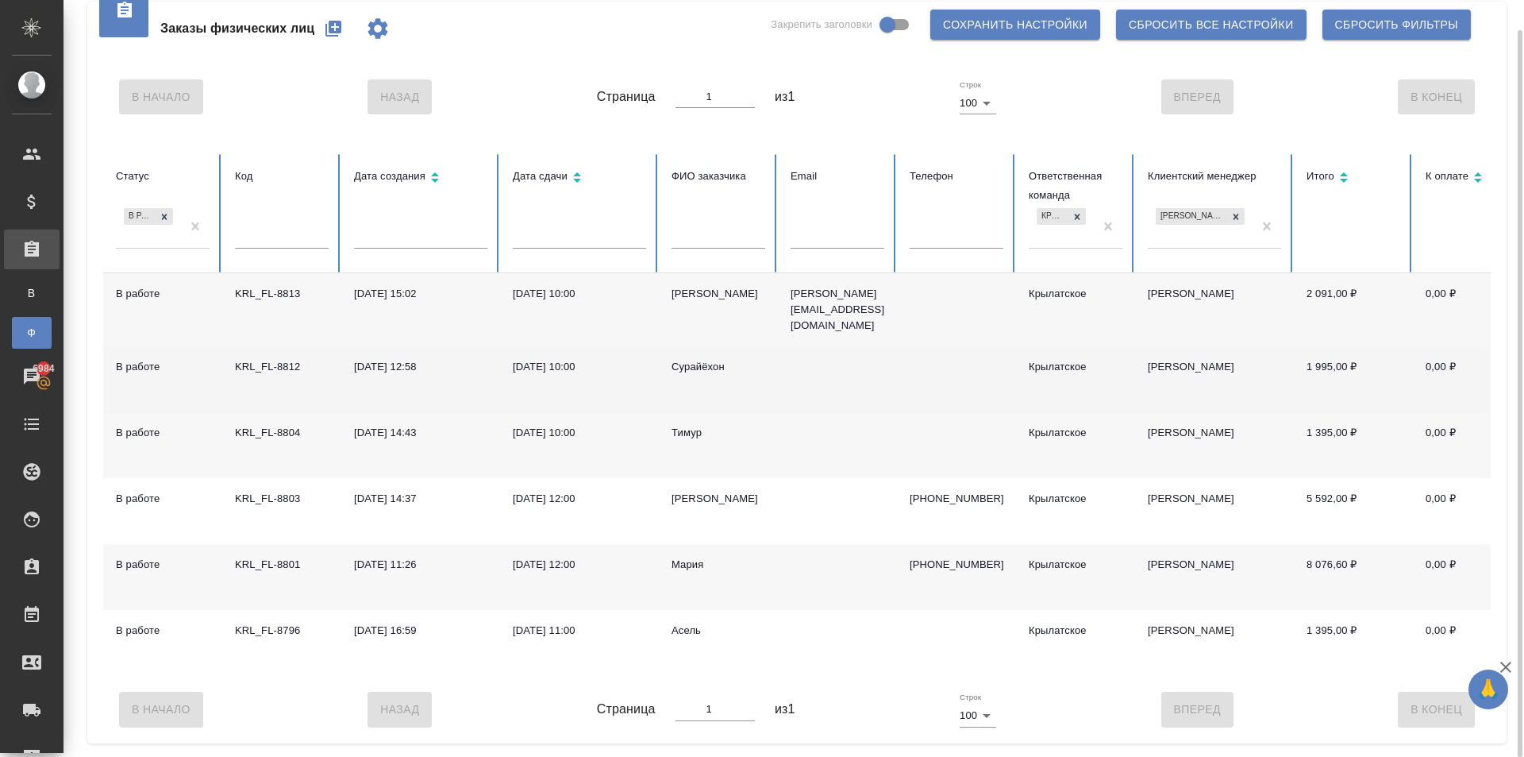
click at [698, 359] on div "Сурайёхон" at bounding box center [719, 367] width 94 height 16
click at [699, 359] on div "Сурайёхон" at bounding box center [719, 367] width 94 height 16
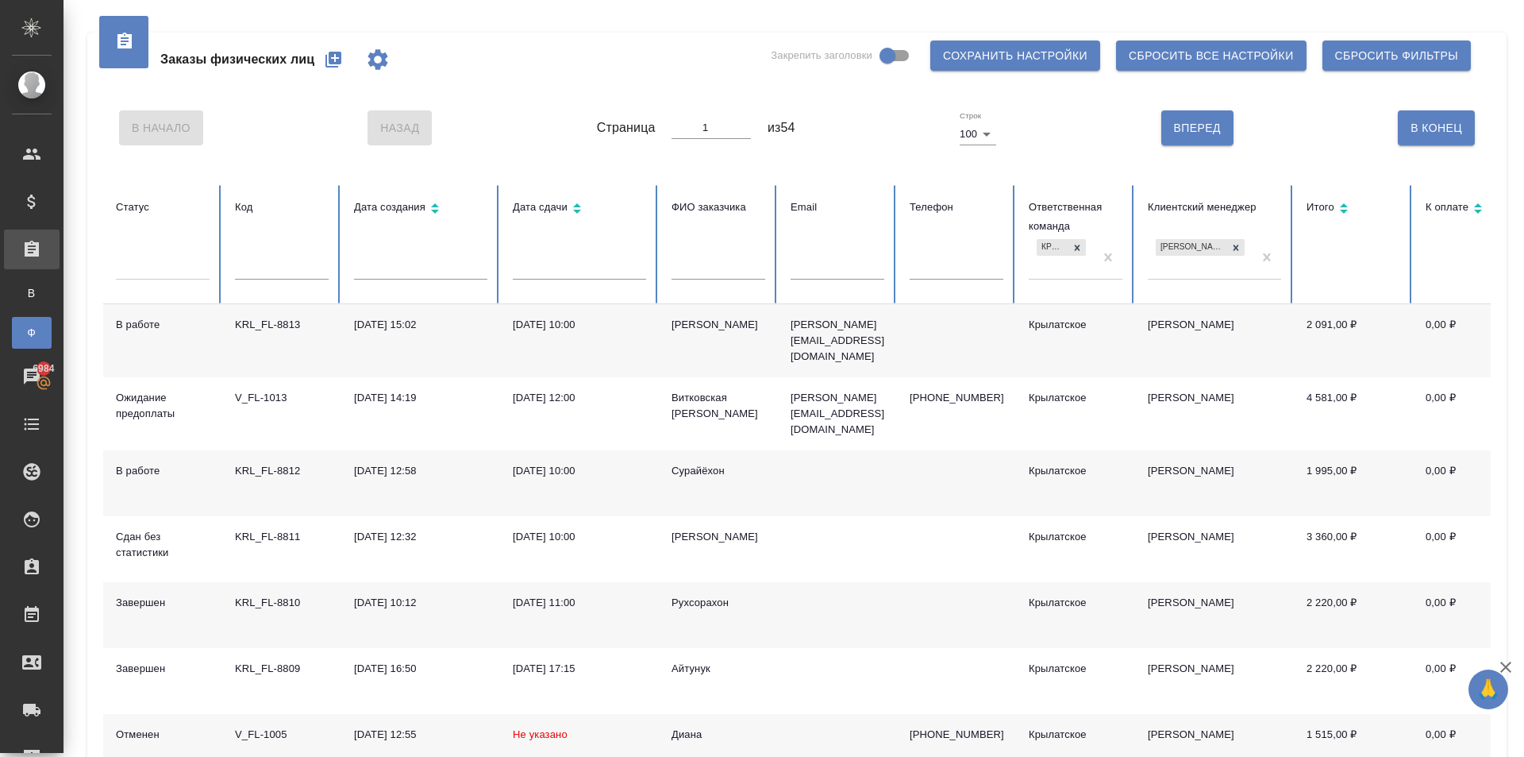
click at [160, 270] on div at bounding box center [163, 263] width 94 height 23
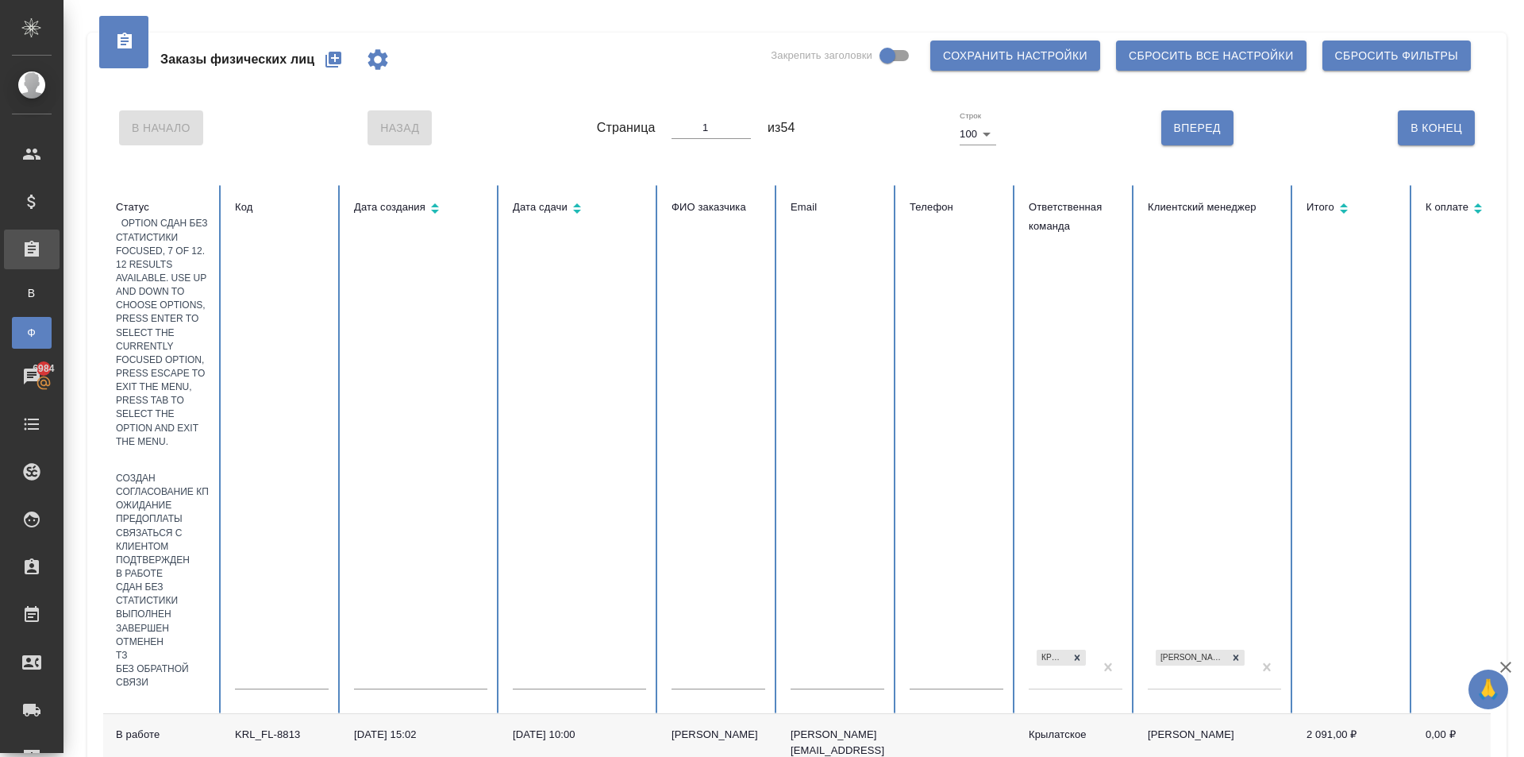
drag, startPoint x: 199, startPoint y: 470, endPoint x: 334, endPoint y: 437, distance: 139.0
click at [201, 580] on div "Сдан без статистики" at bounding box center [163, 593] width 94 height 27
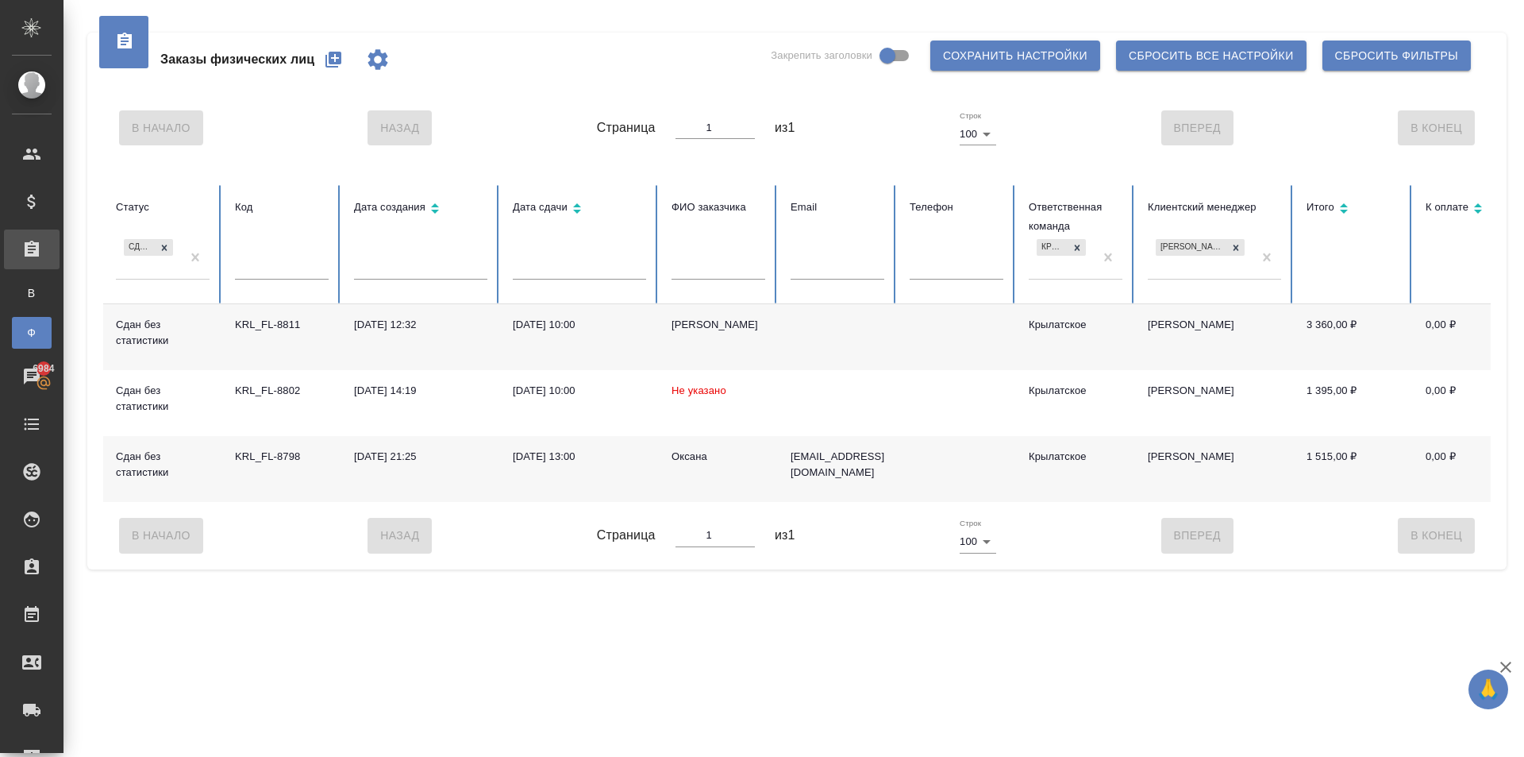
click at [687, 451] on div "Оксана" at bounding box center [719, 457] width 94 height 16
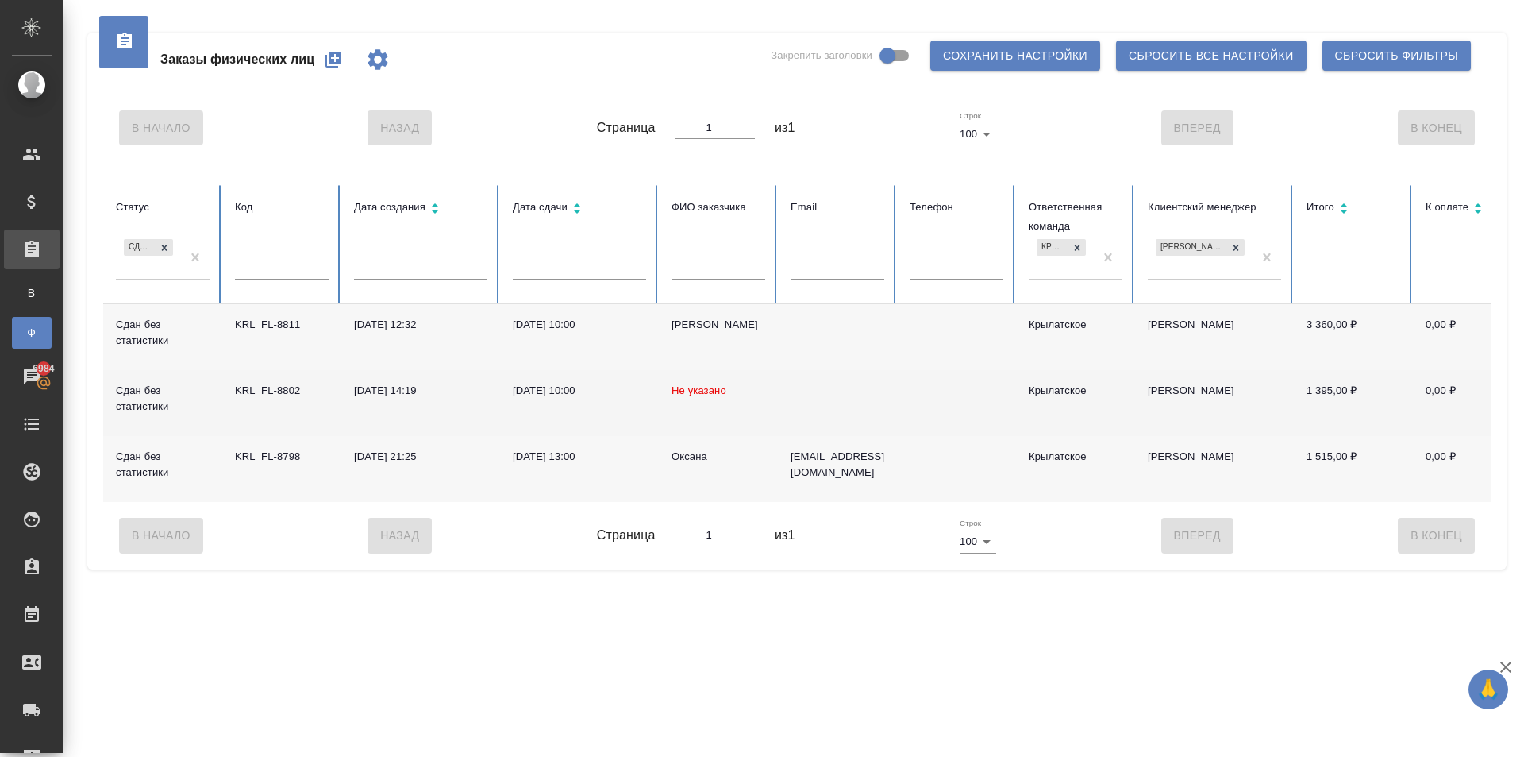
click at [710, 381] on td "Не указано" at bounding box center [718, 403] width 119 height 66
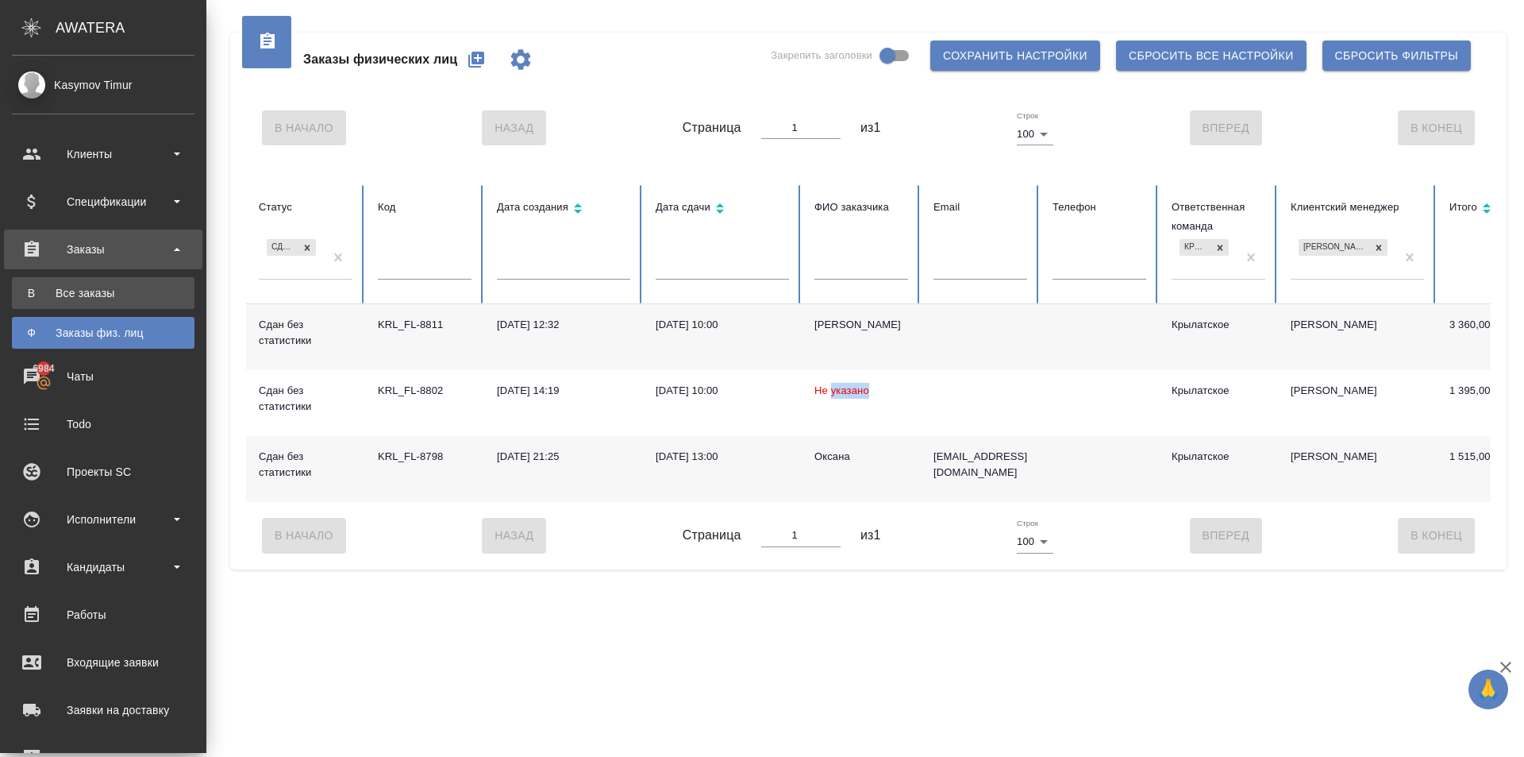
click at [72, 299] on div "Все заказы" at bounding box center [103, 293] width 167 height 16
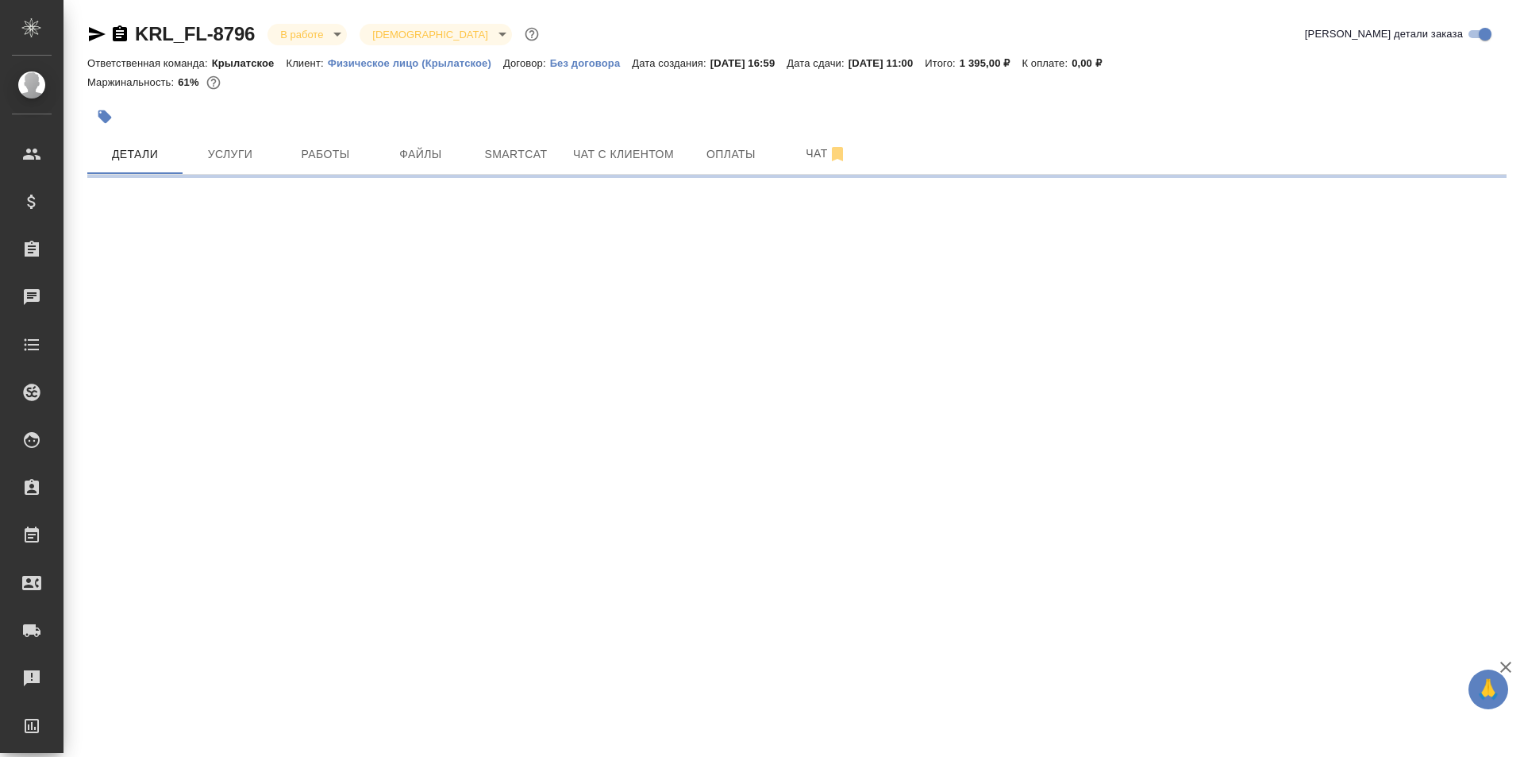
select select "RU"
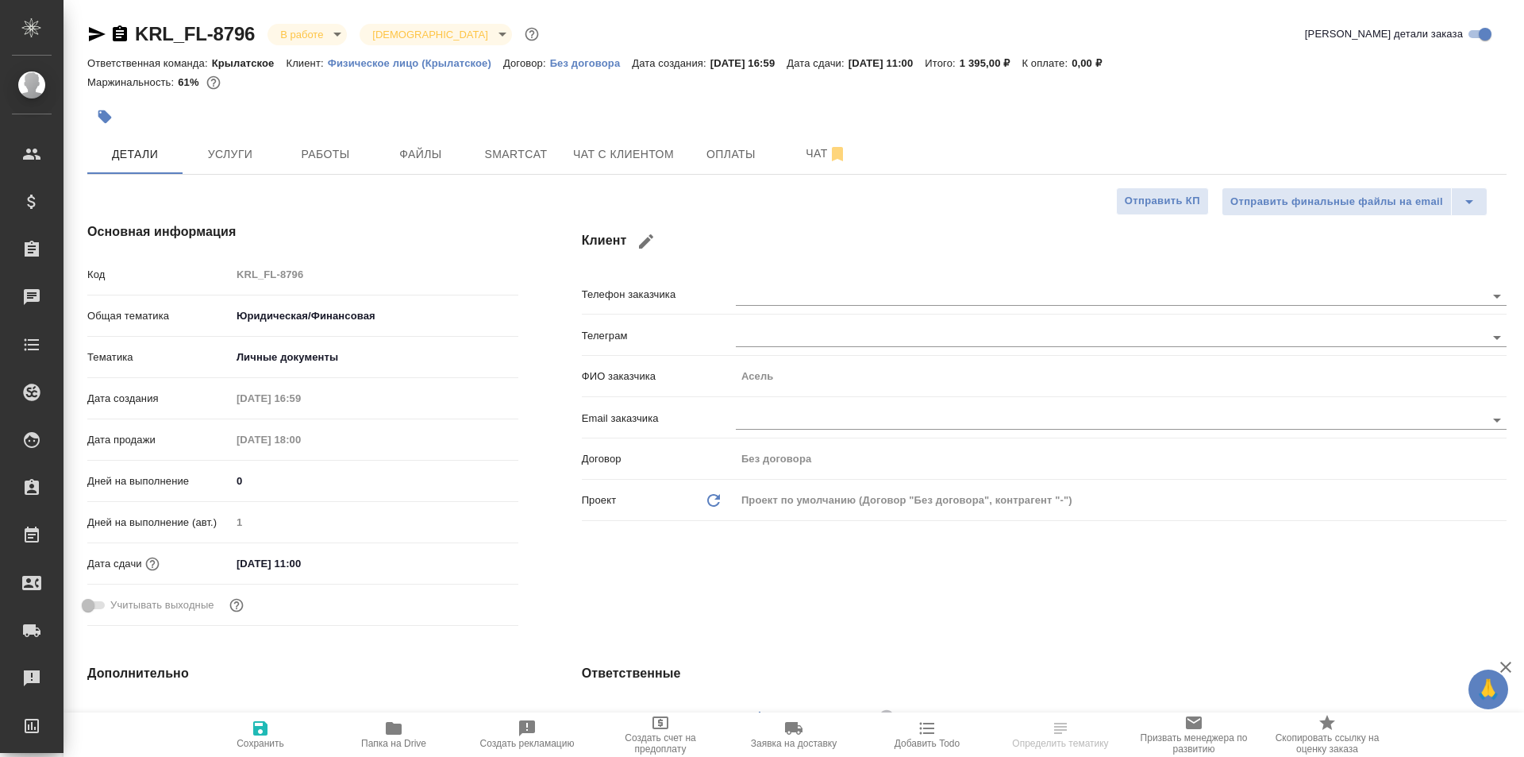
type textarea "x"
drag, startPoint x: 313, startPoint y: 18, endPoint x: 319, endPoint y: 29, distance: 12.1
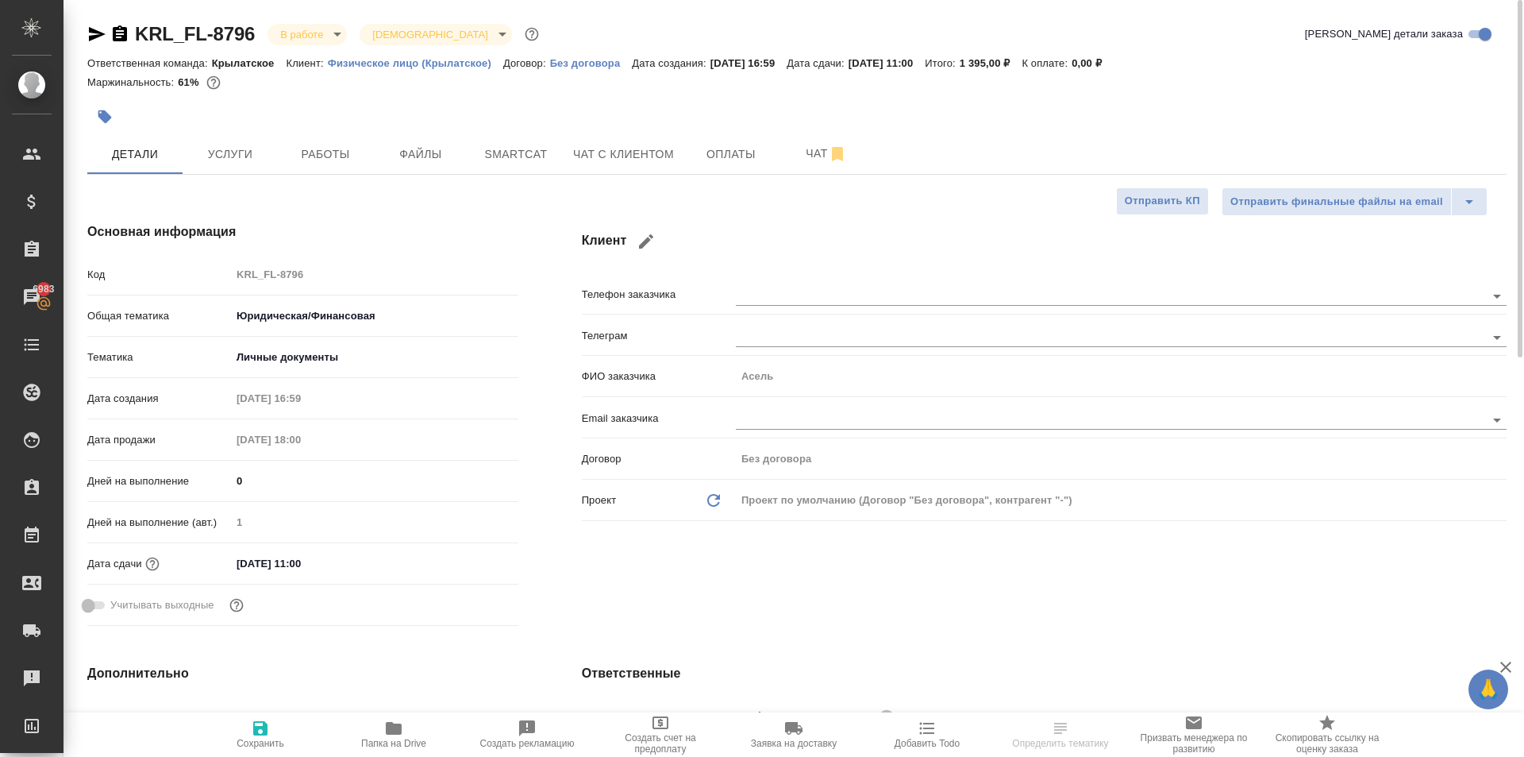
click at [324, 33] on body "🙏 .cls-1 fill:#fff; AWATERA Kasymov Timur Клиенты Спецификации Заказы 6983 Чаты…" at bounding box center [762, 378] width 1524 height 757
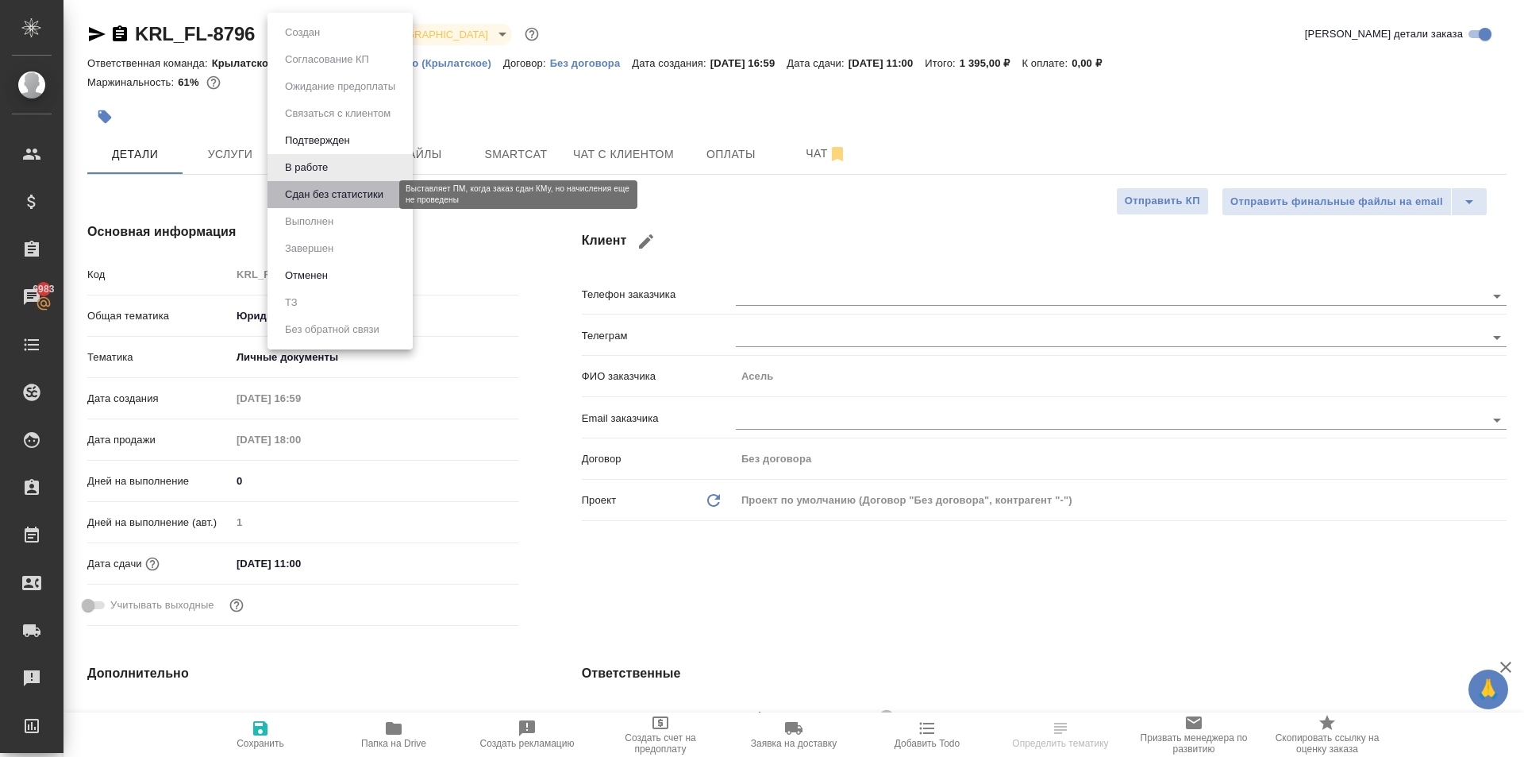
click at [341, 191] on button "Сдан без статистики" at bounding box center [334, 194] width 108 height 17
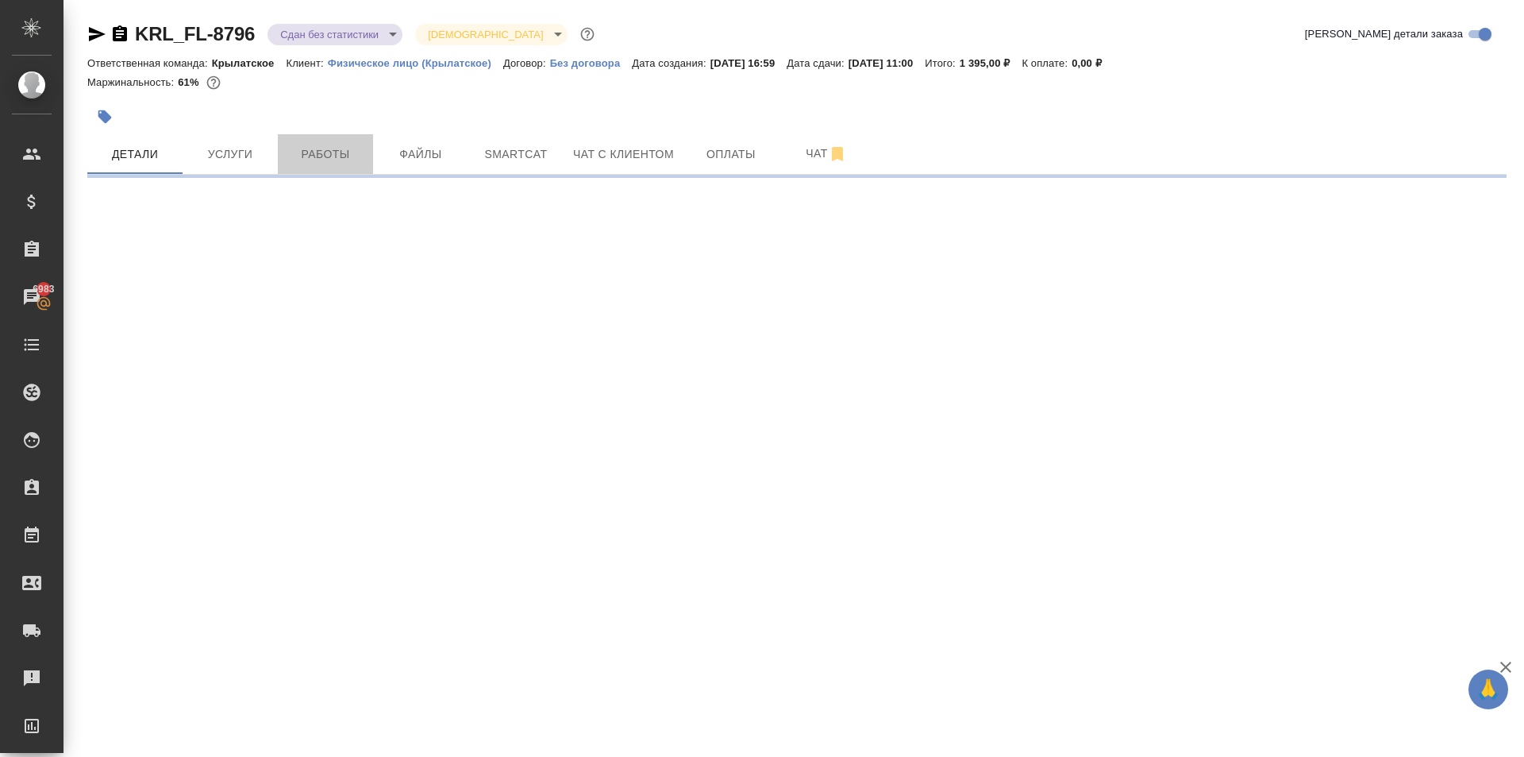
click at [325, 155] on span "Работы" at bounding box center [325, 155] width 76 height 20
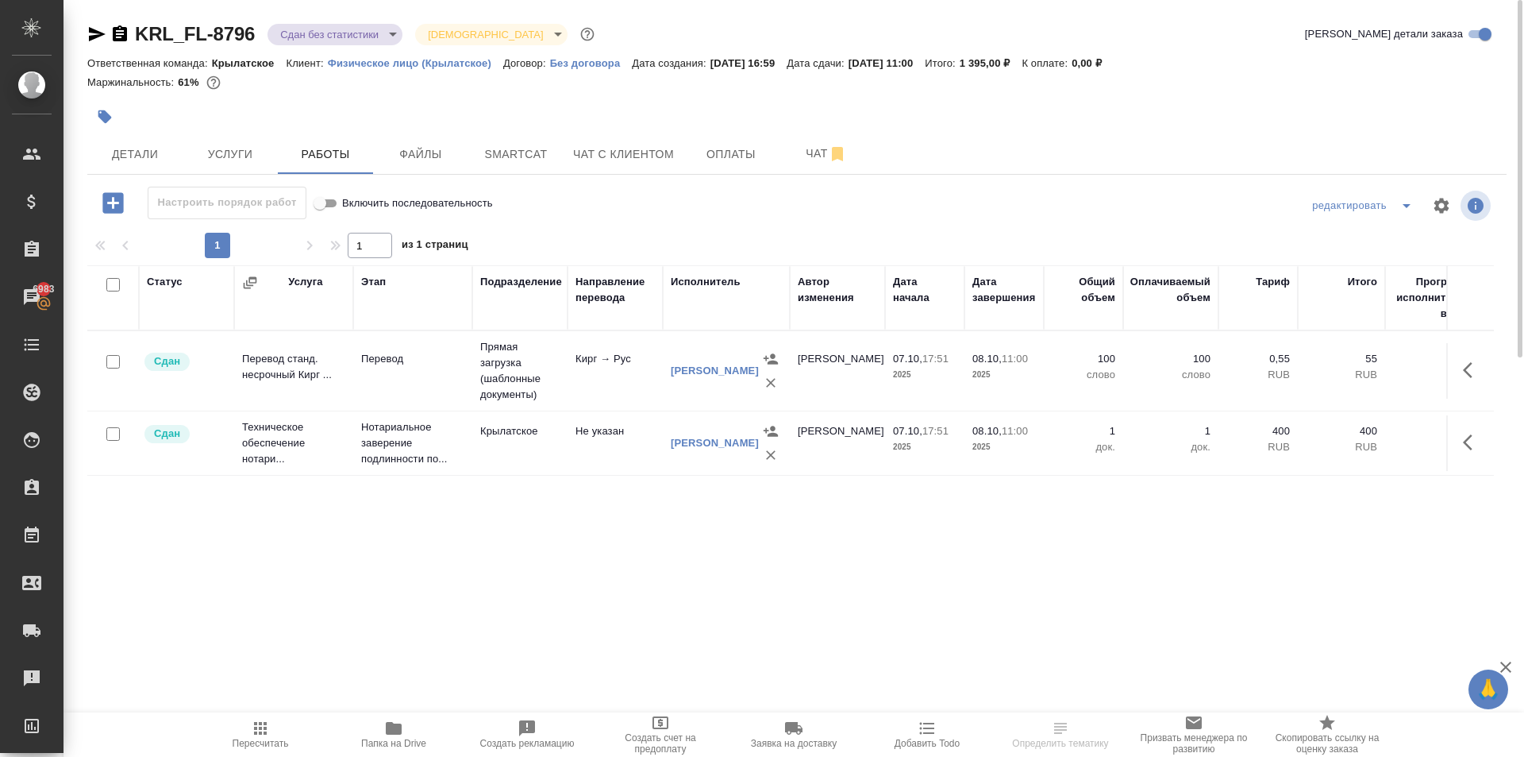
click at [268, 723] on icon "button" at bounding box center [260, 728] width 19 height 19
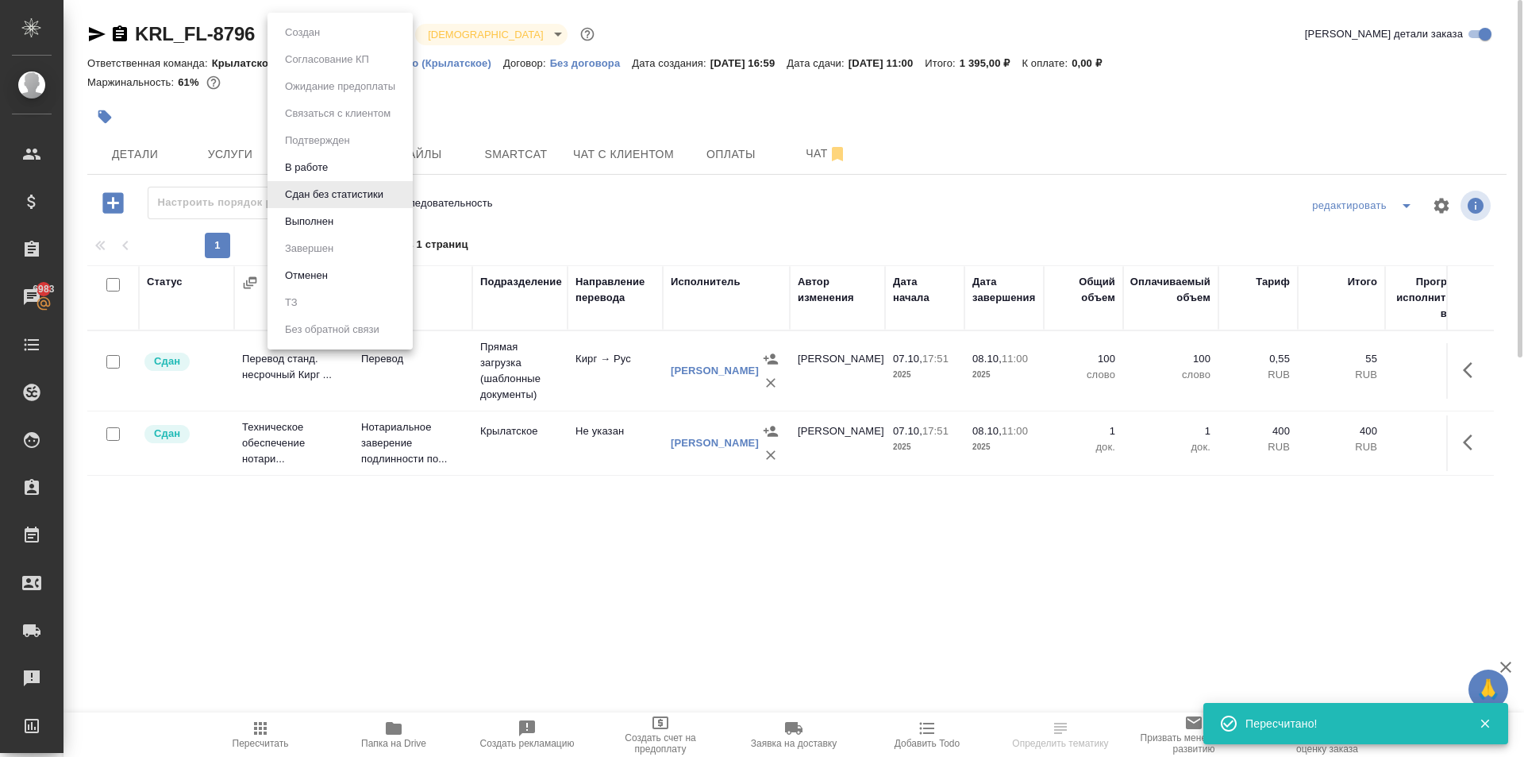
click at [294, 39] on body "🙏 .cls-1 fill:#fff; AWATERA Kasymov Timur Клиенты Спецификации Заказы 6983 Чаты…" at bounding box center [762, 378] width 1524 height 757
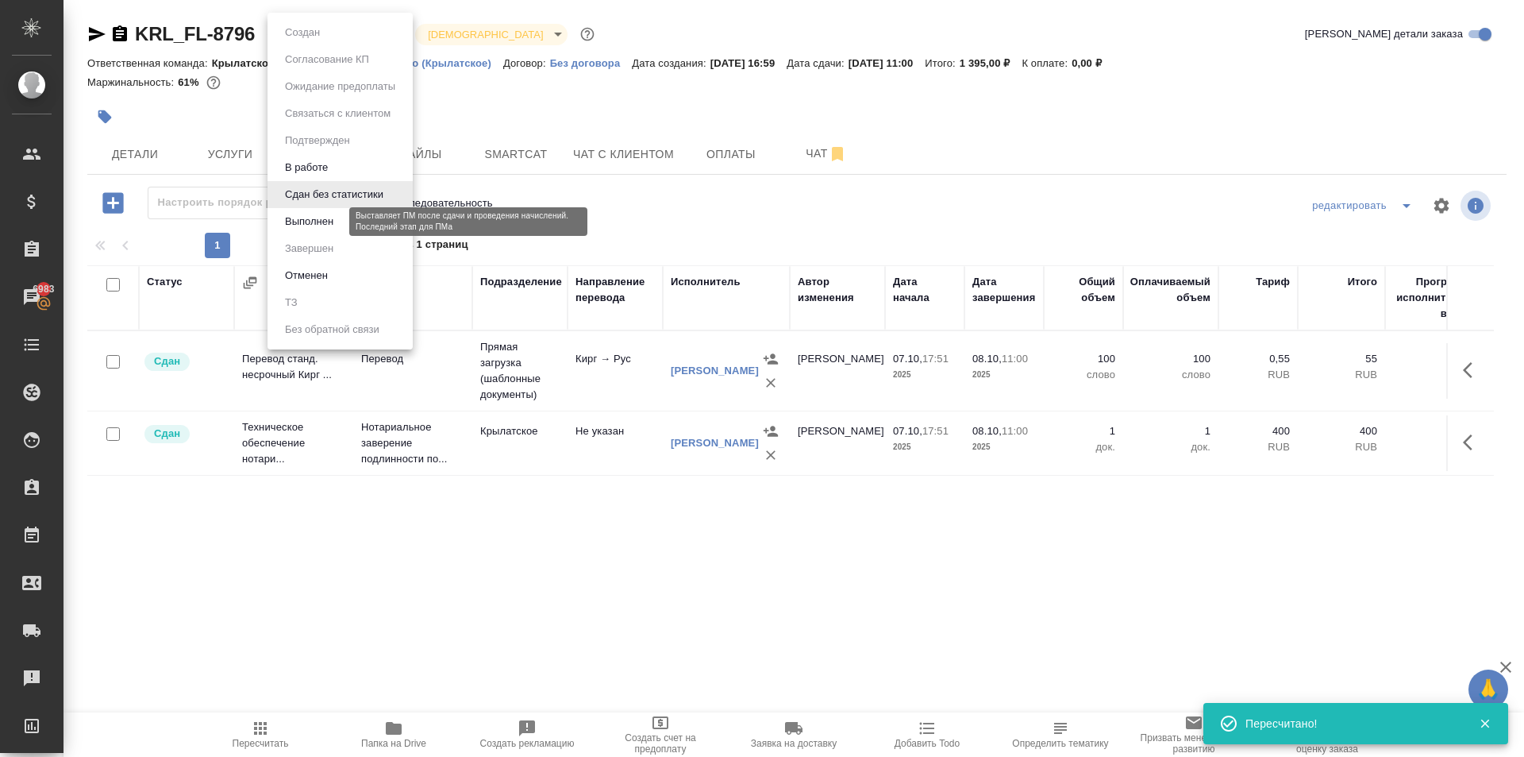
click at [312, 211] on li "Выполнен" at bounding box center [340, 221] width 145 height 27
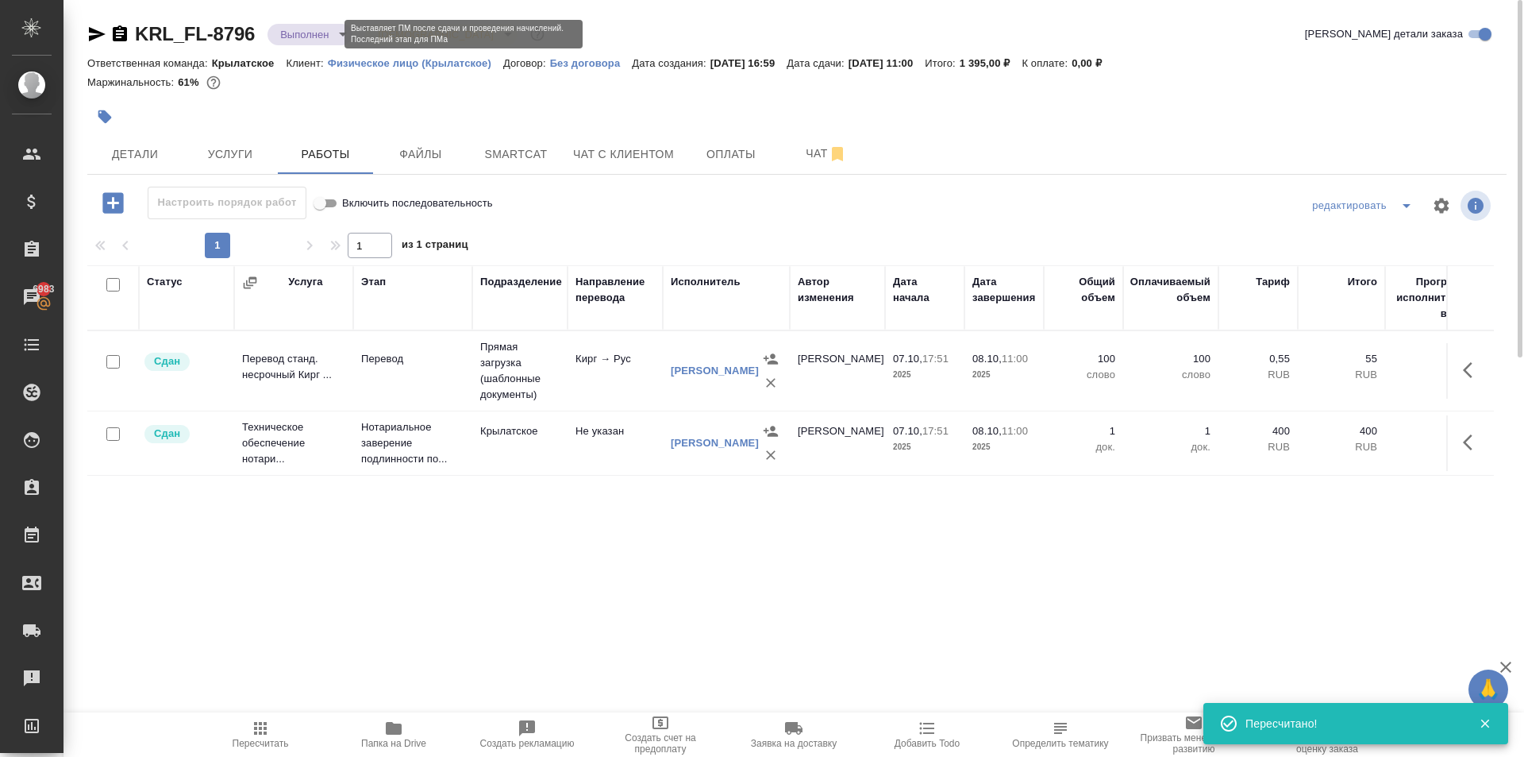
click at [310, 40] on body "🙏 .cls-1 fill:#fff; AWATERA Kasymov Timur Клиенты Спецификации Заказы 6983 Чаты…" at bounding box center [762, 378] width 1524 height 757
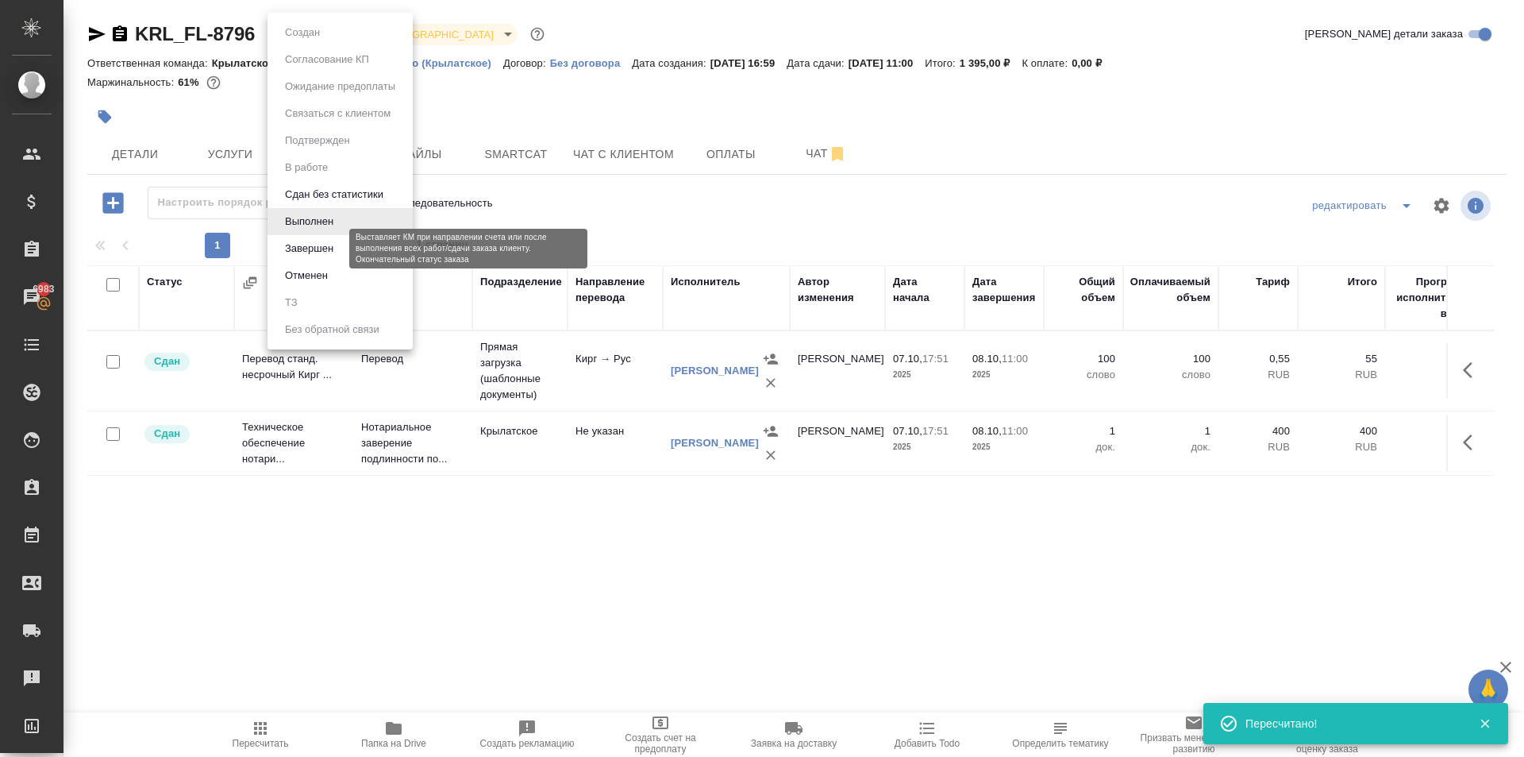
click at [333, 248] on button "Завершен" at bounding box center [309, 248] width 58 height 17
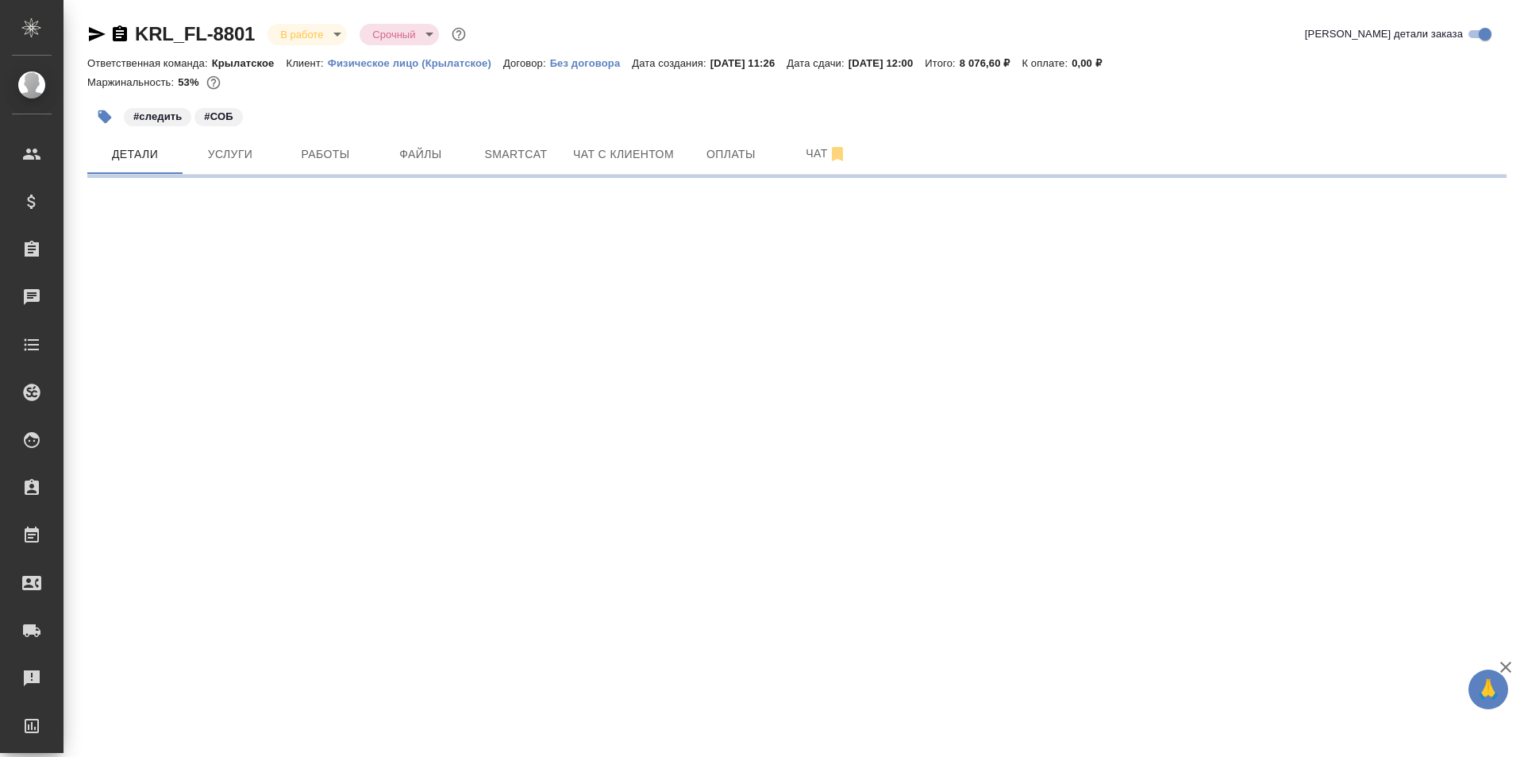
select select "RU"
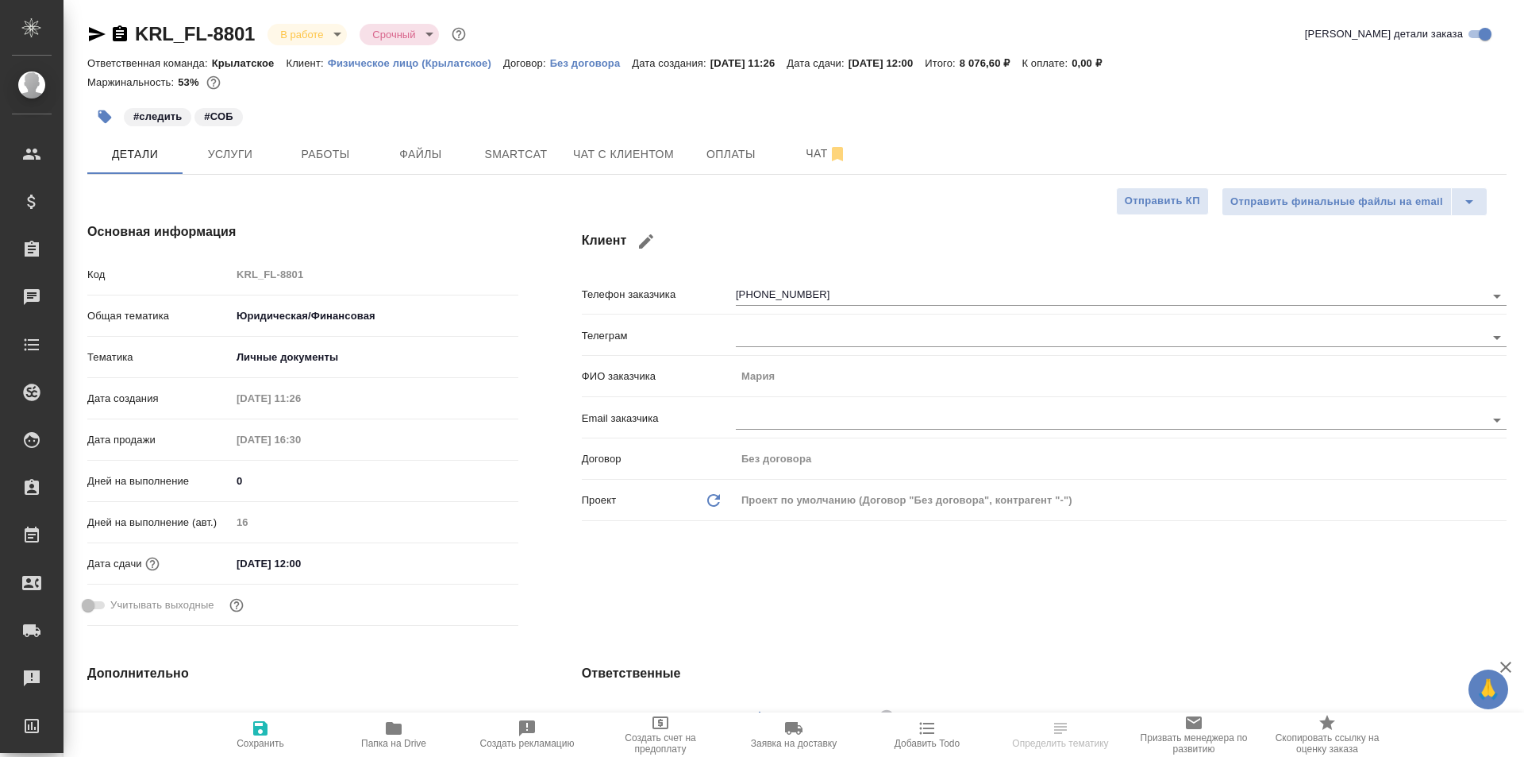
type textarea "x"
click at [314, 138] on button "Работы" at bounding box center [325, 154] width 95 height 40
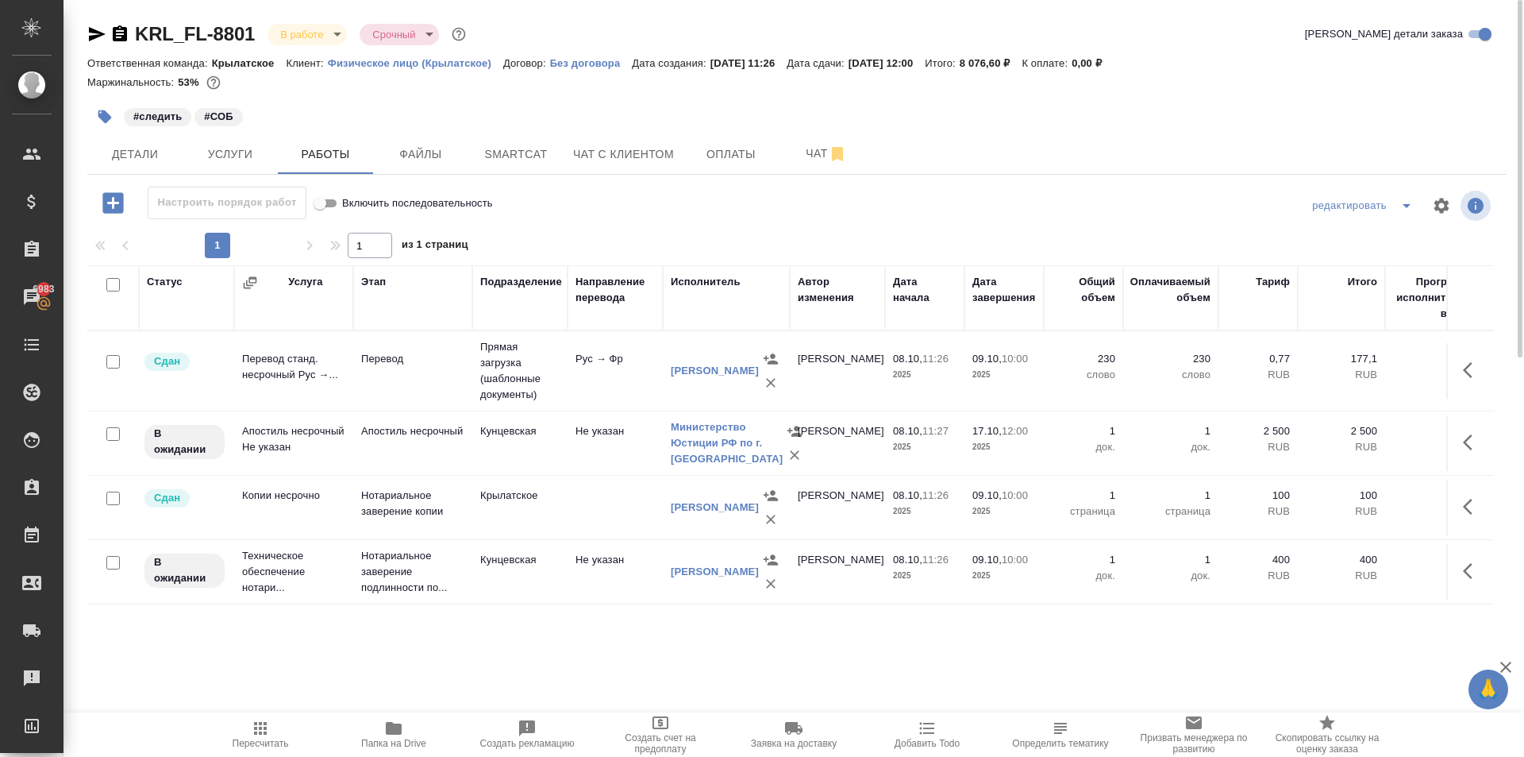
click at [1470, 442] on icon "button" at bounding box center [1472, 442] width 19 height 19
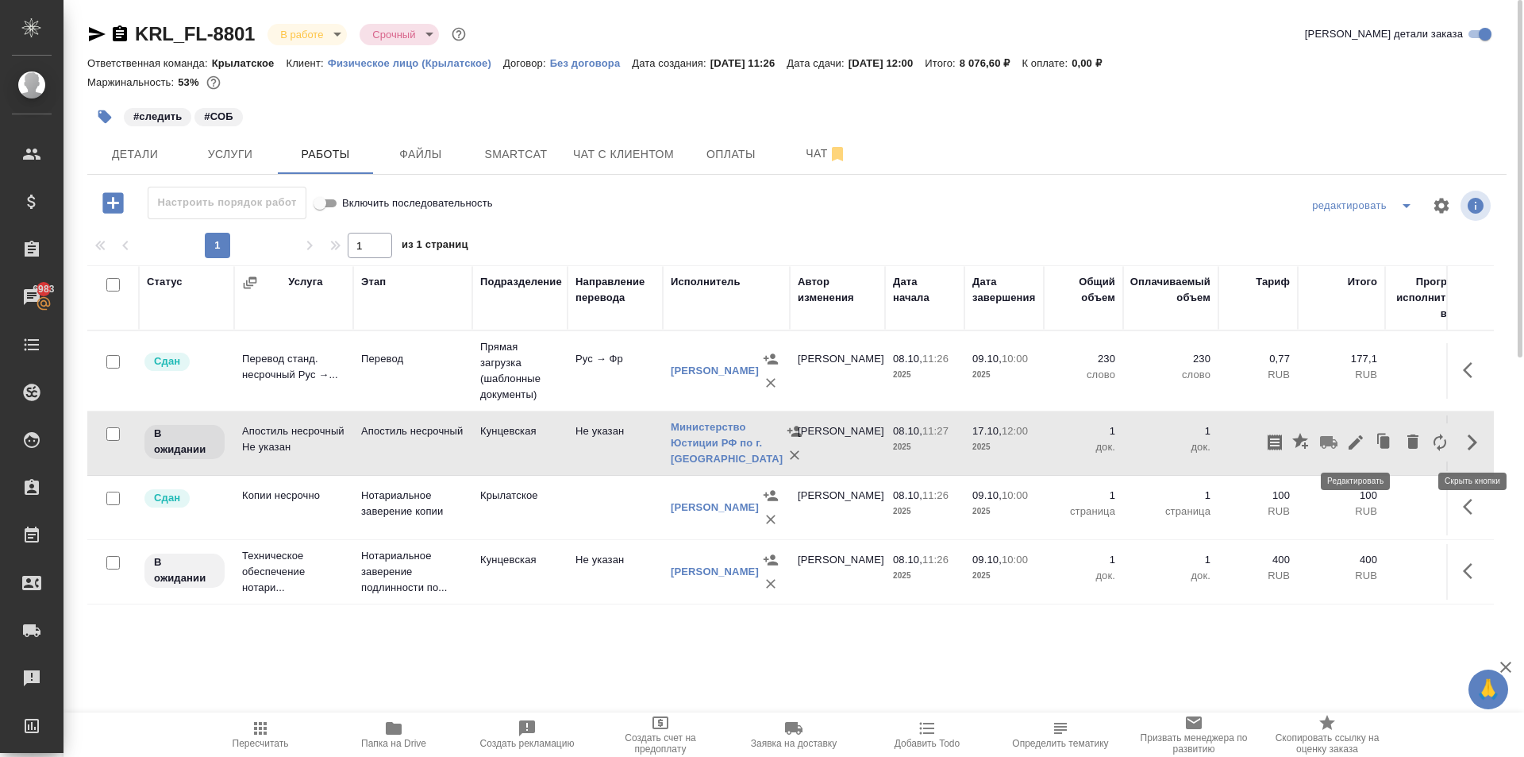
click at [1351, 436] on icon "button" at bounding box center [1356, 442] width 19 height 19
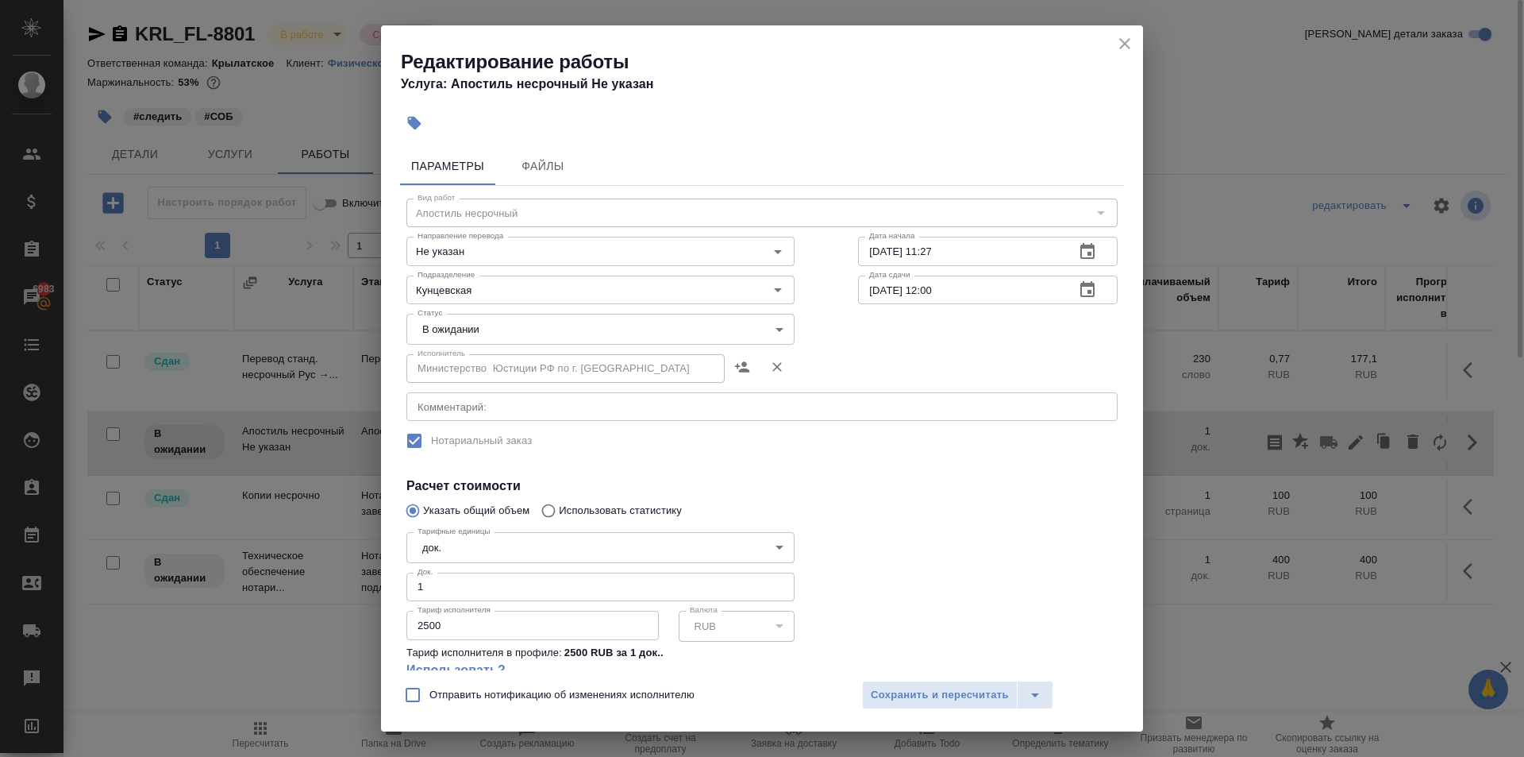
click at [451, 320] on body "🙏 .cls-1 fill:#fff; AWATERA [PERSON_NAME] Спецификации Заказы 6983 Чаты Todo Пр…" at bounding box center [762, 378] width 1524 height 757
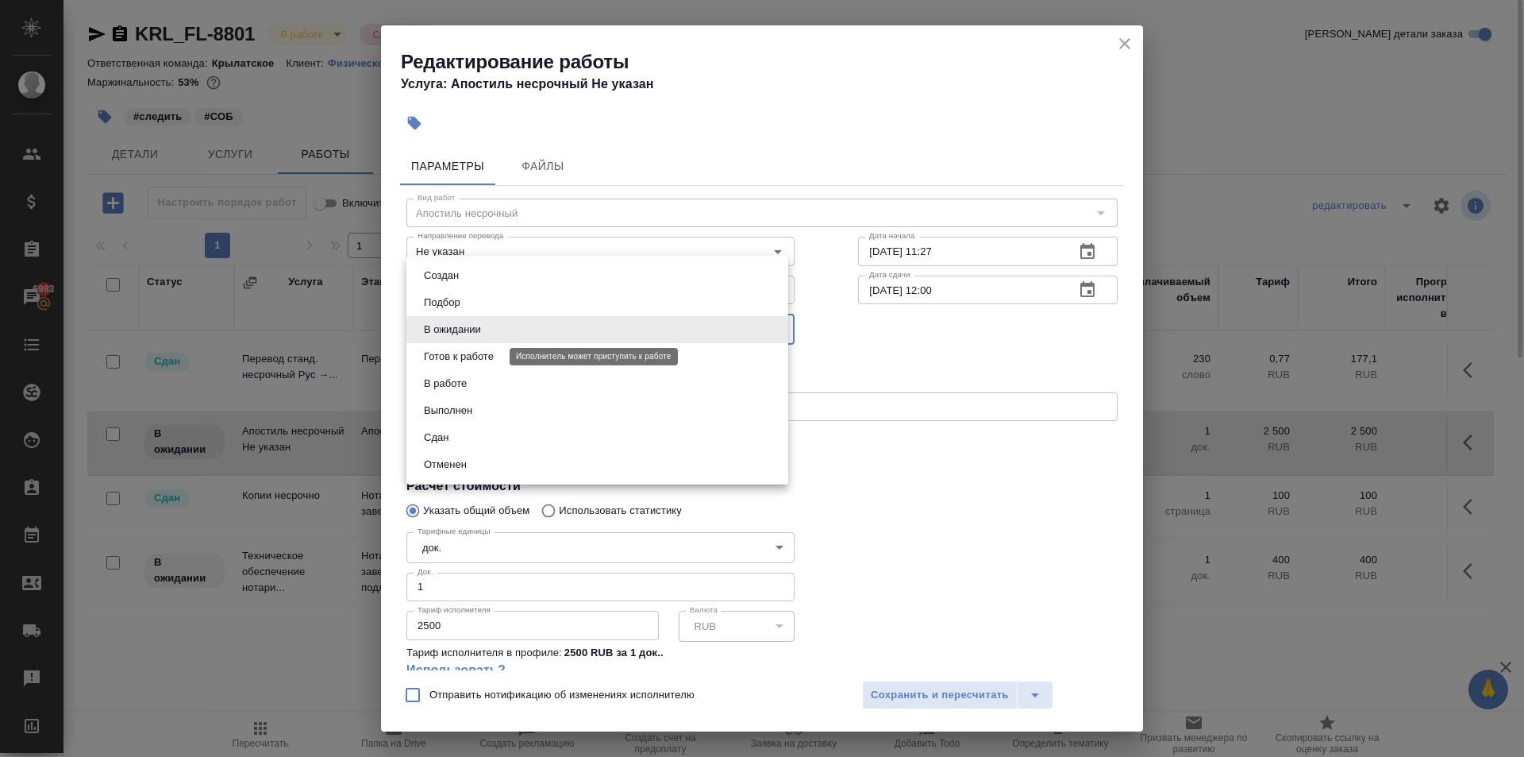
click at [454, 347] on li "Готов к работе" at bounding box center [598, 356] width 382 height 27
type input "readyForWork"
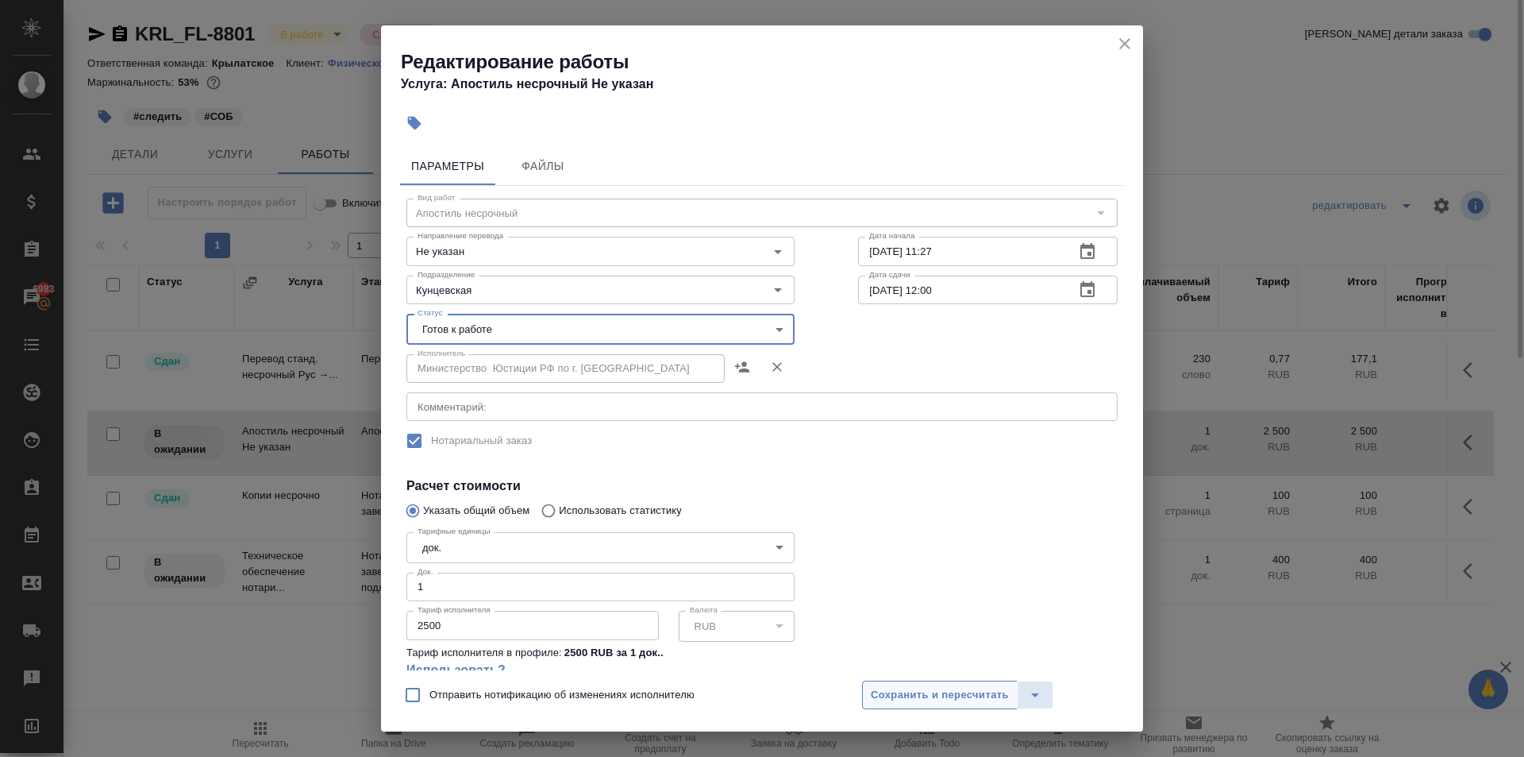
click at [903, 707] on button "Сохранить и пересчитать" at bounding box center [940, 694] width 156 height 29
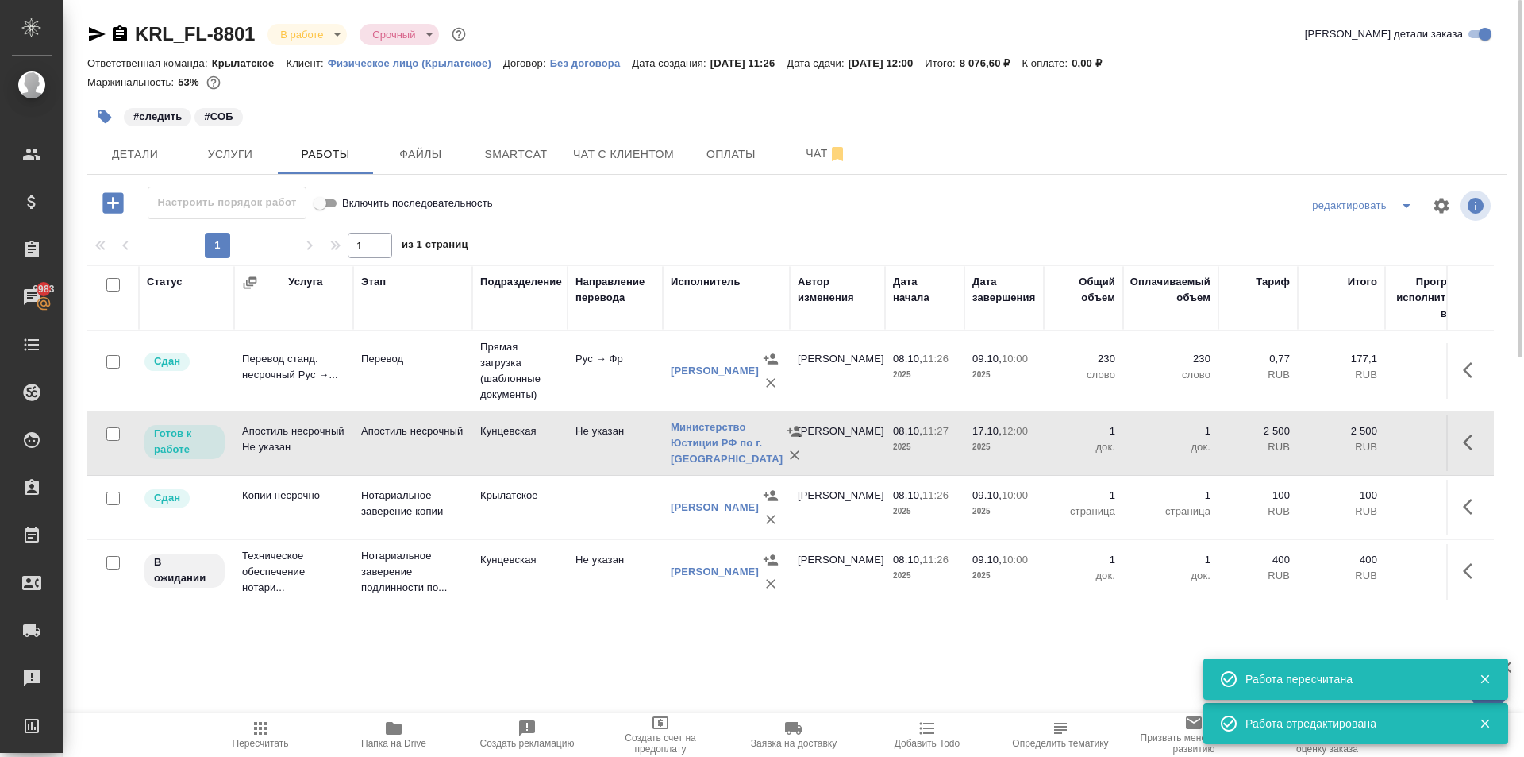
click at [1464, 574] on icon "button" at bounding box center [1472, 570] width 19 height 19
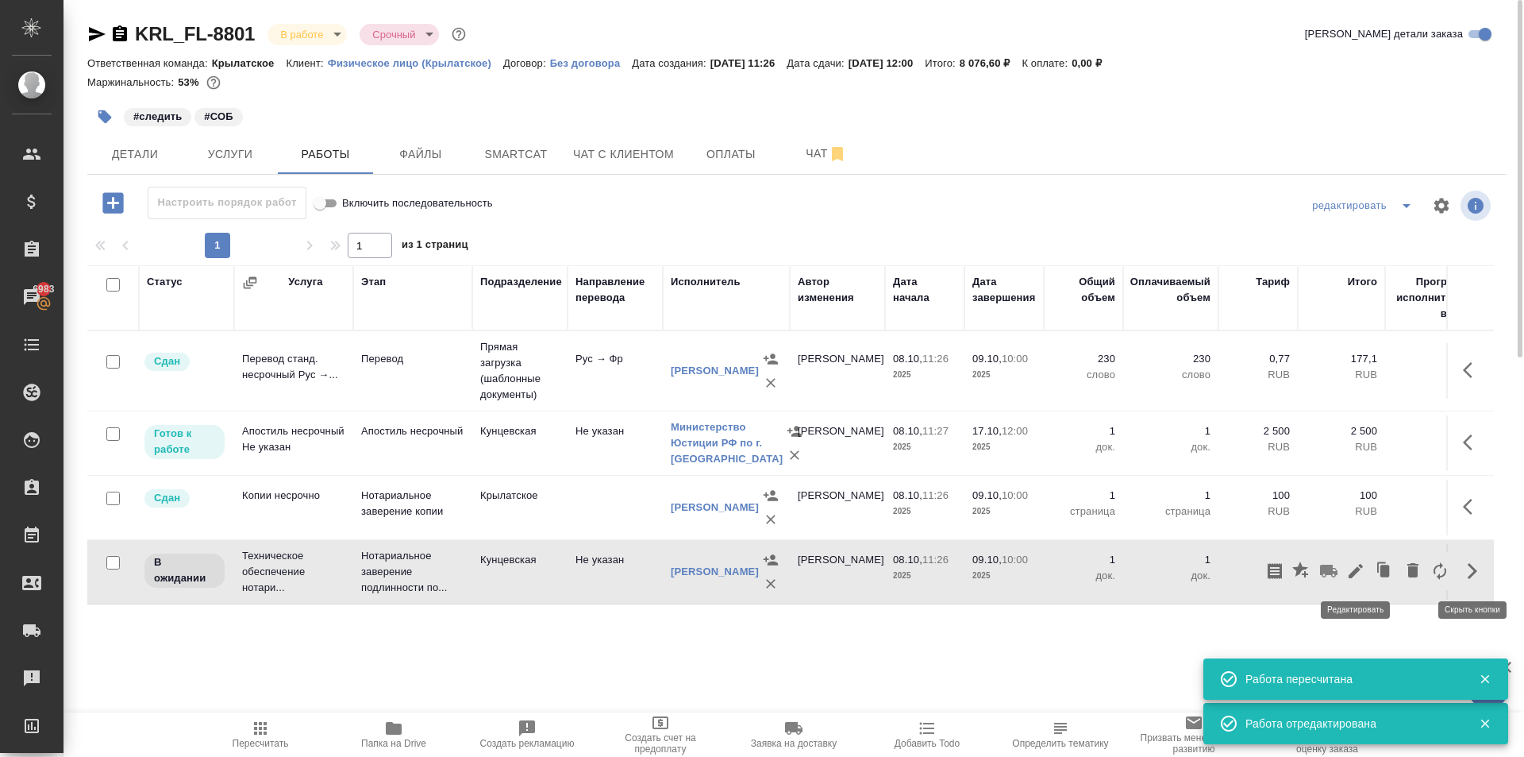
click at [1356, 579] on icon "button" at bounding box center [1356, 570] width 19 height 19
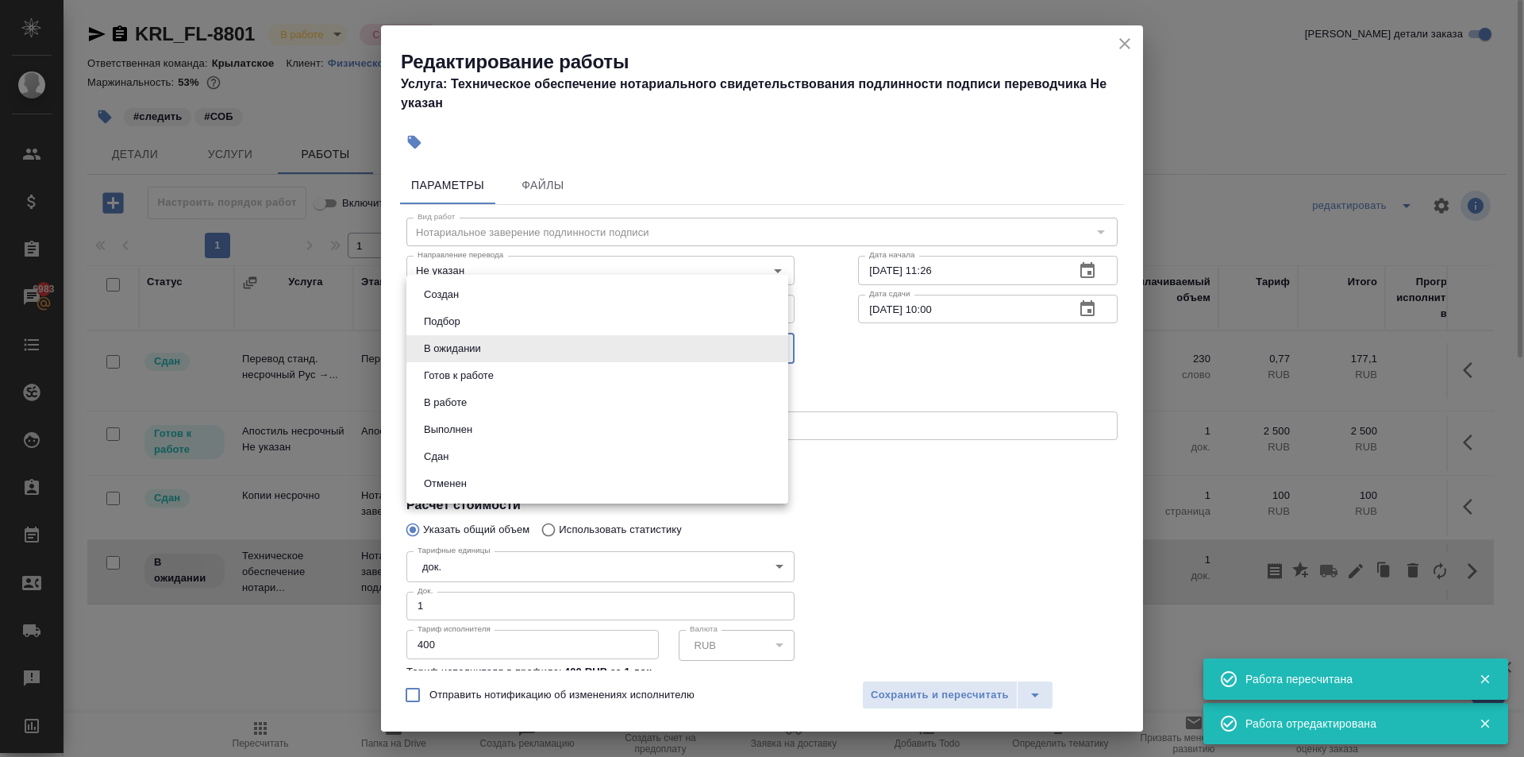
click at [498, 340] on body "🙏 .cls-1 fill:#fff; AWATERA Kasymov Timur Клиенты Спецификации Заказы 6983 Чаты…" at bounding box center [762, 378] width 1524 height 757
drag, startPoint x: 472, startPoint y: 372, endPoint x: 467, endPoint y: 396, distance: 25.1
click at [467, 396] on ul "Создан Подбор В ожидании Готов к работе В работе Выполнен Сдан Отменен" at bounding box center [598, 389] width 382 height 229
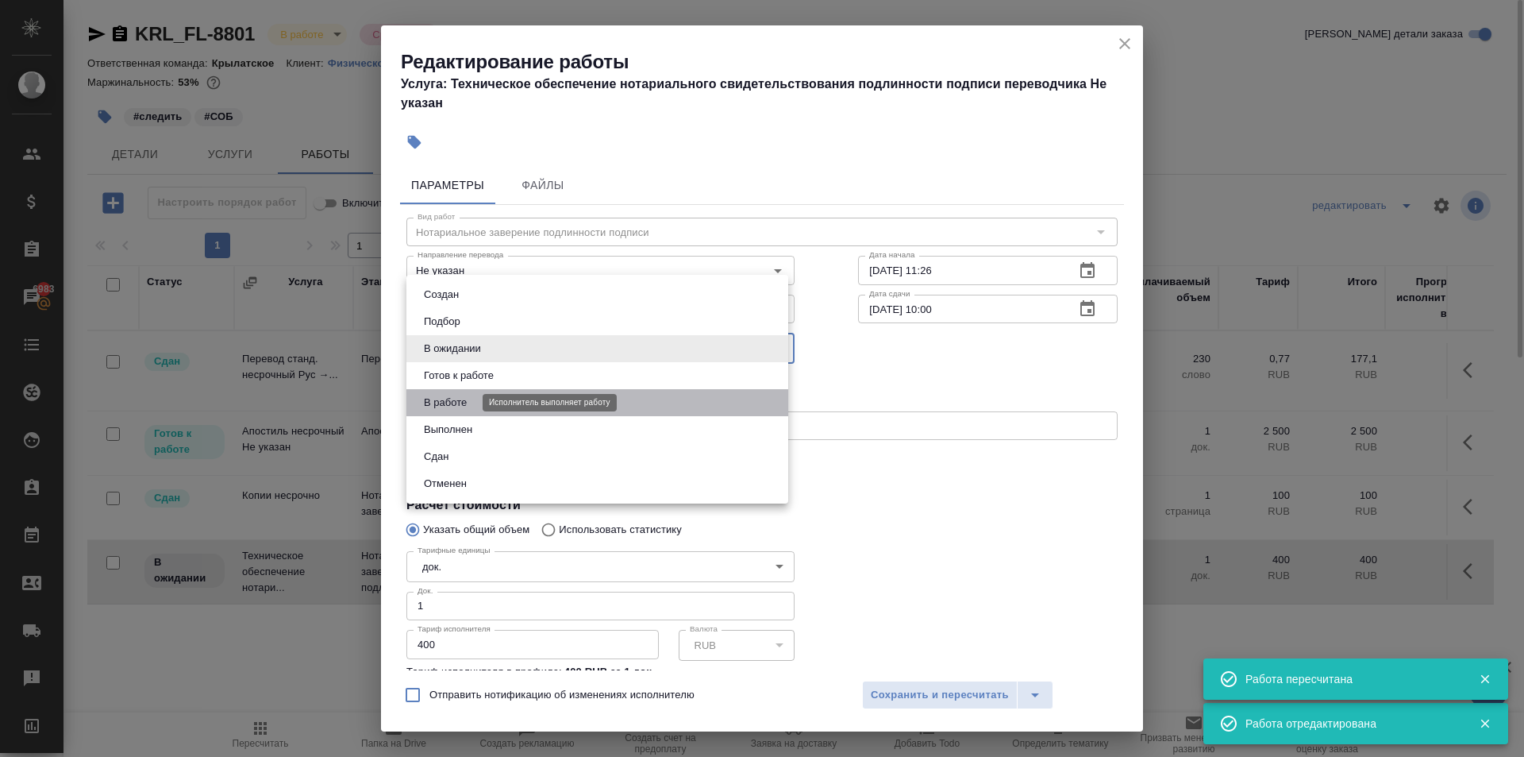
drag, startPoint x: 467, startPoint y: 396, endPoint x: 912, endPoint y: 687, distance: 531.8
click at [471, 396] on button "В работе" at bounding box center [445, 402] width 52 height 17
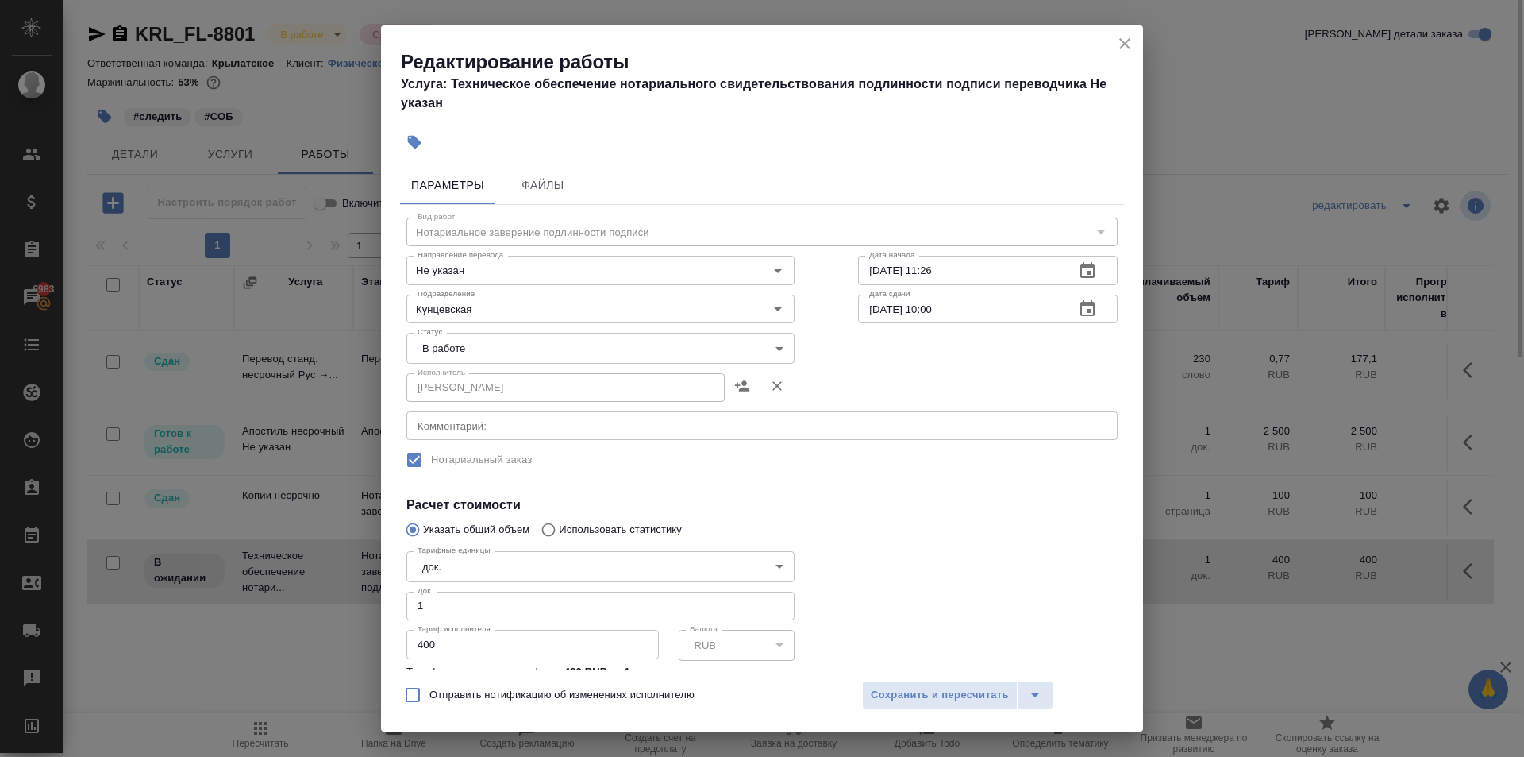
click at [504, 351] on body "🙏 .cls-1 fill:#fff; AWATERA Kasymov Timur Клиенты Спецификации Заказы 6983 Чаты…" at bounding box center [762, 378] width 1524 height 757
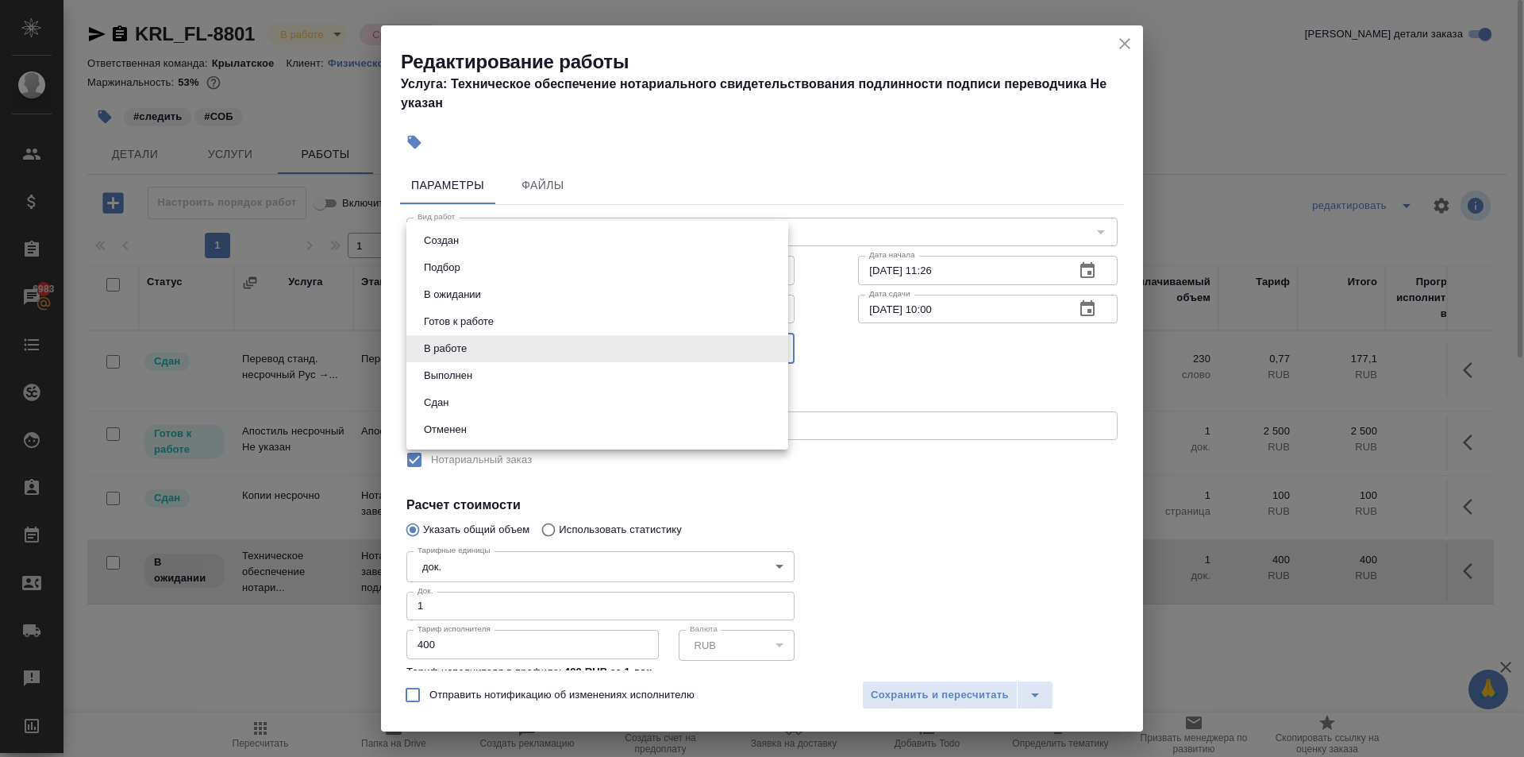
click at [443, 400] on button "Сдан" at bounding box center [436, 402] width 34 height 17
type input "closed"
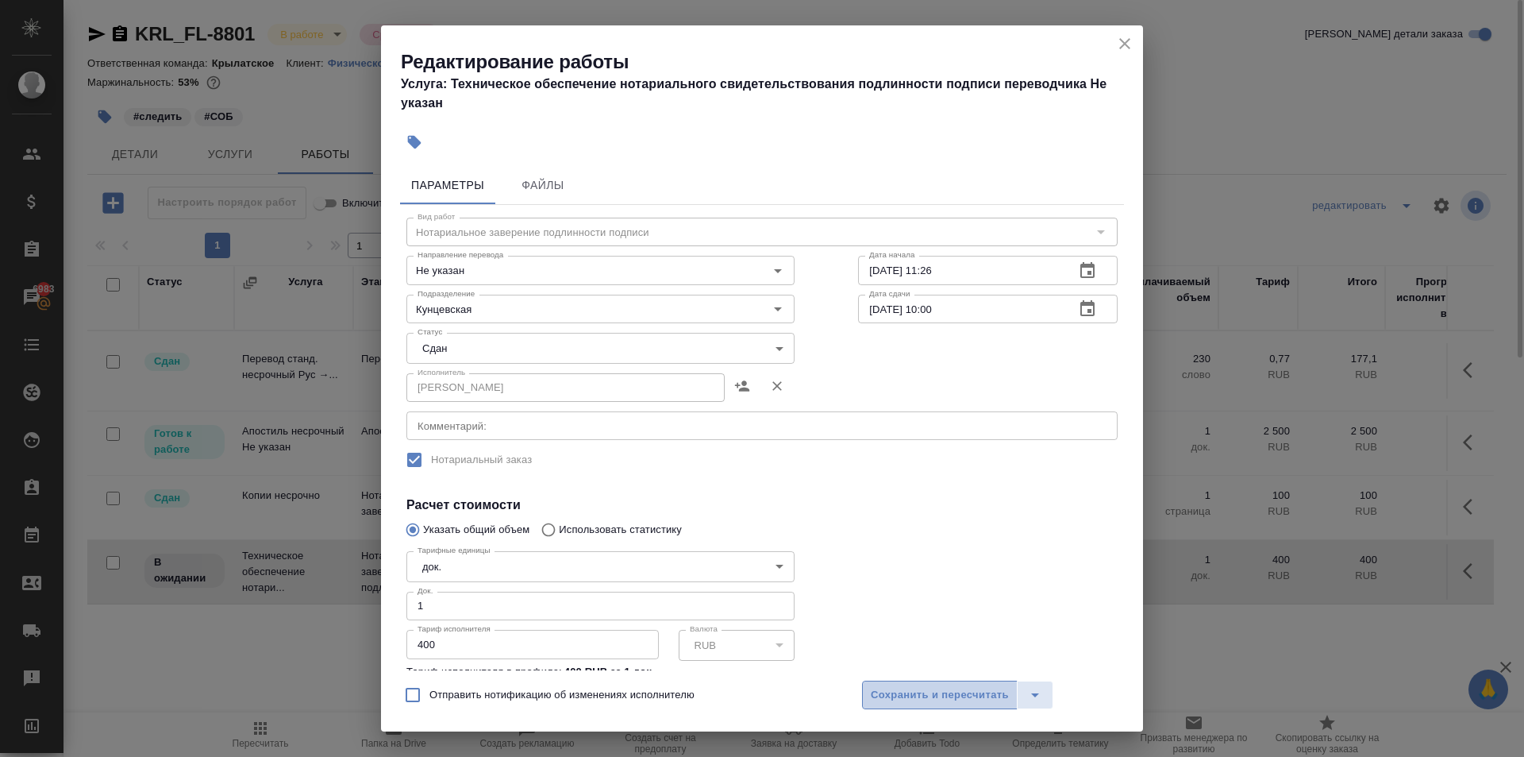
drag, startPoint x: 920, startPoint y: 682, endPoint x: 865, endPoint y: 699, distance: 58.3
click at [919, 682] on button "Сохранить и пересчитать" at bounding box center [940, 694] width 156 height 29
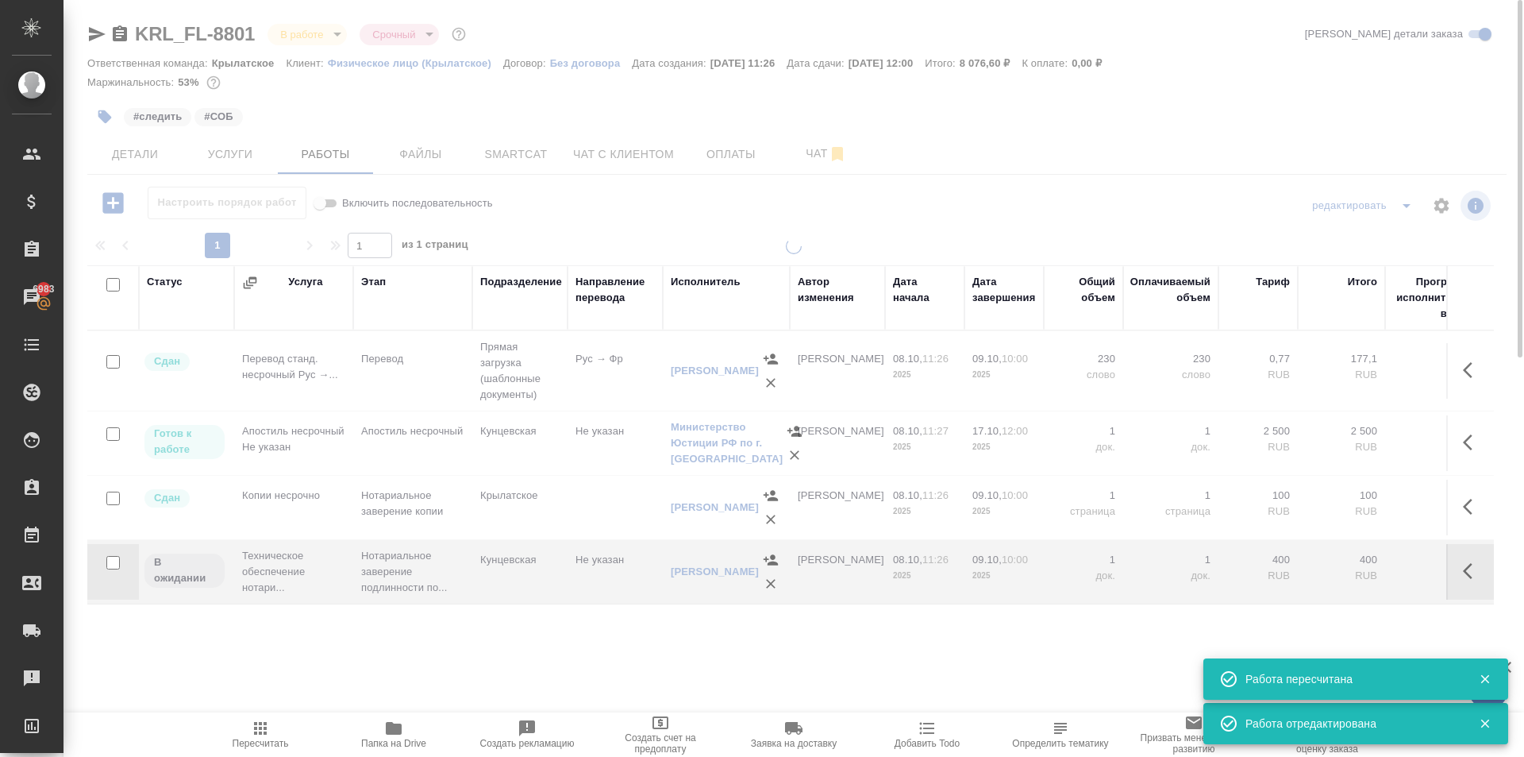
click at [276, 736] on span "Пересчитать" at bounding box center [260, 734] width 114 height 30
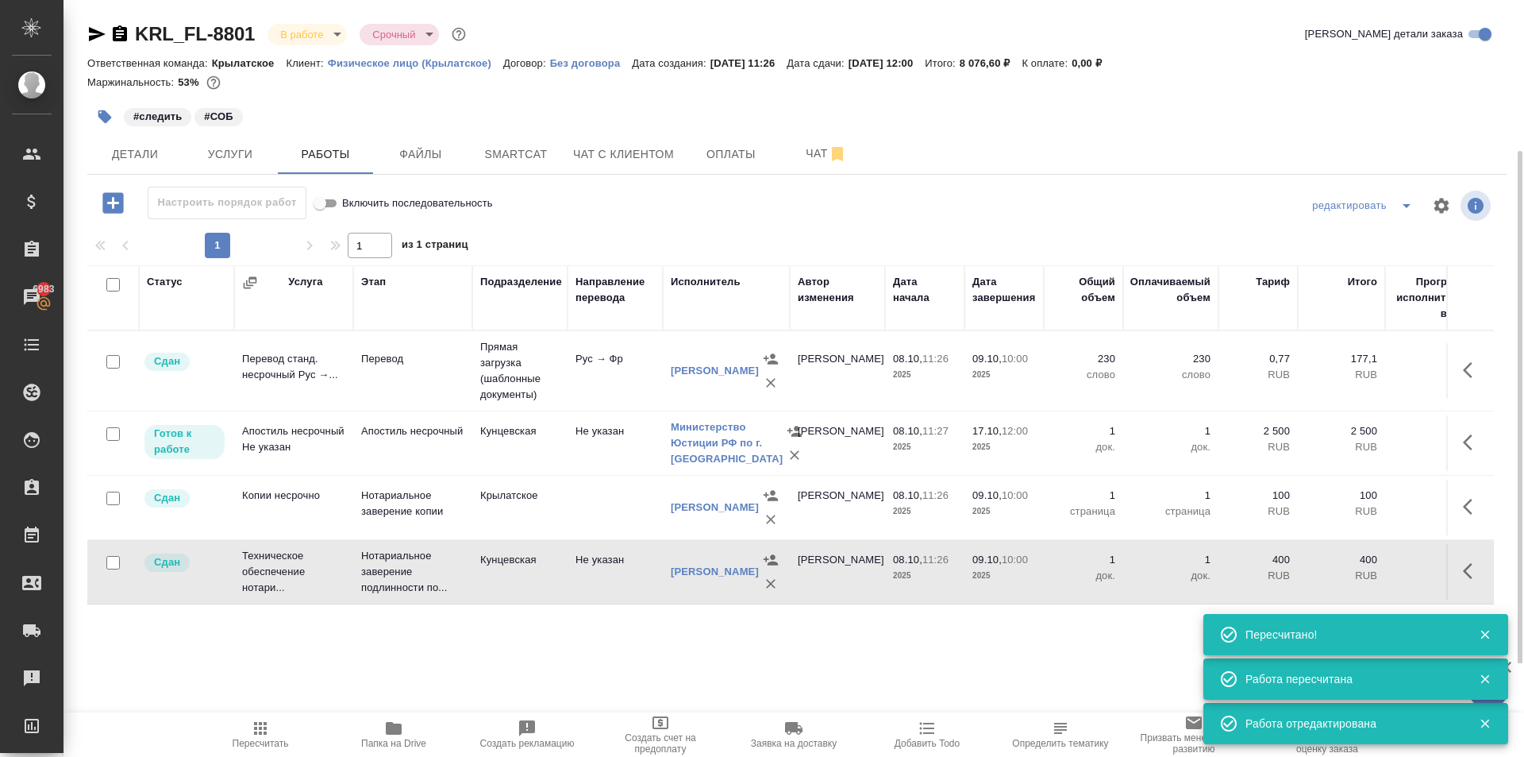
scroll to position [79, 0]
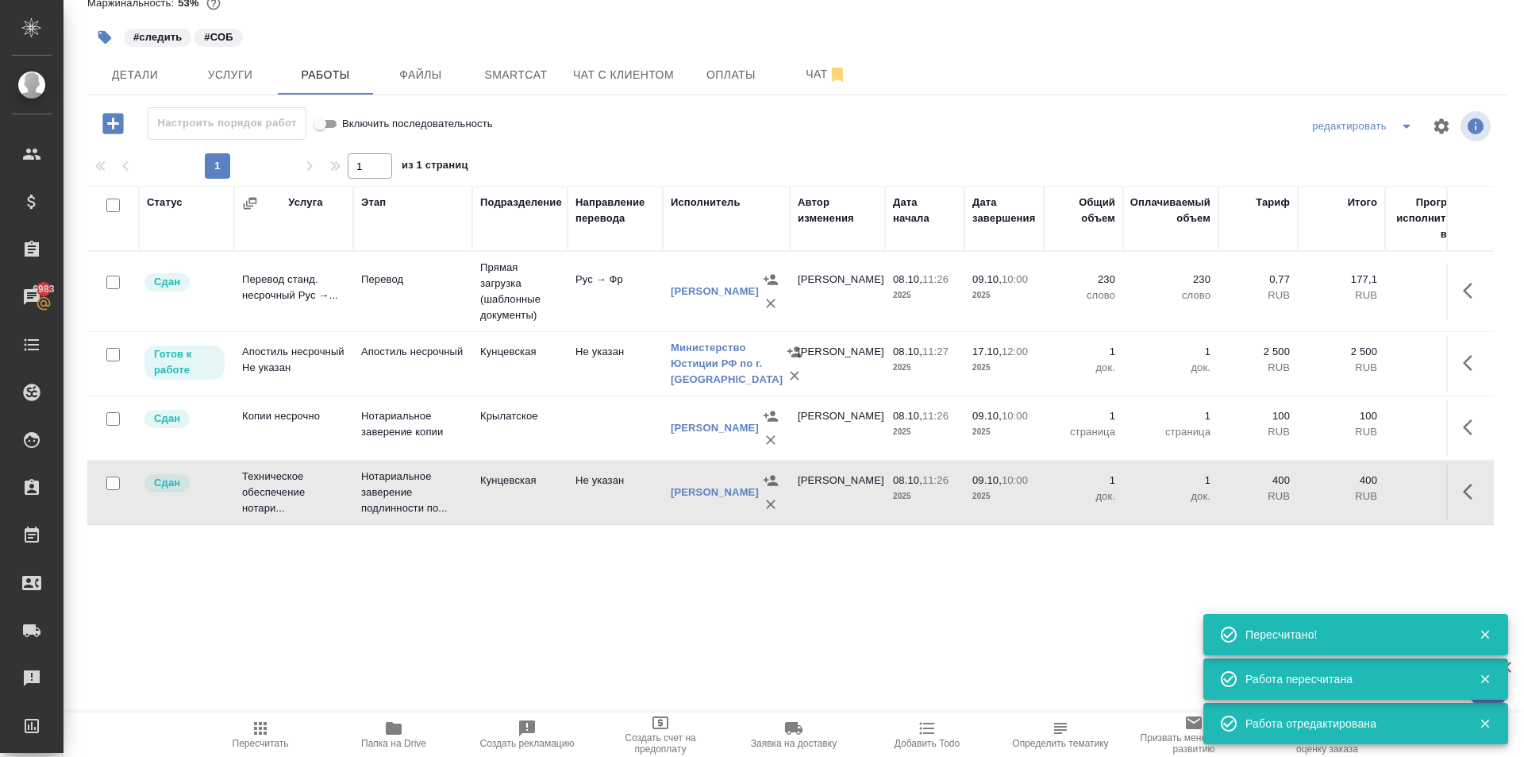
click at [1465, 363] on icon "button" at bounding box center [1468, 363] width 10 height 16
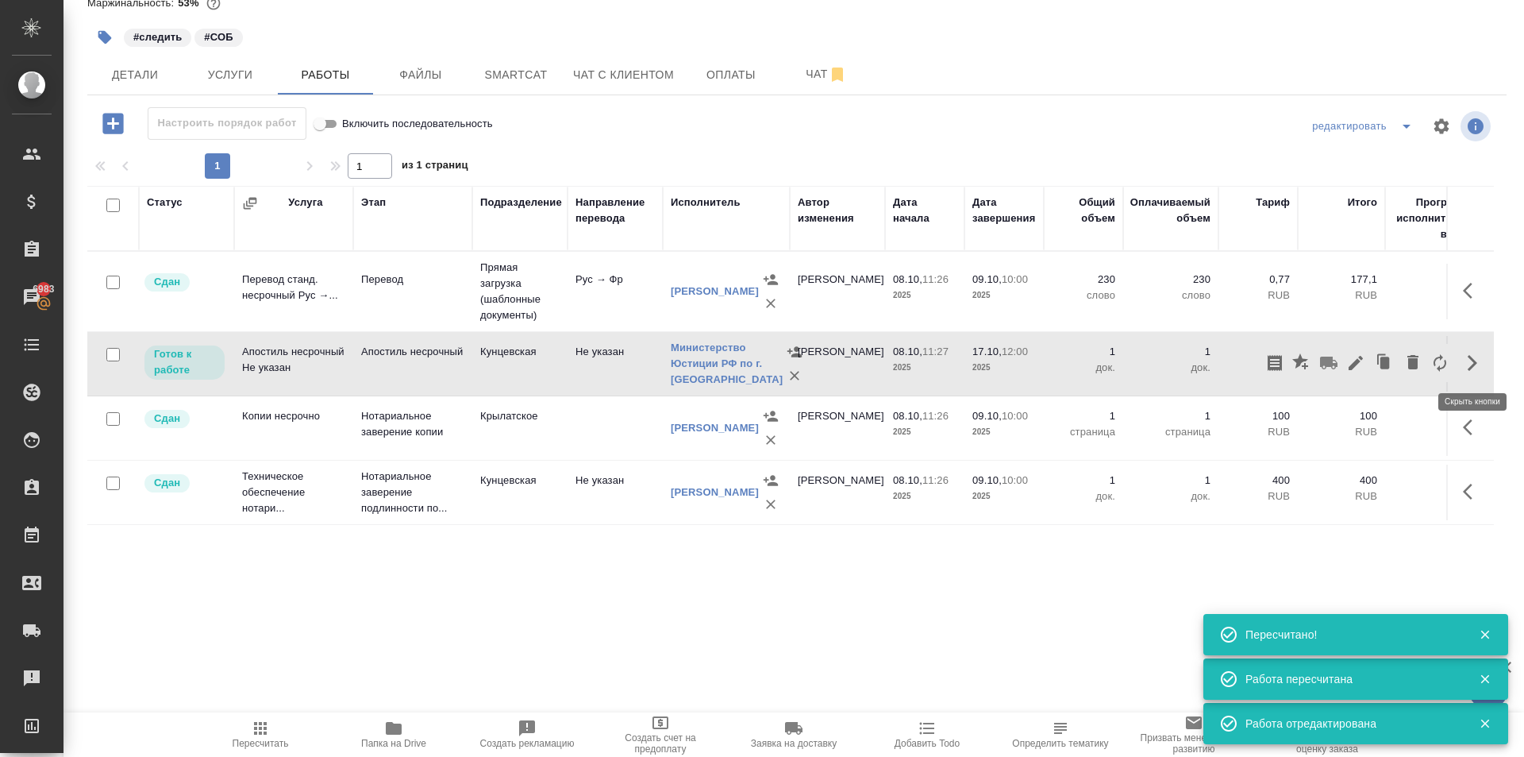
click at [1357, 370] on icon "button" at bounding box center [1356, 362] width 19 height 19
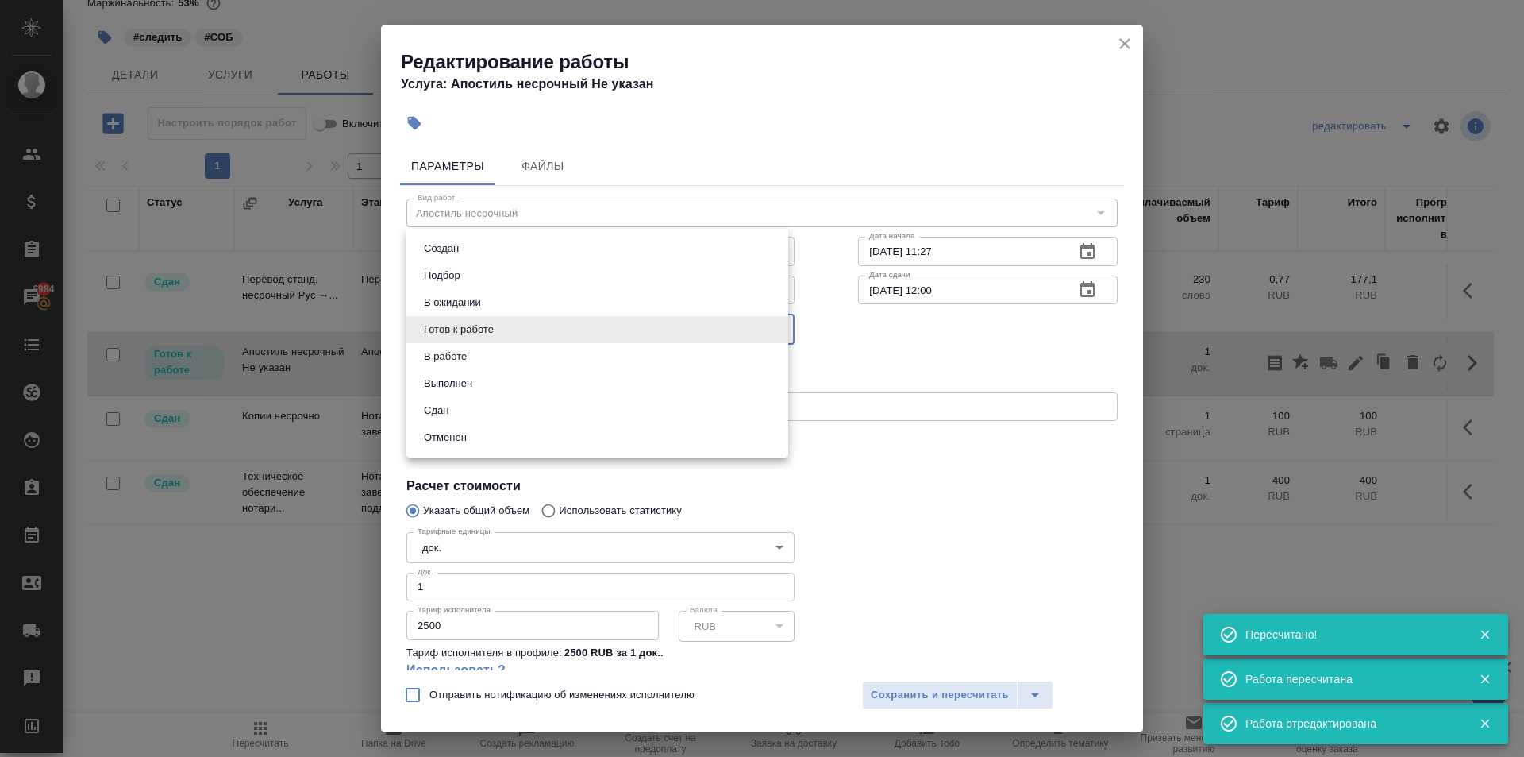
click at [462, 323] on body "🙏 .cls-1 fill:#fff; AWATERA Kasymov Timur Клиенты Спецификации Заказы 6984 Чаты…" at bounding box center [762, 378] width 1524 height 757
click at [471, 363] on button "В работе" at bounding box center [445, 356] width 52 height 17
type input "inProgress"
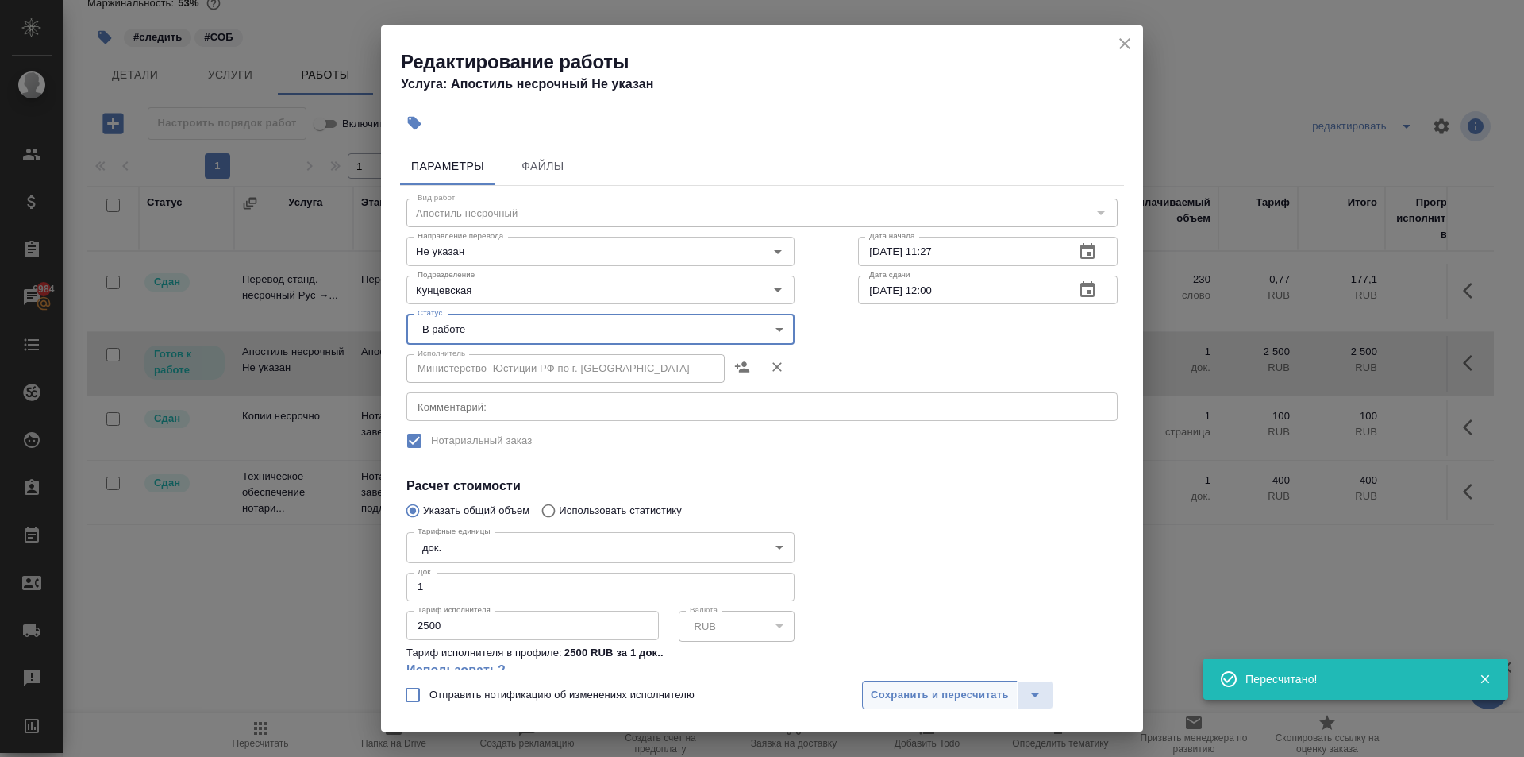
click at [916, 696] on span "Сохранить и пересчитать" at bounding box center [940, 695] width 138 height 18
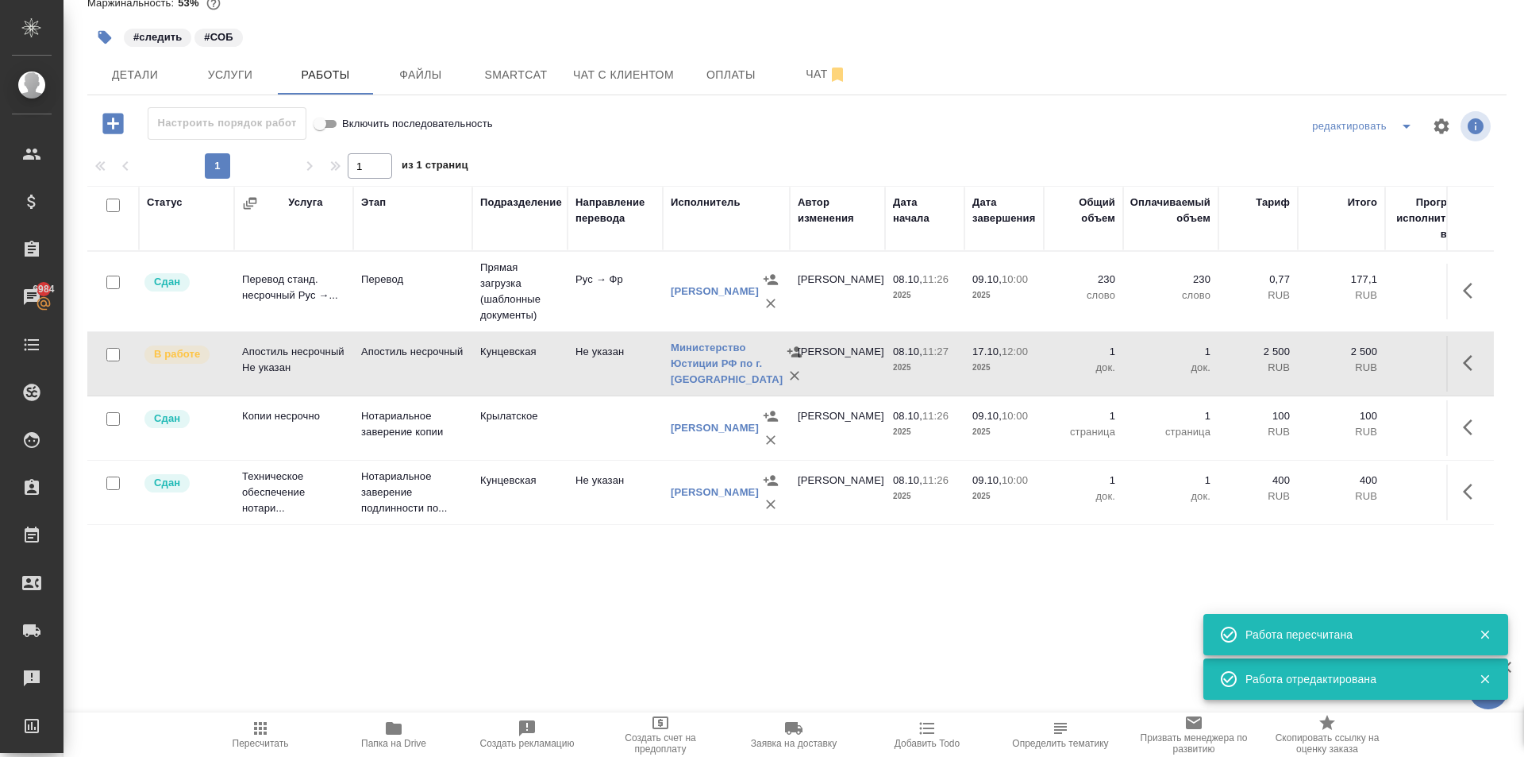
click at [286, 726] on span "Пересчитать" at bounding box center [260, 734] width 114 height 30
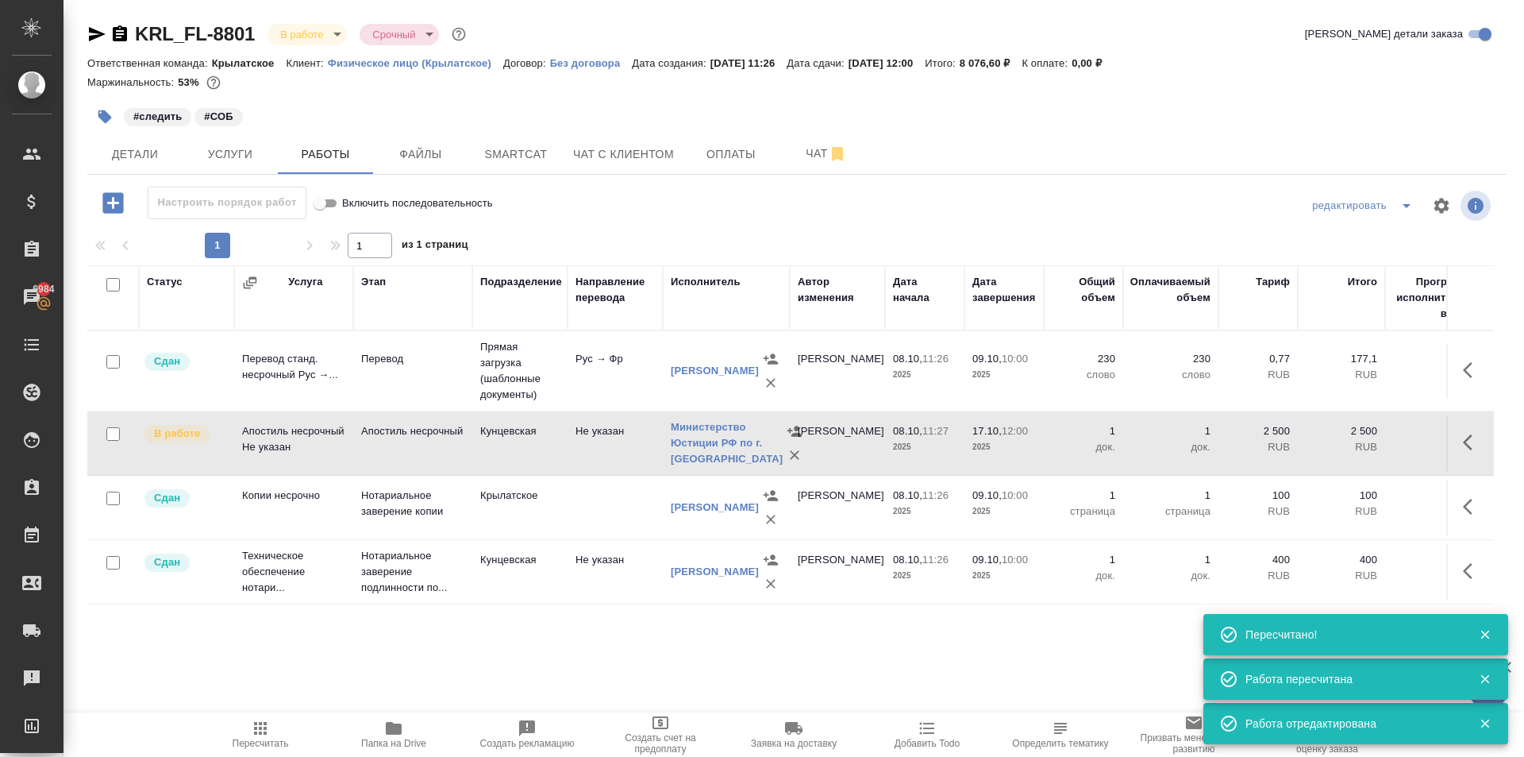
scroll to position [0, 0]
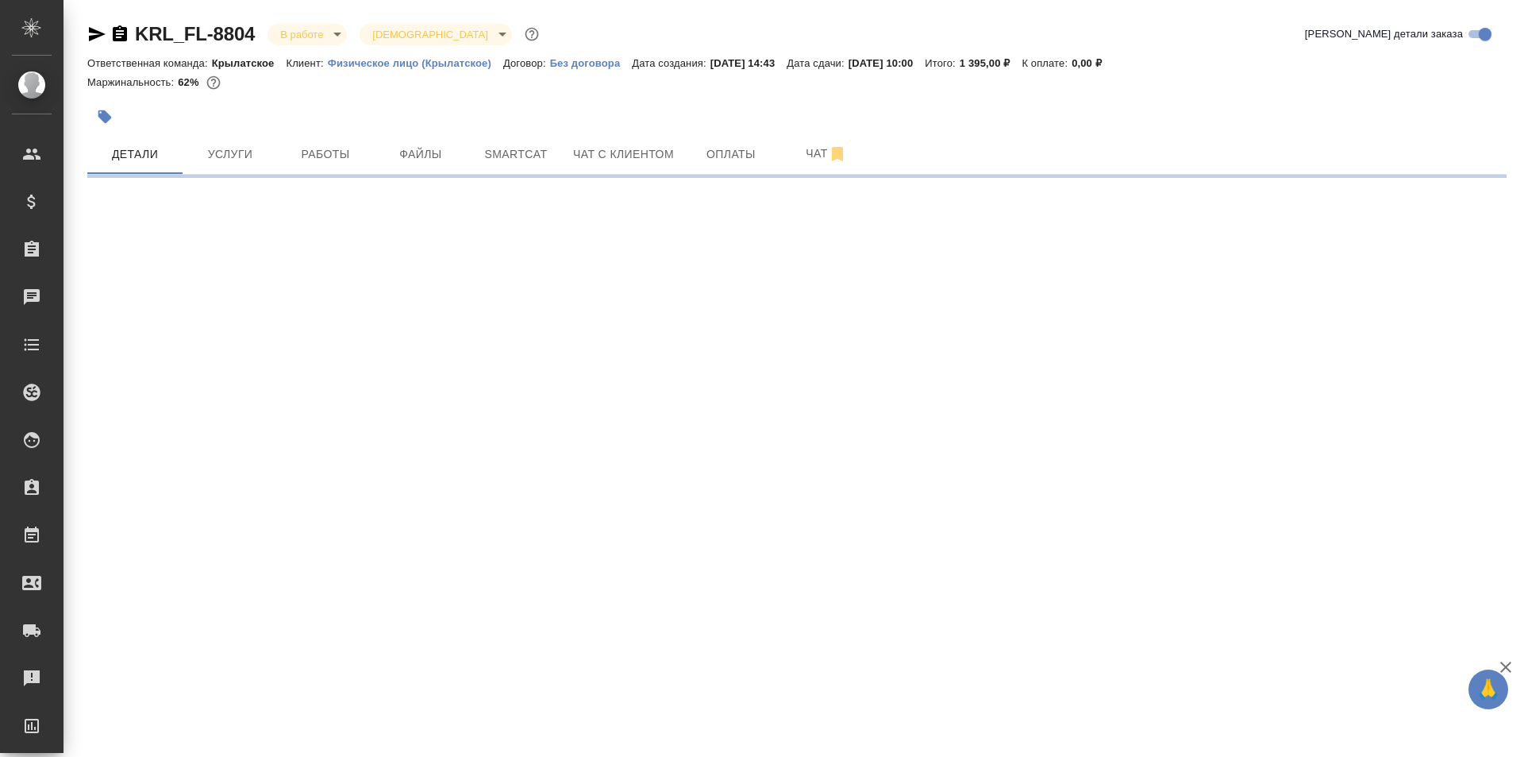
select select "RU"
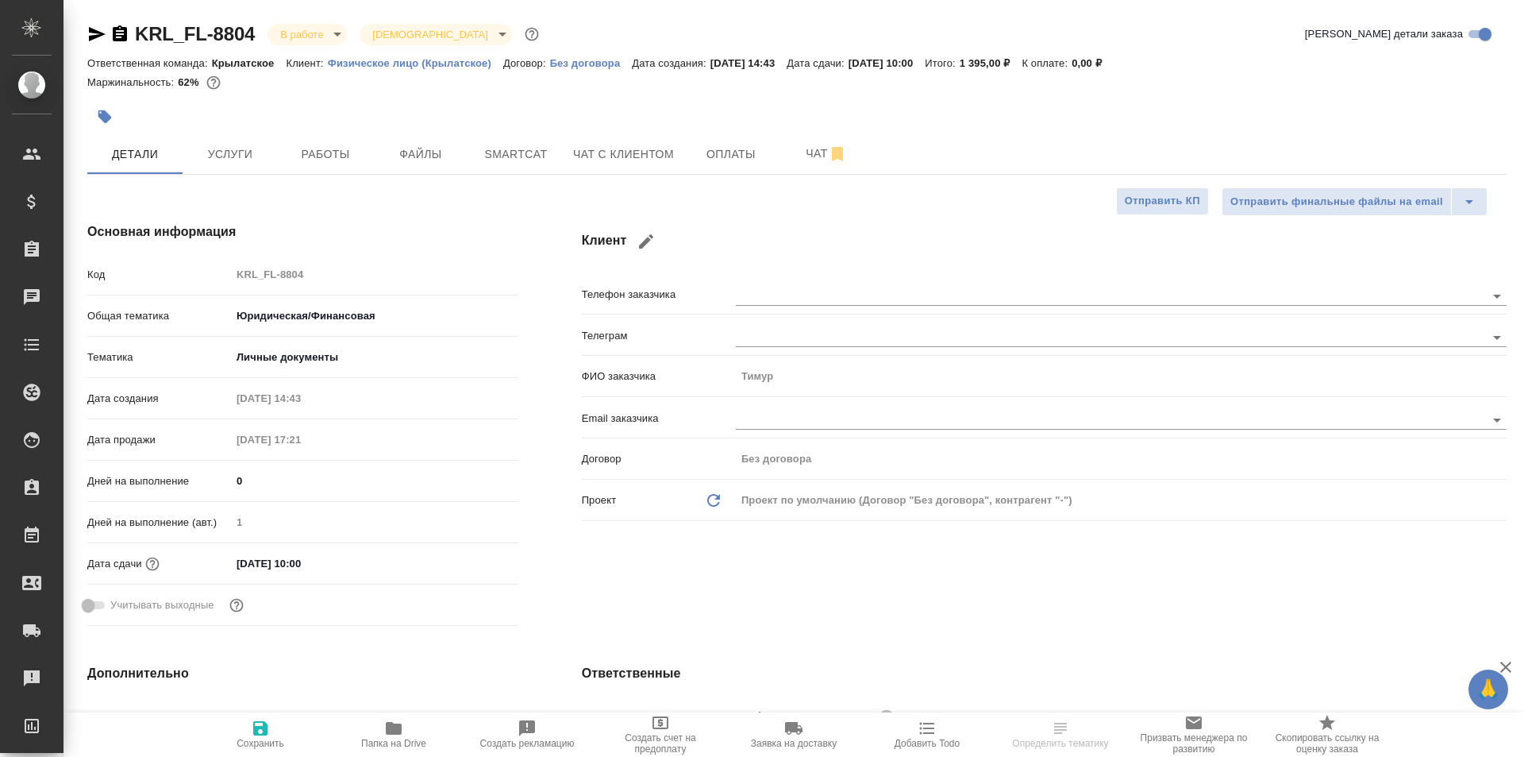
type textarea "x"
drag, startPoint x: 333, startPoint y: 164, endPoint x: 333, endPoint y: 174, distance: 10.3
click at [331, 164] on span "Работы" at bounding box center [325, 155] width 76 height 20
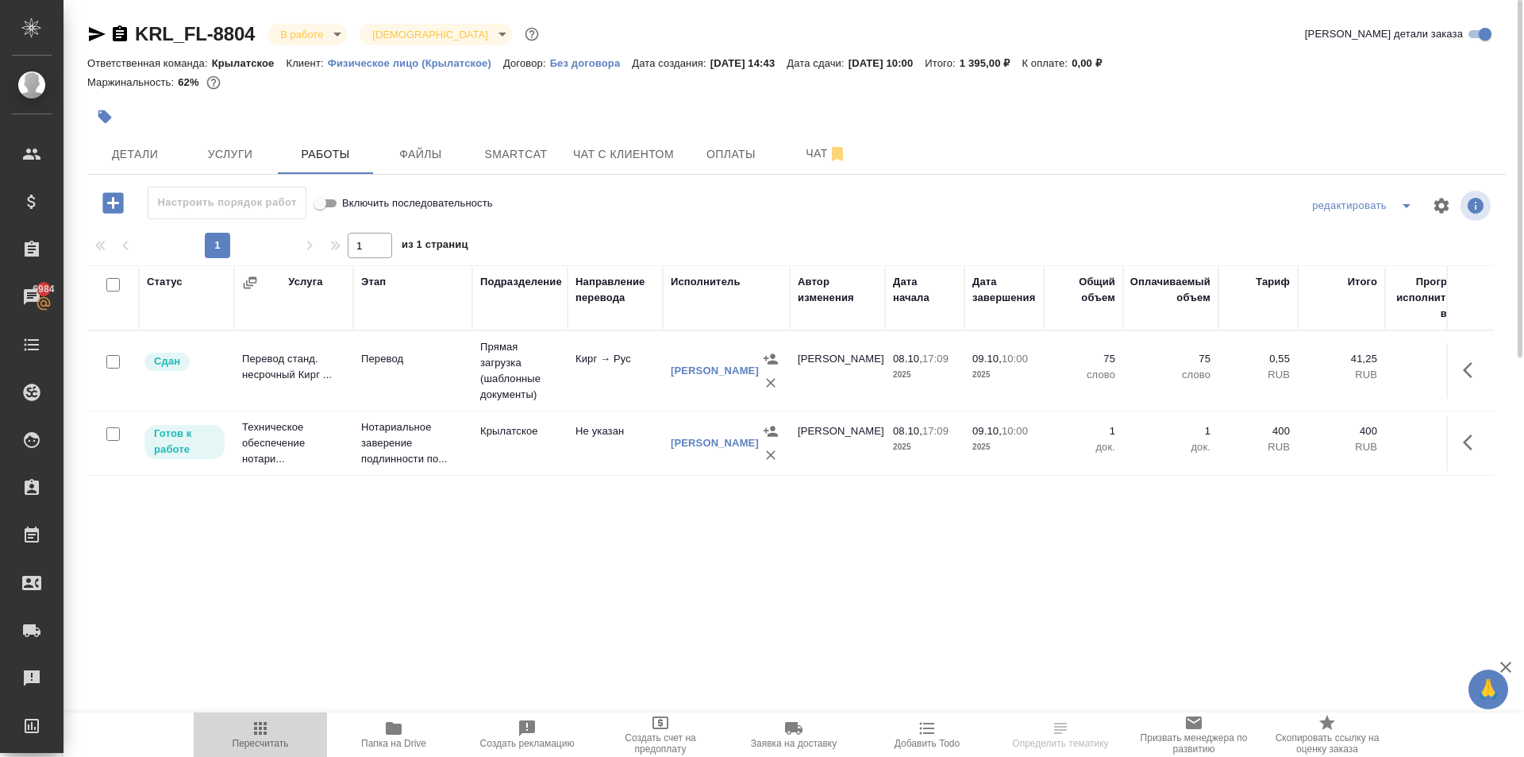
click at [264, 738] on span "Пересчитать" at bounding box center [261, 743] width 56 height 11
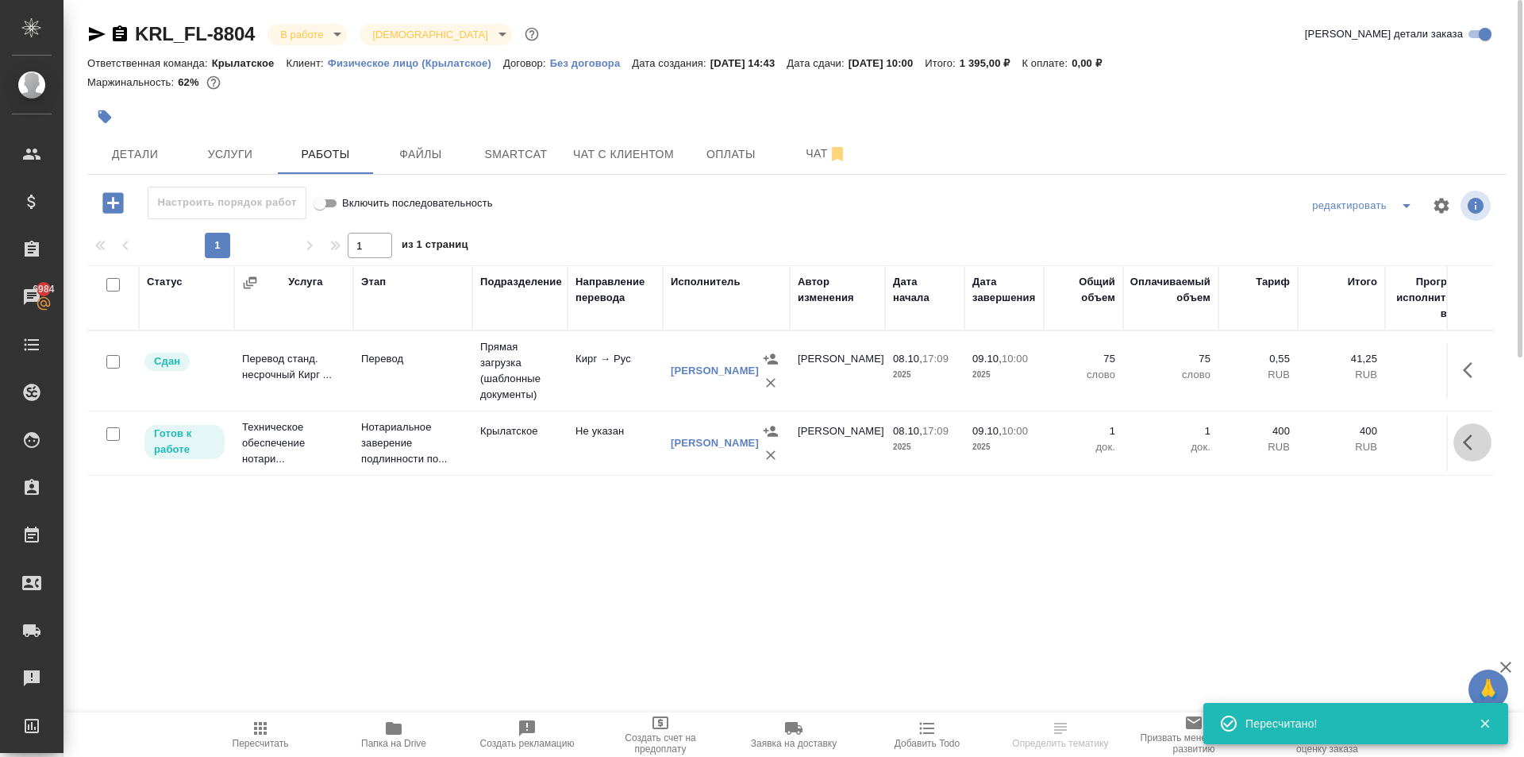
click at [1470, 443] on icon "button" at bounding box center [1472, 442] width 19 height 19
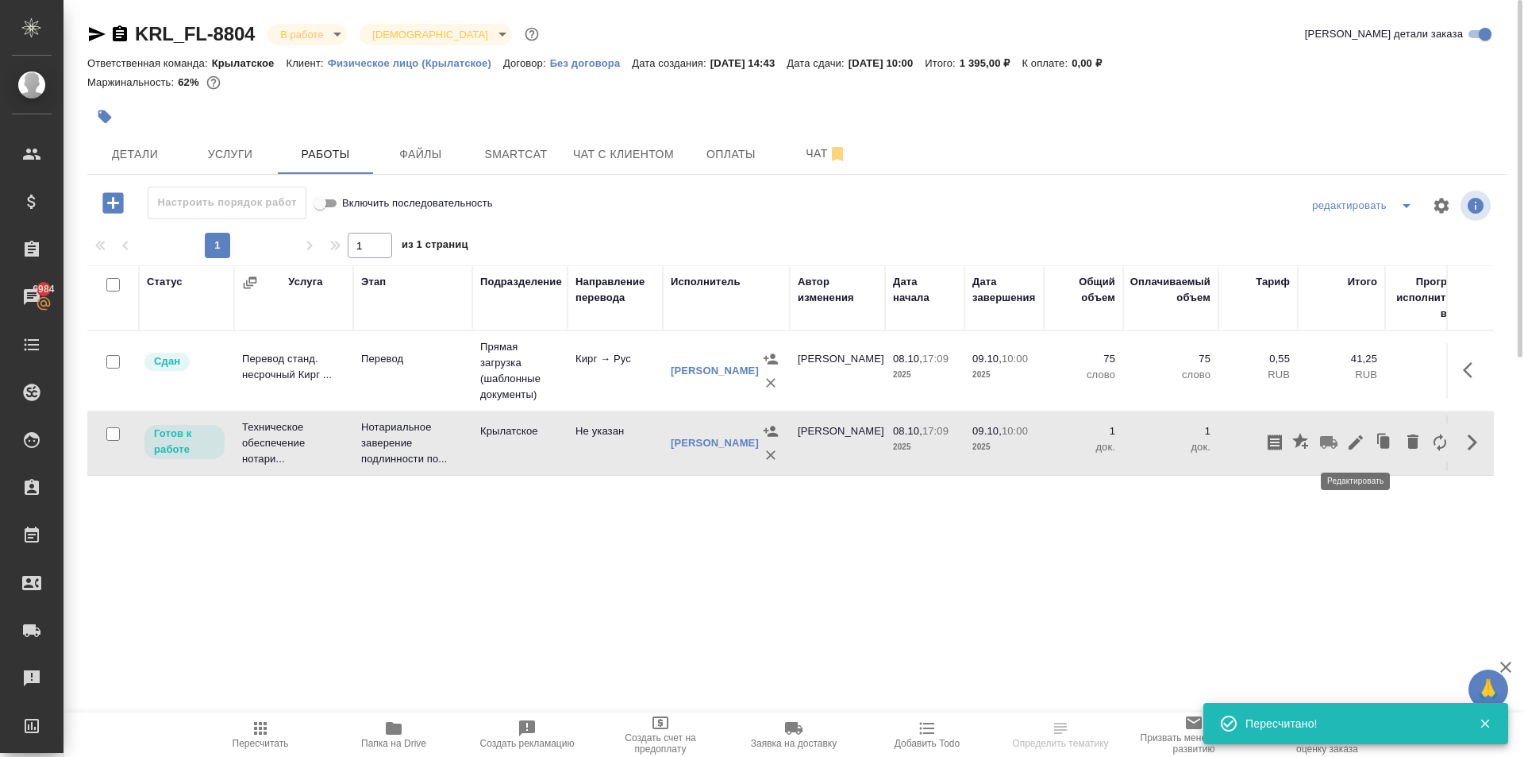
click at [1361, 444] on icon "button" at bounding box center [1356, 442] width 19 height 19
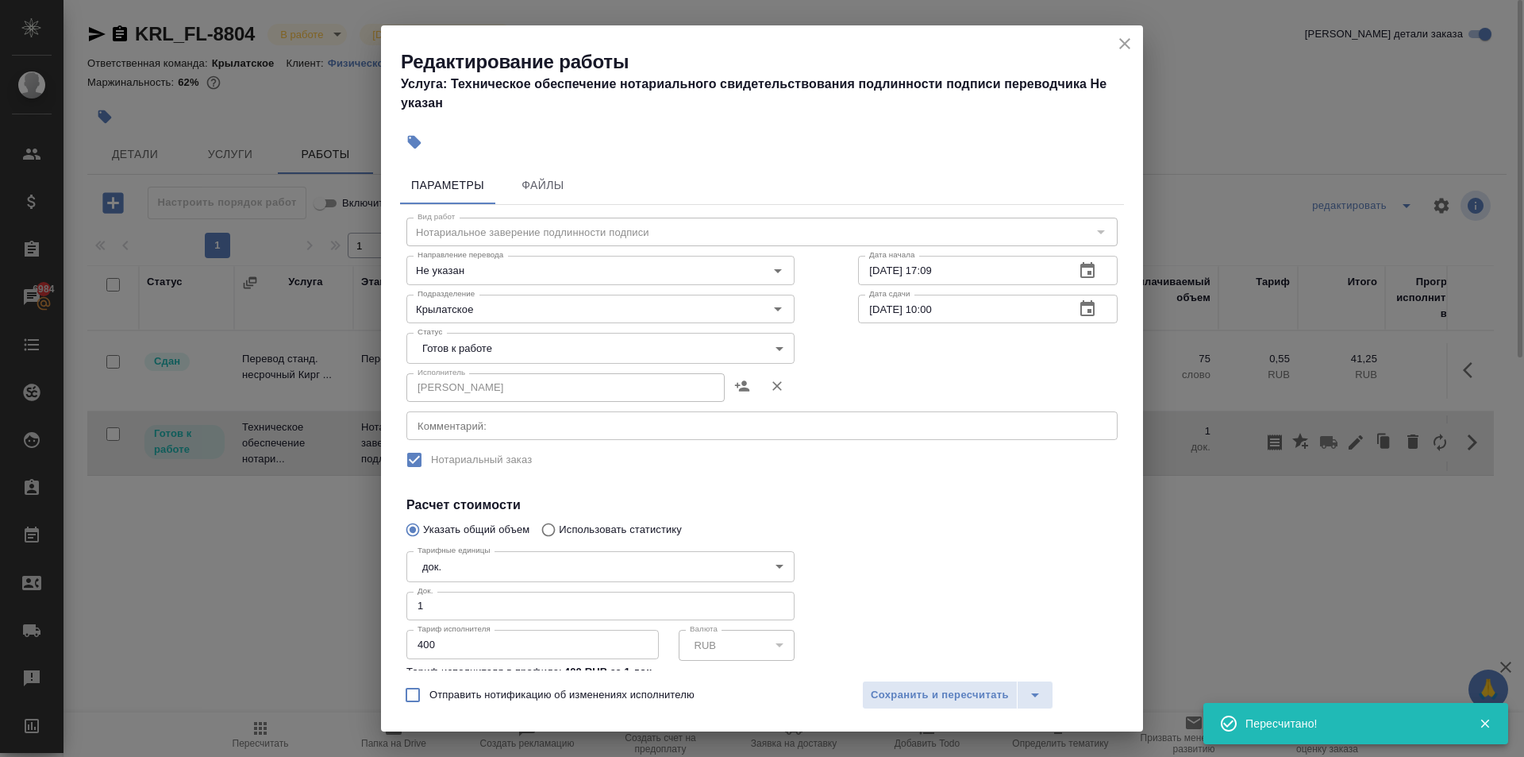
click at [468, 368] on div "Исполнитель [PERSON_NAME]" at bounding box center [601, 386] width 388 height 38
click at [465, 365] on div "Исполнитель [PERSON_NAME]" at bounding box center [601, 386] width 452 height 102
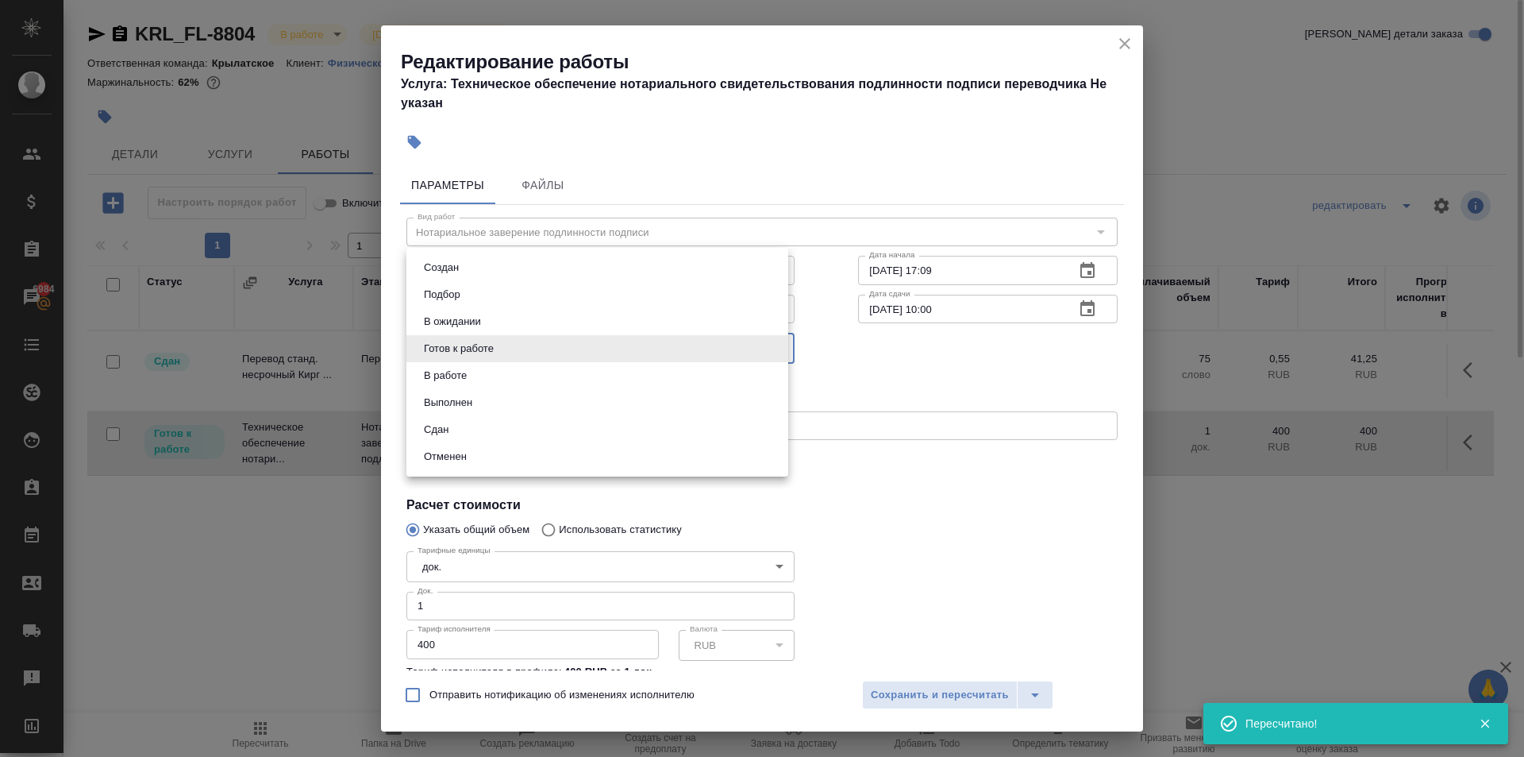
drag, startPoint x: 466, startPoint y: 356, endPoint x: 466, endPoint y: 413, distance: 57.2
click at [465, 361] on body "🙏 .cls-1 fill:#fff; AWATERA [PERSON_NAME] Спецификации Заказы 6984 Чаты Todo Пр…" at bounding box center [762, 378] width 1524 height 757
click at [439, 432] on button "Сдан" at bounding box center [436, 429] width 34 height 17
type input "closed"
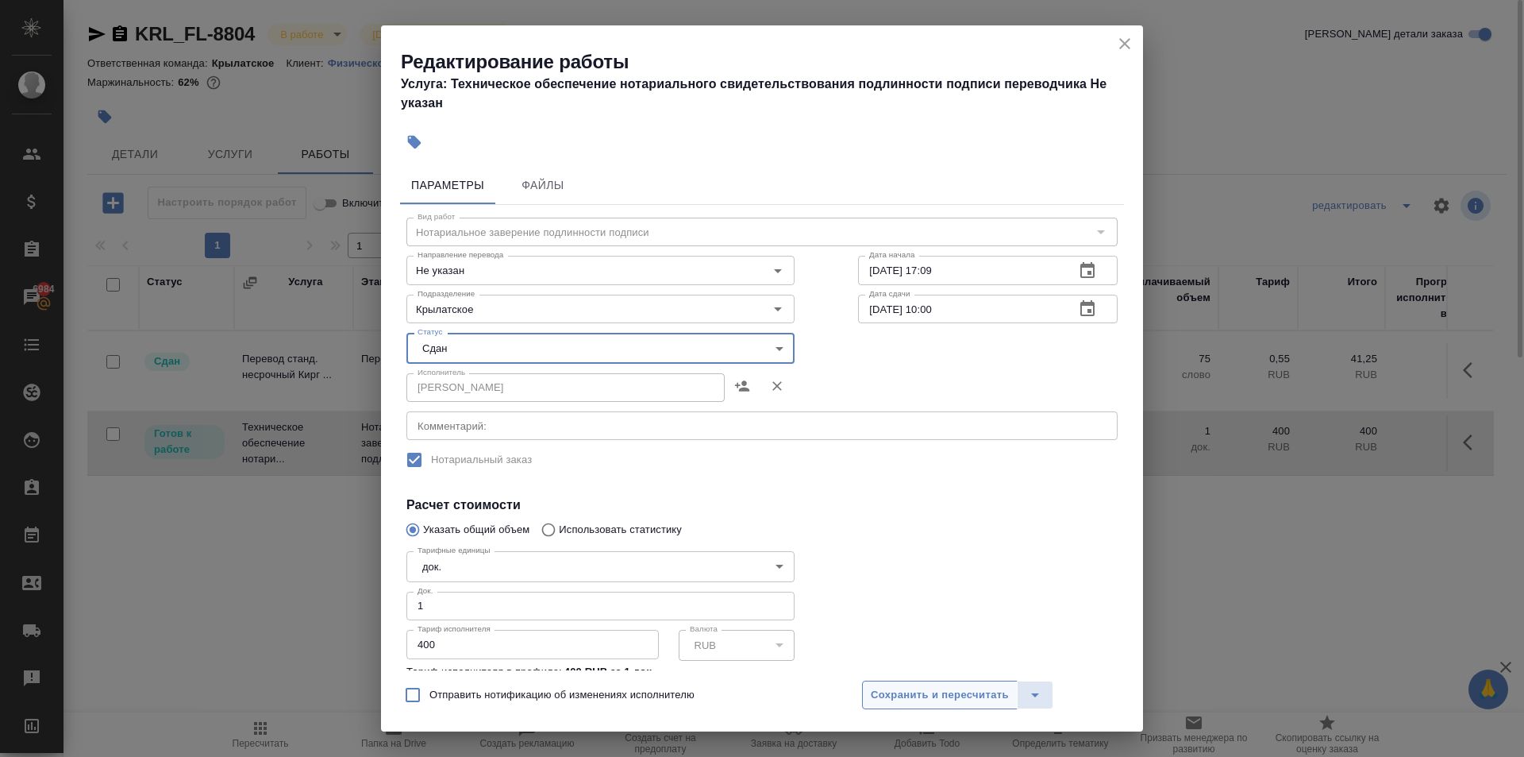
click at [885, 696] on span "Сохранить и пересчитать" at bounding box center [940, 695] width 138 height 18
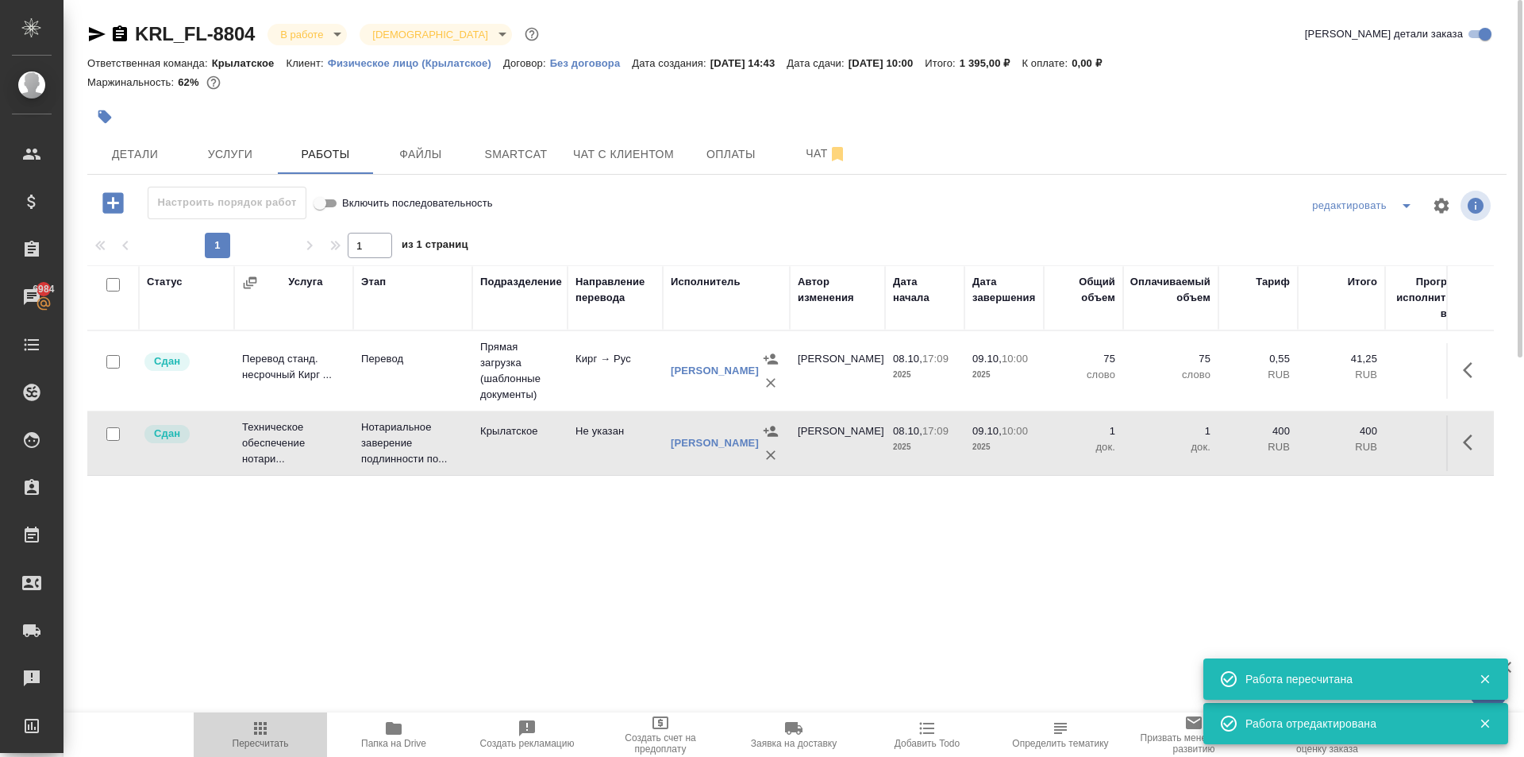
click at [245, 729] on span "Пересчитать" at bounding box center [260, 734] width 114 height 30
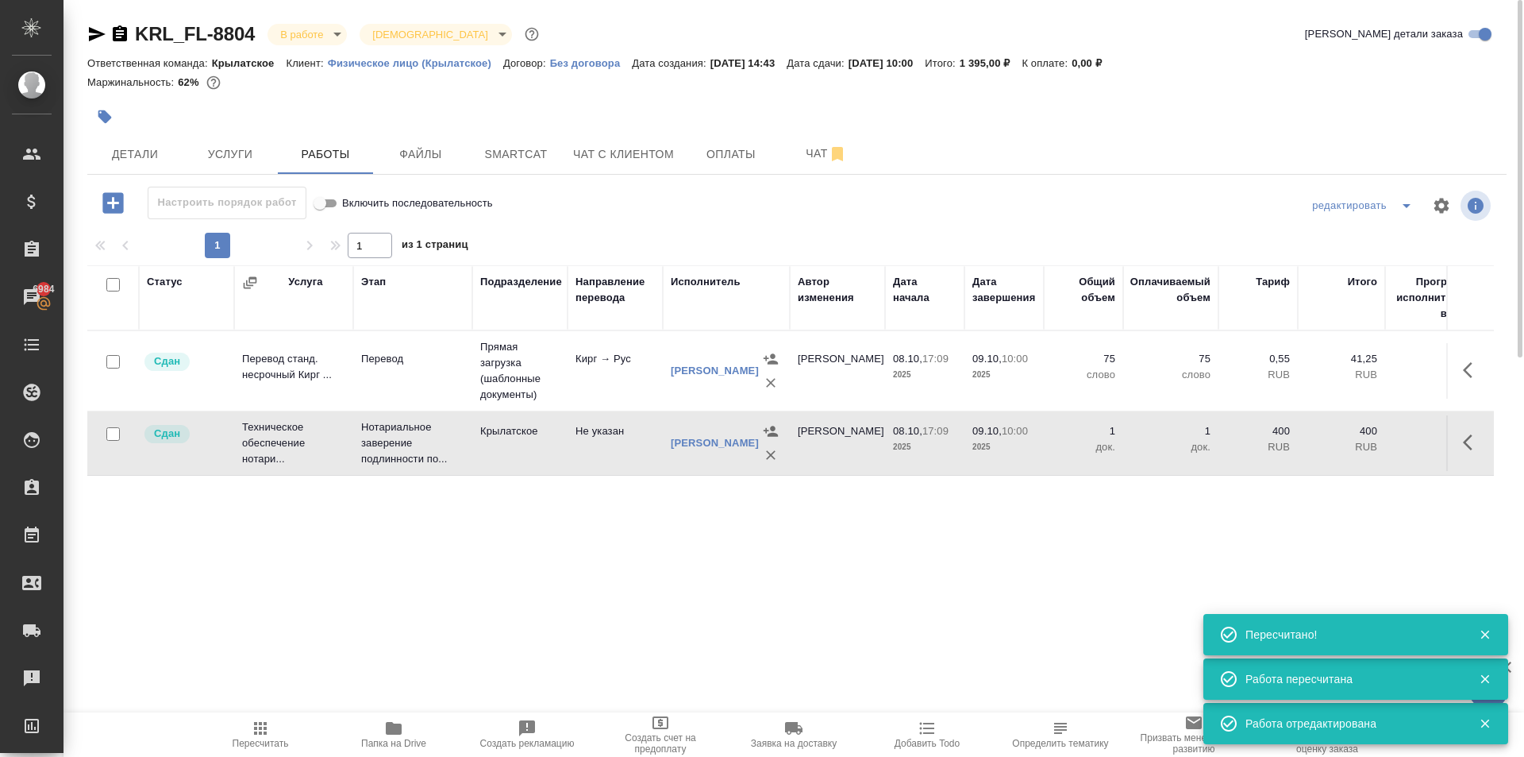
click at [288, 43] on body "🙏 .cls-1 fill:#fff; AWATERA Kasymov Timur Клиенты Спецификации Заказы 6984 Чаты…" at bounding box center [762, 378] width 1524 height 757
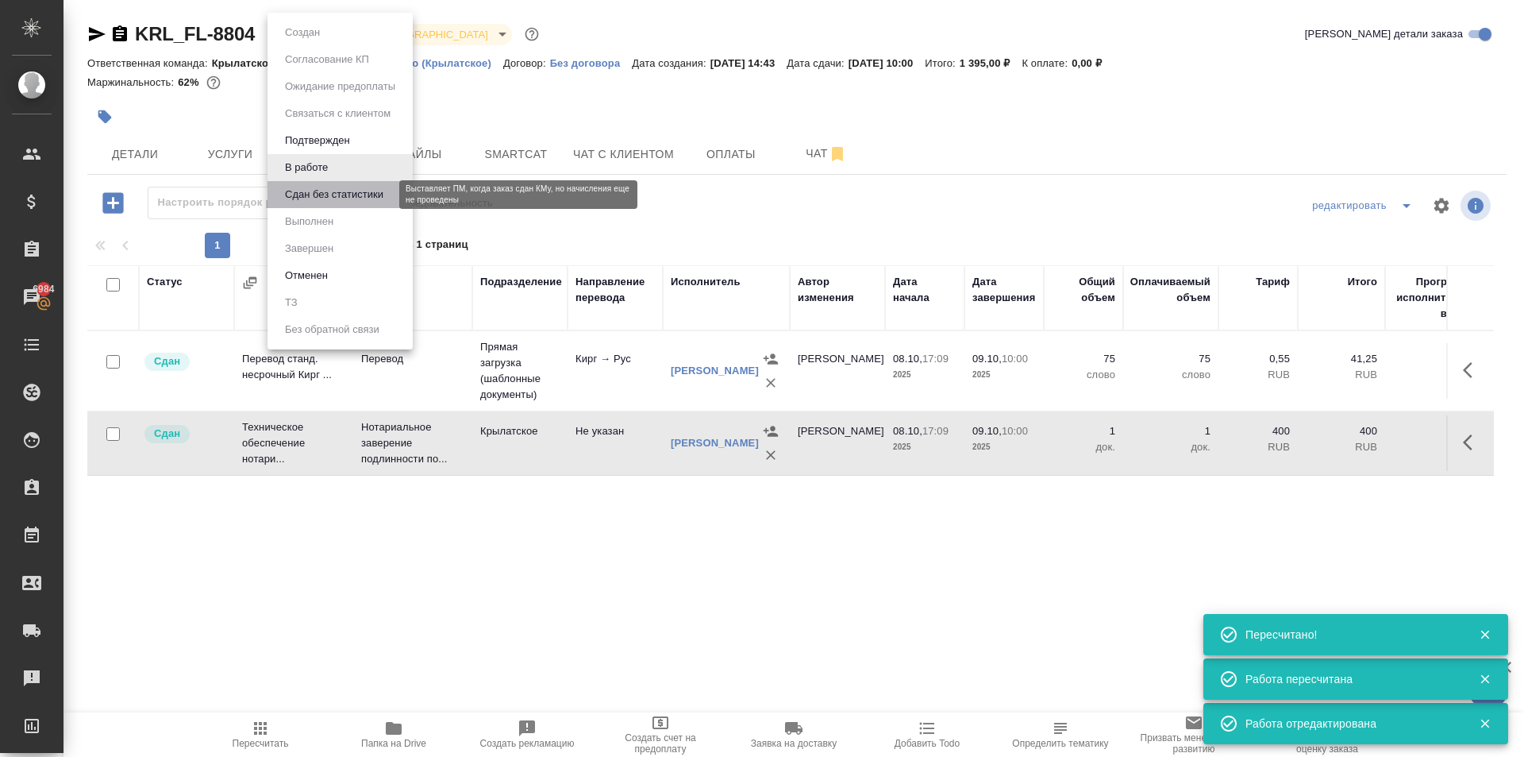
click at [285, 195] on button "Сдан без статистики" at bounding box center [334, 194] width 108 height 17
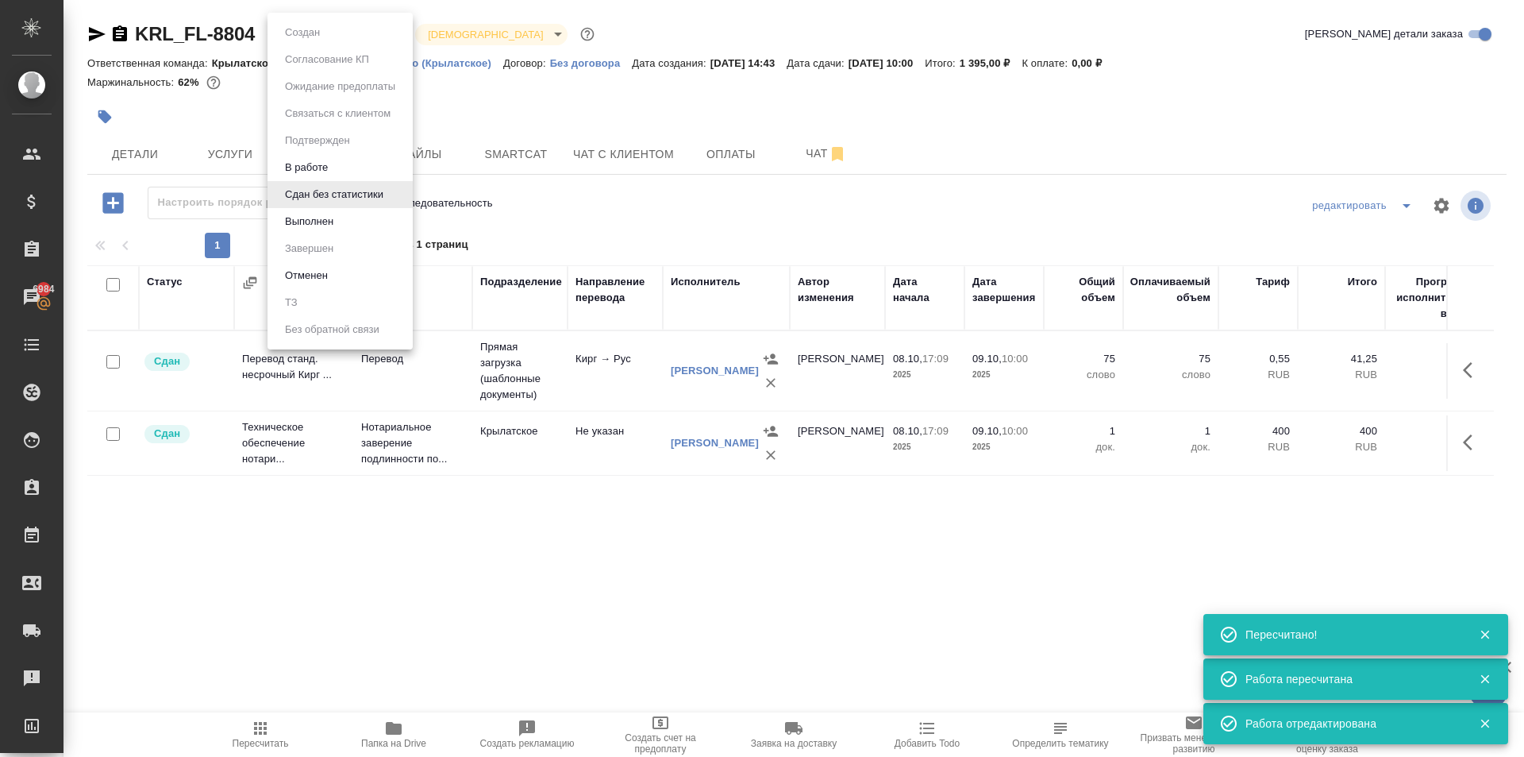
drag, startPoint x: 283, startPoint y: 25, endPoint x: 288, endPoint y: 36, distance: 11.7
click at [283, 25] on body "🙏 .cls-1 fill:#fff; AWATERA Kasymov Timur Клиенты Спецификации Заказы 6984 Чаты…" at bounding box center [762, 378] width 1524 height 757
click at [309, 220] on button "Выполнен" at bounding box center [309, 221] width 58 height 17
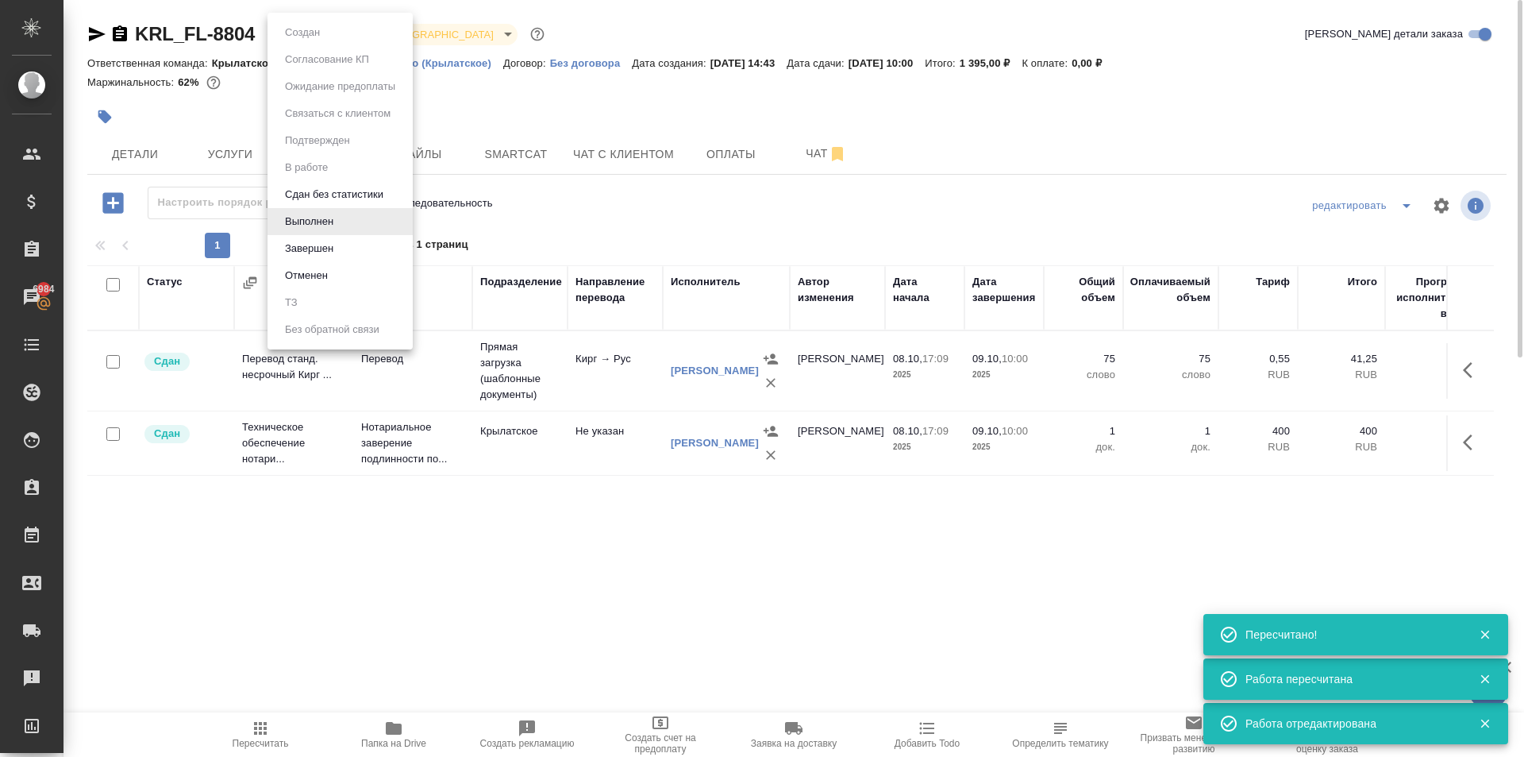
click at [312, 24] on body "🙏 .cls-1 fill:#fff; AWATERA Kasymov Timur Клиенты Спецификации Заказы 6984 Чаты…" at bounding box center [762, 378] width 1524 height 757
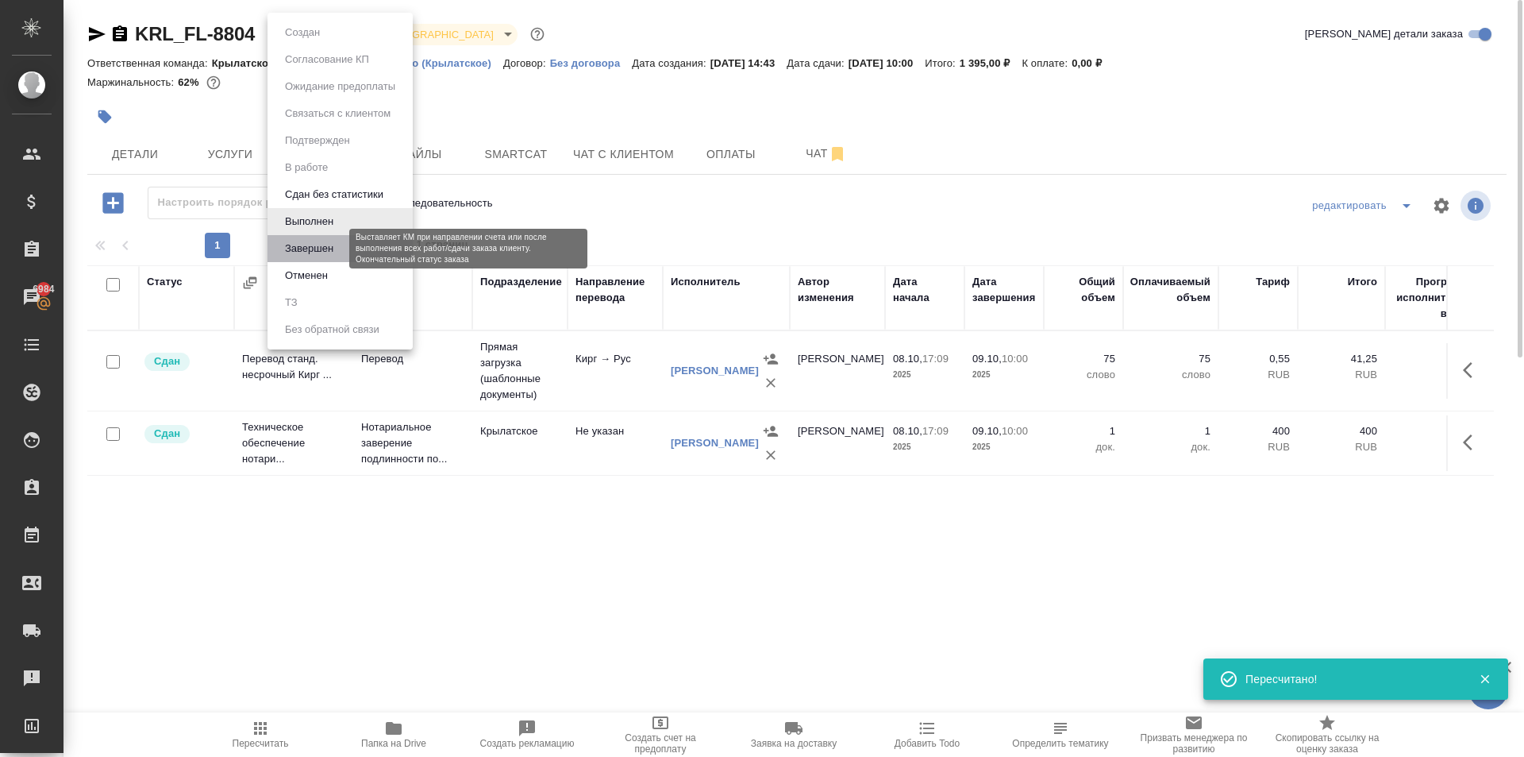
click at [301, 247] on button "Завершен" at bounding box center [309, 248] width 58 height 17
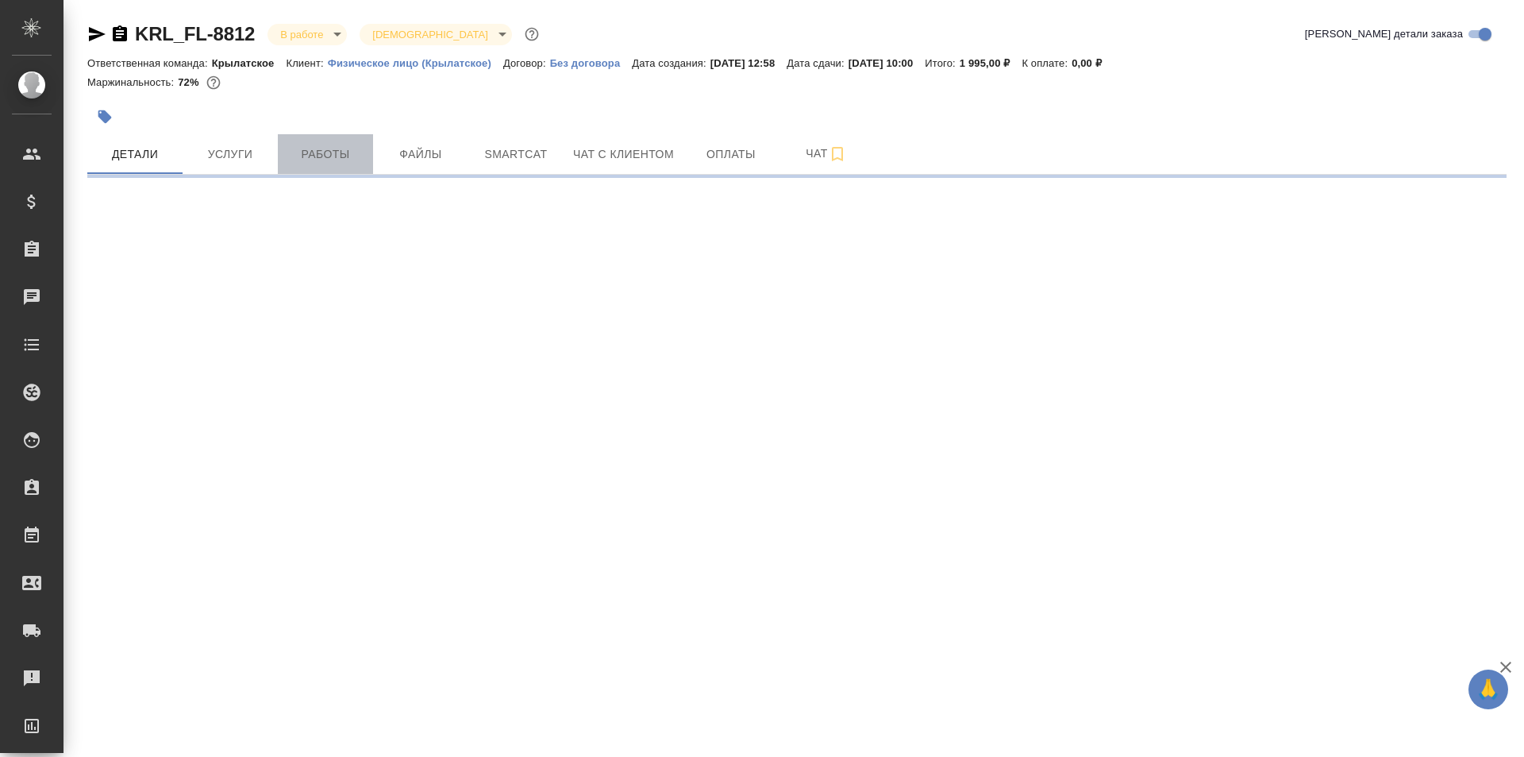
drag, startPoint x: 329, startPoint y: 142, endPoint x: 348, endPoint y: 166, distance: 30.5
click at [326, 141] on button "Работы" at bounding box center [325, 154] width 95 height 40
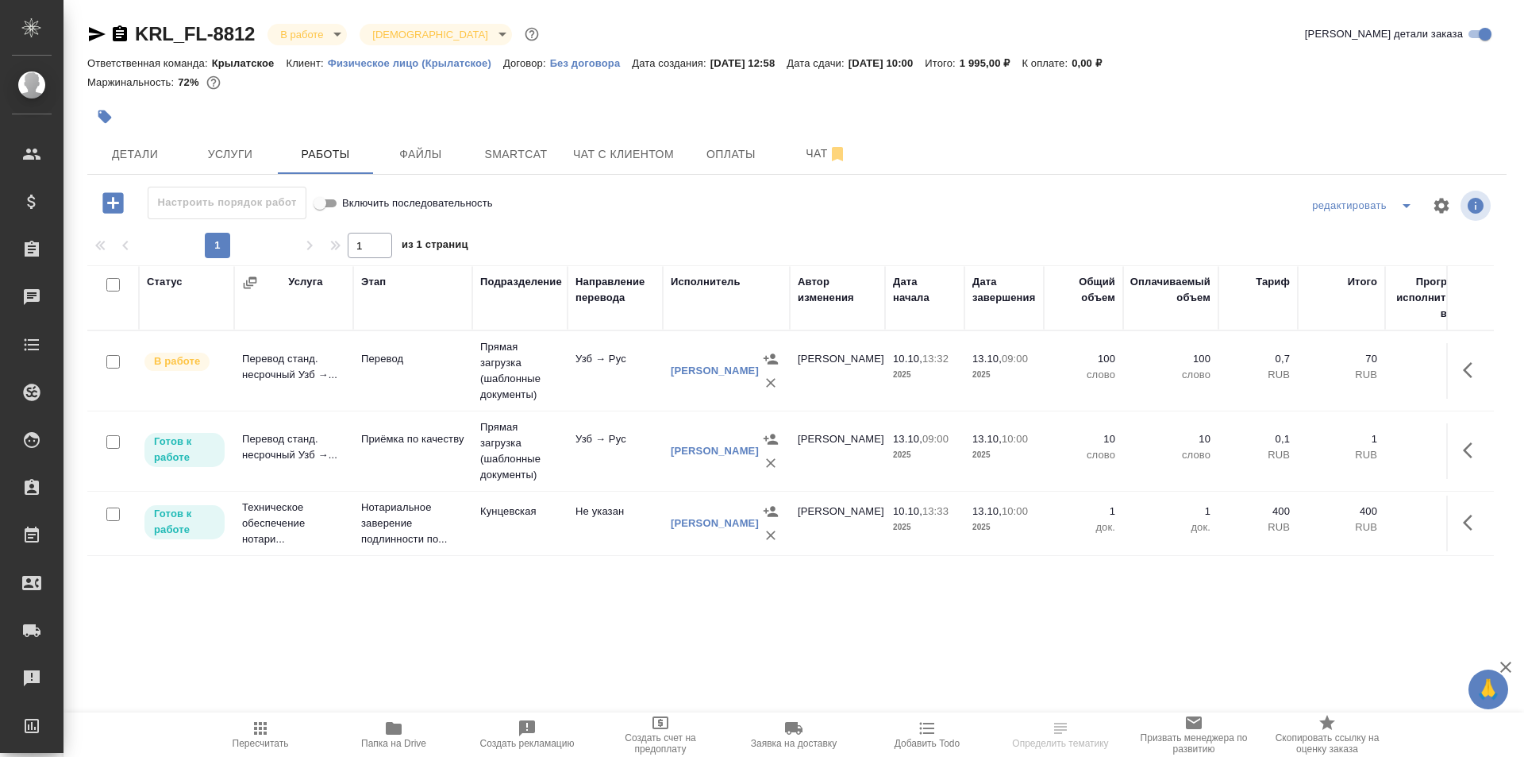
drag, startPoint x: 255, startPoint y: 730, endPoint x: 279, endPoint y: 718, distance: 27.7
click at [254, 730] on icon "button" at bounding box center [260, 728] width 19 height 19
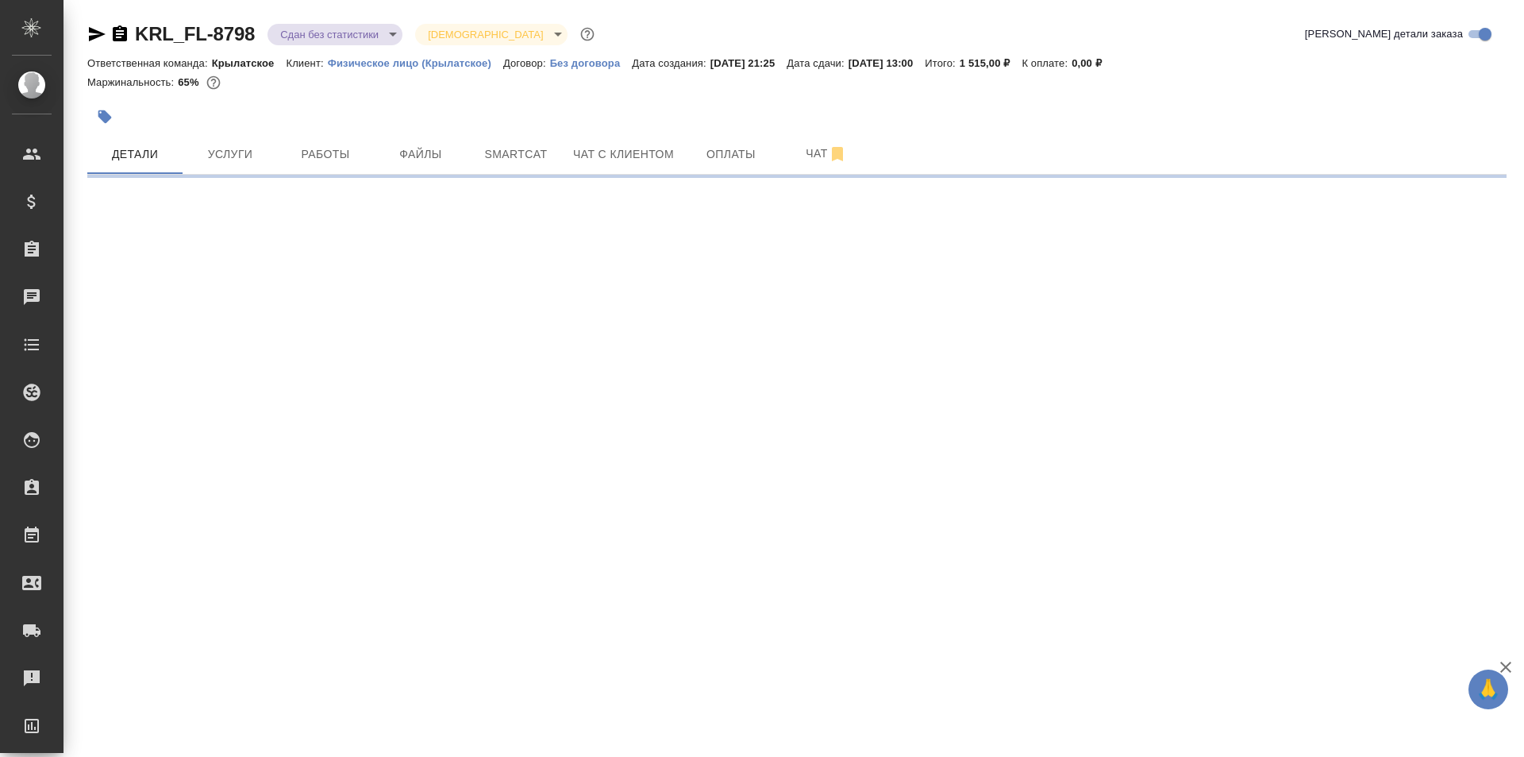
select select "RU"
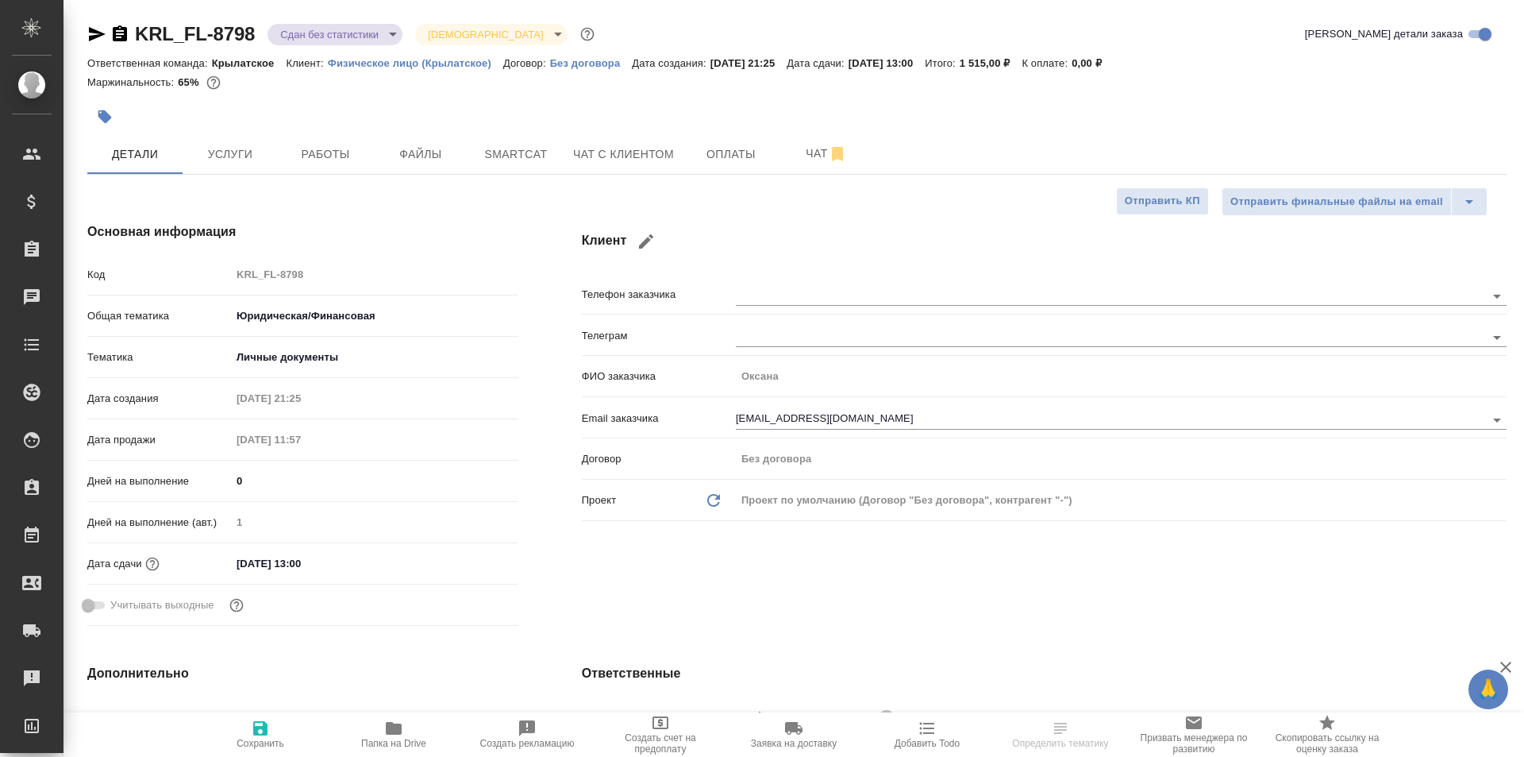
type textarea "x"
drag, startPoint x: 233, startPoint y: 158, endPoint x: 314, endPoint y: 159, distance: 80.2
click at [314, 159] on div "Детали Услуги Работы Файлы Smartcat Чат с клиентом Оплаты Чат" at bounding box center [797, 154] width 1420 height 40
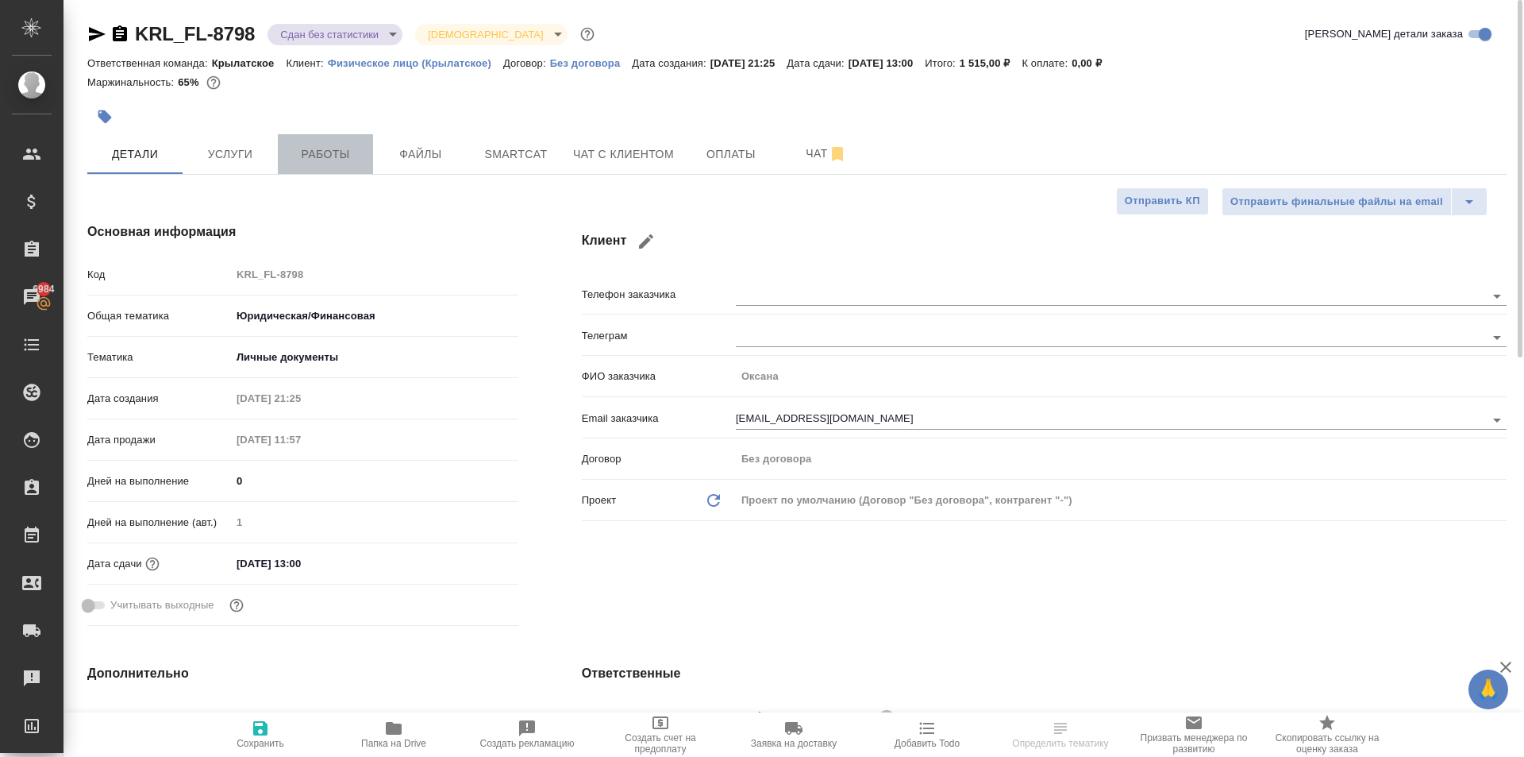
click at [308, 152] on span "Работы" at bounding box center [325, 155] width 76 height 20
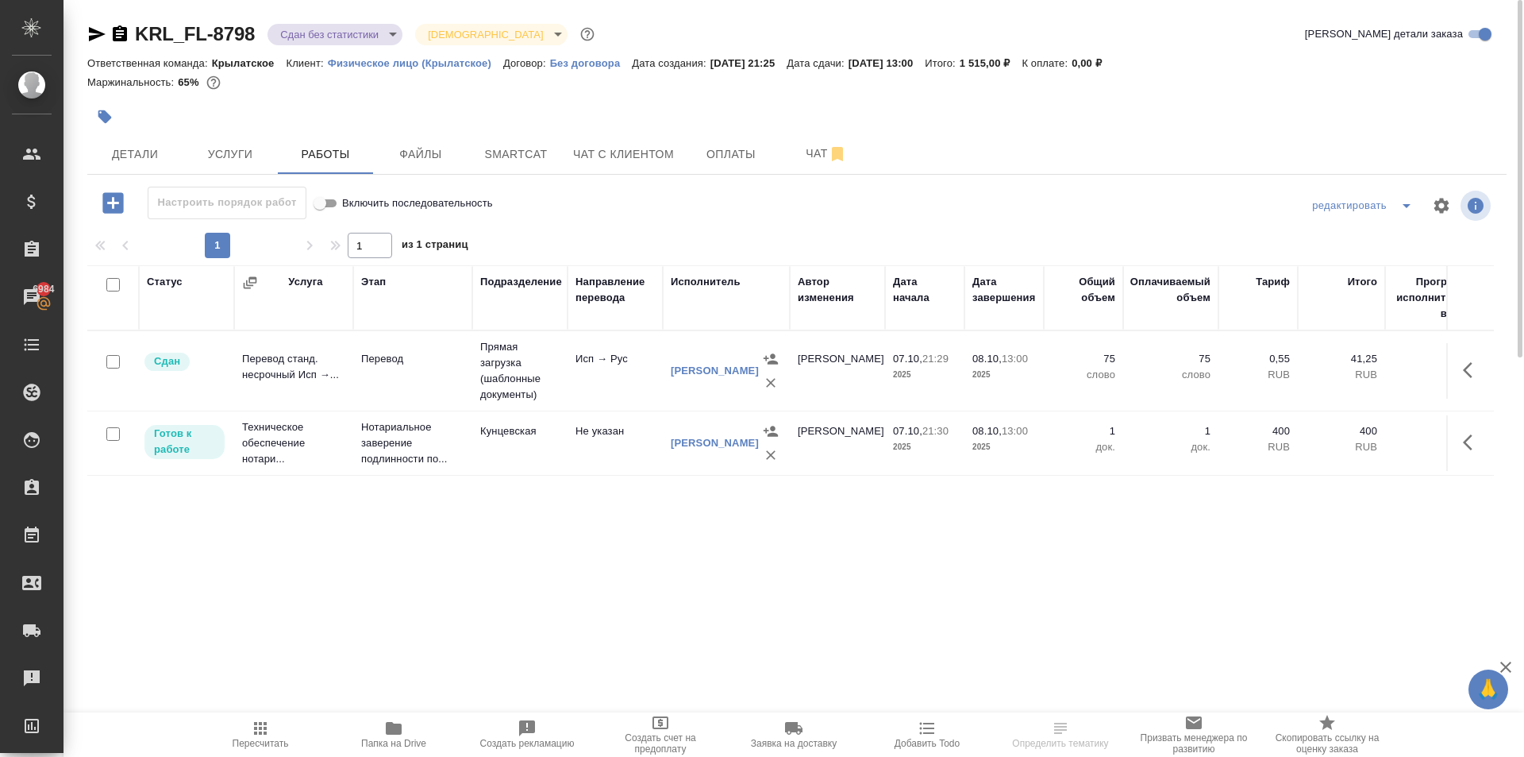
click at [231, 740] on span "Пересчитать" at bounding box center [260, 734] width 114 height 30
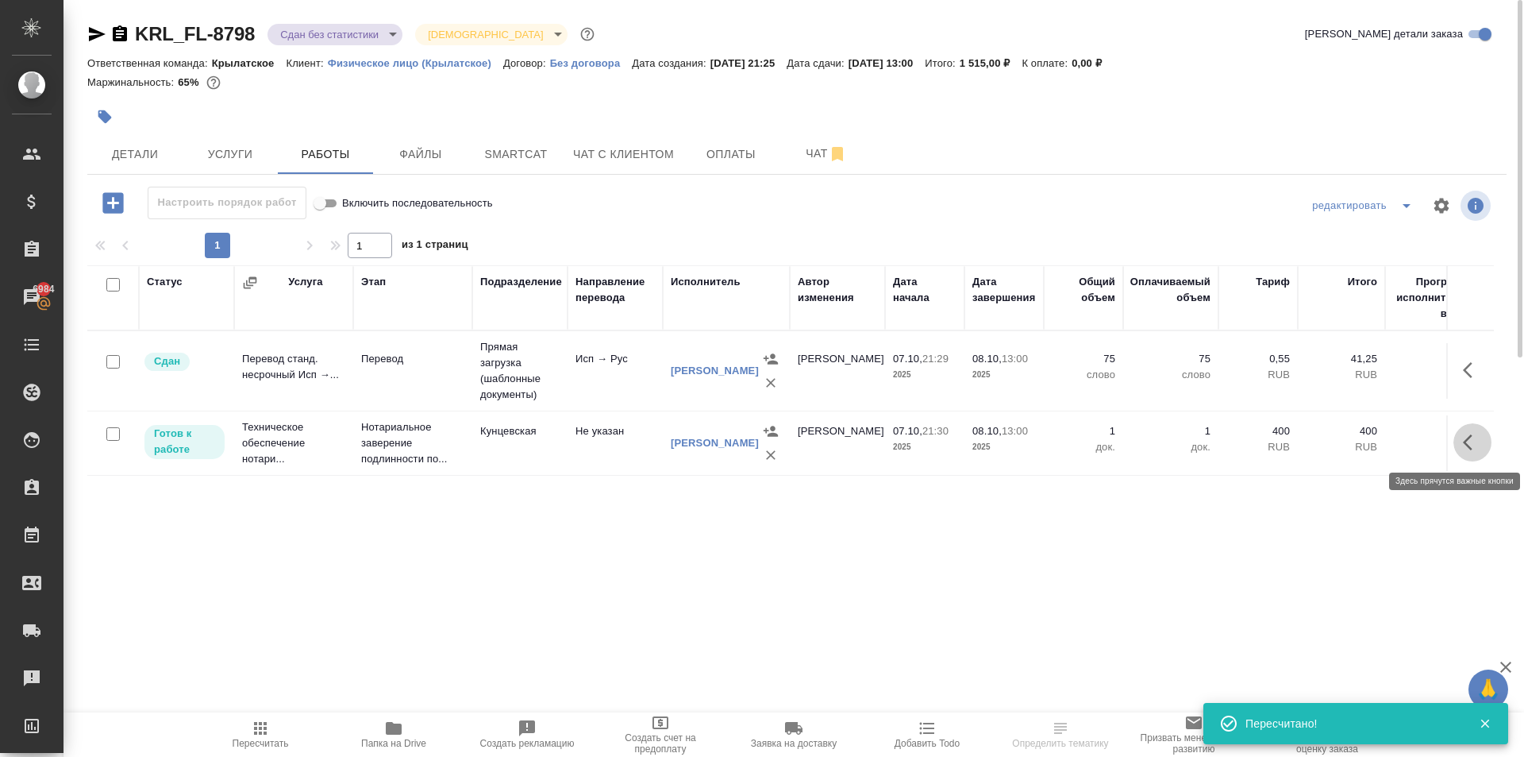
click at [1469, 437] on icon "button" at bounding box center [1468, 442] width 10 height 16
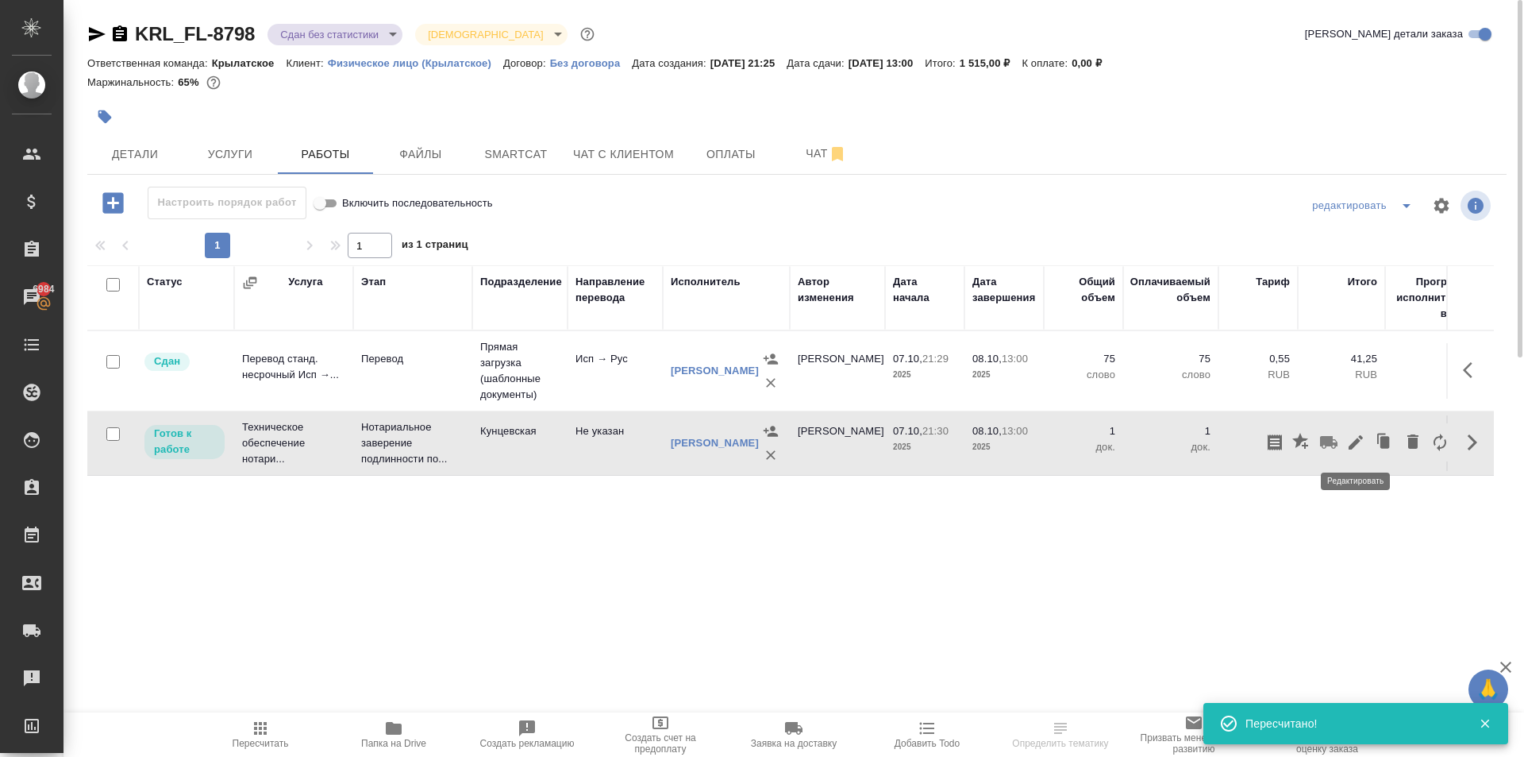
click at [1348, 441] on icon "button" at bounding box center [1356, 442] width 19 height 19
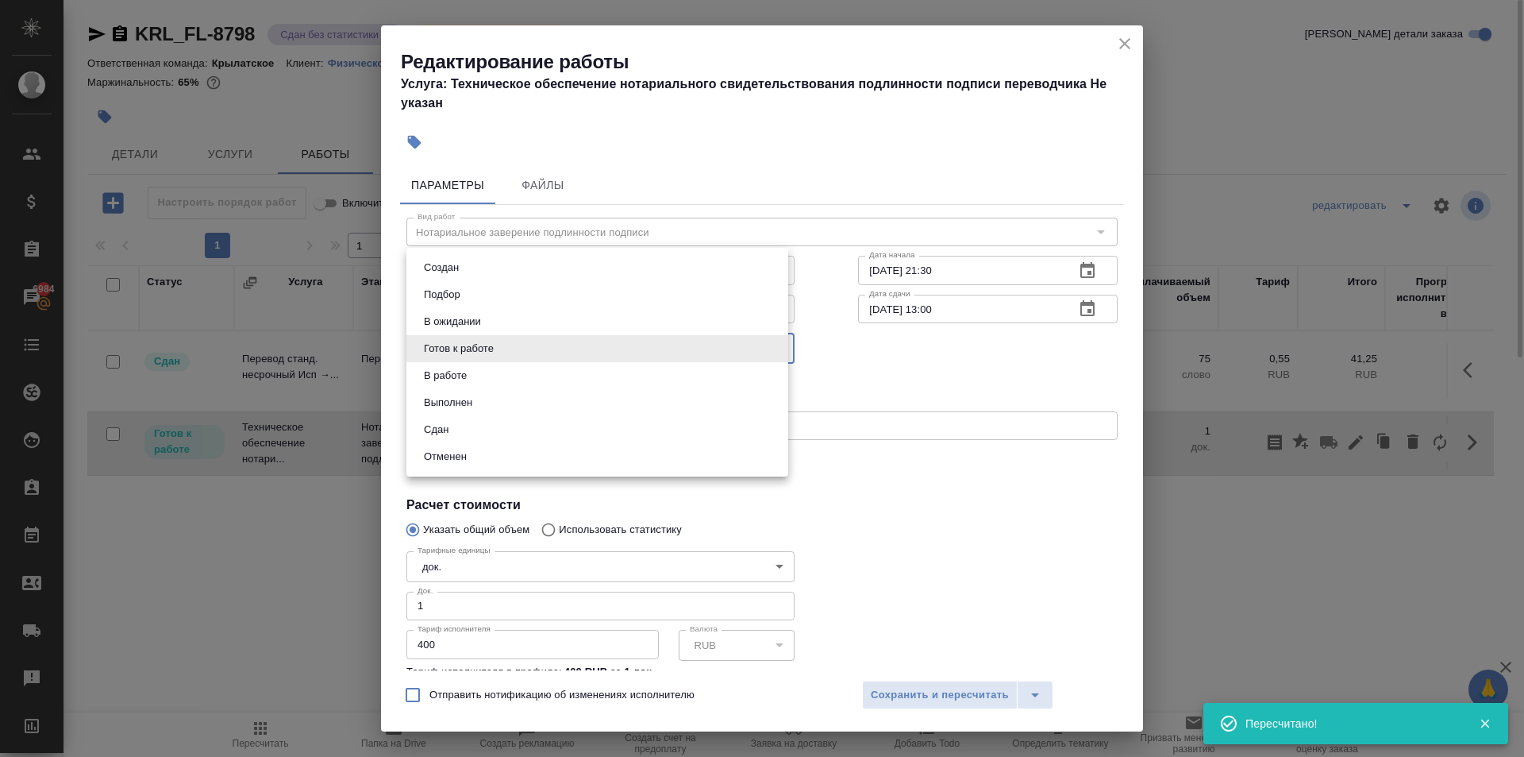
drag, startPoint x: 457, startPoint y: 351, endPoint x: 469, endPoint y: 437, distance: 87.5
click at [457, 354] on body "🙏 .cls-1 fill:#fff; AWATERA Kasymov Timur Клиенты Спецификации Заказы 6984 Чаты…" at bounding box center [762, 378] width 1524 height 757
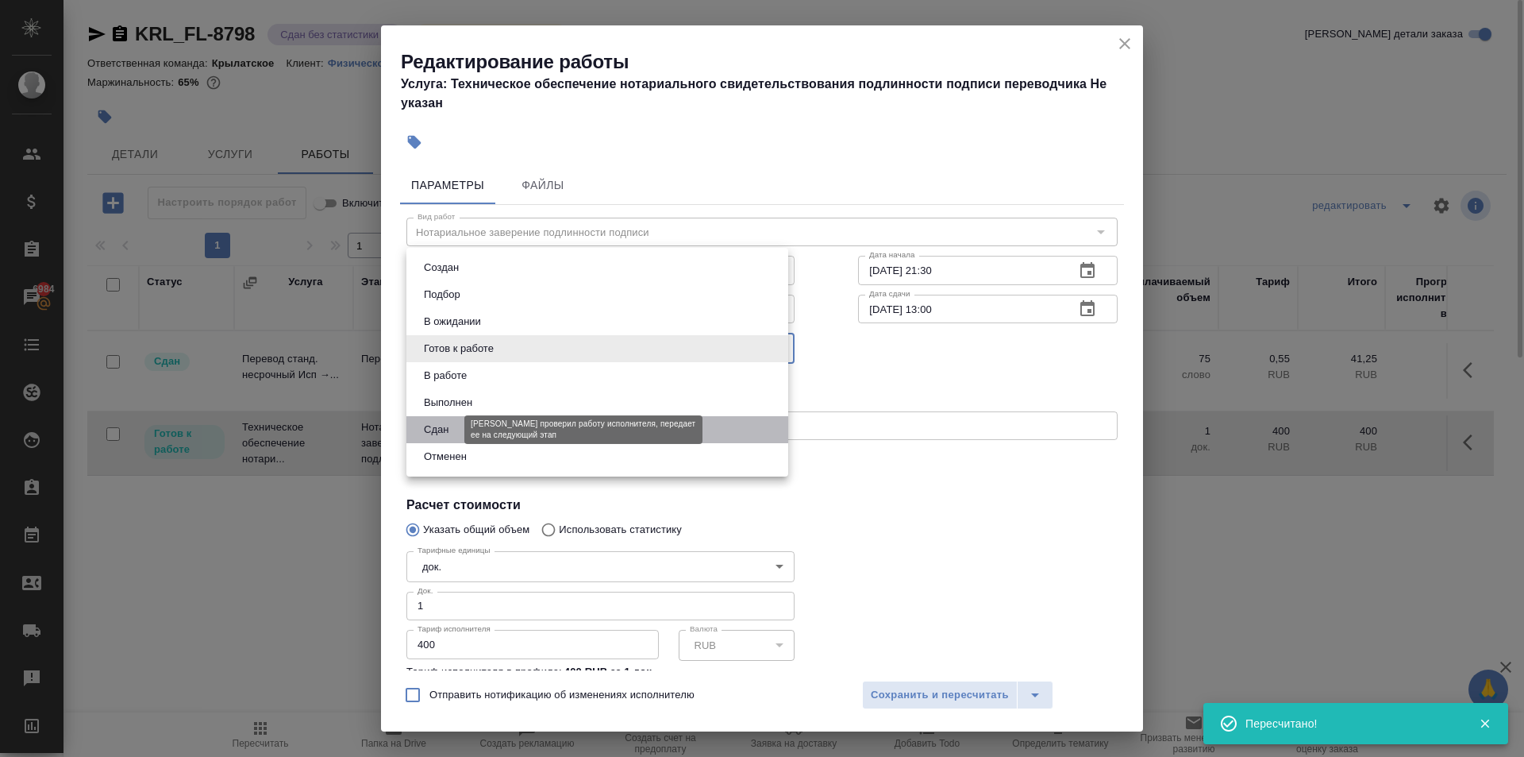
drag, startPoint x: 448, startPoint y: 426, endPoint x: 543, endPoint y: 487, distance: 113.2
click at [449, 426] on button "Сдан" at bounding box center [436, 429] width 34 height 17
type input "closed"
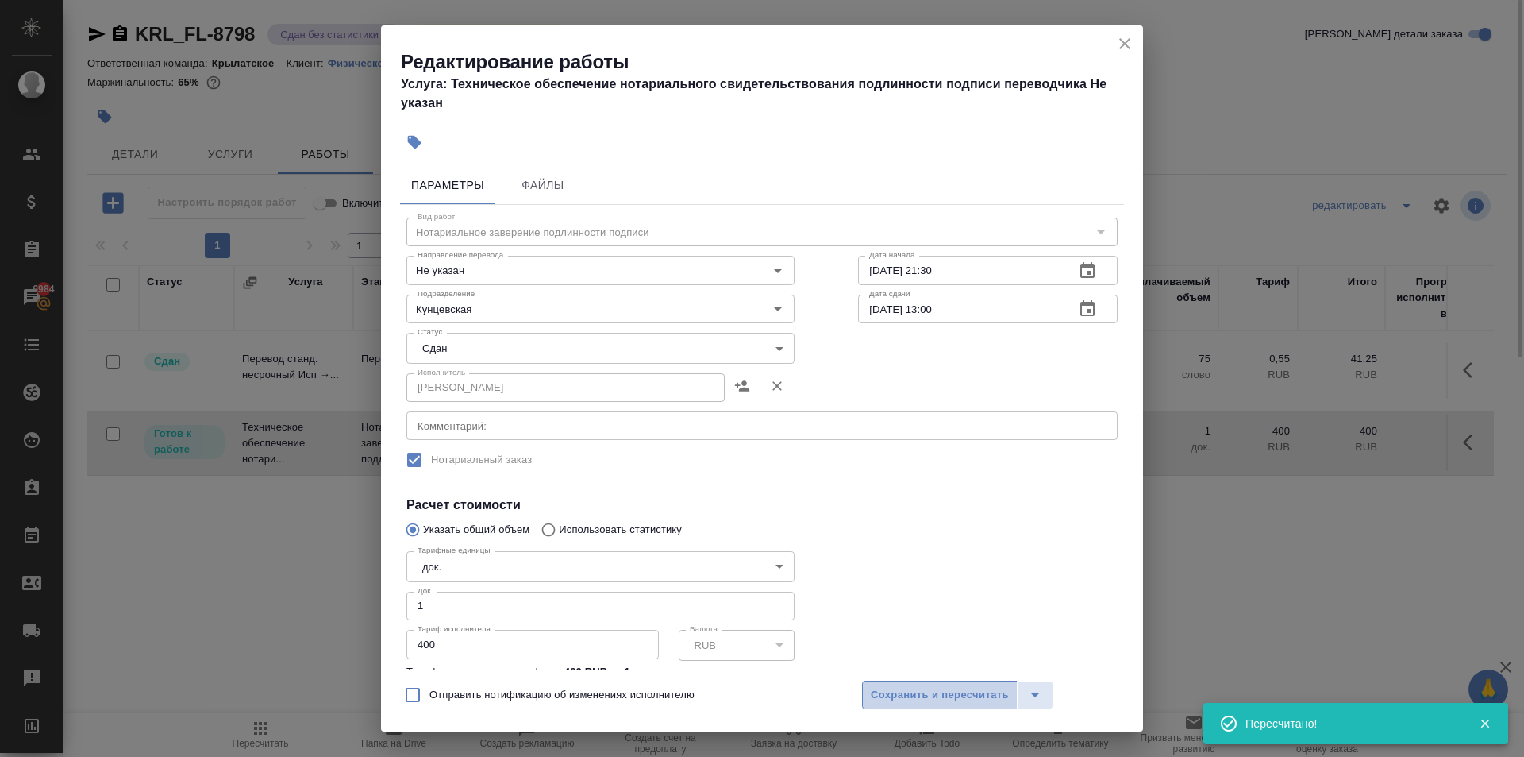
click at [927, 703] on span "Сохранить и пересчитать" at bounding box center [940, 695] width 138 height 18
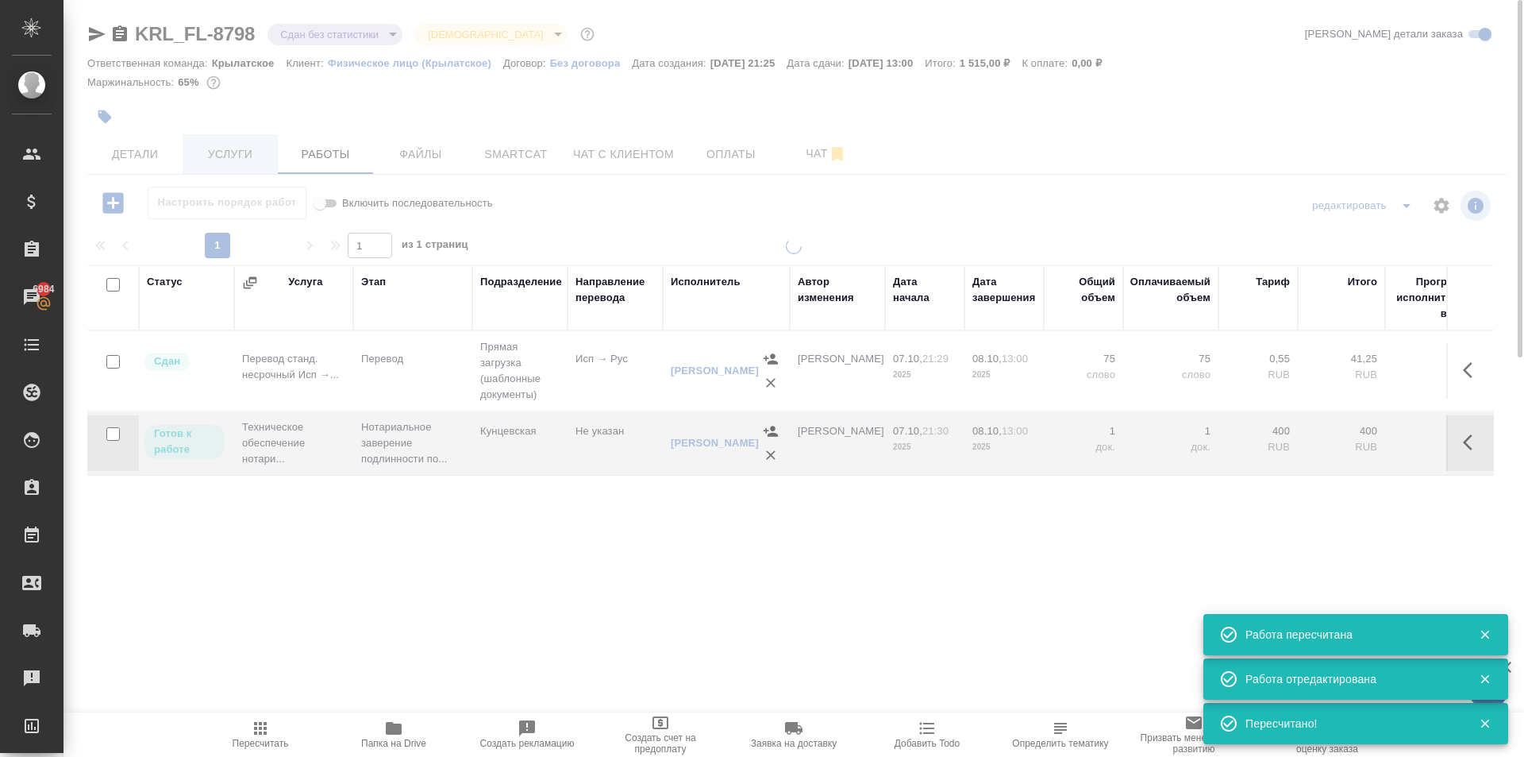
click at [244, 149] on span "Услуги" at bounding box center [230, 155] width 76 height 20
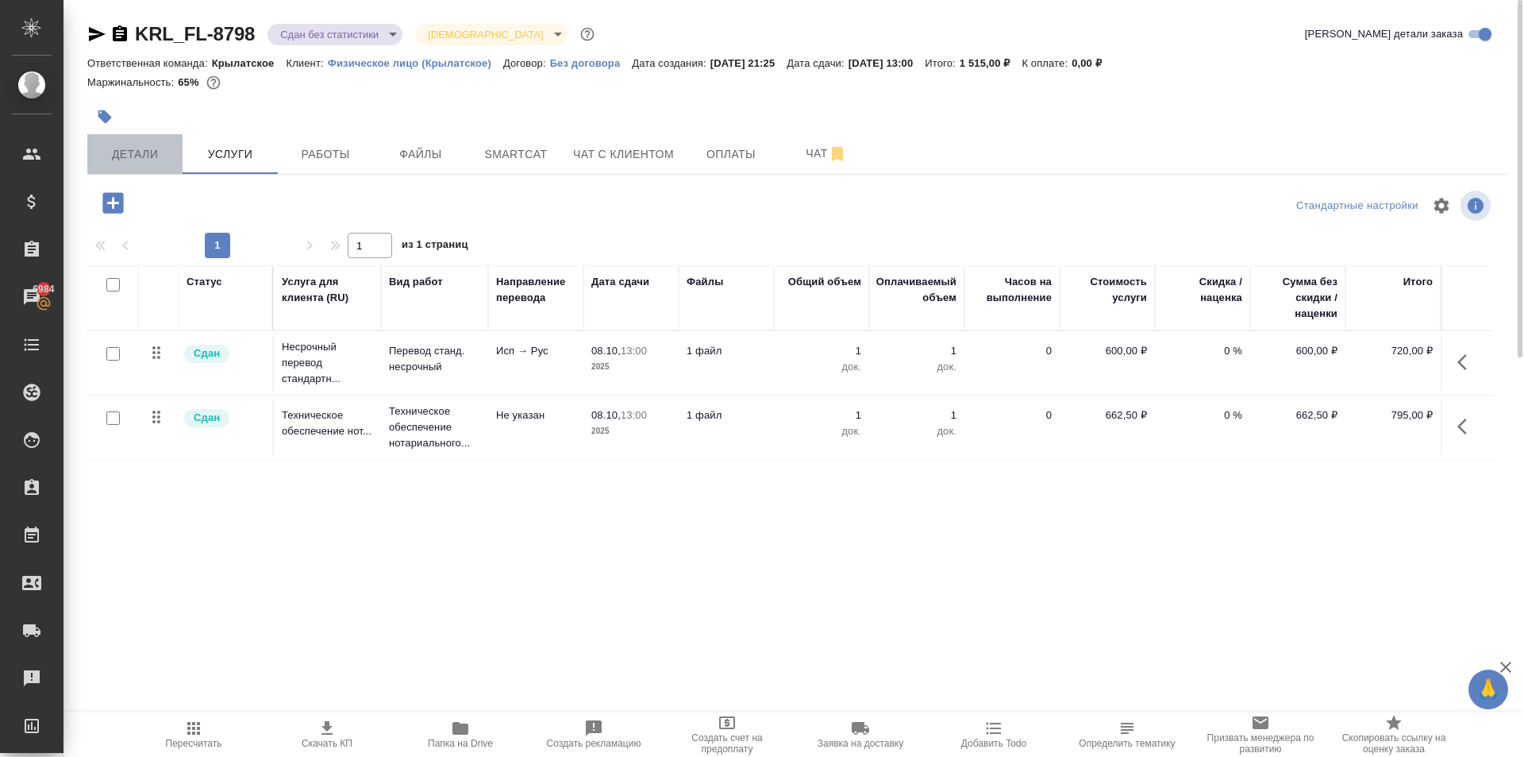
click at [153, 145] on span "Детали" at bounding box center [135, 155] width 76 height 20
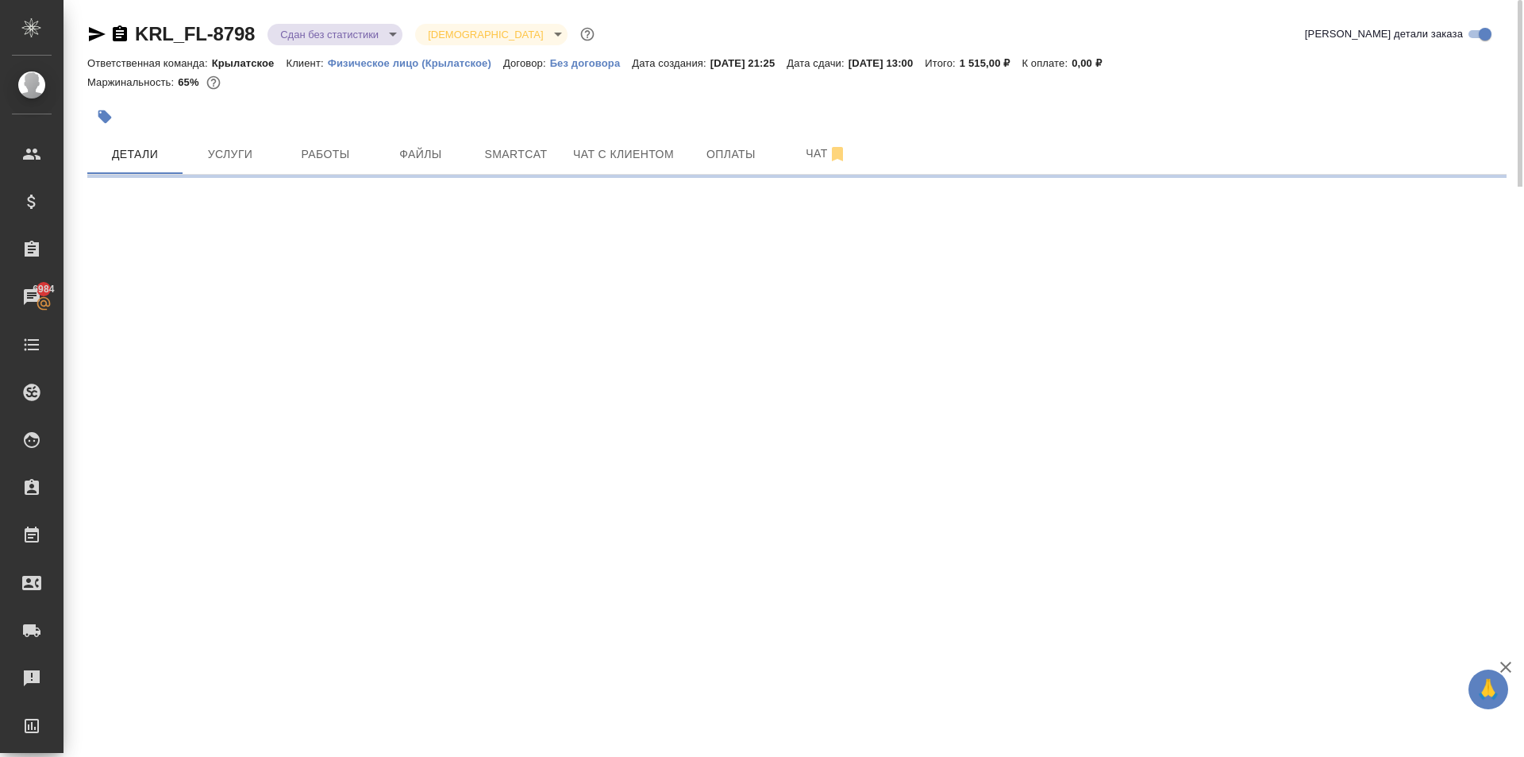
select select "RU"
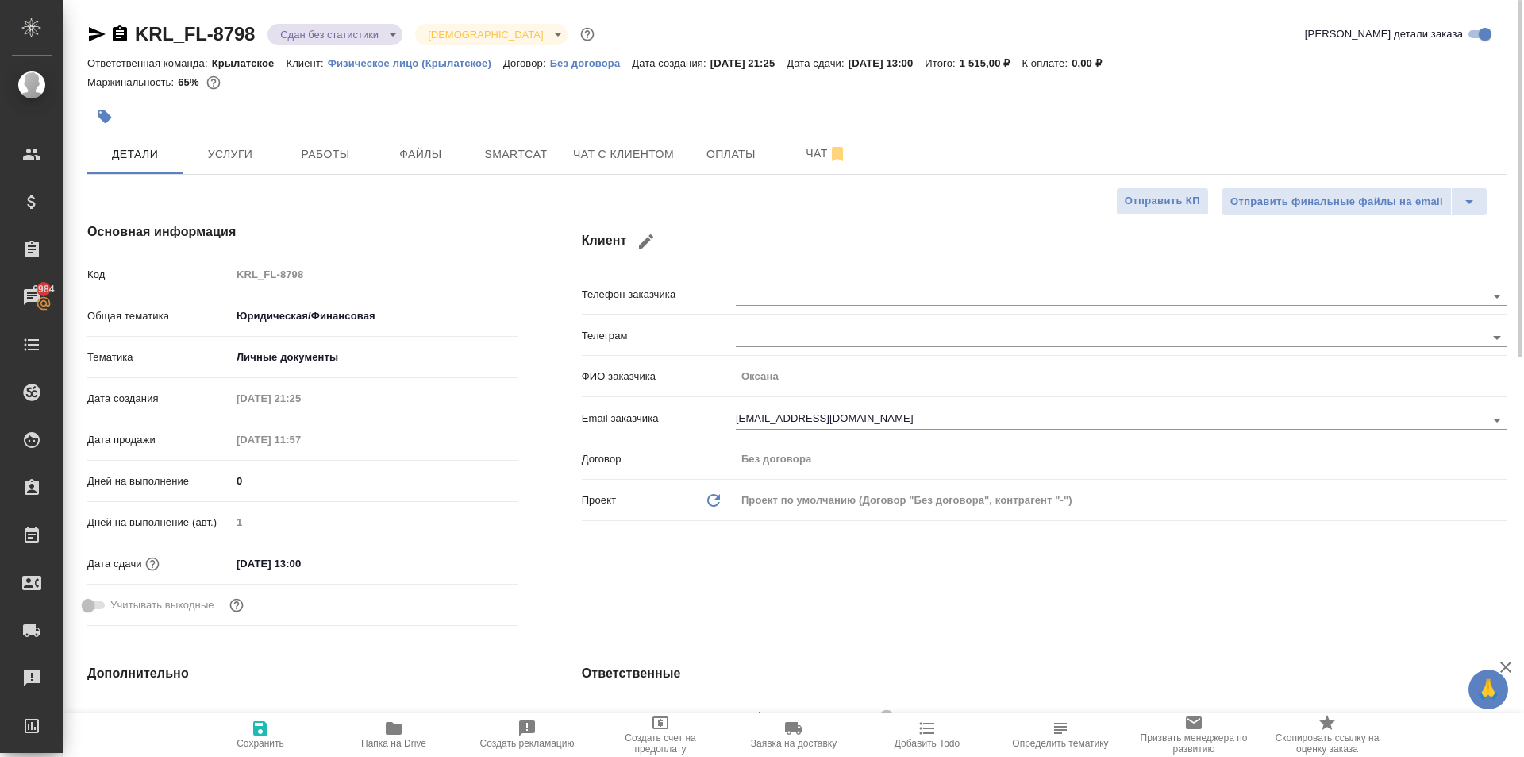
type textarea "x"
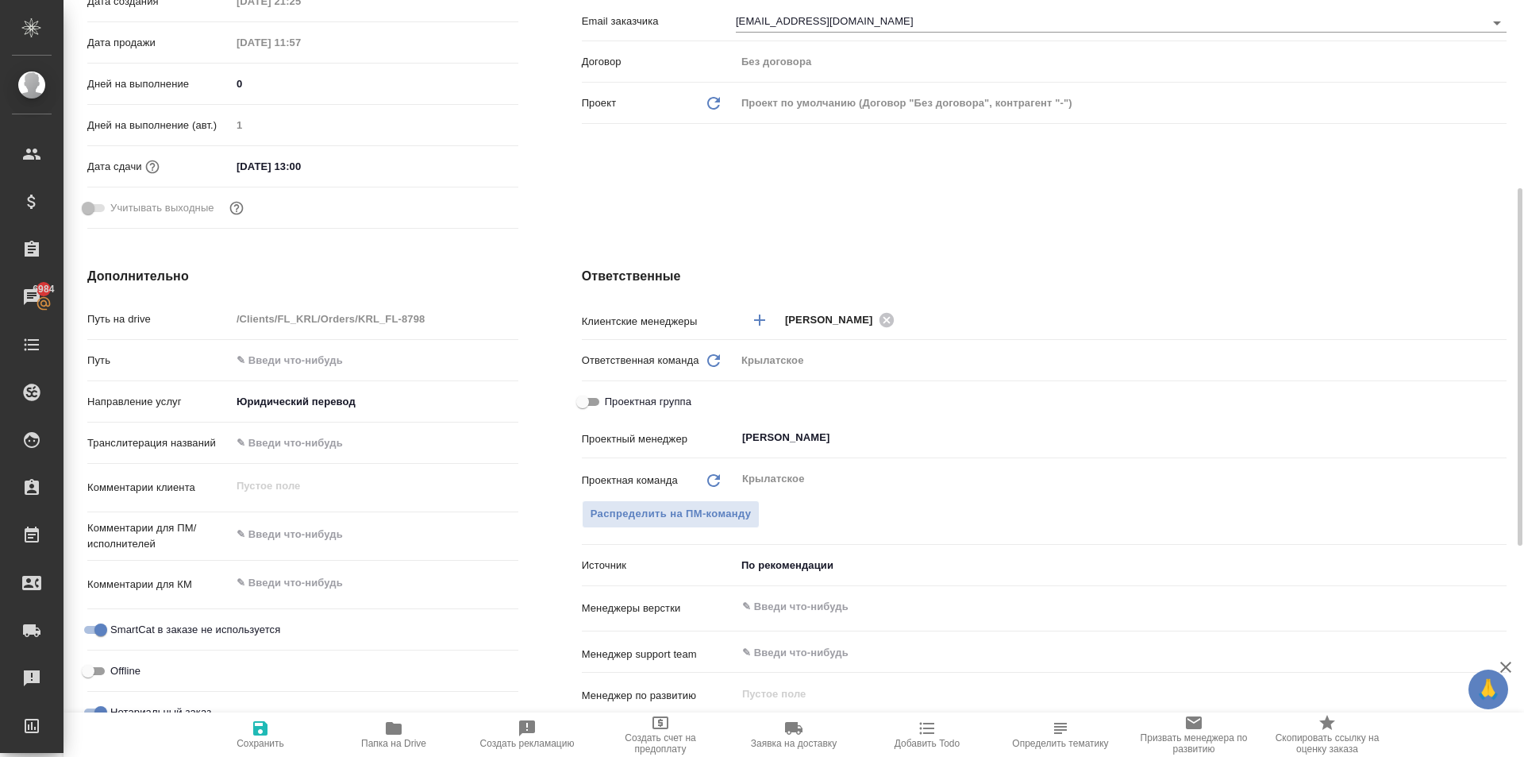
click at [651, 403] on span "Проектная группа" at bounding box center [648, 402] width 87 height 16
click at [611, 403] on input "Проектная группа" at bounding box center [582, 401] width 57 height 19
checkbox input "true"
type textarea "x"
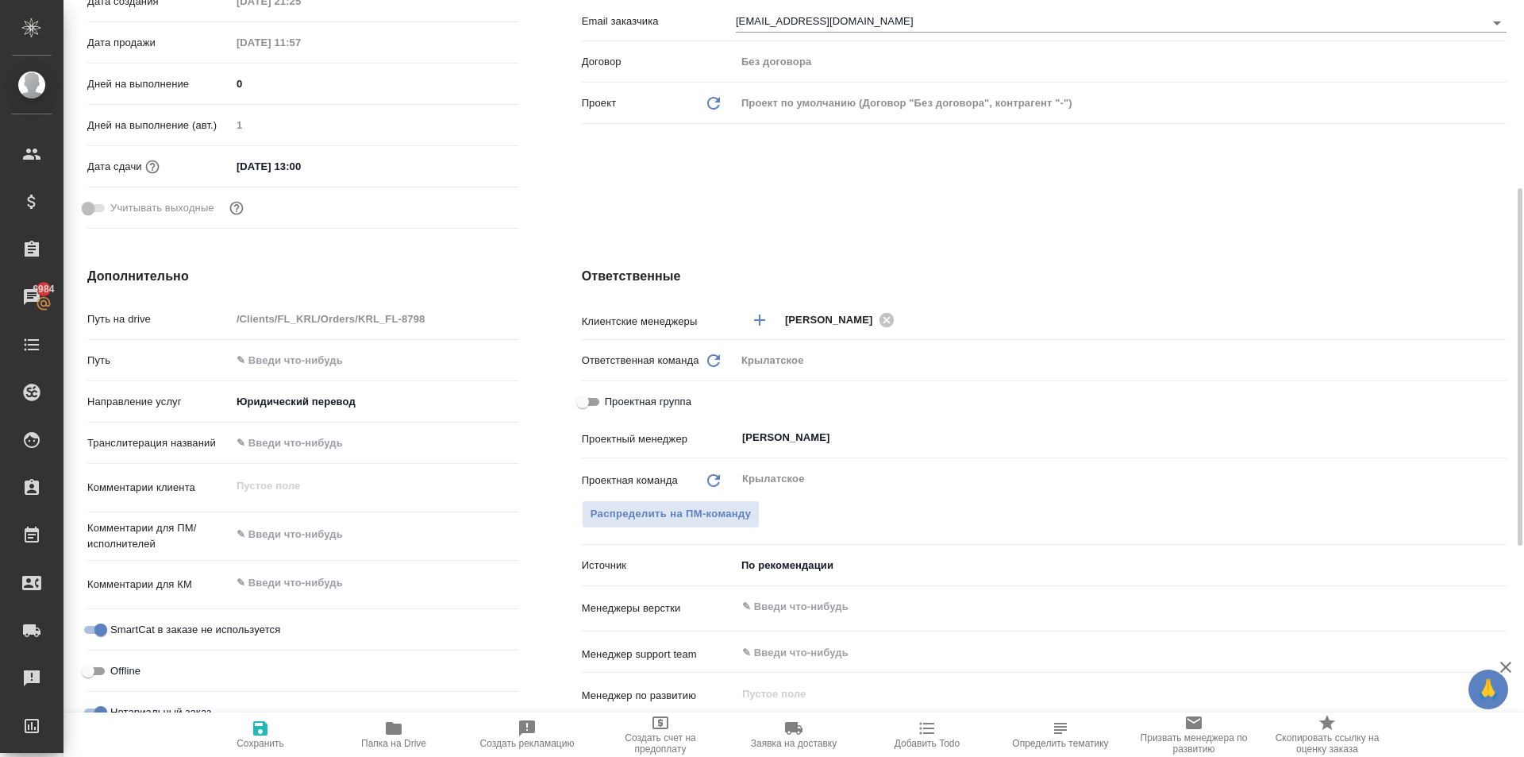
type textarea "x"
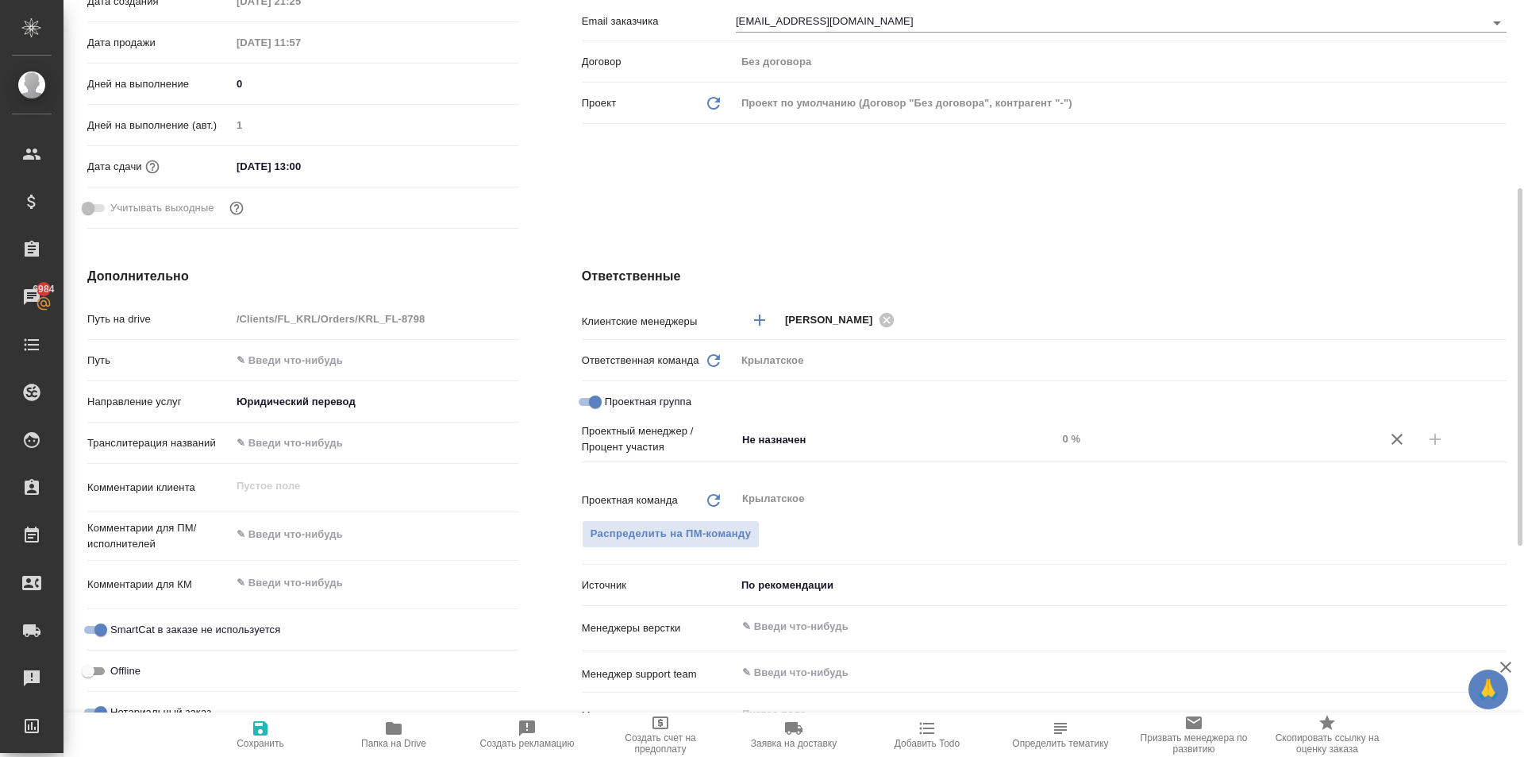
click at [779, 420] on div "Проектная группа" at bounding box center [1044, 405] width 925 height 36
click at [790, 437] on input "Не назначен" at bounding box center [870, 439] width 259 height 19
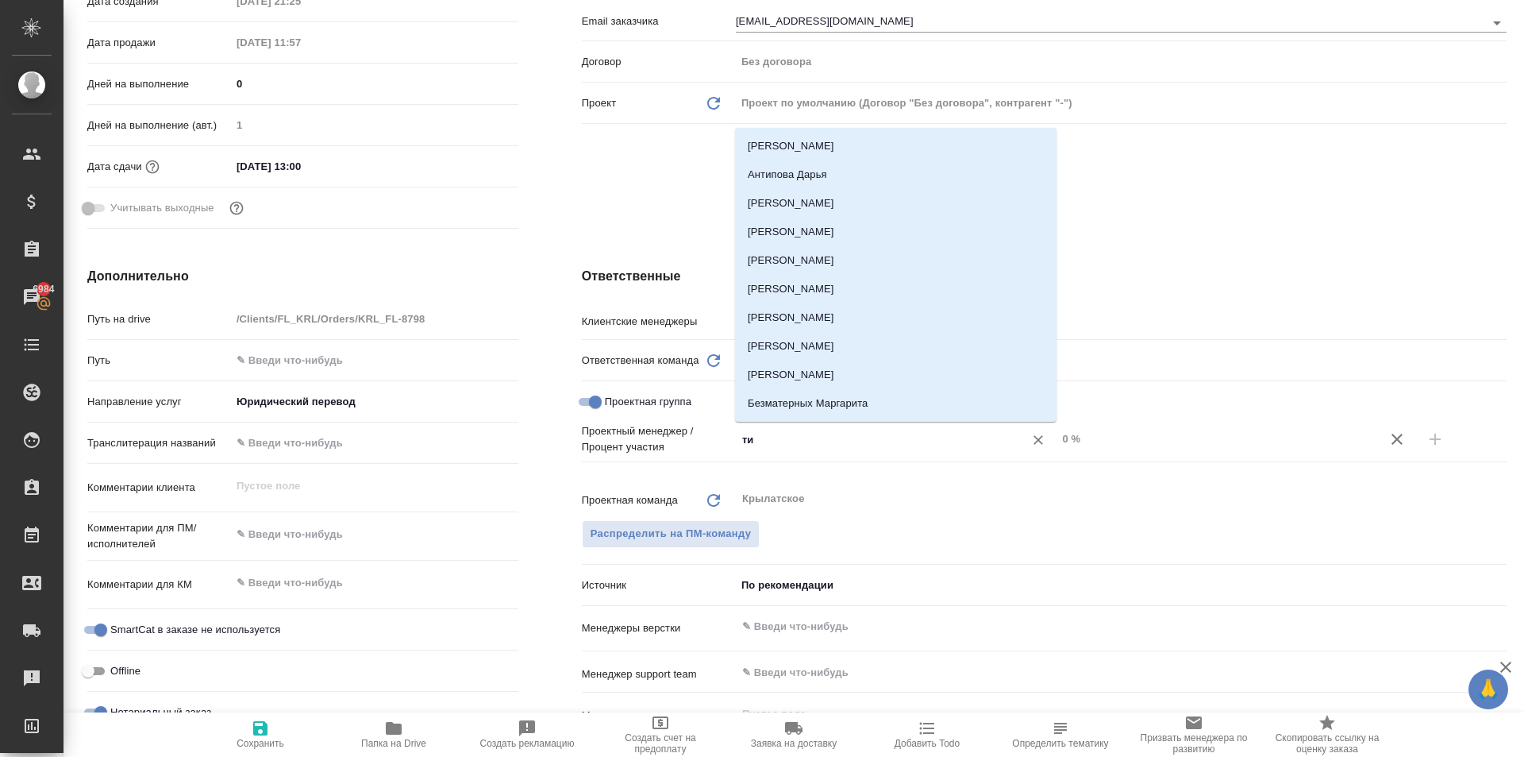
type input "тим"
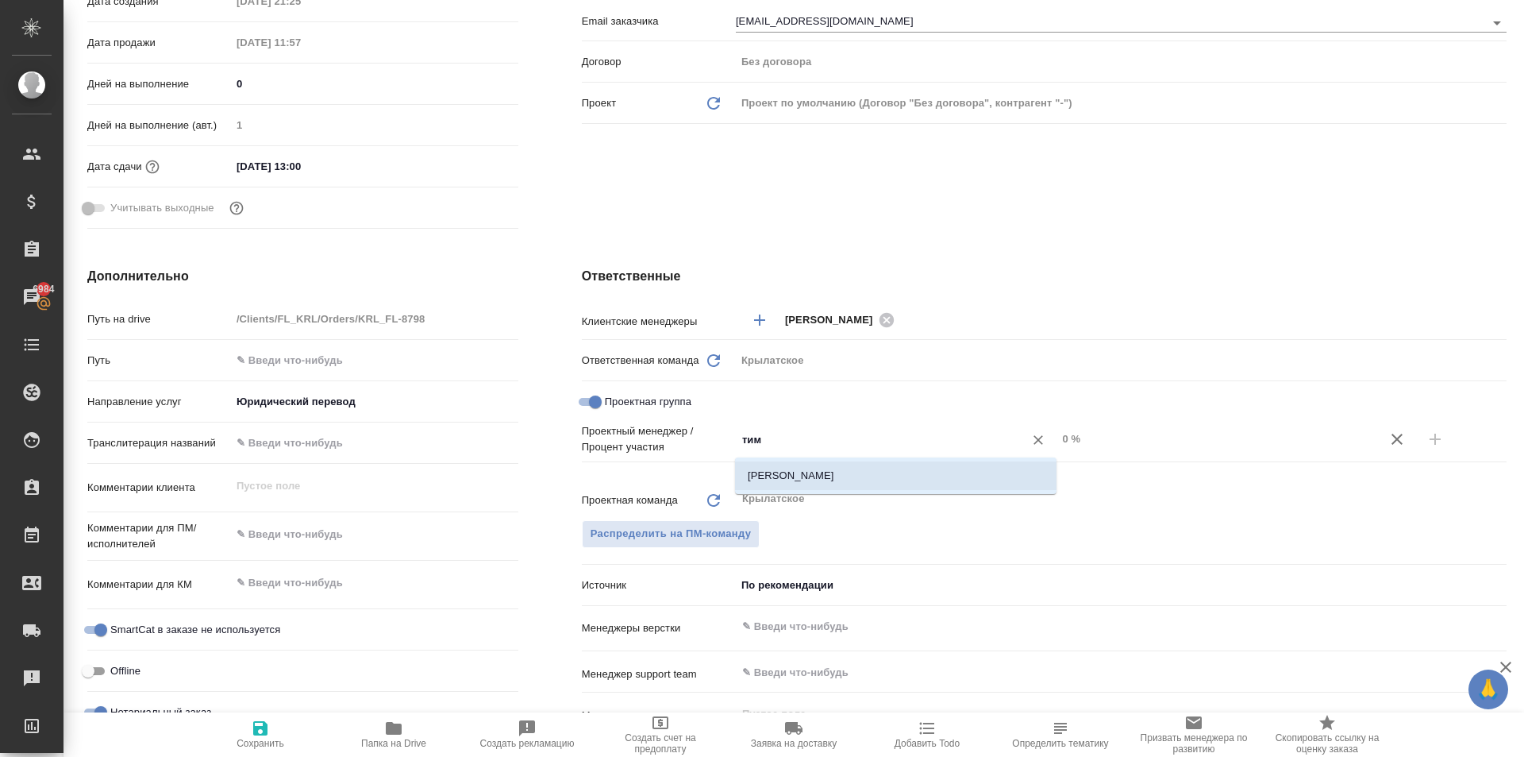
click at [801, 466] on li "[PERSON_NAME]" at bounding box center [896, 475] width 322 height 29
type textarea "x"
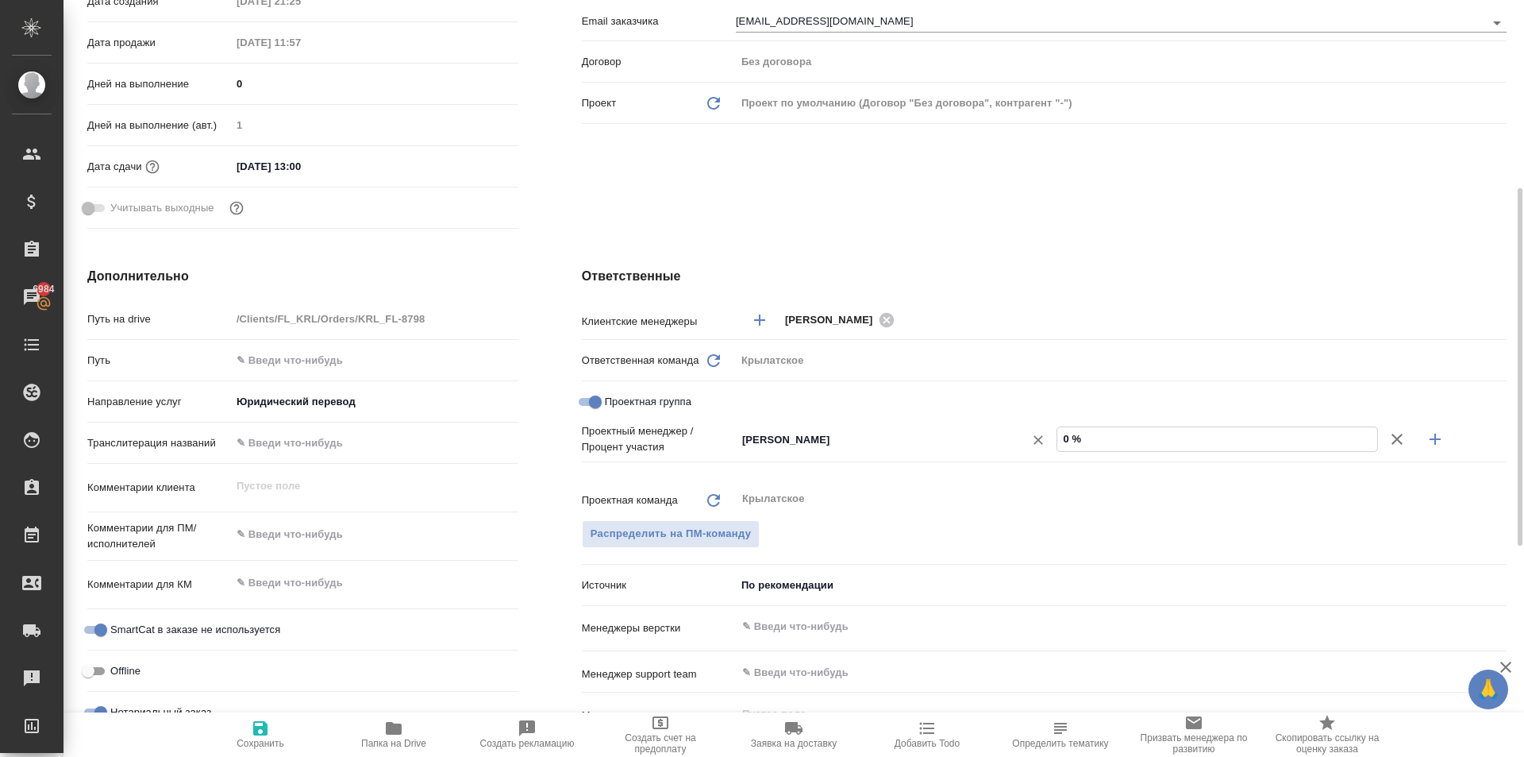
drag, startPoint x: 1075, startPoint y: 444, endPoint x: 1028, endPoint y: 430, distance: 48.8
click at [1028, 430] on div "Касымов Тимур ​ 0 %" at bounding box center [1121, 440] width 771 height 28
type textarea "x"
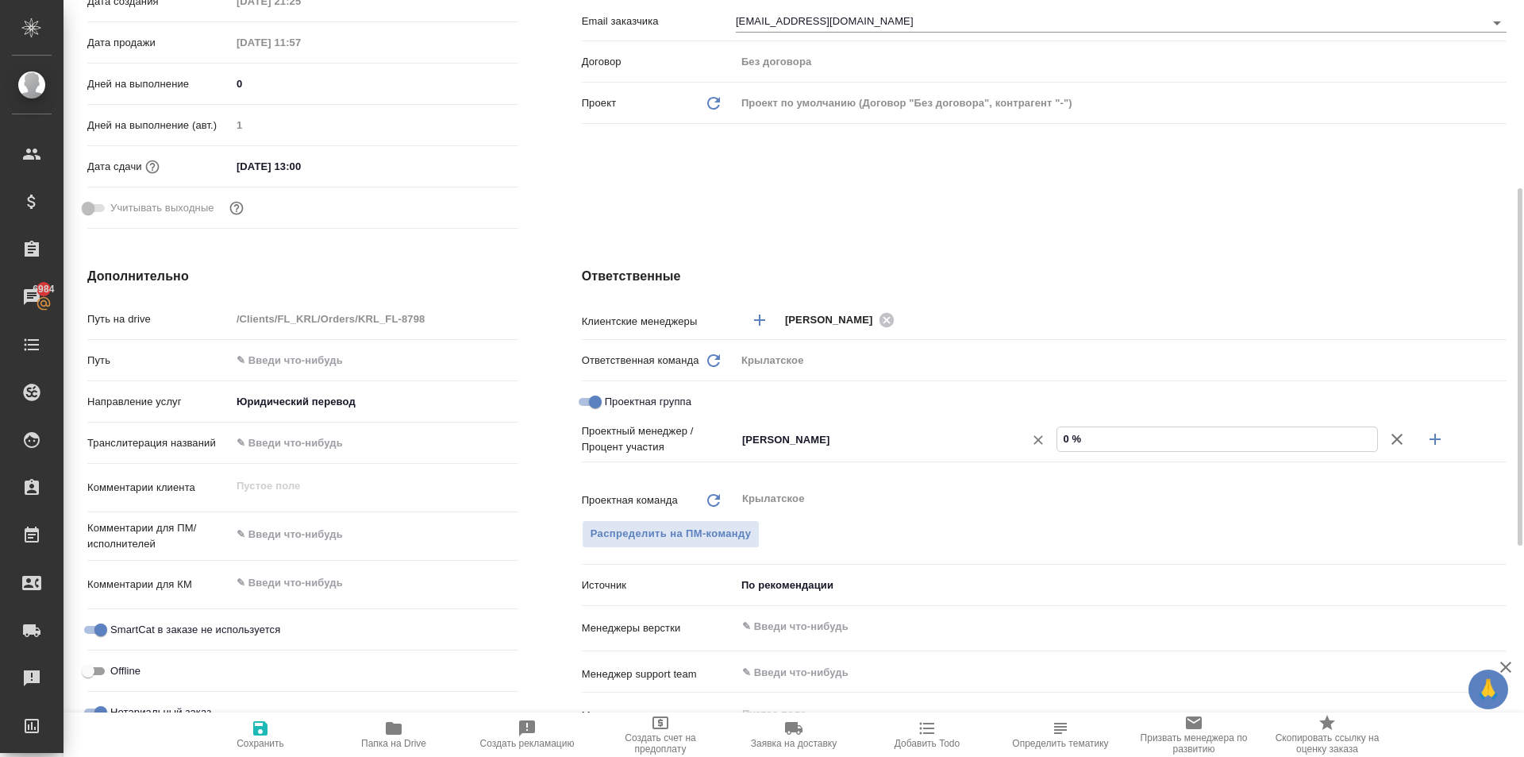
type input "4 %"
type textarea "x"
type input "48 %"
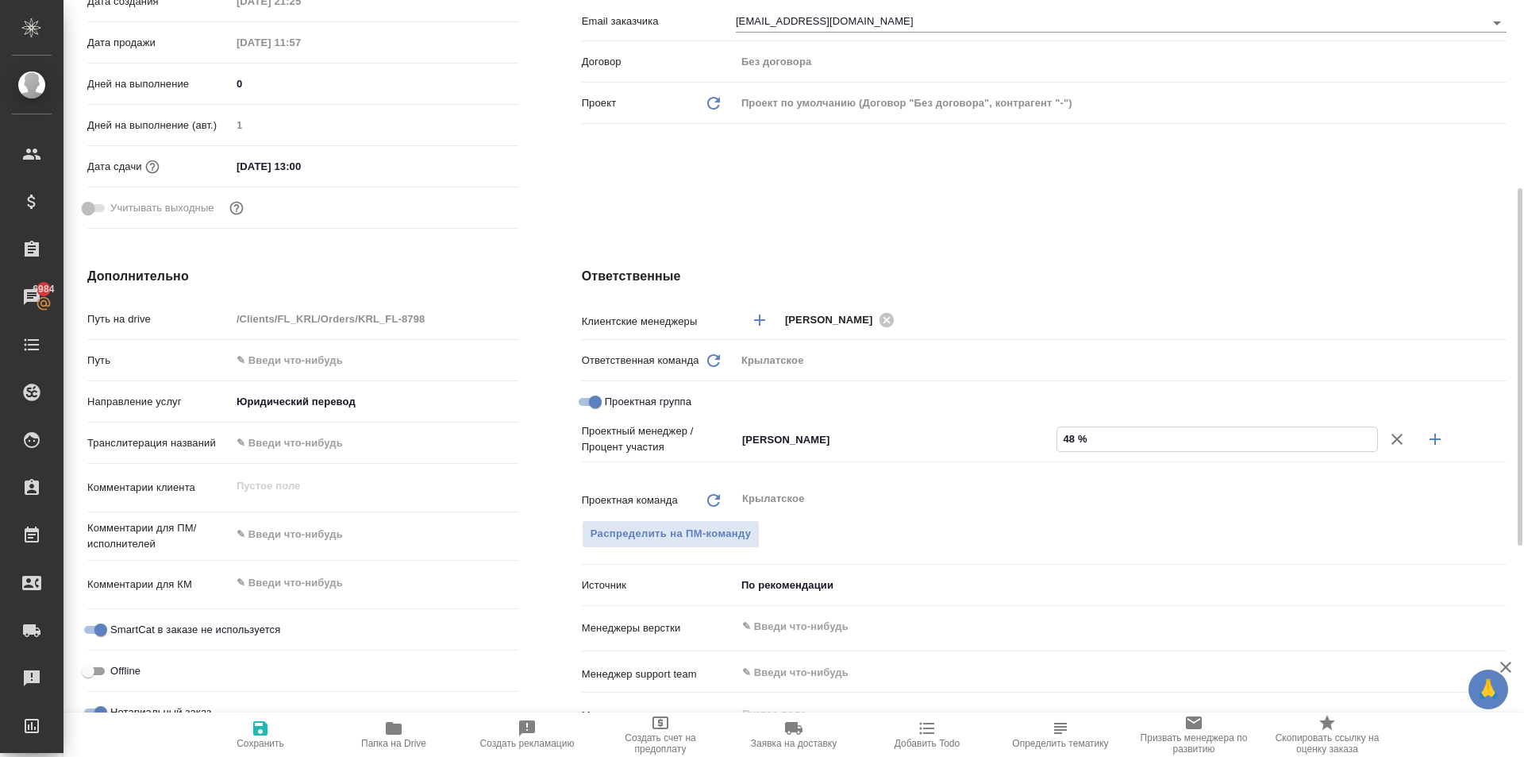
click at [1424, 428] on button "button" at bounding box center [1435, 439] width 38 height 38
type textarea "x"
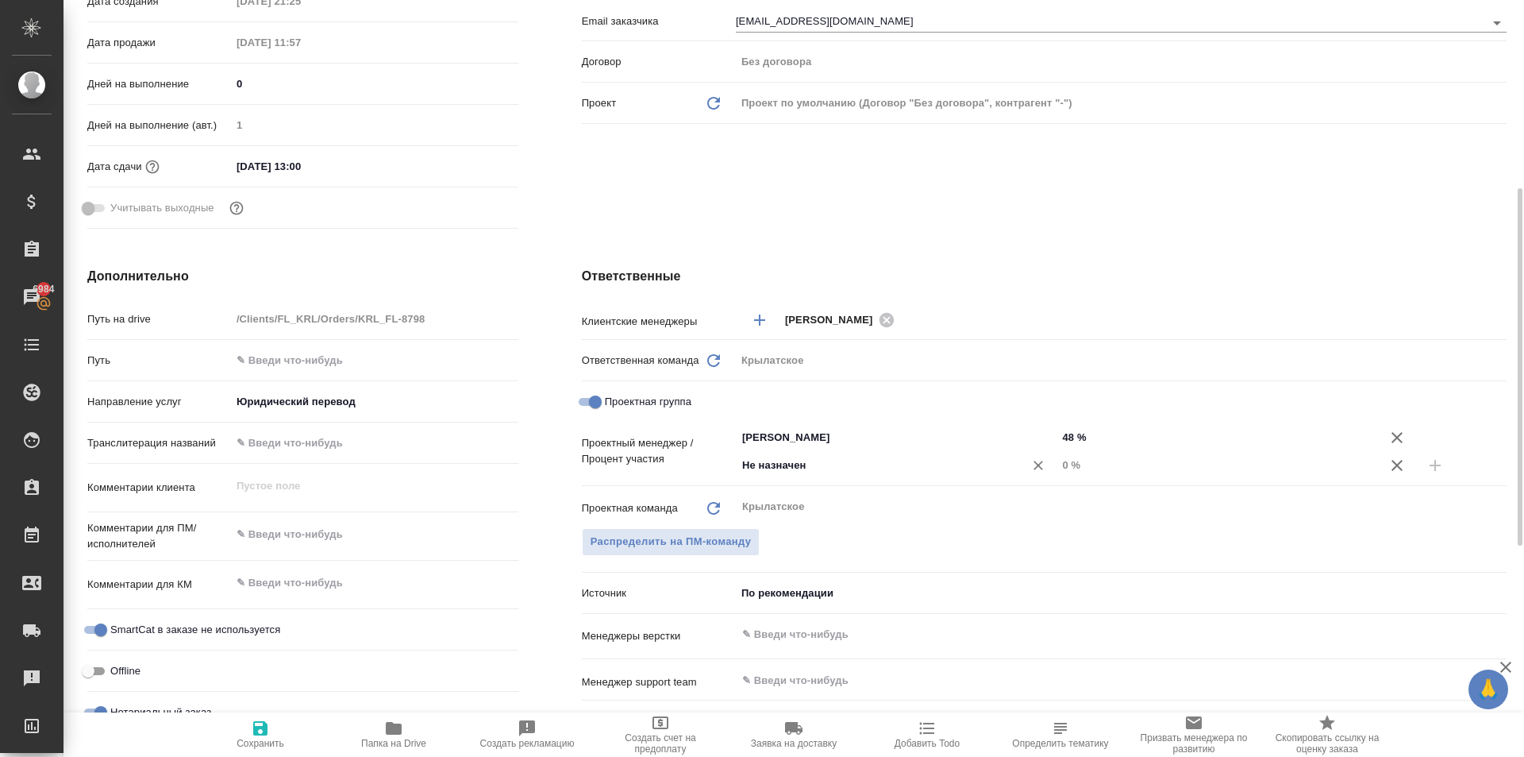
click at [769, 459] on input "Не назначен" at bounding box center [870, 465] width 259 height 19
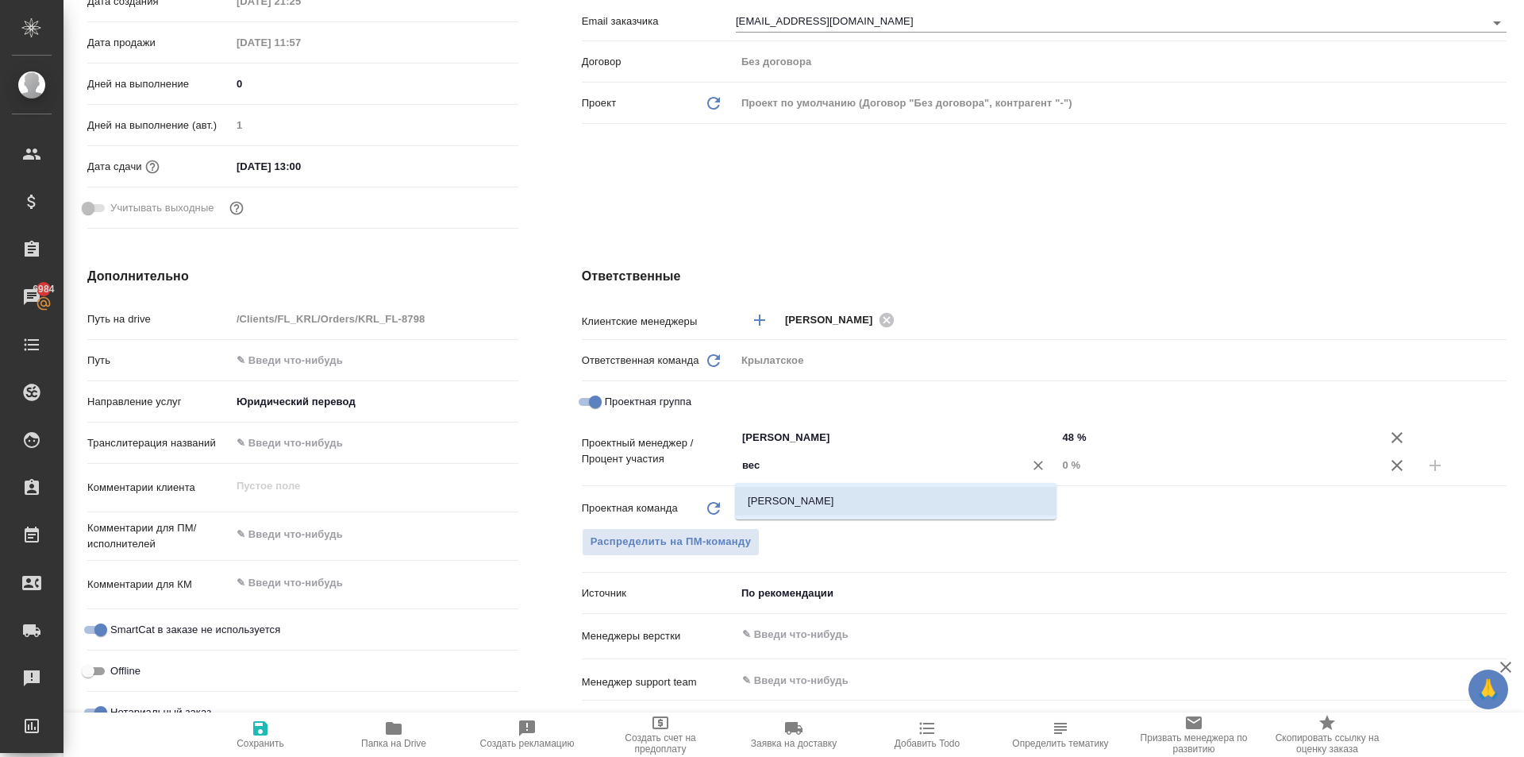
type input "весе"
drag, startPoint x: 801, startPoint y: 499, endPoint x: 884, endPoint y: 485, distance: 83.7
click at [802, 499] on li "Веселова Юлия" at bounding box center [896, 501] width 322 height 29
type textarea "x"
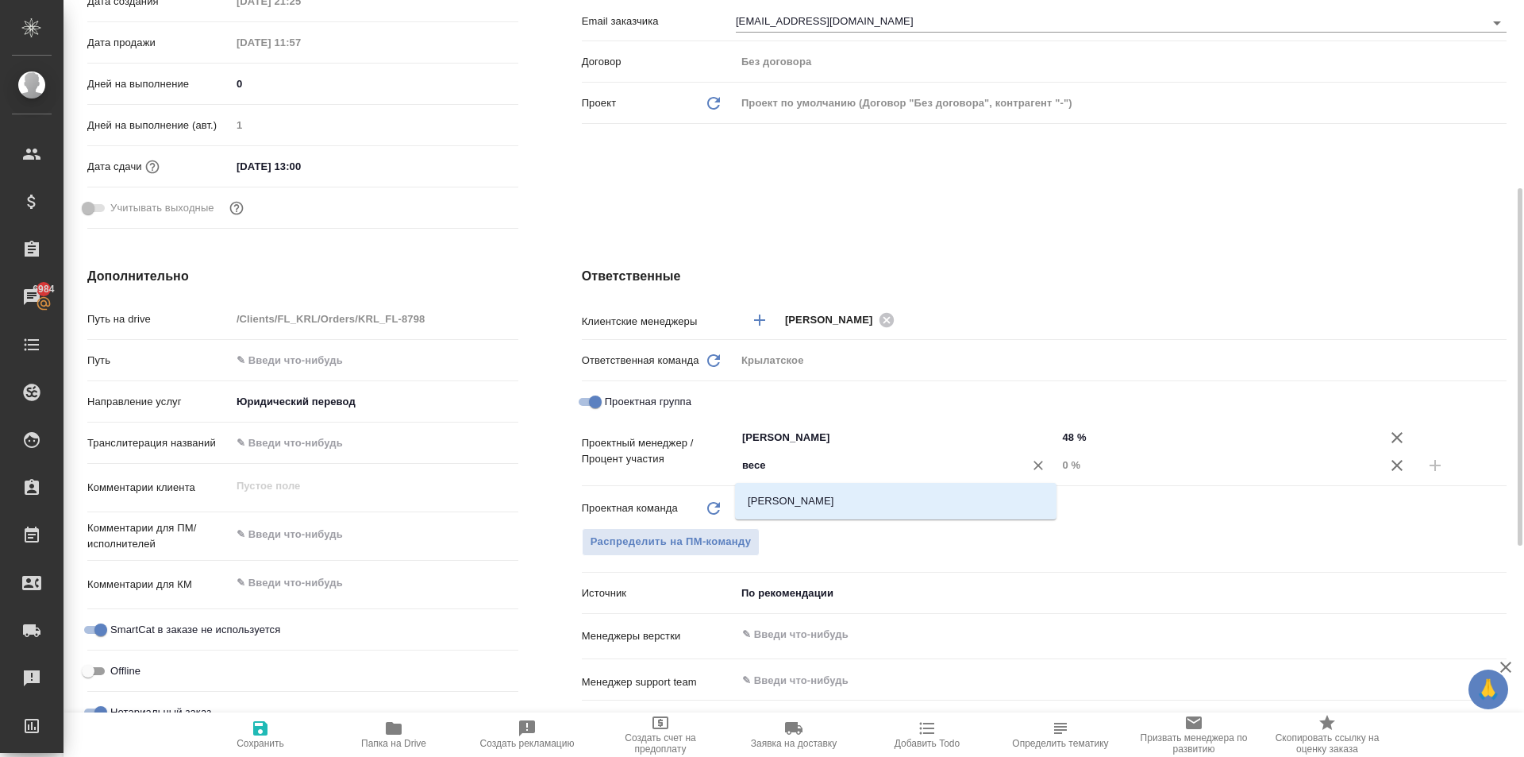
type textarea "x"
drag, startPoint x: 1075, startPoint y: 463, endPoint x: 1021, endPoint y: 452, distance: 55.1
click at [1021, 452] on div "Веселова Юлия ​ 0 %" at bounding box center [1121, 465] width 771 height 28
type textarea "x"
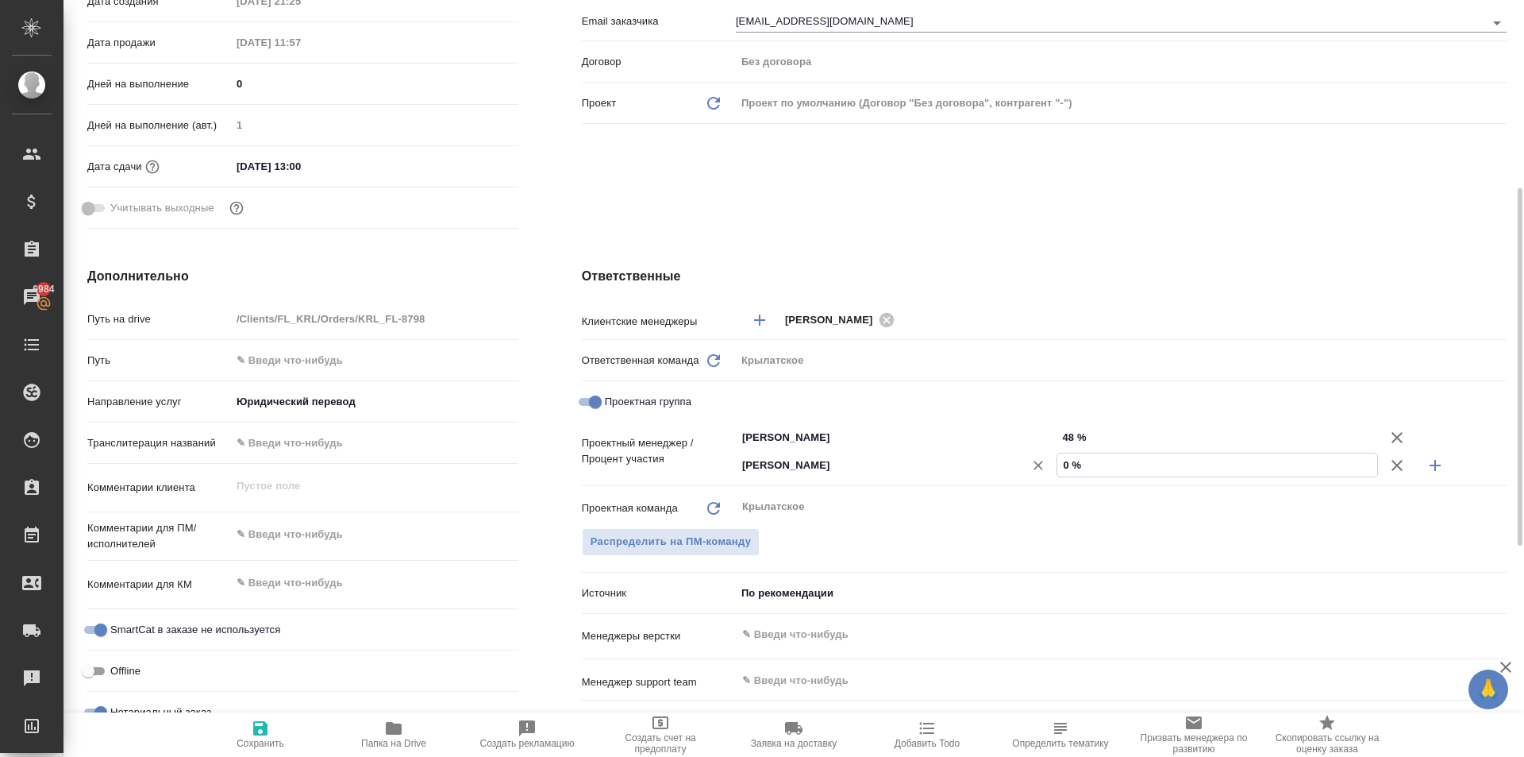
type textarea "x"
type input "5 %"
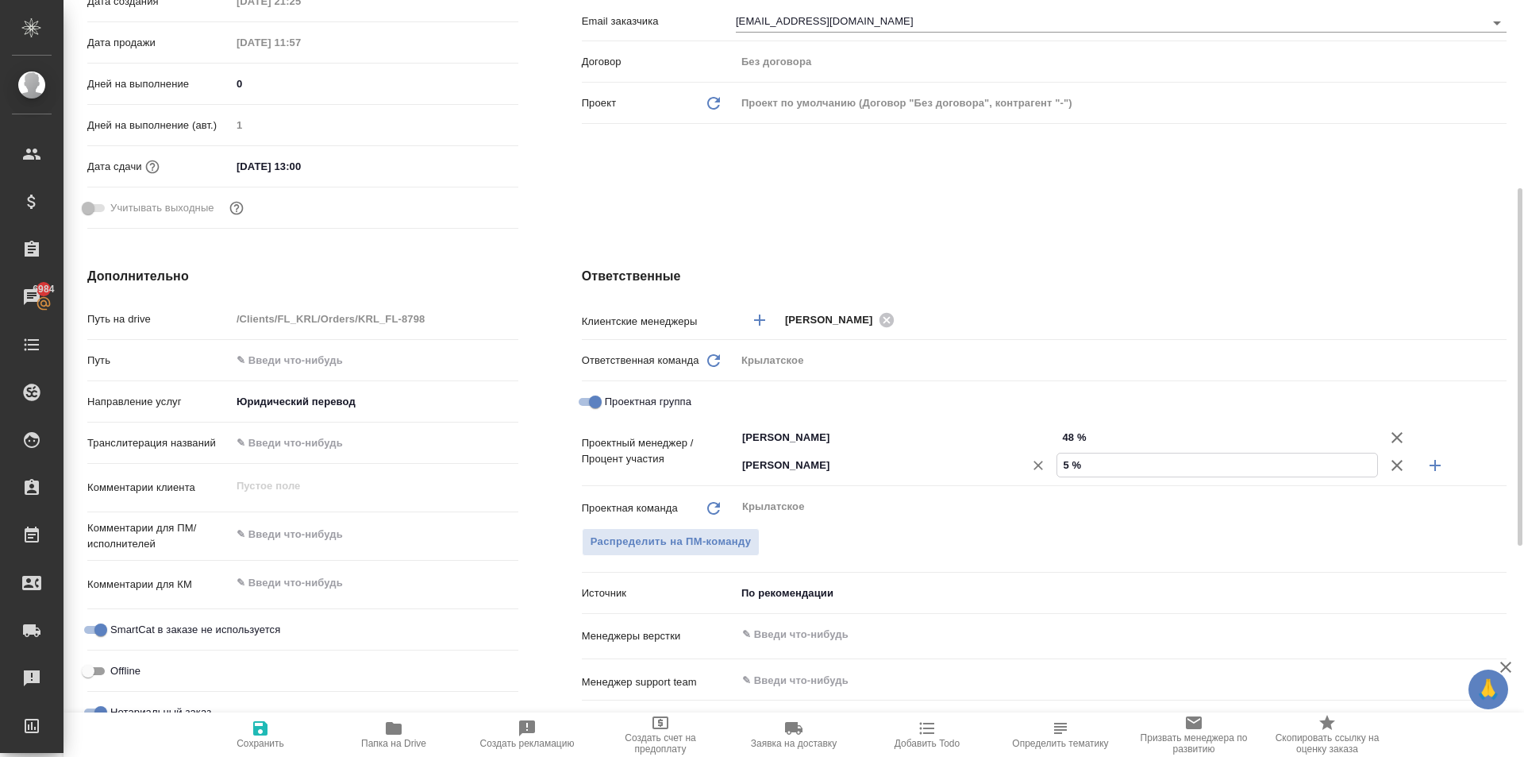
type textarea "x"
type input "52 %"
click at [301, 718] on button "Сохранить" at bounding box center [260, 734] width 133 height 44
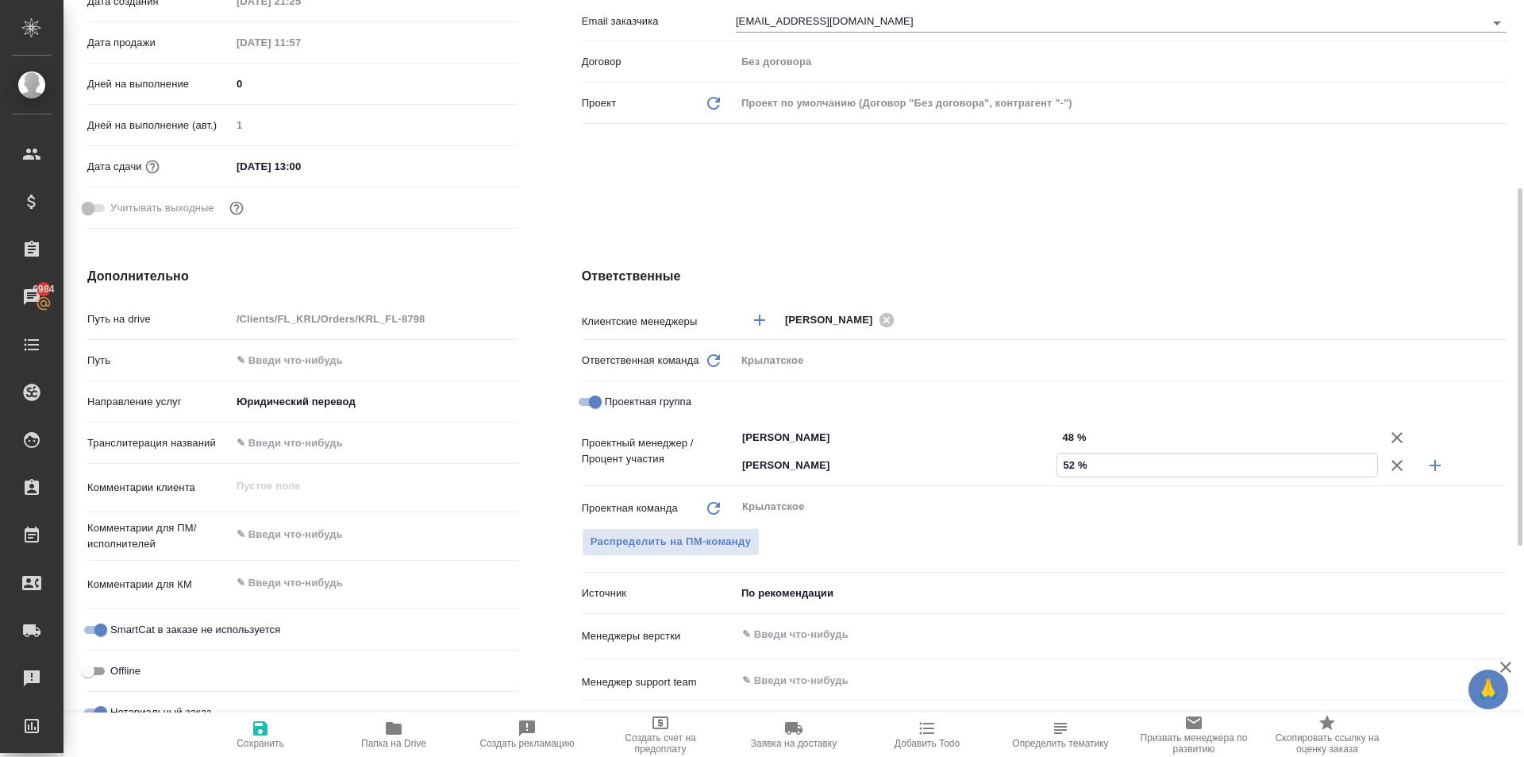
type textarea "x"
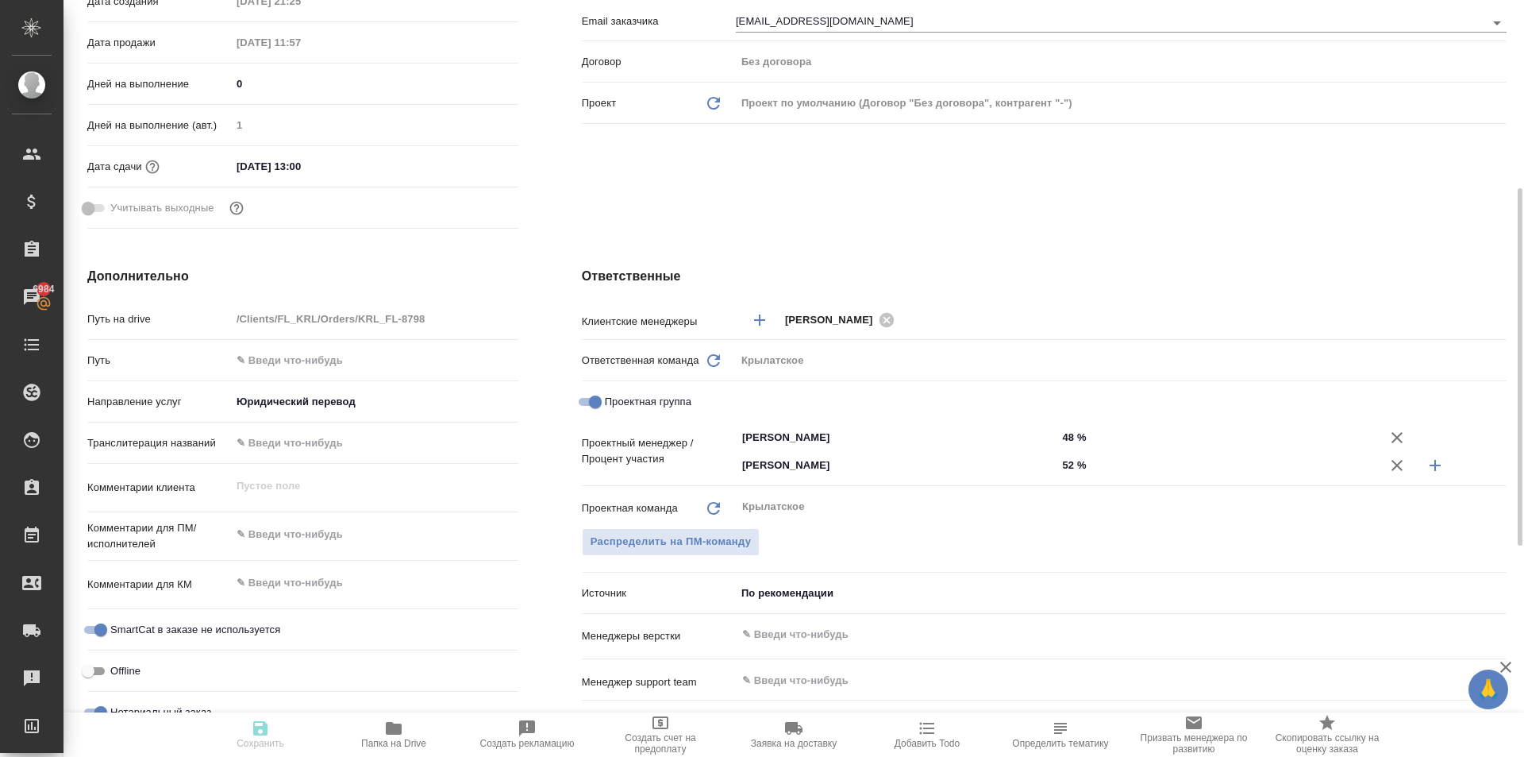
type textarea "x"
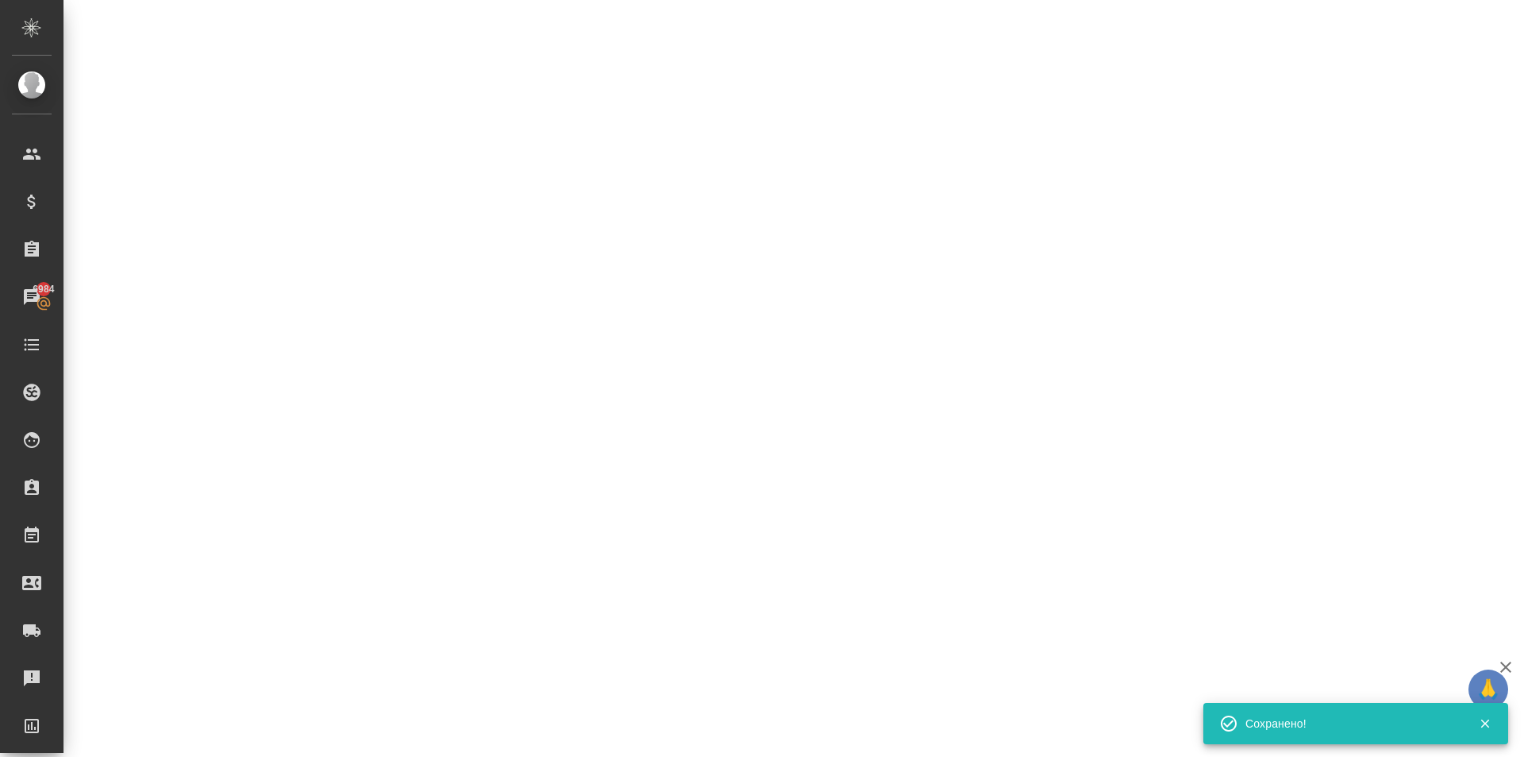
select select "RU"
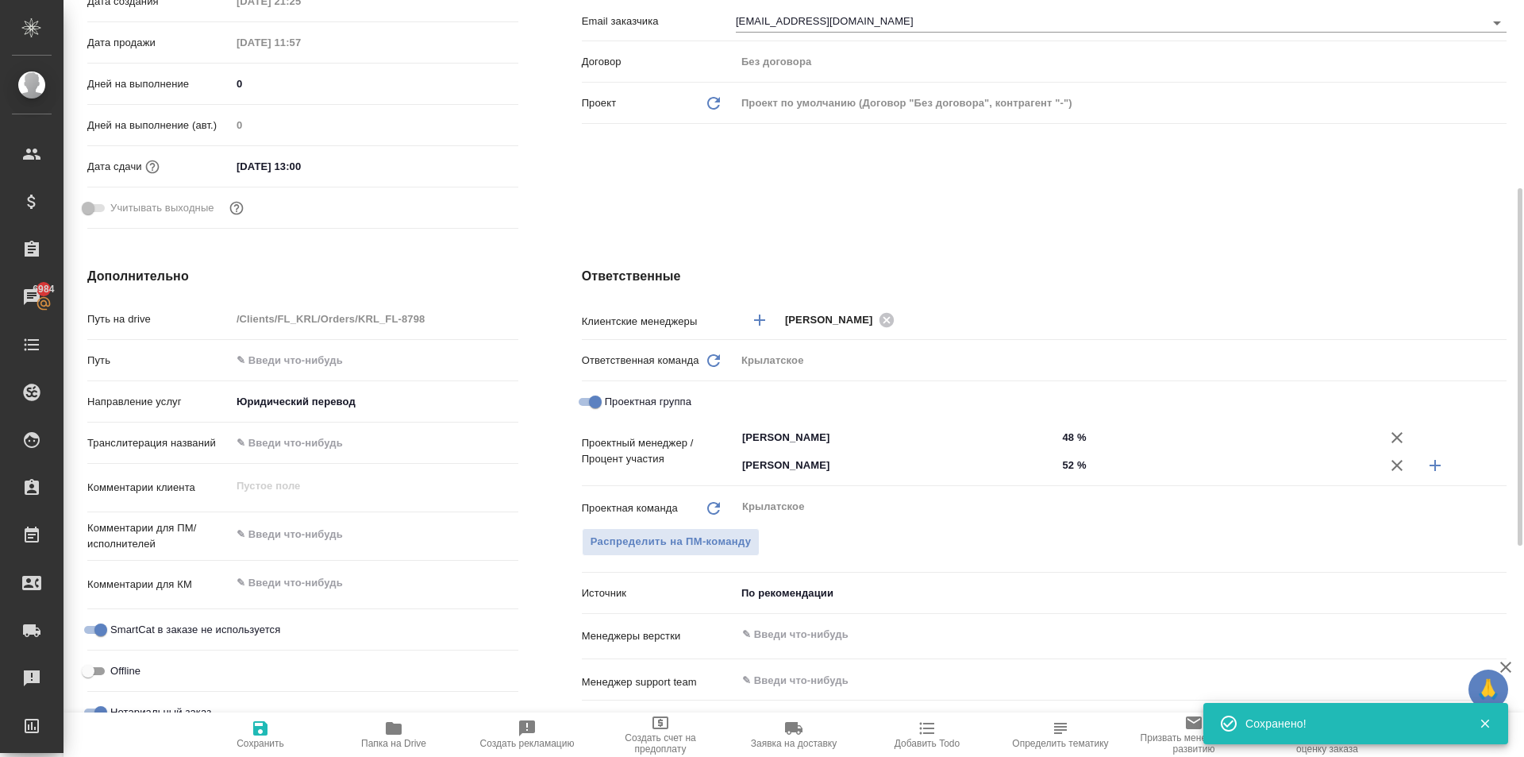
type textarea "x"
click at [264, 730] on icon "button" at bounding box center [260, 728] width 14 height 14
type textarea "x"
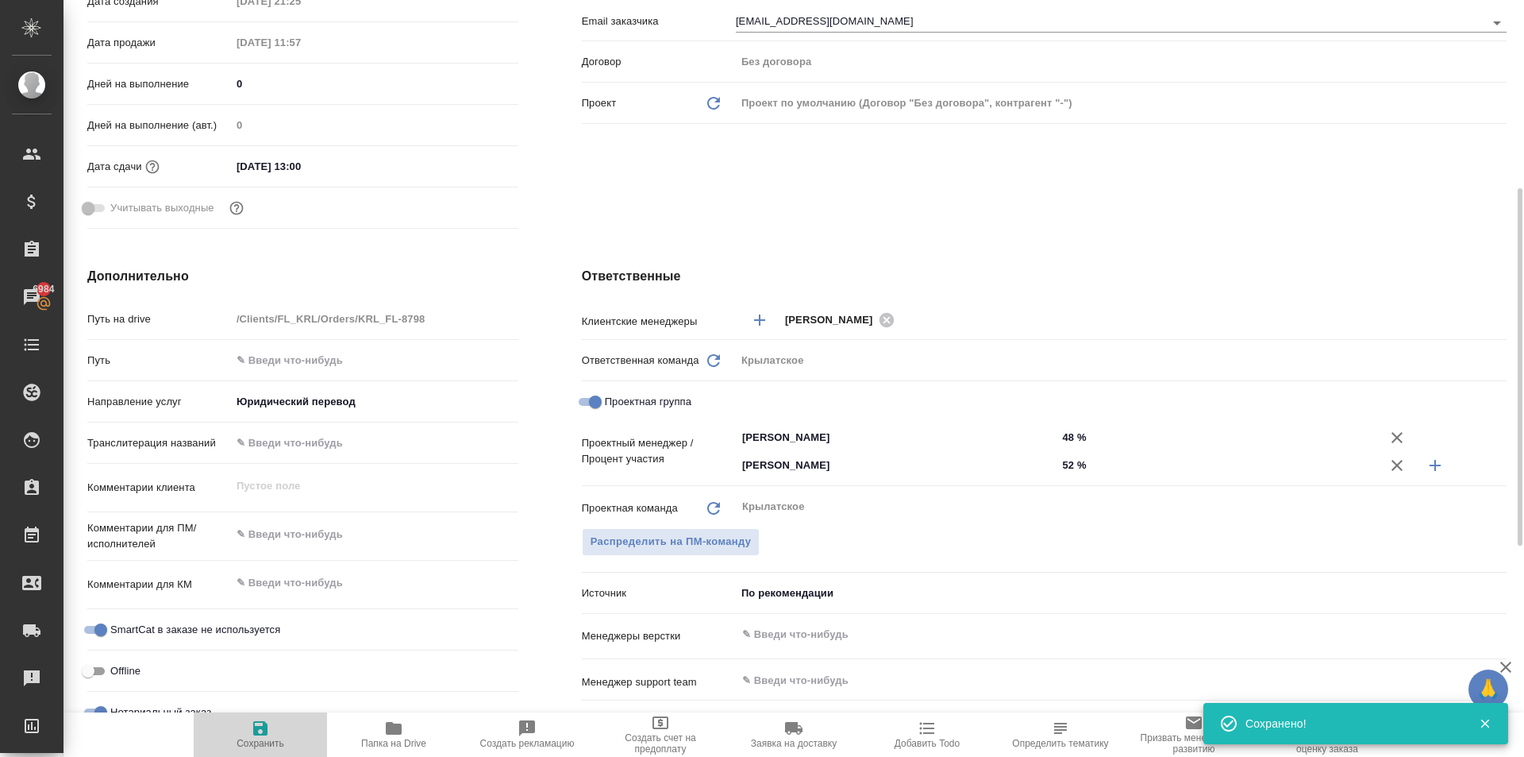
type textarea "x"
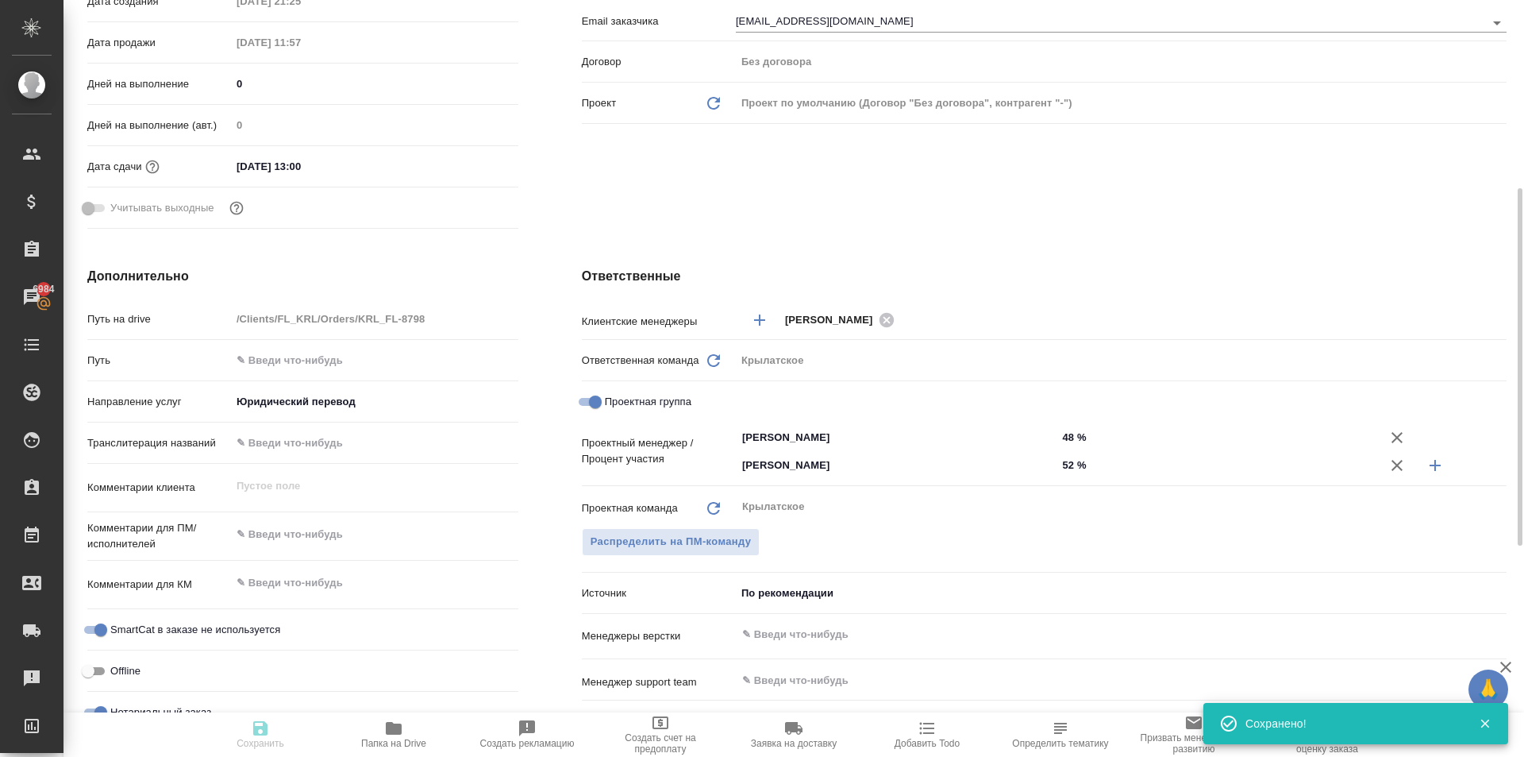
type textarea "x"
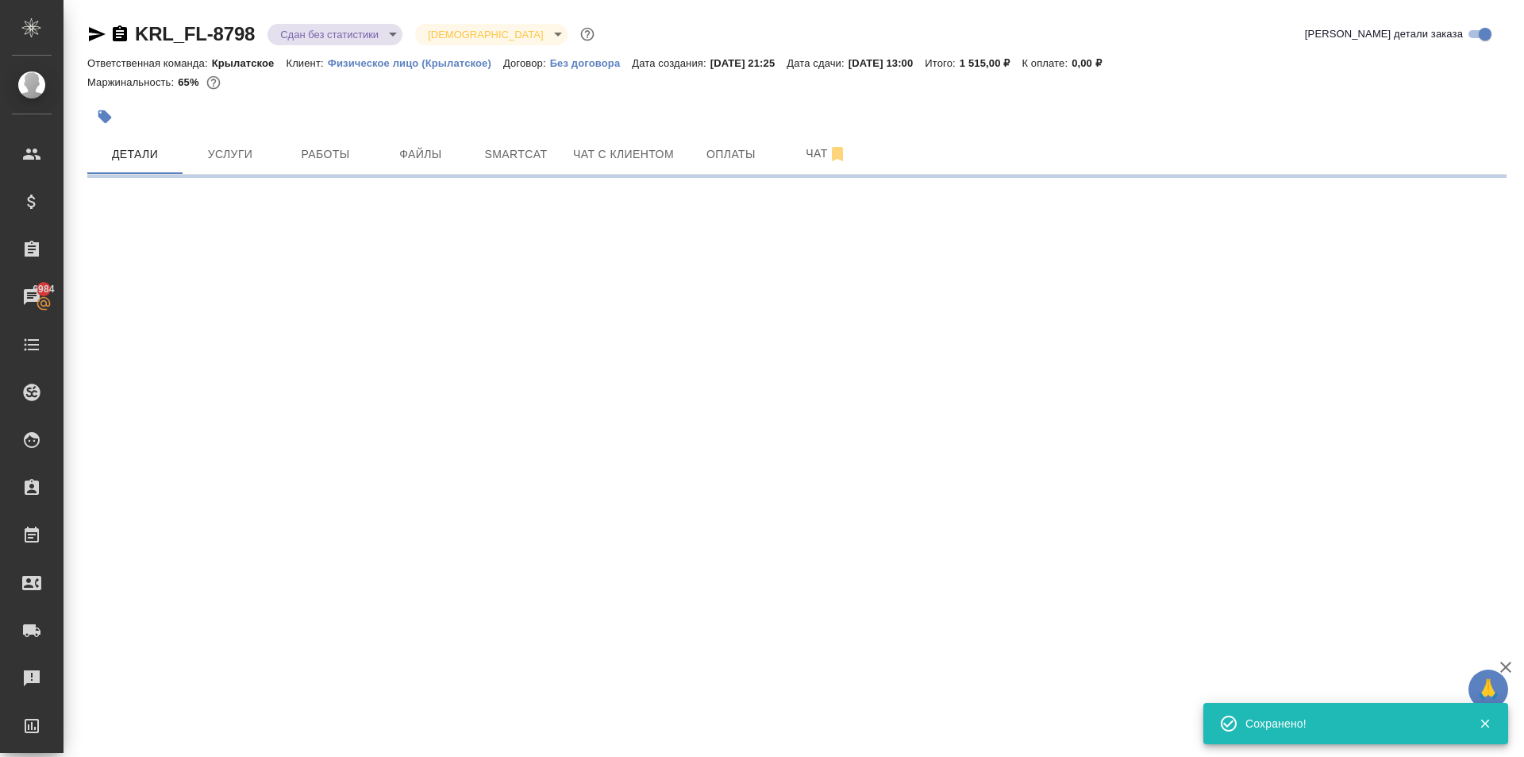
scroll to position [0, 0]
click at [297, 26] on body "🙏 .cls-1 fill:#fff; AWATERA Kasymov Timur Клиенты Спецификации Заказы 6984 Чаты…" at bounding box center [762, 378] width 1524 height 757
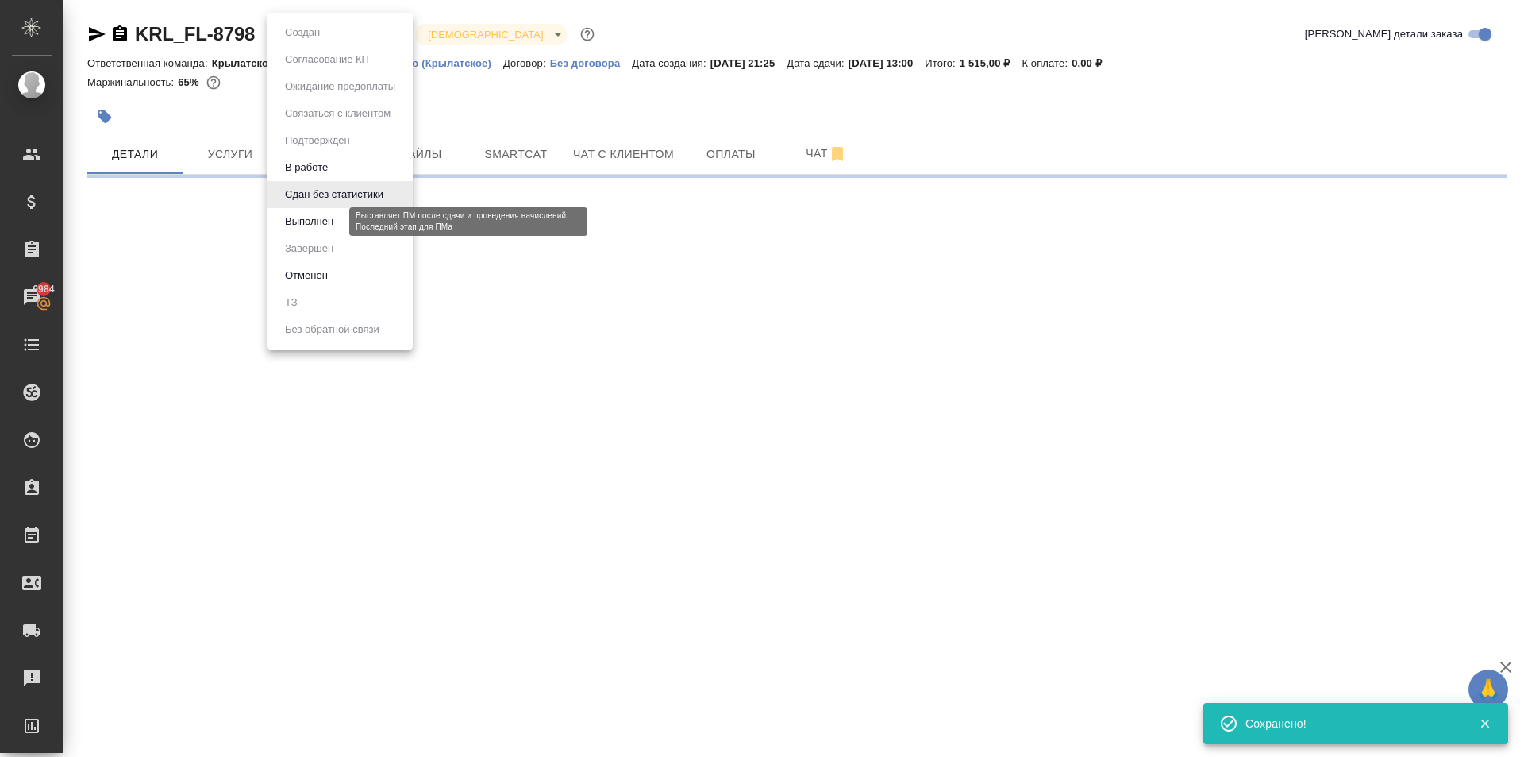
select select "RU"
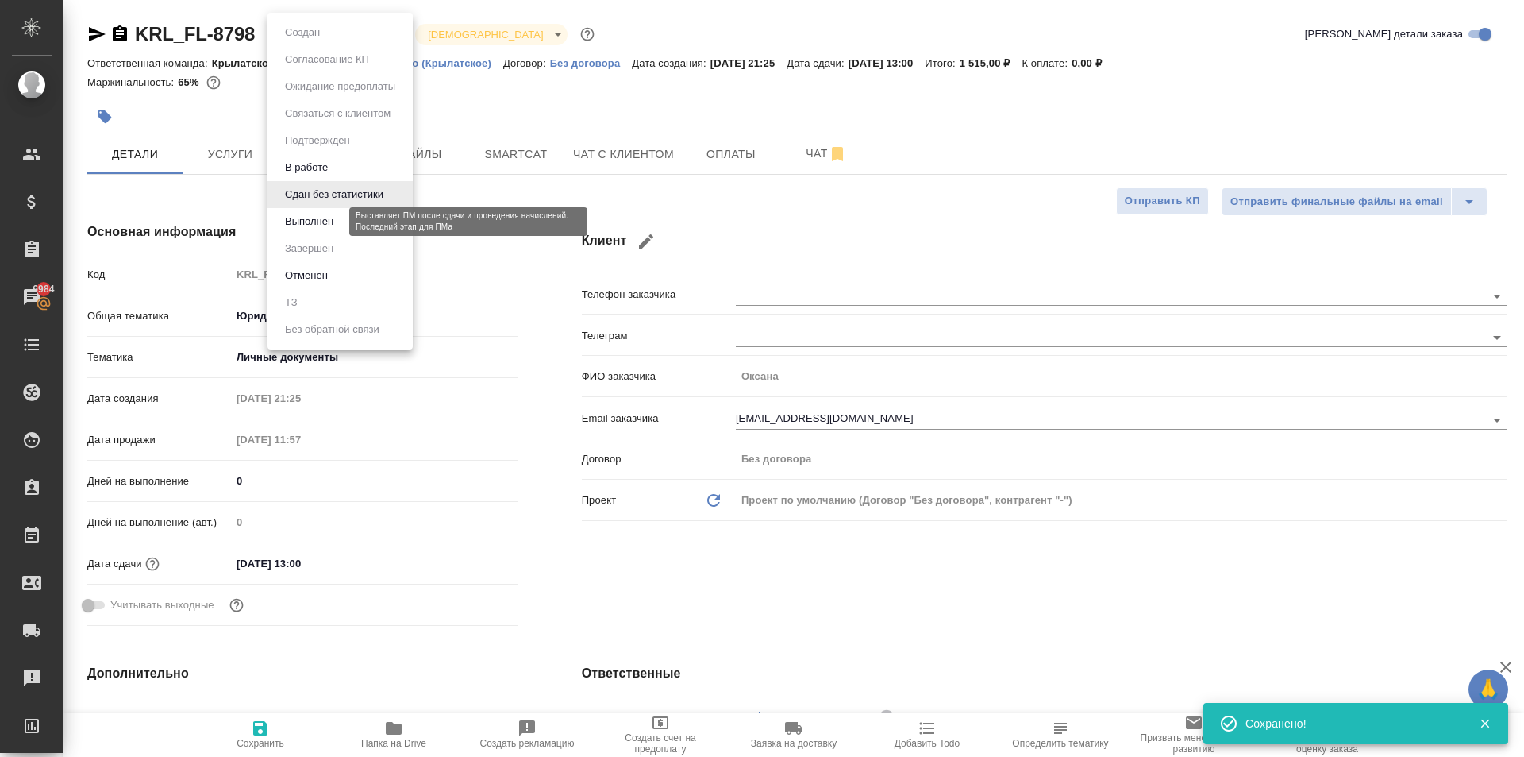
type textarea "x"
click at [309, 222] on button "Выполнен" at bounding box center [309, 221] width 58 height 17
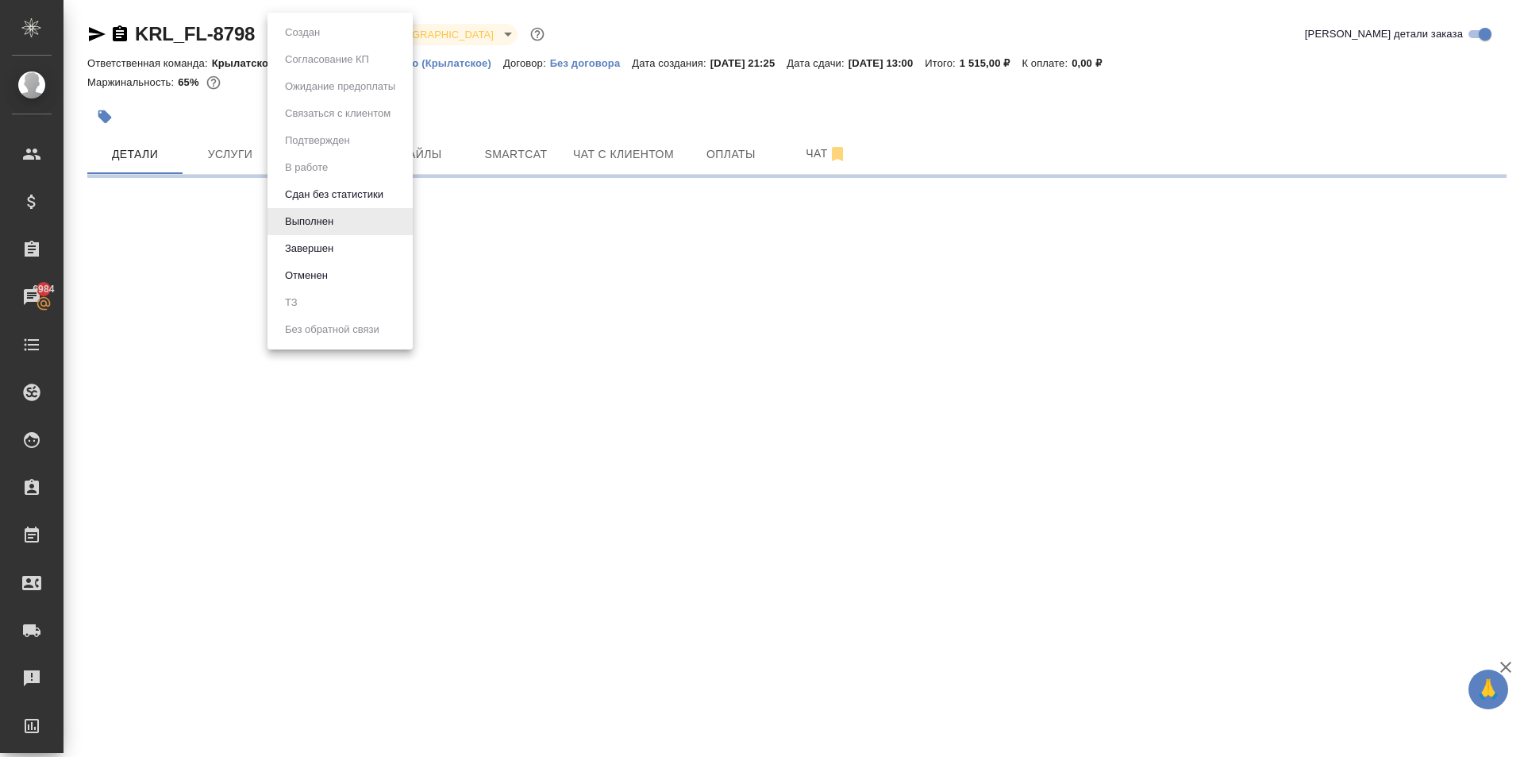
click at [331, 36] on body "🙏 .cls-1 fill:#fff; AWATERA Kasymov Timur Клиенты Спецификации Заказы 6984 Чаты…" at bounding box center [762, 378] width 1524 height 757
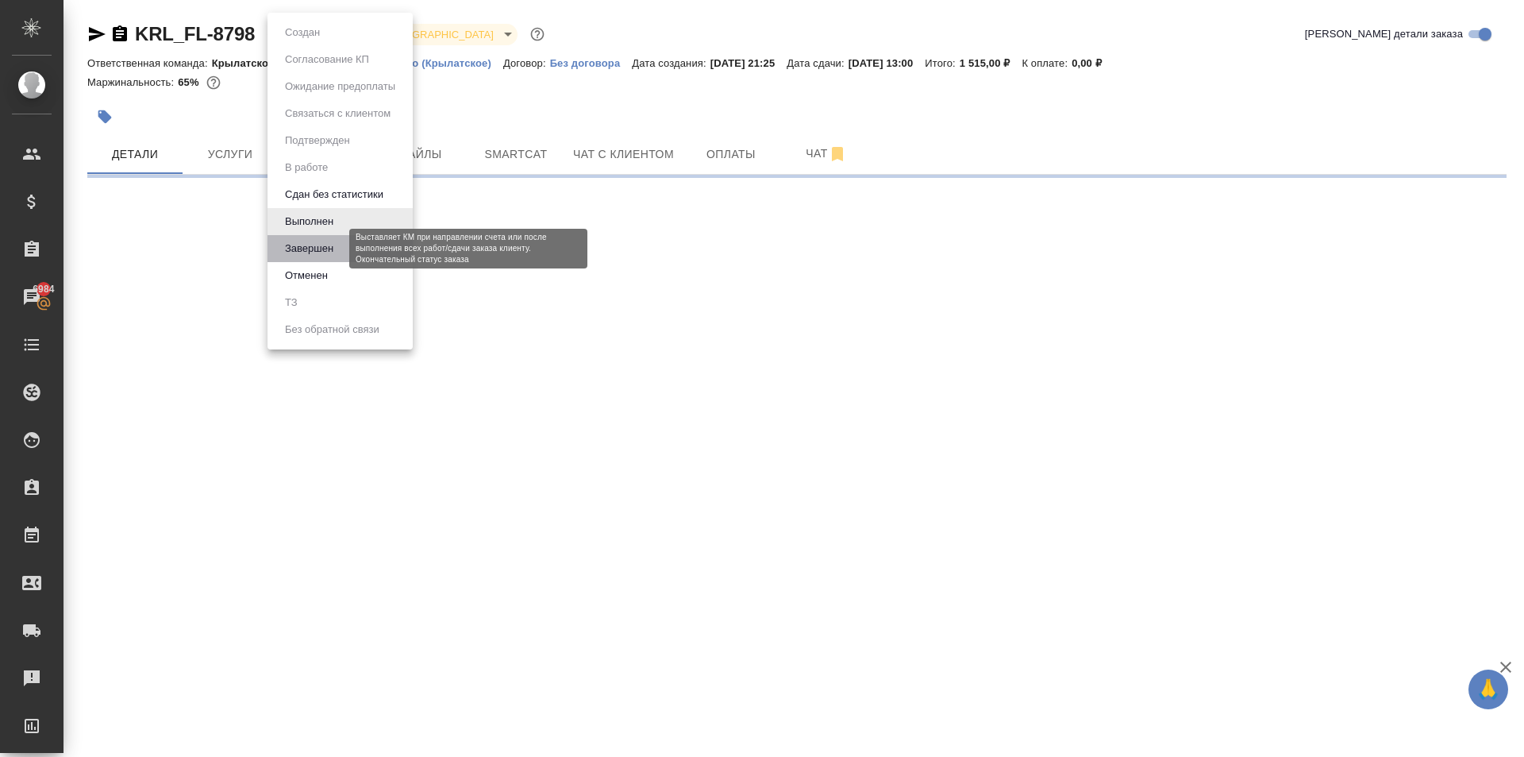
click at [330, 241] on button "Завершен" at bounding box center [309, 248] width 58 height 17
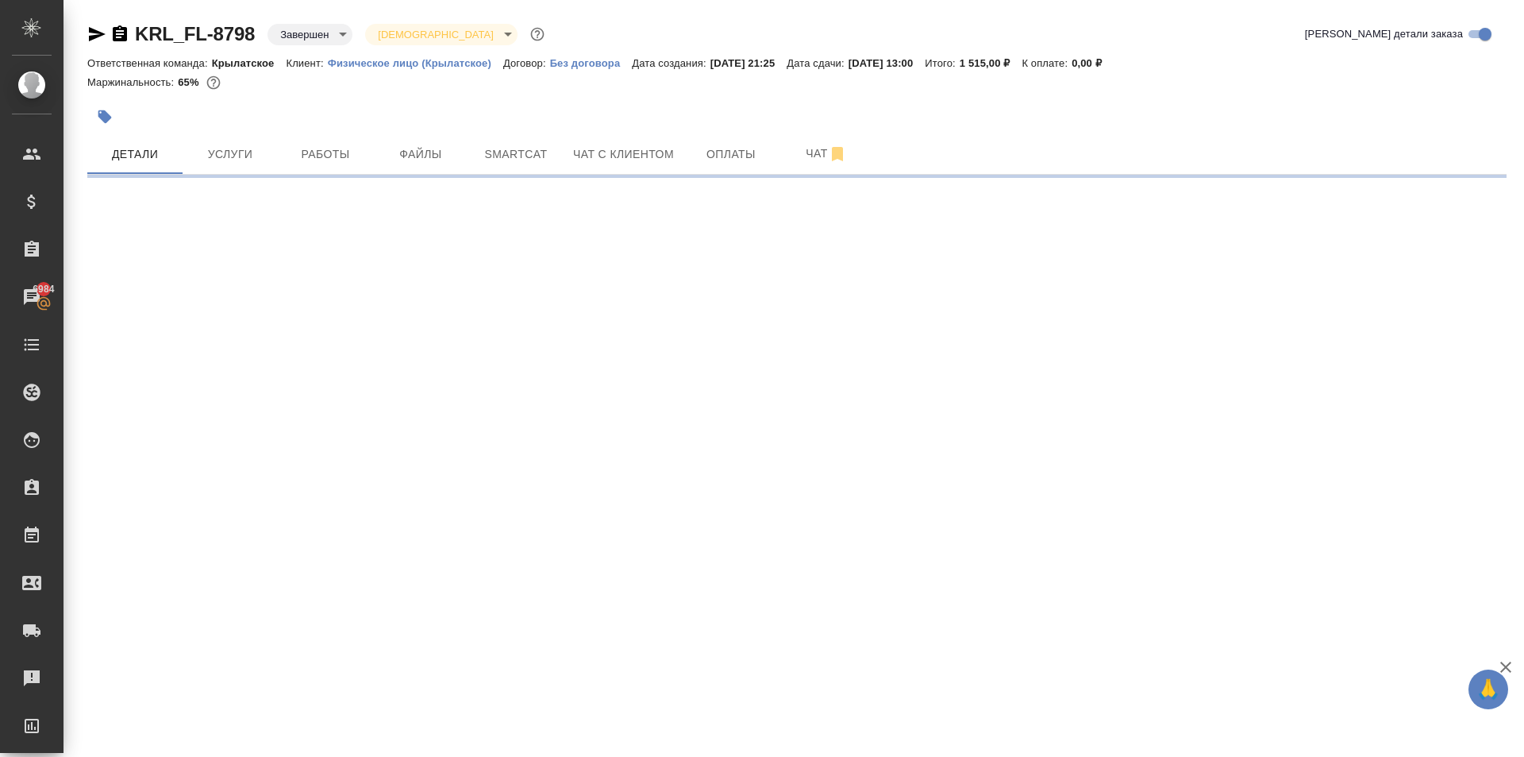
drag, startPoint x: 330, startPoint y: 241, endPoint x: 592, endPoint y: 94, distance: 301.5
click at [592, 94] on div at bounding box center [797, 94] width 1420 height 3
select select "RU"
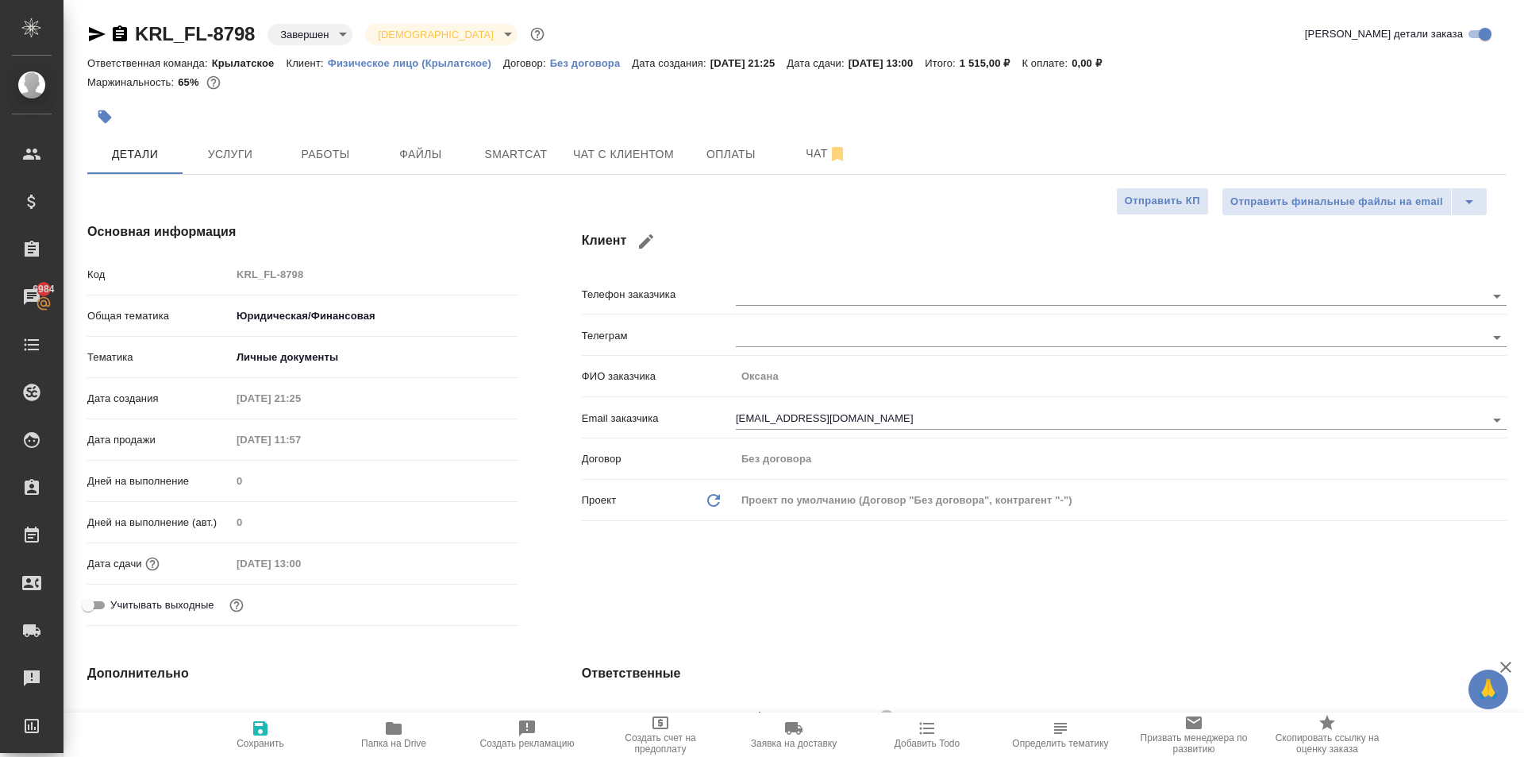
type textarea "x"
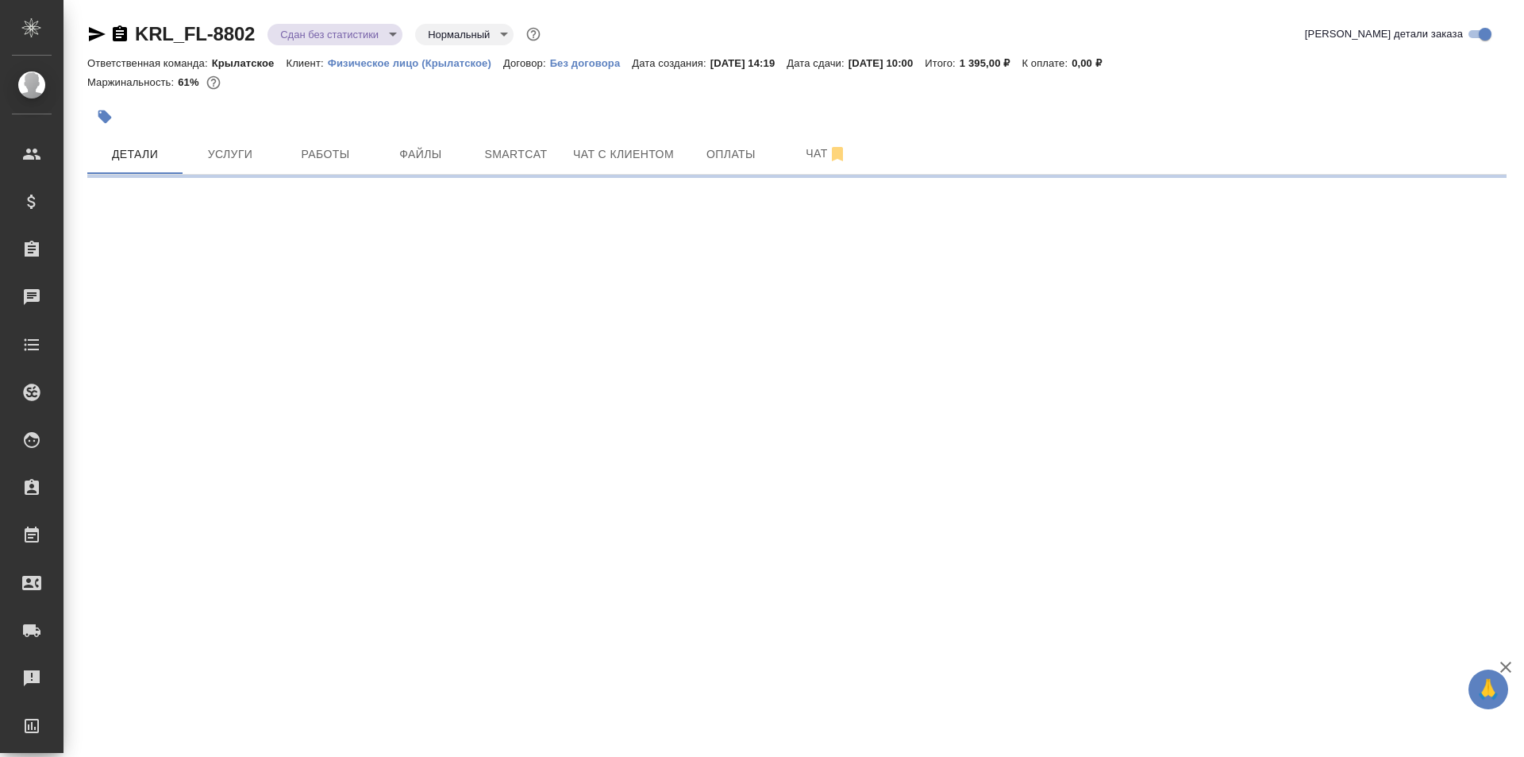
select select "RU"
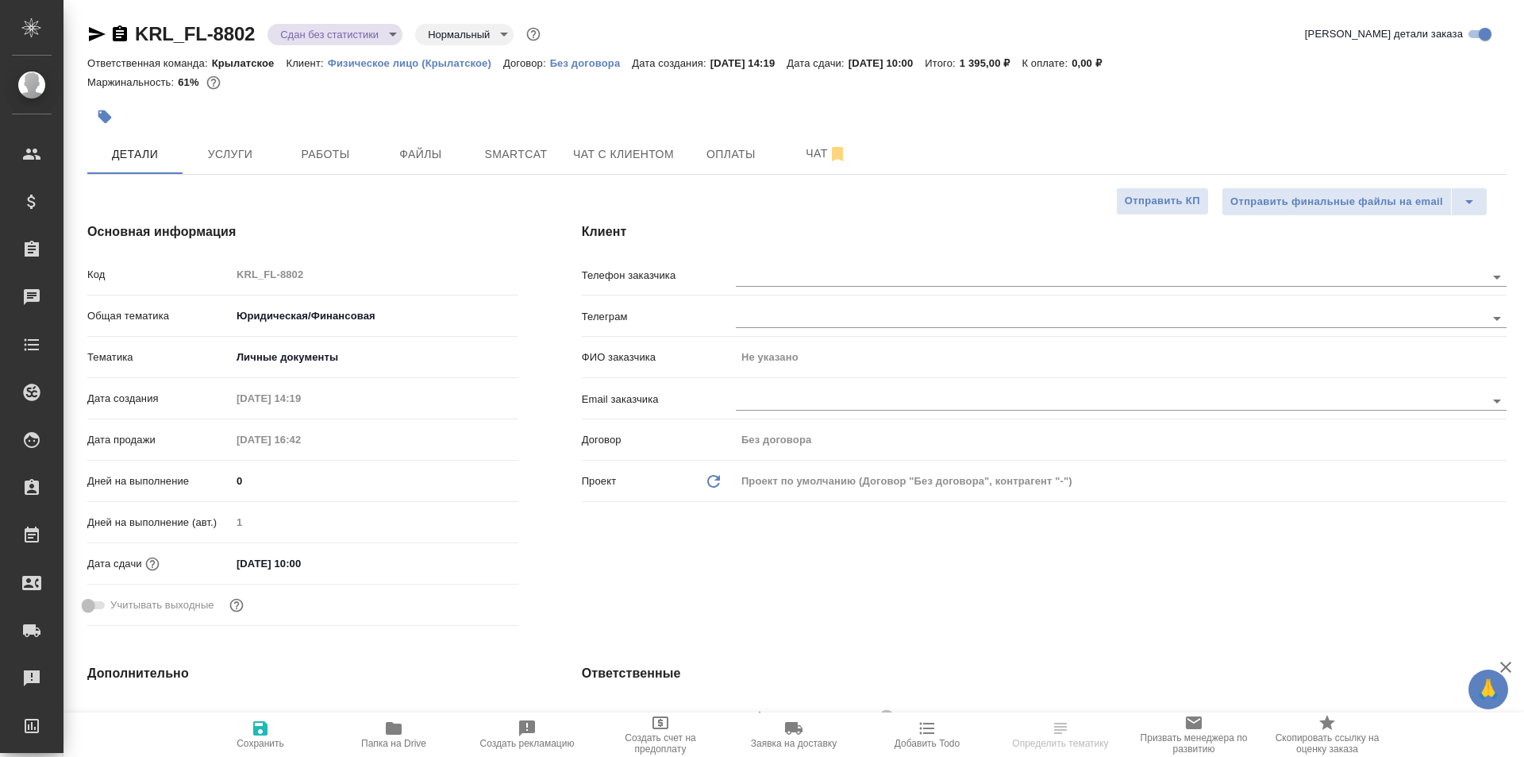
type textarea "x"
drag, startPoint x: 201, startPoint y: 168, endPoint x: 327, endPoint y: 156, distance: 126.8
click at [326, 156] on div "Детали Услуги Работы Файлы Smartcat Чат с клиентом Оплаты Чат" at bounding box center [797, 154] width 1420 height 40
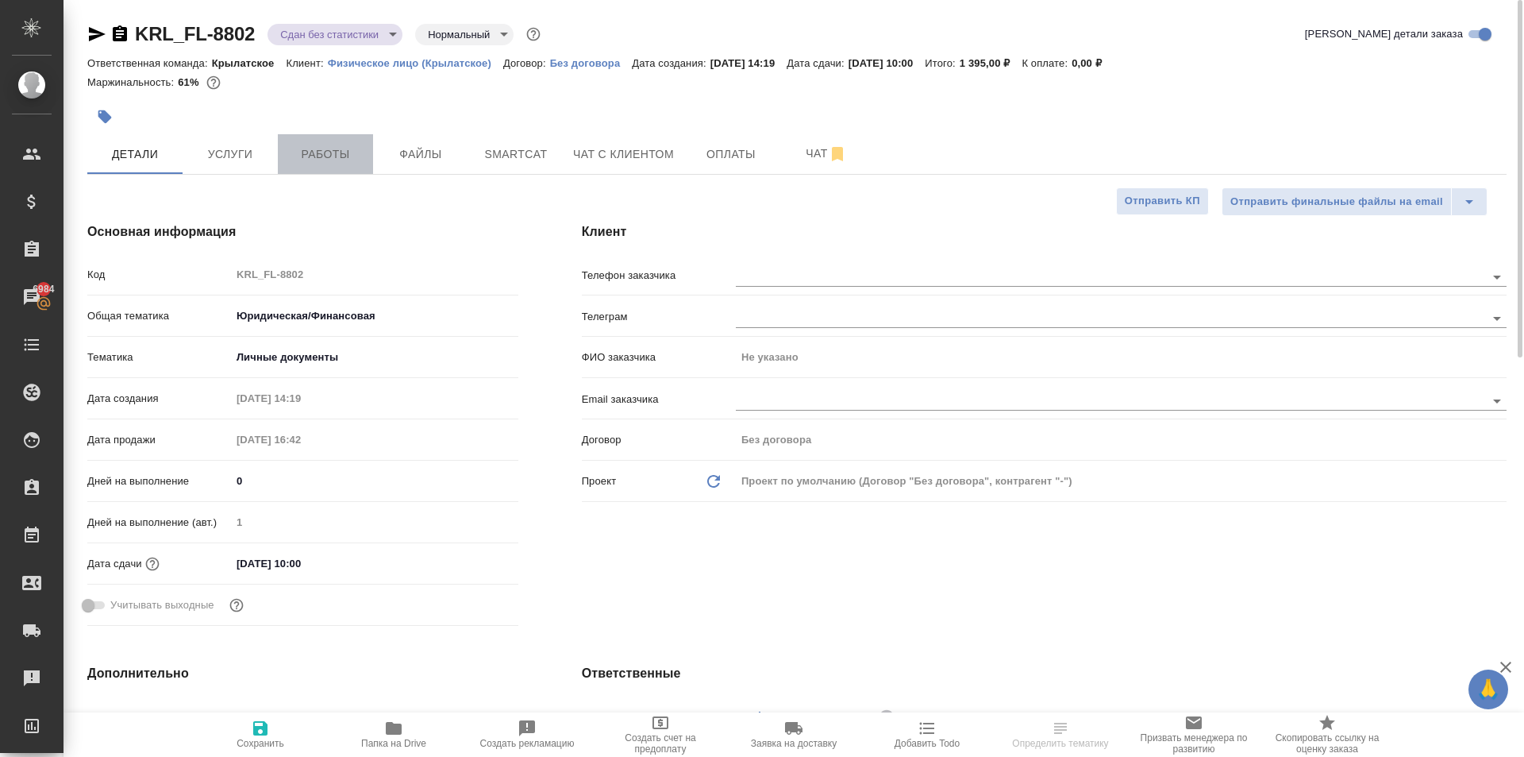
click at [327, 156] on span "Работы" at bounding box center [325, 155] width 76 height 20
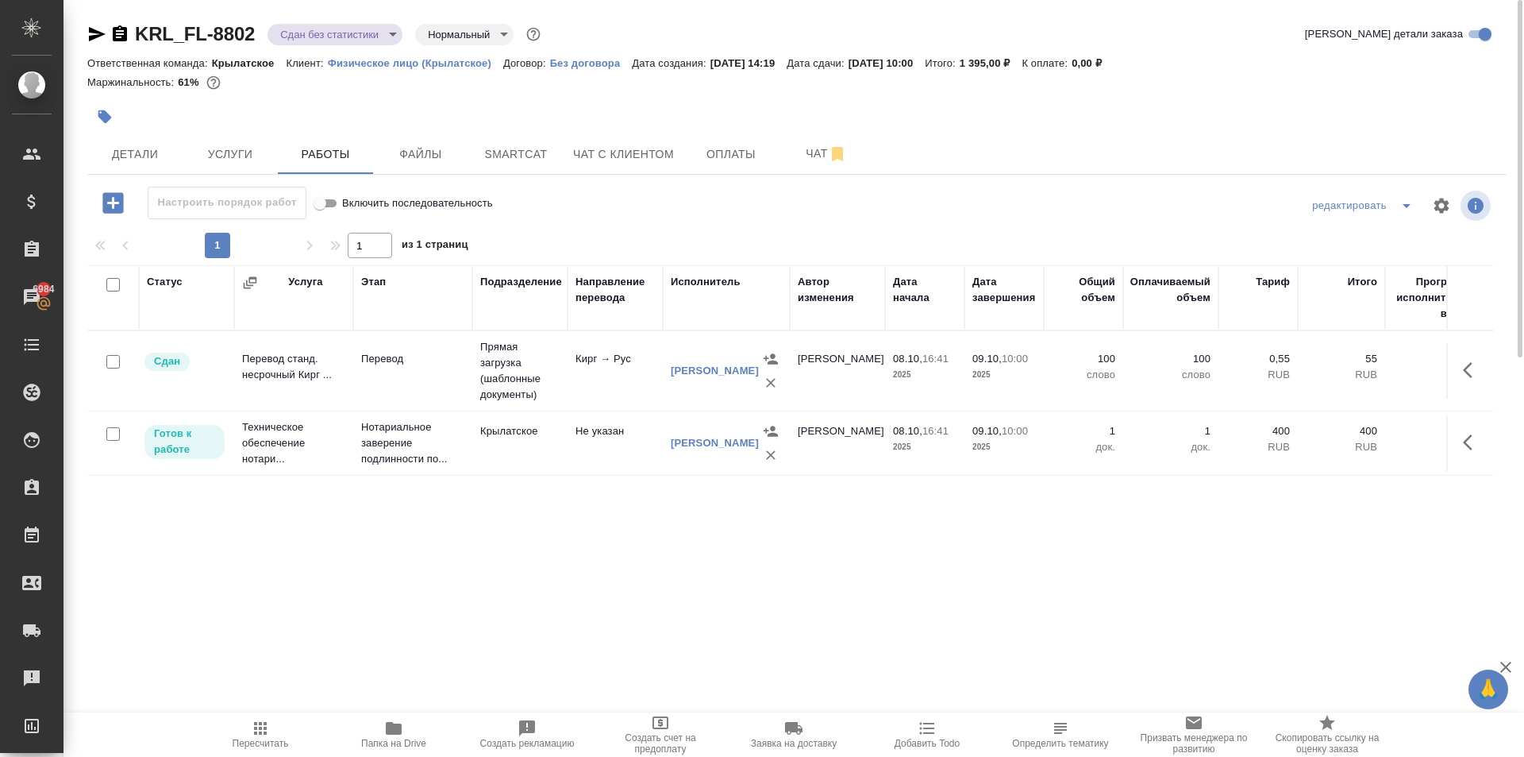
click at [279, 711] on div ".cls-1 fill:#fff; AWATERA [PERSON_NAME] Спецификации Заказы 6984 Чаты Todo Прое…" at bounding box center [762, 378] width 1524 height 757
click at [274, 719] on span "Пересчитать" at bounding box center [260, 734] width 114 height 30
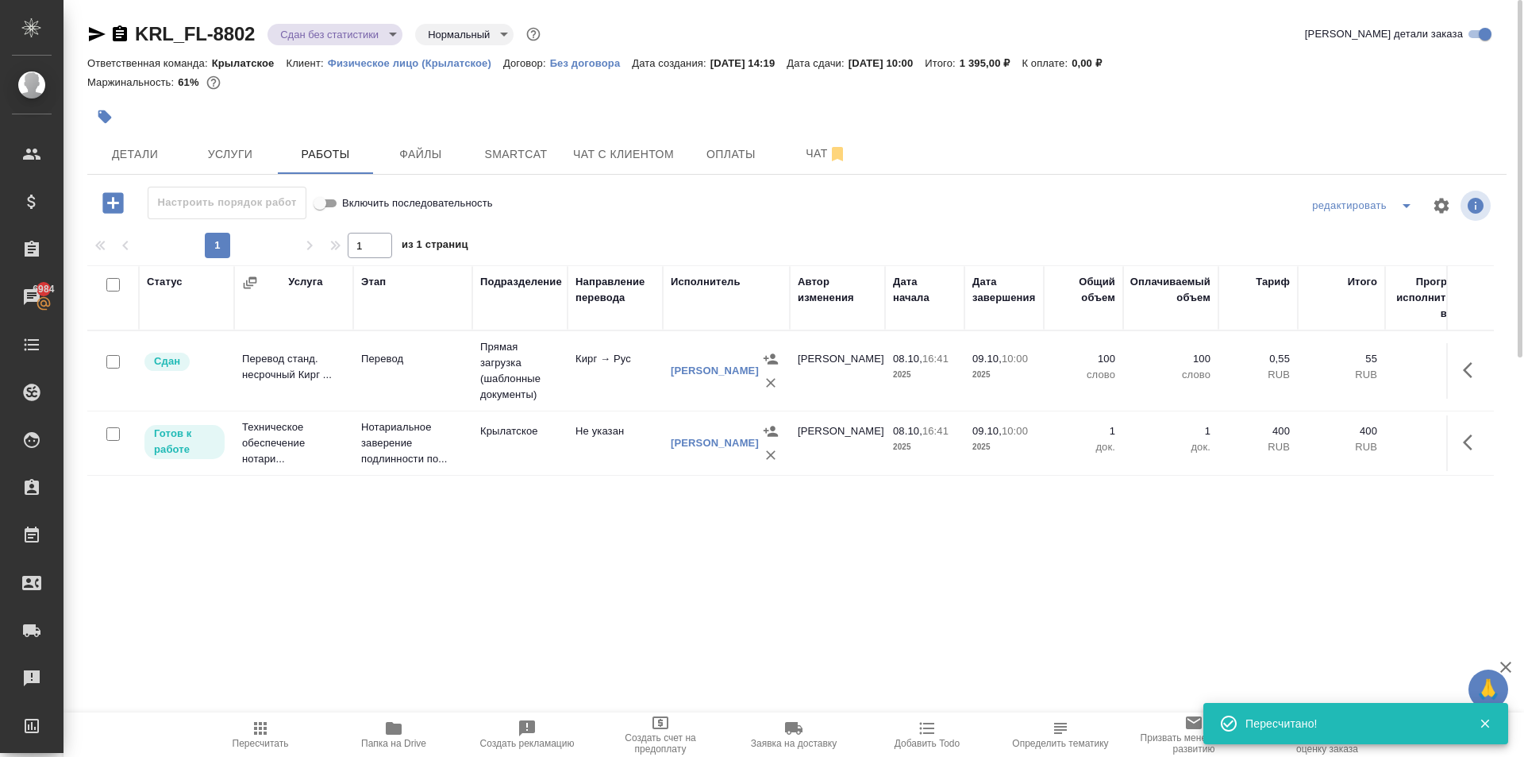
click at [1466, 441] on icon "button" at bounding box center [1468, 442] width 10 height 16
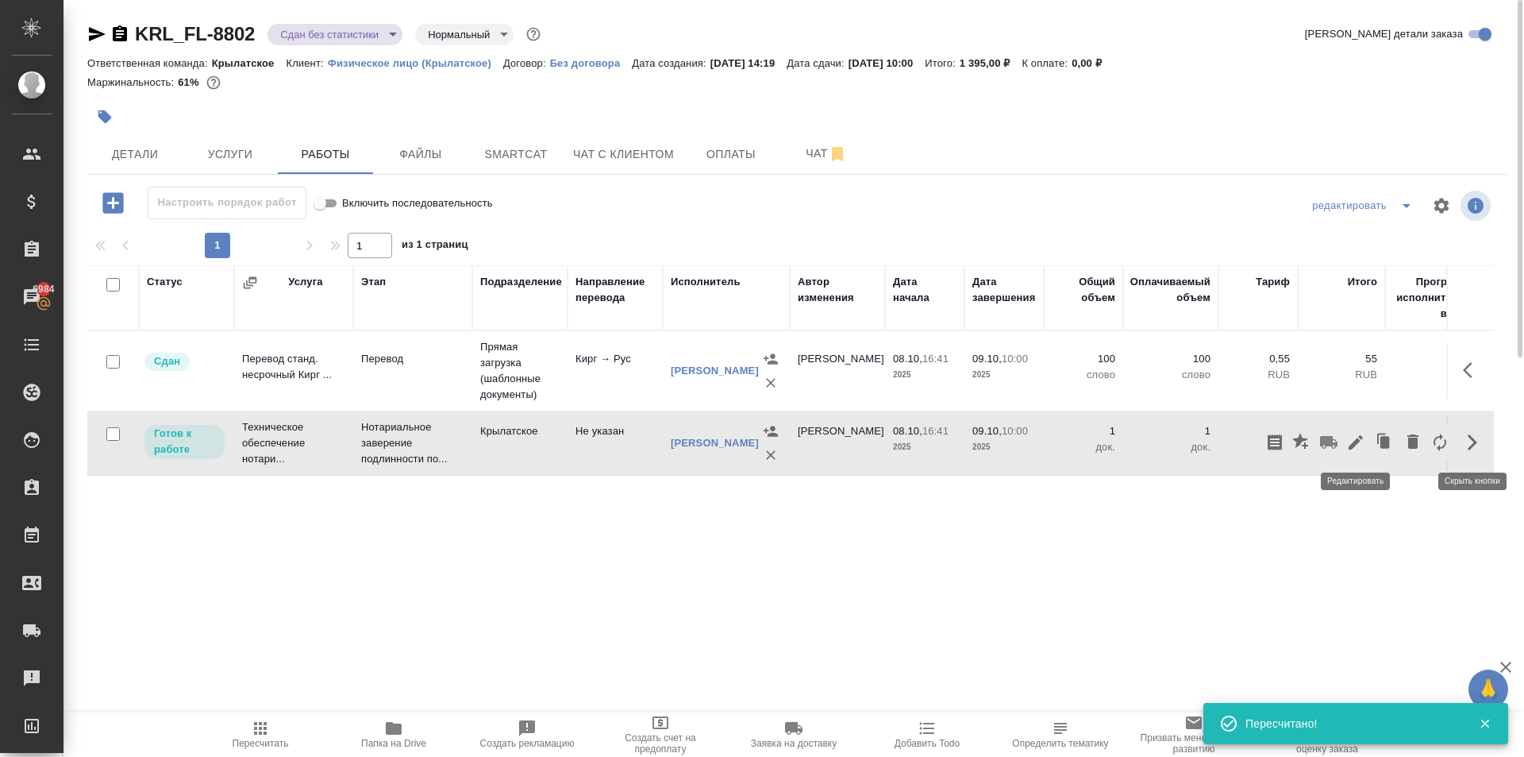
click at [1356, 446] on icon "button" at bounding box center [1356, 442] width 19 height 19
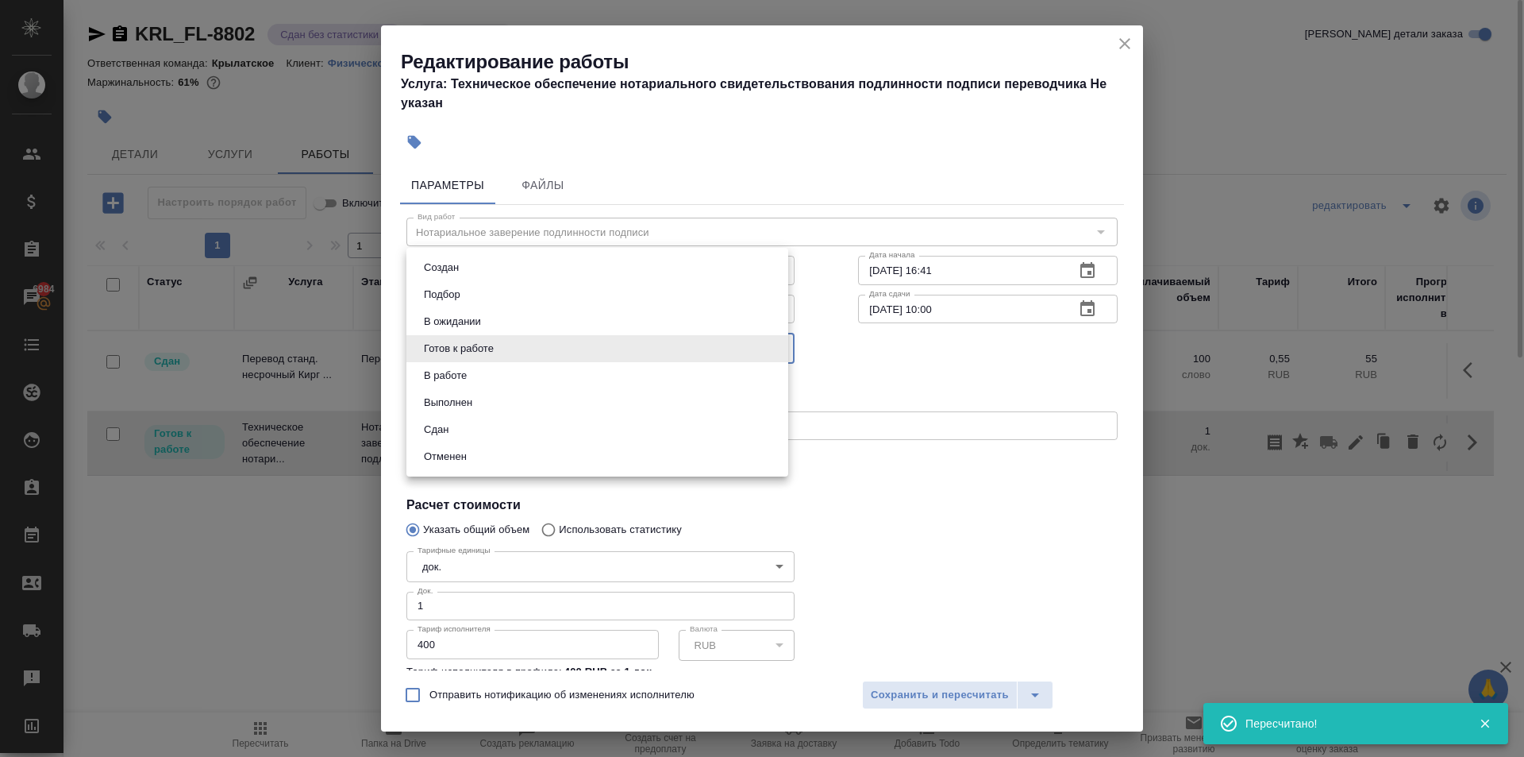
click at [466, 336] on body "🙏 .cls-1 fill:#fff; AWATERA Kasymov Timur Клиенты Спецификации Заказы 6984 Чаты…" at bounding box center [762, 378] width 1524 height 757
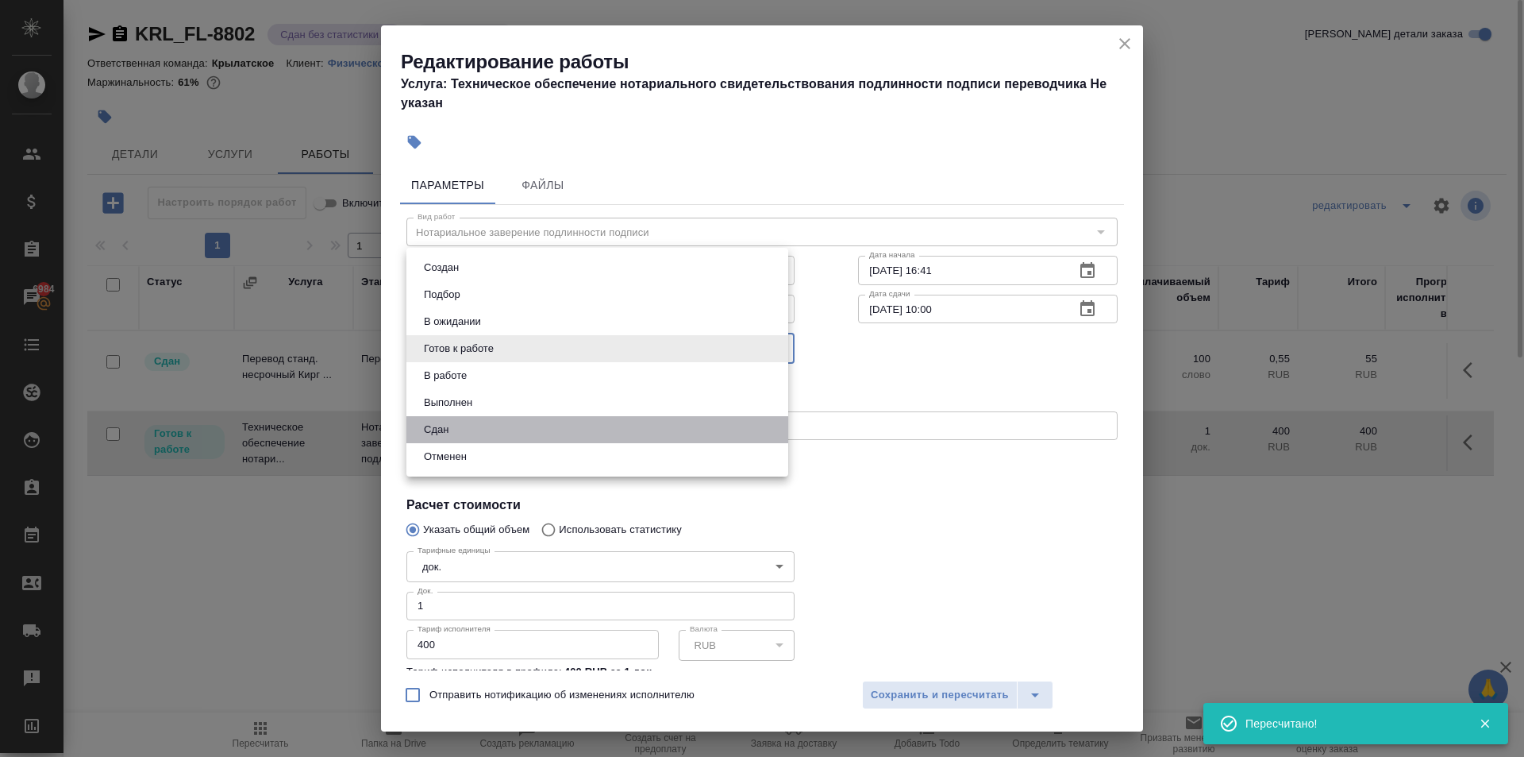
drag, startPoint x: 465, startPoint y: 427, endPoint x: 499, endPoint y: 441, distance: 37.0
click at [464, 427] on li "Сдан" at bounding box center [598, 429] width 382 height 27
type input "closed"
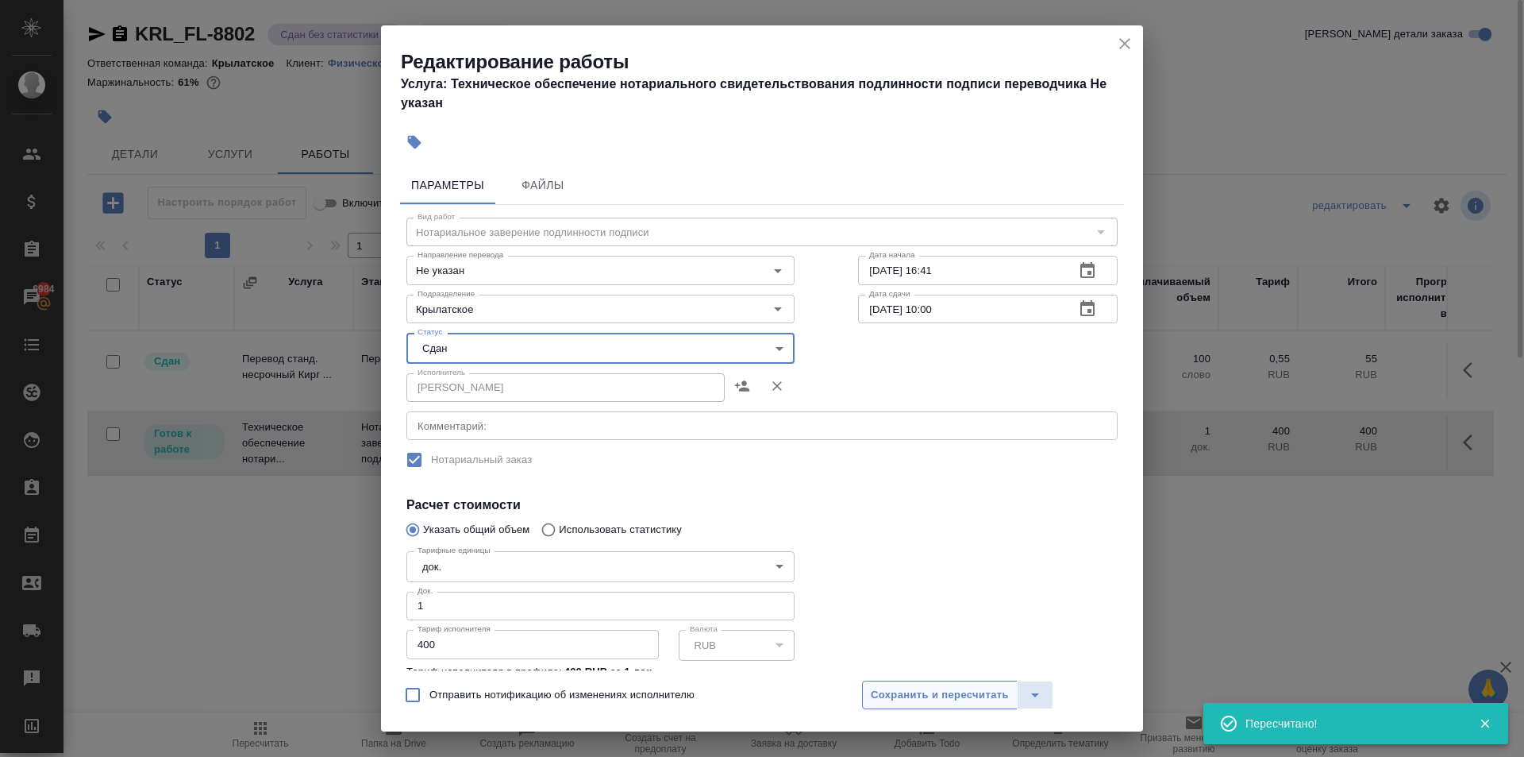
click at [931, 691] on span "Сохранить и пересчитать" at bounding box center [940, 695] width 138 height 18
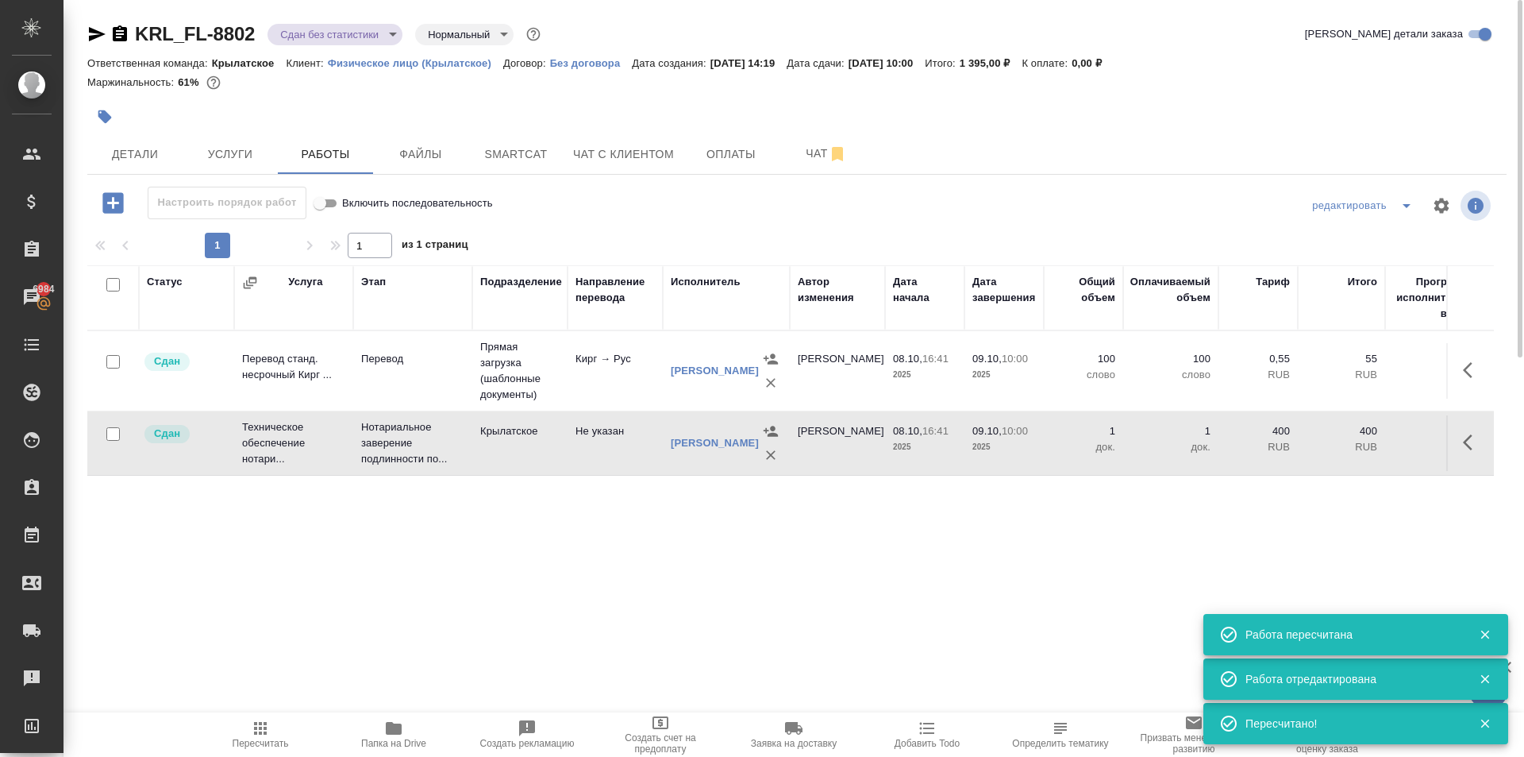
click at [320, 39] on body "🙏 .cls-1 fill:#fff; AWATERA Kasymov Timur Клиенты Спецификации Заказы 6984 Чаты…" at bounding box center [762, 378] width 1524 height 757
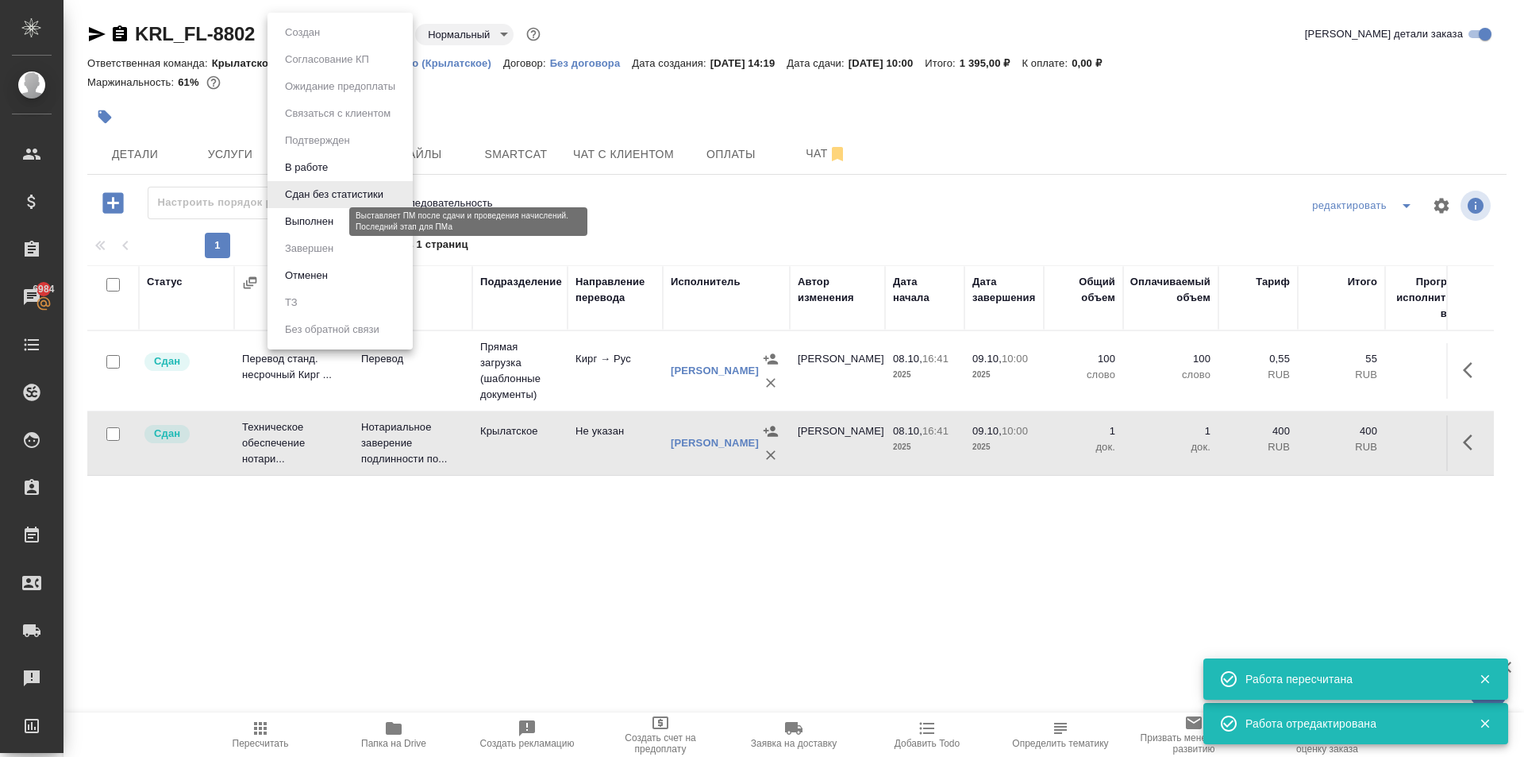
click at [303, 221] on button "Выполнен" at bounding box center [309, 221] width 58 height 17
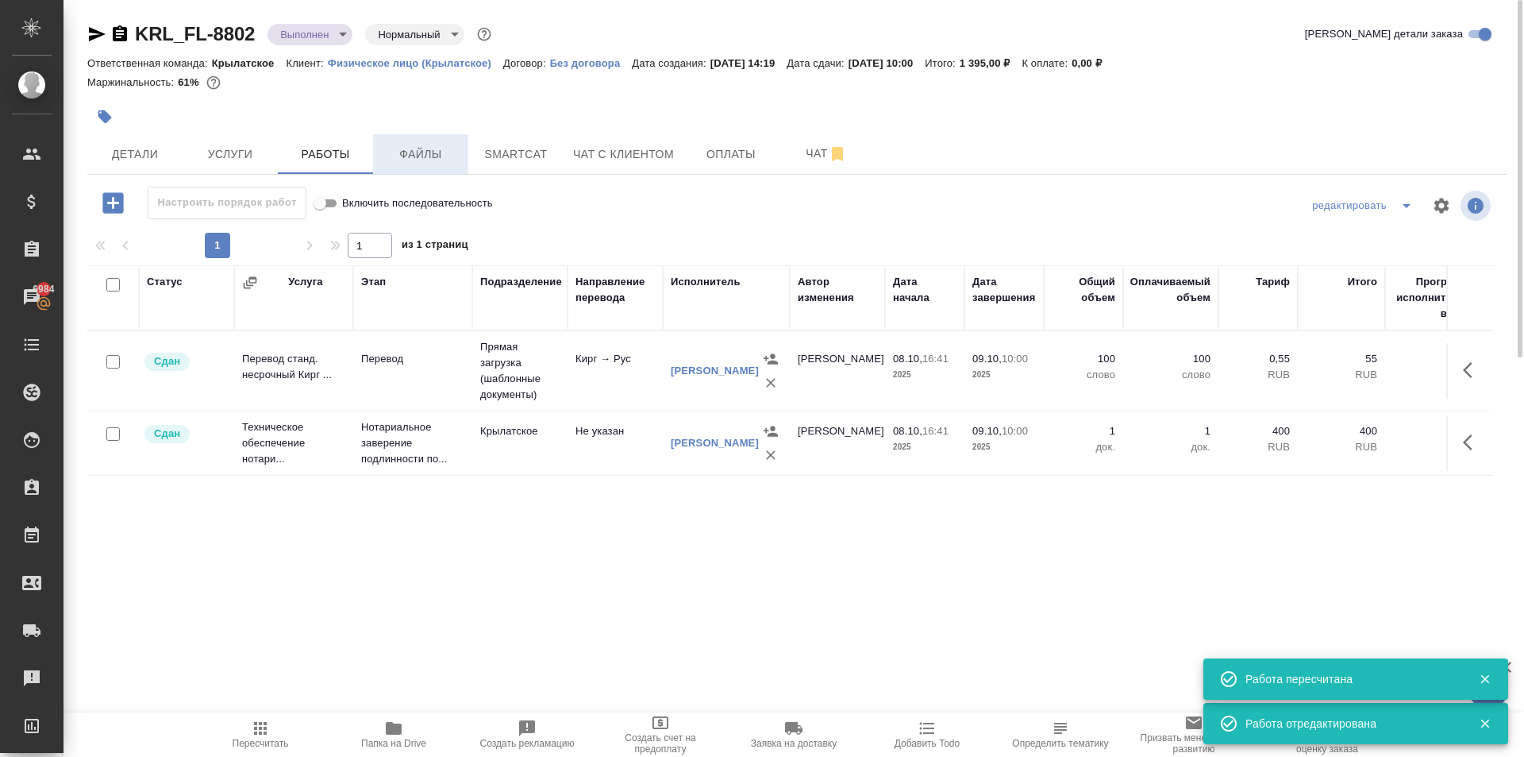
click at [410, 148] on button "Файлы" at bounding box center [420, 154] width 95 height 40
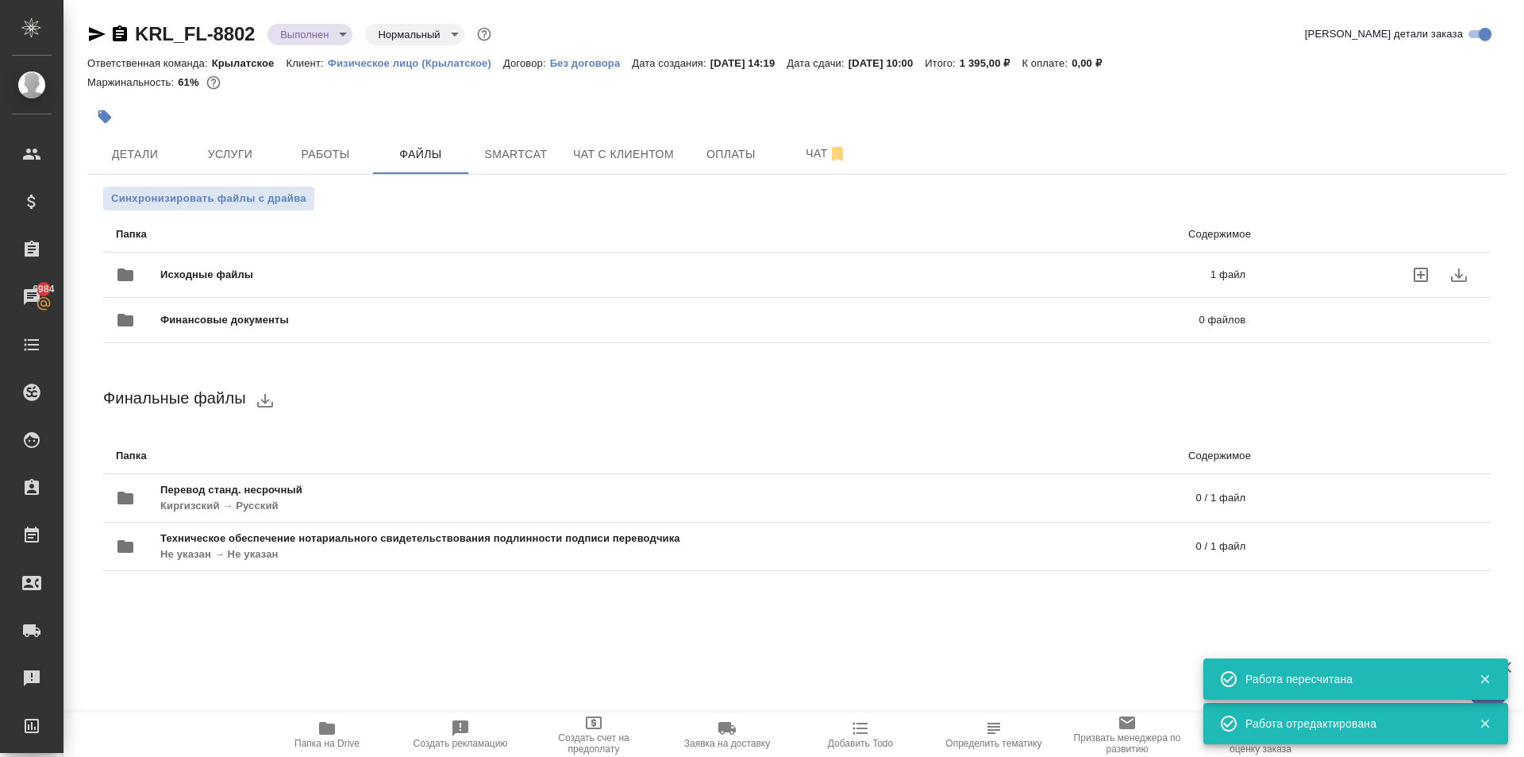
click at [312, 267] on span "Исходные файлы" at bounding box center [446, 275] width 572 height 16
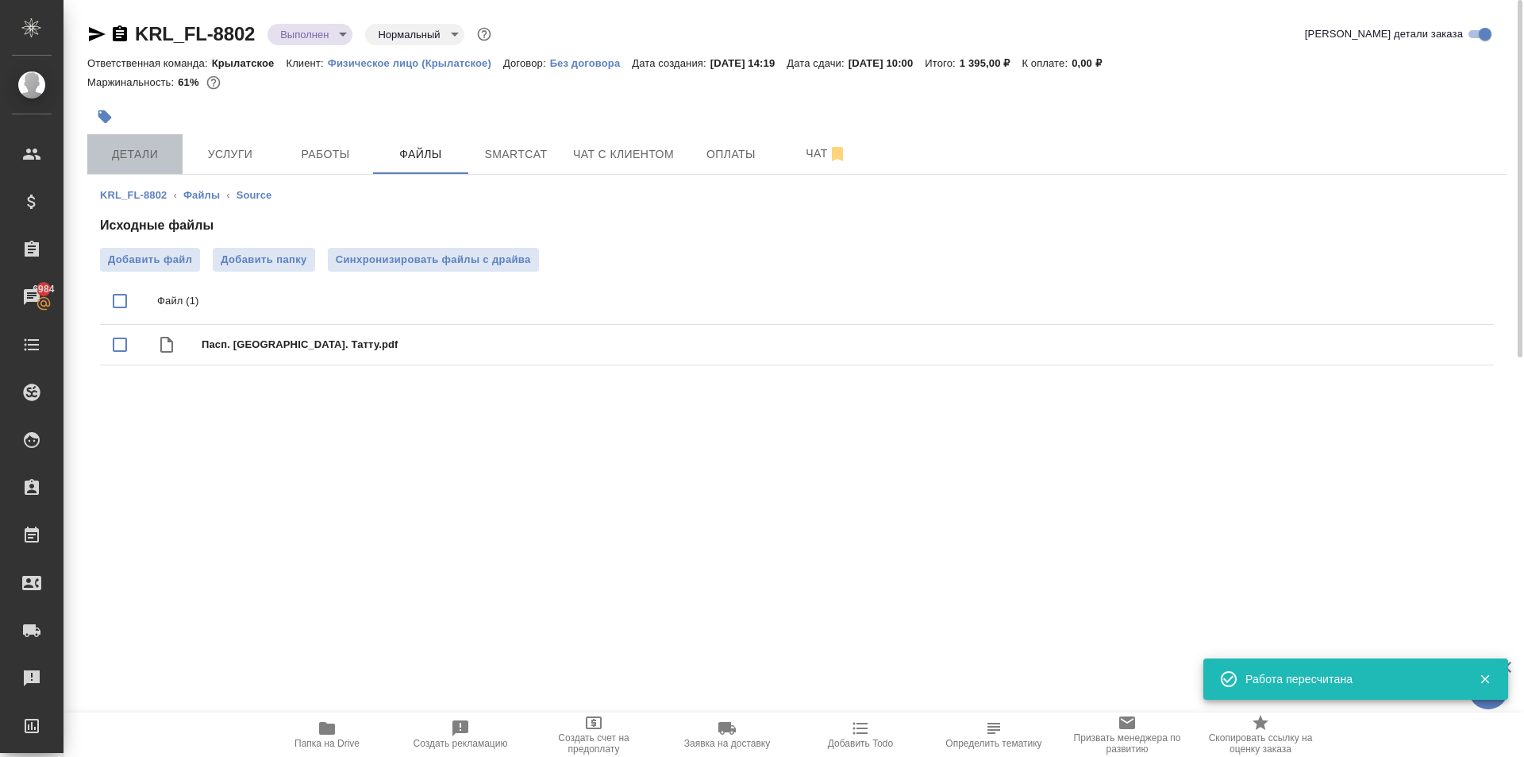
click at [152, 161] on span "Детали" at bounding box center [135, 155] width 76 height 20
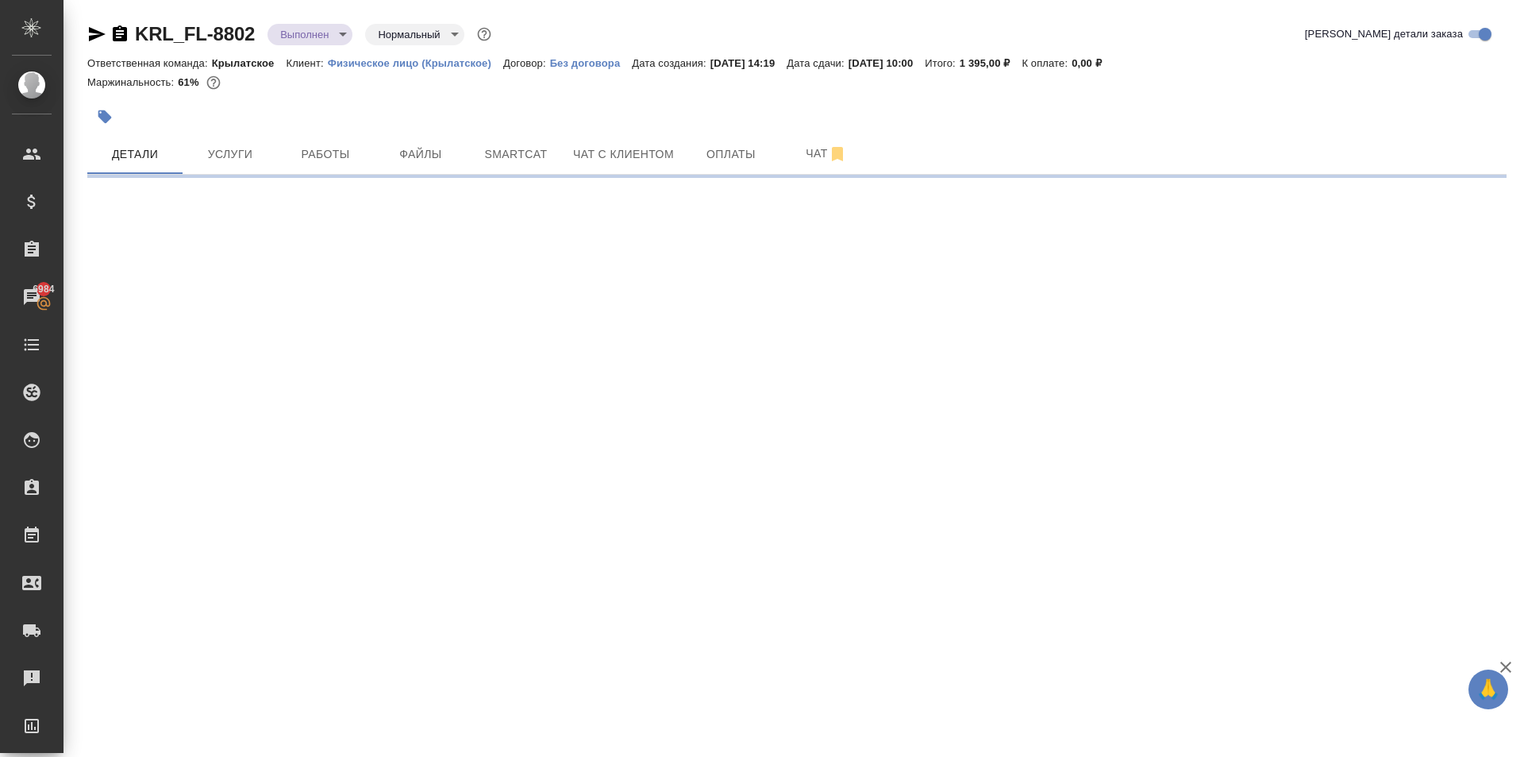
select select "RU"
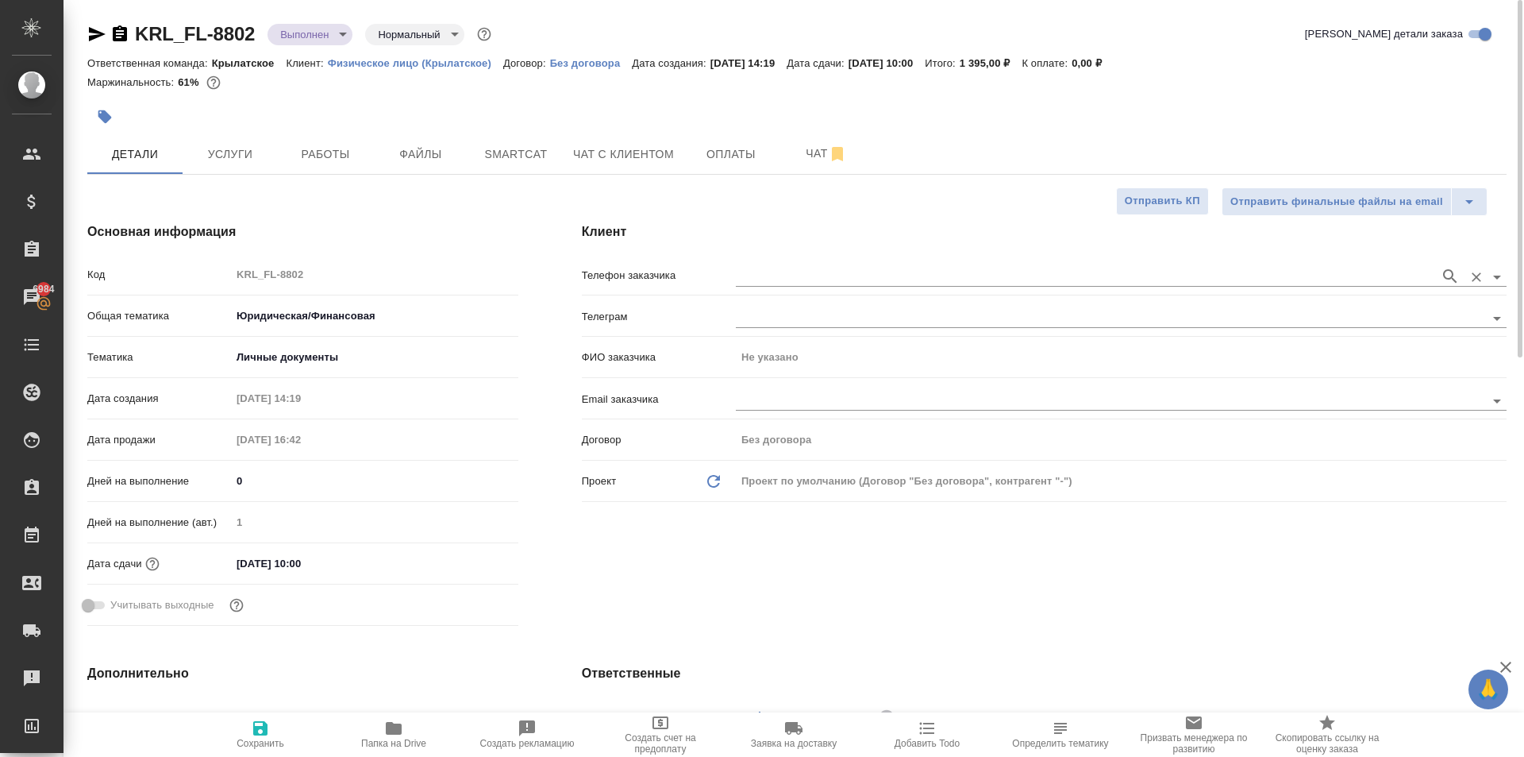
type textarea "x"
drag, startPoint x: 765, startPoint y: 263, endPoint x: 774, endPoint y: 275, distance: 14.8
click at [770, 268] on div at bounding box center [1121, 274] width 771 height 29
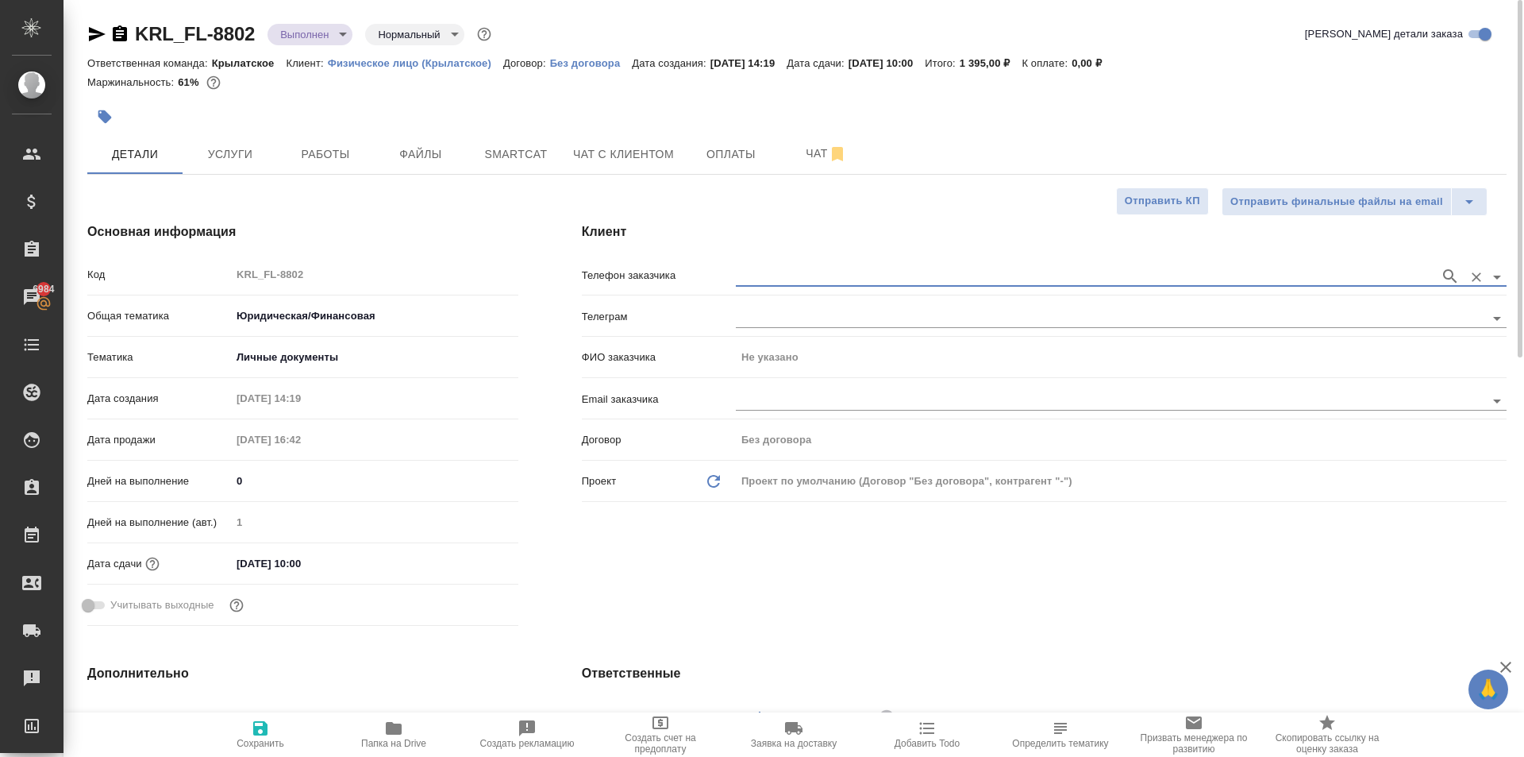
click at [777, 280] on input "text" at bounding box center [1084, 276] width 696 height 19
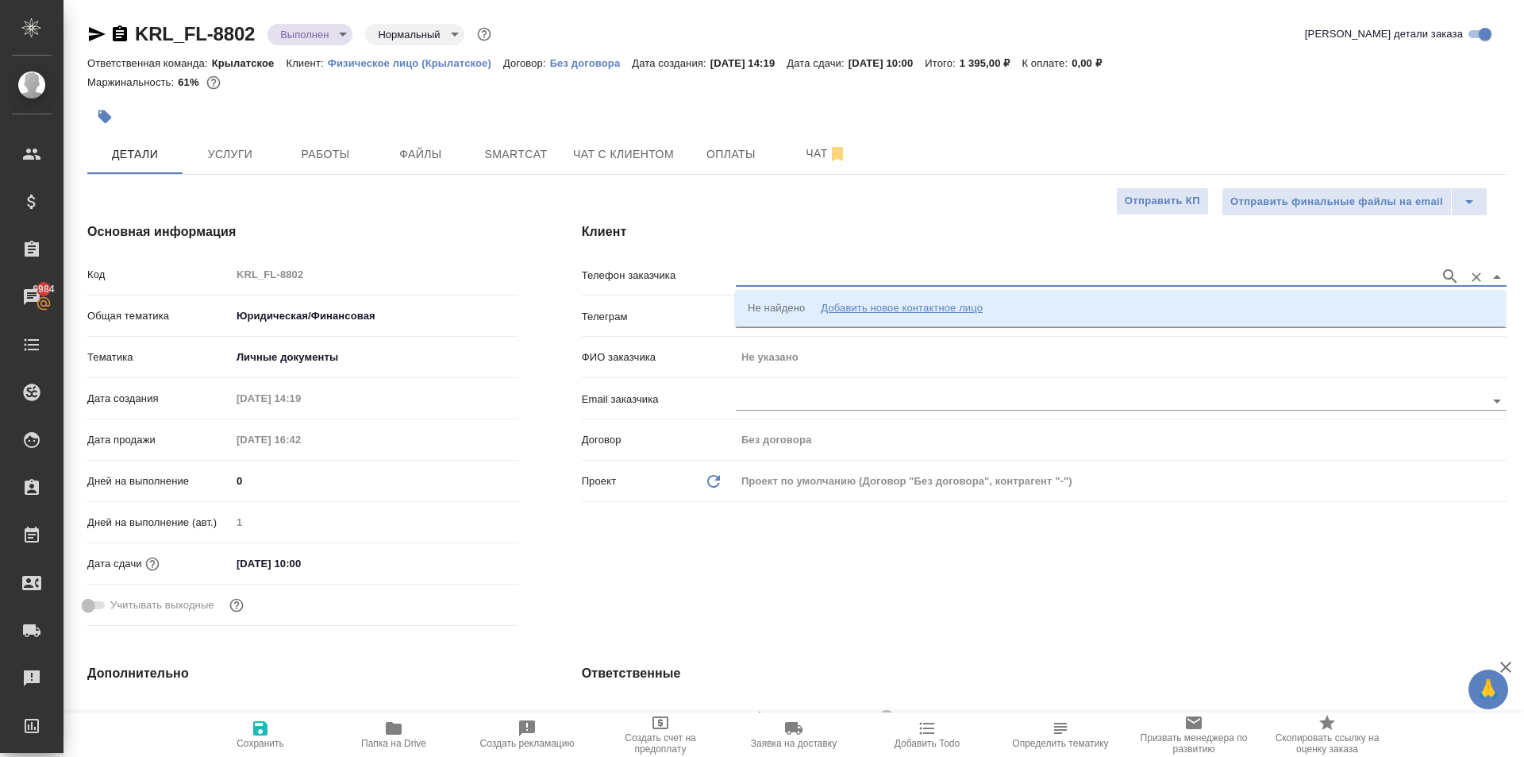
click at [796, 305] on div "Не найдено" at bounding box center [776, 308] width 57 height 16
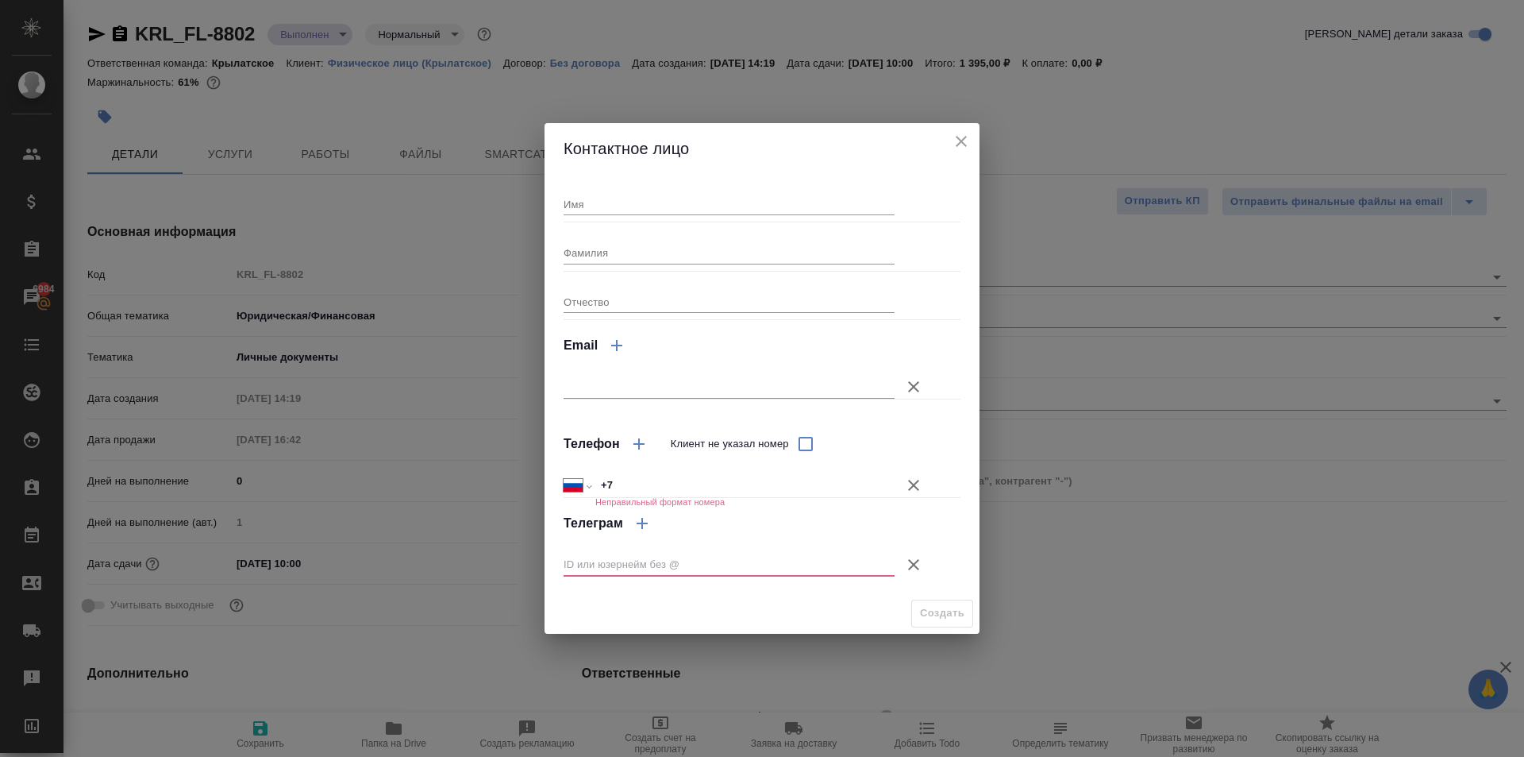
click at [576, 206] on input "Имя" at bounding box center [729, 204] width 331 height 22
type input "Татту"
drag, startPoint x: 915, startPoint y: 485, endPoint x: 936, endPoint y: 506, distance: 29.8
click at [929, 498] on div at bounding box center [928, 485] width 66 height 44
click at [914, 558] on icon "button" at bounding box center [913, 564] width 19 height 19
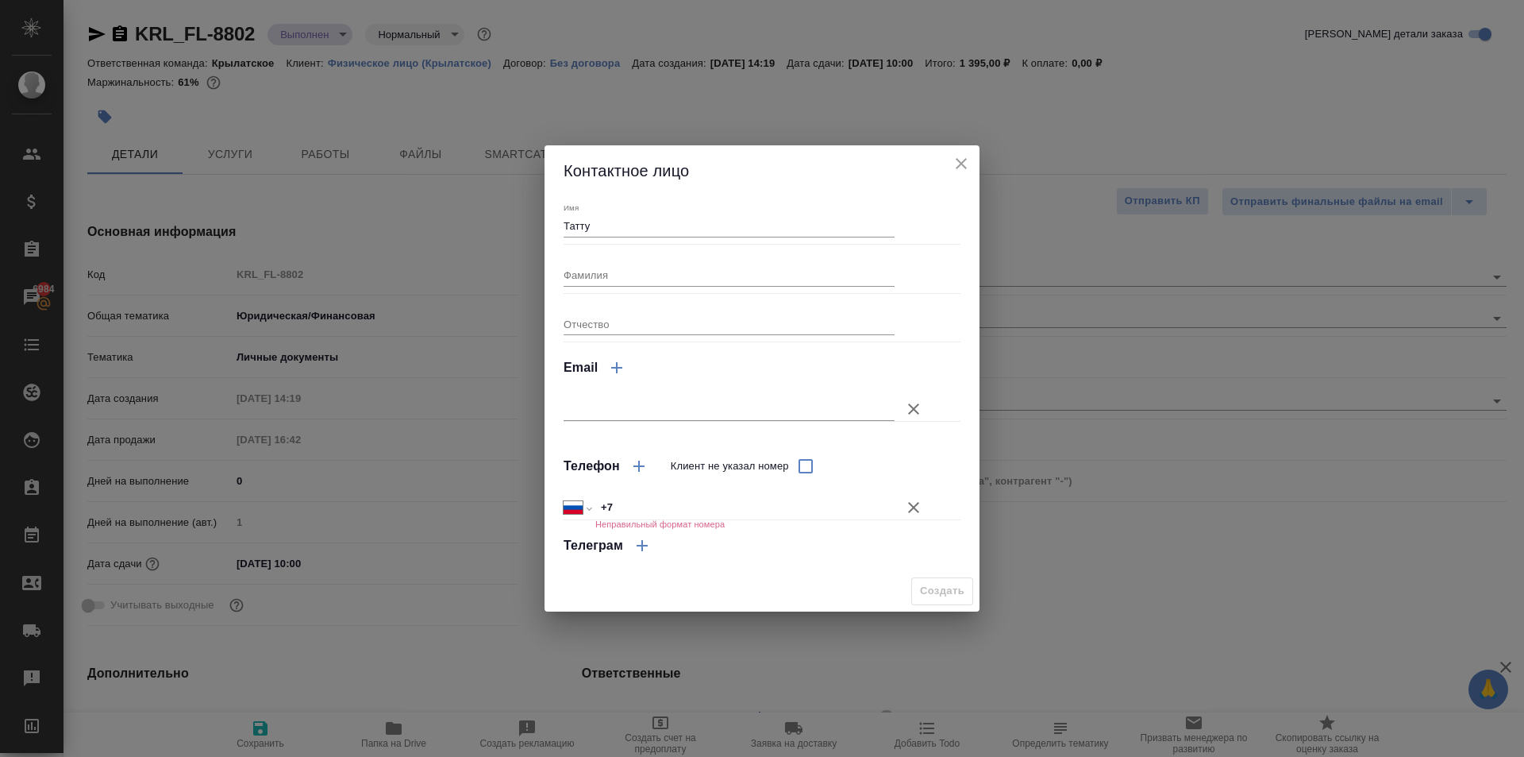
click at [911, 514] on icon "button" at bounding box center [913, 507] width 19 height 19
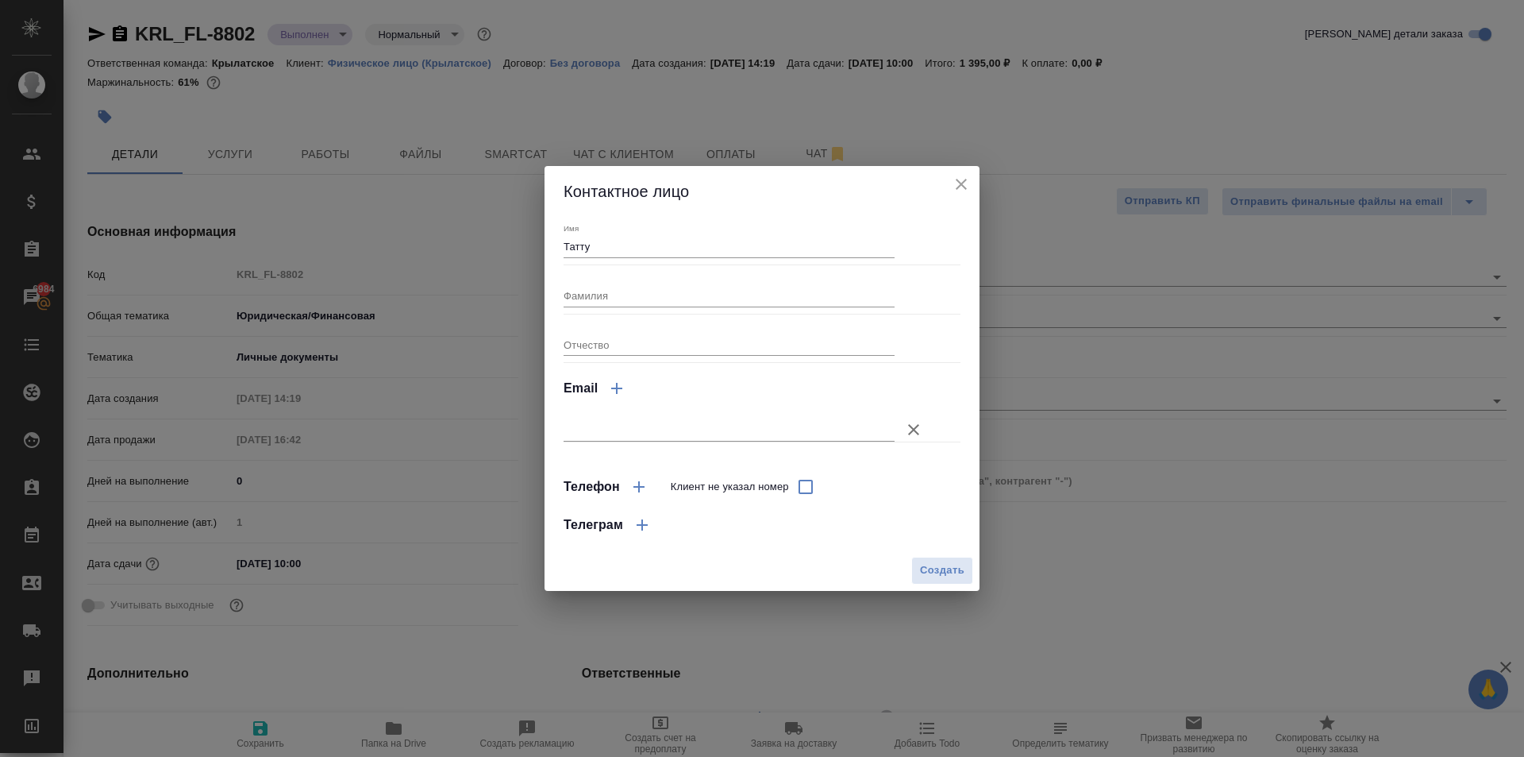
click at [929, 553] on div "Создать" at bounding box center [762, 570] width 435 height 40
click at [933, 562] on span "Создать" at bounding box center [942, 570] width 44 height 18
type input "Татту"
type textarea "x"
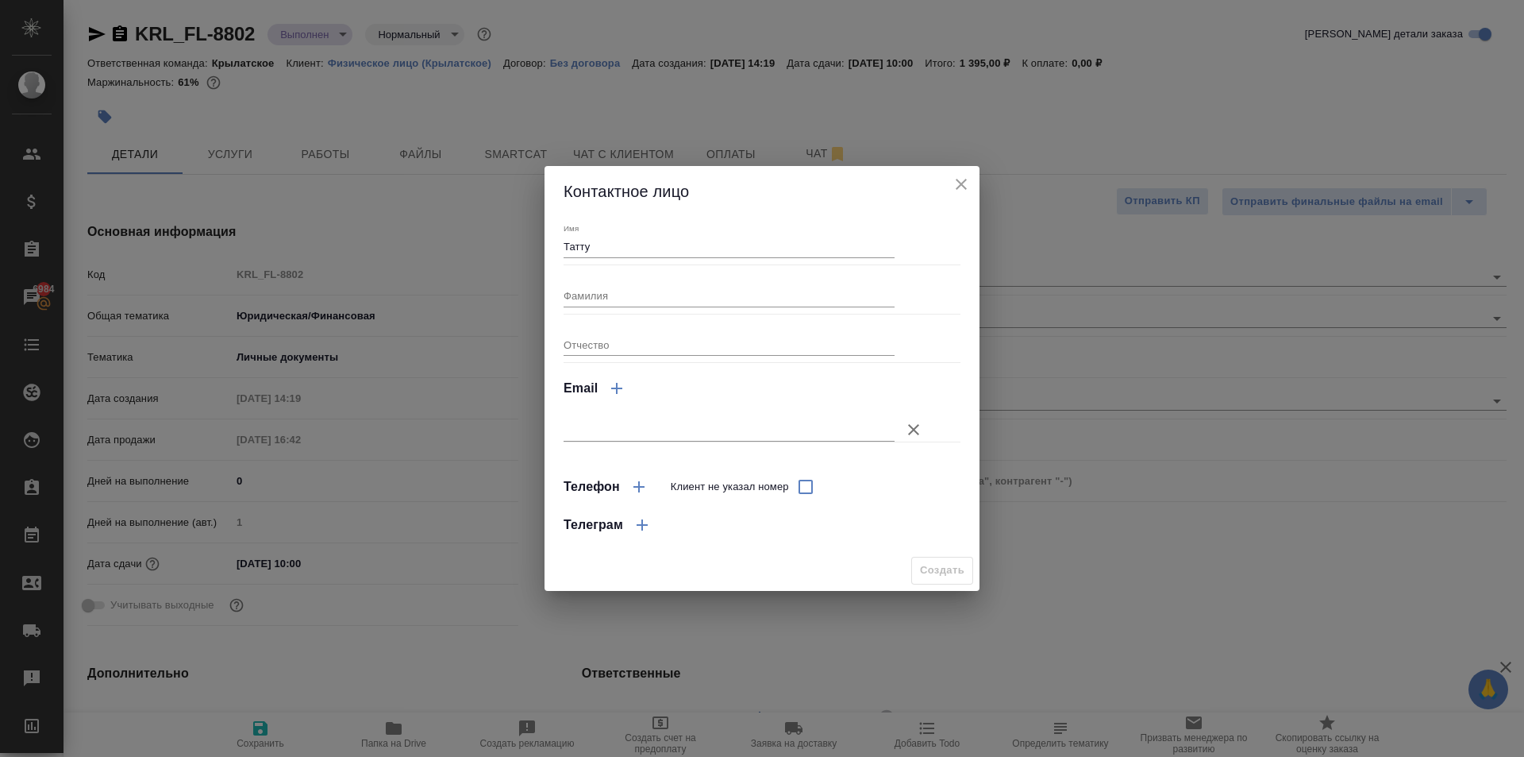
type textarea "x"
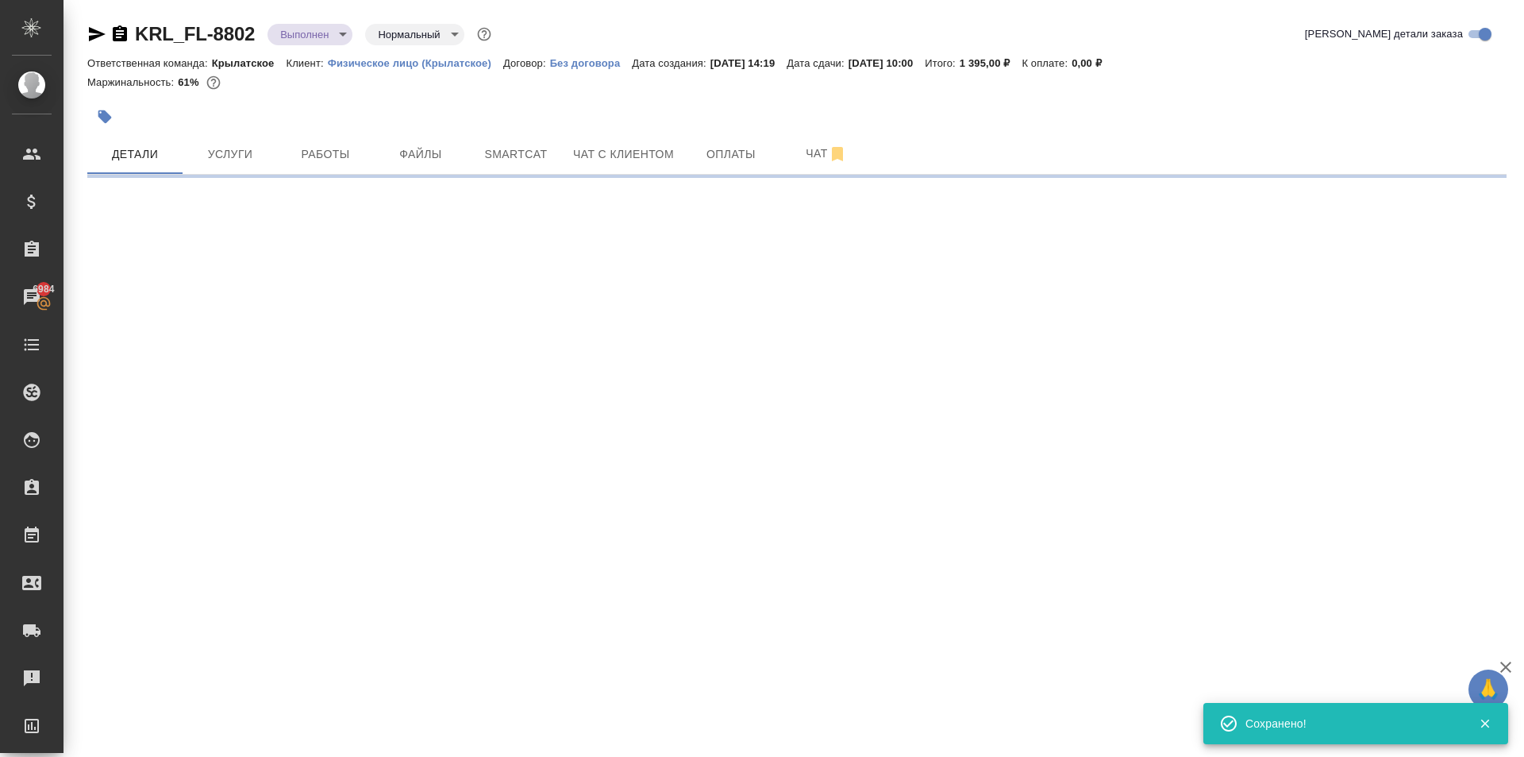
type input "holyTrinity"
click at [314, 46] on div "KRL_FL-8802 Выполнен completed Святая троица holyTrinity" at bounding box center [317, 33] width 461 height 25
click at [320, 39] on body "🙏 .cls-1 fill:#fff; AWATERA Kasymov Timur Клиенты Спецификации Заказы 6984 Чаты…" at bounding box center [762, 378] width 1524 height 757
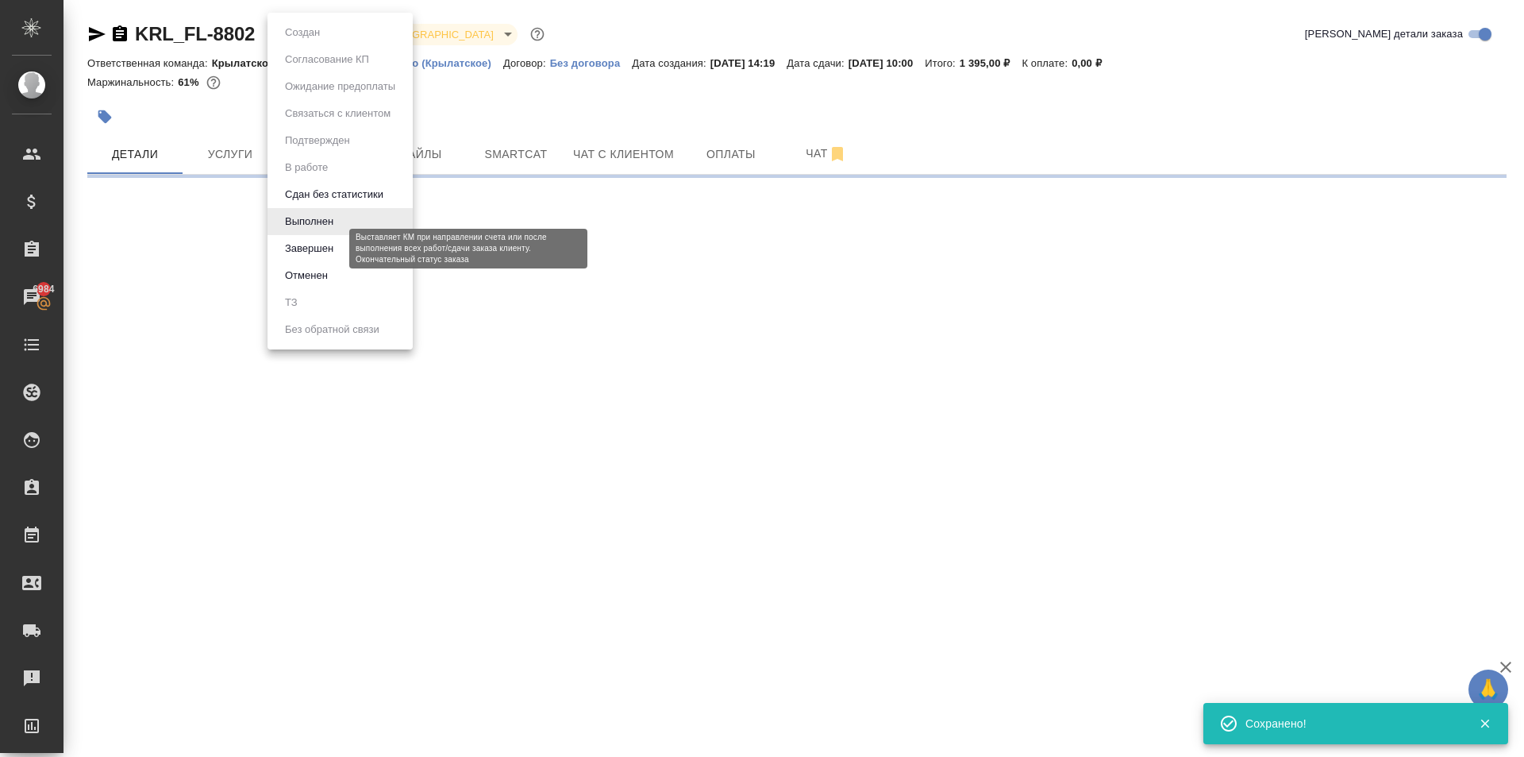
select select "RU"
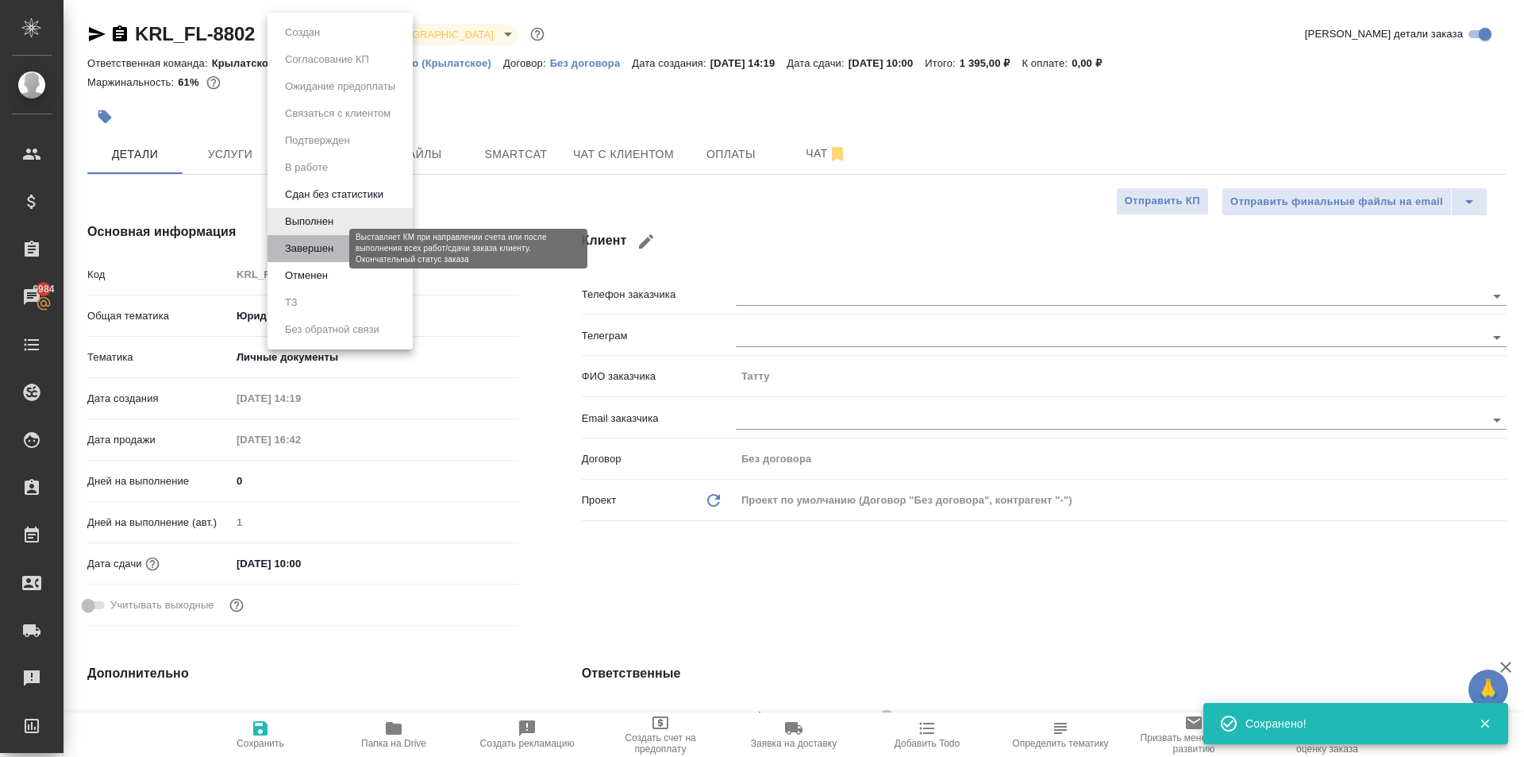
type textarea "x"
click at [333, 248] on button "Завершен" at bounding box center [309, 248] width 58 height 17
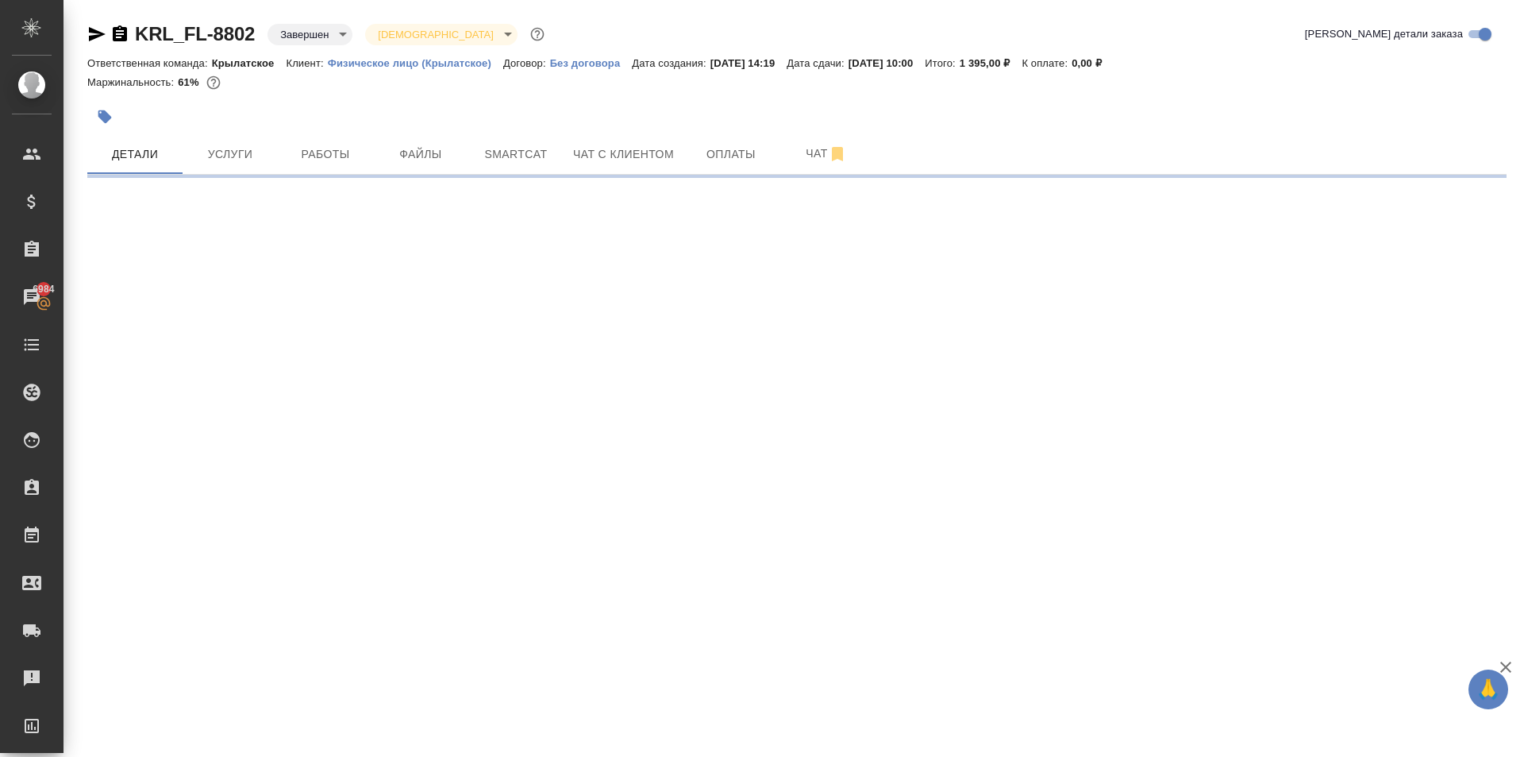
select select "RU"
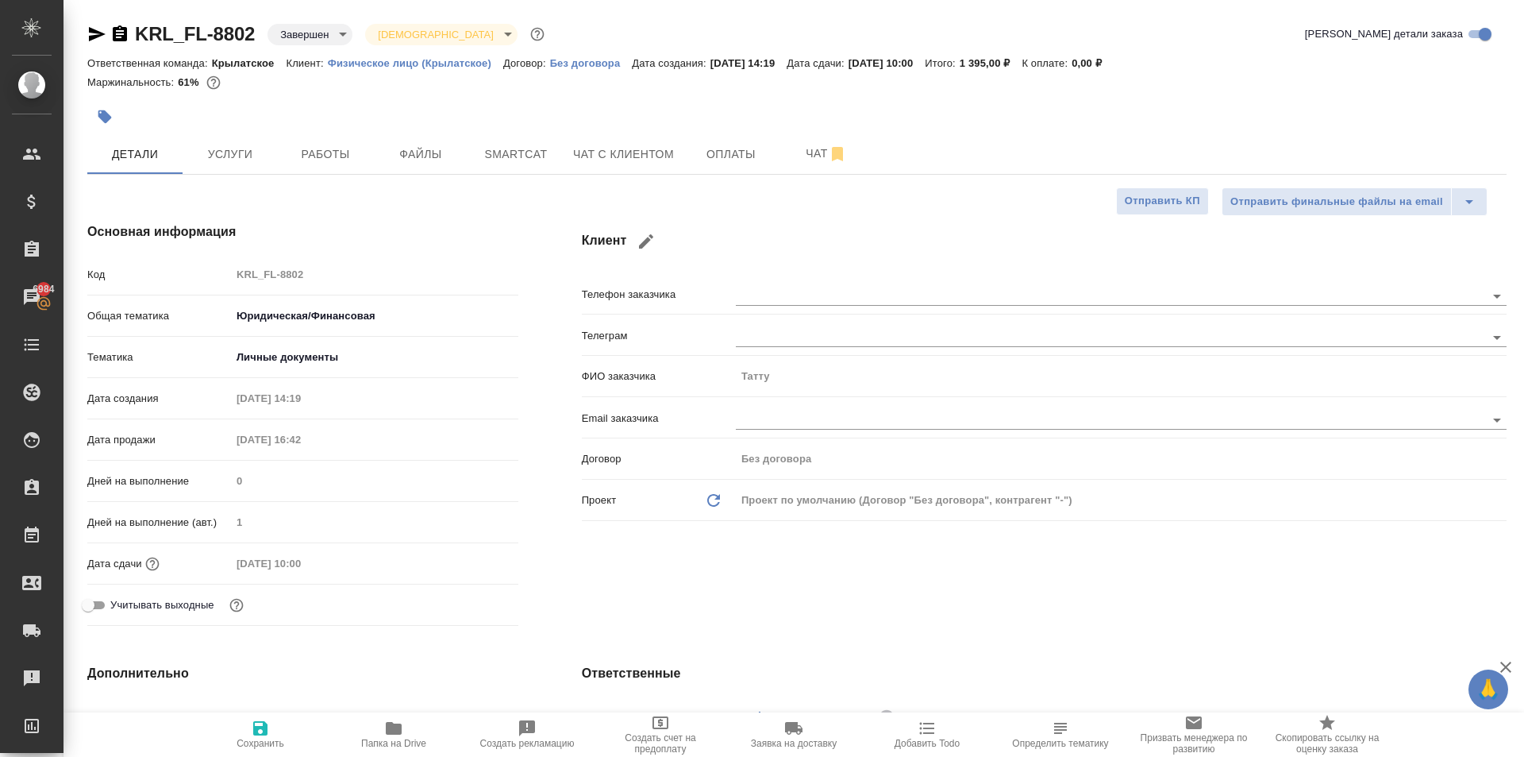
type textarea "x"
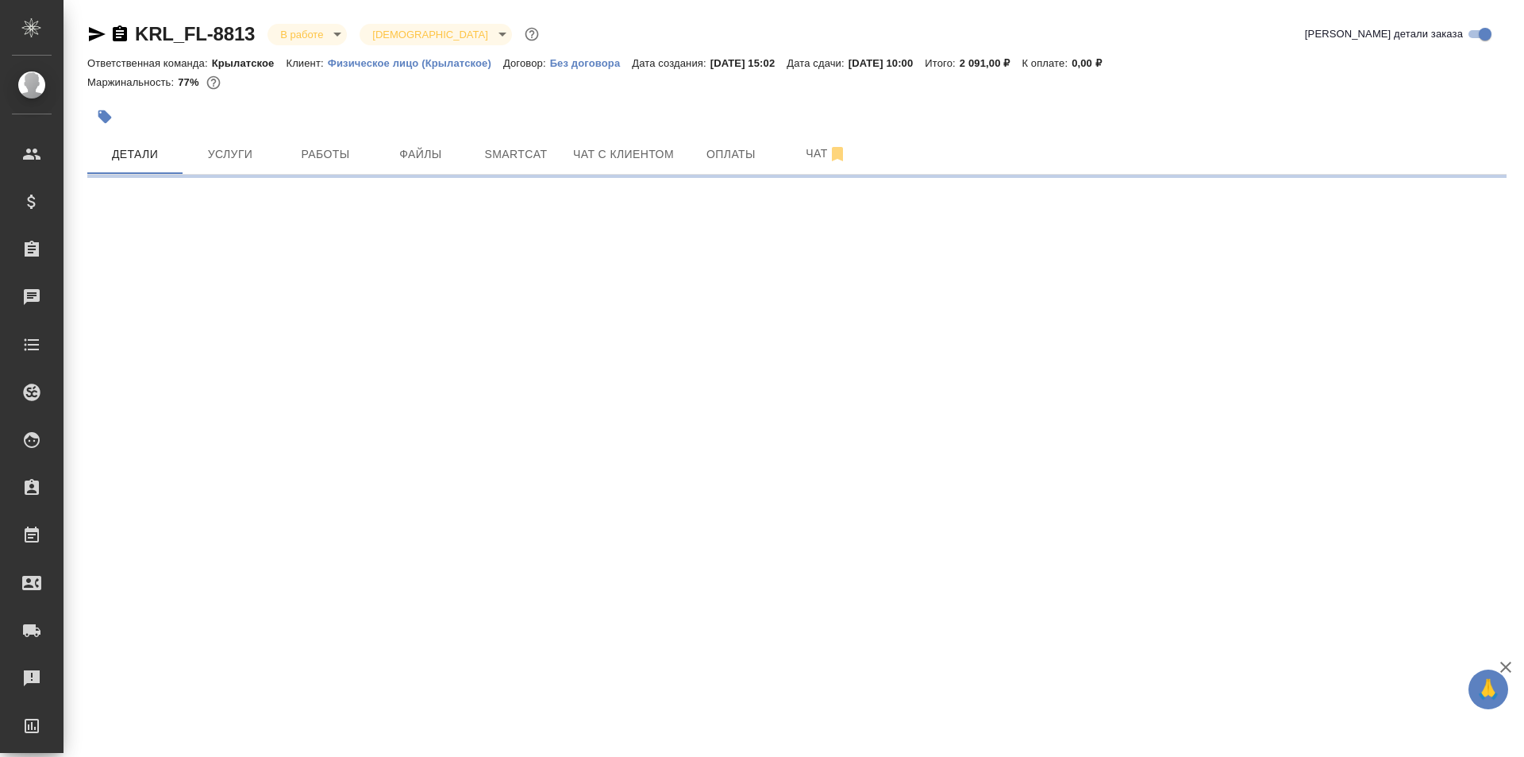
select select "RU"
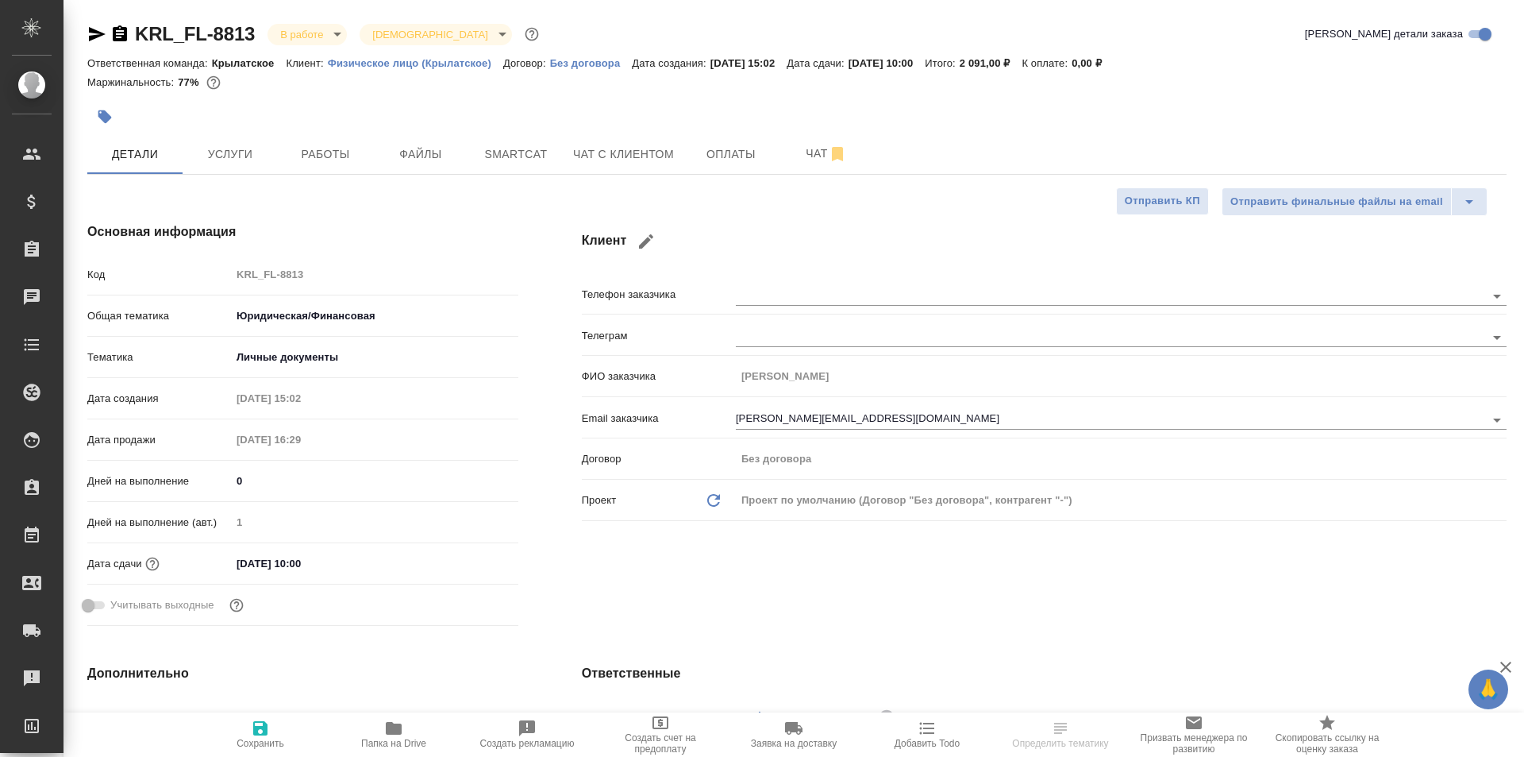
type textarea "x"
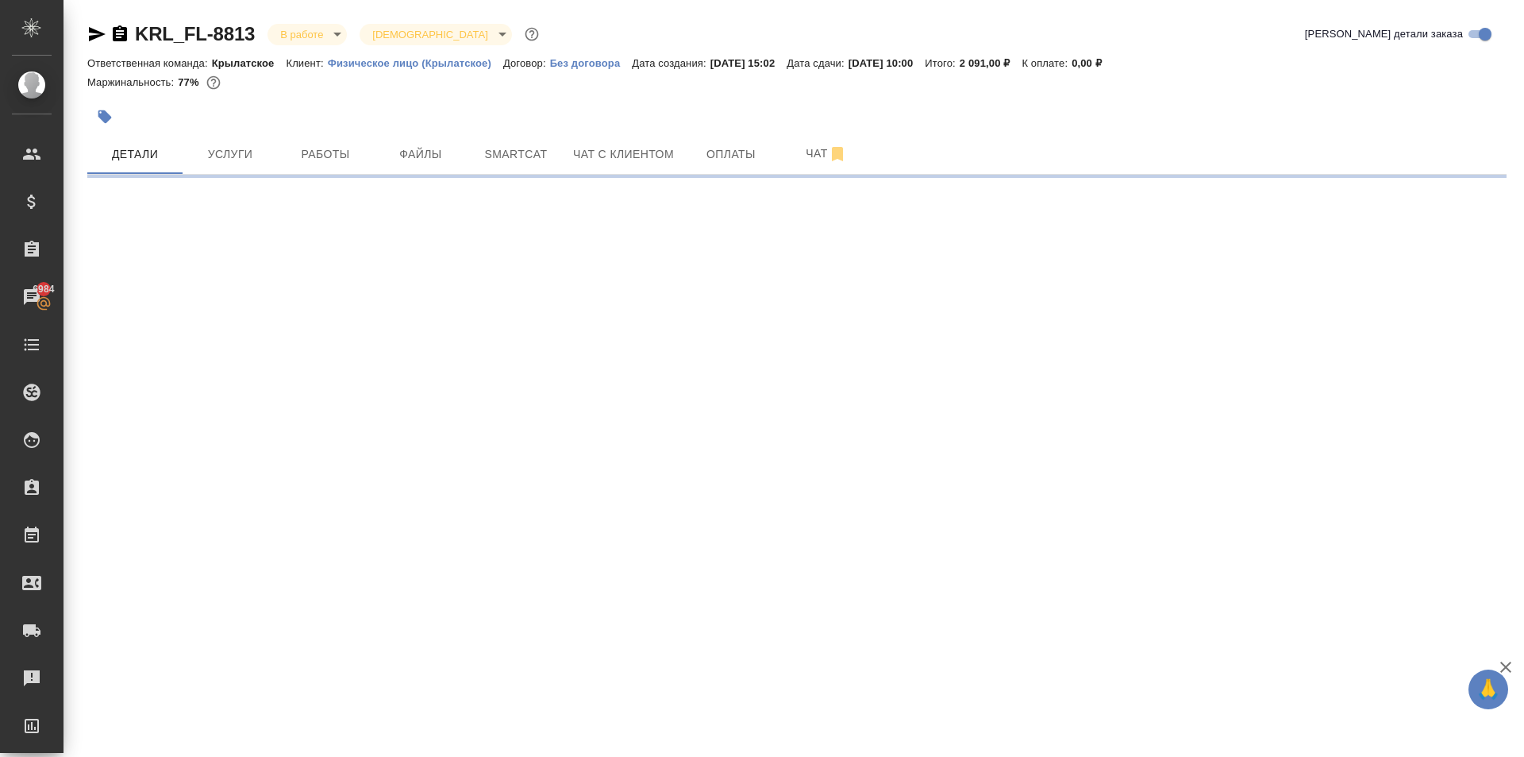
select select "RU"
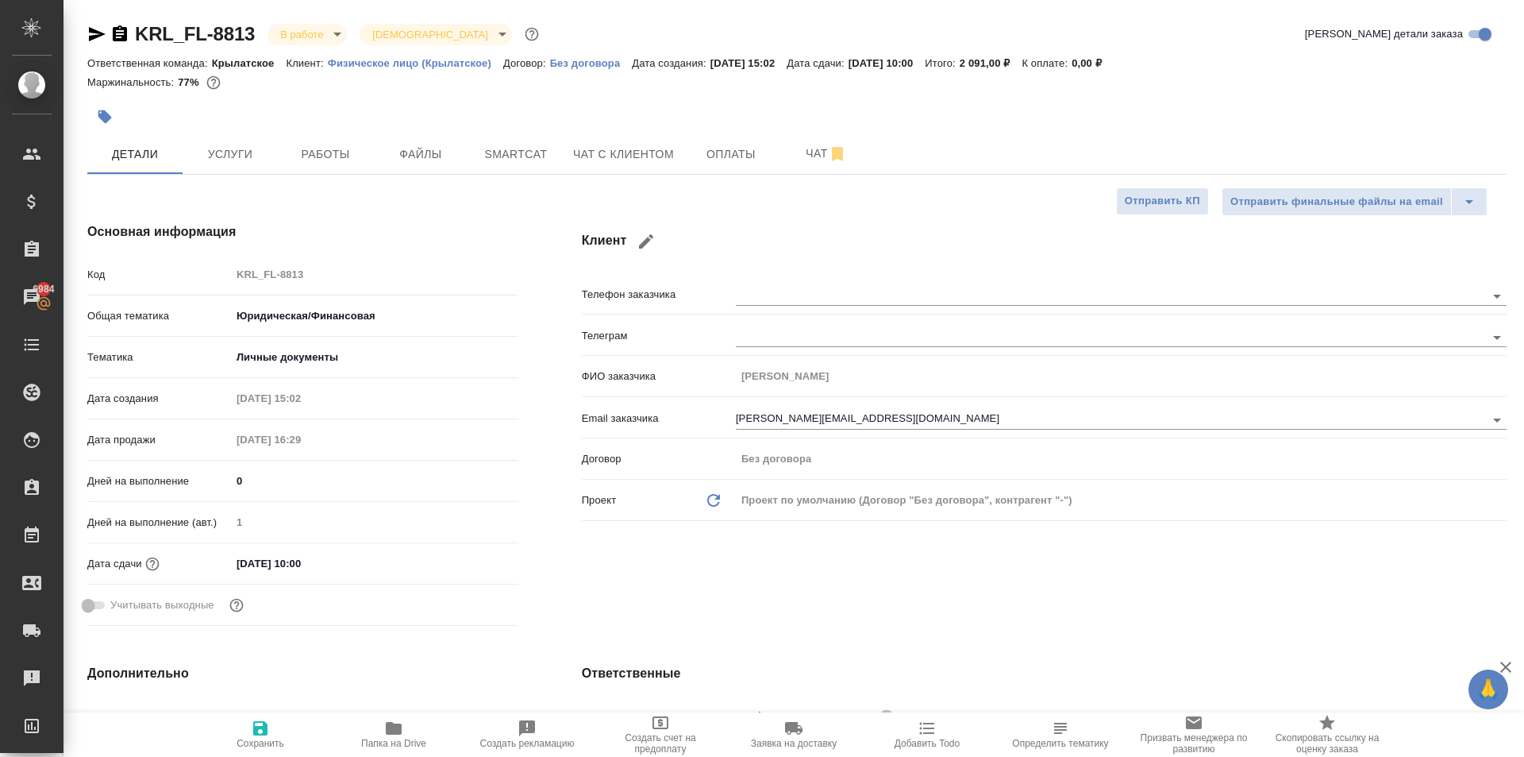
type textarea "x"
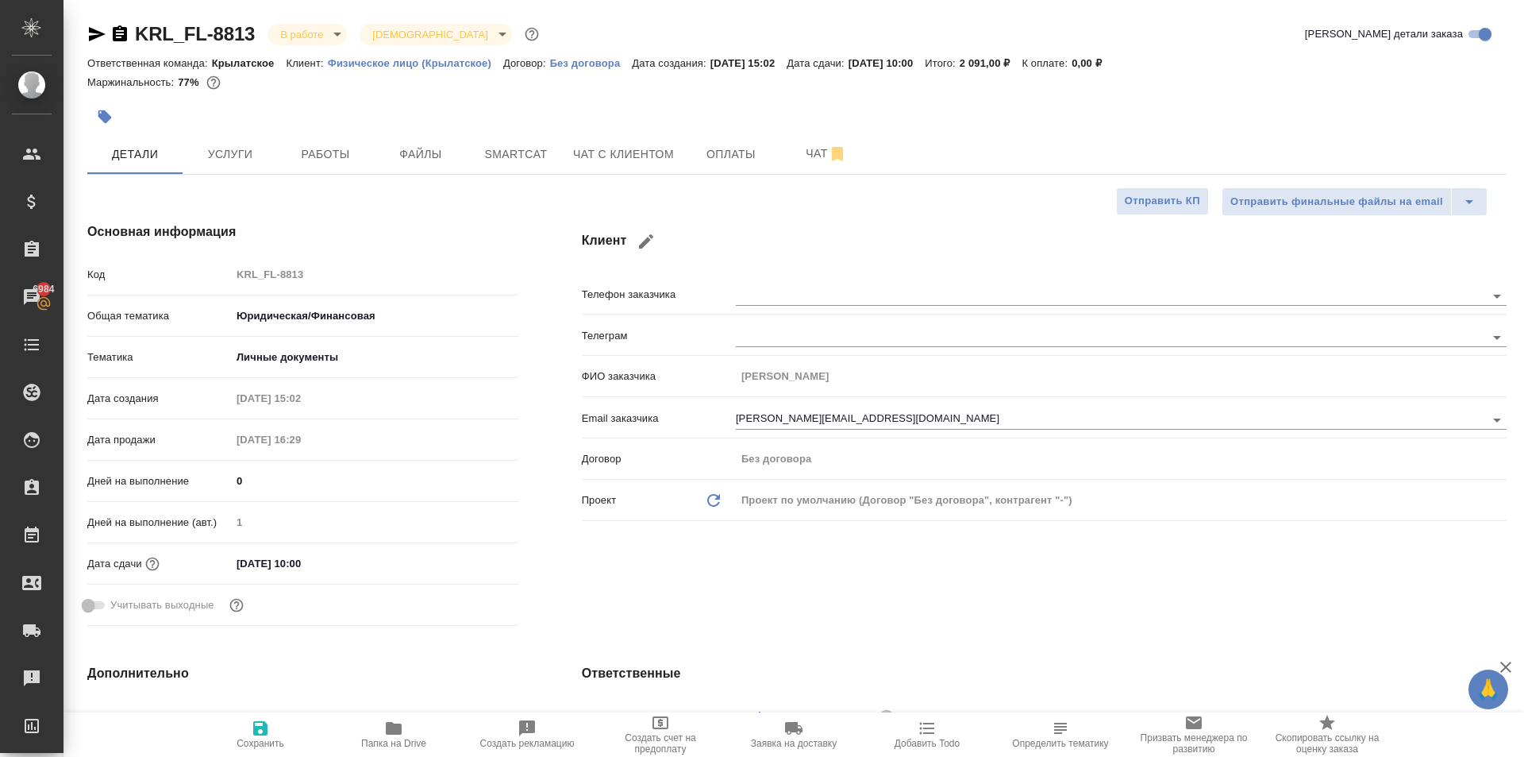
type textarea "x"
click at [341, 158] on span "Работы" at bounding box center [325, 155] width 76 height 20
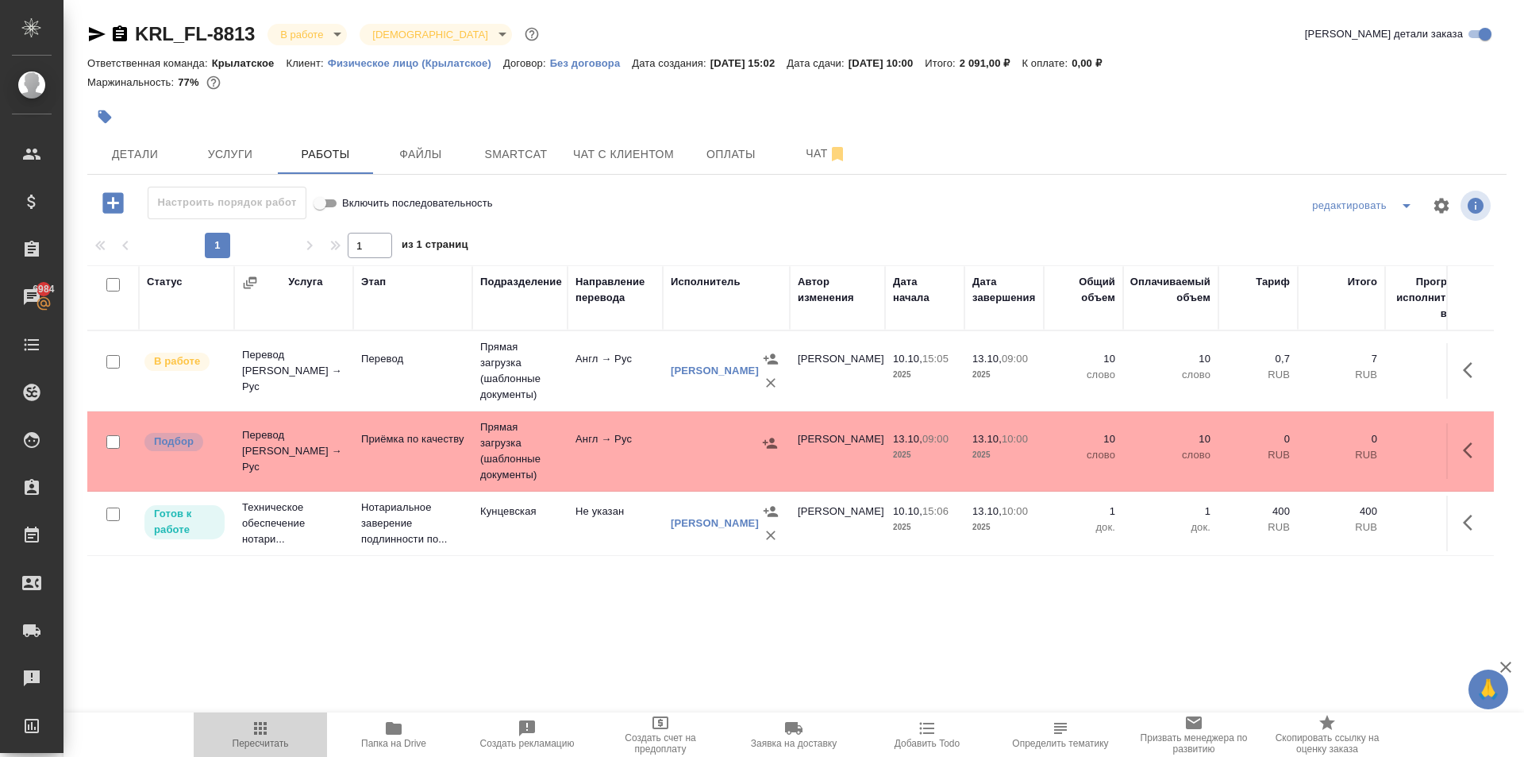
click at [277, 726] on span "Пересчитать" at bounding box center [260, 734] width 114 height 30
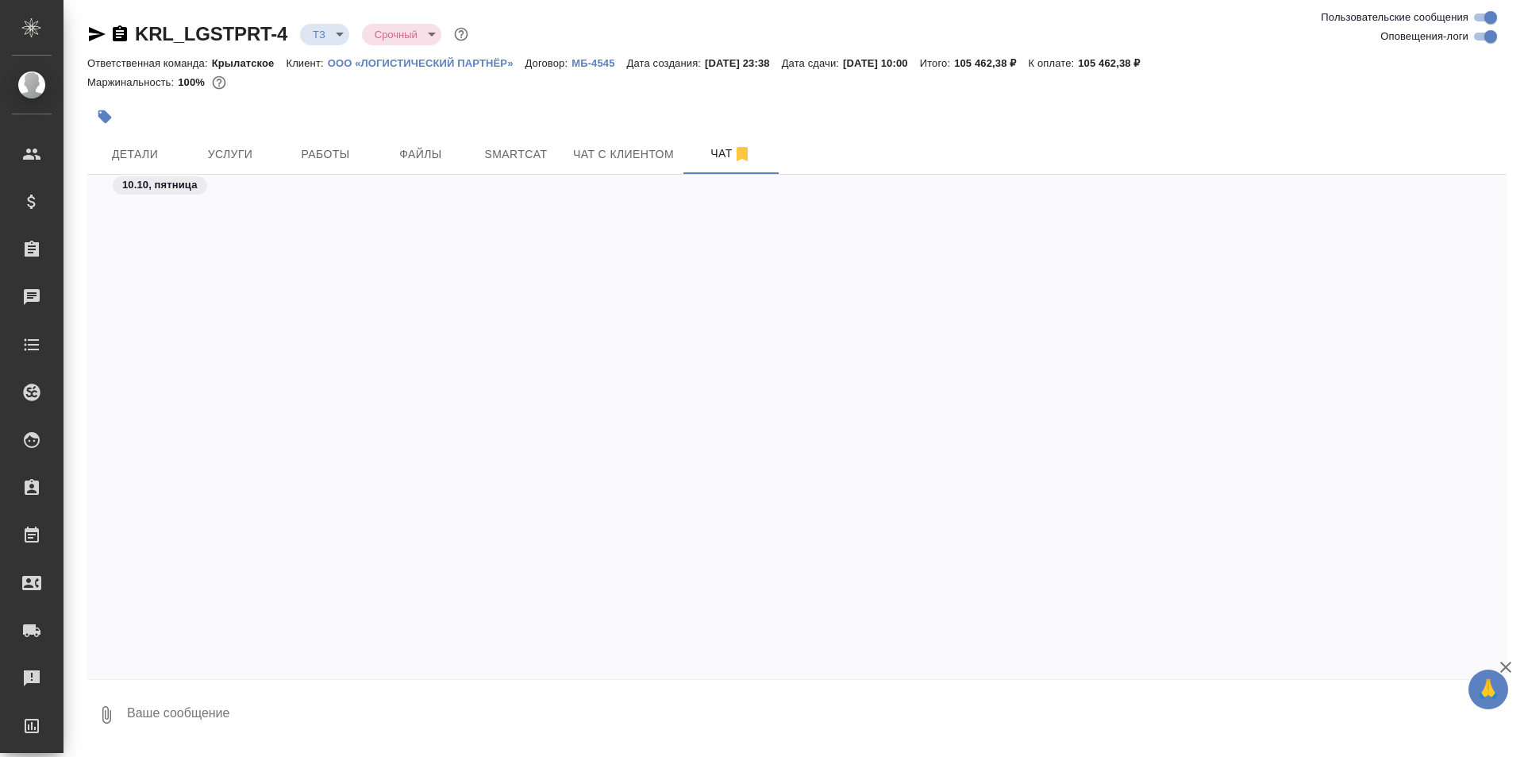
scroll to position [1384, 0]
